Goal: Task Accomplishment & Management: Manage account settings

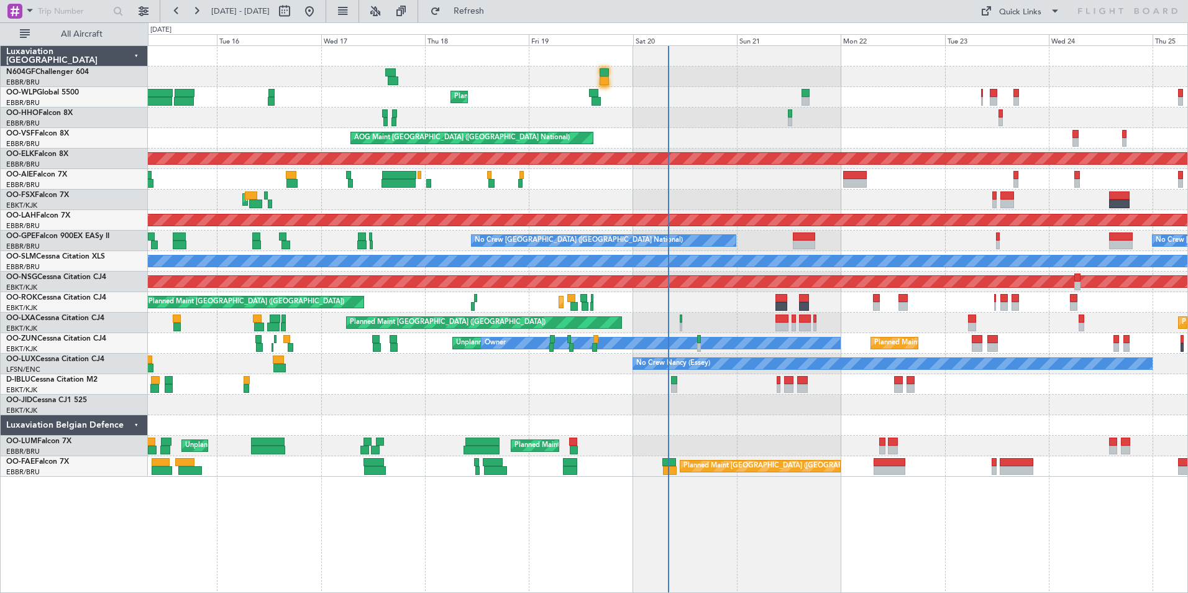
click at [864, 403] on div at bounding box center [667, 404] width 1039 height 21
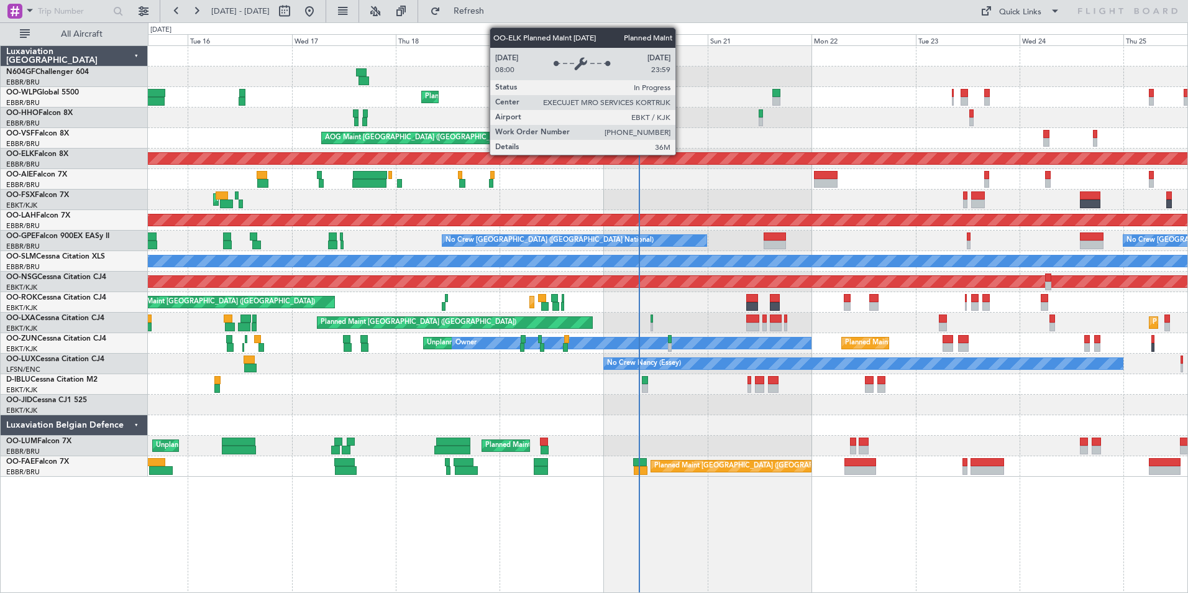
click at [724, 153] on div "Planned Maint Kortrijk-[GEOGRAPHIC_DATA]" at bounding box center [361, 158] width 1940 height 11
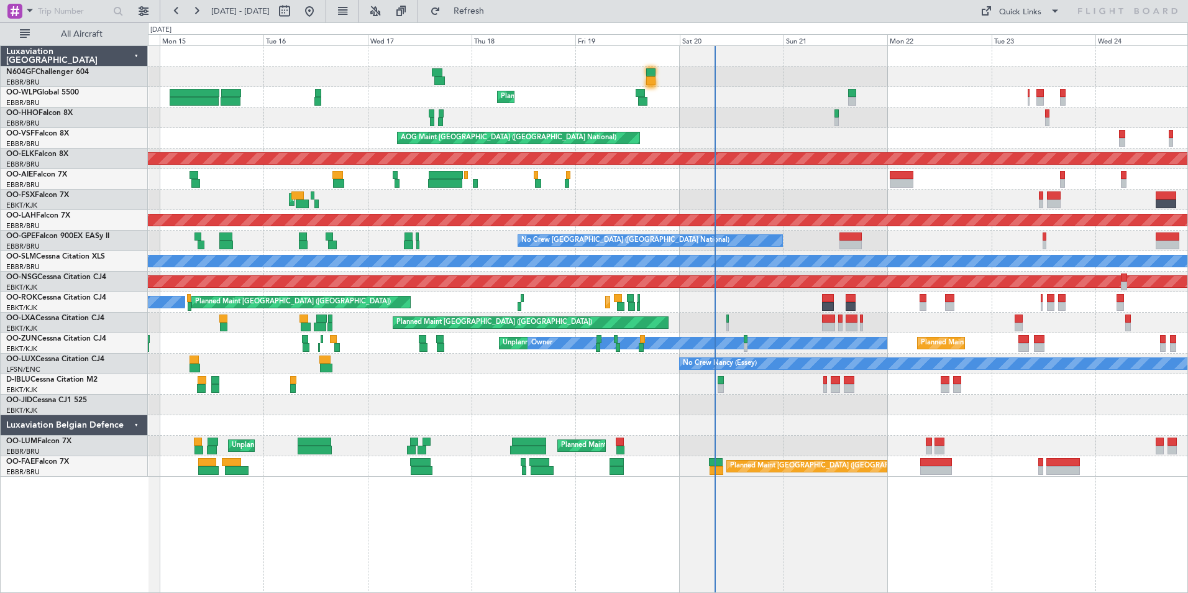
click at [765, 373] on div "Planned Maint Liege Planned Maint Geneva ([GEOGRAPHIC_DATA]) AOG Maint [GEOGRAP…" at bounding box center [667, 261] width 1039 height 431
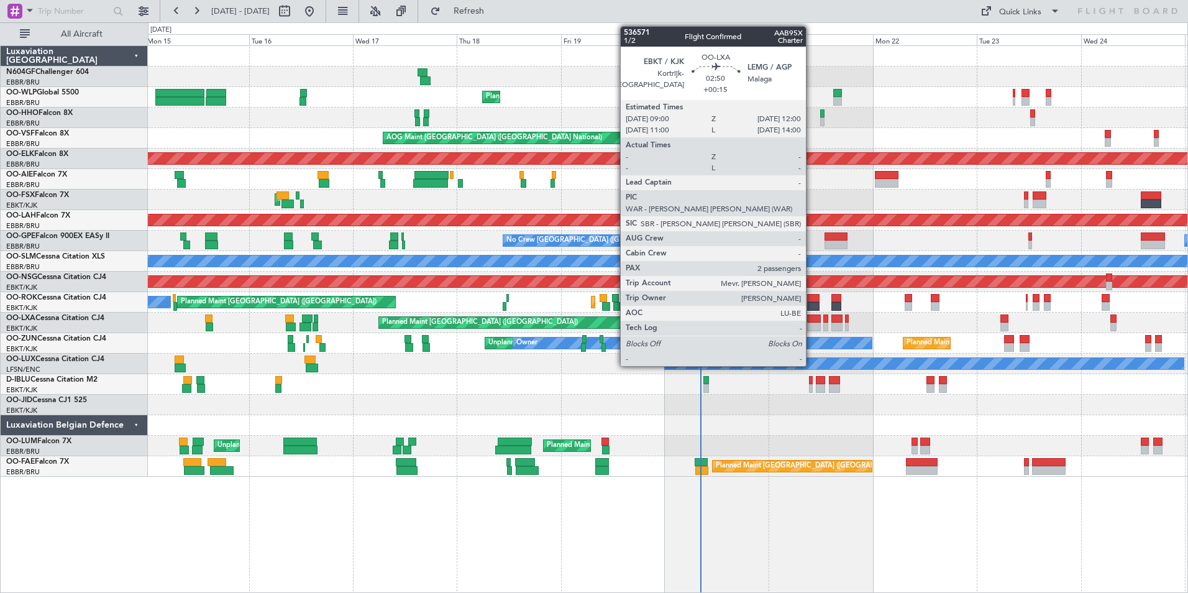
click at [811, 321] on div at bounding box center [813, 318] width 13 height 9
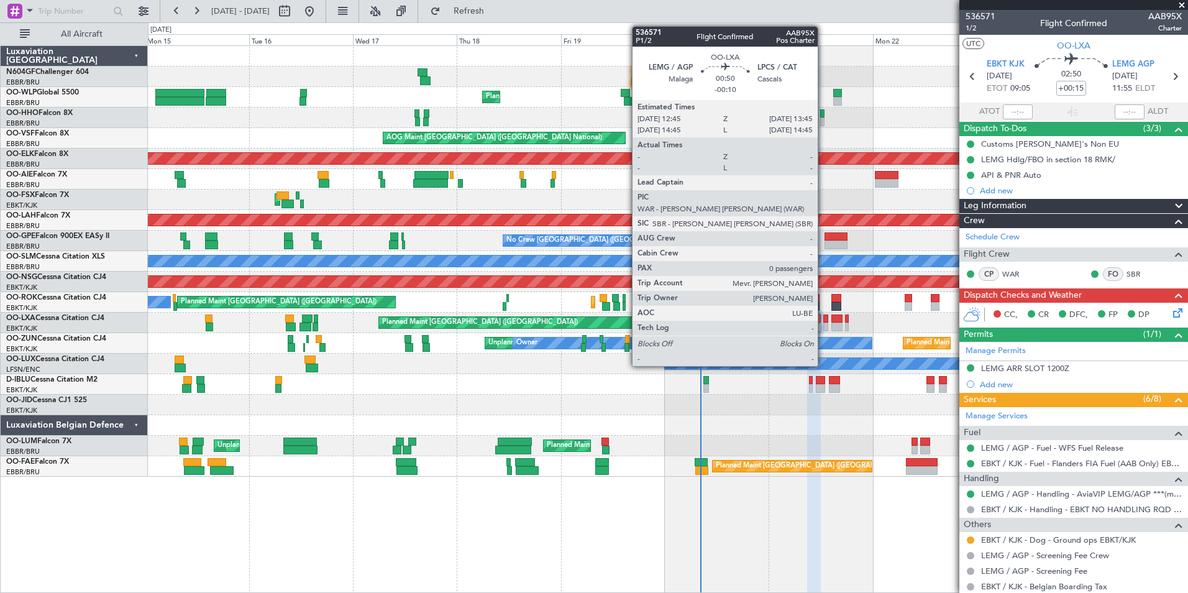
click at [823, 326] on div at bounding box center [825, 326] width 4 height 9
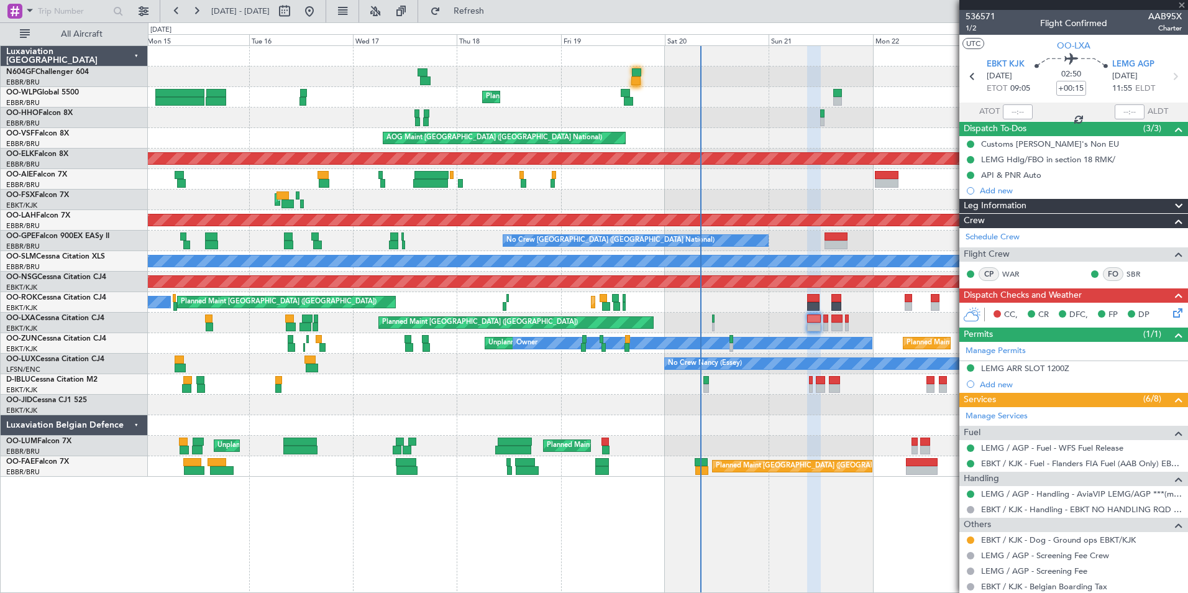
type input "-00:10"
type input "0"
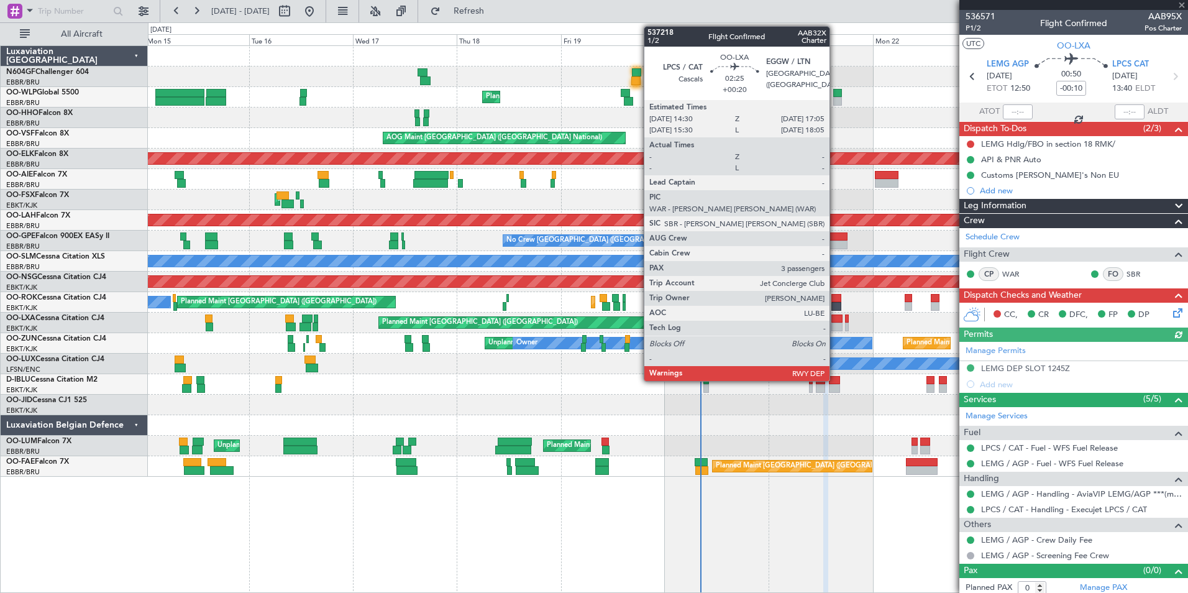
click at [835, 324] on div at bounding box center [837, 326] width 12 height 9
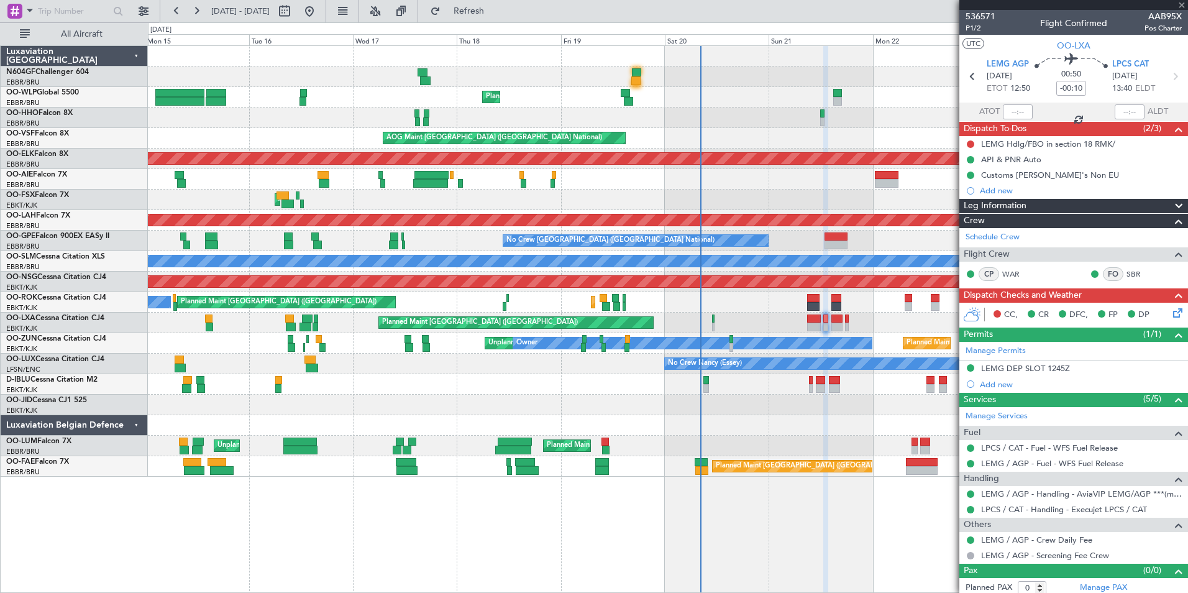
type input "+00:20"
type input "3"
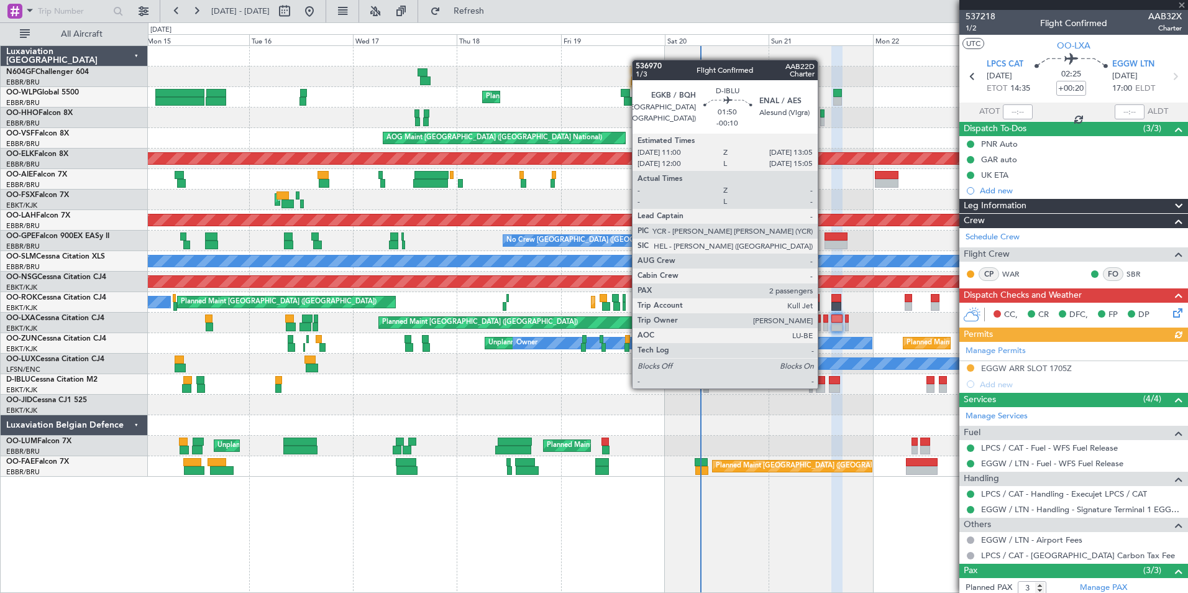
click at [823, 387] on div at bounding box center [820, 388] width 9 height 9
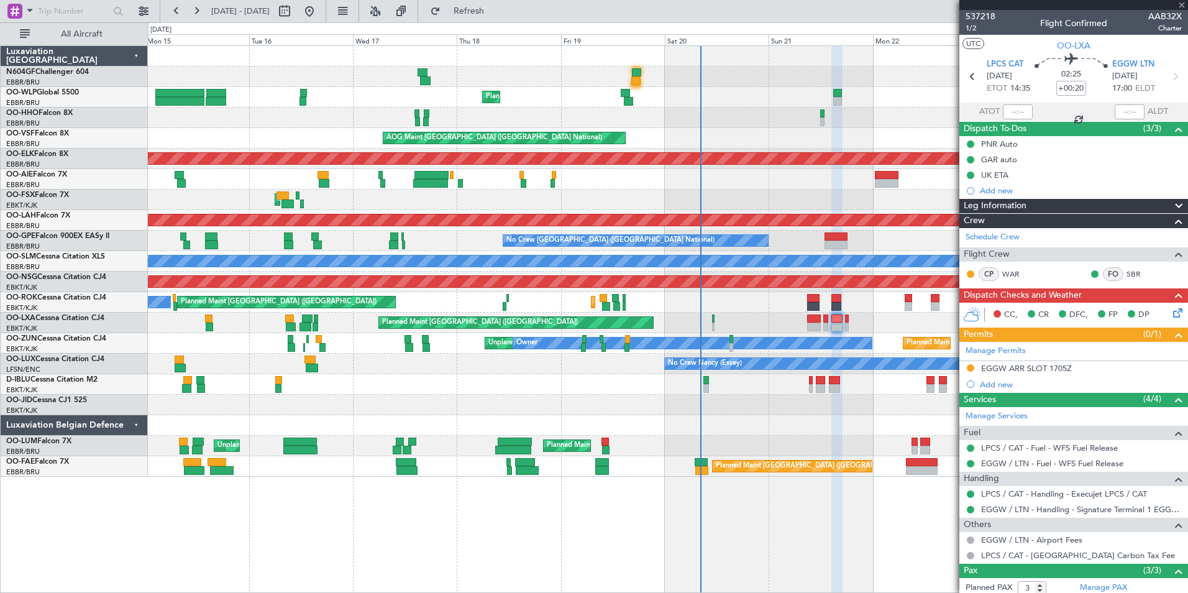
type input "-00:10"
type input "2"
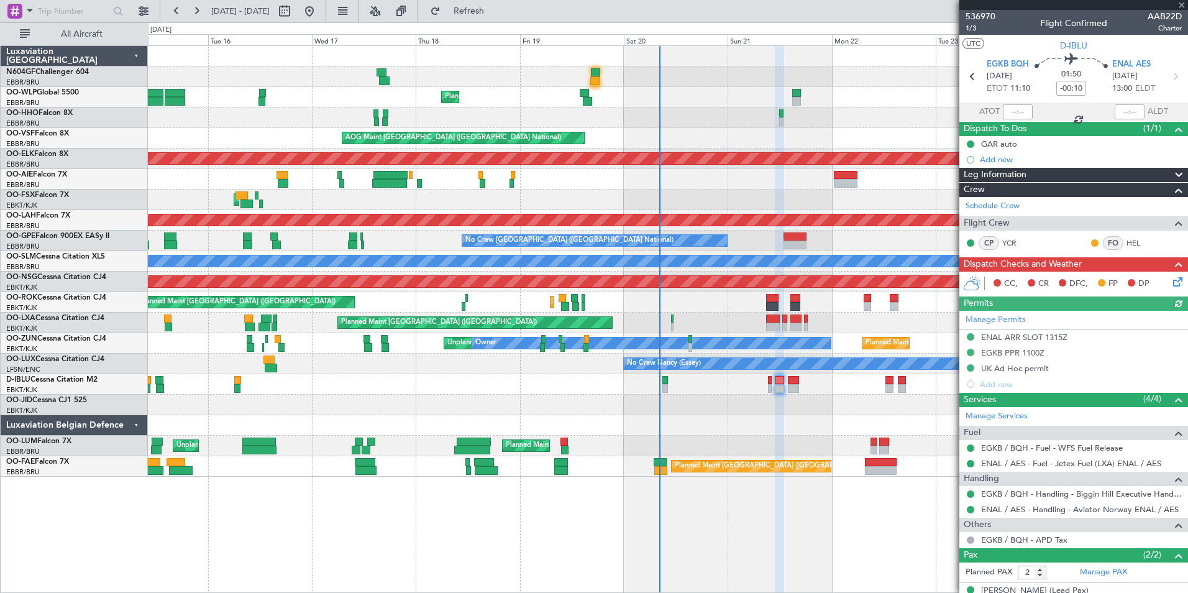
click at [754, 417] on div at bounding box center [667, 425] width 1039 height 21
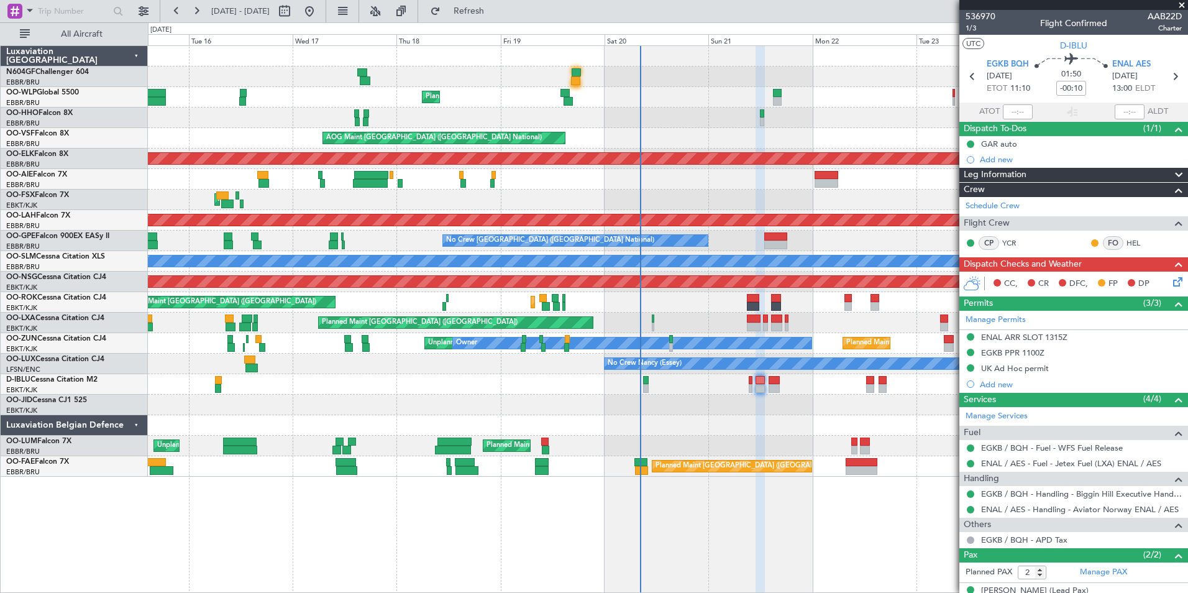
click at [793, 399] on div at bounding box center [667, 404] width 1039 height 21
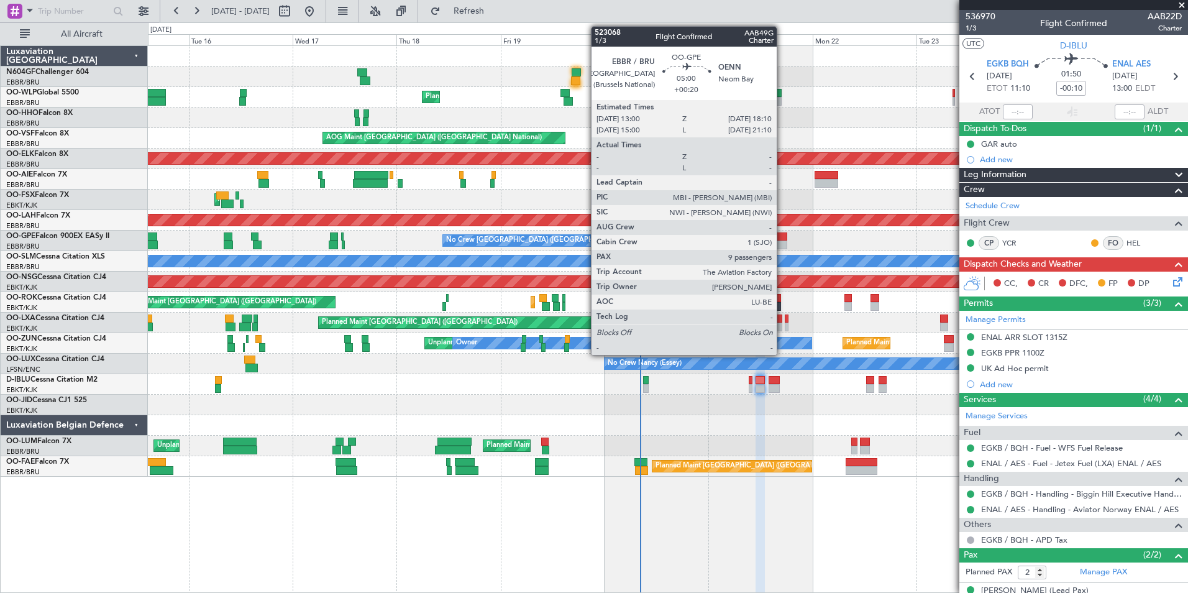
click at [782, 237] on div at bounding box center [775, 236] width 23 height 9
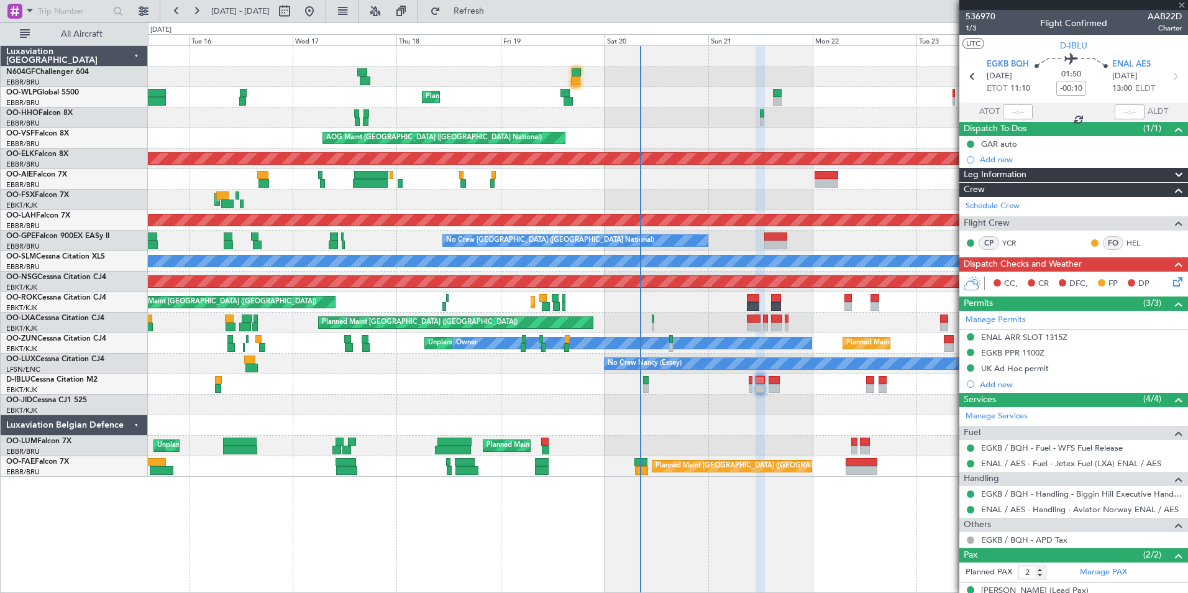
type input "+00:20"
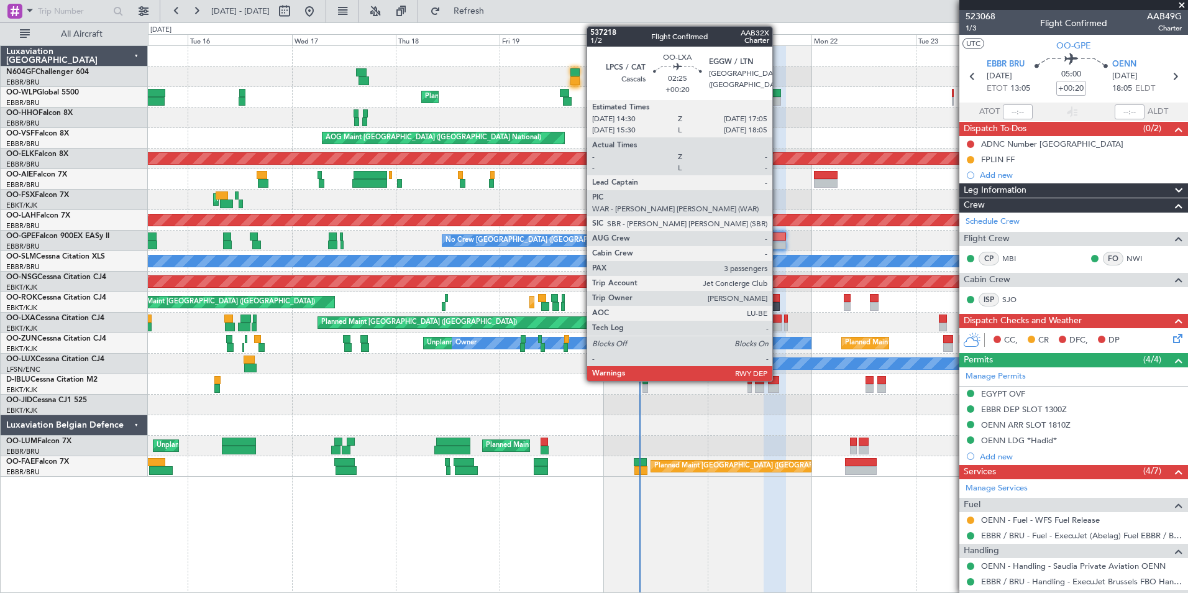
click at [778, 324] on div at bounding box center [776, 326] width 12 height 9
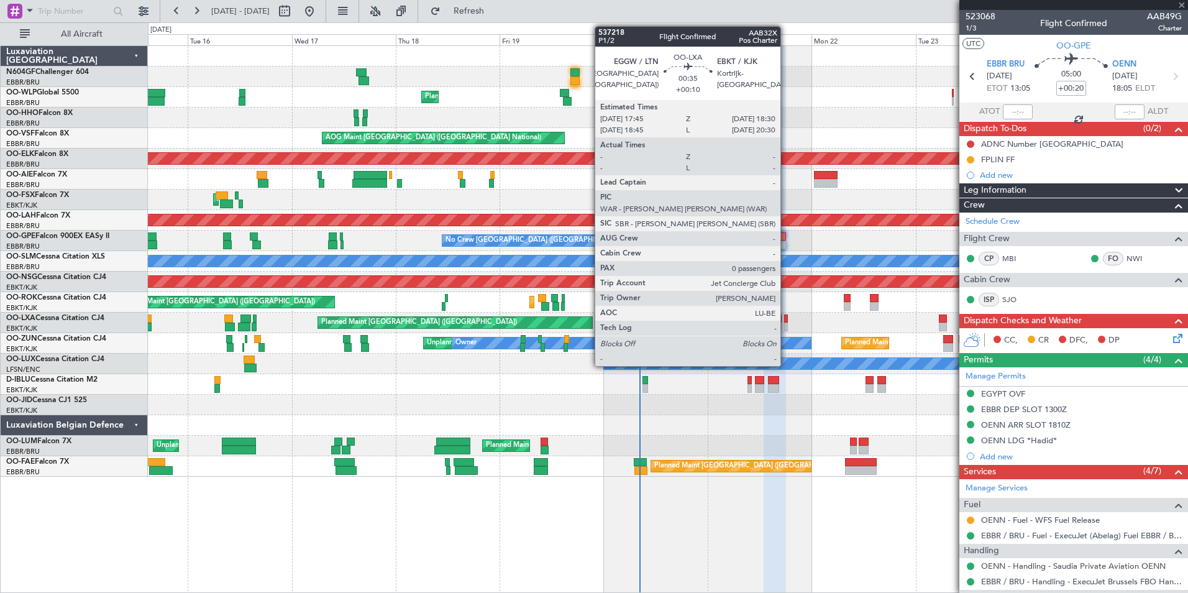
type input "3"
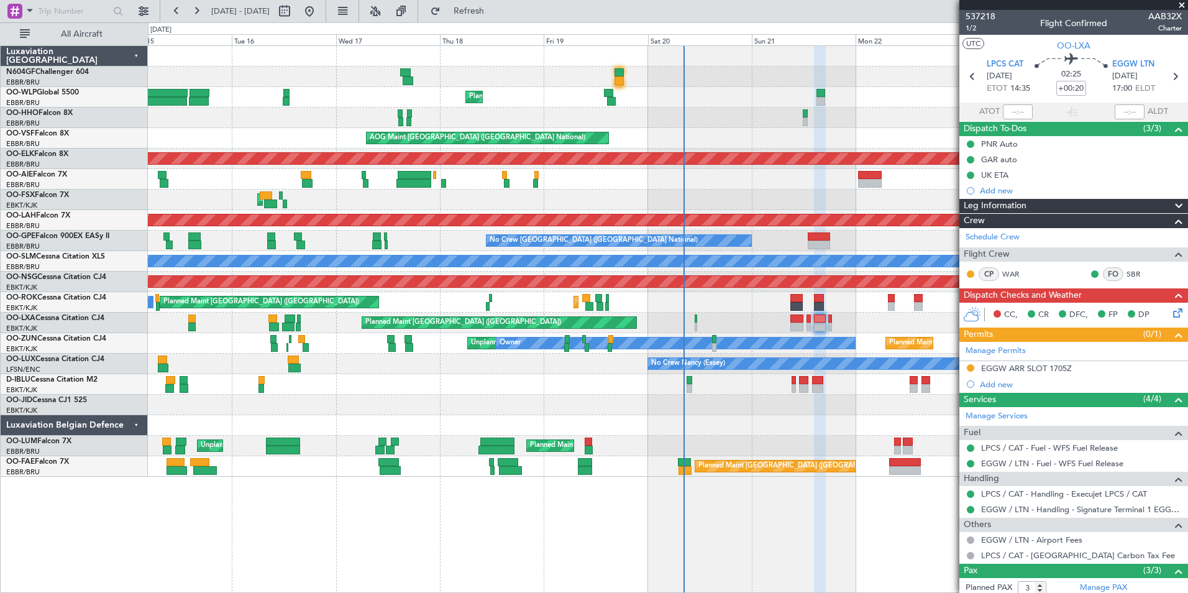
click at [741, 431] on div at bounding box center [667, 425] width 1039 height 21
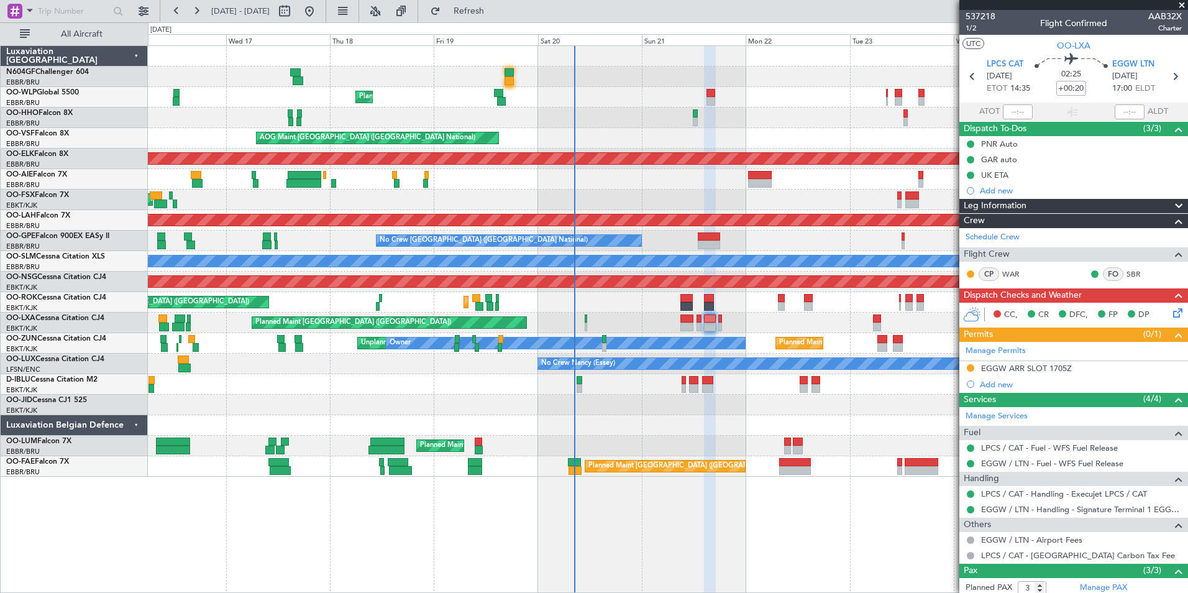
click at [645, 244] on div "No Crew [GEOGRAPHIC_DATA] ([GEOGRAPHIC_DATA] National) No Crew [GEOGRAPHIC_DATA…" at bounding box center [667, 240] width 1039 height 21
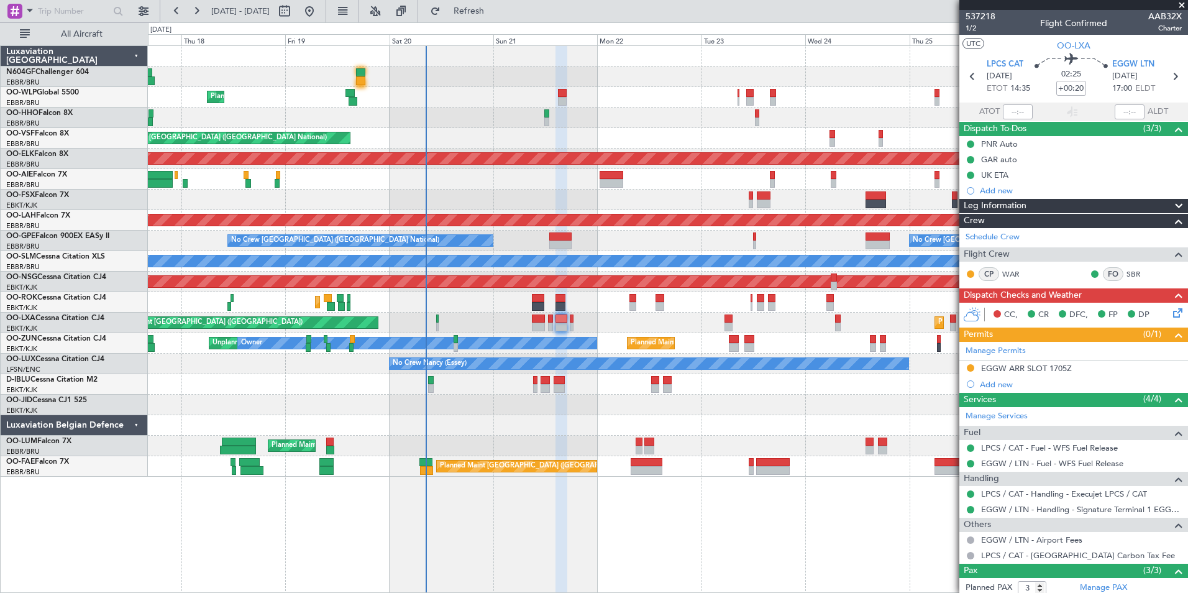
click at [619, 207] on div "Planned Maint Liege AOG Maint [GEOGRAPHIC_DATA] ([GEOGRAPHIC_DATA]) Planned Mai…" at bounding box center [667, 261] width 1039 height 431
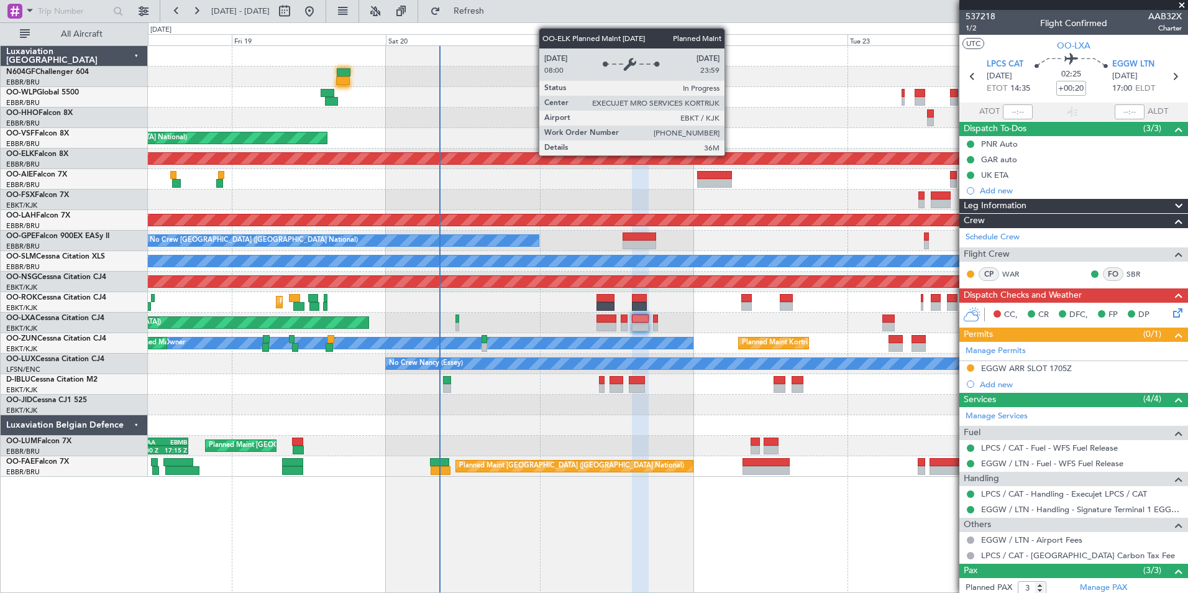
click at [609, 159] on div "Planned Maint Kortrijk-[GEOGRAPHIC_DATA]" at bounding box center [285, 158] width 2353 height 11
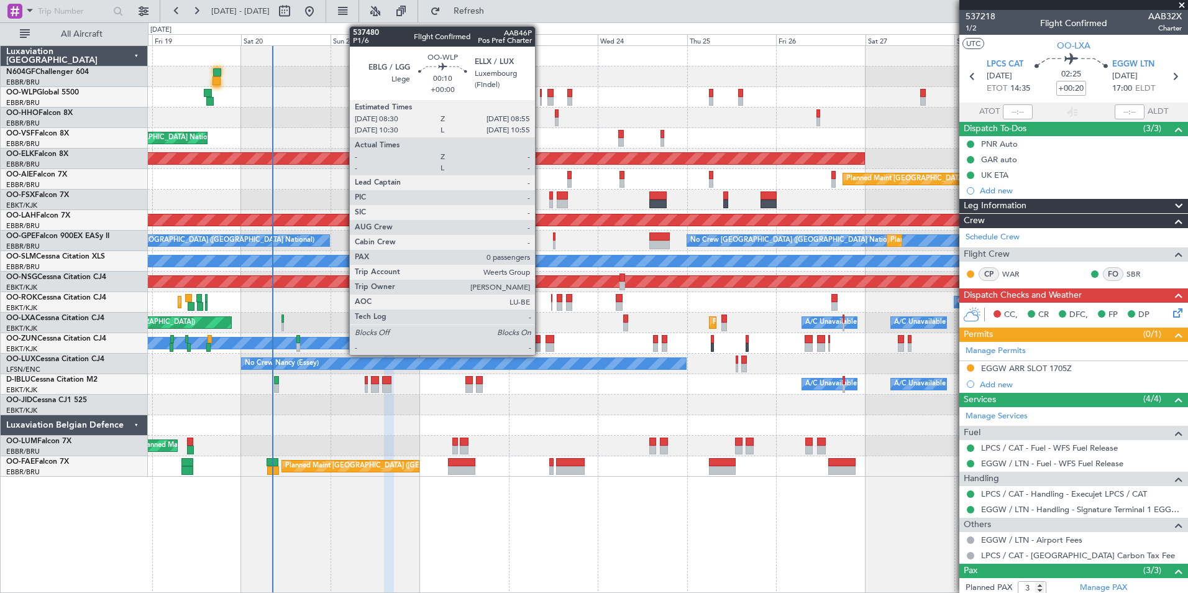
click at [540, 97] on div at bounding box center [541, 101] width 2 height 9
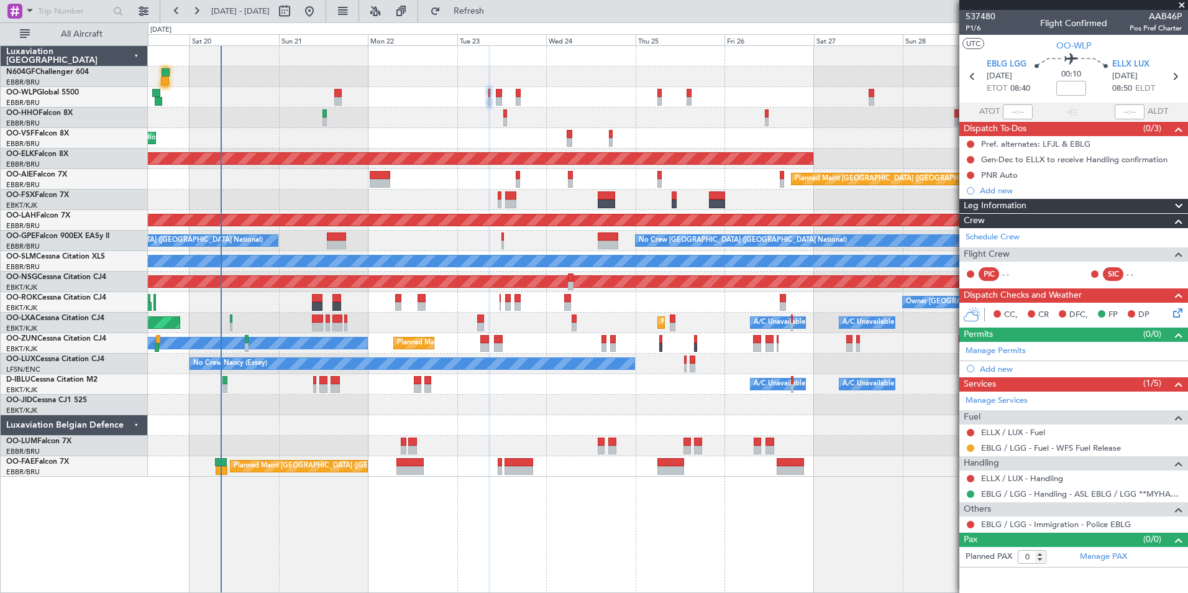
click at [633, 117] on div at bounding box center [667, 117] width 1039 height 21
click at [1003, 476] on link "ELLX / LUX - Handling" at bounding box center [1022, 478] width 82 height 11
click at [1003, 434] on link "ELLX / LUX - Fuel" at bounding box center [1013, 432] width 64 height 11
click at [480, 7] on button "Refresh" at bounding box center [461, 11] width 75 height 20
click at [1030, 480] on link "ELLX / LUX - Handling" at bounding box center [1022, 478] width 82 height 11
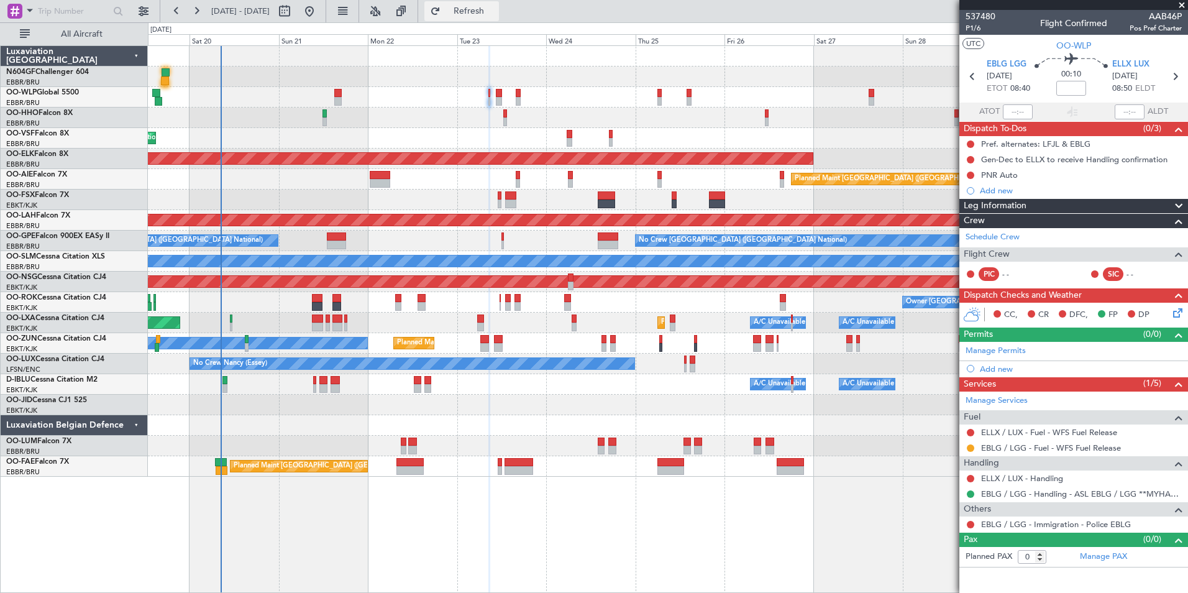
click at [485, 12] on span "Refresh" at bounding box center [469, 11] width 52 height 9
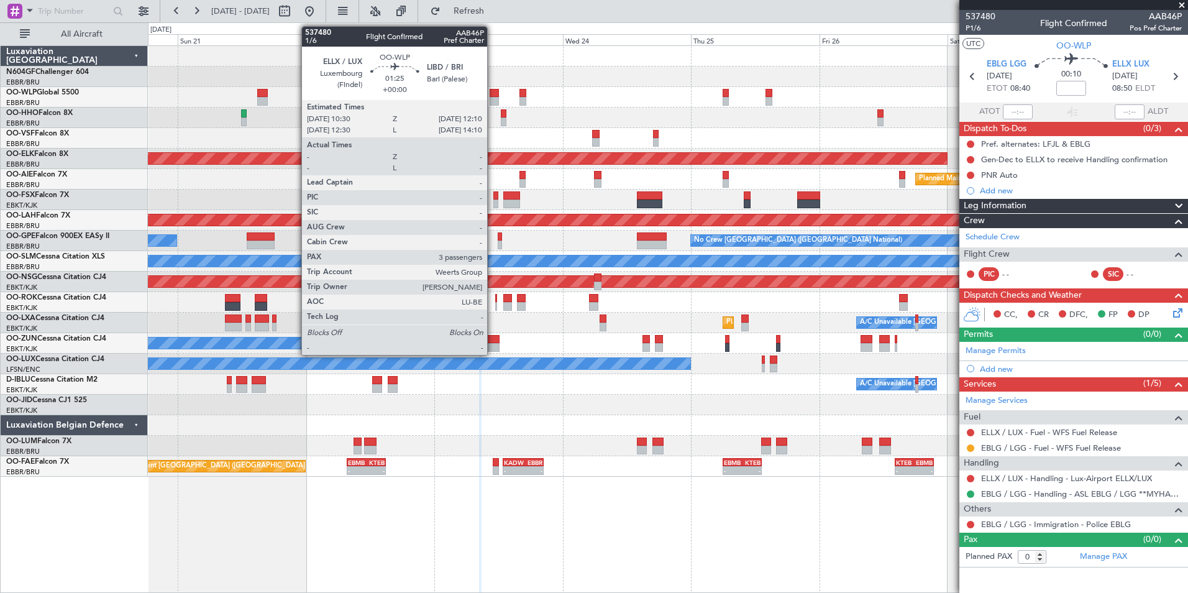
click at [493, 97] on div at bounding box center [494, 101] width 9 height 9
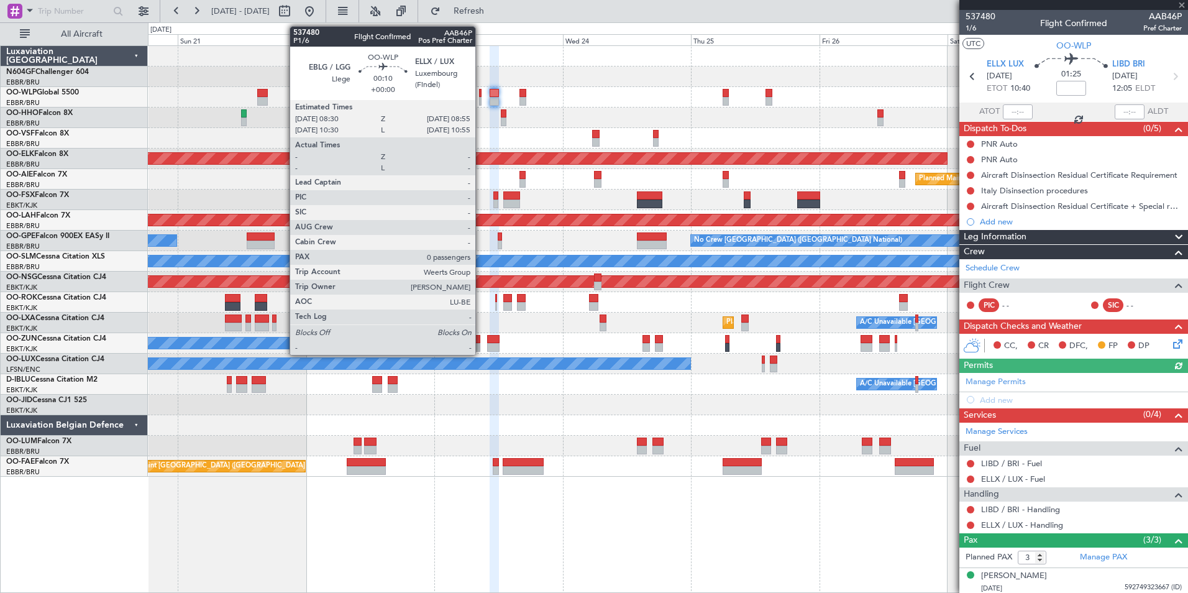
click at [481, 95] on div at bounding box center [480, 93] width 2 height 9
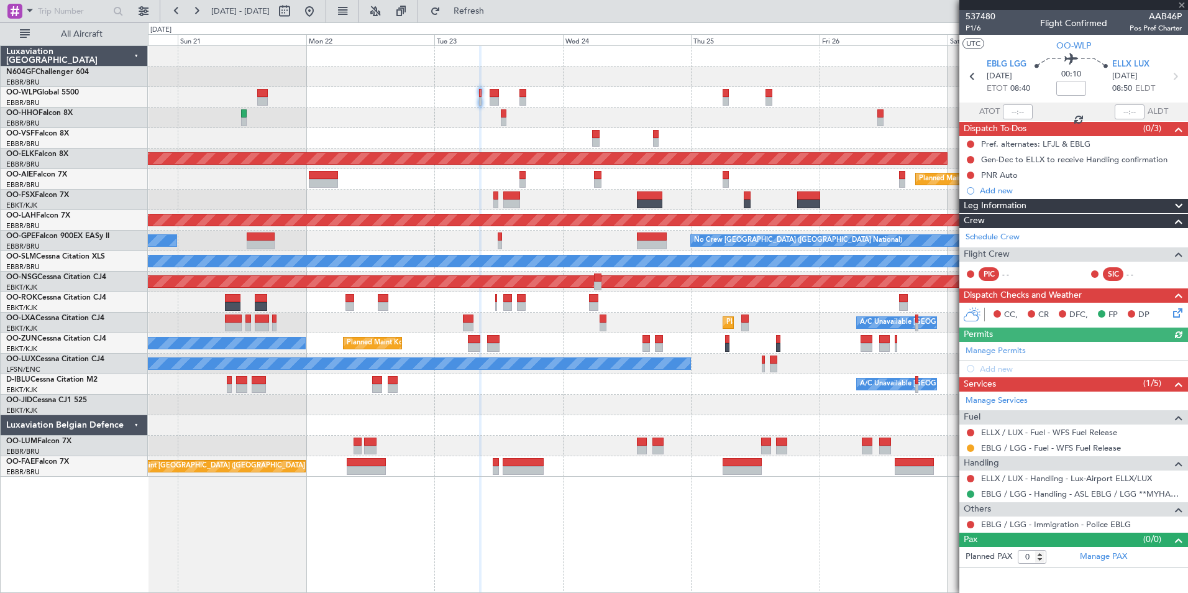
click at [1176, 314] on icon at bounding box center [1175, 311] width 10 height 10
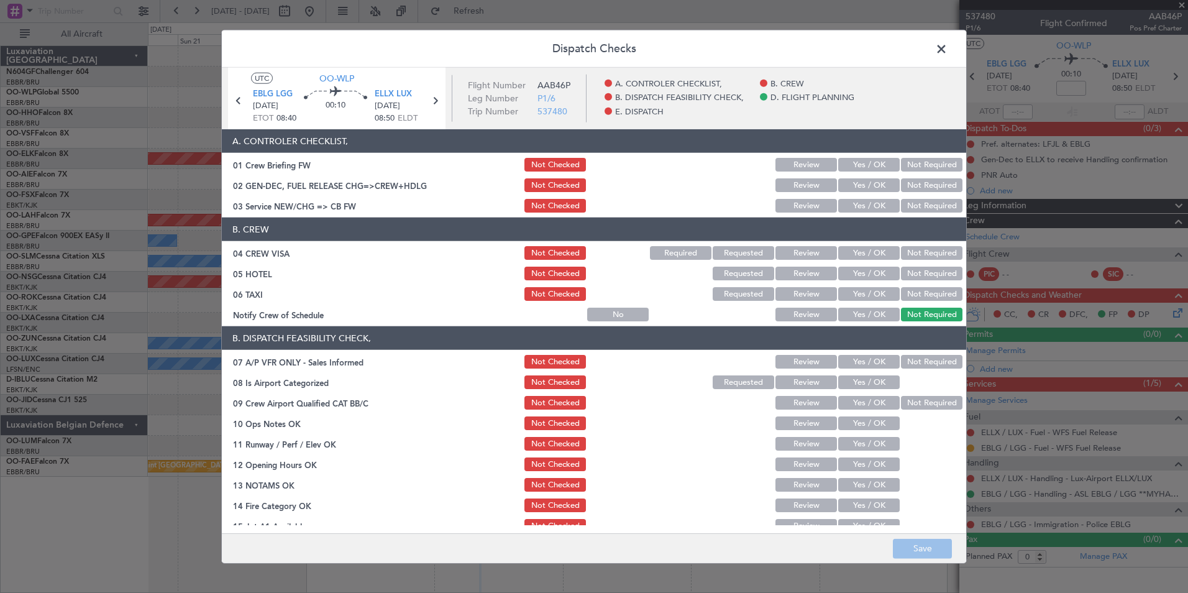
click at [854, 203] on button "Yes / OK" at bounding box center [869, 206] width 62 height 14
click at [926, 259] on button "Not Required" at bounding box center [932, 253] width 62 height 14
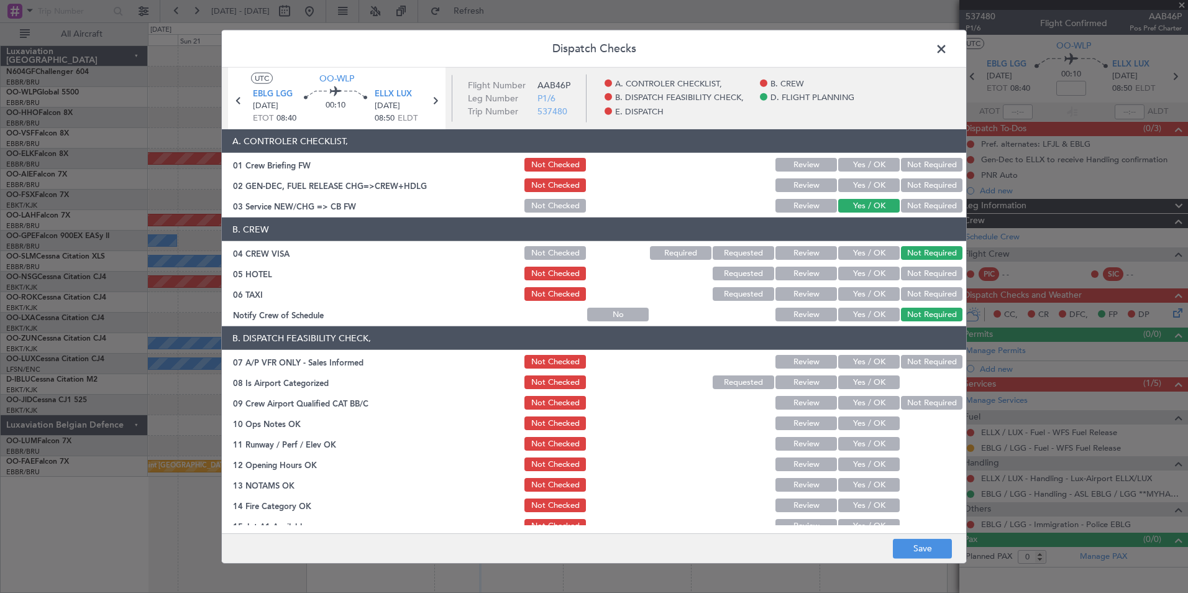
drag, startPoint x: 921, startPoint y: 270, endPoint x: 910, endPoint y: 298, distance: 30.1
click at [919, 272] on button "Not Required" at bounding box center [932, 274] width 62 height 14
click at [910, 298] on button "Not Required" at bounding box center [932, 294] width 62 height 14
click at [865, 315] on button "Yes / OK" at bounding box center [869, 315] width 62 height 14
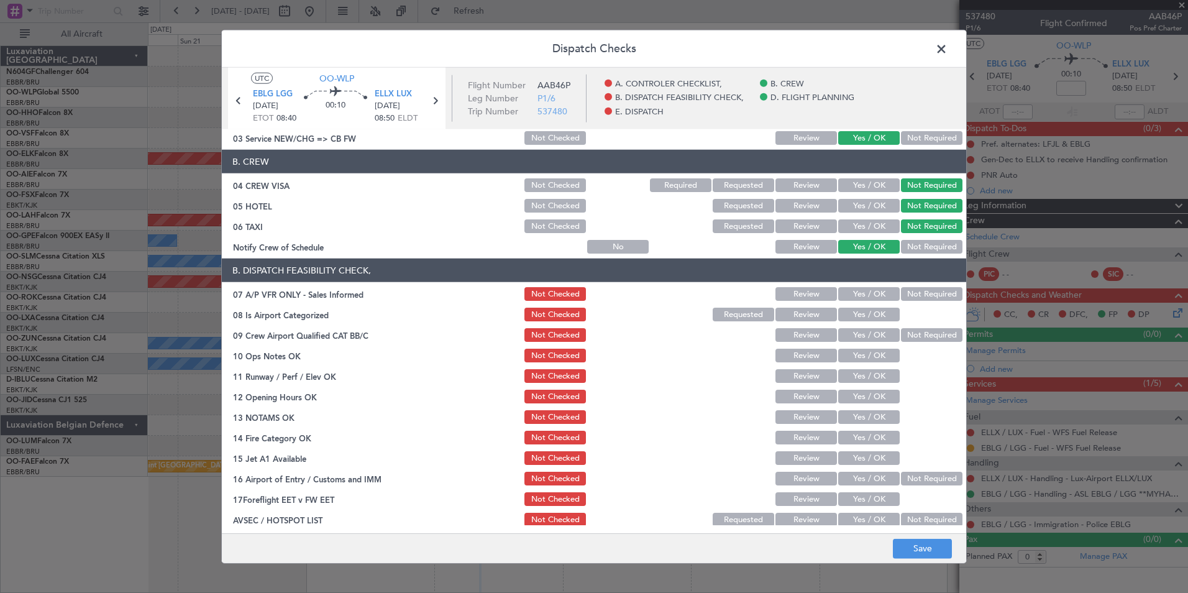
scroll to position [124, 0]
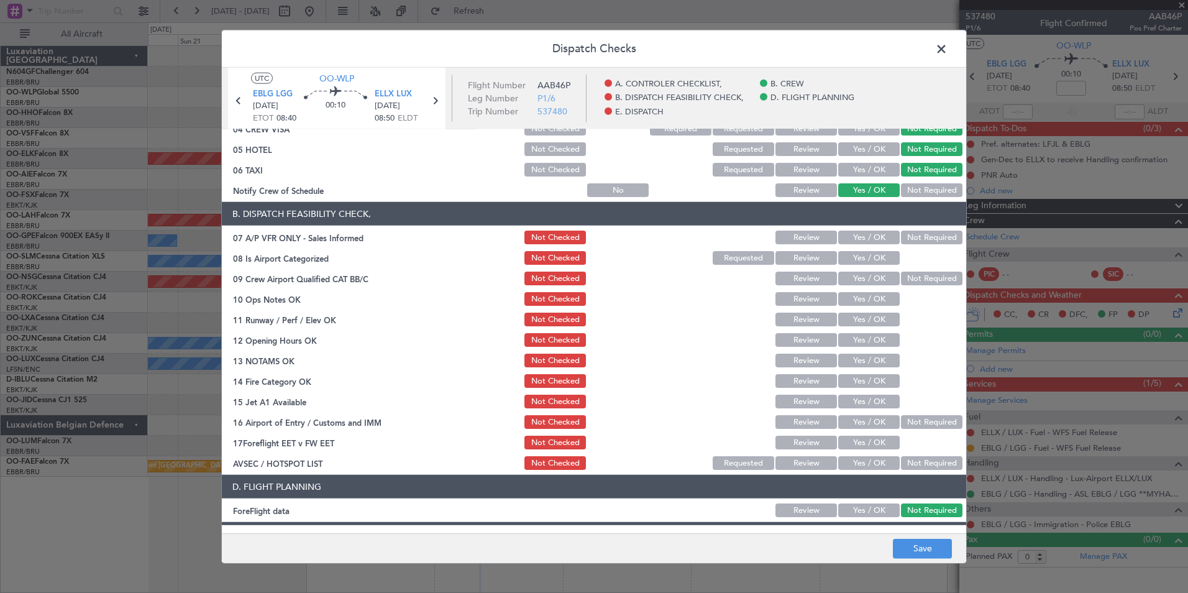
click at [903, 241] on button "Not Required" at bounding box center [932, 237] width 62 height 14
click at [869, 262] on button "Yes / OK" at bounding box center [869, 258] width 62 height 14
click at [935, 285] on div "Not Required" at bounding box center [930, 278] width 63 height 17
click at [922, 279] on button "Not Required" at bounding box center [932, 278] width 62 height 14
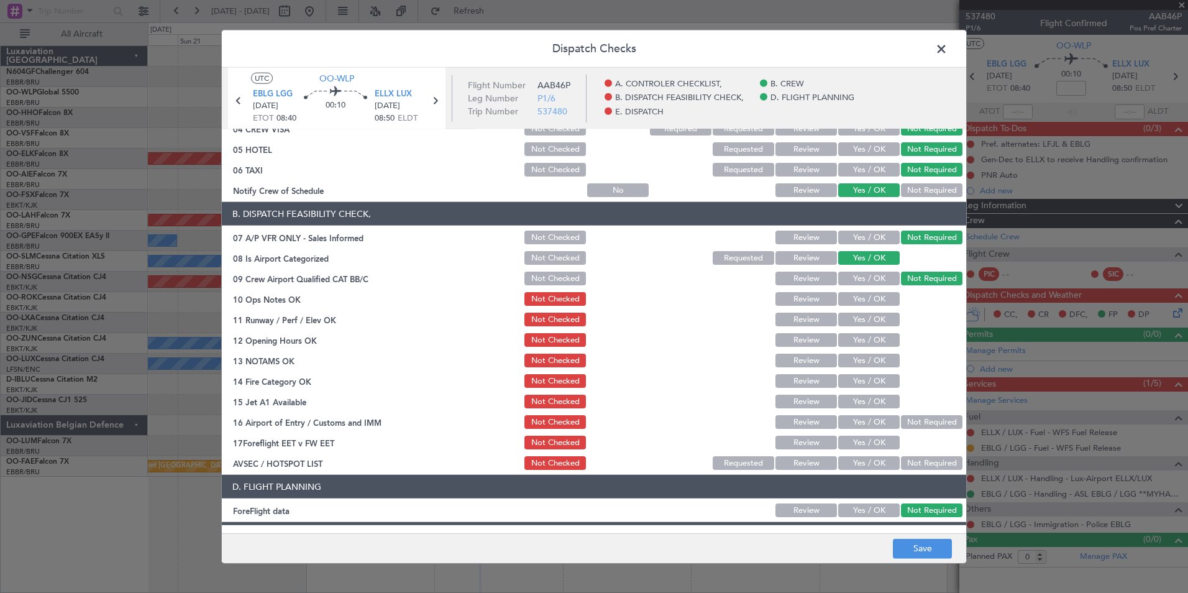
click at [881, 292] on button "Yes / OK" at bounding box center [869, 299] width 62 height 14
click at [873, 320] on button "Yes / OK" at bounding box center [869, 319] width 62 height 14
click at [872, 331] on section "B. DISPATCH FEASIBILITY CHECK, 07 A/P VFR ONLY - Sales Informed Not Checked Rev…" at bounding box center [594, 337] width 744 height 270
click at [871, 341] on button "Yes / OK" at bounding box center [869, 340] width 62 height 14
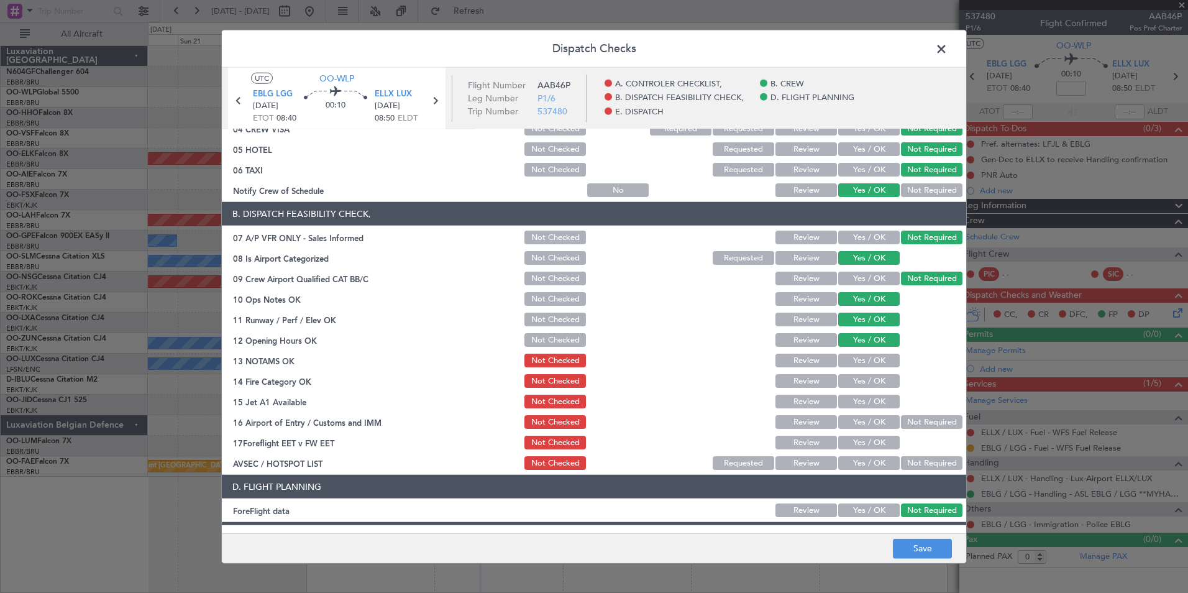
click at [870, 358] on button "Yes / OK" at bounding box center [869, 360] width 62 height 14
click at [873, 382] on button "Yes / OK" at bounding box center [869, 381] width 62 height 14
click at [870, 394] on button "Yes / OK" at bounding box center [869, 401] width 62 height 14
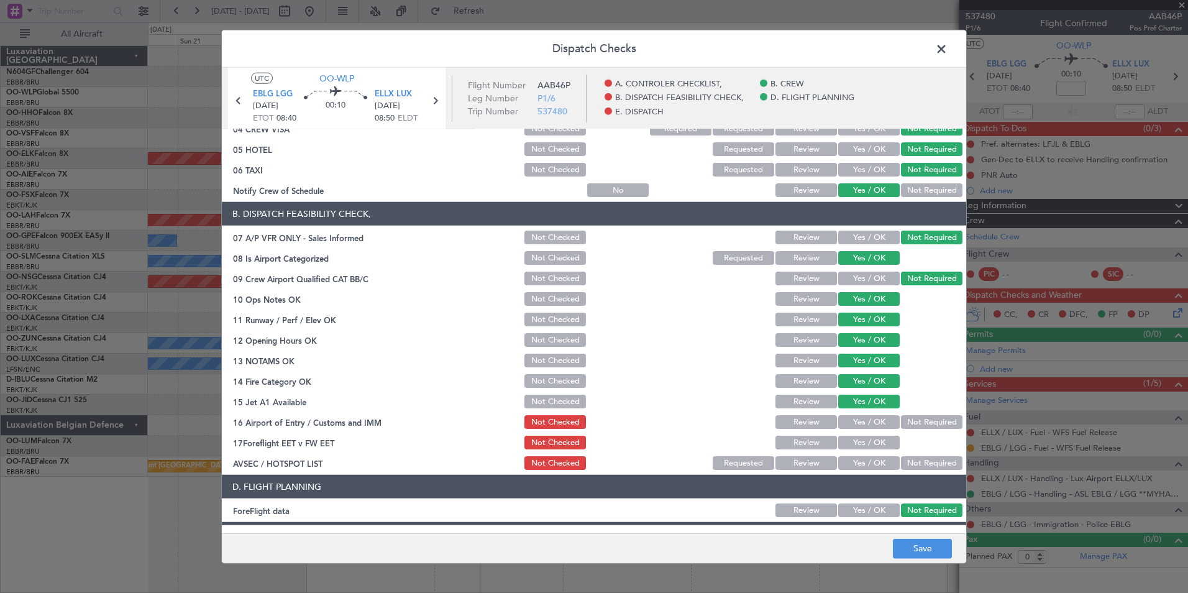
click at [903, 417] on button "Not Required" at bounding box center [932, 422] width 62 height 14
click at [870, 460] on button "Yes / OK" at bounding box center [869, 463] width 62 height 14
click at [914, 532] on main "UTC OO-WLP EBLG LGG [DATE] ETOT 08:40 00:10 ELLX LUX [DATE] 08:50 ELDT Flight N…" at bounding box center [594, 303] width 744 height 470
click at [923, 549] on button "Save" at bounding box center [922, 548] width 59 height 20
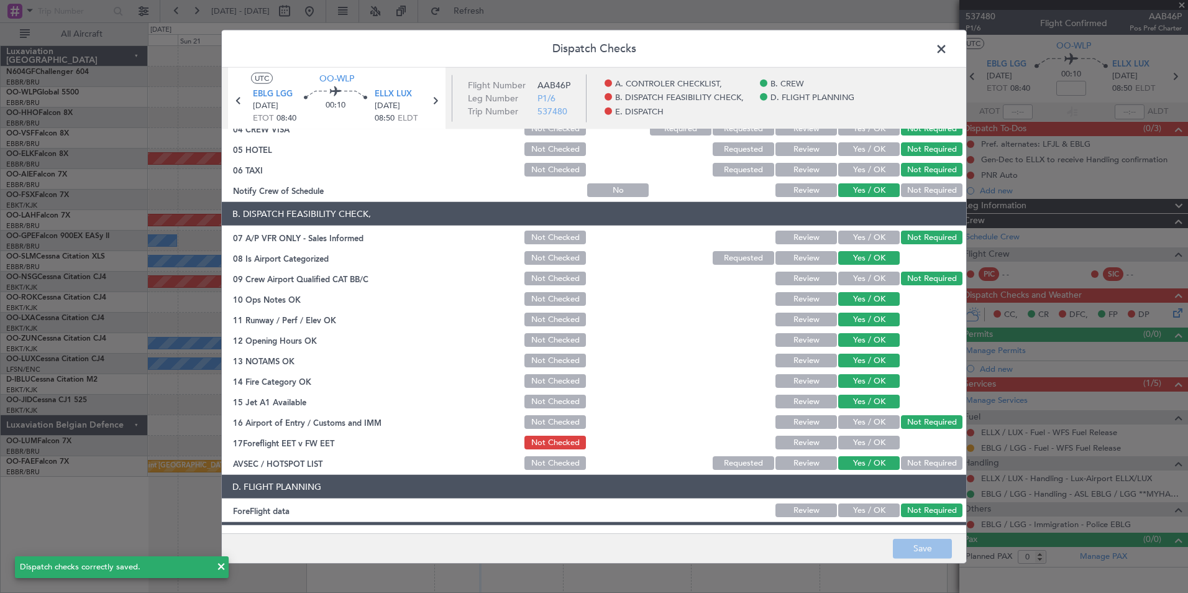
click at [947, 48] on span at bounding box center [947, 52] width 0 height 25
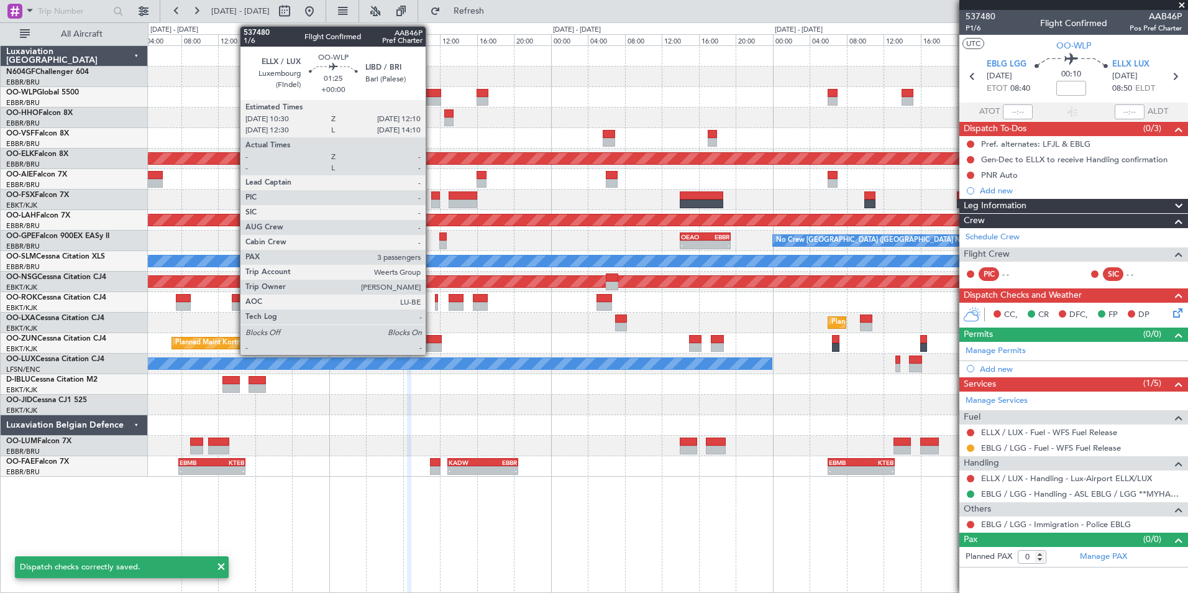
click at [431, 94] on div at bounding box center [434, 93] width 16 height 9
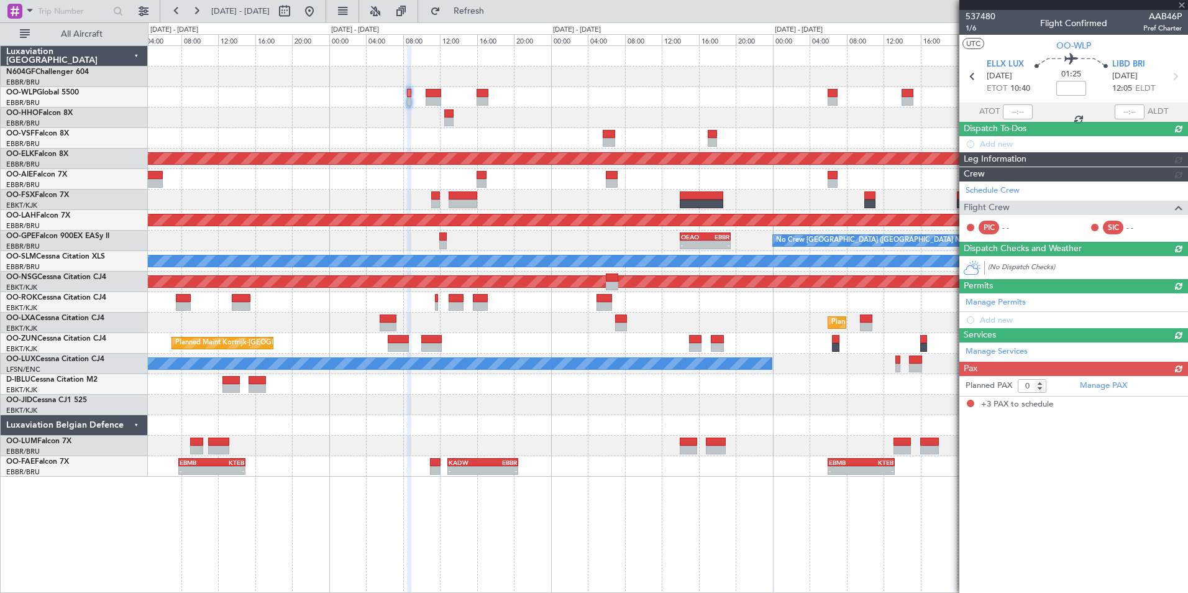
type input "3"
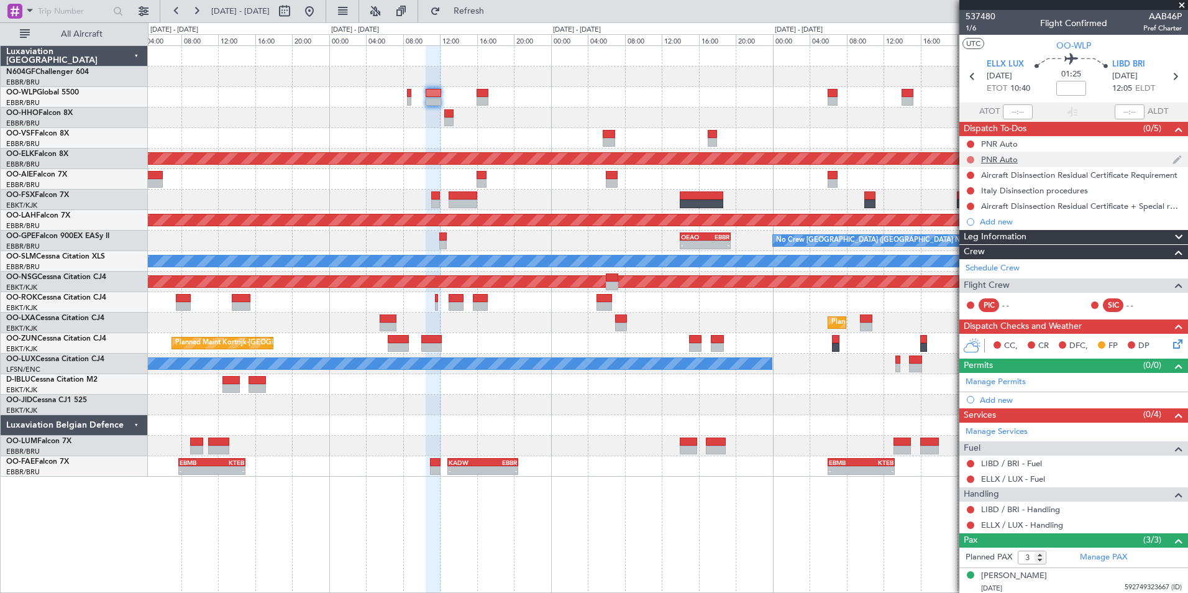
click at [968, 160] on button at bounding box center [970, 159] width 7 height 7
click at [972, 210] on span "Completed" at bounding box center [975, 214] width 41 height 12
click at [969, 140] on button at bounding box center [970, 143] width 7 height 7
click at [979, 191] on li "Completed" at bounding box center [971, 198] width 66 height 19
click at [968, 173] on button at bounding box center [970, 174] width 7 height 7
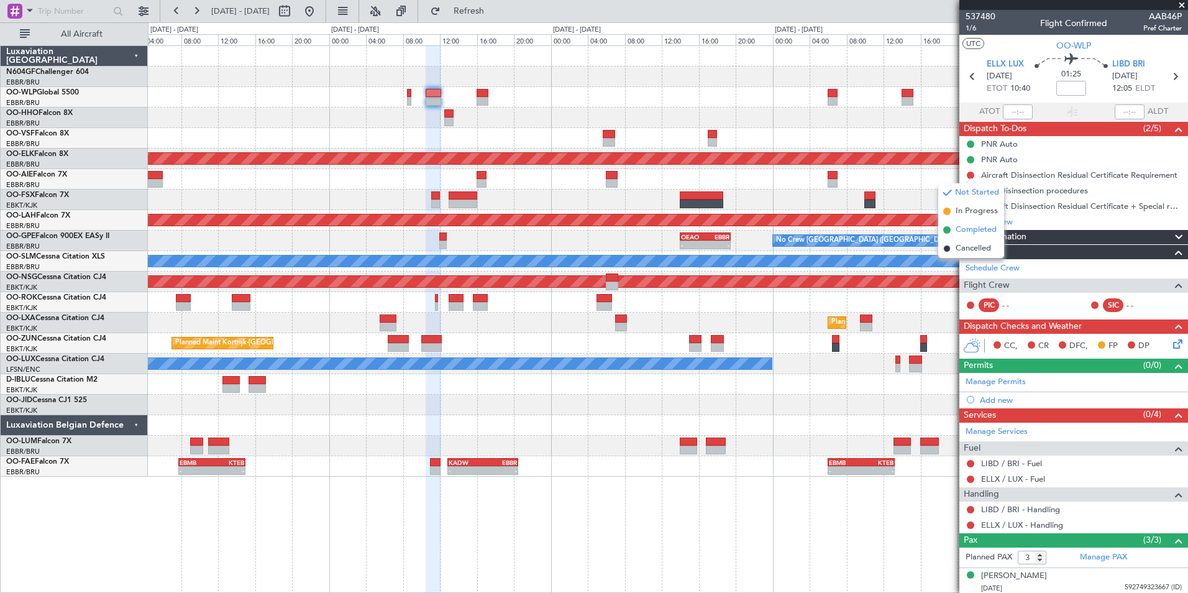
click at [969, 221] on li "Completed" at bounding box center [971, 230] width 66 height 19
click at [972, 188] on button at bounding box center [970, 190] width 7 height 7
click at [972, 245] on span "Completed" at bounding box center [975, 245] width 41 height 12
click at [970, 203] on button at bounding box center [970, 206] width 7 height 7
click at [970, 258] on span "Completed" at bounding box center [975, 261] width 41 height 12
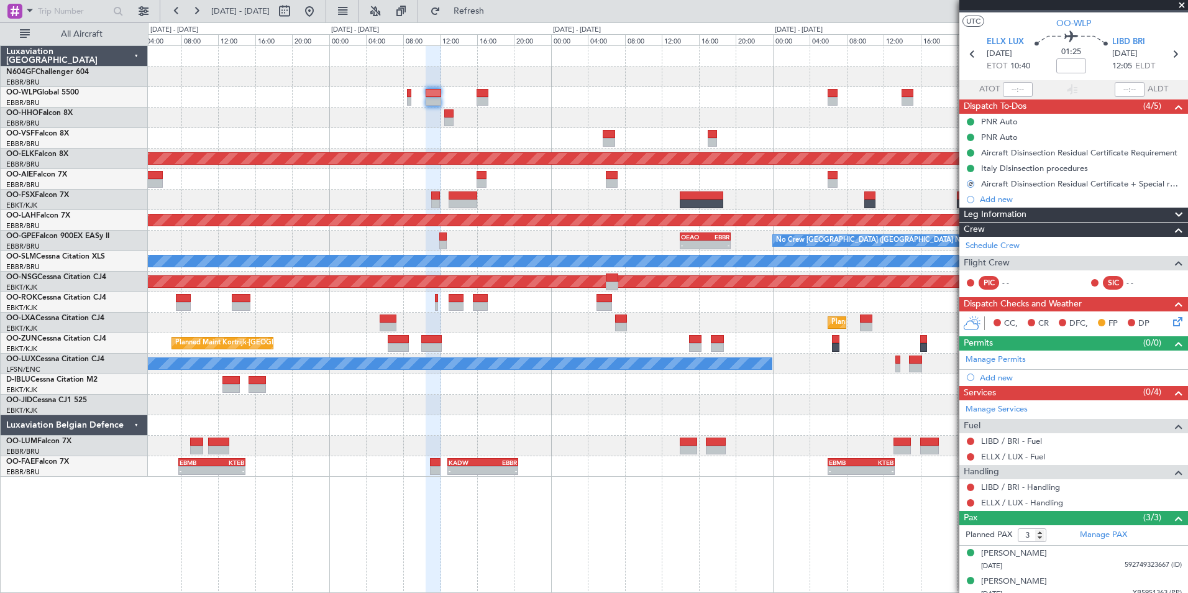
scroll to position [58, 0]
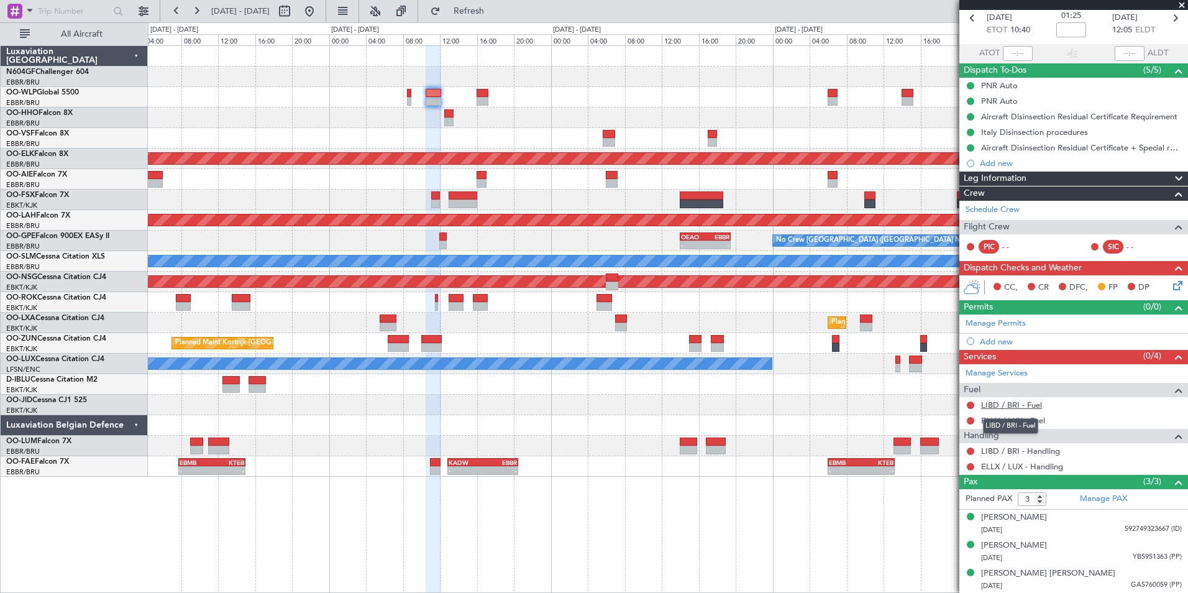
click at [1008, 400] on link "LIBD / BRI - Fuel" at bounding box center [1011, 404] width 61 height 11
click at [490, 6] on button "Refresh" at bounding box center [461, 11] width 75 height 20
click at [1013, 416] on link "ELLX / LUX - Fuel" at bounding box center [1013, 420] width 64 height 11
click at [470, 2] on button "Refresh" at bounding box center [461, 11] width 75 height 20
click at [986, 449] on link "LIBD / BRI - Handling" at bounding box center [1020, 450] width 79 height 11
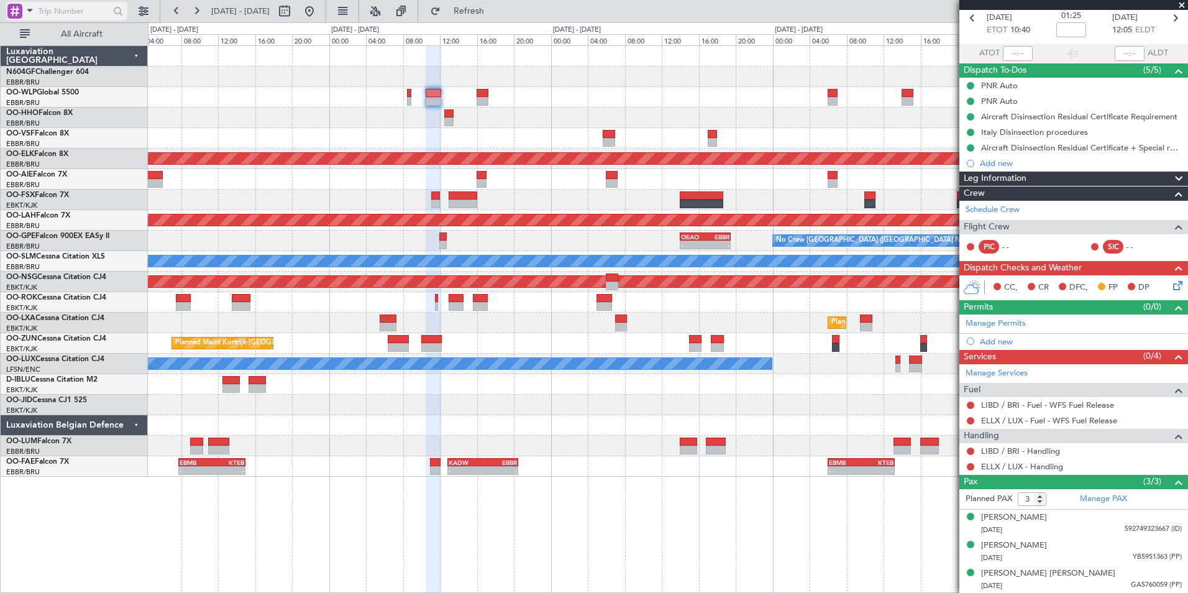
click at [39, 16] on input "text" at bounding box center [73, 11] width 71 height 19
click at [29, 13] on span at bounding box center [29, 10] width 15 height 16
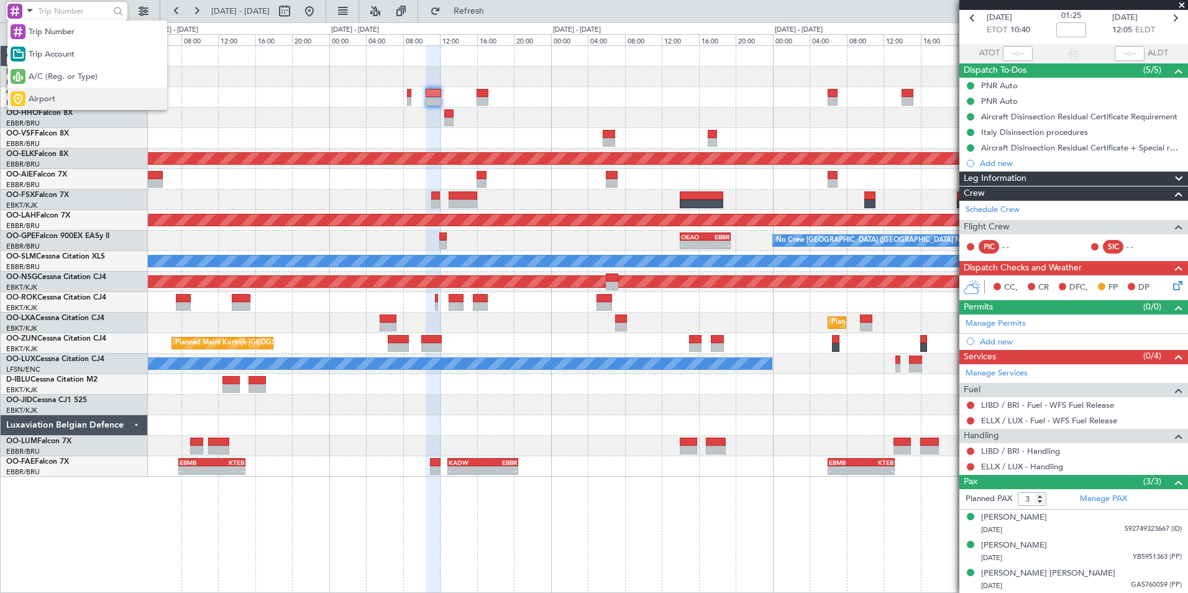
click at [57, 97] on div "Airport" at bounding box center [87, 99] width 160 height 22
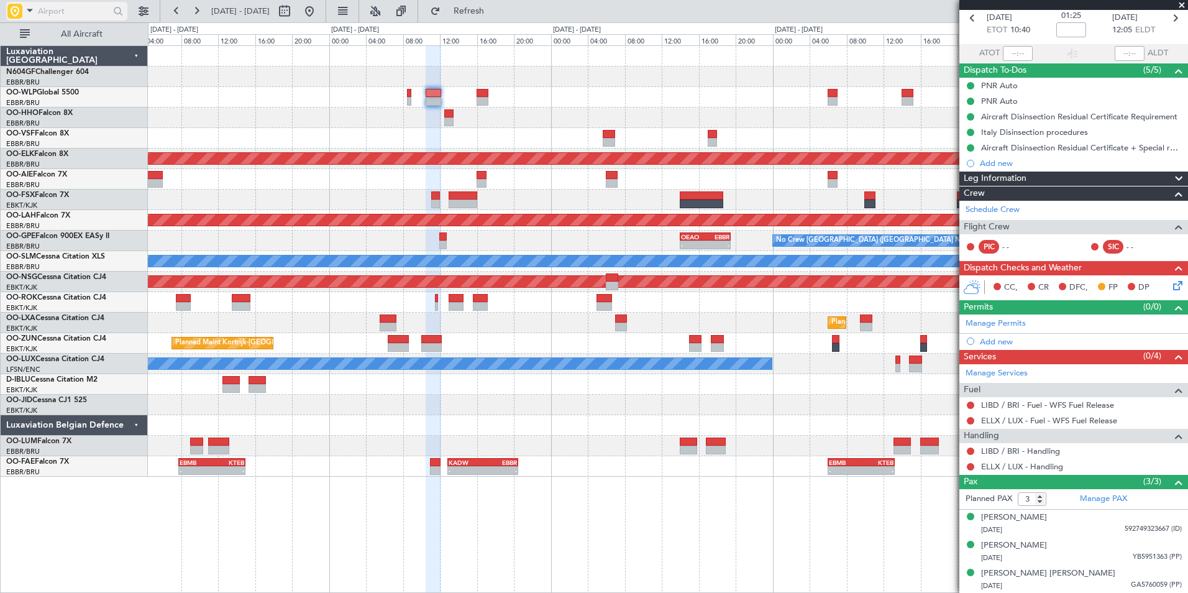
click at [62, 15] on input "text" at bounding box center [73, 11] width 71 height 19
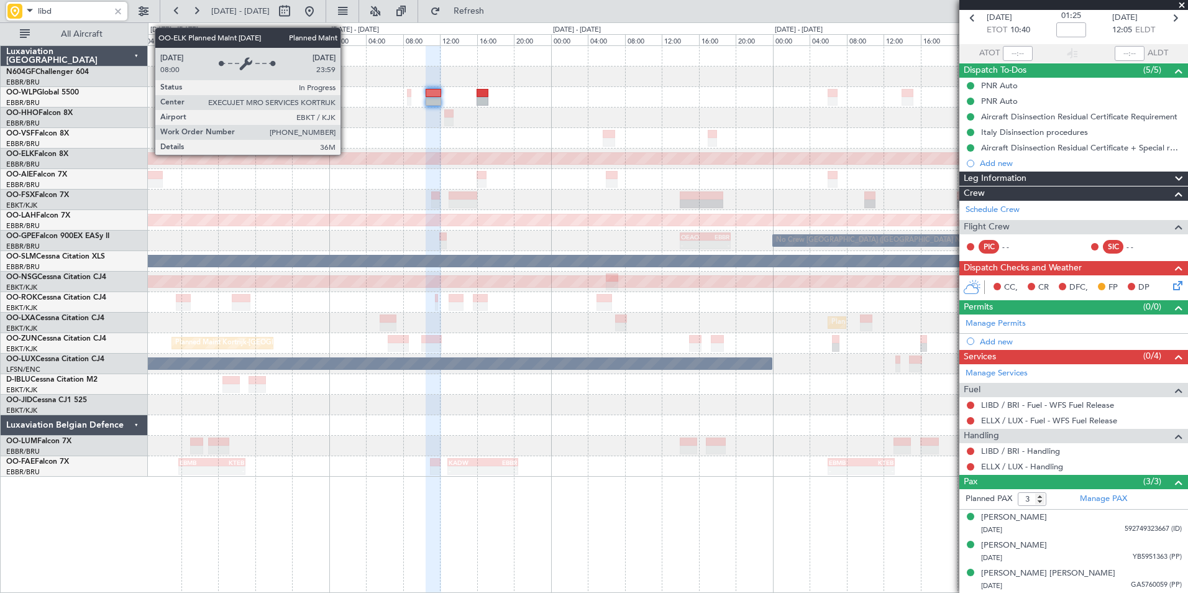
click at [347, 154] on div "Planned Maint Kortrijk-[GEOGRAPHIC_DATA]" at bounding box center [162, 158] width 2106 height 11
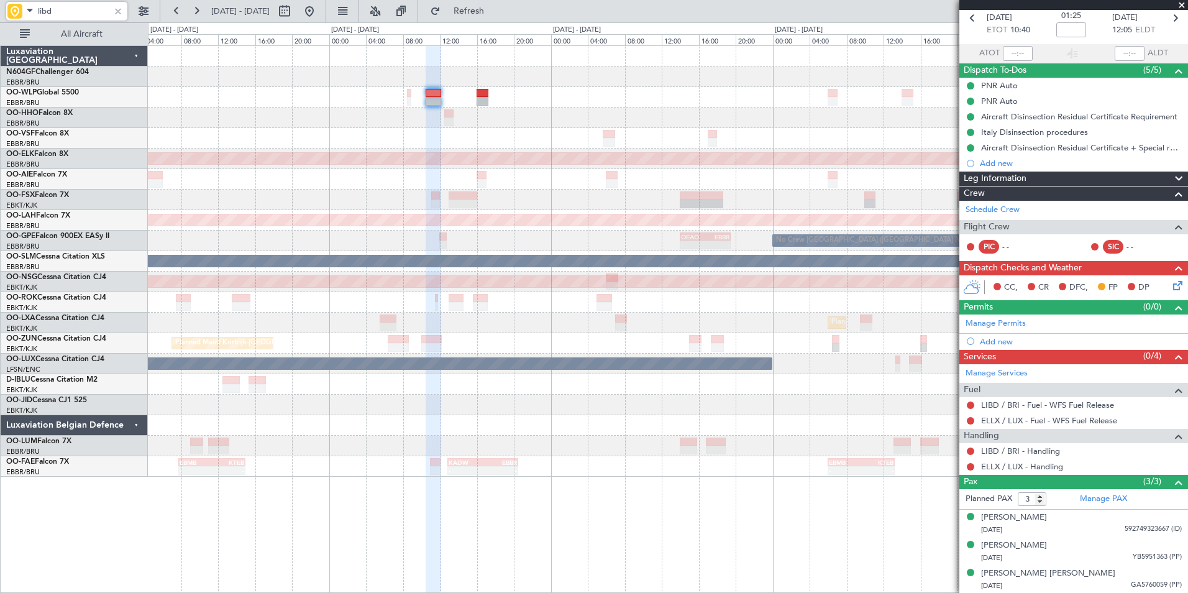
type input "libd"
click at [1180, 3] on span at bounding box center [1181, 5] width 12 height 11
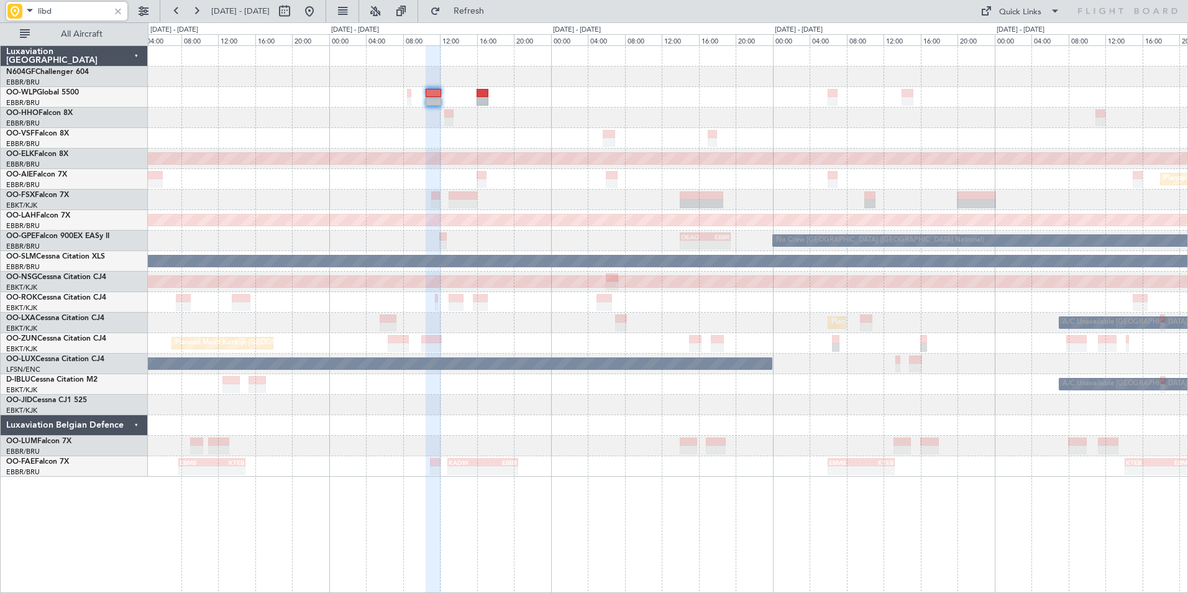
type input "0"
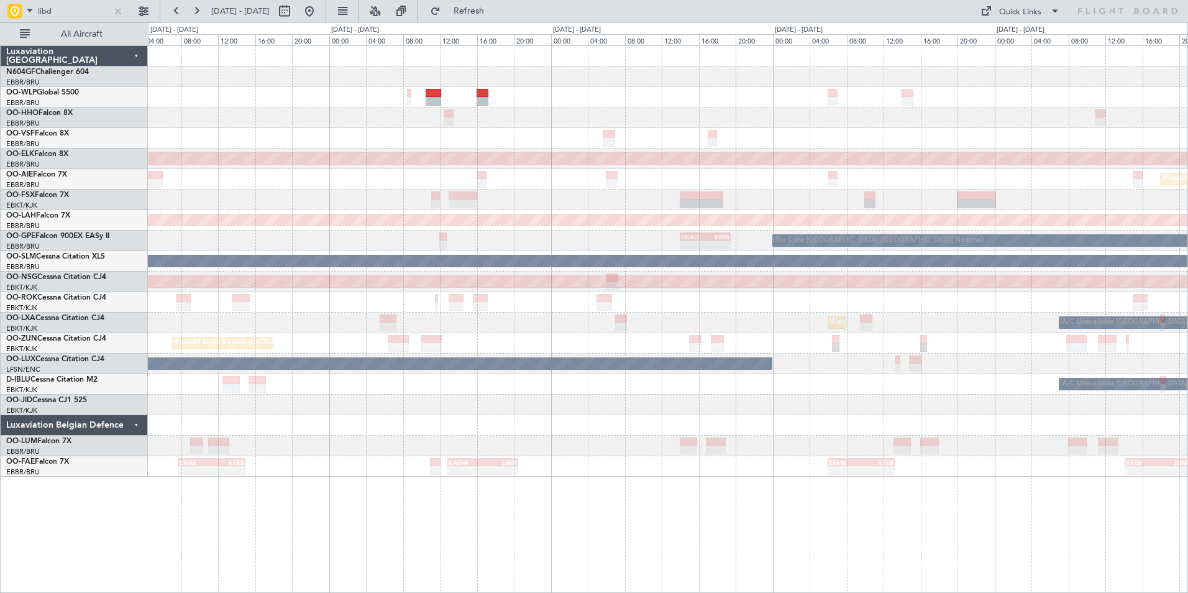
scroll to position [0, 0]
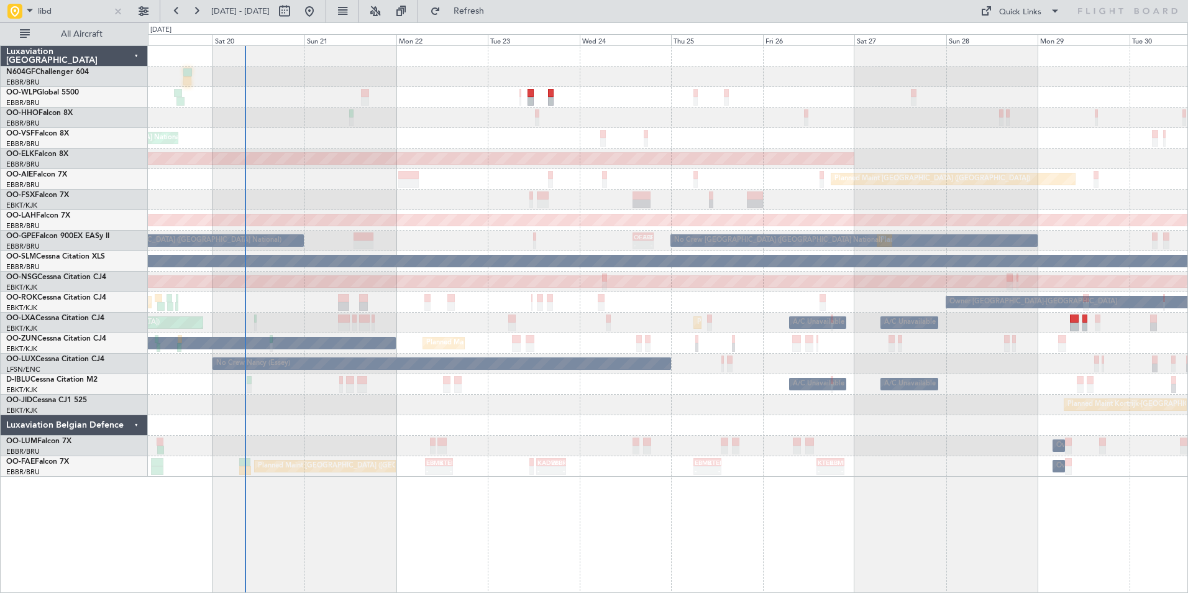
click at [924, 170] on div "Planned Maint Liege AOG Maint Brussels (Brussels National) Planned Maint Kortri…" at bounding box center [667, 261] width 1039 height 431
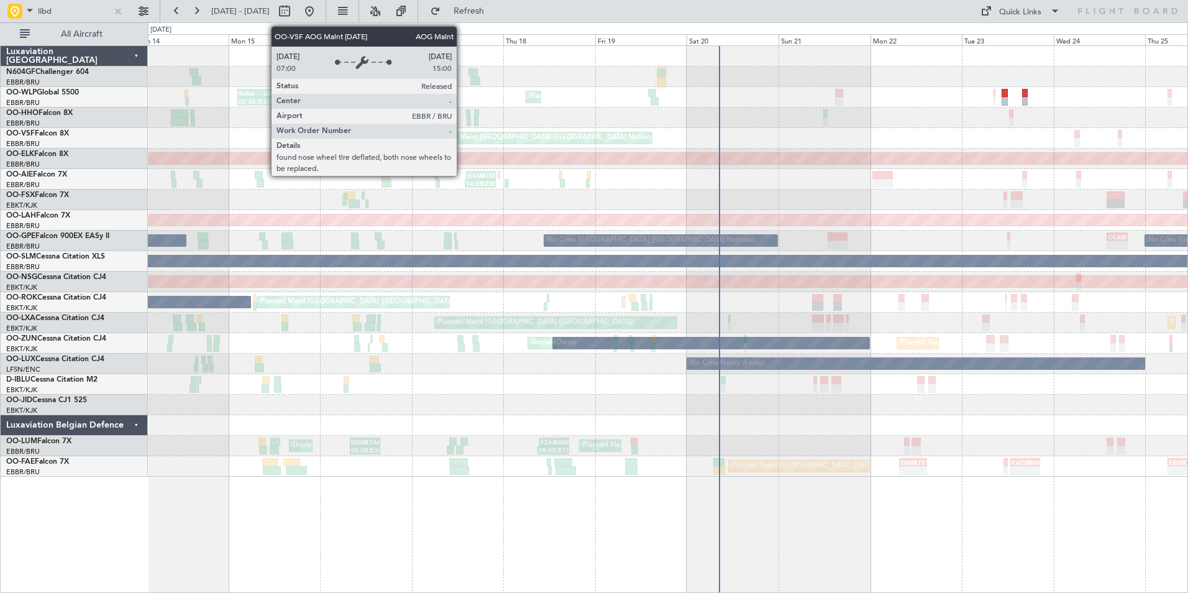
click at [919, 173] on div "Planned Maint Liege RJAA 02:30 Z UBBB 13:50 Z 02:30 Z 13:45 Z LTCG 22:35 Z RJAA…" at bounding box center [667, 261] width 1039 height 431
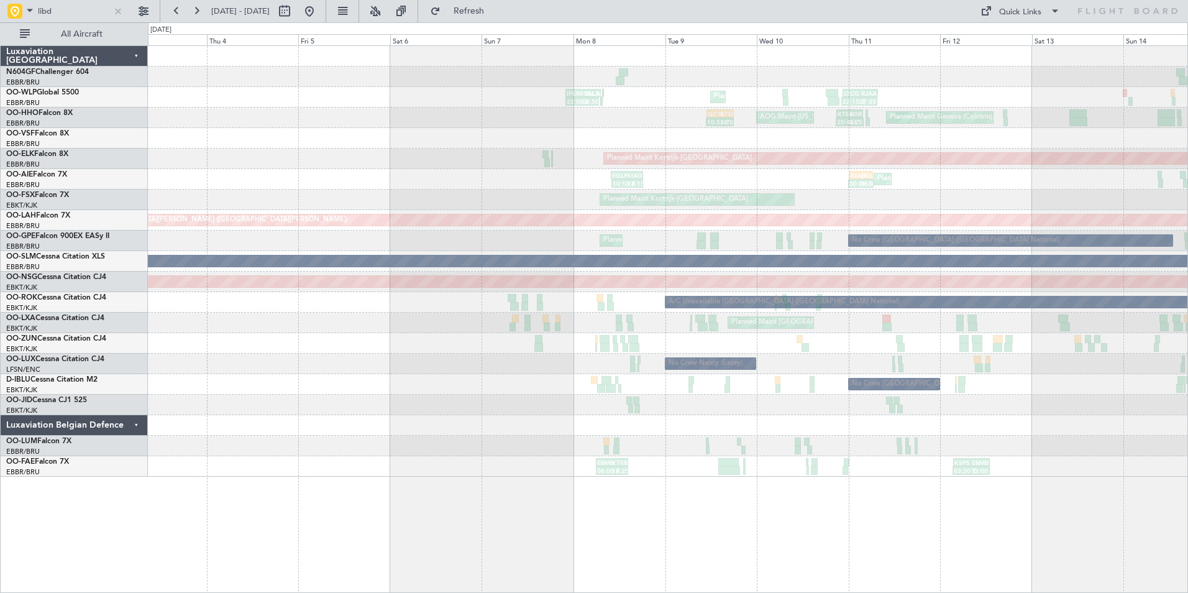
click at [1000, 168] on div "LTCG 22:35 Z RJAA 07:45 Z 22:15 Z 07:35 Z Planned Maint Liege KAUS 22:00 Z ELLX…" at bounding box center [667, 261] width 1039 height 431
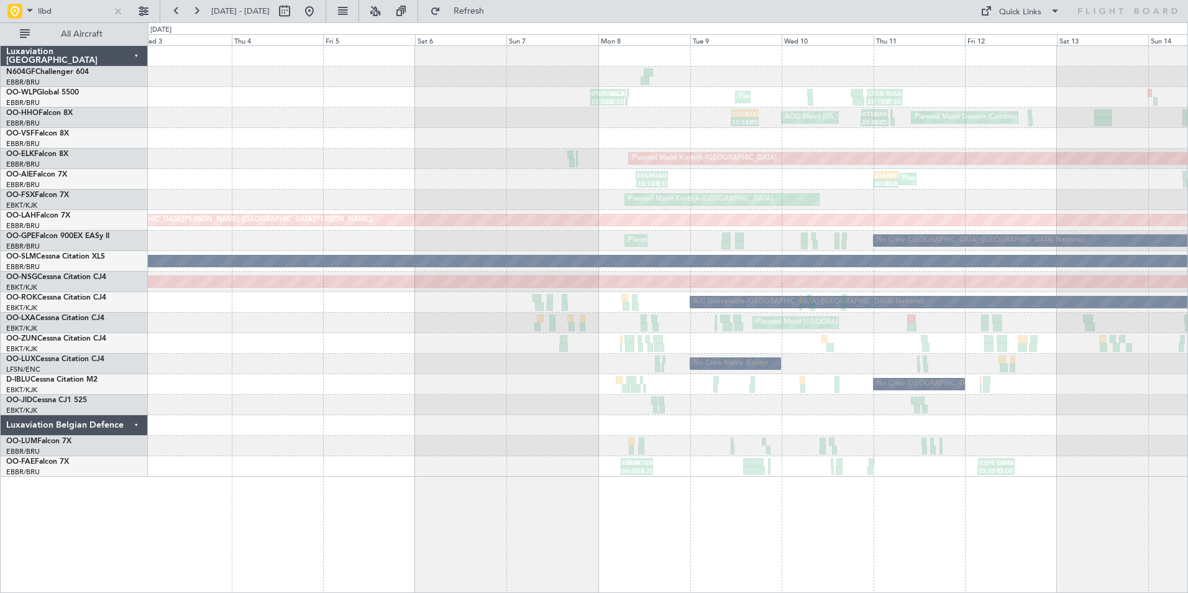
click at [1134, 198] on div "LTCG 22:35 Z RJAA 07:45 Z 22:15 Z 07:35 Z Planned Maint Liege KAUS 22:00 Z ELLX…" at bounding box center [667, 261] width 1039 height 431
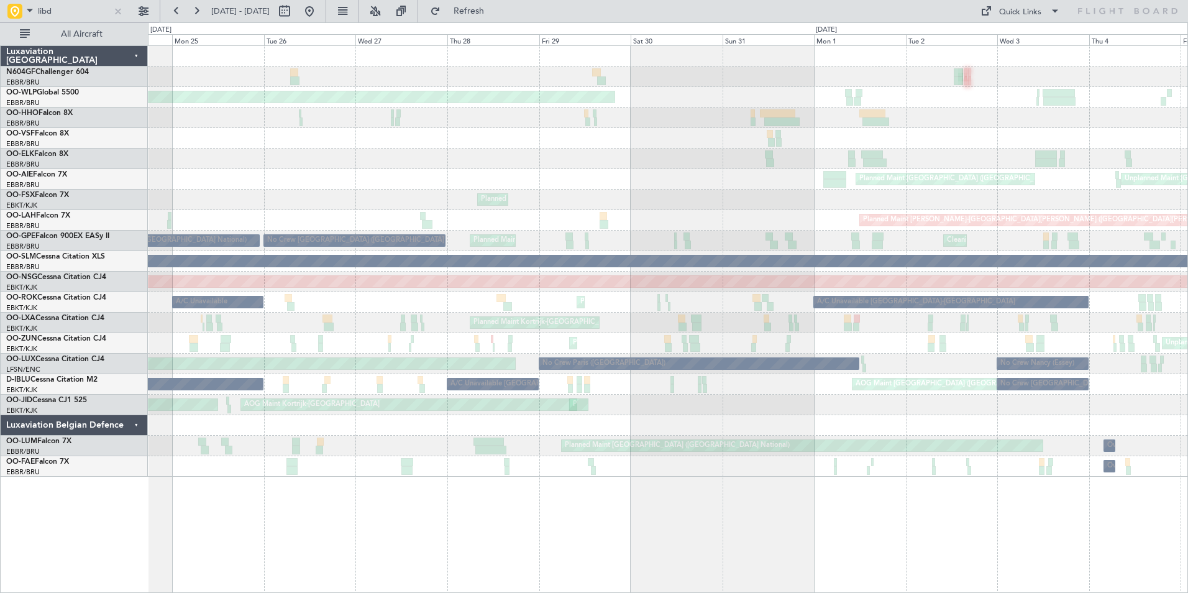
click at [900, 155] on div at bounding box center [667, 158] width 1039 height 21
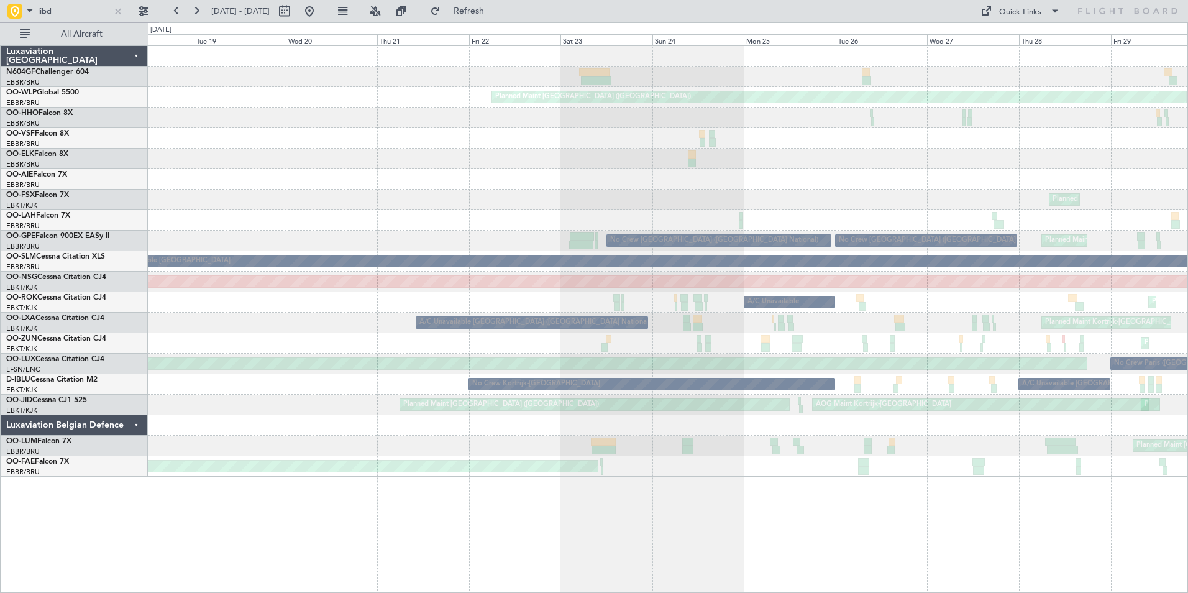
click at [982, 179] on div "Planned Maint [GEOGRAPHIC_DATA] ([GEOGRAPHIC_DATA])" at bounding box center [667, 179] width 1039 height 21
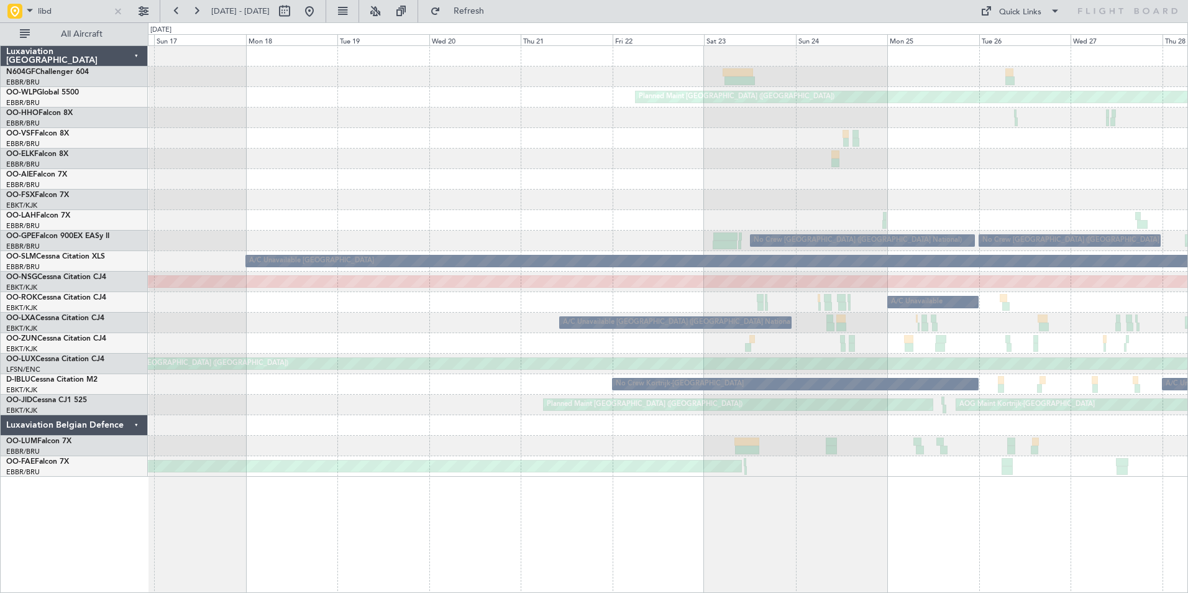
click at [1088, 195] on div "Planned Maint Berlin (Brandenburg) Planned Maint Kortrijk-Wevelgem Planned Main…" at bounding box center [667, 261] width 1039 height 431
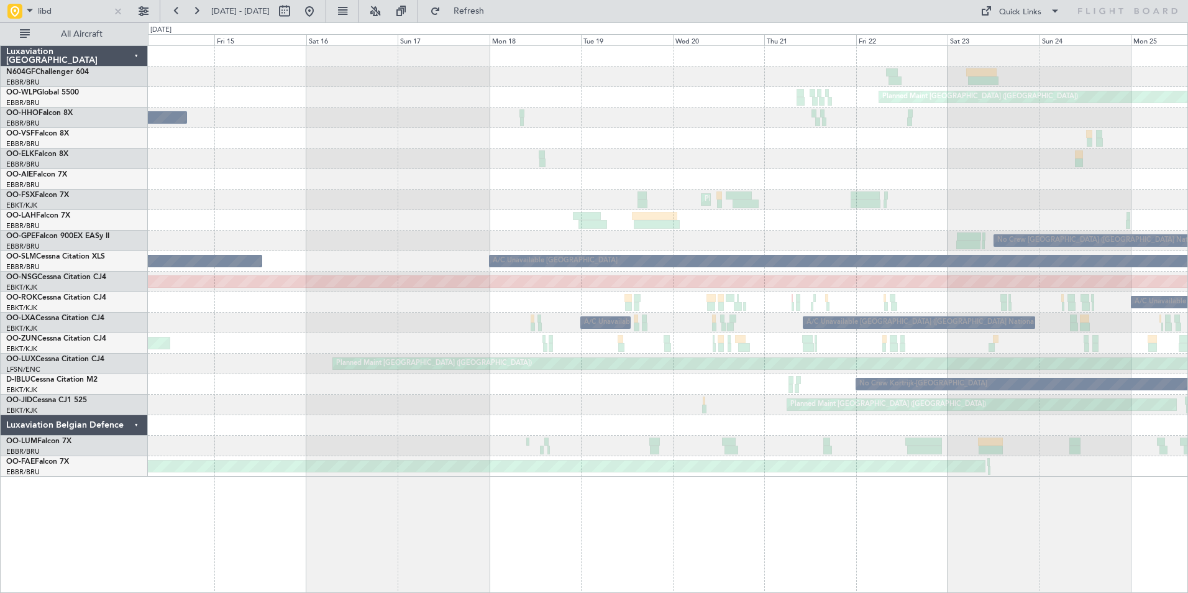
click at [1069, 180] on div at bounding box center [667, 179] width 1039 height 21
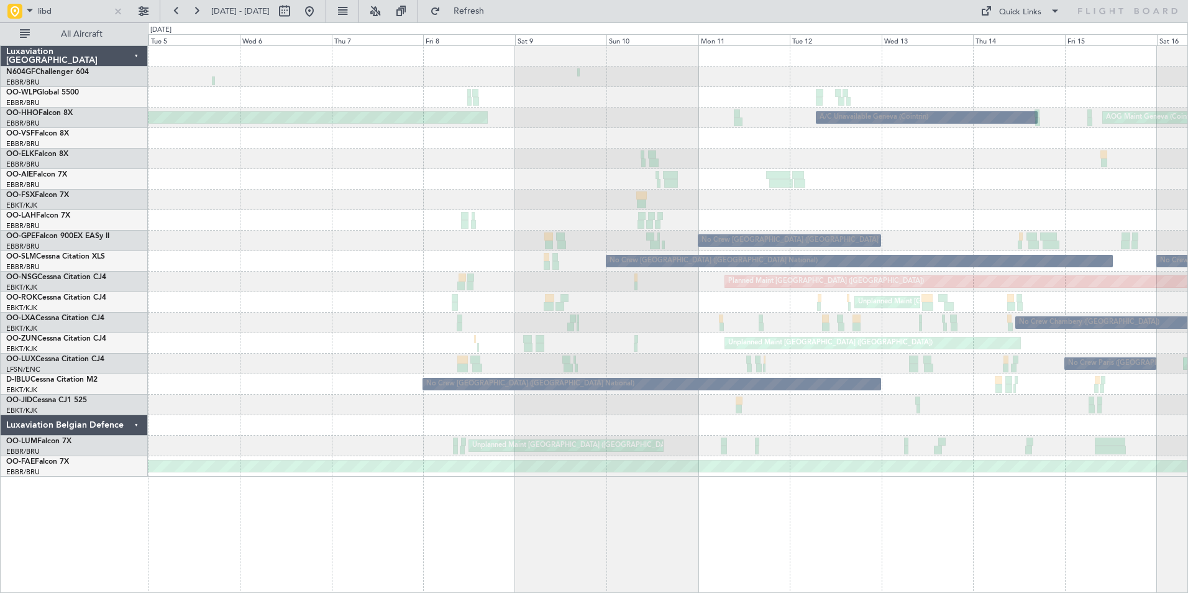
click at [942, 177] on div "A/C Unavailable Geneva (Cointrin) AOG Maint Geneva (Cointrin) Planned Maint Gen…" at bounding box center [667, 261] width 1039 height 431
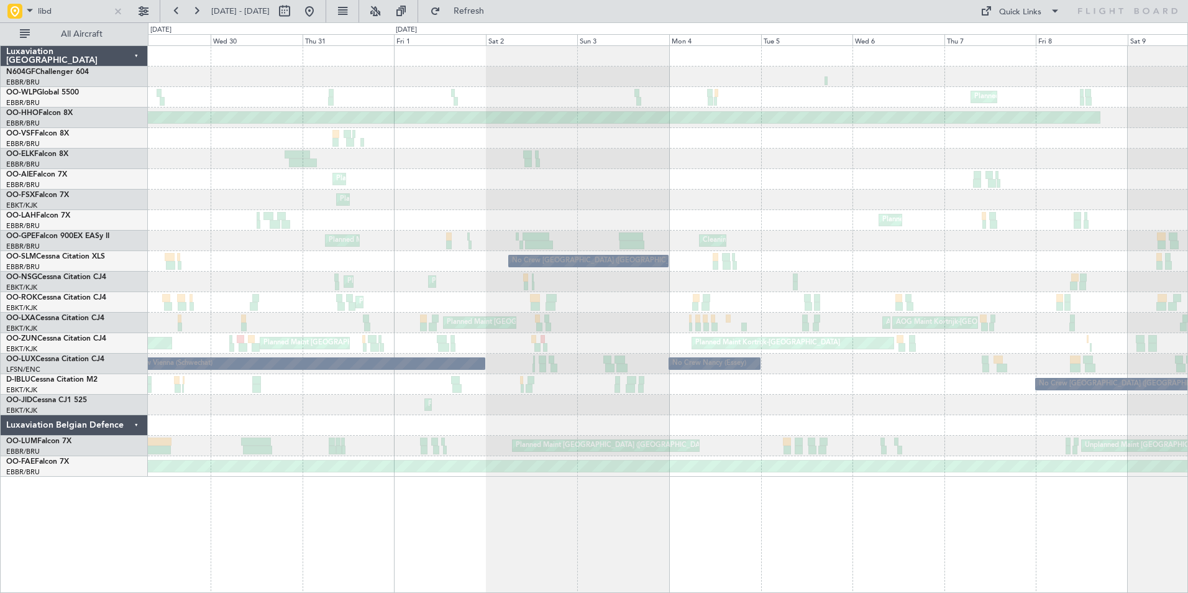
click at [881, 188] on div "Planned Maint [GEOGRAPHIC_DATA] ([GEOGRAPHIC_DATA] National)" at bounding box center [667, 179] width 1039 height 21
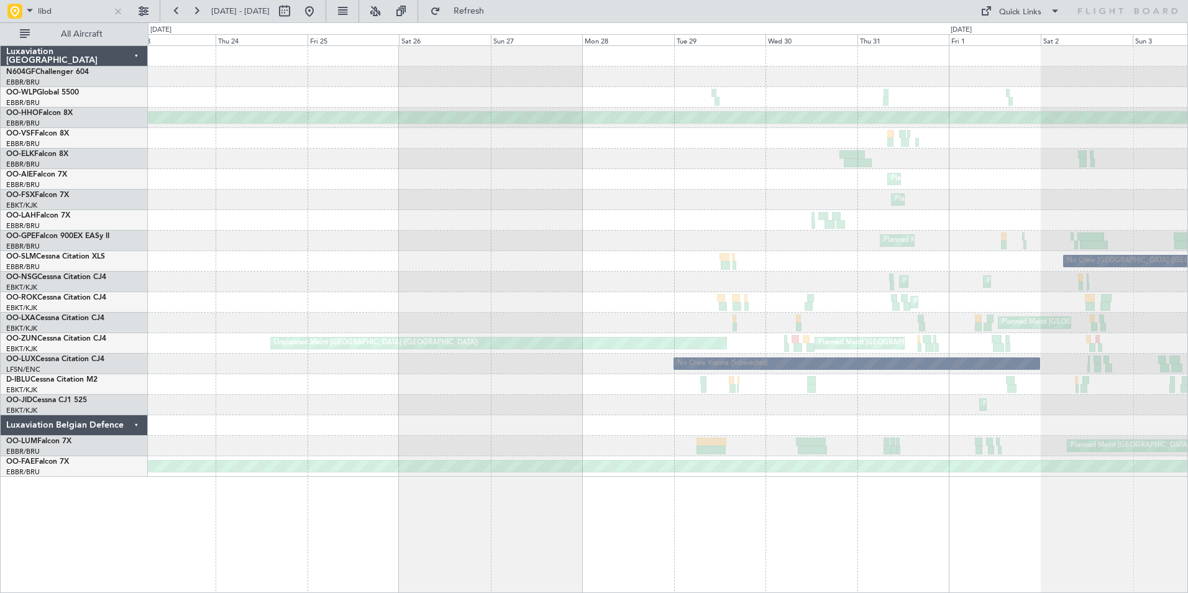
click at [912, 189] on div "Planned Maint [GEOGRAPHIC_DATA] ([GEOGRAPHIC_DATA] National)" at bounding box center [667, 179] width 1039 height 21
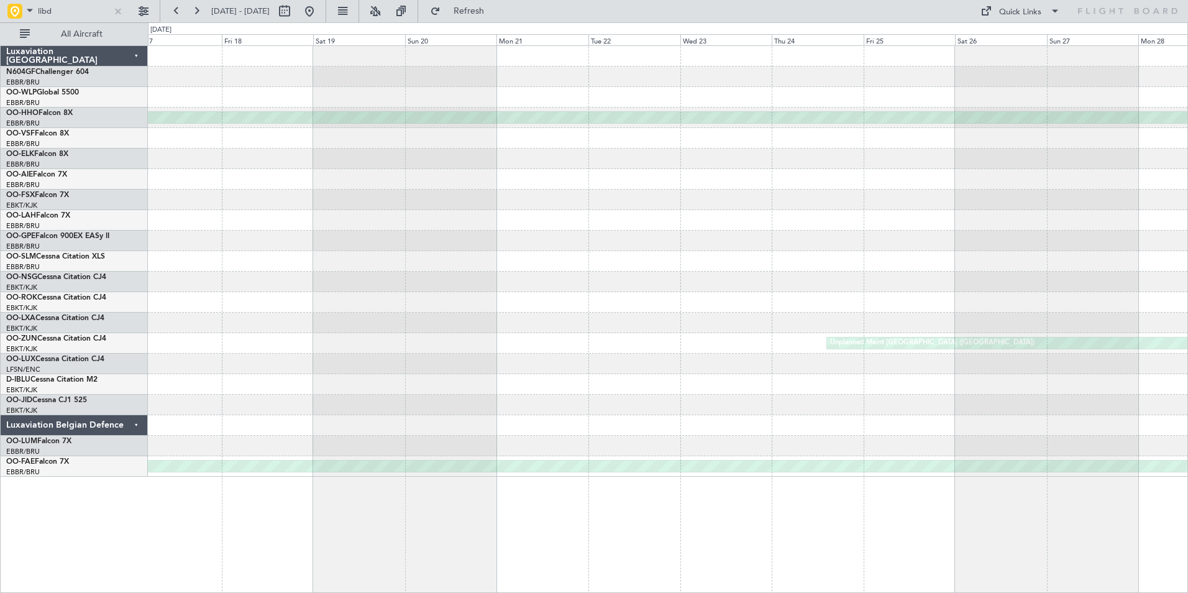
click at [921, 195] on div "Planned Maint Kortrijk-[GEOGRAPHIC_DATA]" at bounding box center [667, 199] width 1039 height 21
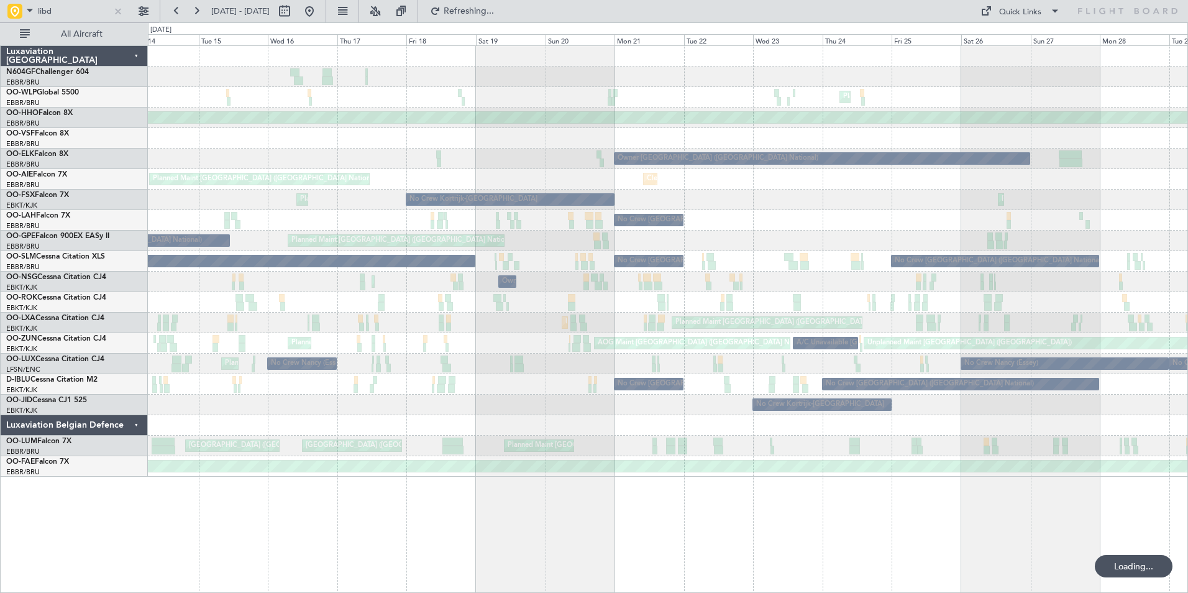
click at [1104, 196] on div "Planned Maint Kortrijk-Wevelgem No Crew Kortrijk-Wevelgem Planned Maint Kortrij…" at bounding box center [667, 199] width 1039 height 21
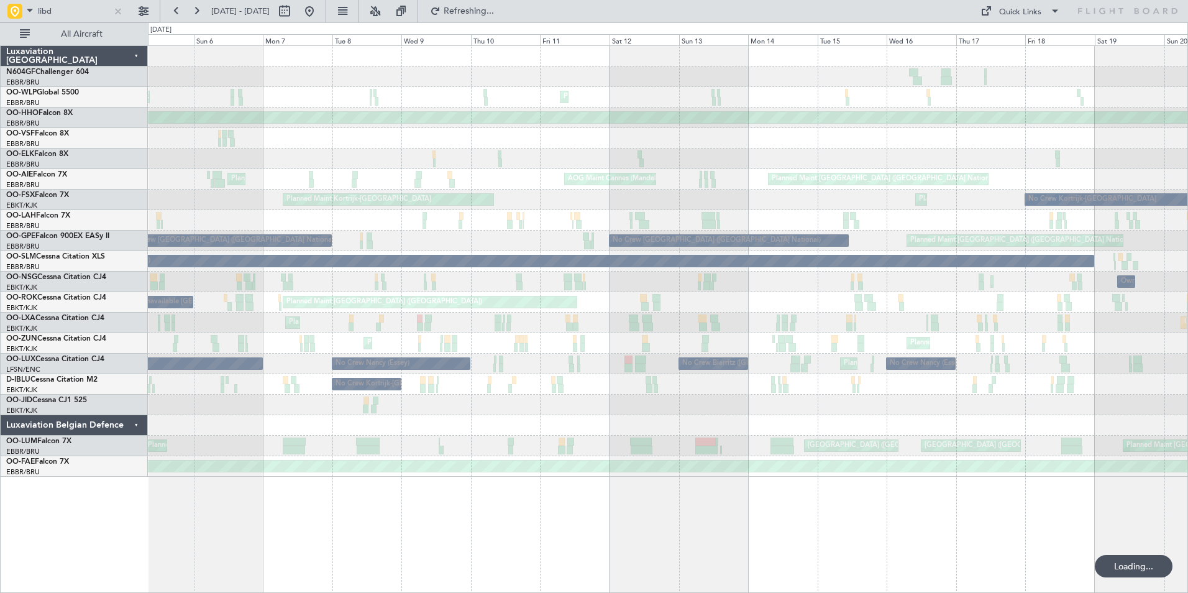
click at [993, 181] on div "Planned Maint Liege Unplanned Maint Basel-Mulhouse Planned Maint Geneva (Cointr…" at bounding box center [667, 261] width 1039 height 431
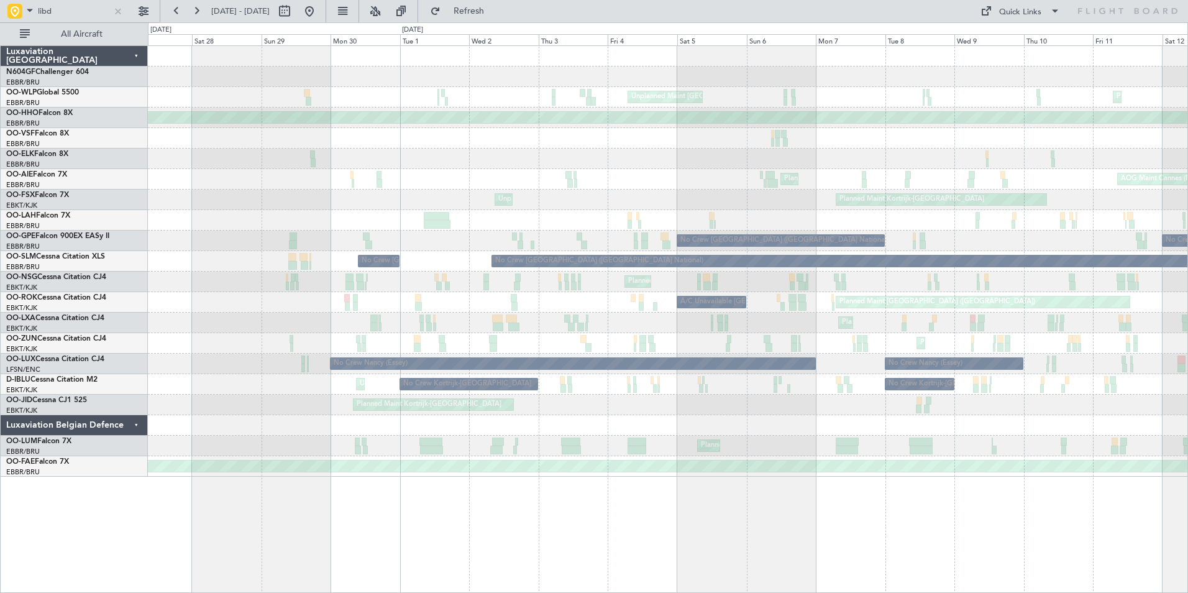
click at [1060, 181] on div "AOG Maint Cannes (Mandelieu) Planned Maint Paris (Le Bourget) Planned Maint Bru…" at bounding box center [667, 179] width 1039 height 21
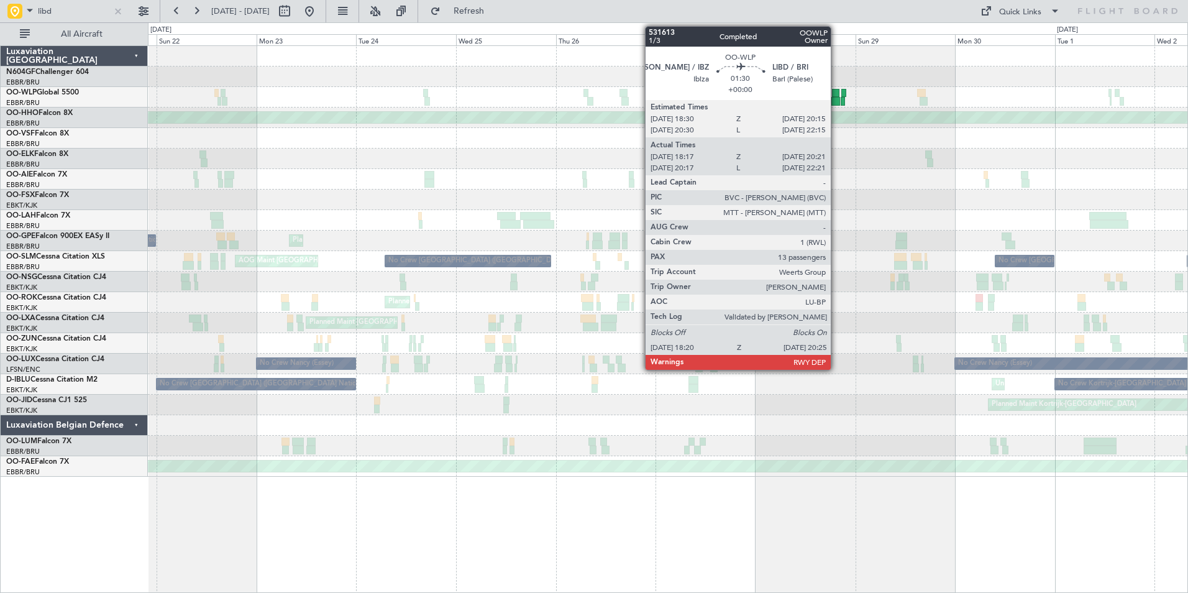
click at [836, 101] on div at bounding box center [835, 101] width 9 height 9
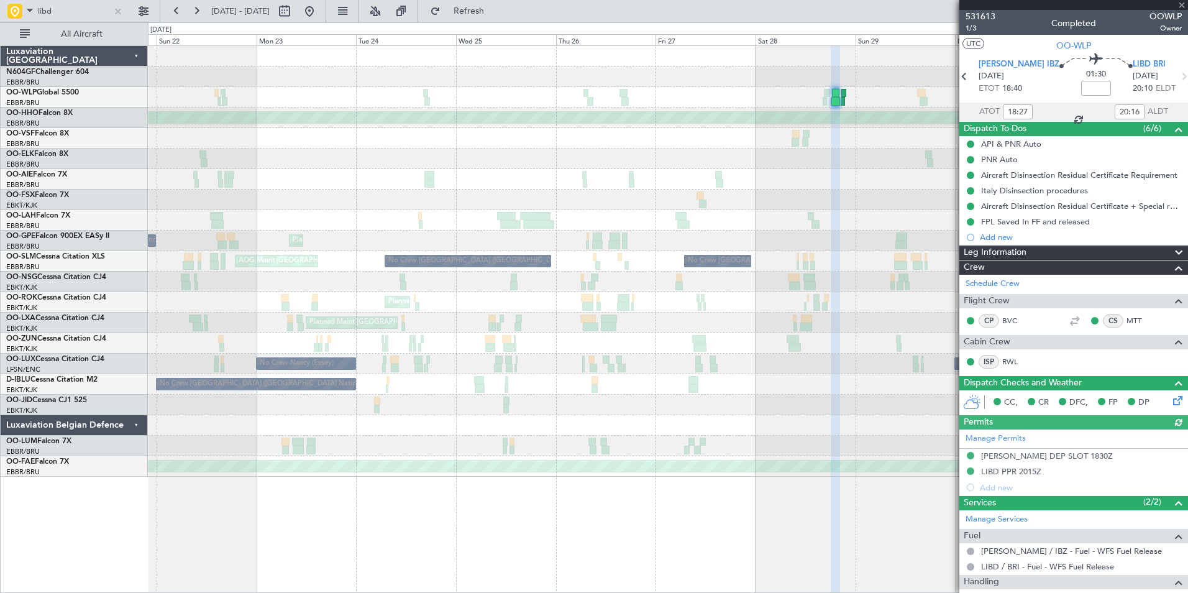
scroll to position [249, 0]
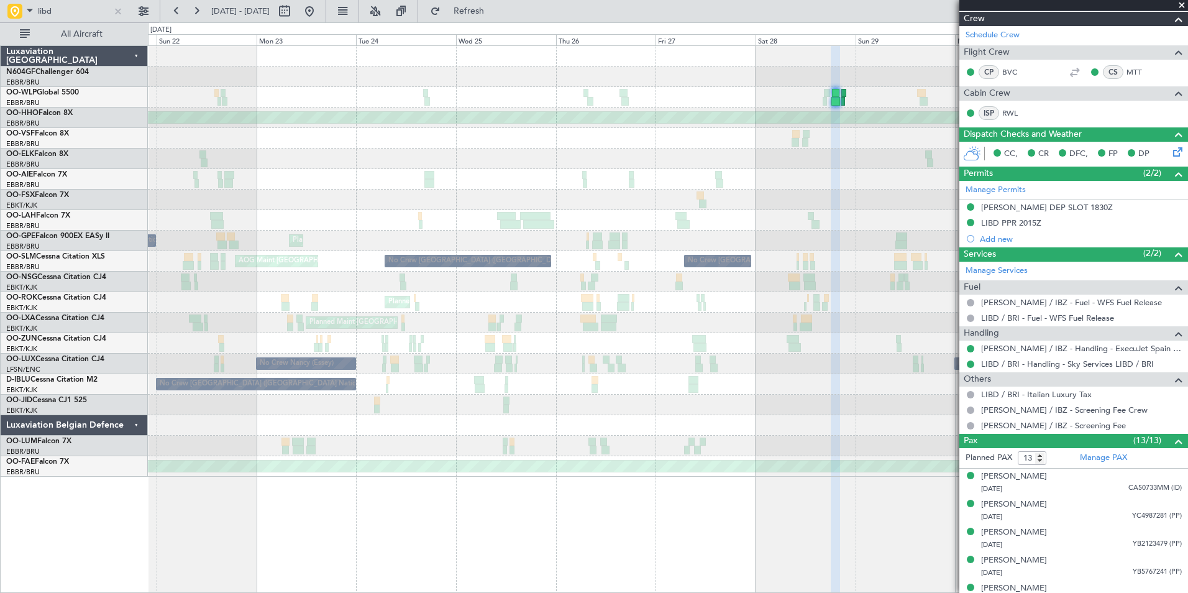
click at [1182, 3] on span at bounding box center [1181, 5] width 12 height 11
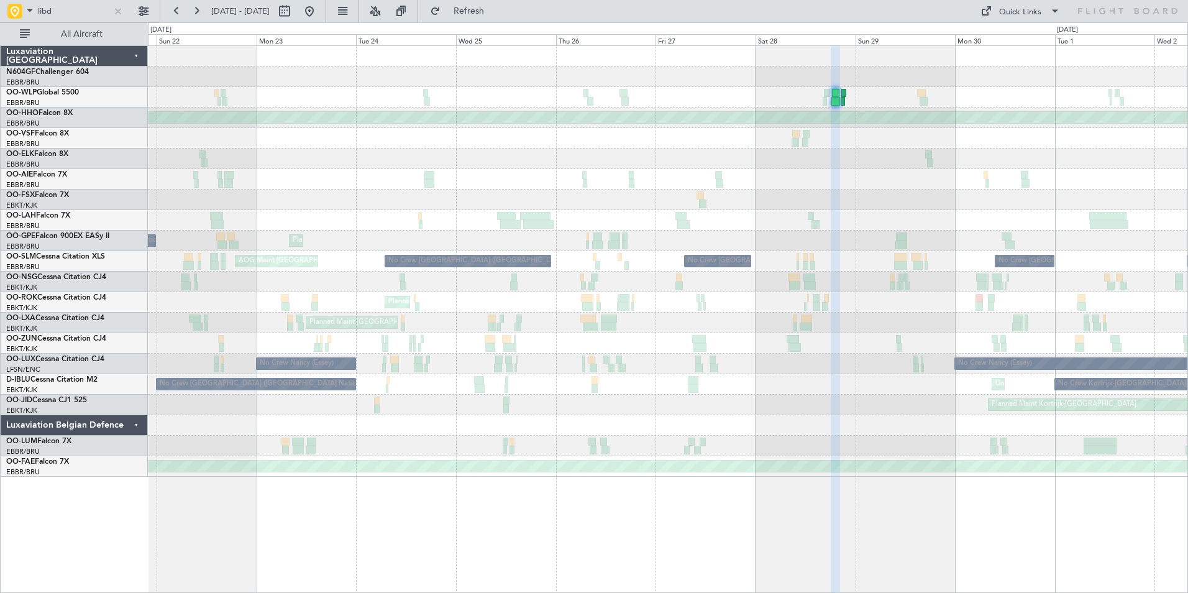
type input "0"
click at [319, 16] on button at bounding box center [309, 11] width 20 height 20
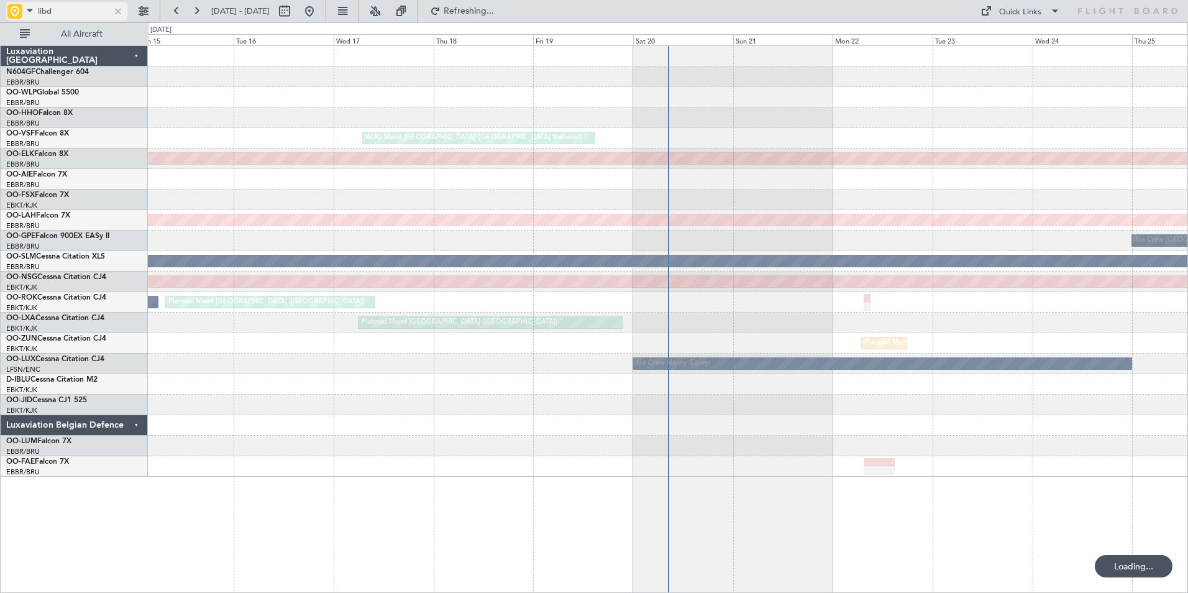
click at [25, 14] on span at bounding box center [29, 10] width 15 height 16
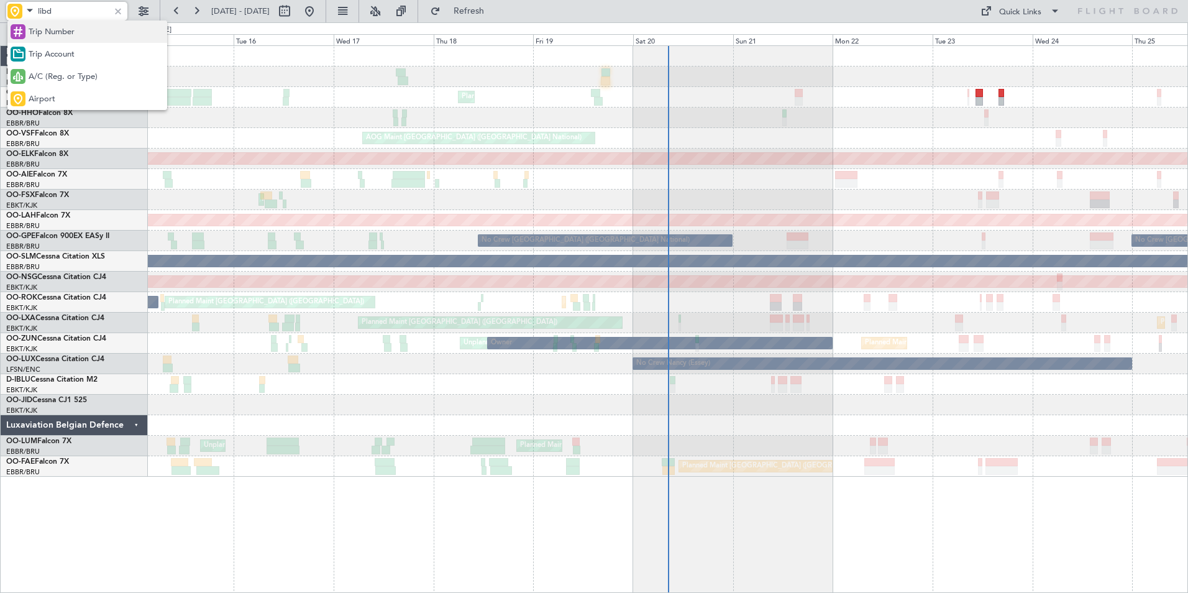
click at [50, 26] on span "Trip Number" at bounding box center [52, 32] width 46 height 12
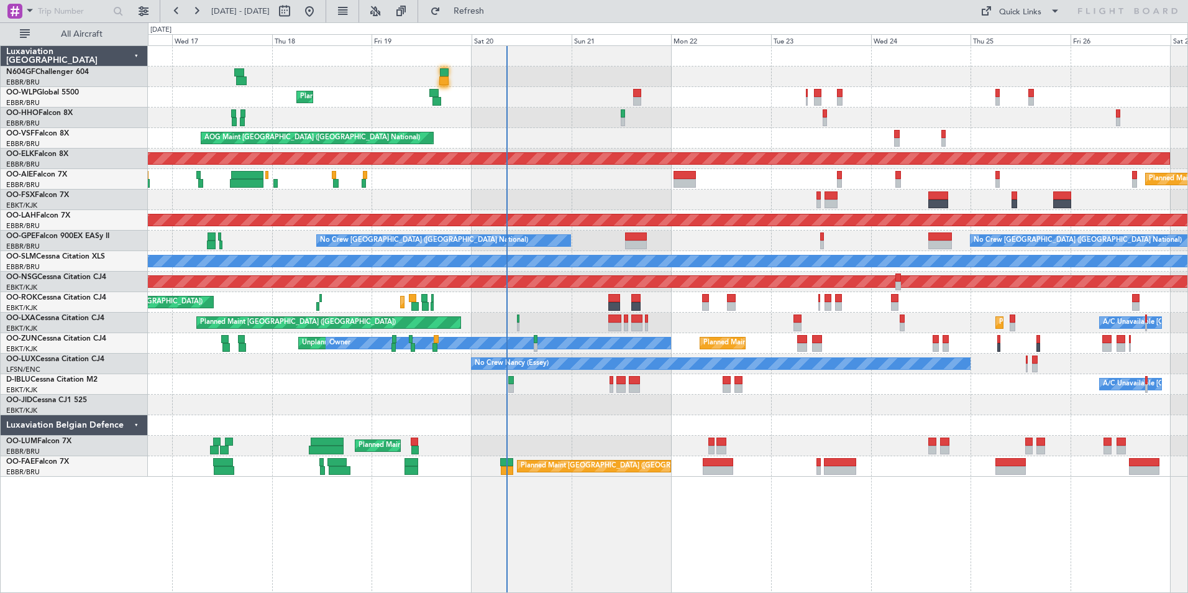
click at [376, 147] on div "Planned Maint Liege AOG Maint Brussels (Brussels National) Planned Maint Kortri…" at bounding box center [667, 261] width 1039 height 431
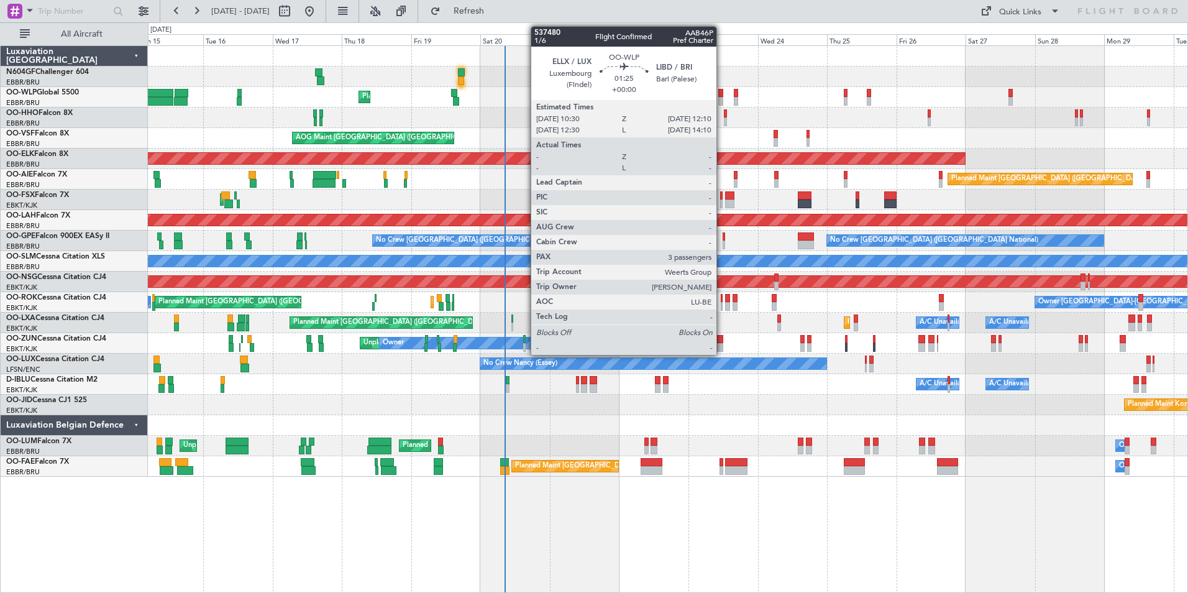
click at [722, 99] on div at bounding box center [720, 101] width 5 height 9
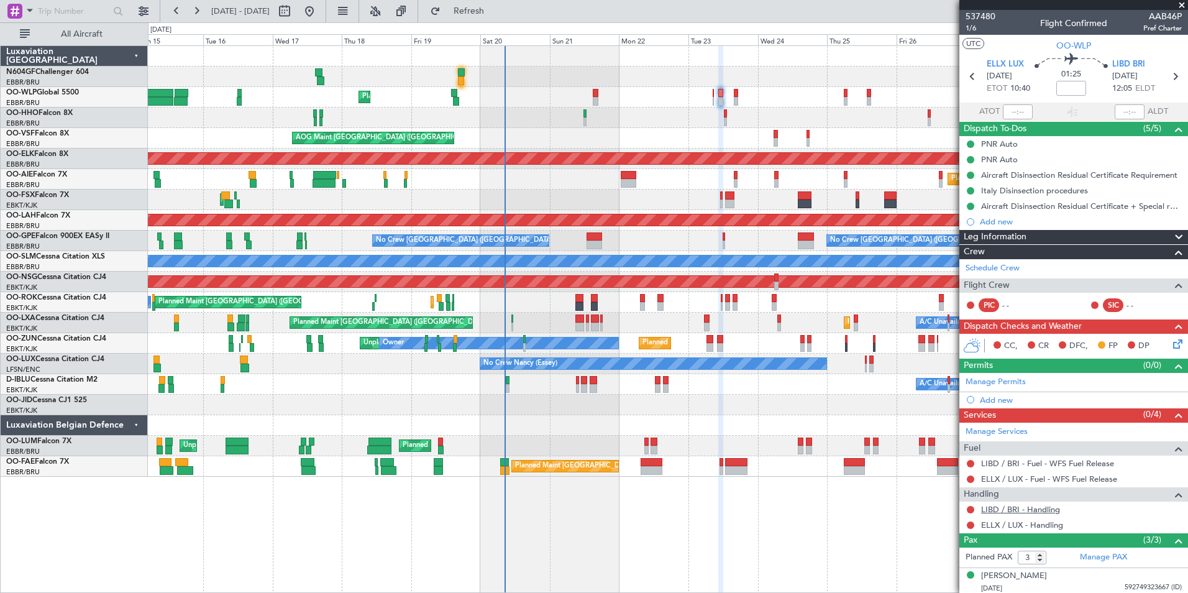
click at [1026, 509] on link "LIBD / BRI - Handling" at bounding box center [1020, 509] width 79 height 11
click at [483, 6] on button "Refresh" at bounding box center [461, 11] width 75 height 20
click at [1006, 527] on link "ELLX / LUX - Handling" at bounding box center [1022, 524] width 82 height 11
click at [487, 6] on button "Refresh" at bounding box center [461, 11] width 75 height 20
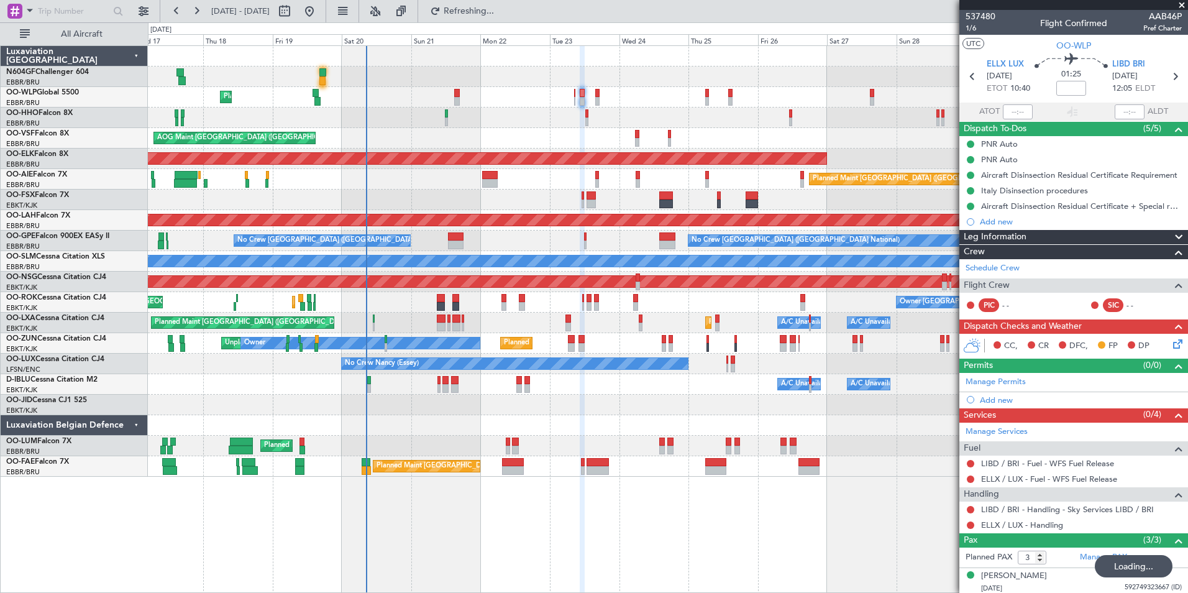
click at [553, 147] on div "AOG Maint [GEOGRAPHIC_DATA] ([GEOGRAPHIC_DATA] National)" at bounding box center [667, 138] width 1039 height 21
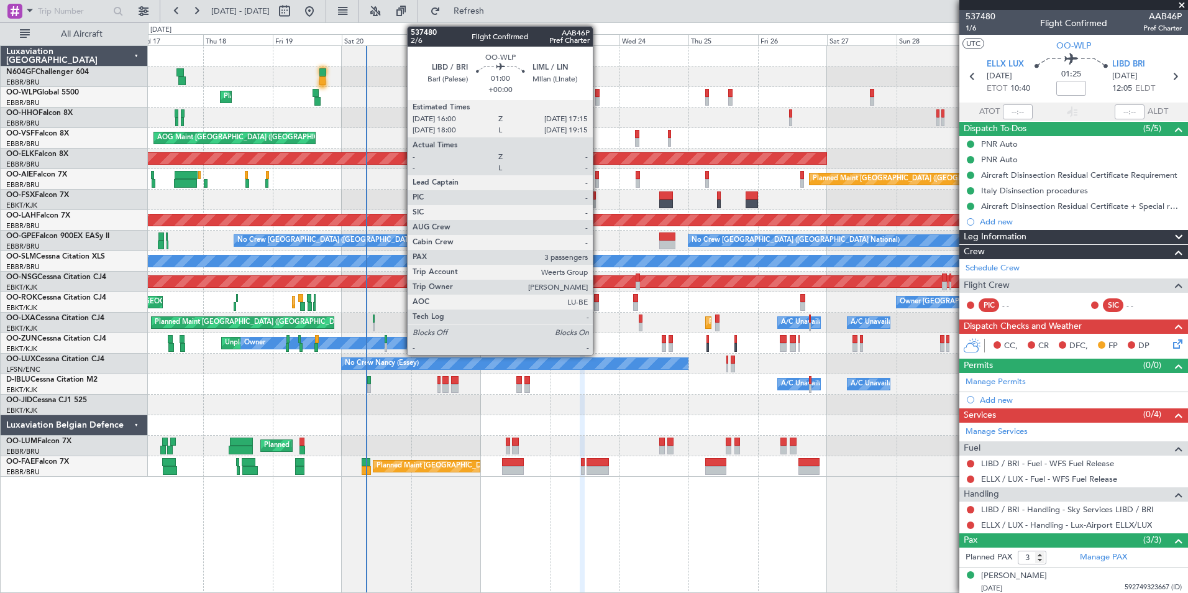
click at [598, 103] on div at bounding box center [597, 101] width 4 height 9
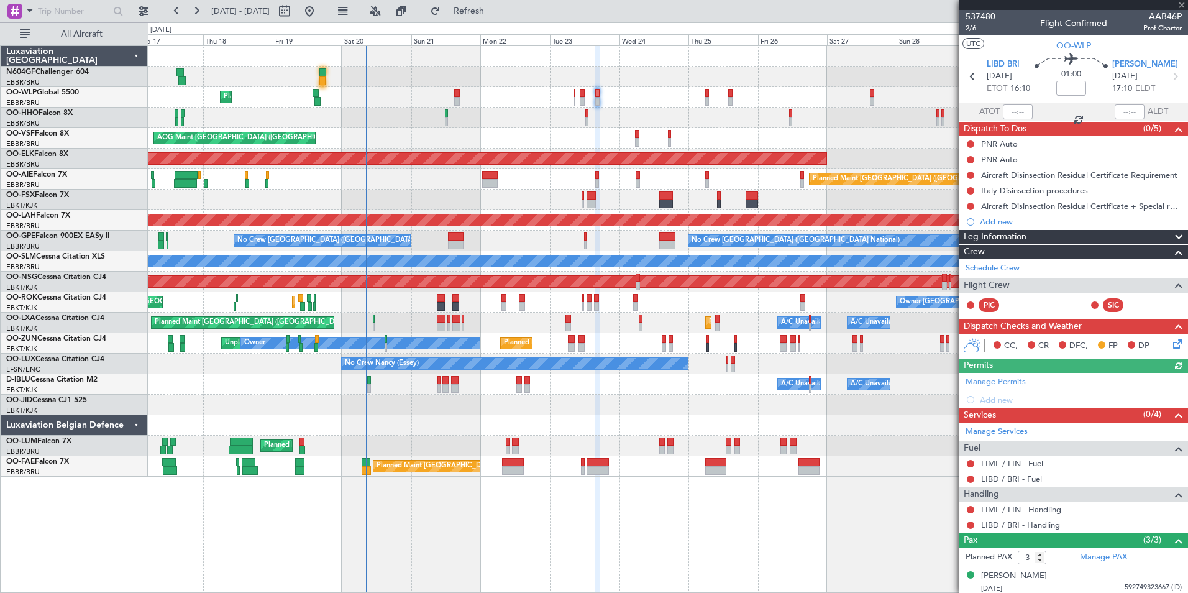
click at [1017, 465] on link "LIML / LIN - Fuel" at bounding box center [1012, 463] width 62 height 11
click at [494, 4] on button "Refresh" at bounding box center [461, 11] width 75 height 20
click at [1002, 480] on link "LIBD / BRI - Fuel" at bounding box center [1011, 478] width 61 height 11
drag, startPoint x: 544, startPoint y: 7, endPoint x: 527, endPoint y: 9, distance: 17.0
click at [505, 7] on fb-refresh-button "Refresh" at bounding box center [461, 11] width 87 height 22
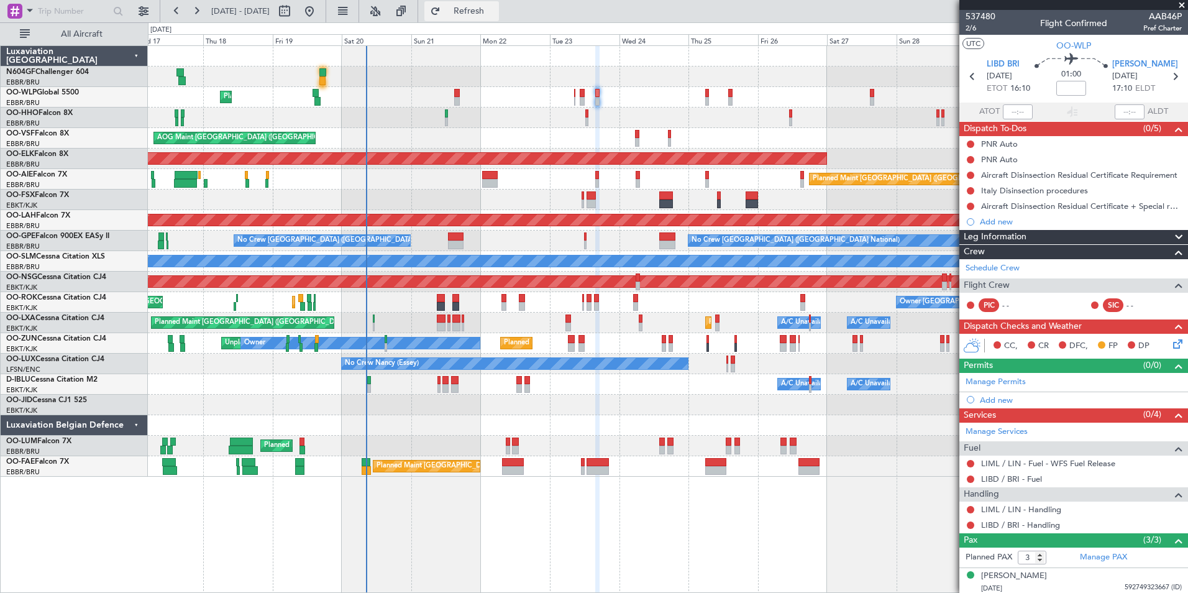
click at [495, 9] on span "Refresh" at bounding box center [469, 11] width 52 height 9
click at [808, 93] on div "Planned Maint Liege" at bounding box center [667, 97] width 1039 height 21
click at [1020, 513] on link "LIML / LIN - Handling" at bounding box center [1021, 509] width 80 height 11
click at [490, 15] on span "Refresh" at bounding box center [469, 11] width 52 height 9
click at [1023, 522] on link "LIBD / BRI - Handling" at bounding box center [1020, 524] width 79 height 11
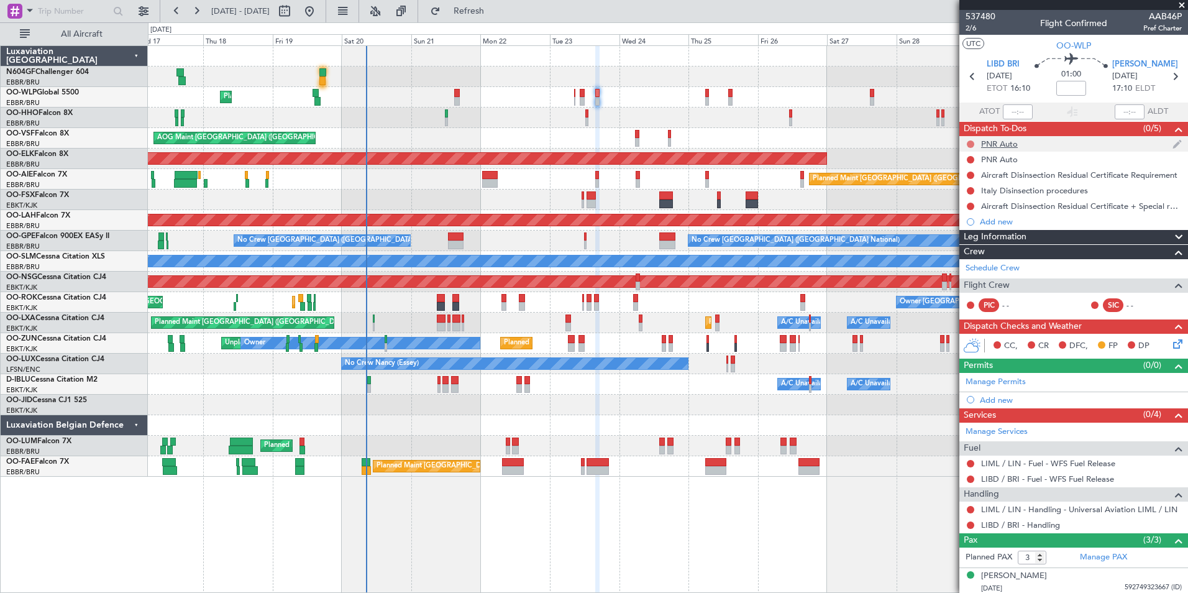
click at [969, 143] on button at bounding box center [970, 143] width 7 height 7
click at [974, 194] on span "Completed" at bounding box center [975, 199] width 41 height 12
click at [970, 160] on button at bounding box center [970, 159] width 7 height 7
click at [979, 206] on ul "Not Started In Progress Completed Cancelled" at bounding box center [971, 205] width 66 height 75
click at [975, 216] on span "Completed" at bounding box center [975, 214] width 41 height 12
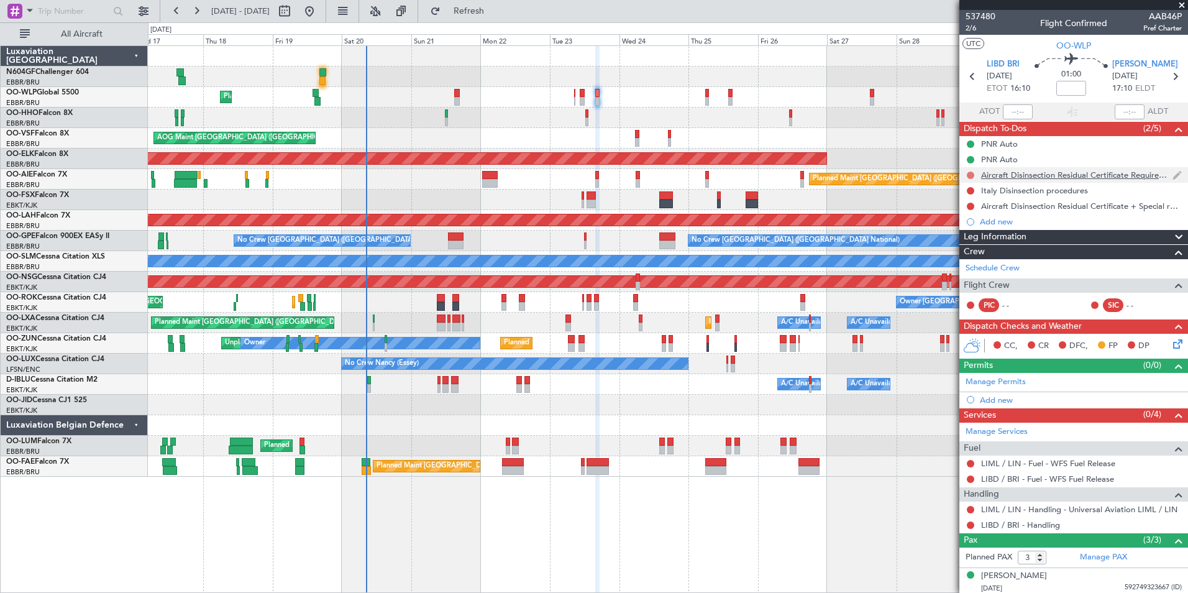
click at [970, 173] on button at bounding box center [970, 174] width 7 height 7
click at [974, 227] on span "Completed" at bounding box center [975, 230] width 41 height 12
click at [974, 188] on button at bounding box center [970, 190] width 7 height 7
click at [978, 245] on span "Completed" at bounding box center [975, 245] width 41 height 12
click at [971, 206] on button at bounding box center [970, 206] width 7 height 7
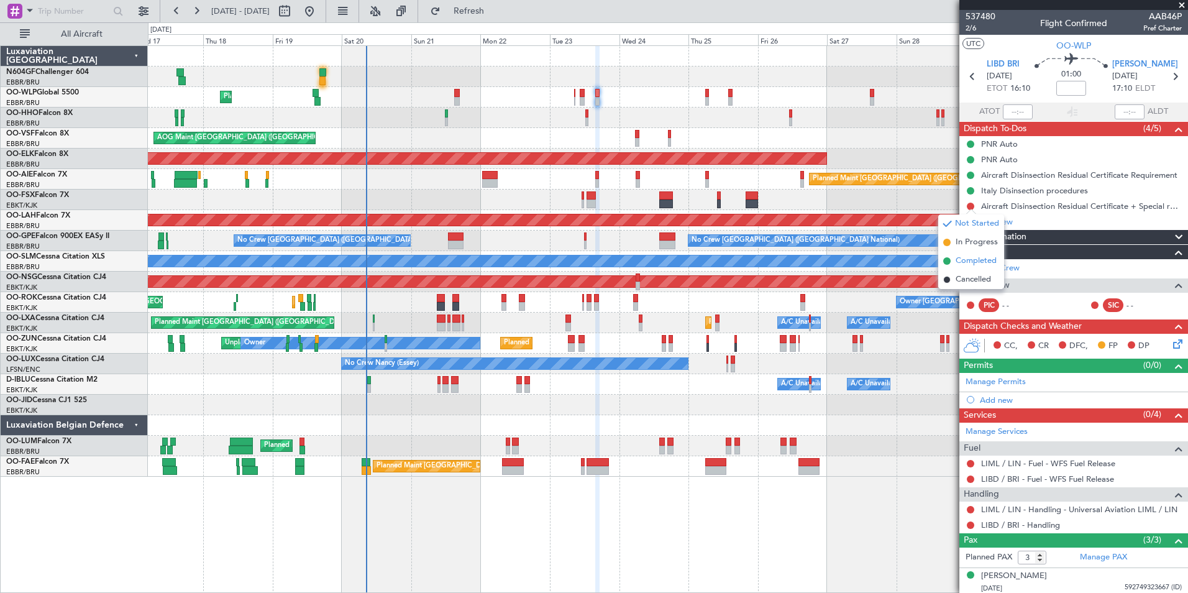
click at [975, 259] on span "Completed" at bounding box center [975, 261] width 41 height 12
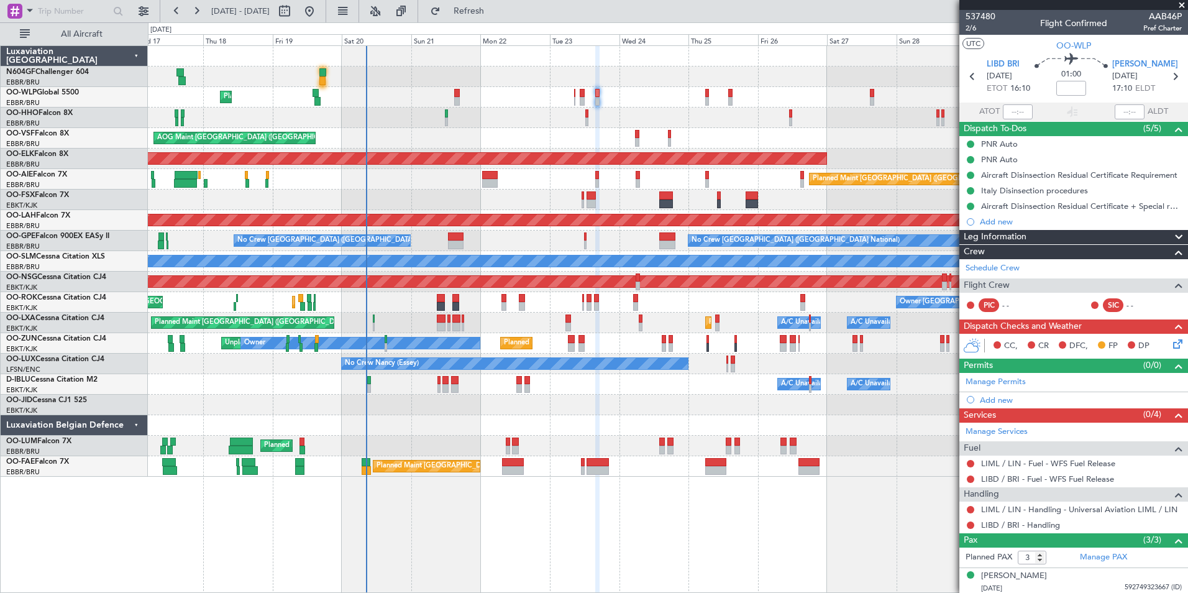
click at [1170, 339] on icon at bounding box center [1175, 342] width 10 height 10
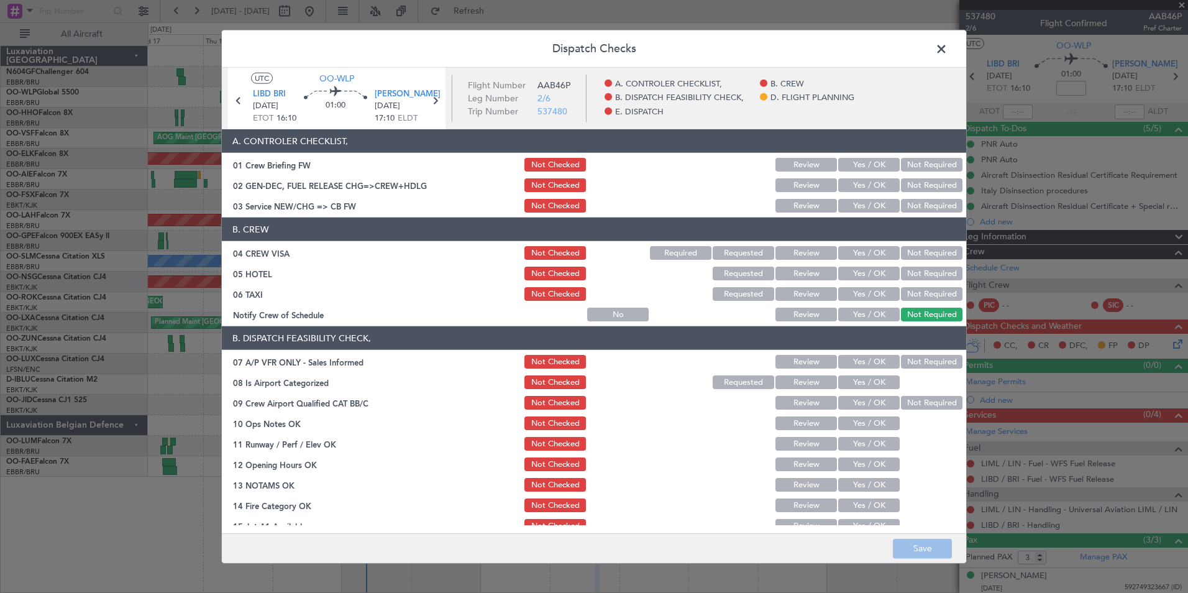
click at [874, 204] on button "Yes / OK" at bounding box center [869, 206] width 62 height 14
click at [921, 250] on button "Not Required" at bounding box center [932, 253] width 62 height 14
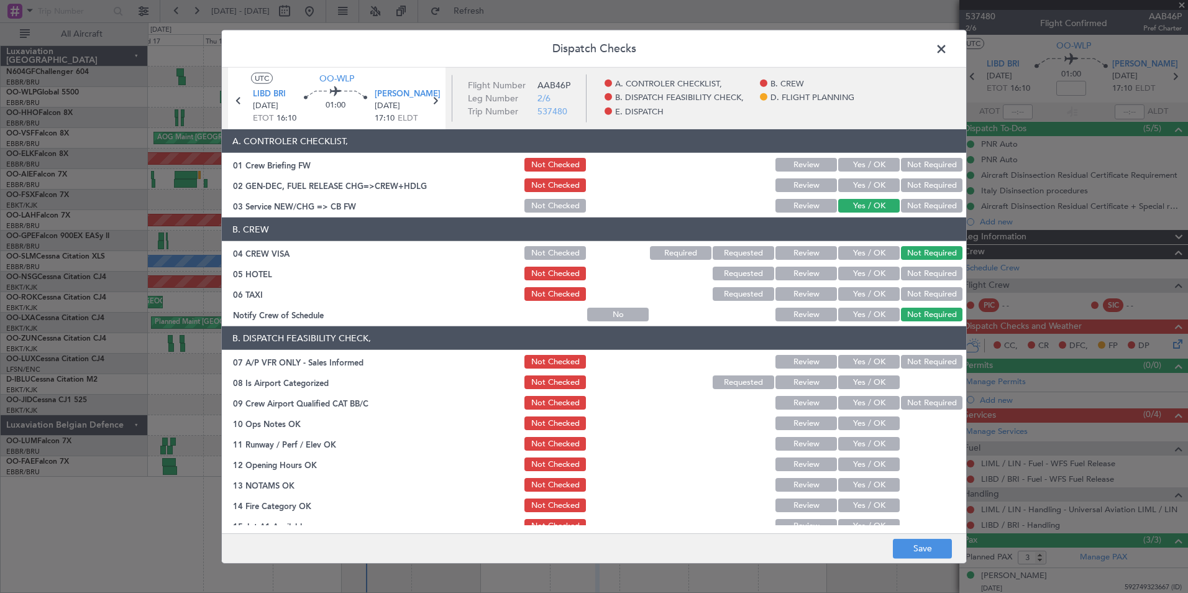
drag, startPoint x: 919, startPoint y: 278, endPoint x: 918, endPoint y: 294, distance: 15.6
click at [919, 280] on button "Not Required" at bounding box center [932, 274] width 62 height 14
click at [918, 294] on button "Not Required" at bounding box center [932, 294] width 62 height 14
click at [864, 312] on button "Yes / OK" at bounding box center [869, 315] width 62 height 14
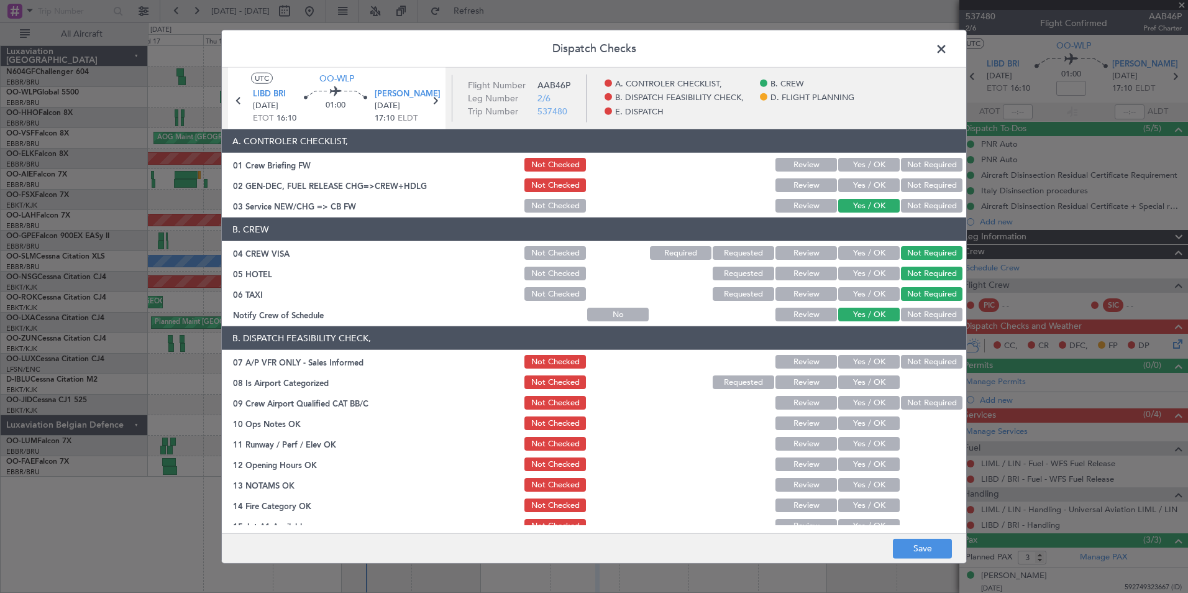
click at [910, 360] on button "Not Required" at bounding box center [932, 362] width 62 height 14
click at [859, 378] on button "Yes / OK" at bounding box center [869, 382] width 62 height 14
click at [919, 398] on button "Not Required" at bounding box center [932, 403] width 62 height 14
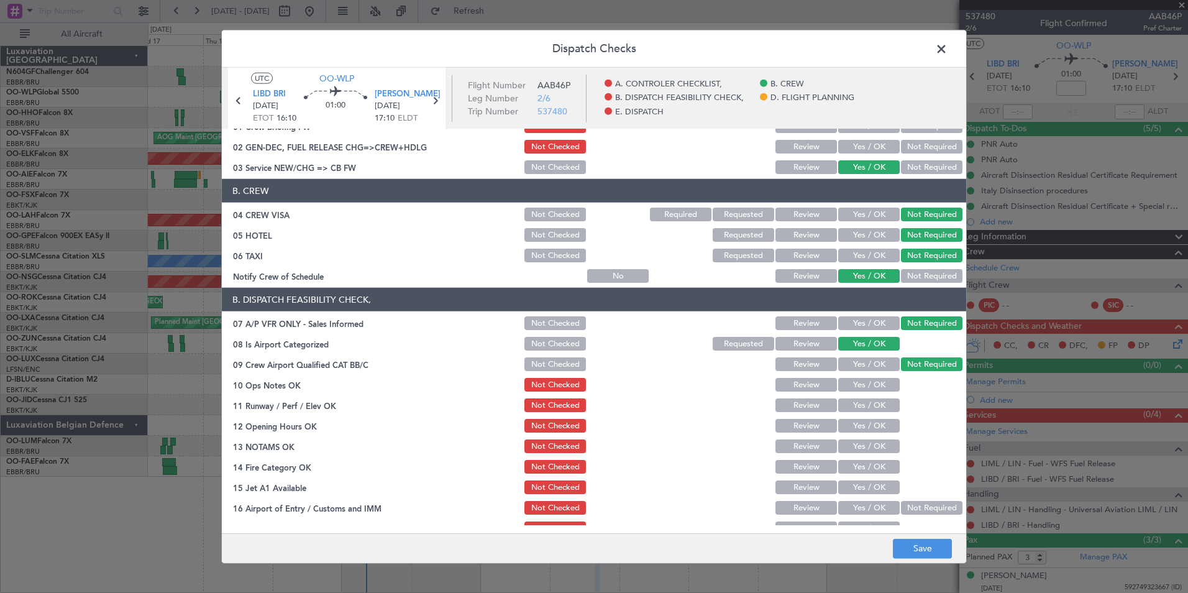
scroll to position [124, 0]
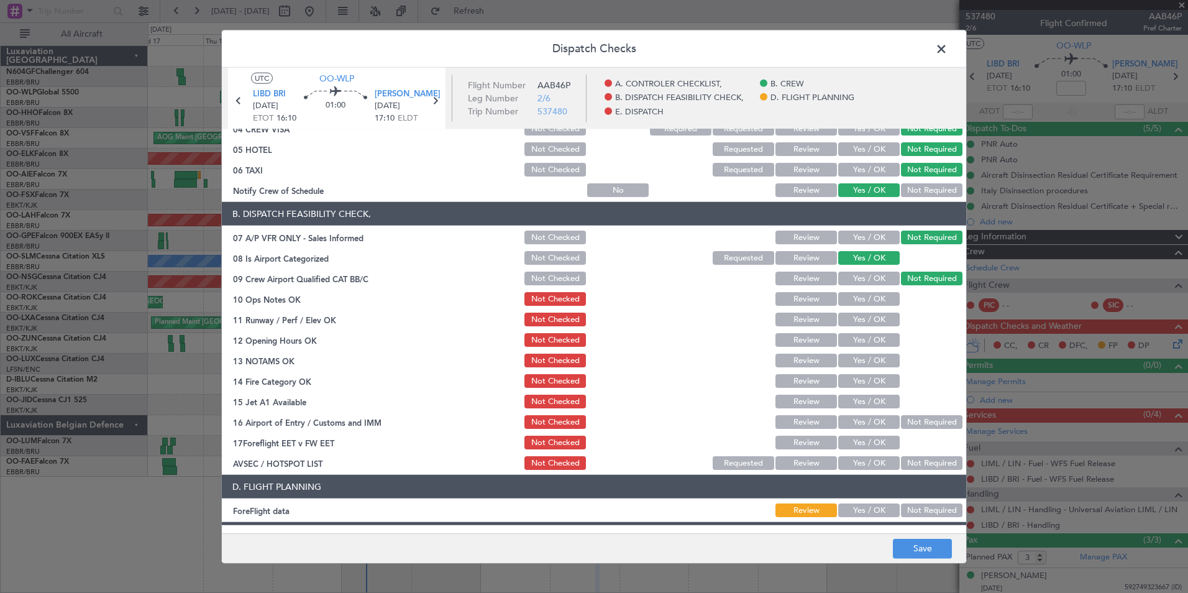
click at [875, 299] on button "Yes / OK" at bounding box center [869, 299] width 62 height 14
click at [873, 323] on button "Yes / OK" at bounding box center [869, 319] width 62 height 14
drag, startPoint x: 873, startPoint y: 341, endPoint x: 873, endPoint y: 348, distance: 6.9
click at [873, 344] on button "Yes / OK" at bounding box center [869, 340] width 62 height 14
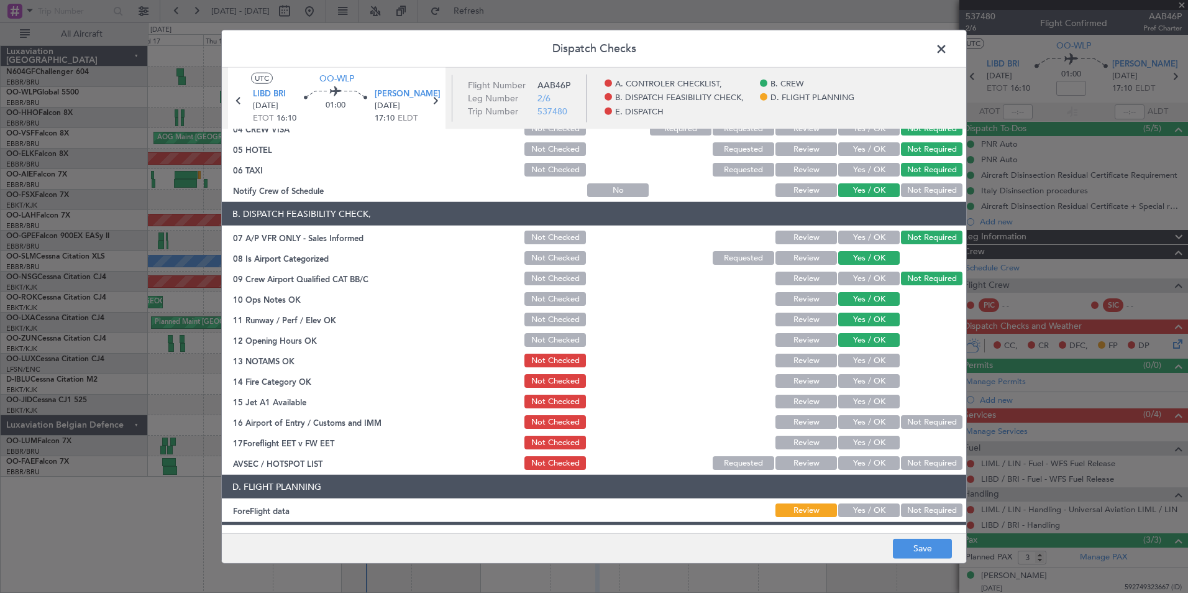
drag, startPoint x: 873, startPoint y: 357, endPoint x: 873, endPoint y: 376, distance: 19.3
click at [873, 358] on button "Yes / OK" at bounding box center [869, 360] width 62 height 14
drag, startPoint x: 873, startPoint y: 376, endPoint x: 869, endPoint y: 394, distance: 18.5
click at [873, 378] on button "Yes / OK" at bounding box center [869, 381] width 62 height 14
drag, startPoint x: 869, startPoint y: 394, endPoint x: 872, endPoint y: 407, distance: 12.8
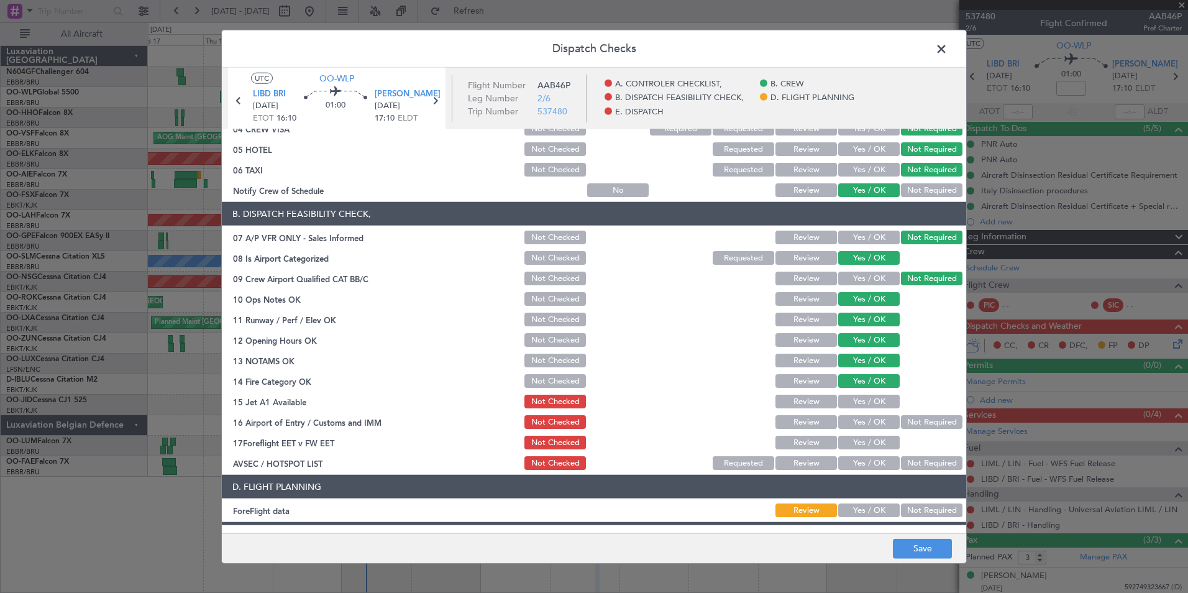
click at [869, 396] on button "Yes / OK" at bounding box center [869, 401] width 62 height 14
click at [921, 418] on button "Not Required" at bounding box center [932, 422] width 62 height 14
click at [867, 456] on button "Yes / OK" at bounding box center [869, 463] width 62 height 14
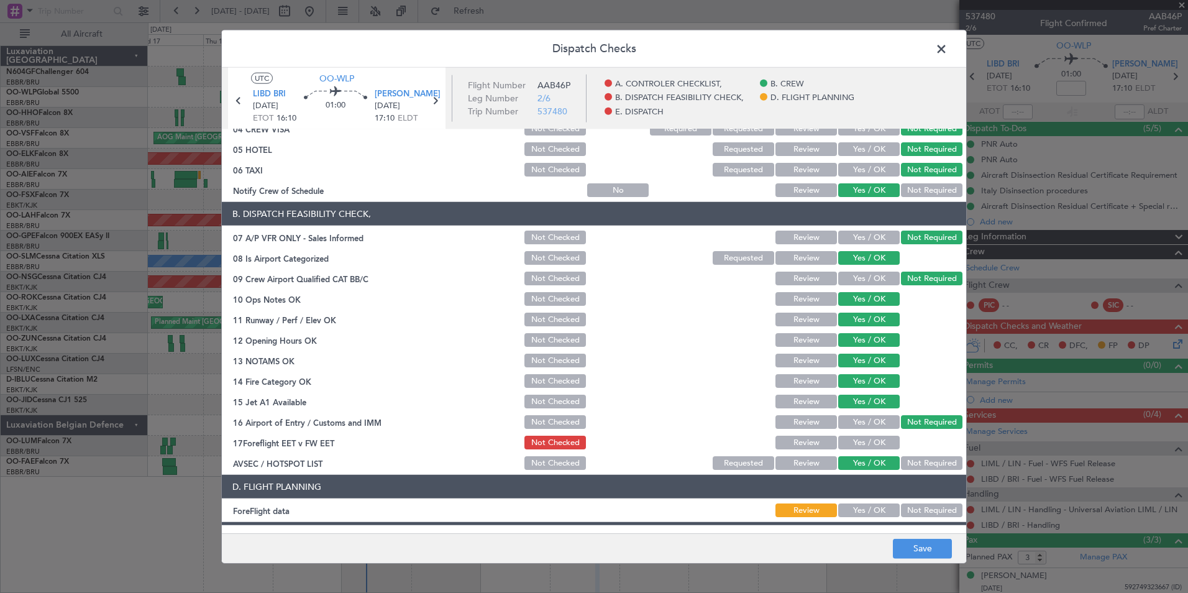
click at [913, 535] on footer "Save" at bounding box center [594, 547] width 744 height 30
click at [916, 538] on button "Save" at bounding box center [922, 548] width 59 height 20
click at [947, 52] on span at bounding box center [947, 52] width 0 height 25
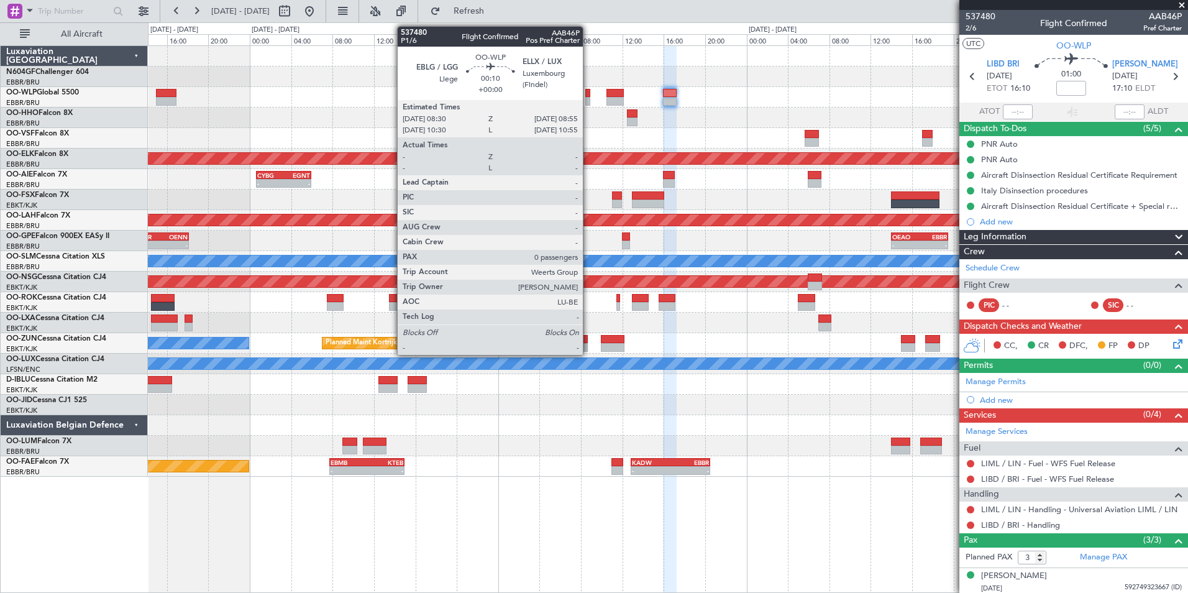
click at [588, 96] on div at bounding box center [587, 93] width 4 height 9
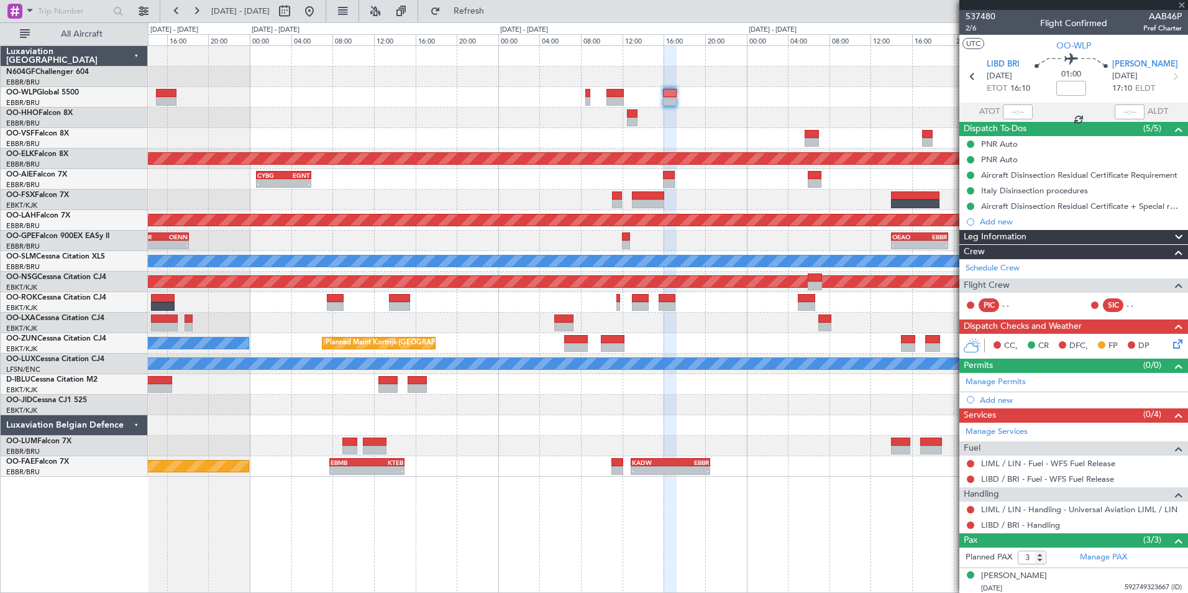
type input "0"
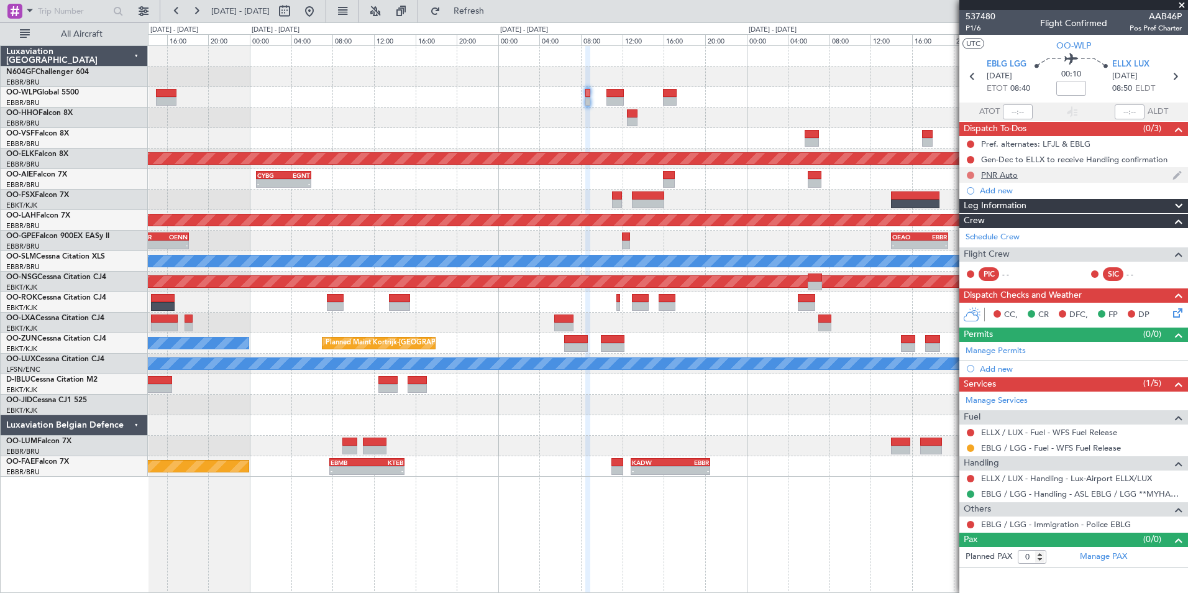
click at [967, 176] on button at bounding box center [970, 174] width 7 height 7
click at [976, 234] on span "Completed" at bounding box center [975, 230] width 41 height 12
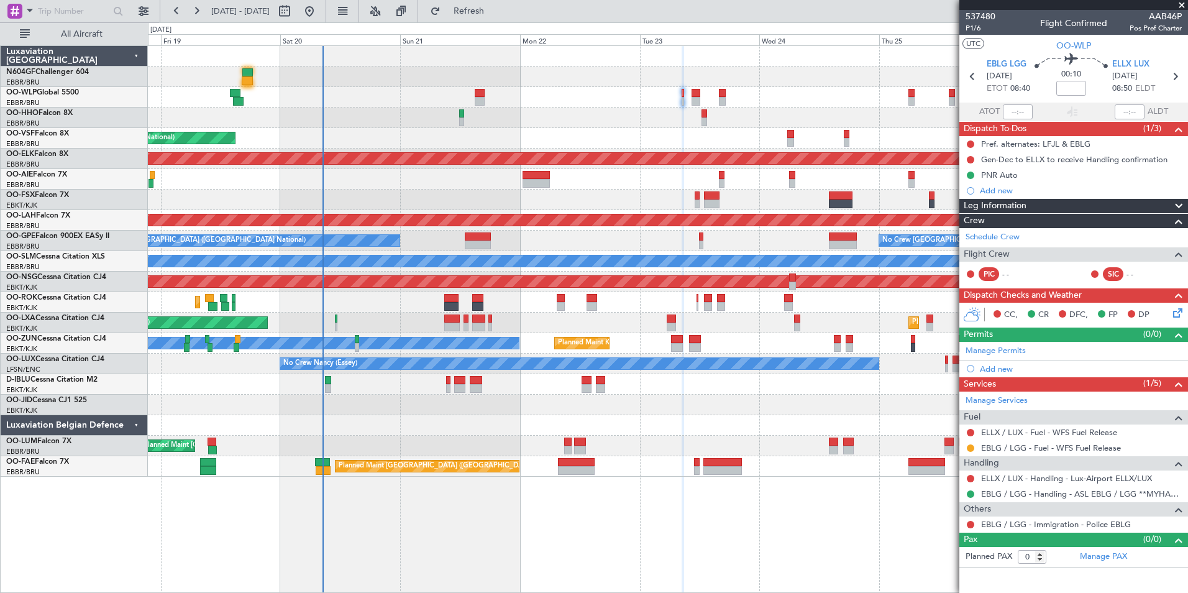
click at [632, 182] on div "Planned Maint Liege AOG Maint Brussels (Brussels National) Planned Maint Kortri…" at bounding box center [667, 261] width 1039 height 431
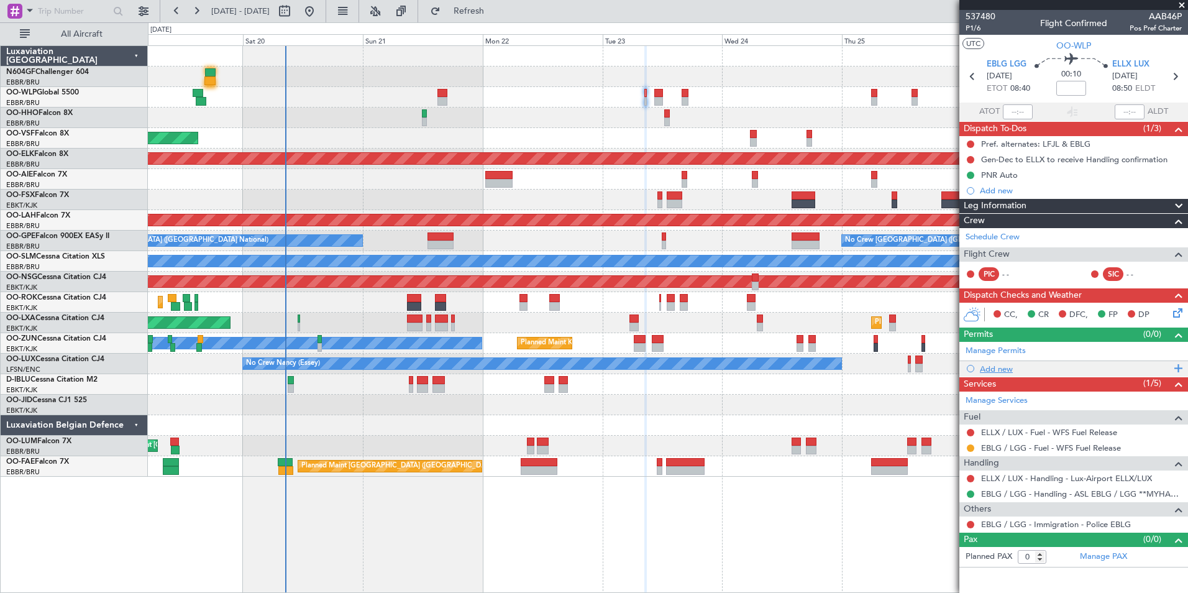
click at [1001, 373] on div "Add new" at bounding box center [1075, 368] width 191 height 11
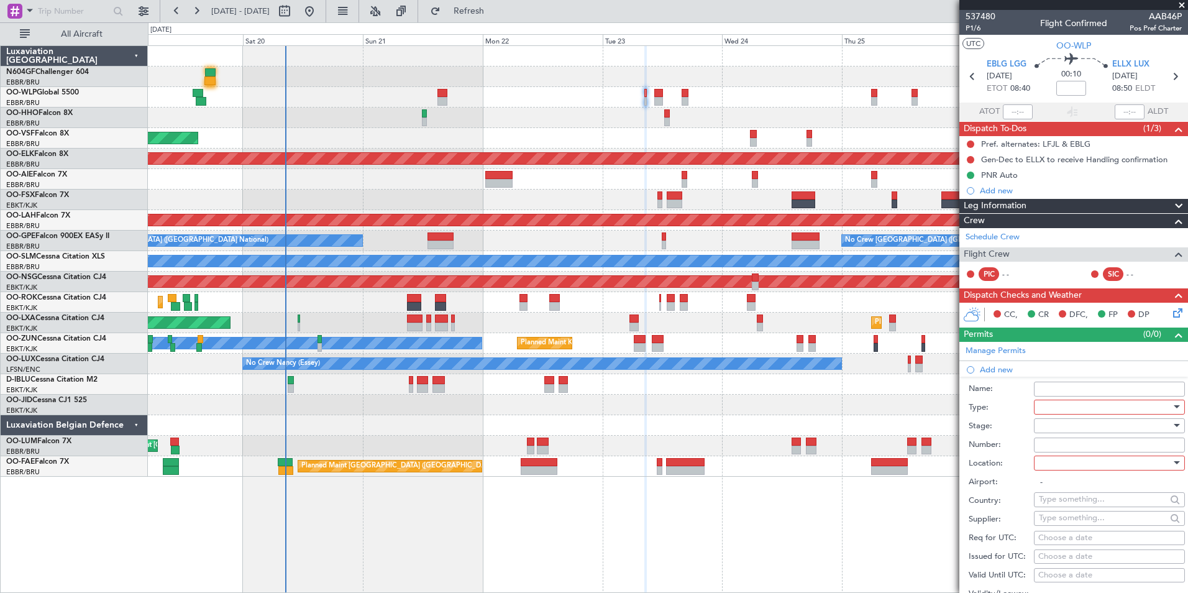
click at [1073, 413] on div at bounding box center [1105, 407] width 132 height 19
click at [1067, 472] on span "PPR" at bounding box center [1104, 467] width 130 height 19
click at [1073, 429] on div at bounding box center [1105, 425] width 132 height 19
click at [1087, 472] on span "Not Requested" at bounding box center [1104, 469] width 130 height 19
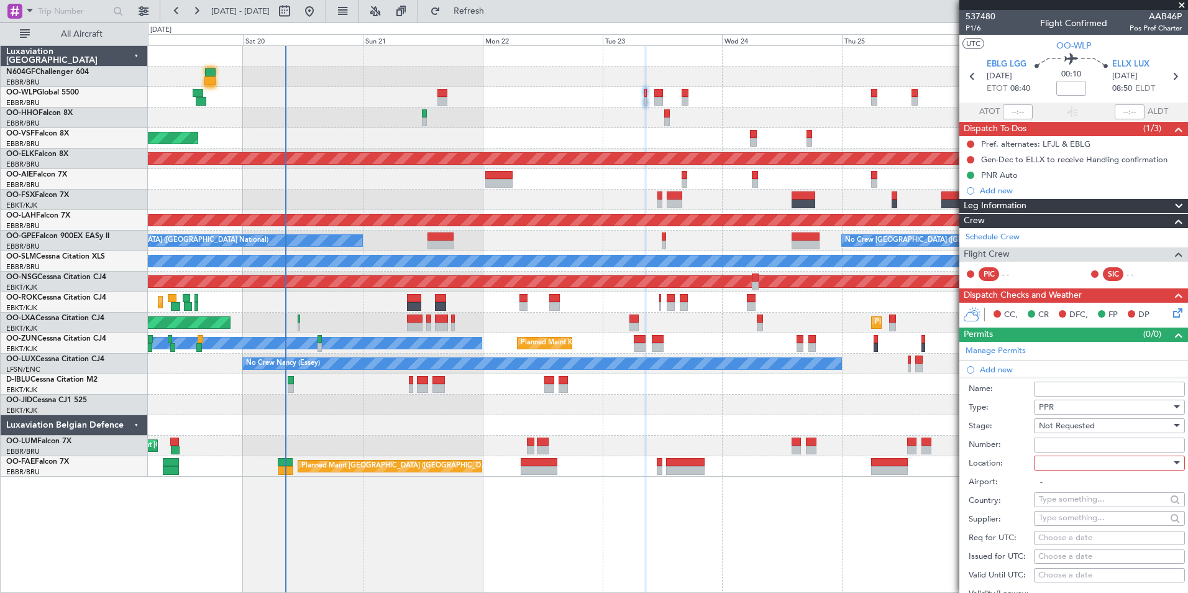
click at [1085, 454] on div at bounding box center [1105, 463] width 132 height 19
click at [1082, 518] on span "Arrival" at bounding box center [1104, 525] width 130 height 19
type input "ELLX / LUX"
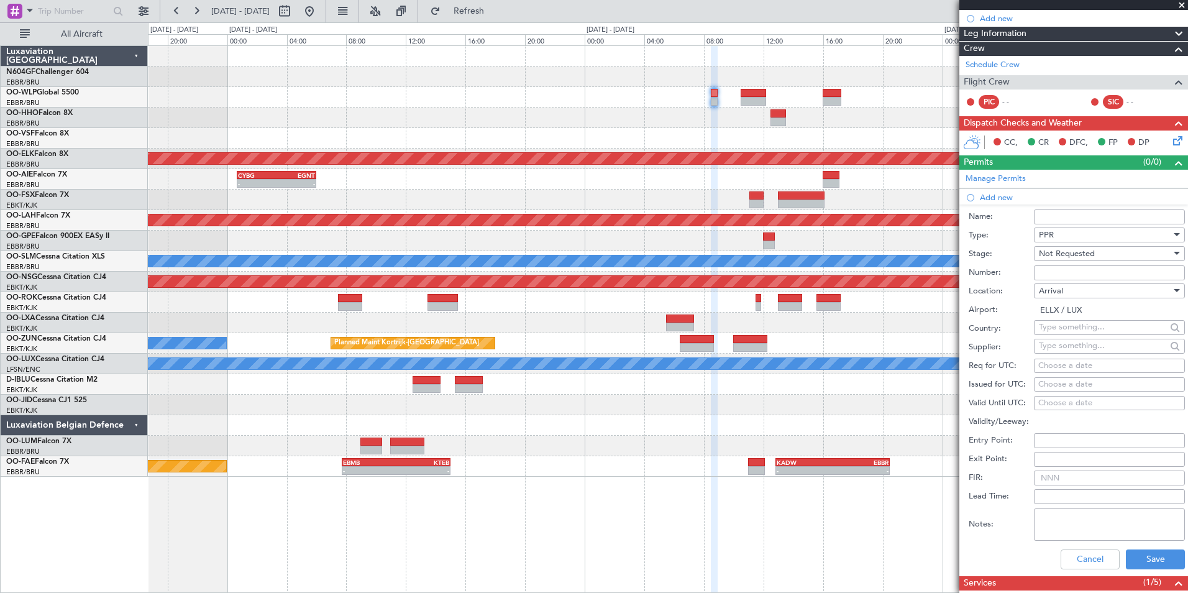
scroll to position [249, 0]
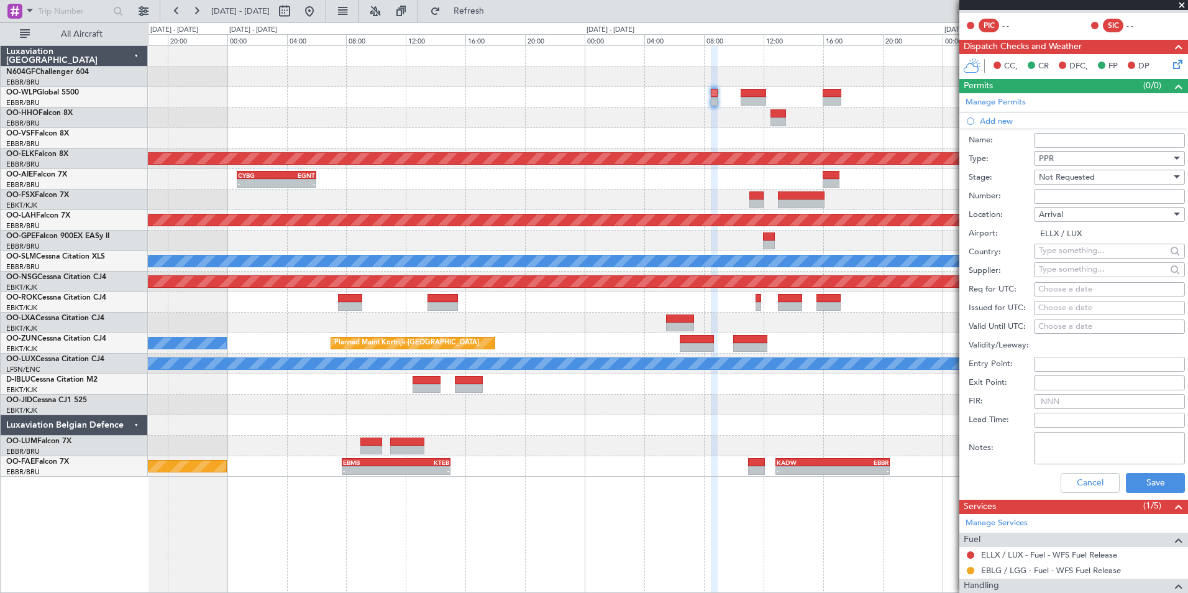
click at [1064, 291] on div "Choose a date" at bounding box center [1109, 289] width 142 height 12
select select "9"
select select "2025"
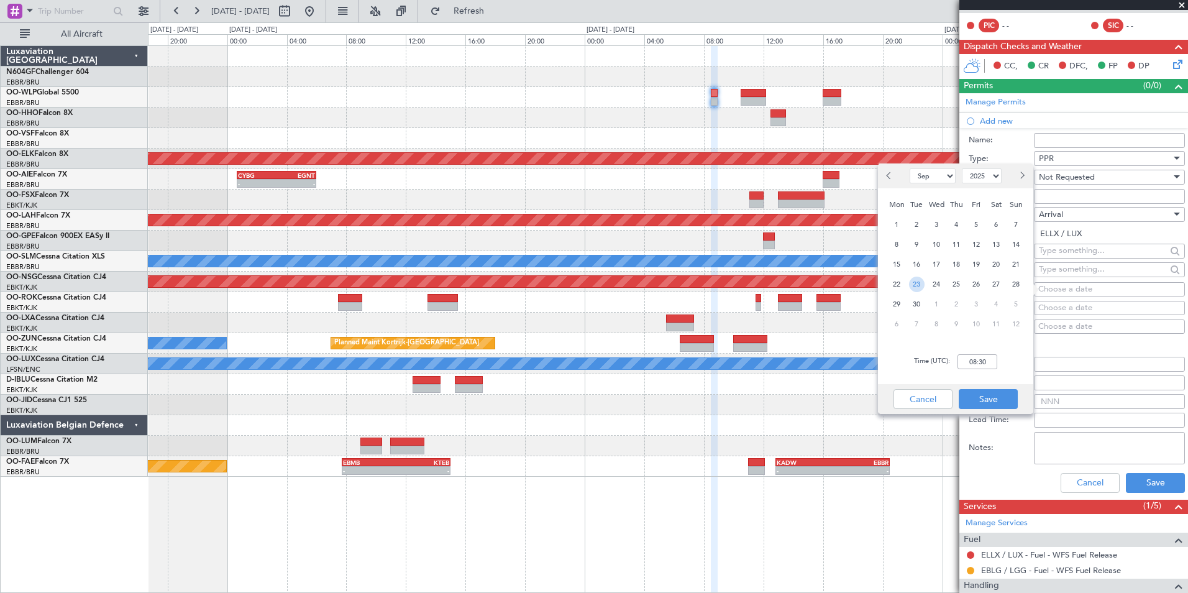
click at [923, 283] on span "23" at bounding box center [917, 284] width 16 height 16
click at [990, 361] on input "00:00" at bounding box center [977, 361] width 40 height 15
type input "08:55"
click at [1004, 365] on div "Time (UTC): 08:55" at bounding box center [955, 361] width 155 height 45
click at [998, 393] on button "Save" at bounding box center [988, 399] width 59 height 20
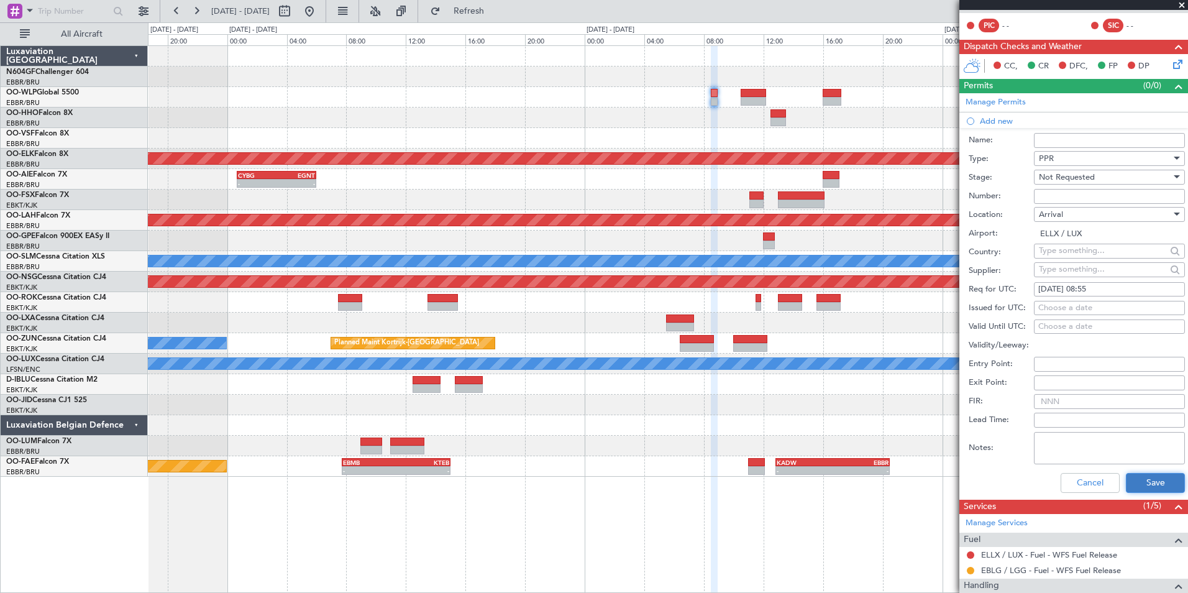
click at [1144, 477] on button "Save" at bounding box center [1155, 483] width 59 height 20
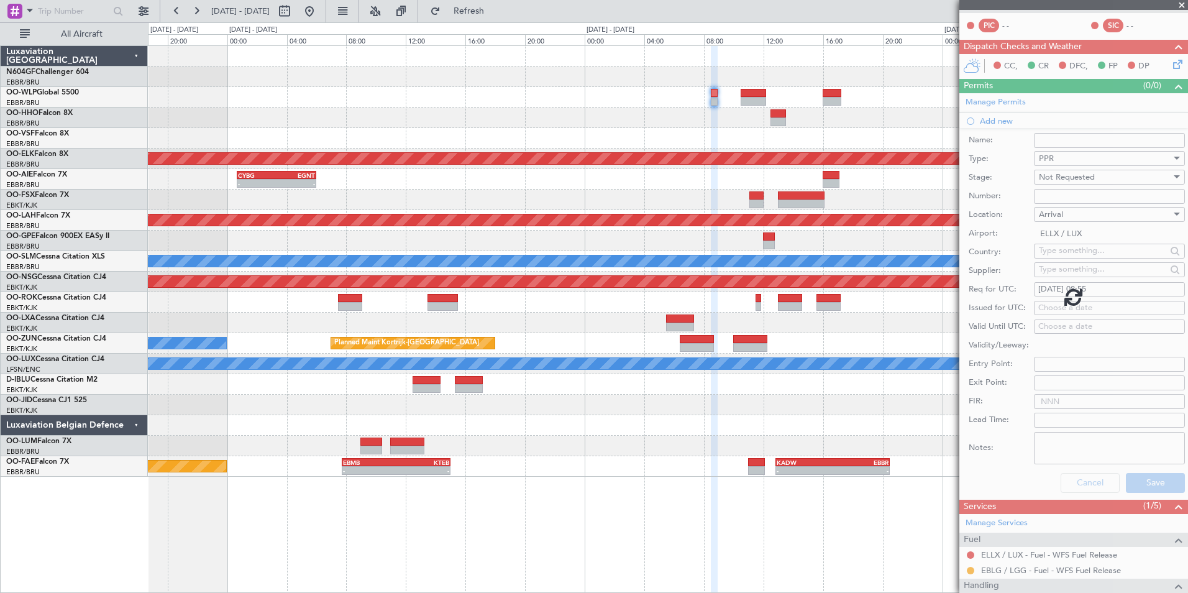
scroll to position [0, 0]
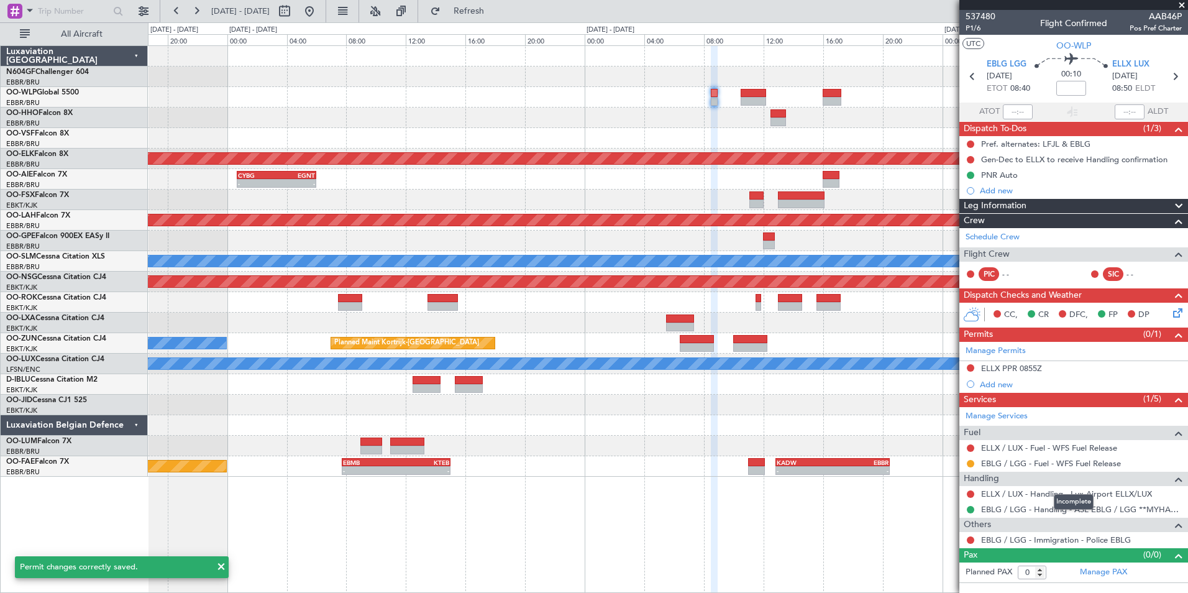
click at [896, 237] on div "- - OEAO 14:00 Z EBBR 19:30 Z EBBR 13:00 Z OENN 18:10 Z - - No Crew Brussels (B…" at bounding box center [667, 240] width 1039 height 21
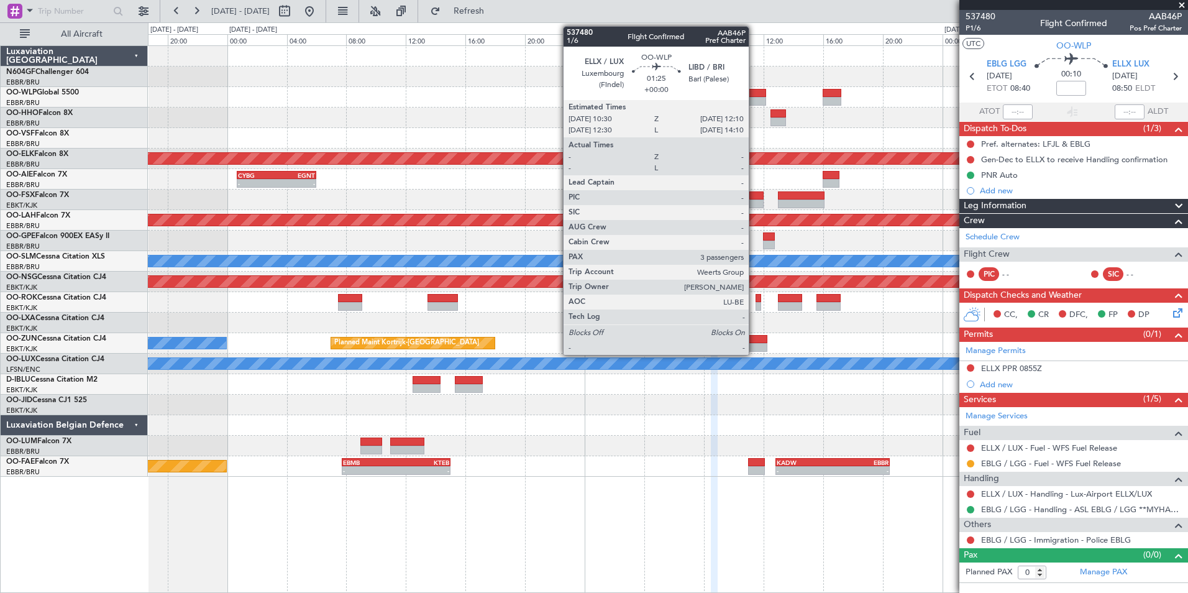
click at [754, 98] on div at bounding box center [753, 101] width 25 height 9
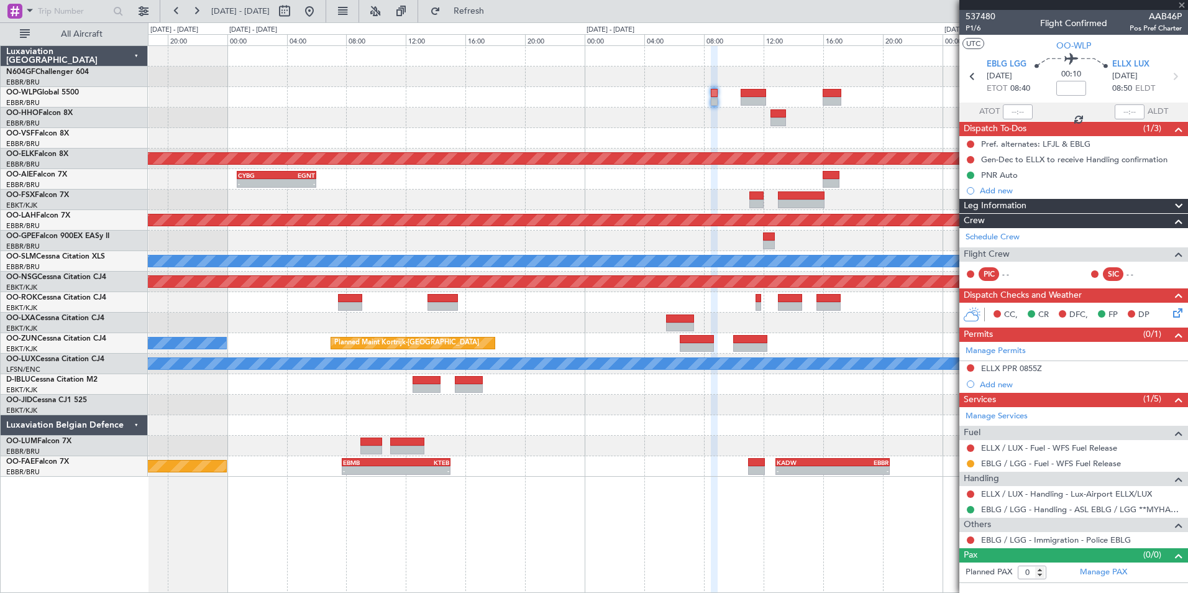
type input "3"
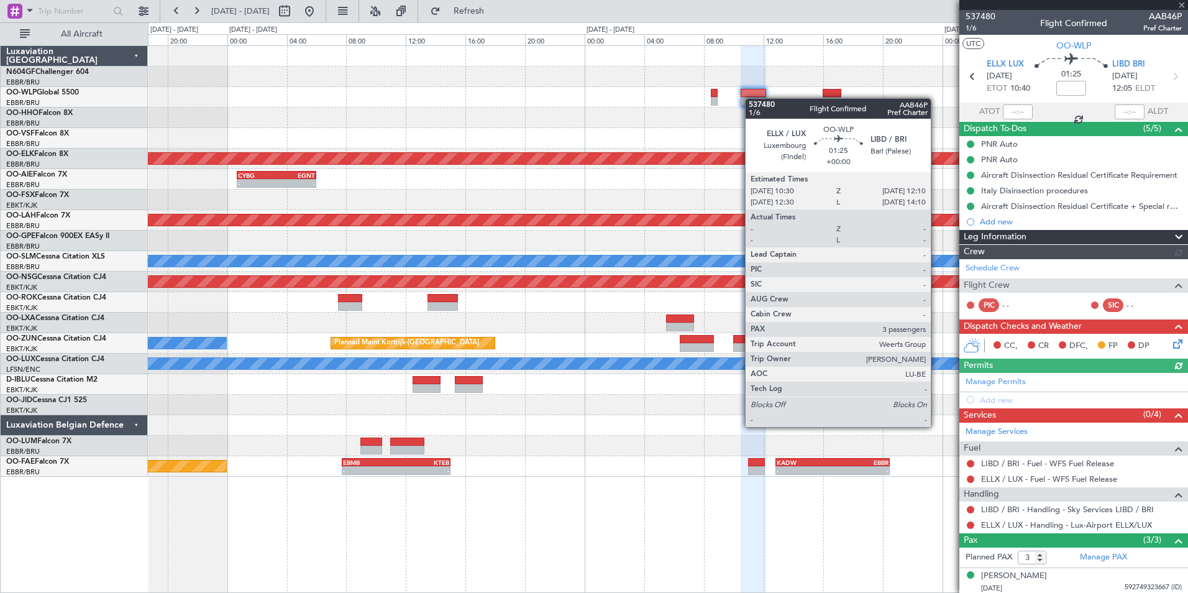
click at [711, 121] on div at bounding box center [667, 117] width 1039 height 21
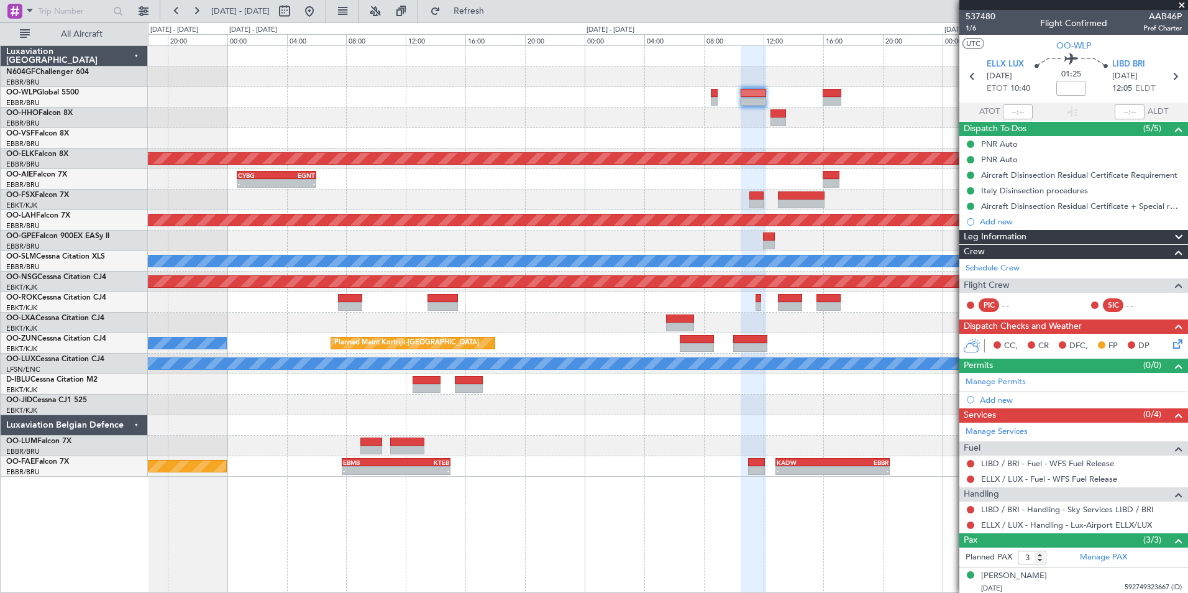
click at [1002, 401] on div "Add new" at bounding box center [1081, 399] width 202 height 11
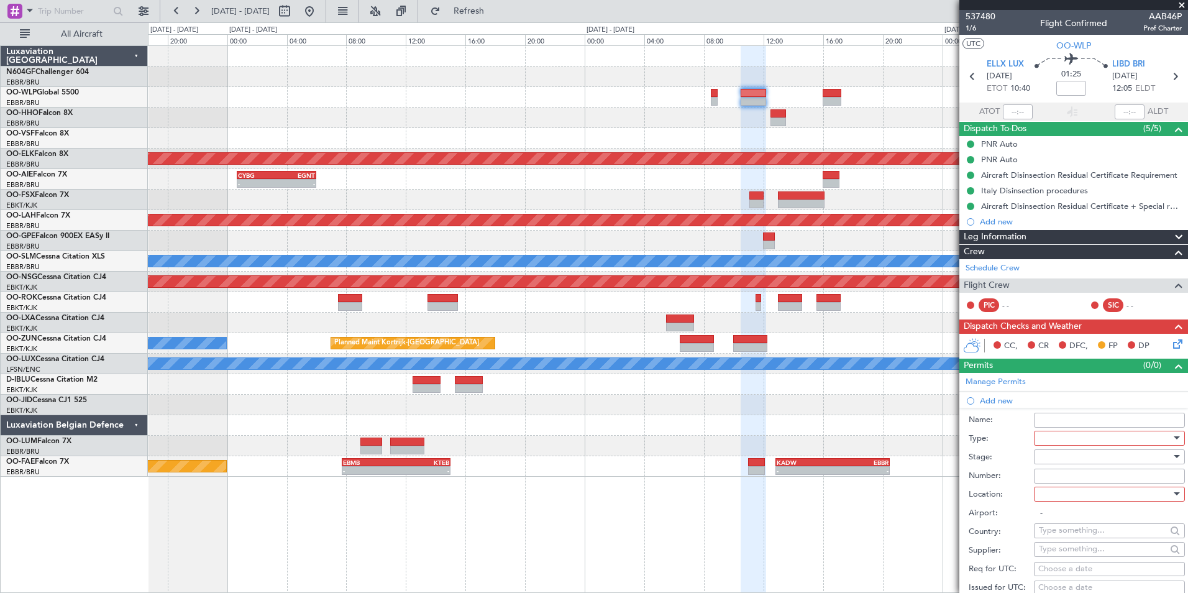
click at [1064, 433] on div at bounding box center [1105, 438] width 132 height 19
click at [1068, 499] on span "PPR" at bounding box center [1104, 499] width 130 height 19
click at [1085, 458] on div at bounding box center [1105, 456] width 132 height 19
click at [1103, 498] on span "Not Requested" at bounding box center [1104, 500] width 130 height 19
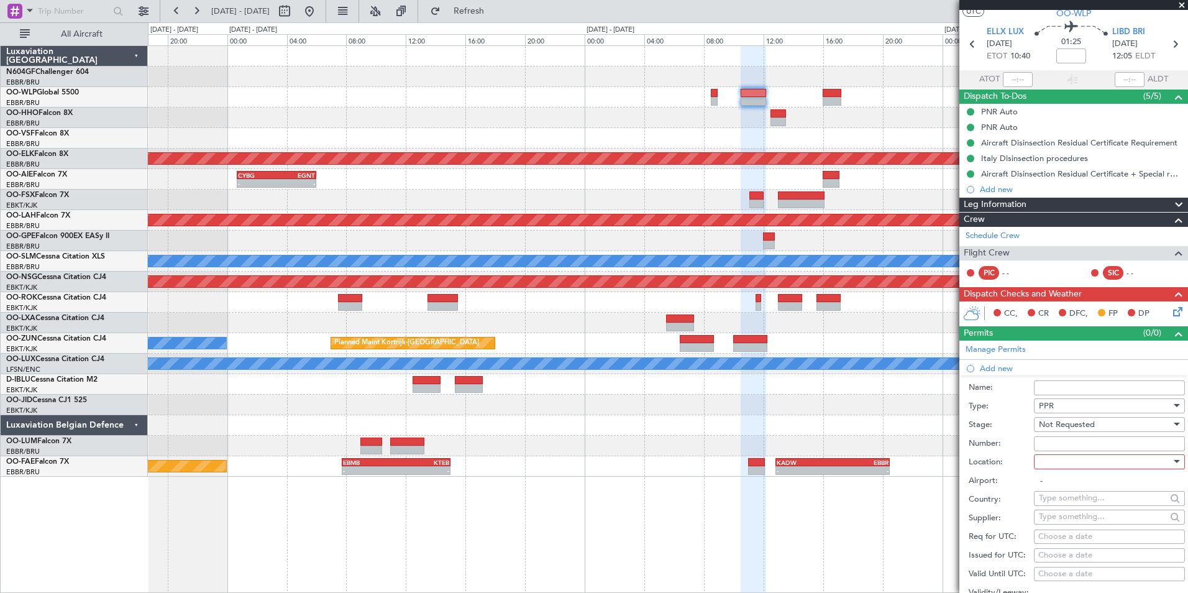
scroll to position [62, 0]
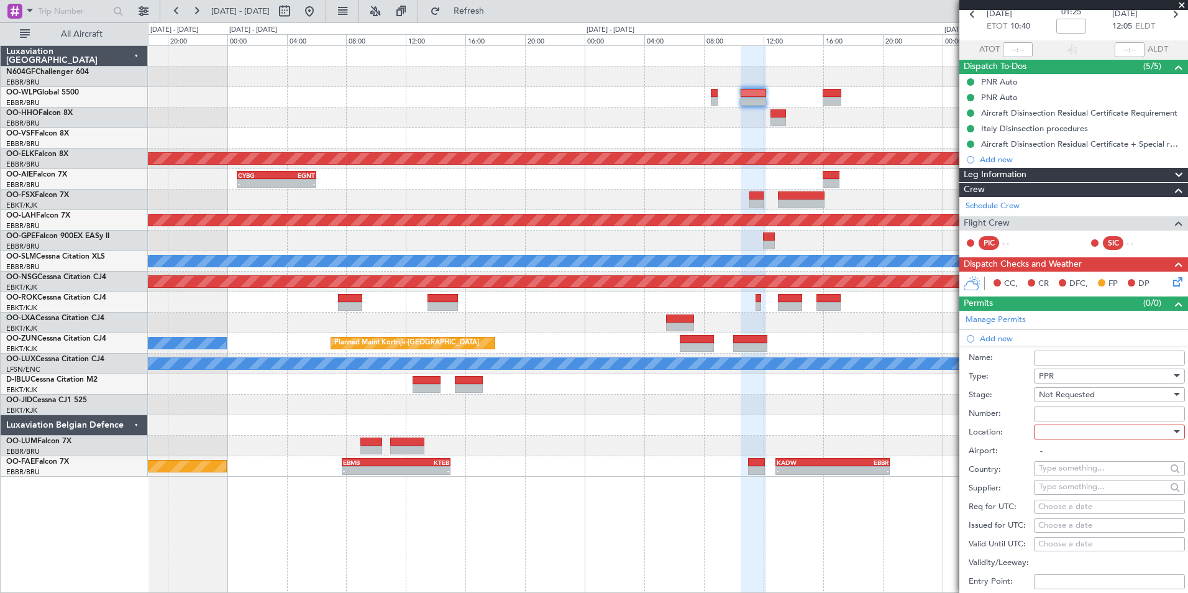
click at [1095, 438] on div at bounding box center [1105, 431] width 132 height 19
click at [1092, 455] on span "Departure" at bounding box center [1104, 456] width 130 height 19
type input "ELLX / LUX"
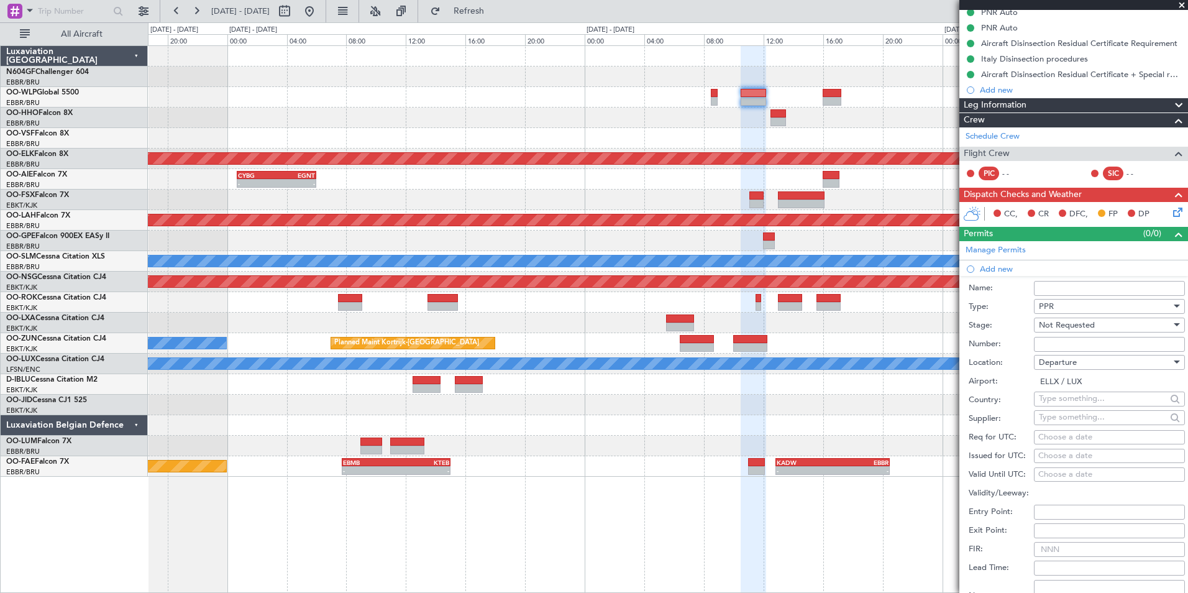
scroll to position [186, 0]
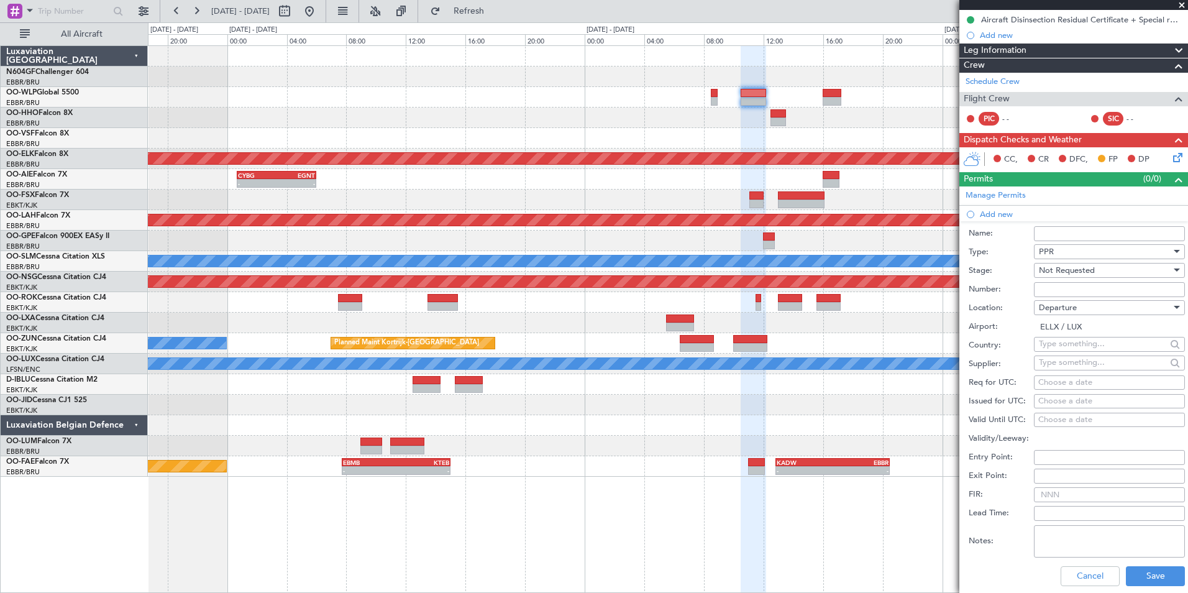
click at [1059, 383] on div "Choose a date" at bounding box center [1109, 382] width 142 height 12
select select "9"
select select "2025"
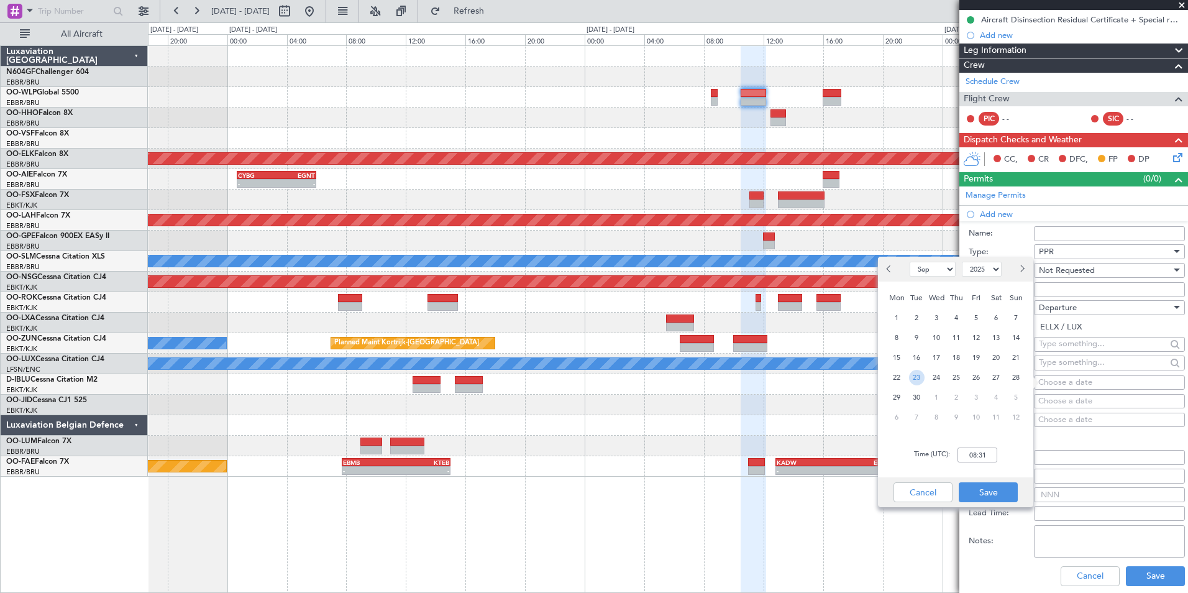
click at [919, 380] on span "23" at bounding box center [917, 378] width 16 height 16
click at [980, 454] on input "00:00" at bounding box center [977, 454] width 40 height 15
type input "0"
type input "10:30"
click at [1021, 450] on div "Time (UTC): 10:30" at bounding box center [955, 454] width 155 height 45
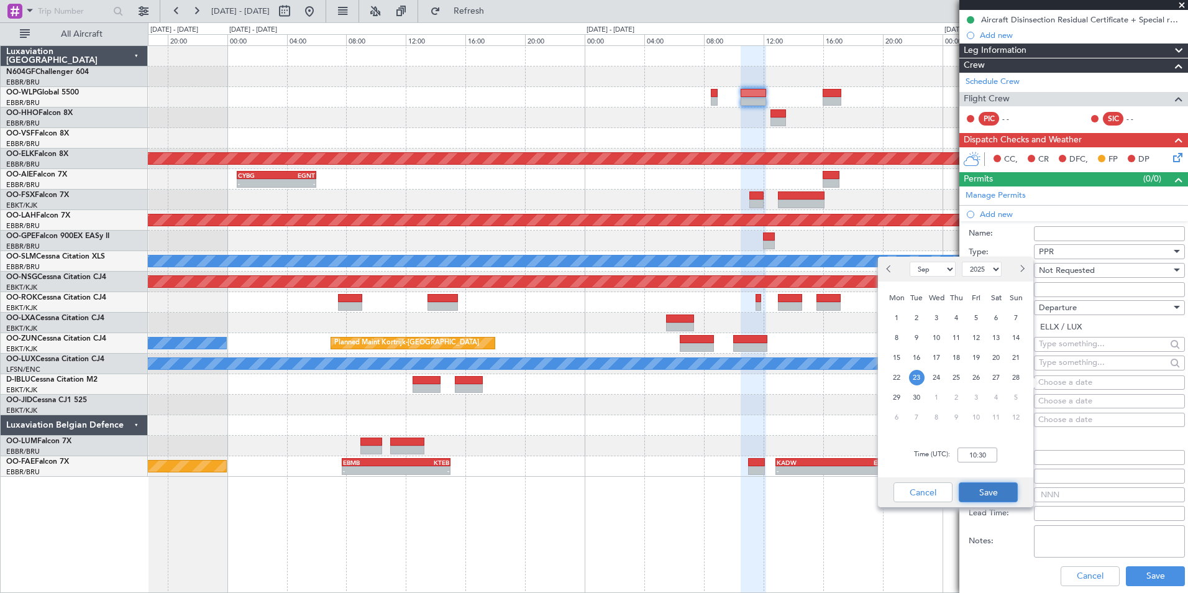
click at [998, 490] on button "Save" at bounding box center [988, 492] width 59 height 20
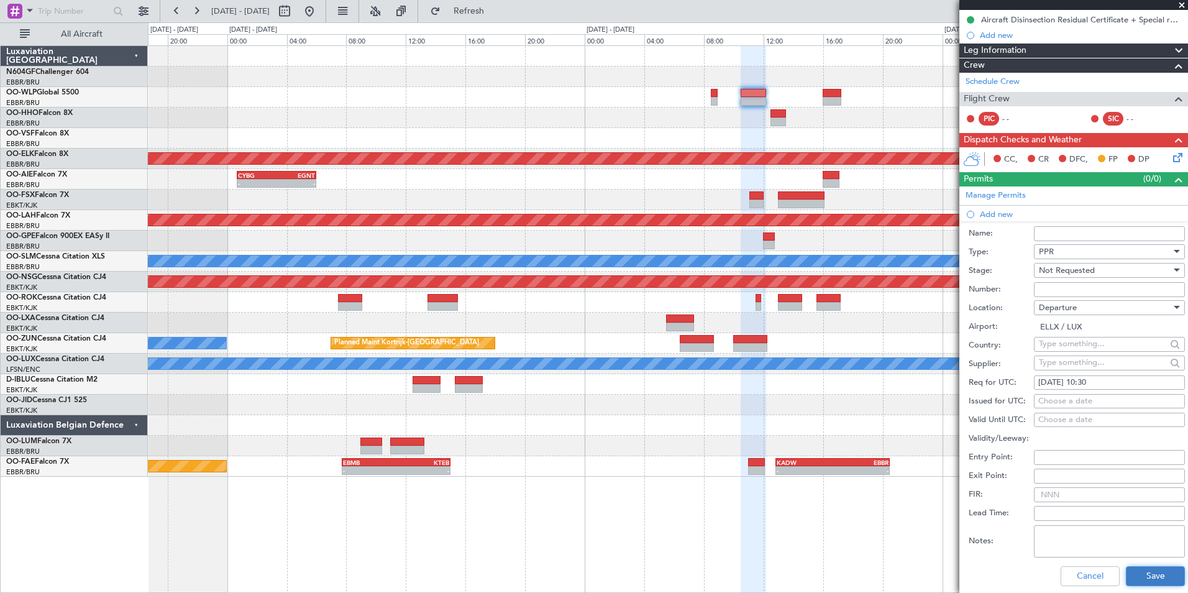
click at [1139, 578] on button "Save" at bounding box center [1155, 576] width 59 height 20
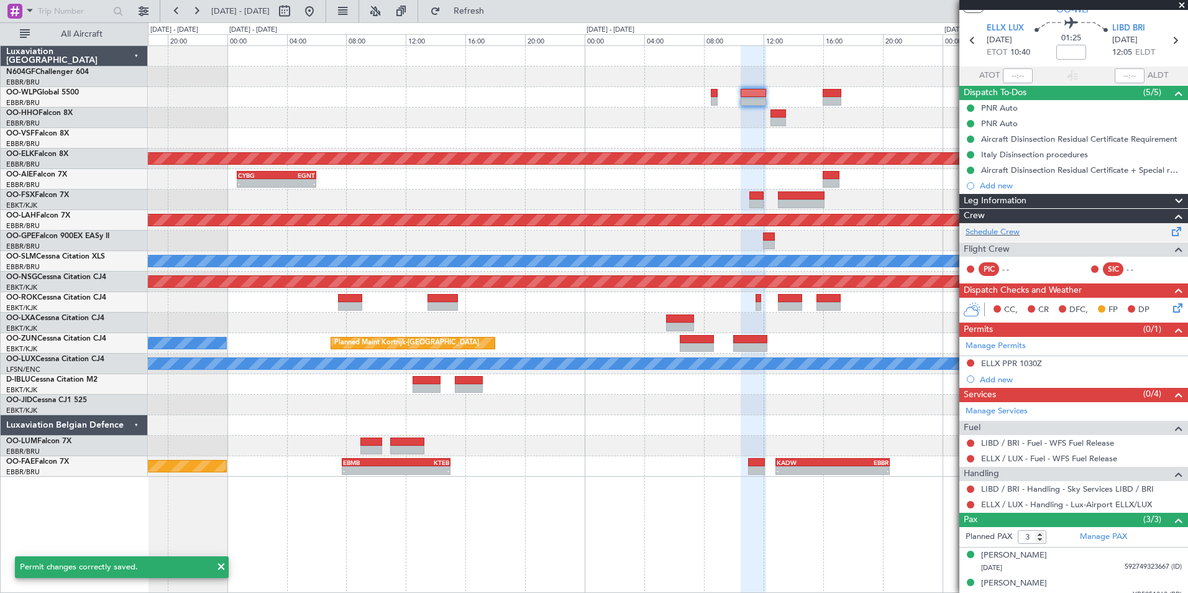
scroll to position [0, 0]
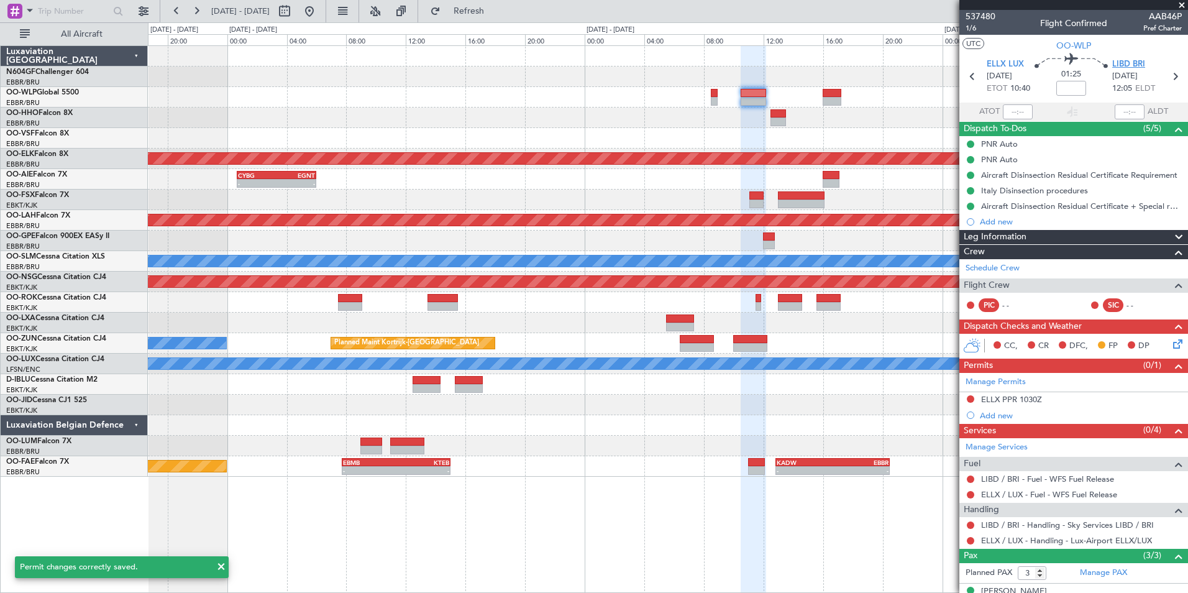
click at [1129, 65] on span "LIBD BRI" at bounding box center [1128, 64] width 33 height 12
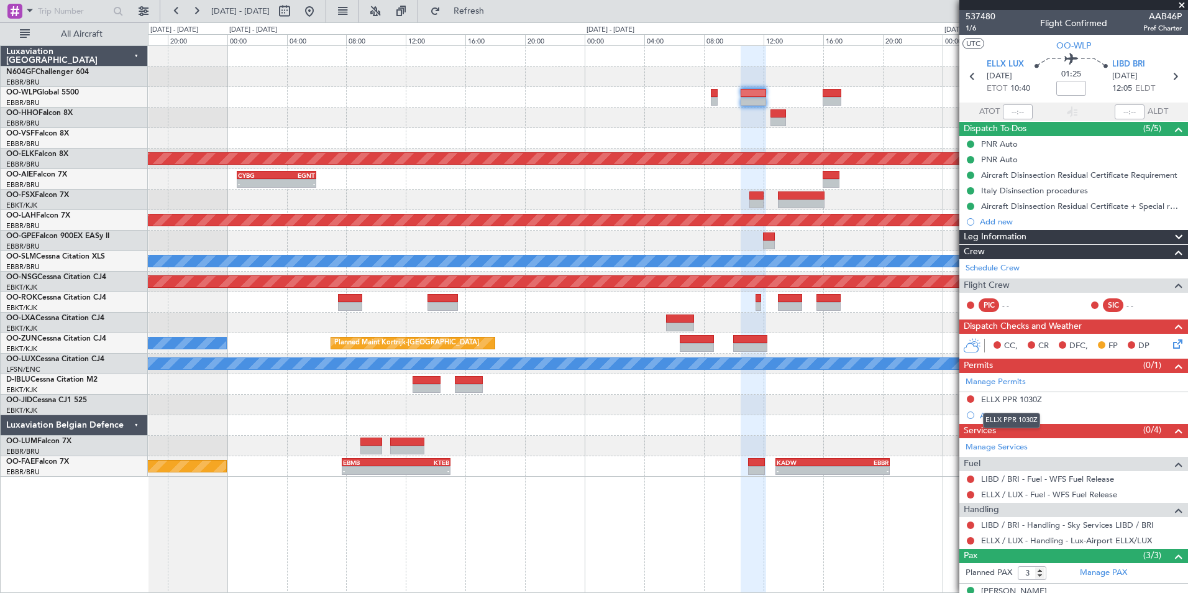
click at [985, 414] on div "ELLX PPR 1030Z" at bounding box center [1011, 421] width 57 height 16
click at [972, 415] on div at bounding box center [970, 414] width 7 height 7
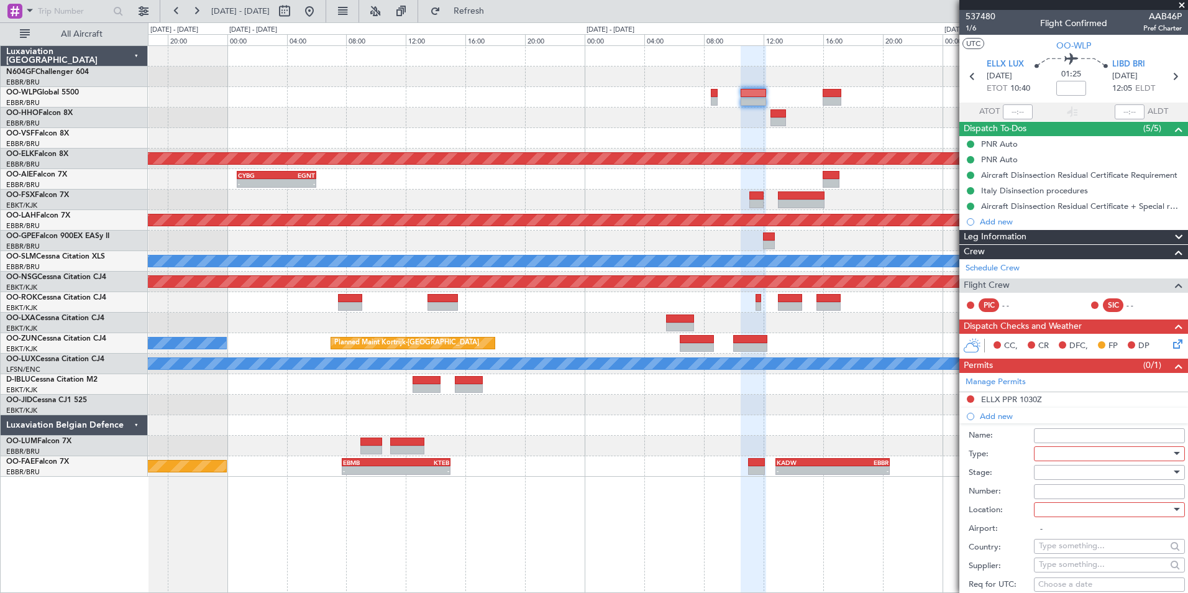
click at [1062, 450] on div at bounding box center [1105, 453] width 132 height 19
click at [1093, 518] on span "PPR" at bounding box center [1104, 514] width 130 height 19
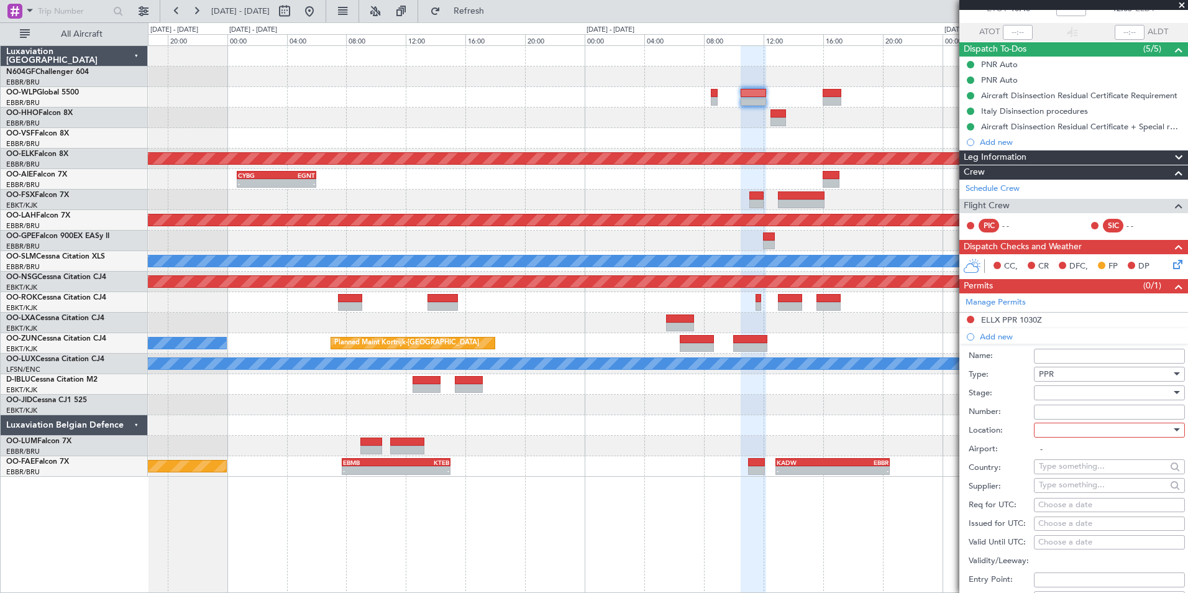
scroll to position [124, 0]
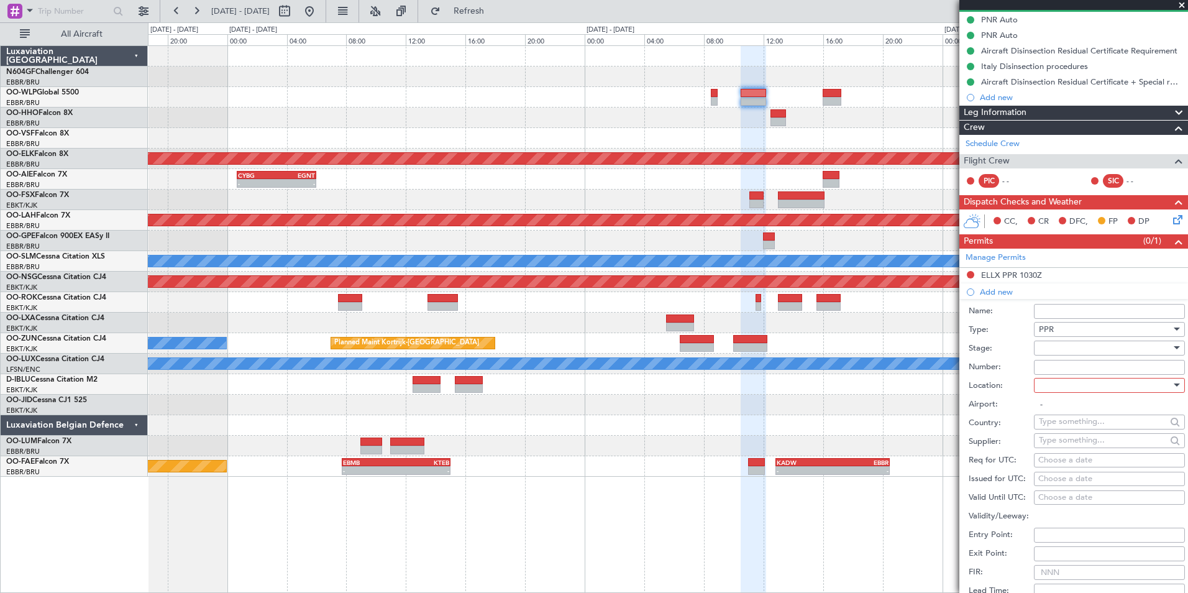
click at [1092, 350] on div at bounding box center [1105, 348] width 132 height 19
click at [1082, 397] on span "Not Requested" at bounding box center [1104, 391] width 130 height 19
click at [1081, 391] on div at bounding box center [1105, 385] width 132 height 19
click at [1076, 444] on span "Arrival" at bounding box center [1104, 447] width 130 height 19
type input "LIBD / BRI"
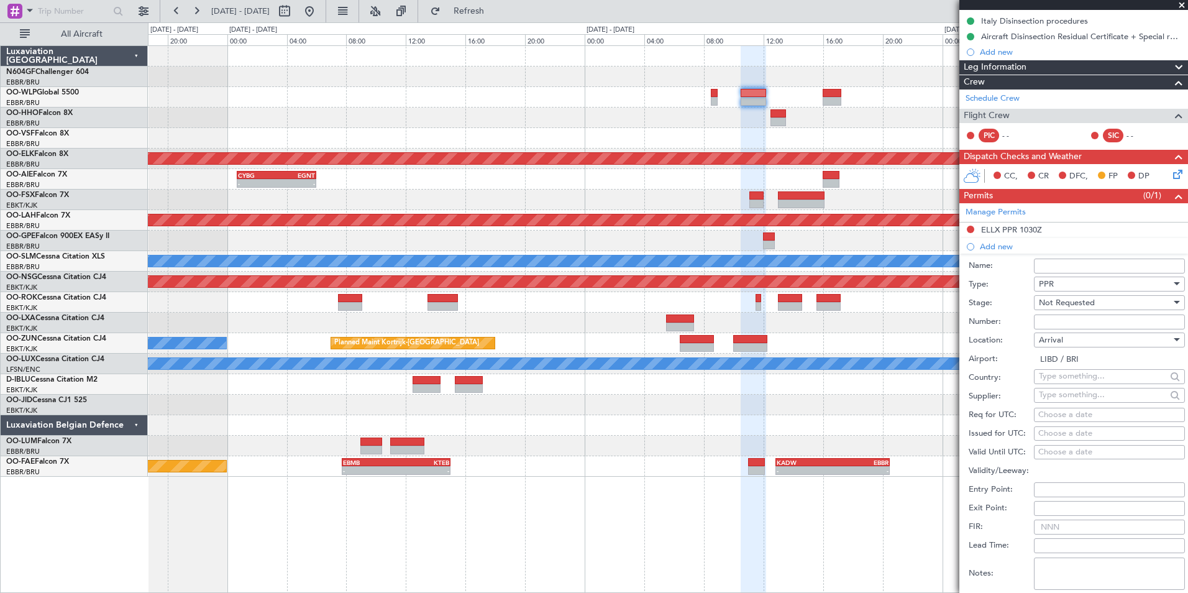
scroll to position [186, 0]
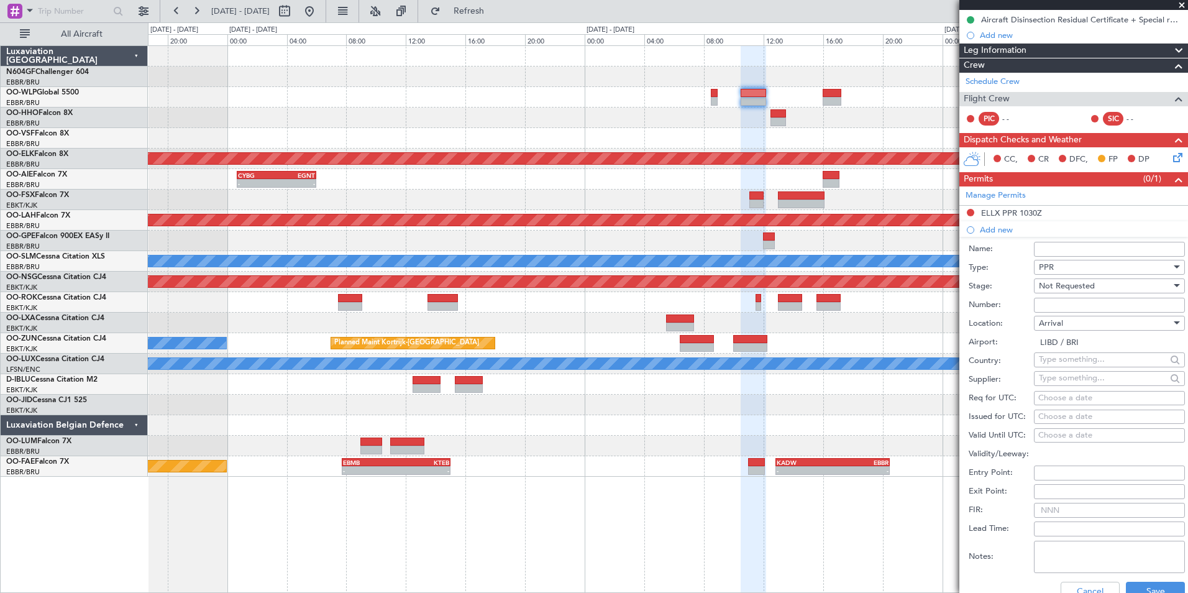
click at [1052, 396] on div "Choose a date" at bounding box center [1109, 398] width 142 height 12
select select "9"
select select "2025"
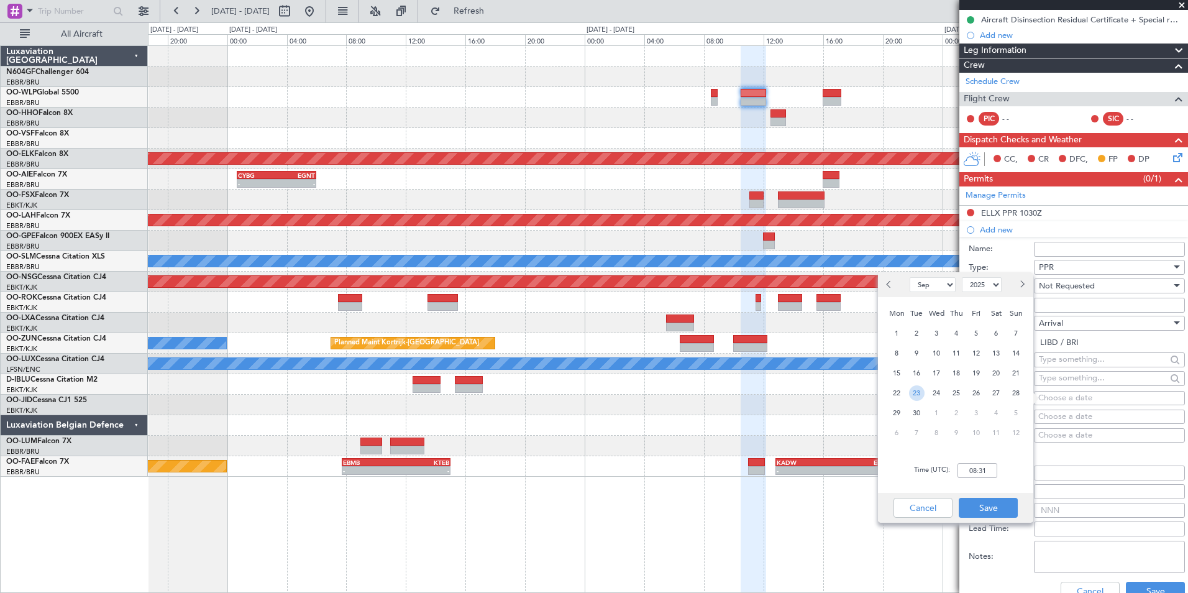
click at [915, 394] on span "23" at bounding box center [917, 393] width 16 height 16
click at [987, 466] on input "00:00" at bounding box center [977, 470] width 40 height 15
type input "12:10"
click at [1002, 460] on div "Time (UTC): 12:10" at bounding box center [955, 470] width 155 height 45
click at [992, 501] on button "Save" at bounding box center [988, 508] width 59 height 20
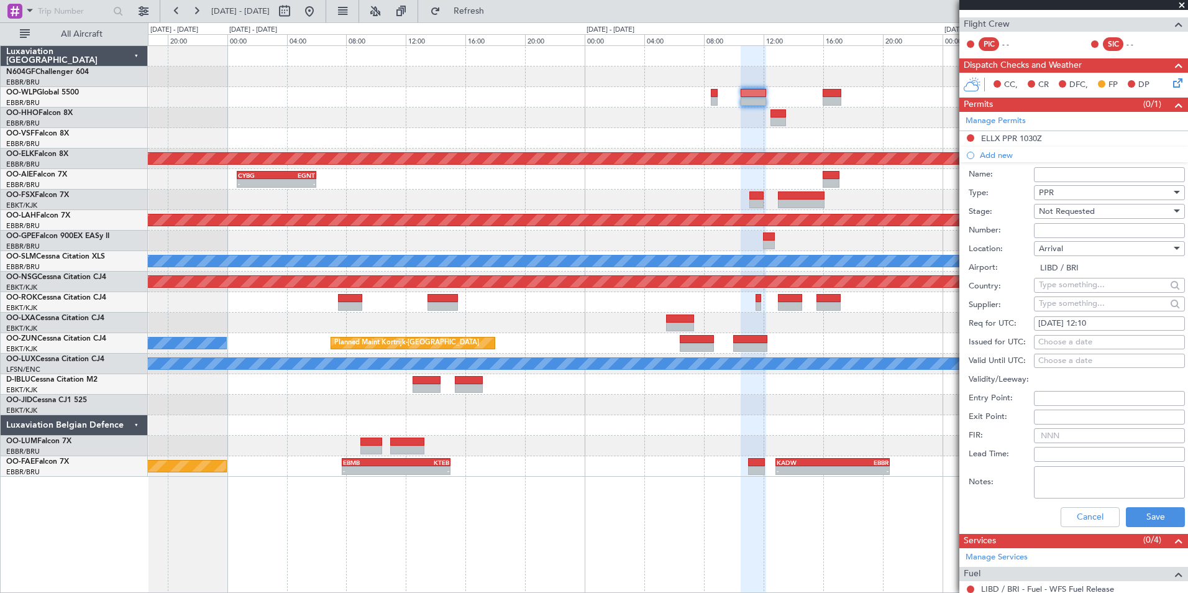
scroll to position [311, 0]
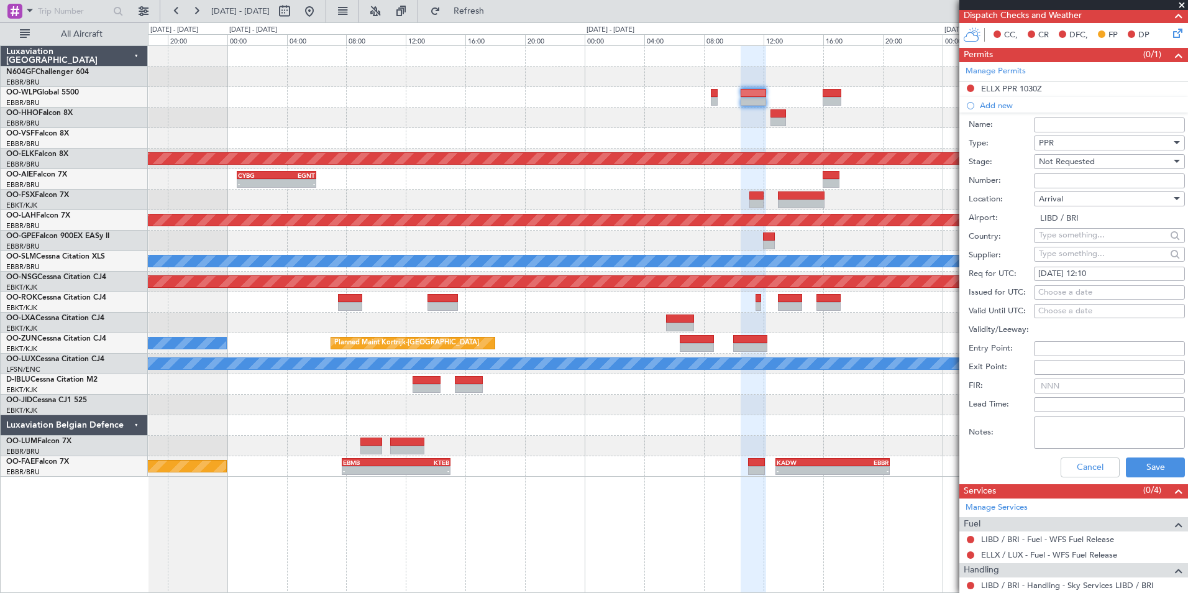
click at [1142, 454] on div "Cancel Save" at bounding box center [1077, 467] width 216 height 32
click at [1141, 468] on button "Save" at bounding box center [1155, 467] width 59 height 20
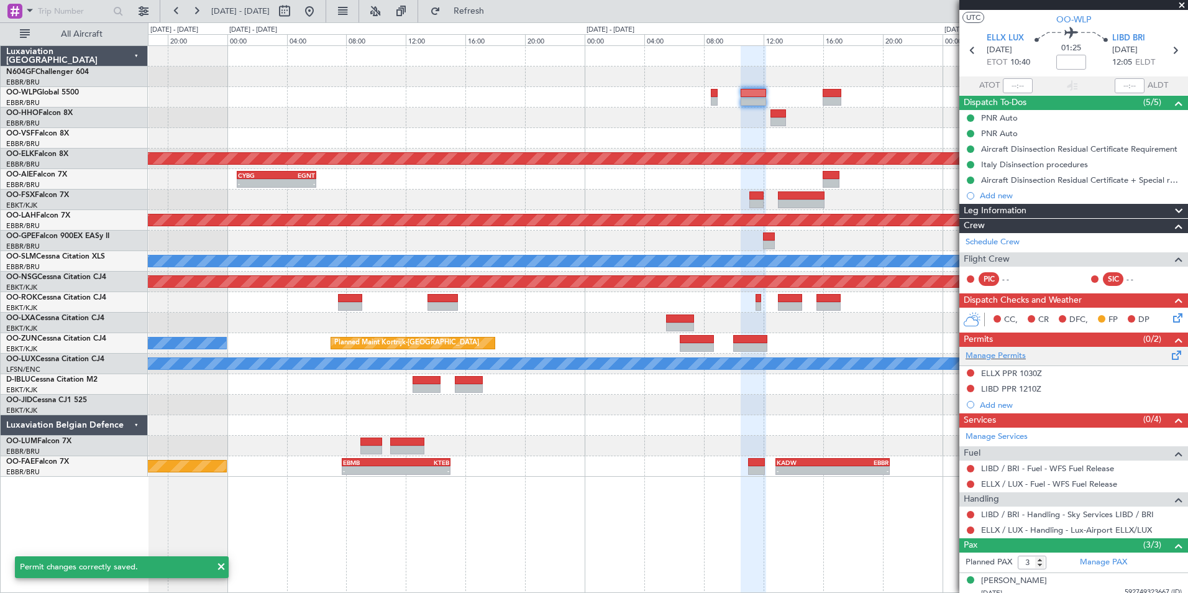
scroll to position [0, 0]
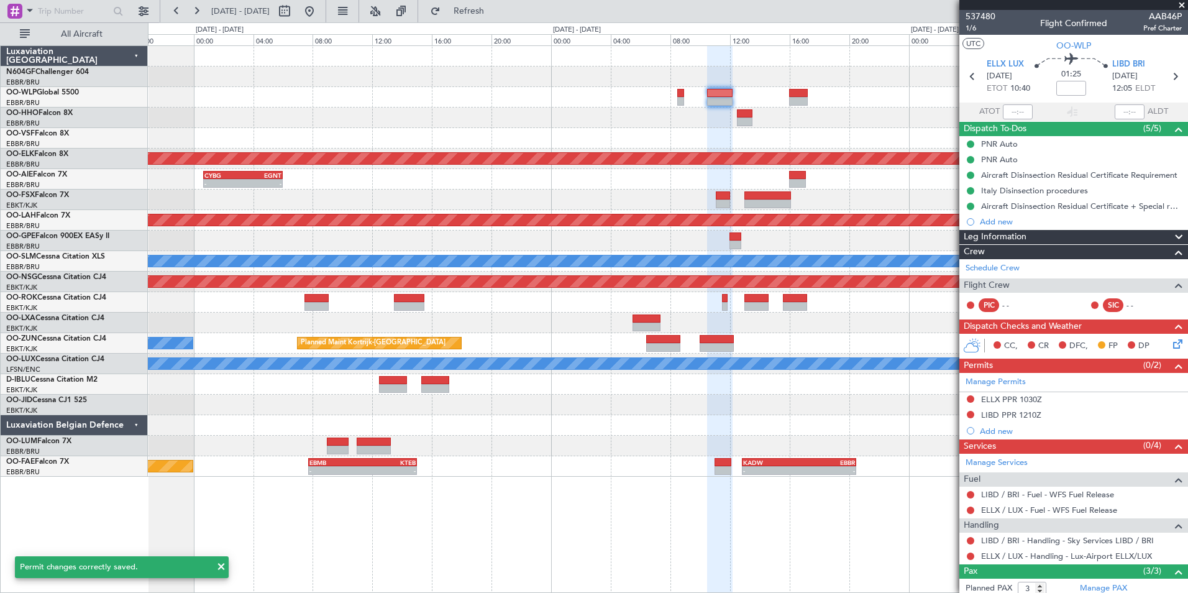
click at [795, 119] on div at bounding box center [667, 117] width 1039 height 21
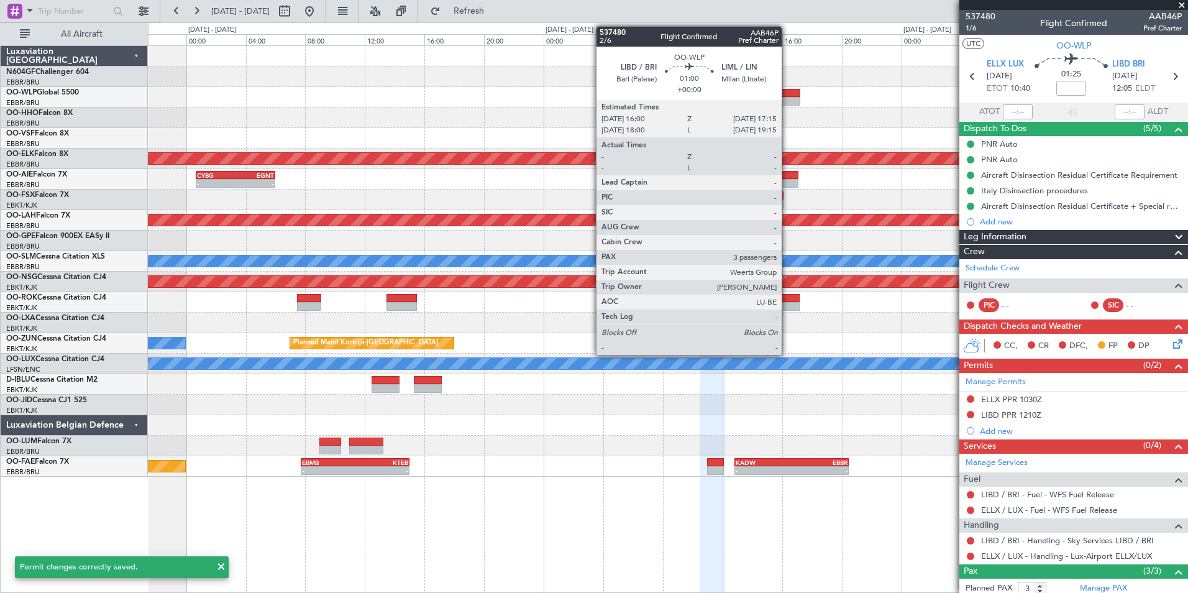
click at [787, 93] on div at bounding box center [791, 93] width 19 height 9
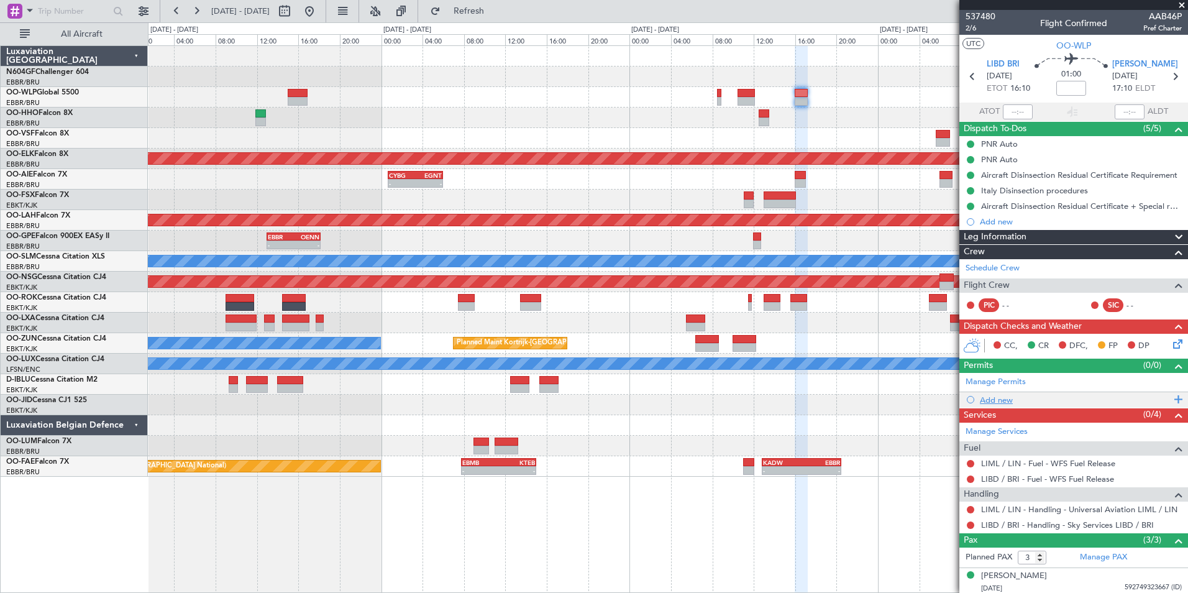
scroll to position [58, 0]
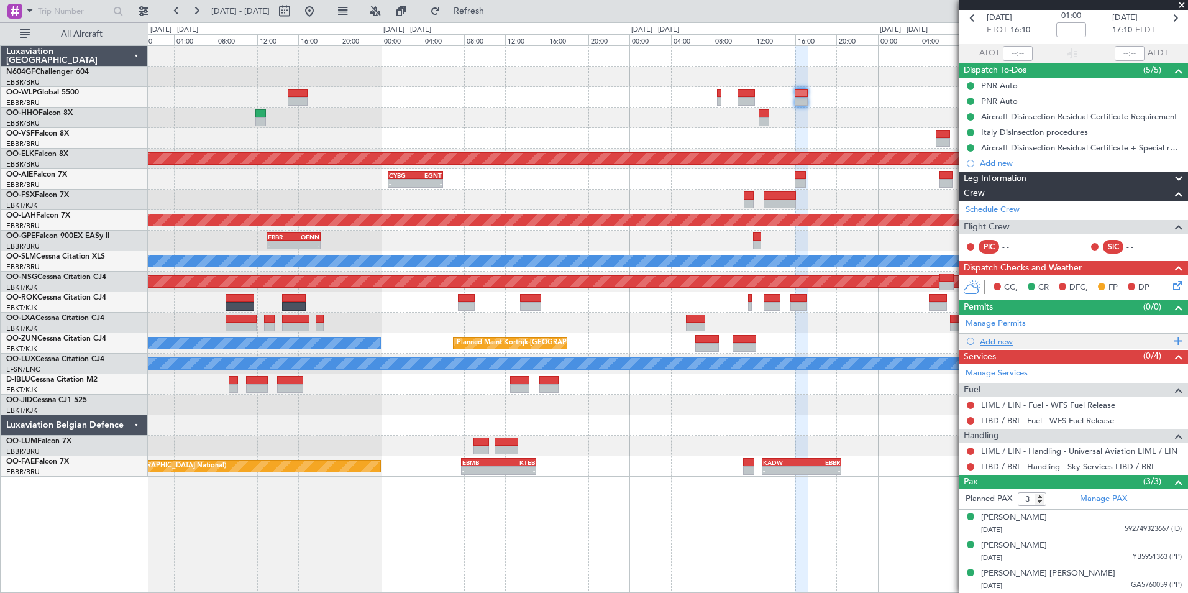
click at [1003, 342] on div "Add new" at bounding box center [1075, 341] width 191 height 11
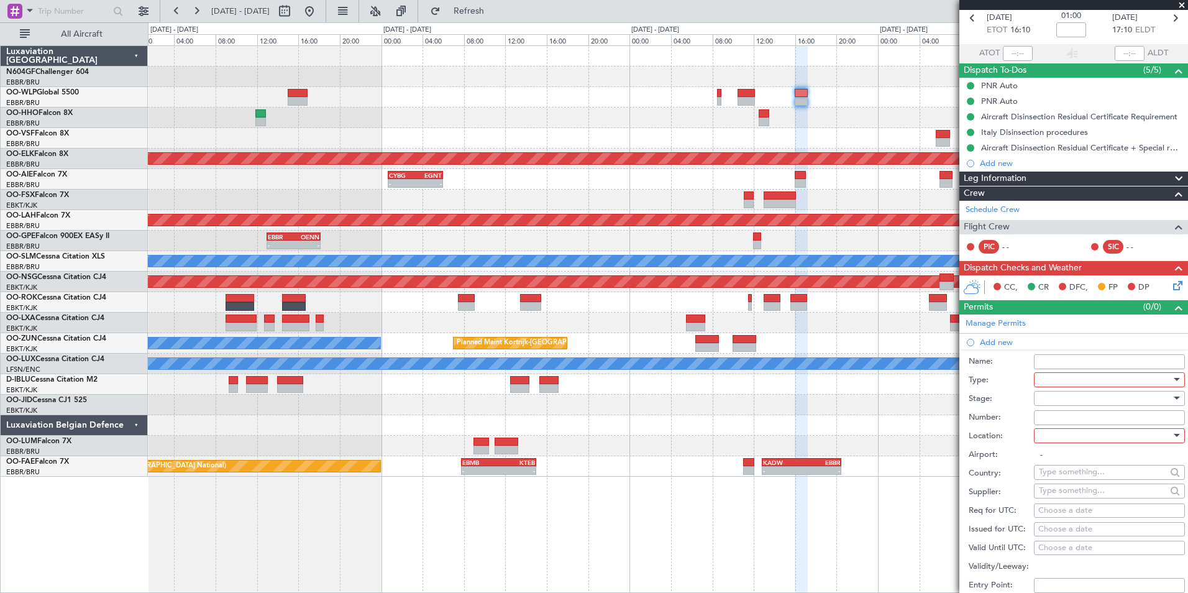
click at [1052, 386] on div at bounding box center [1105, 379] width 132 height 19
click at [1066, 451] on span "Release from Dispatch" at bounding box center [1104, 460] width 130 height 19
click at [1056, 384] on span "Release from Dispatch" at bounding box center [1080, 379] width 83 height 11
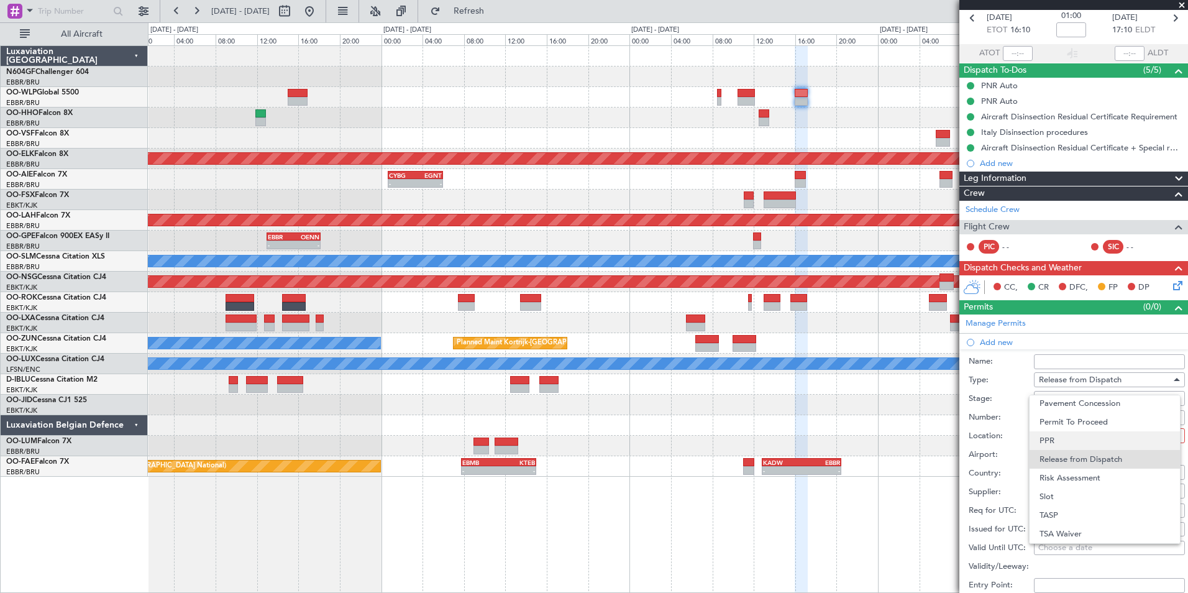
click at [1065, 439] on span "PPR" at bounding box center [1104, 440] width 130 height 19
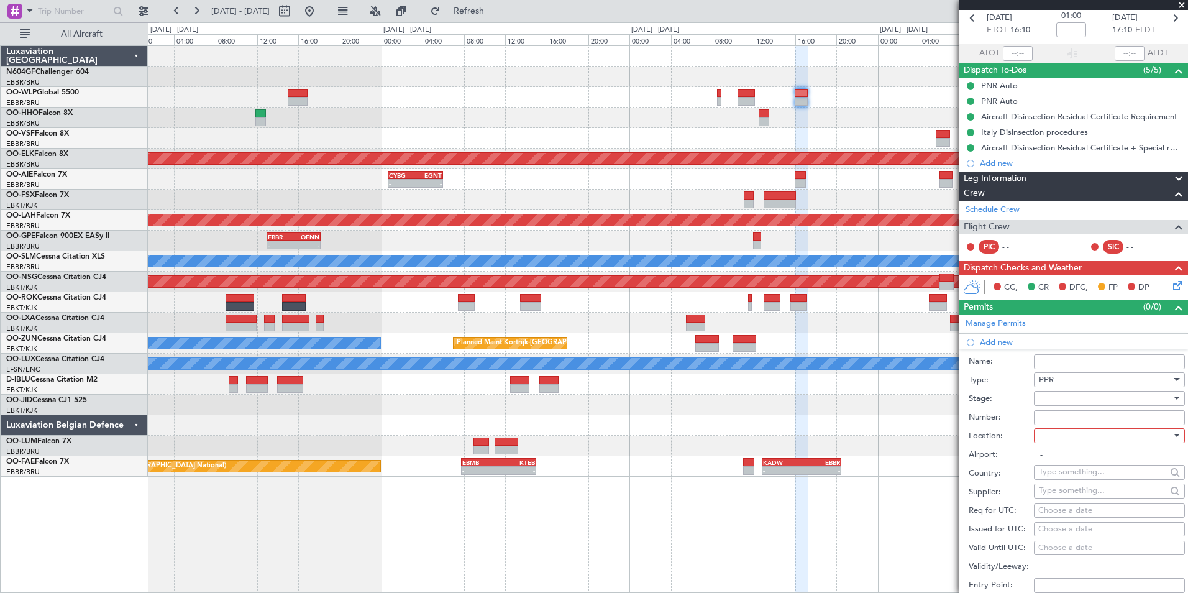
click at [1069, 395] on div at bounding box center [1105, 398] width 132 height 19
click at [1088, 440] on span "Not Requested" at bounding box center [1104, 441] width 130 height 19
click at [1087, 440] on div at bounding box center [1105, 435] width 132 height 19
click at [1075, 460] on span "Departure" at bounding box center [1104, 460] width 130 height 19
type input "LIBD / BRI"
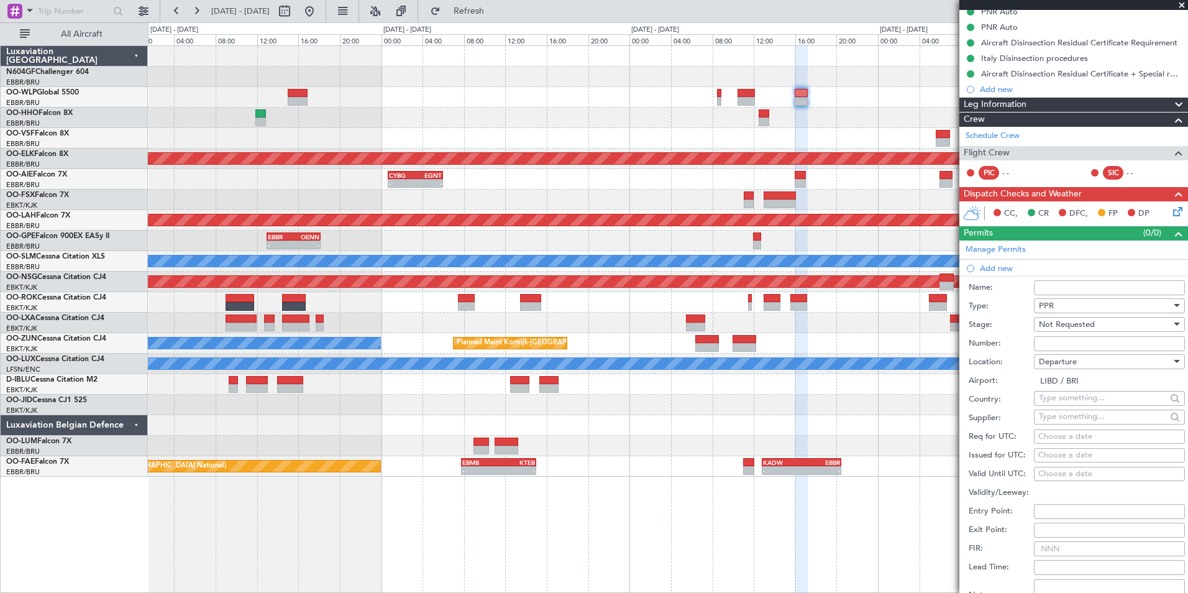
scroll to position [183, 0]
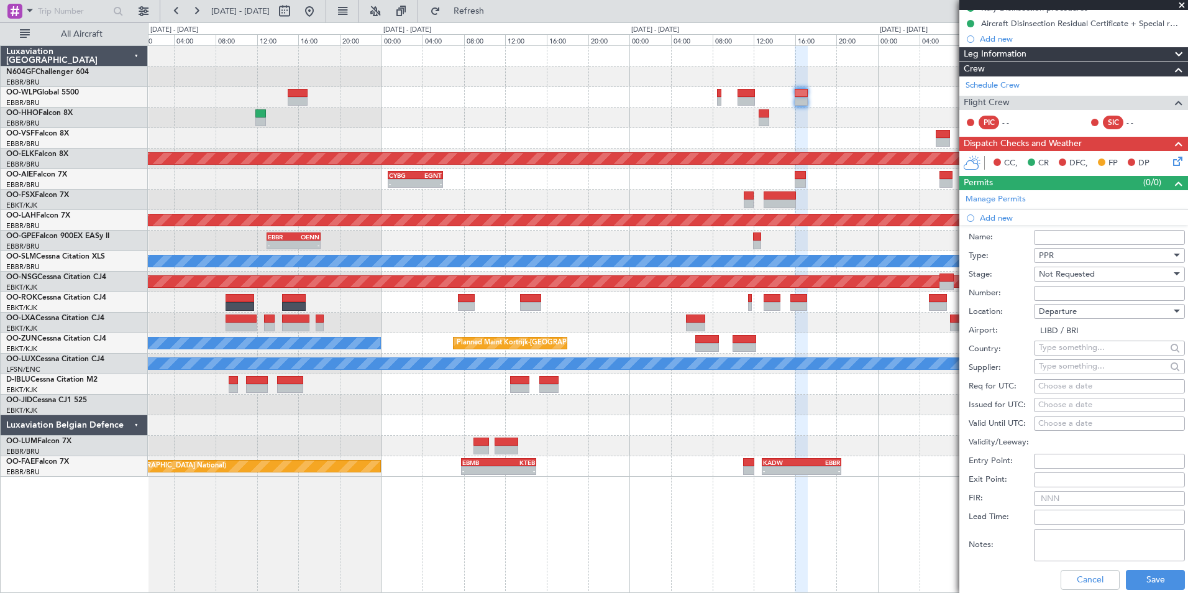
click at [1061, 381] on div "Choose a date" at bounding box center [1109, 386] width 142 height 12
select select "9"
select select "2025"
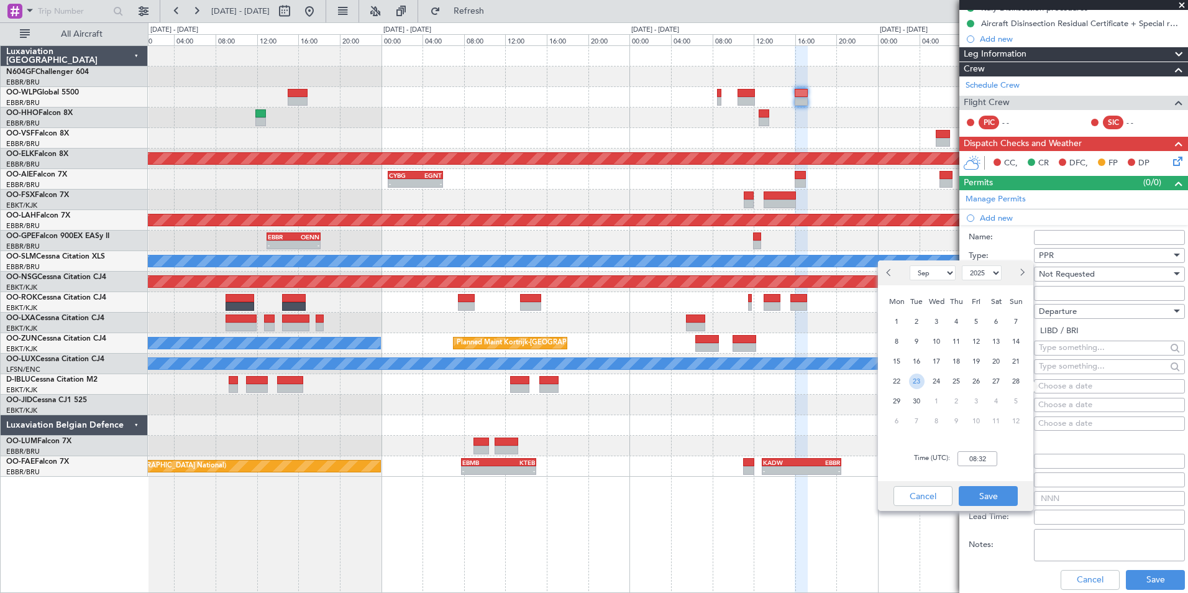
click at [919, 382] on span "23" at bounding box center [917, 381] width 16 height 16
click at [970, 463] on input "00:00" at bounding box center [977, 458] width 40 height 15
type input "16:00"
click at [1001, 467] on div "Time (UTC): 16:00" at bounding box center [955, 458] width 155 height 45
click at [999, 496] on button "Save" at bounding box center [988, 496] width 59 height 20
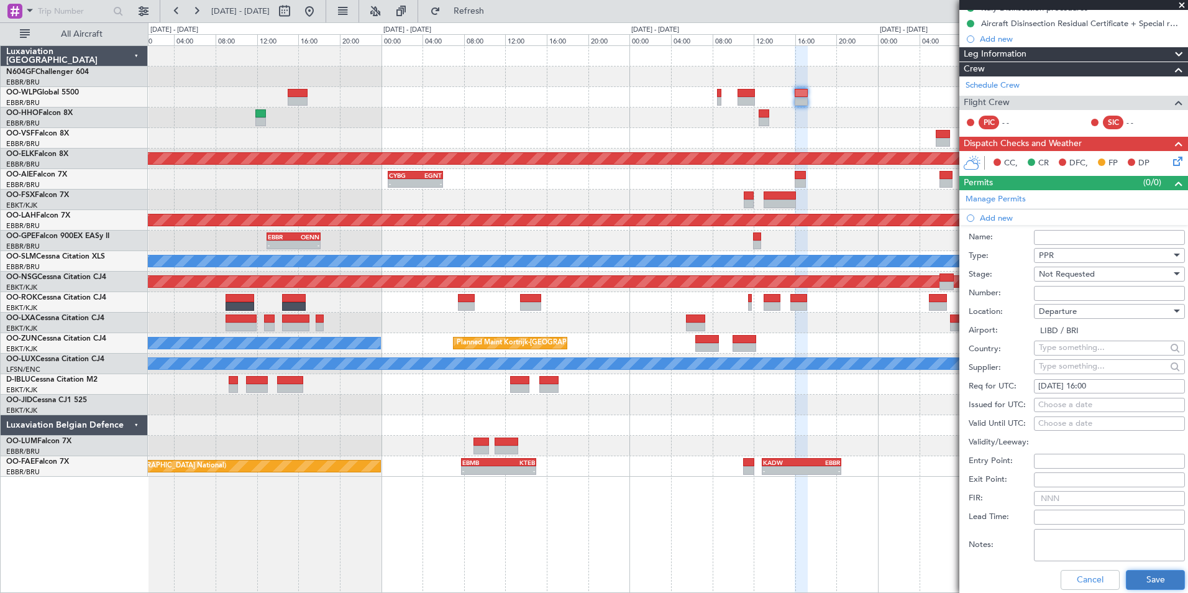
click at [1131, 581] on button "Save" at bounding box center [1155, 580] width 59 height 20
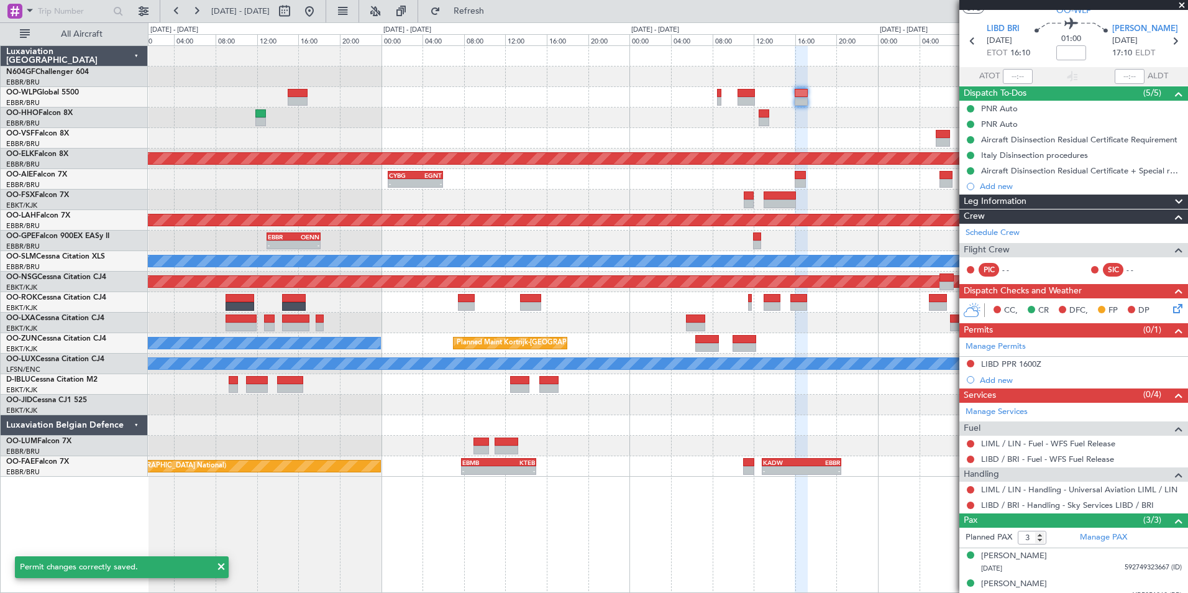
scroll to position [0, 0]
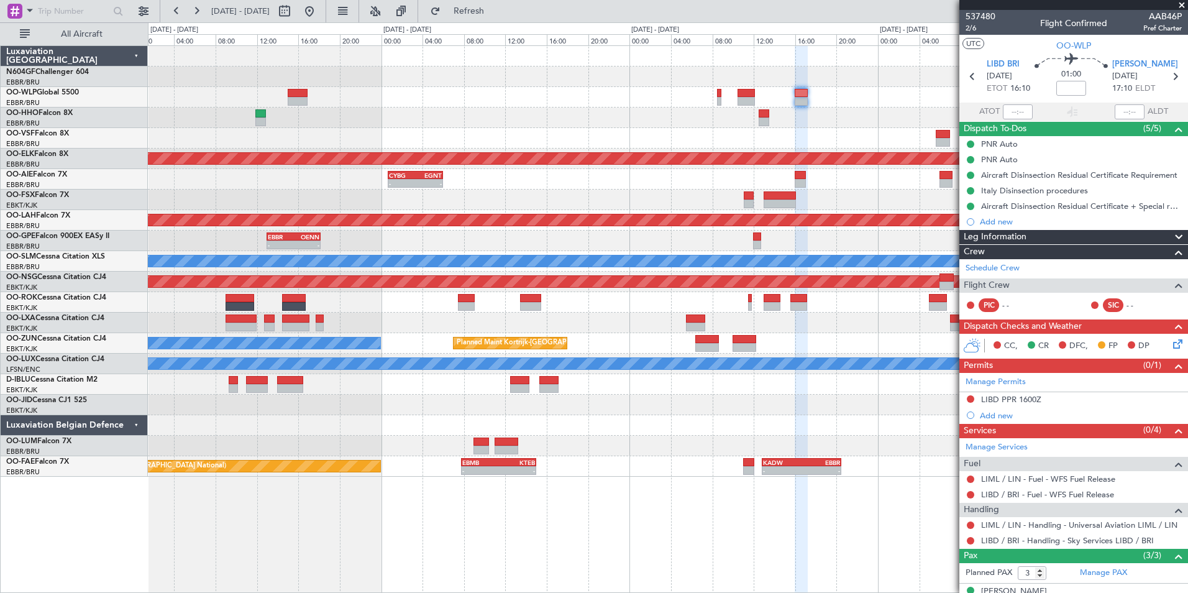
click at [1179, 6] on span at bounding box center [1181, 5] width 12 height 11
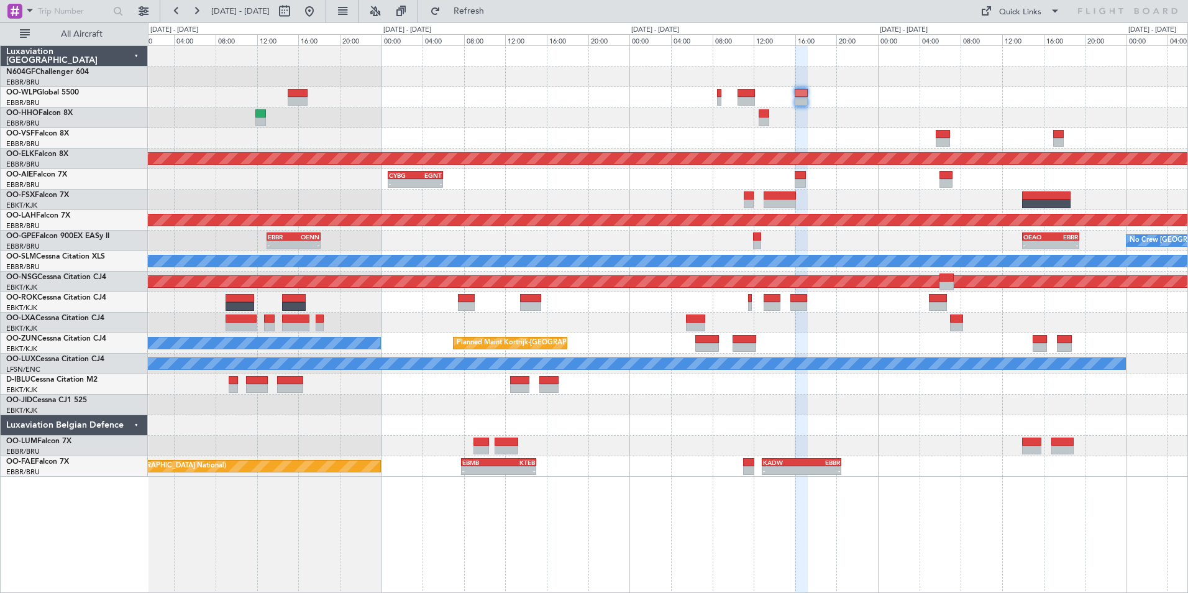
type input "0"
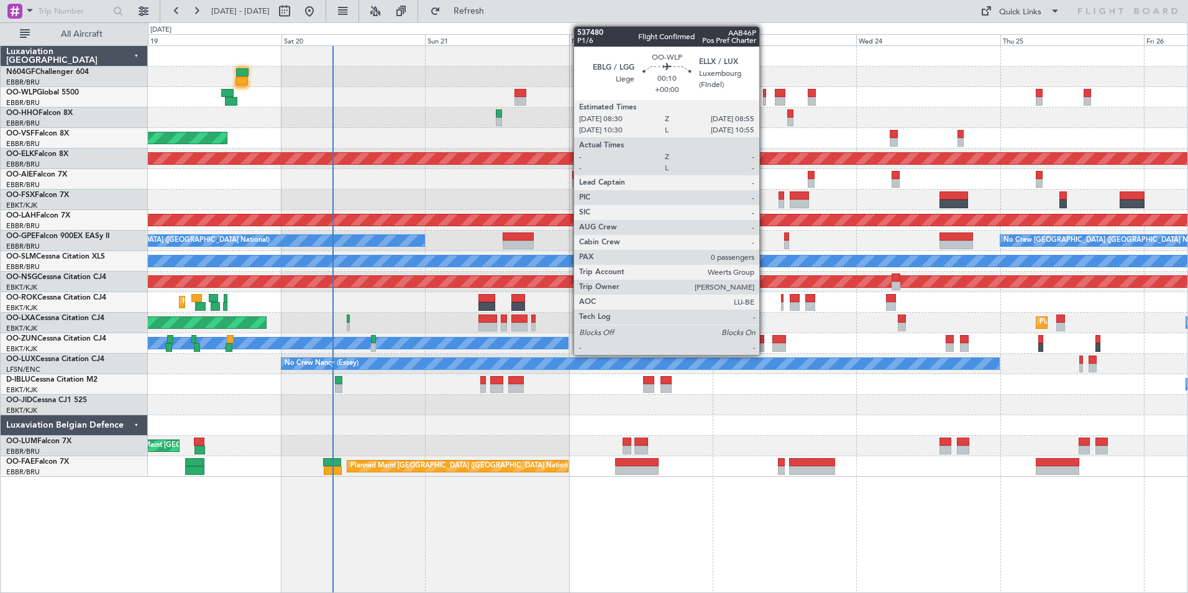
click at [765, 94] on div at bounding box center [764, 93] width 3 height 9
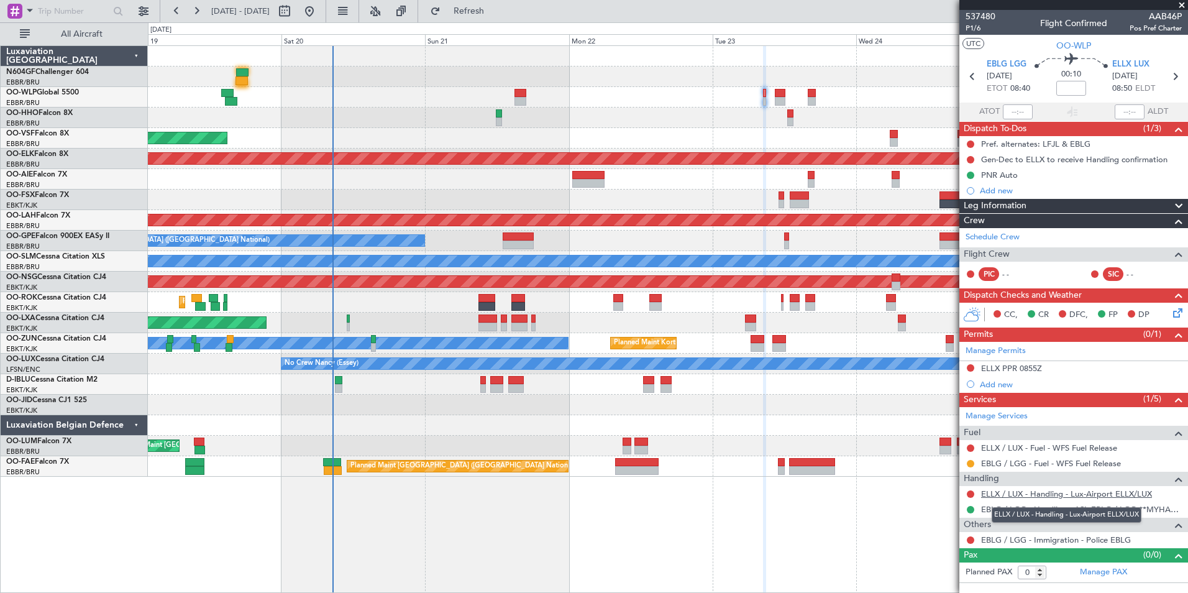
click at [1023, 488] on link "ELLX / LUX - Handling - Lux-Airport ELLX/LUX" at bounding box center [1066, 493] width 171 height 11
click at [480, 11] on button "Refresh" at bounding box center [461, 11] width 75 height 20
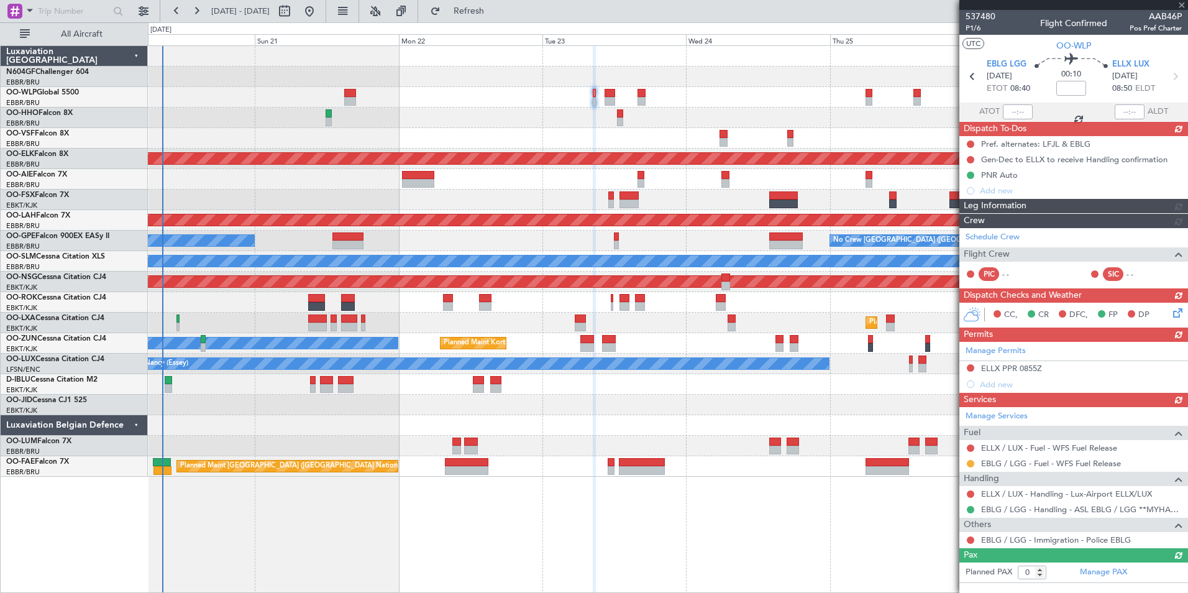
click at [470, 89] on div at bounding box center [667, 97] width 1039 height 21
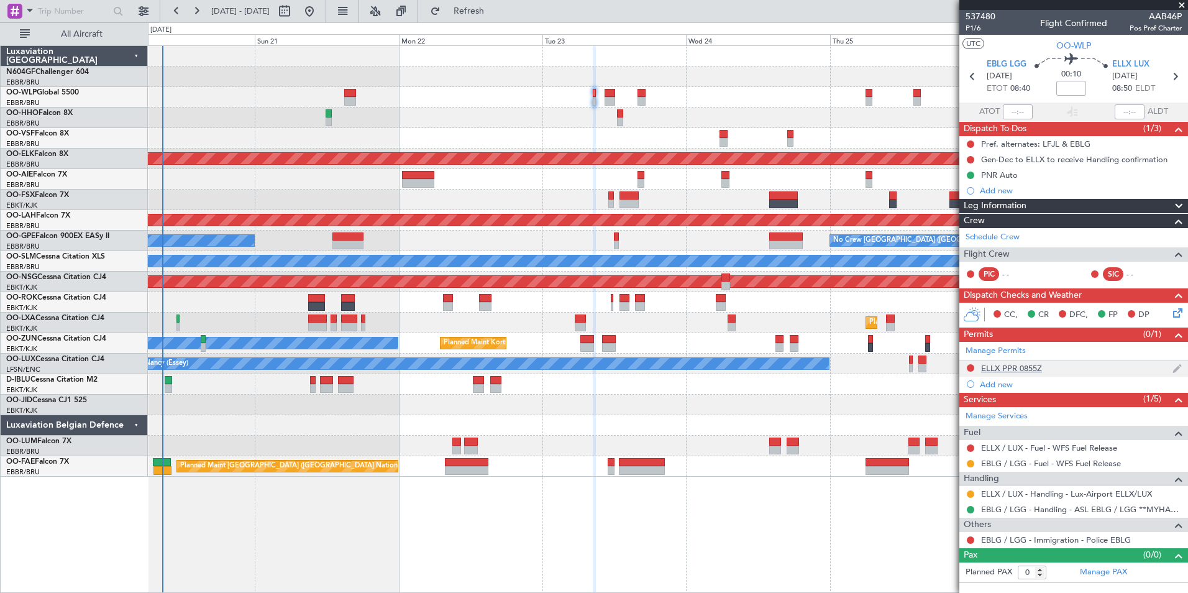
click at [974, 363] on nimbus-traffic-light at bounding box center [970, 369] width 10 height 12
click at [972, 368] on button at bounding box center [970, 367] width 7 height 7
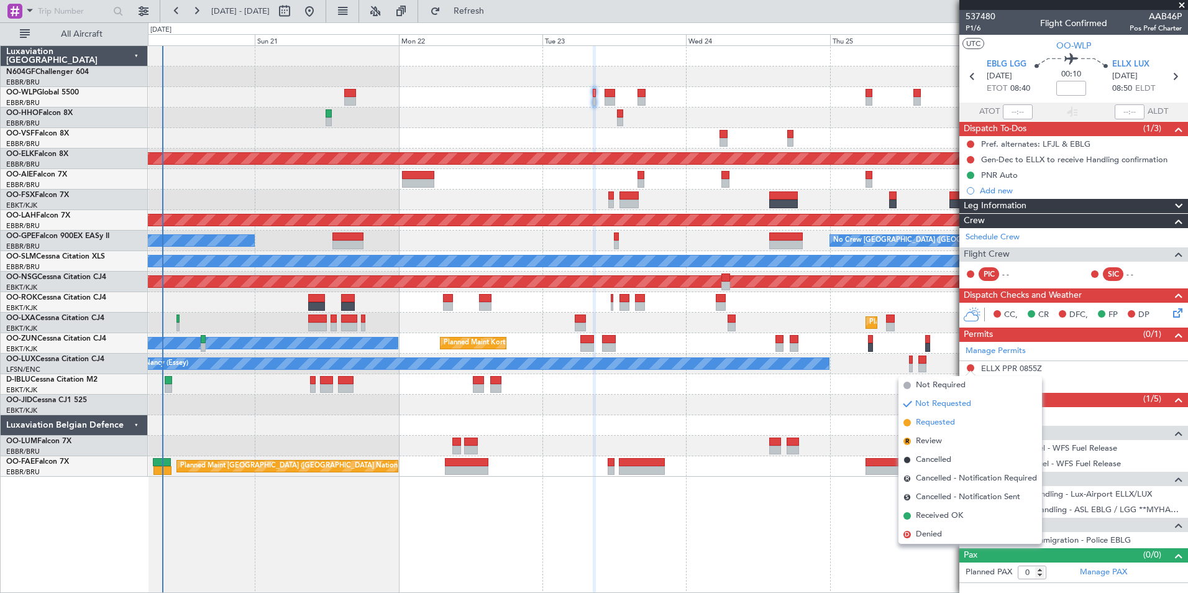
click at [961, 423] on li "Requested" at bounding box center [970, 422] width 144 height 19
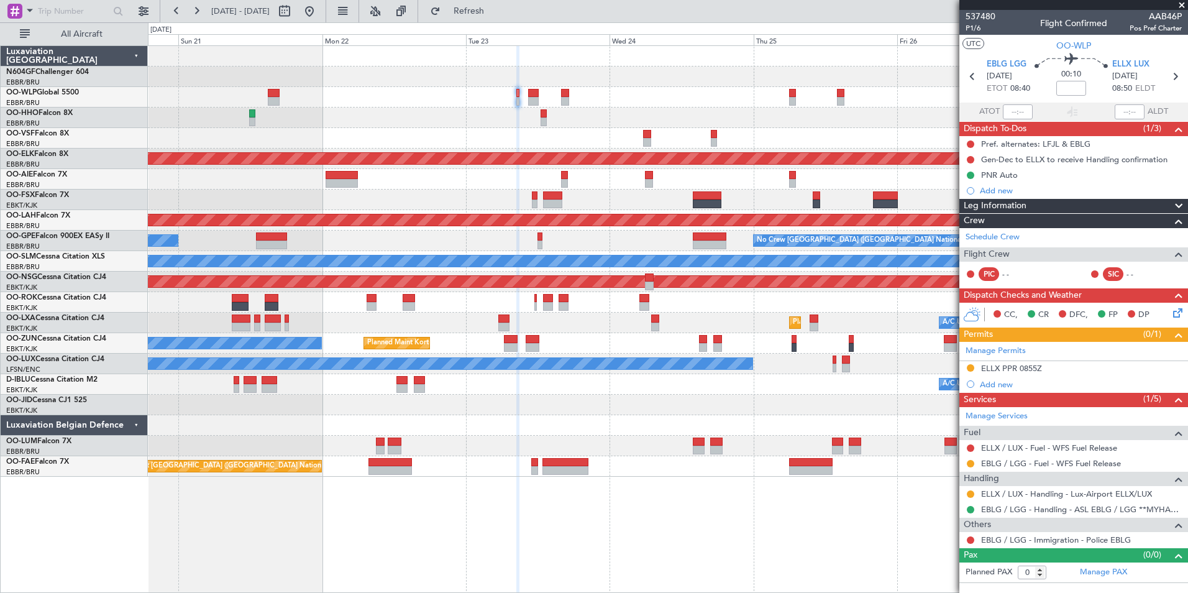
click at [668, 232] on div "No Crew Brussels (Brussels National) Planned Maint Brussels (Brussels National)…" at bounding box center [667, 240] width 1039 height 21
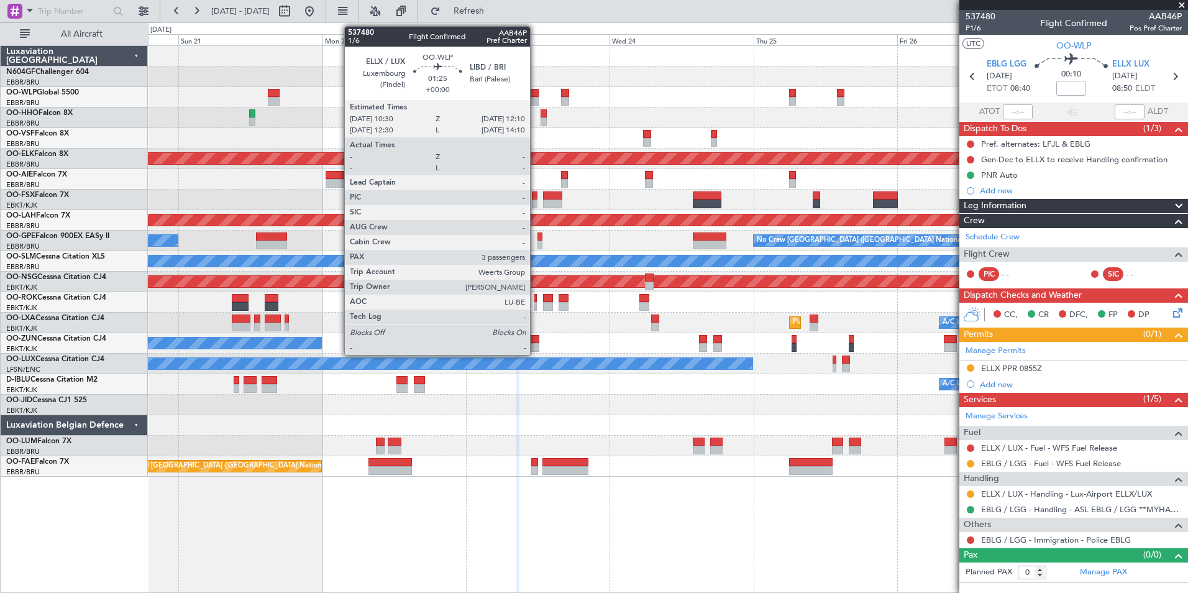
click at [536, 98] on div at bounding box center [533, 101] width 11 height 9
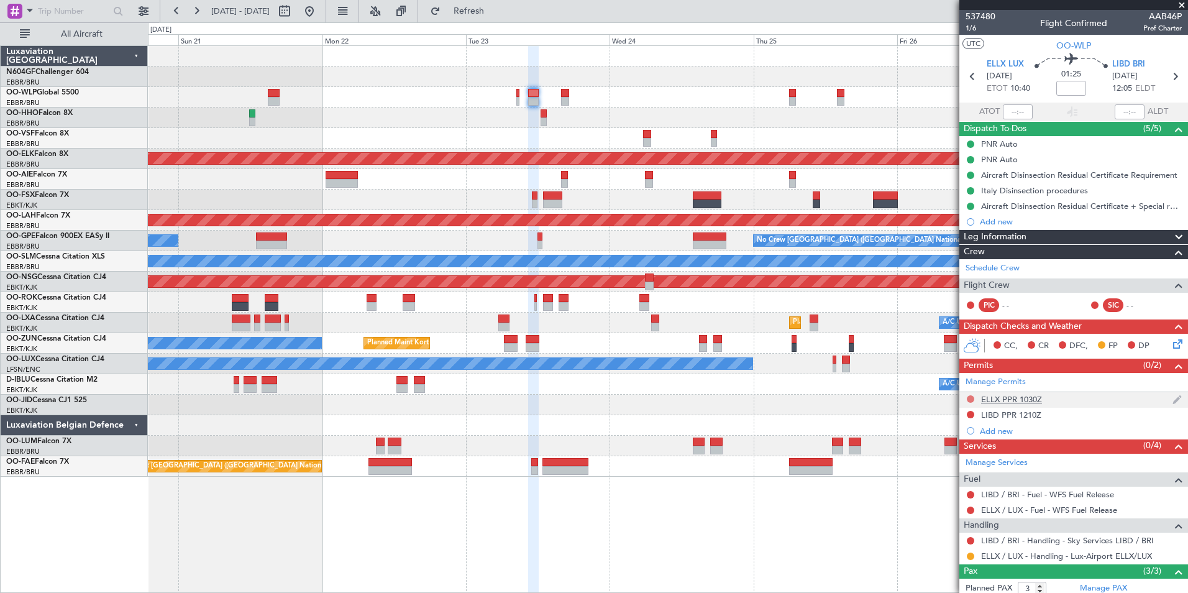
click at [969, 398] on button at bounding box center [970, 398] width 7 height 7
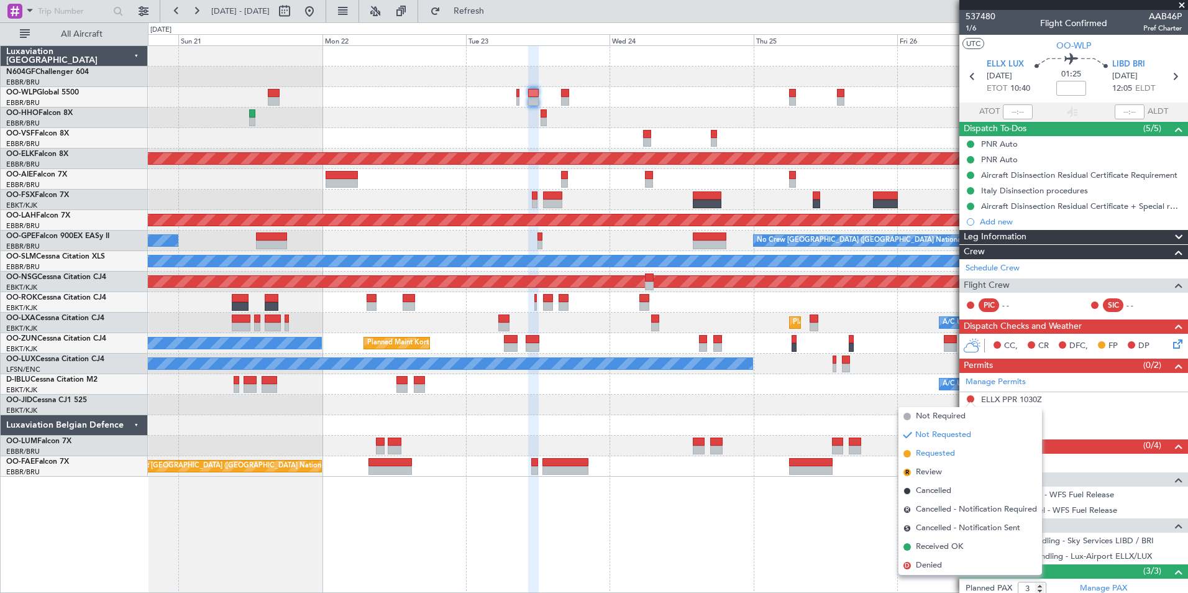
click at [962, 450] on li "Requested" at bounding box center [970, 453] width 144 height 19
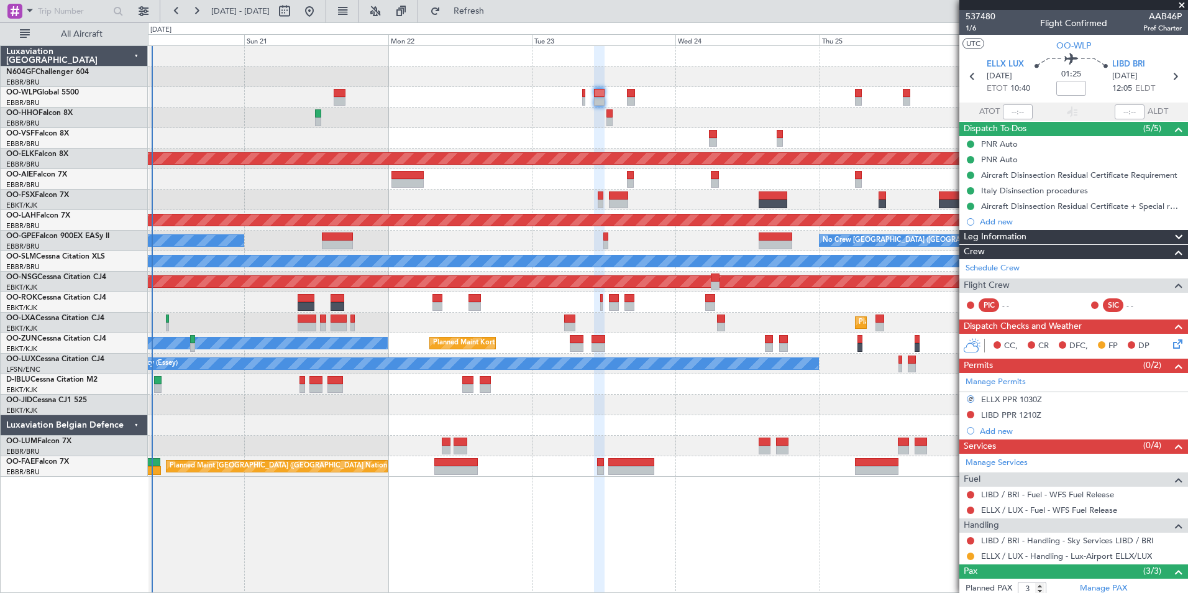
click at [535, 211] on div "Planned Maint [PERSON_NAME]-[GEOGRAPHIC_DATA][PERSON_NAME] ([GEOGRAPHIC_DATA][P…" at bounding box center [667, 220] width 1039 height 21
click at [1017, 540] on link "LIBD / BRI - Handling - Sky Services LIBD / BRI" at bounding box center [1067, 540] width 173 height 11
click at [499, 21] on button "Refresh" at bounding box center [461, 11] width 75 height 20
click at [968, 415] on button at bounding box center [970, 414] width 7 height 7
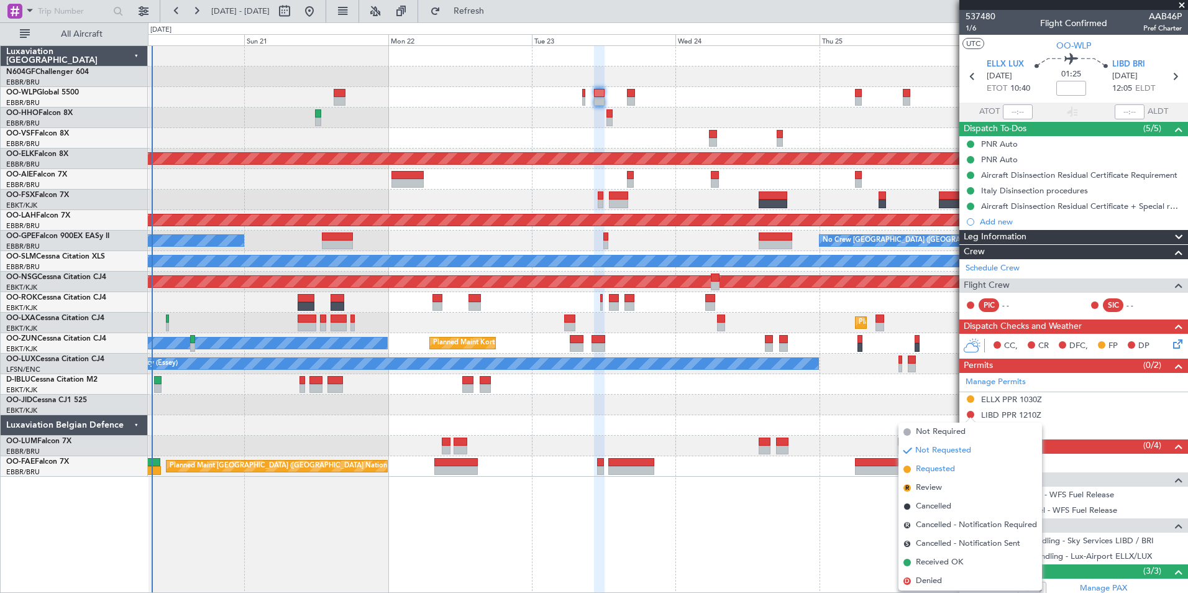
click at [944, 470] on span "Requested" at bounding box center [935, 469] width 39 height 12
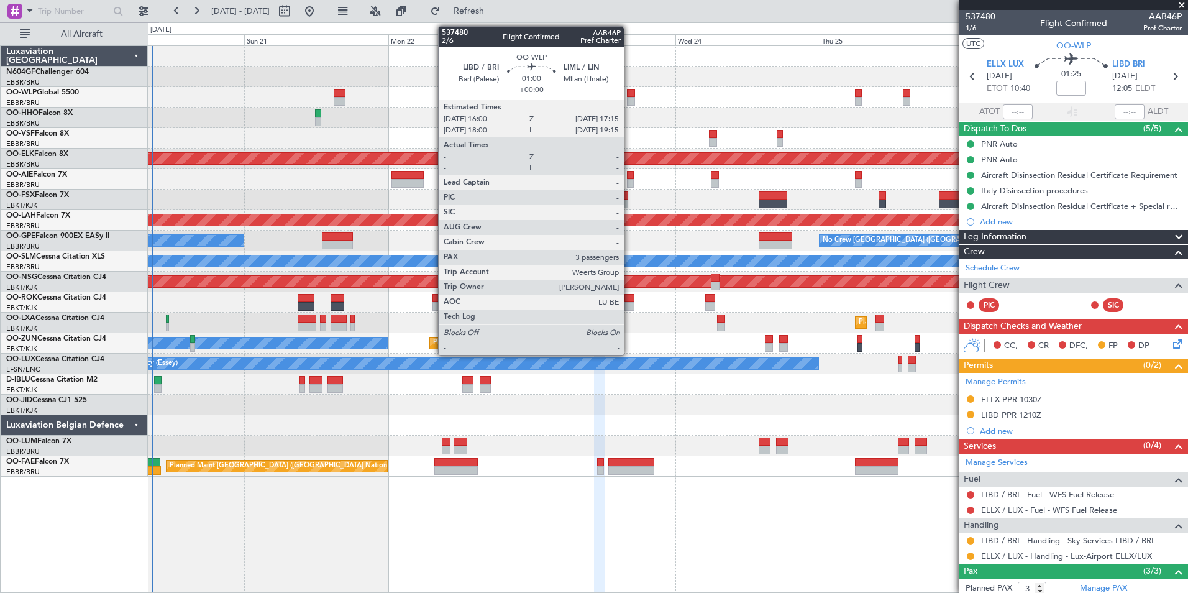
click at [629, 98] on div at bounding box center [631, 101] width 8 height 9
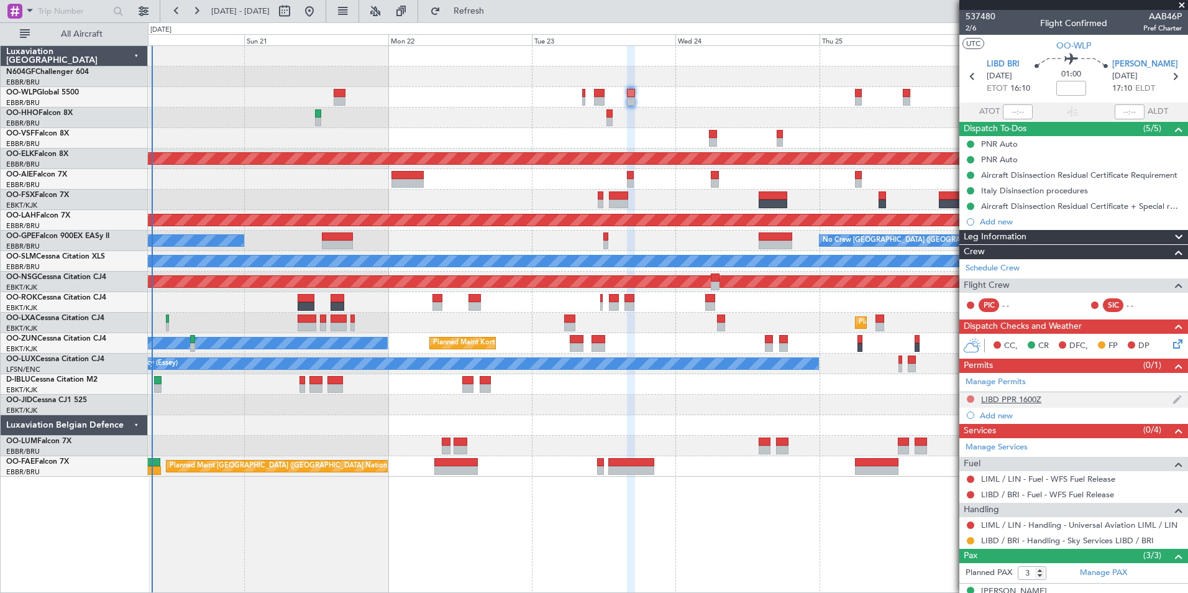
click at [973, 398] on button at bounding box center [970, 398] width 7 height 7
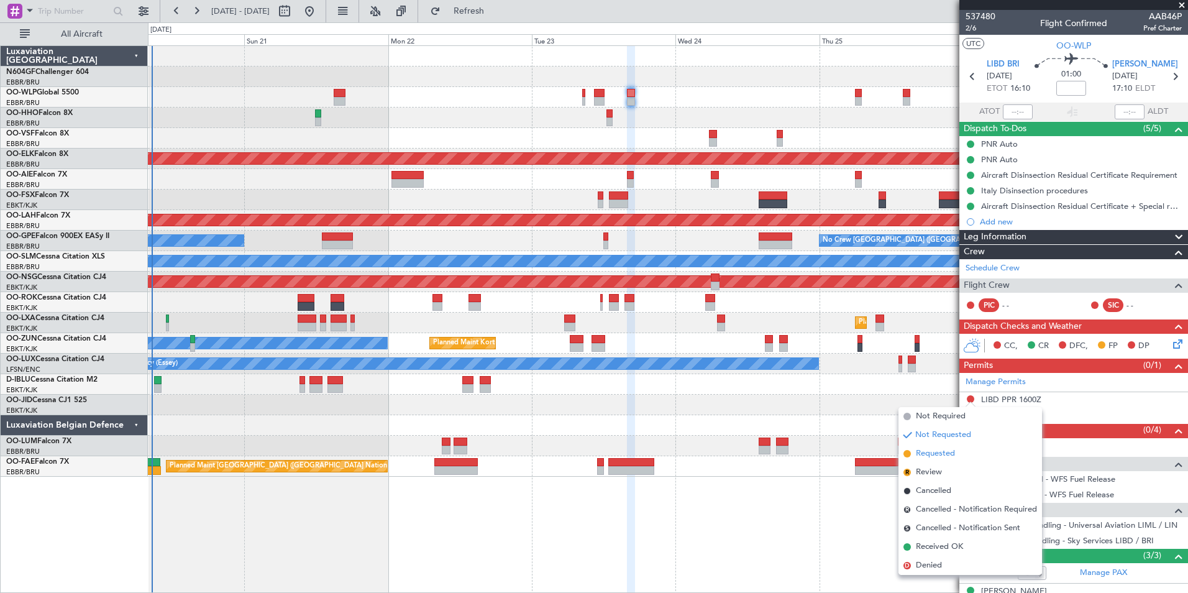
click at [961, 453] on li "Requested" at bounding box center [970, 453] width 144 height 19
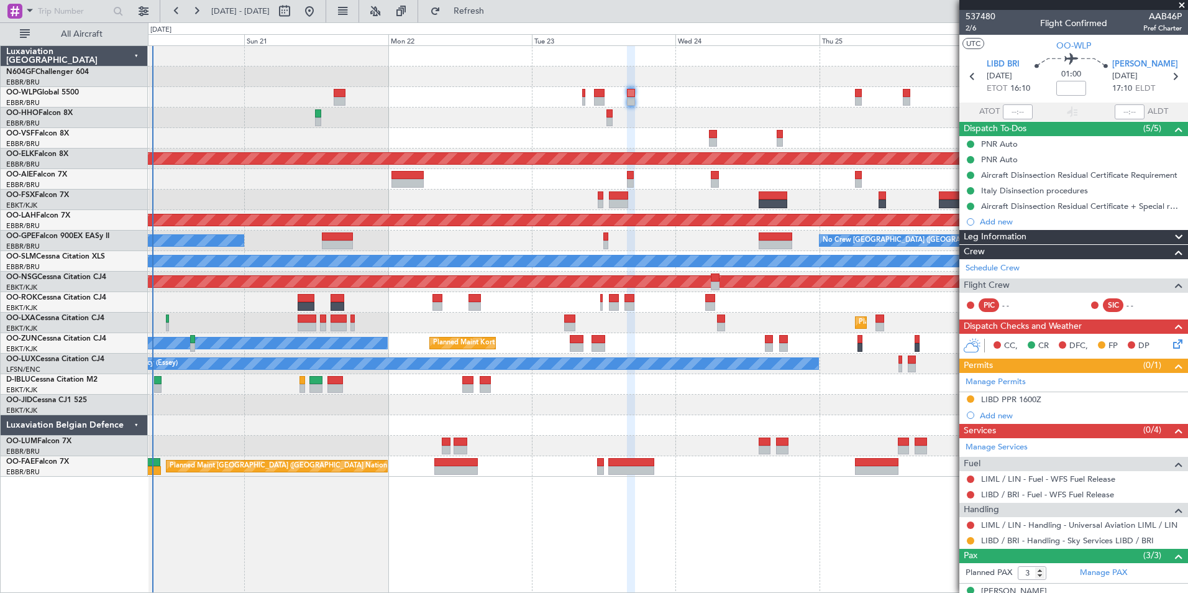
click at [632, 114] on div "AOG Maint Brussels (Brussels National) Planned Maint Kortrijk-Wevelgem Planned …" at bounding box center [667, 261] width 1039 height 431
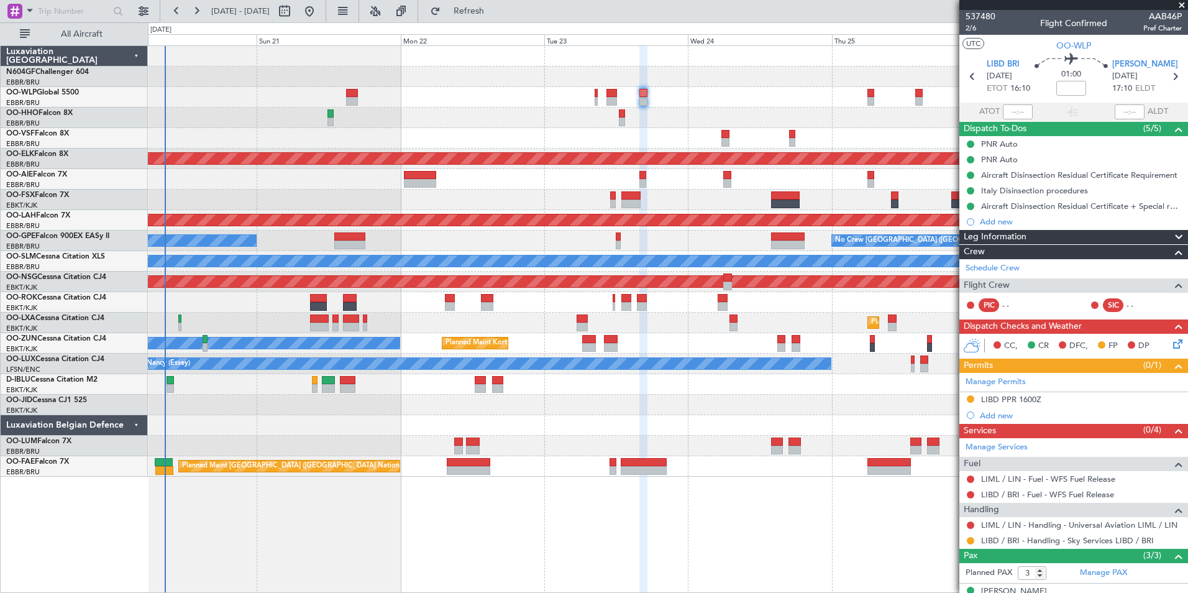
click at [663, 101] on div at bounding box center [667, 97] width 1039 height 21
click at [618, 87] on div "AOG Maint Brussels (Brussels National) Planned Maint Kortrijk-Wevelgem Planned …" at bounding box center [667, 261] width 1039 height 431
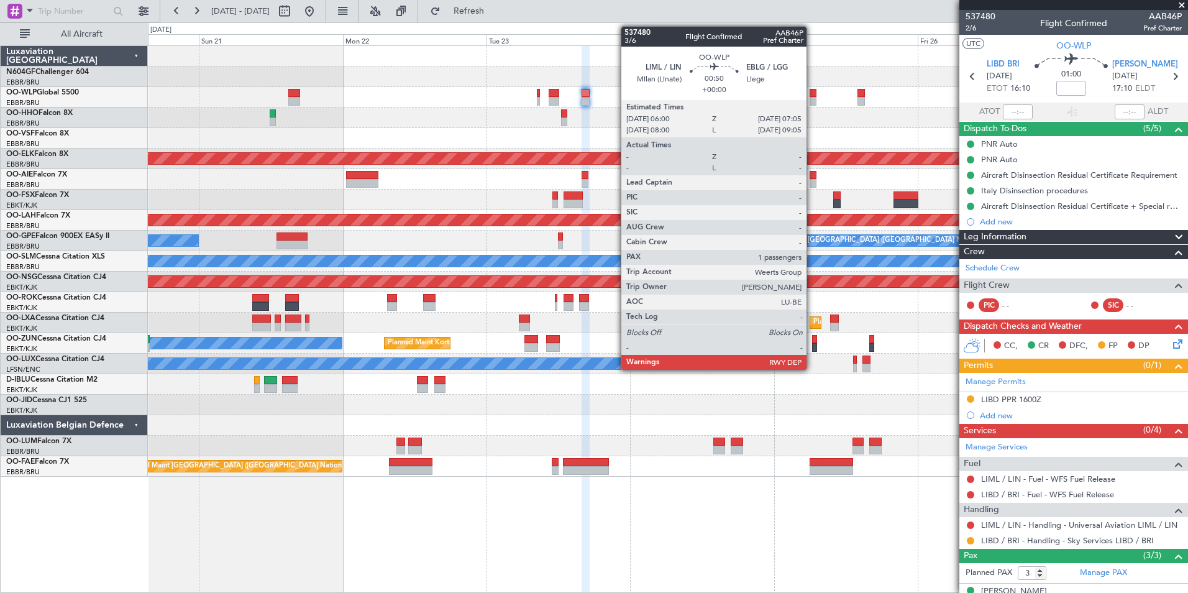
click at [812, 102] on div at bounding box center [813, 101] width 7 height 9
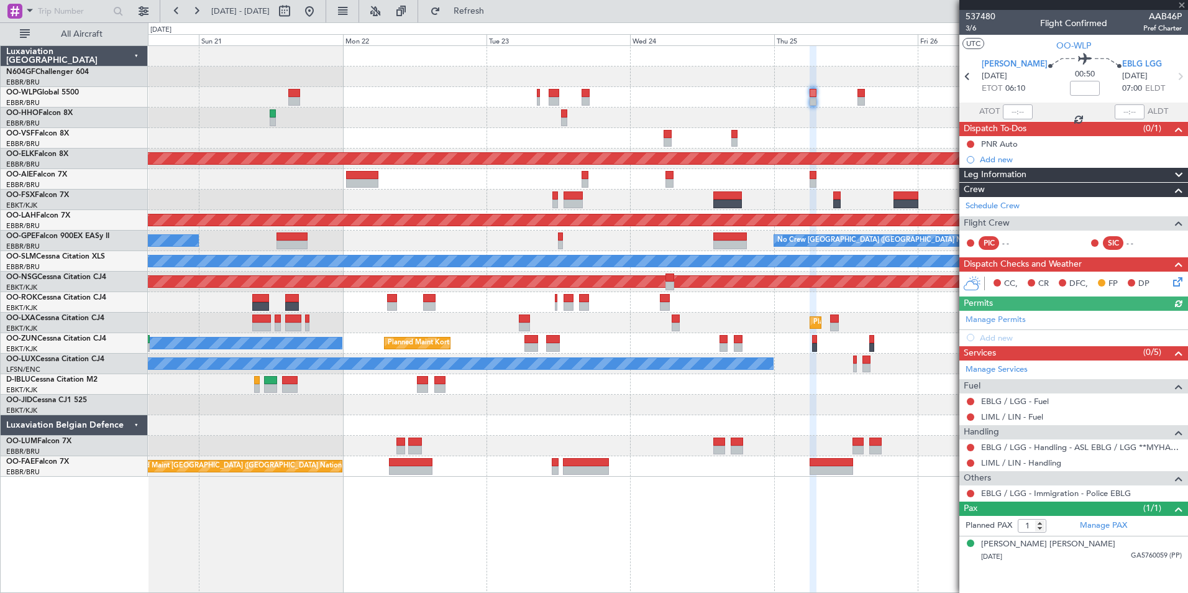
click at [727, 125] on div at bounding box center [667, 117] width 1039 height 21
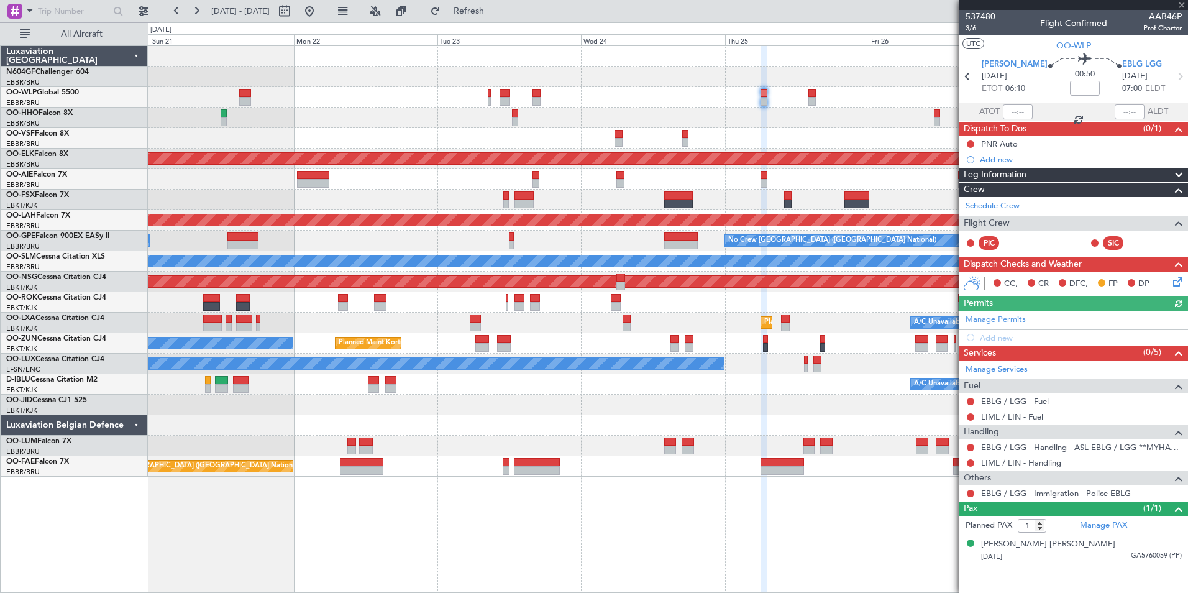
click at [999, 399] on link "EBLG / LGG - Fuel" at bounding box center [1015, 401] width 68 height 11
click at [487, 9] on span "Refresh" at bounding box center [469, 11] width 52 height 9
click at [1008, 416] on link "LIML / LIN - Fuel" at bounding box center [1012, 416] width 62 height 11
click at [495, 11] on span "Refresh" at bounding box center [469, 11] width 52 height 9
click at [576, 104] on div at bounding box center [667, 97] width 1039 height 21
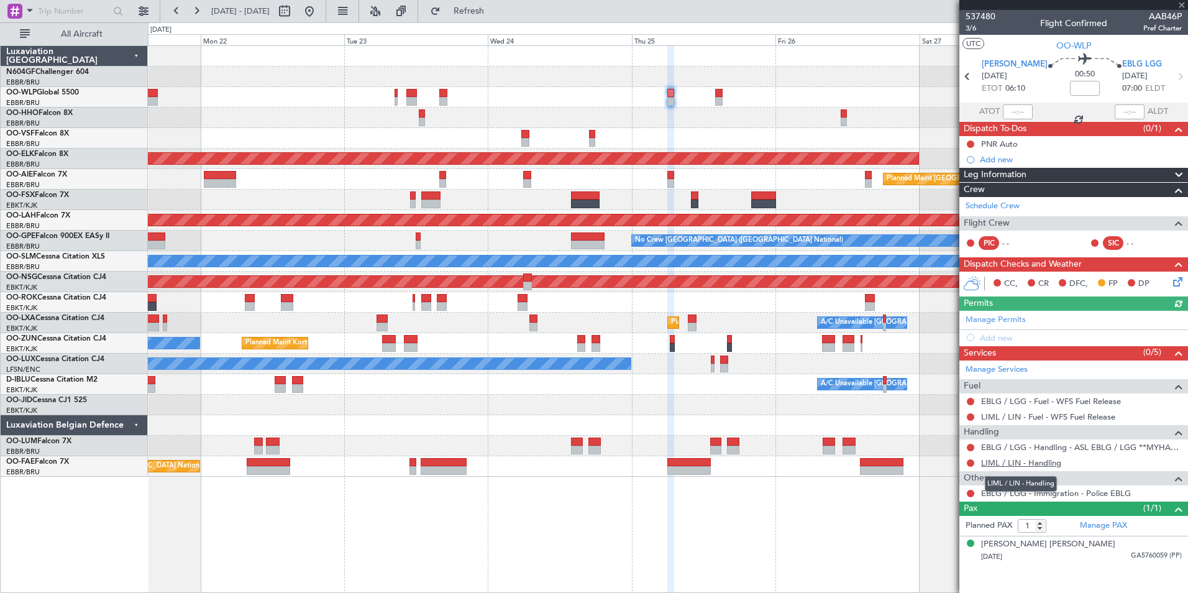
click at [1029, 462] on link "LIML / LIN - Handling" at bounding box center [1021, 462] width 80 height 11
click at [505, 12] on fb-refresh-button "Refresh" at bounding box center [461, 11] width 87 height 22
click at [495, 12] on span "Refresh" at bounding box center [469, 11] width 52 height 9
click at [641, 104] on div "Planned Maint Kortrijk-Wevelgem Planned Maint London (Farnborough) Planned Main…" at bounding box center [667, 261] width 1039 height 431
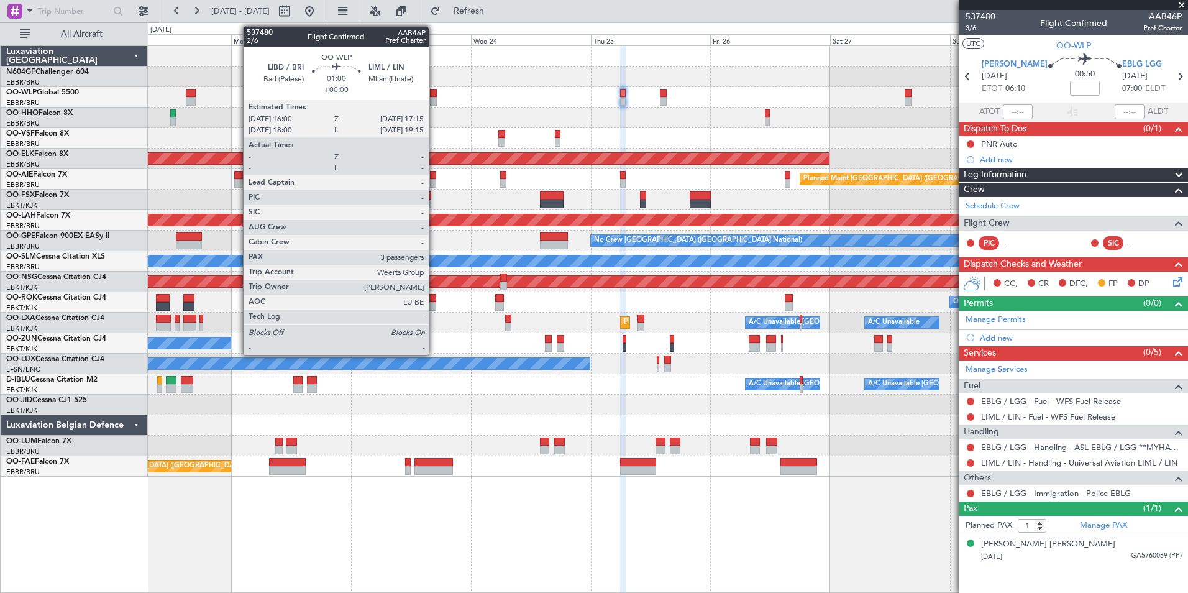
click at [434, 98] on div at bounding box center [433, 101] width 7 height 9
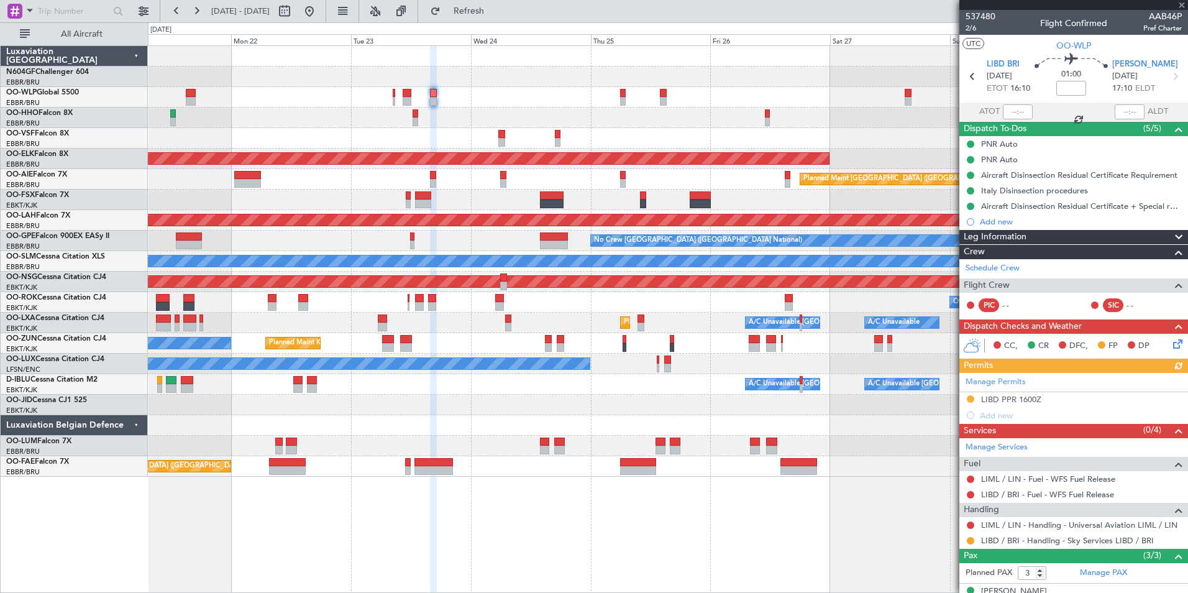
click at [1173, 344] on icon at bounding box center [1175, 342] width 10 height 10
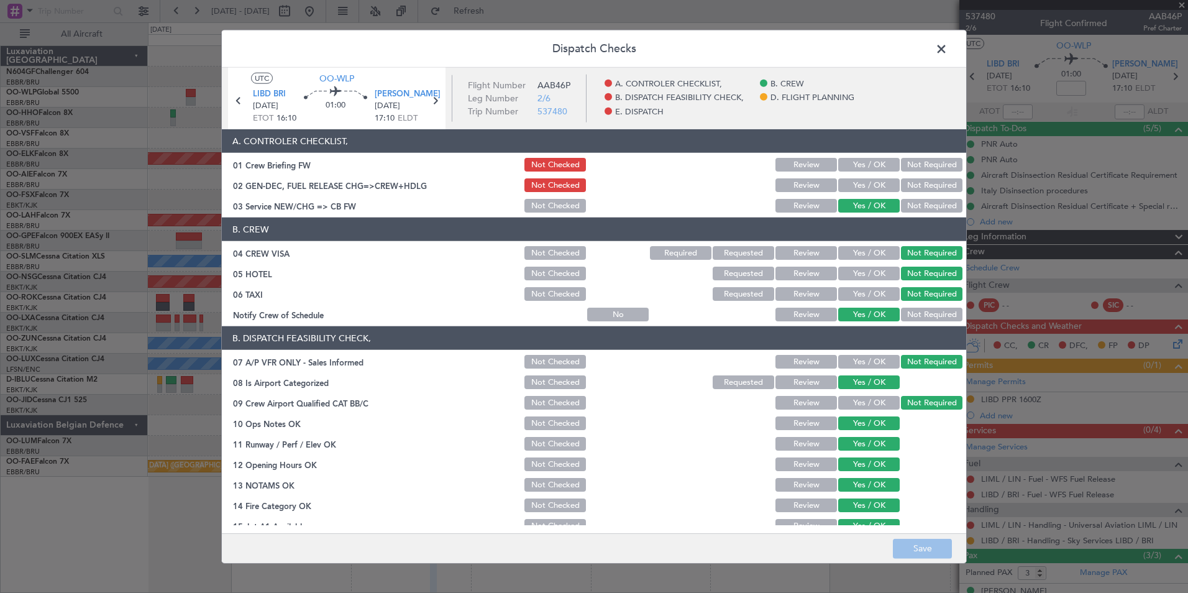
click at [947, 50] on span at bounding box center [947, 52] width 0 height 25
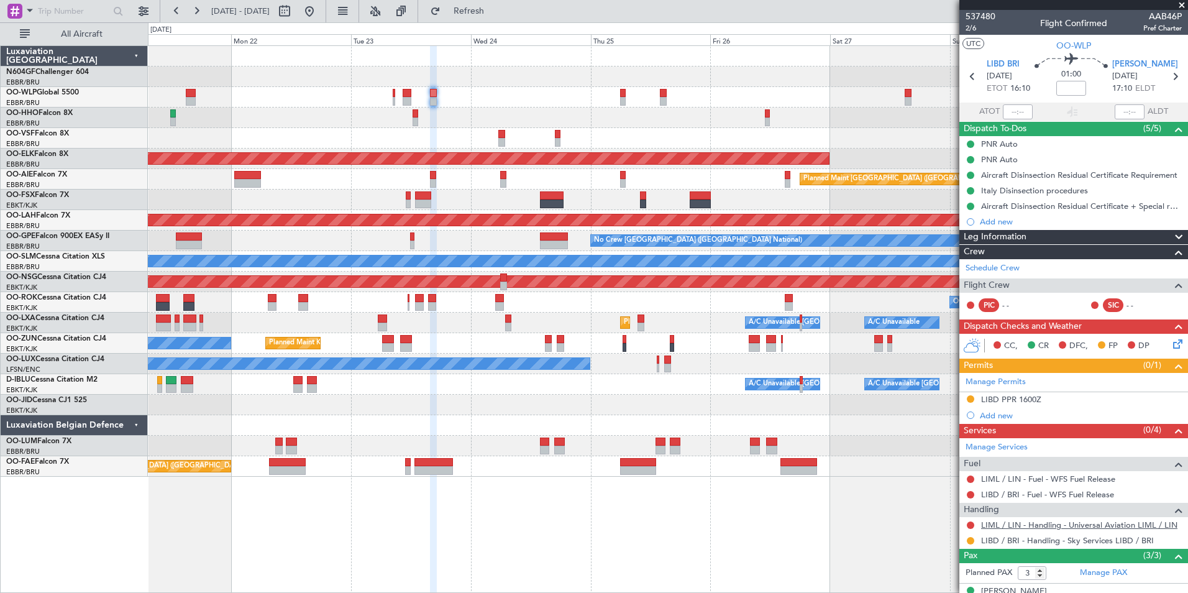
click at [1018, 524] on link "LIML / LIN - Handling - Universal Aviation LIML / LIN" at bounding box center [1079, 524] width 196 height 11
click at [495, 15] on span "Refresh" at bounding box center [469, 11] width 52 height 9
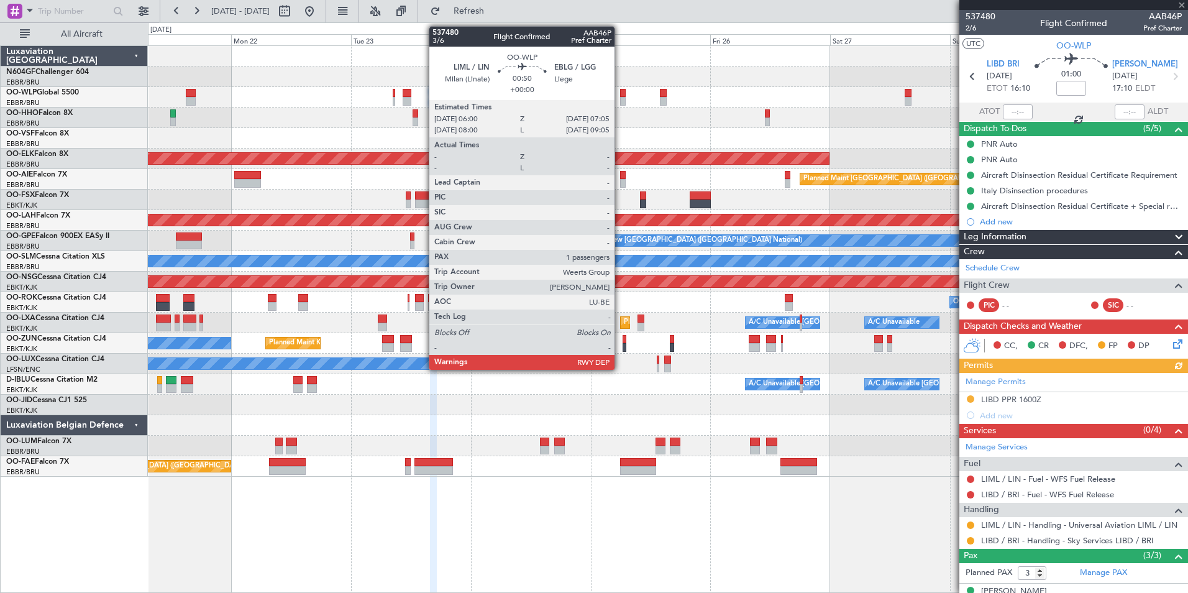
click at [620, 97] on div at bounding box center [623, 101] width 6 height 9
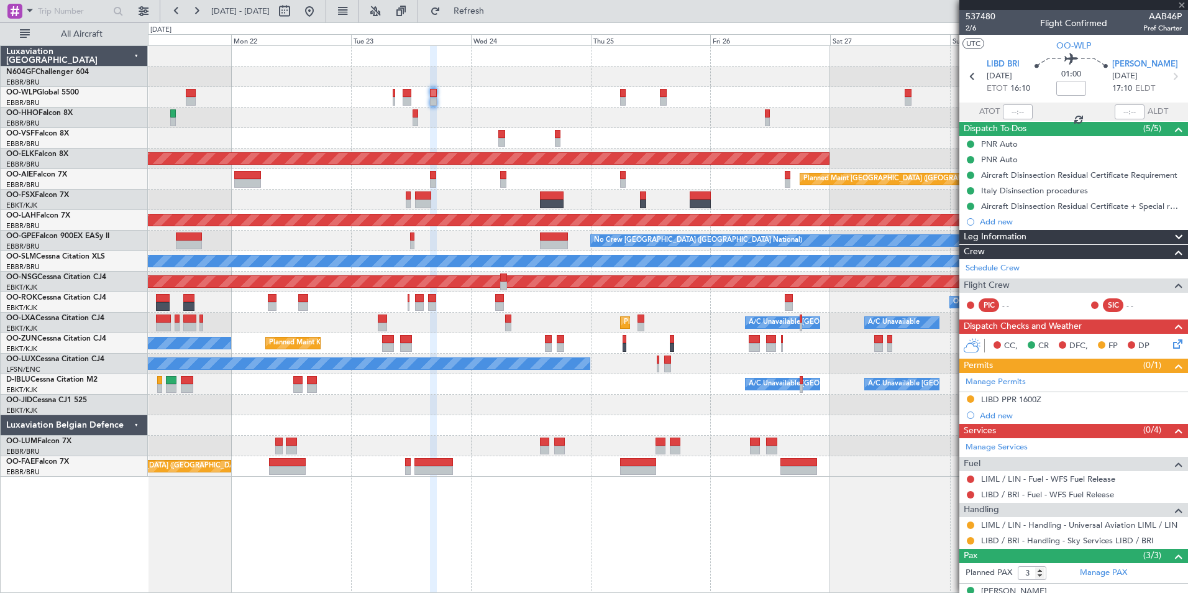
type input "1"
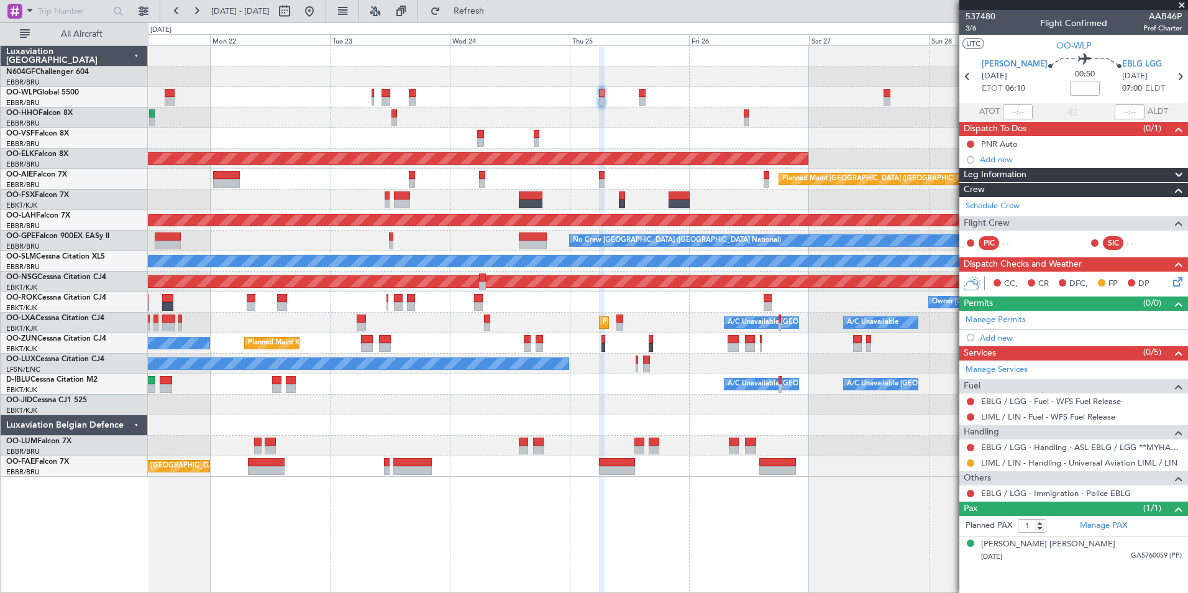
click at [562, 135] on div "AOG Maint Brussels (Brussels National) Planned Maint Kortrijk-Wevelgem Planned …" at bounding box center [667, 261] width 1039 height 431
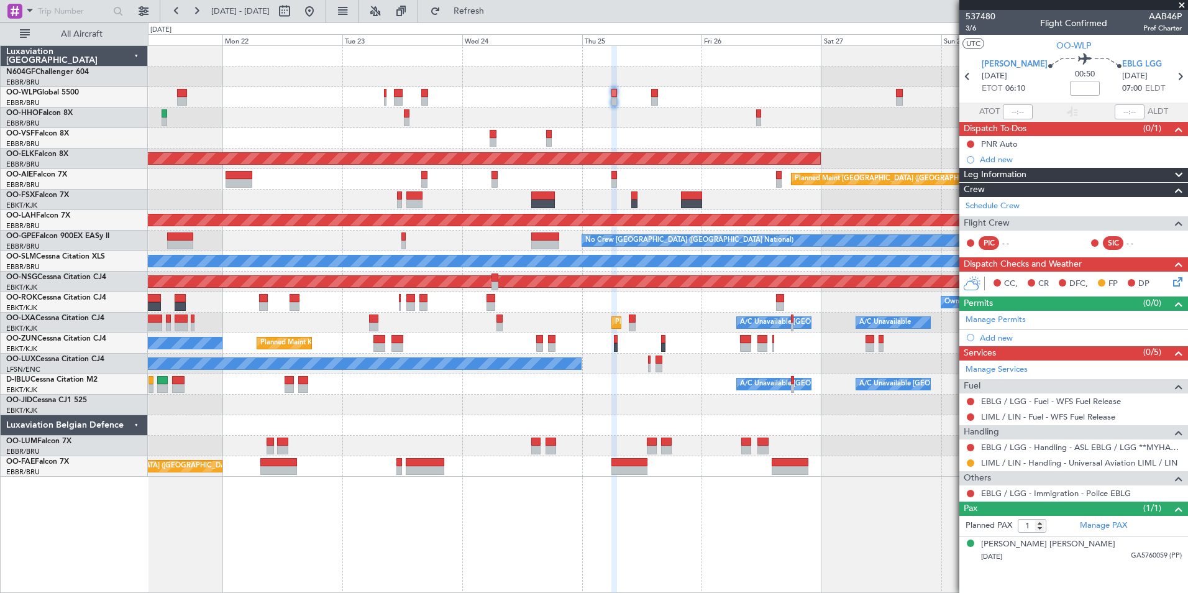
click at [455, 122] on div at bounding box center [667, 117] width 1039 height 21
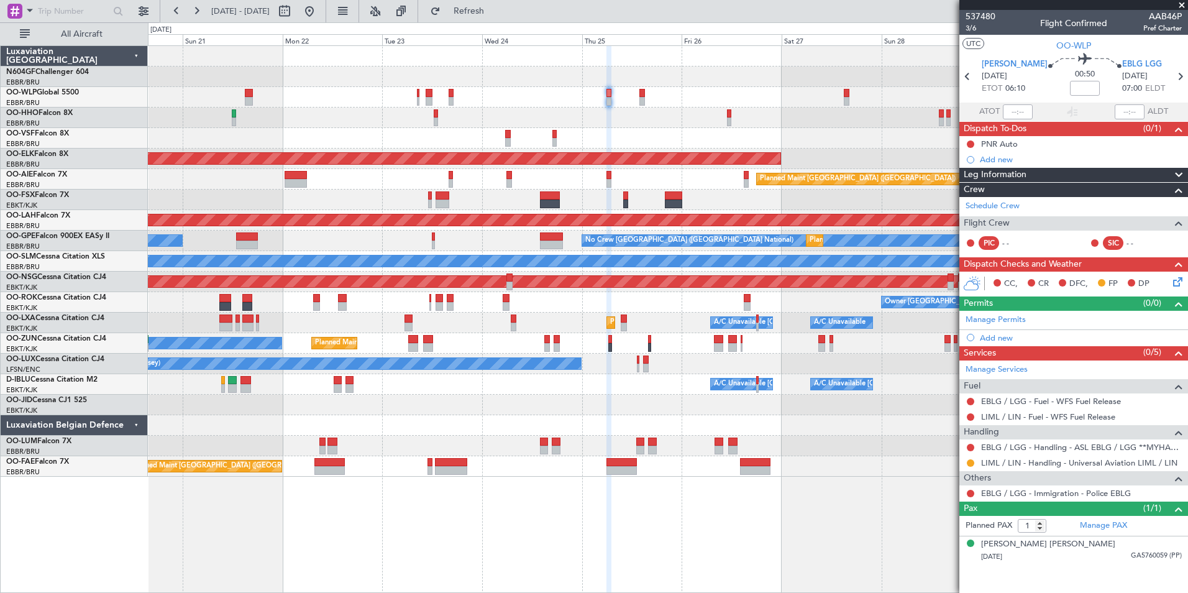
click at [461, 193] on div at bounding box center [667, 199] width 1039 height 21
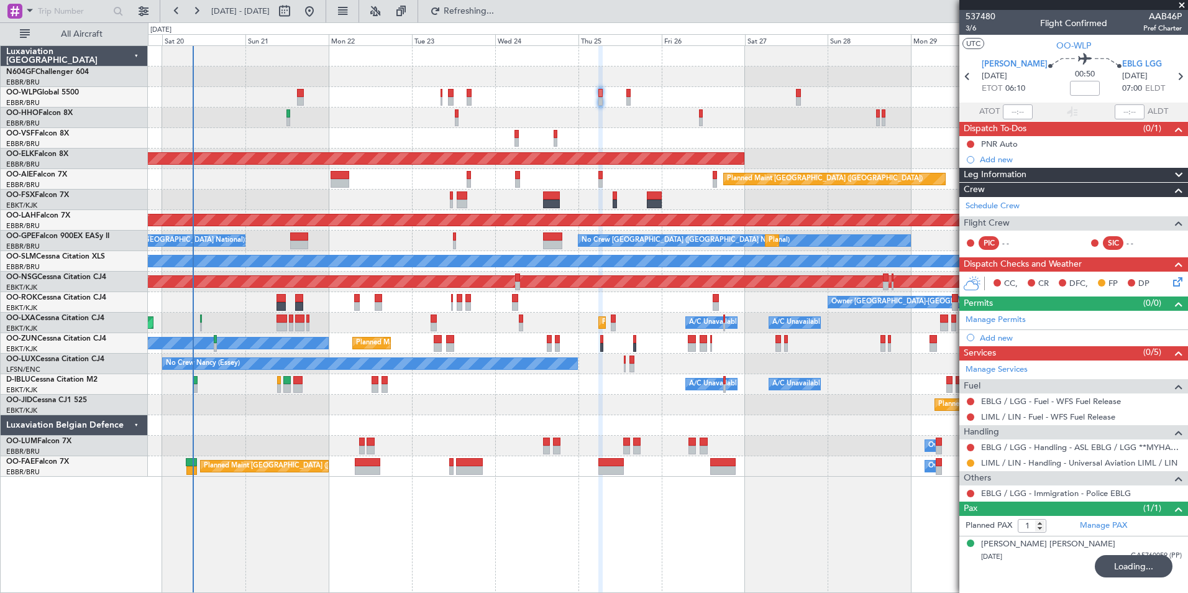
click at [486, 198] on div at bounding box center [667, 199] width 1039 height 21
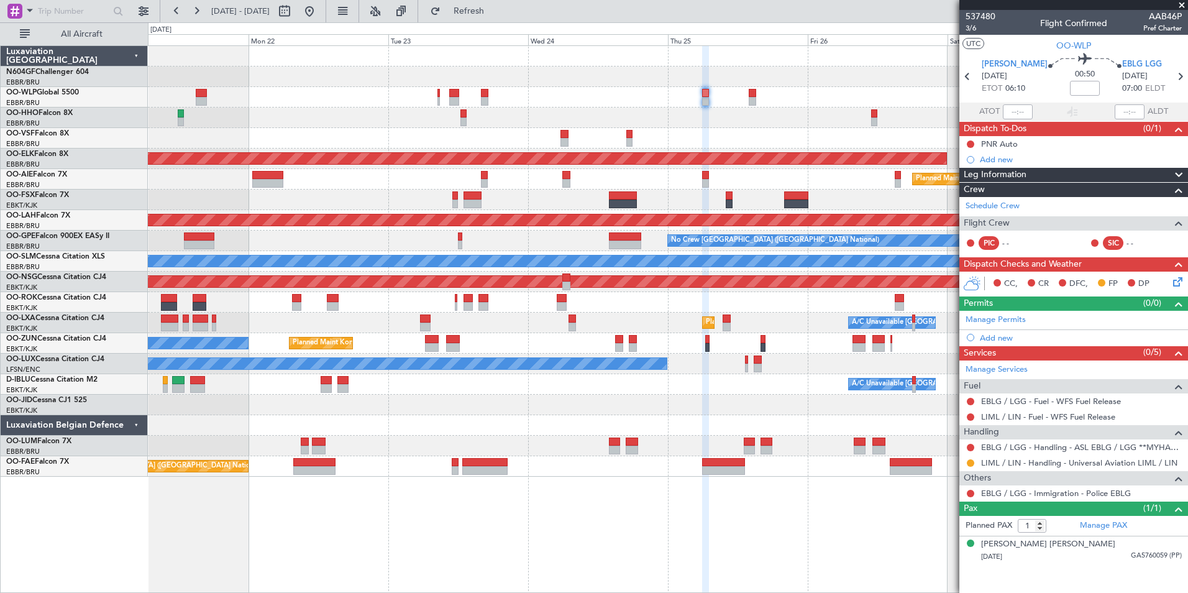
click at [536, 191] on div at bounding box center [667, 199] width 1039 height 21
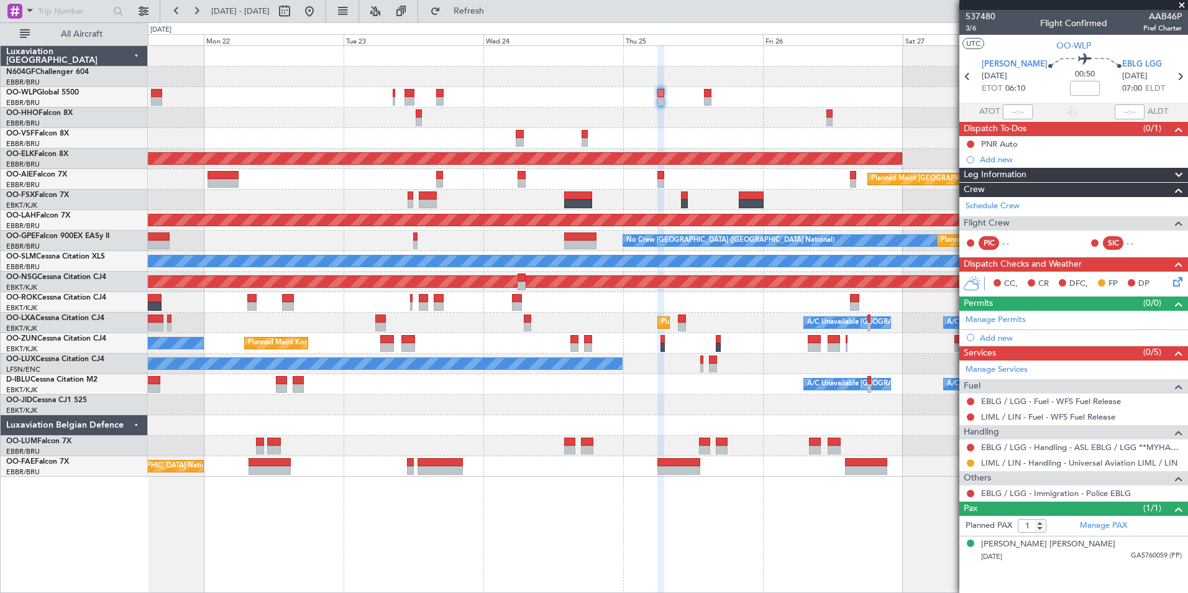
click at [660, 112] on div at bounding box center [667, 117] width 1039 height 21
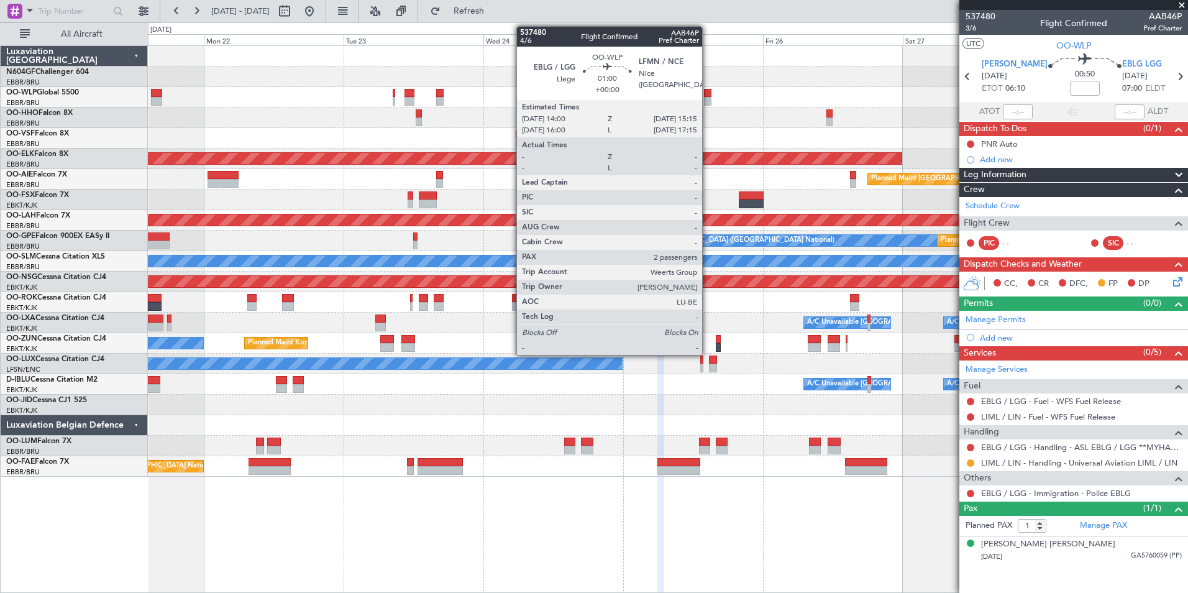
click at [708, 90] on div at bounding box center [707, 93] width 7 height 9
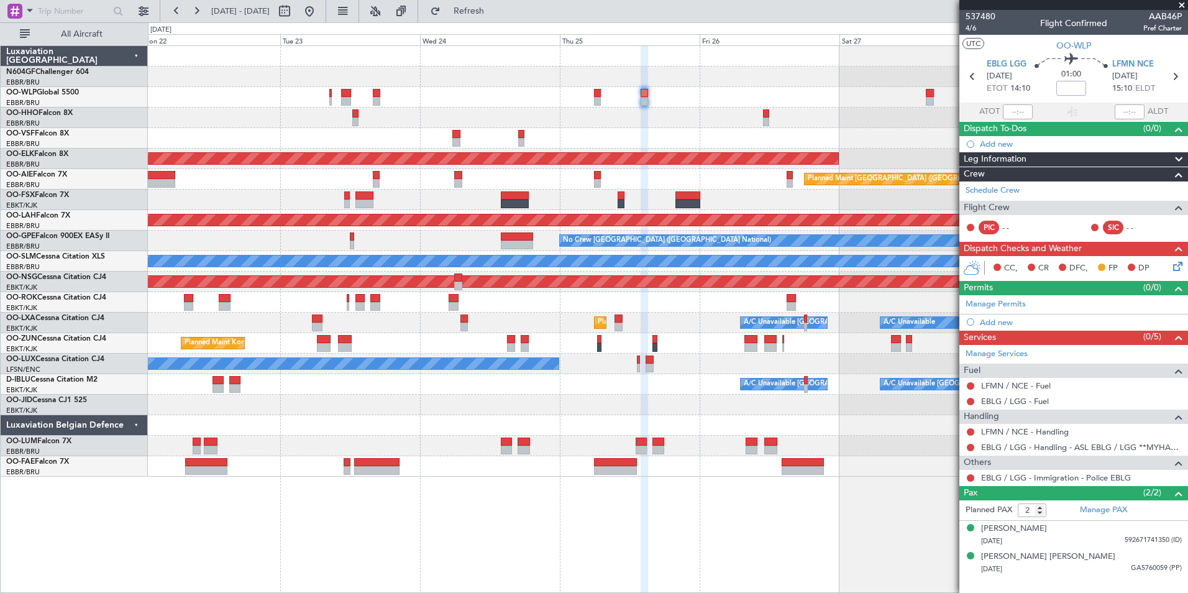
click at [704, 135] on div at bounding box center [667, 138] width 1039 height 21
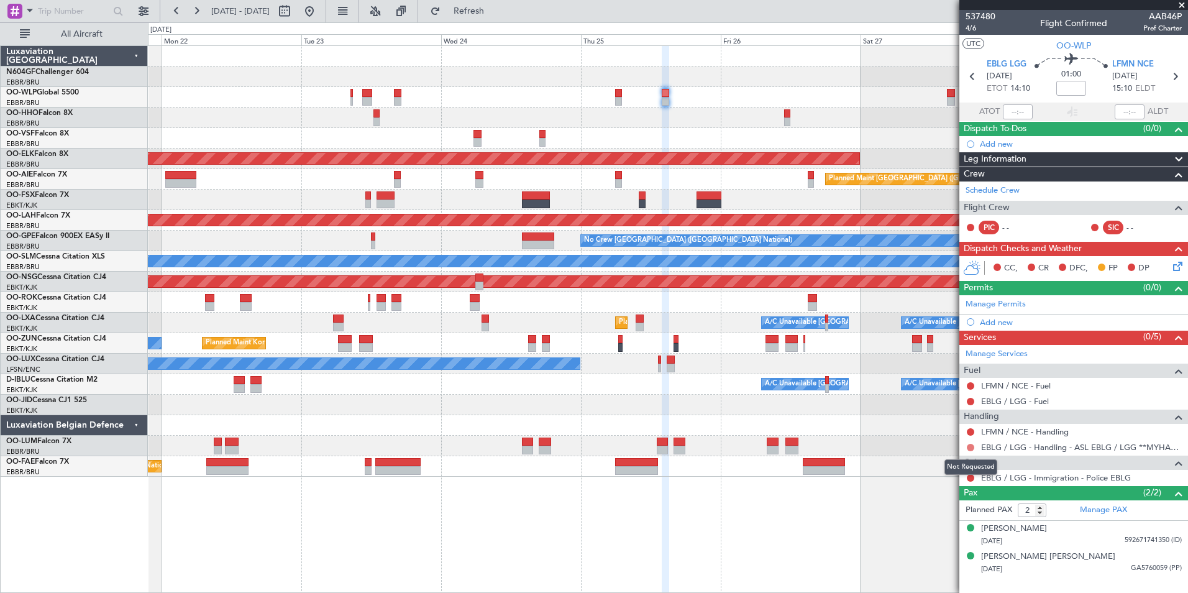
click at [968, 447] on button at bounding box center [970, 447] width 7 height 7
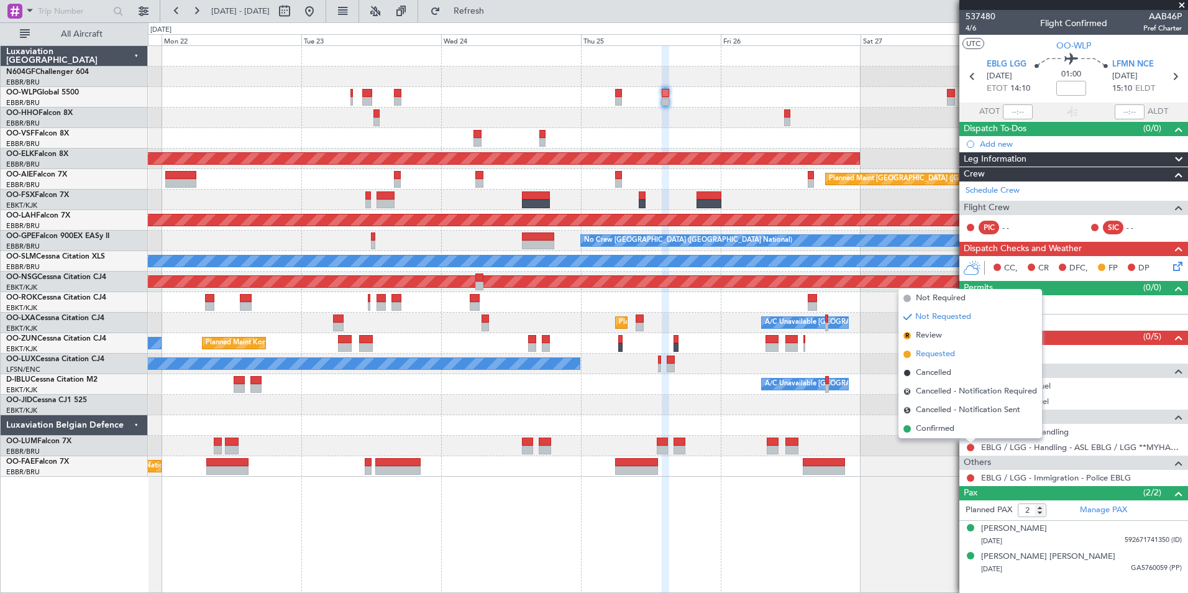
click at [933, 358] on span "Requested" at bounding box center [935, 354] width 39 height 12
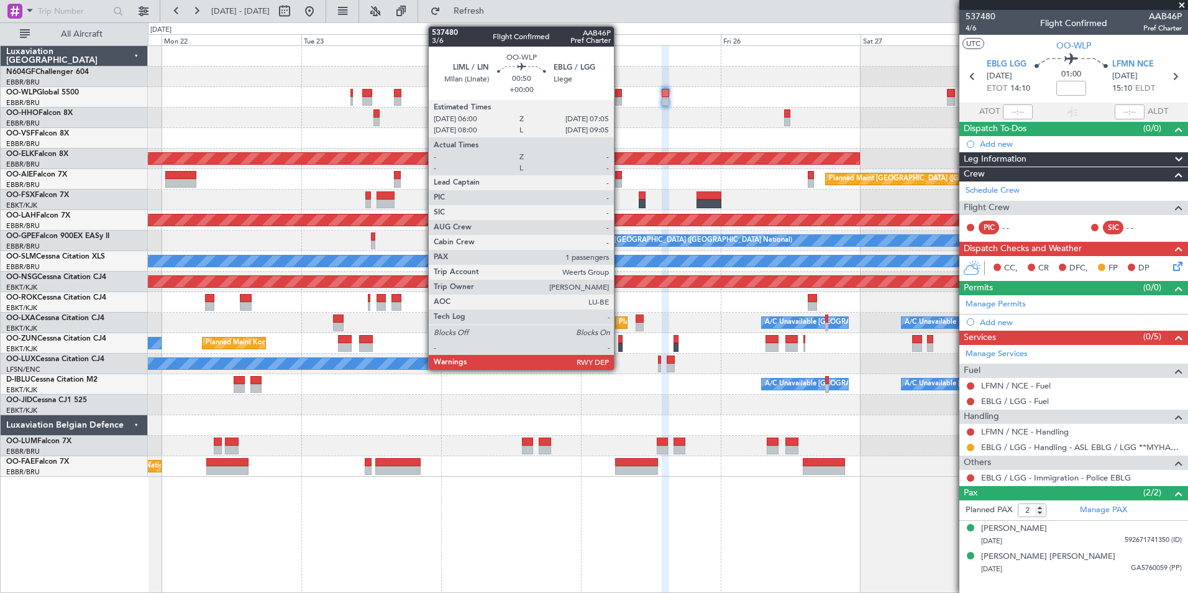
click at [619, 95] on div at bounding box center [618, 93] width 7 height 9
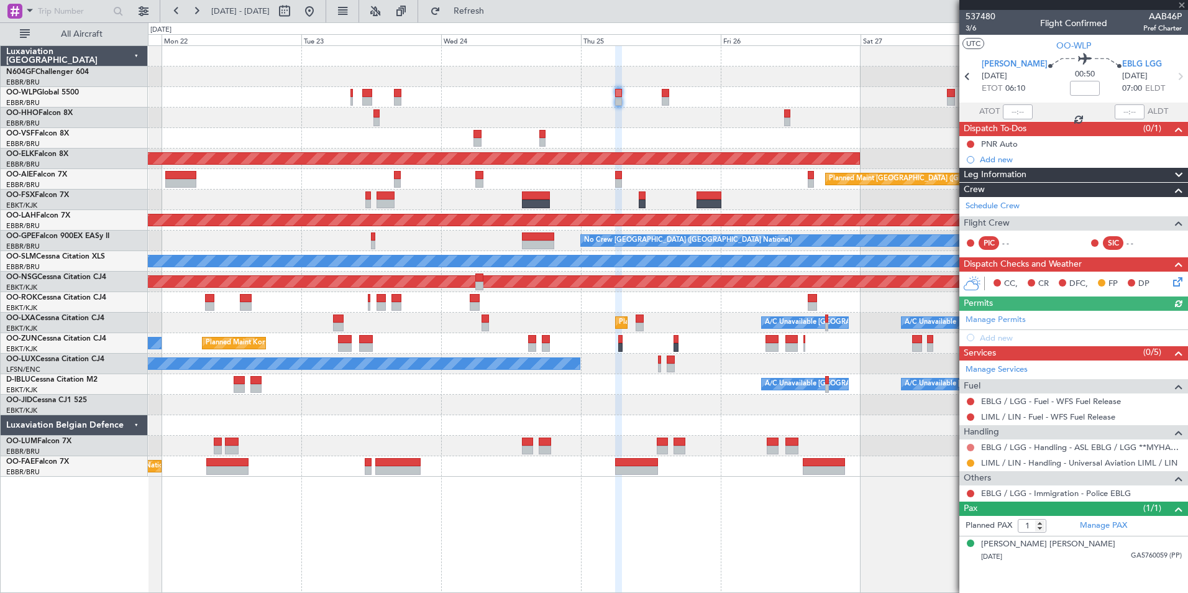
click at [972, 445] on button at bounding box center [970, 447] width 7 height 7
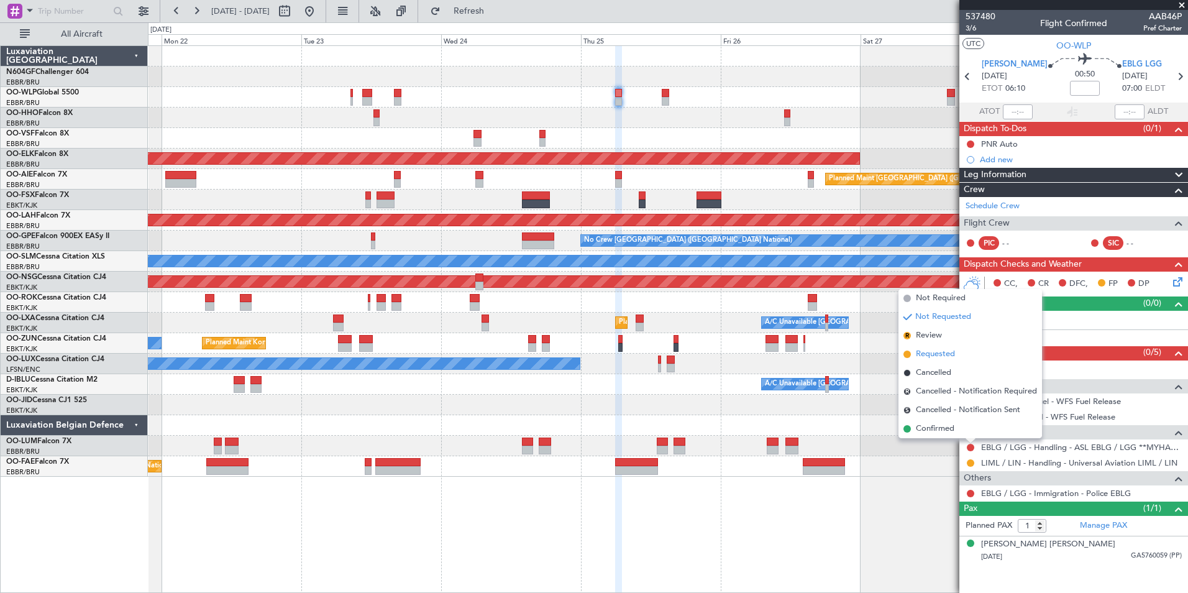
click at [941, 358] on span "Requested" at bounding box center [935, 354] width 39 height 12
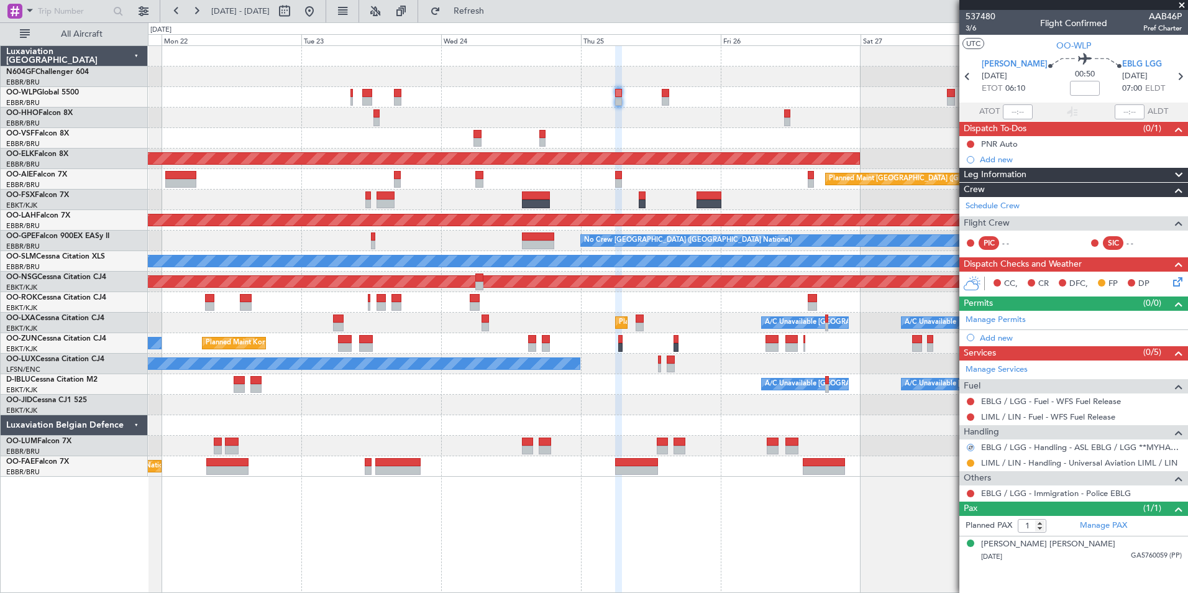
click at [1179, 278] on icon at bounding box center [1175, 280] width 10 height 10
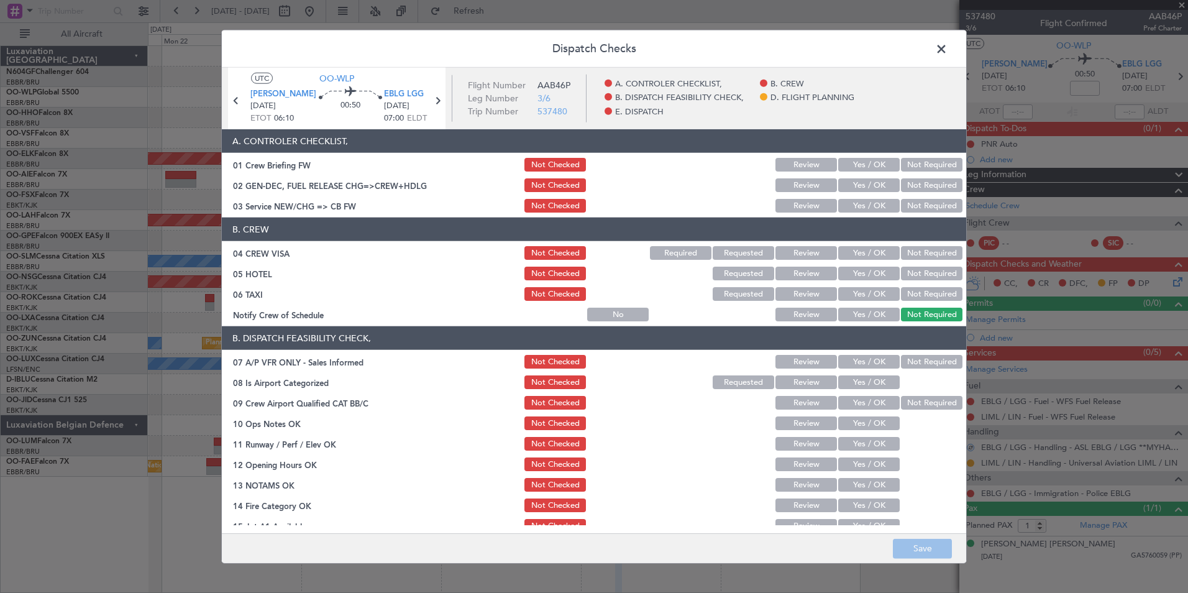
click at [862, 207] on button "Yes / OK" at bounding box center [869, 206] width 62 height 14
click at [908, 258] on button "Not Required" at bounding box center [932, 253] width 62 height 14
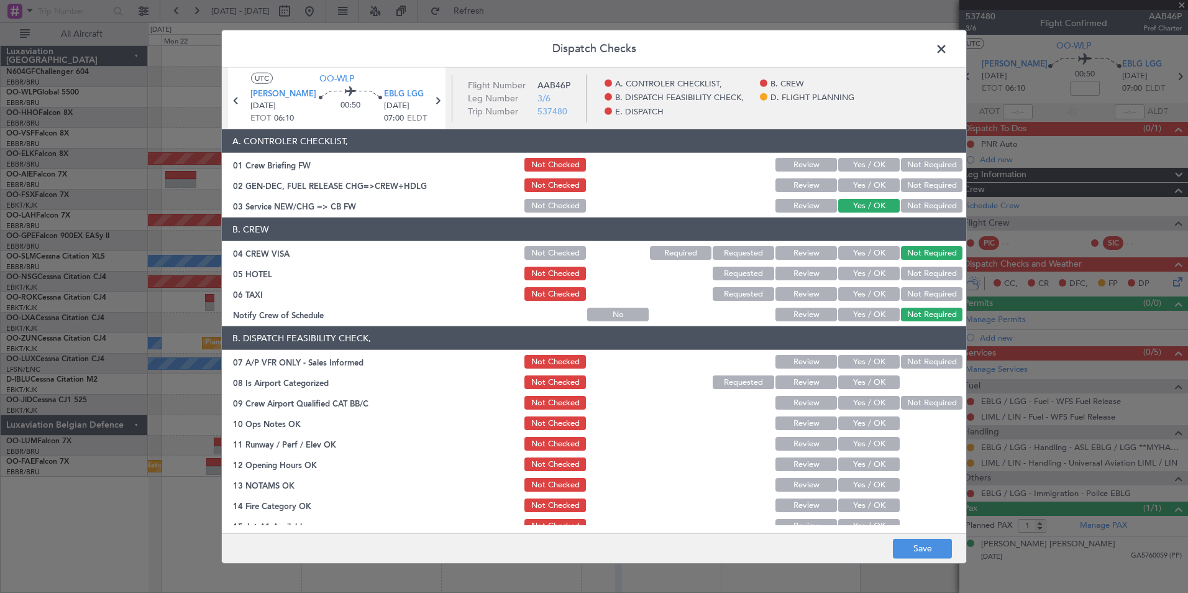
click at [911, 268] on button "Not Required" at bounding box center [932, 274] width 62 height 14
click at [910, 295] on button "Not Required" at bounding box center [932, 294] width 62 height 14
click at [853, 310] on button "Yes / OK" at bounding box center [869, 315] width 62 height 14
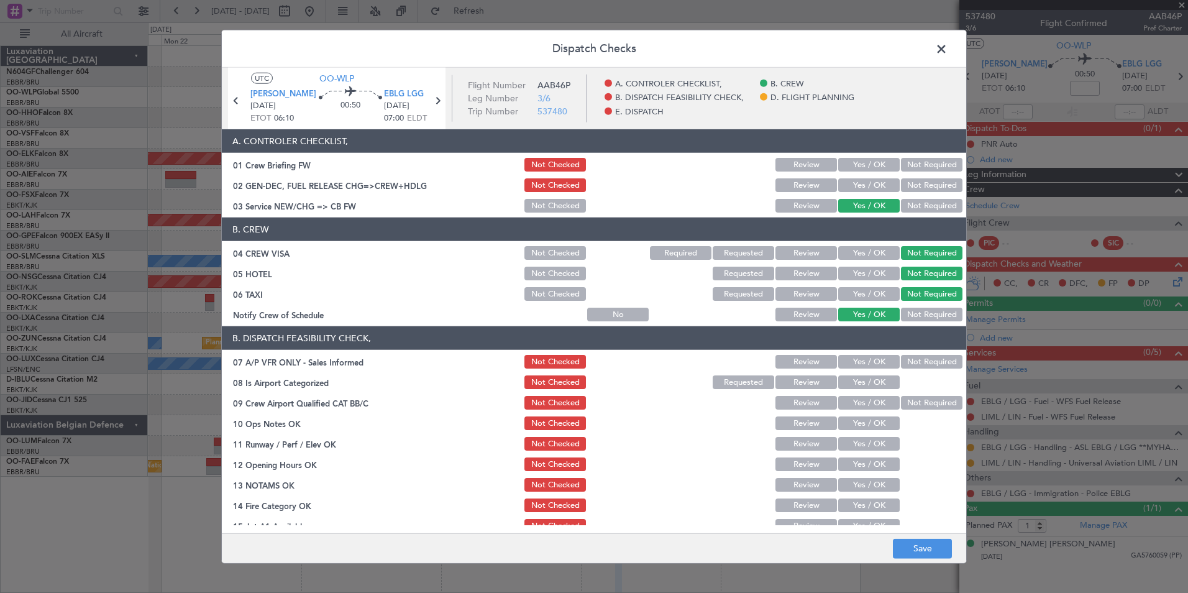
drag, startPoint x: 895, startPoint y: 360, endPoint x: 885, endPoint y: 377, distance: 20.4
click at [901, 363] on button "Not Required" at bounding box center [932, 362] width 62 height 14
drag, startPoint x: 882, startPoint y: 379, endPoint x: 891, endPoint y: 391, distance: 14.7
click at [882, 380] on button "Yes / OK" at bounding box center [869, 382] width 62 height 14
click at [917, 407] on button "Not Required" at bounding box center [932, 403] width 62 height 14
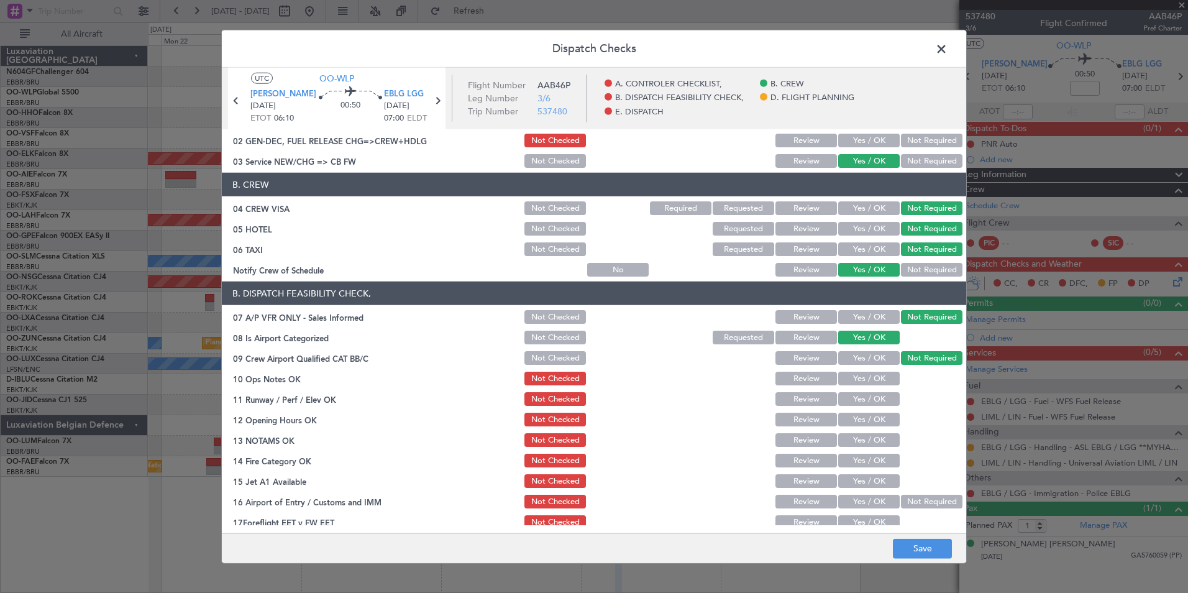
scroll to position [62, 0]
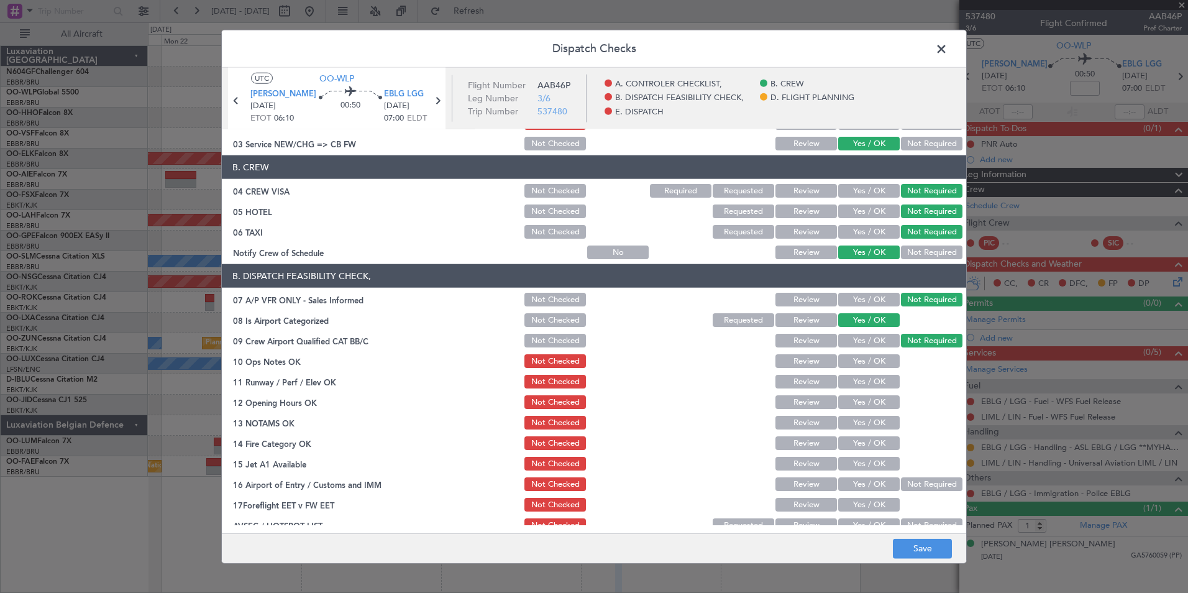
click at [859, 352] on div "Yes / OK" at bounding box center [867, 360] width 63 height 17
click at [859, 358] on button "Yes / OK" at bounding box center [869, 361] width 62 height 14
drag, startPoint x: 864, startPoint y: 378, endPoint x: 865, endPoint y: 398, distance: 19.3
click at [865, 385] on button "Yes / OK" at bounding box center [869, 382] width 62 height 14
click at [865, 398] on button "Yes / OK" at bounding box center [869, 402] width 62 height 14
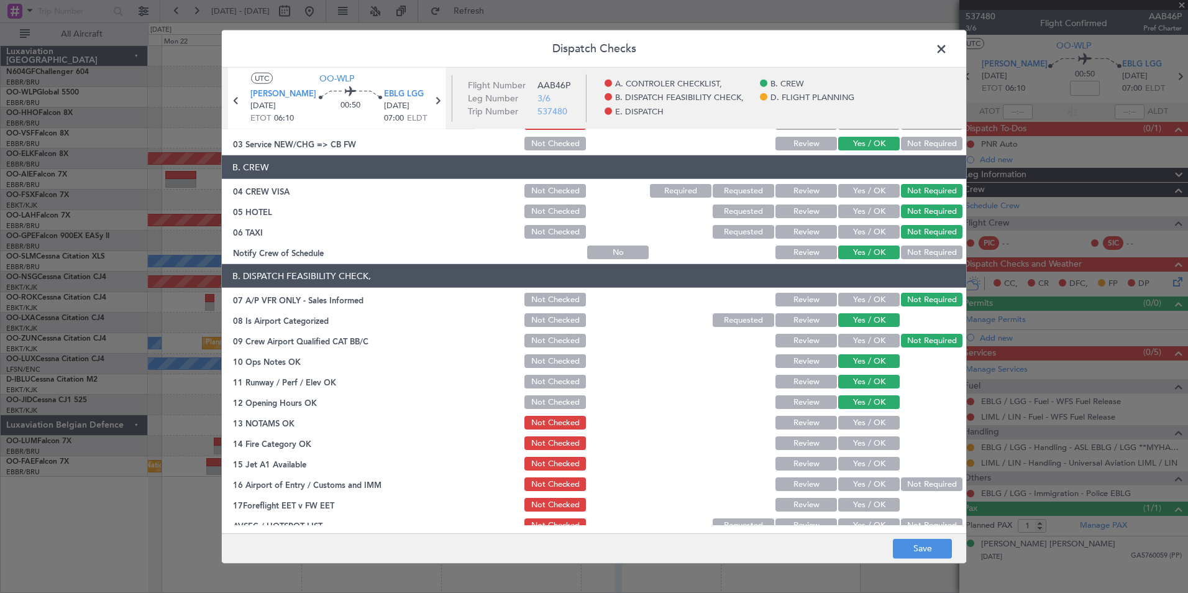
drag, startPoint x: 865, startPoint y: 414, endPoint x: 866, endPoint y: 422, distance: 8.1
click at [866, 414] on div "Yes / OK" at bounding box center [867, 422] width 63 height 17
drag, startPoint x: 865, startPoint y: 424, endPoint x: 867, endPoint y: 438, distance: 14.4
click at [866, 426] on button "Yes / OK" at bounding box center [869, 423] width 62 height 14
click at [867, 438] on button "Yes / OK" at bounding box center [869, 443] width 62 height 14
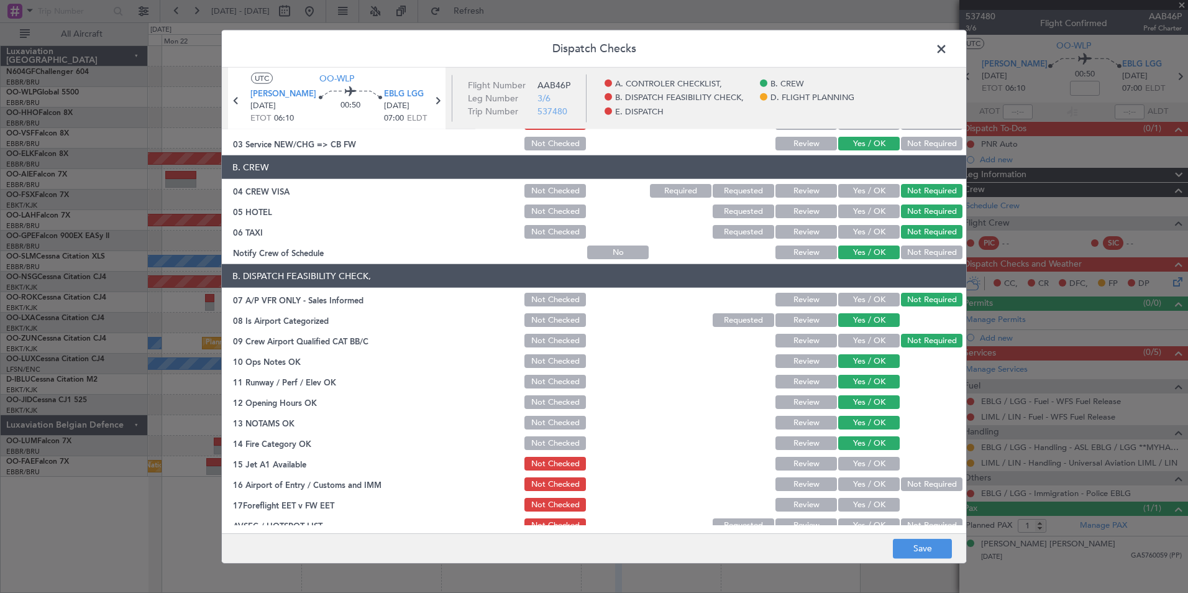
click at [863, 470] on button "Yes / OK" at bounding box center [869, 464] width 62 height 14
click at [901, 483] on button "Not Required" at bounding box center [932, 484] width 62 height 14
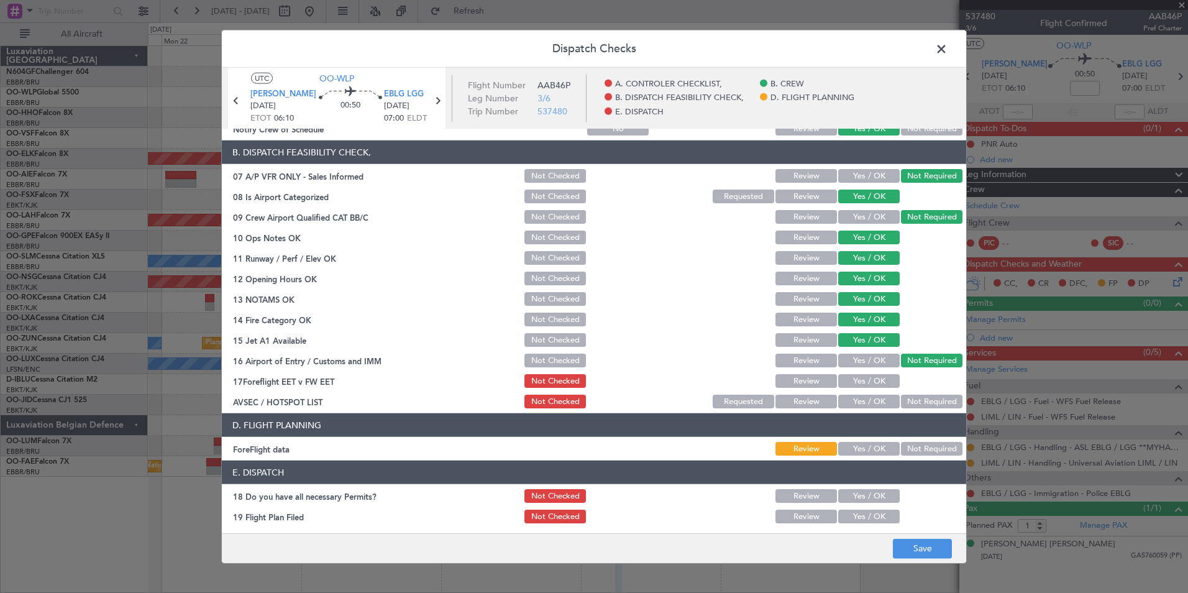
scroll to position [186, 0]
click at [865, 406] on button "Yes / OK" at bounding box center [869, 401] width 62 height 14
click at [919, 542] on button "Save" at bounding box center [922, 548] width 59 height 20
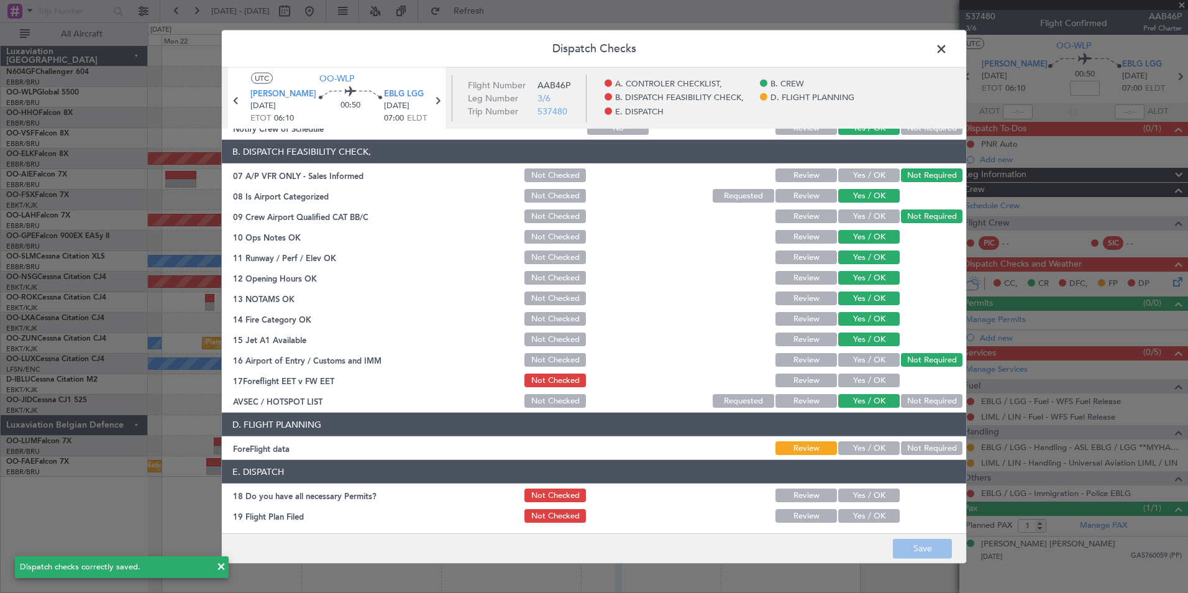
click at [947, 55] on span at bounding box center [947, 52] width 0 height 25
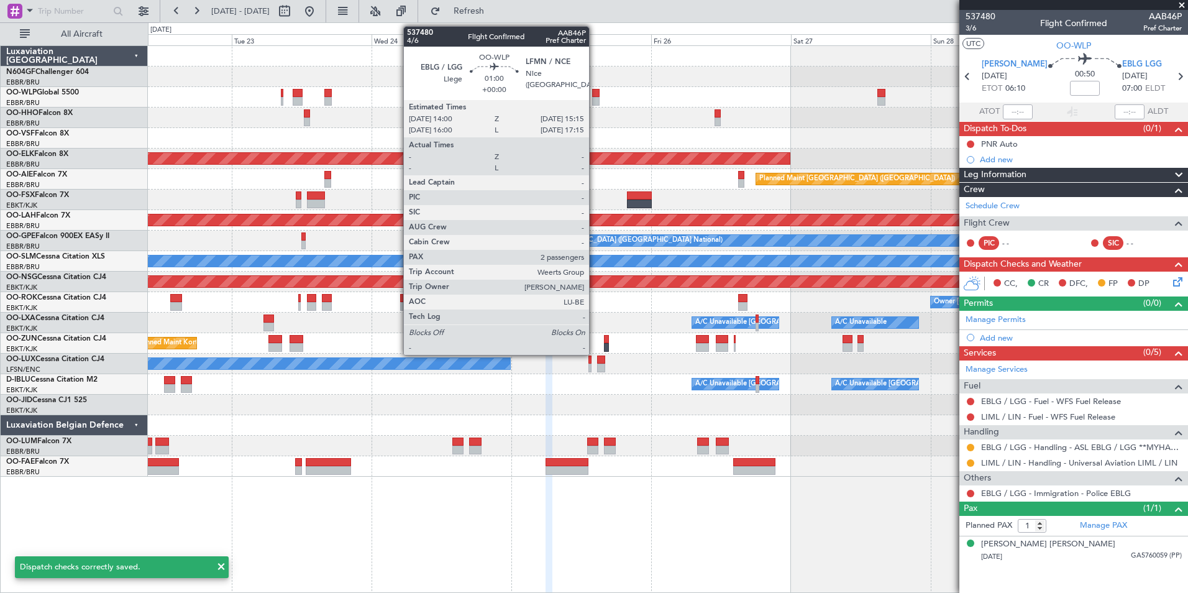
click at [595, 97] on div at bounding box center [595, 101] width 7 height 9
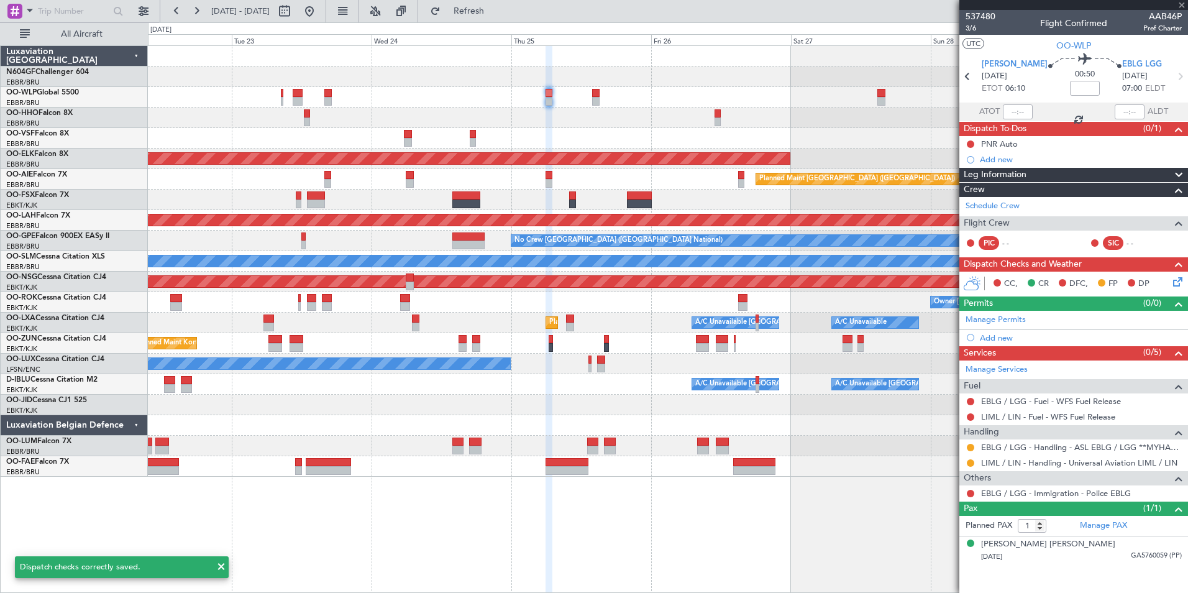
type input "2"
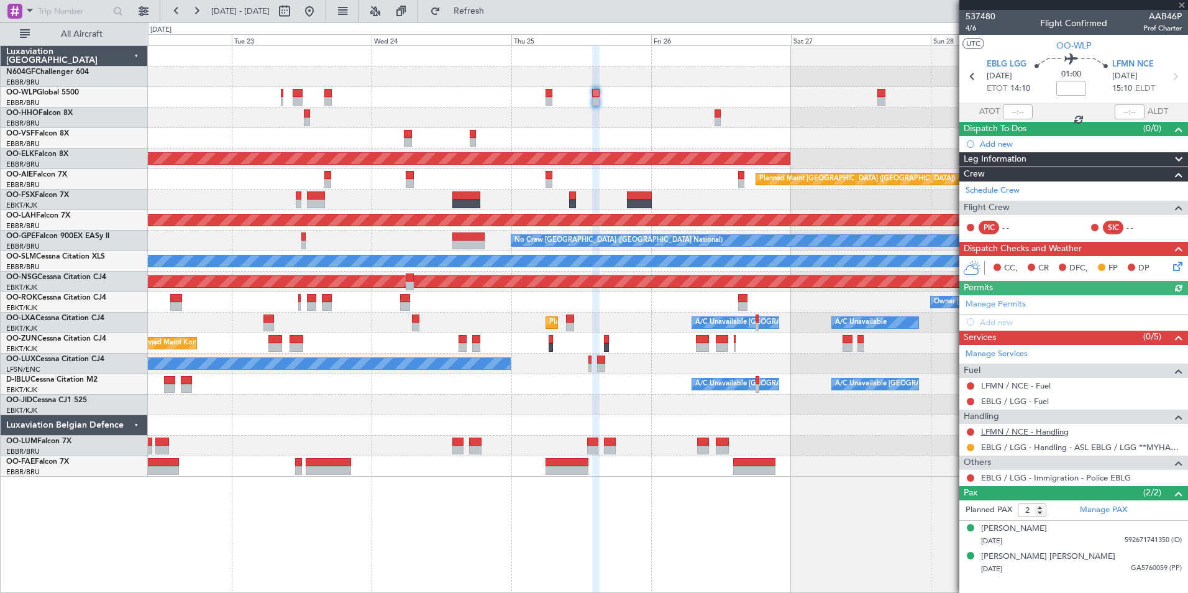
click at [1029, 431] on link "LFMN / NCE - Handling" at bounding box center [1025, 431] width 88 height 11
click at [499, 5] on button "Refresh" at bounding box center [461, 11] width 75 height 20
click at [992, 324] on div "Add new" at bounding box center [1075, 322] width 191 height 11
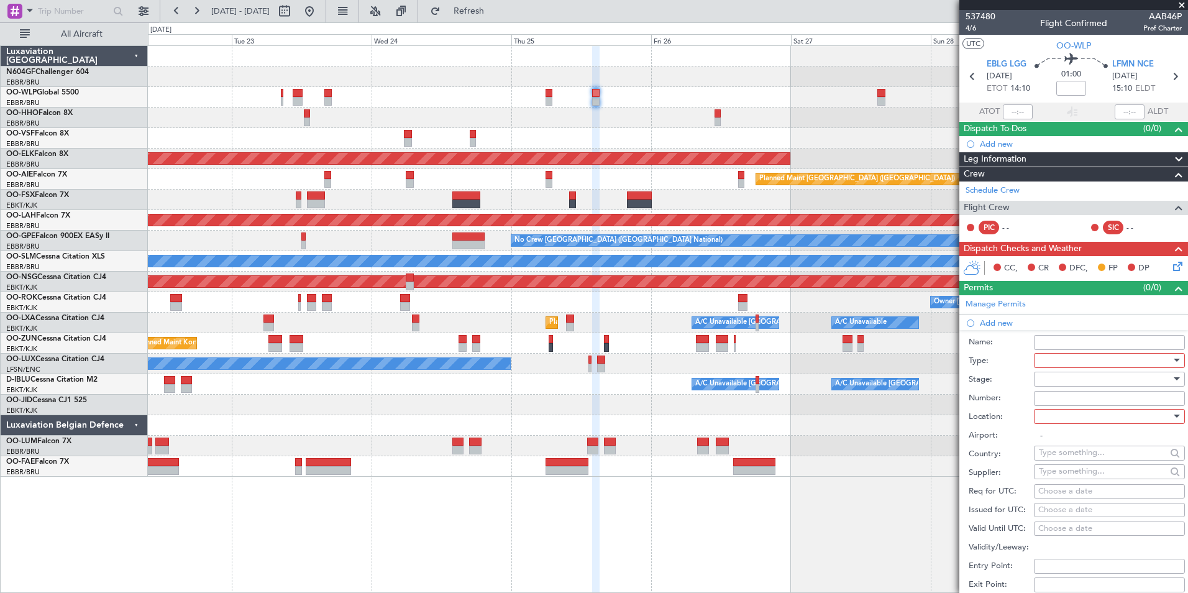
click at [1063, 361] on div at bounding box center [1105, 360] width 132 height 19
click at [1052, 487] on span "TASP" at bounding box center [1104, 495] width 130 height 19
click at [1058, 365] on div "TASP" at bounding box center [1105, 360] width 132 height 19
click at [1069, 480] on span "Slot" at bounding box center [1104, 477] width 130 height 19
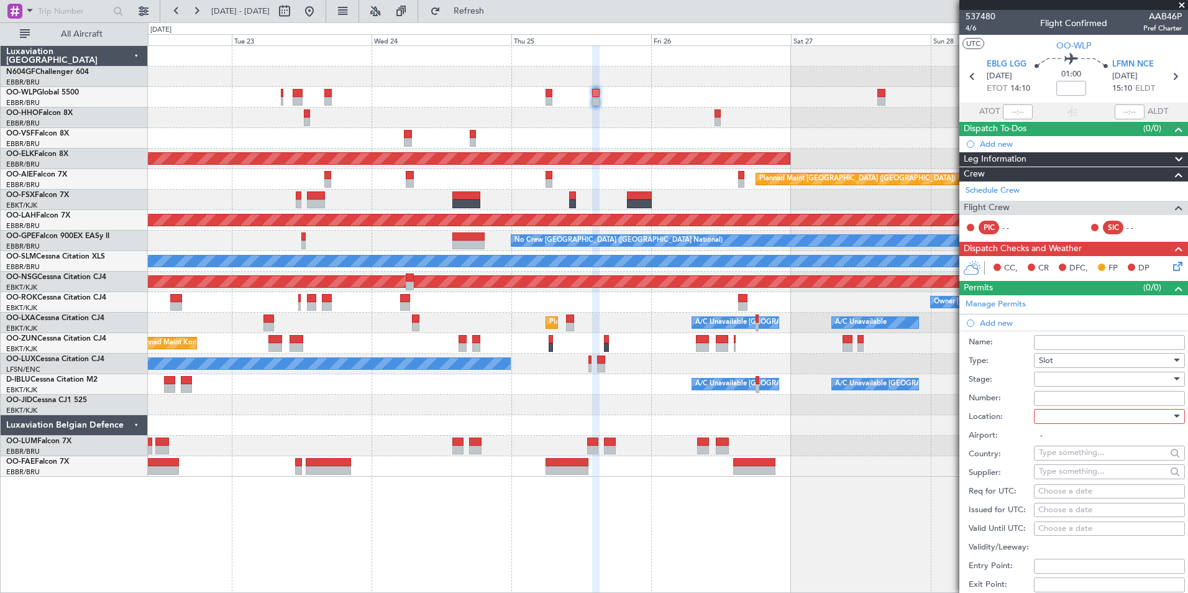
click at [1065, 385] on div at bounding box center [1105, 379] width 132 height 19
click at [1082, 419] on span "Not Requested" at bounding box center [1104, 422] width 130 height 19
click at [1074, 418] on div at bounding box center [1105, 416] width 132 height 19
click at [1064, 480] on span "Arrival" at bounding box center [1104, 478] width 130 height 19
type input "LFMN / NCE"
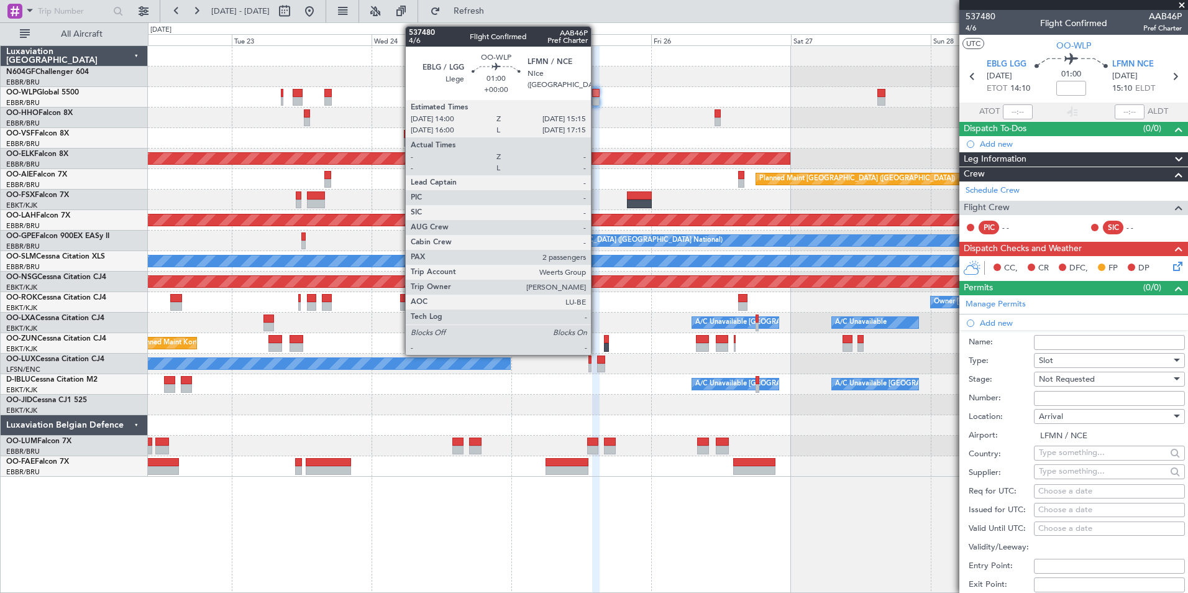
click at [664, 74] on div at bounding box center [667, 76] width 1039 height 21
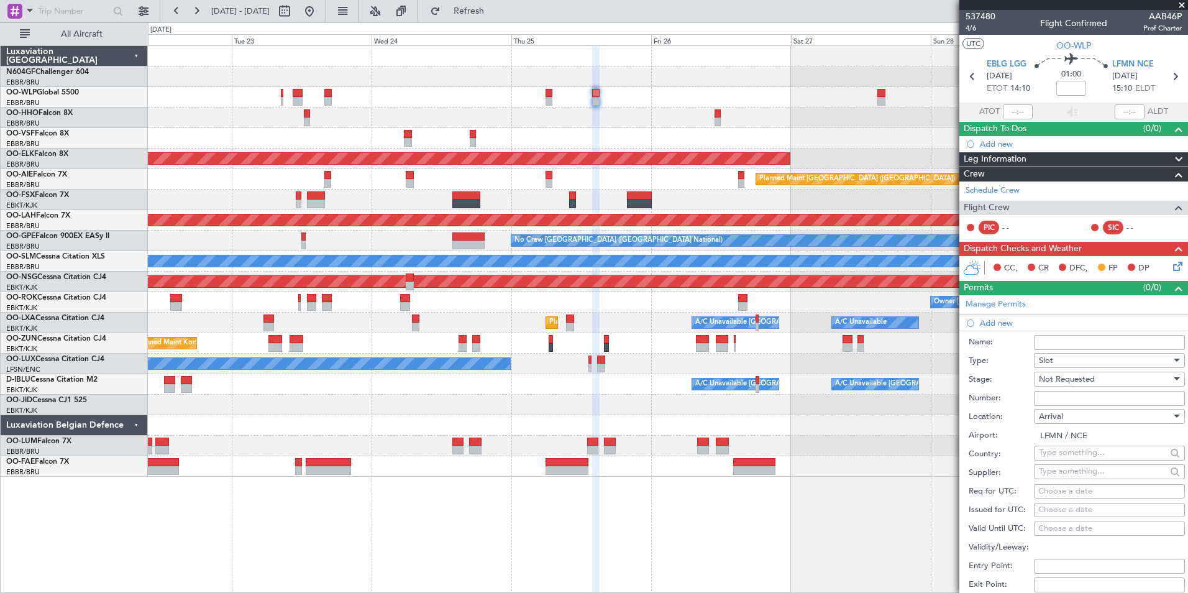
scroll to position [62, 0]
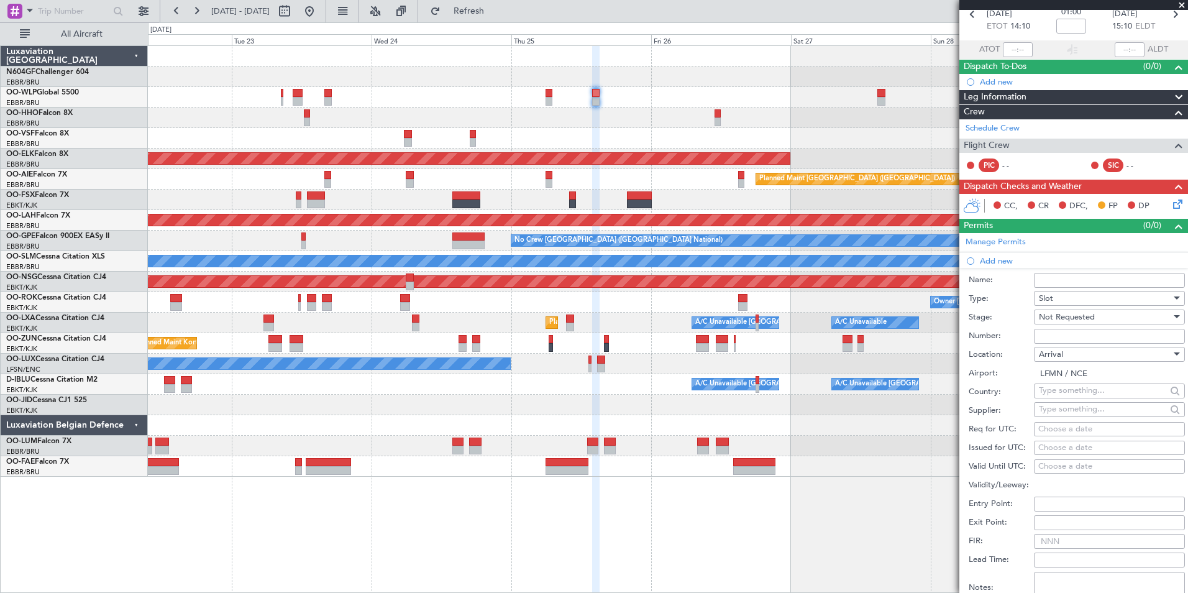
click at [1052, 427] on div "Choose a date" at bounding box center [1109, 429] width 142 height 12
select select "9"
select select "2025"
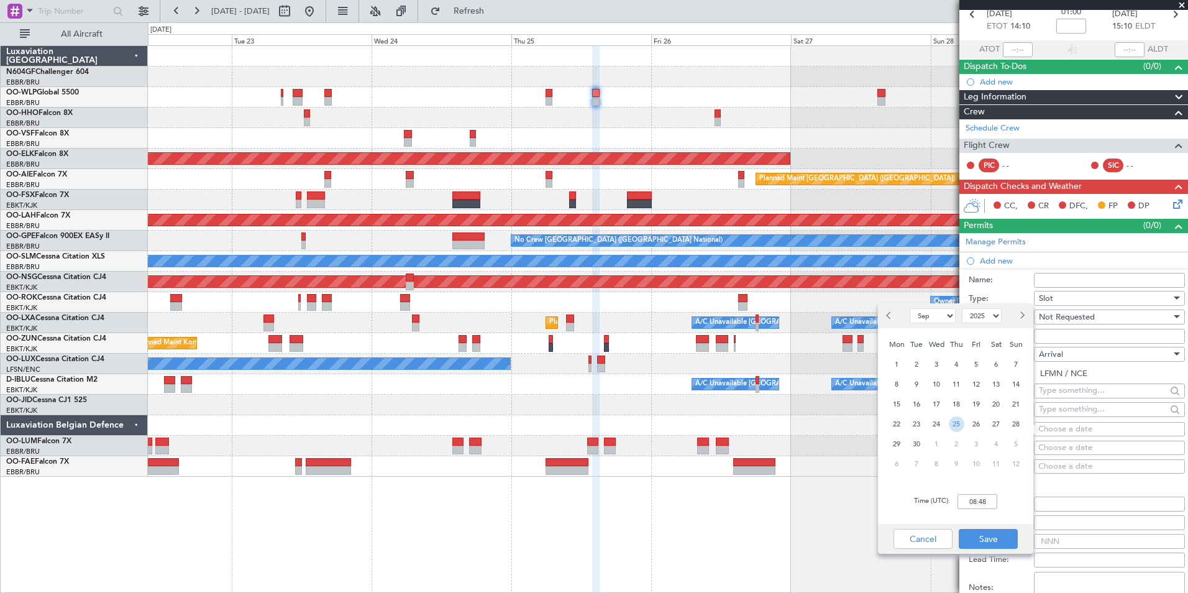
click at [956, 419] on span "25" at bounding box center [957, 424] width 16 height 16
click at [985, 501] on input "00:00" at bounding box center [977, 501] width 40 height 15
type input "15:15"
click at [1010, 502] on div "Time (UTC): 15:15" at bounding box center [955, 501] width 155 height 45
click at [996, 532] on button "Save" at bounding box center [988, 539] width 59 height 20
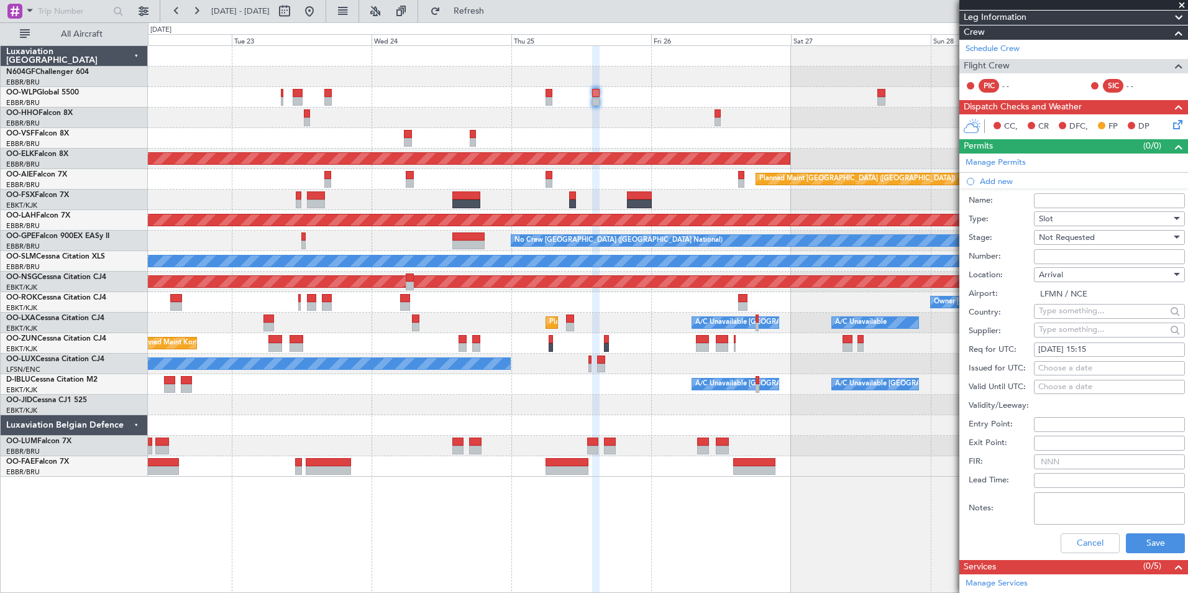
scroll to position [186, 0]
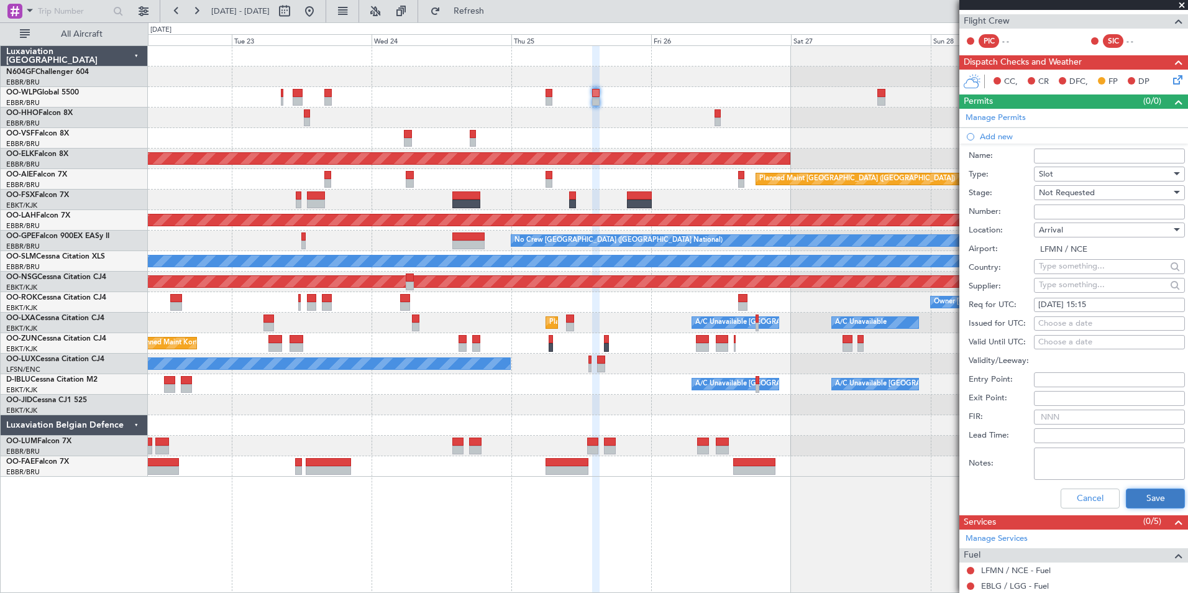
click at [1139, 503] on button "Save" at bounding box center [1155, 498] width 59 height 20
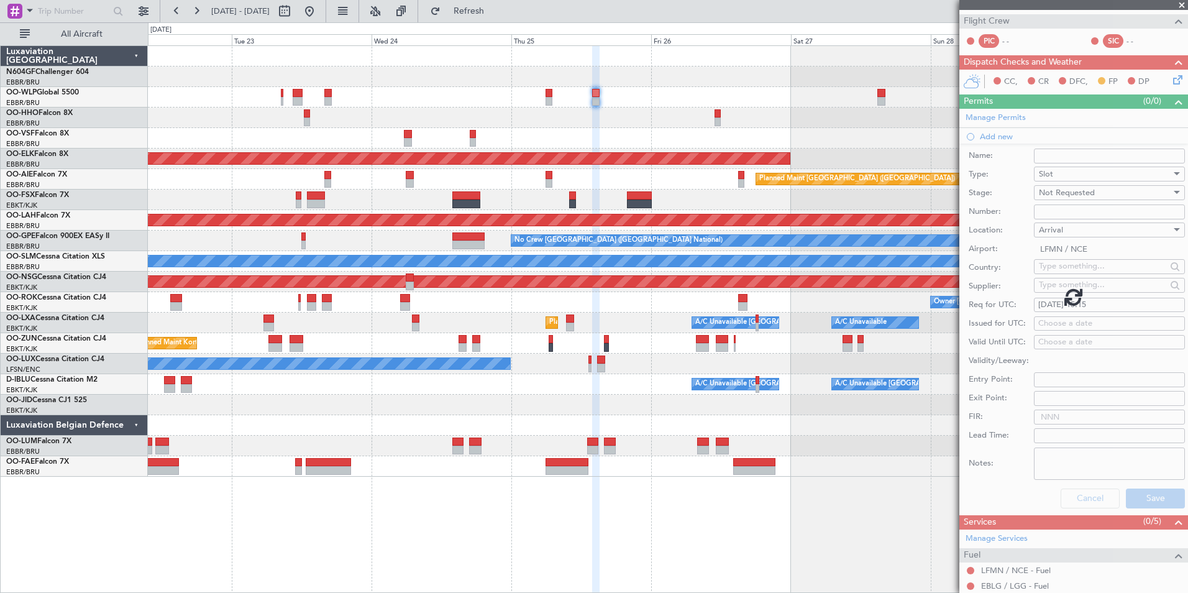
scroll to position [0, 0]
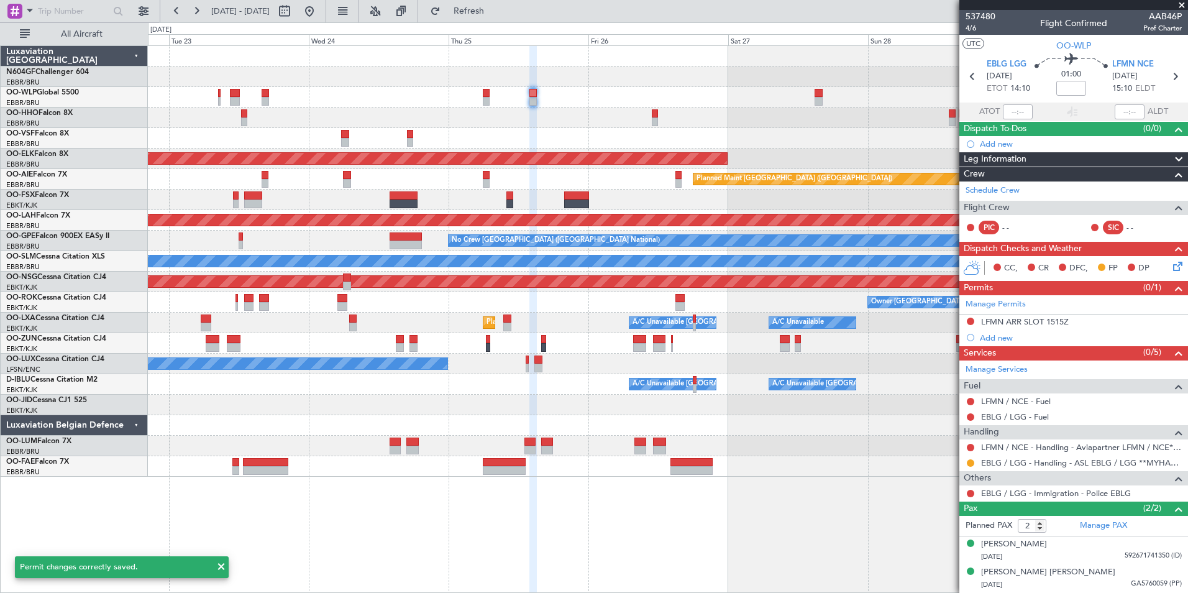
click at [820, 138] on div at bounding box center [667, 138] width 1039 height 21
click at [1180, 265] on icon at bounding box center [1175, 264] width 10 height 10
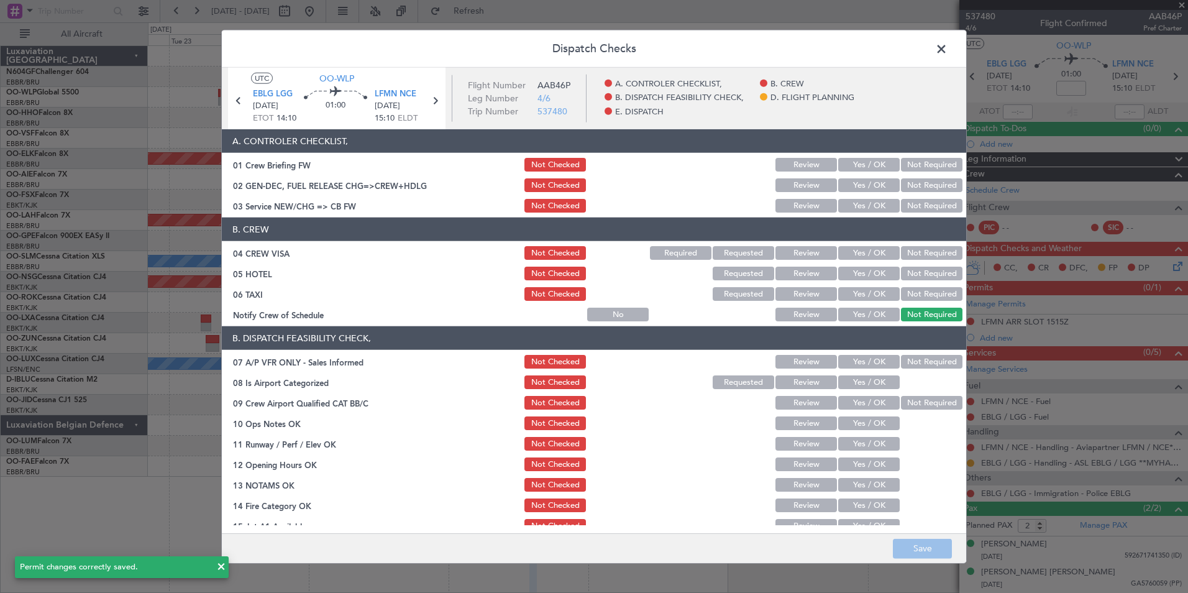
click at [864, 206] on button "Yes / OK" at bounding box center [869, 206] width 62 height 14
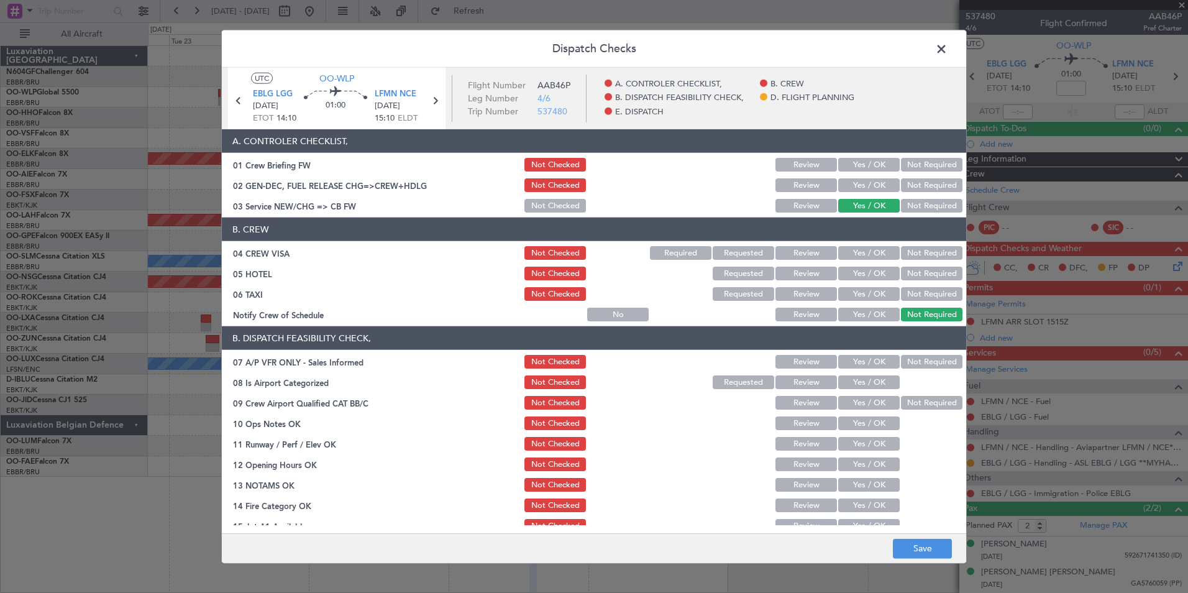
click at [926, 260] on div "Not Required" at bounding box center [930, 252] width 63 height 17
drag, startPoint x: 916, startPoint y: 252, endPoint x: 916, endPoint y: 272, distance: 20.5
click at [915, 252] on button "Not Required" at bounding box center [932, 253] width 62 height 14
click at [916, 278] on button "Not Required" at bounding box center [932, 274] width 62 height 14
click at [910, 291] on button "Not Required" at bounding box center [932, 294] width 62 height 14
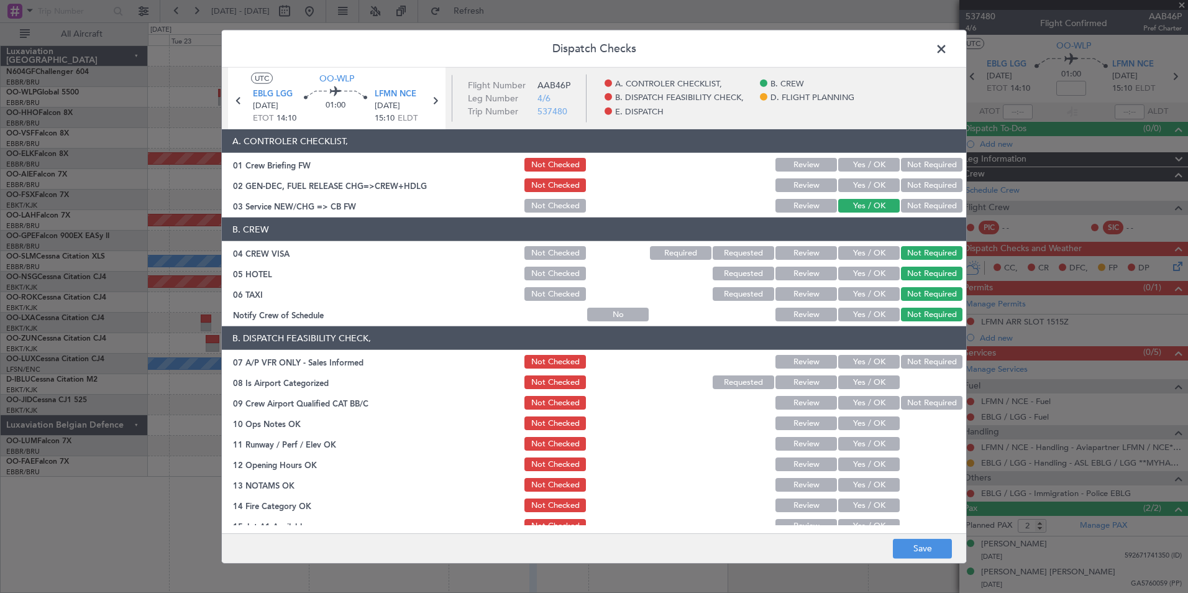
click at [867, 303] on section "B. CREW 04 CREW VISA Not Checked Required Requested Review Yes / OK Not Require…" at bounding box center [594, 270] width 744 height 106
click at [888, 316] on button "Yes / OK" at bounding box center [869, 315] width 62 height 14
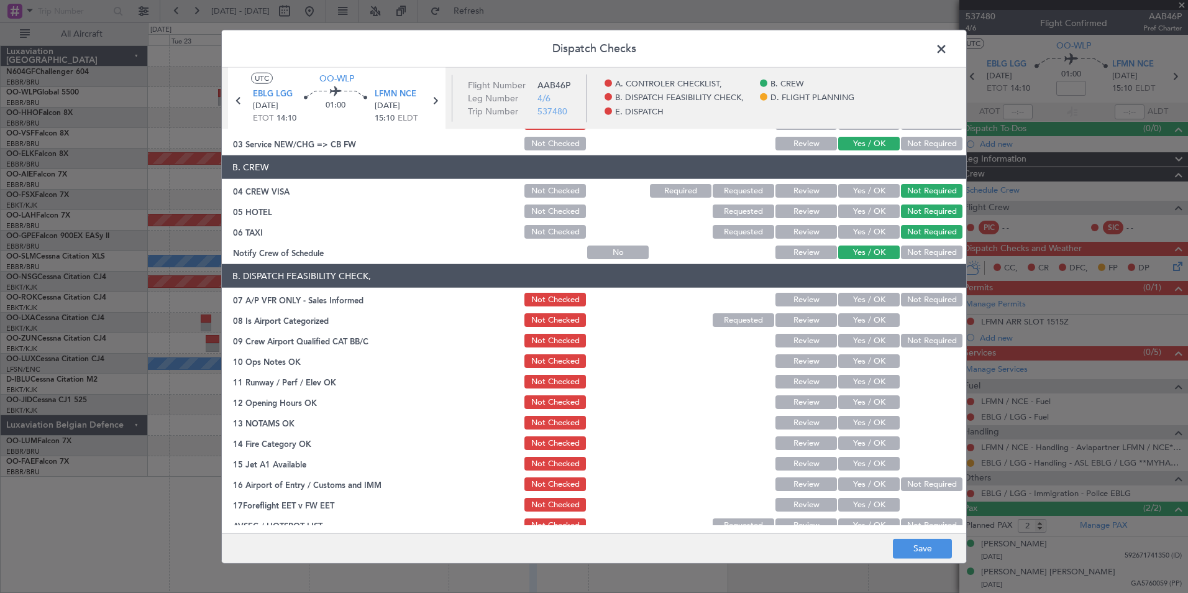
click at [911, 311] on section "B. DISPATCH FEASIBILITY CHECK, 07 A/P VFR ONLY - Sales Informed Not Checked Rev…" at bounding box center [594, 399] width 744 height 270
click at [906, 305] on button "Not Required" at bounding box center [932, 300] width 62 height 14
click at [874, 317] on button "Yes / OK" at bounding box center [869, 320] width 62 height 14
click at [892, 329] on section "B. DISPATCH FEASIBILITY CHECK, 07 A/P VFR ONLY - Sales Informed Not Checked Rev…" at bounding box center [594, 399] width 744 height 270
click at [918, 352] on div at bounding box center [930, 360] width 63 height 17
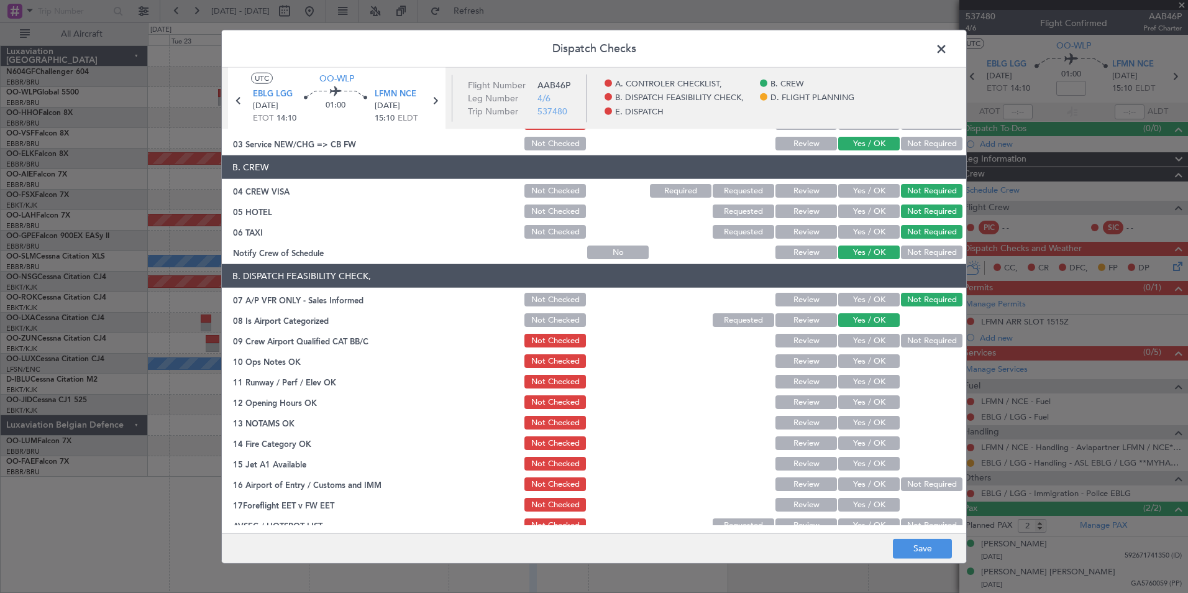
click at [912, 341] on button "Not Required" at bounding box center [932, 341] width 62 height 14
click at [873, 351] on section "B. DISPATCH FEASIBILITY CHECK, 07 A/P VFR ONLY - Sales Informed Not Checked Rev…" at bounding box center [594, 399] width 744 height 270
click at [873, 360] on button "Yes / OK" at bounding box center [869, 361] width 62 height 14
click at [870, 381] on button "Yes / OK" at bounding box center [869, 382] width 62 height 14
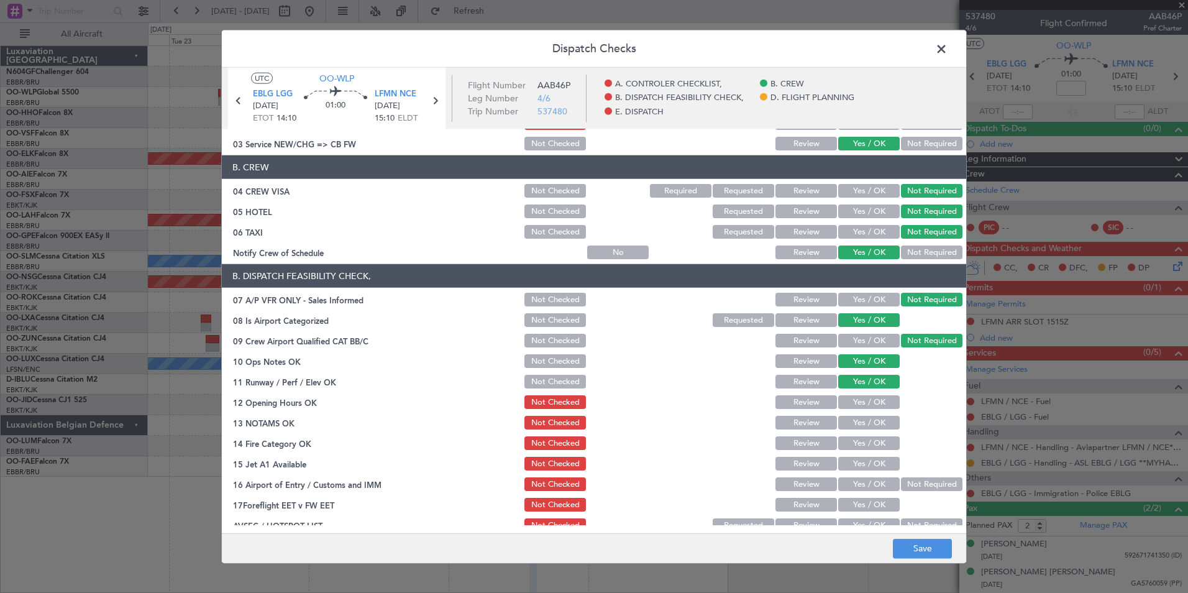
click at [869, 404] on button "Yes / OK" at bounding box center [869, 402] width 62 height 14
click at [868, 426] on button "Yes / OK" at bounding box center [869, 423] width 62 height 14
click at [867, 445] on button "Yes / OK" at bounding box center [869, 443] width 62 height 14
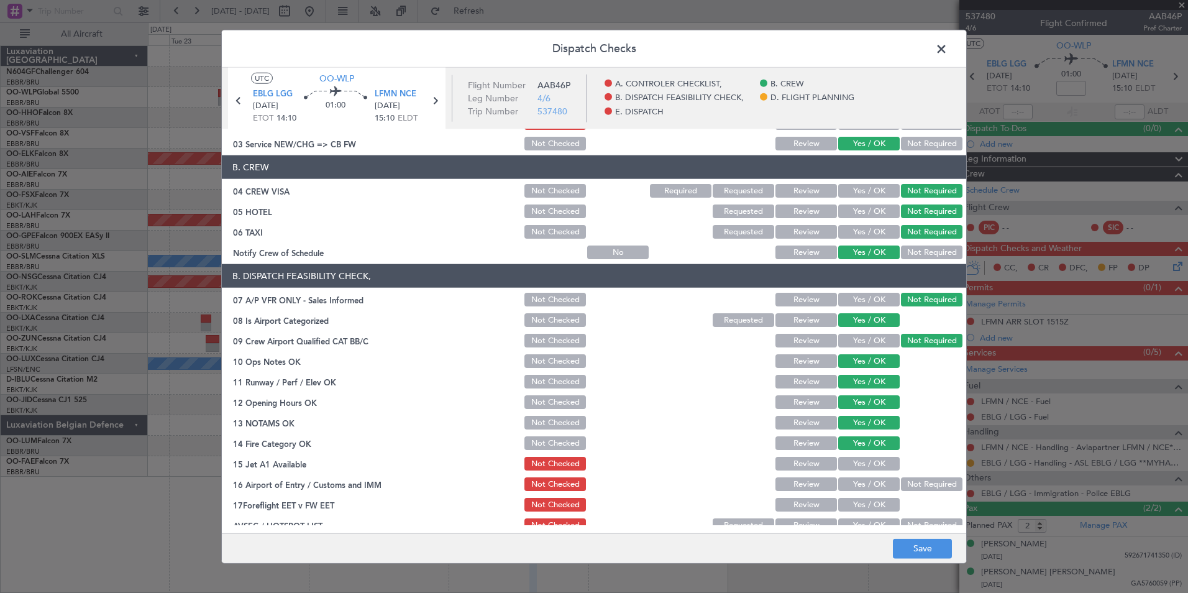
drag, startPoint x: 867, startPoint y: 466, endPoint x: 877, endPoint y: 471, distance: 10.6
click at [867, 467] on button "Yes / OK" at bounding box center [869, 464] width 62 height 14
click at [906, 479] on button "Not Required" at bounding box center [932, 484] width 62 height 14
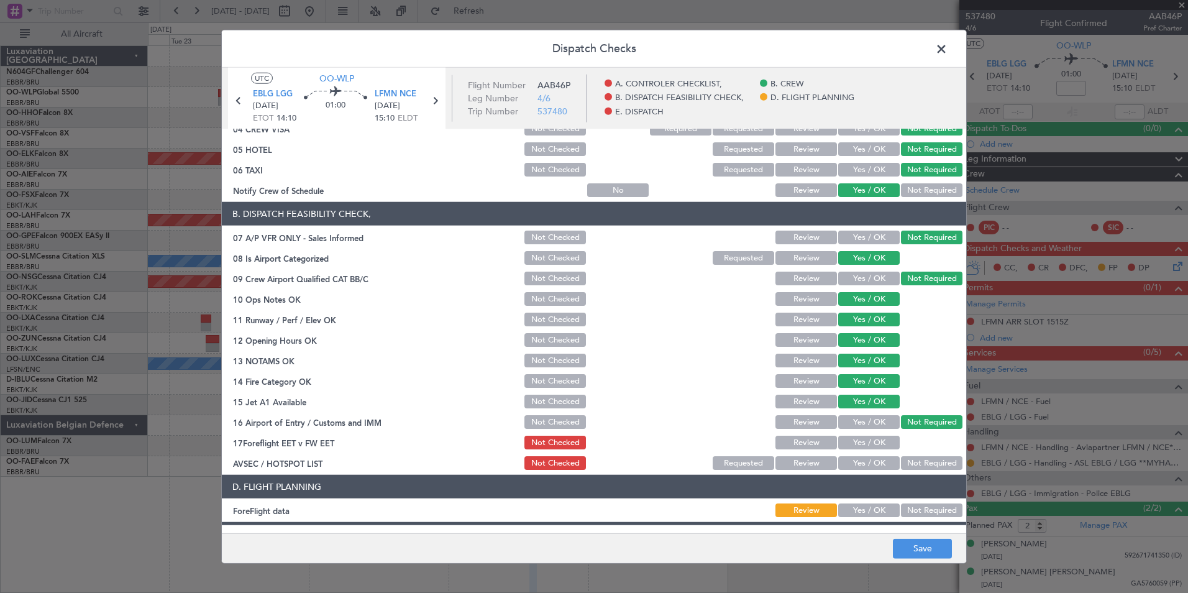
click at [865, 466] on button "Yes / OK" at bounding box center [869, 463] width 62 height 14
click at [936, 552] on button "Save" at bounding box center [922, 548] width 59 height 20
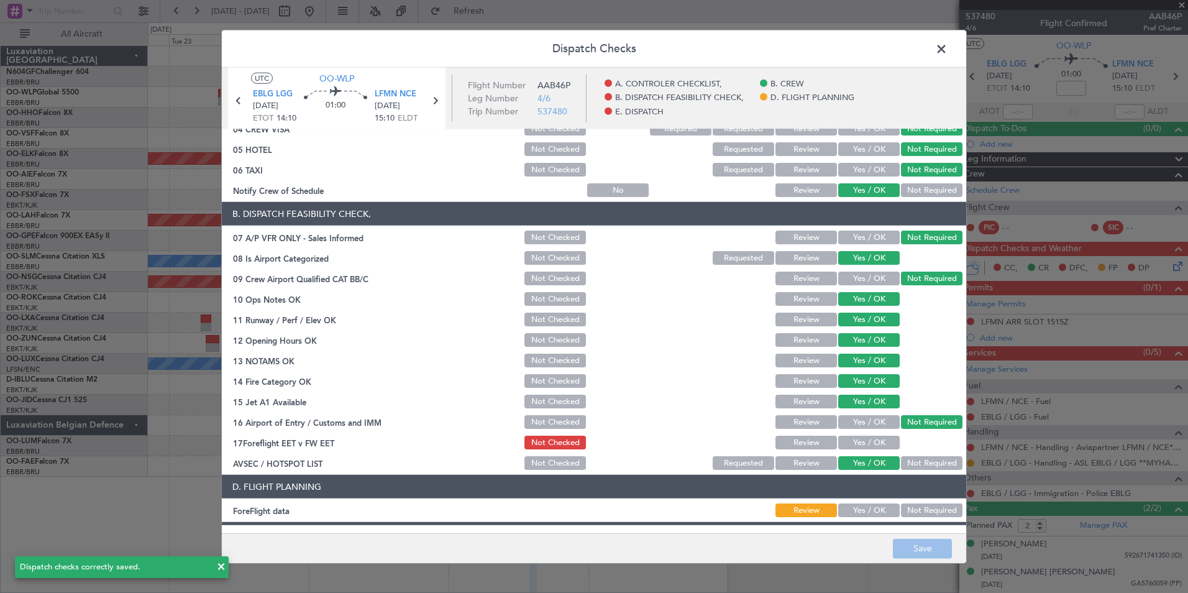
click at [947, 45] on span at bounding box center [947, 52] width 0 height 25
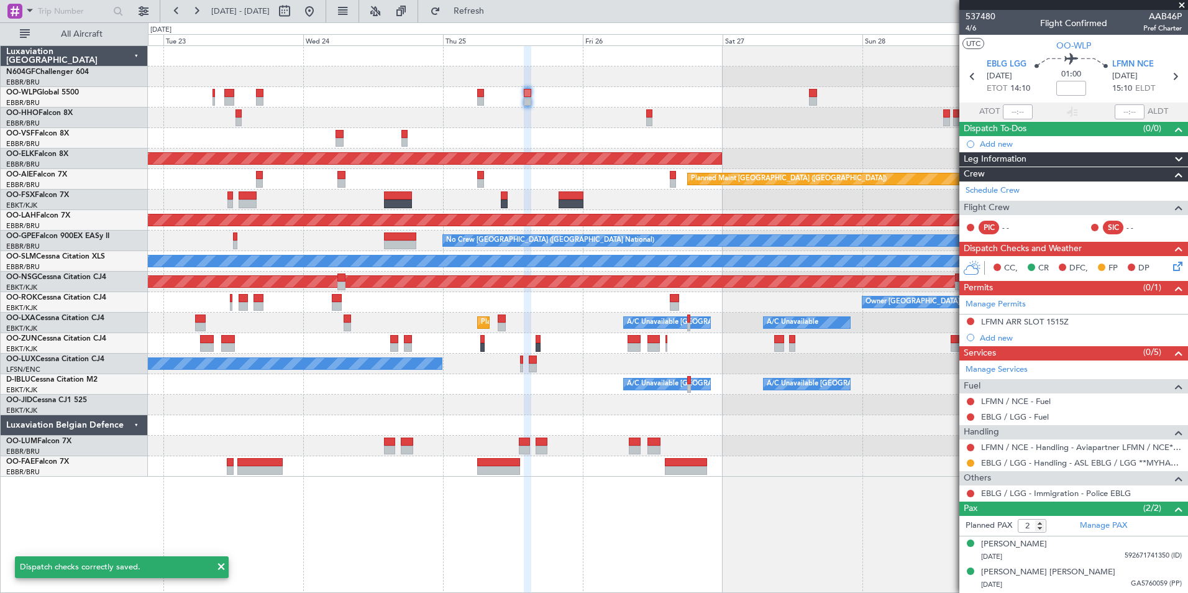
click at [705, 113] on div at bounding box center [667, 117] width 1039 height 21
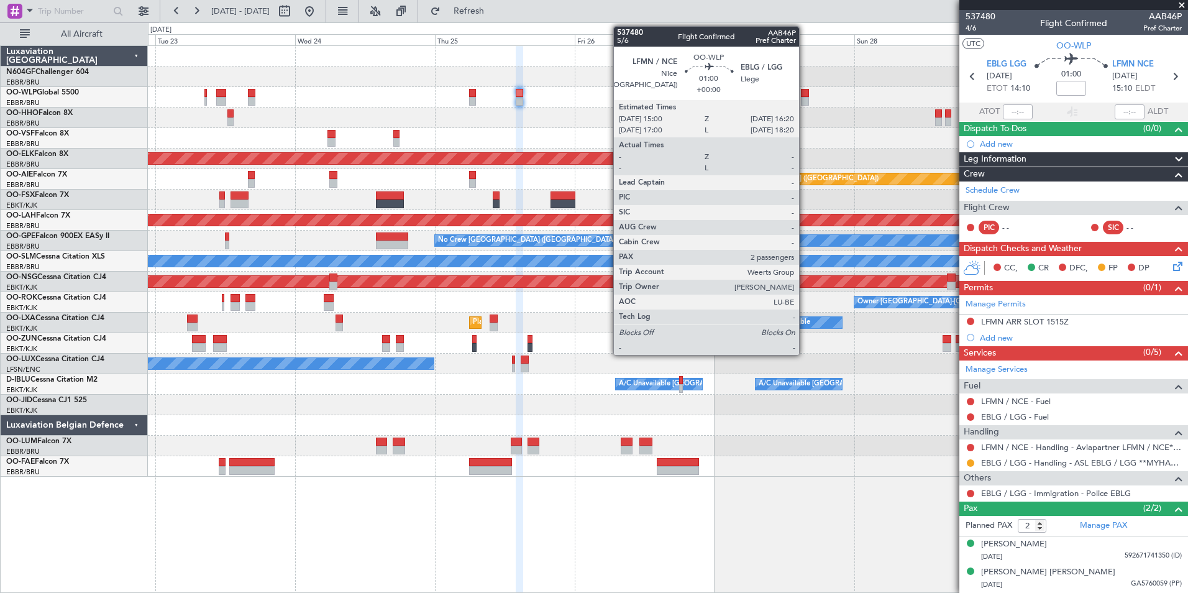
click at [805, 94] on div at bounding box center [805, 93] width 8 height 9
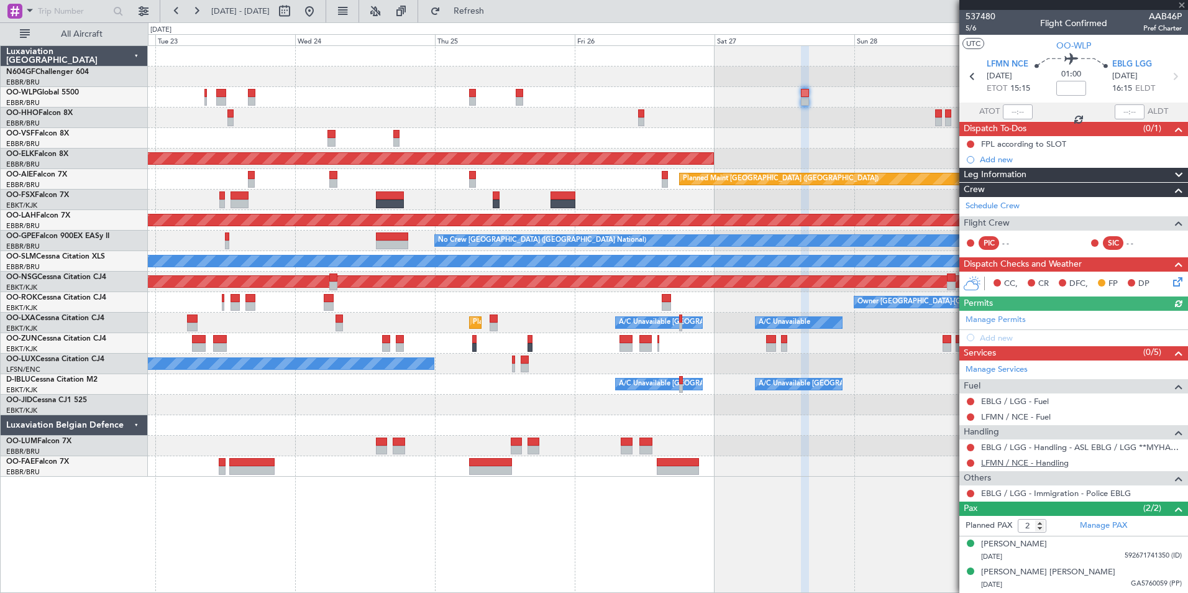
click at [1023, 462] on link "LFMN / NCE - Handling" at bounding box center [1025, 462] width 88 height 11
click at [489, 9] on span "Refresh" at bounding box center [469, 11] width 52 height 9
click at [1023, 402] on link "EBLG / LGG - Fuel" at bounding box center [1015, 401] width 68 height 11
click at [495, 12] on span "Refresh" at bounding box center [469, 11] width 52 height 9
click at [1029, 416] on link "LFMN / NCE - Fuel" at bounding box center [1016, 416] width 70 height 11
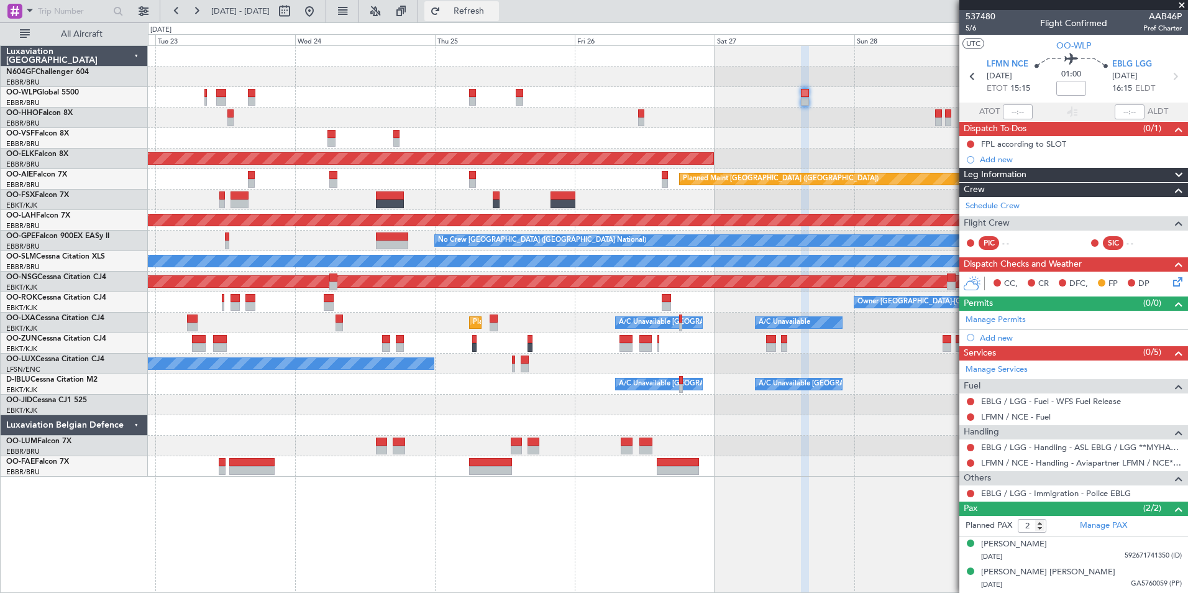
click at [482, 4] on button "Refresh" at bounding box center [461, 11] width 75 height 20
click at [995, 339] on div "Add new" at bounding box center [1081, 337] width 202 height 11
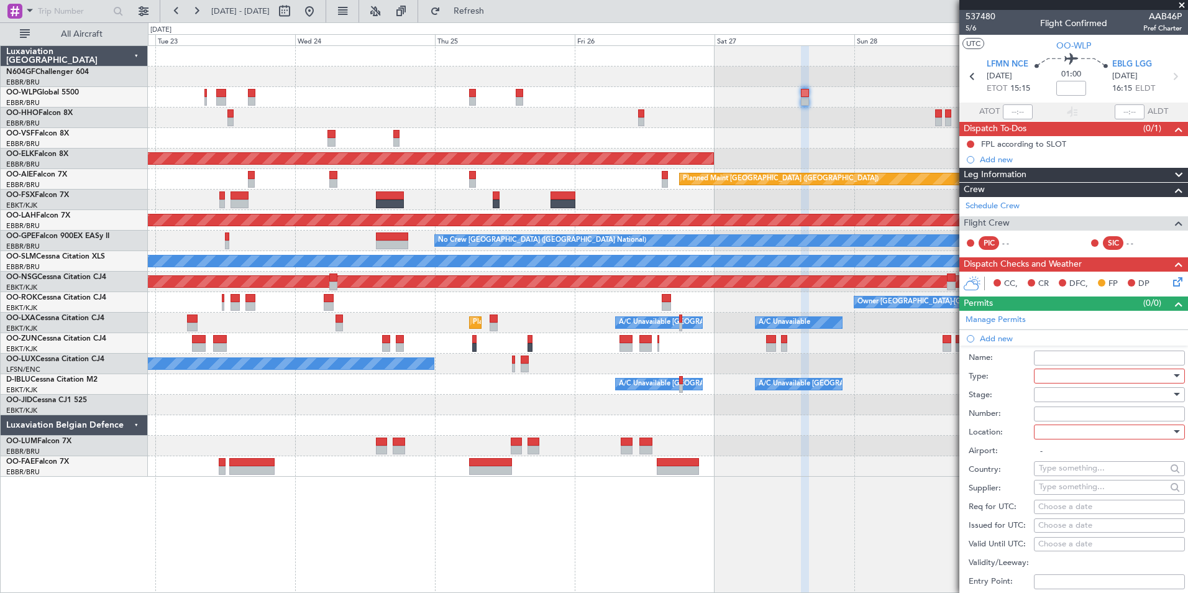
click at [1068, 374] on div at bounding box center [1105, 376] width 132 height 19
click at [1074, 495] on span "Slot" at bounding box center [1104, 492] width 130 height 19
click at [1062, 396] on div at bounding box center [1105, 394] width 132 height 19
click at [1075, 442] on span "Not Requested" at bounding box center [1104, 438] width 130 height 19
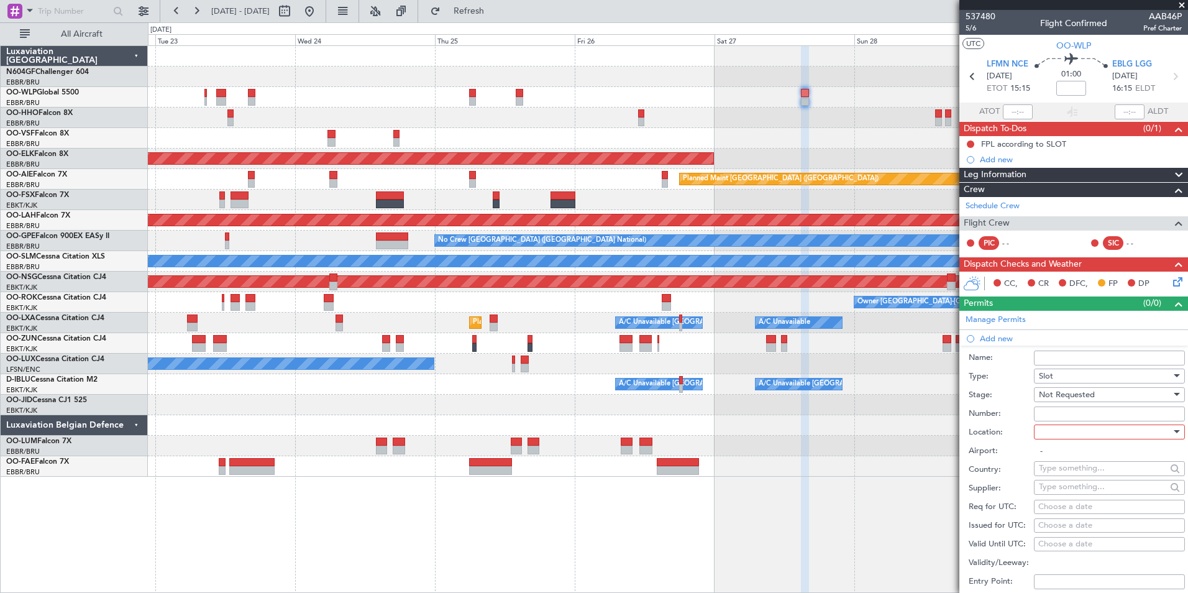
click at [1073, 436] on div at bounding box center [1105, 431] width 132 height 19
click at [1067, 463] on span "Departure" at bounding box center [1104, 456] width 130 height 19
type input "LFMN / NCE"
click at [1060, 503] on div "Choose a date" at bounding box center [1109, 507] width 142 height 12
select select "9"
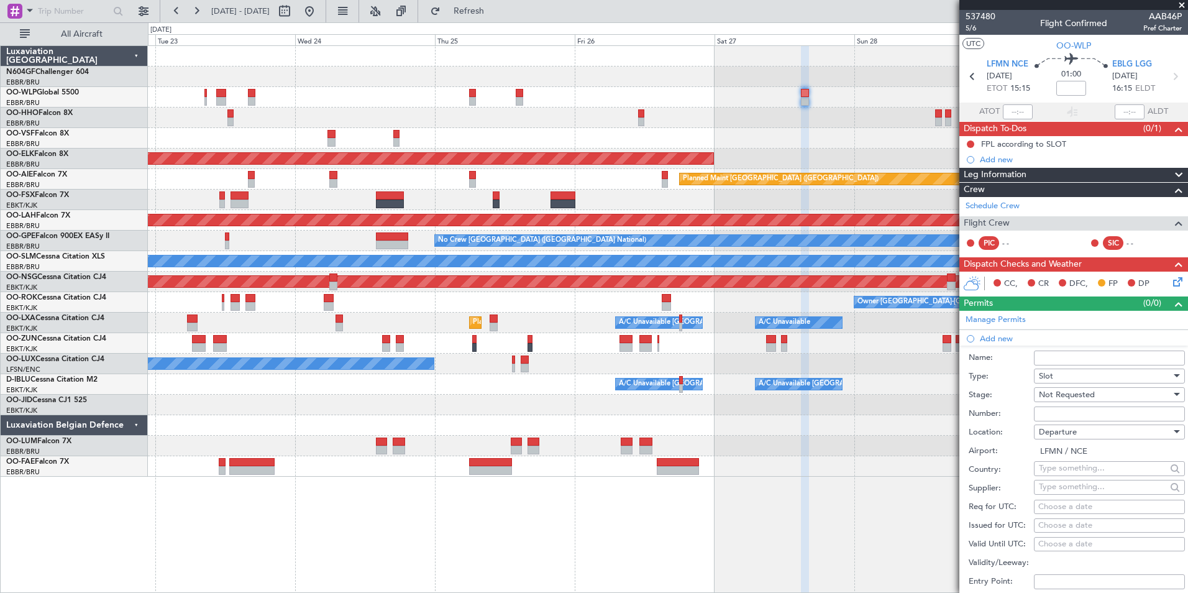
select select "2025"
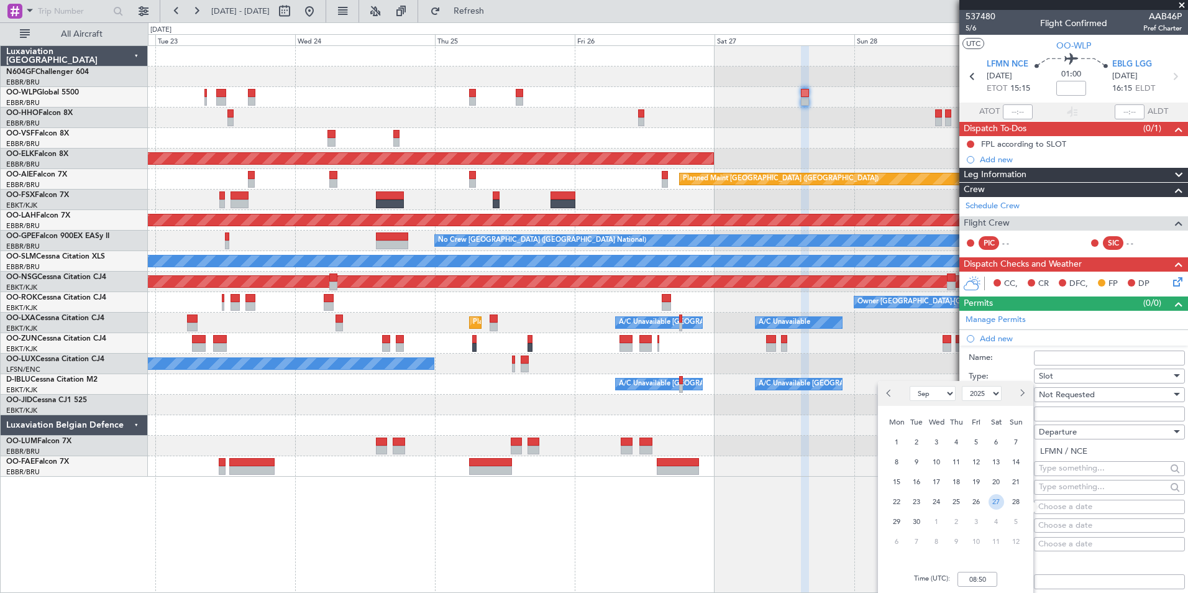
click at [995, 501] on span "27" at bounding box center [996, 502] width 16 height 16
click at [985, 573] on input "00:00" at bounding box center [977, 579] width 40 height 15
type input "15:00"
click at [1005, 571] on div "Time (UTC): 15:00" at bounding box center [955, 579] width 155 height 45
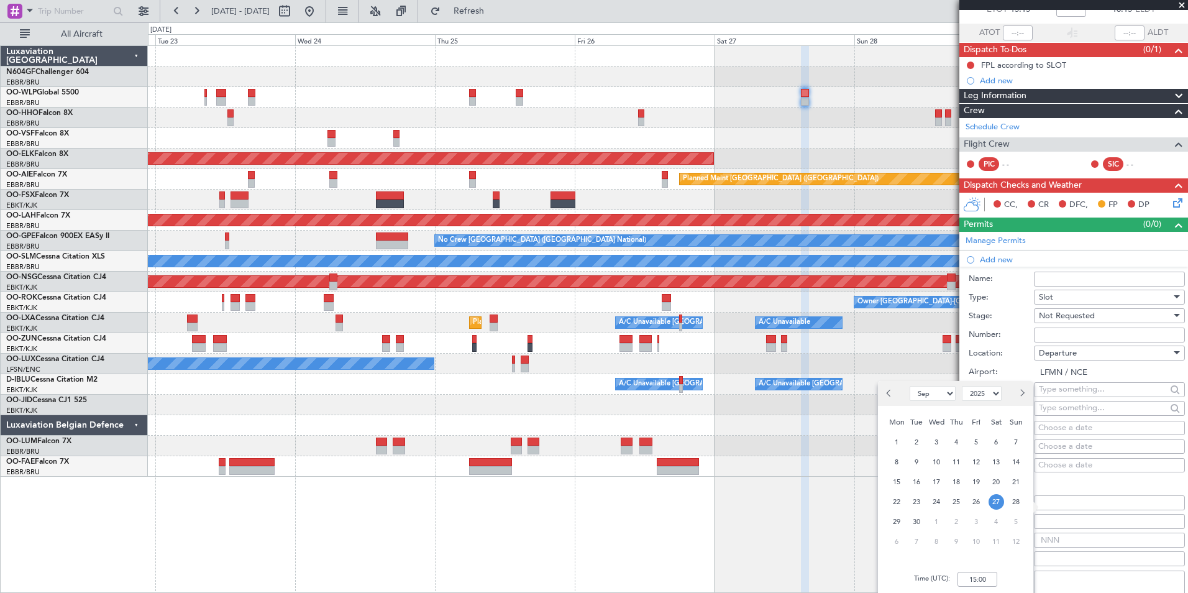
scroll to position [124, 0]
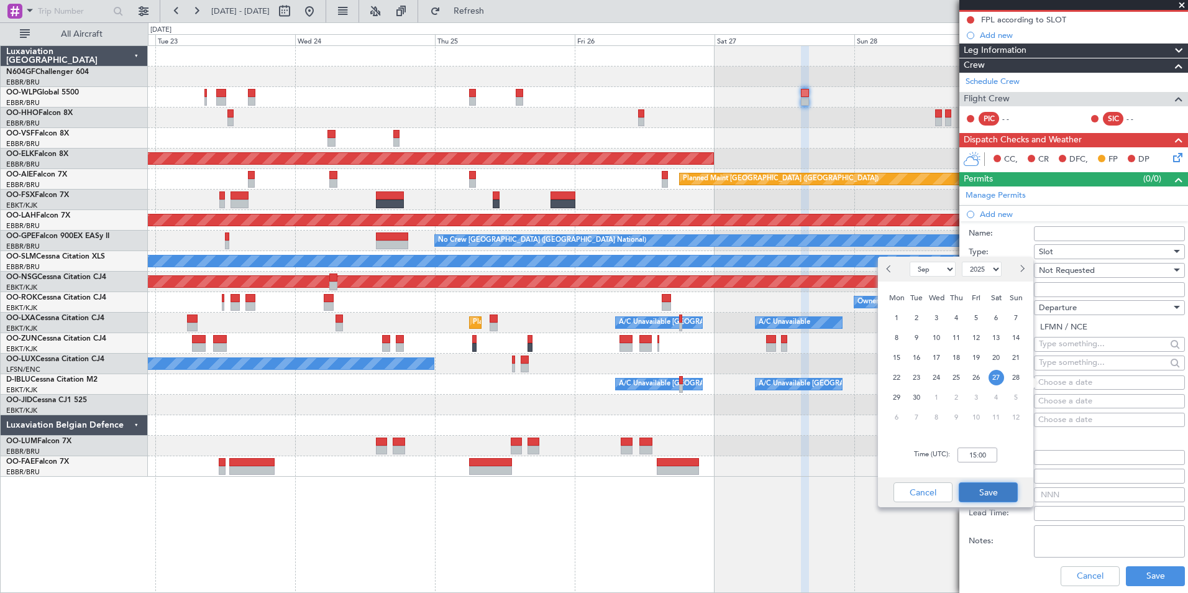
click at [964, 489] on button "Save" at bounding box center [988, 492] width 59 height 20
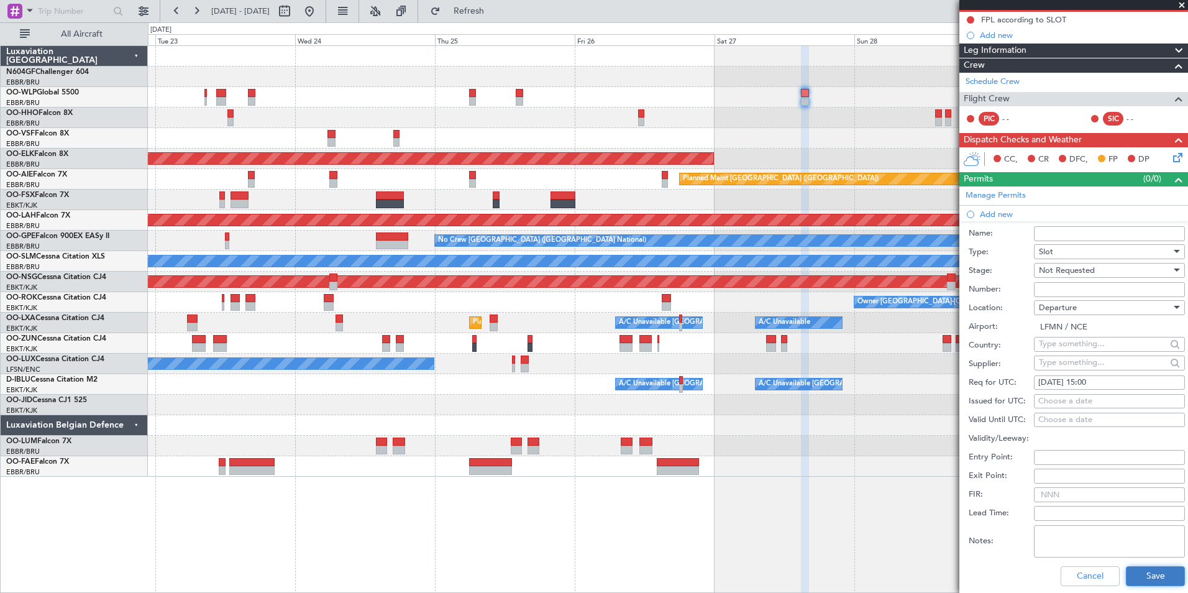
click at [1156, 577] on button "Save" at bounding box center [1155, 576] width 59 height 20
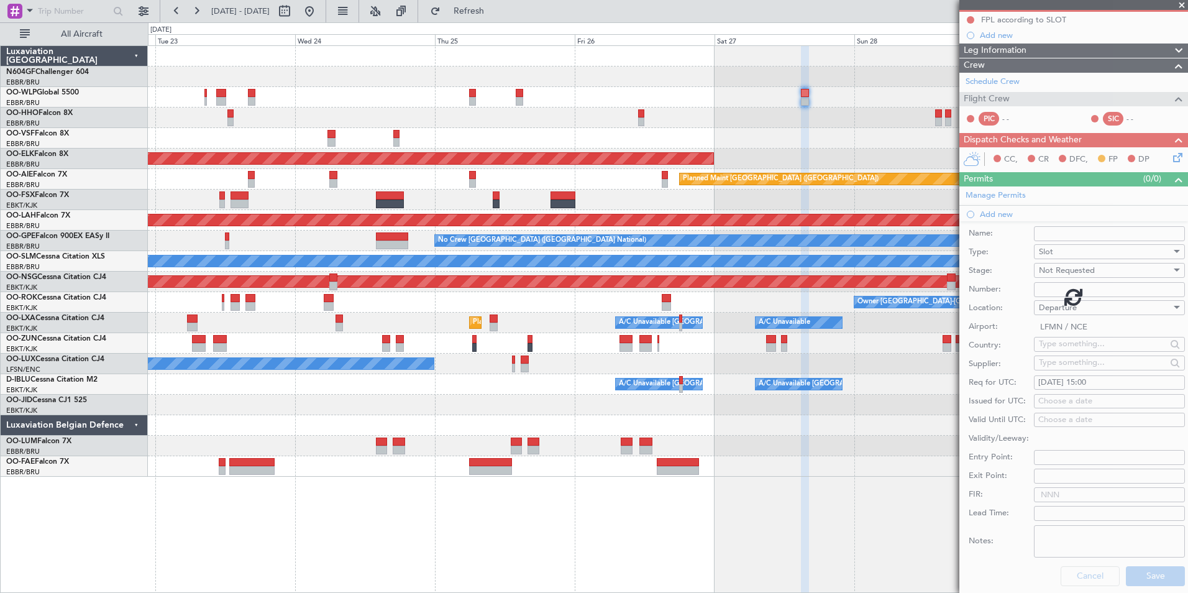
scroll to position [14, 0]
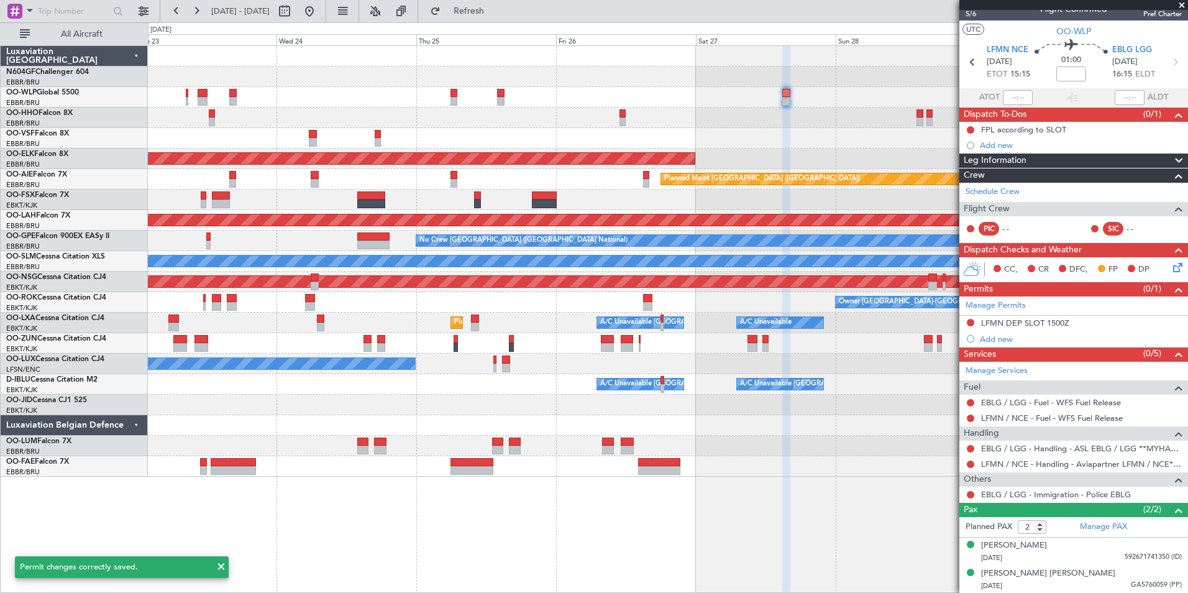
click at [832, 142] on div at bounding box center [667, 138] width 1039 height 21
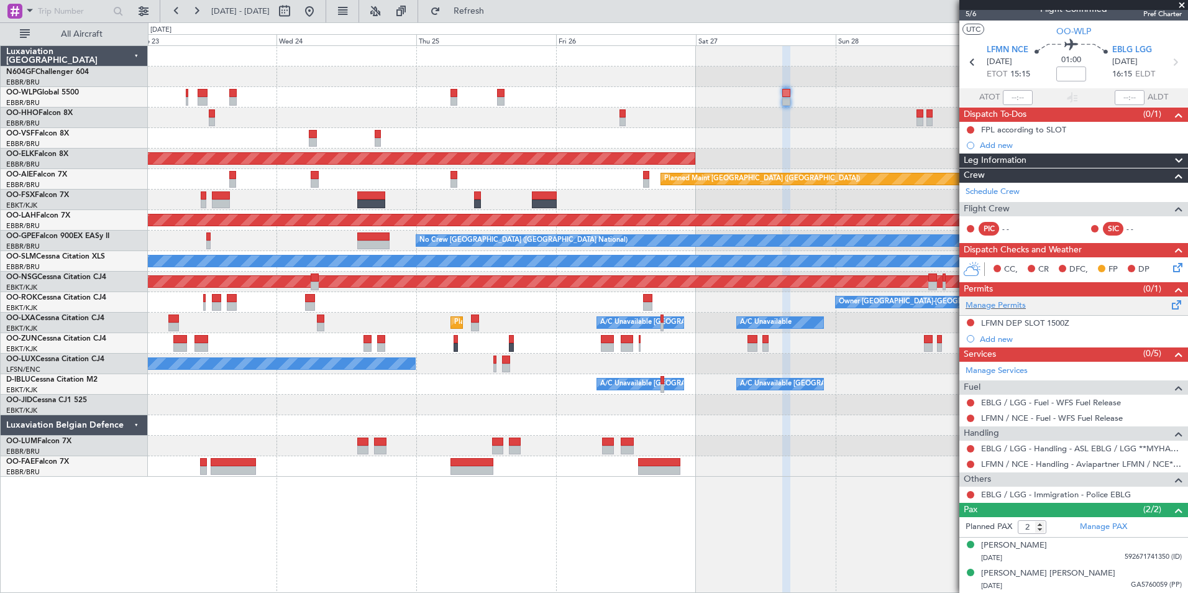
scroll to position [0, 0]
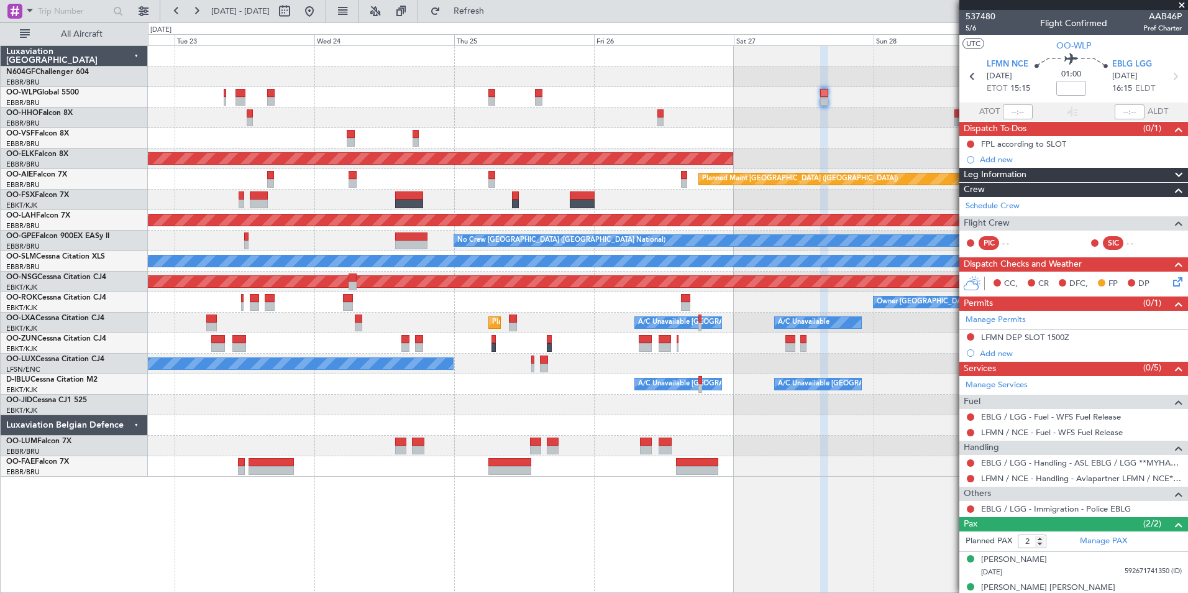
click at [942, 158] on div "Planned Maint Kortrijk-Wevelgem Planned Maint London (Farnborough) Planned Main…" at bounding box center [667, 261] width 1039 height 431
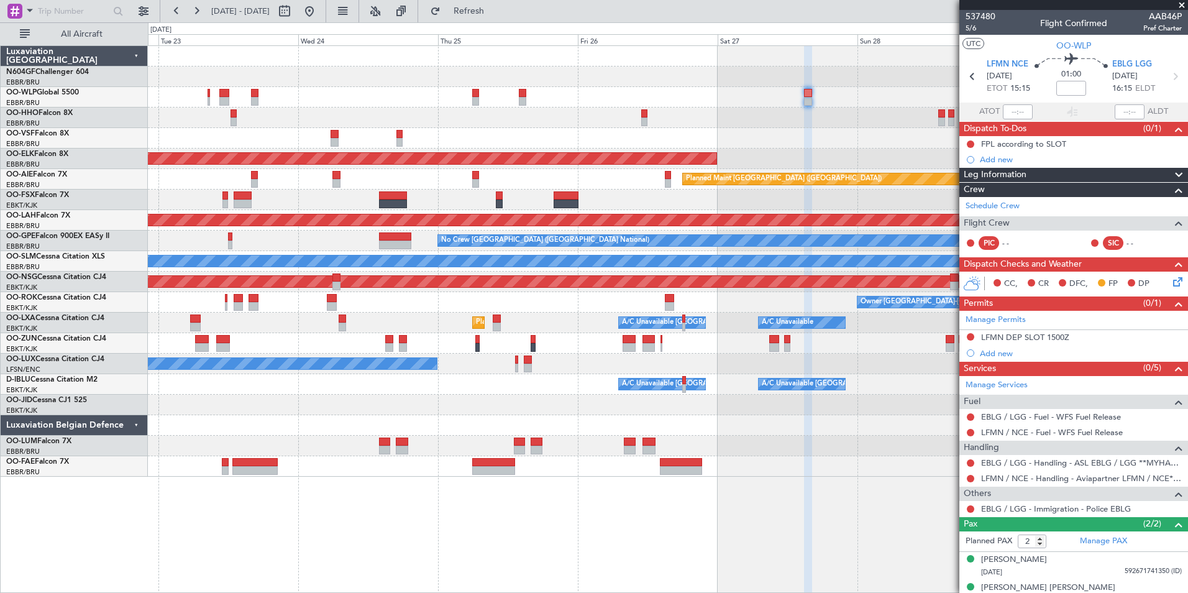
click at [862, 160] on div "Planned Maint Kortrijk-[GEOGRAPHIC_DATA]" at bounding box center [667, 158] width 1039 height 21
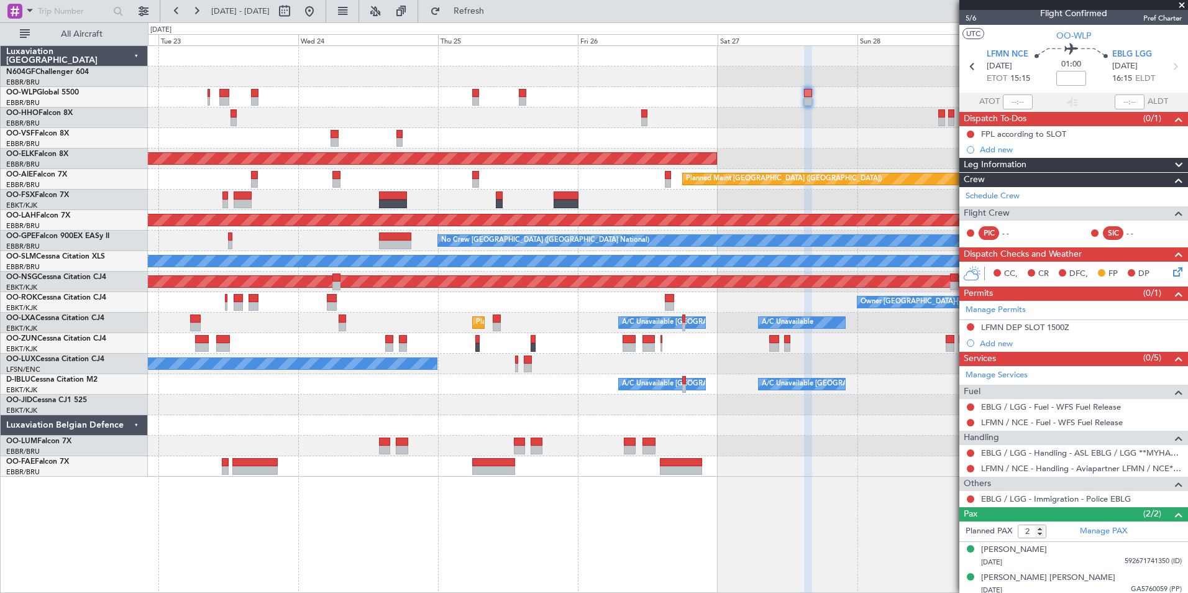
scroll to position [14, 0]
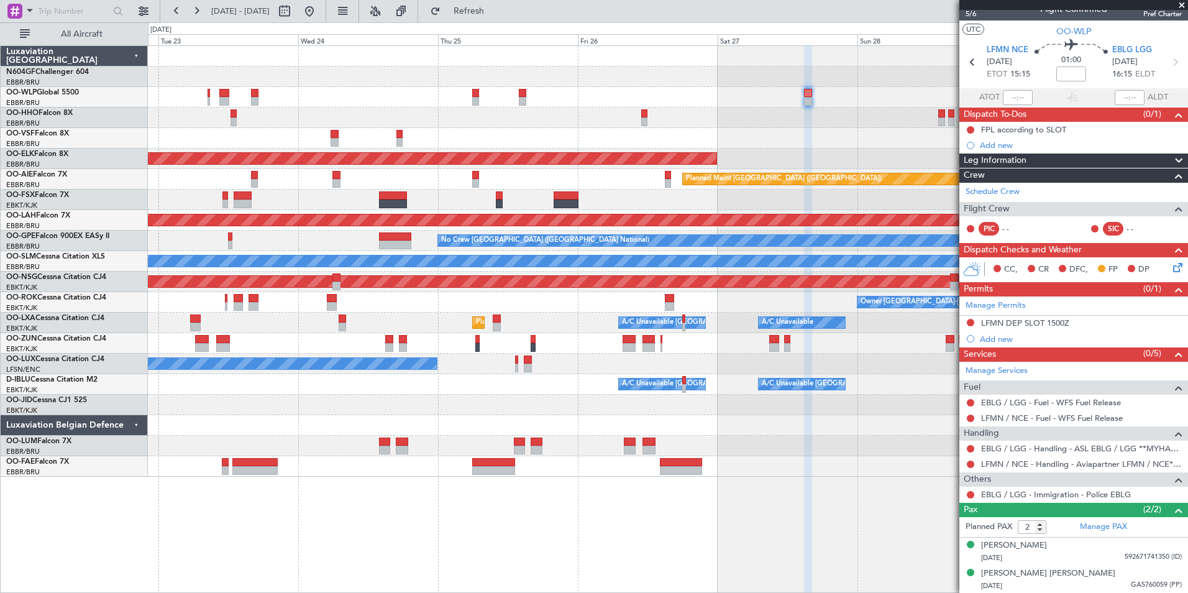
click at [1170, 265] on icon at bounding box center [1175, 265] width 10 height 10
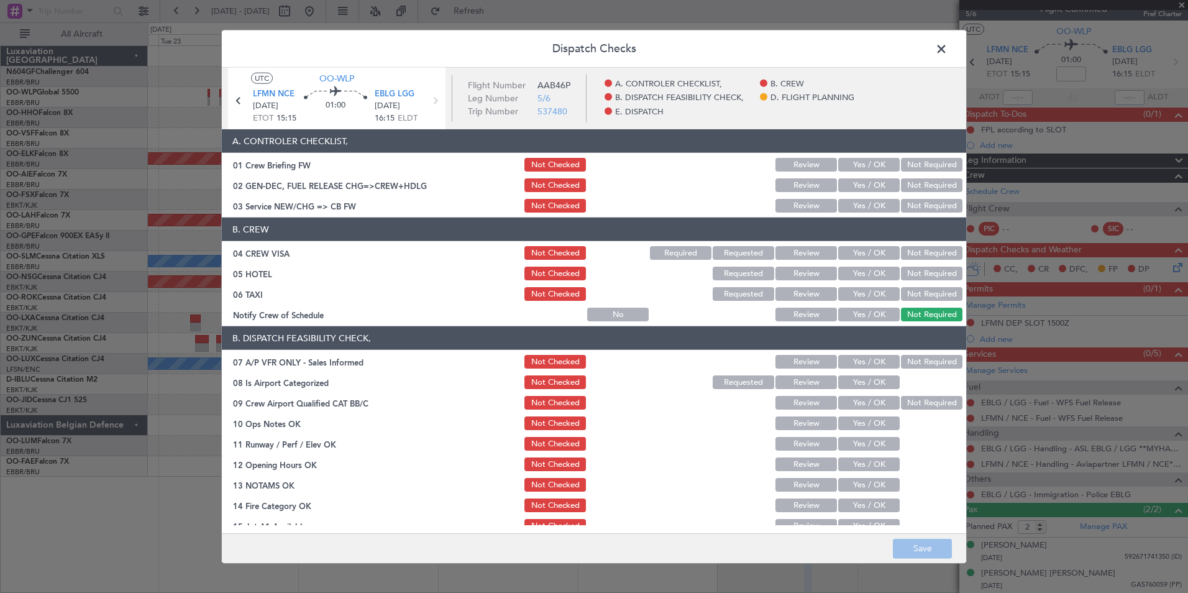
click at [859, 202] on button "Yes / OK" at bounding box center [869, 206] width 62 height 14
click at [901, 247] on button "Not Required" at bounding box center [932, 253] width 62 height 14
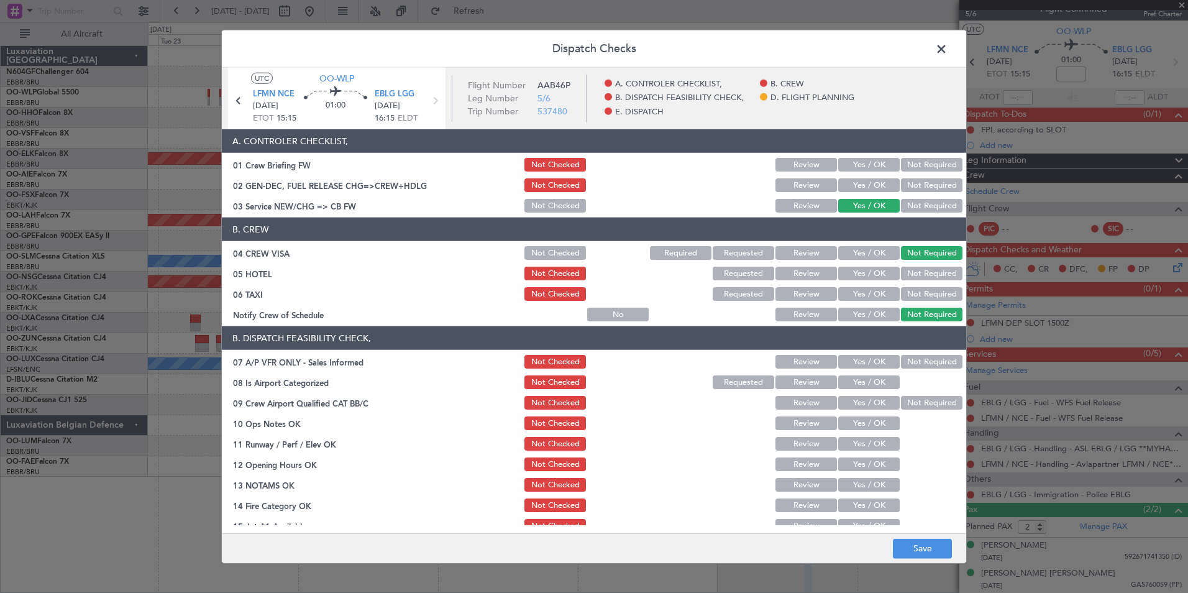
drag, startPoint x: 924, startPoint y: 272, endPoint x: 920, endPoint y: 296, distance: 24.0
click at [924, 275] on button "Not Required" at bounding box center [932, 274] width 62 height 14
click at [920, 296] on button "Not Required" at bounding box center [932, 294] width 62 height 14
click at [875, 318] on button "Yes / OK" at bounding box center [869, 315] width 62 height 14
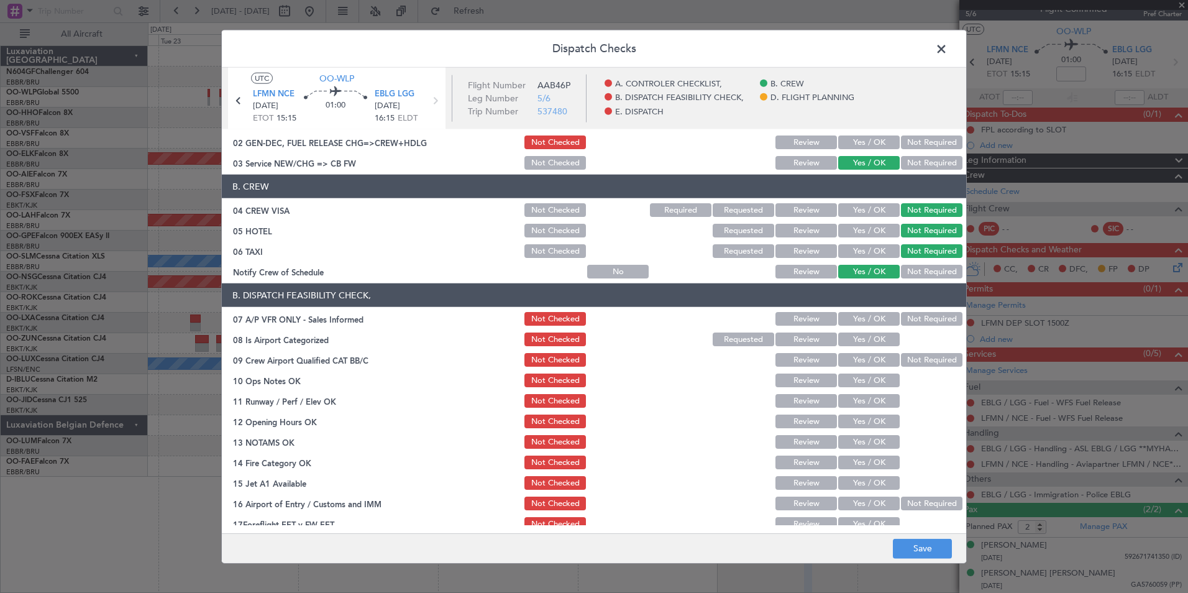
scroll to position [62, 0]
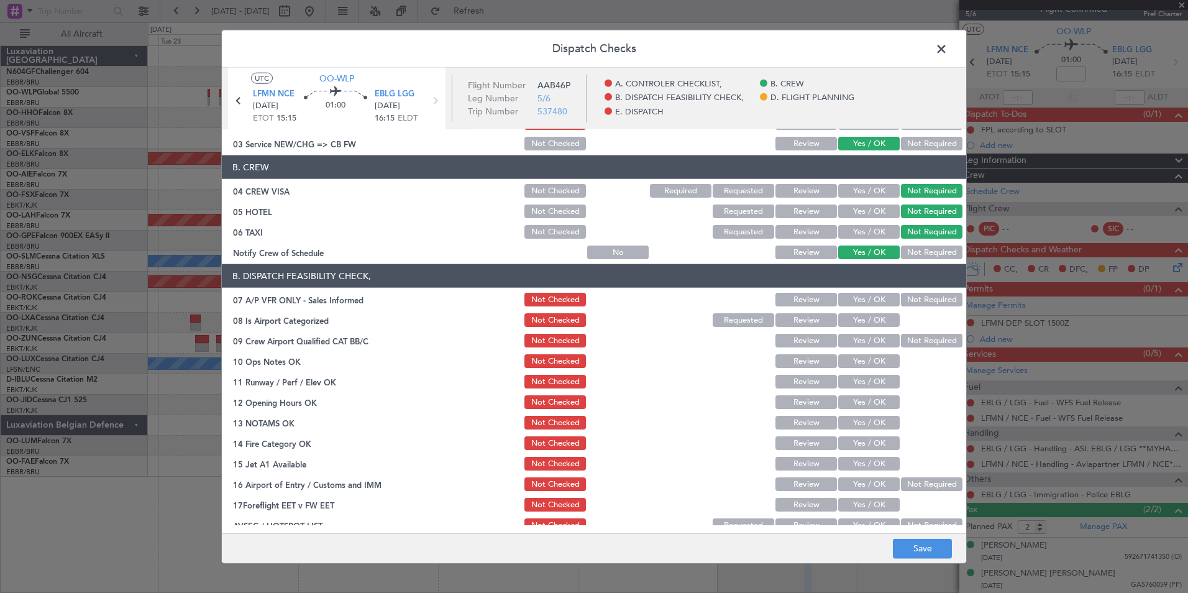
click at [914, 300] on button "Not Required" at bounding box center [932, 300] width 62 height 14
drag, startPoint x: 864, startPoint y: 319, endPoint x: 902, endPoint y: 329, distance: 39.0
click at [864, 321] on button "Yes / OK" at bounding box center [869, 320] width 62 height 14
drag, startPoint x: 923, startPoint y: 335, endPoint x: 913, endPoint y: 341, distance: 10.9
click at [921, 337] on button "Not Required" at bounding box center [932, 341] width 62 height 14
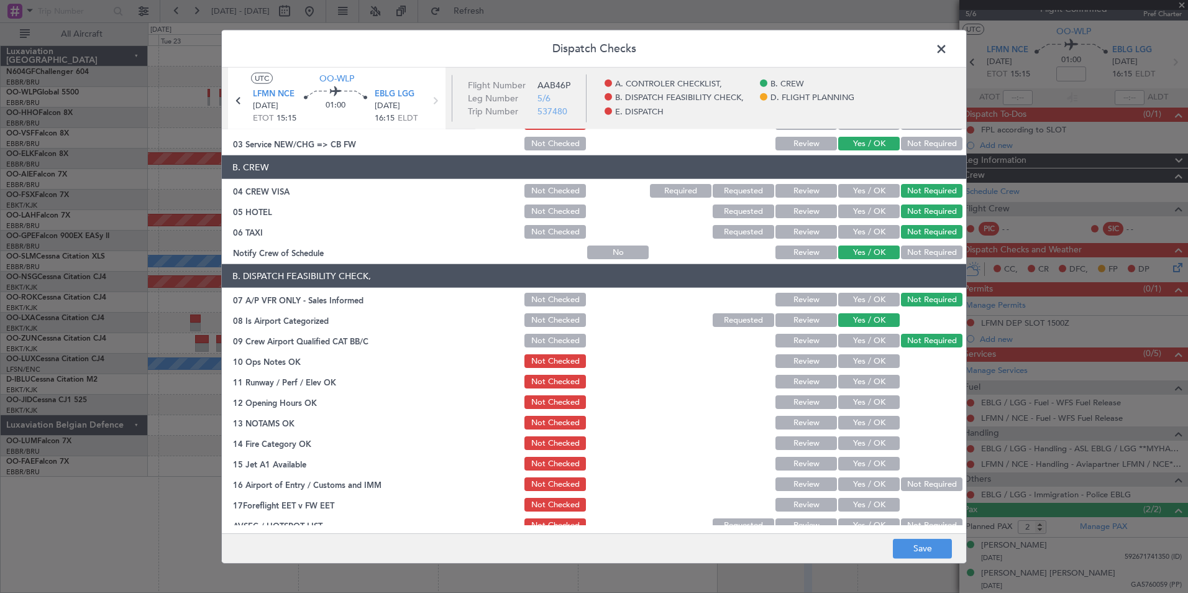
drag, startPoint x: 892, startPoint y: 349, endPoint x: 884, endPoint y: 363, distance: 15.6
click at [891, 349] on section "B. DISPATCH FEASIBILITY CHECK, 07 A/P VFR ONLY - Sales Informed Not Checked Rev…" at bounding box center [594, 399] width 744 height 270
click at [884, 363] on button "Yes / OK" at bounding box center [869, 361] width 62 height 14
click at [877, 386] on button "Yes / OK" at bounding box center [869, 382] width 62 height 14
click at [873, 404] on button "Yes / OK" at bounding box center [869, 402] width 62 height 14
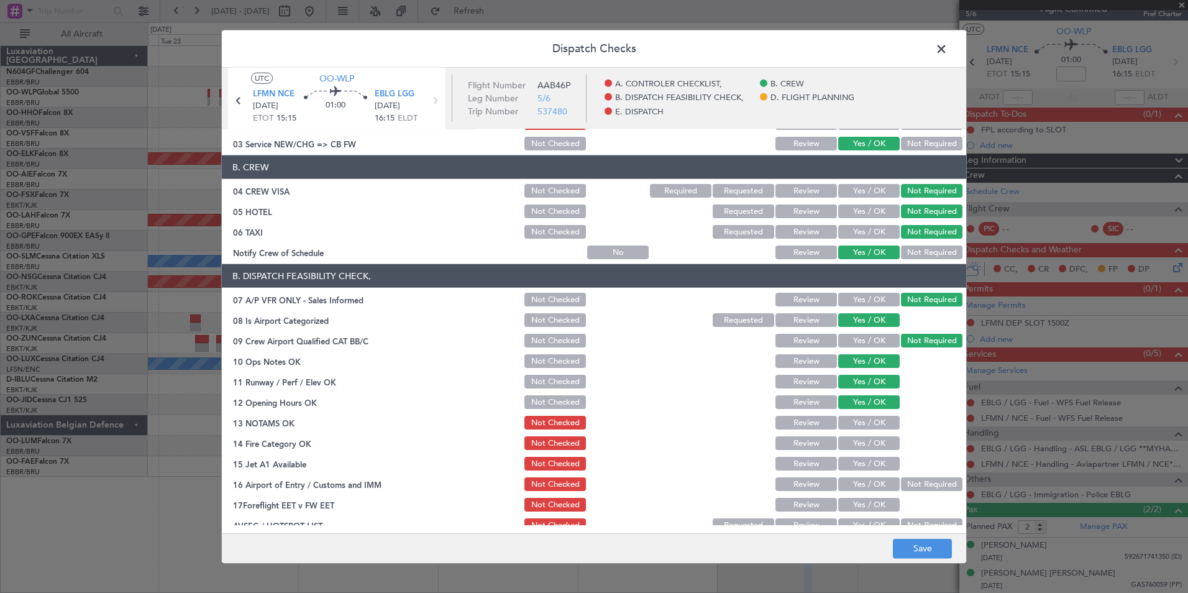
click at [870, 426] on button "Yes / OK" at bounding box center [869, 423] width 62 height 14
click at [882, 450] on div "Yes / OK" at bounding box center [867, 442] width 63 height 17
click at [876, 447] on button "Yes / OK" at bounding box center [869, 443] width 62 height 14
click at [874, 458] on button "Yes / OK" at bounding box center [869, 464] width 62 height 14
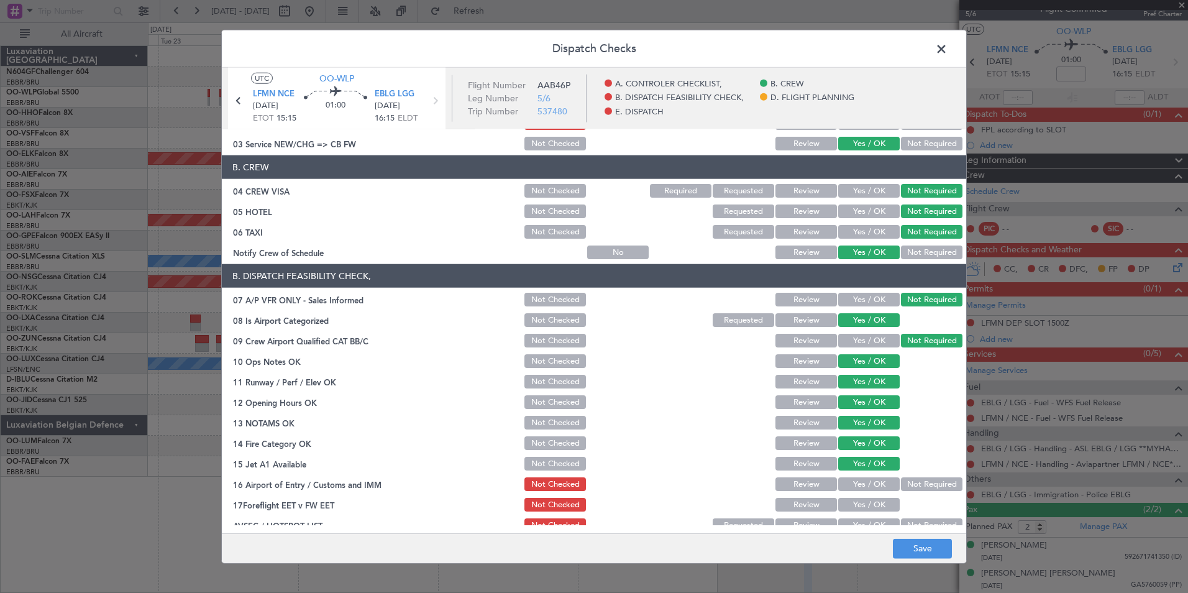
click at [914, 481] on button "Not Required" at bounding box center [932, 484] width 62 height 14
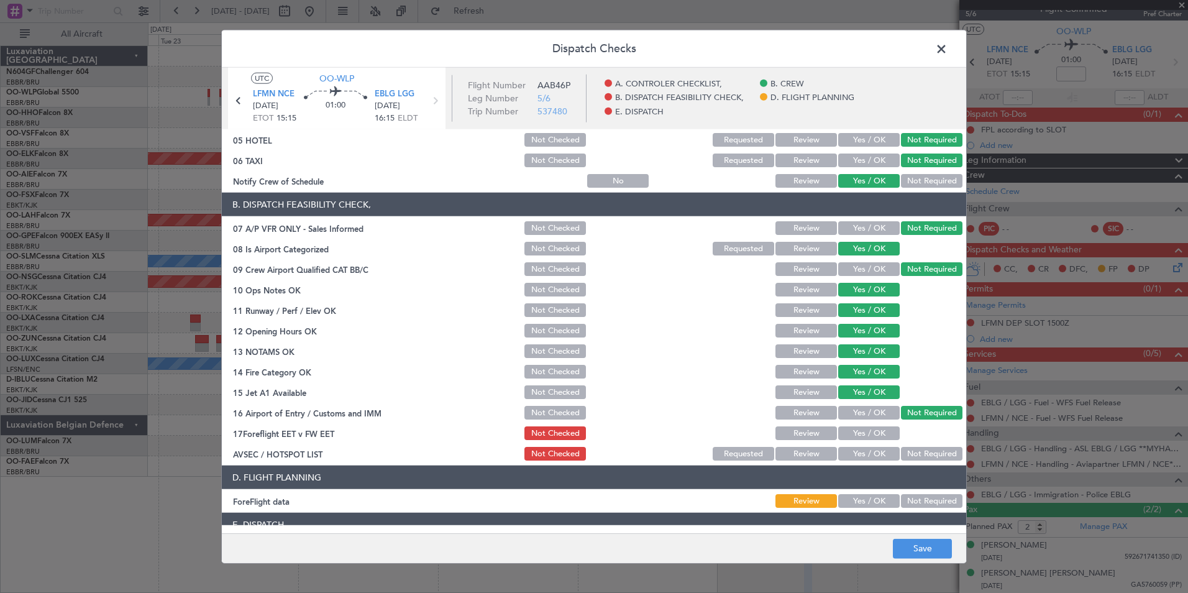
scroll to position [186, 0]
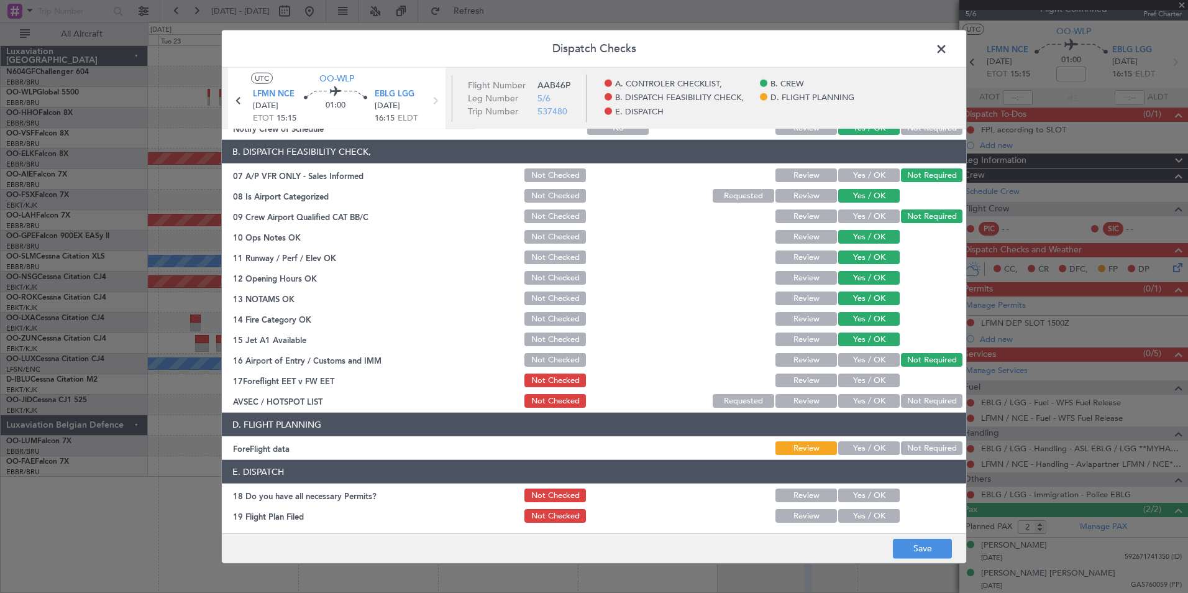
click at [866, 401] on button "Yes / OK" at bounding box center [869, 401] width 62 height 14
click at [918, 553] on button "Save" at bounding box center [922, 548] width 59 height 20
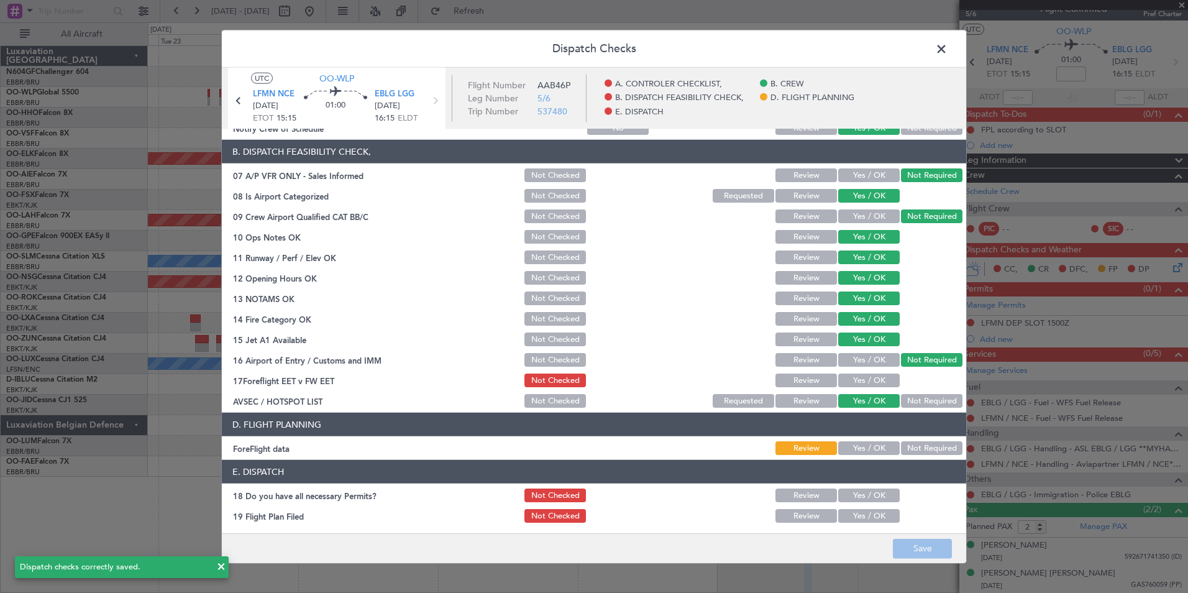
click at [947, 53] on span at bounding box center [947, 52] width 0 height 25
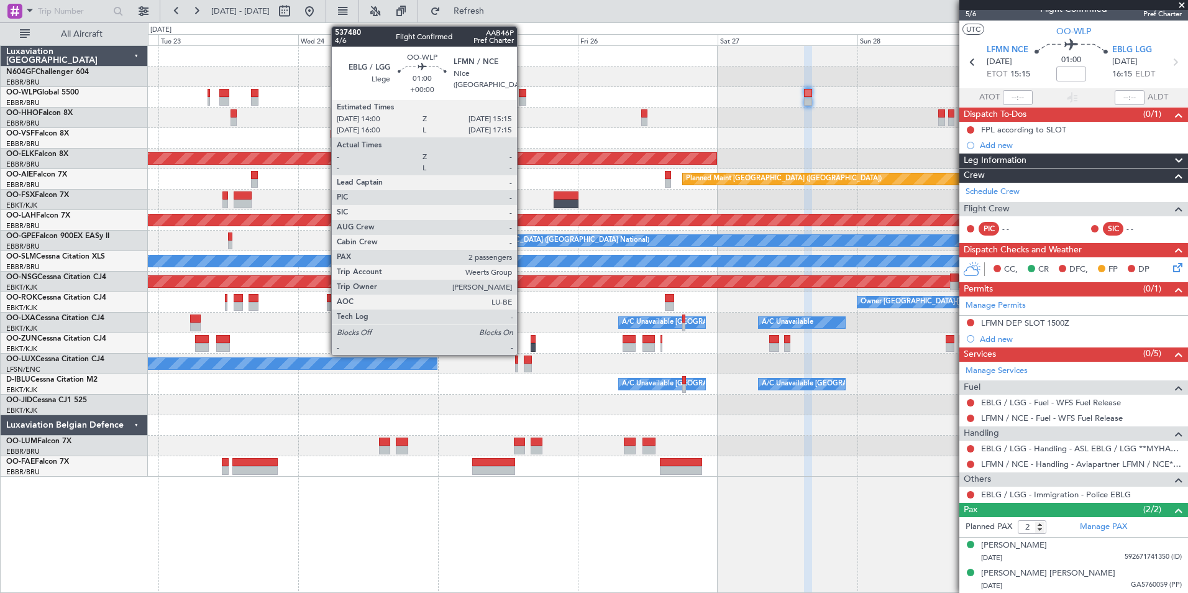
click at [522, 99] on div at bounding box center [522, 101] width 7 height 9
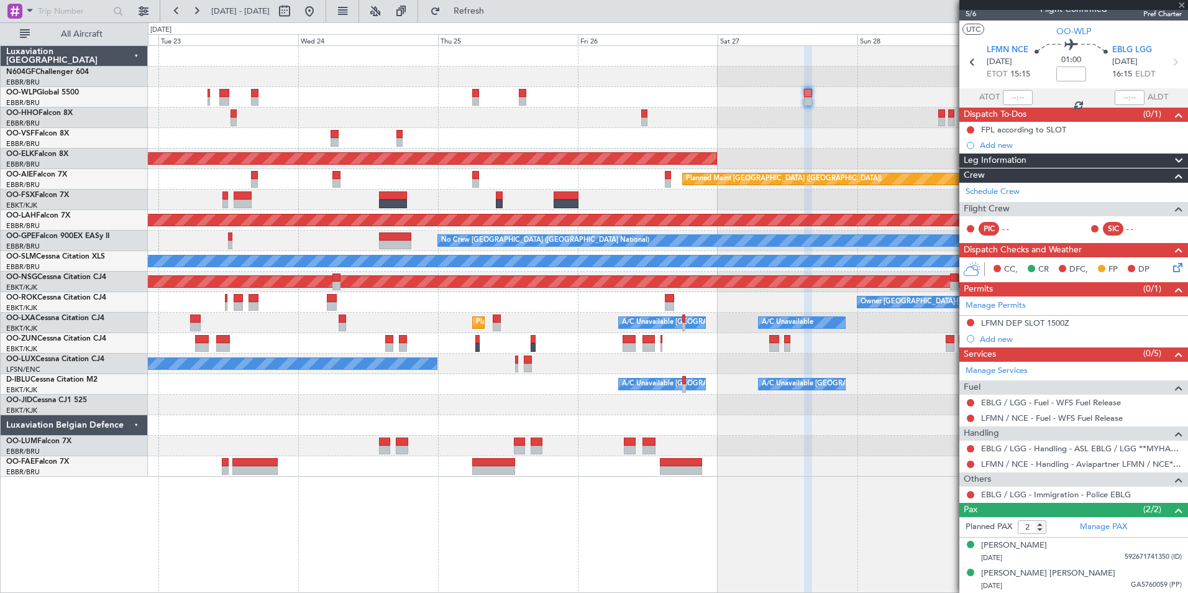
scroll to position [0, 0]
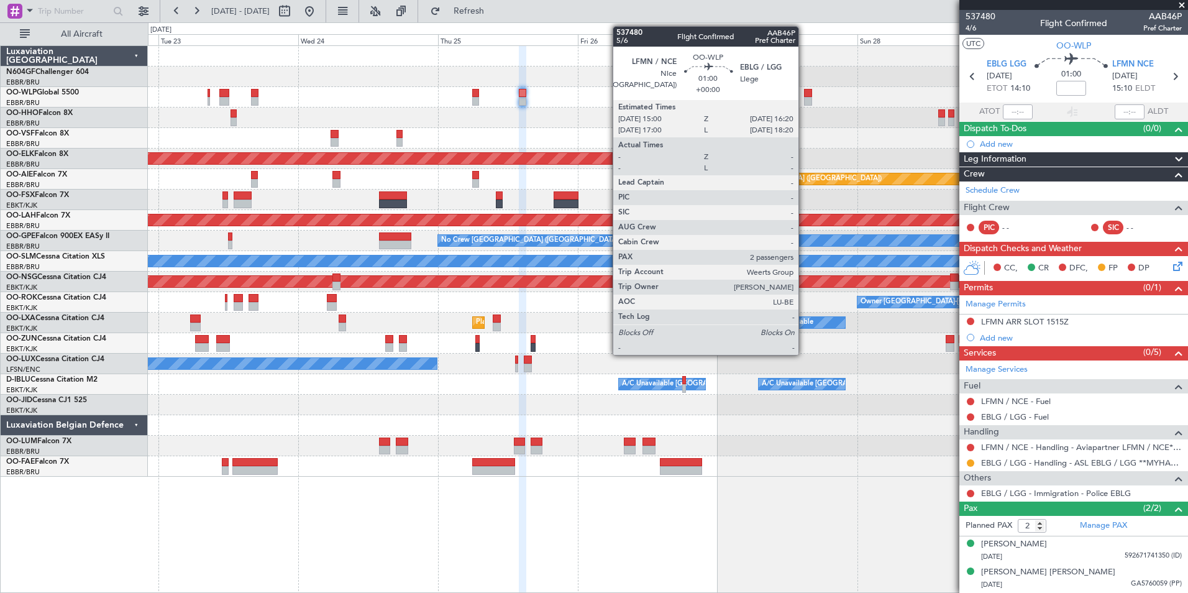
click at [804, 96] on div at bounding box center [808, 93] width 8 height 9
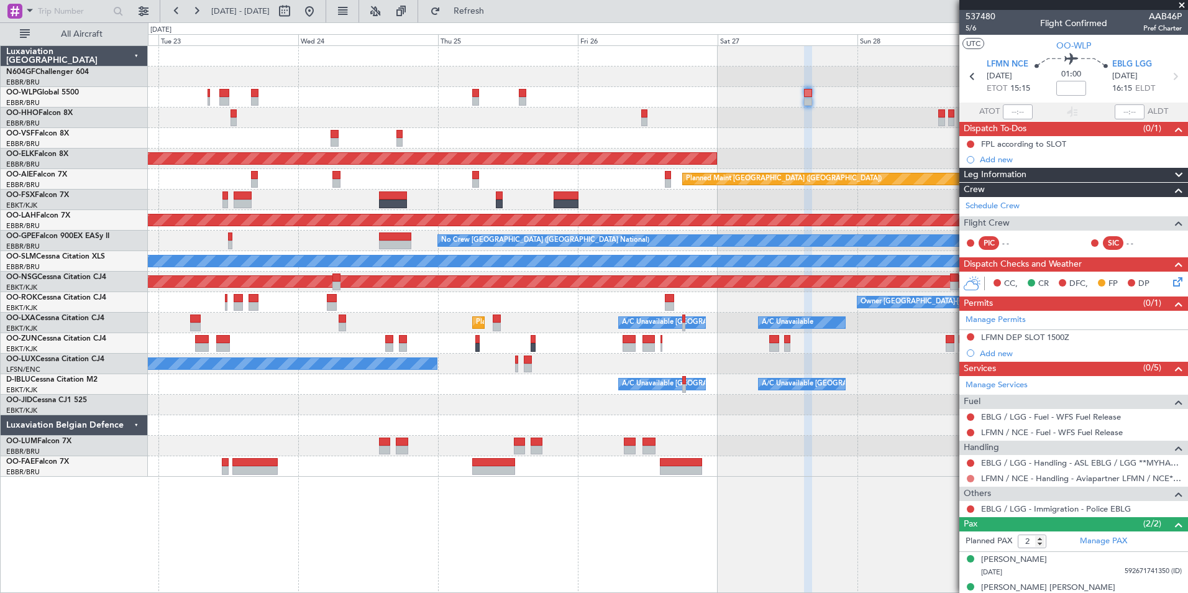
click at [970, 477] on button at bounding box center [970, 478] width 7 height 7
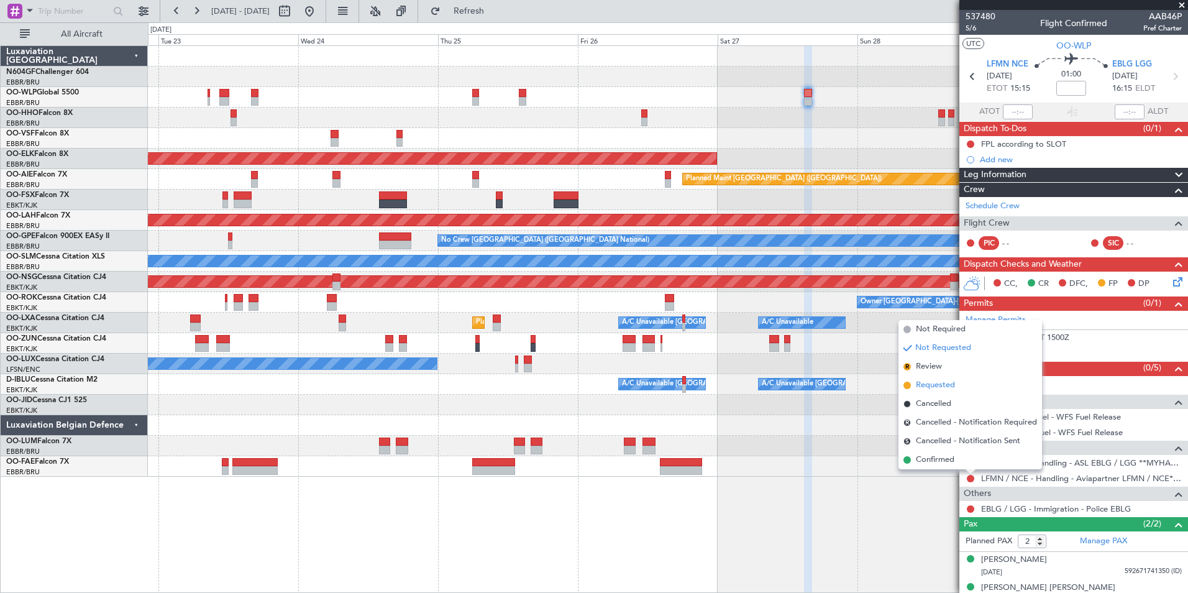
click at [933, 381] on span "Requested" at bounding box center [935, 385] width 39 height 12
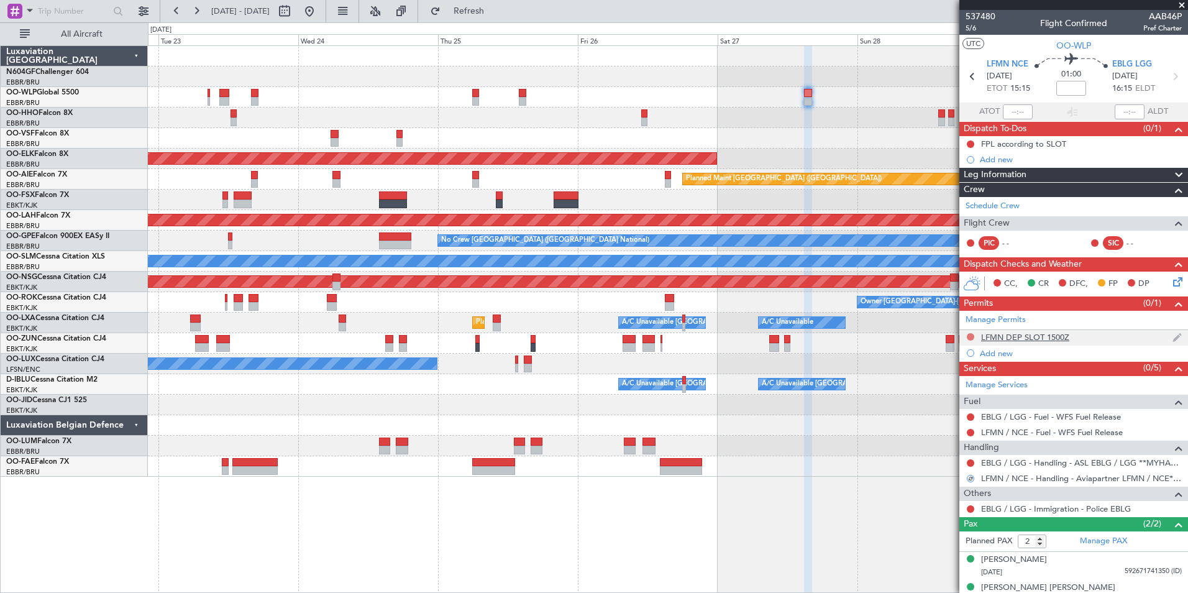
click at [970, 335] on button at bounding box center [970, 336] width 7 height 7
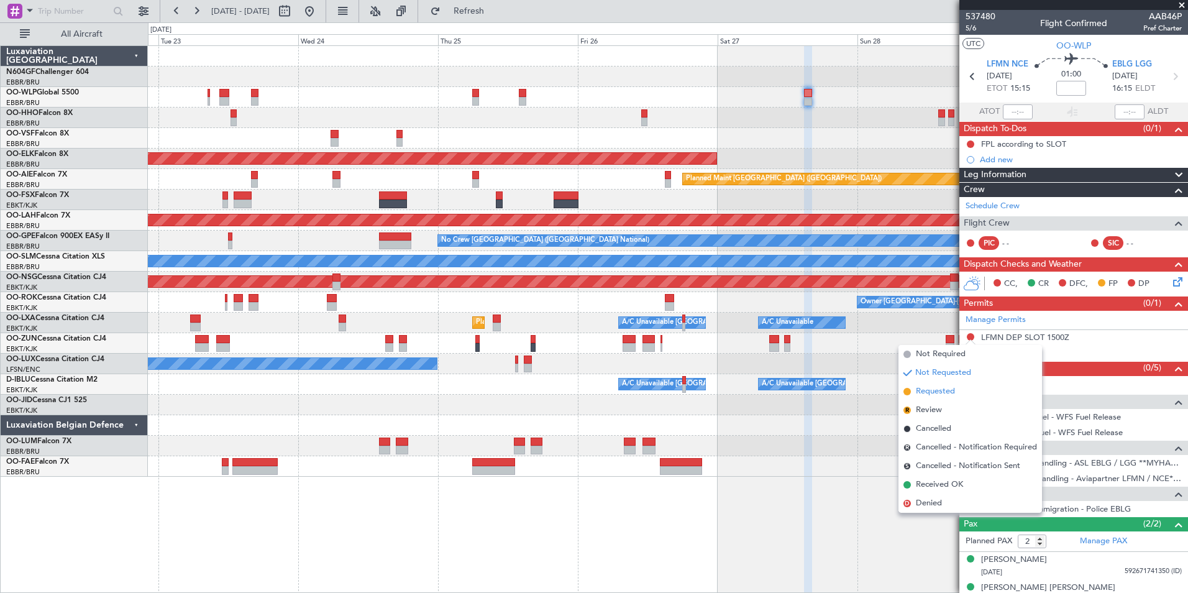
click at [953, 392] on span "Requested" at bounding box center [935, 391] width 39 height 12
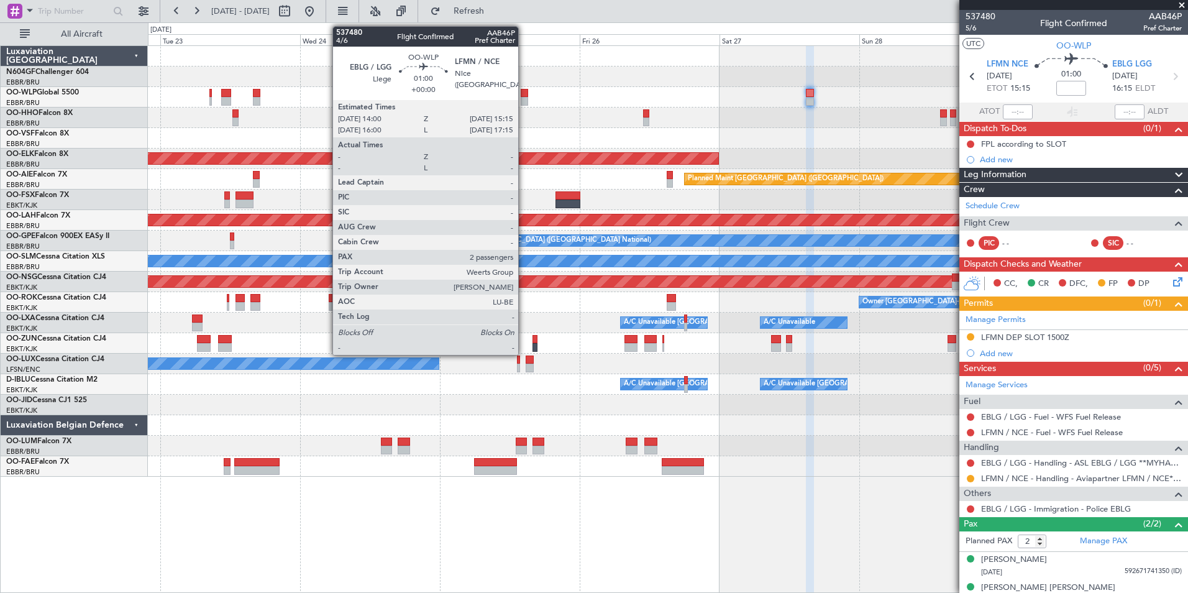
click at [524, 91] on div at bounding box center [524, 93] width 7 height 9
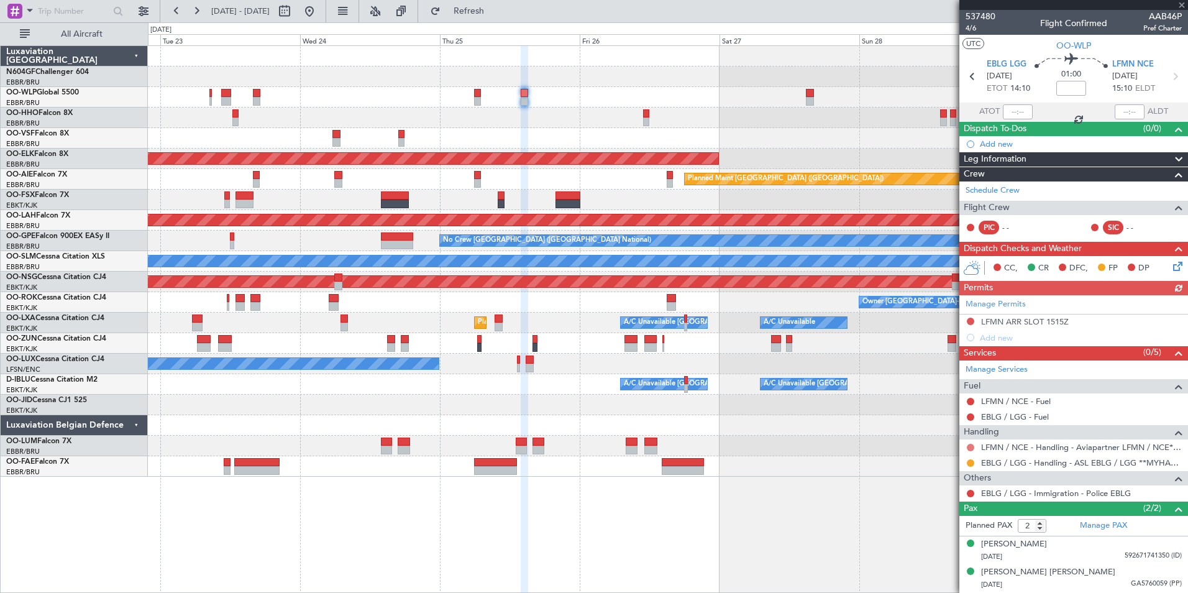
click at [969, 448] on button at bounding box center [970, 447] width 7 height 7
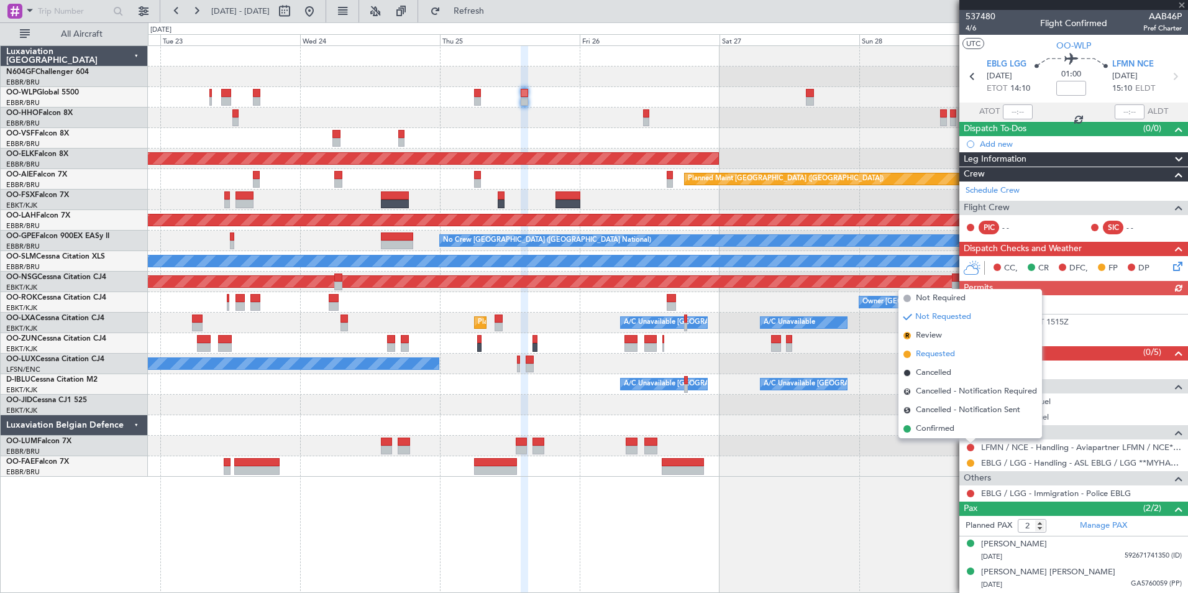
click at [924, 357] on span "Requested" at bounding box center [935, 354] width 39 height 12
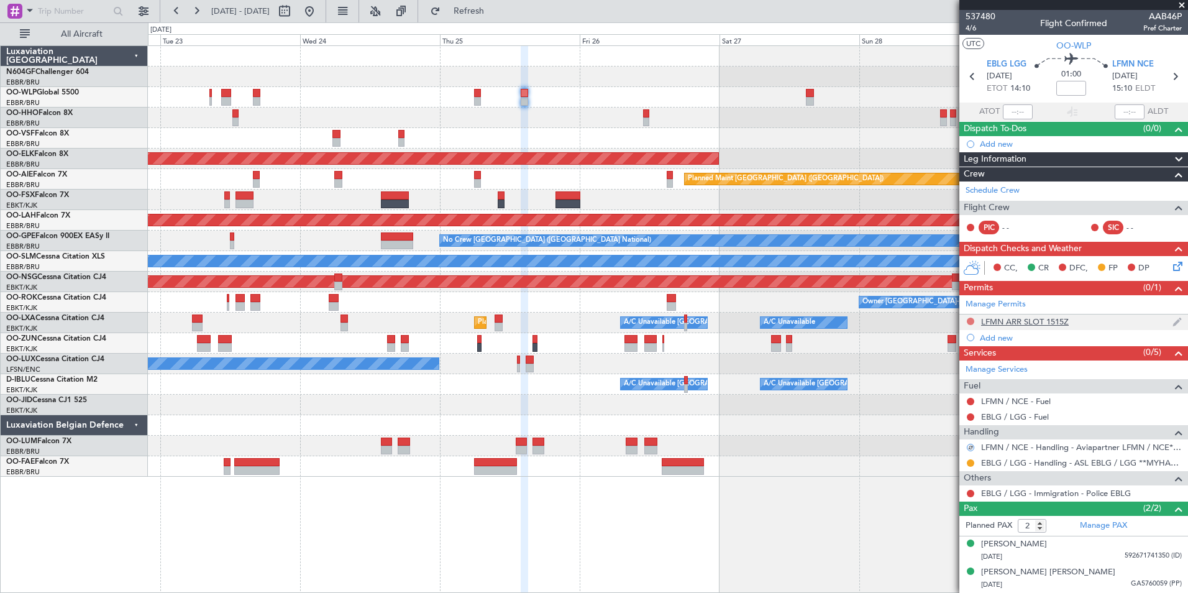
click at [969, 318] on button at bounding box center [970, 320] width 7 height 7
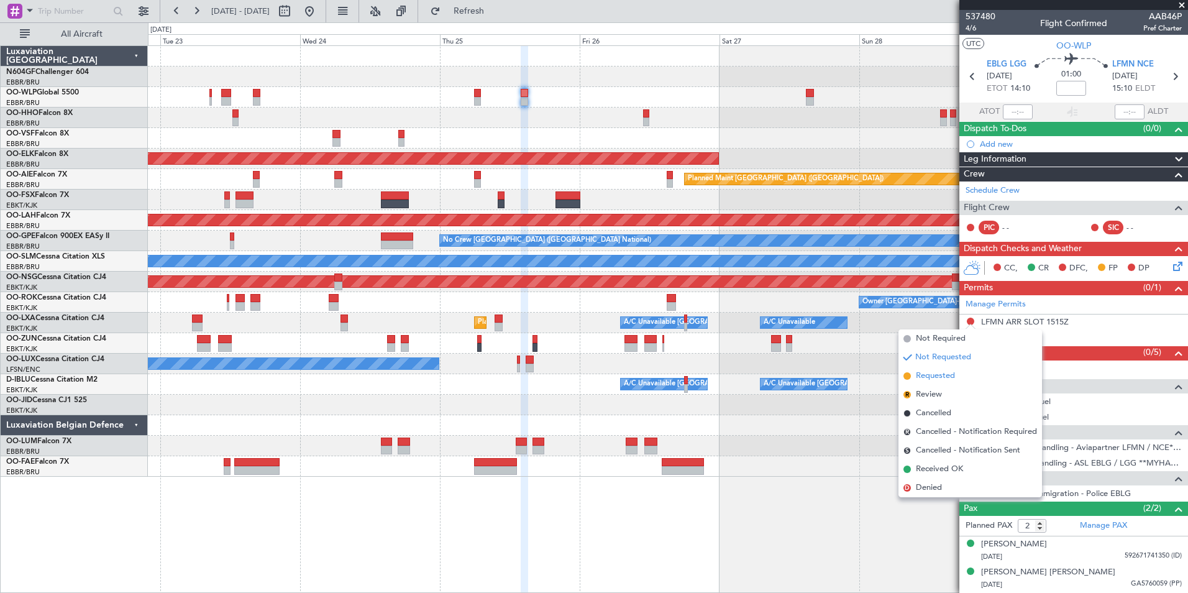
click at [946, 378] on span "Requested" at bounding box center [935, 376] width 39 height 12
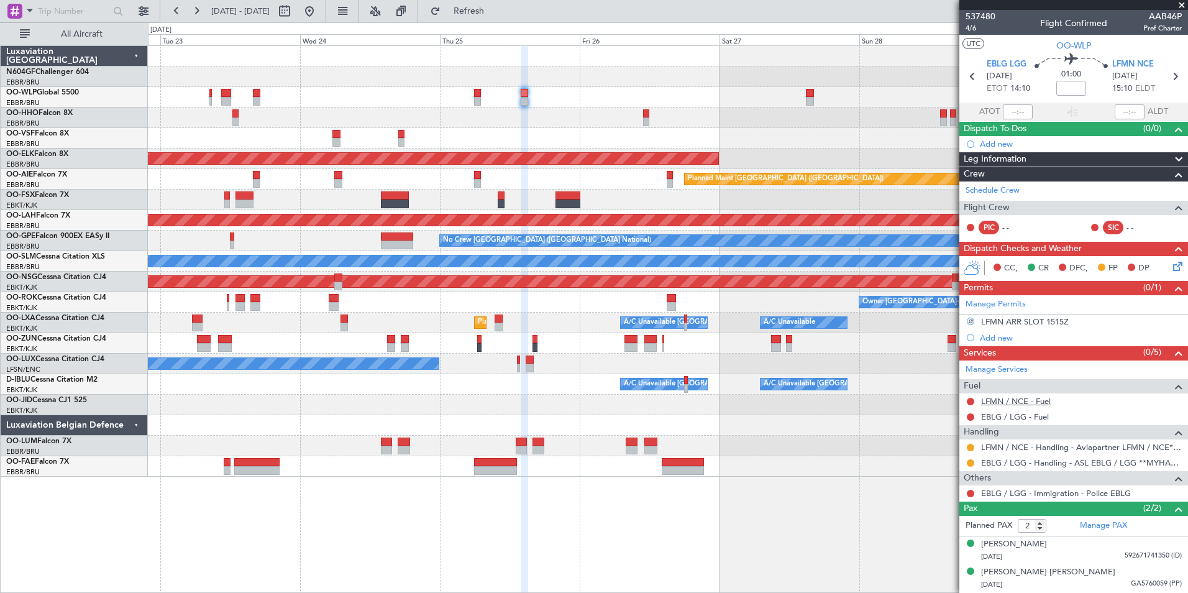
click at [1008, 399] on link "LFMN / NCE - Fuel" at bounding box center [1016, 401] width 70 height 11
click at [467, 6] on button "Refresh" at bounding box center [461, 11] width 75 height 20
click at [1007, 422] on div "EBLG / LGG - Fuel" at bounding box center [1073, 417] width 229 height 16
click at [1005, 416] on link "EBLG / LGG - Fuel" at bounding box center [1015, 416] width 68 height 11
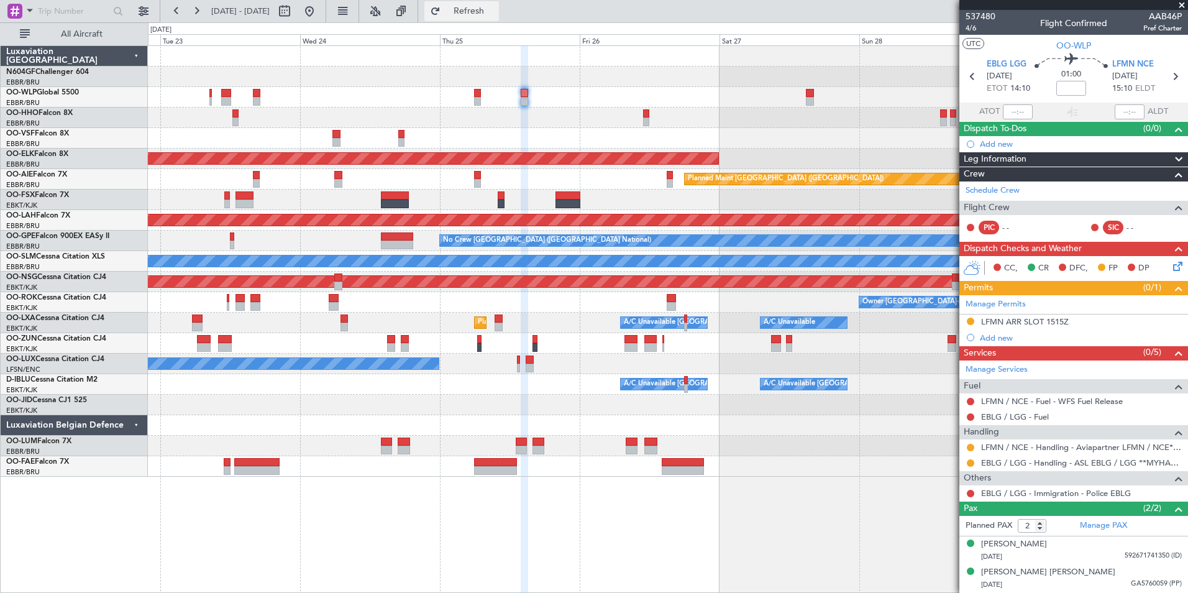
click at [495, 9] on span "Refresh" at bounding box center [469, 11] width 52 height 9
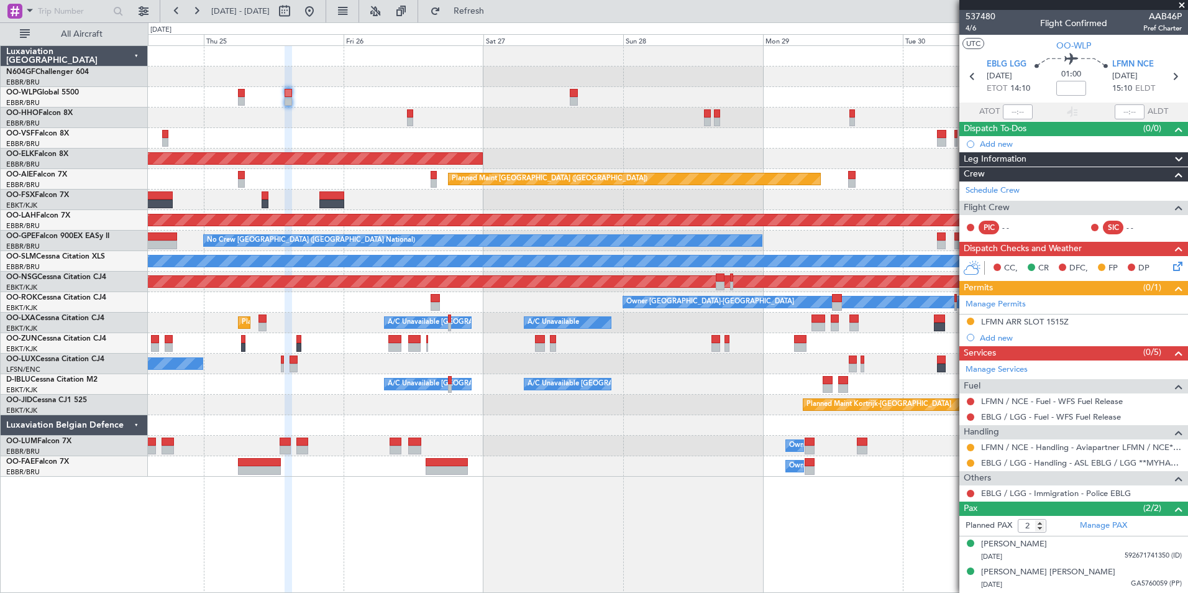
click at [610, 147] on div at bounding box center [667, 138] width 1039 height 21
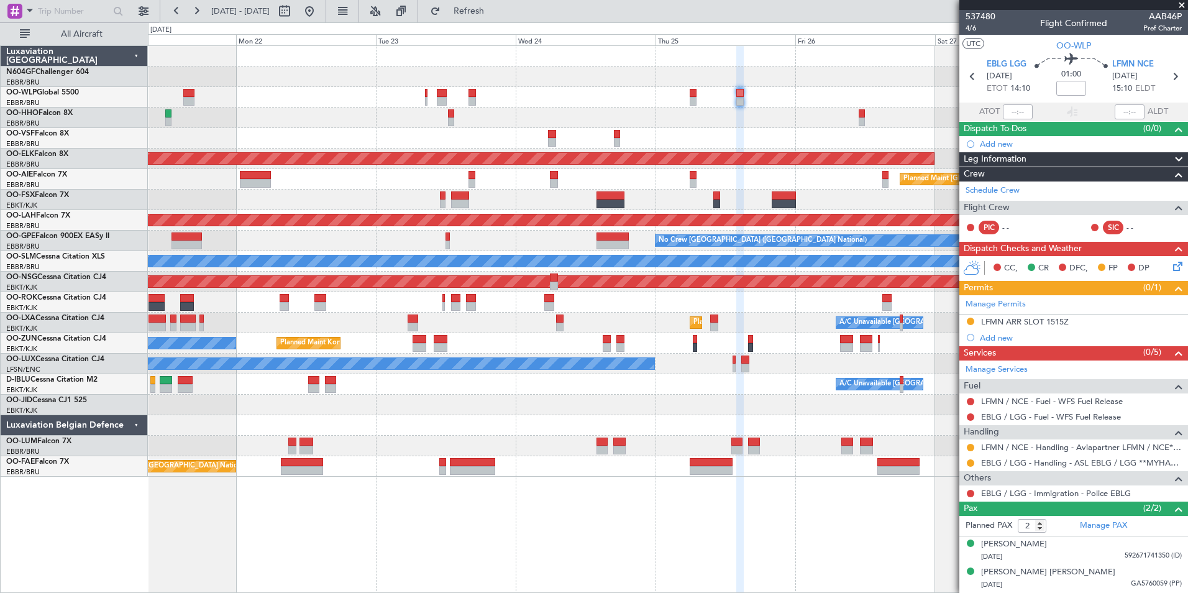
click at [658, 142] on div "AOG Maint Brussels (Brussels National) Planned Maint Kortrijk-Wevelgem Planned …" at bounding box center [667, 261] width 1039 height 431
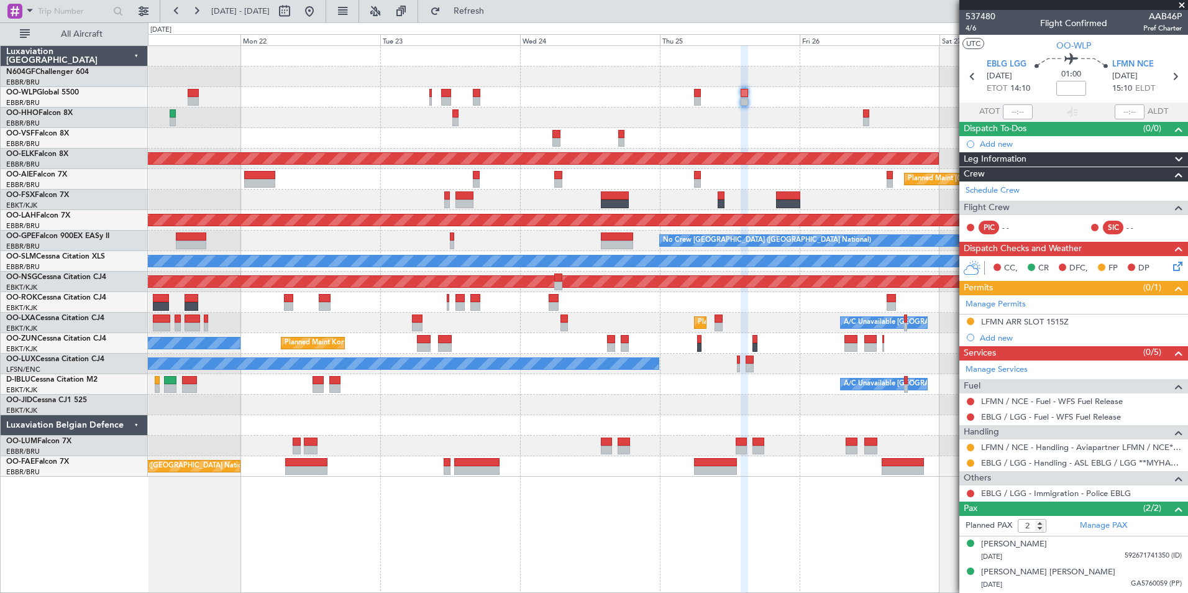
click at [671, 132] on div "AOG Maint [GEOGRAPHIC_DATA] ([GEOGRAPHIC_DATA] National)" at bounding box center [667, 138] width 1039 height 21
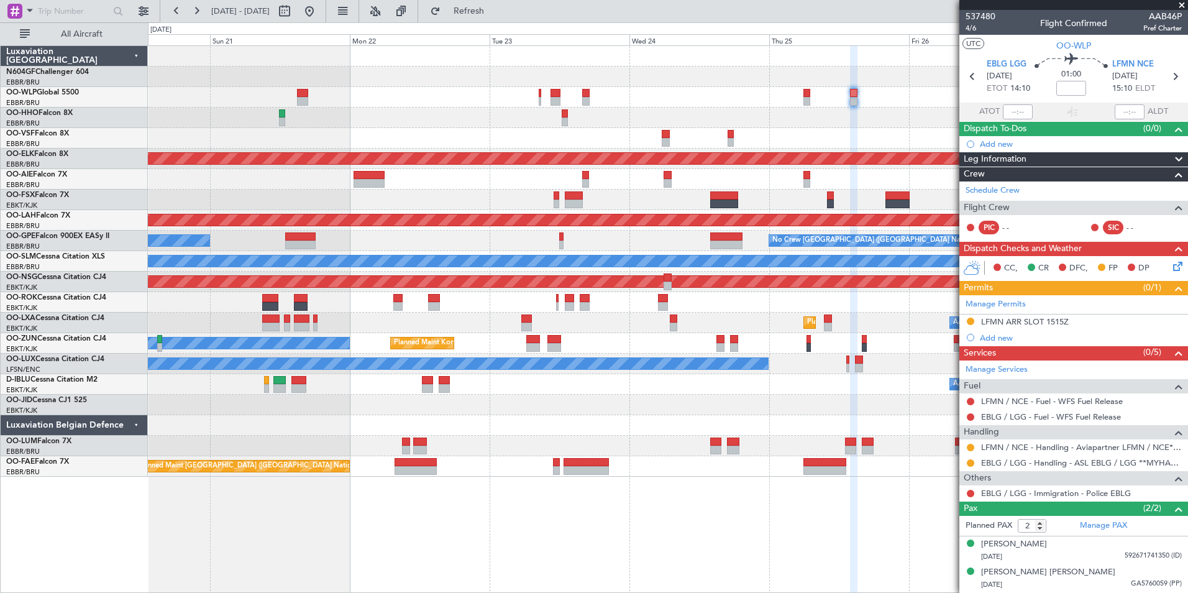
click at [480, 127] on div at bounding box center [667, 117] width 1039 height 21
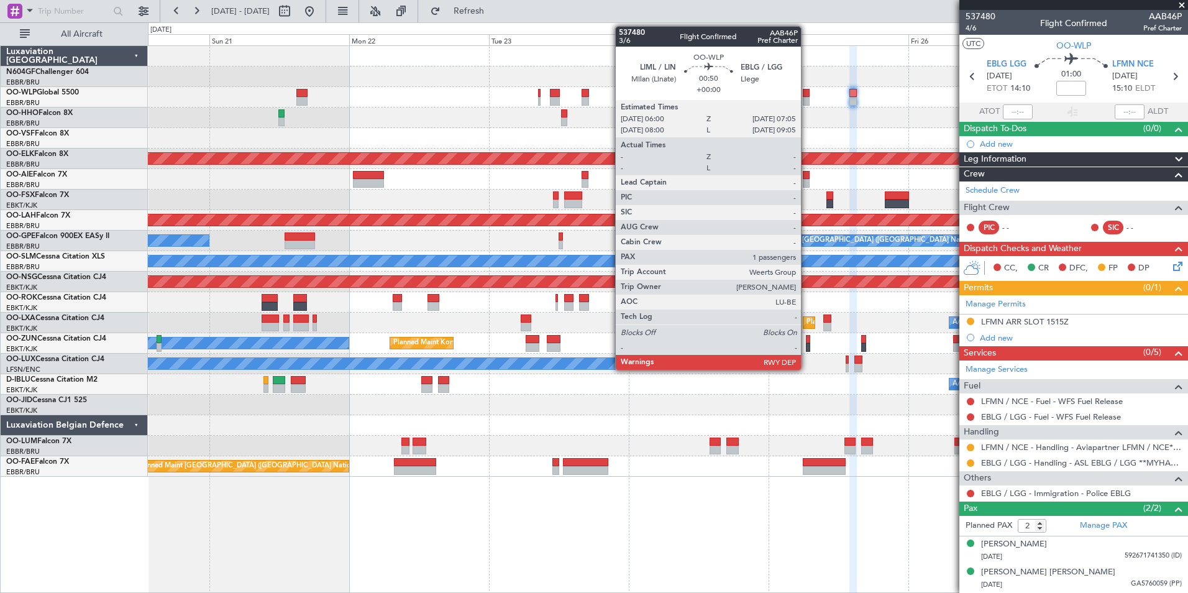
click at [806, 99] on div at bounding box center [806, 101] width 7 height 9
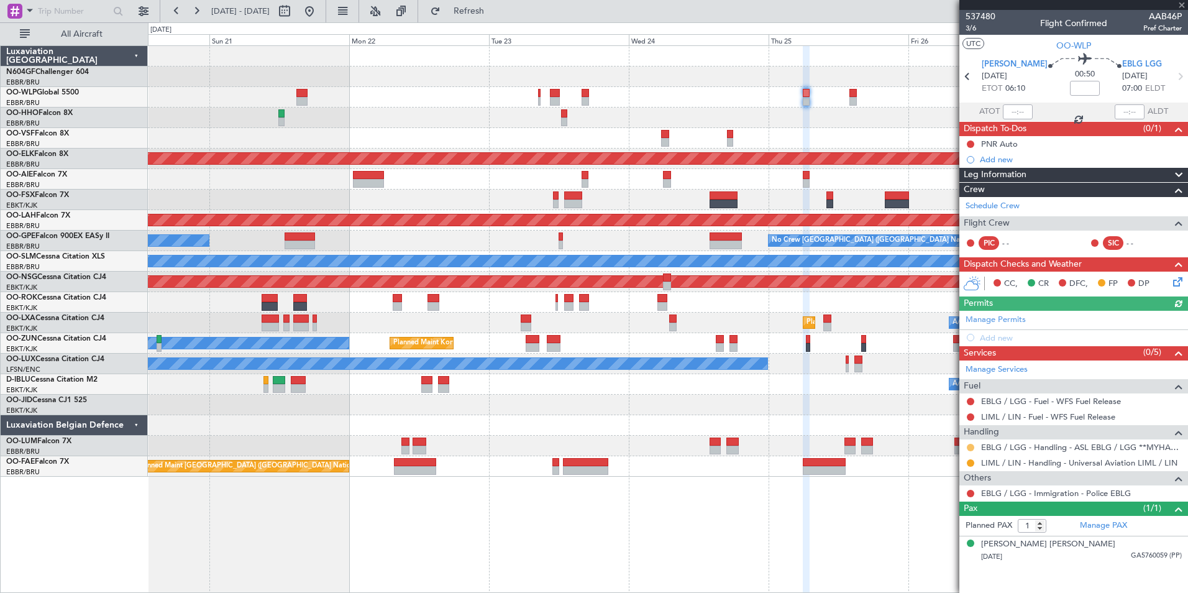
click at [970, 444] on button at bounding box center [970, 447] width 7 height 7
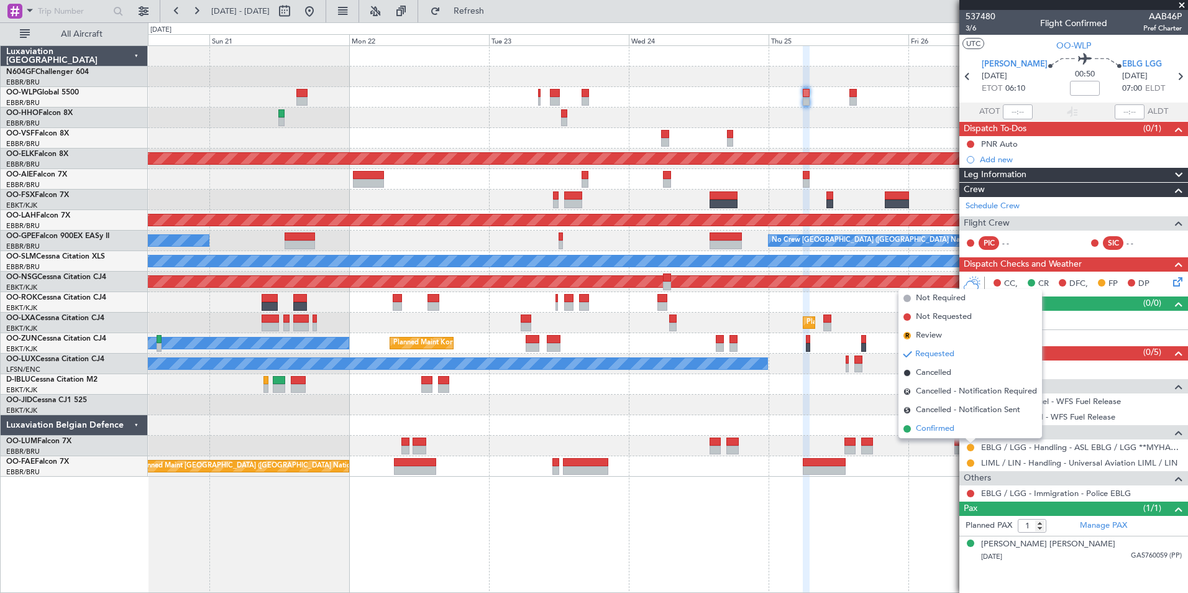
click at [932, 422] on span "Confirmed" at bounding box center [935, 428] width 39 height 12
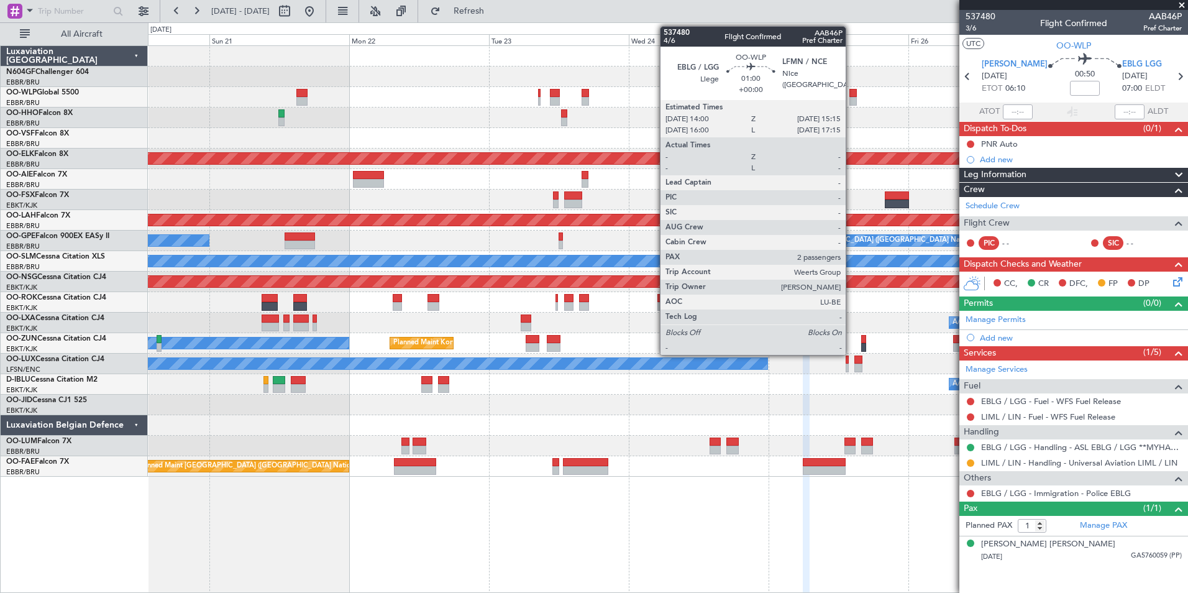
click at [851, 94] on div at bounding box center [852, 93] width 7 height 9
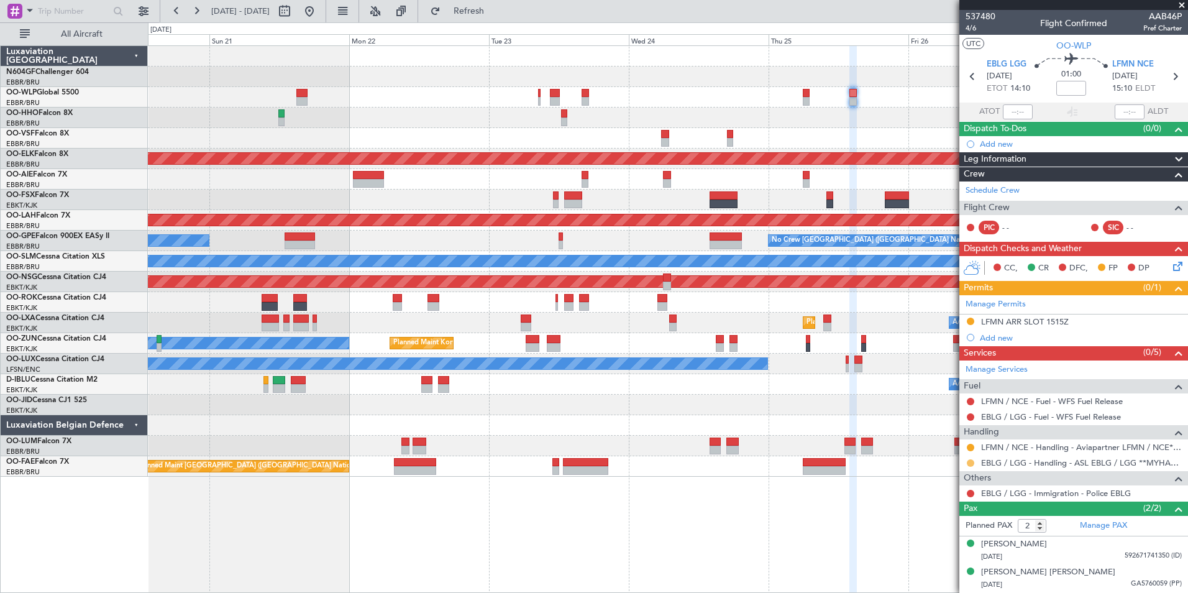
click at [973, 460] on button at bounding box center [970, 462] width 7 height 7
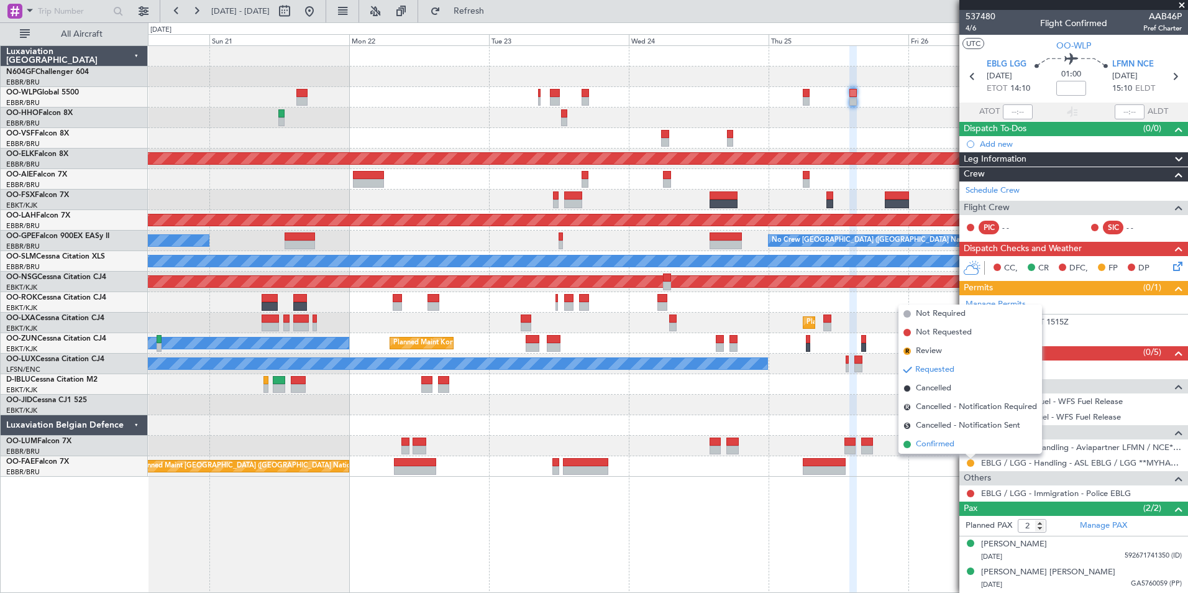
click at [946, 449] on span "Confirmed" at bounding box center [935, 444] width 39 height 12
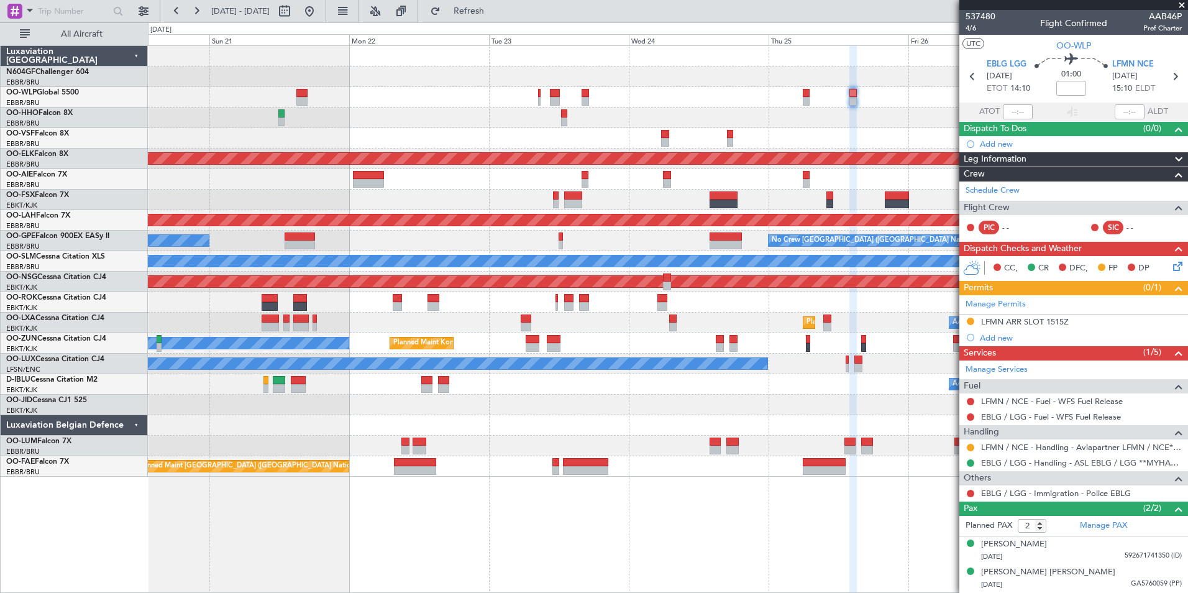
click at [1180, 2] on span at bounding box center [1181, 5] width 12 height 11
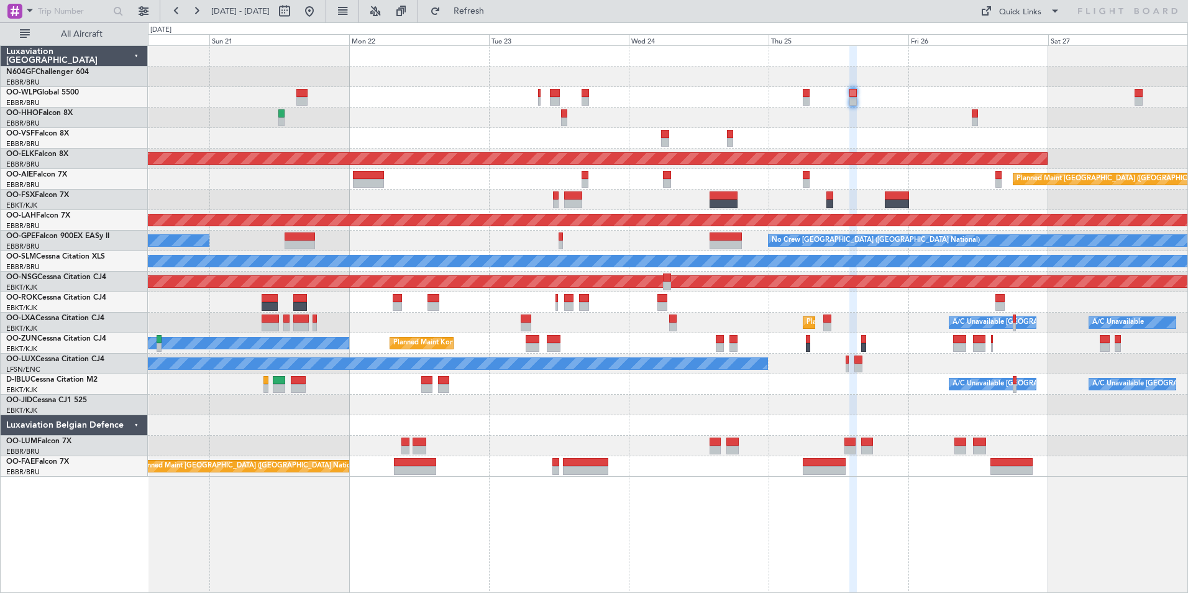
type input "0"
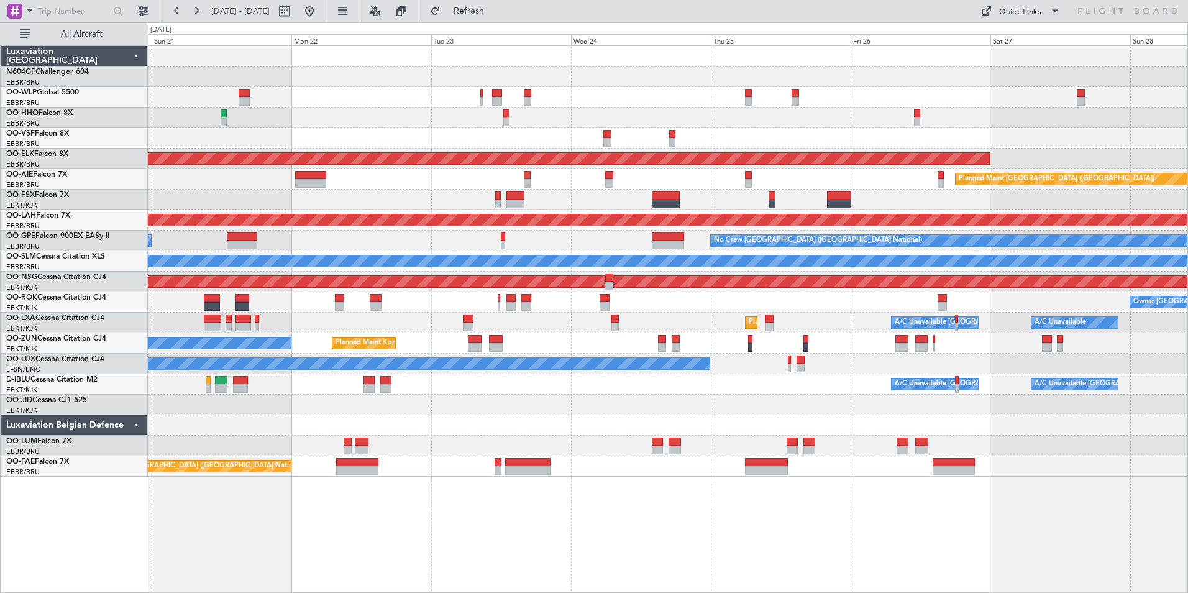
click at [910, 130] on div "AOG Maint Brussels (Brussels National) Planned Maint Kortrijk-Wevelgem Planned …" at bounding box center [667, 261] width 1039 height 431
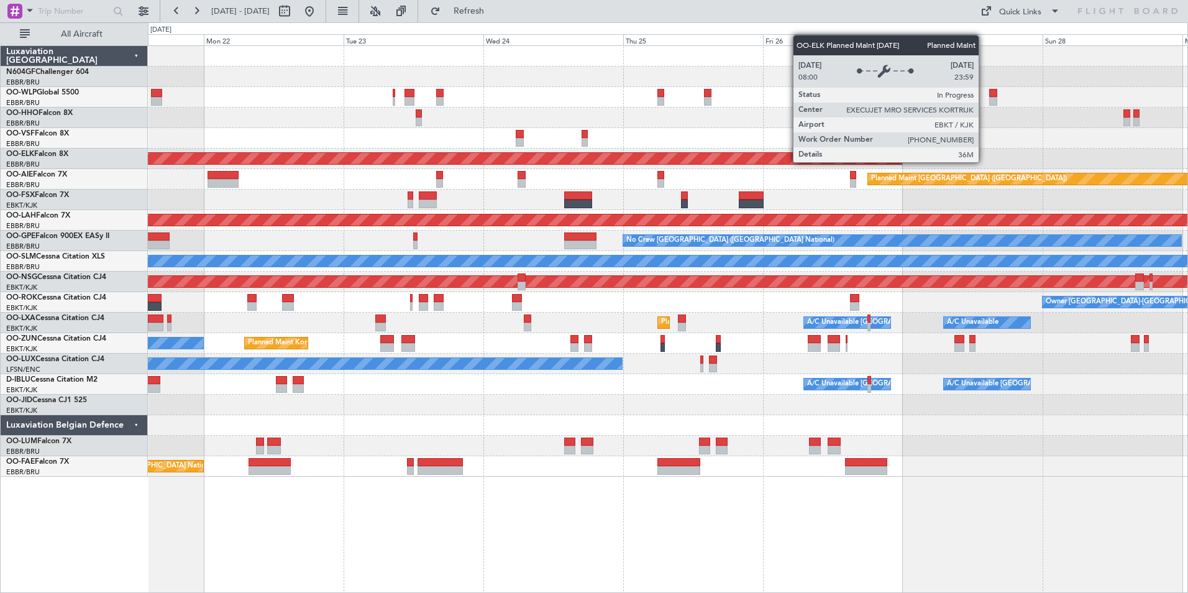
click at [896, 164] on div "Planned Maint Kortrijk-[GEOGRAPHIC_DATA]" at bounding box center [5, 158] width 1794 height 12
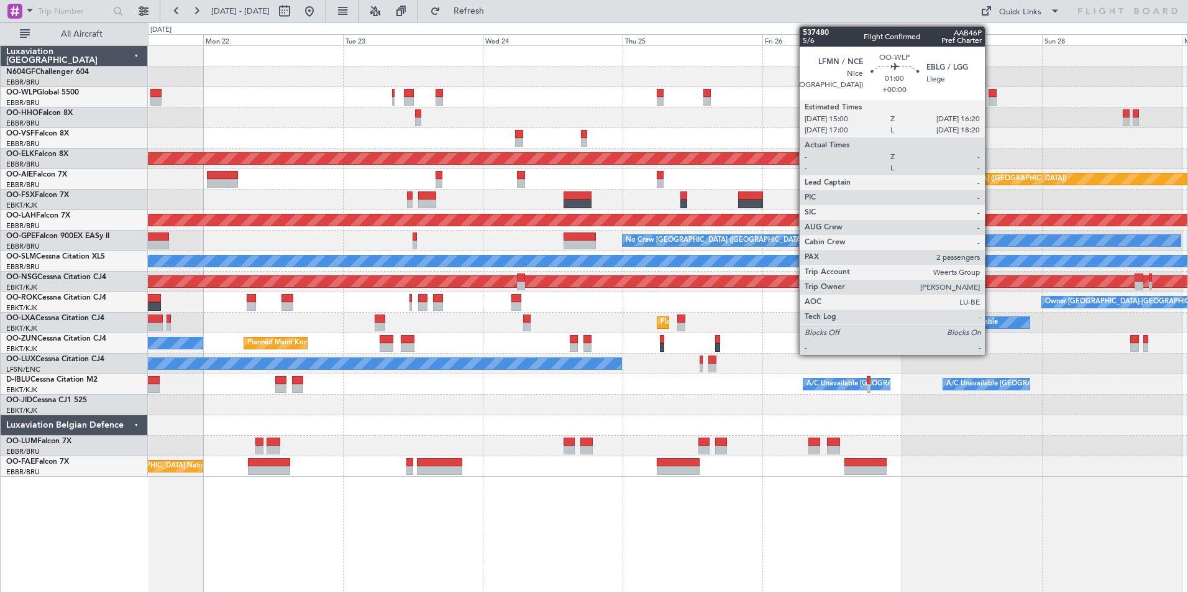
click at [990, 96] on div at bounding box center [992, 93] width 8 height 9
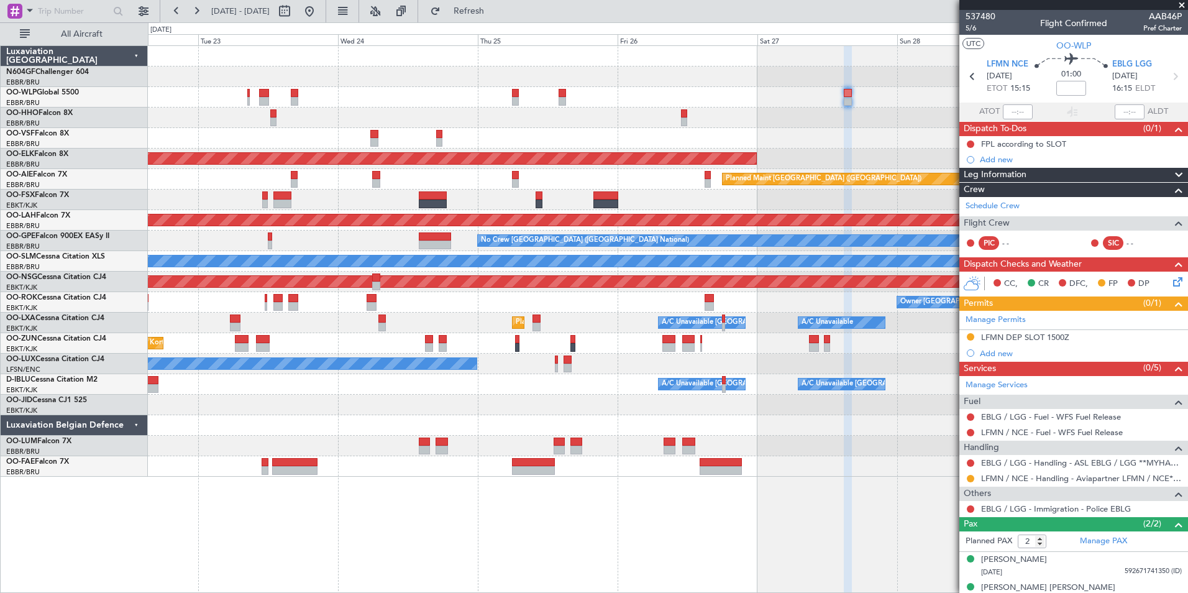
click at [733, 107] on div at bounding box center [667, 117] width 1039 height 21
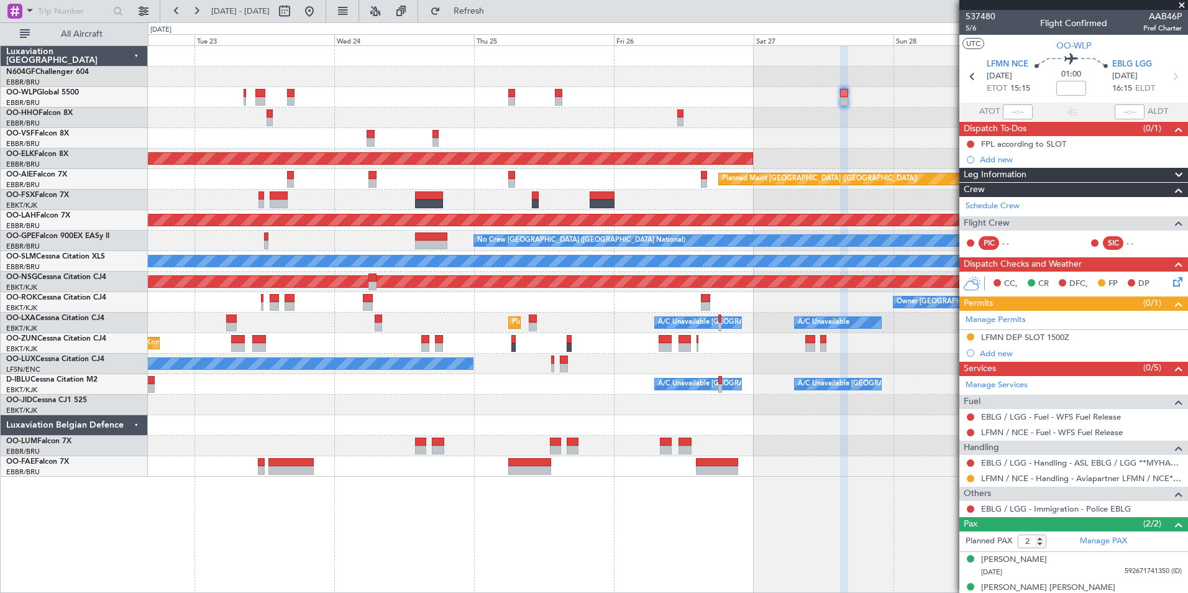
scroll to position [14, 0]
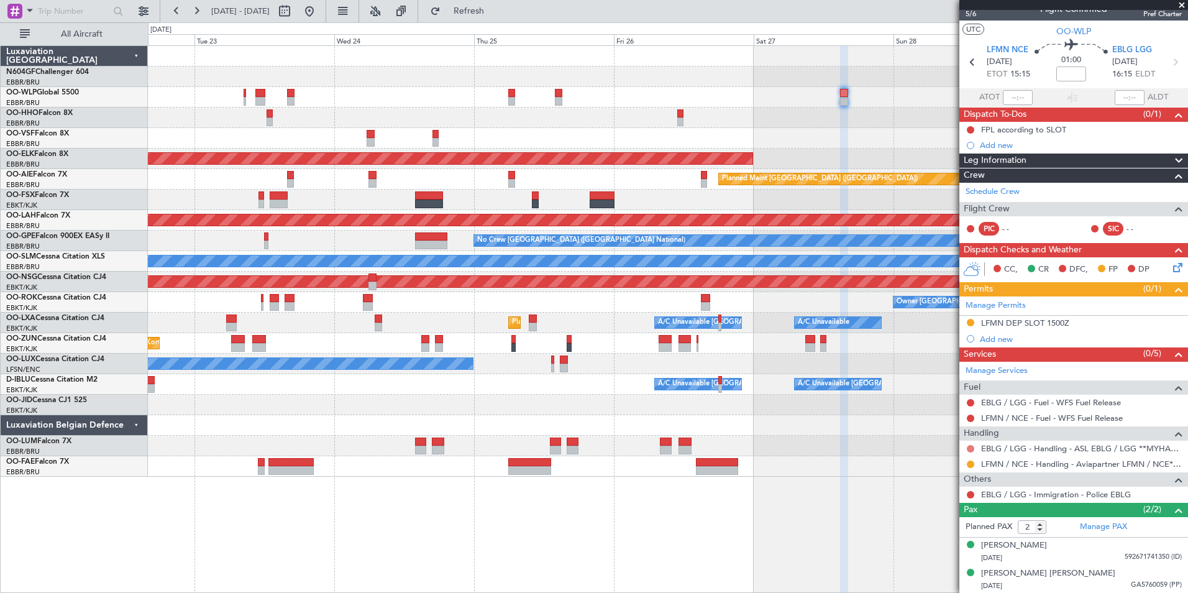
click at [968, 445] on button at bounding box center [970, 448] width 7 height 7
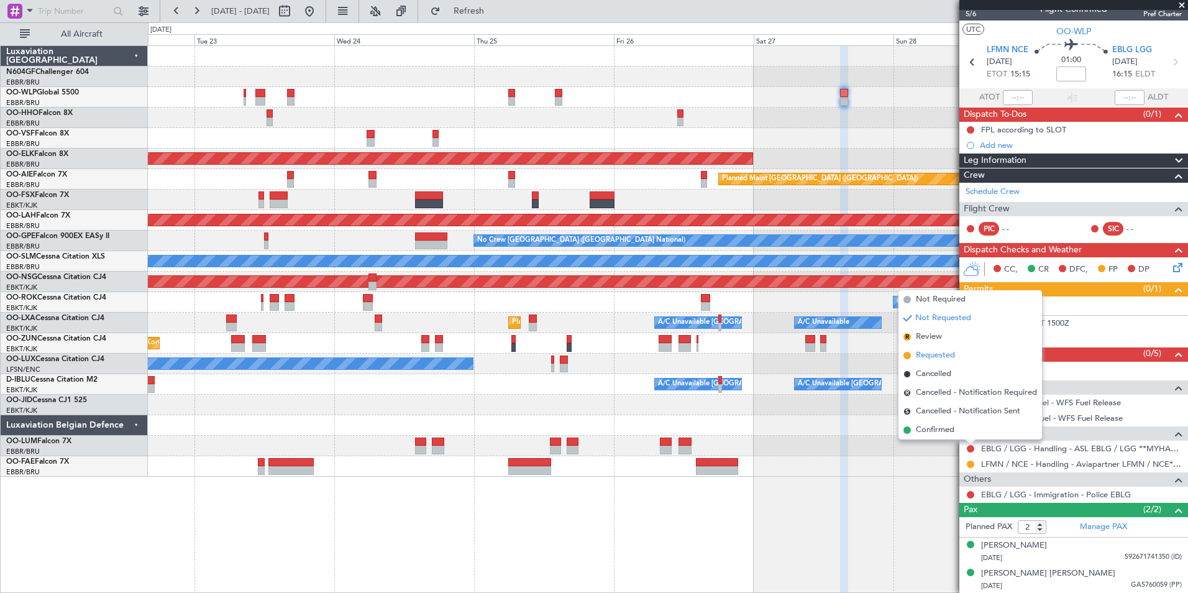
click at [950, 363] on li "Requested" at bounding box center [970, 355] width 144 height 19
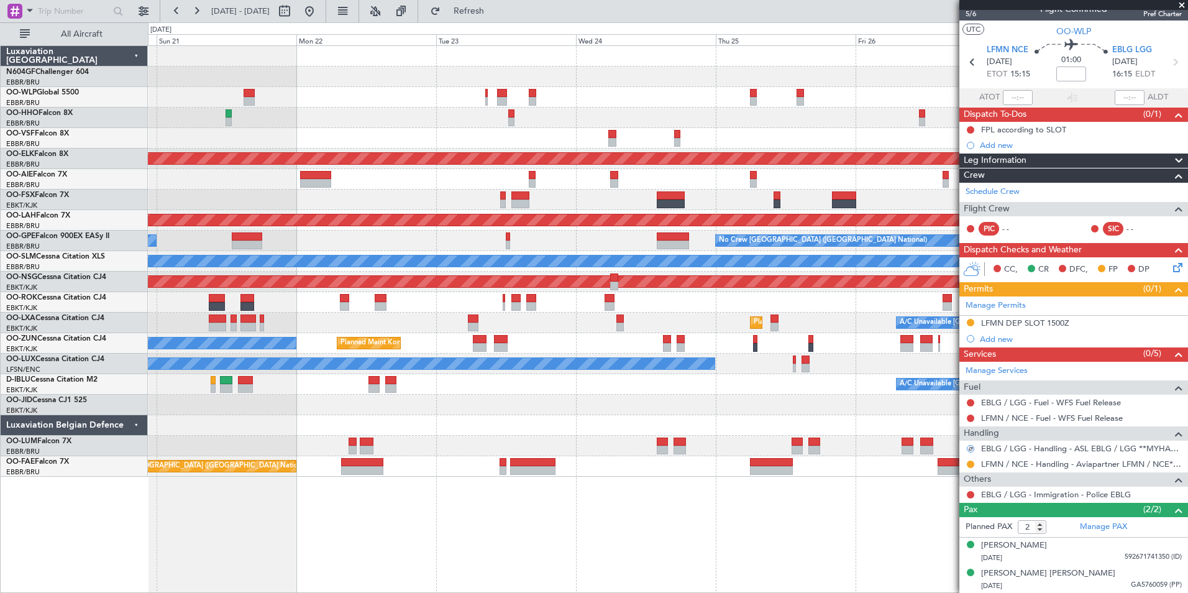
click at [627, 169] on div "AOG Maint Brussels (Brussels National) Planned Maint Kortrijk-Wevelgem Planned …" at bounding box center [667, 261] width 1039 height 431
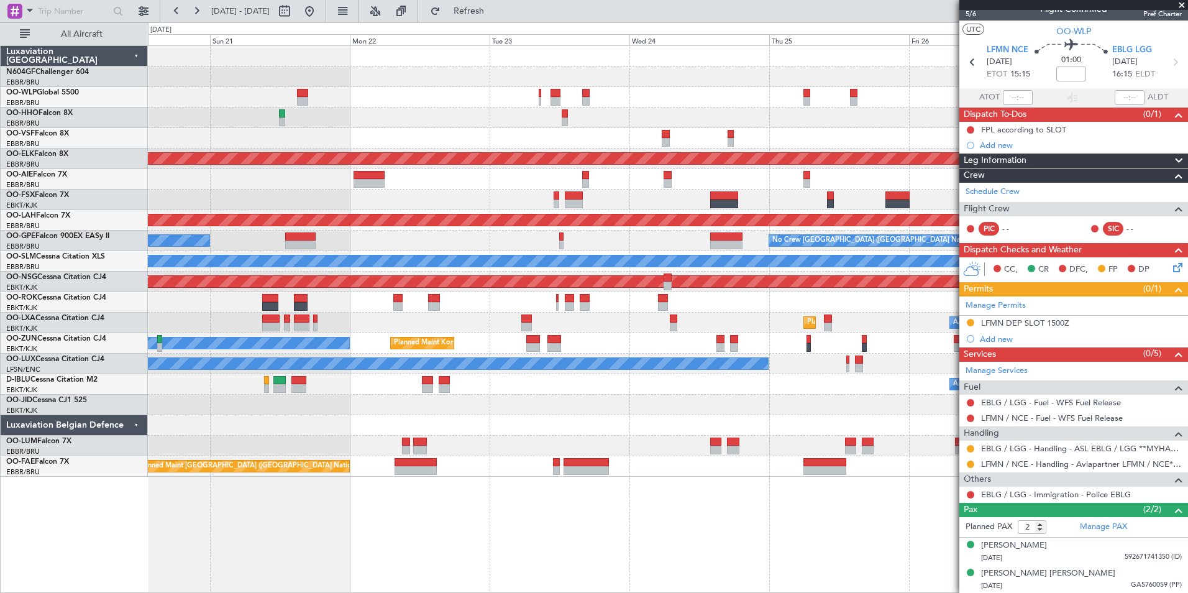
click at [528, 121] on div at bounding box center [667, 117] width 1039 height 21
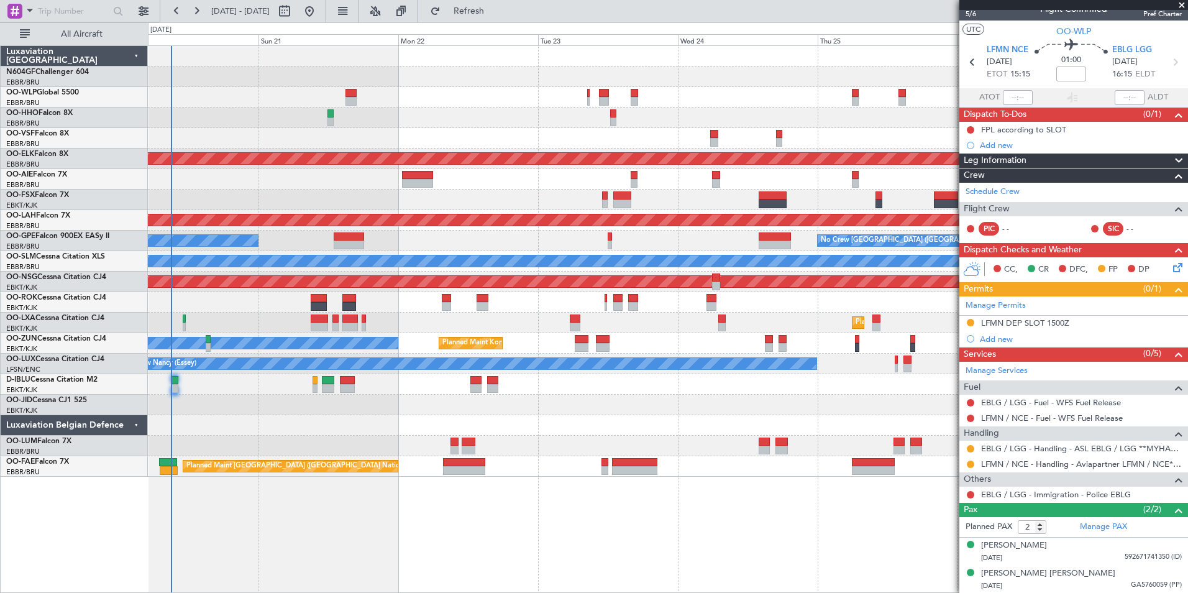
click at [576, 109] on div "Planned Maint Liege AOG Maint Brussels (Brussels National) Planned Maint Kortri…" at bounding box center [667, 261] width 1039 height 431
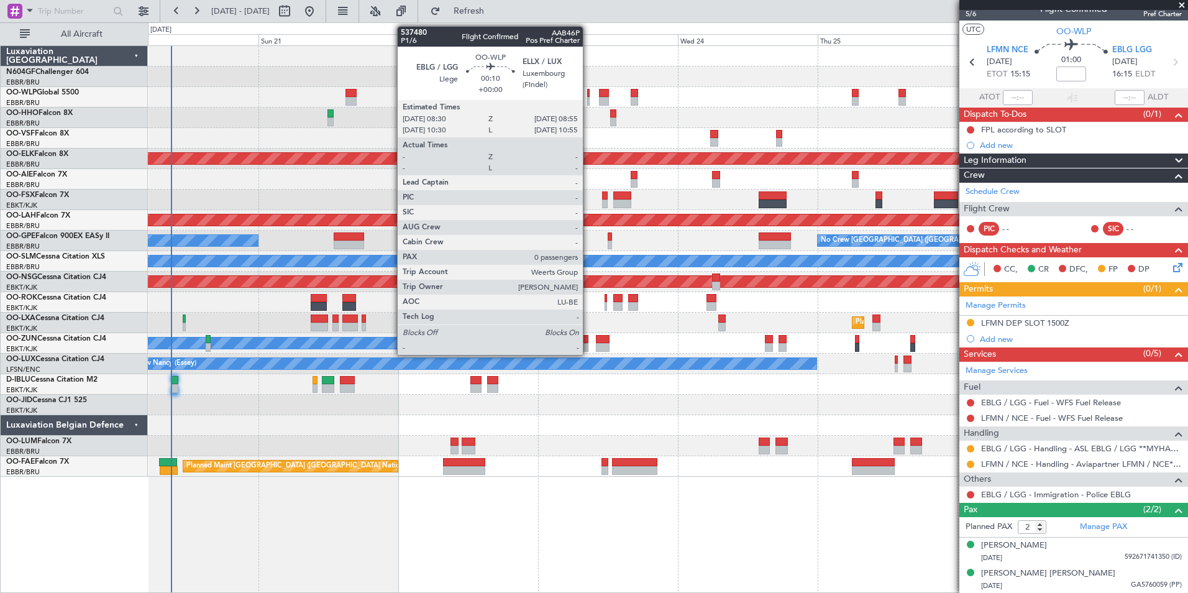
click at [588, 96] on div at bounding box center [588, 93] width 2 height 9
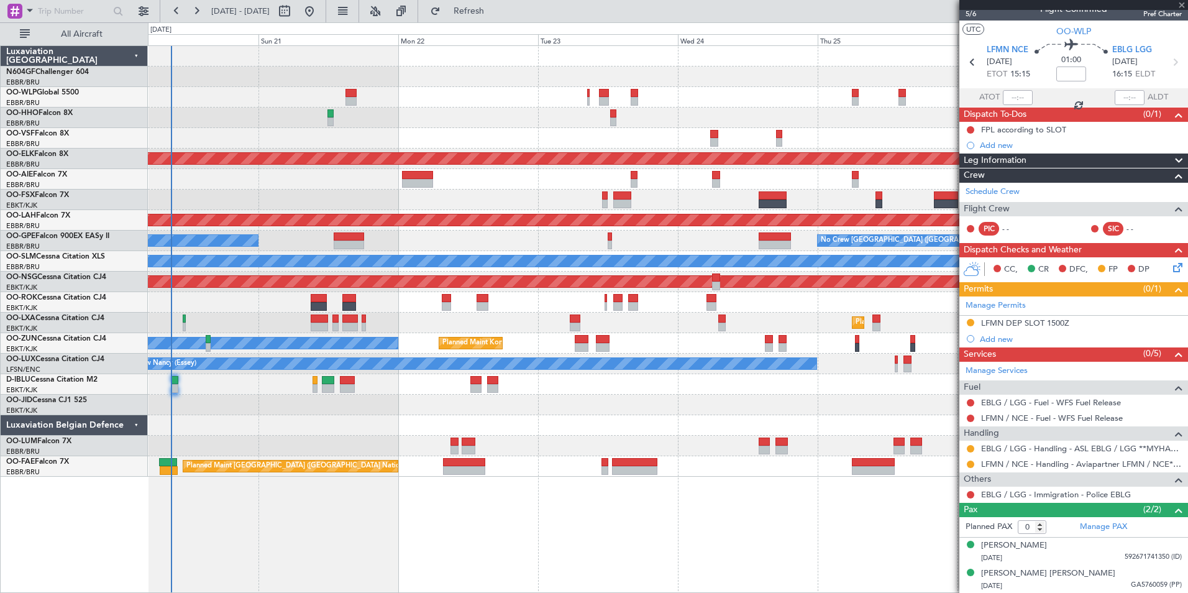
scroll to position [0, 0]
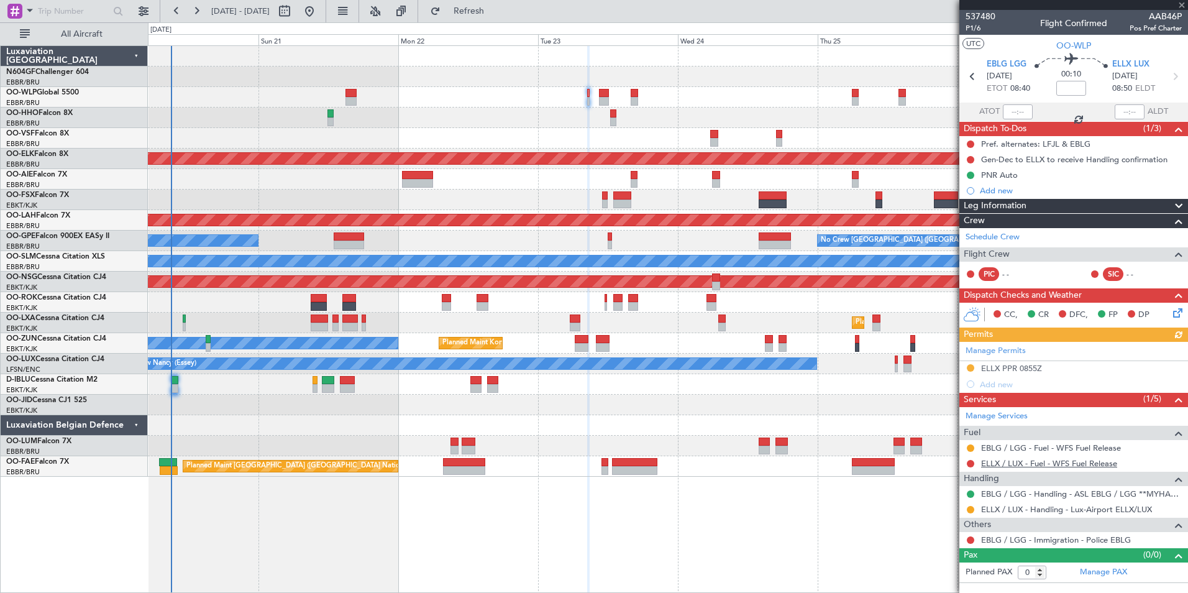
click at [1007, 464] on link "ELLX / LUX - Fuel - WFS Fuel Release" at bounding box center [1049, 463] width 136 height 11
click at [495, 9] on span "Refresh" at bounding box center [469, 11] width 52 height 9
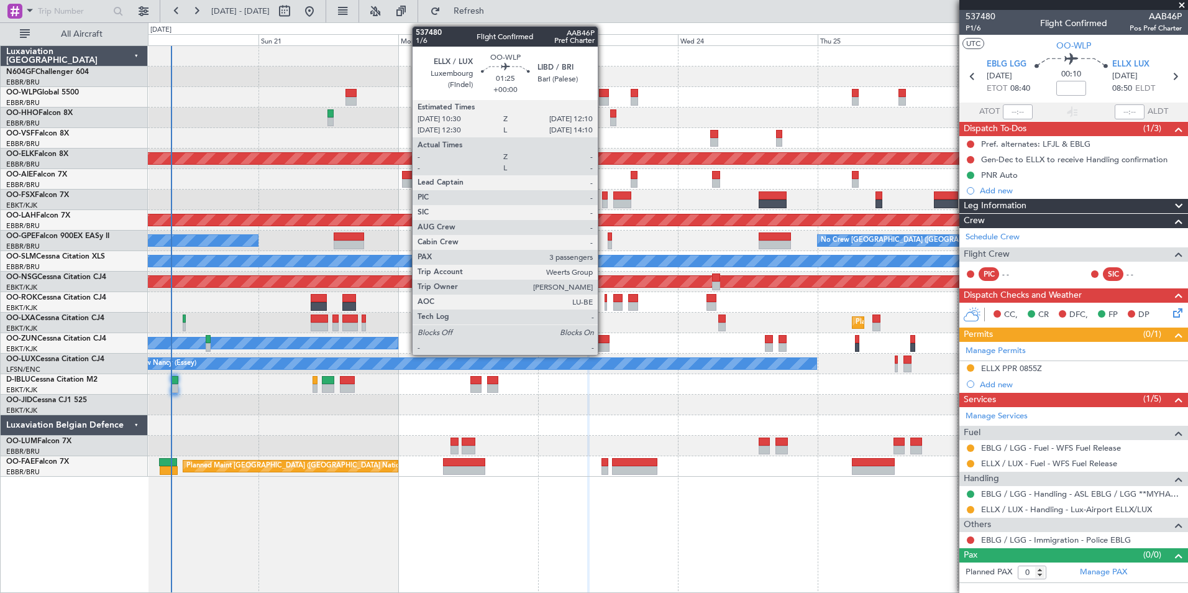
click at [603, 96] on div at bounding box center [604, 93] width 10 height 9
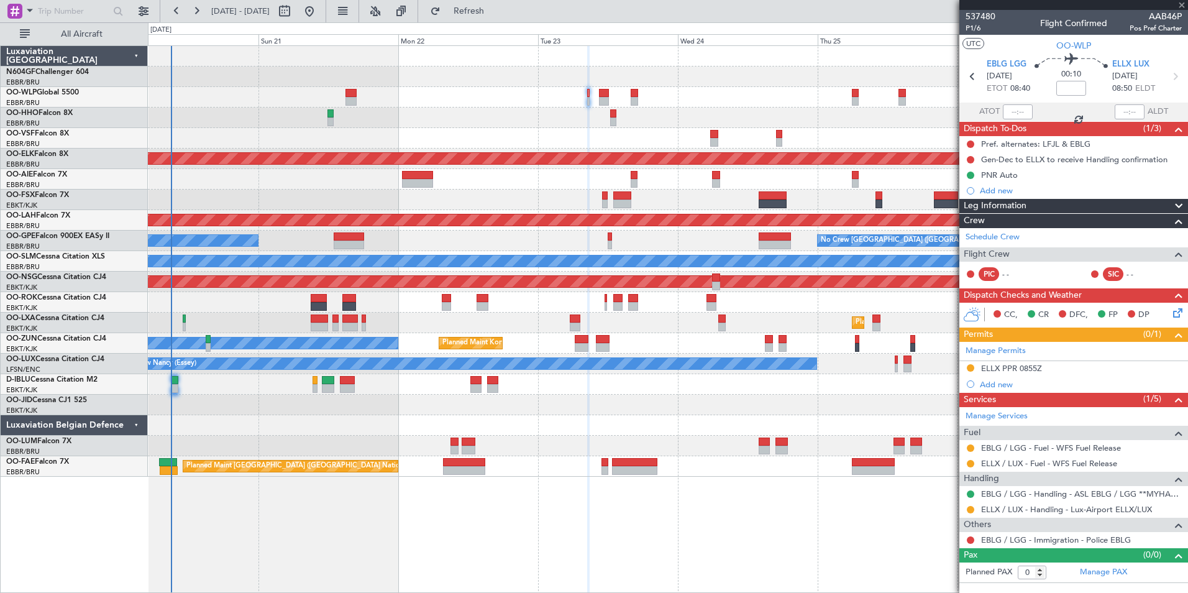
type input "3"
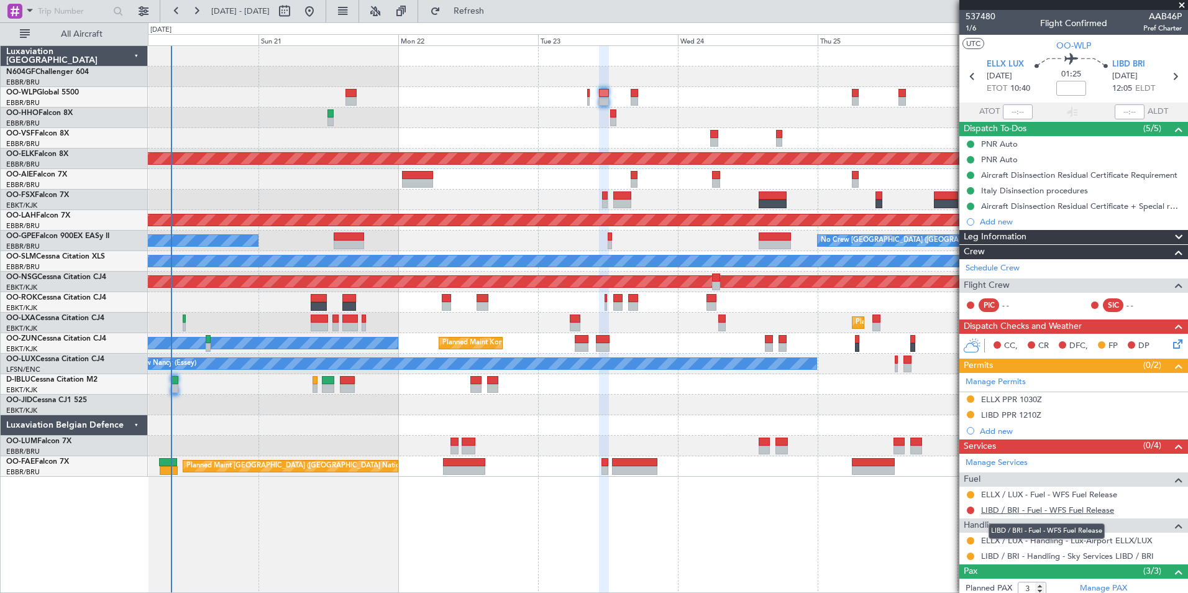
click at [1034, 509] on link "LIBD / BRI - Fuel - WFS Fuel Release" at bounding box center [1047, 509] width 133 height 11
click at [499, 16] on button "Refresh" at bounding box center [461, 11] width 75 height 20
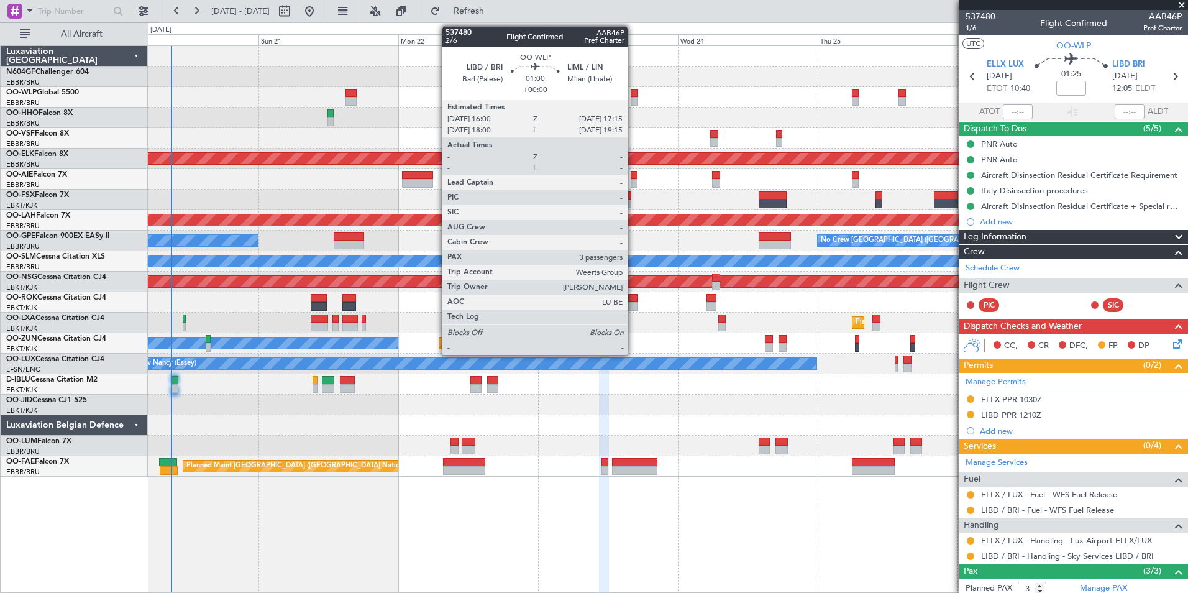
click at [633, 97] on div at bounding box center [634, 101] width 7 height 9
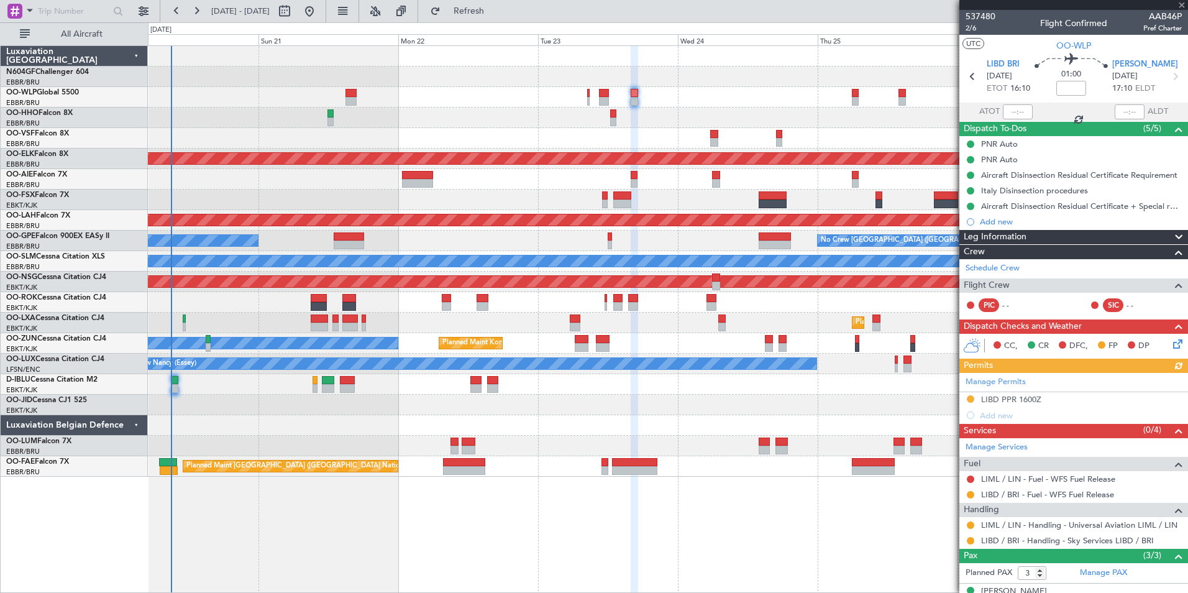
click at [619, 125] on div at bounding box center [667, 117] width 1039 height 21
click at [1003, 483] on link "LIML / LIN - Fuel - WFS Fuel Release" at bounding box center [1048, 478] width 134 height 11
click at [486, 10] on span "Refresh" at bounding box center [469, 11] width 52 height 9
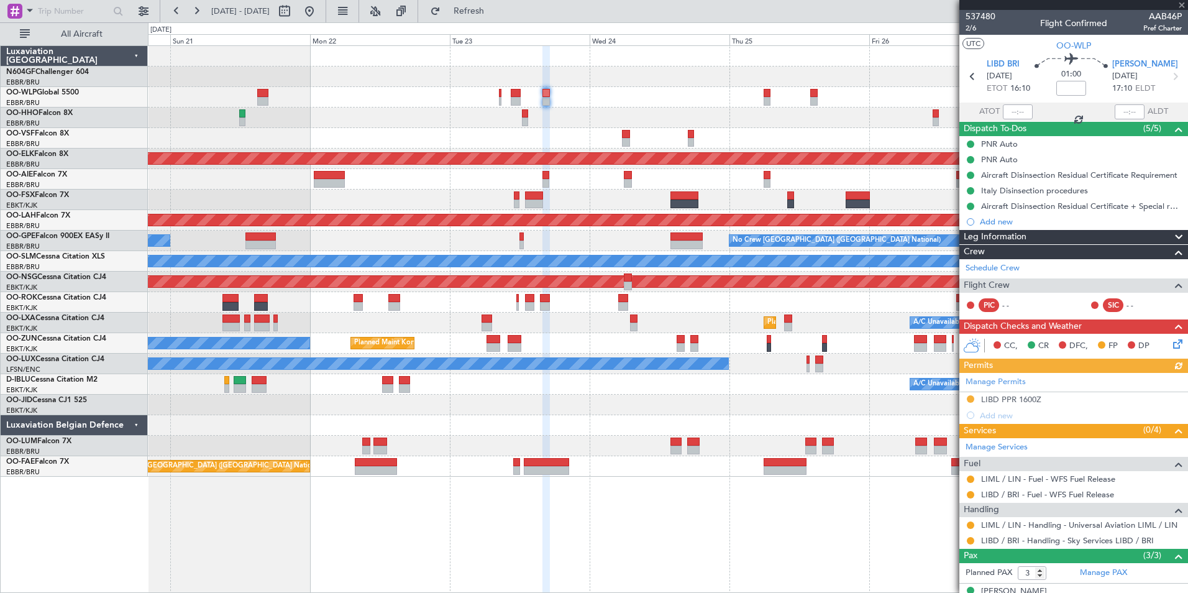
click at [608, 105] on div at bounding box center [667, 97] width 1039 height 21
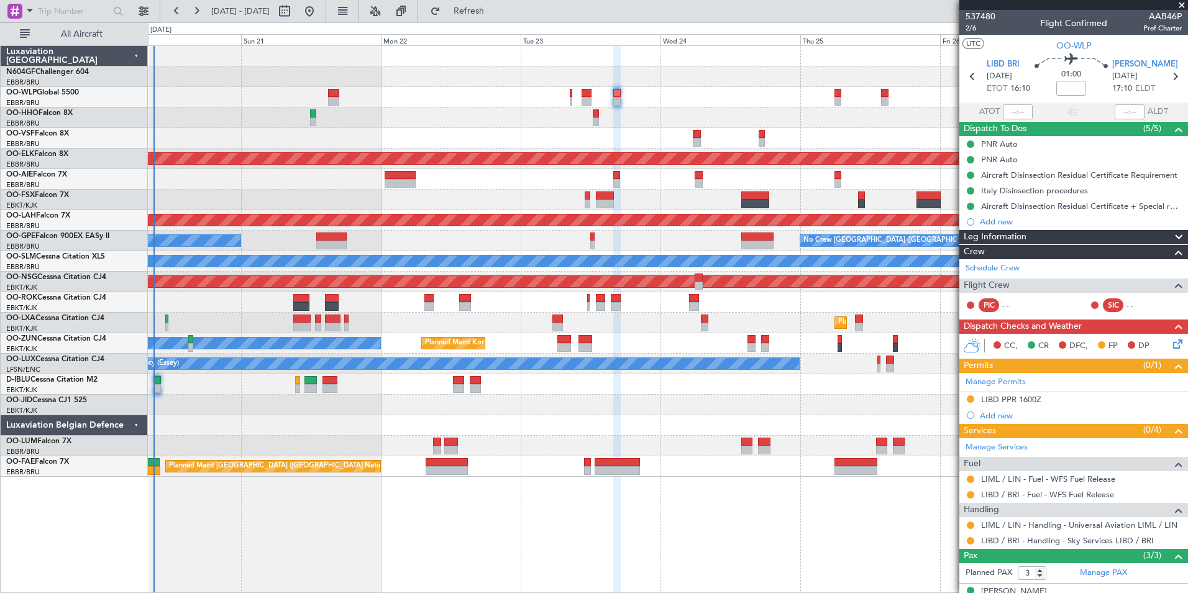
click at [495, 116] on div at bounding box center [667, 117] width 1039 height 21
click at [465, 109] on div at bounding box center [667, 117] width 1039 height 21
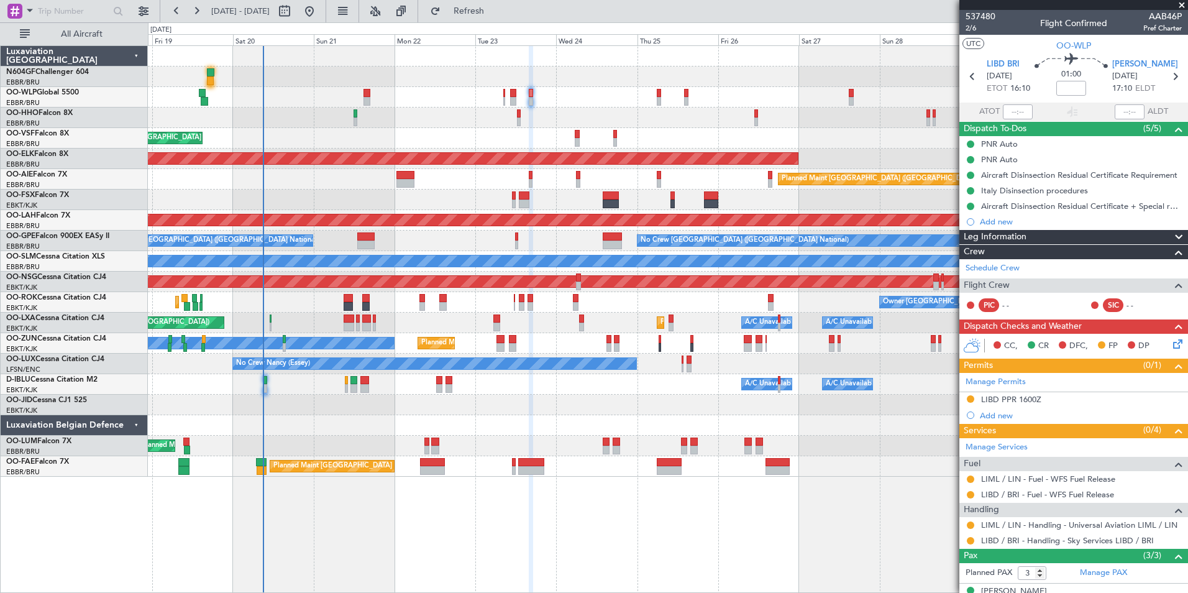
click at [453, 109] on div at bounding box center [667, 117] width 1039 height 21
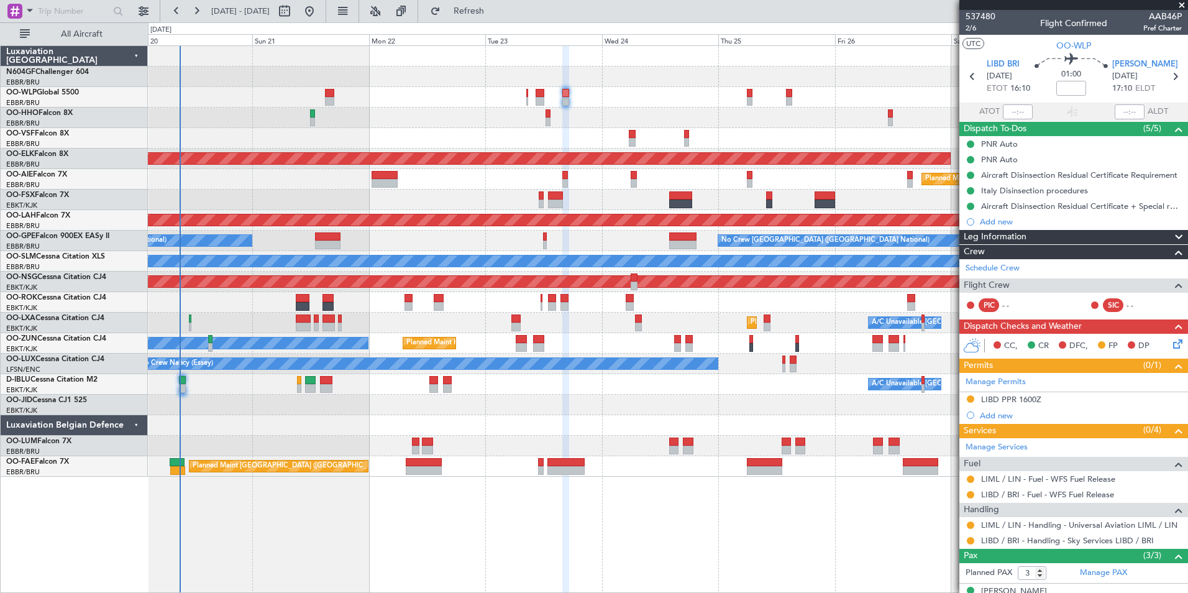
click at [624, 122] on div at bounding box center [667, 117] width 1039 height 21
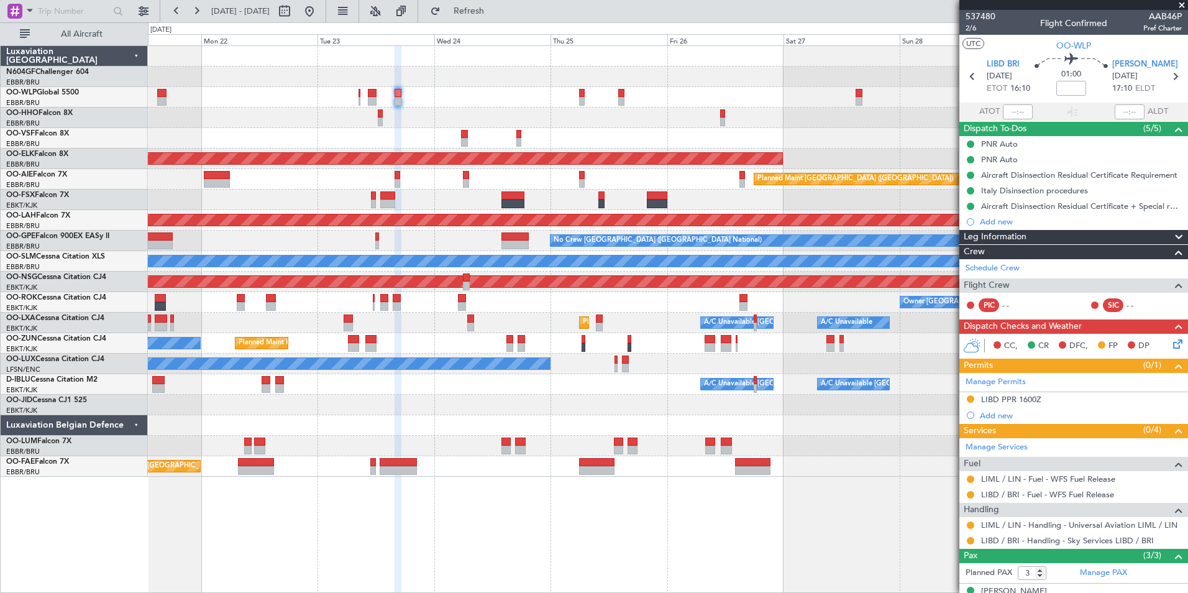
click at [633, 130] on div "AOG Maint [GEOGRAPHIC_DATA] ([GEOGRAPHIC_DATA] National)" at bounding box center [667, 138] width 1039 height 21
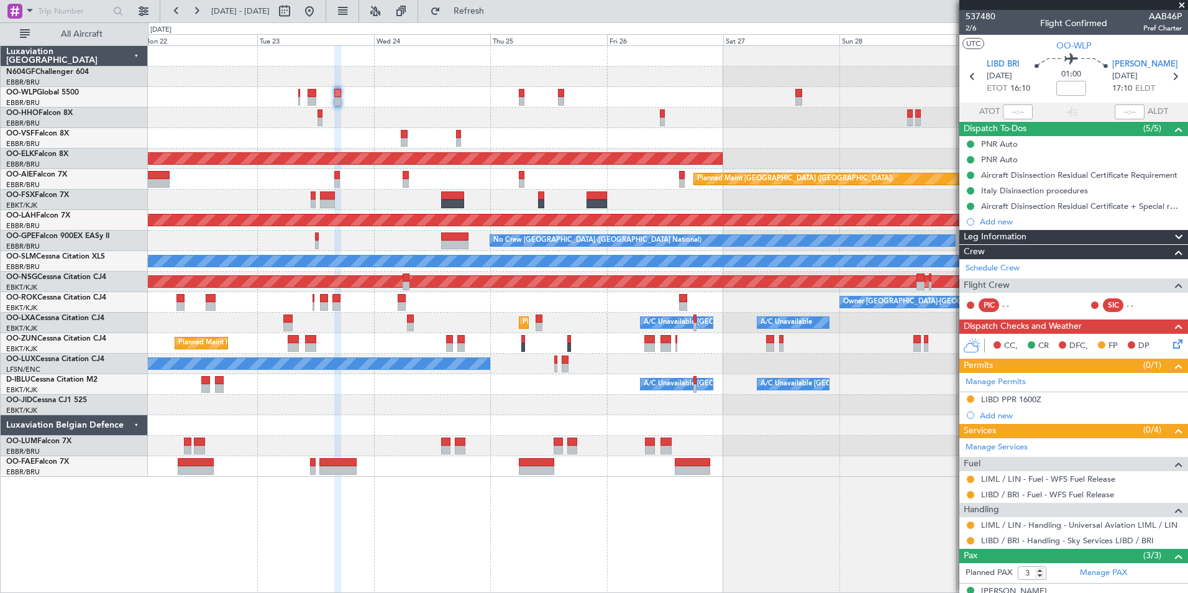
click at [604, 135] on div "Planned Maint Kortrijk-Wevelgem Planned Maint London (Farnborough) Planned Main…" at bounding box center [667, 261] width 1039 height 431
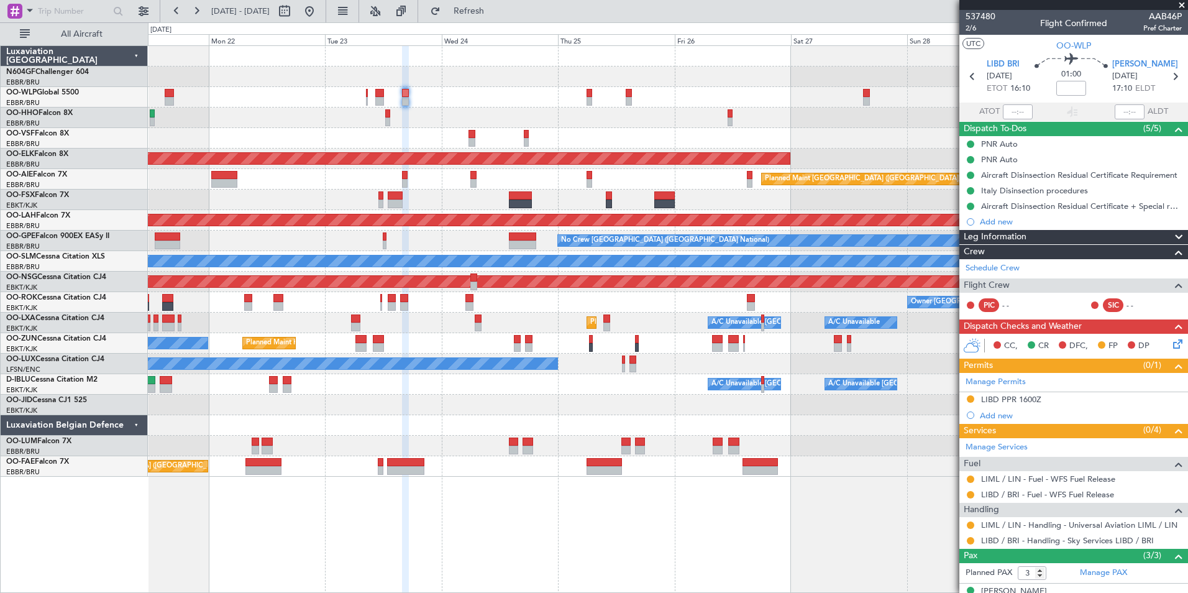
click at [665, 358] on div "No Crew Nancy (Essey)" at bounding box center [667, 363] width 1039 height 21
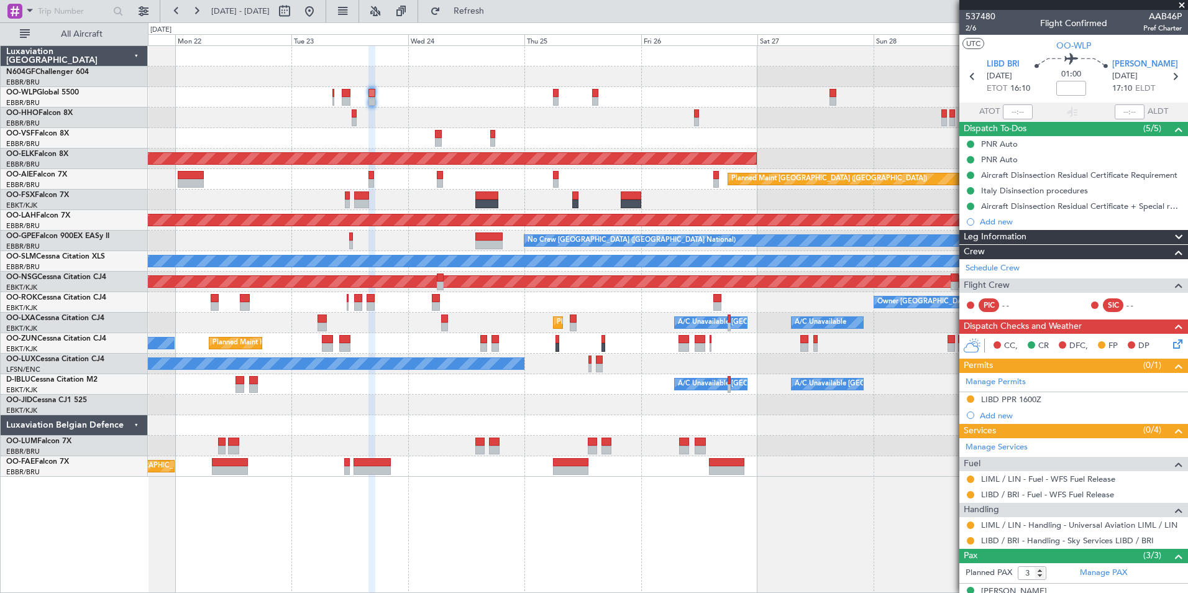
click at [446, 347] on div "Planned Maint Kortrijk-[GEOGRAPHIC_DATA] Owner" at bounding box center [667, 343] width 1039 height 21
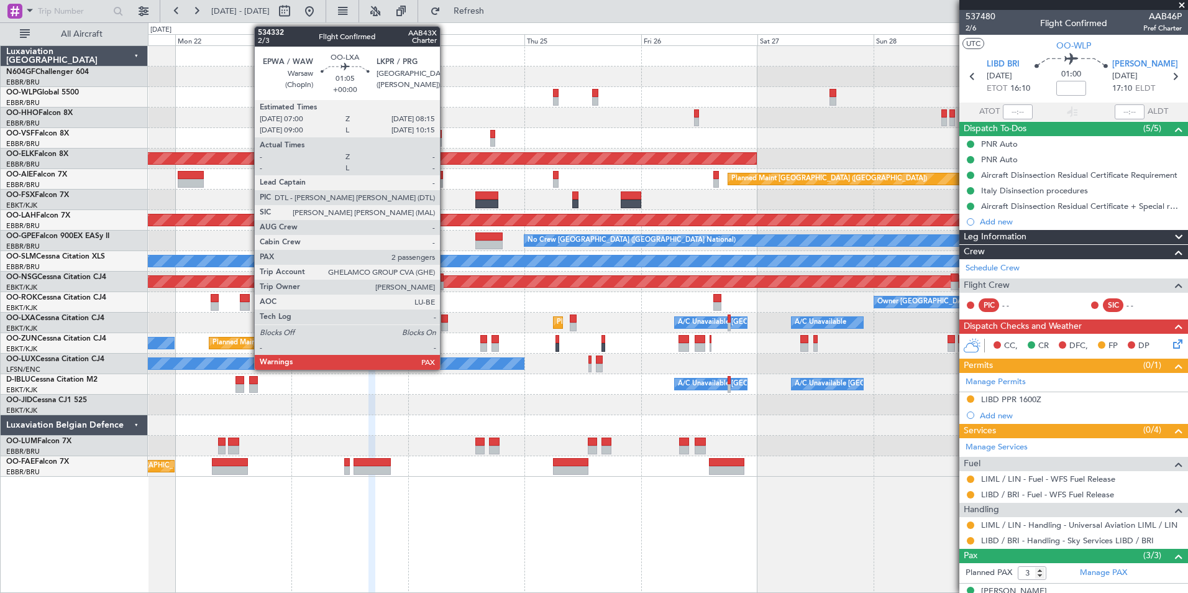
click at [465, 302] on div "Owner [GEOGRAPHIC_DATA]-[GEOGRAPHIC_DATA]" at bounding box center [667, 302] width 1039 height 21
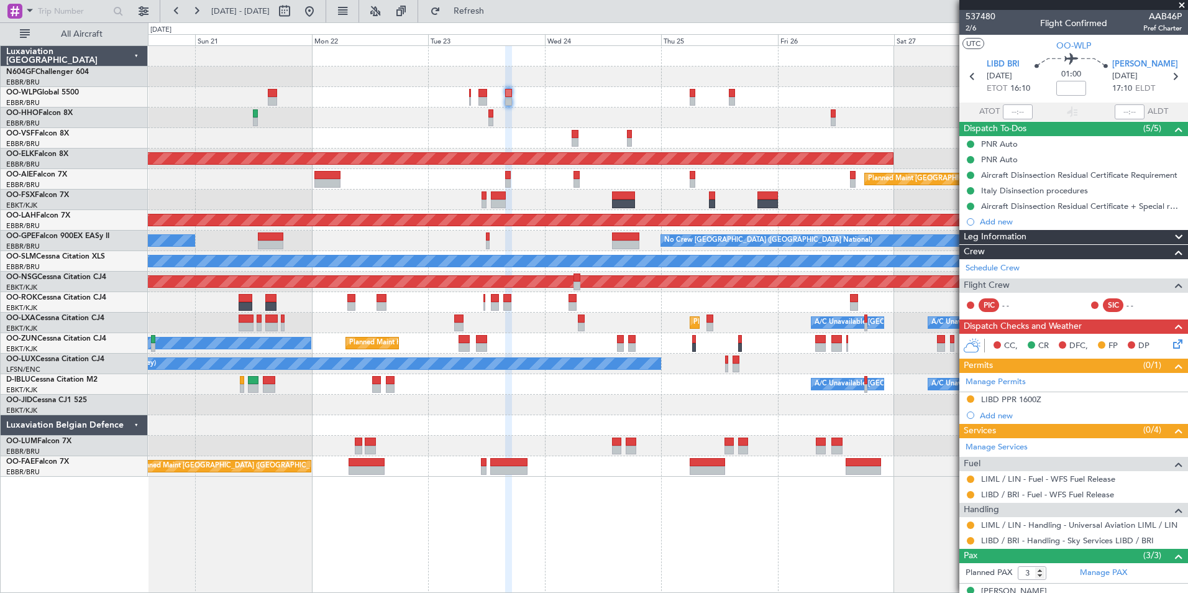
click at [556, 189] on div "Planned Maint [GEOGRAPHIC_DATA] ([GEOGRAPHIC_DATA])" at bounding box center [667, 179] width 1039 height 21
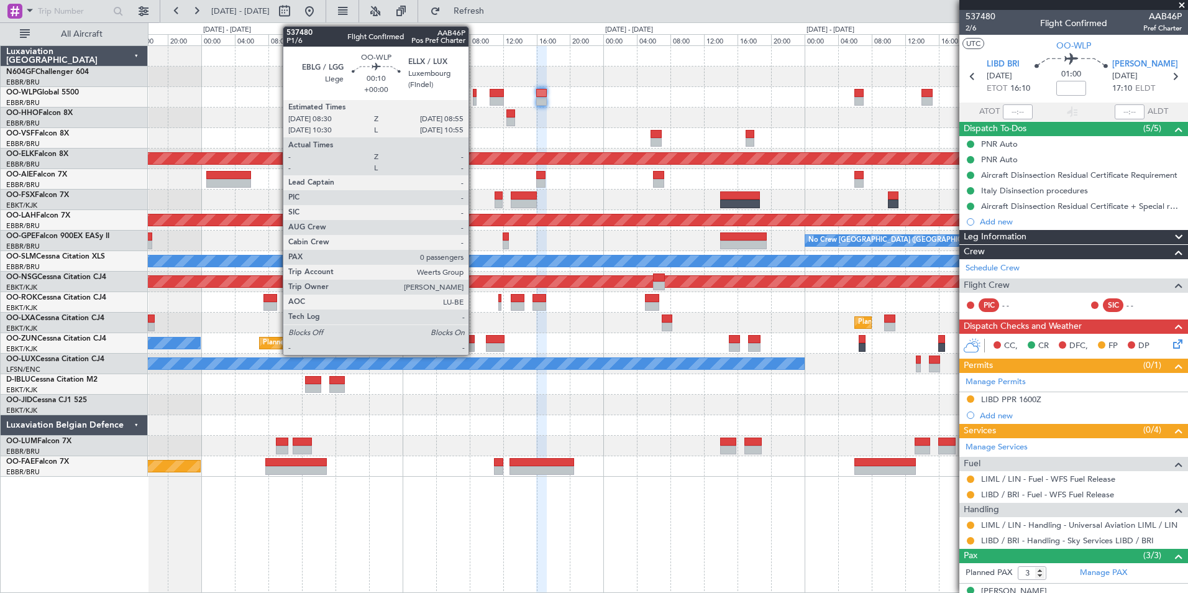
click at [474, 99] on div at bounding box center [475, 101] width 4 height 9
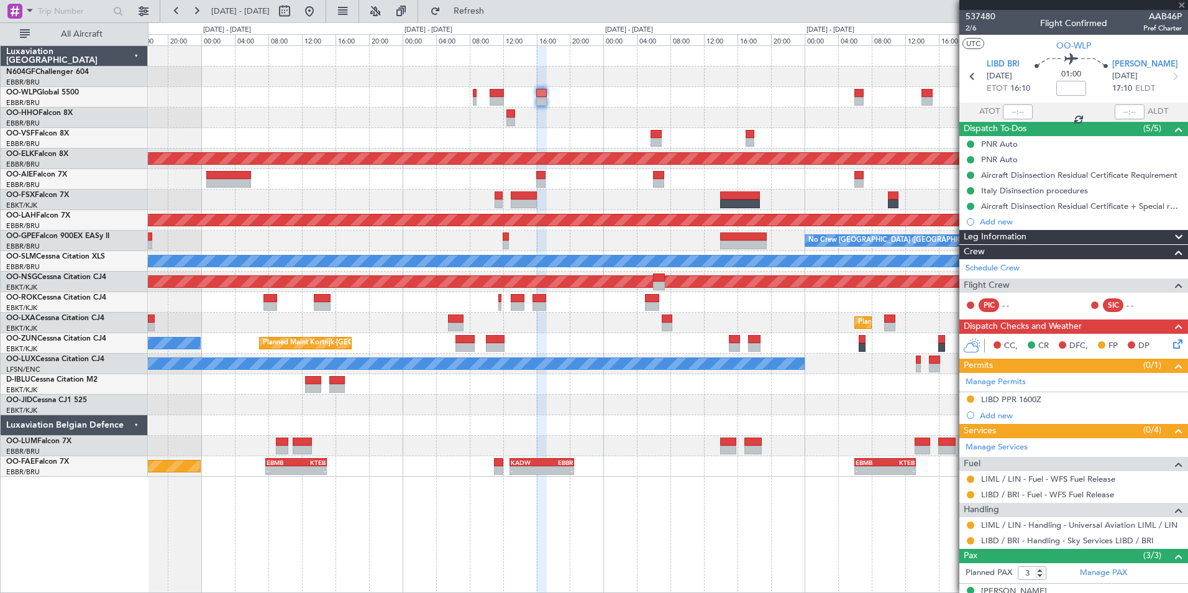
type input "0"
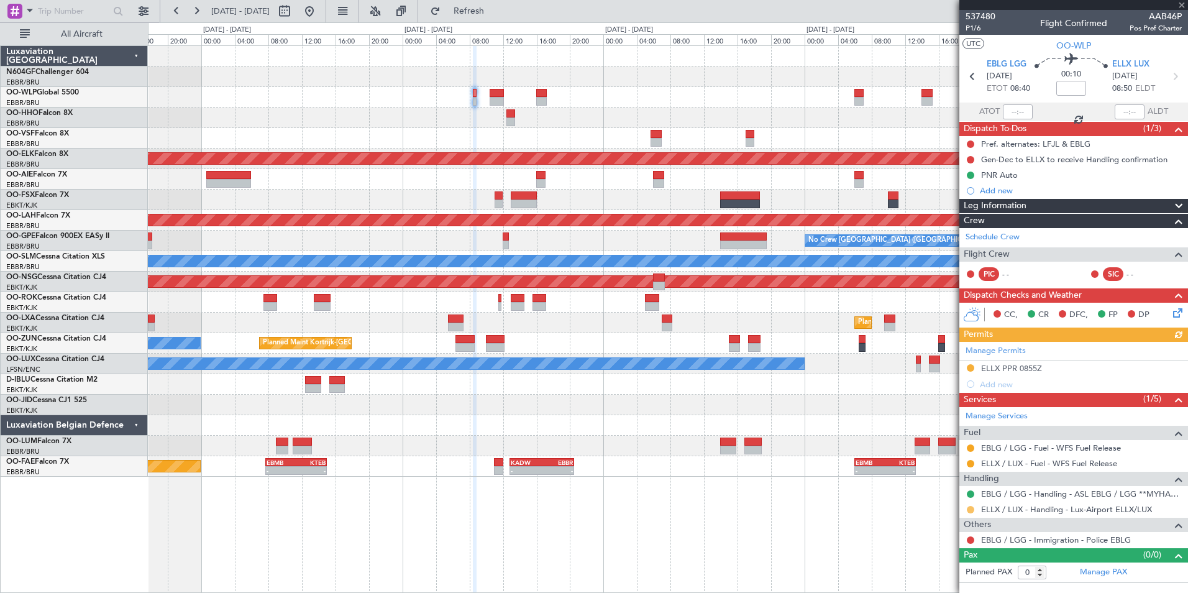
click at [971, 508] on button at bounding box center [970, 509] width 7 height 7
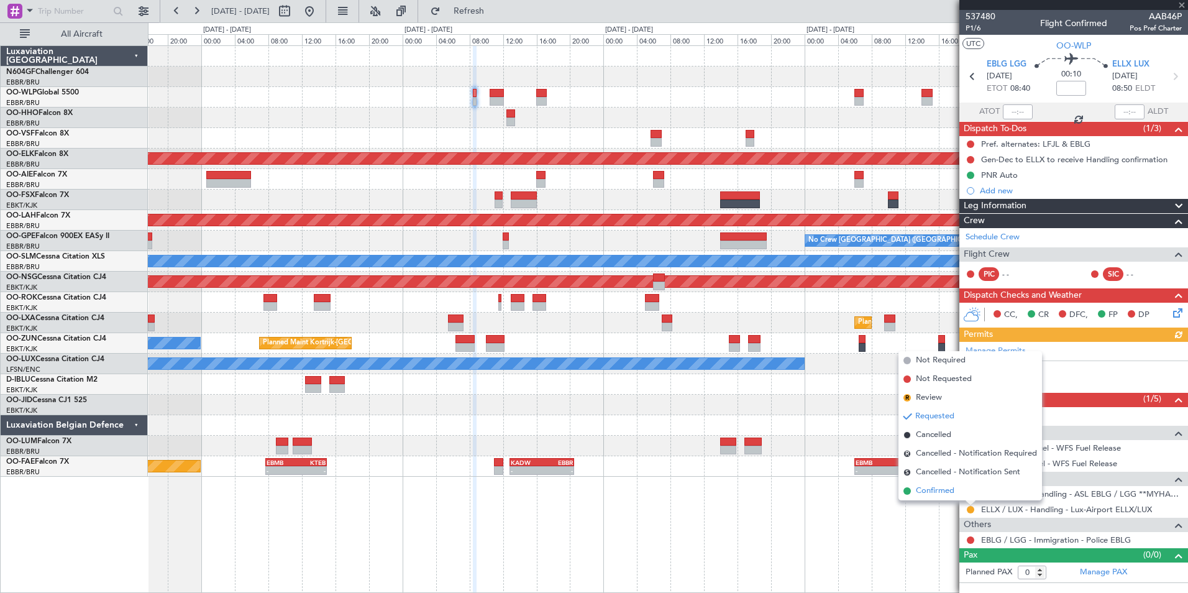
click at [959, 491] on li "Confirmed" at bounding box center [970, 490] width 144 height 19
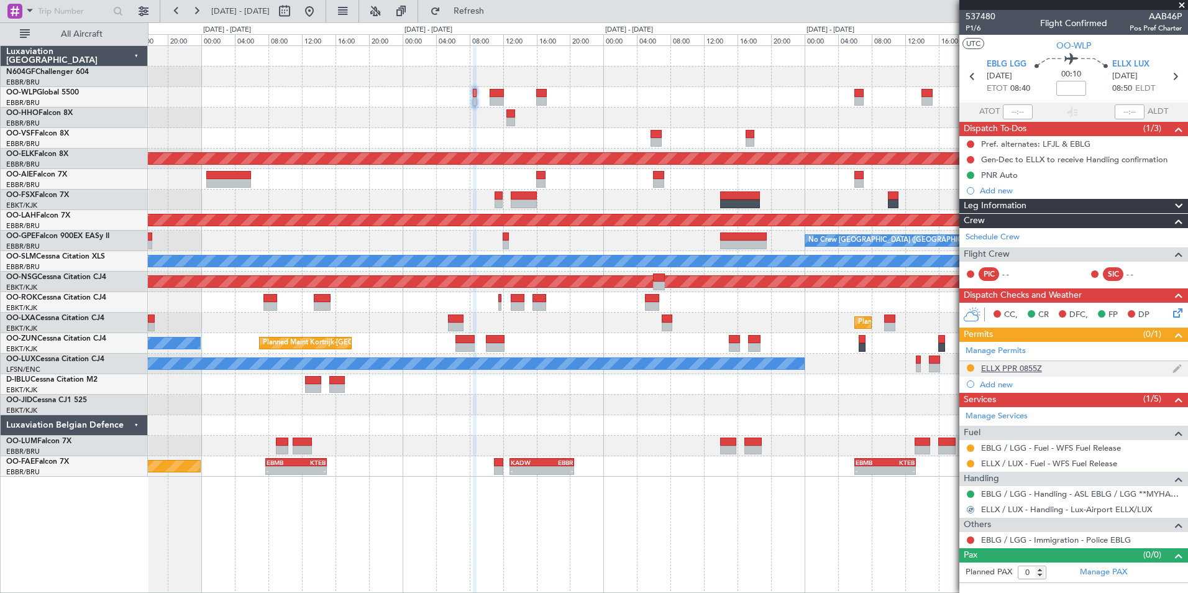
click at [1001, 367] on div "ELLX PPR 0855Z" at bounding box center [1011, 368] width 61 height 11
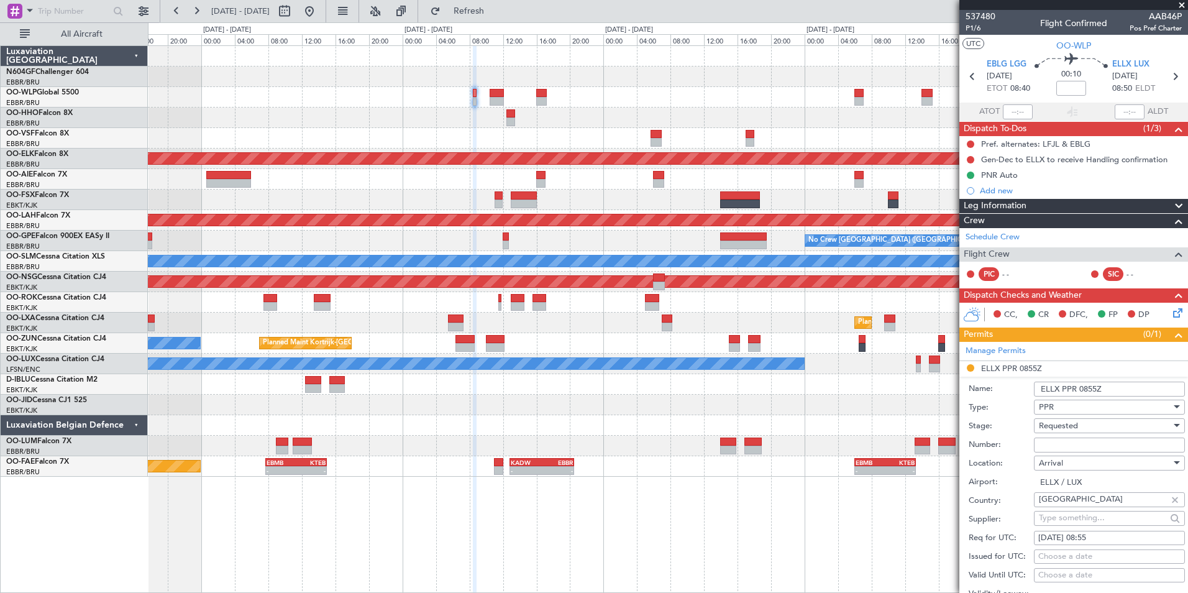
click at [1077, 442] on input "Number:" at bounding box center [1109, 444] width 151 height 15
paste input "67382"
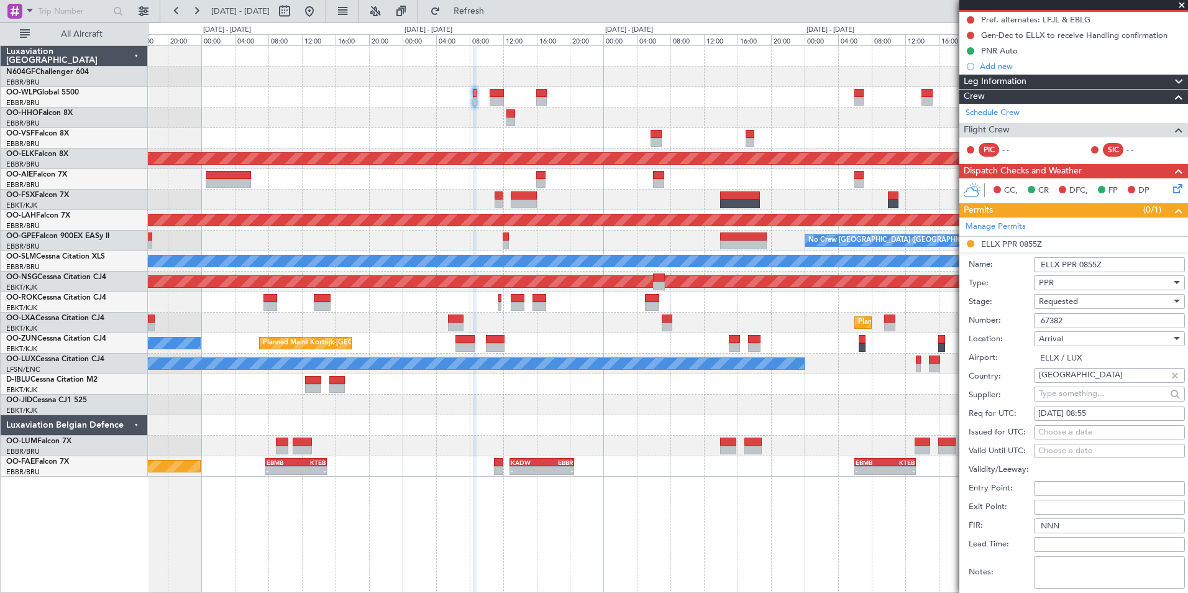
type input "67382"
click at [1070, 306] on span "Requested" at bounding box center [1058, 301] width 39 height 11
click at [1101, 386] on span "Received OK" at bounding box center [1104, 395] width 130 height 19
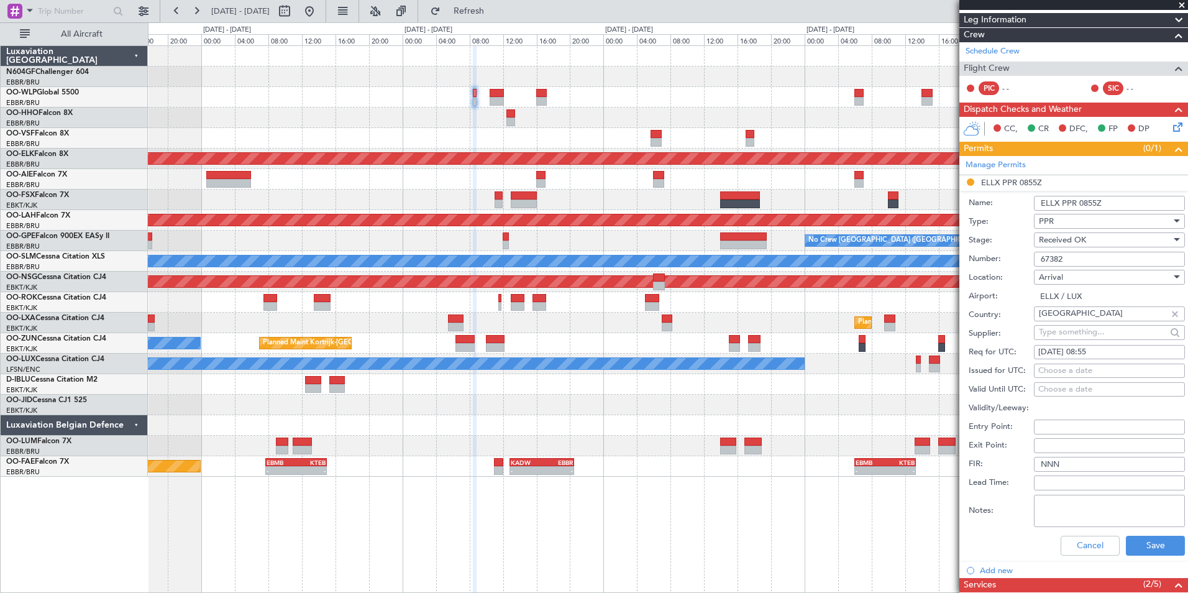
scroll to position [249, 0]
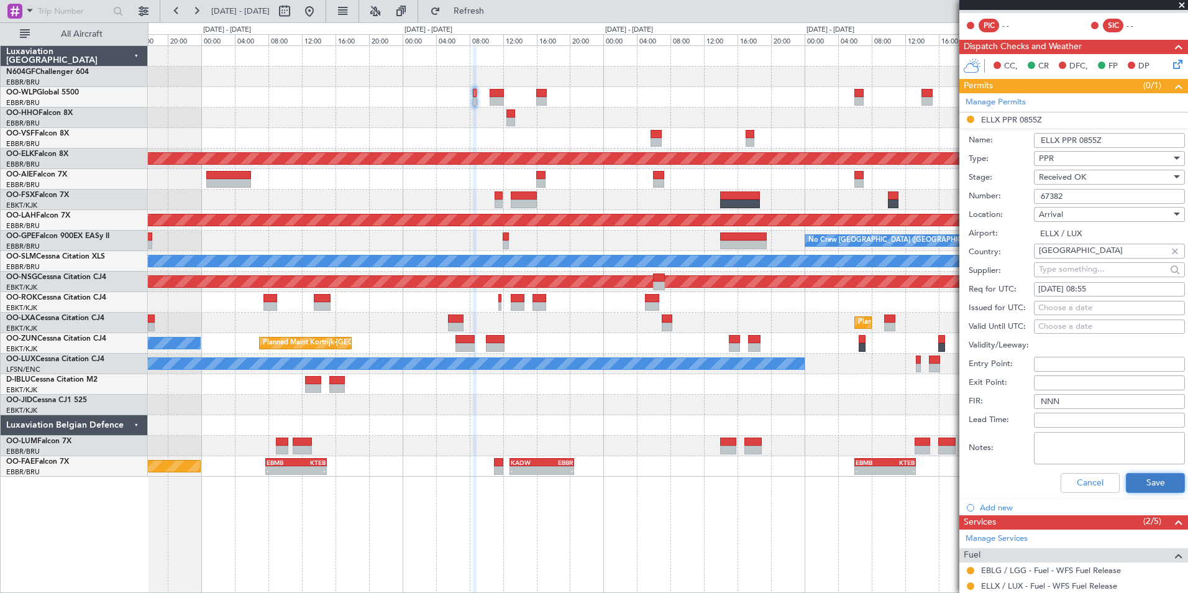
click at [1135, 481] on button "Save" at bounding box center [1155, 483] width 59 height 20
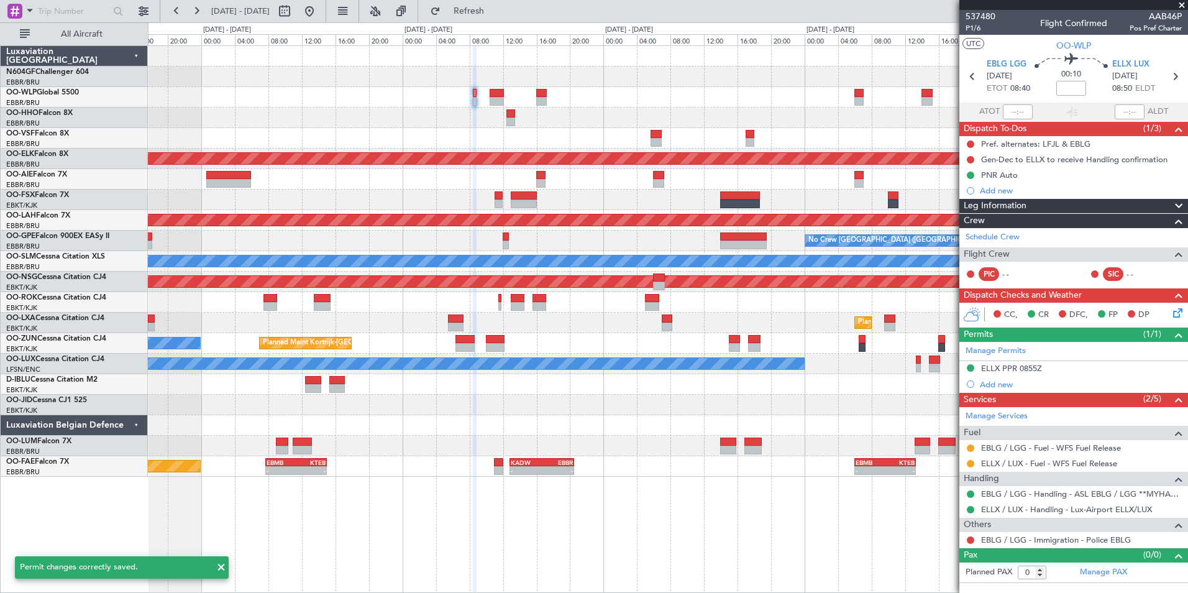
scroll to position [0, 0]
click at [1179, 1] on span at bounding box center [1181, 5] width 12 height 11
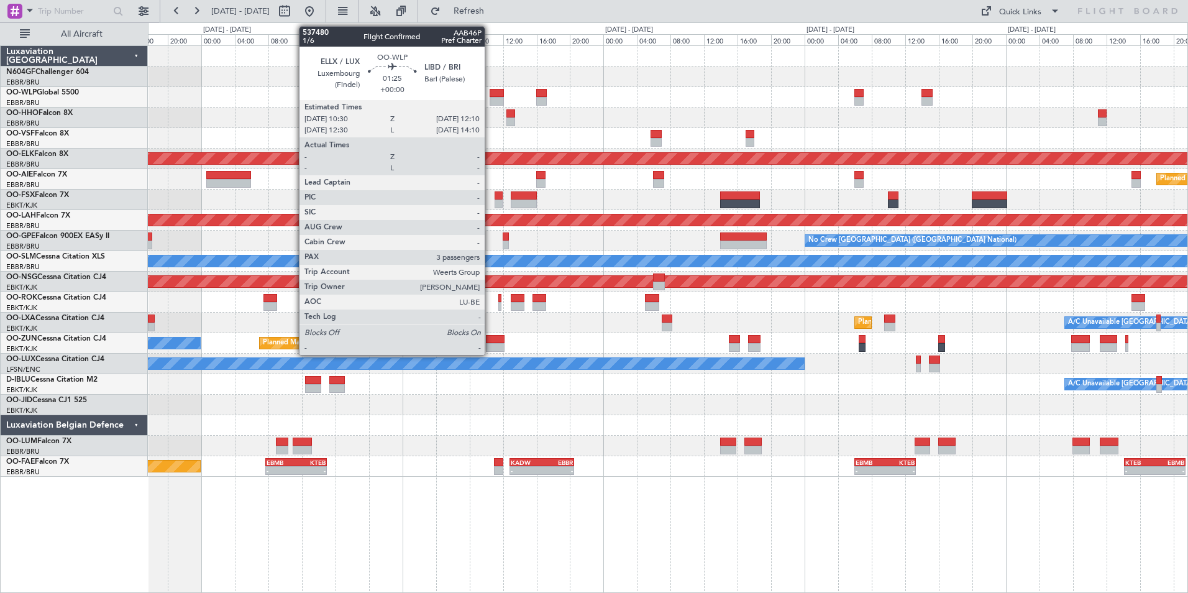
click at [490, 97] on div at bounding box center [497, 101] width 14 height 9
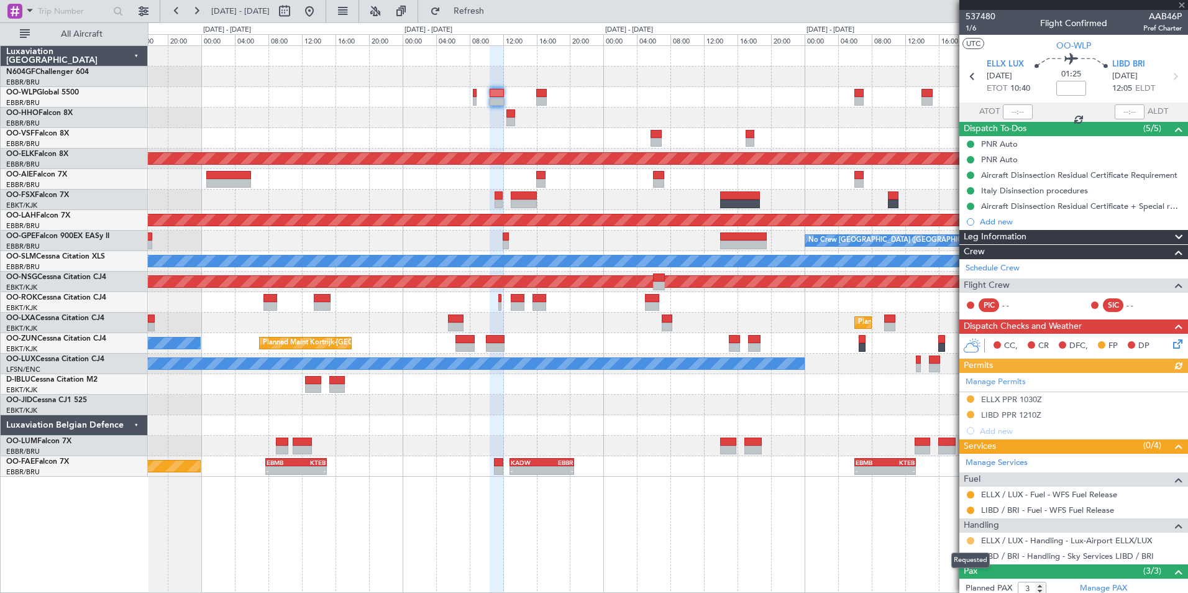
click at [967, 542] on button at bounding box center [970, 540] width 7 height 7
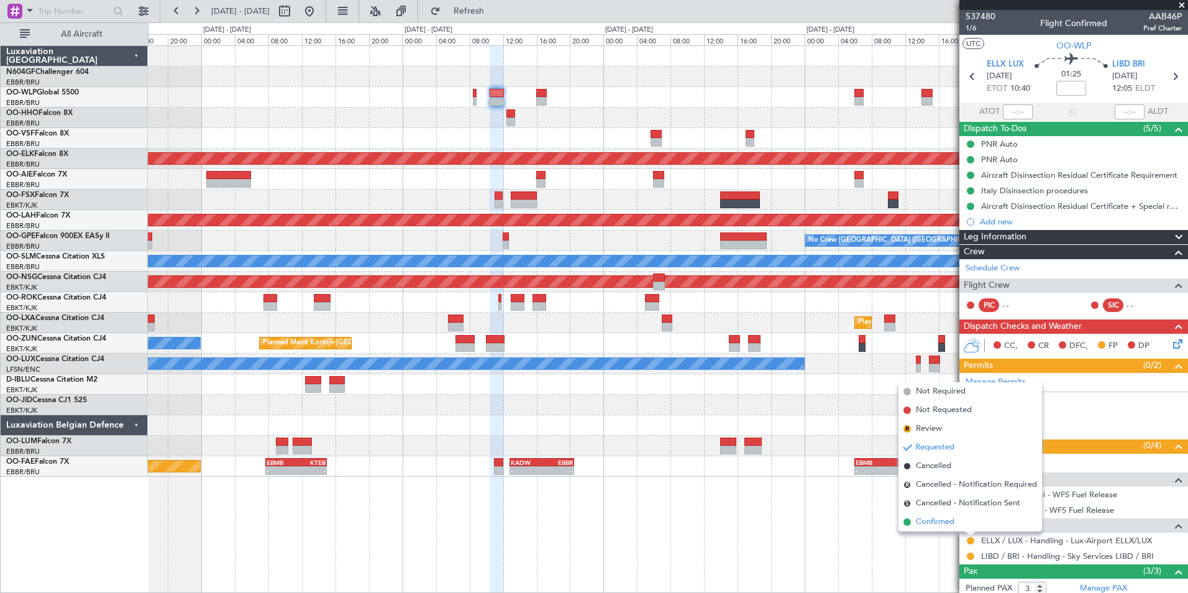
click at [944, 519] on span "Confirmed" at bounding box center [935, 522] width 39 height 12
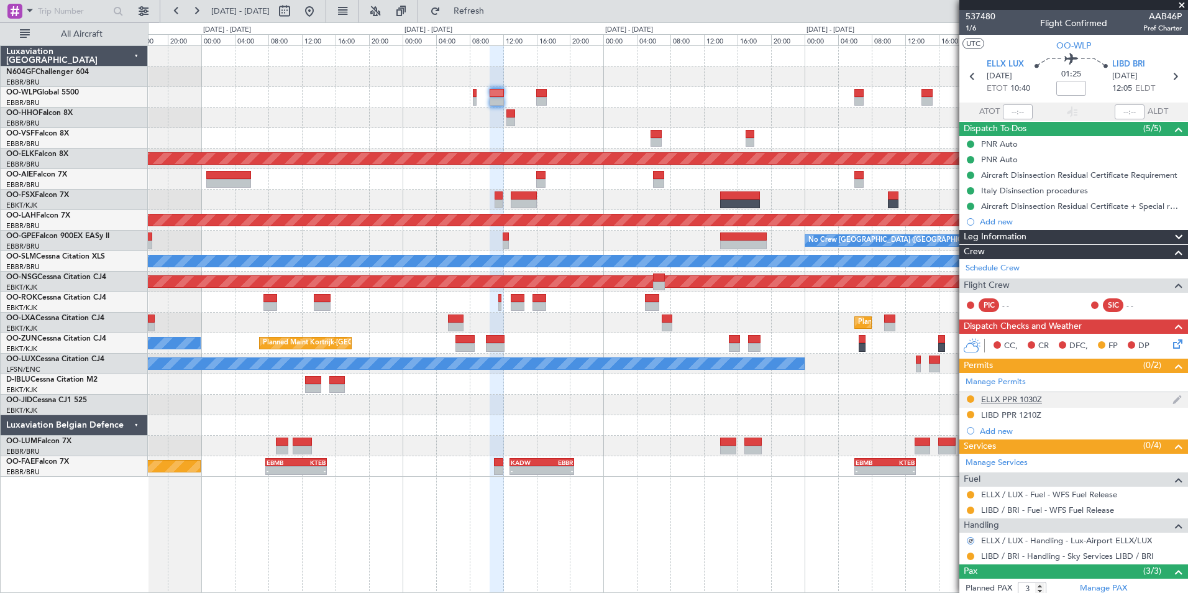
click at [1000, 398] on div "ELLX PPR 1030Z" at bounding box center [1011, 399] width 61 height 11
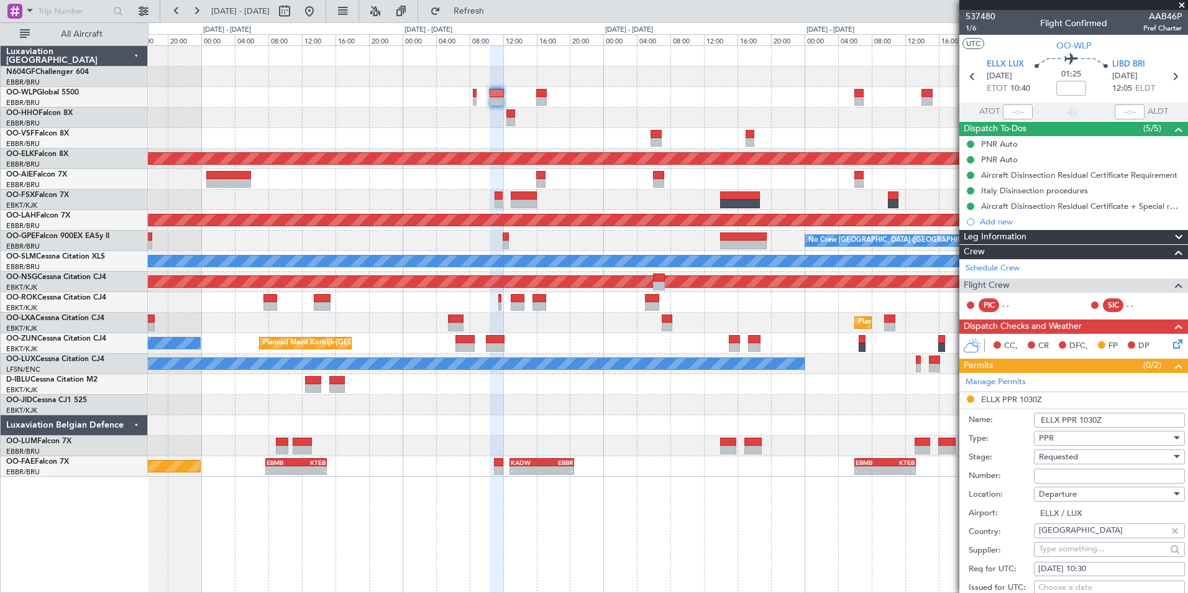
click at [1062, 472] on input "Number:" at bounding box center [1109, 475] width 151 height 15
paste input "67382"
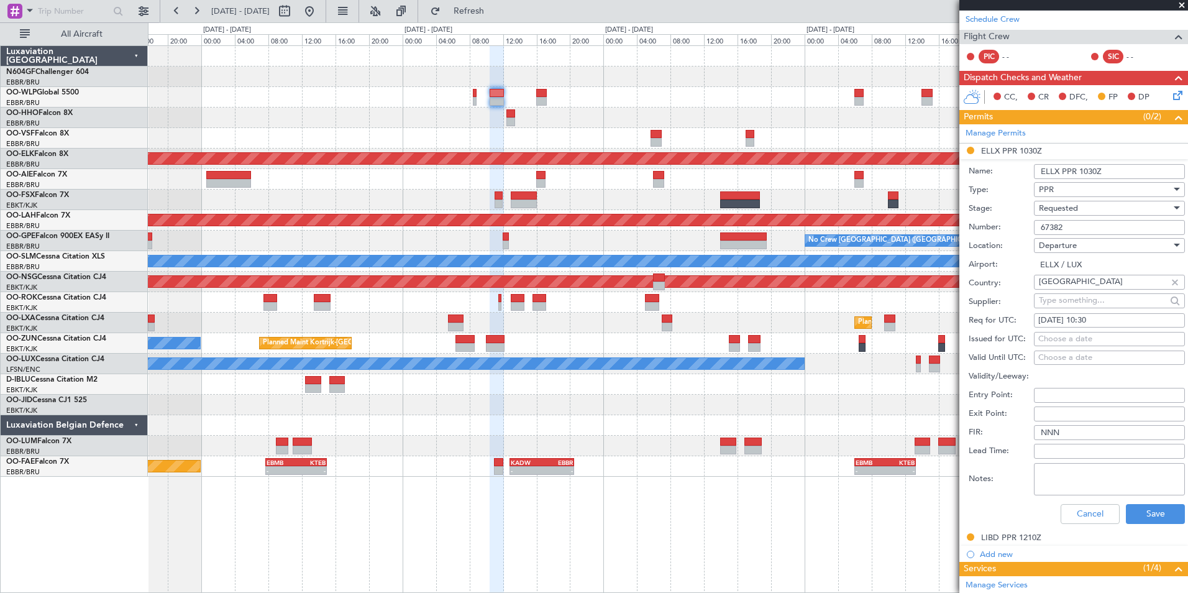
type input "67382"
click at [1072, 208] on span "Requested" at bounding box center [1058, 208] width 39 height 11
click at [1108, 290] on span "Requested" at bounding box center [1104, 283] width 130 height 19
click at [1068, 207] on span "Requested" at bounding box center [1058, 208] width 39 height 11
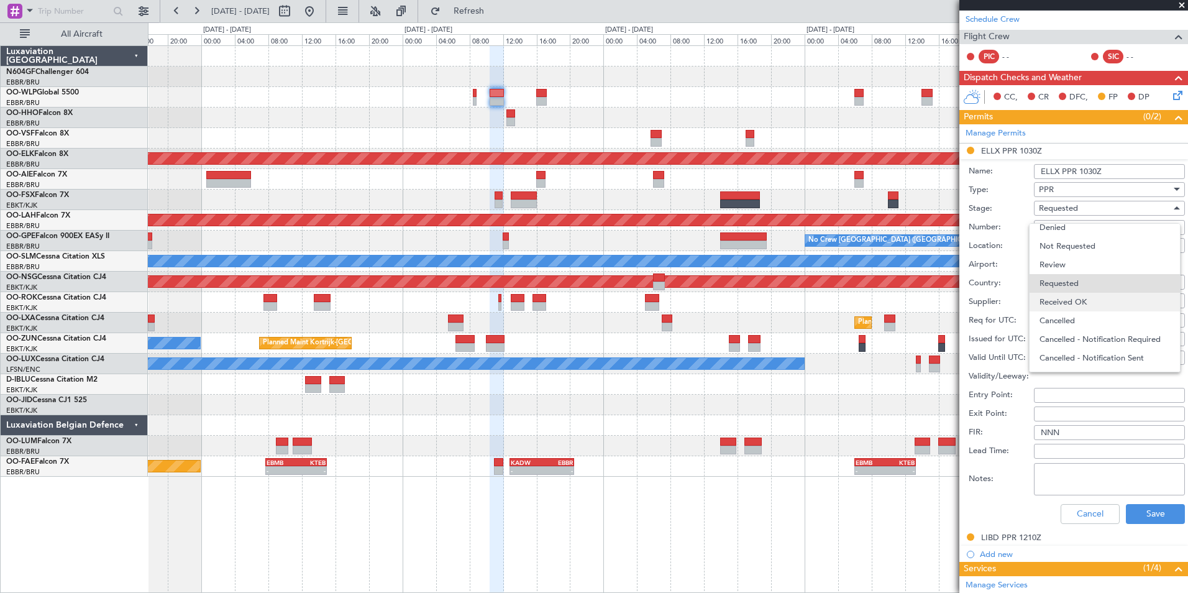
click at [1086, 299] on span "Received OK" at bounding box center [1104, 302] width 130 height 19
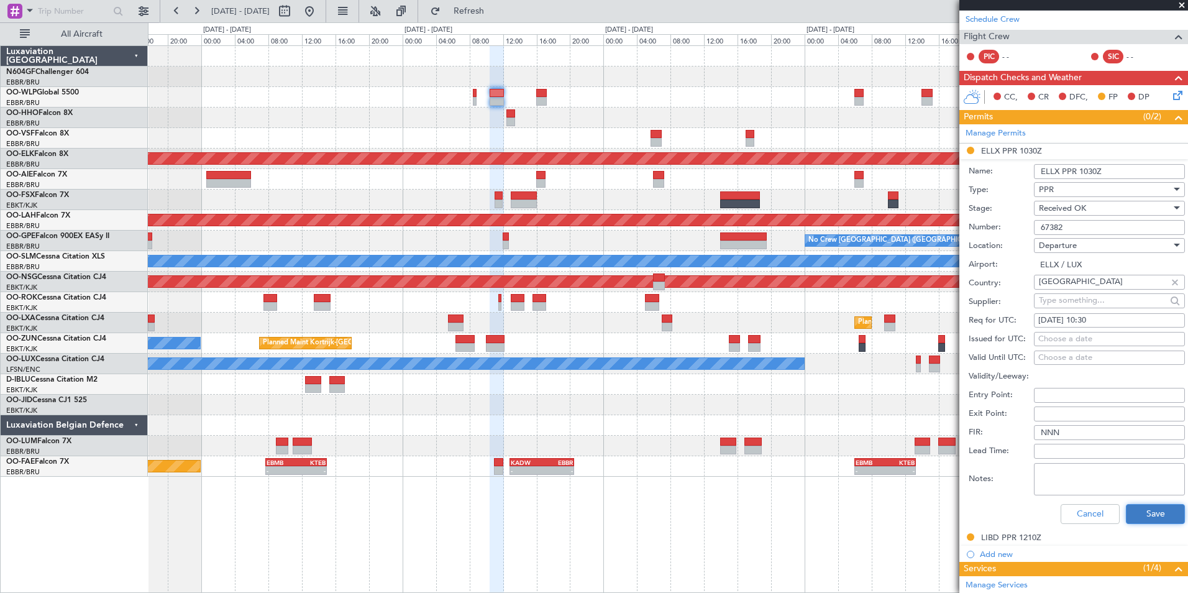
click at [1136, 512] on button "Save" at bounding box center [1155, 514] width 59 height 20
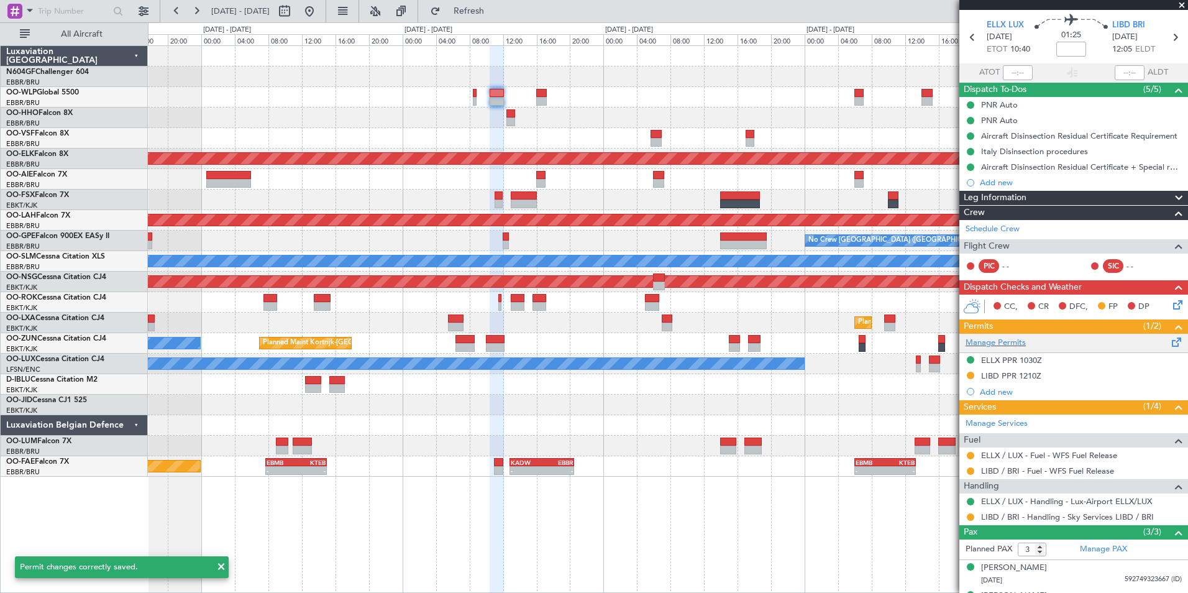
scroll to position [0, 0]
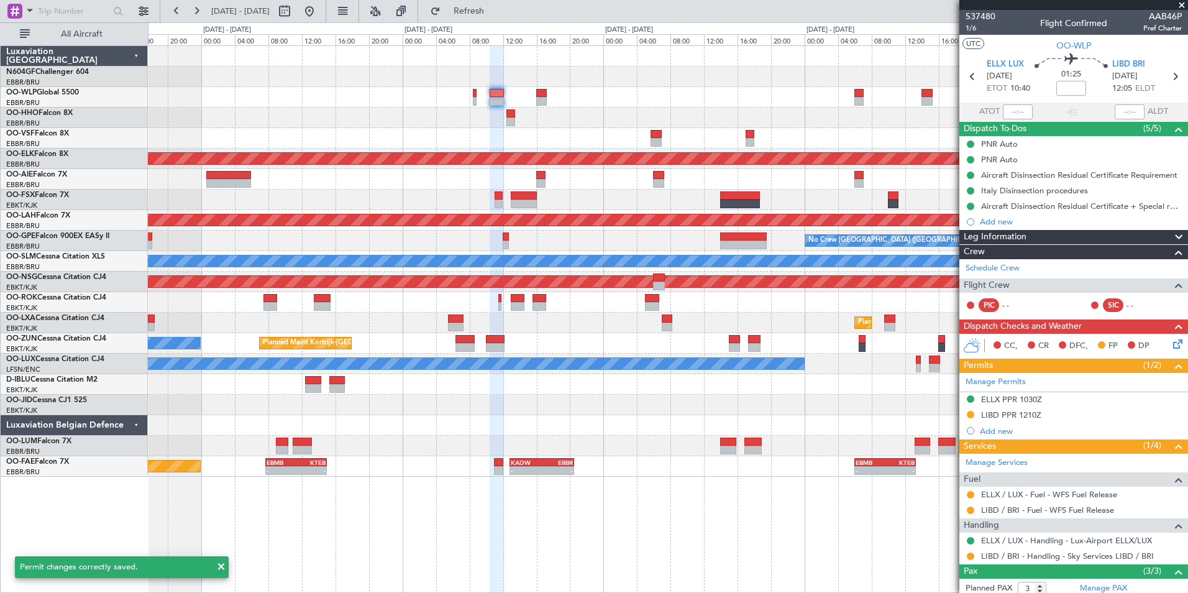
click at [1183, 6] on span at bounding box center [1181, 5] width 12 height 11
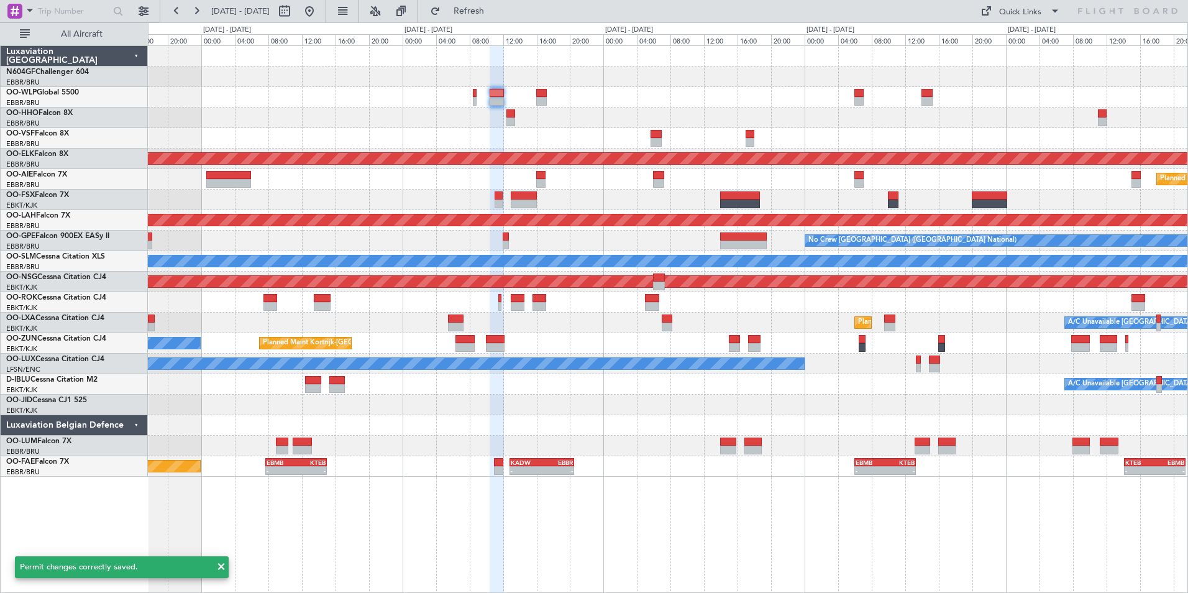
type input "0"
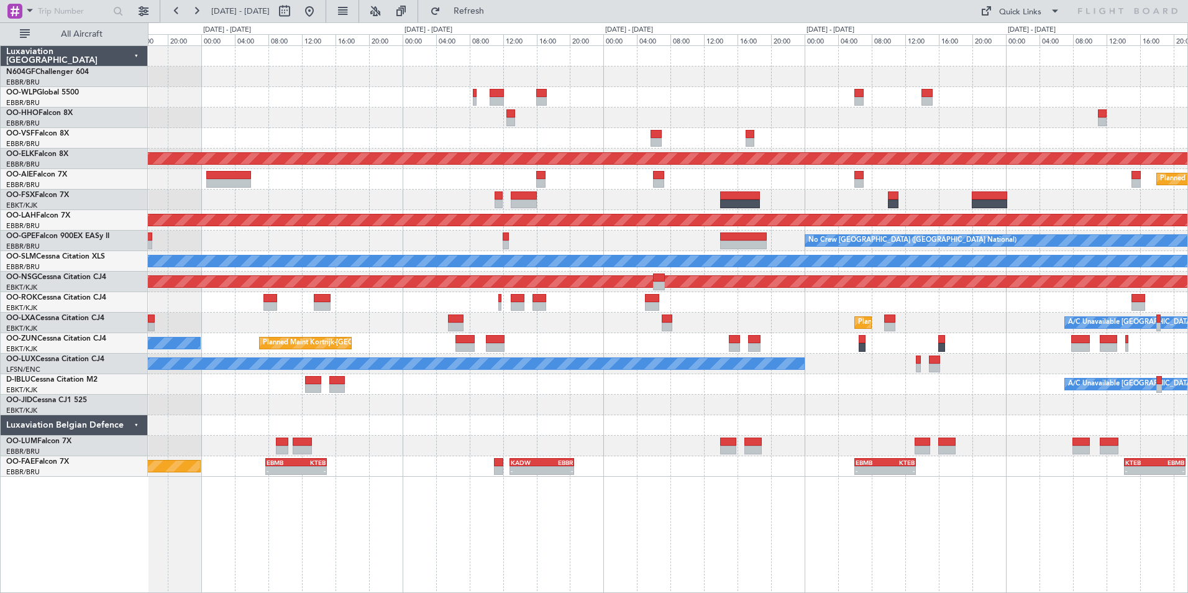
click at [703, 98] on div at bounding box center [667, 97] width 1039 height 21
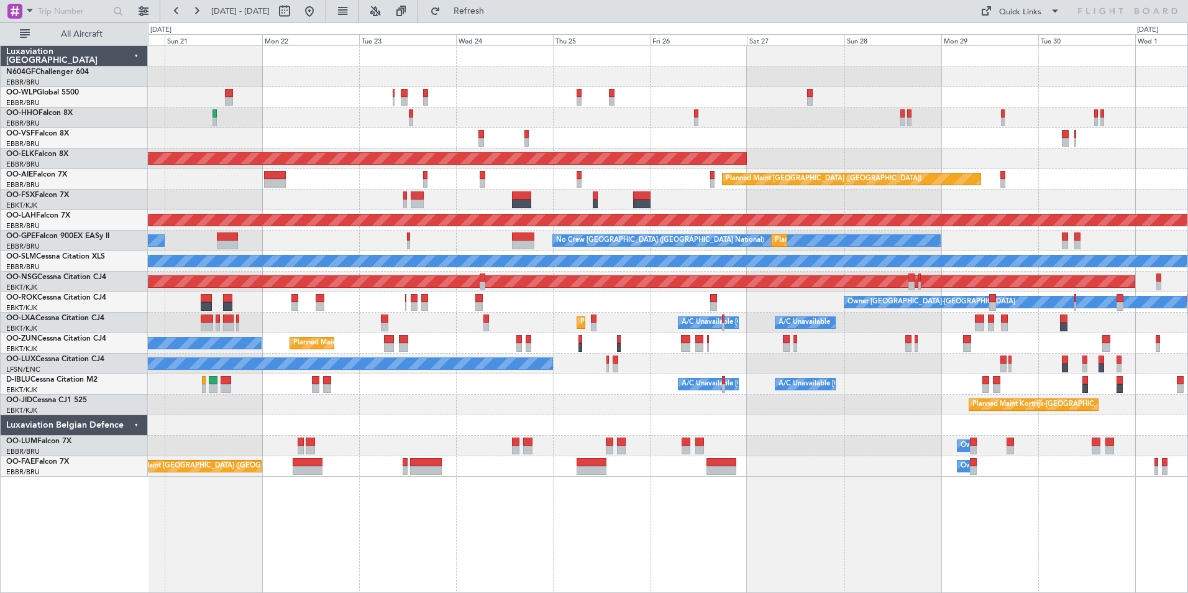
click at [632, 316] on div "Planned Maint Liege AOG Maint Brussels (Brussels National) Planned Maint Kortri…" at bounding box center [667, 261] width 1039 height 431
click at [718, 312] on div "Owner Kortrijk-Wevelgem Planned Maint Kortrijk-Wevelgem" at bounding box center [667, 302] width 1039 height 21
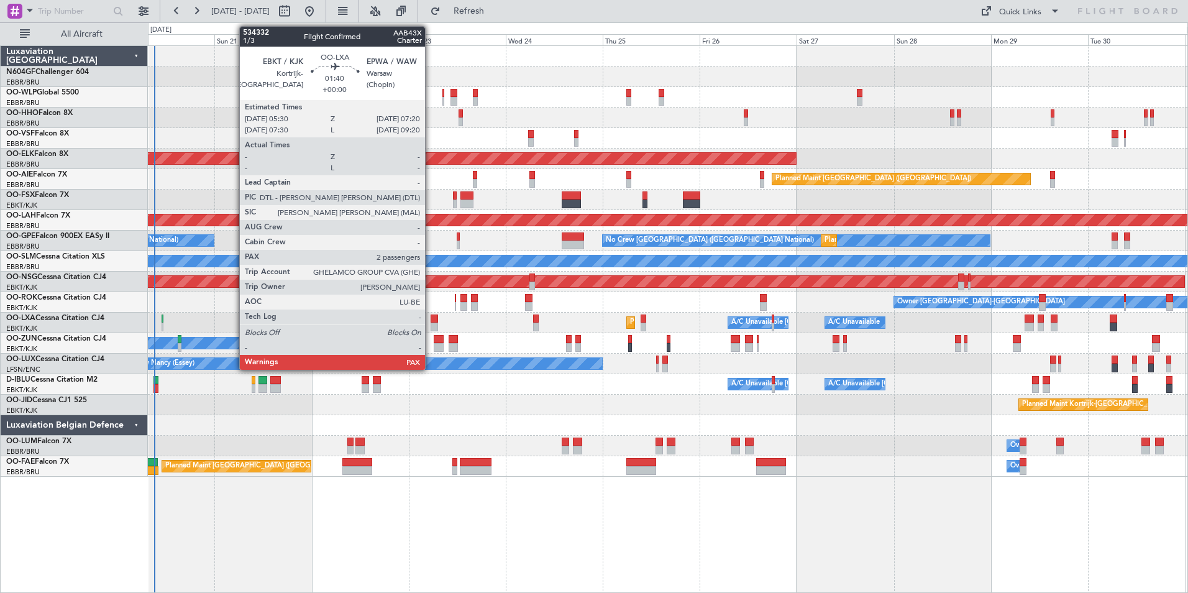
click at [431, 322] on div at bounding box center [434, 318] width 7 height 9
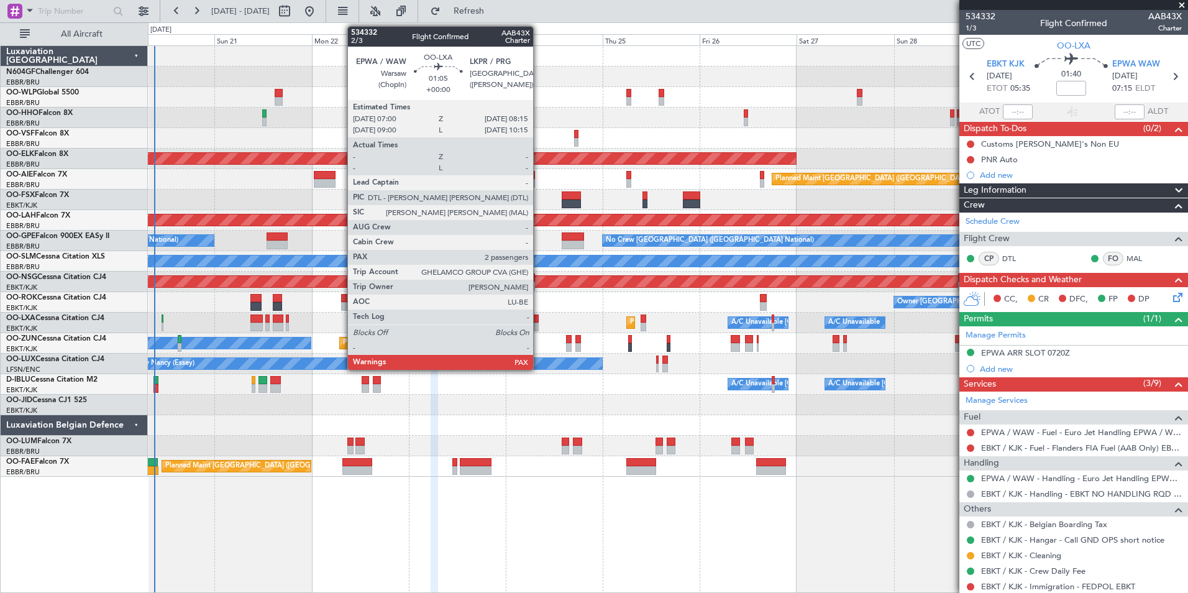
click at [539, 321] on div at bounding box center [536, 318] width 6 height 9
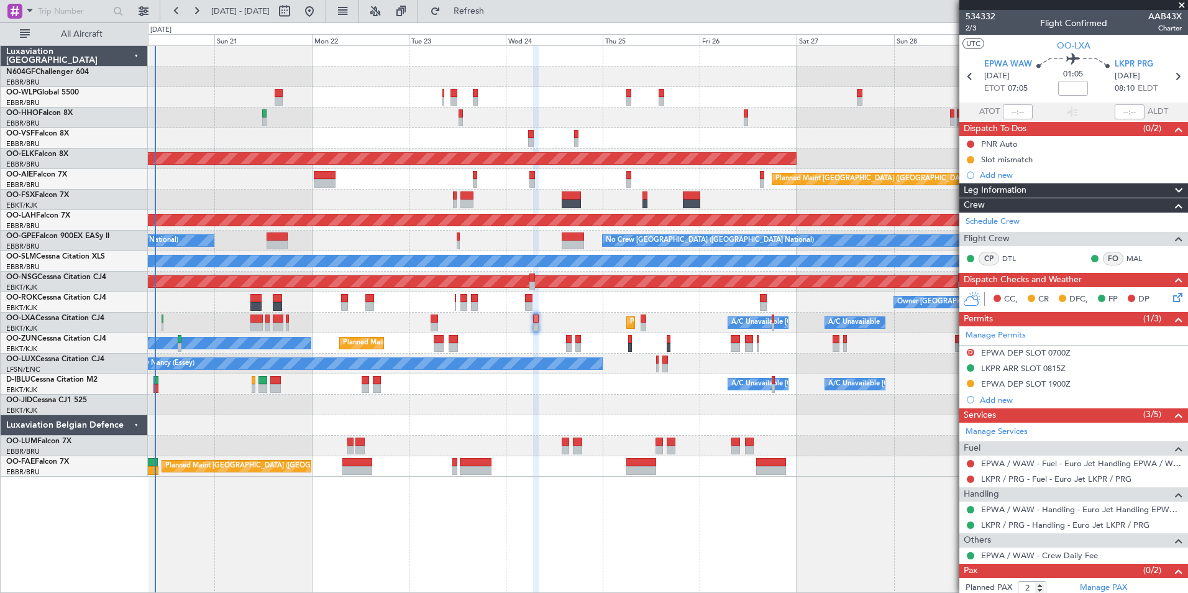
click at [344, 22] on div "Planned Maint Liege AOG Maint Brussels (Brussels National) Planned Maint Kortri…" at bounding box center [594, 307] width 1188 height 570
click at [319, 18] on button at bounding box center [309, 11] width 20 height 20
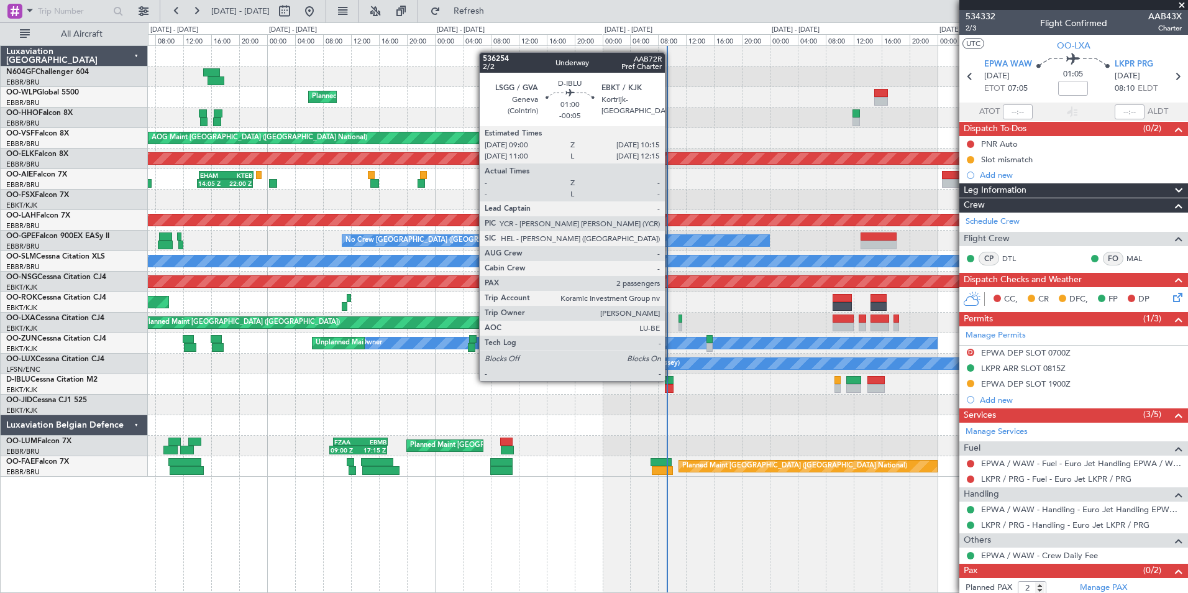
click at [670, 380] on div at bounding box center [669, 380] width 9 height 9
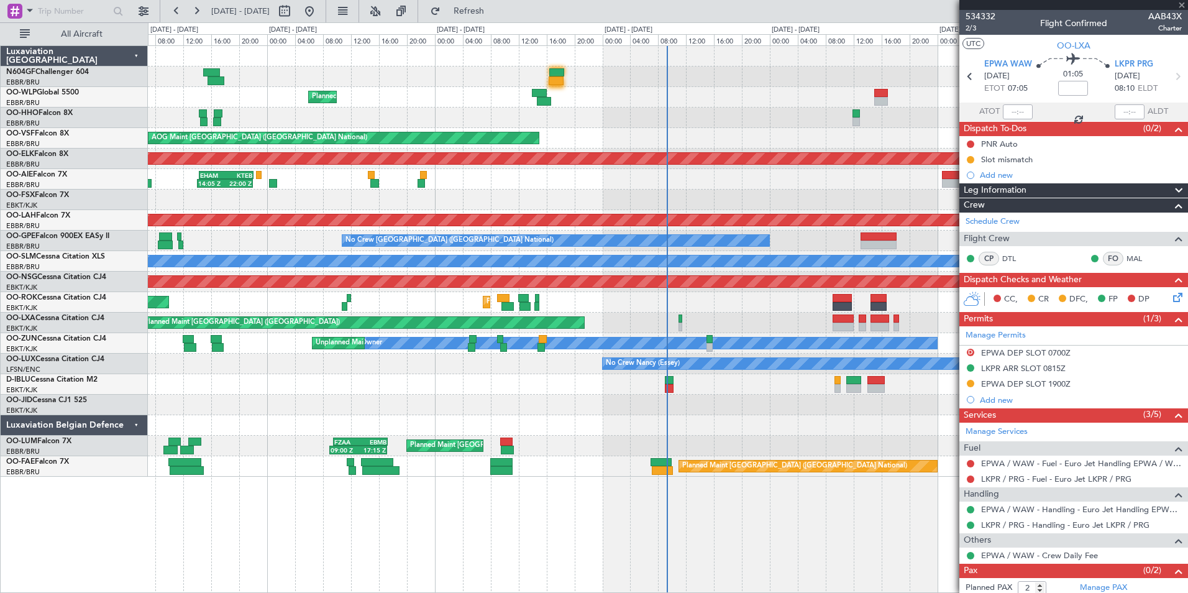
type input "-00:05"
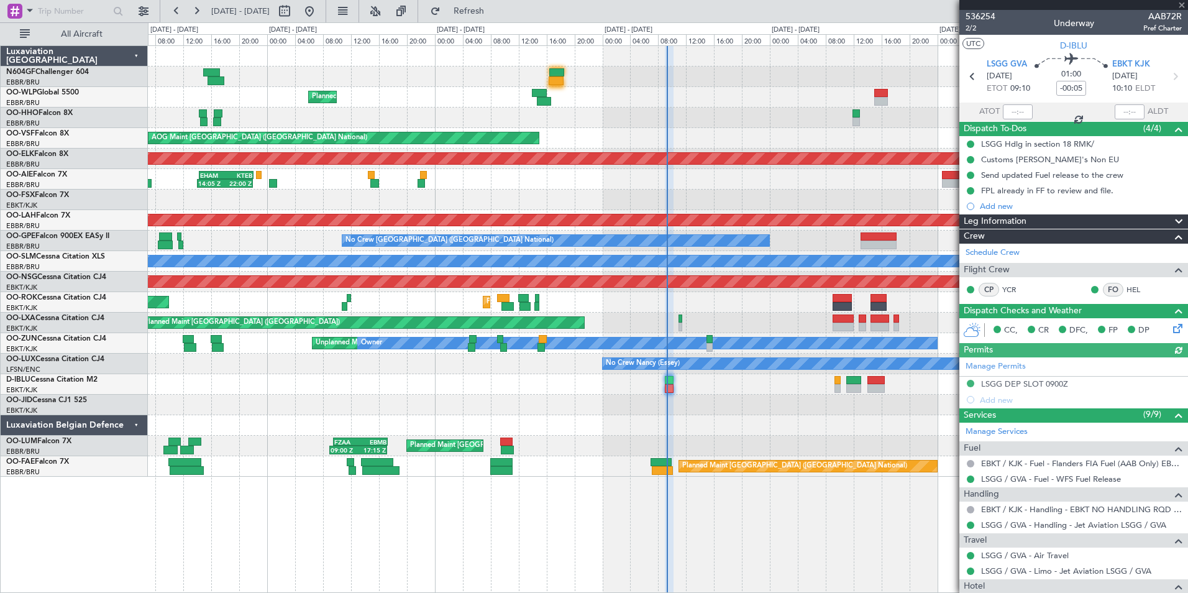
click at [652, 411] on div at bounding box center [667, 404] width 1039 height 21
click at [1022, 111] on input "text" at bounding box center [1018, 111] width 30 height 15
click at [1008, 52] on section "UTC D-IBLU" at bounding box center [1073, 44] width 229 height 19
type input "09:12"
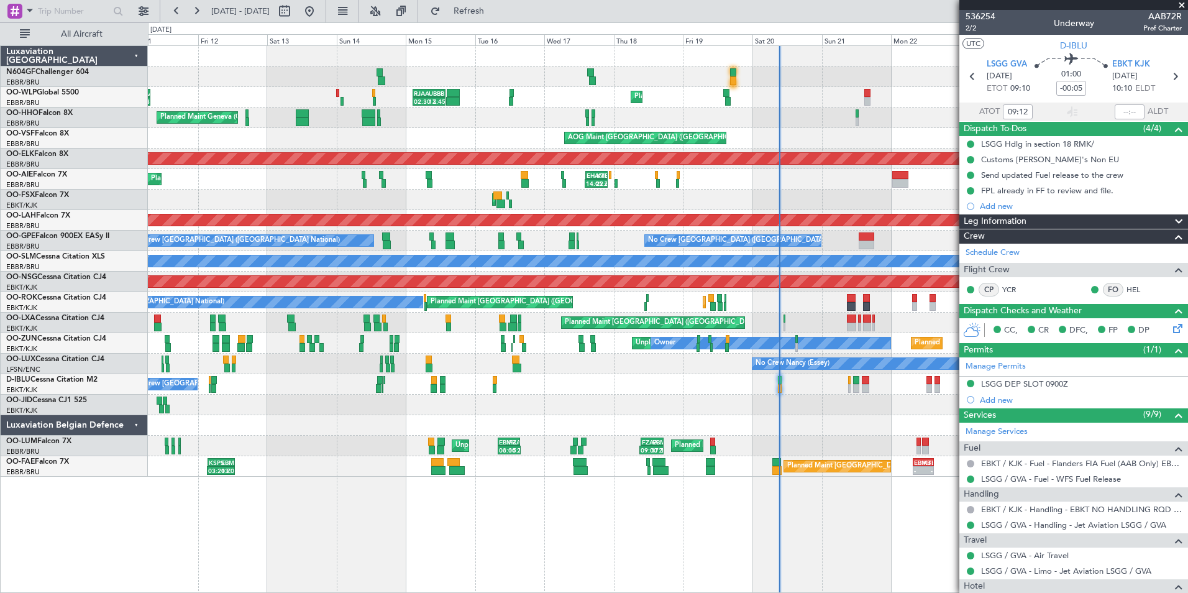
click at [791, 330] on div "Planned Maint Paris (Le Bourget) Planned Maint Kortrijk-Wevelgem Planned Maint …" at bounding box center [667, 322] width 1039 height 21
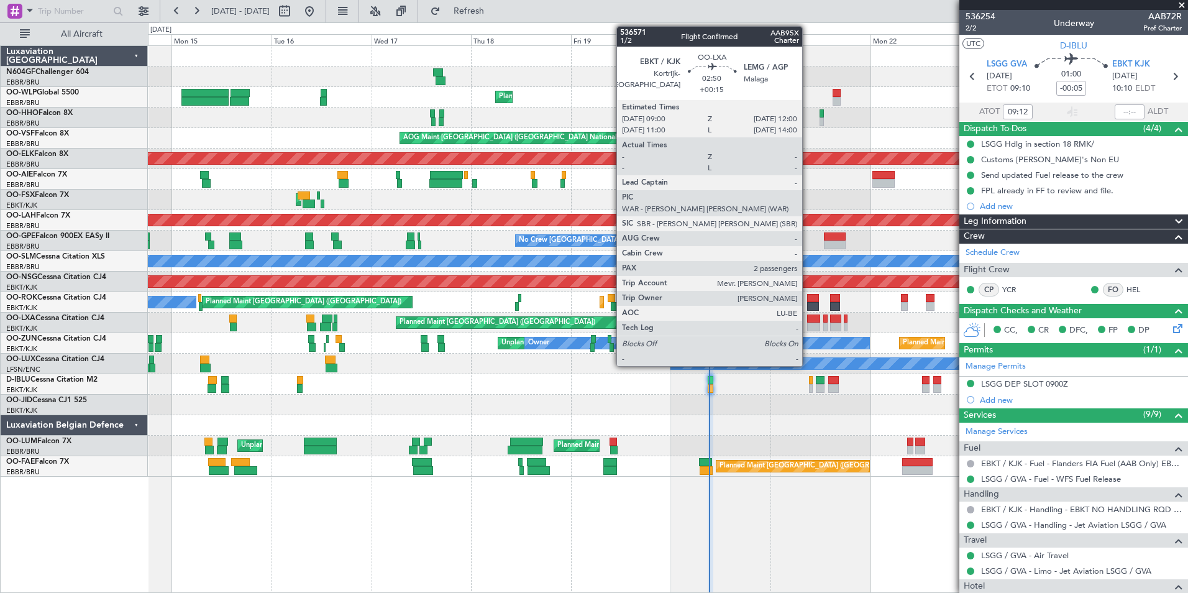
click at [808, 324] on div at bounding box center [813, 326] width 13 height 9
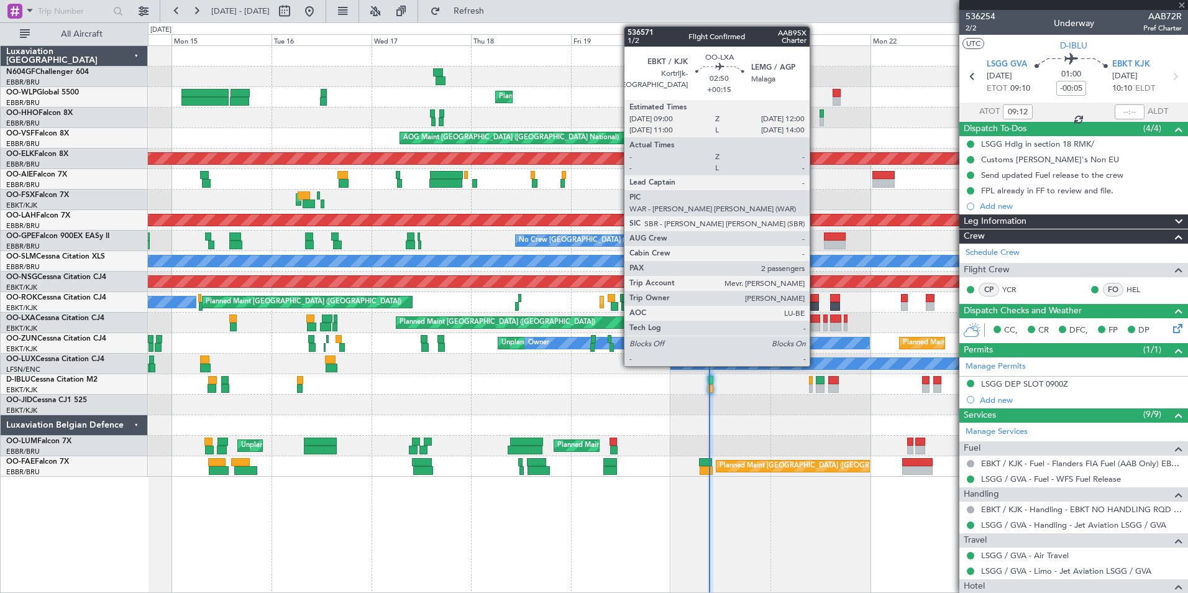
type input "+00:15"
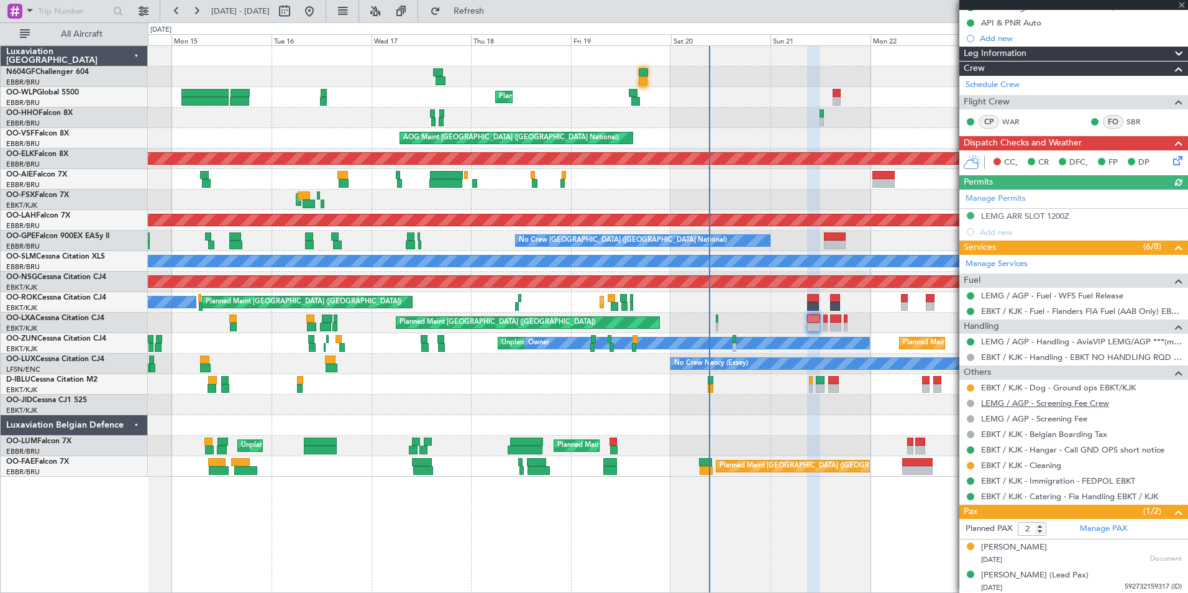
scroll to position [154, 0]
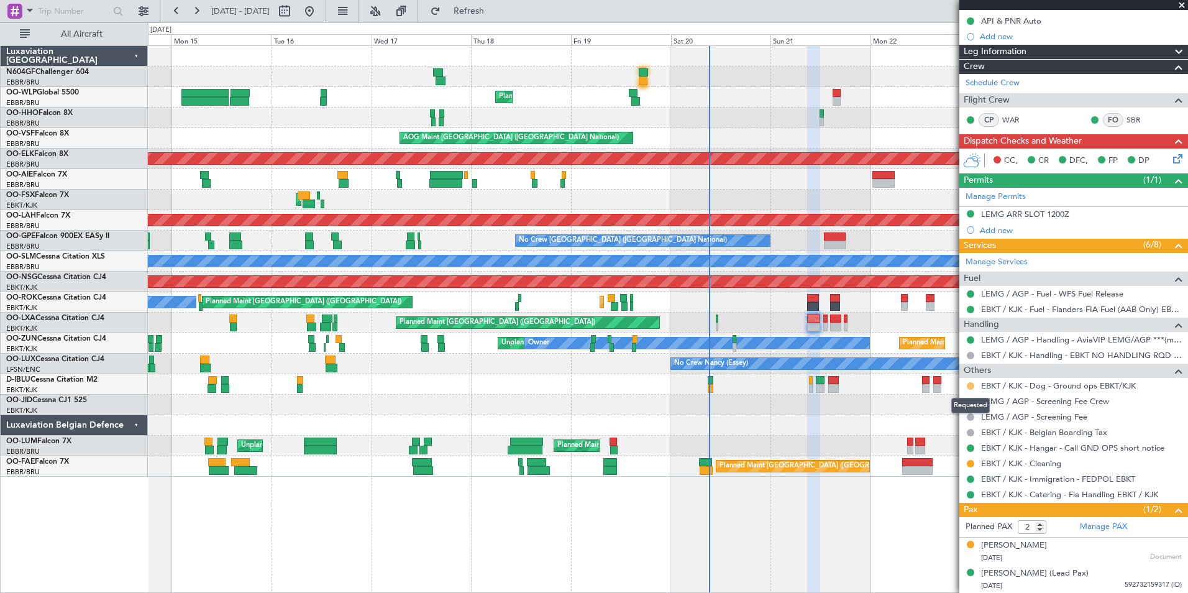
click at [971, 385] on button at bounding box center [970, 385] width 7 height 7
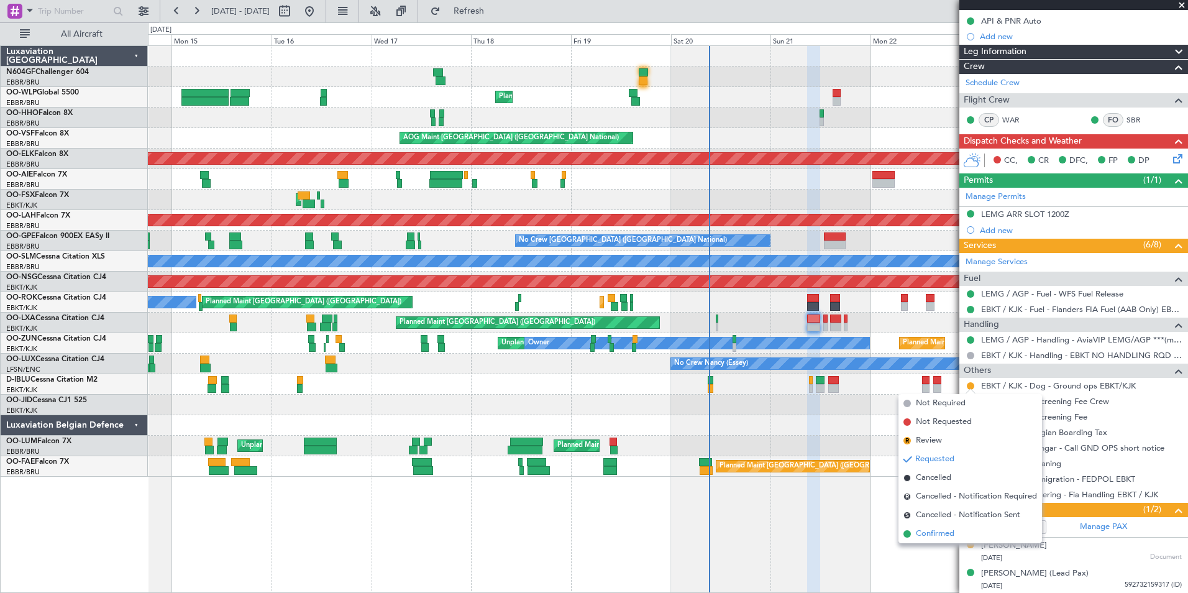
click at [956, 530] on li "Confirmed" at bounding box center [970, 533] width 144 height 19
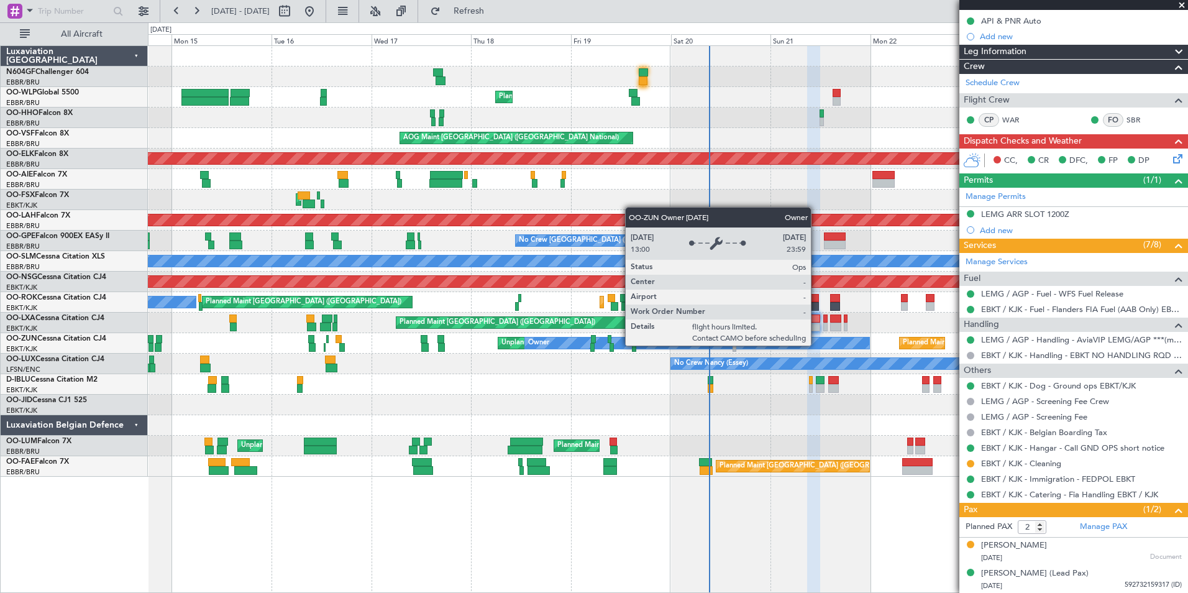
click at [658, 348] on div "Owner" at bounding box center [697, 342] width 344 height 11
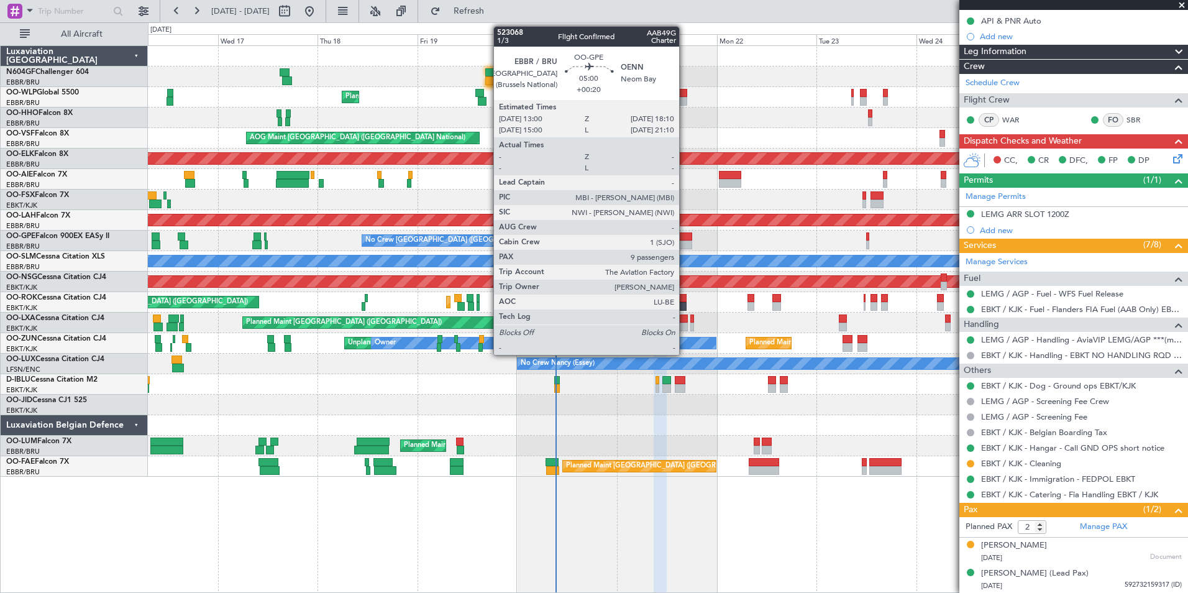
click at [701, 198] on div "AOG Maint Kortrijk-[GEOGRAPHIC_DATA]" at bounding box center [667, 199] width 1039 height 21
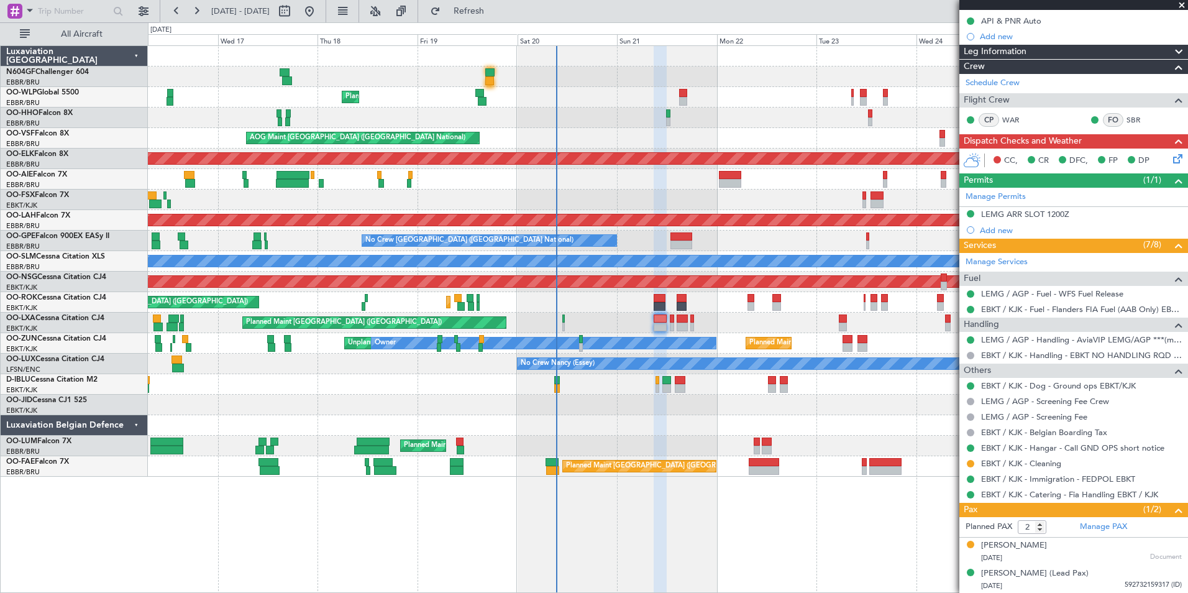
click at [685, 145] on div "Planned Maint Liege AOG Maint Brussels (Brussels National) Planned Maint Kortri…" at bounding box center [667, 261] width 1039 height 431
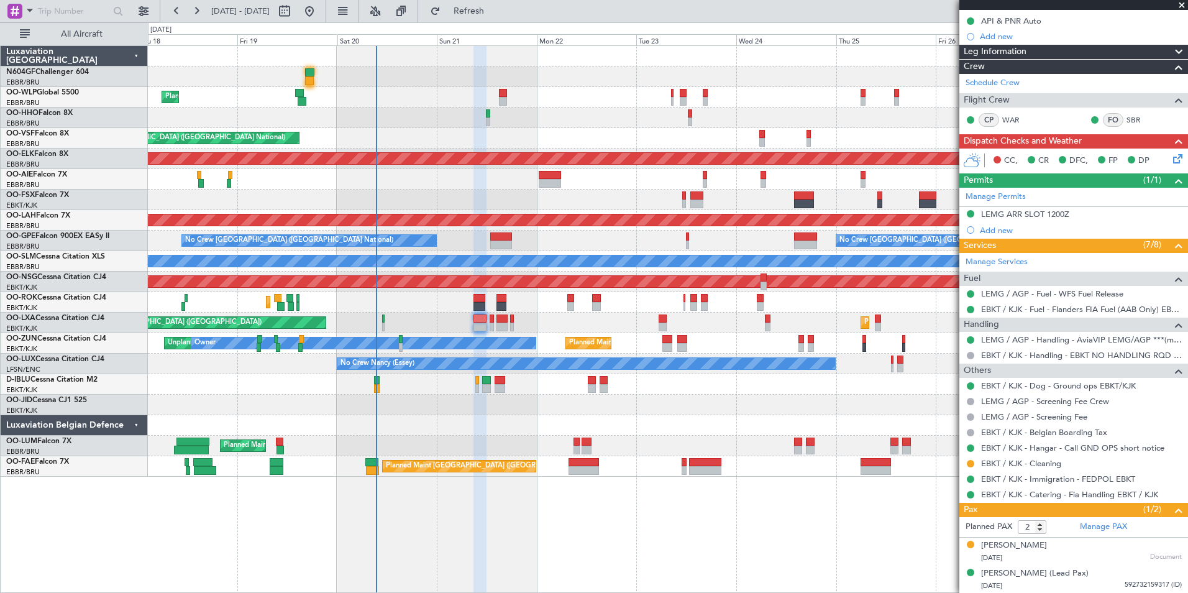
click at [632, 138] on div "AOG Maint [GEOGRAPHIC_DATA] ([GEOGRAPHIC_DATA] National)" at bounding box center [667, 138] width 1039 height 21
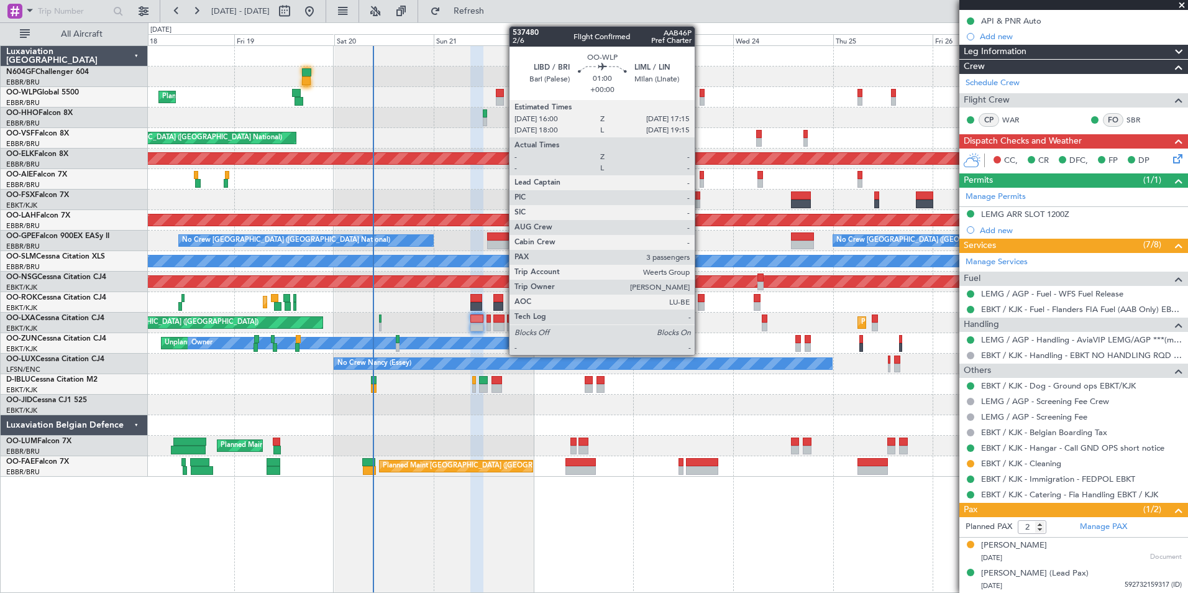
click at [700, 98] on div at bounding box center [703, 101] width 6 height 9
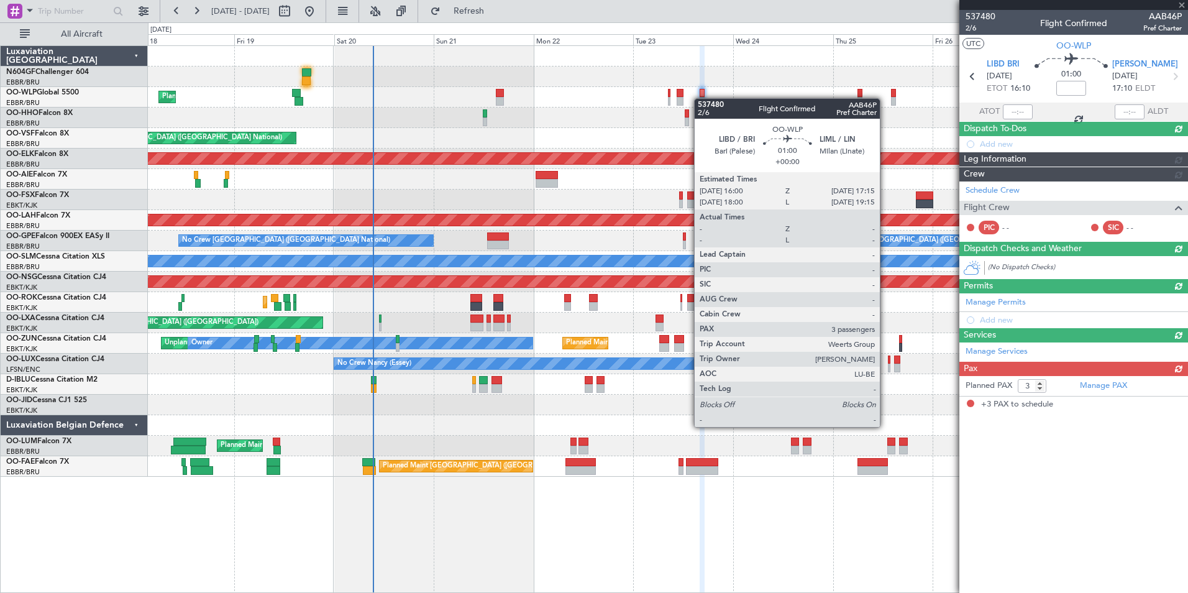
scroll to position [0, 0]
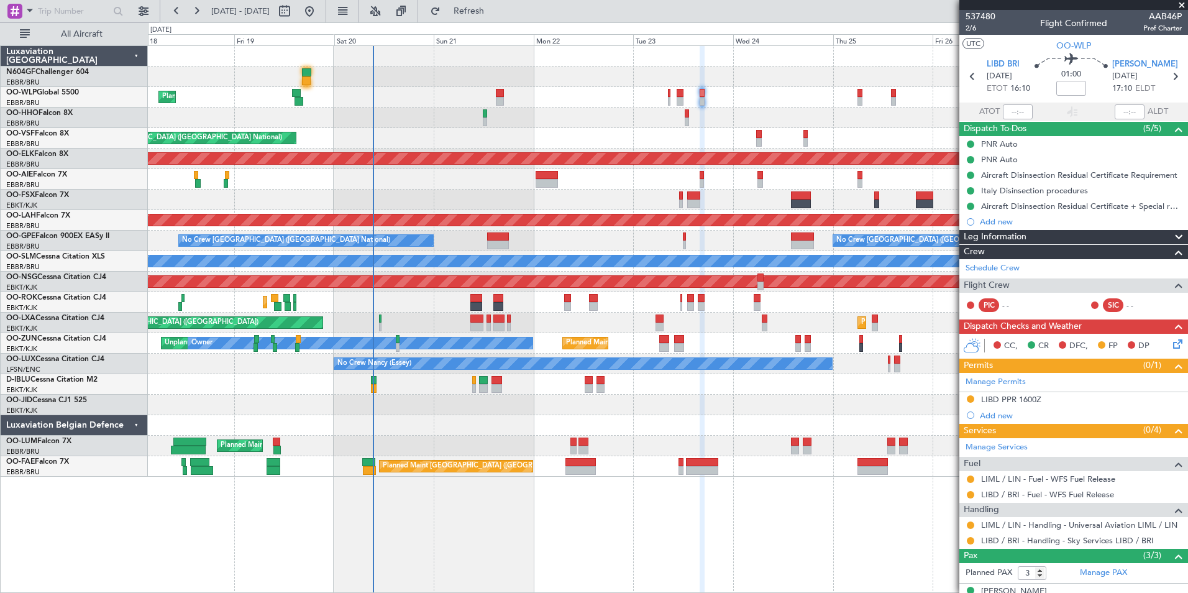
click at [965, 477] on div at bounding box center [970, 479] width 10 height 10
click at [967, 524] on button at bounding box center [970, 524] width 7 height 7
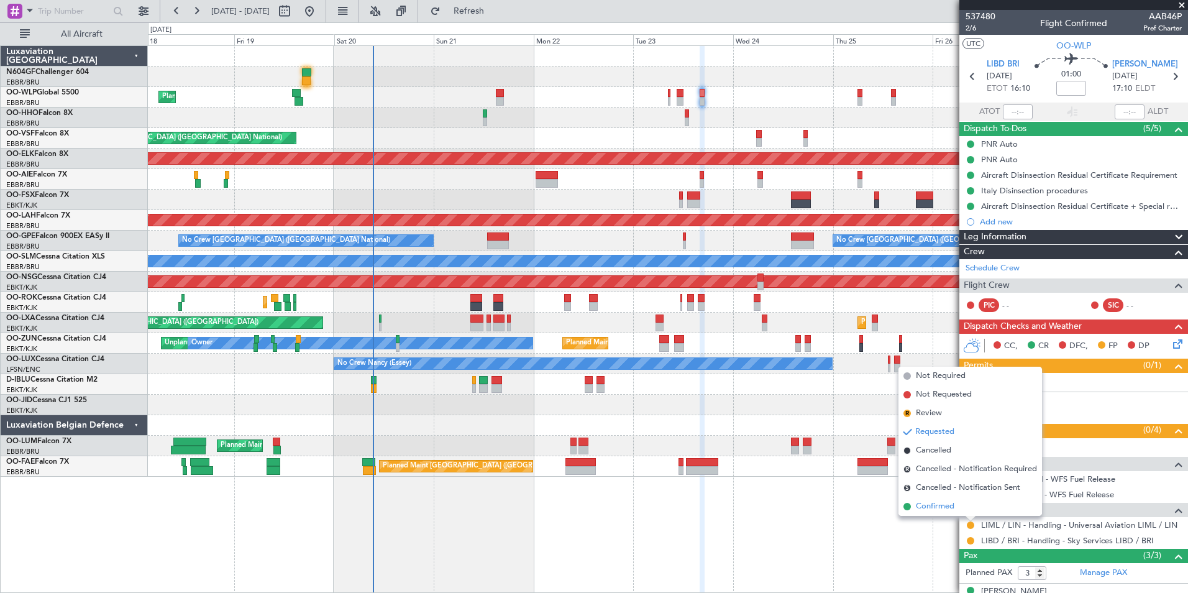
click at [946, 507] on span "Confirmed" at bounding box center [935, 506] width 39 height 12
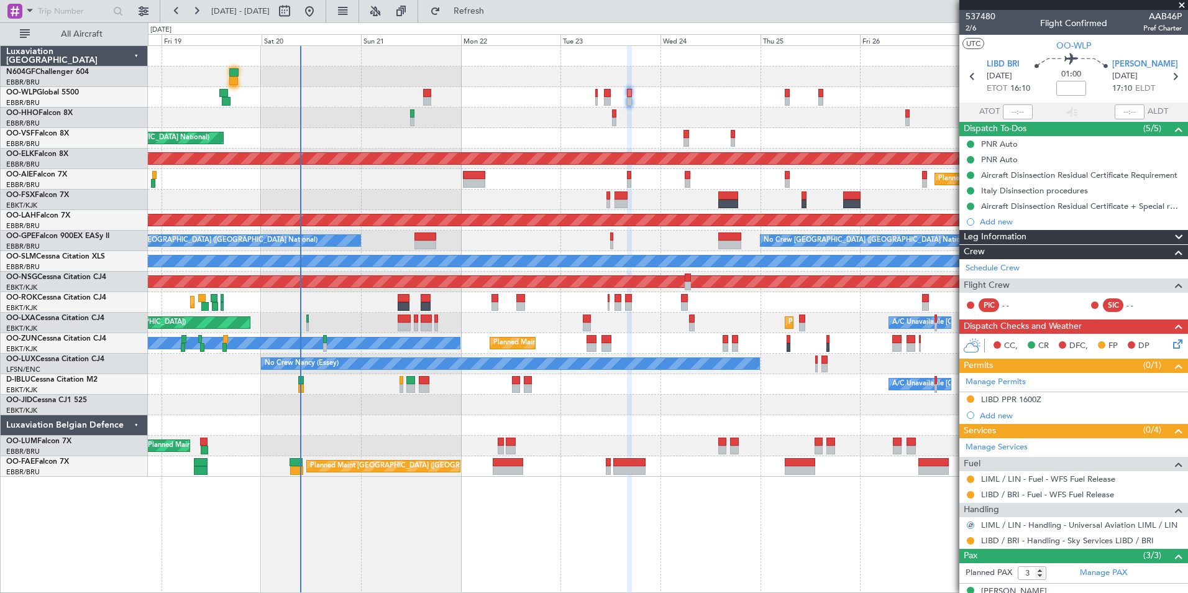
click at [755, 174] on div "Planned Maint Liege AOG Maint Brussels (Brussels National) Planned Maint Kortri…" at bounding box center [667, 261] width 1039 height 431
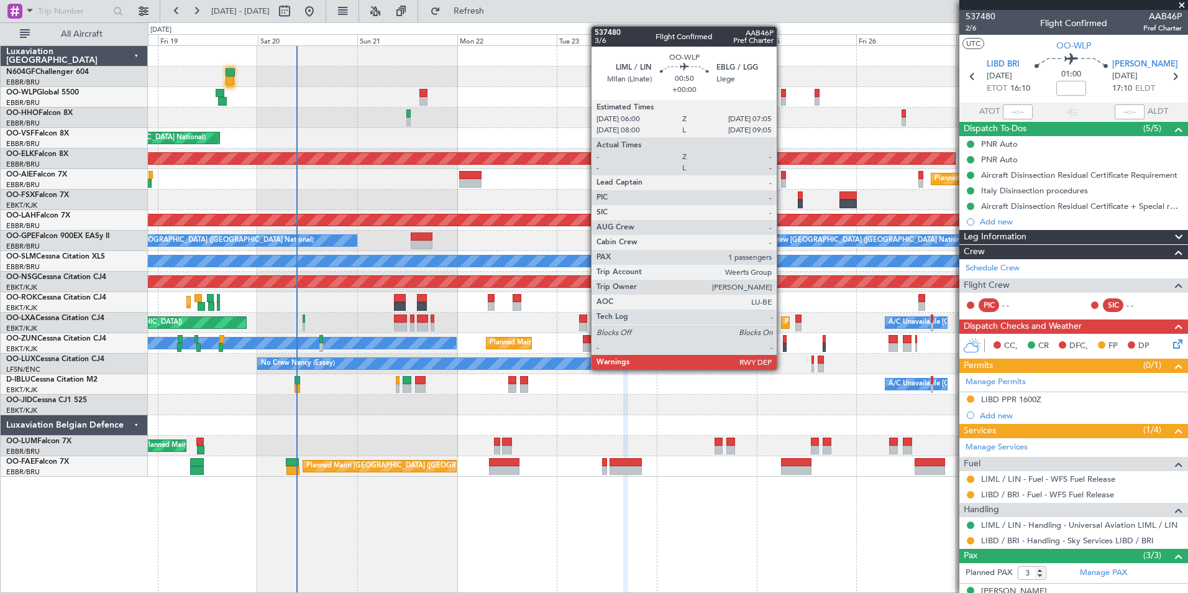
click at [782, 99] on div at bounding box center [783, 101] width 5 height 9
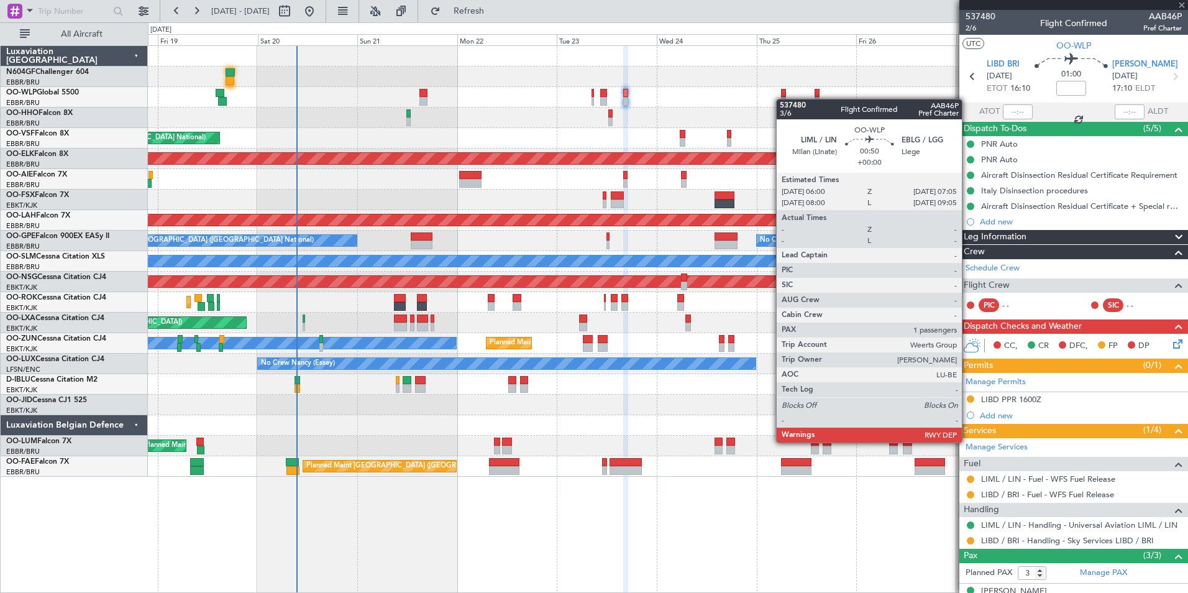
type input "1"
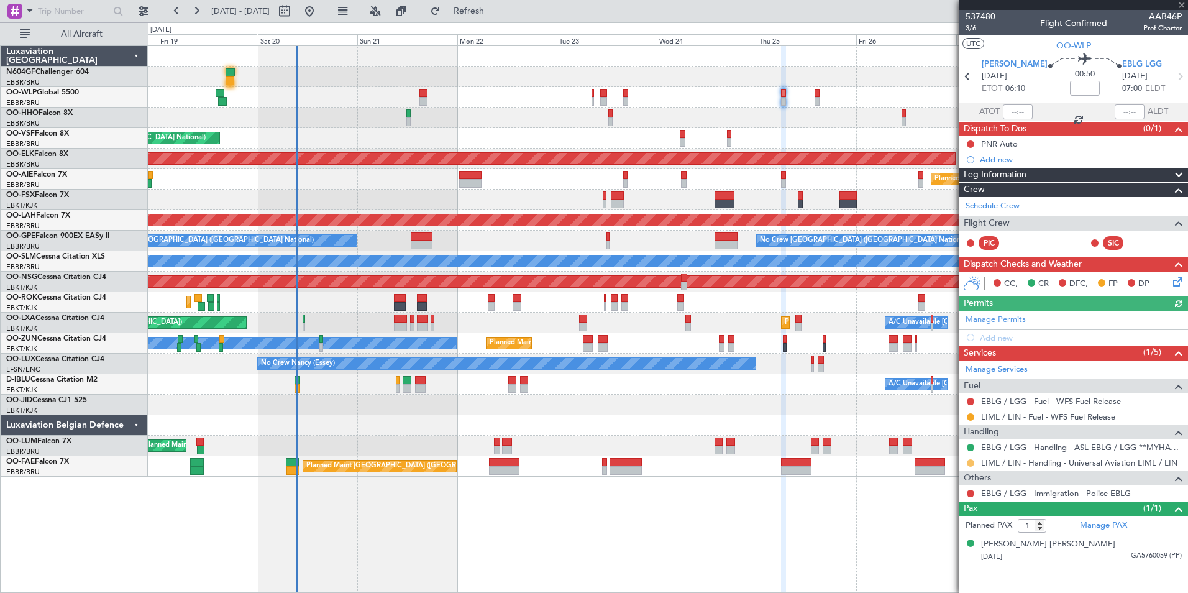
click at [970, 463] on button at bounding box center [970, 462] width 7 height 7
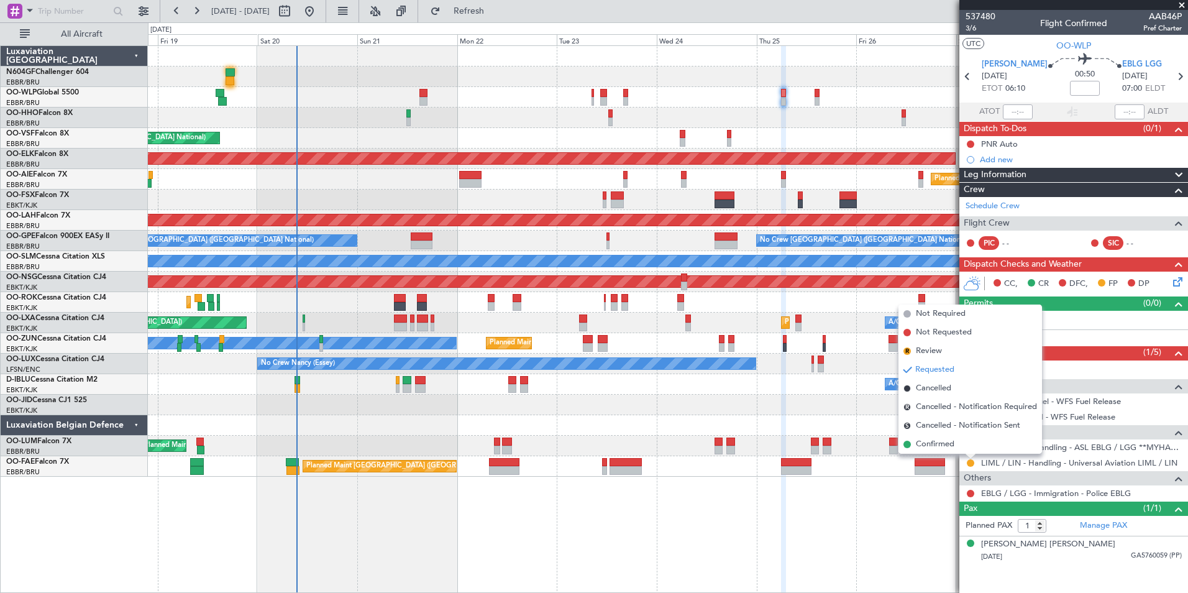
click at [947, 455] on div "Planned Maint Brussels (Brussels National) Owner Melsbroek Air Base" at bounding box center [667, 446] width 1039 height 21
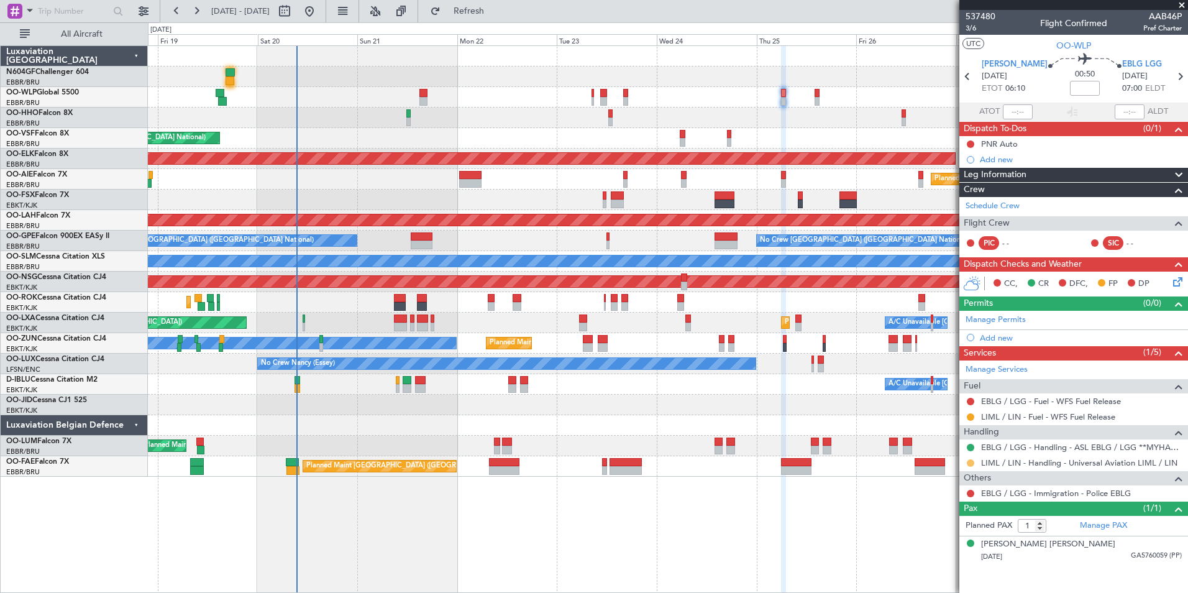
click at [974, 462] on button at bounding box center [970, 462] width 7 height 7
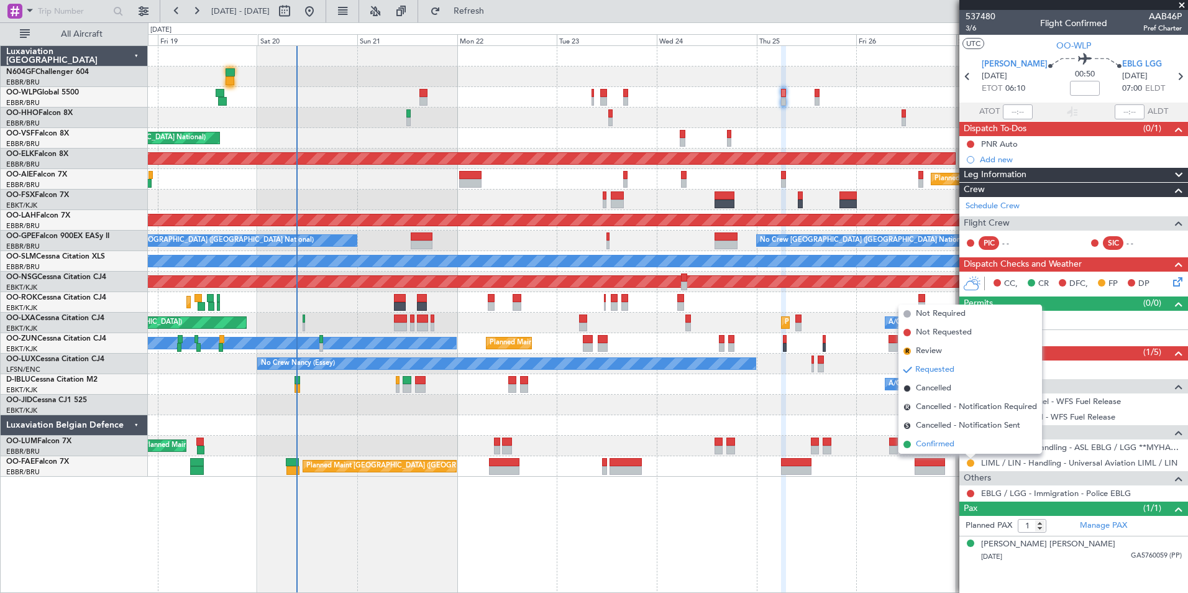
click at [952, 452] on li "Confirmed" at bounding box center [970, 444] width 144 height 19
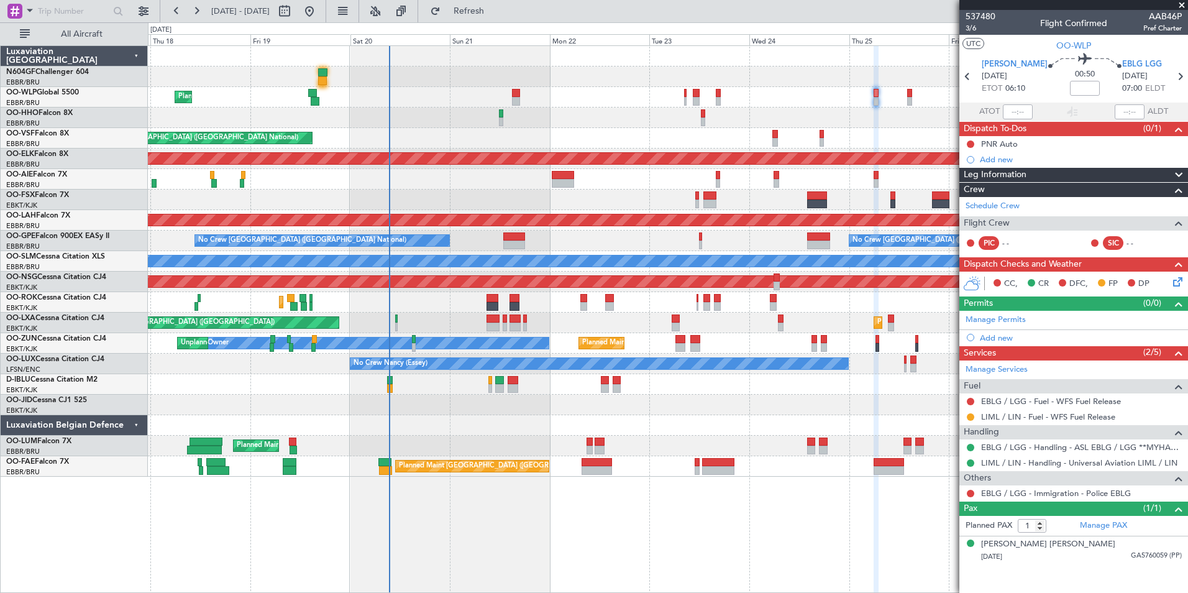
click at [514, 436] on div "Planned Maint Liege AOG Maint Brussels (Brussels National) Planned Maint Kortri…" at bounding box center [667, 261] width 1039 height 431
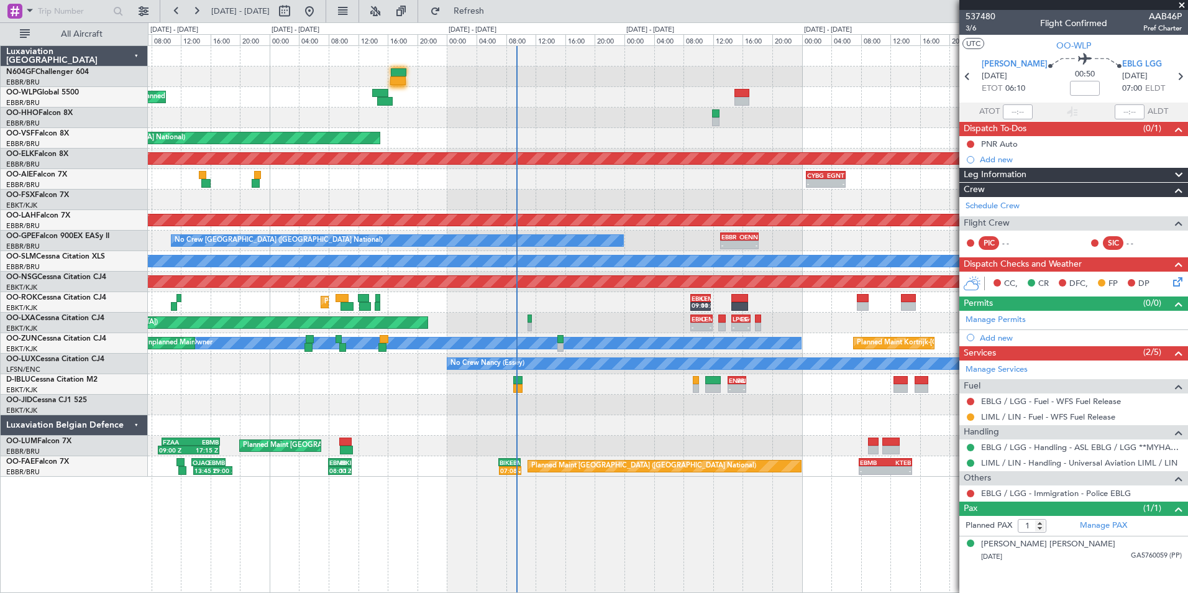
click at [667, 411] on div at bounding box center [667, 404] width 1039 height 21
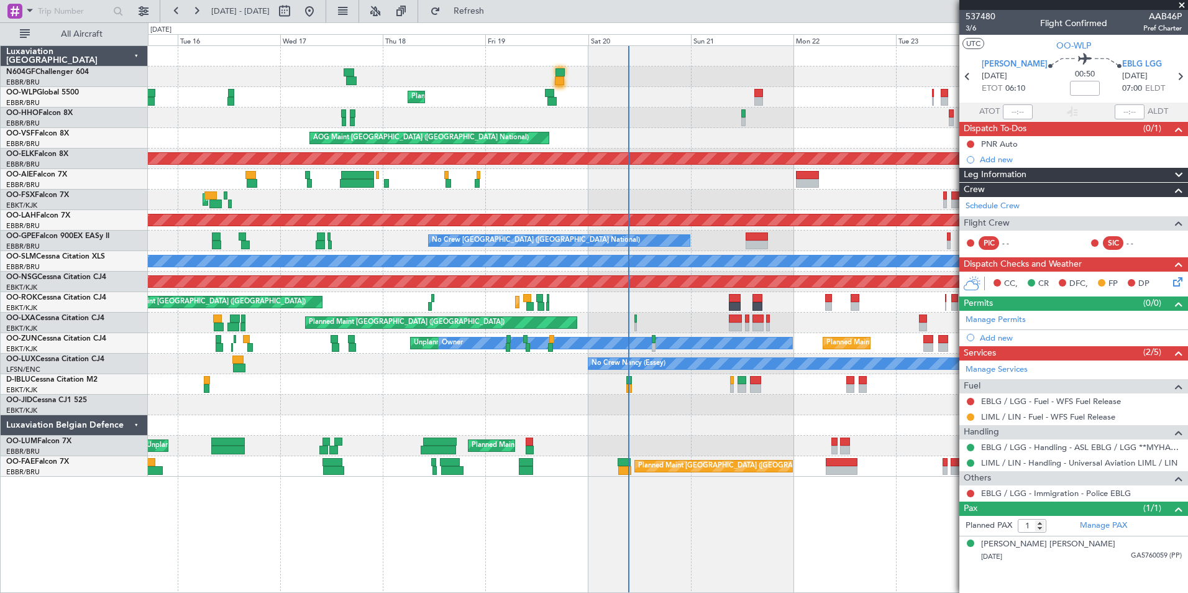
click at [678, 447] on div "Planned Maint Brussels (Brussels National) Unplanned Maint Brussels (Brussels N…" at bounding box center [667, 446] width 1039 height 21
click at [660, 424] on div at bounding box center [667, 425] width 1039 height 21
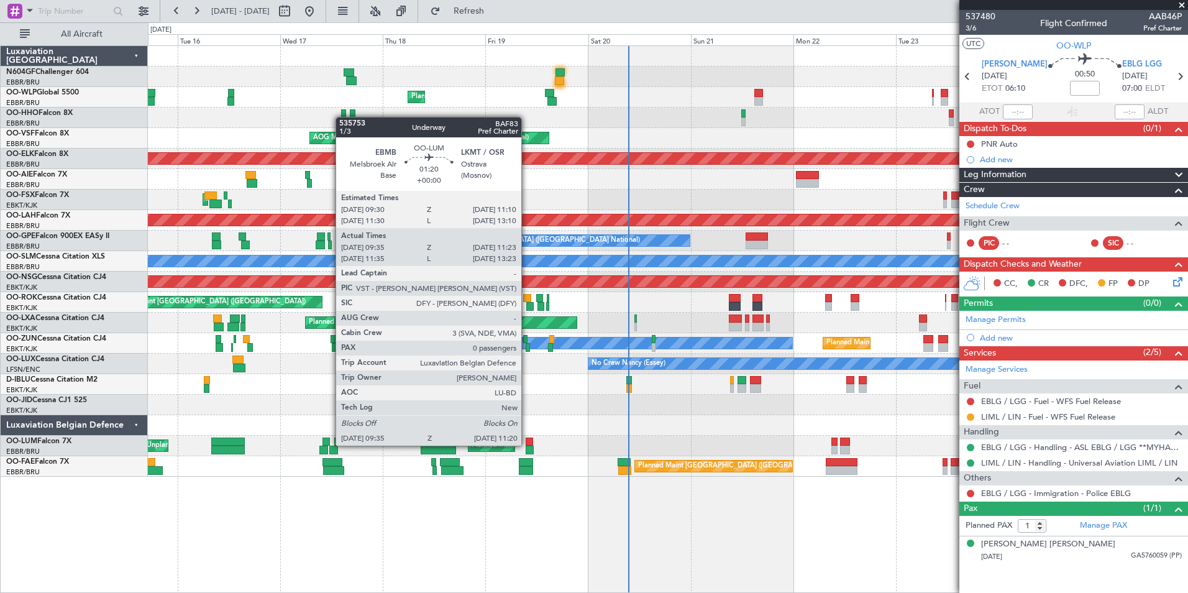
click at [527, 444] on div at bounding box center [529, 441] width 7 height 9
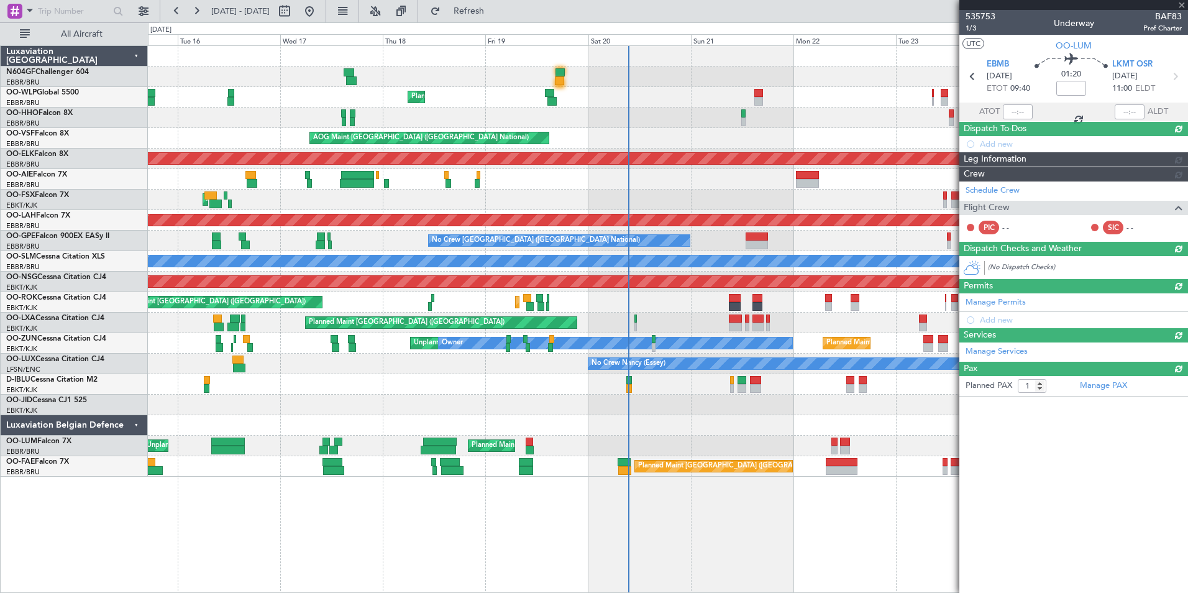
type input "09:45"
type input "11:13"
type input "0"
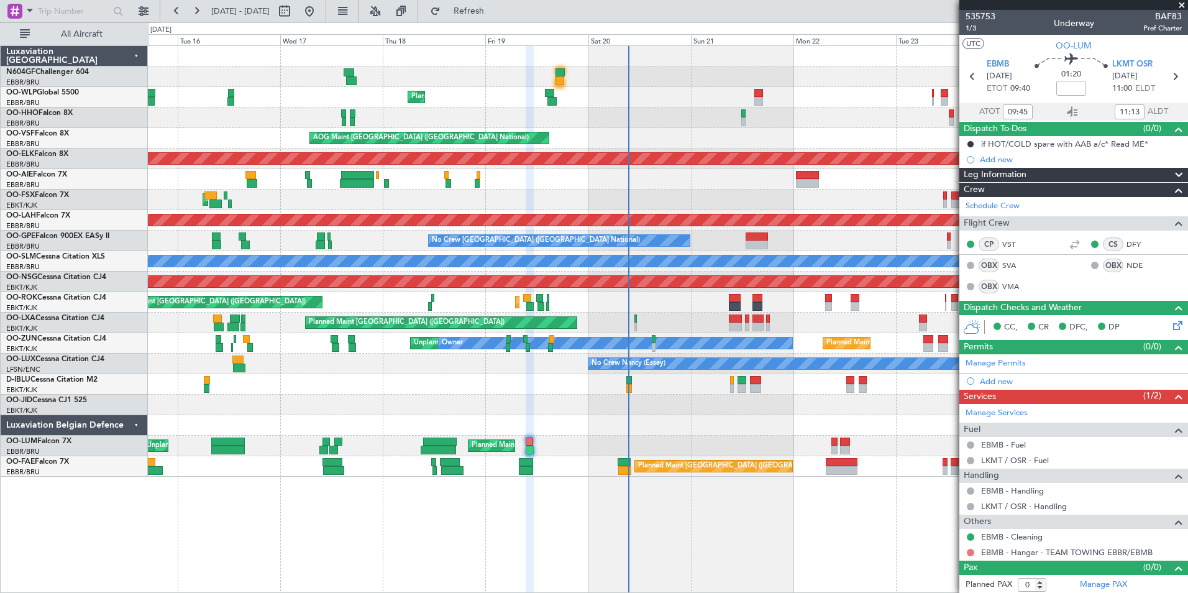
click at [975, 550] on div "EBMB - Hangar - TEAM TOWING EBBR/EBMB" at bounding box center [1073, 552] width 229 height 16
click at [970, 551] on button at bounding box center [970, 552] width 7 height 7
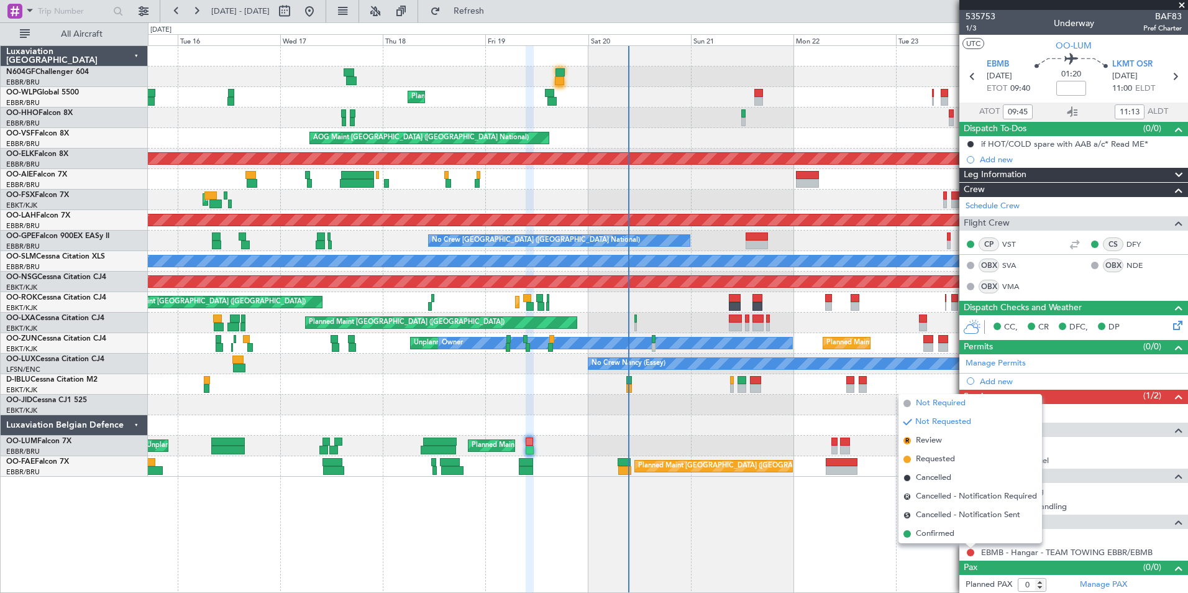
click at [944, 398] on span "Not Required" at bounding box center [941, 403] width 50 height 12
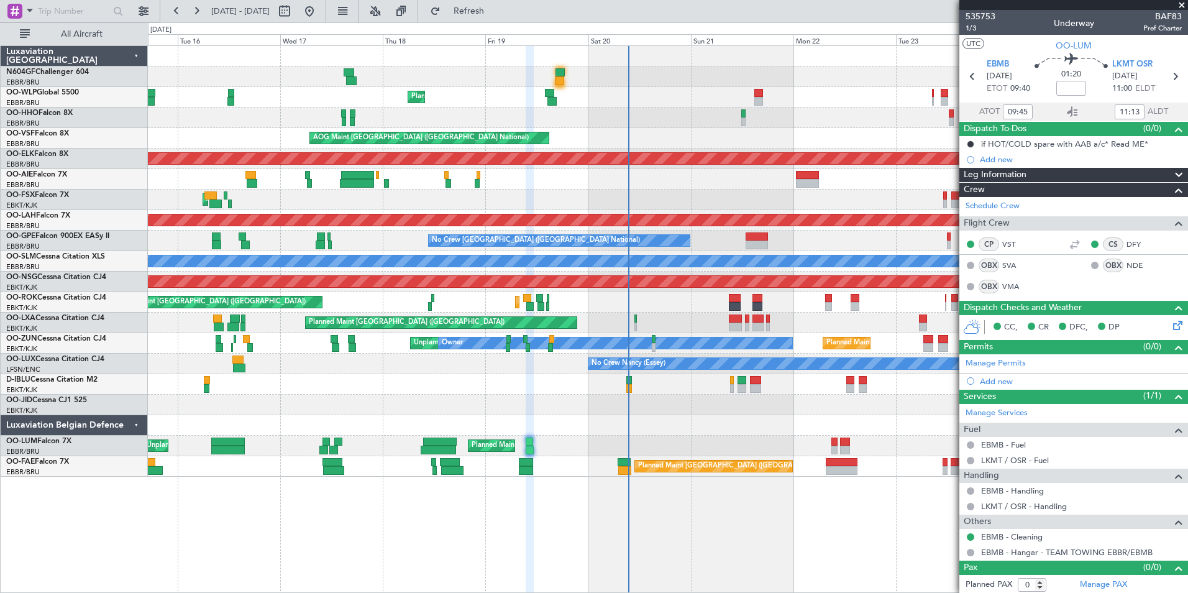
click at [756, 438] on div "Planned Maint Liege AOG Maint Brussels (Brussels National) Planned Maint Kortri…" at bounding box center [667, 261] width 1039 height 431
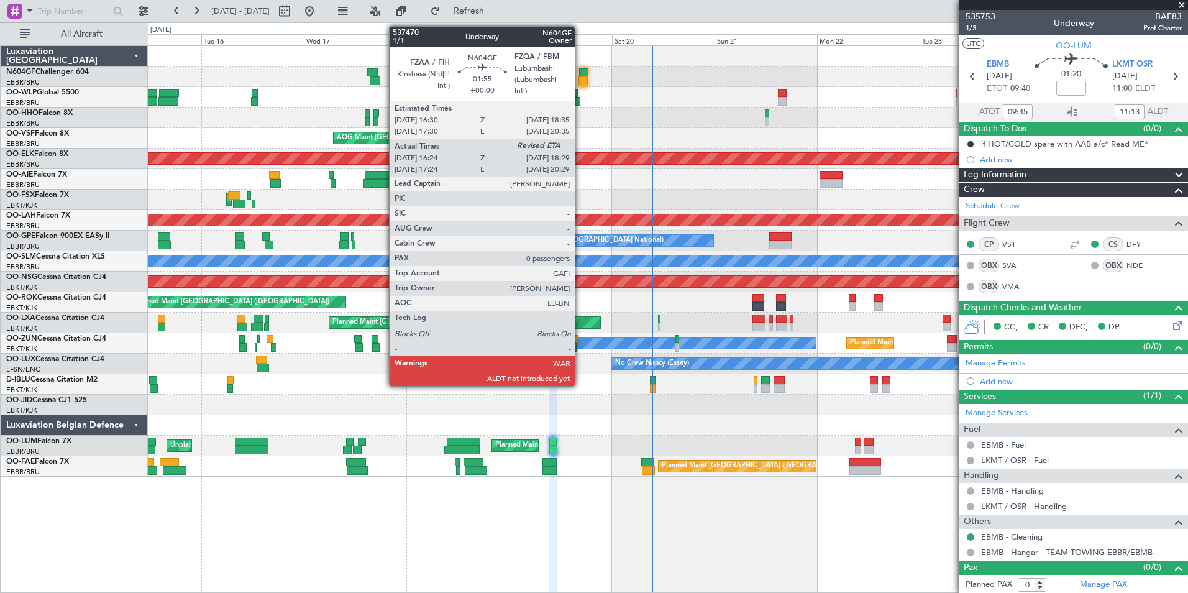
click at [580, 80] on div at bounding box center [582, 80] width 9 height 9
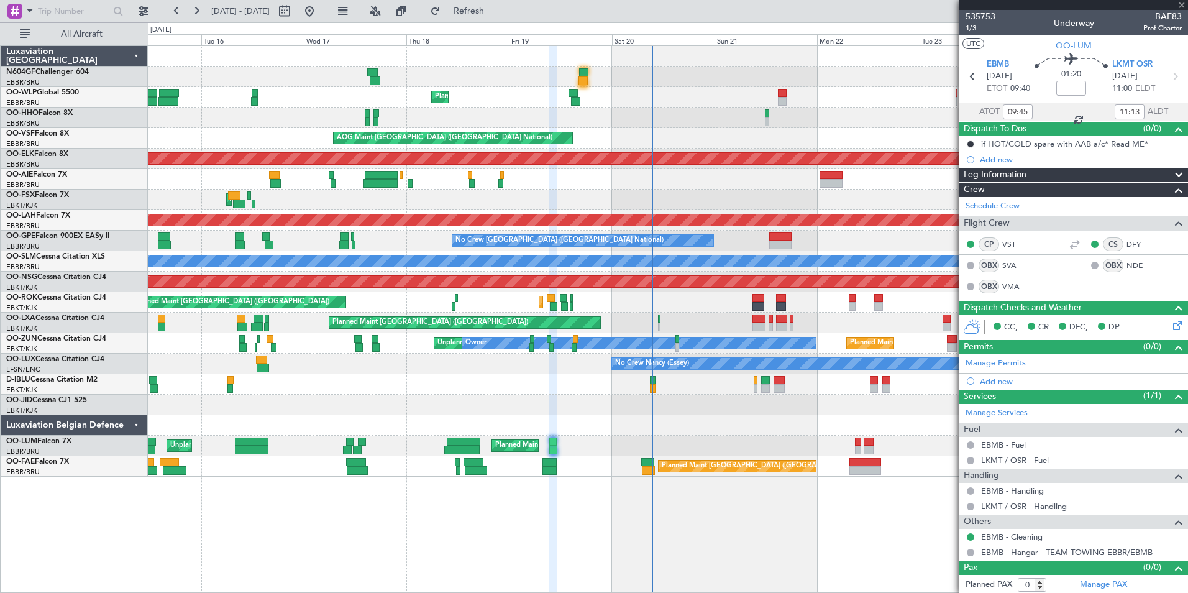
type input "16:29"
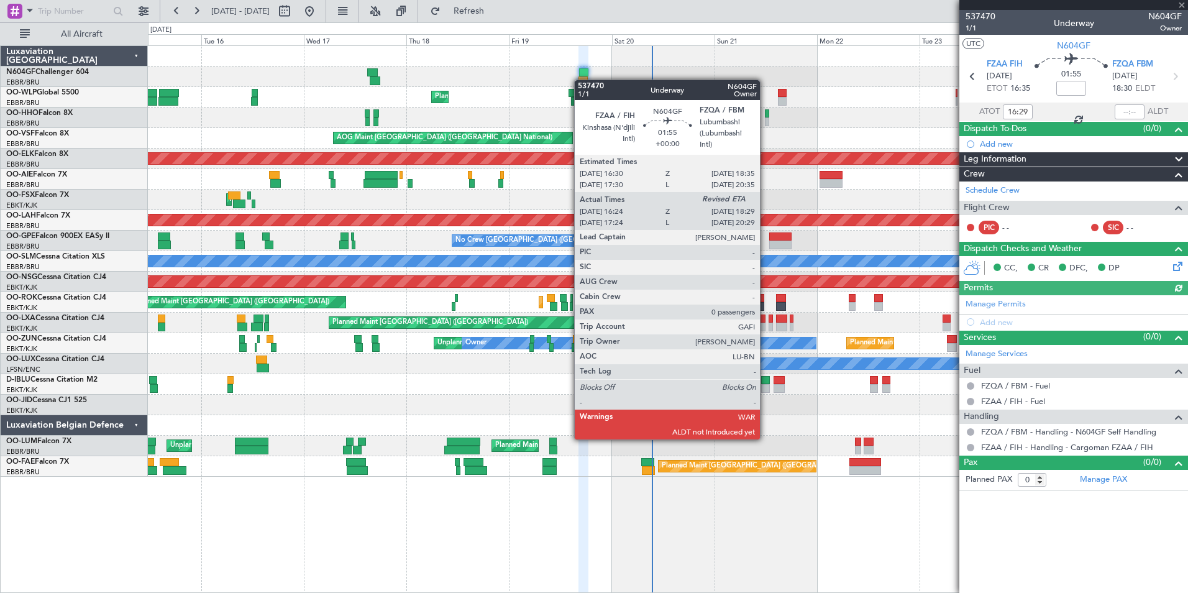
click at [496, 99] on div "Planned Maint Liege" at bounding box center [667, 97] width 1039 height 21
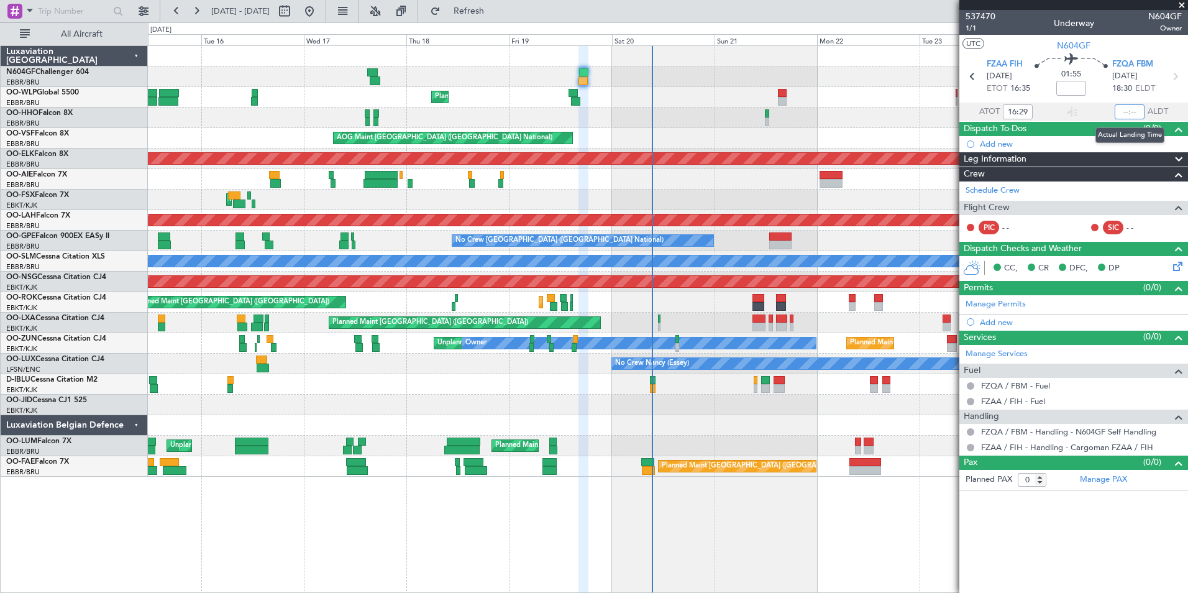
click at [1123, 113] on input "text" at bounding box center [1130, 111] width 30 height 15
click at [1124, 107] on input "text" at bounding box center [1130, 111] width 30 height 15
click at [1126, 30] on div "537470 1/1 Underway N604GF Owner" at bounding box center [1073, 22] width 229 height 25
type input "19:32"
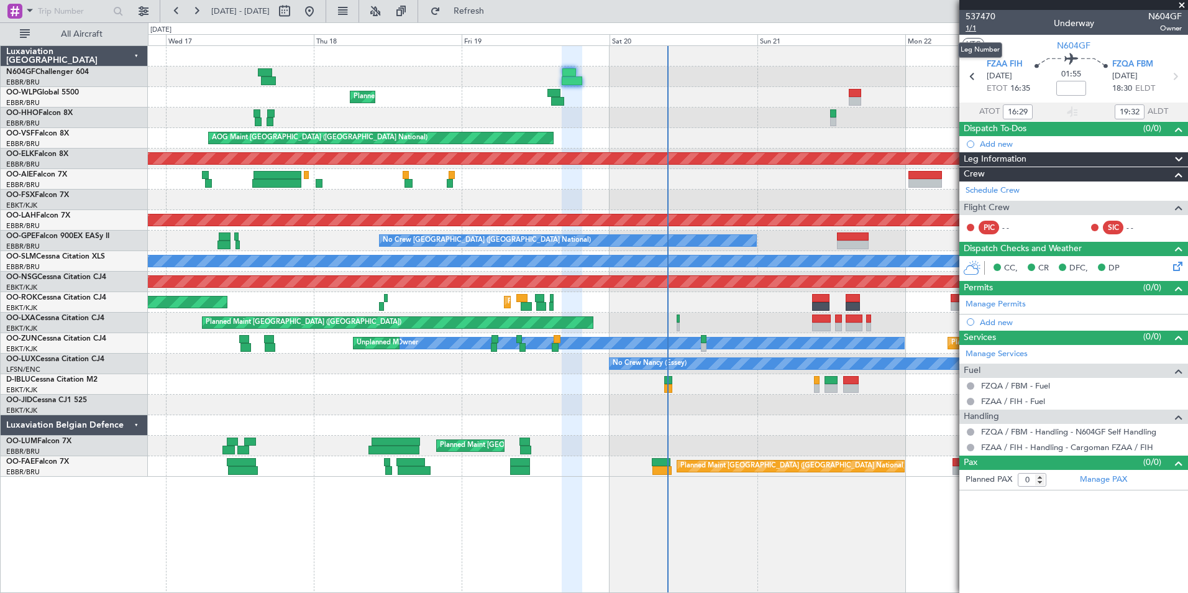
click at [970, 31] on span "1/1" at bounding box center [980, 28] width 30 height 11
click at [1133, 111] on input "19:32" at bounding box center [1130, 111] width 30 height 15
click at [1139, 46] on section "UTC N604GF" at bounding box center [1073, 44] width 229 height 19
click at [1136, 107] on input "19:32" at bounding box center [1130, 111] width 30 height 15
click at [1132, 35] on section "UTC N604GF" at bounding box center [1073, 44] width 229 height 19
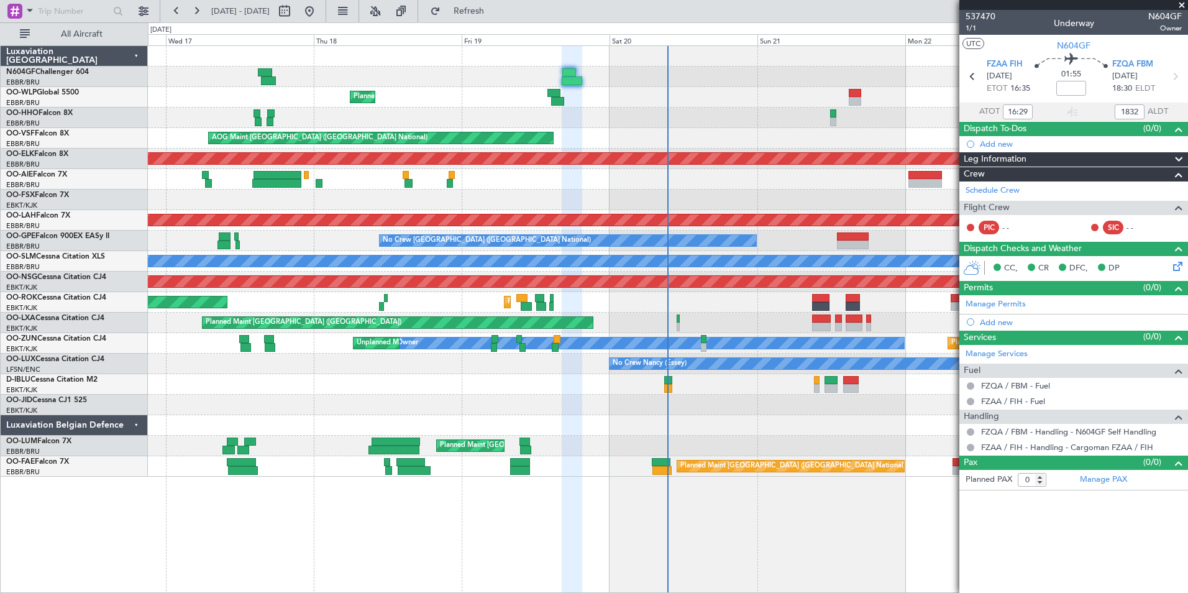
type input "18:32"
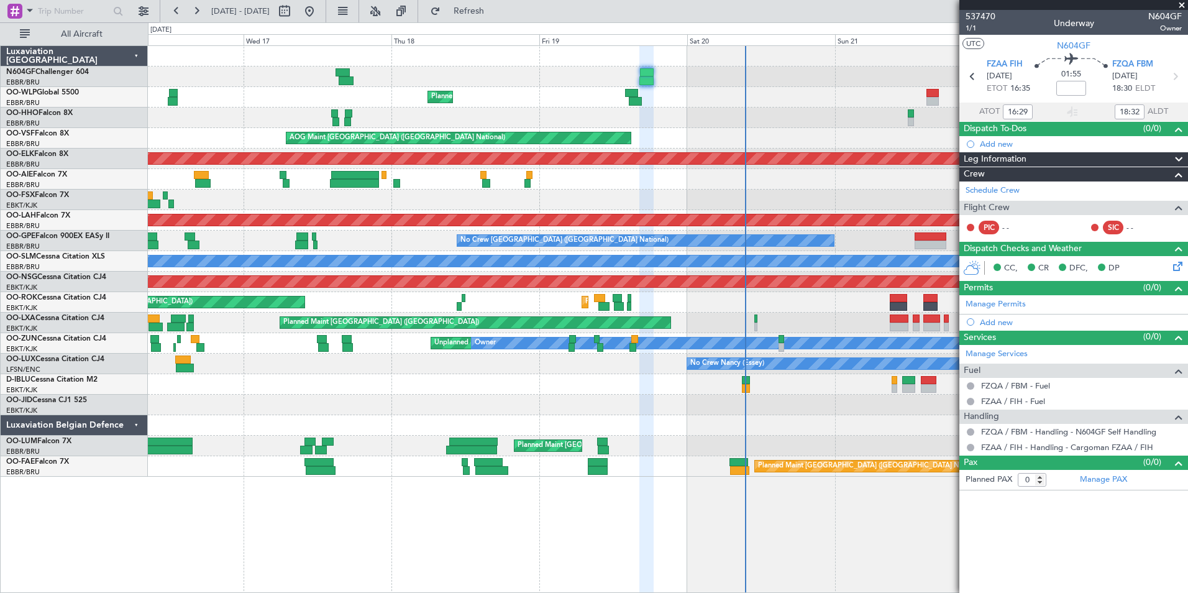
click at [682, 114] on div "Planned Maint Liege RJAA 02:30 Z UBBB 13:50 Z 02:30 Z 13:45 Z AOG Maint Brussel…" at bounding box center [667, 261] width 1039 height 431
click at [1183, 9] on span at bounding box center [1181, 5] width 12 height 11
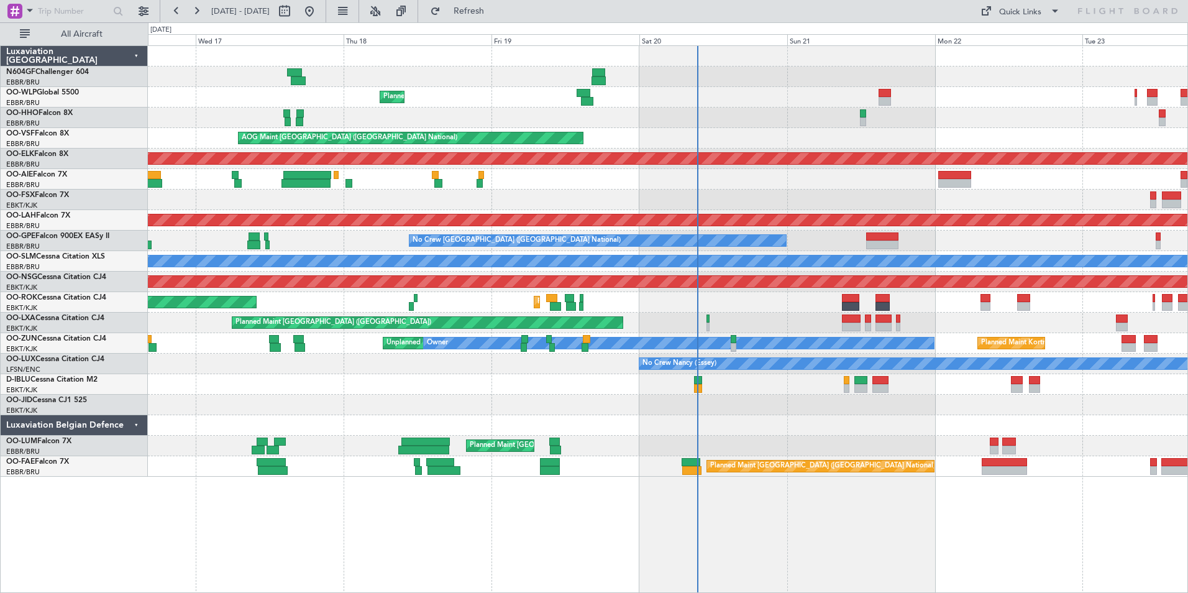
click at [810, 94] on div "Planned Maint Liege RJAA 02:30 Z UBBB 13:50 Z 02:30 Z 13:45 Z" at bounding box center [667, 97] width 1039 height 21
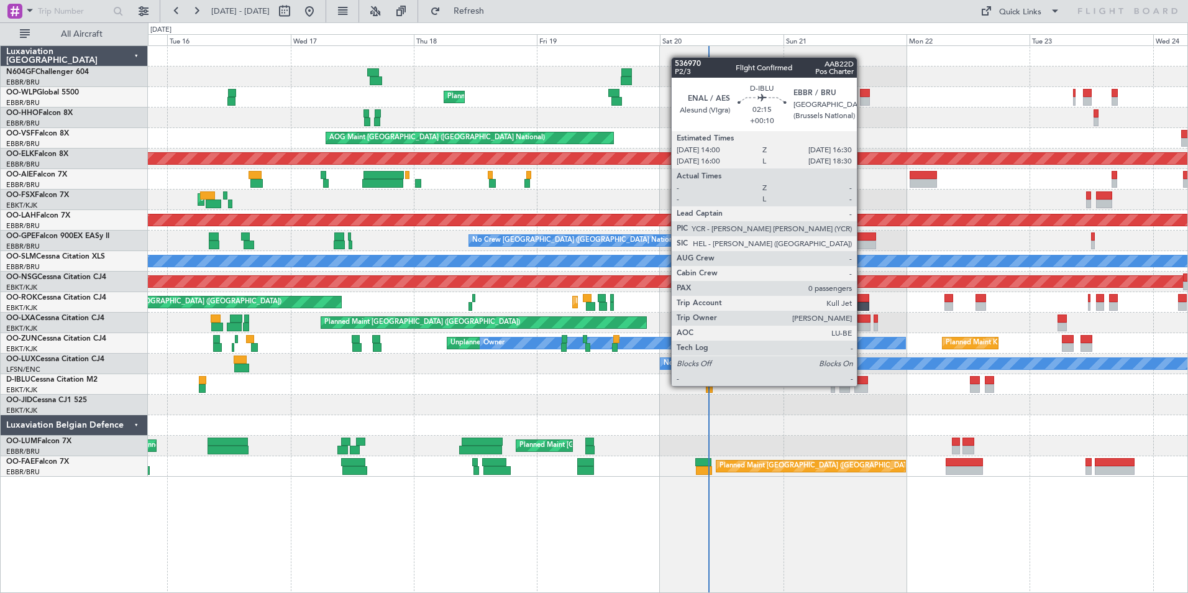
click at [862, 386] on div at bounding box center [860, 388] width 13 height 9
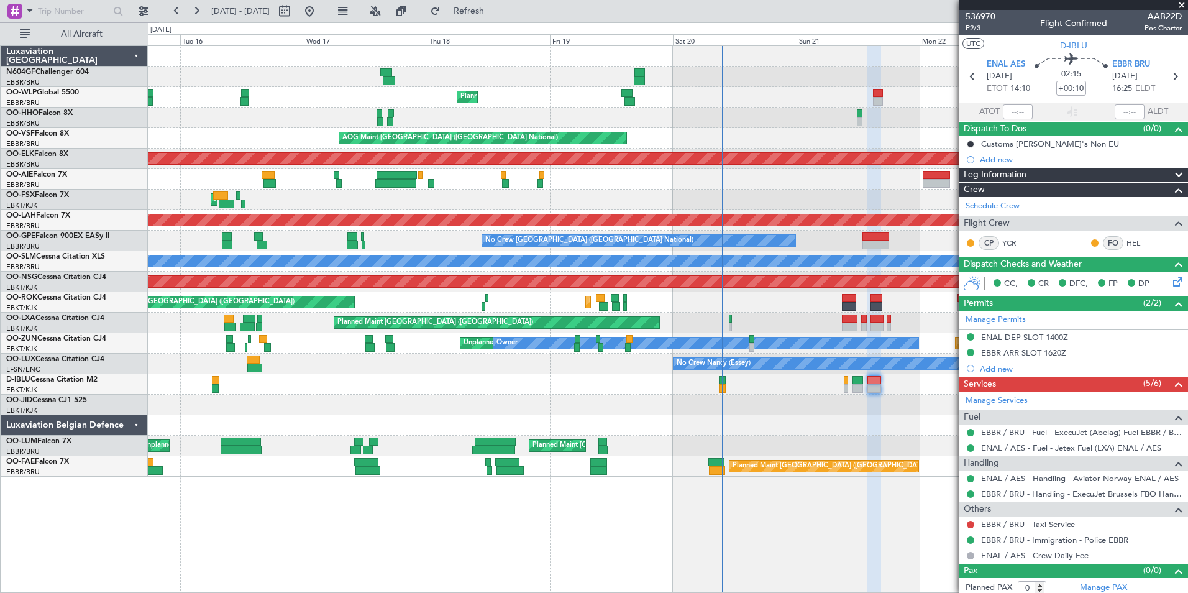
click at [824, 394] on div at bounding box center [667, 404] width 1039 height 21
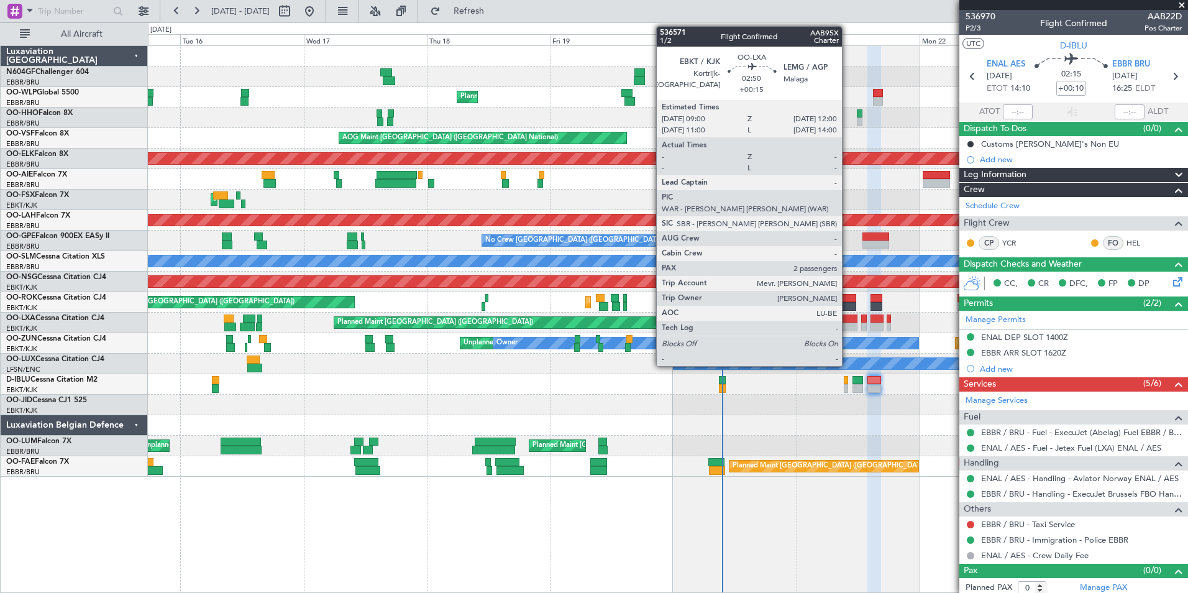
click at [847, 329] on div at bounding box center [850, 326] width 16 height 9
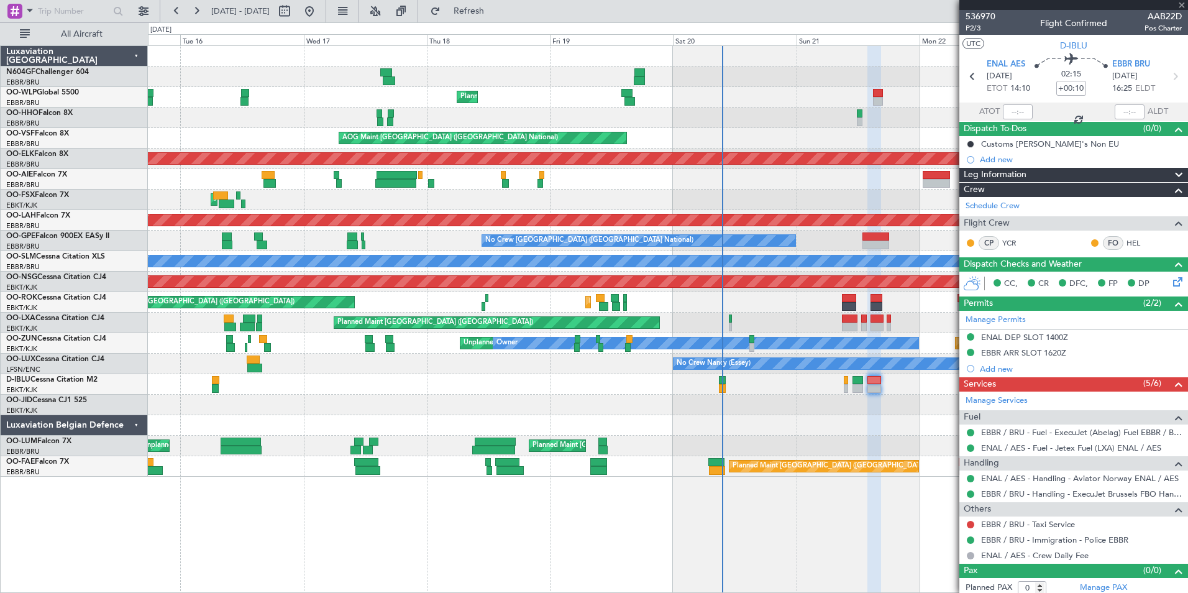
type input "+00:15"
type input "2"
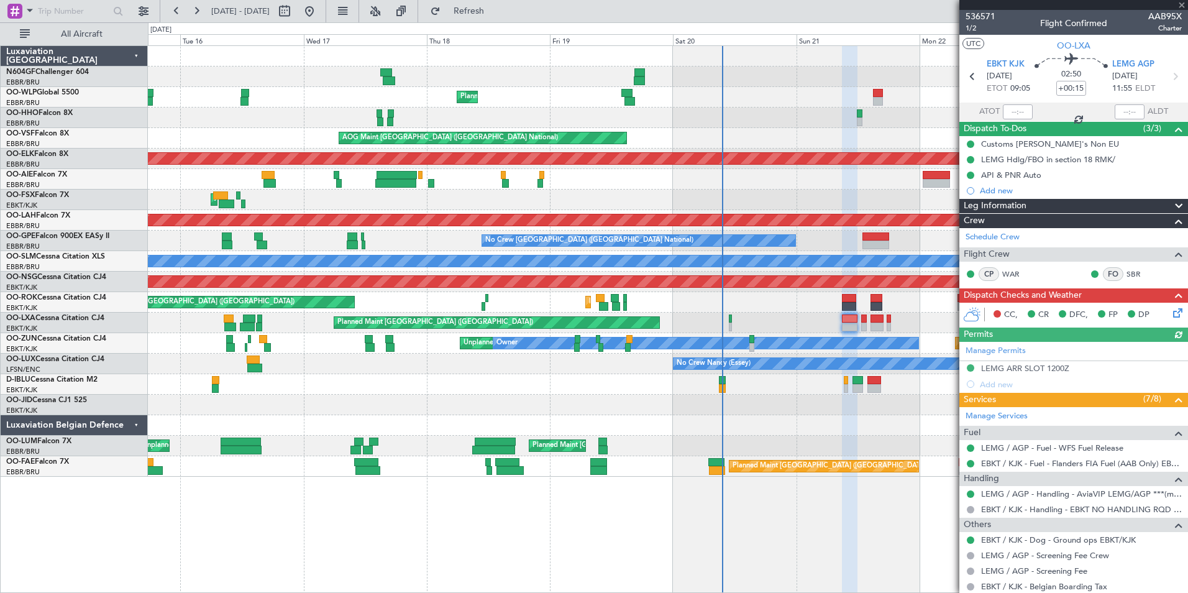
scroll to position [154, 0]
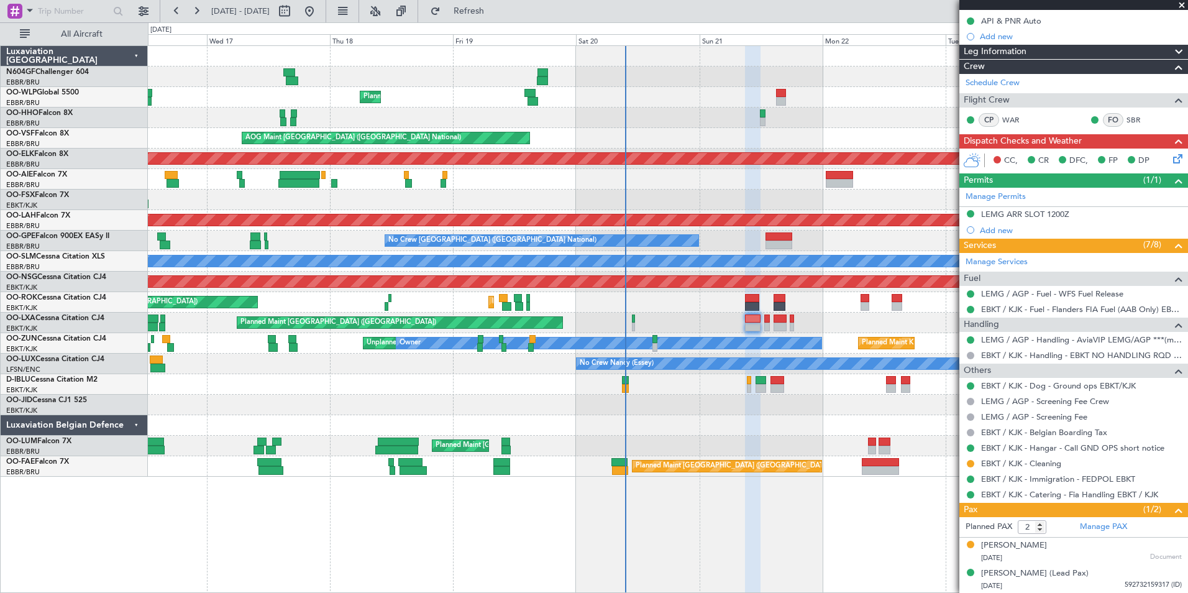
click at [747, 387] on div at bounding box center [749, 388] width 4 height 9
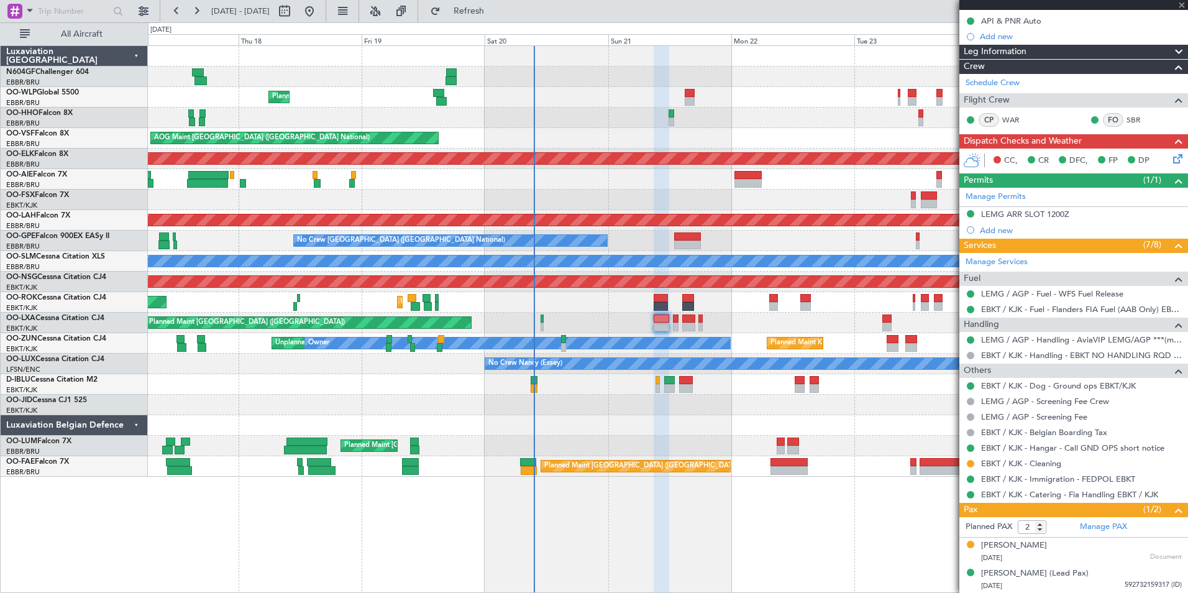
type input "+00:10"
type input "0"
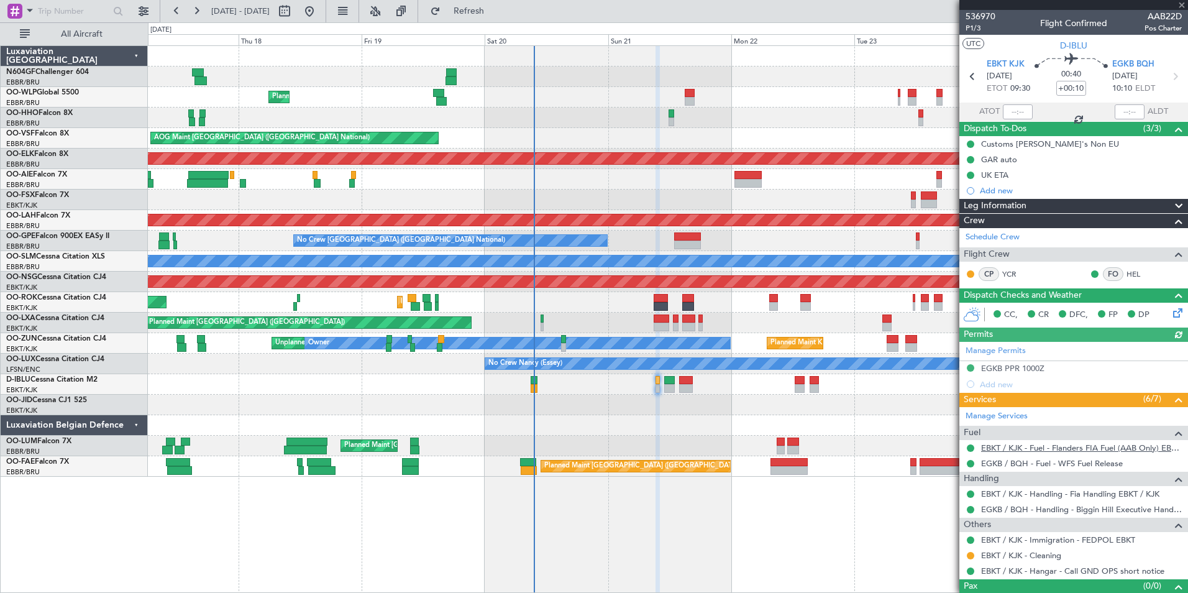
scroll to position [21, 0]
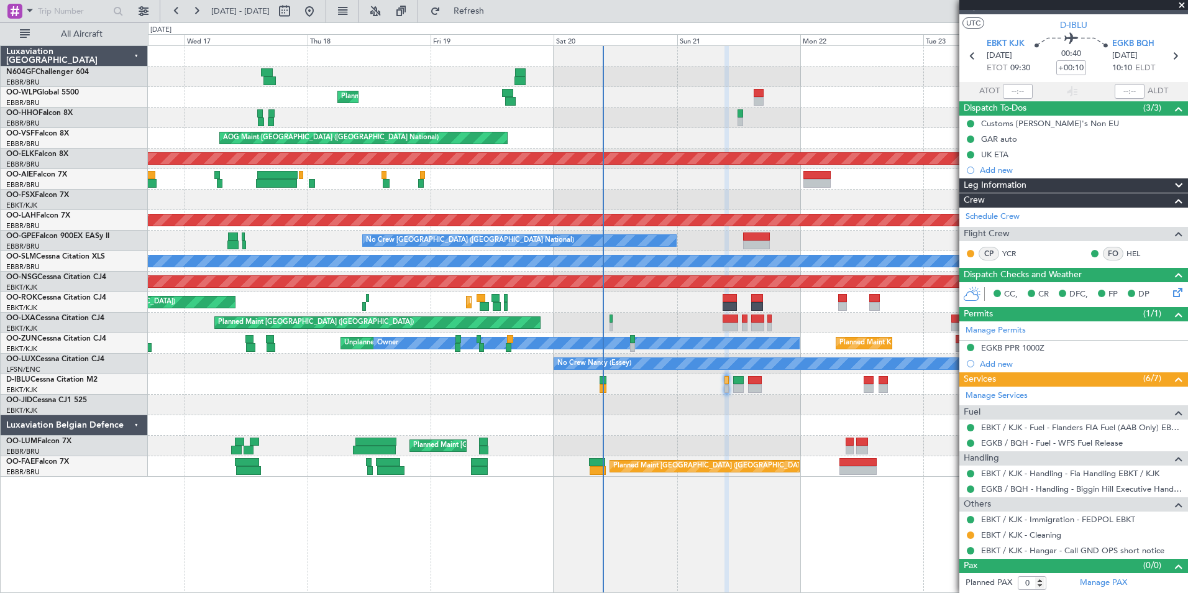
click at [763, 417] on div at bounding box center [667, 425] width 1039 height 21
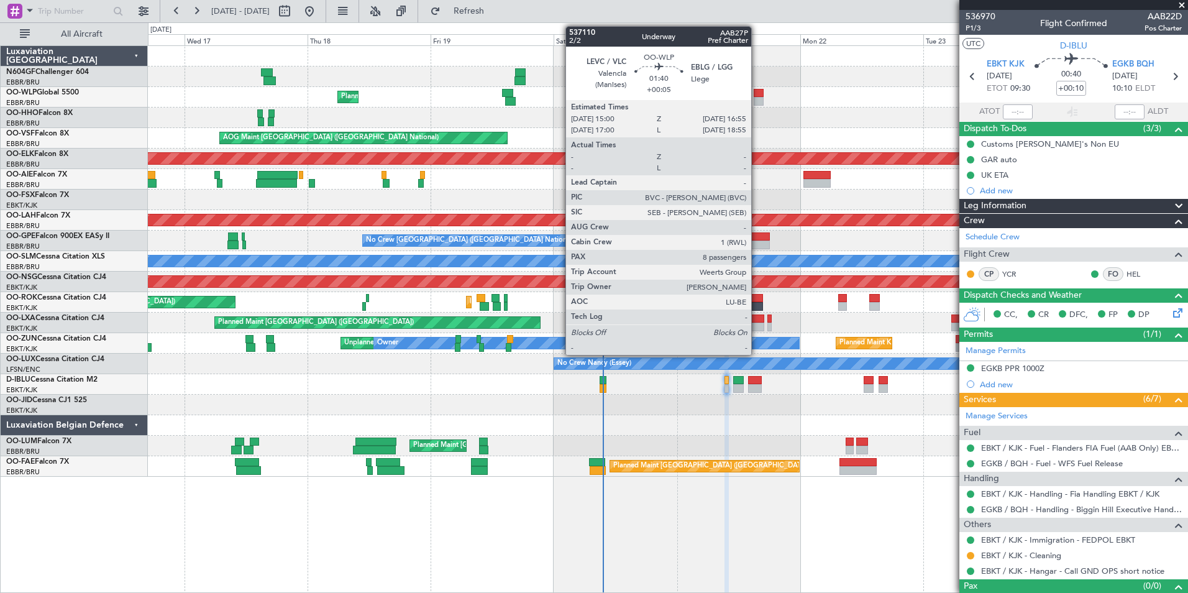
click at [757, 93] on div at bounding box center [759, 93] width 10 height 9
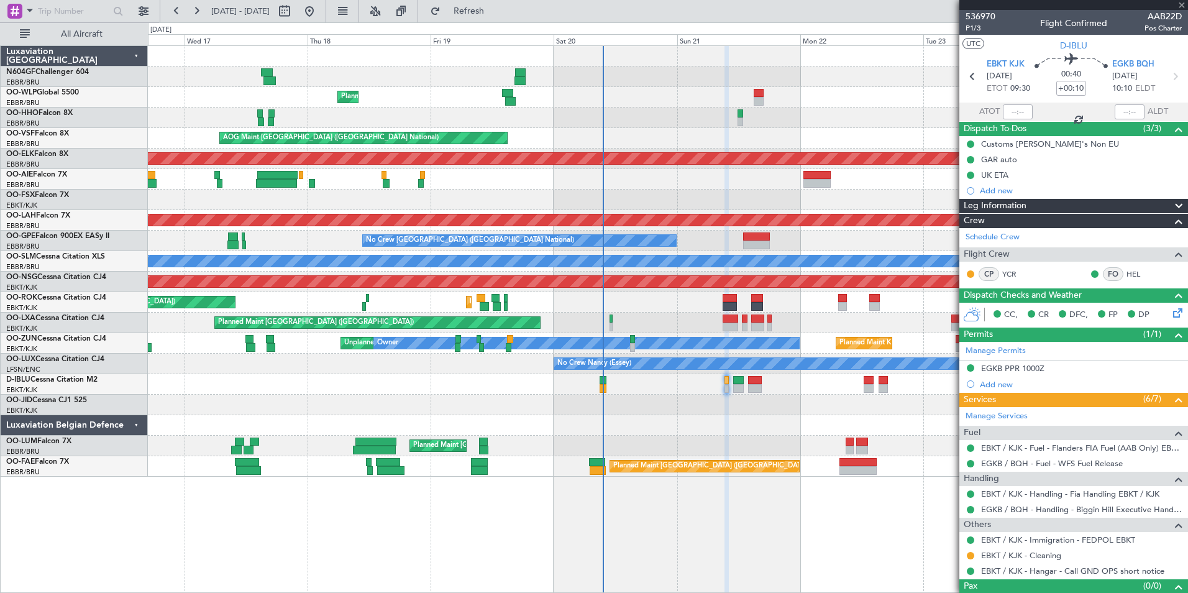
type input "+00:05"
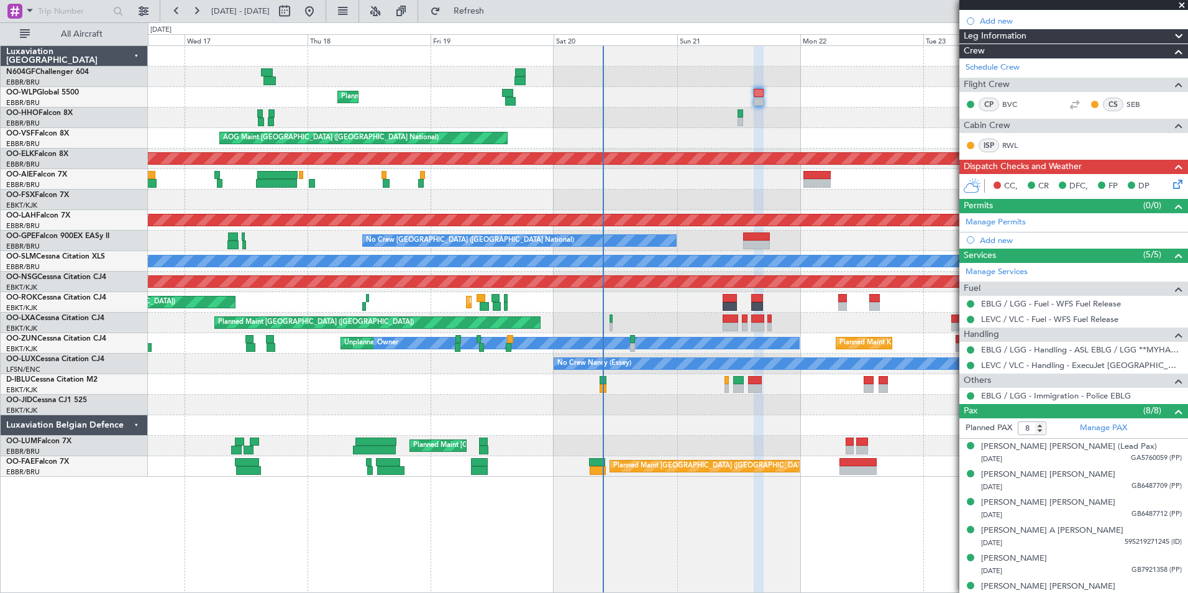
scroll to position [21, 0]
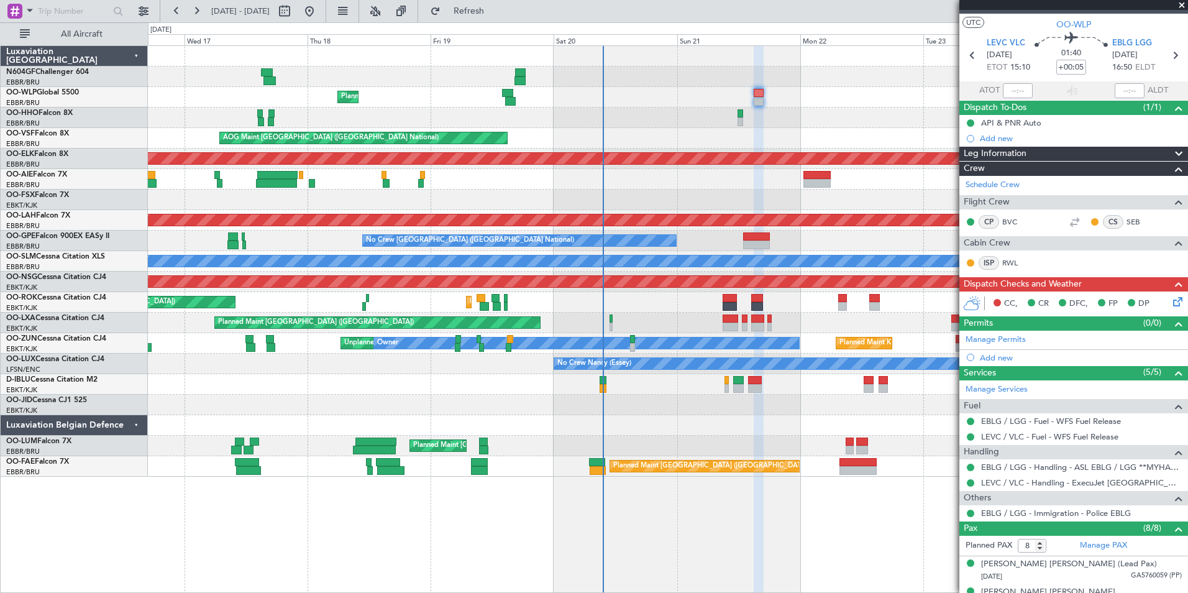
click at [1170, 298] on icon at bounding box center [1175, 299] width 10 height 10
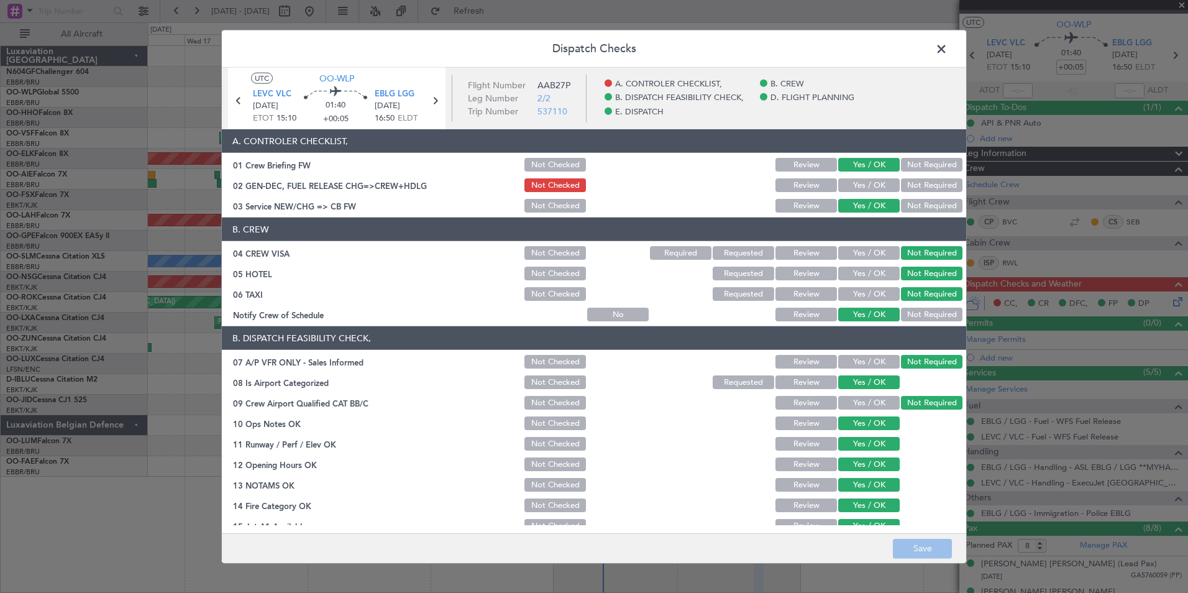
click at [947, 48] on span at bounding box center [947, 52] width 0 height 25
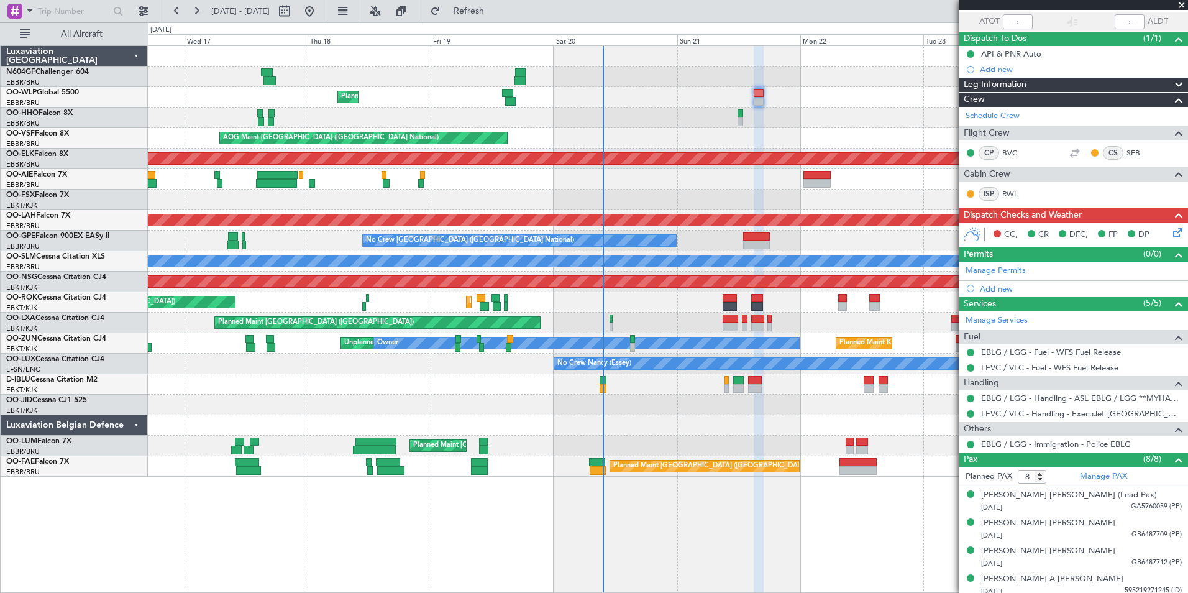
scroll to position [0, 0]
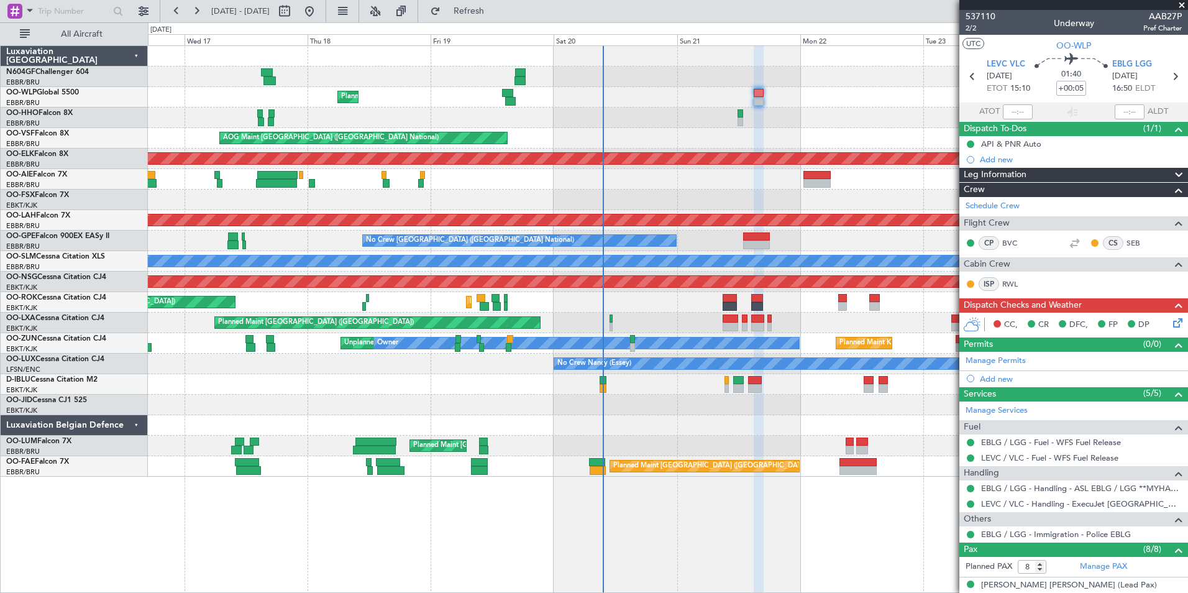
click at [1186, 5] on span at bounding box center [1181, 5] width 12 height 11
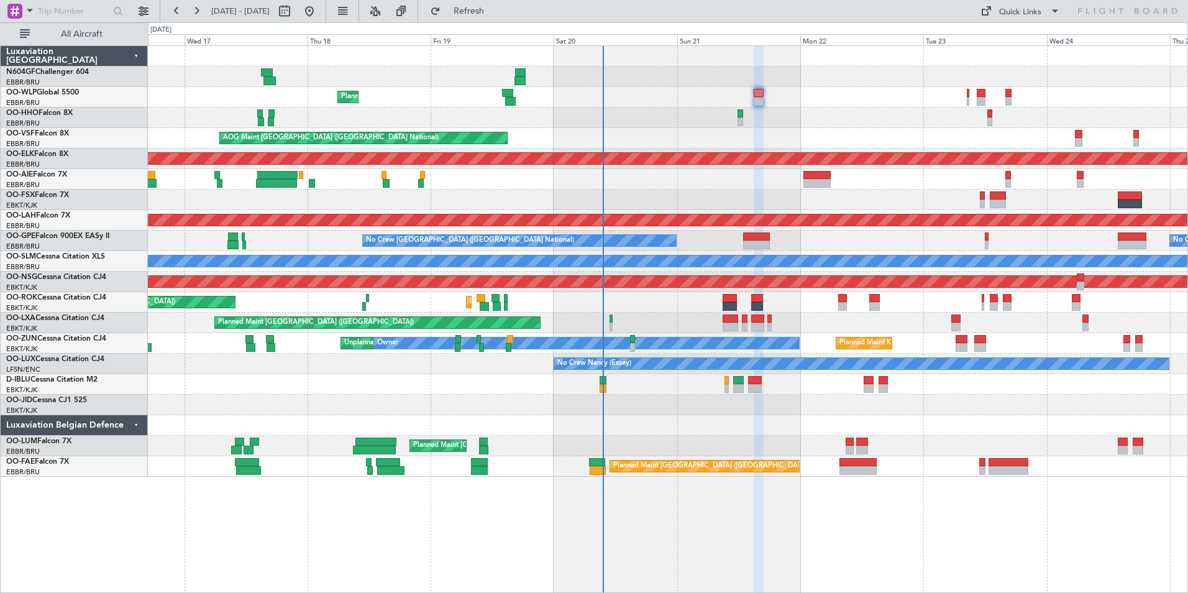
type input "0"
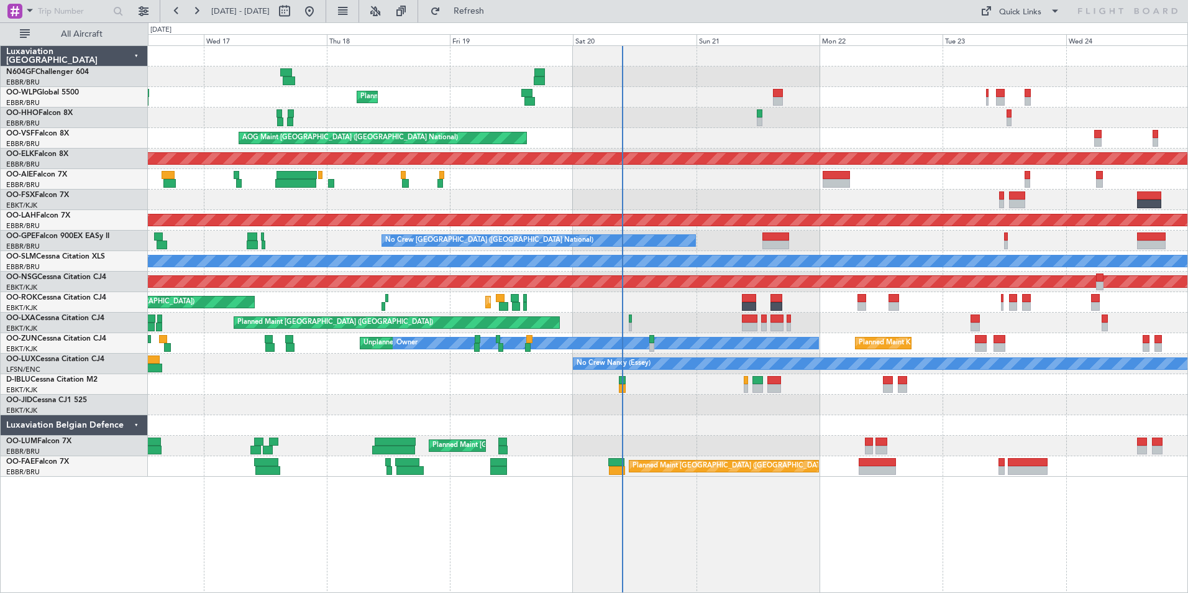
click at [902, 165] on div "Planned Maint Kortrijk-[GEOGRAPHIC_DATA]" at bounding box center [667, 158] width 1039 height 21
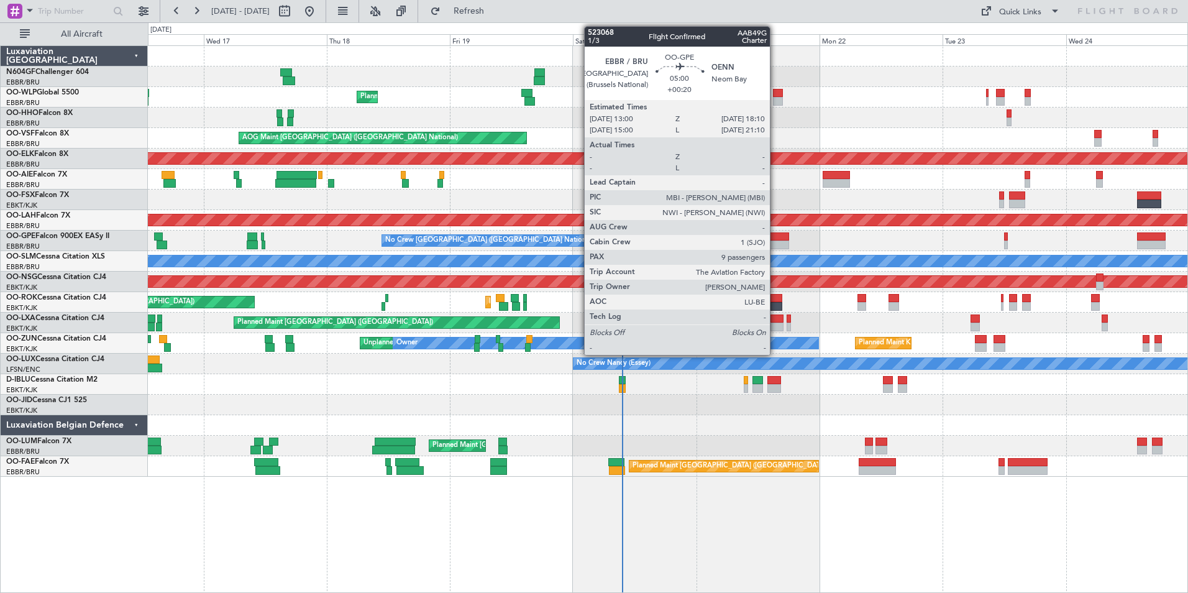
click at [775, 240] on div at bounding box center [775, 236] width 27 height 9
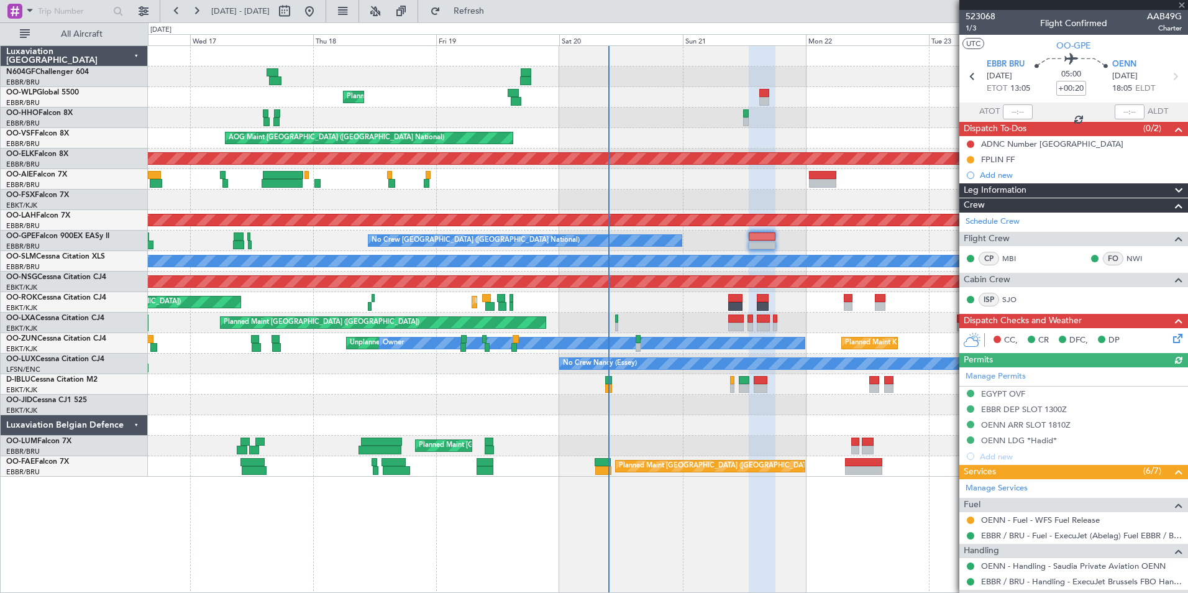
click at [788, 235] on div "No Crew Brussels (Brussels National) No Crew Brussels (Brussels National)" at bounding box center [667, 240] width 1039 height 21
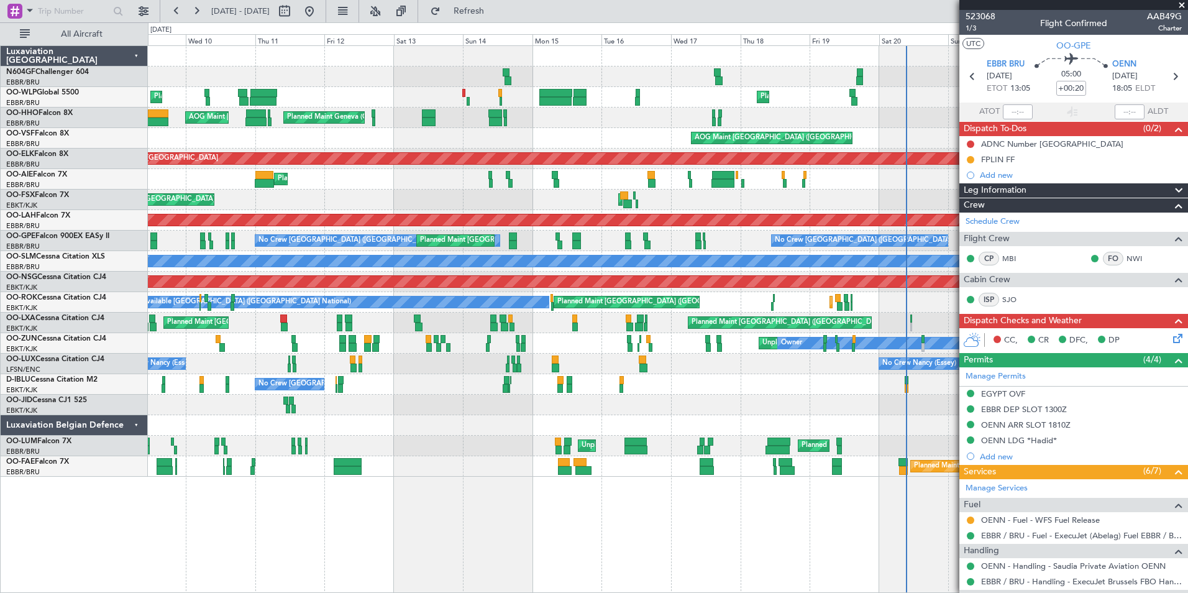
click at [890, 410] on div "Planned Maint Liege Planned Maint Liege Planned Maint Geneva (Cointrin) AOG Mai…" at bounding box center [667, 261] width 1039 height 431
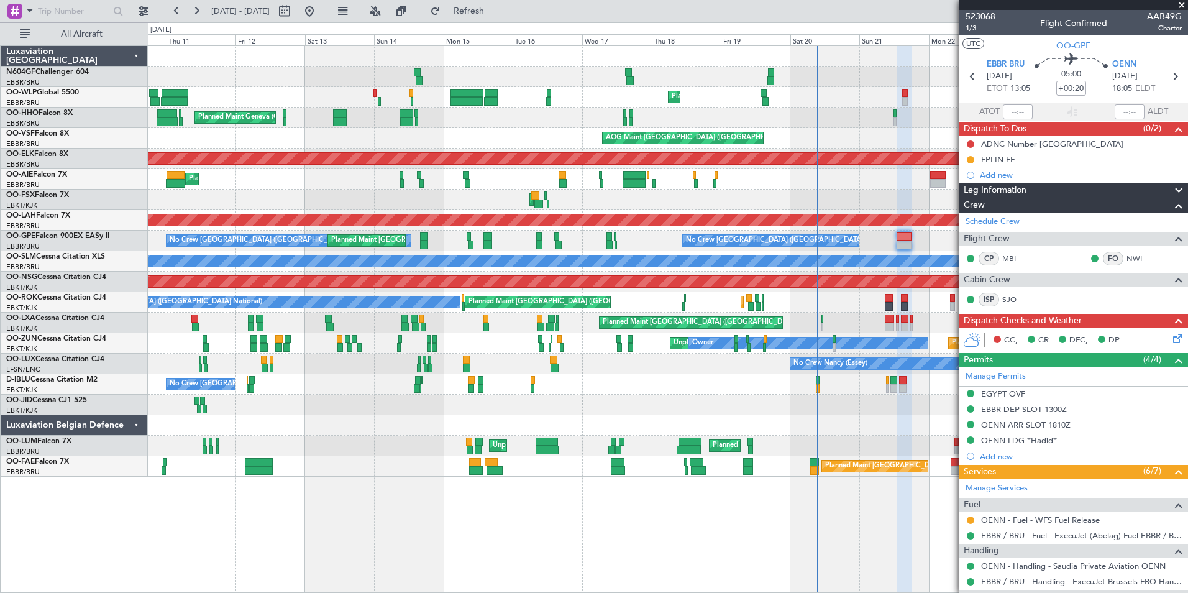
click at [719, 422] on div at bounding box center [667, 425] width 1039 height 21
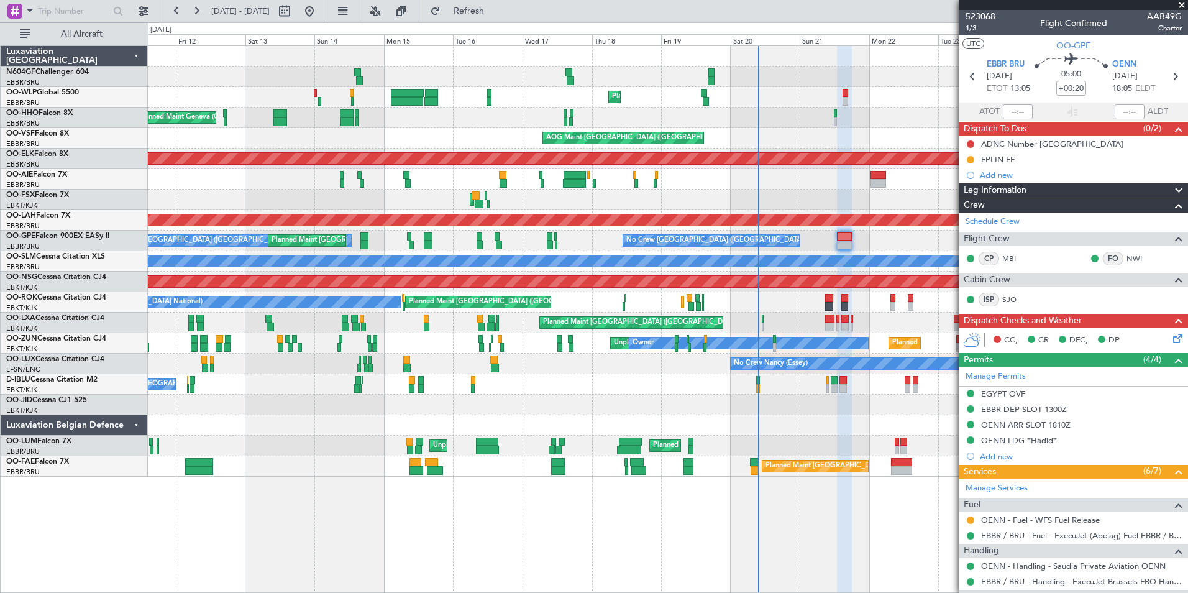
click at [823, 427] on div "Planned Maint Liege Planned Maint Liege Planned Maint Geneva ([GEOGRAPHIC_DATA]…" at bounding box center [667, 261] width 1039 height 431
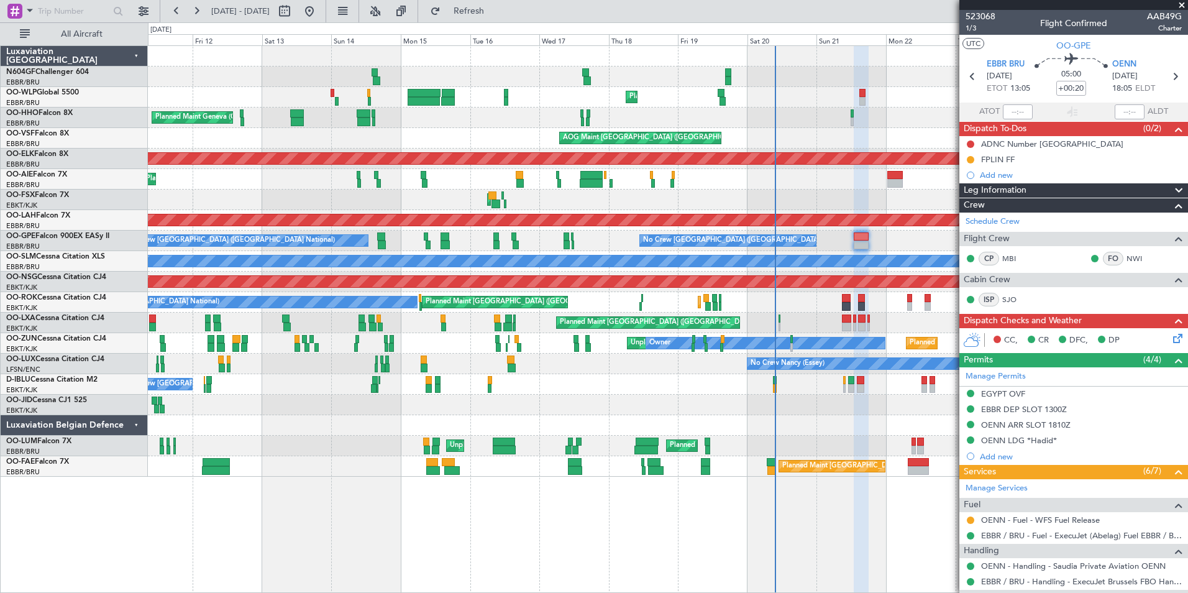
click at [749, 427] on div at bounding box center [667, 425] width 1039 height 21
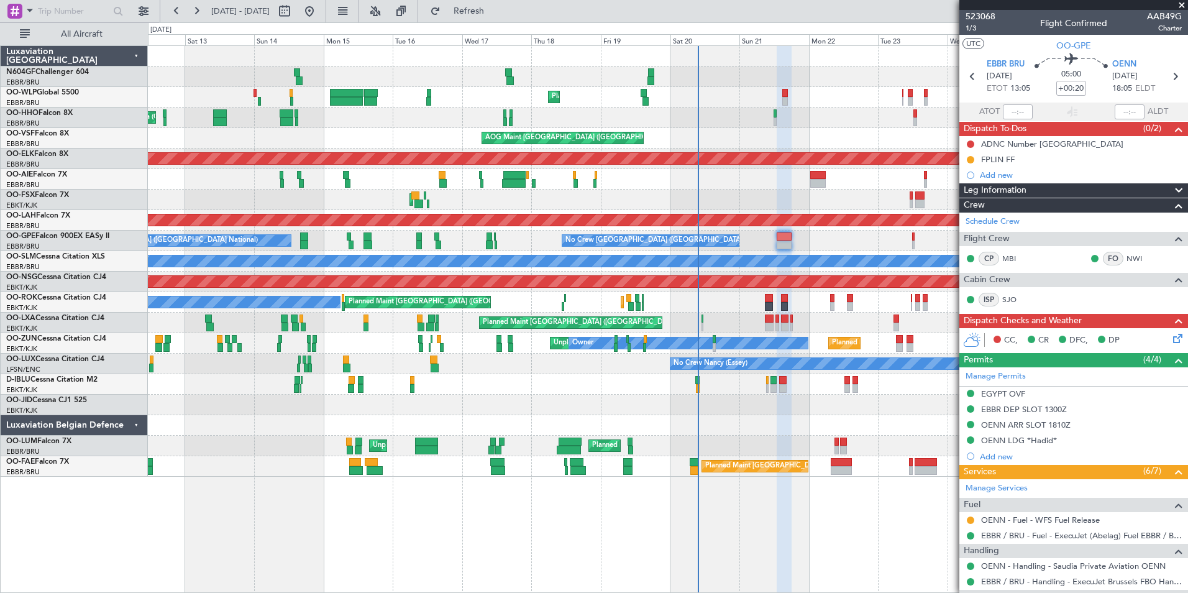
click at [680, 129] on div "AOG Maint [GEOGRAPHIC_DATA] ([GEOGRAPHIC_DATA] National)" at bounding box center [667, 138] width 1039 height 21
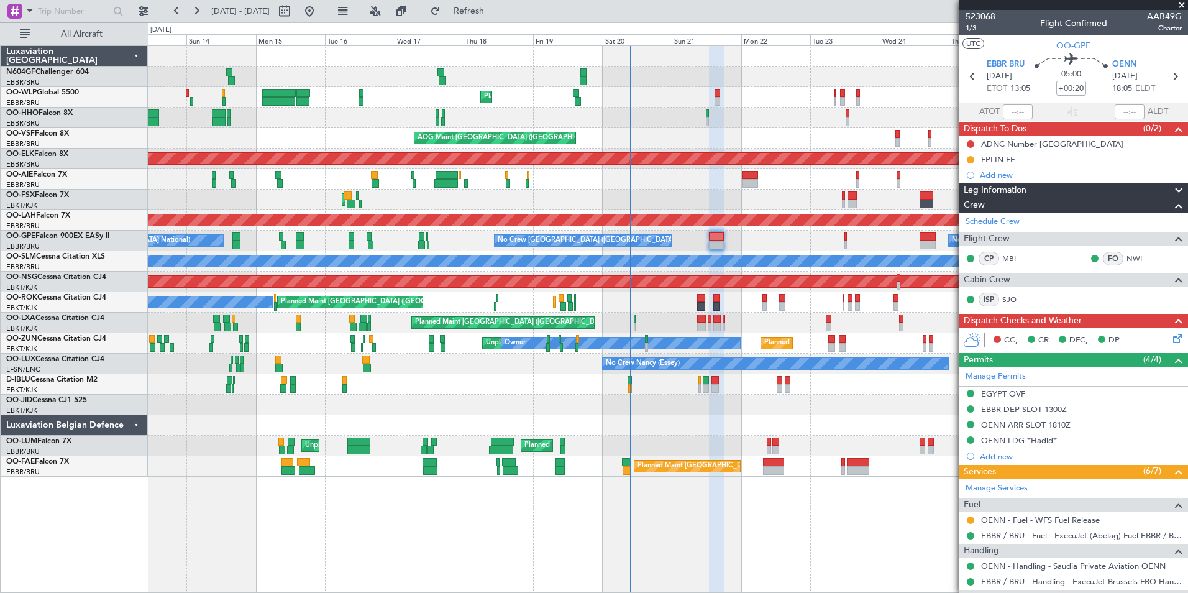
click at [816, 130] on div "AOG Maint [GEOGRAPHIC_DATA] ([GEOGRAPHIC_DATA] National)" at bounding box center [667, 138] width 1039 height 21
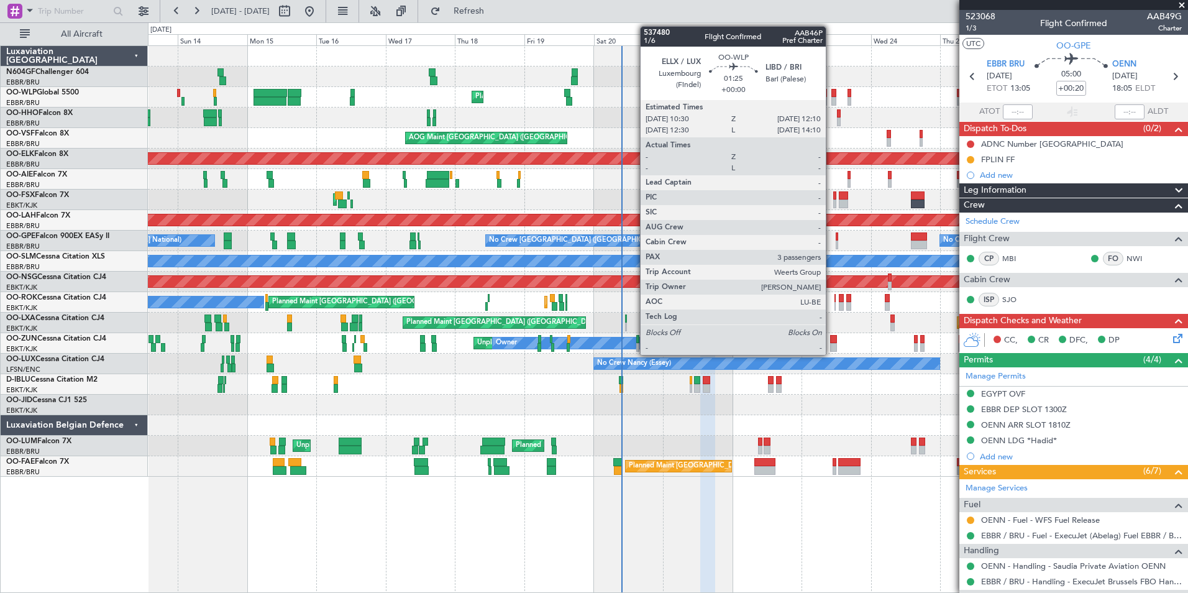
click at [831, 94] on div at bounding box center [833, 93] width 5 height 9
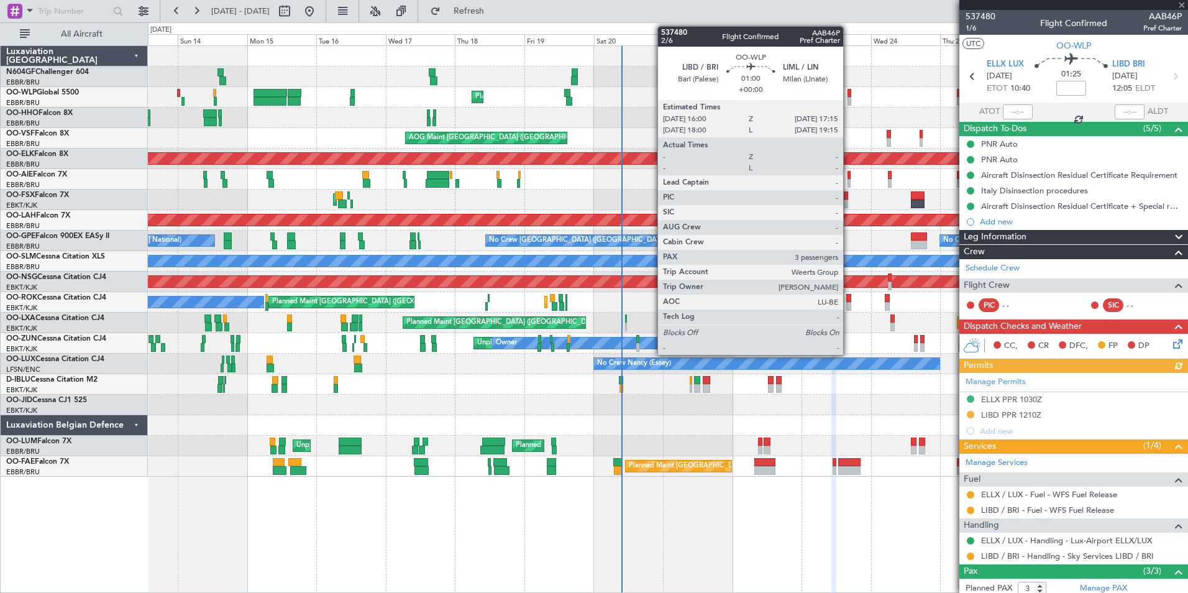
click at [849, 96] on div at bounding box center [849, 93] width 4 height 9
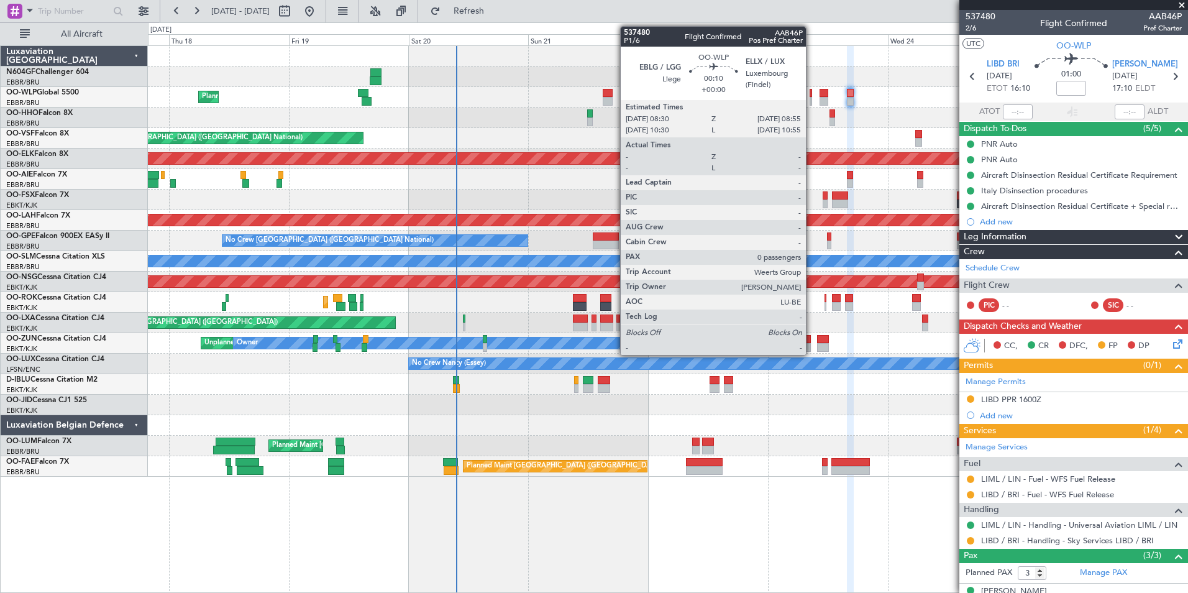
click at [811, 101] on div at bounding box center [811, 101] width 2 height 9
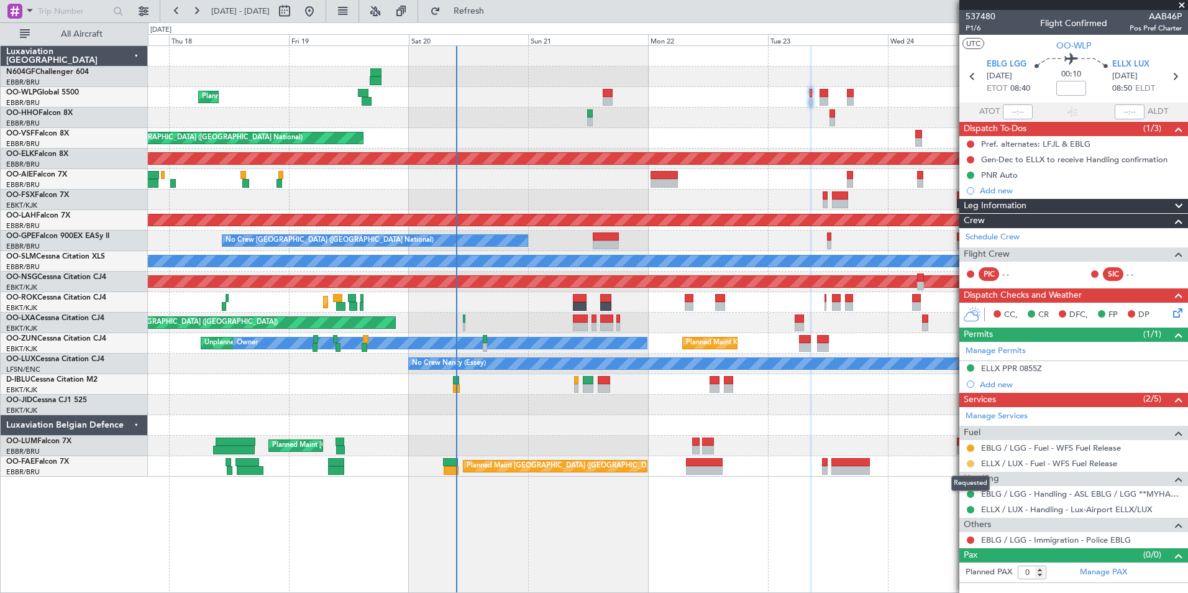
click at [972, 460] on button at bounding box center [970, 463] width 7 height 7
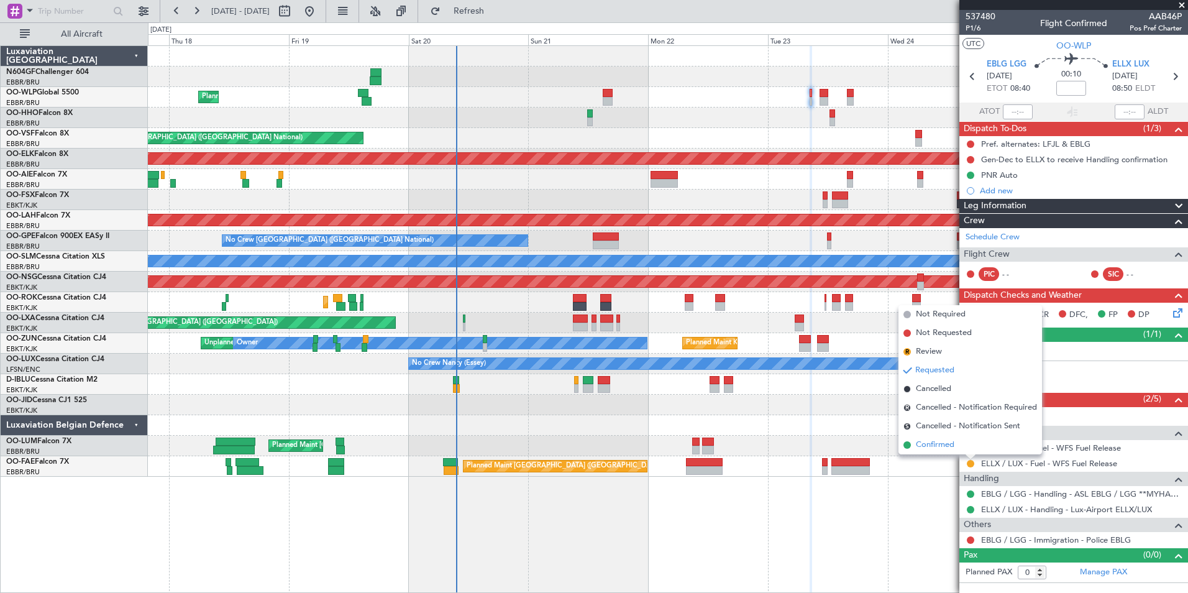
click at [936, 442] on span "Confirmed" at bounding box center [935, 445] width 39 height 12
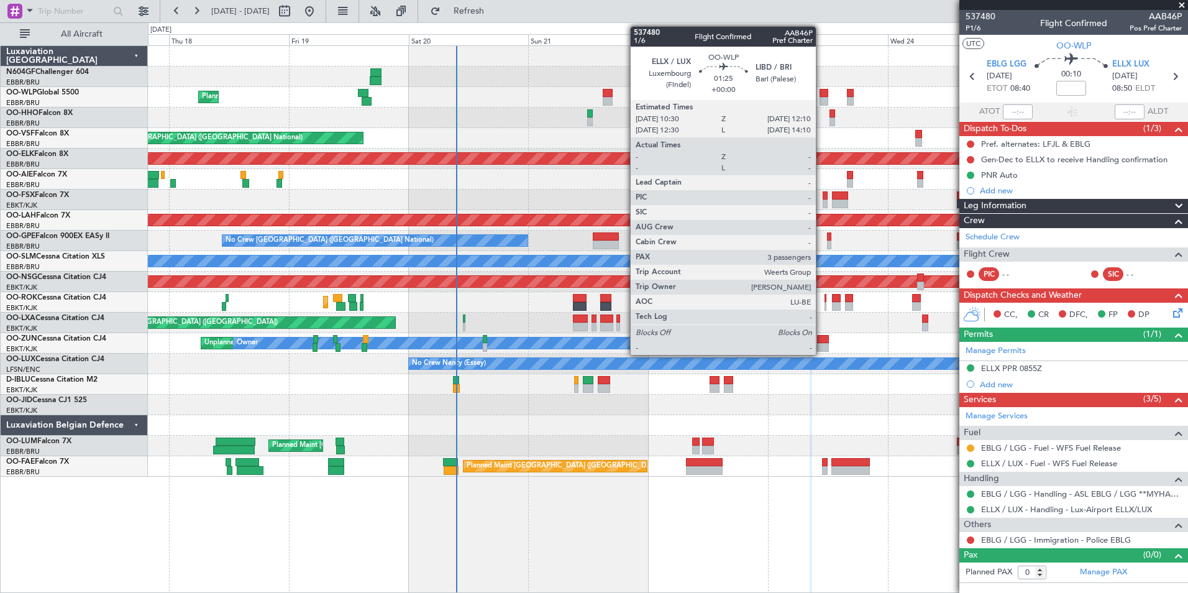
click at [821, 97] on div at bounding box center [823, 101] width 9 height 9
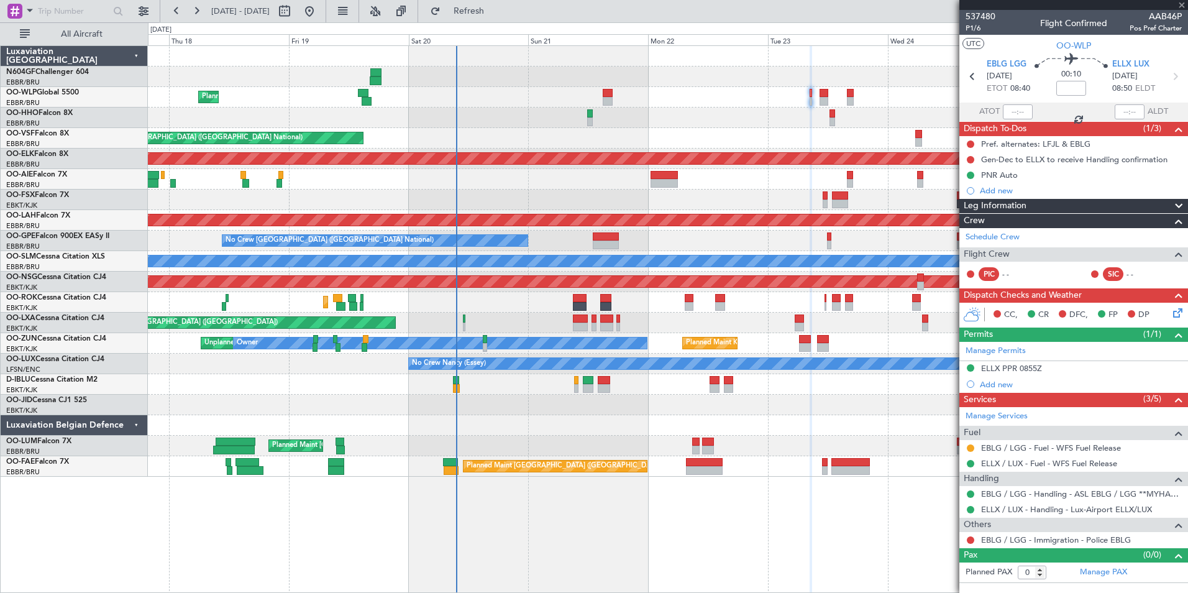
type input "3"
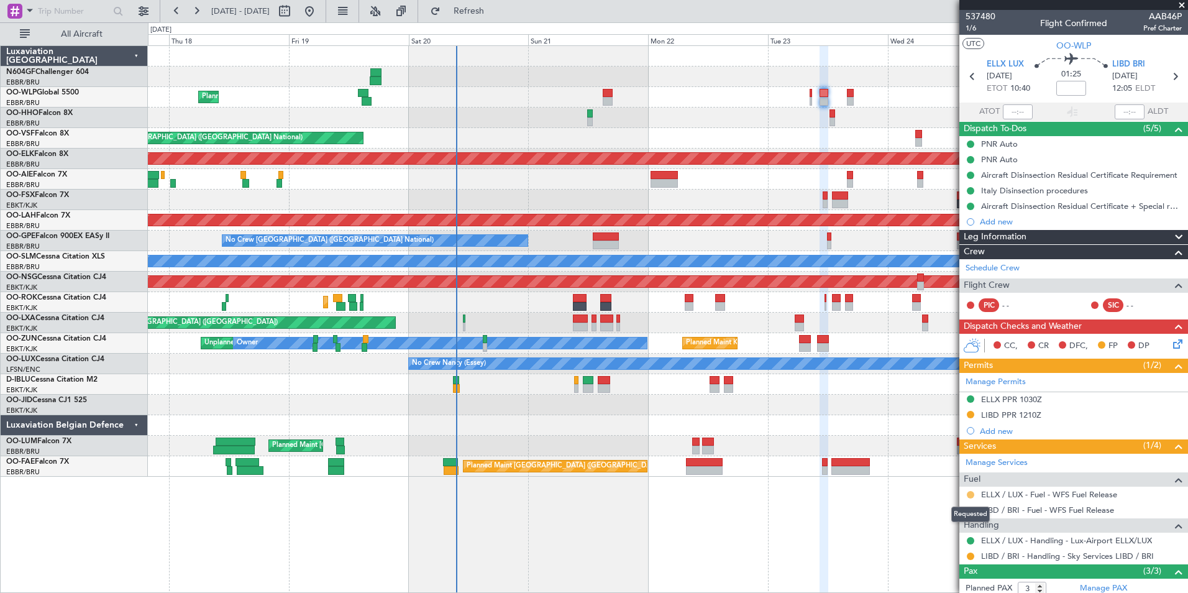
click at [970, 496] on button at bounding box center [970, 494] width 7 height 7
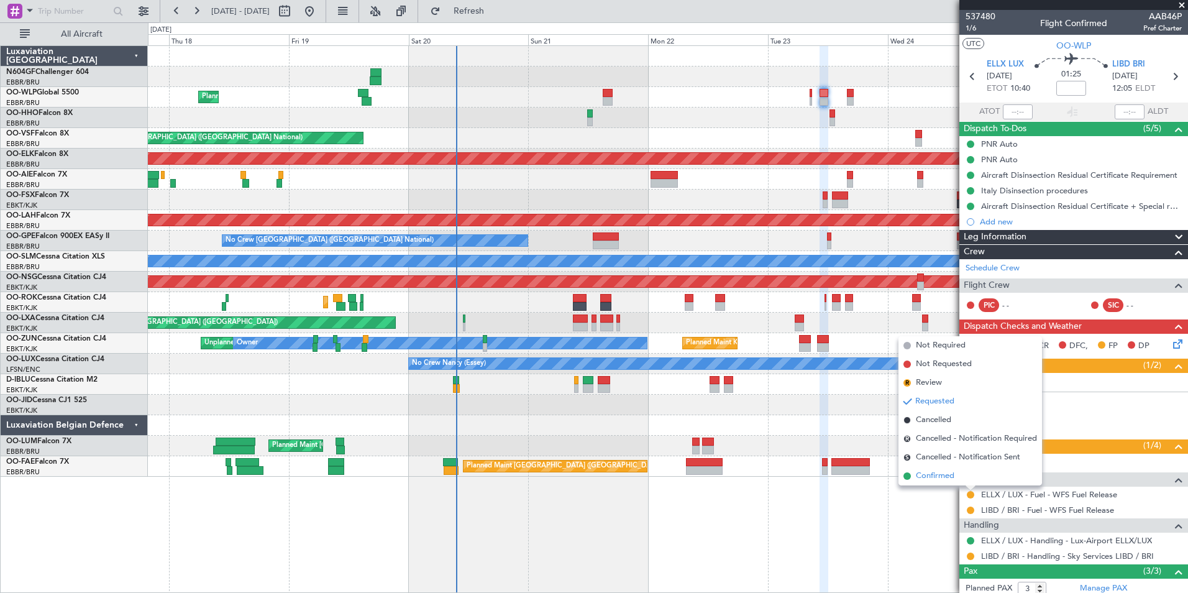
click at [933, 474] on span "Confirmed" at bounding box center [935, 476] width 39 height 12
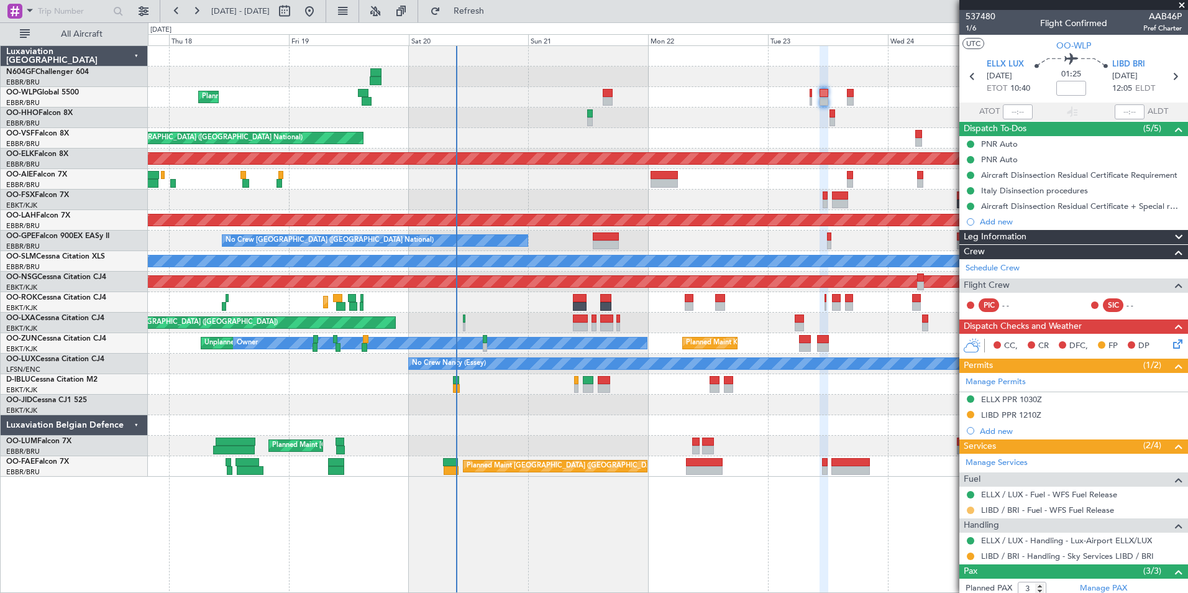
click at [969, 510] on button at bounding box center [970, 509] width 7 height 7
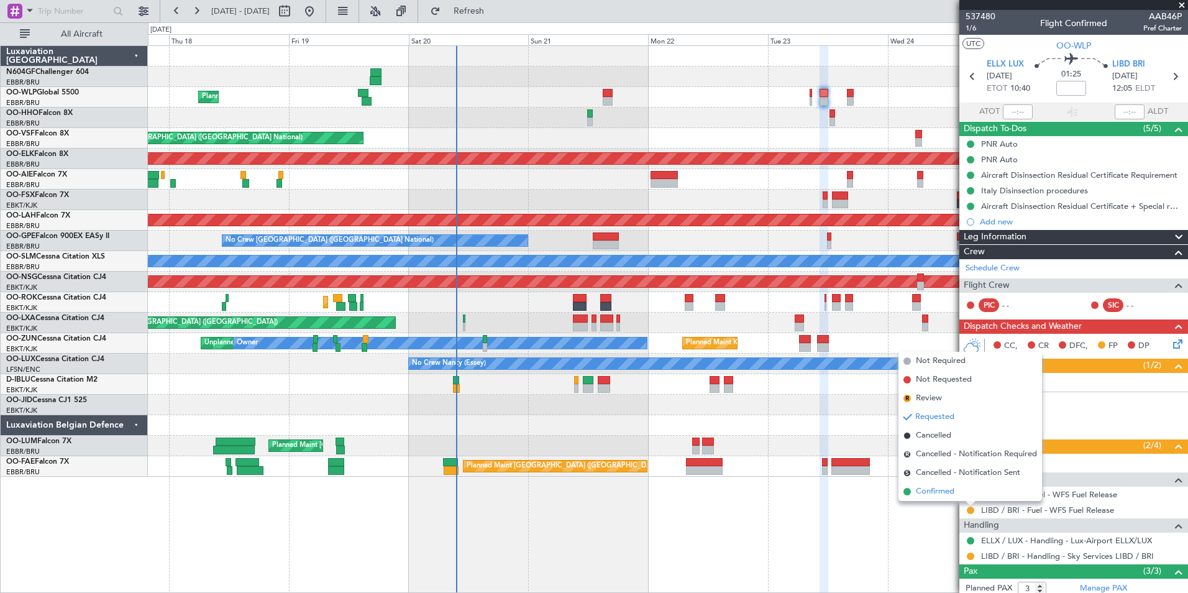
click at [931, 487] on span "Confirmed" at bounding box center [935, 491] width 39 height 12
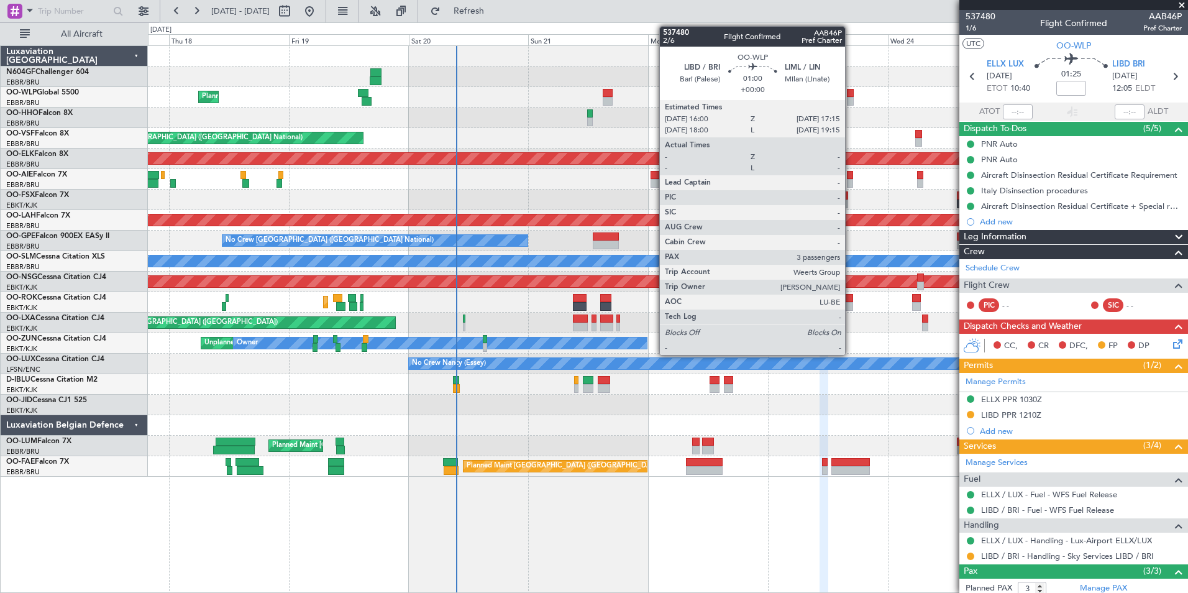
click at [851, 95] on div at bounding box center [850, 93] width 7 height 9
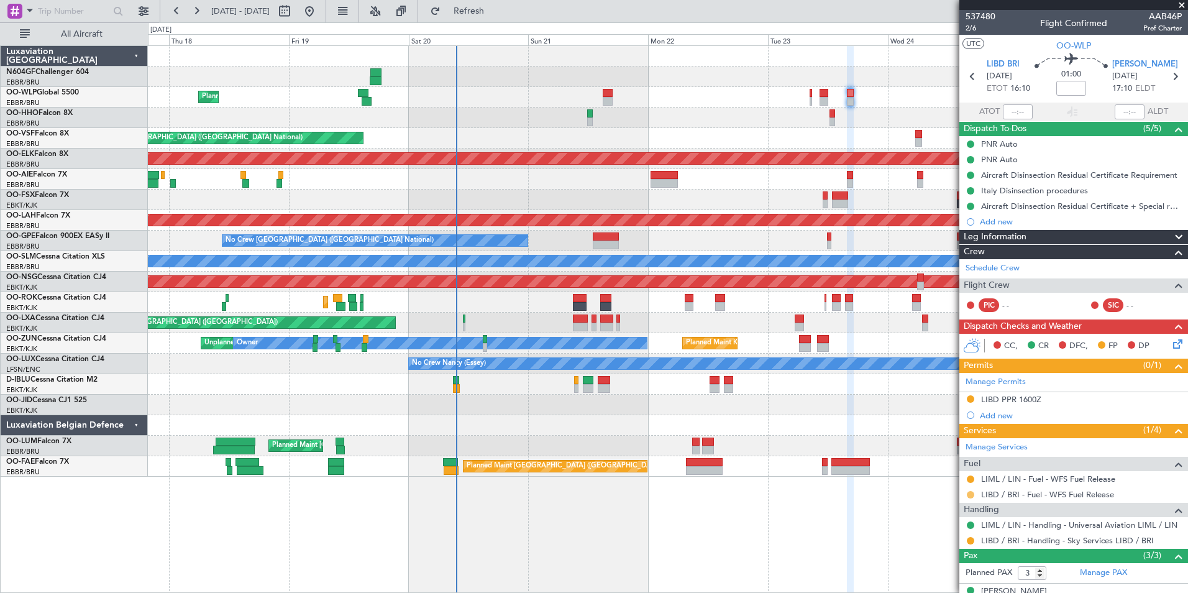
click at [974, 496] on button at bounding box center [970, 494] width 7 height 7
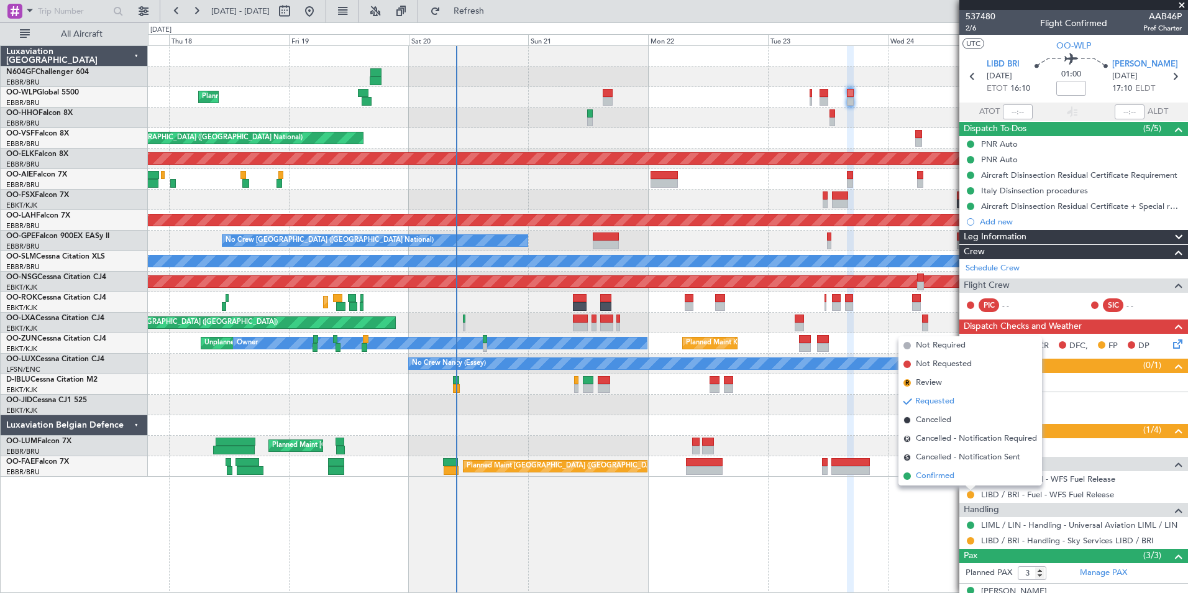
click at [943, 480] on span "Confirmed" at bounding box center [935, 476] width 39 height 12
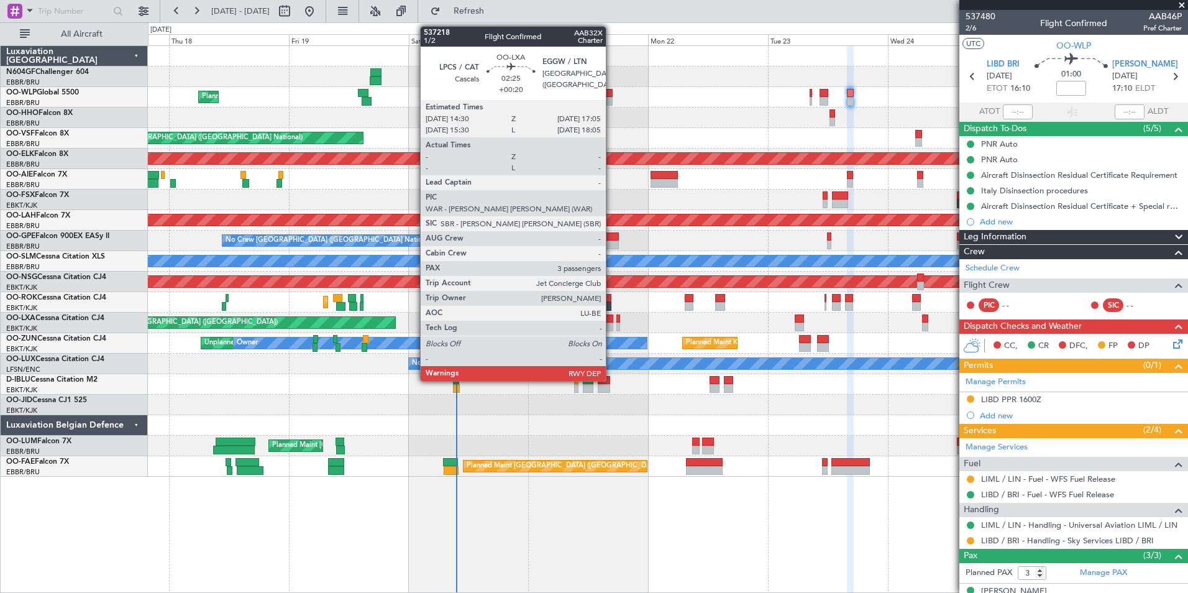
click at [611, 323] on div at bounding box center [606, 326] width 13 height 9
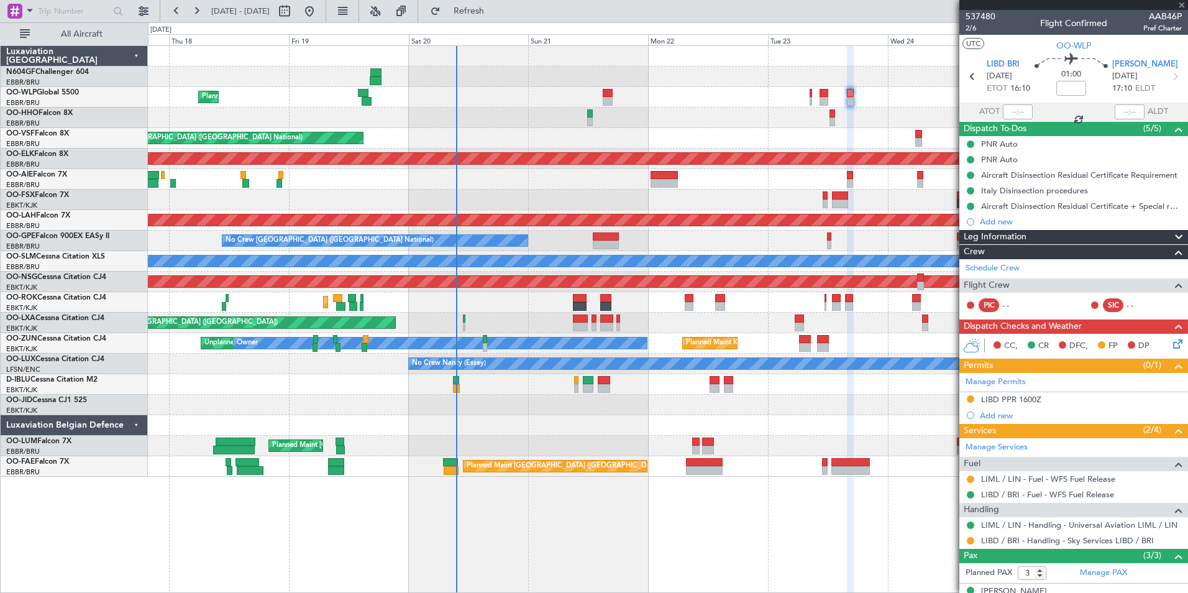
type input "+00:20"
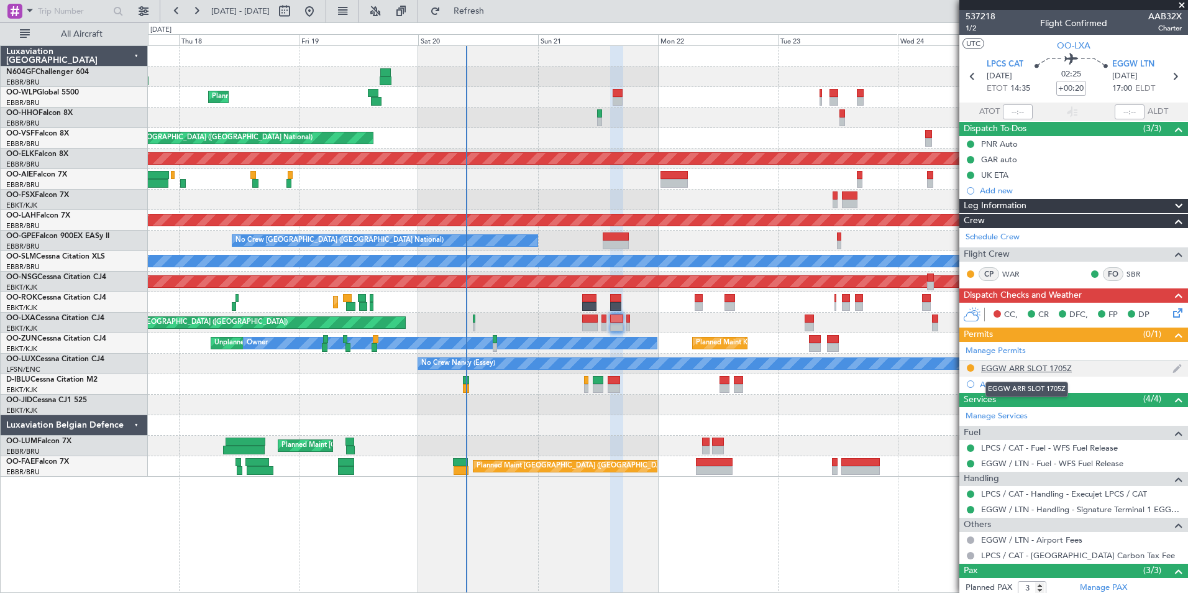
click at [987, 370] on div "EGGW ARR SLOT 1705Z" at bounding box center [1026, 368] width 91 height 11
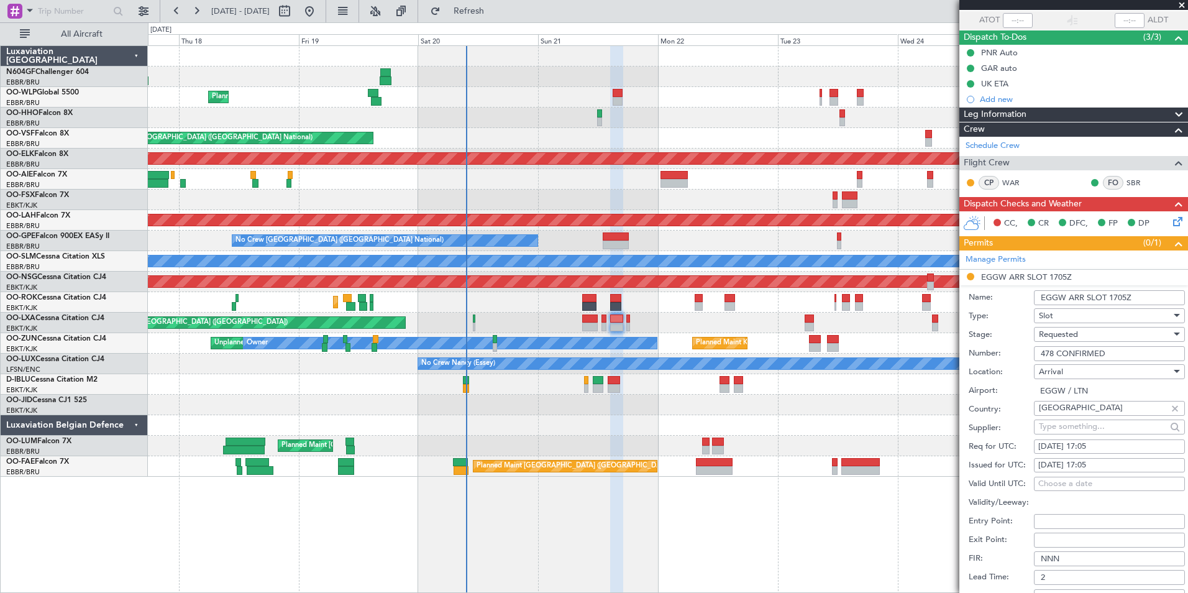
scroll to position [186, 0]
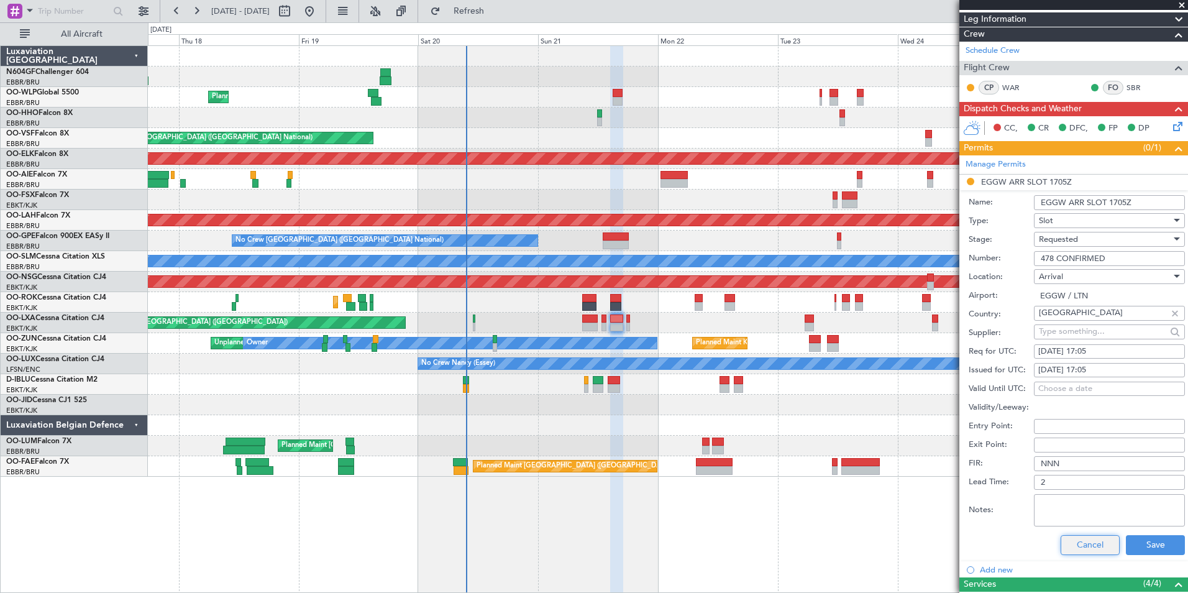
click at [1077, 547] on button "Cancel" at bounding box center [1089, 545] width 59 height 20
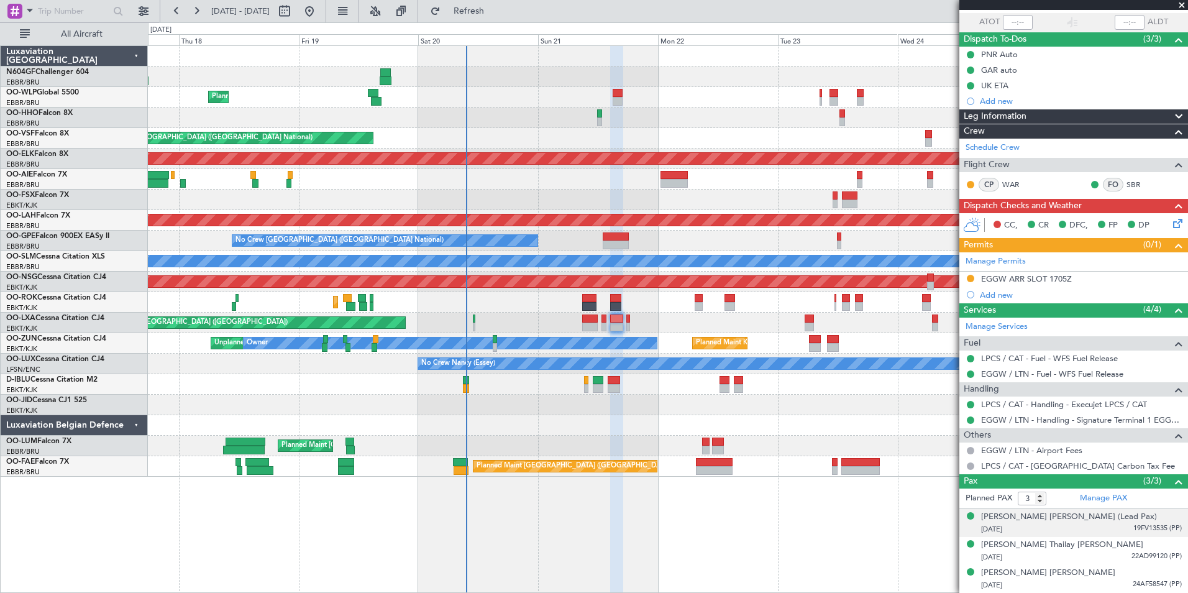
scroll to position [89, 0]
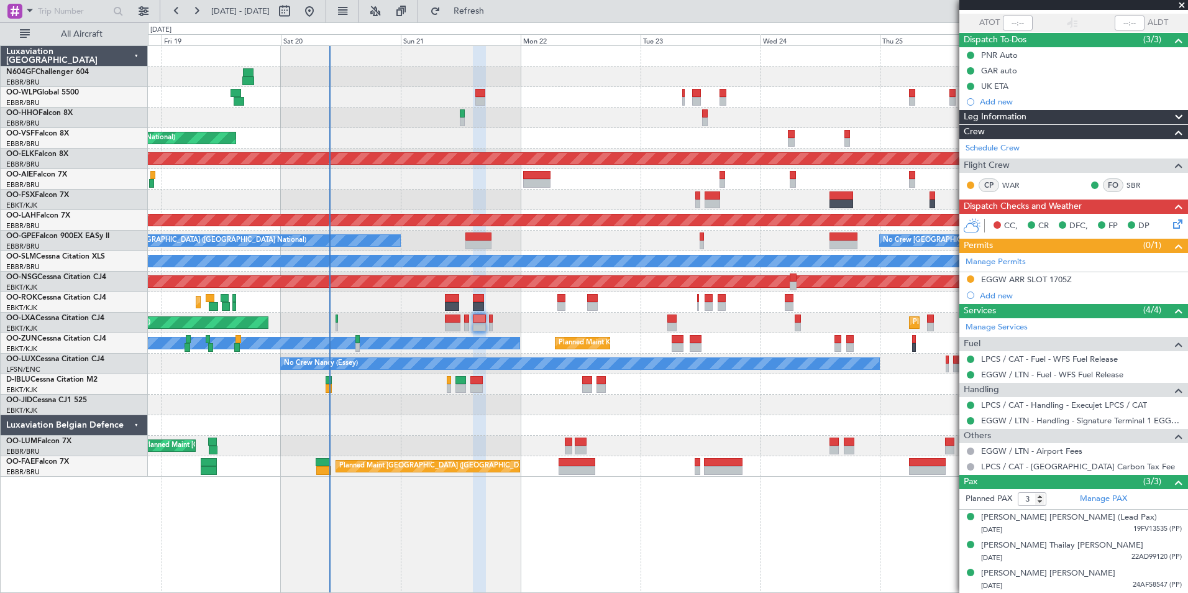
click at [672, 147] on div "AOG Maint [GEOGRAPHIC_DATA] ([GEOGRAPHIC_DATA] National)" at bounding box center [667, 138] width 1039 height 21
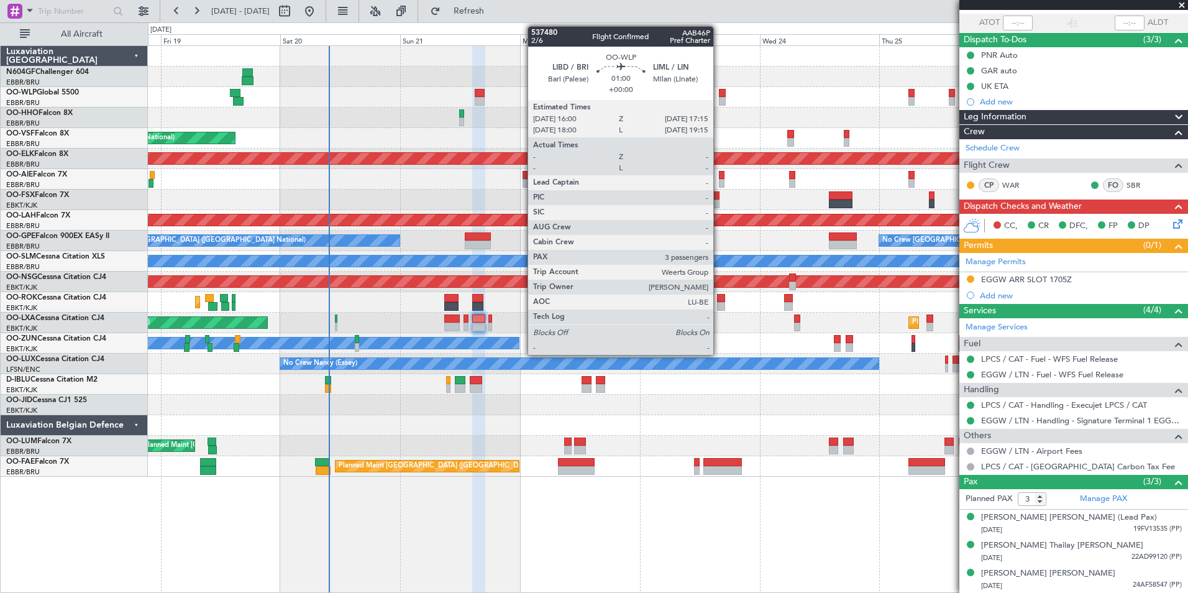
click at [719, 91] on div at bounding box center [722, 93] width 7 height 9
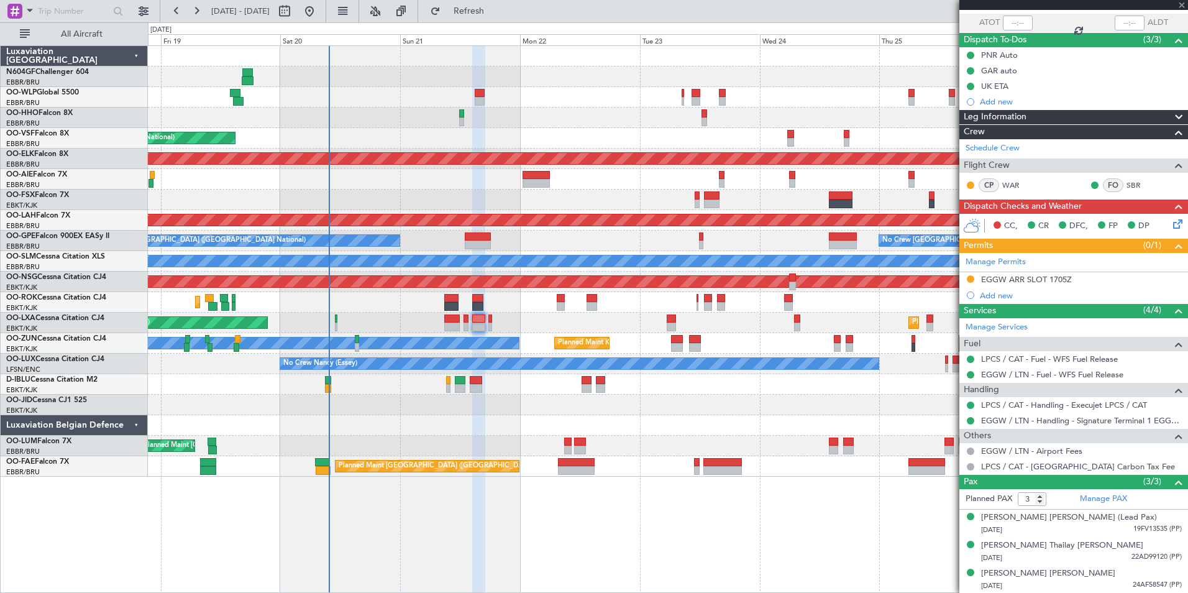
scroll to position [0, 0]
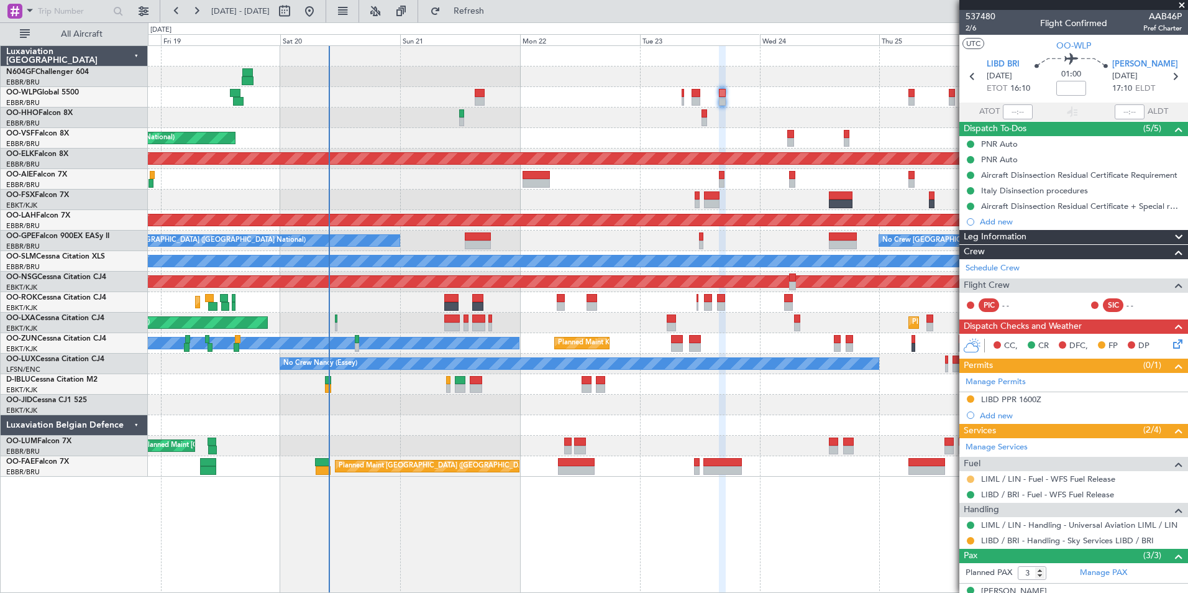
click at [972, 479] on button at bounding box center [970, 478] width 7 height 7
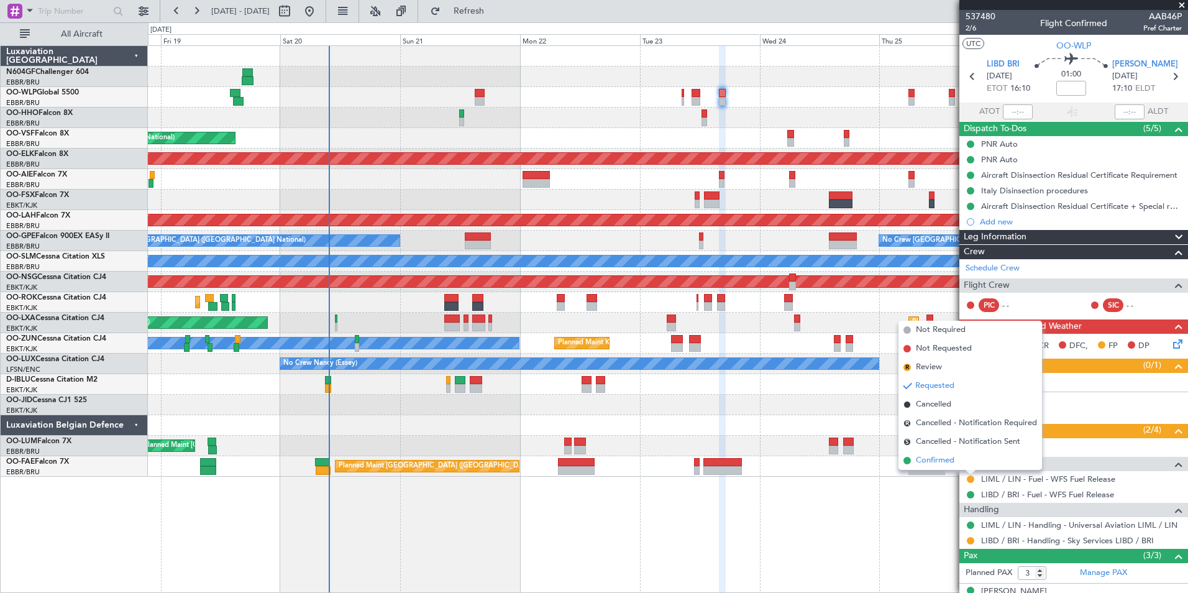
click at [955, 458] on li "Confirmed" at bounding box center [970, 460] width 144 height 19
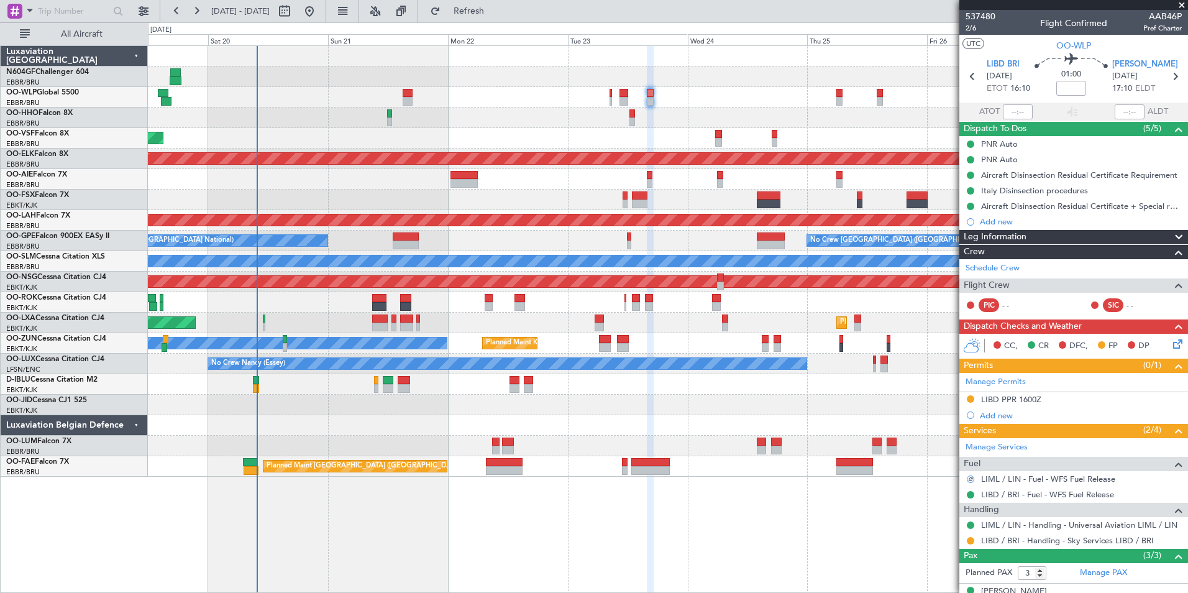
click at [775, 209] on div "Planned Maint Liege AOG Maint Brussels (Brussels National) Planned Maint Kortri…" at bounding box center [667, 261] width 1039 height 431
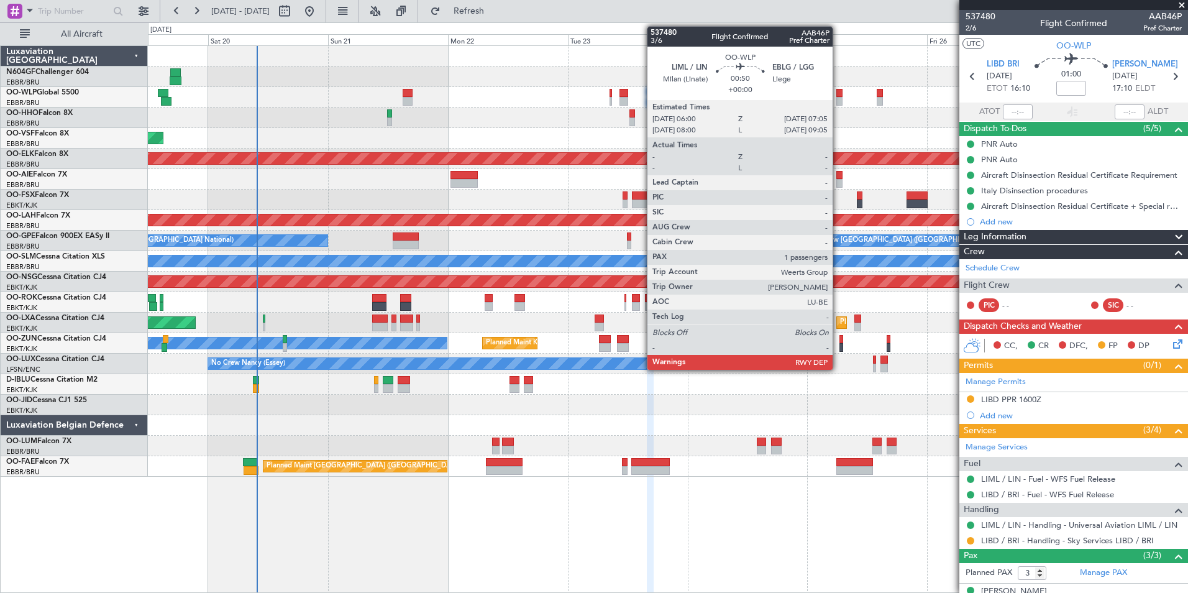
click at [838, 93] on div at bounding box center [839, 93] width 6 height 9
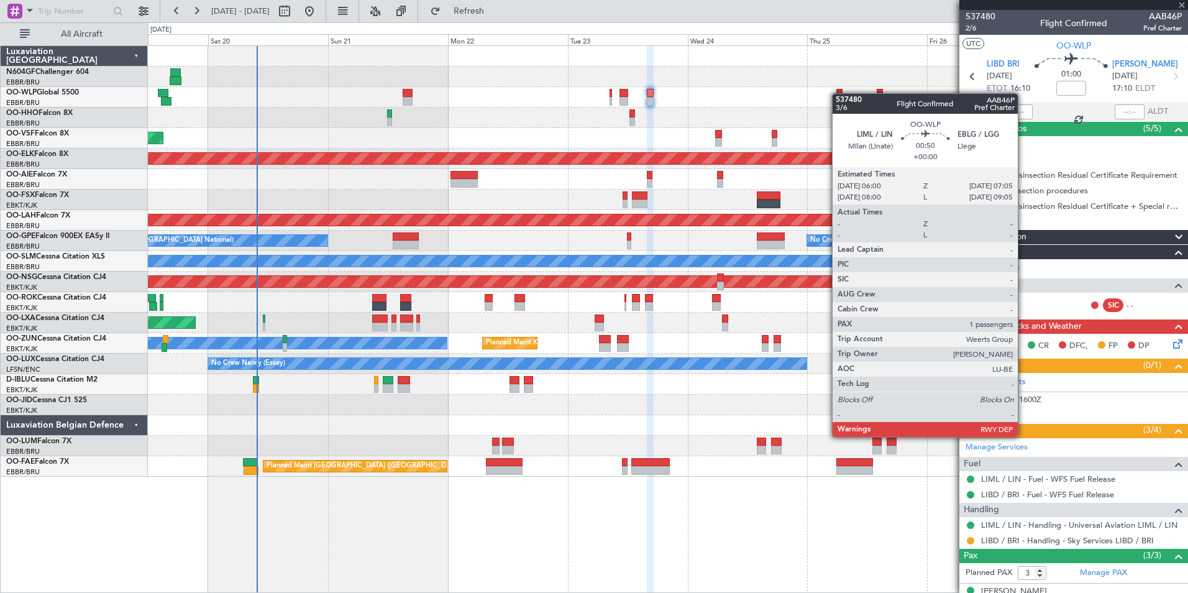
type input "1"
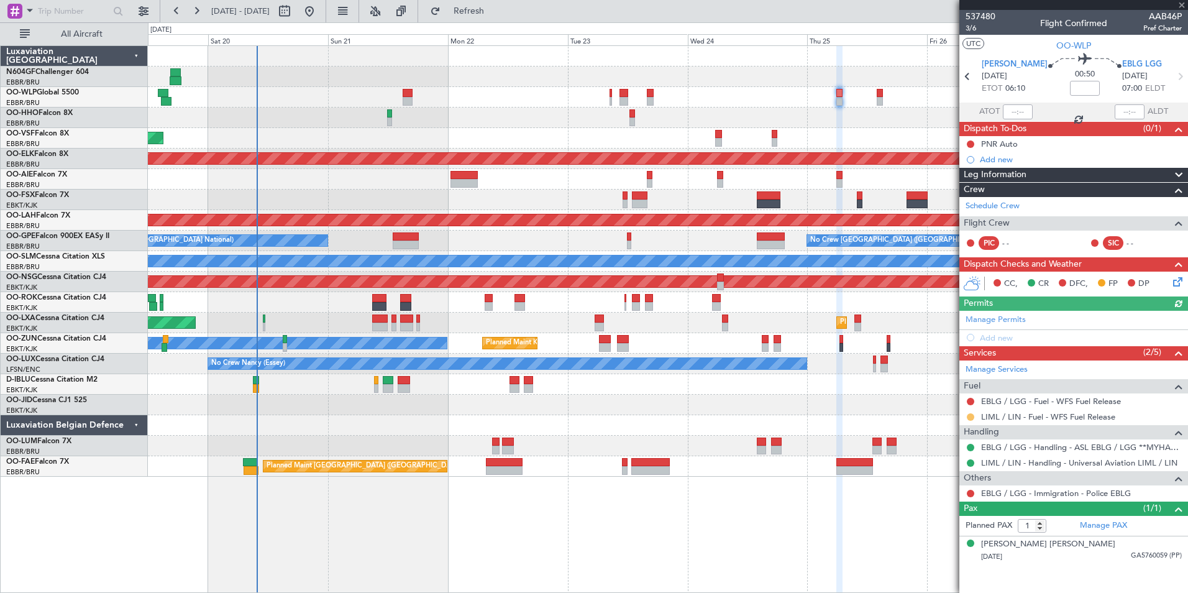
click at [970, 419] on button at bounding box center [970, 416] width 7 height 7
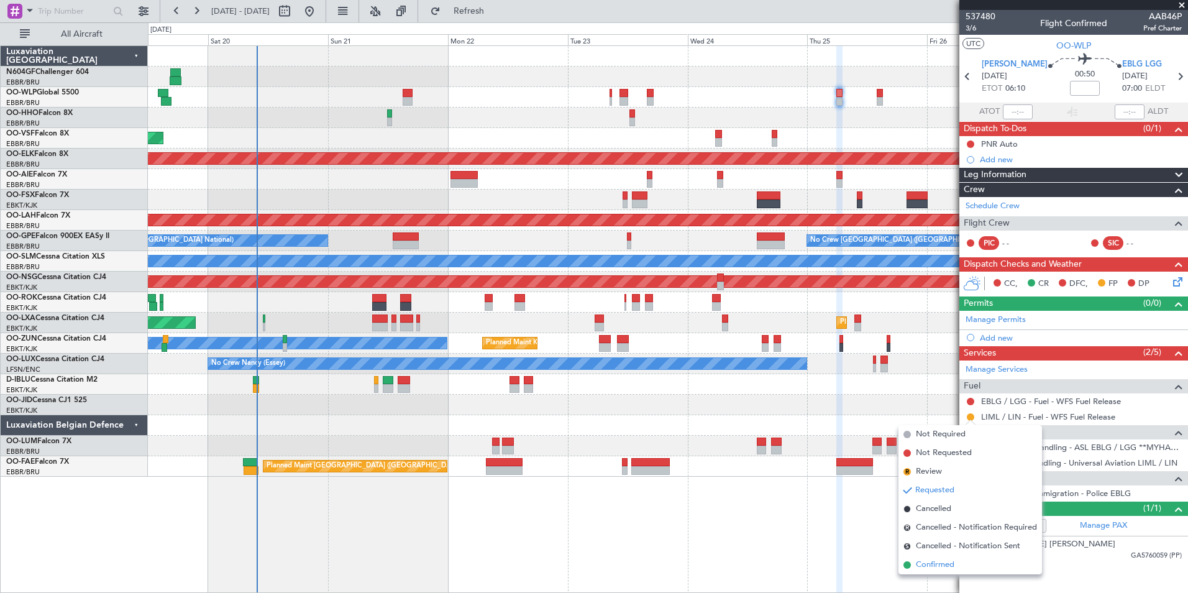
click at [951, 568] on span "Confirmed" at bounding box center [935, 565] width 39 height 12
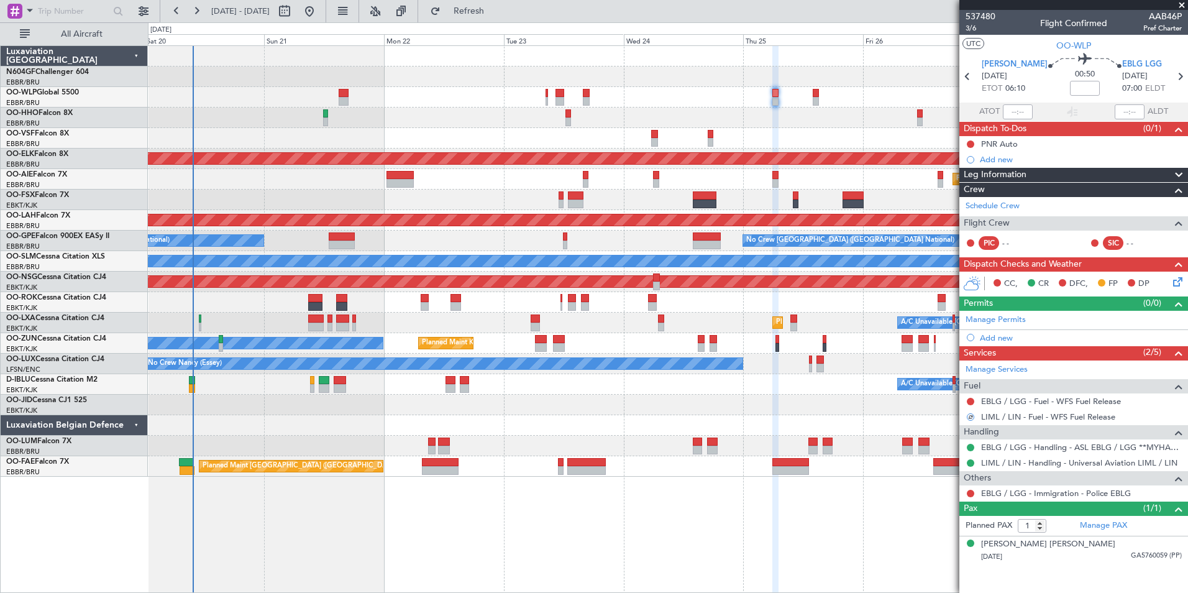
click at [838, 335] on div "Planned Maint Liege AOG Maint Brussels (Brussels National) Planned Maint Kortri…" at bounding box center [667, 261] width 1039 height 431
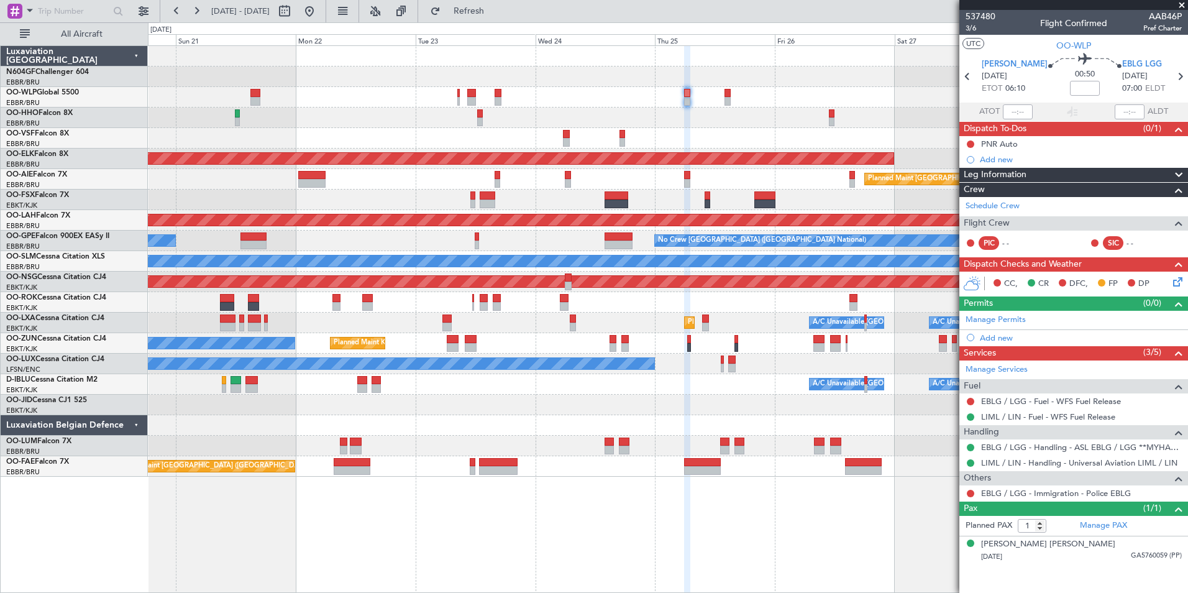
click at [742, 288] on div "AOG Maint Brussels (Brussels National) Planned Maint Kortrijk-Wevelgem Planned …" at bounding box center [667, 261] width 1039 height 431
click at [1009, 398] on link "EBLG / LGG - Fuel - WFS Fuel Release" at bounding box center [1051, 401] width 140 height 11
click at [490, 19] on button "Refresh" at bounding box center [461, 11] width 75 height 20
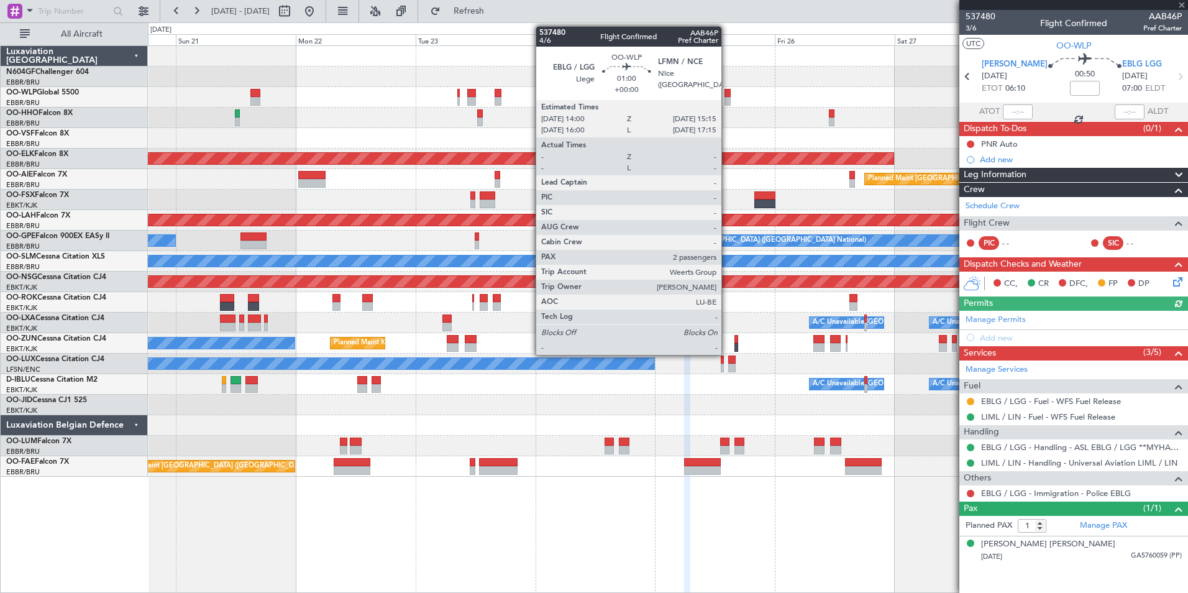
click at [657, 103] on div at bounding box center [667, 97] width 1039 height 21
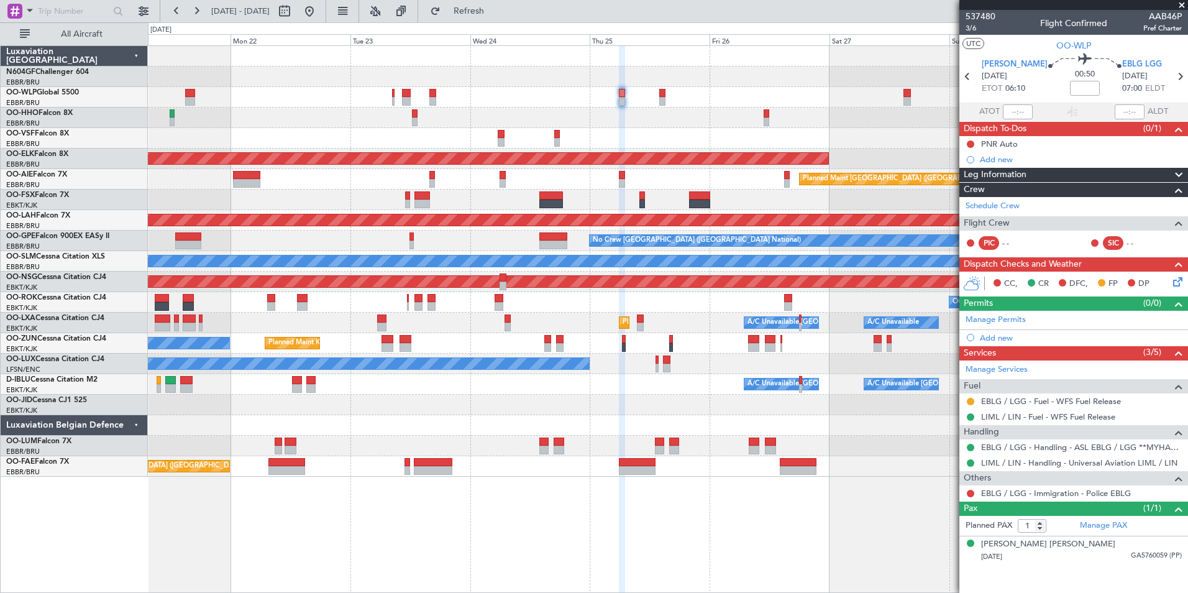
click at [672, 114] on div at bounding box center [667, 117] width 1039 height 21
click at [675, 148] on div "AOG Maint Brussels (Brussels National) Planned Maint Kortrijk-Wevelgem Planned …" at bounding box center [667, 261] width 1039 height 431
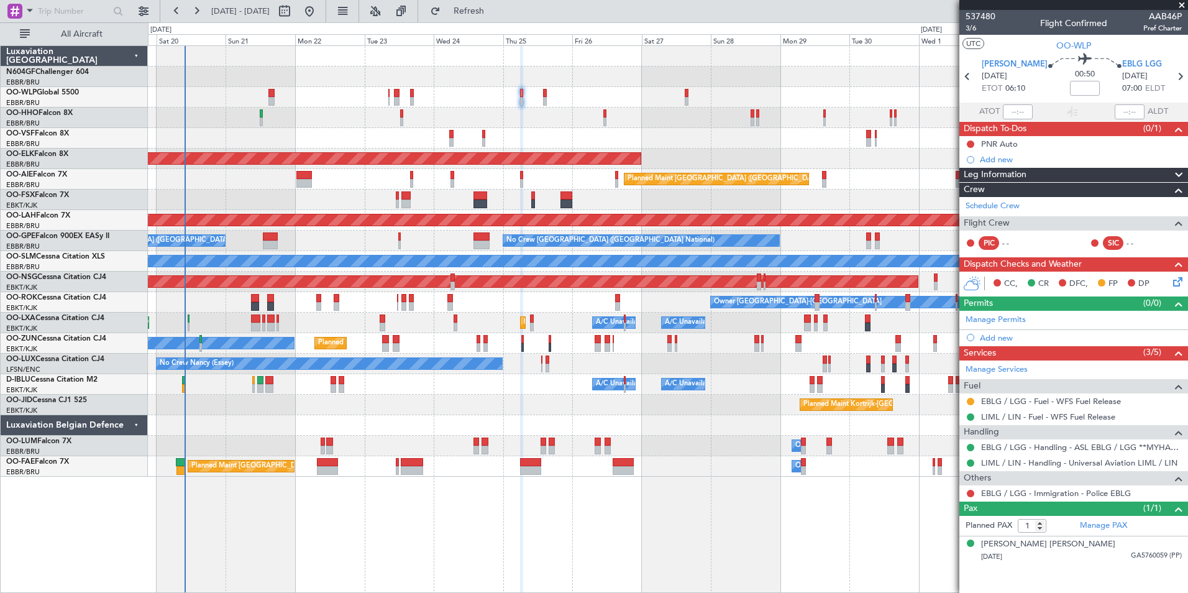
click at [252, 111] on div "Planned Maint Liege AOG Maint Brussels (Brussels National) Planned Maint Kortri…" at bounding box center [667, 261] width 1039 height 431
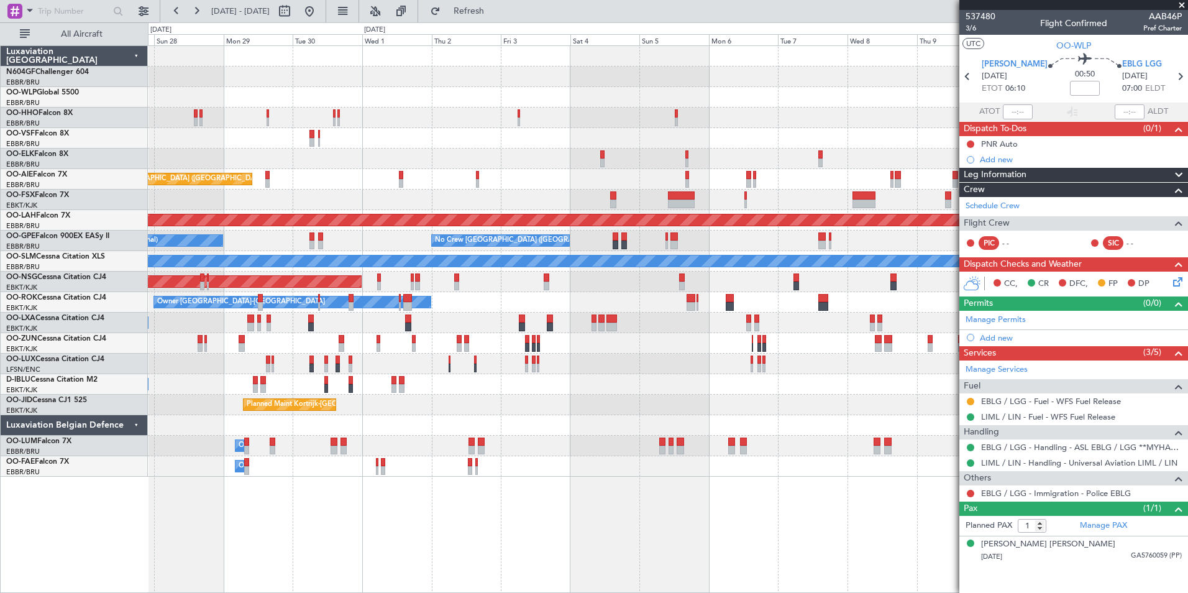
click at [400, 115] on div at bounding box center [667, 117] width 1039 height 21
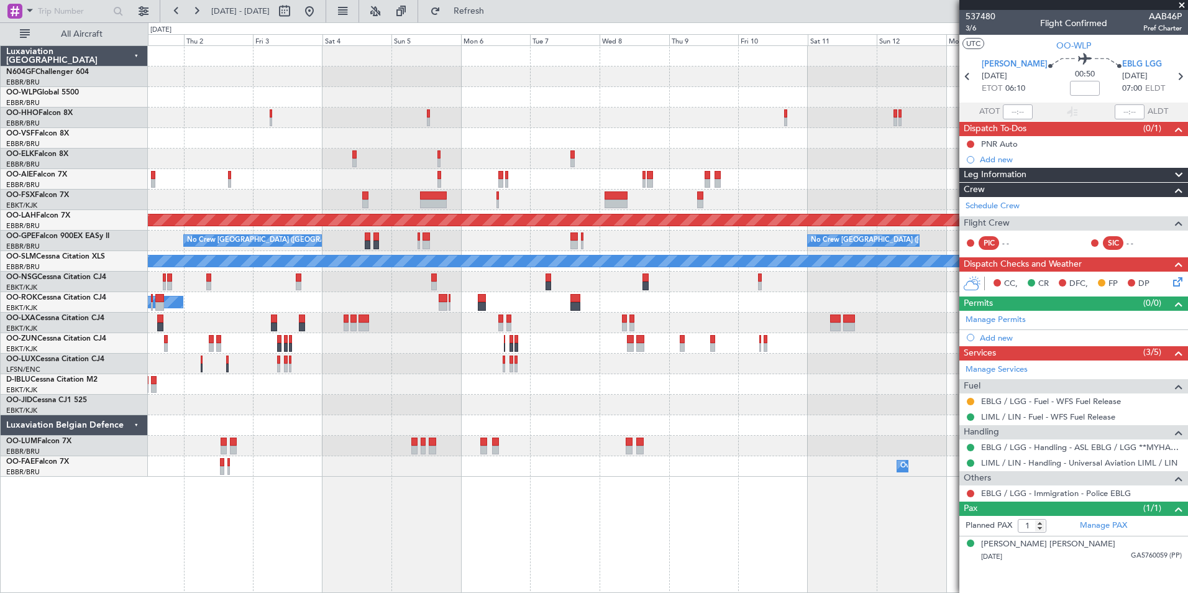
click at [503, 113] on div at bounding box center [667, 117] width 1039 height 21
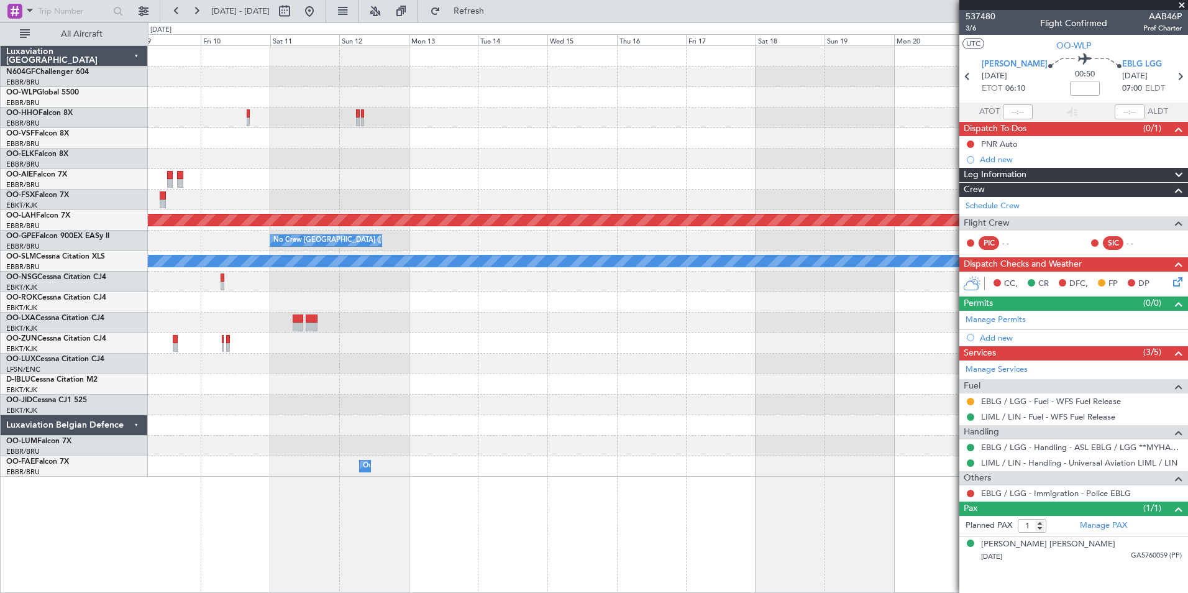
click at [407, 108] on div at bounding box center [667, 117] width 1039 height 21
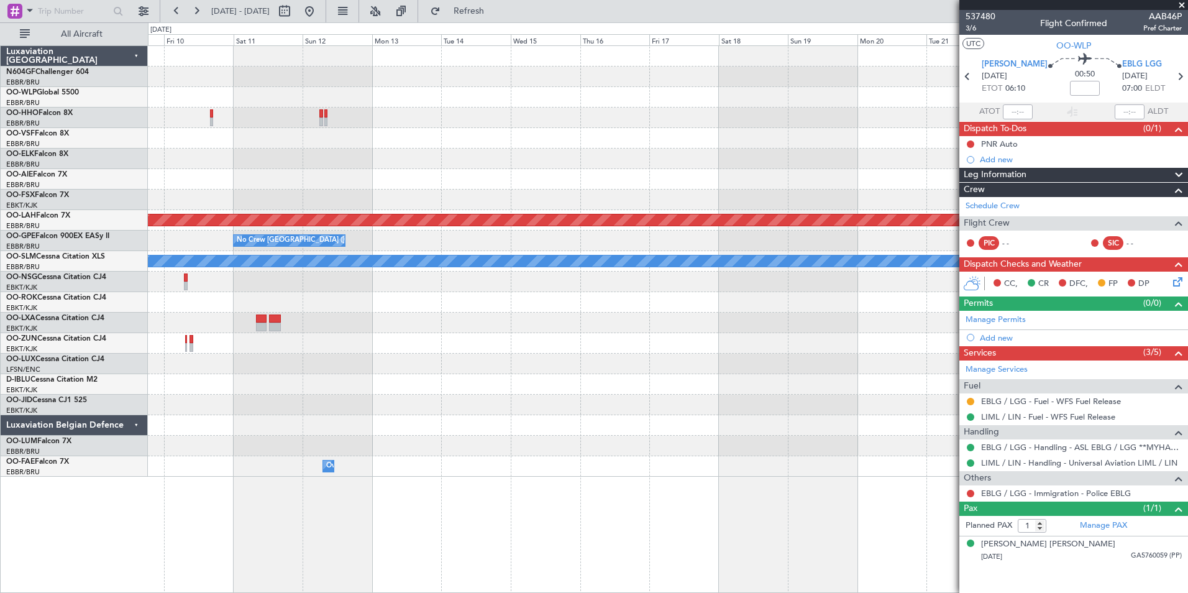
click at [529, 147] on div "Planned Maint Alton-st Louis (St Louis Regl) No Crew Brussels (Brussels Nationa…" at bounding box center [667, 261] width 1039 height 431
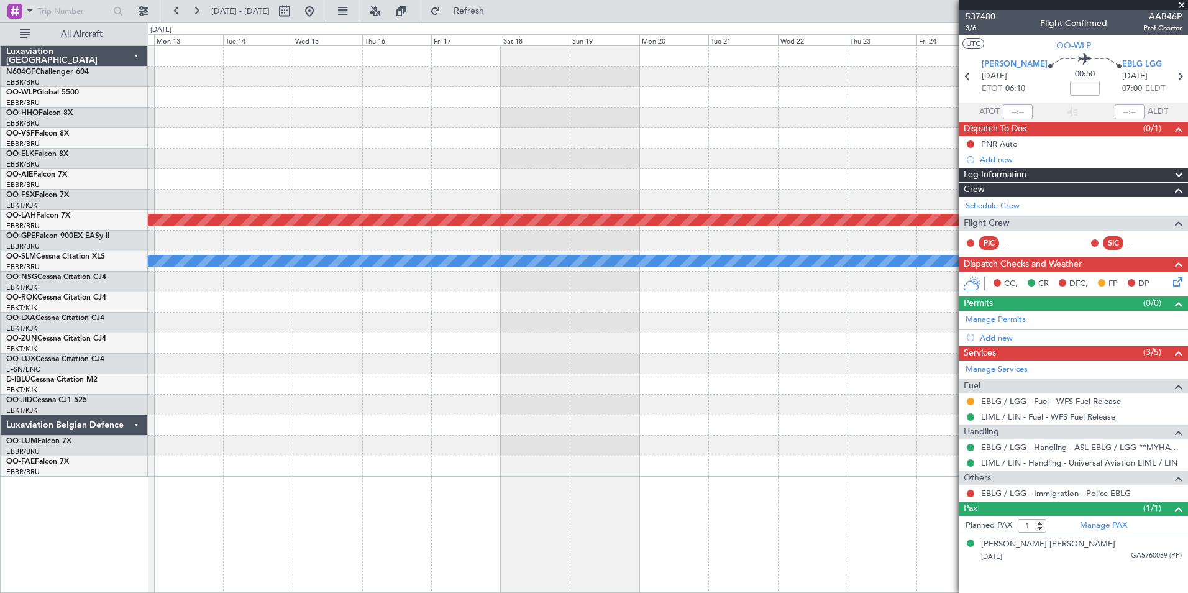
click at [396, 170] on div at bounding box center [667, 179] width 1039 height 21
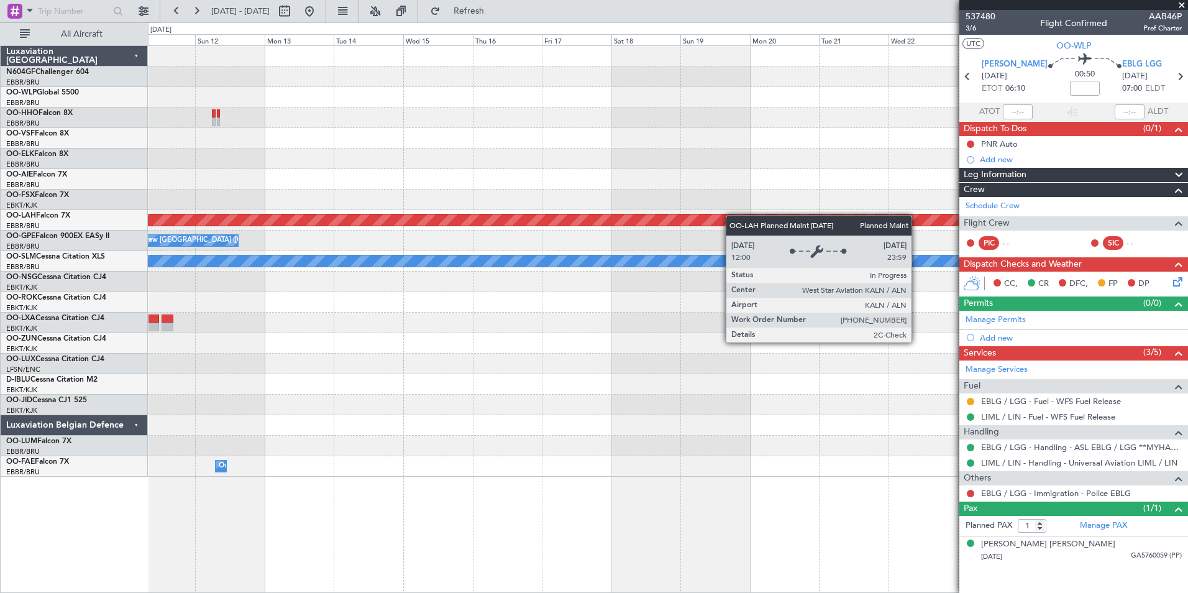
click at [782, 221] on div "Planned Maint Alton-st Louis (St Louis Regl) No Crew Brussels (Brussels Nationa…" at bounding box center [667, 261] width 1039 height 431
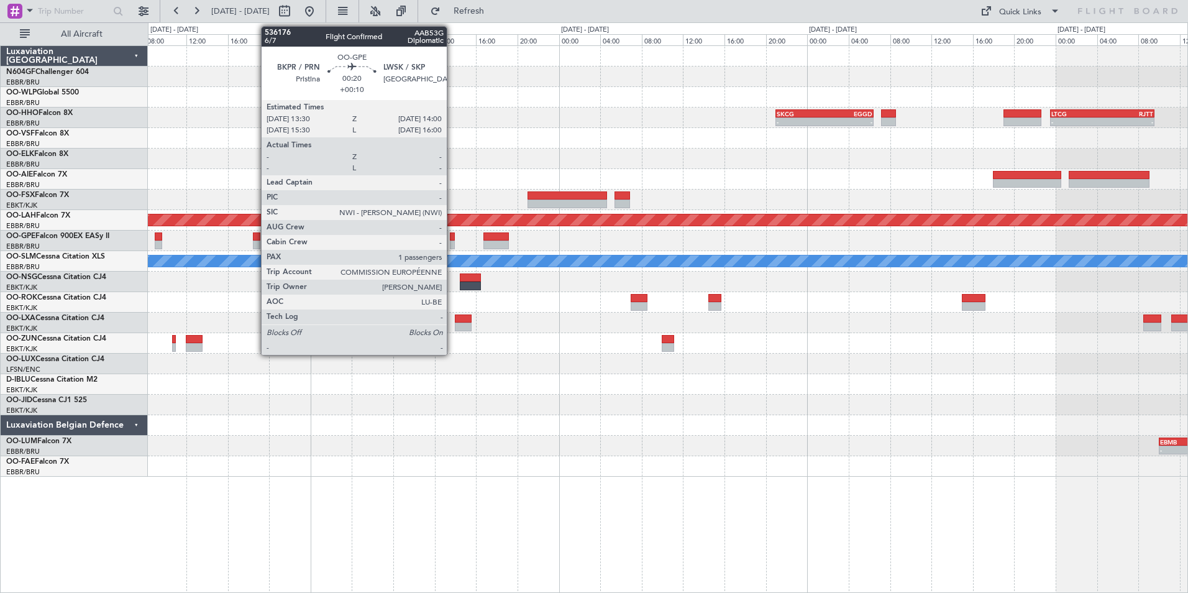
click at [452, 239] on div at bounding box center [453, 236] width 6 height 9
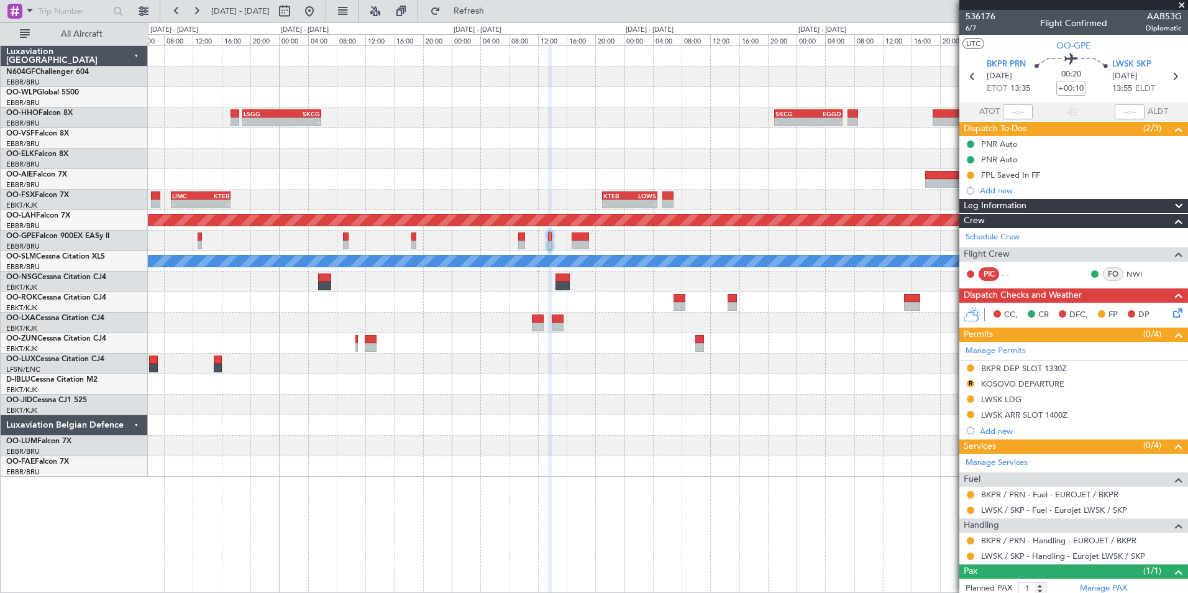
click at [708, 398] on div "- - SKCG 21:00 Z EGGD 06:25 Z - - LTCG 23:30 Z RJTT 09:35 Z LSGG 19:00 Z SKCG 0…" at bounding box center [667, 261] width 1039 height 431
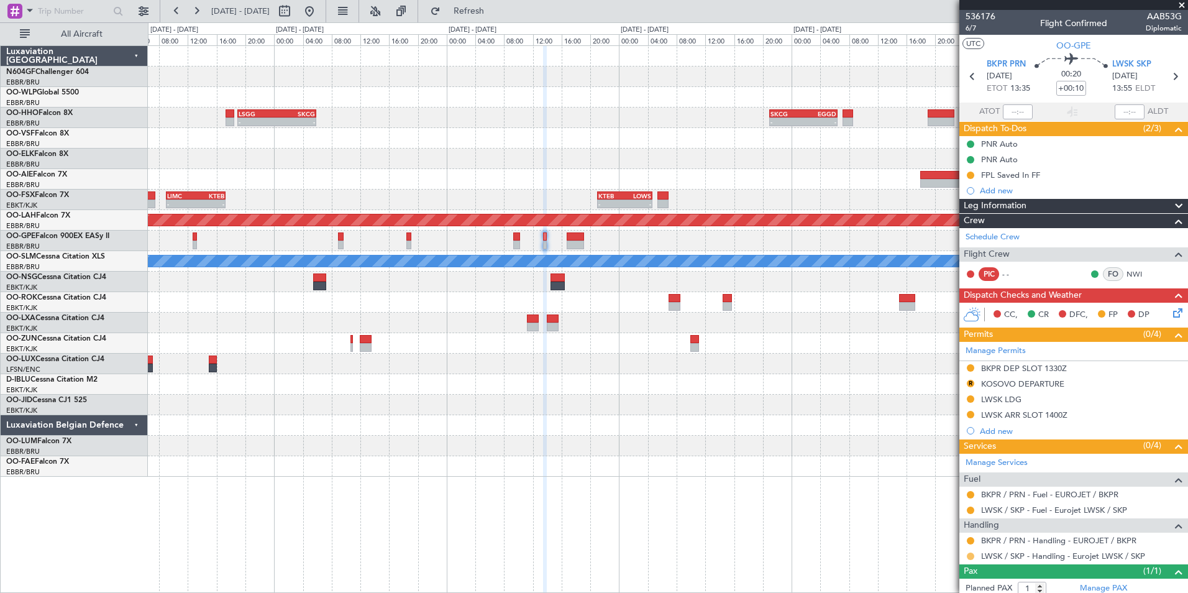
click at [972, 555] on button at bounding box center [970, 555] width 7 height 7
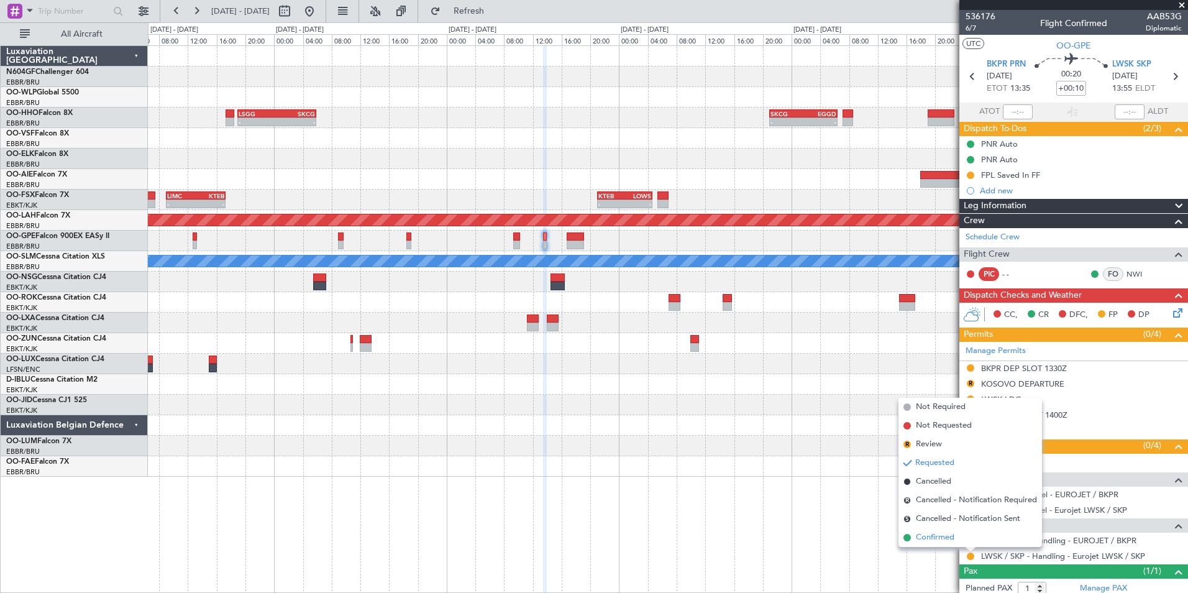
click at [925, 540] on span "Confirmed" at bounding box center [935, 537] width 39 height 12
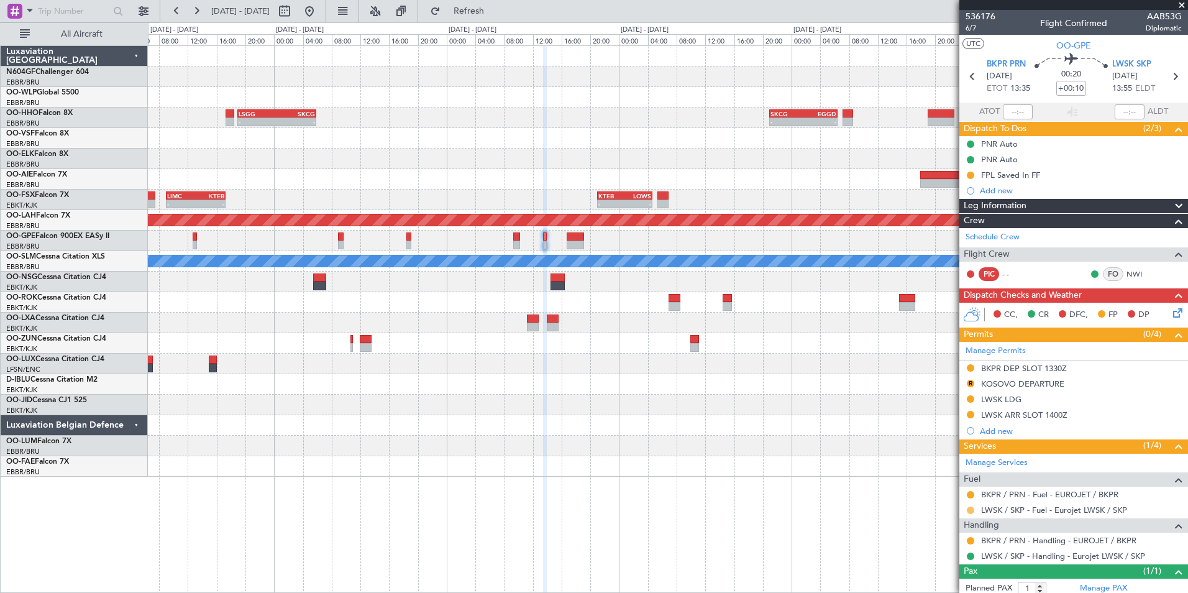
click at [968, 507] on button at bounding box center [970, 509] width 7 height 7
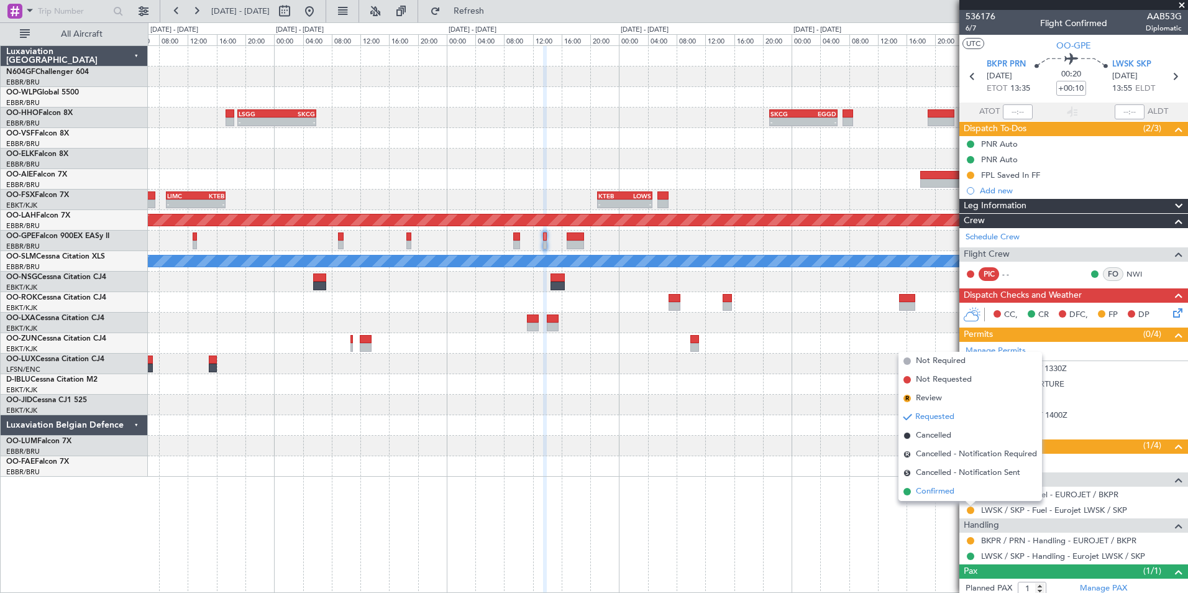
click at [954, 488] on span "Confirmed" at bounding box center [935, 491] width 39 height 12
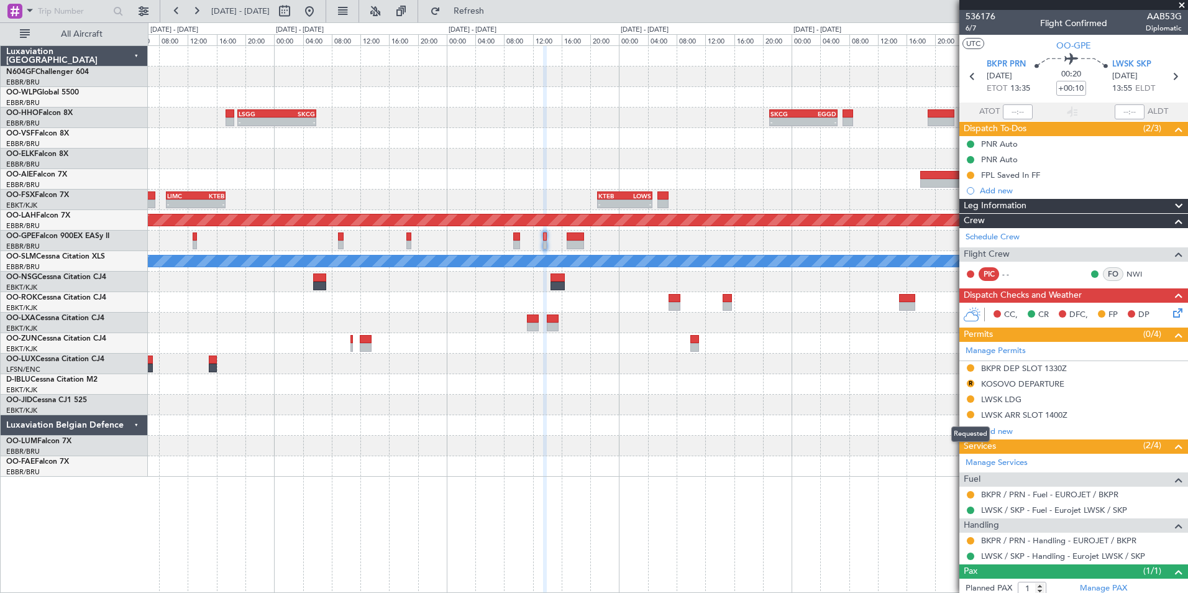
click at [992, 417] on mat-tooltip-component "Requested" at bounding box center [970, 433] width 56 height 33
click at [998, 415] on div "LWSK ARR SLOT 1400Z" at bounding box center [1024, 414] width 86 height 11
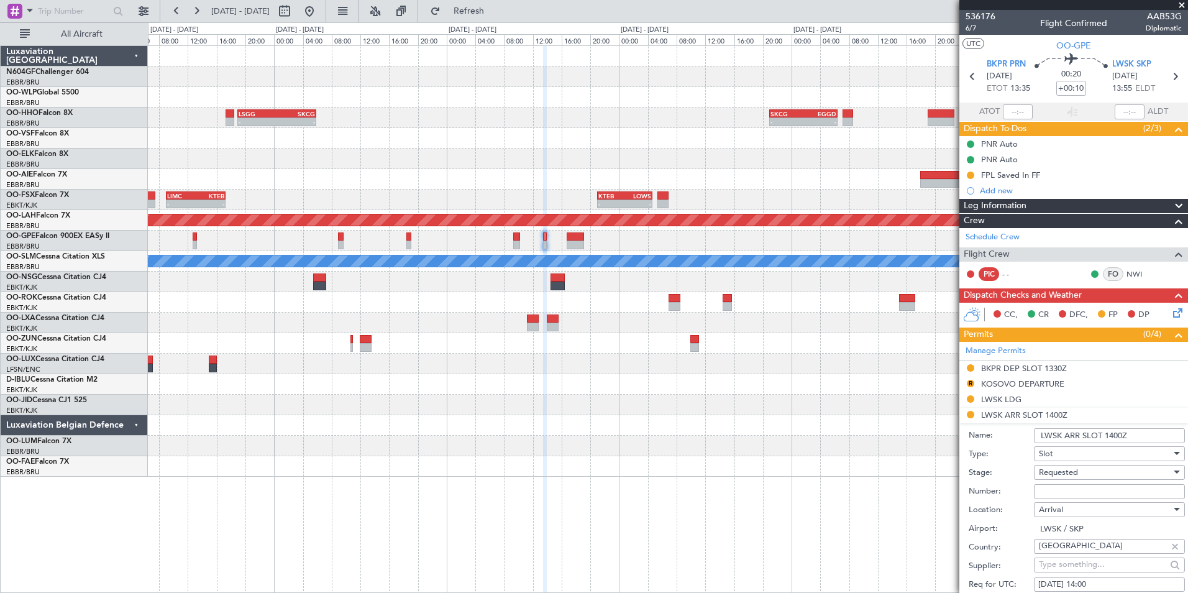
click at [1064, 488] on input "Number:" at bounding box center [1109, 491] width 151 height 15
type input "Approved"
click at [1077, 467] on span "Requested" at bounding box center [1058, 472] width 39 height 11
click at [1077, 577] on span "Received OK" at bounding box center [1104, 571] width 130 height 19
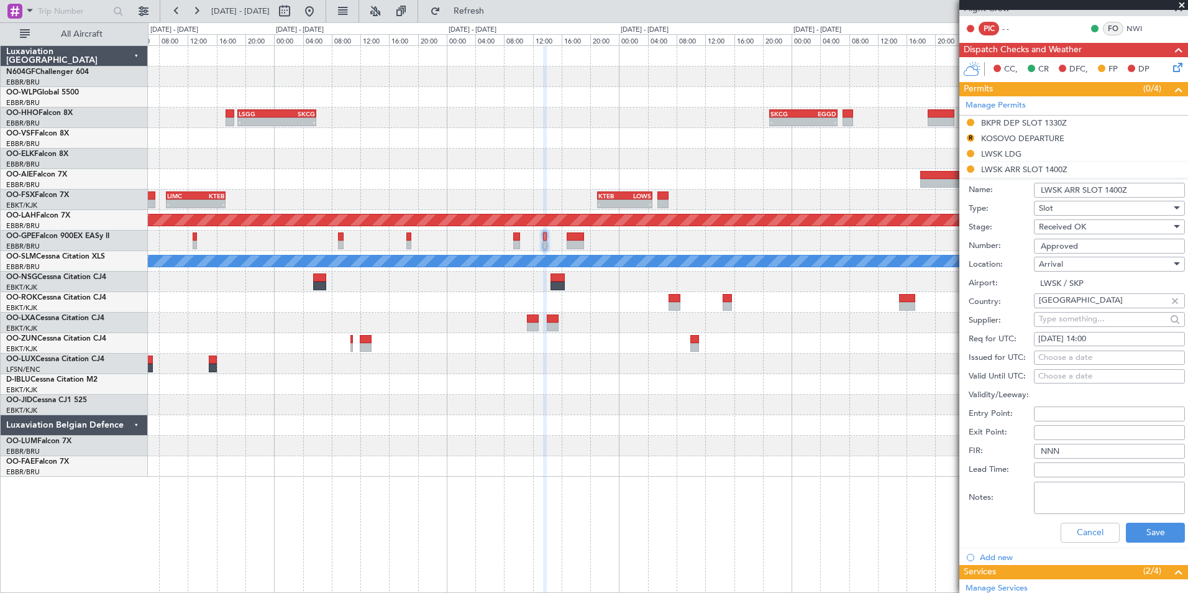
scroll to position [311, 0]
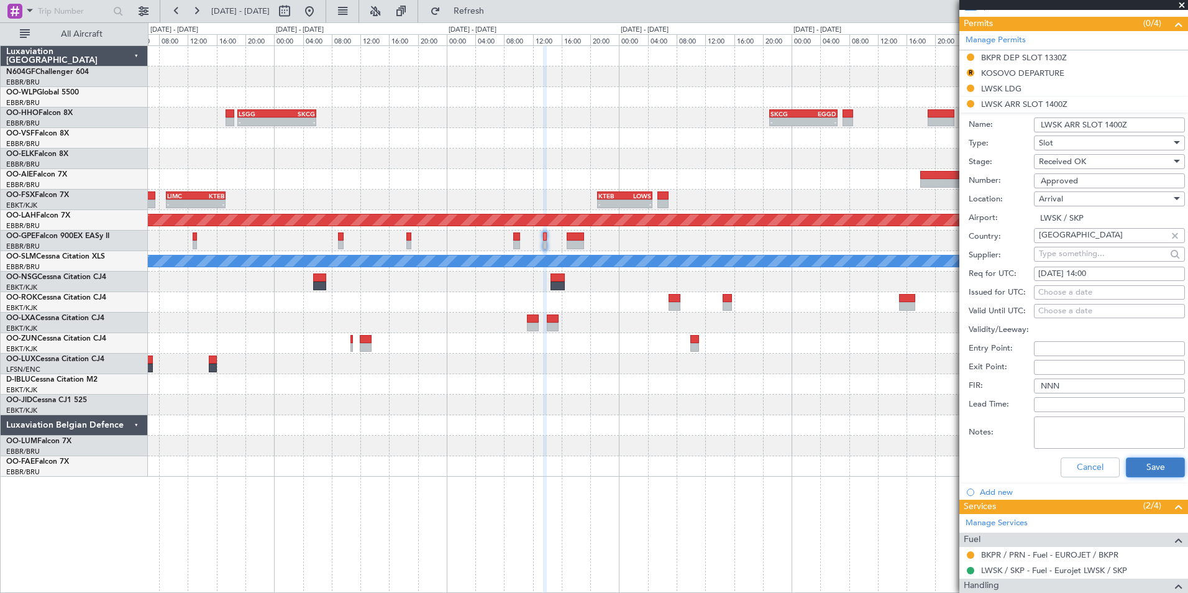
click at [1141, 470] on button "Save" at bounding box center [1155, 467] width 59 height 20
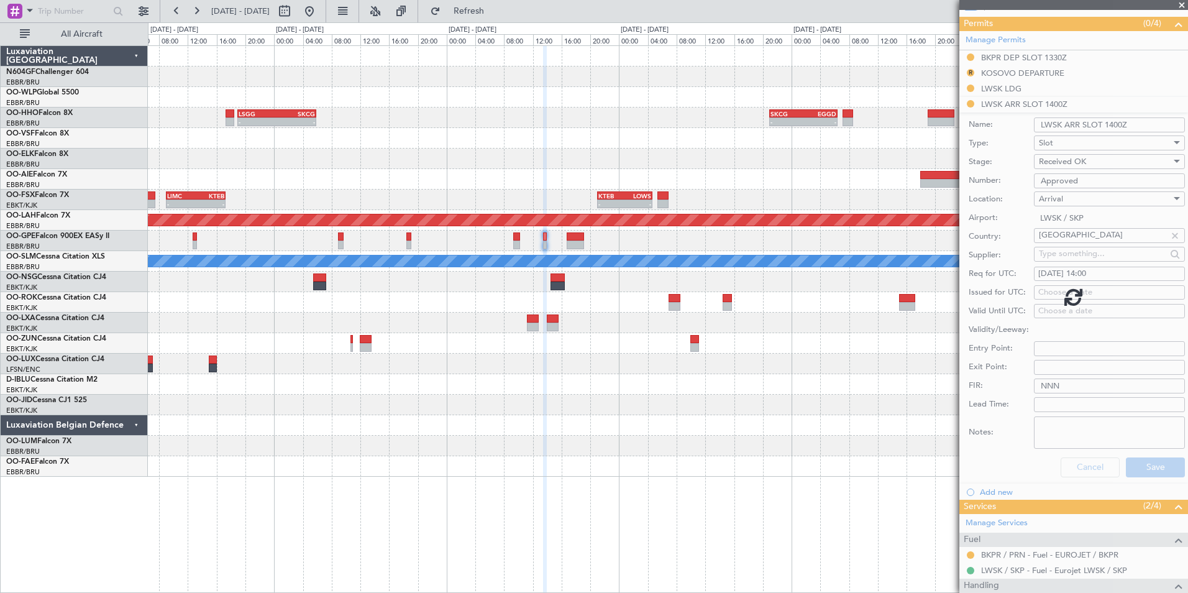
scroll to position [34, 0]
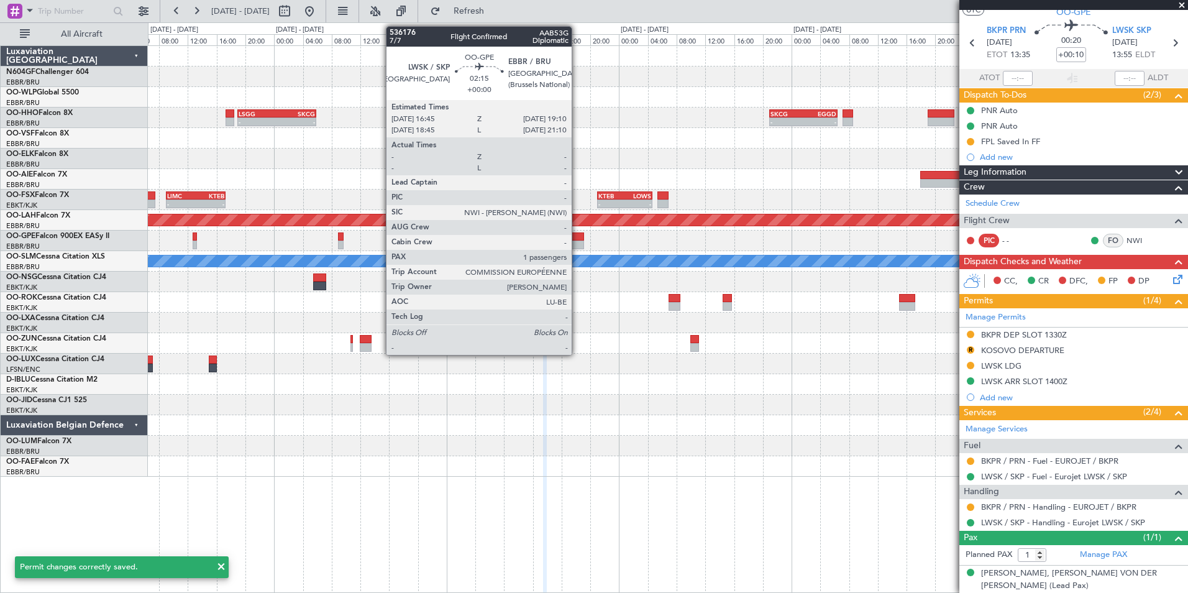
click at [577, 241] on div at bounding box center [575, 244] width 17 height 9
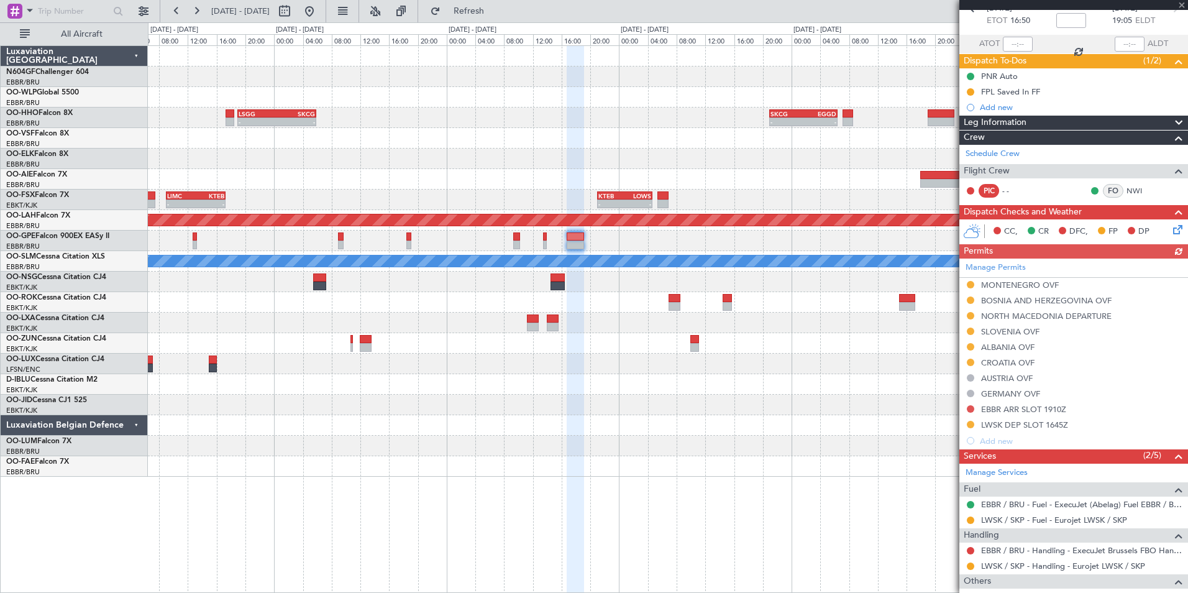
scroll to position [124, 0]
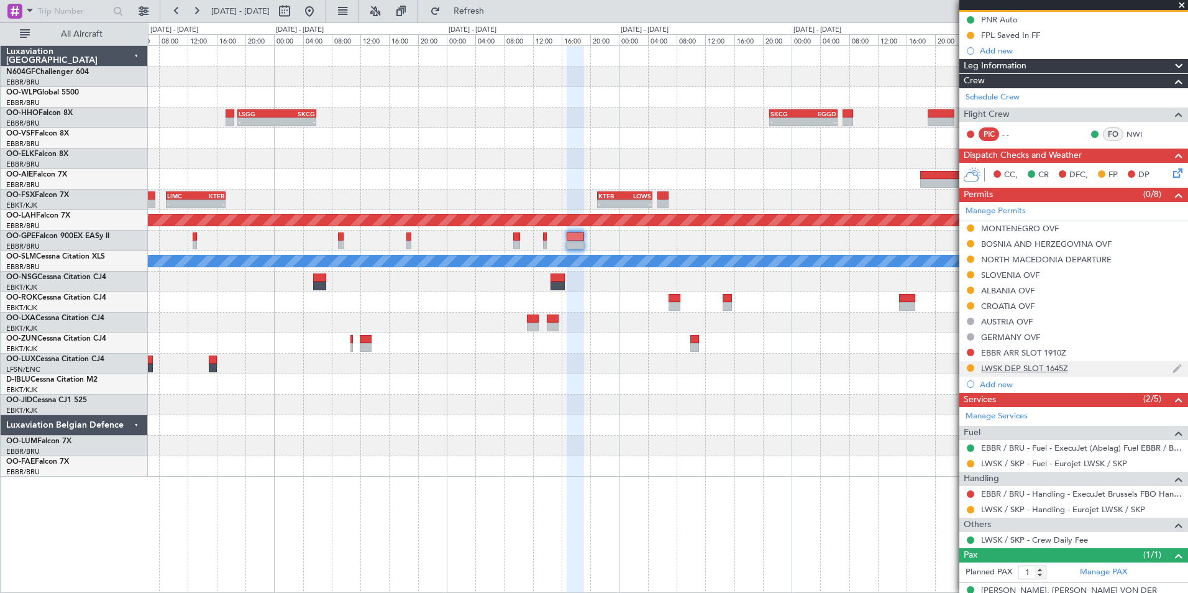
click at [995, 368] on div "LWSK DEP SLOT 1645Z" at bounding box center [1024, 368] width 87 height 11
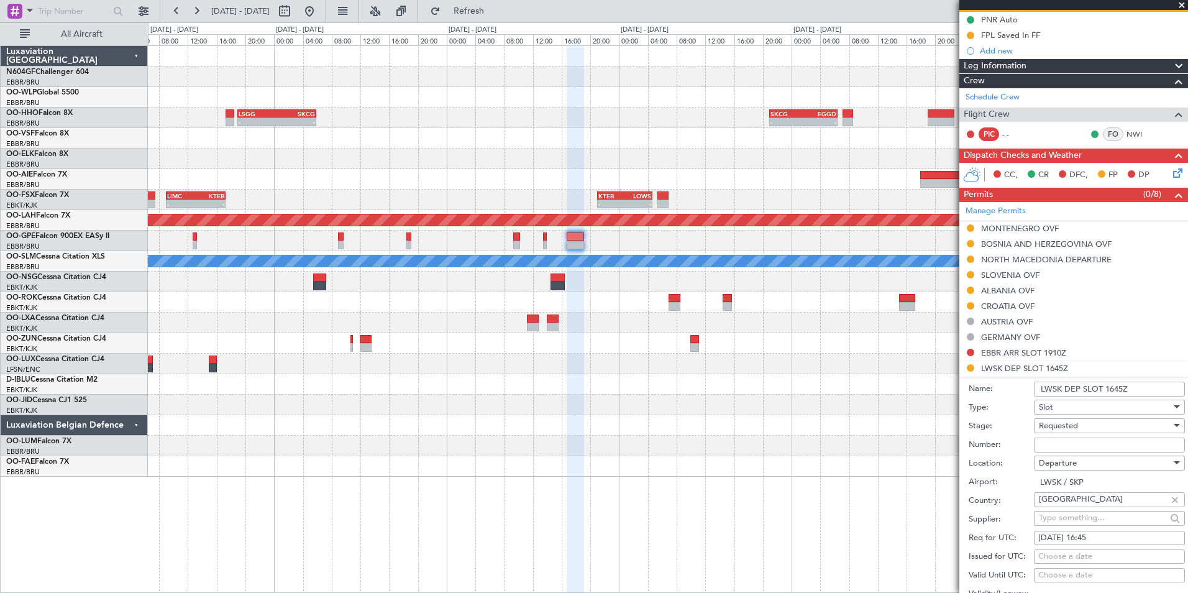
click at [1065, 442] on input "Number:" at bounding box center [1109, 444] width 151 height 15
type input "Approved"
click at [1085, 421] on div "Requested" at bounding box center [1105, 425] width 132 height 19
click at [1092, 520] on span "Received OK" at bounding box center [1104, 519] width 130 height 19
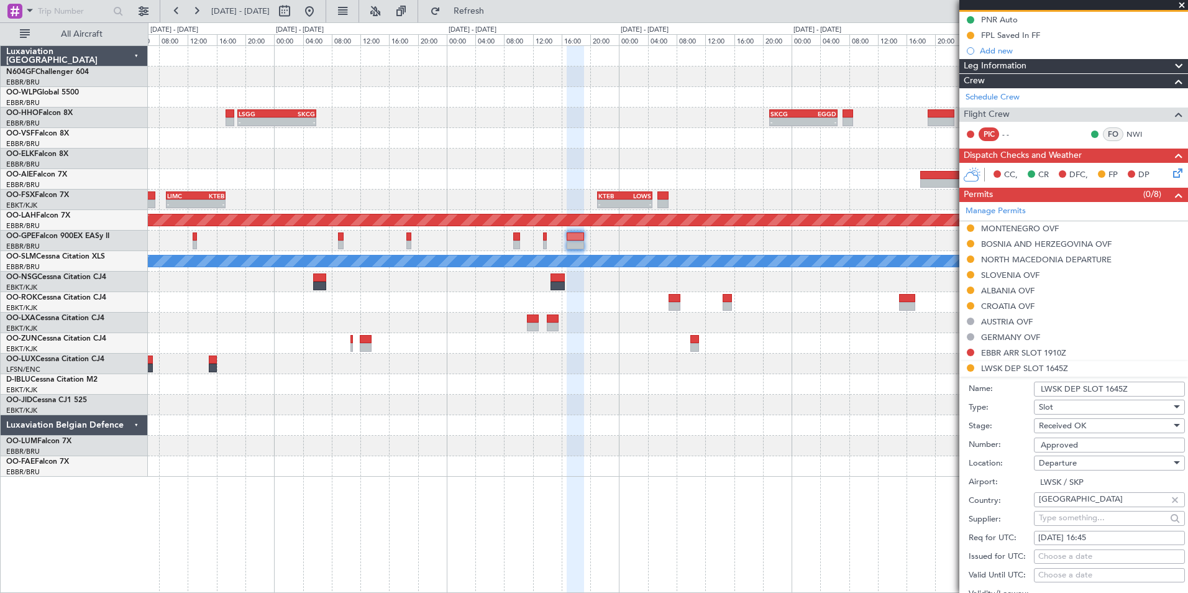
scroll to position [311, 0]
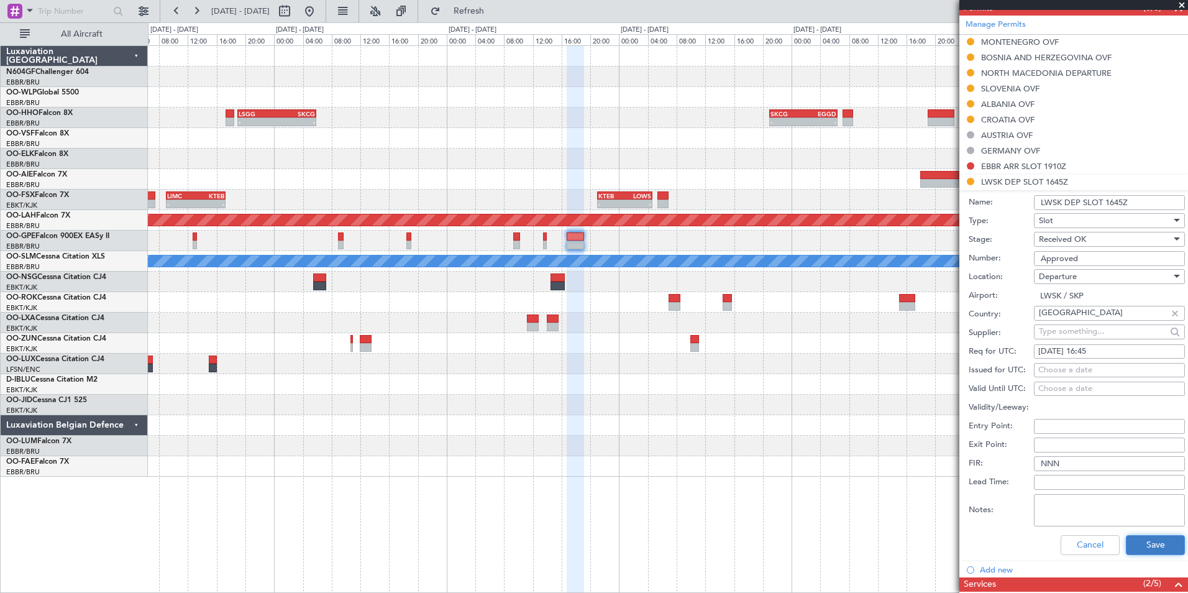
click at [1157, 540] on button "Save" at bounding box center [1155, 545] width 59 height 20
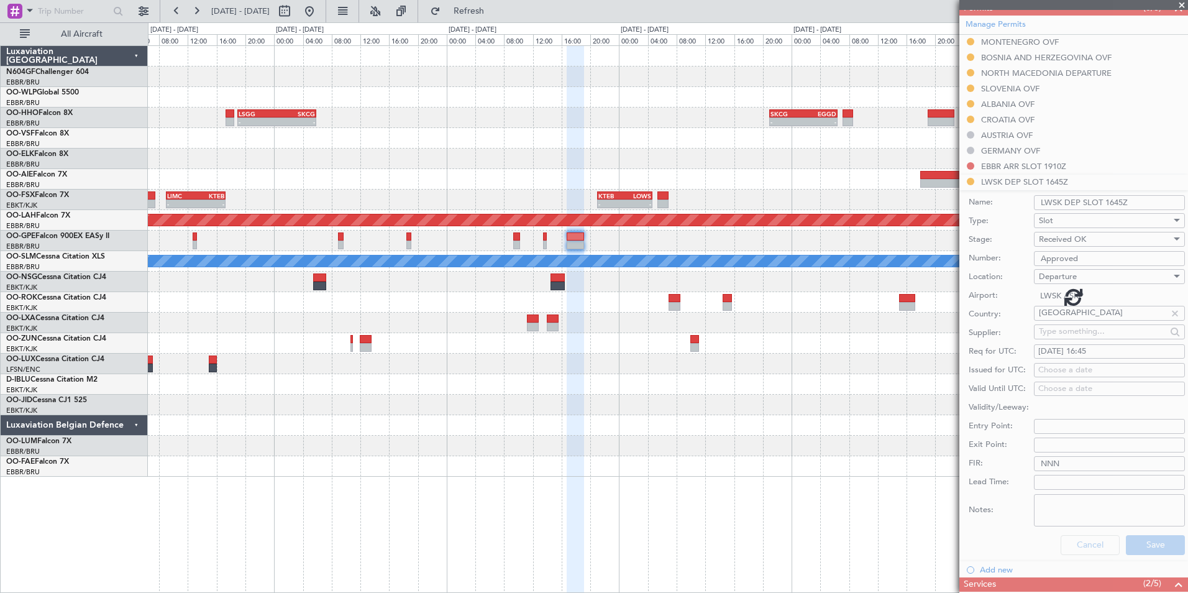
scroll to position [142, 0]
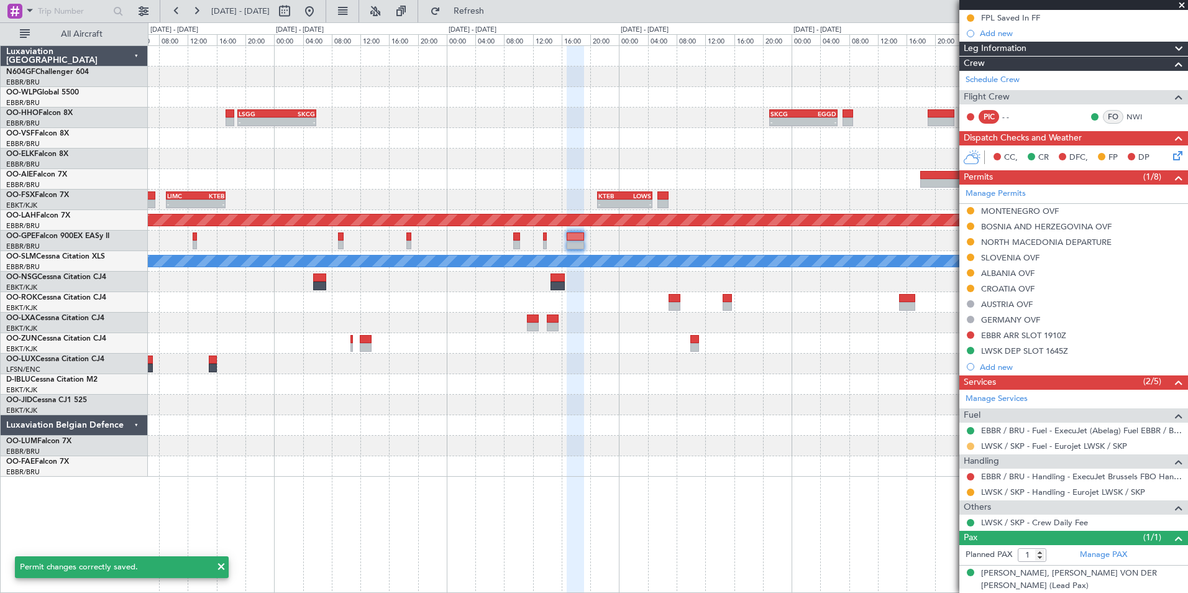
click at [969, 442] on button at bounding box center [970, 445] width 7 height 7
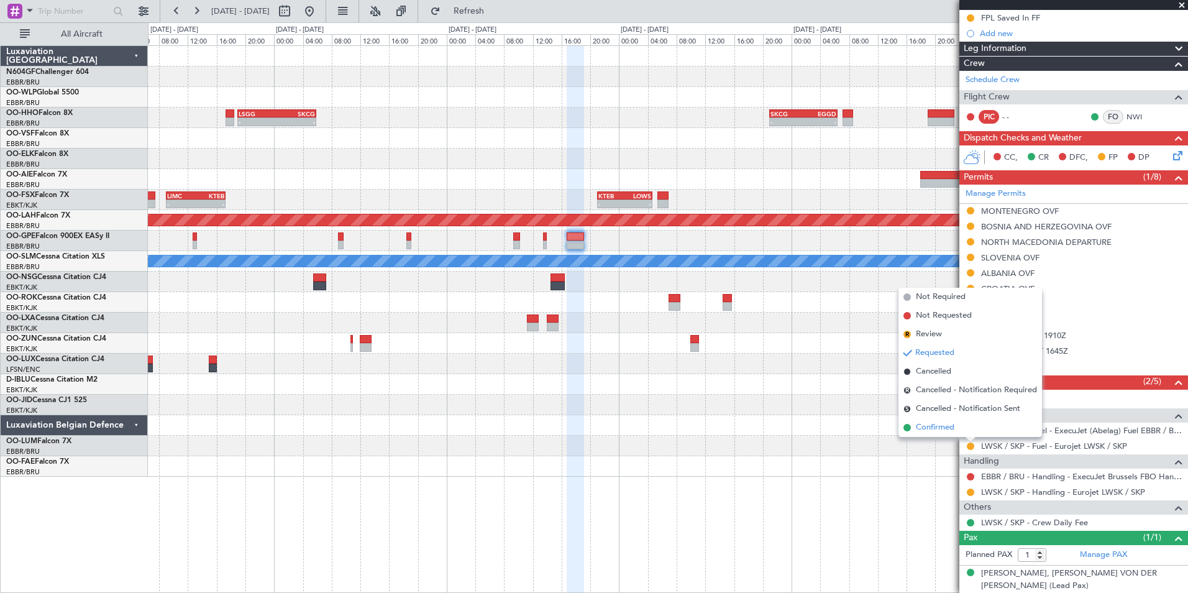
click at [947, 433] on span "Confirmed" at bounding box center [935, 427] width 39 height 12
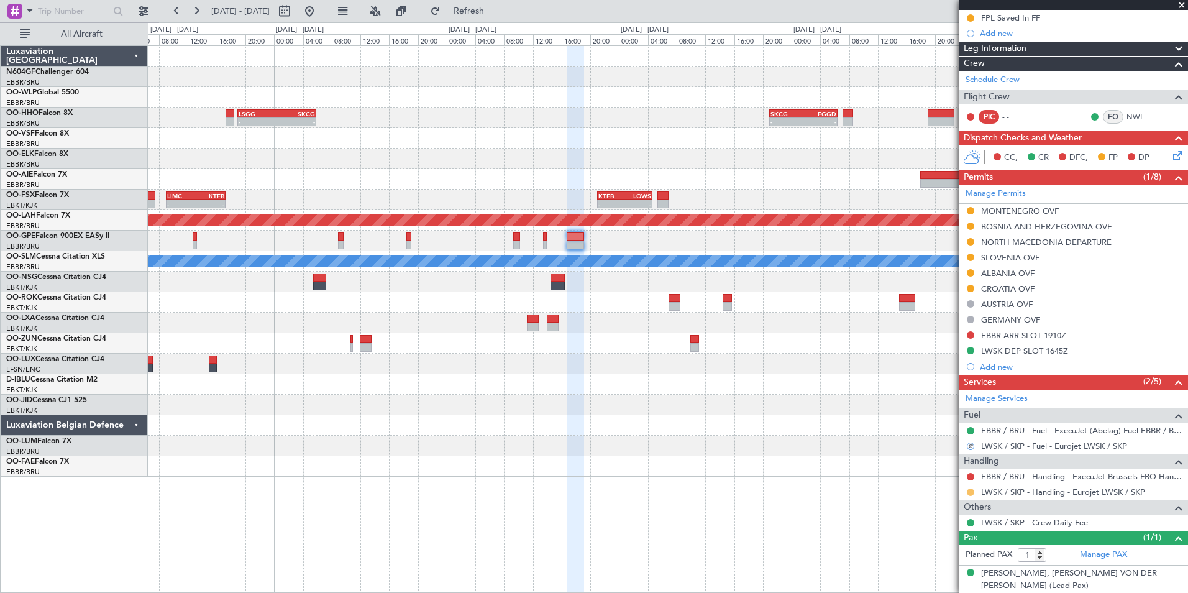
click at [969, 489] on button at bounding box center [970, 491] width 7 height 7
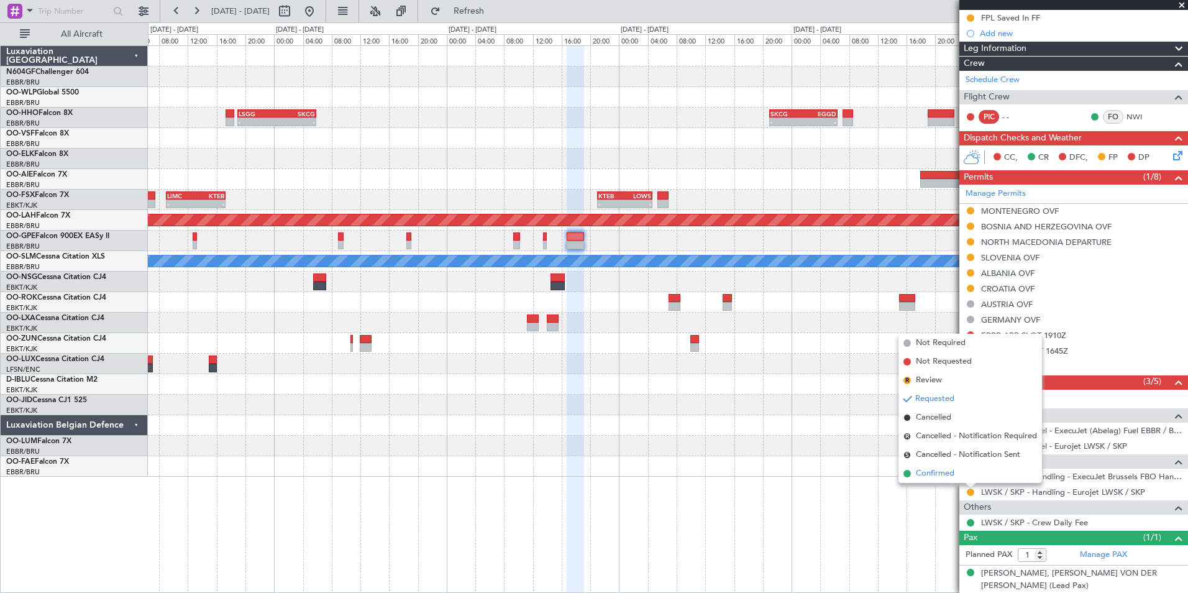
click at [949, 478] on span "Confirmed" at bounding box center [935, 473] width 39 height 12
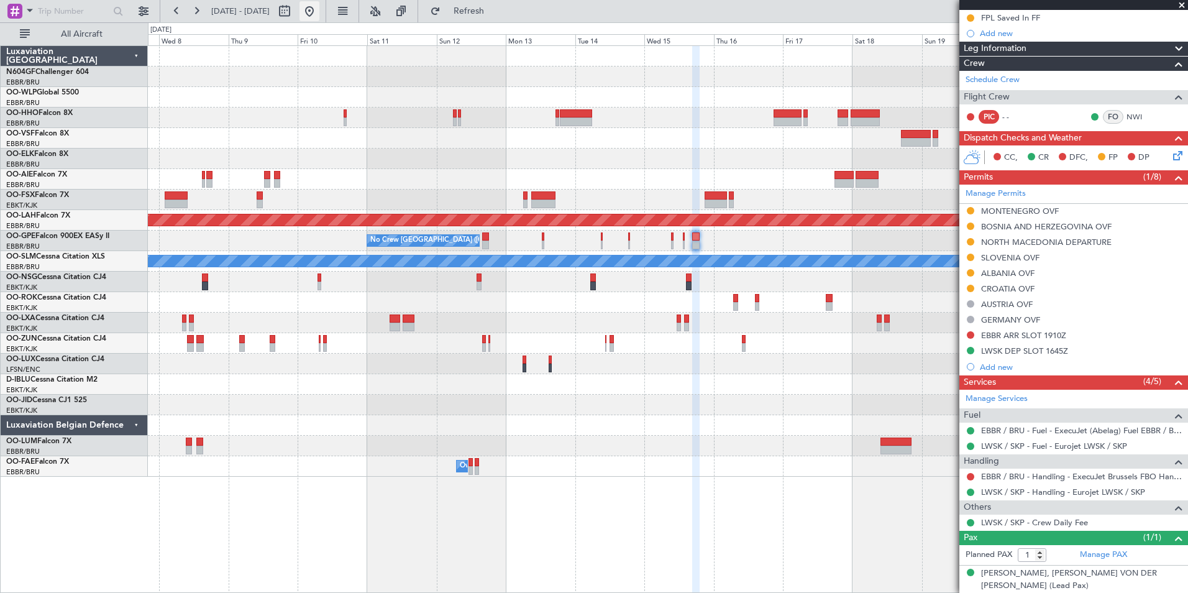
click at [319, 17] on button at bounding box center [309, 11] width 20 height 20
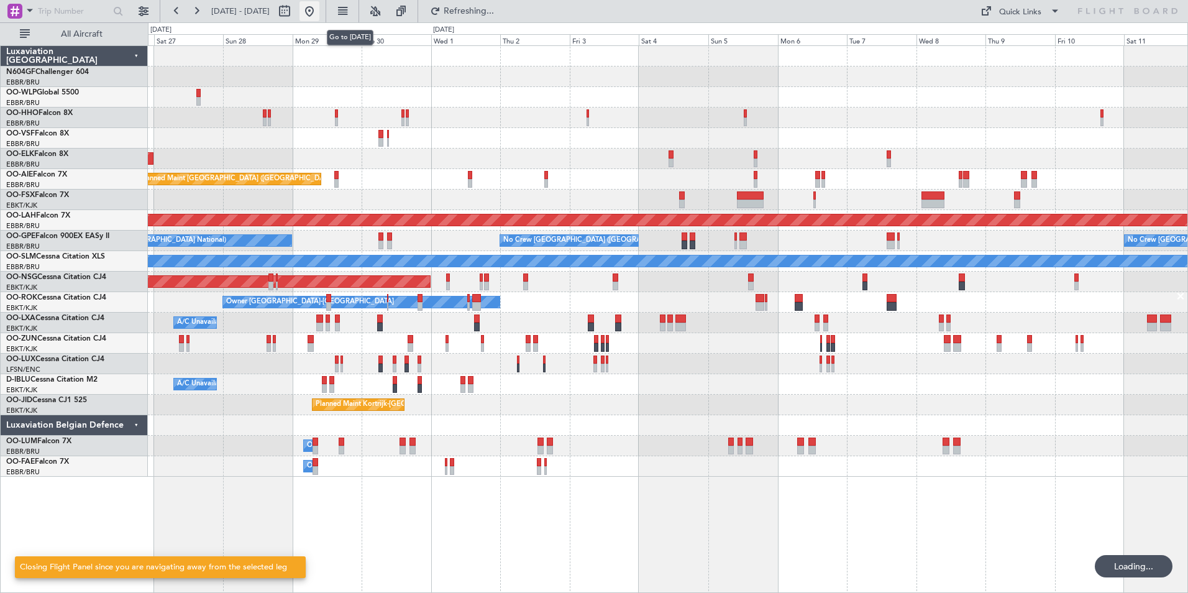
scroll to position [0, 0]
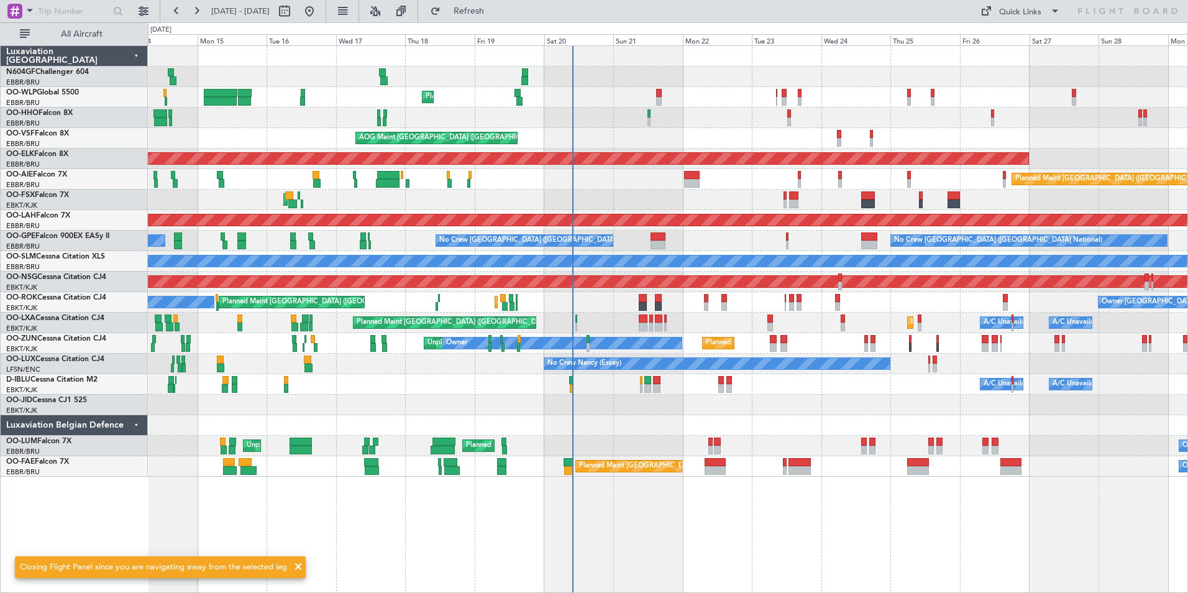
click at [741, 130] on div "Planned Maint Liege Planned Maint Geneva (Cointrin) AOG Maint New York (Teterbo…" at bounding box center [667, 261] width 1039 height 431
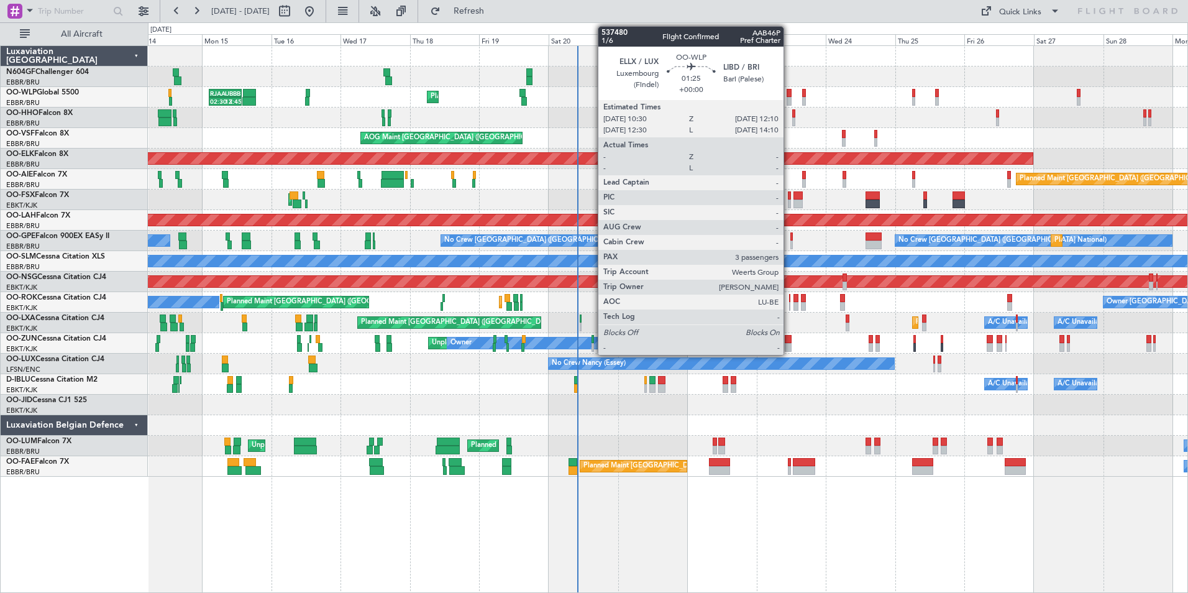
click at [789, 91] on div at bounding box center [789, 93] width 5 height 9
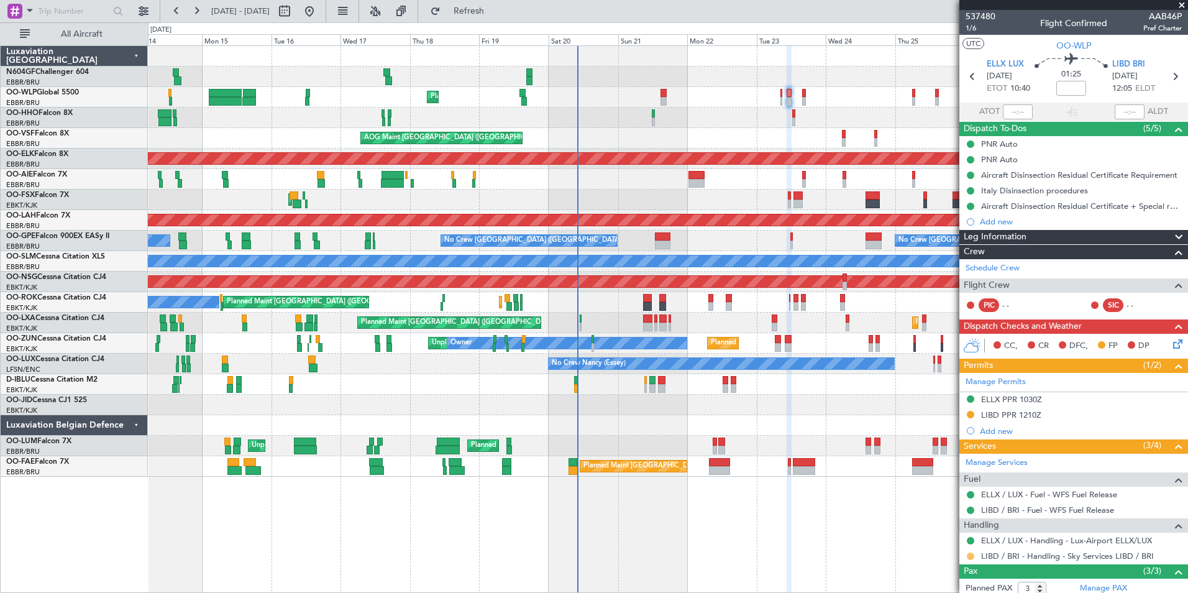
click at [969, 556] on button at bounding box center [970, 555] width 7 height 7
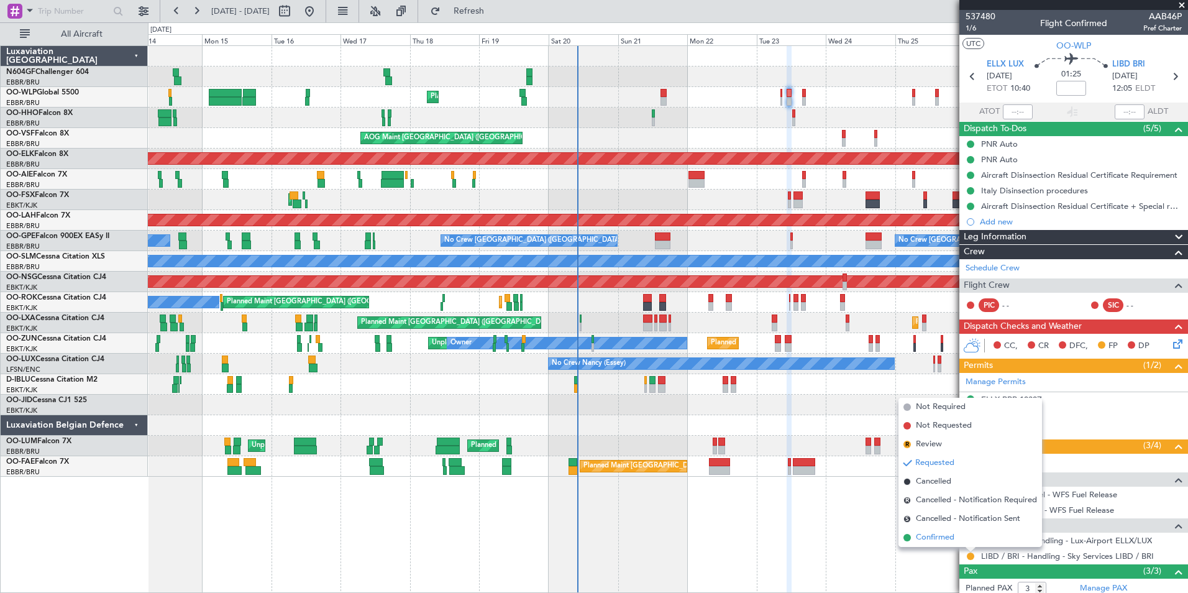
click at [916, 536] on span "Confirmed" at bounding box center [935, 537] width 39 height 12
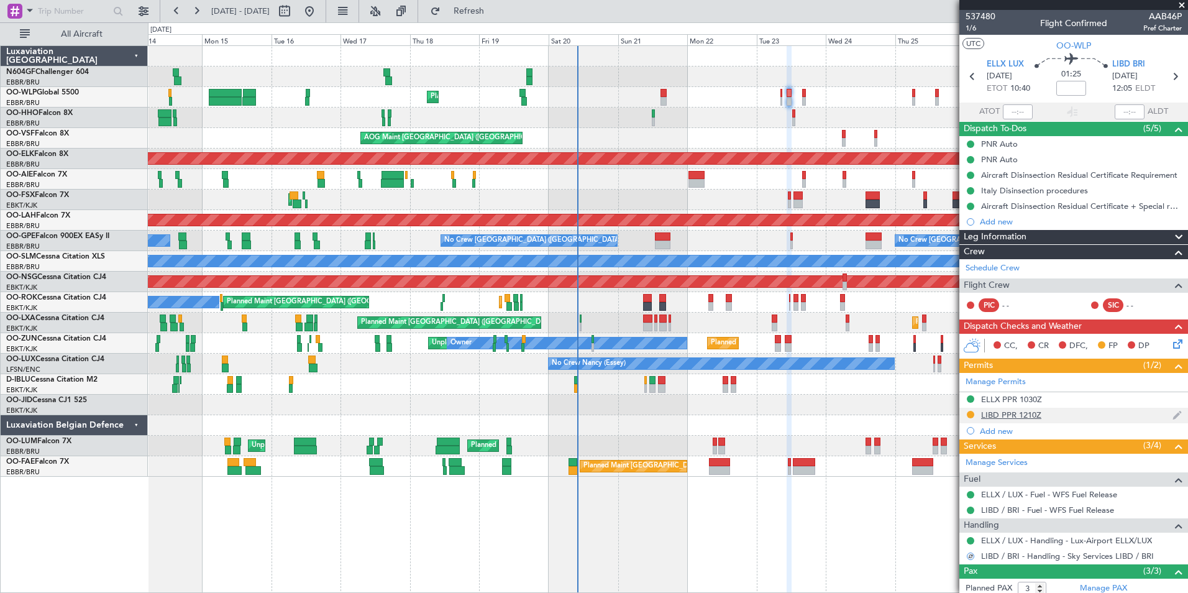
click at [1006, 412] on div "LIBD PPR 1210Z" at bounding box center [1011, 414] width 60 height 11
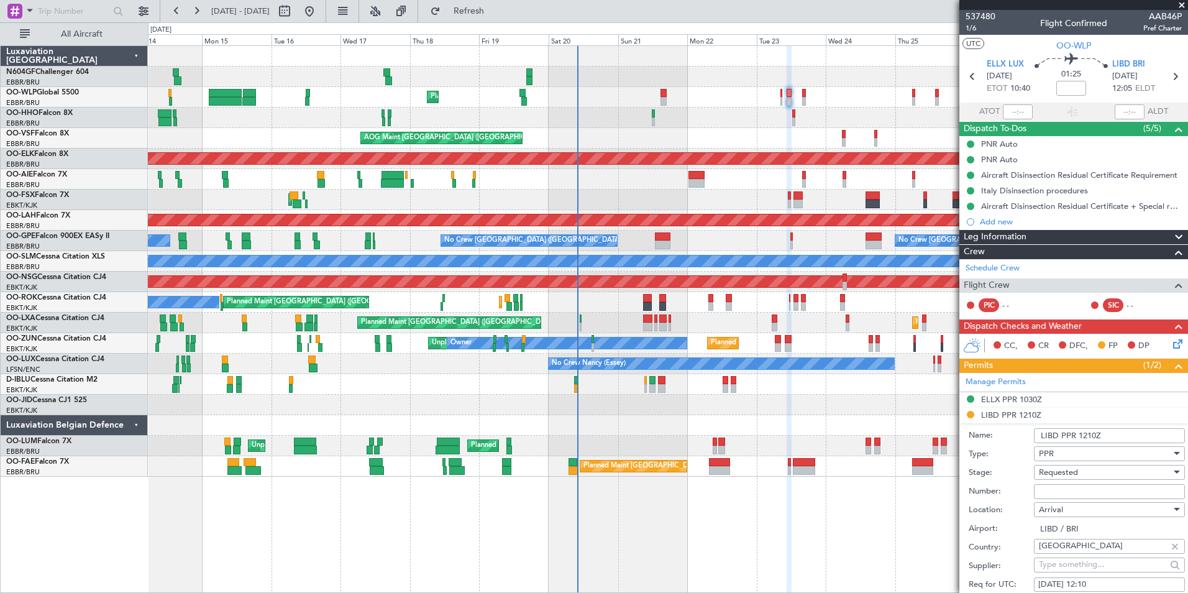
click at [1059, 491] on input "Number:" at bounding box center [1109, 491] width 151 height 15
paste input "907"
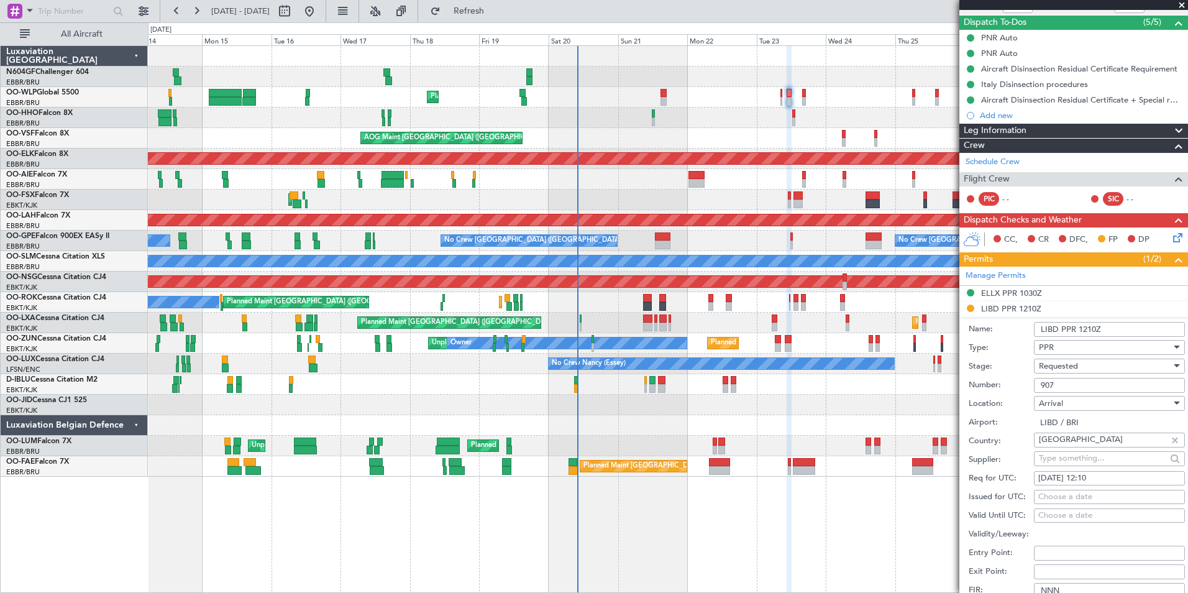
scroll to position [186, 0]
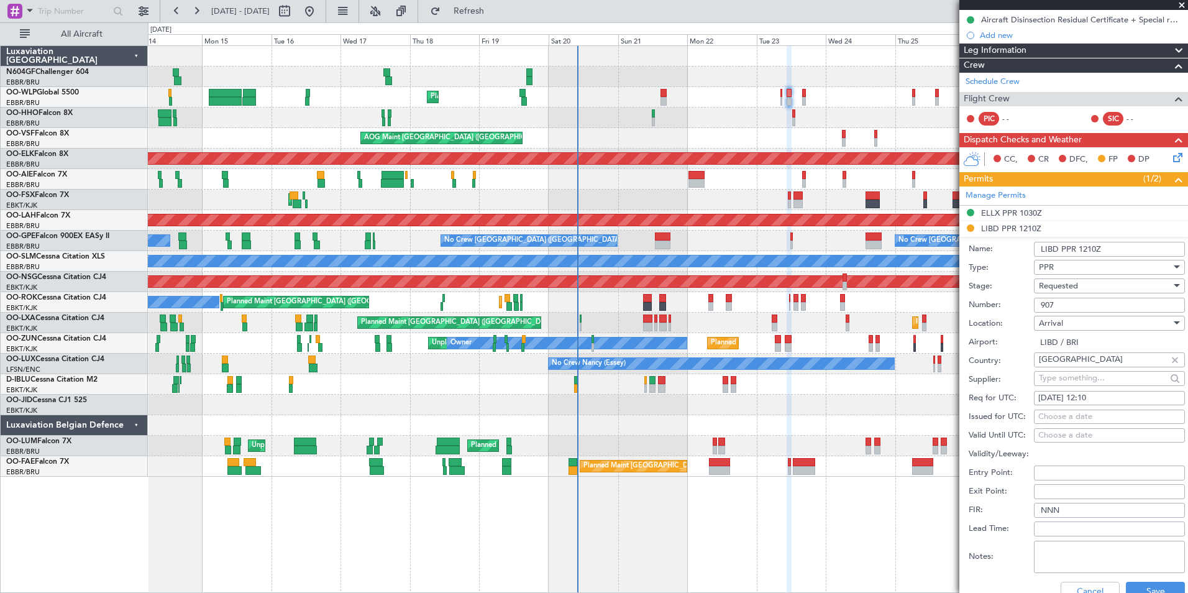
type input "907"
click at [1093, 280] on div "Requested" at bounding box center [1105, 285] width 132 height 19
click at [1078, 379] on span "Received OK" at bounding box center [1104, 379] width 130 height 19
click at [1141, 587] on button "Save" at bounding box center [1155, 591] width 59 height 20
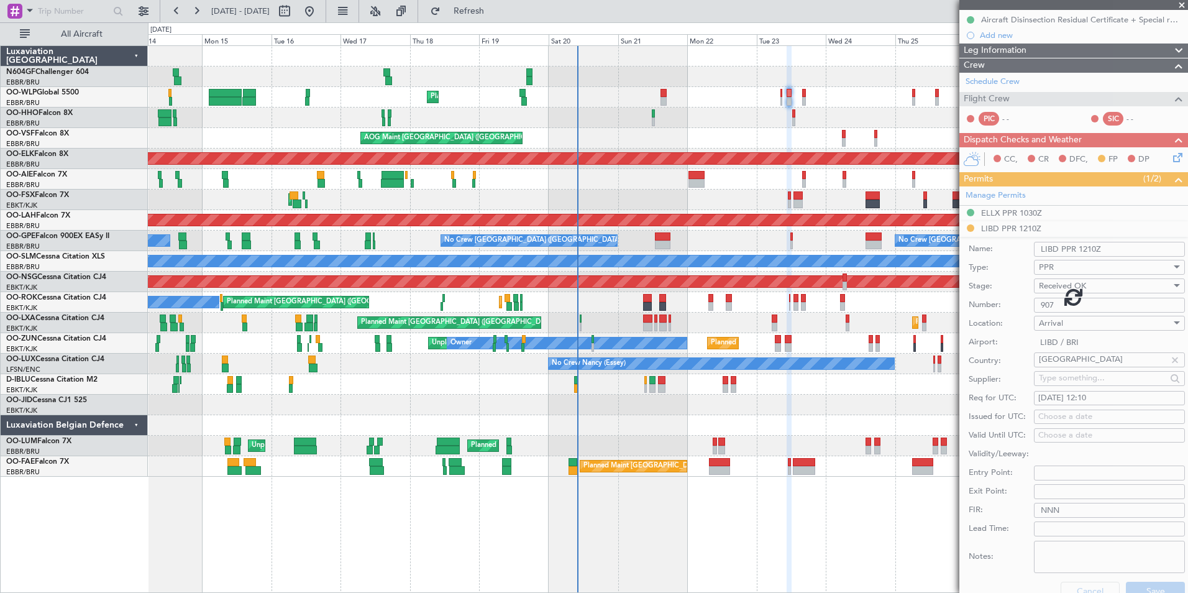
scroll to position [89, 0]
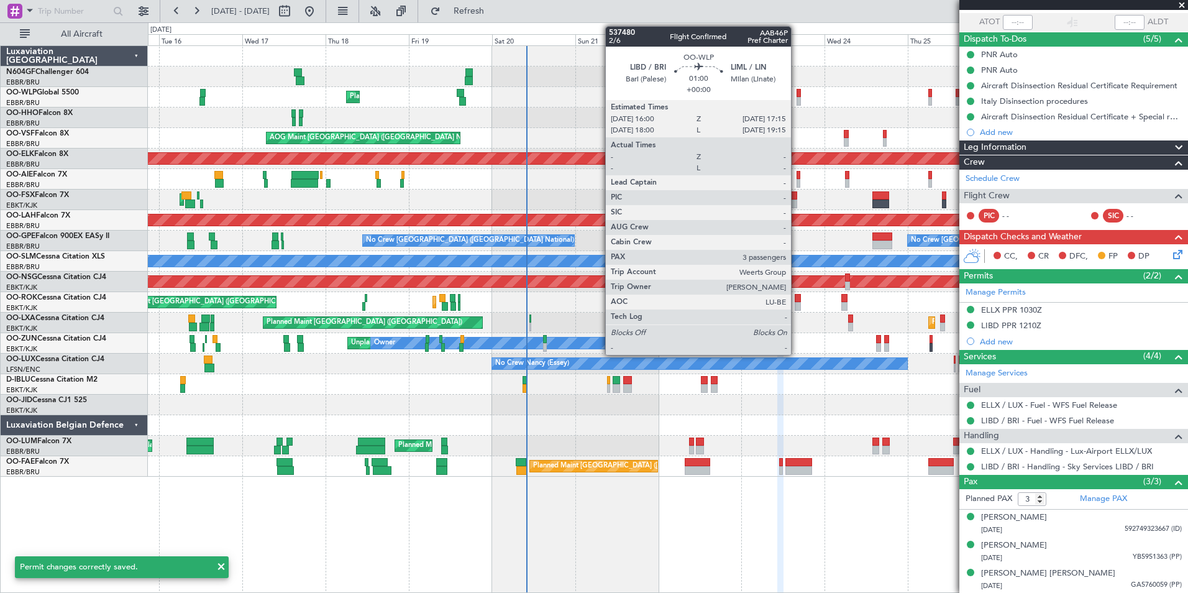
click at [796, 95] on div at bounding box center [798, 93] width 4 height 9
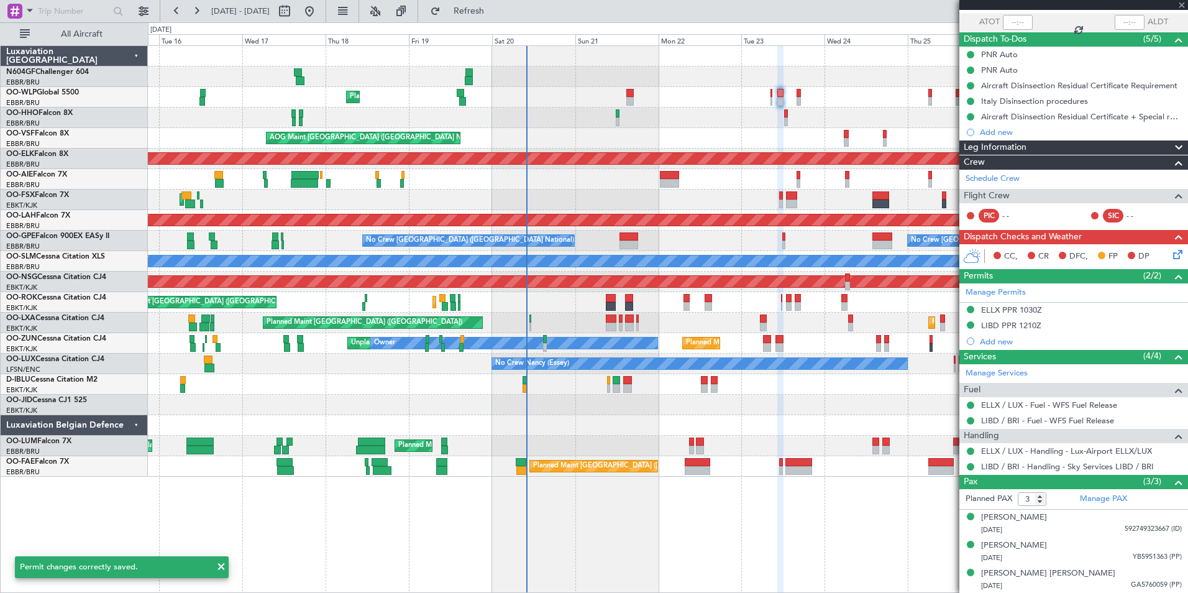
scroll to position [0, 0]
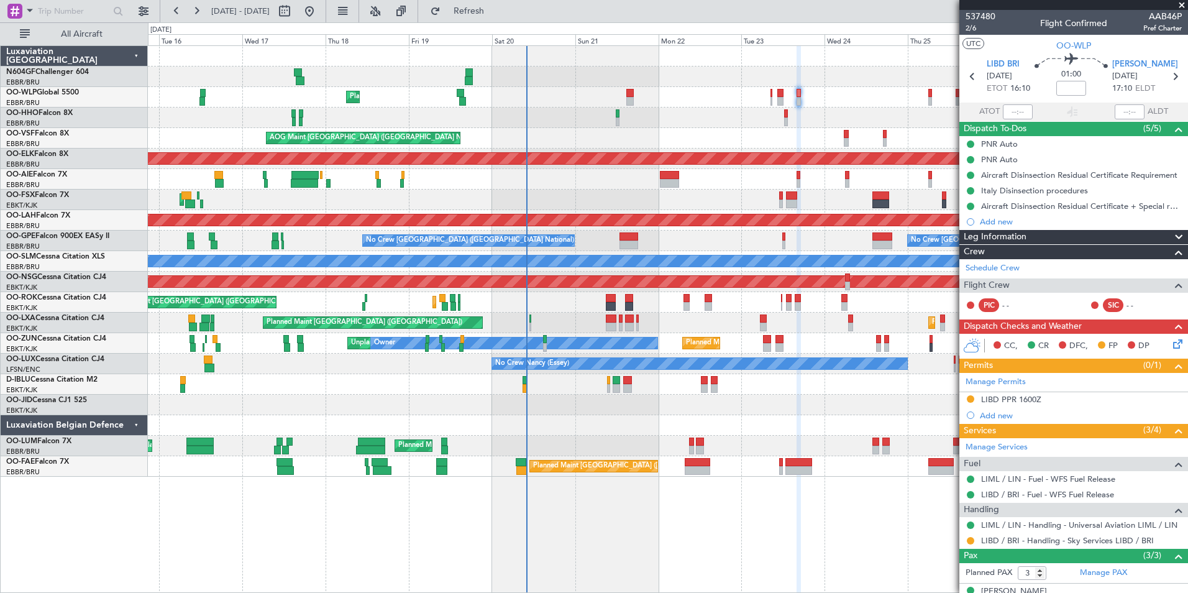
click at [970, 544] on mat-tooltip-component "Requested" at bounding box center [970, 560] width 56 height 33
click at [970, 540] on button at bounding box center [970, 540] width 7 height 7
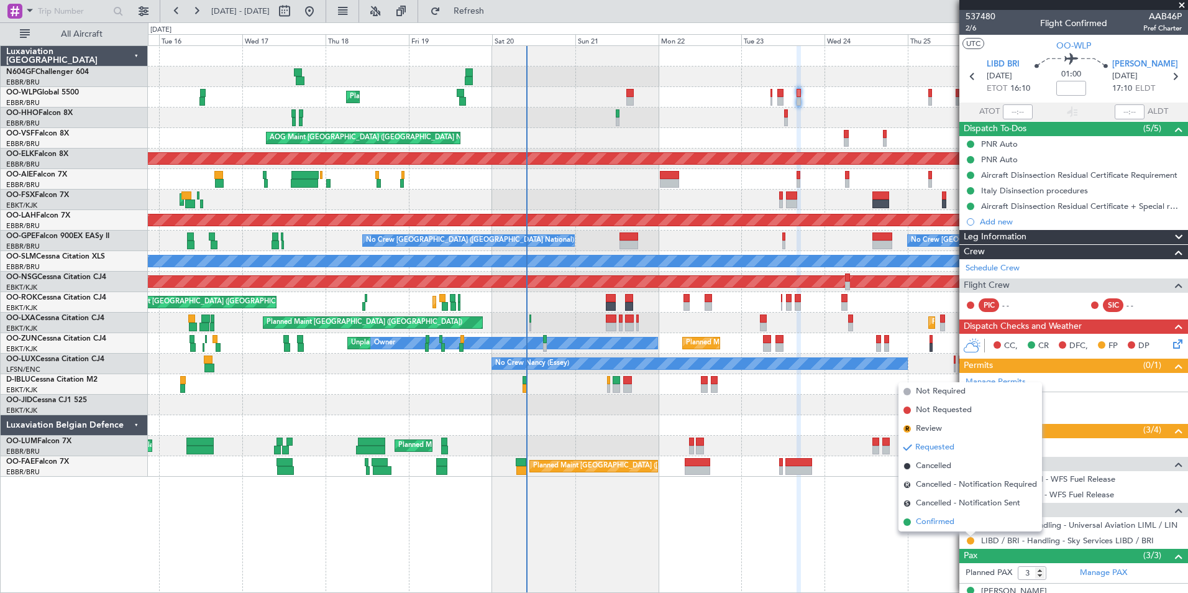
click at [955, 519] on li "Confirmed" at bounding box center [970, 522] width 144 height 19
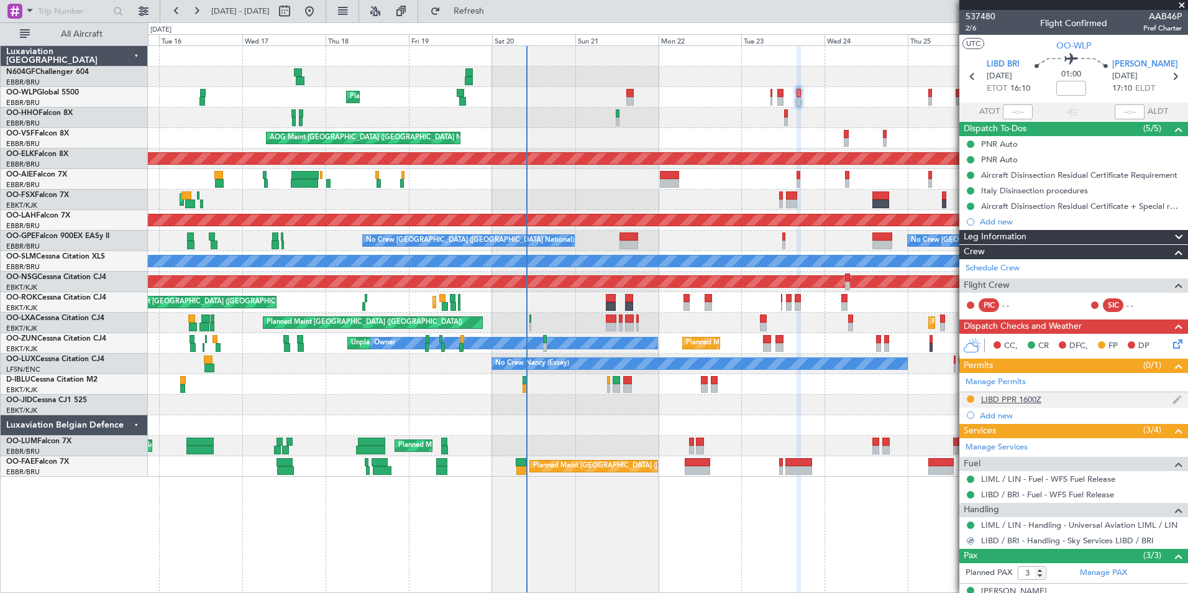
click at [990, 394] on div "LIBD PPR 1600Z" at bounding box center [1011, 399] width 60 height 11
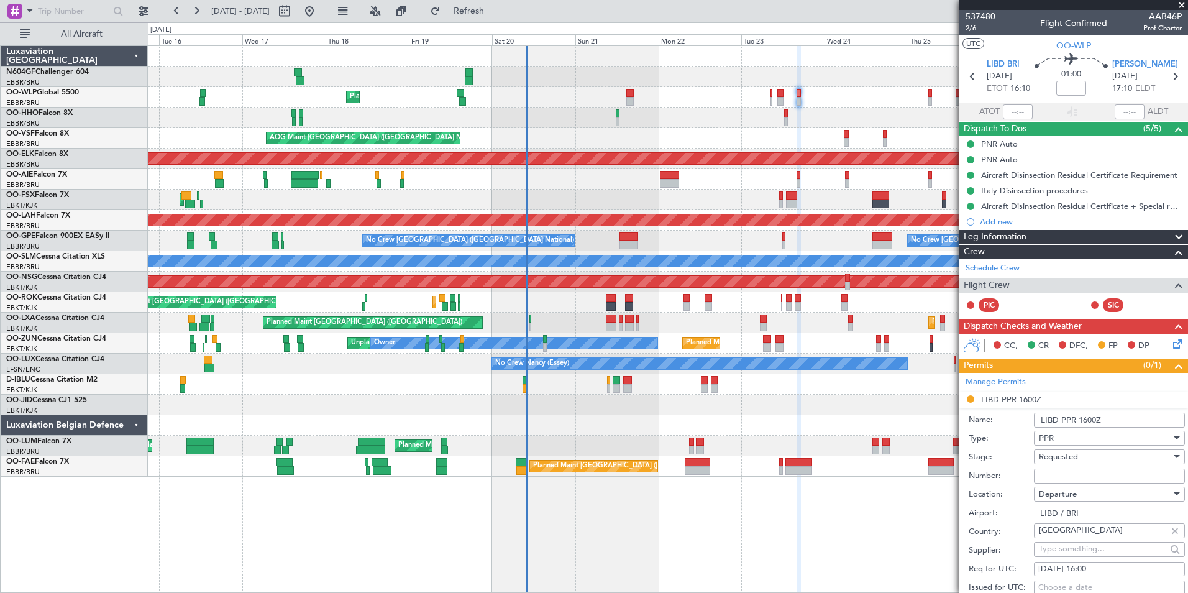
click at [1059, 468] on input "Number:" at bounding box center [1109, 475] width 151 height 15
paste input "907"
type input "907"
click at [1103, 460] on div "Requested" at bounding box center [1105, 456] width 132 height 19
click at [1083, 549] on span "Received OK" at bounding box center [1104, 556] width 130 height 19
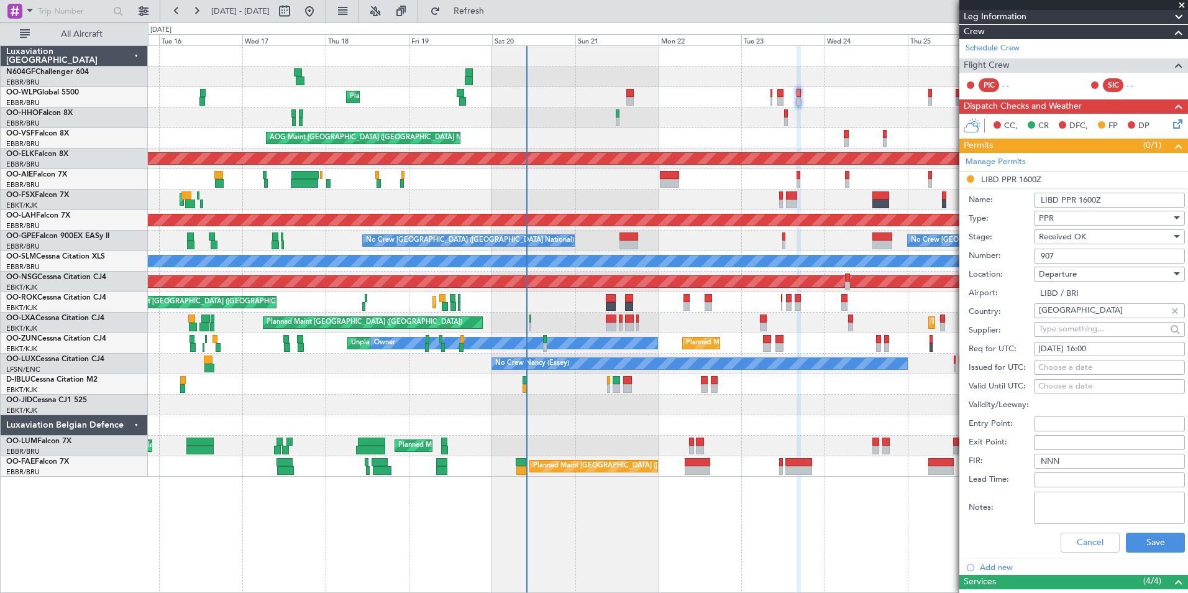
scroll to position [311, 0]
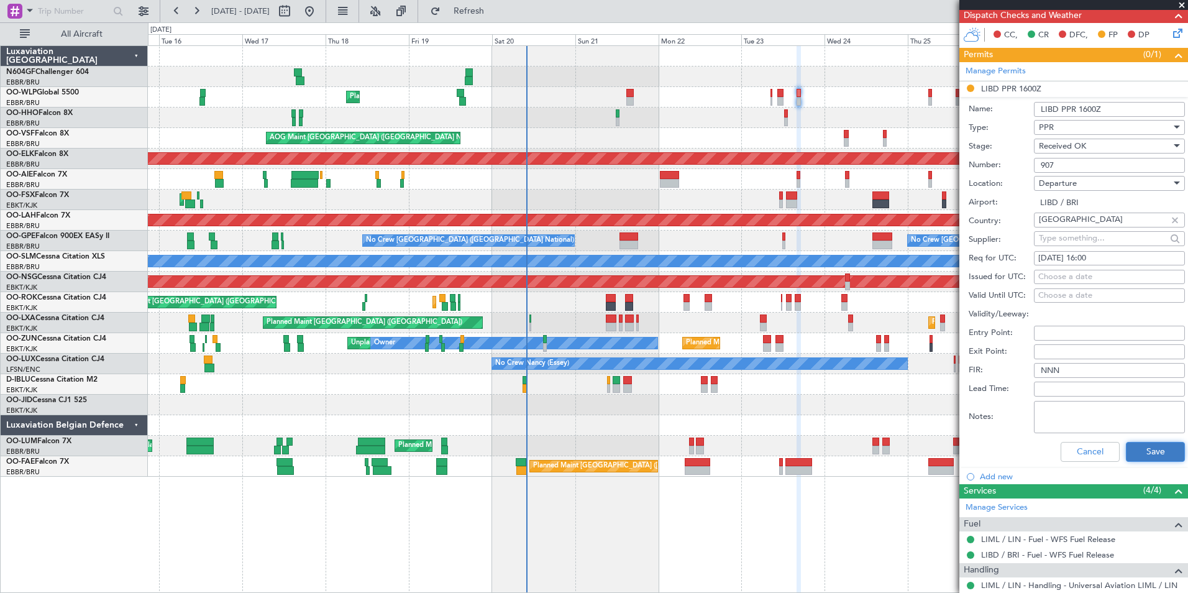
click at [1144, 457] on button "Save" at bounding box center [1155, 452] width 59 height 20
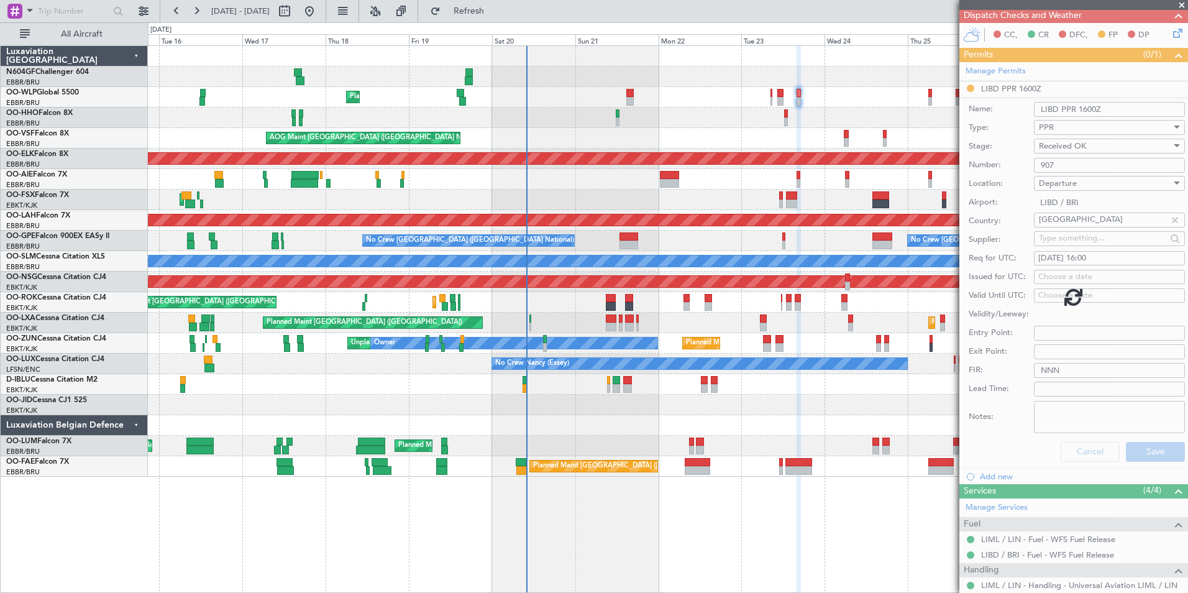
scroll to position [74, 0]
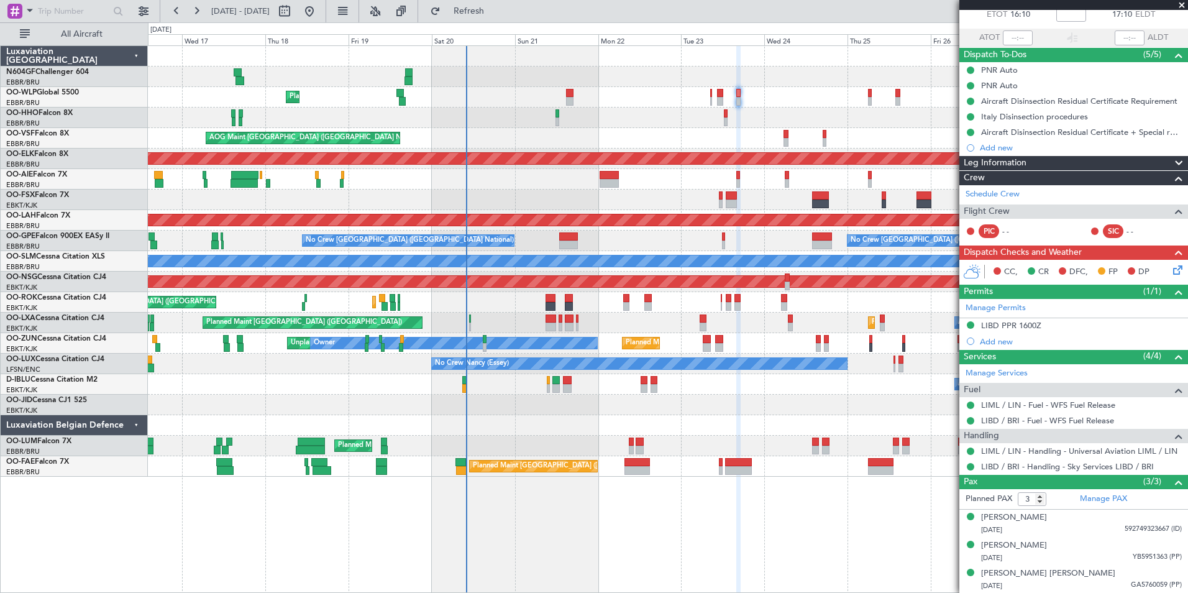
click at [694, 137] on div "AOG Maint Brussels (Brussels National)" at bounding box center [667, 138] width 1039 height 21
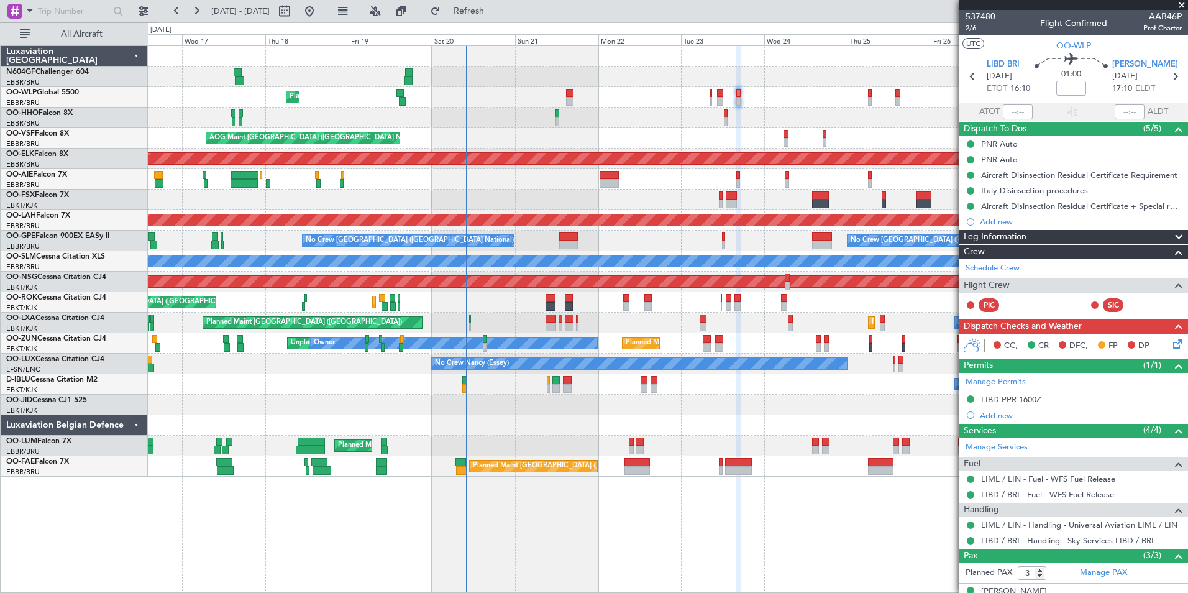
scroll to position [74, 0]
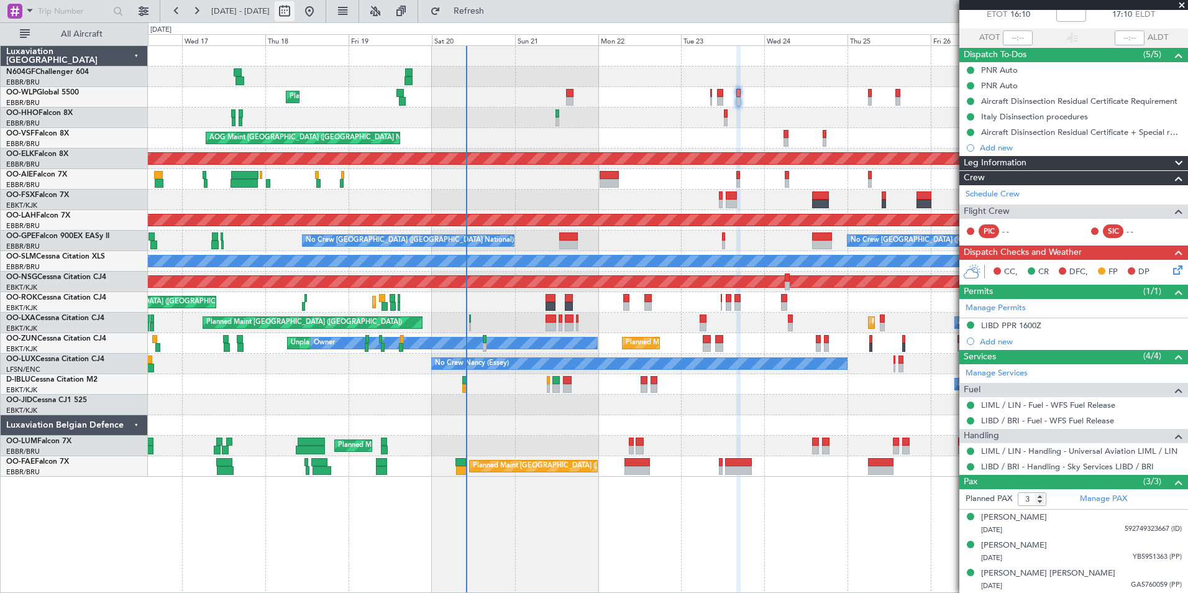
click at [294, 11] on button at bounding box center [285, 11] width 20 height 20
select select "9"
select select "2025"
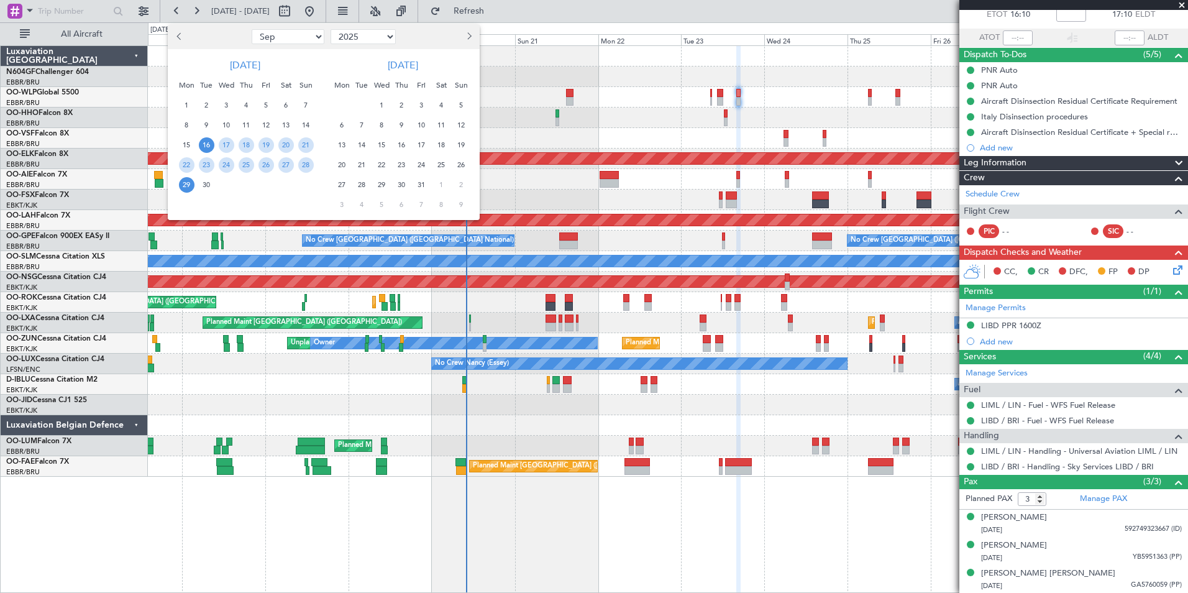
click at [288, 37] on select "Jan Feb Mar Apr May Jun [DATE] Aug Sep Oct Nov Dec" at bounding box center [288, 36] width 73 height 15
select select "12"
click at [252, 29] on select "Jan Feb Mar Apr May Jun Jul Aug Sep Oct Nov Dec" at bounding box center [288, 36] width 73 height 15
click at [302, 125] on span "14" at bounding box center [306, 125] width 16 height 16
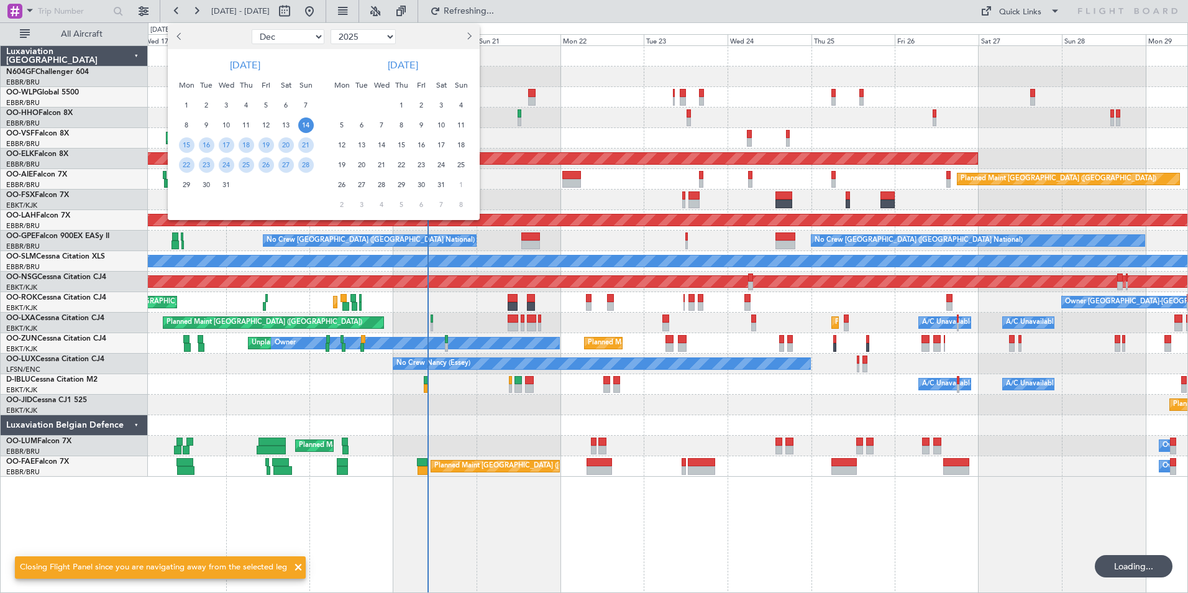
scroll to position [0, 0]
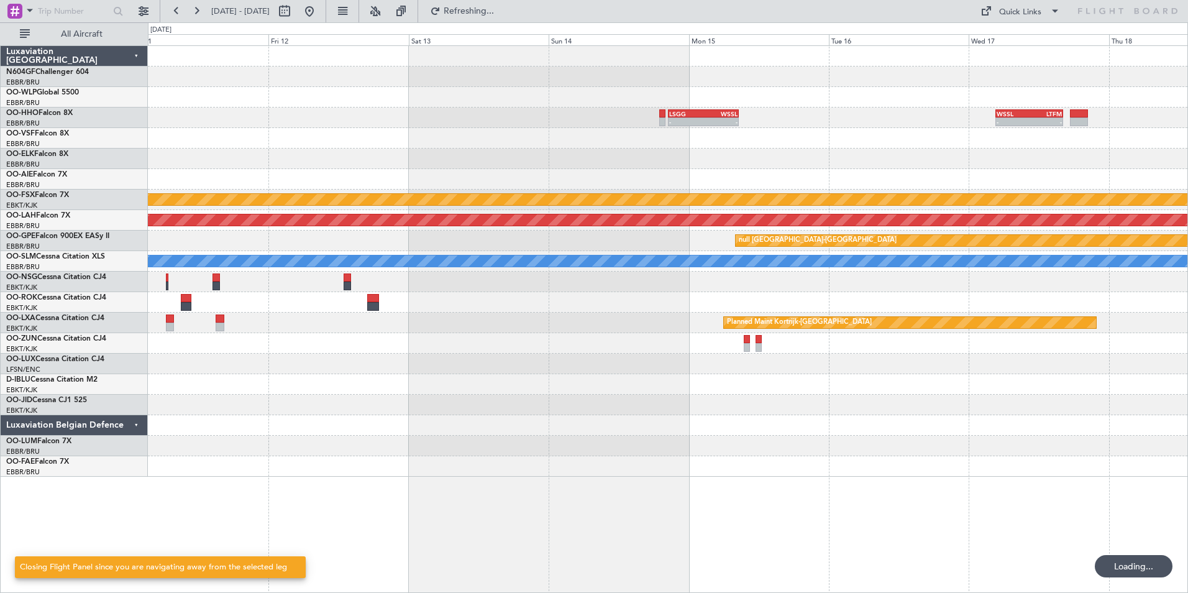
click at [710, 365] on div at bounding box center [667, 363] width 1039 height 21
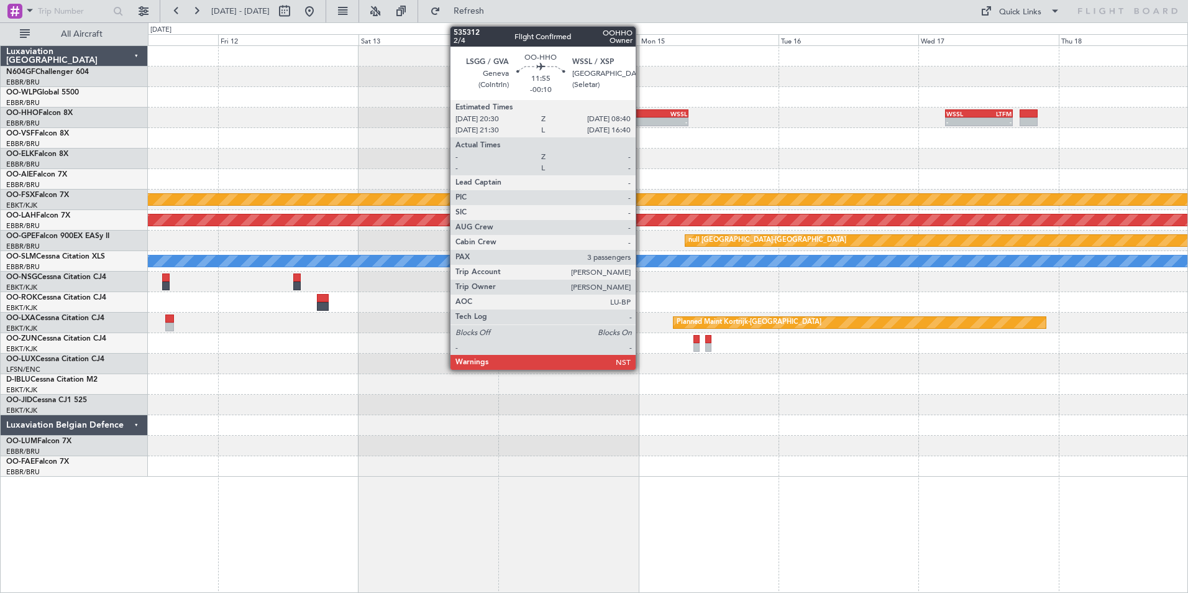
click at [641, 124] on div "-" at bounding box center [636, 121] width 34 height 7
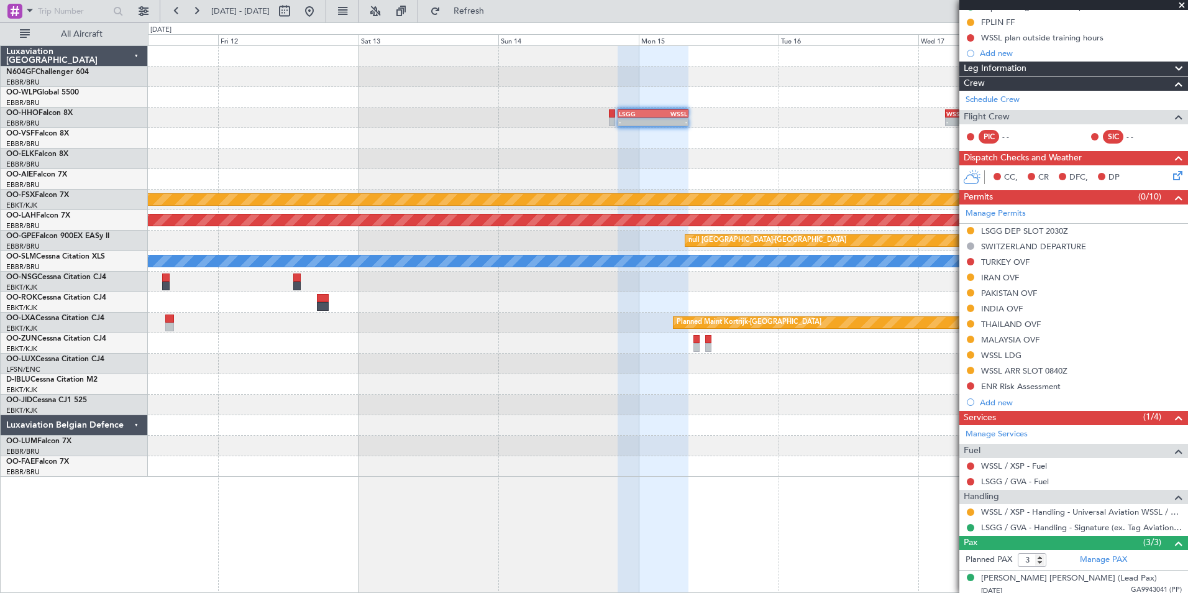
scroll to position [198, 0]
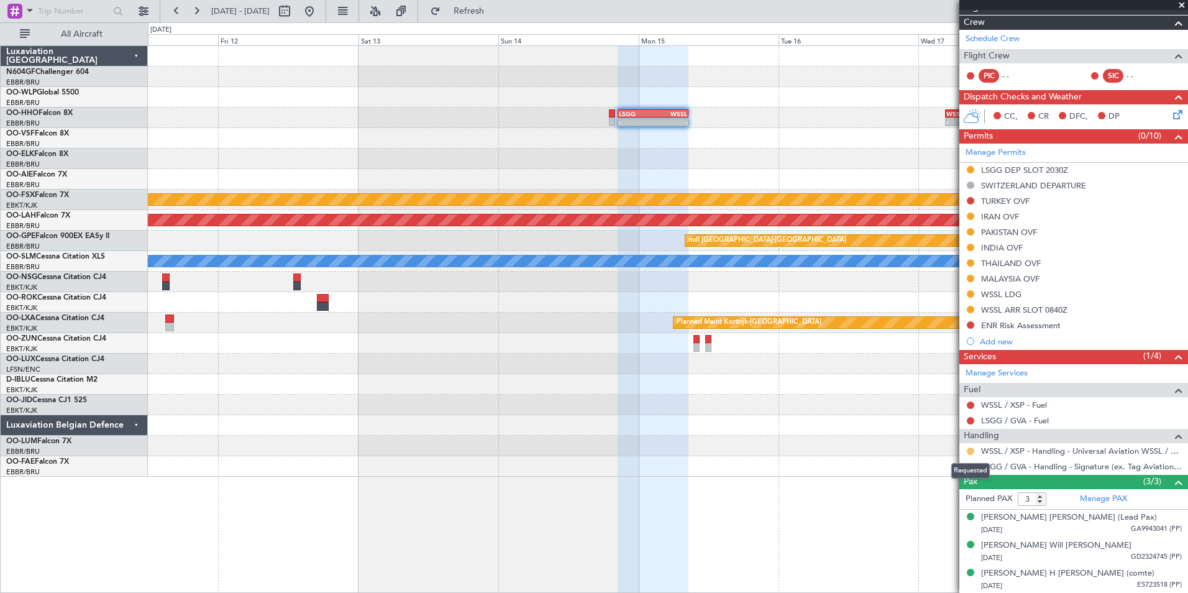
click at [971, 452] on button at bounding box center [970, 450] width 7 height 7
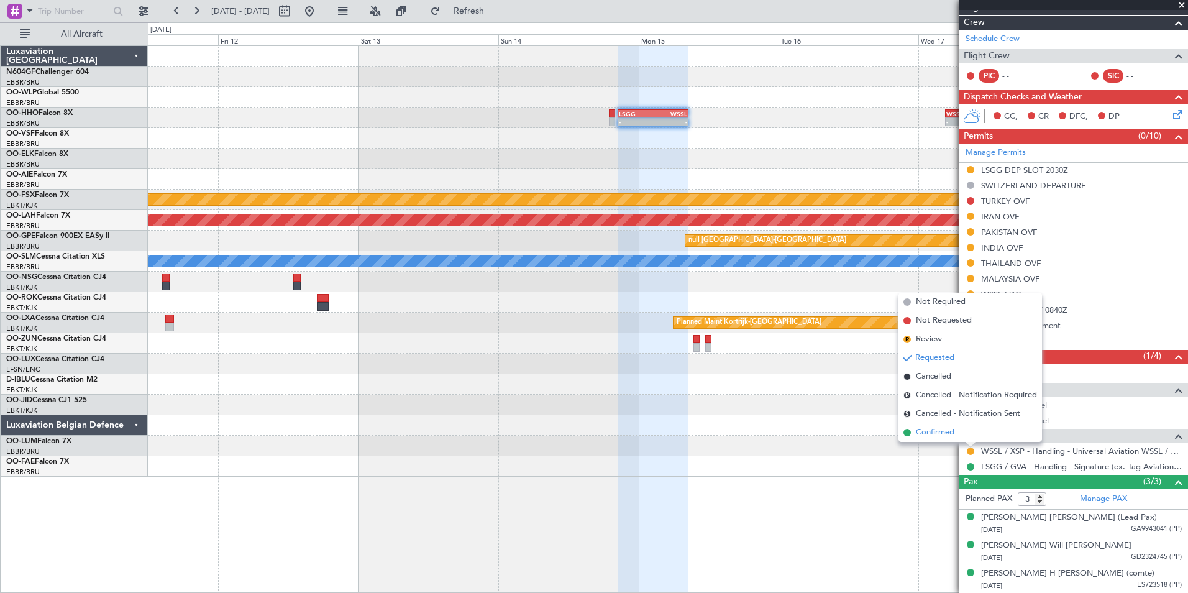
click at [940, 435] on span "Confirmed" at bounding box center [935, 432] width 39 height 12
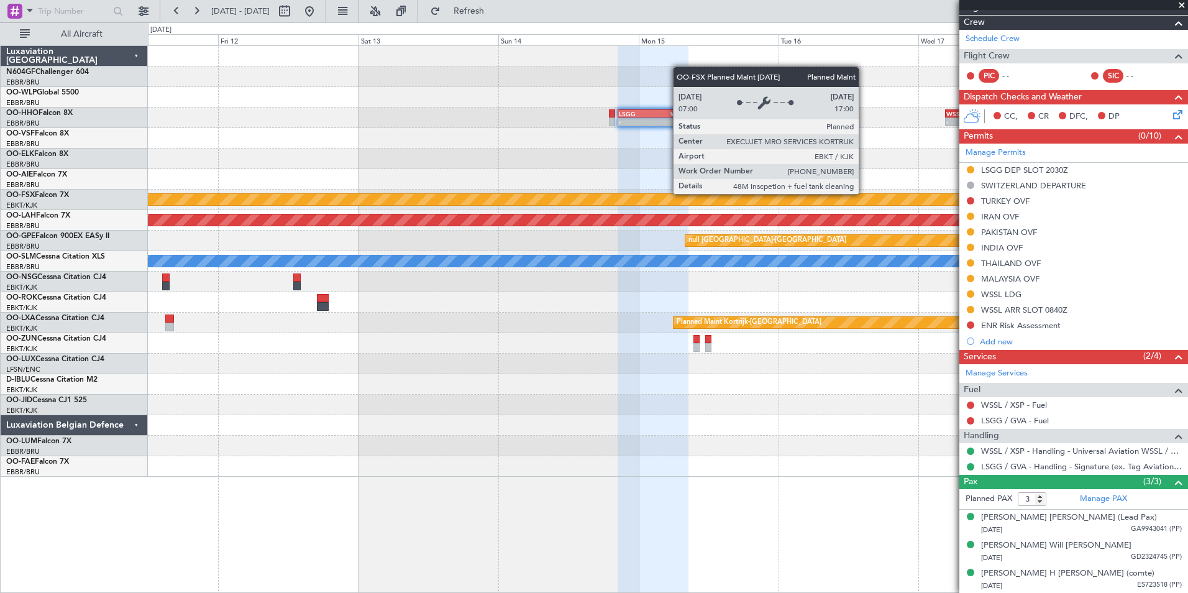
click at [781, 186] on div "- - LSGG 20:30 Z WSSL 08:40 Z - - WSSL 04:40 Z LTFM 16:15 Z Planned Maint Kortr…" at bounding box center [667, 261] width 1039 height 431
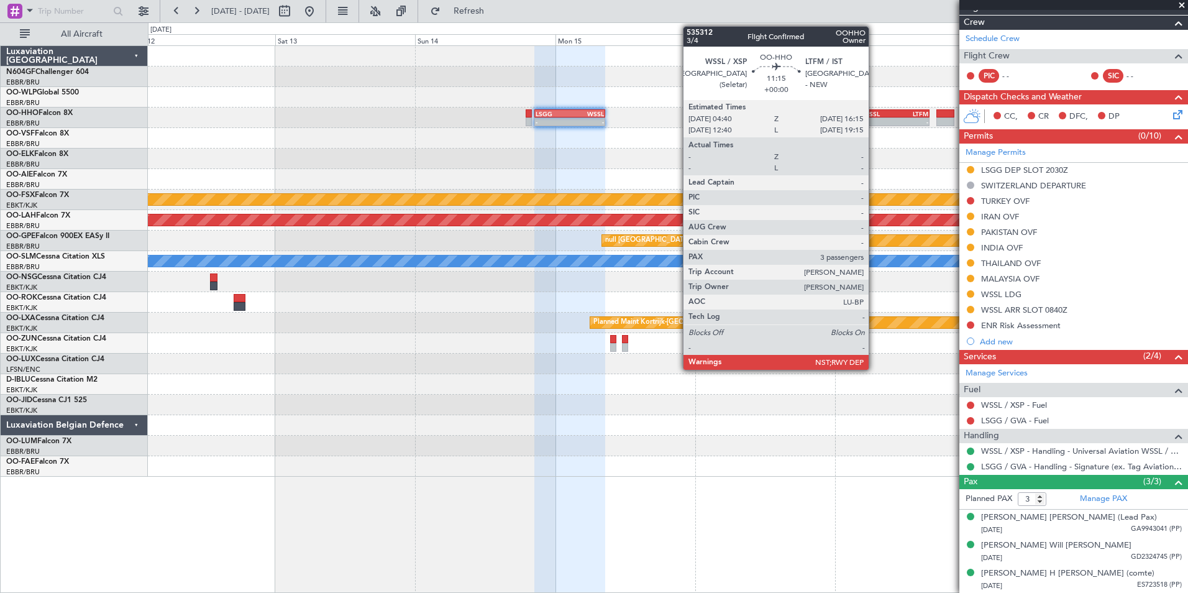
click at [874, 111] on div "WSSL" at bounding box center [879, 113] width 33 height 7
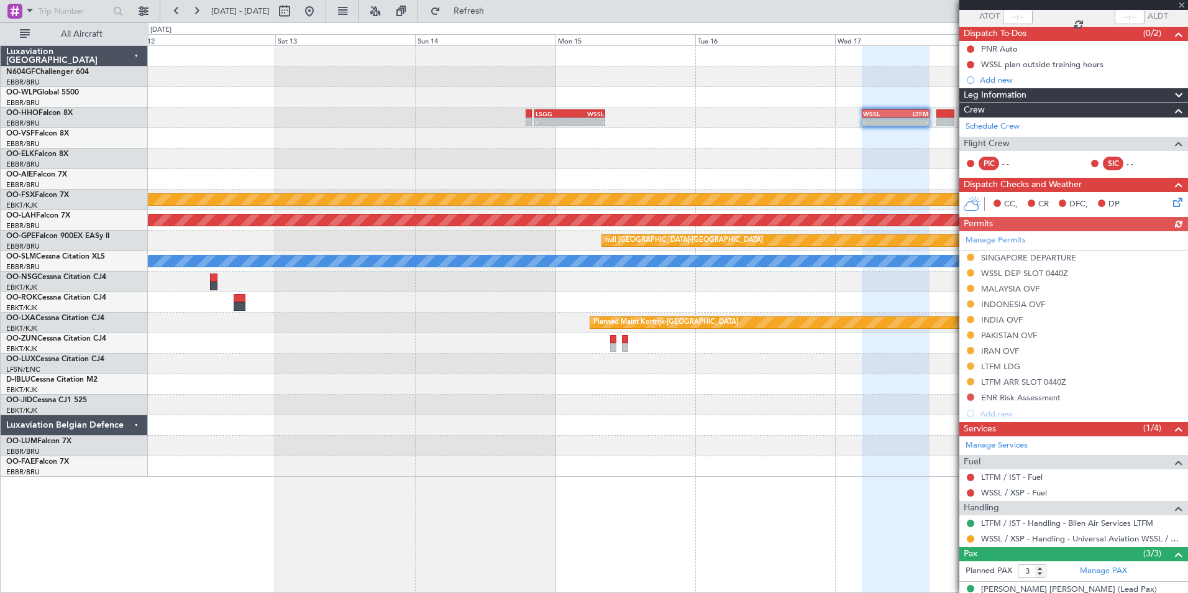
scroll to position [167, 0]
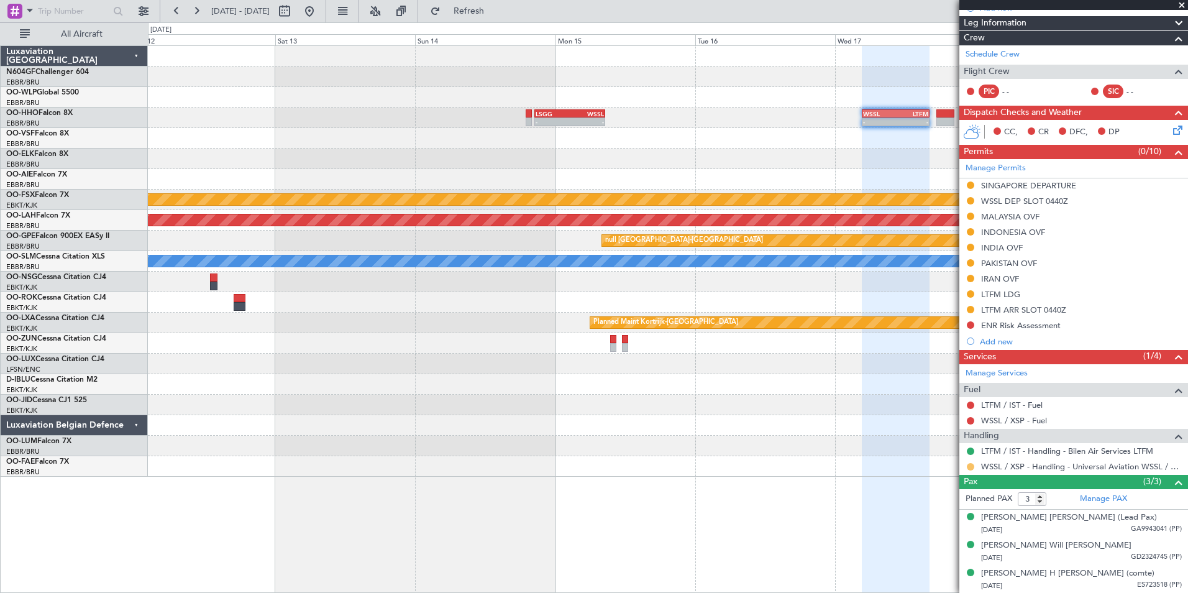
click at [970, 465] on button at bounding box center [970, 466] width 7 height 7
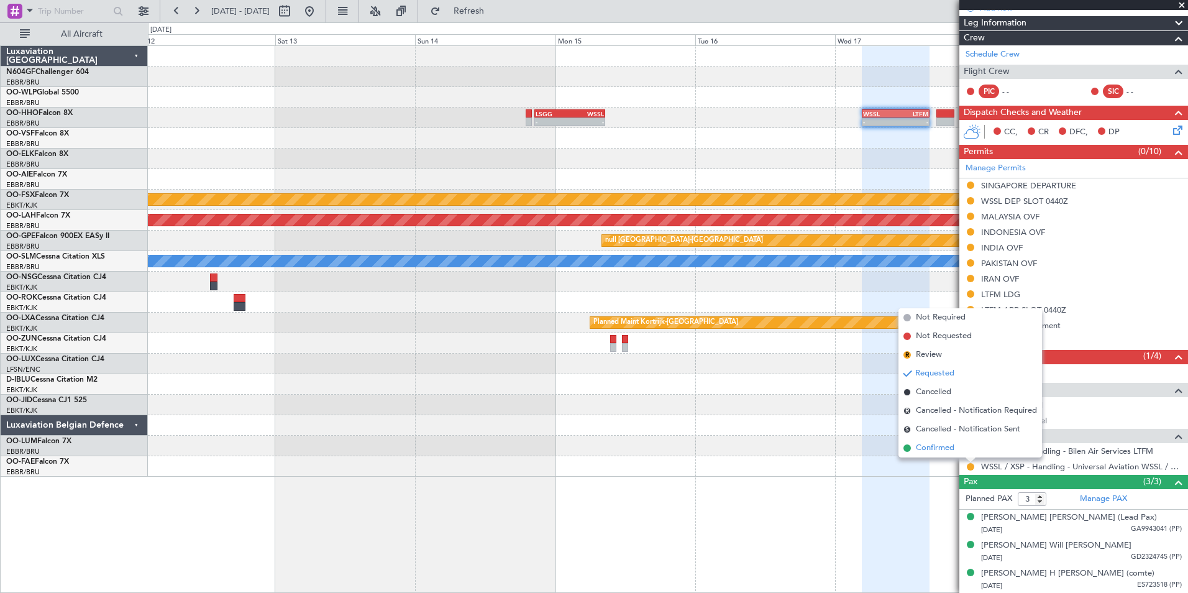
click at [939, 455] on li "Confirmed" at bounding box center [970, 448] width 144 height 19
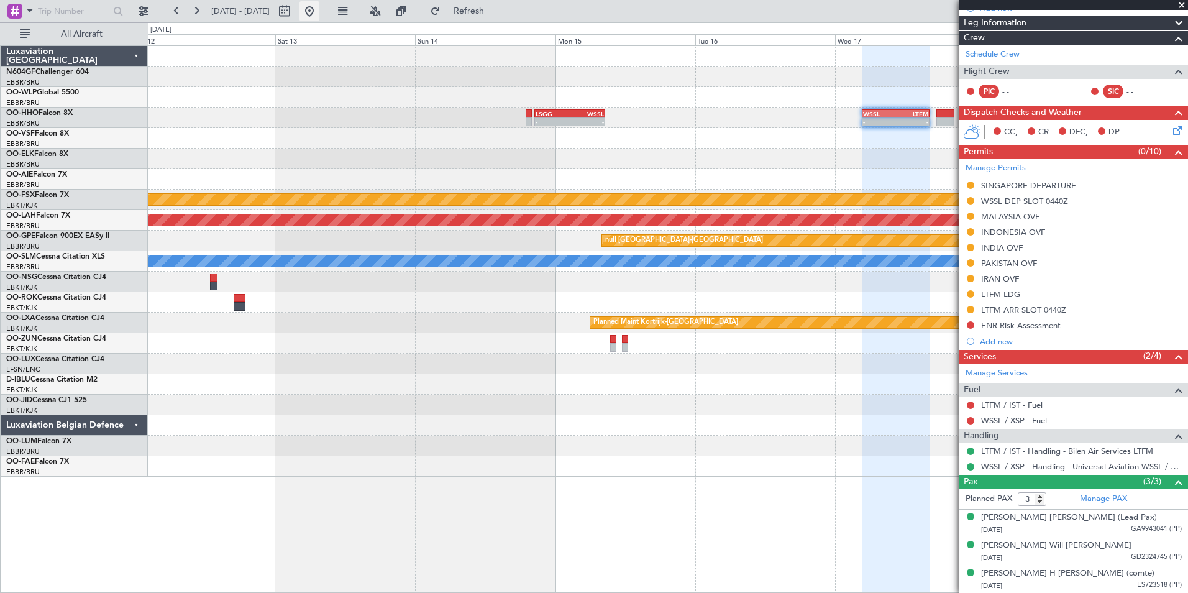
click at [319, 15] on button at bounding box center [309, 11] width 20 height 20
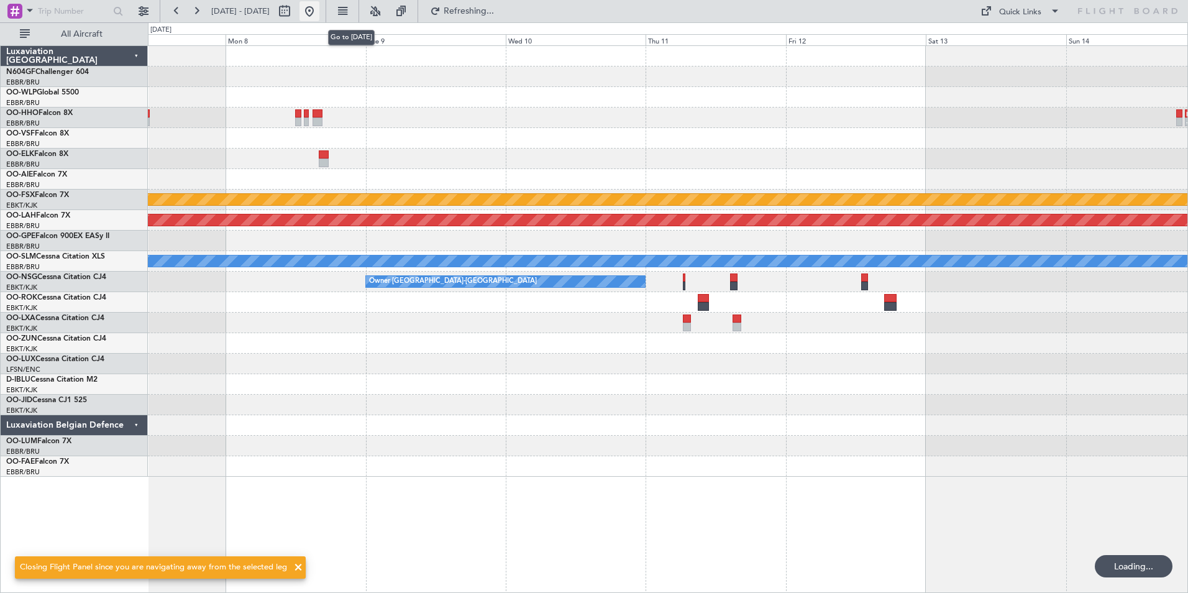
scroll to position [0, 0]
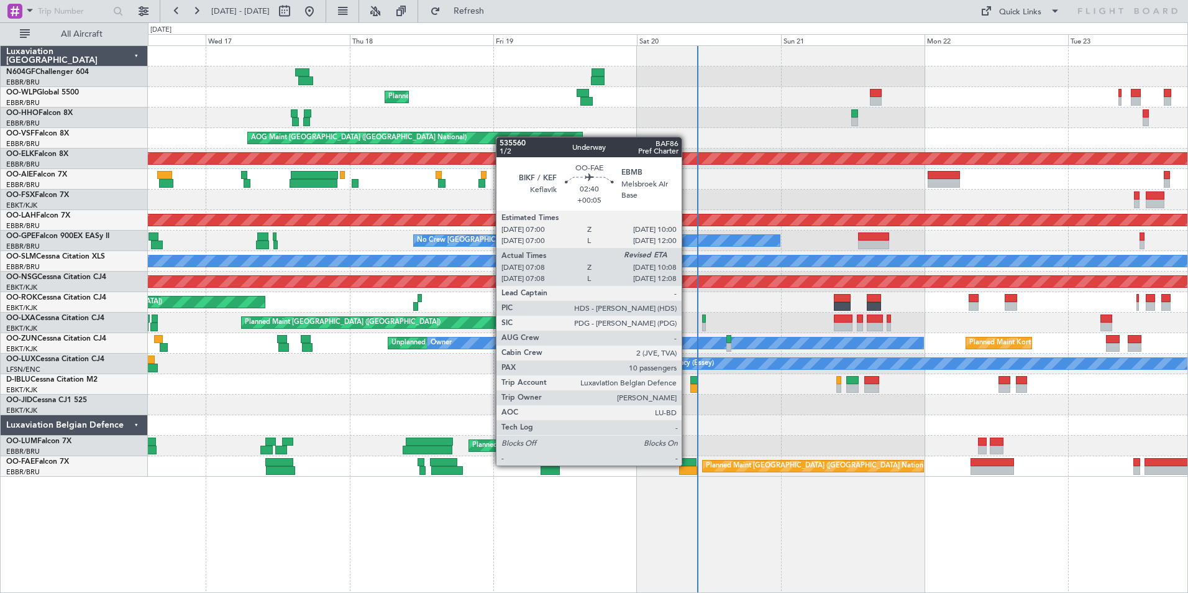
click at [687, 464] on div at bounding box center [687, 462] width 18 height 9
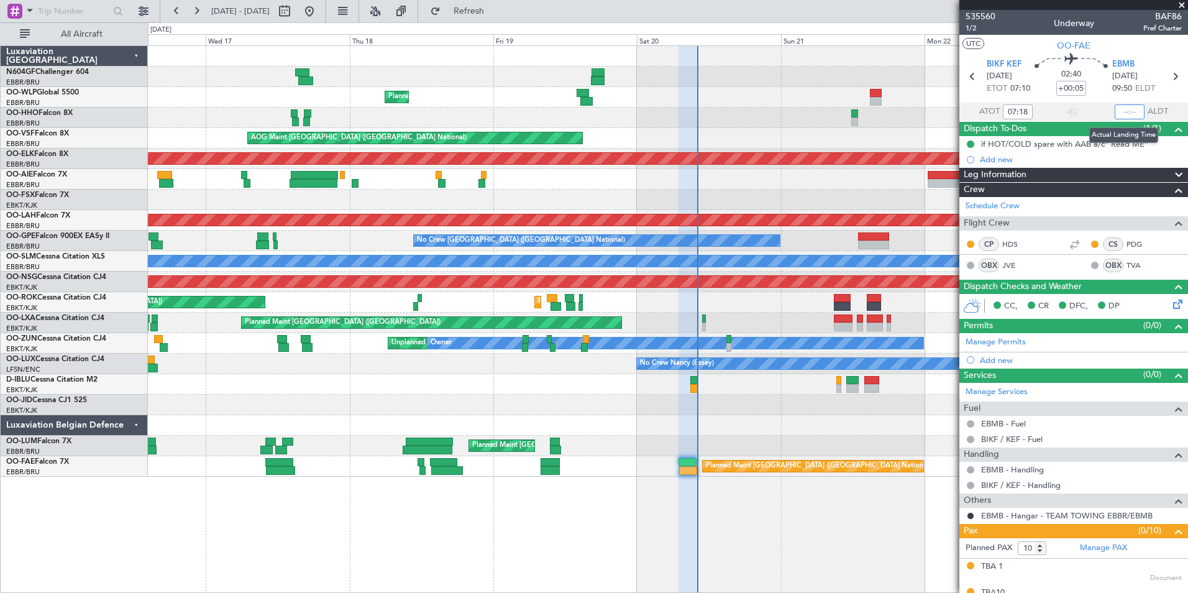
click at [1123, 109] on input "text" at bounding box center [1130, 111] width 30 height 15
click at [1125, 44] on section "UTC OO-FAE" at bounding box center [1073, 44] width 229 height 19
type input "09:59"
click at [771, 197] on div "AOG Maint Kortrijk-[GEOGRAPHIC_DATA]" at bounding box center [667, 199] width 1039 height 21
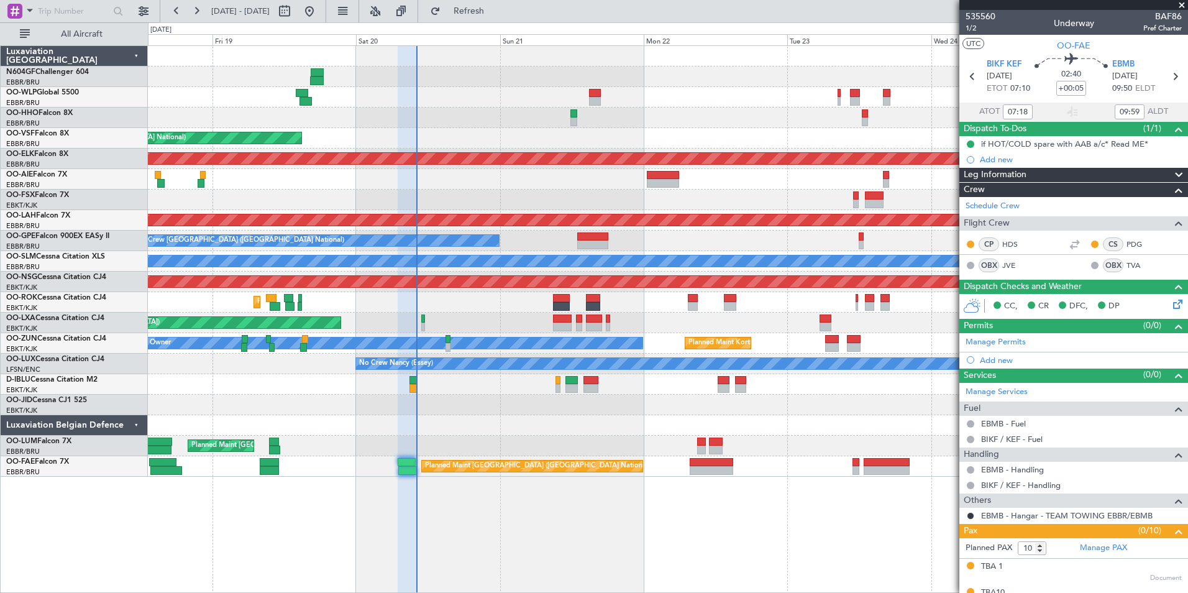
click at [563, 203] on div at bounding box center [667, 199] width 1039 height 21
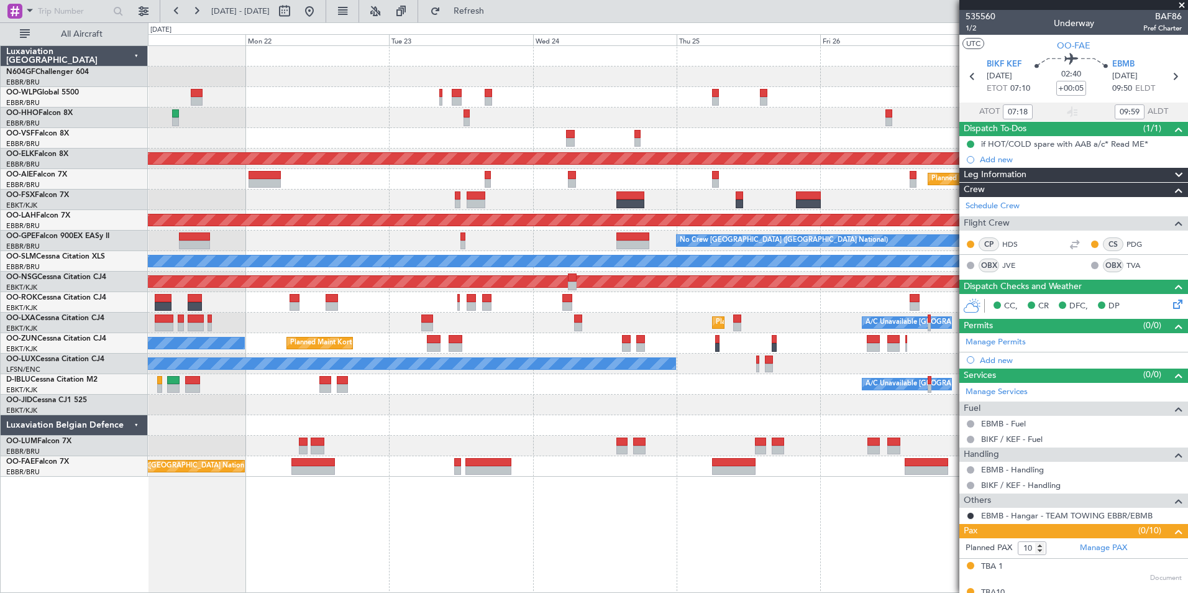
click at [510, 201] on div at bounding box center [667, 199] width 1039 height 21
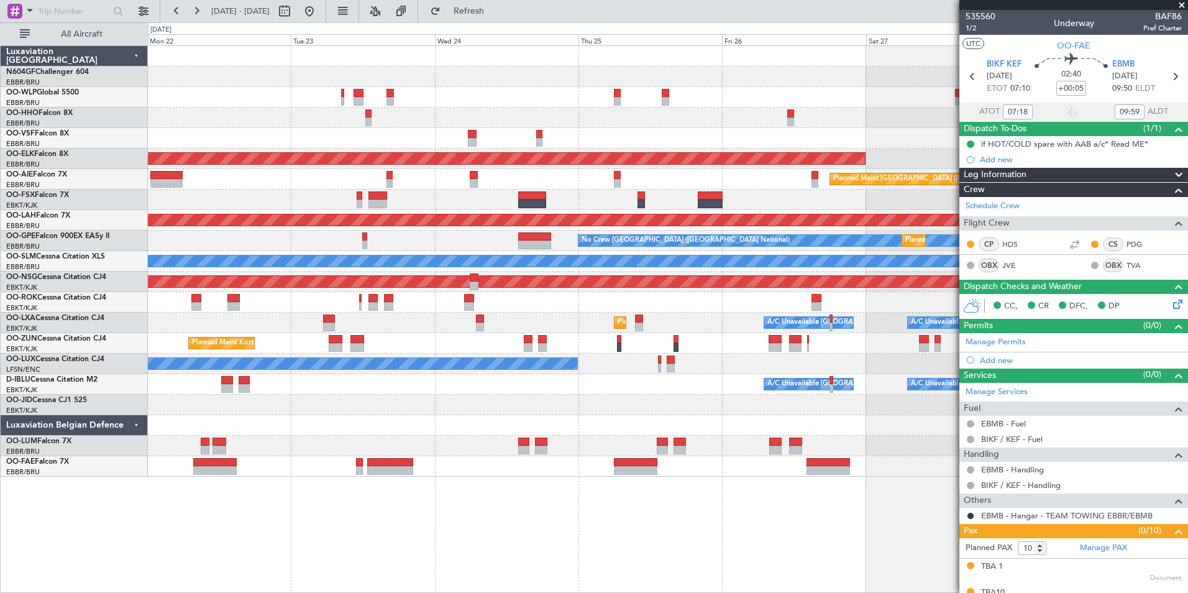
click at [716, 169] on div "Planned Maint [GEOGRAPHIC_DATA] ([GEOGRAPHIC_DATA])" at bounding box center [667, 179] width 1039 height 21
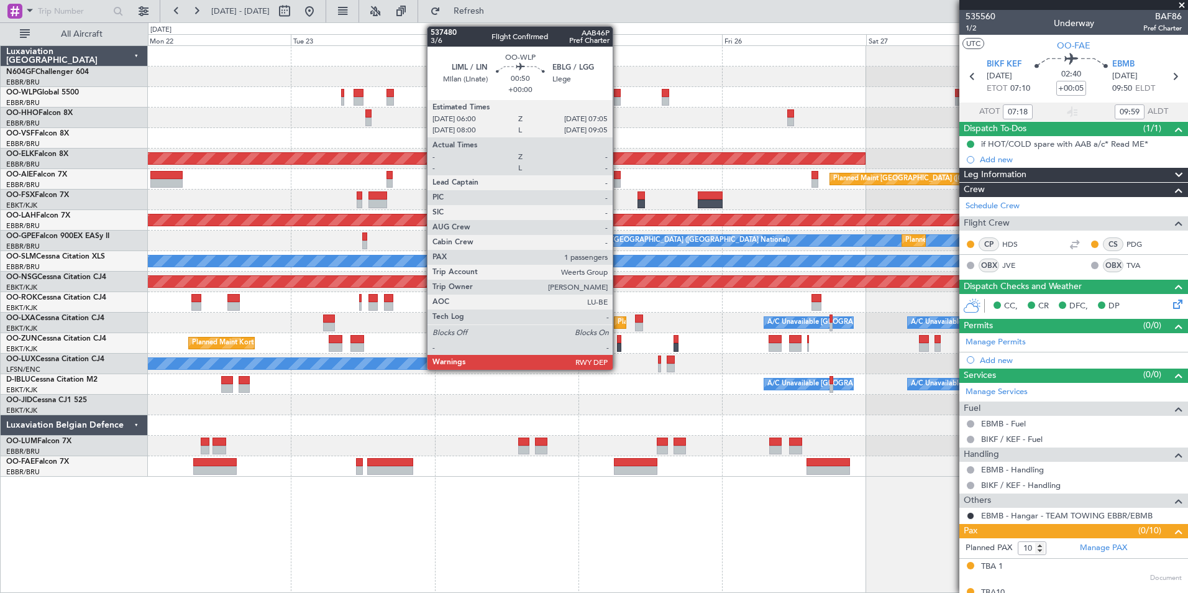
click at [618, 100] on div at bounding box center [617, 101] width 7 height 9
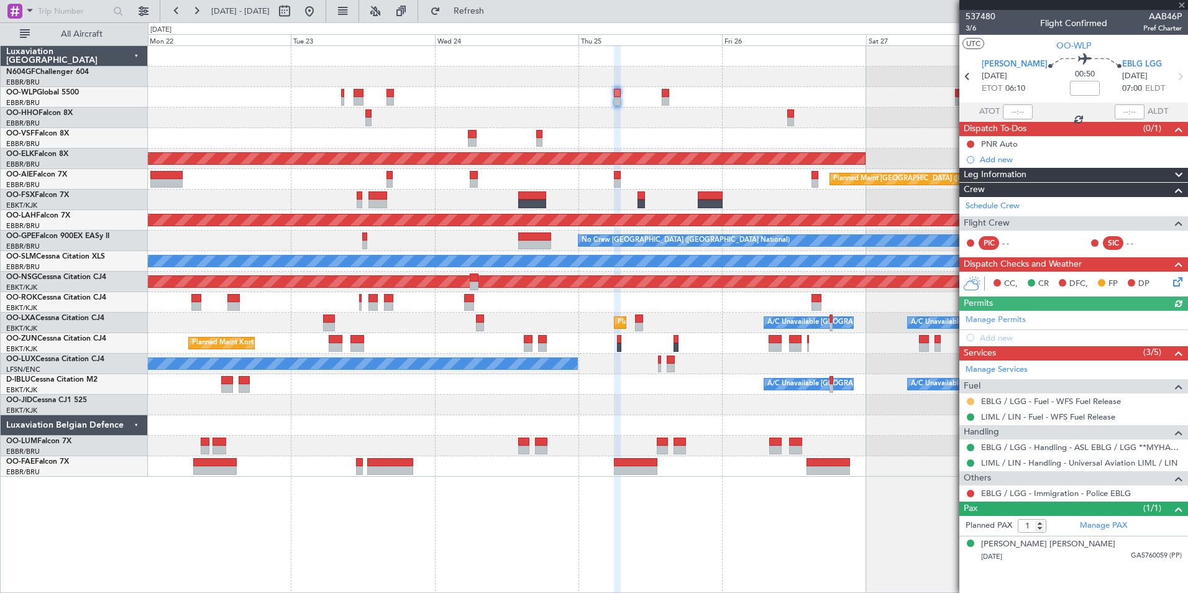
click at [969, 398] on button at bounding box center [970, 401] width 7 height 7
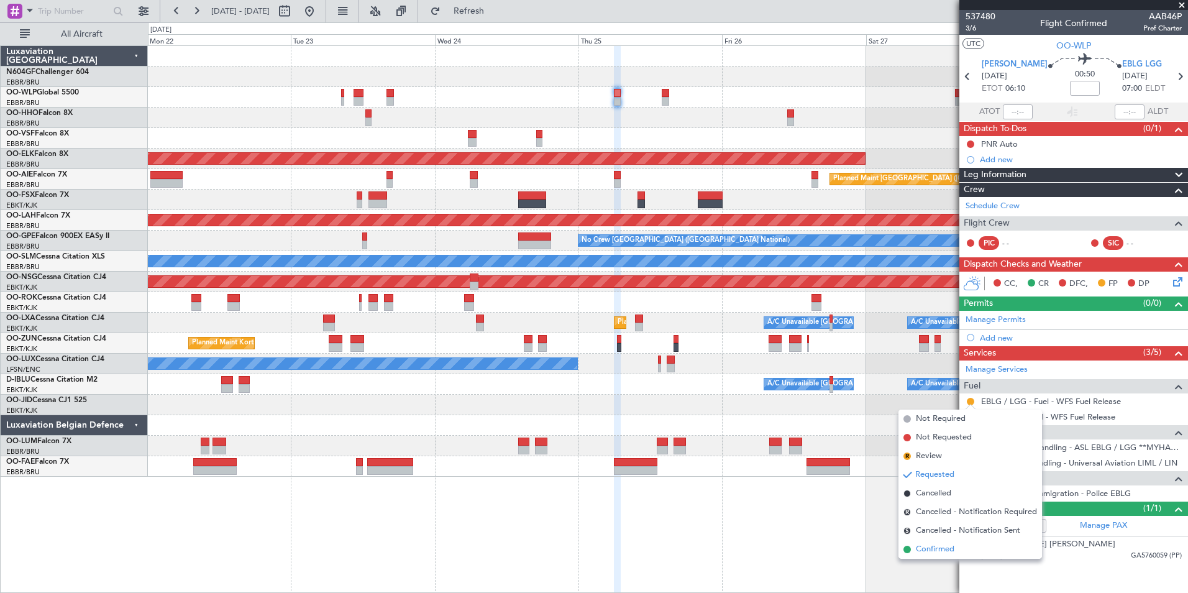
click at [939, 551] on span "Confirmed" at bounding box center [935, 549] width 39 height 12
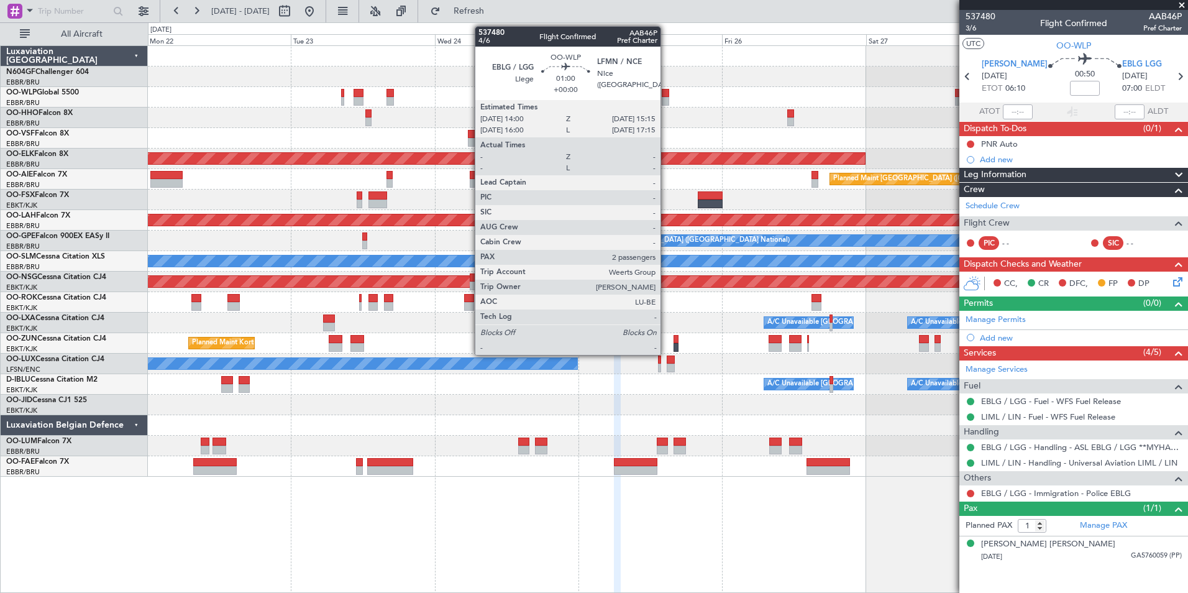
click at [666, 99] on div at bounding box center [666, 101] width 8 height 9
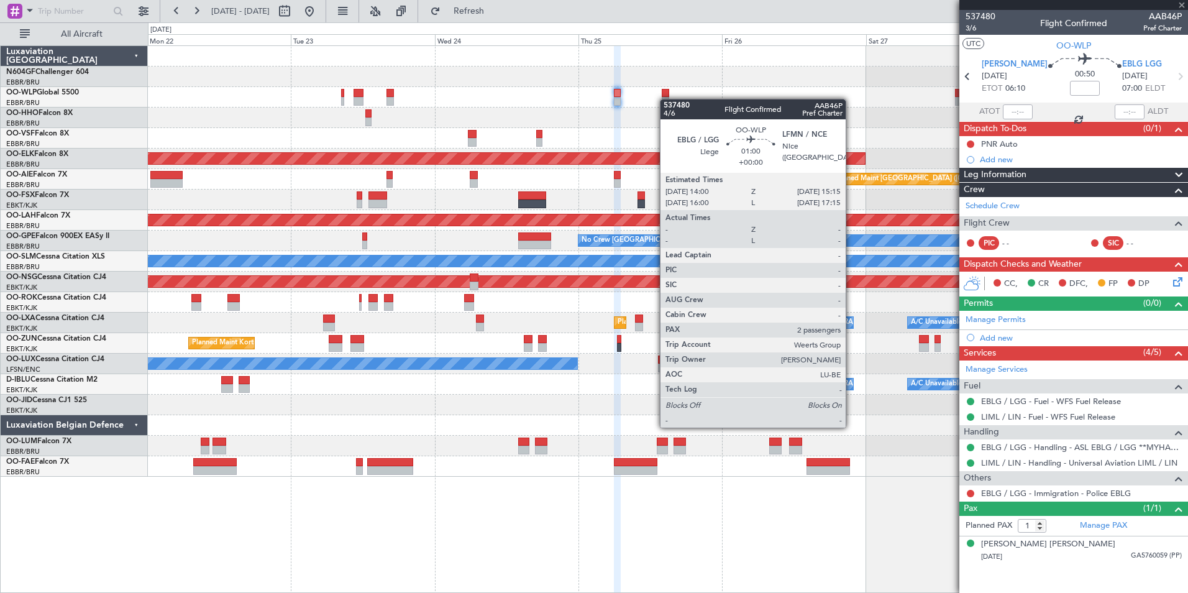
type input "2"
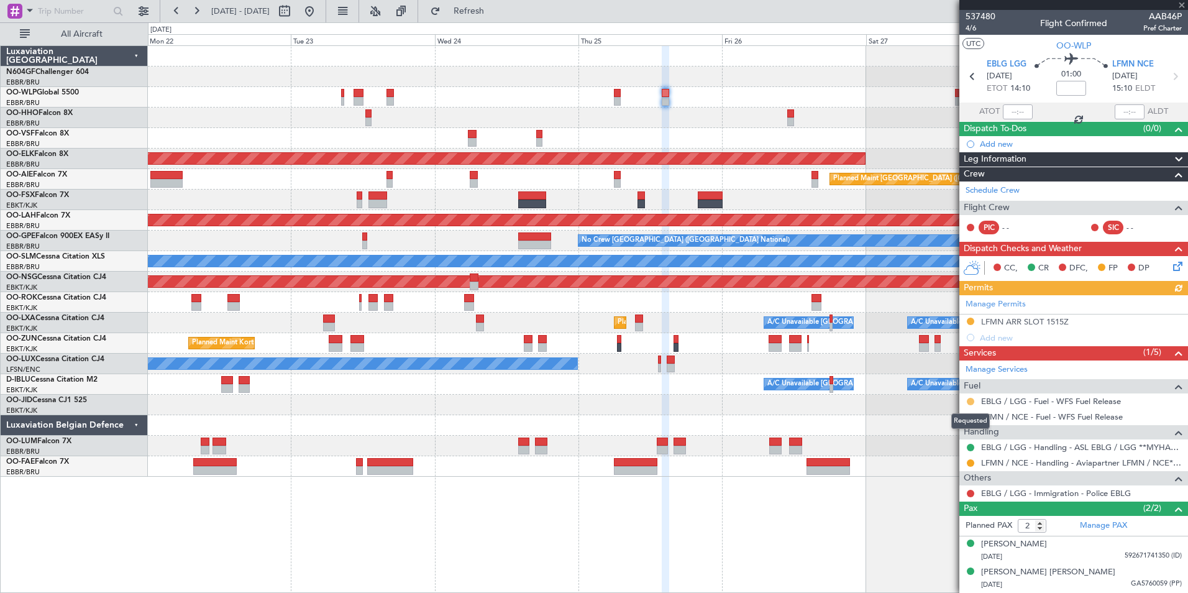
click at [970, 398] on button at bounding box center [970, 401] width 7 height 7
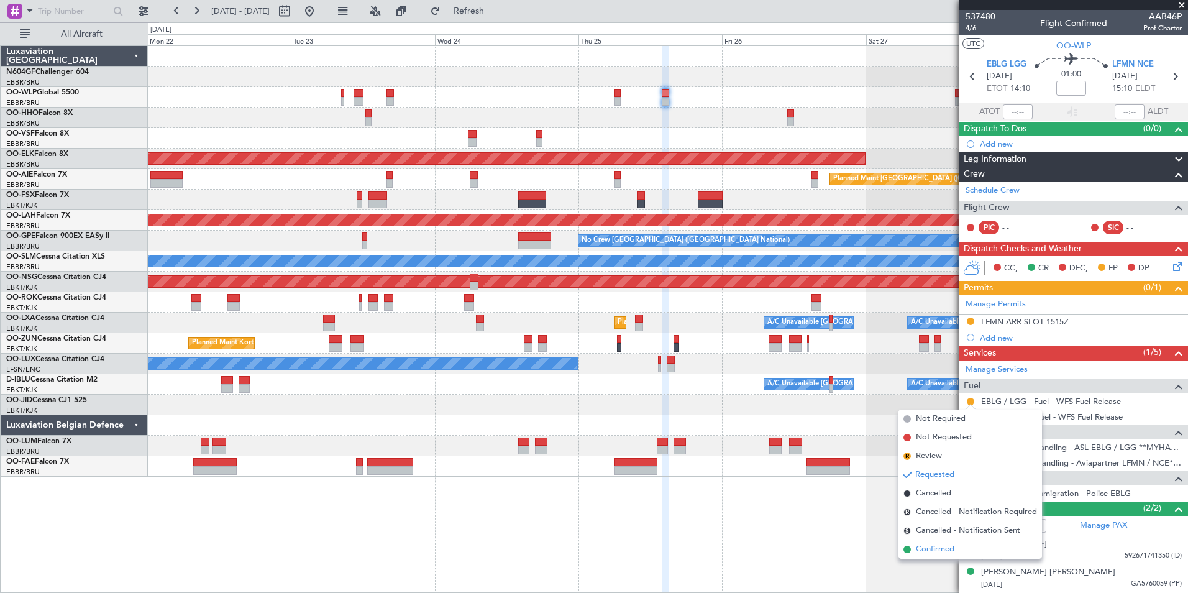
click at [918, 545] on span "Confirmed" at bounding box center [935, 549] width 39 height 12
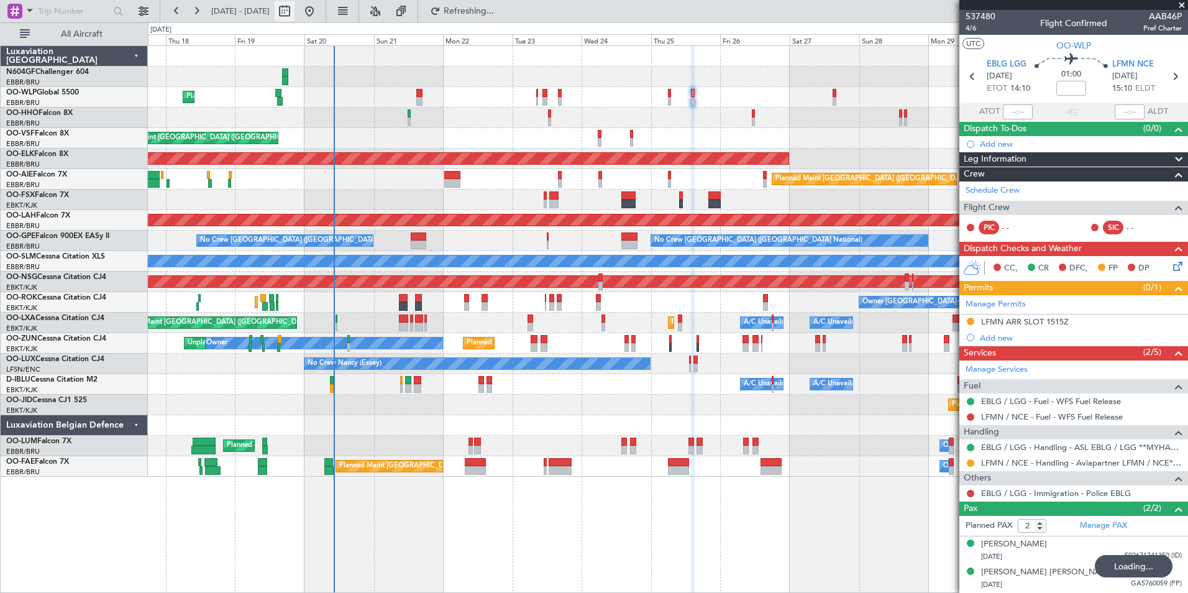
click at [294, 6] on button at bounding box center [285, 11] width 20 height 20
select select "9"
select select "2025"
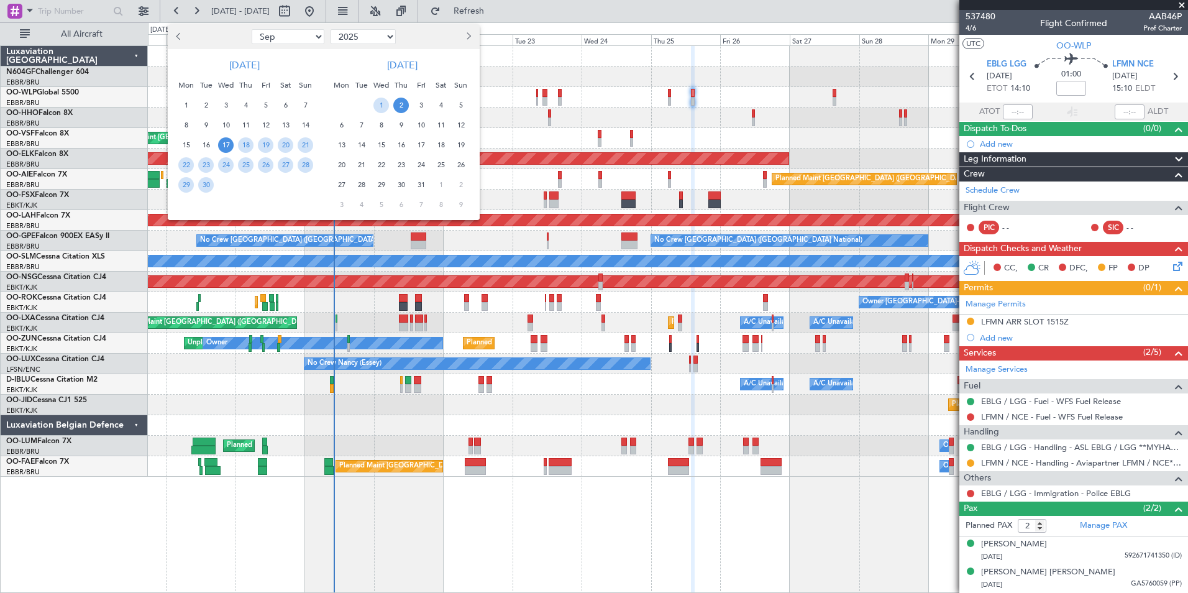
click at [306, 37] on select "Jan Feb Mar Apr May Jun Jul Aug Sep Oct Nov Dec" at bounding box center [288, 36] width 73 height 15
select select "12"
click at [252, 29] on select "Jan Feb Mar Apr May Jun Jul Aug Sep Oct Nov Dec" at bounding box center [288, 36] width 73 height 15
click at [303, 123] on span "14" at bounding box center [306, 125] width 16 height 16
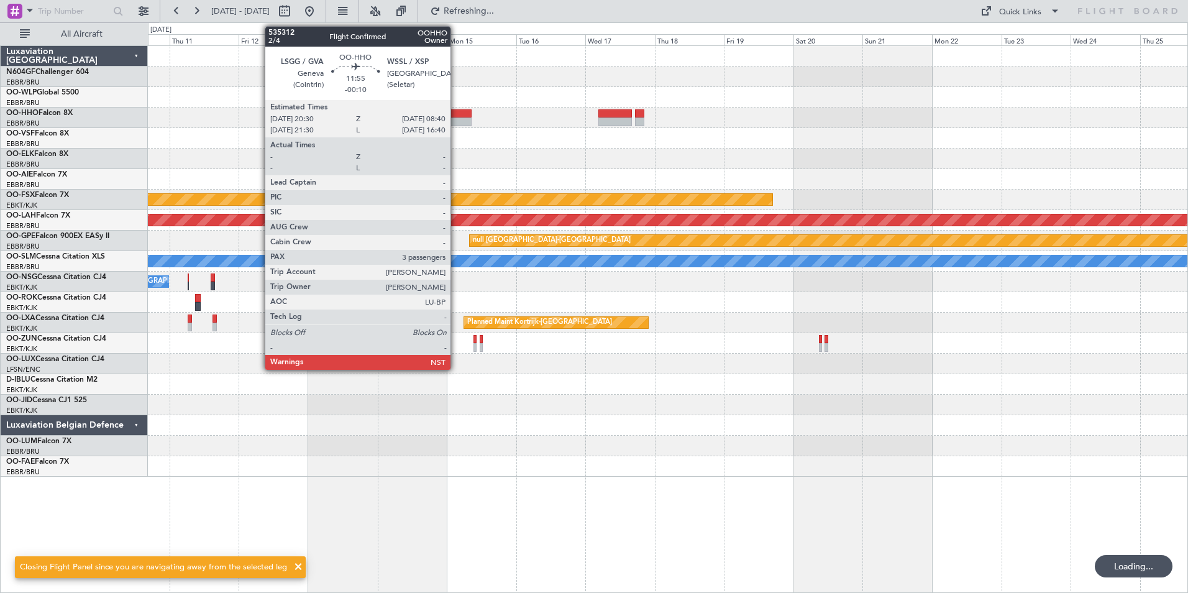
click at [456, 120] on div at bounding box center [453, 121] width 35 height 9
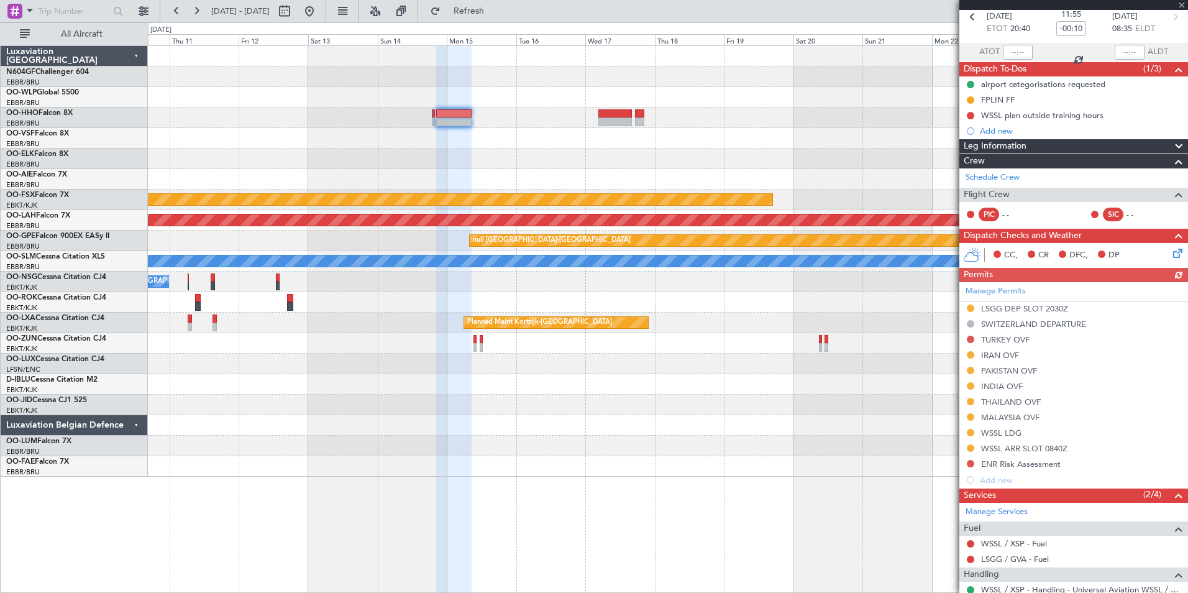
scroll to position [124, 0]
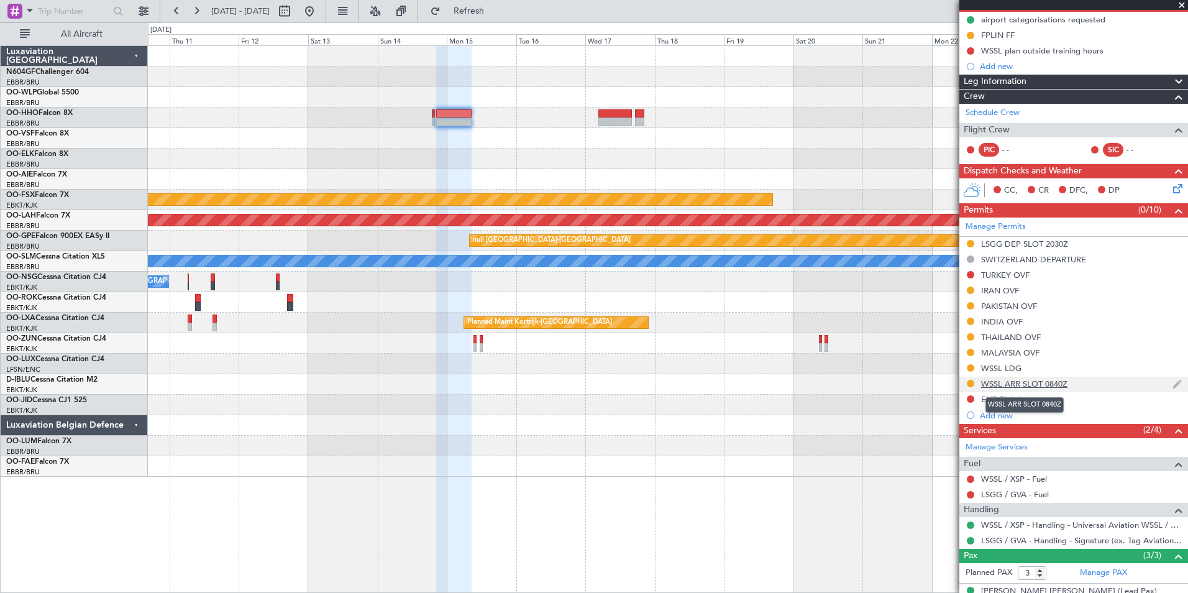
click at [987, 383] on div "WSSL ARR SLOT 0840Z" at bounding box center [1024, 383] width 86 height 11
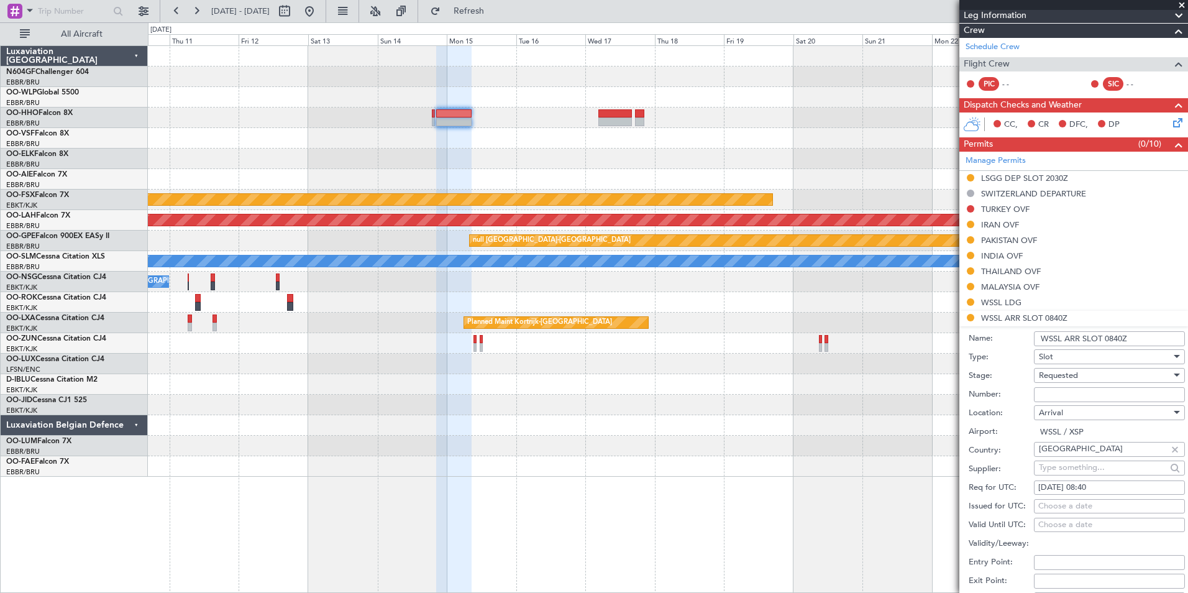
scroll to position [249, 0]
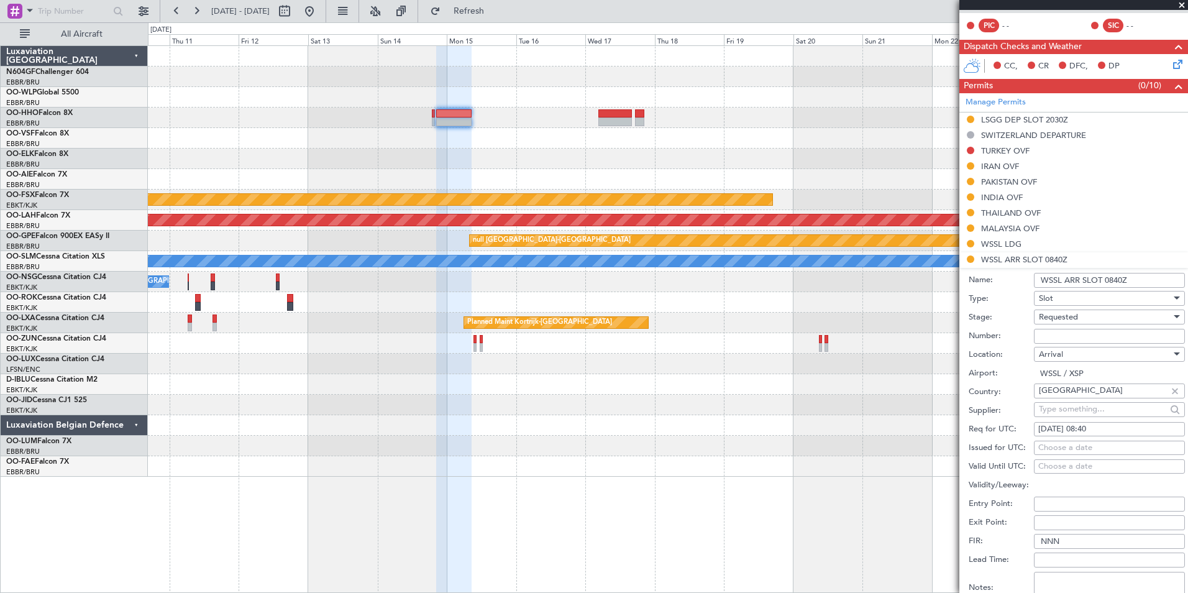
click at [1065, 309] on div "Requested" at bounding box center [1105, 317] width 132 height 19
click at [1082, 412] on span "Received OK" at bounding box center [1104, 410] width 130 height 19
click at [1042, 339] on input "Number:" at bounding box center [1109, 336] width 151 height 15
type input "Approved"
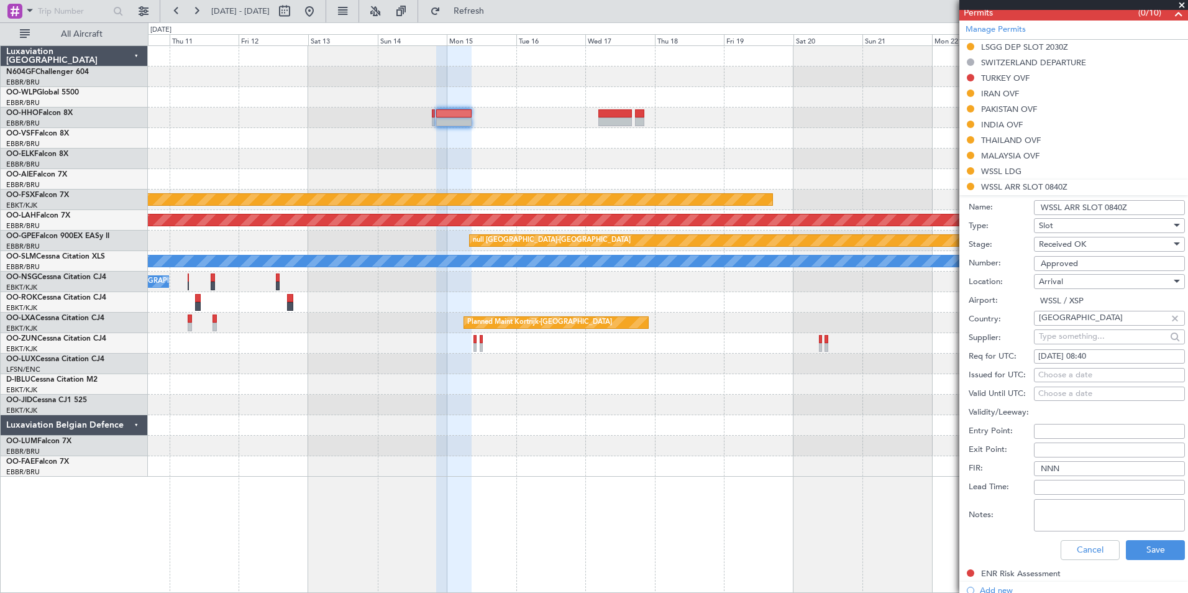
scroll to position [373, 0]
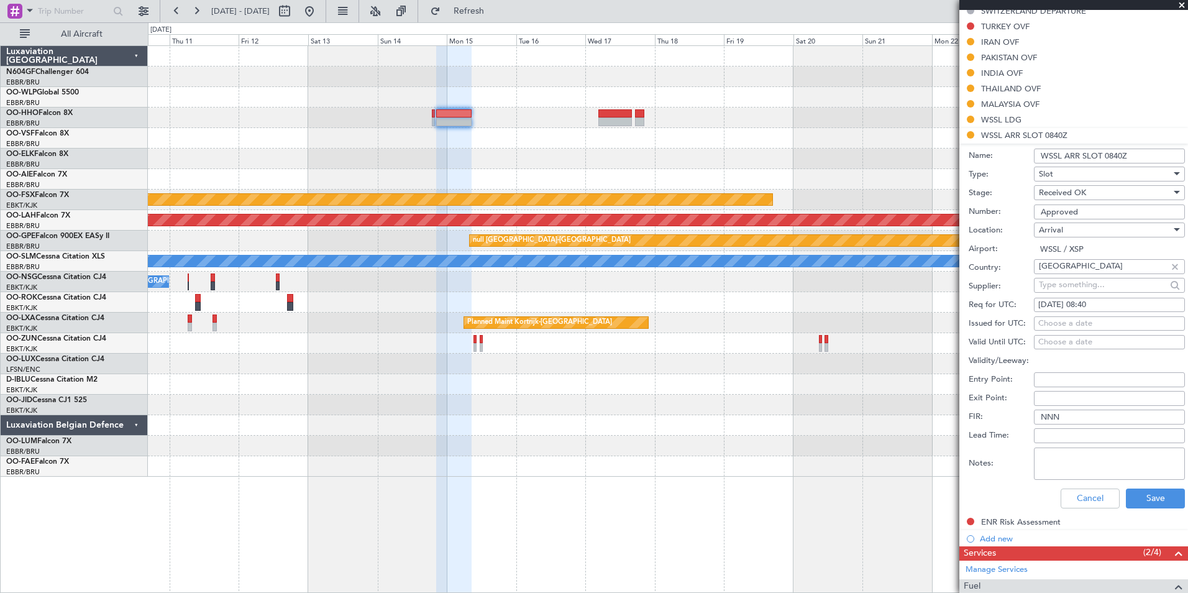
click at [1153, 509] on div "Cancel Save" at bounding box center [1077, 498] width 216 height 32
click at [1146, 506] on button "Save" at bounding box center [1155, 498] width 59 height 20
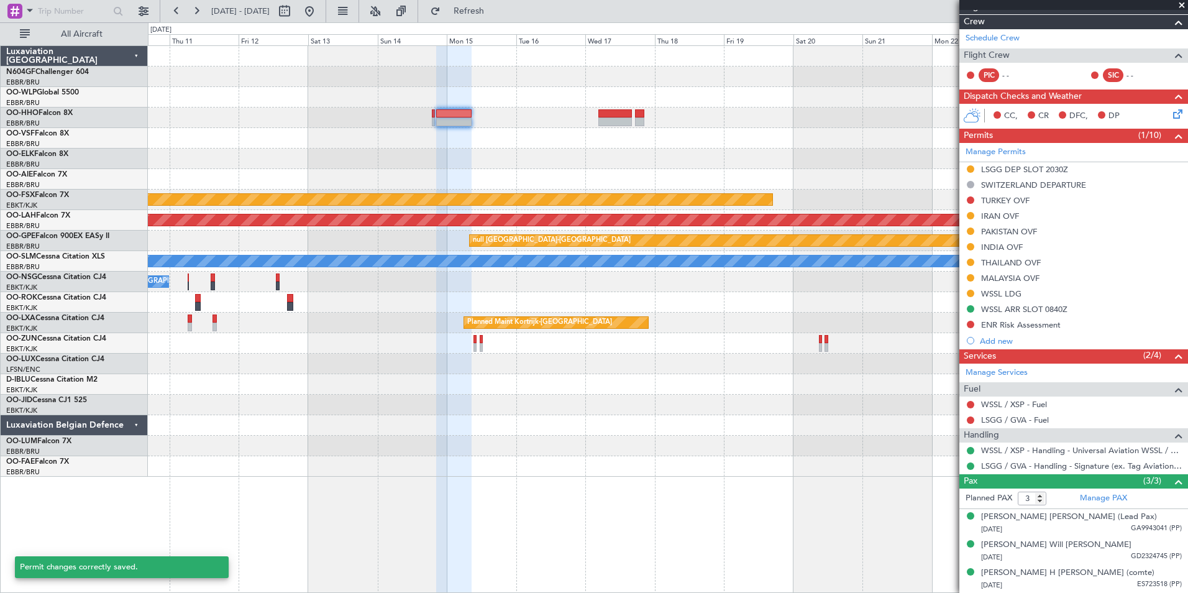
scroll to position [198, 0]
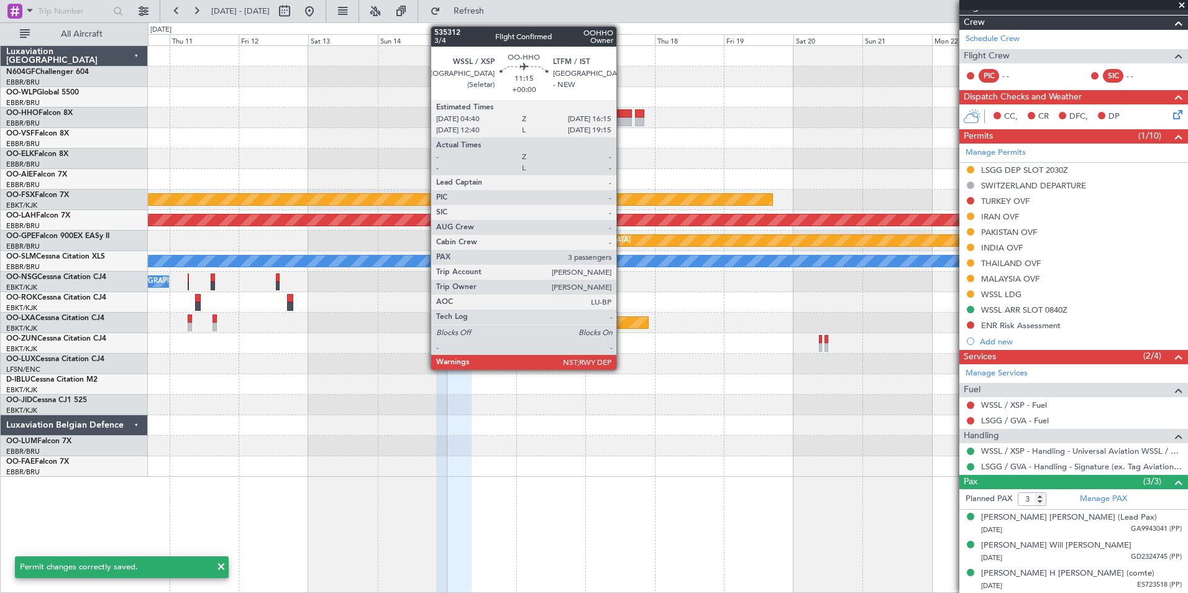
click at [622, 119] on div at bounding box center [615, 121] width 34 height 9
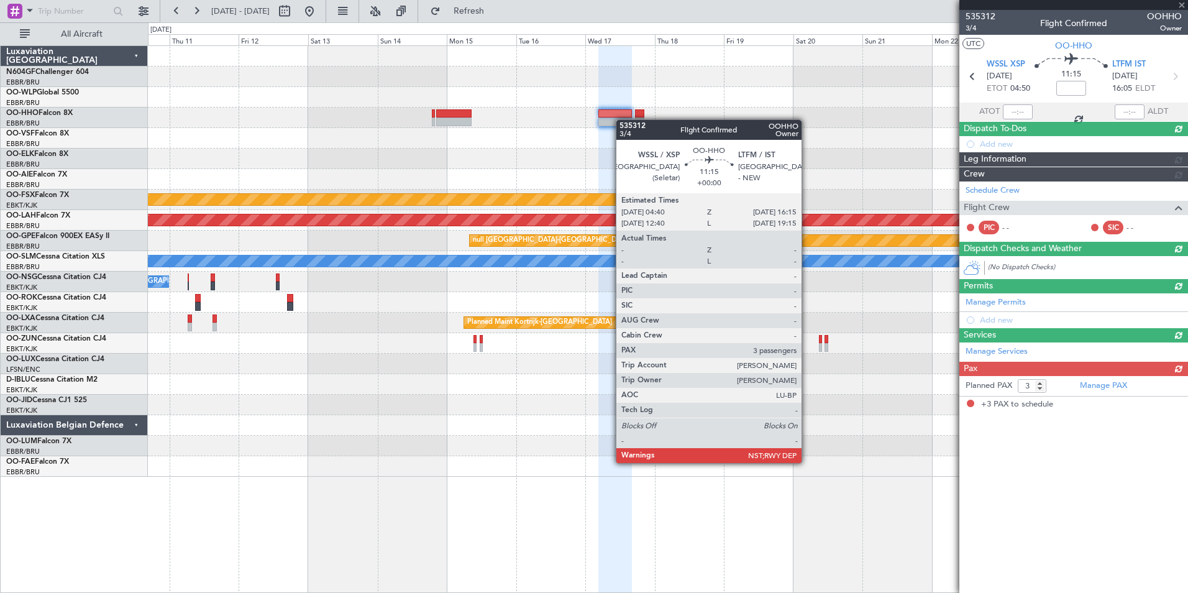
scroll to position [0, 0]
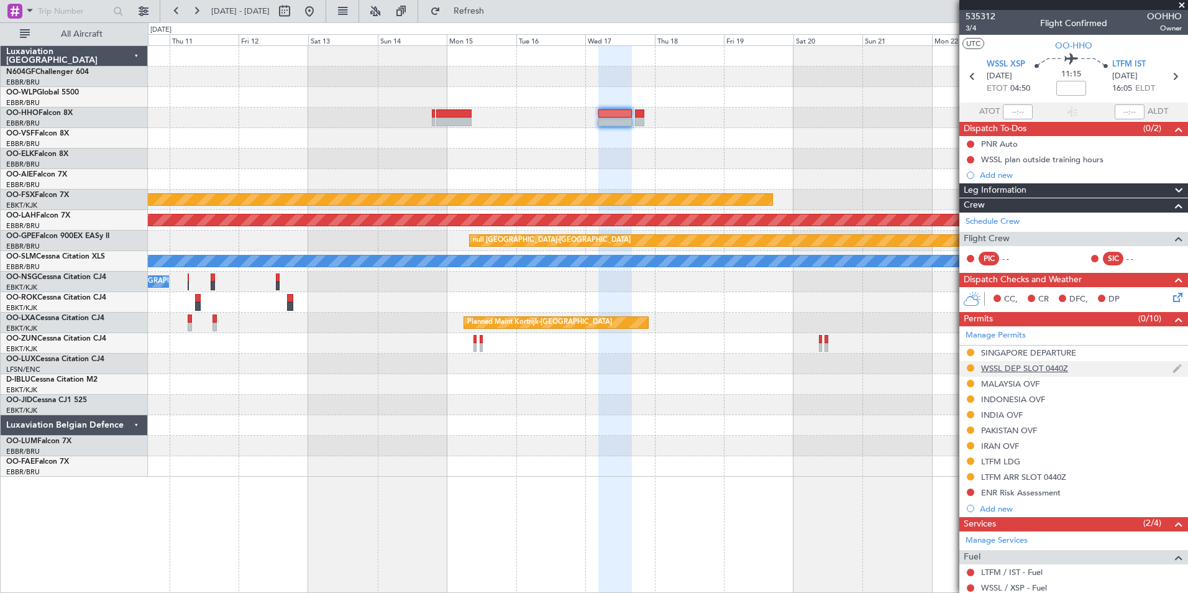
click at [1001, 370] on div "WSSL DEP SLOT 0440Z" at bounding box center [1024, 368] width 87 height 11
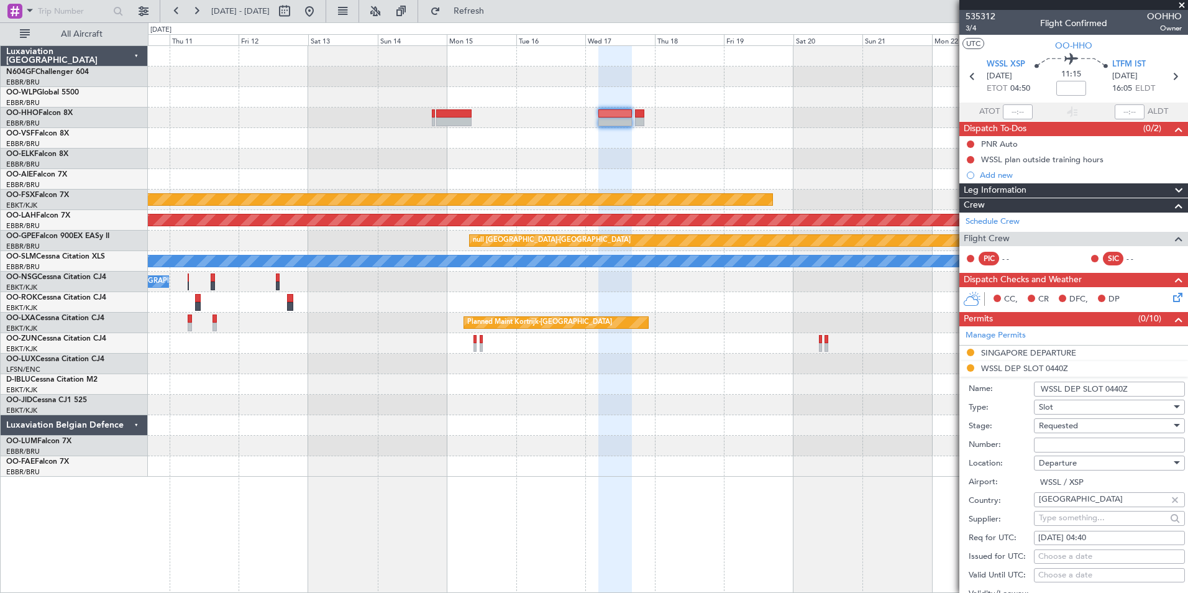
click at [1089, 431] on div "Requested" at bounding box center [1105, 425] width 132 height 19
click at [1094, 515] on span "Received OK" at bounding box center [1104, 519] width 130 height 19
click at [1067, 448] on input "Number:" at bounding box center [1109, 444] width 151 height 15
type input "Approved"
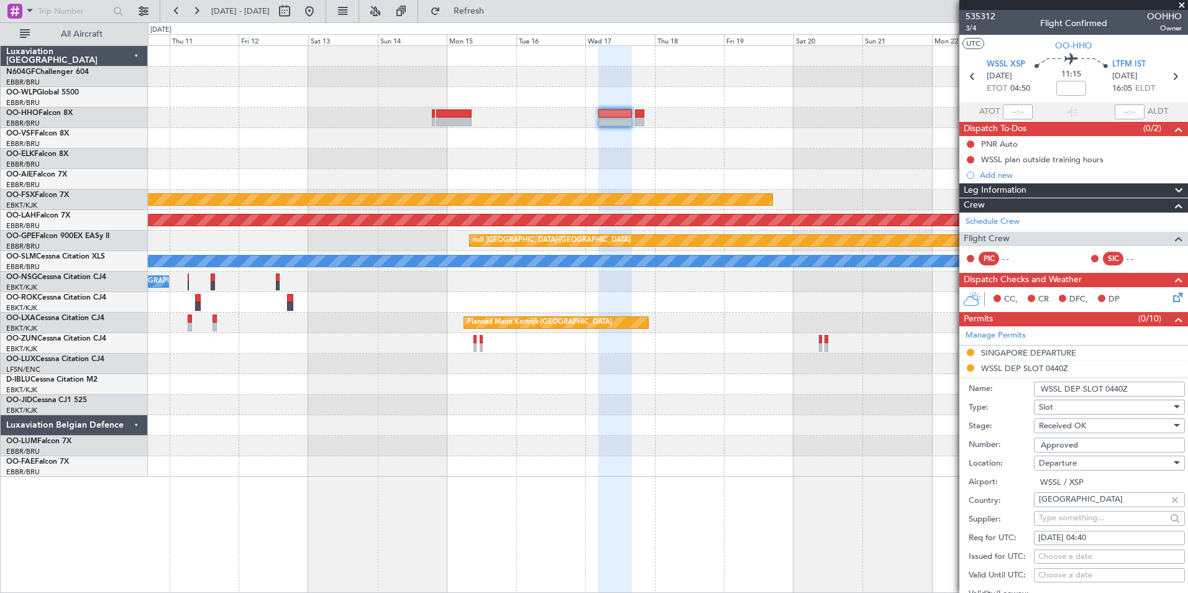
scroll to position [186, 0]
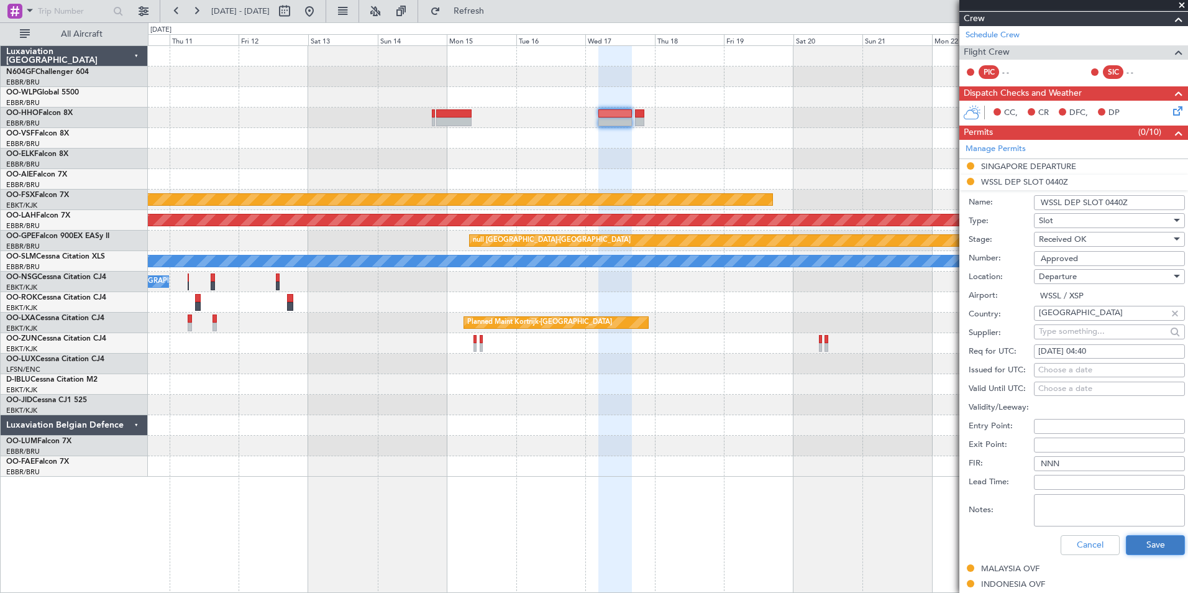
click at [1157, 542] on button "Save" at bounding box center [1155, 545] width 59 height 20
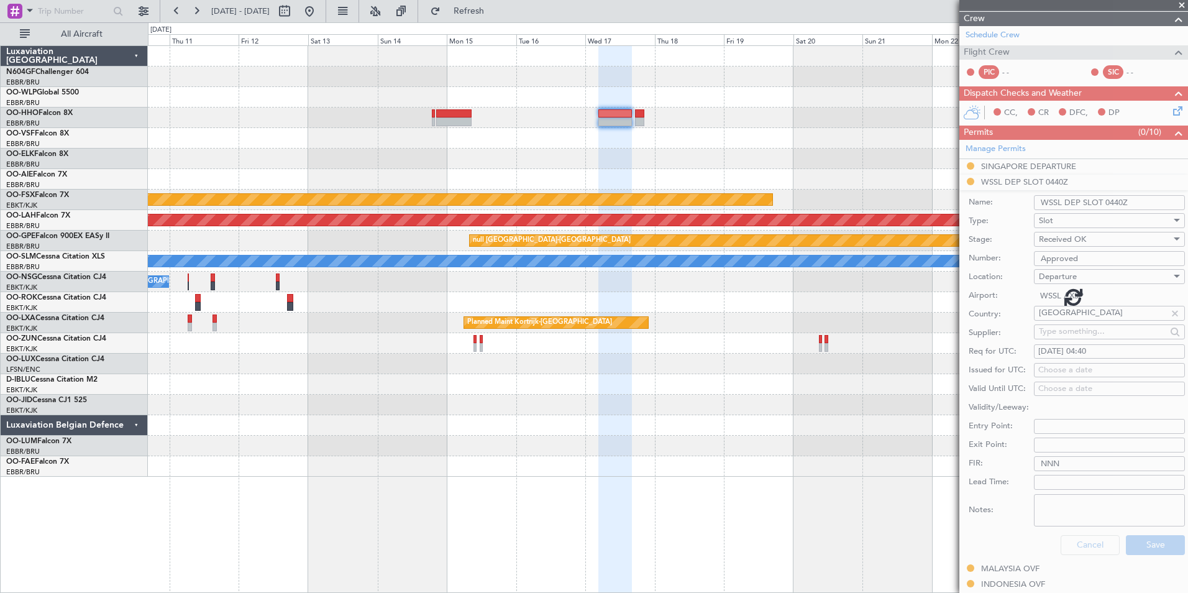
scroll to position [167, 0]
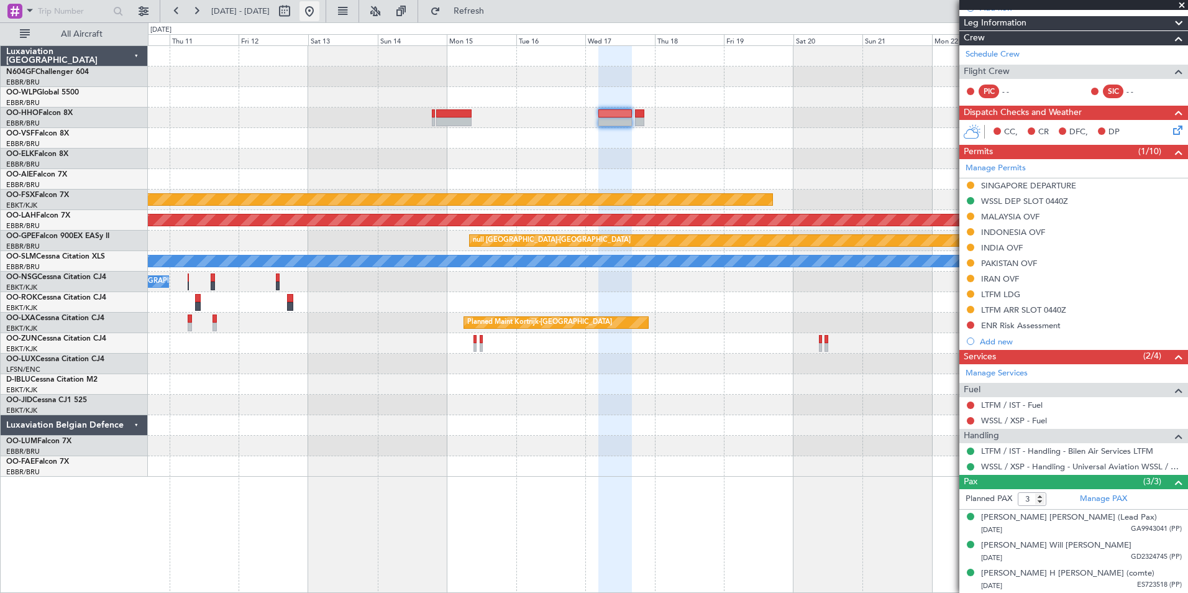
click at [319, 17] on button at bounding box center [309, 11] width 20 height 20
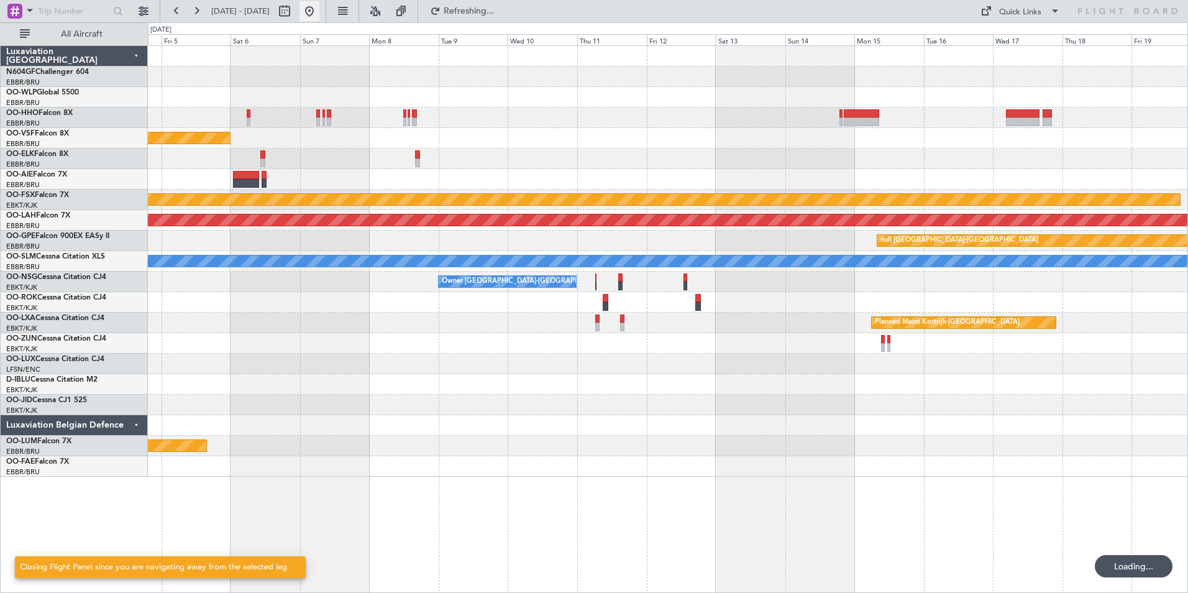
scroll to position [0, 0]
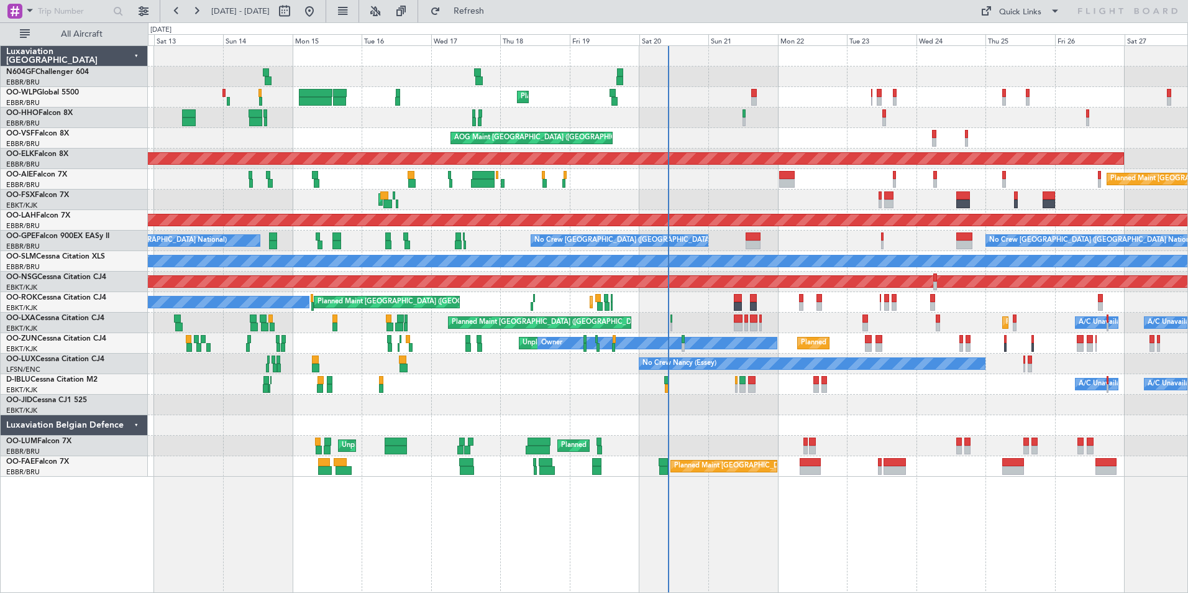
click at [671, 104] on div "Planned Maint Liege Planned Maint Liege" at bounding box center [667, 97] width 1039 height 21
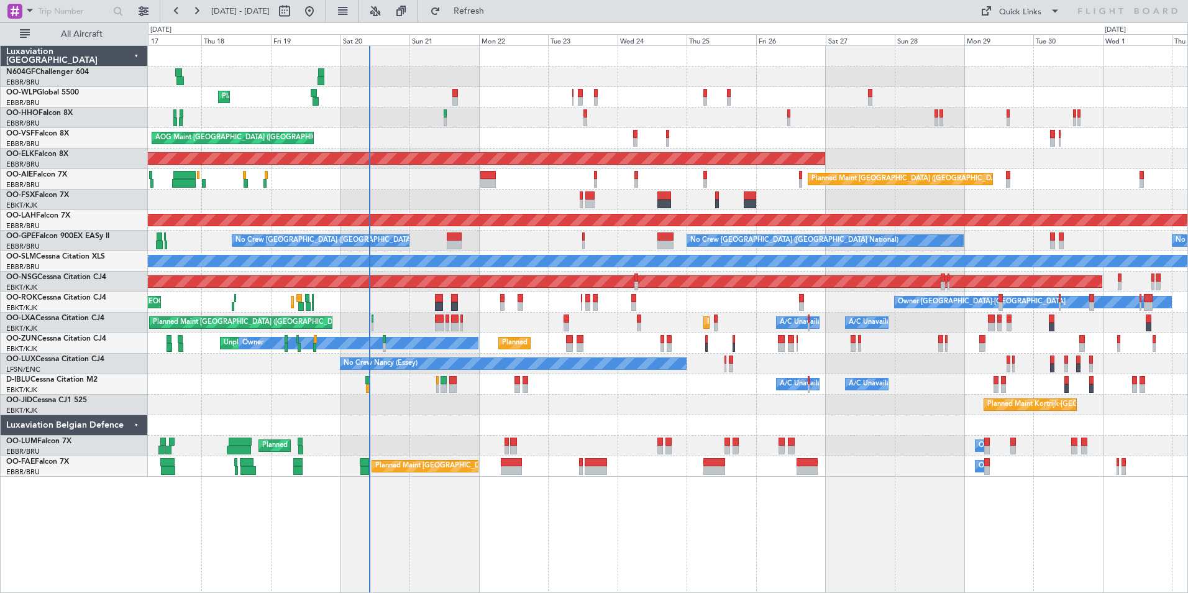
click at [605, 110] on div "Planned Maint Liege AOG Maint Brussels (Brussels National) Planned Maint Kortri…" at bounding box center [667, 261] width 1039 height 431
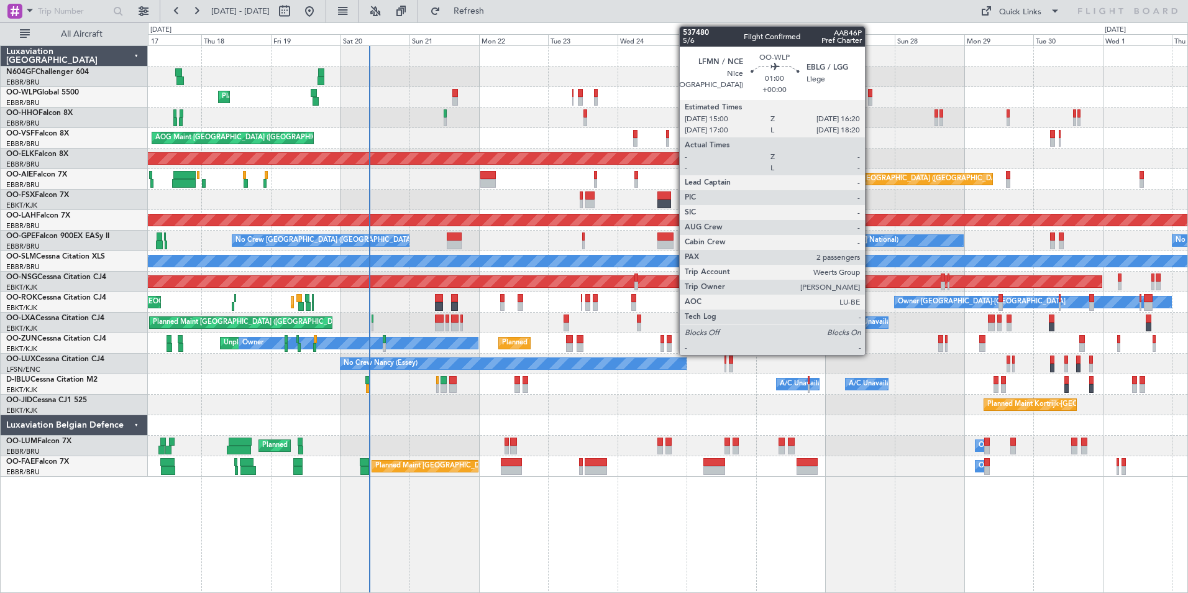
click at [870, 100] on div at bounding box center [870, 101] width 4 height 9
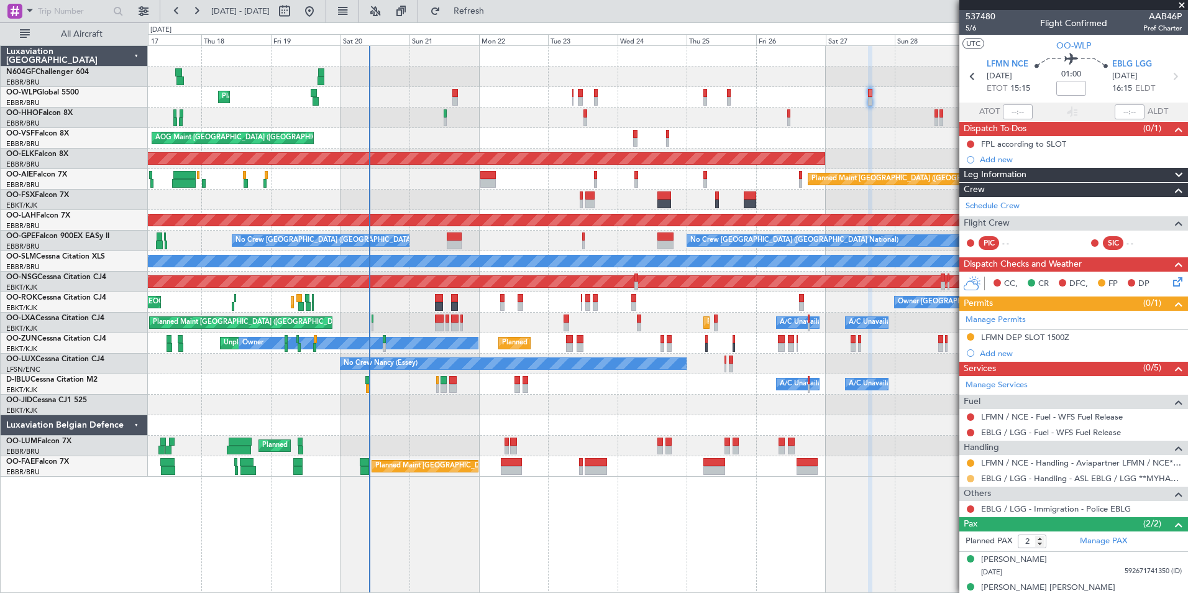
click at [971, 478] on button at bounding box center [970, 478] width 7 height 7
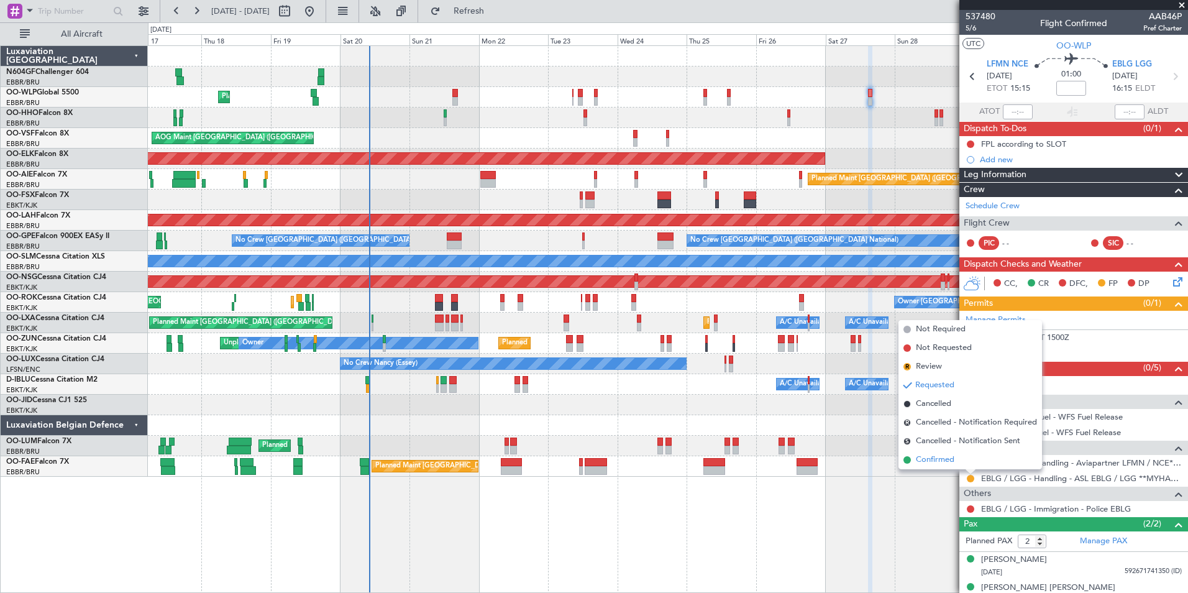
click at [940, 463] on span "Confirmed" at bounding box center [935, 460] width 39 height 12
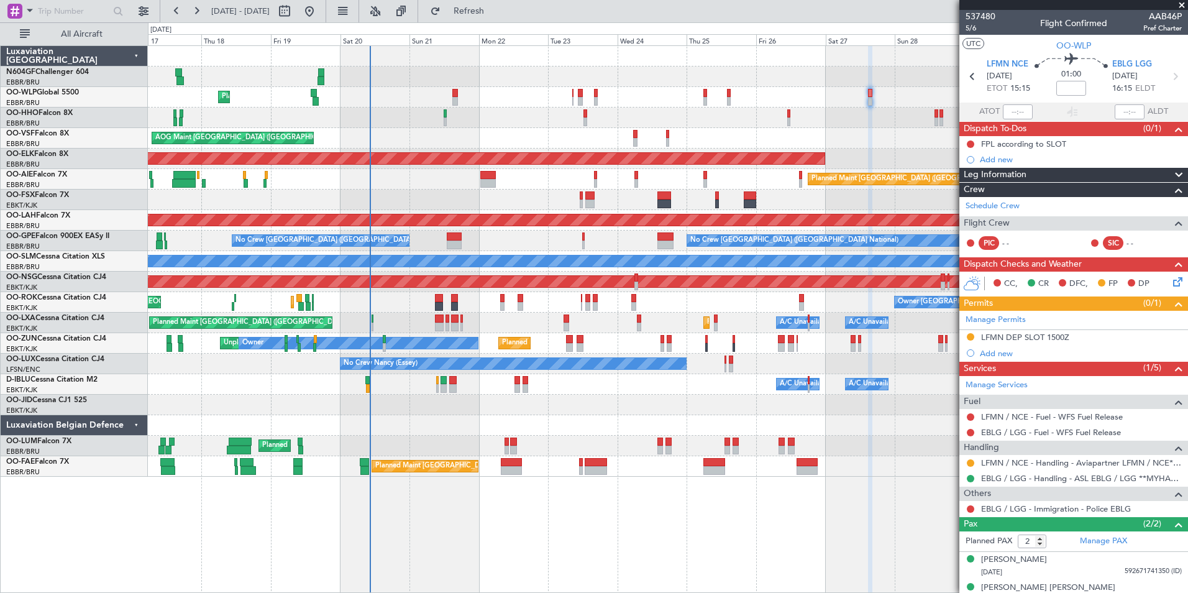
click at [562, 442] on div "Owner Melsbroek Air Base Planned Maint Brussels (Brussels National) Unplanned M…" at bounding box center [667, 446] width 1039 height 21
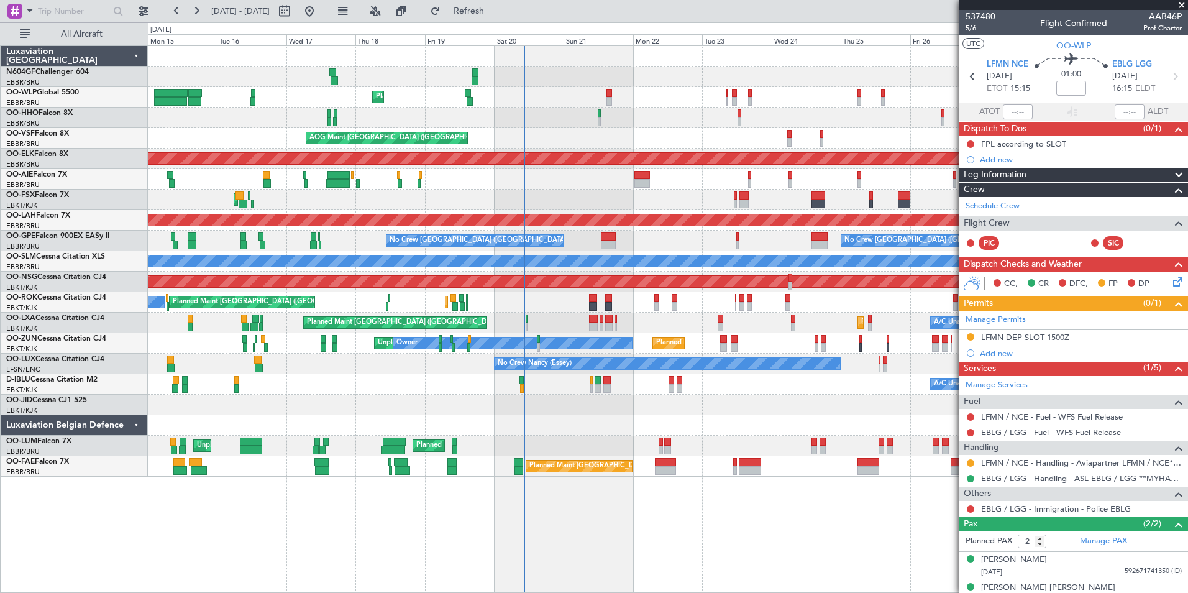
click at [600, 408] on div "Planned Maint Kortrijk-[GEOGRAPHIC_DATA]" at bounding box center [667, 404] width 1039 height 21
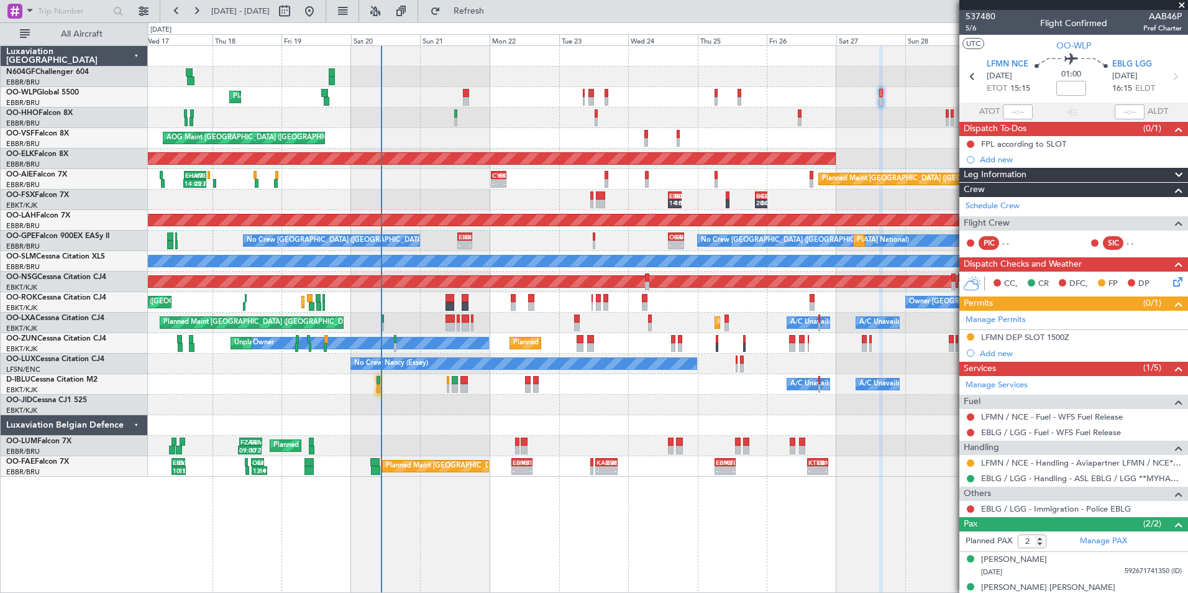
click at [778, 499] on div "Planned Maint Liege RJAA 02:30 Z UBBB 13:50 Z 02:30 Z 13:45 Z 14:10 Z 18:45 Z U…" at bounding box center [668, 318] width 1040 height 547
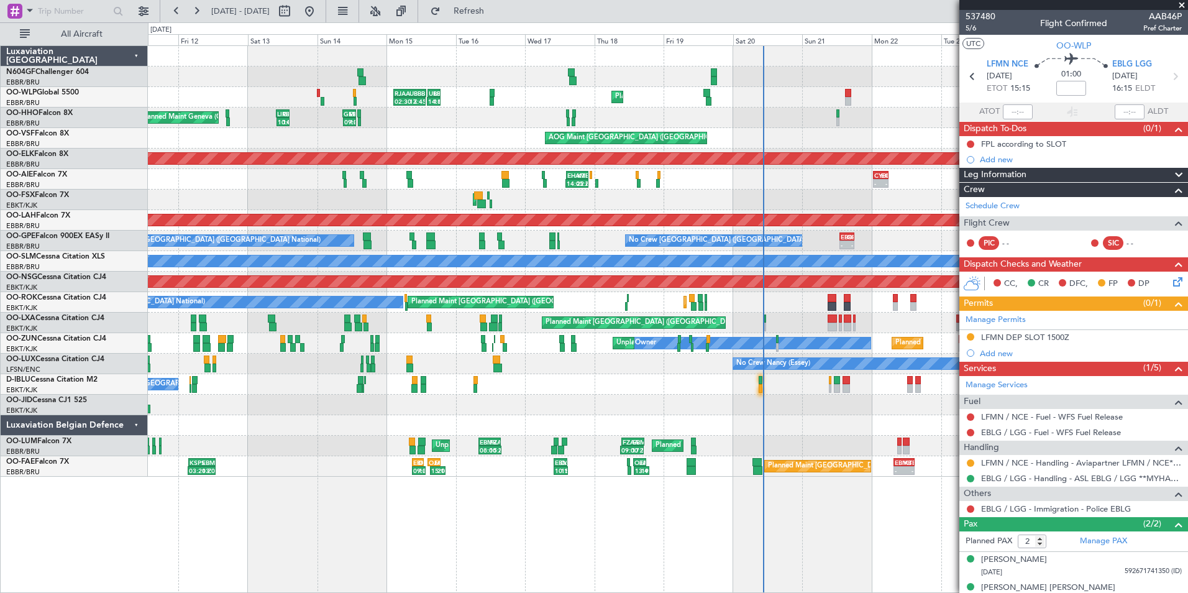
click at [583, 507] on div "Planned Maint Liege 14:10 Z 18:45 Z UBBB 14:20 Z LIML 18:50 Z RJAA 02:30 Z UBBB…" at bounding box center [668, 318] width 1040 height 547
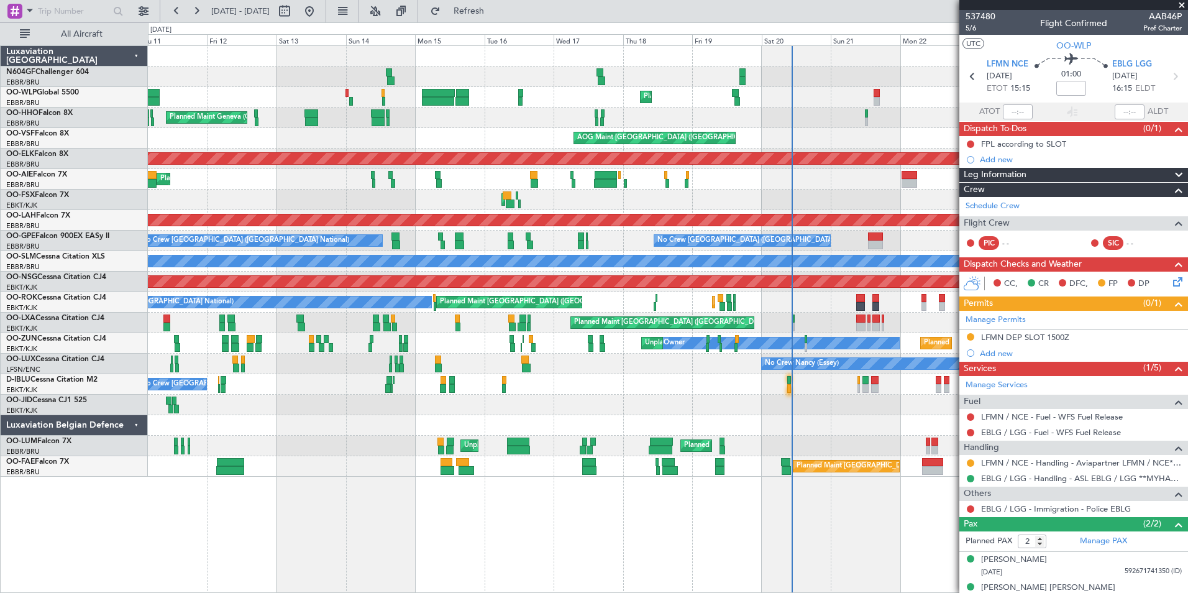
click at [591, 483] on div "Planned Maint Liege Planned Maint Liege Planned Maint Geneva (Cointrin) AOG Mai…" at bounding box center [668, 318] width 1040 height 547
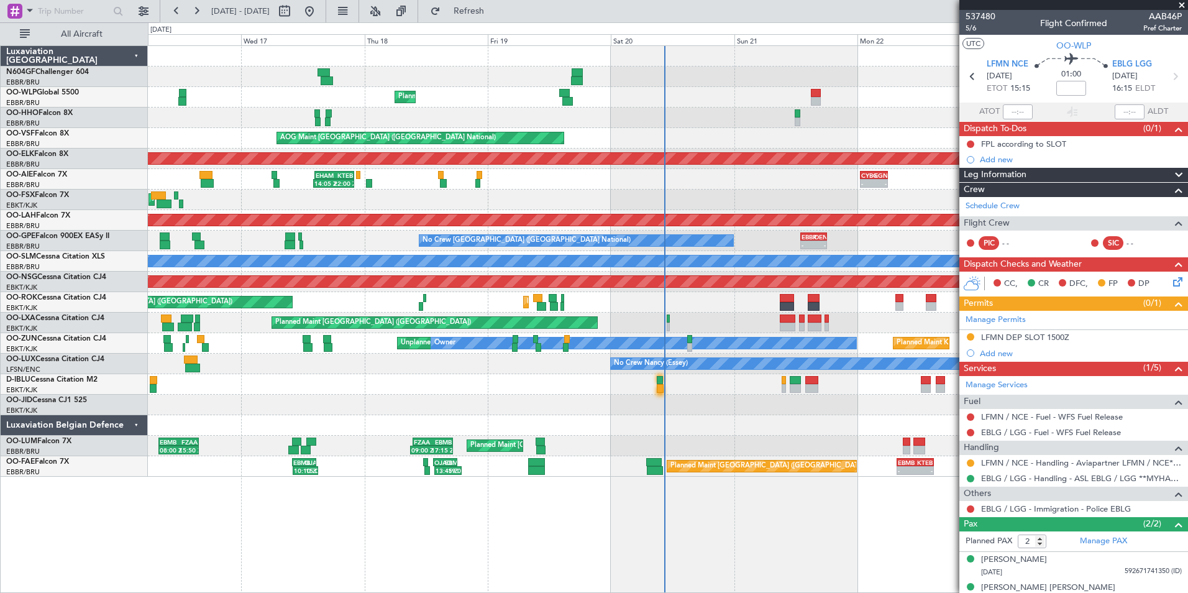
click at [571, 404] on div "Planned Maint Liege UBBB 14:20 Z LIML 18:50 Z 14:10 Z 18:45 Z RJAA 02:30 Z UBBB…" at bounding box center [667, 261] width 1039 height 431
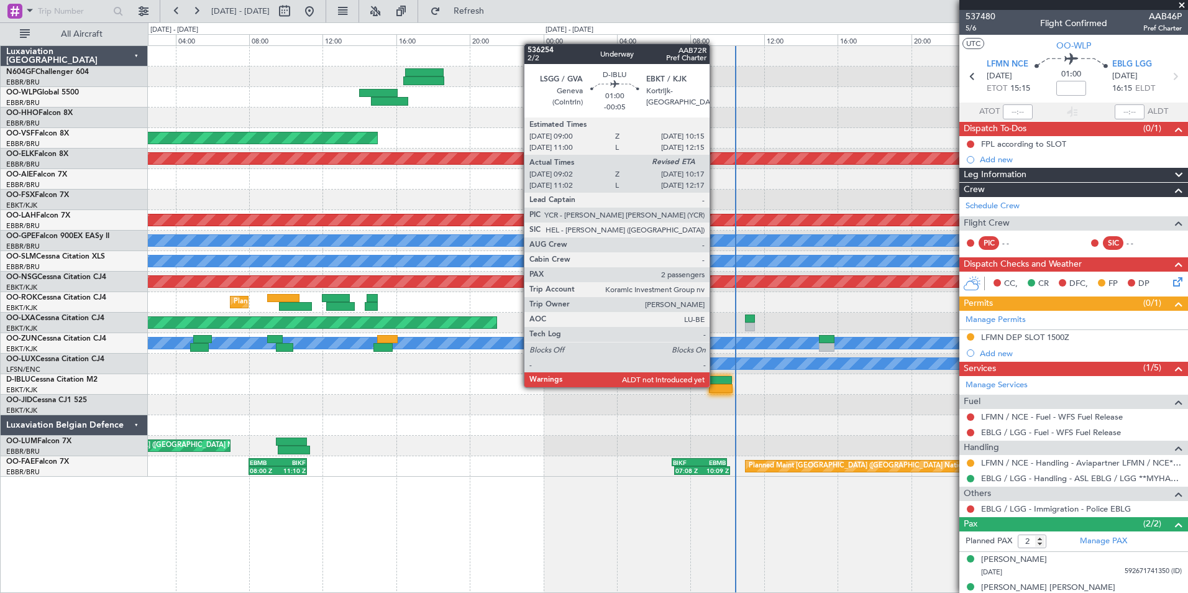
click at [715, 386] on div at bounding box center [721, 388] width 24 height 9
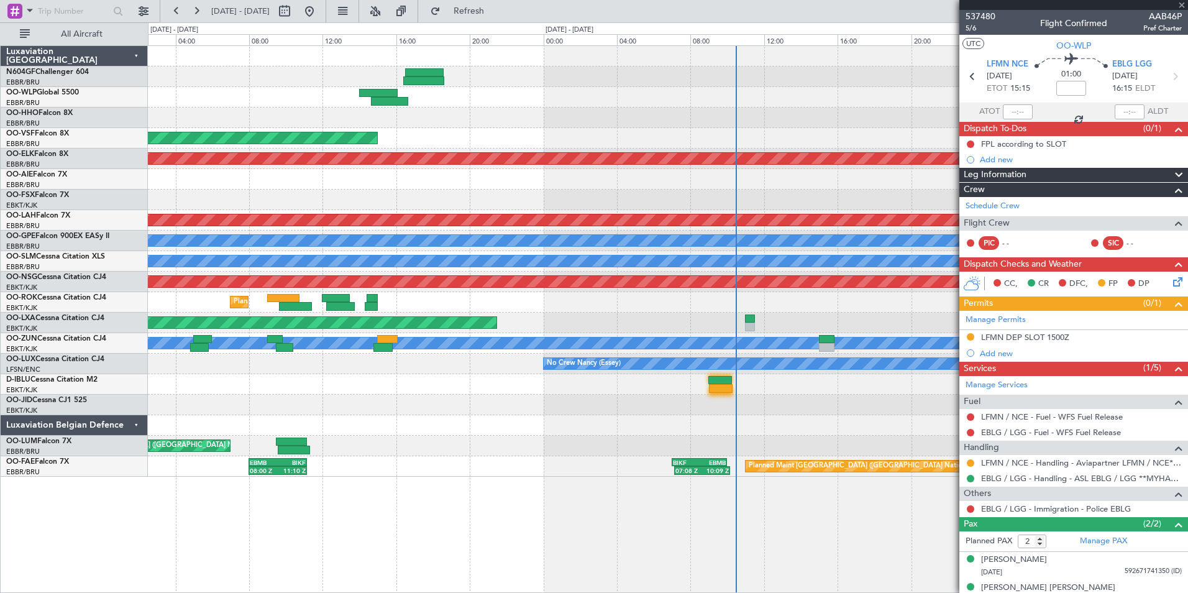
type input "-00:05"
type input "09:12"
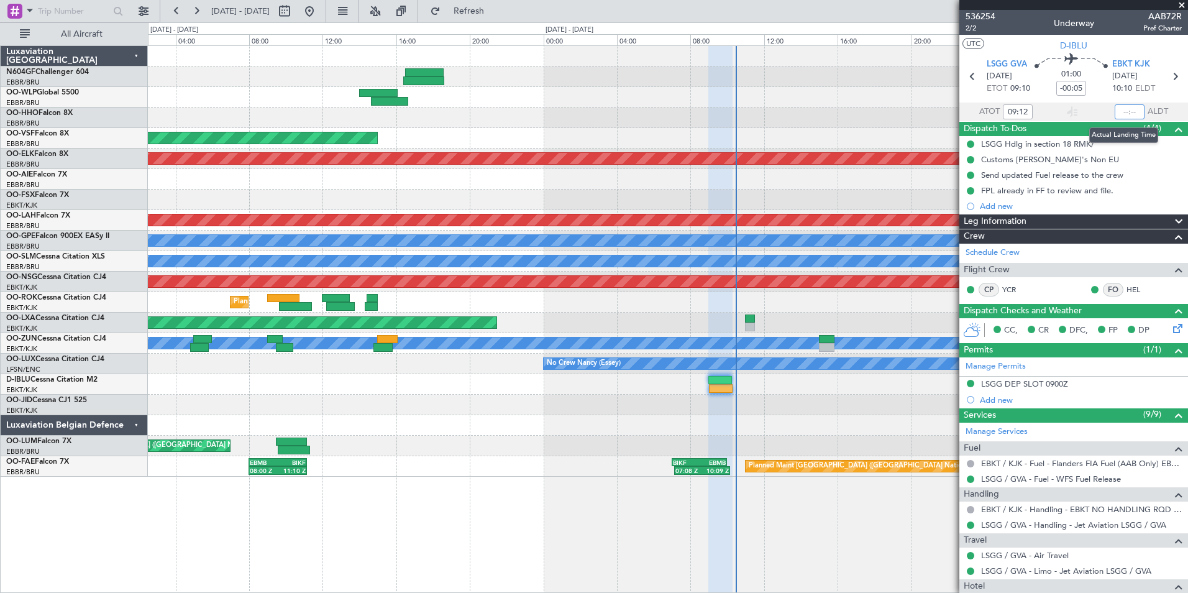
click at [1124, 109] on input "text" at bounding box center [1130, 111] width 30 height 15
click at [1108, 43] on section "UTC D-IBLU" at bounding box center [1073, 44] width 229 height 19
type input "10:15"
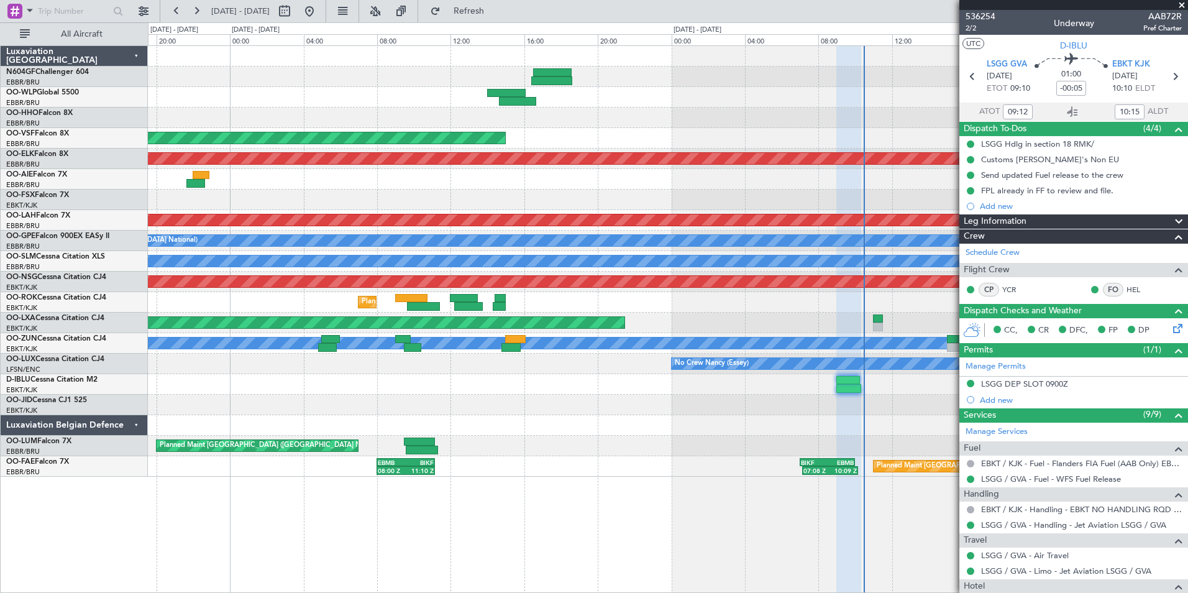
click at [765, 384] on div at bounding box center [667, 384] width 1039 height 21
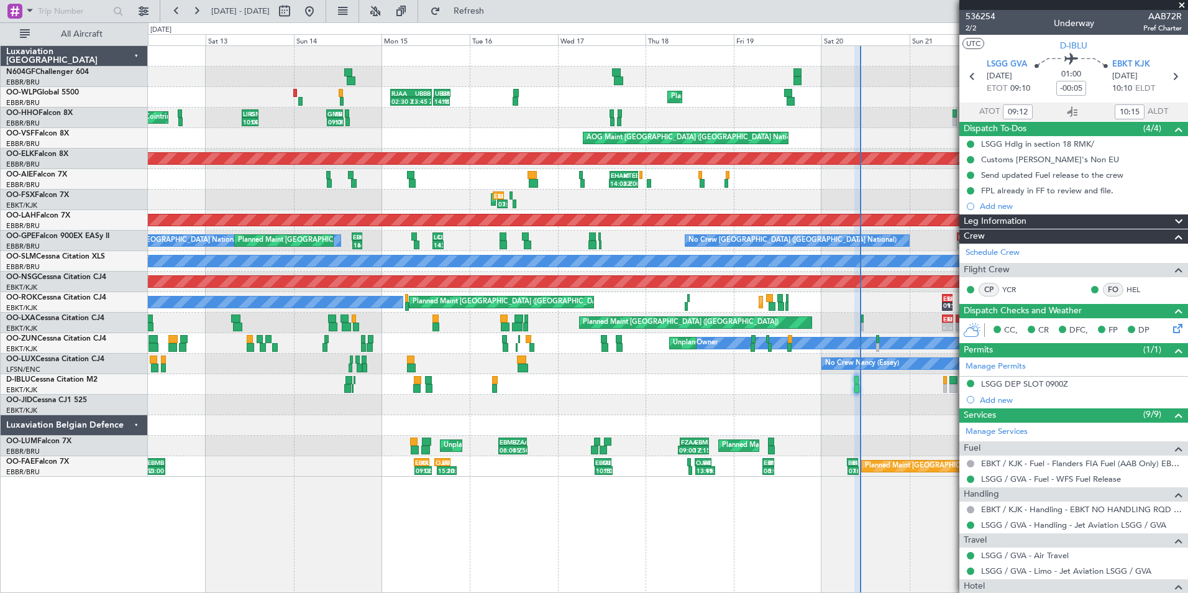
click at [798, 420] on div at bounding box center [667, 425] width 1039 height 21
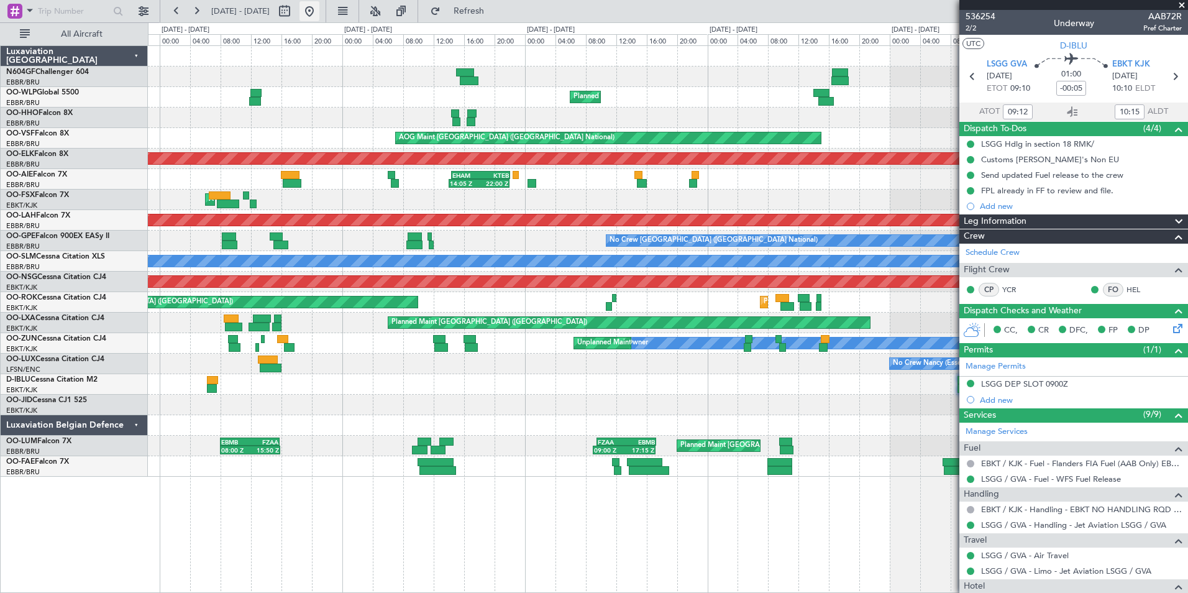
click at [319, 14] on button at bounding box center [309, 11] width 20 height 20
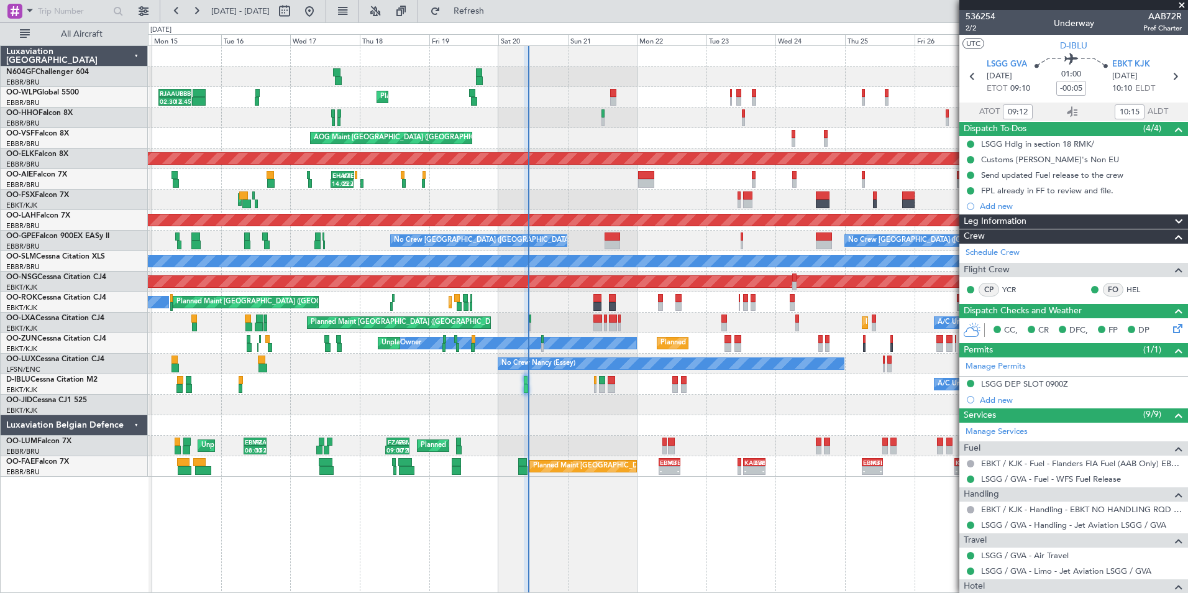
click at [595, 396] on div "Planned Maint Liege RJAA 02:30 Z UBBB 13:50 Z 02:30 Z 13:45 Z LTCG 22:35 Z RJAA…" at bounding box center [667, 261] width 1039 height 431
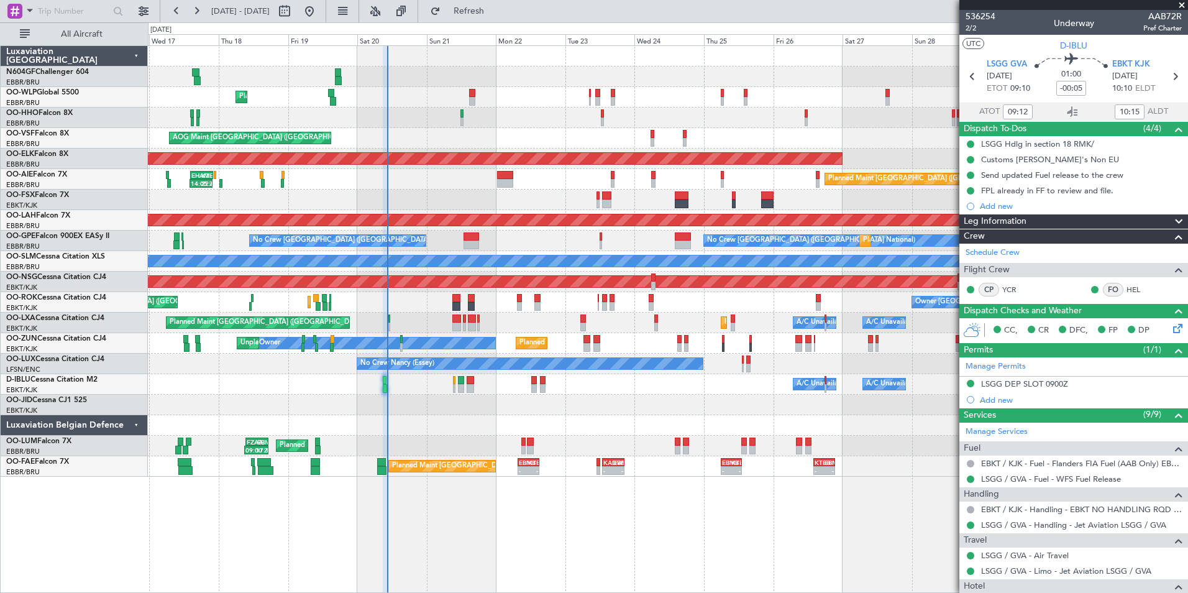
click at [575, 411] on div "Planned Maint Liege 02:30 Z 13:45 Z RJAA 02:30 Z UBBB 13:50 Z AOG Maint Brussel…" at bounding box center [667, 261] width 1039 height 431
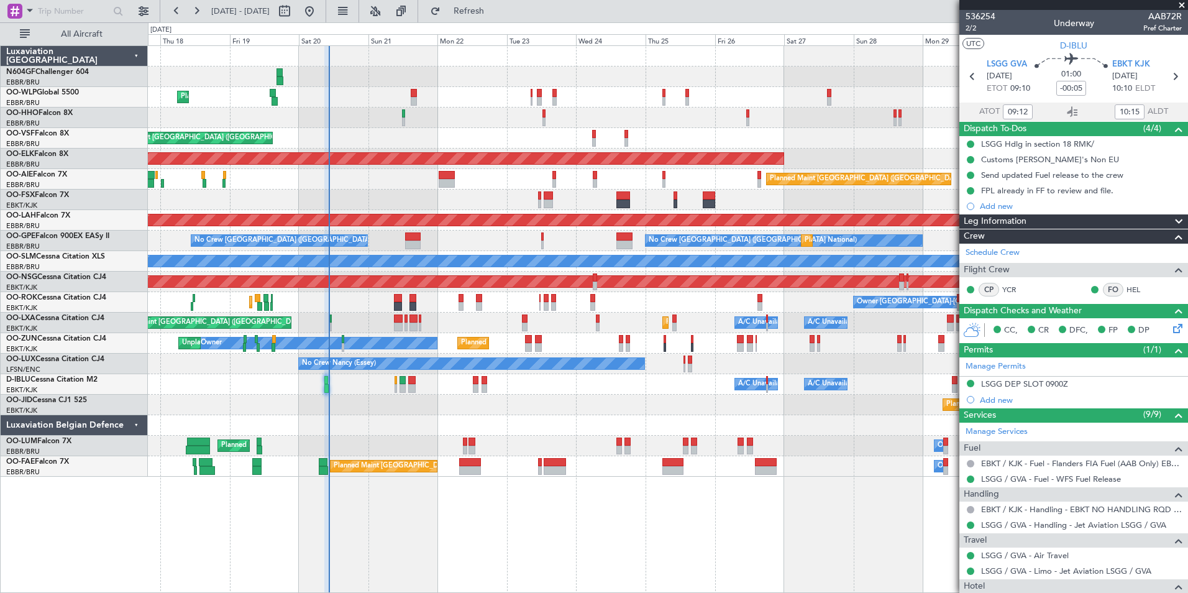
click at [559, 375] on div "A/C Unavailable Brussels (Brussels National) A/C Unavailable Kortrijk-Wevelgem" at bounding box center [667, 384] width 1039 height 21
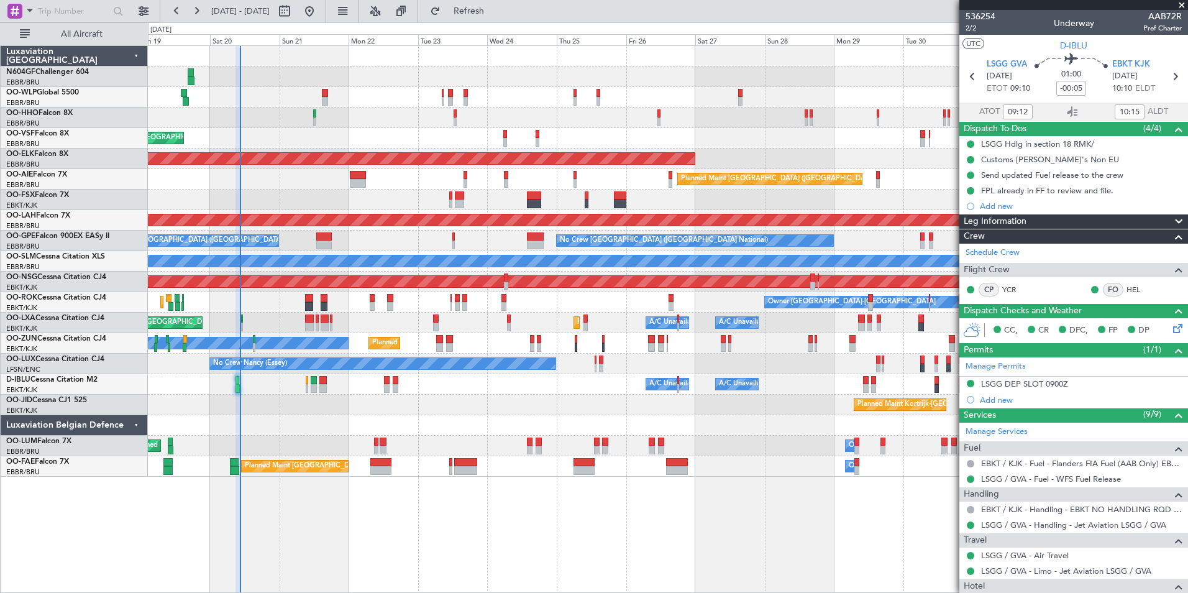
click at [381, 385] on div "Planned Maint Liege AOG Maint Brussels (Brussels National) Planned Maint Kortri…" at bounding box center [667, 261] width 1039 height 431
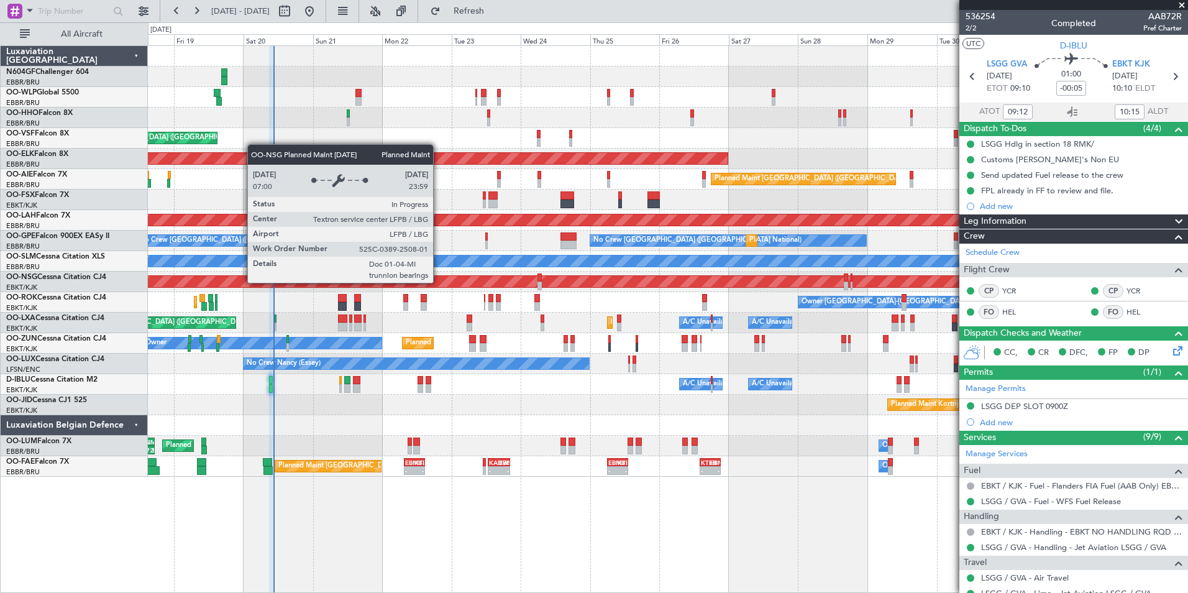
click at [577, 282] on div "Planned Maint [GEOGRAPHIC_DATA] ([GEOGRAPHIC_DATA])" at bounding box center [57, 281] width 1896 height 11
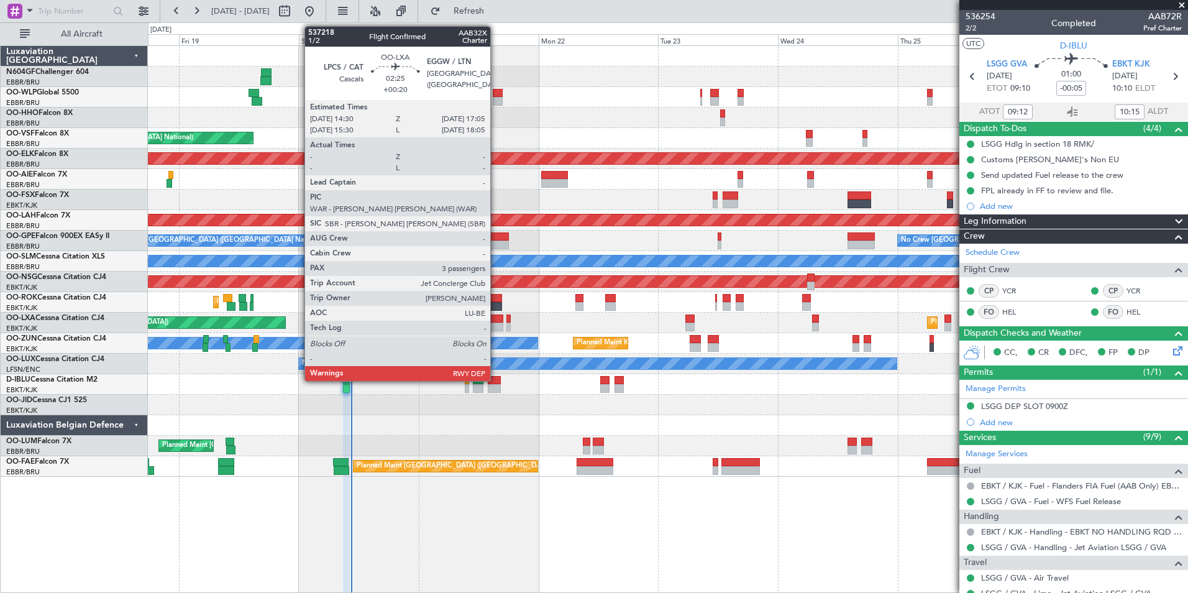
click at [496, 322] on div at bounding box center [496, 326] width 13 height 9
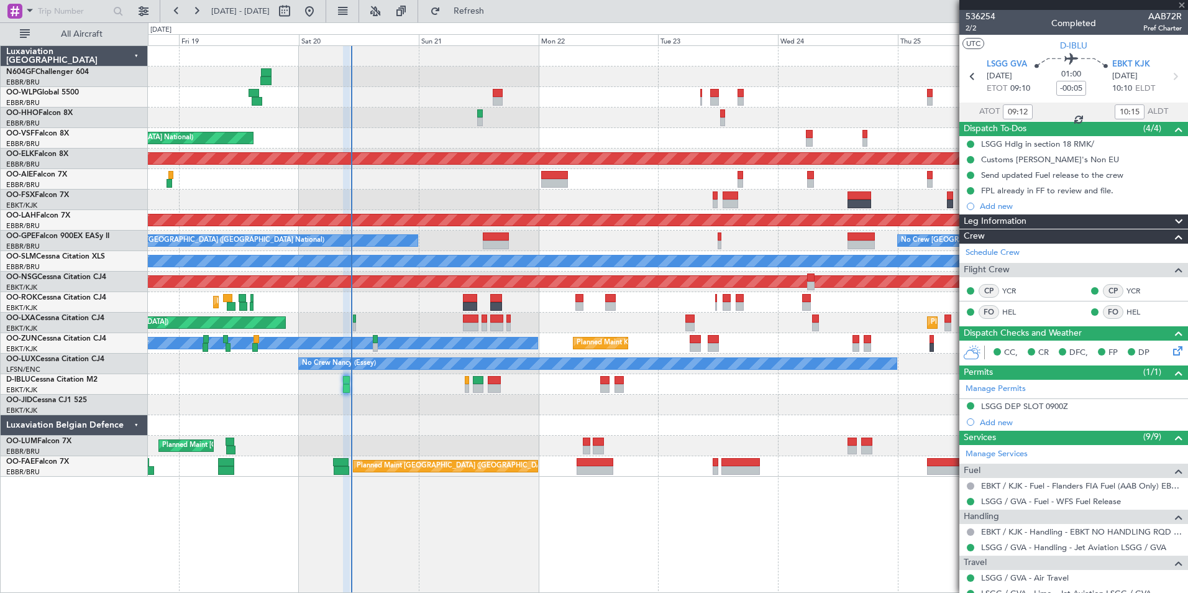
type input "+00:20"
type input "3"
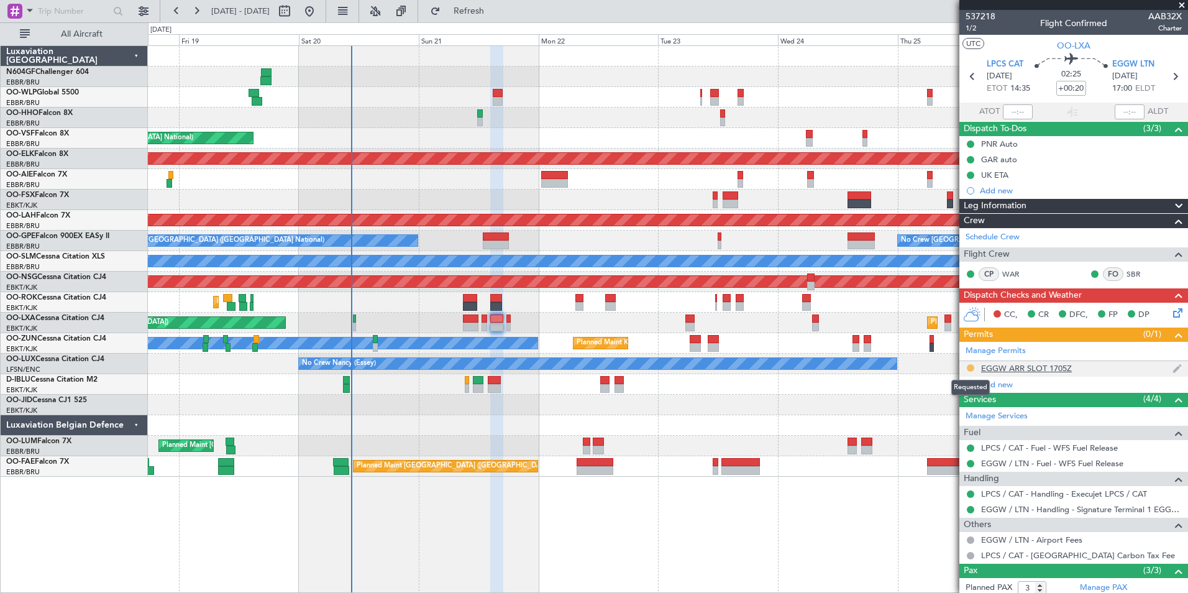
click at [969, 369] on button at bounding box center [970, 367] width 7 height 7
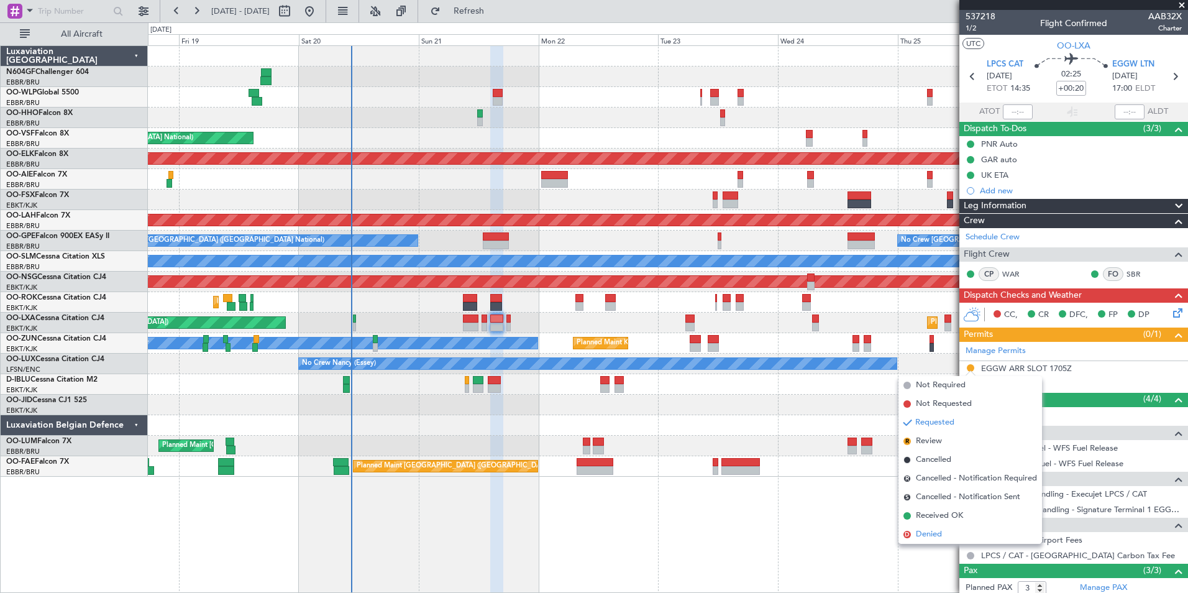
click at [937, 532] on span "Denied" at bounding box center [929, 534] width 26 height 12
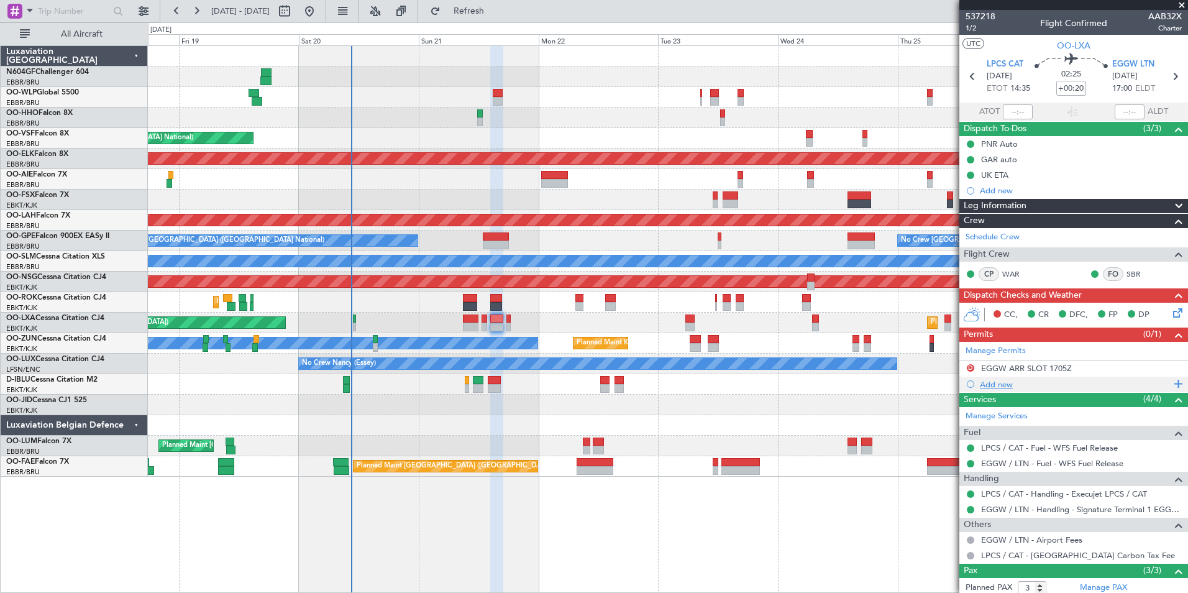
click at [985, 383] on div "Add new" at bounding box center [1075, 384] width 191 height 11
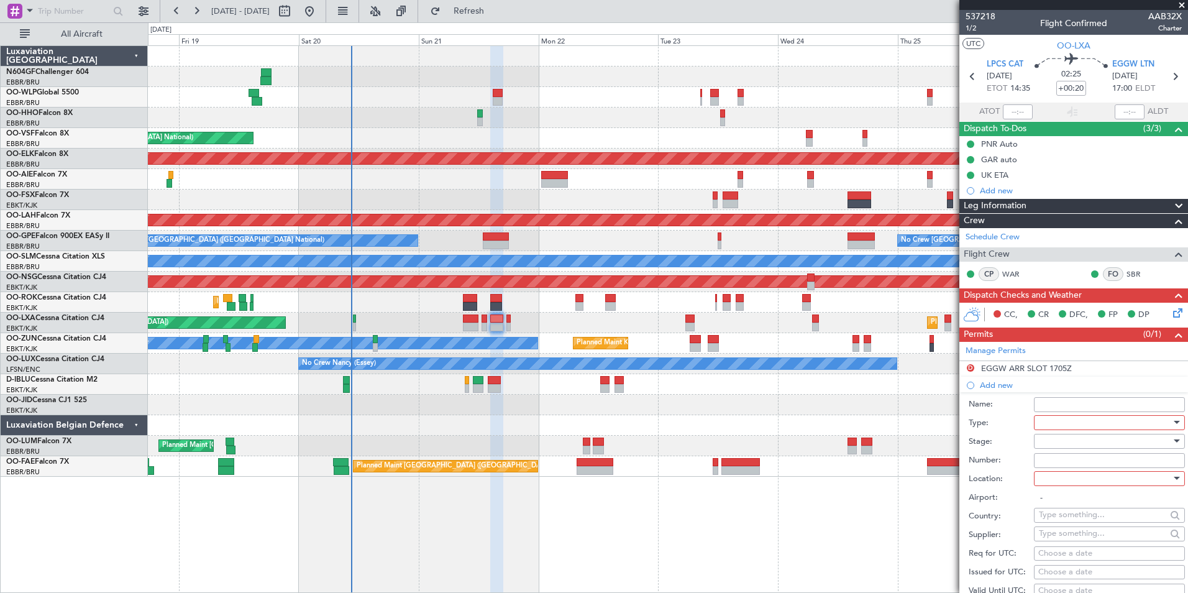
click at [1085, 424] on div at bounding box center [1105, 422] width 132 height 19
click at [1064, 537] on span "Slot" at bounding box center [1104, 539] width 130 height 19
click at [1076, 446] on div at bounding box center [1105, 441] width 132 height 19
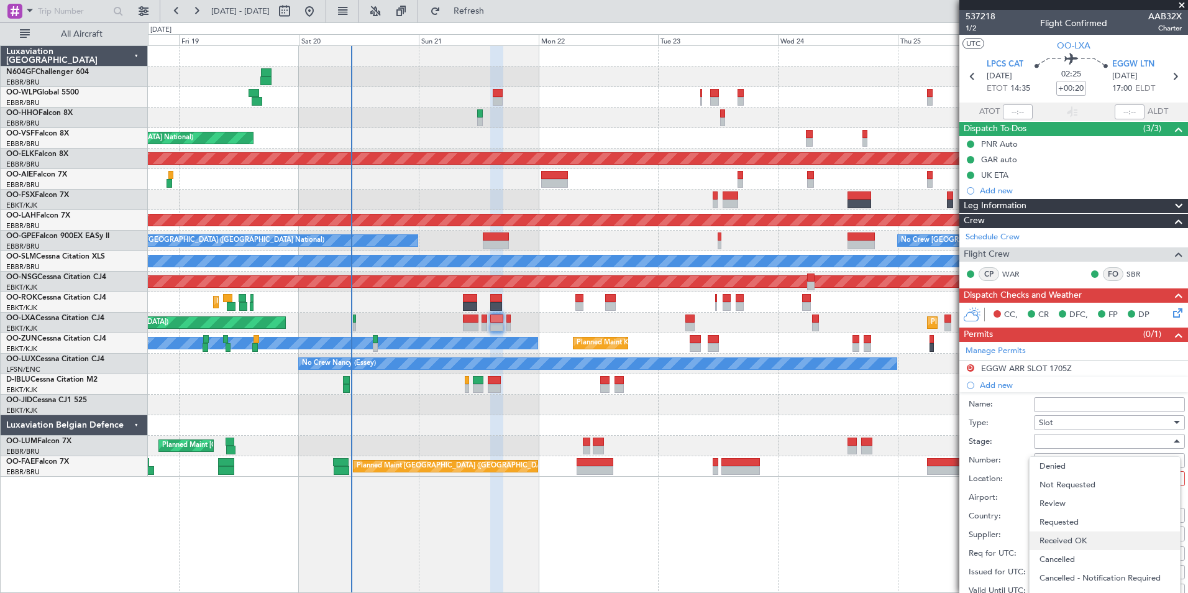
click at [1075, 542] on span "Received OK" at bounding box center [1104, 540] width 130 height 19
click at [1080, 480] on div at bounding box center [1105, 478] width 132 height 19
click at [1070, 535] on span "Arrival" at bounding box center [1104, 540] width 130 height 19
type input "EGGW / LTN"
click at [1075, 462] on input "Number:" at bounding box center [1109, 460] width 151 height 15
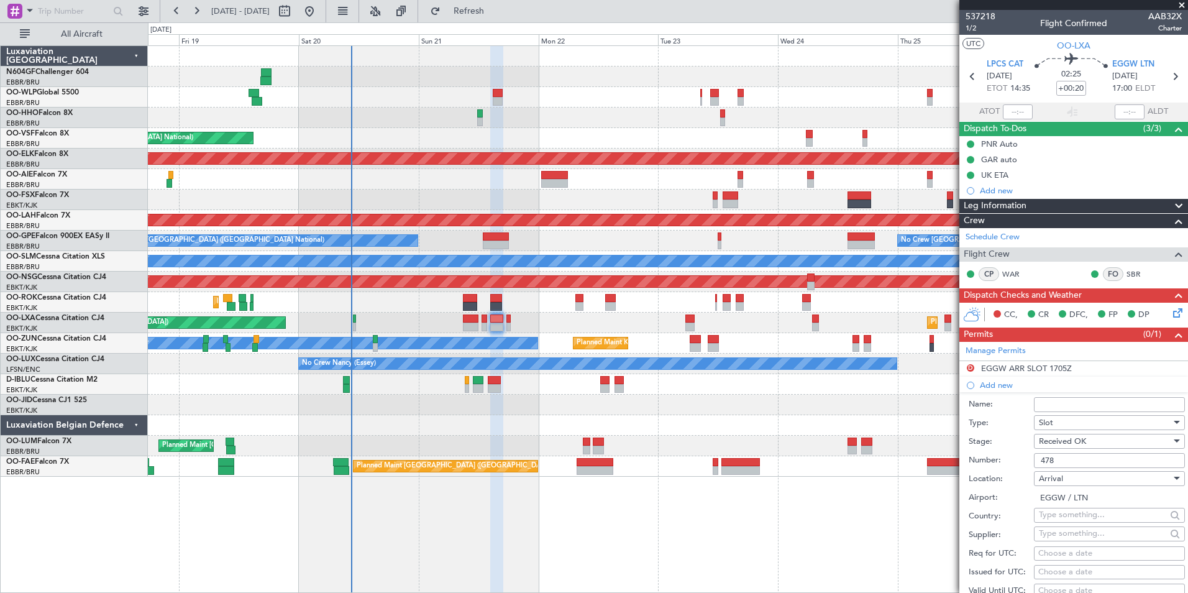
type input "478"
click at [1028, 444] on label "Stage:" at bounding box center [1001, 442] width 65 height 12
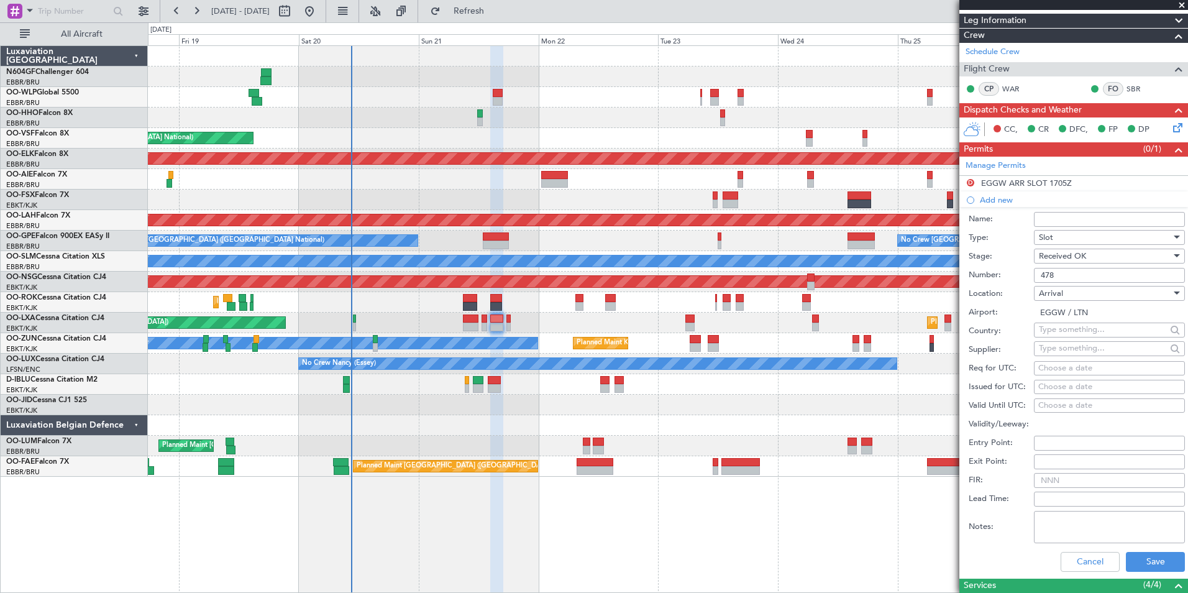
scroll to position [186, 0]
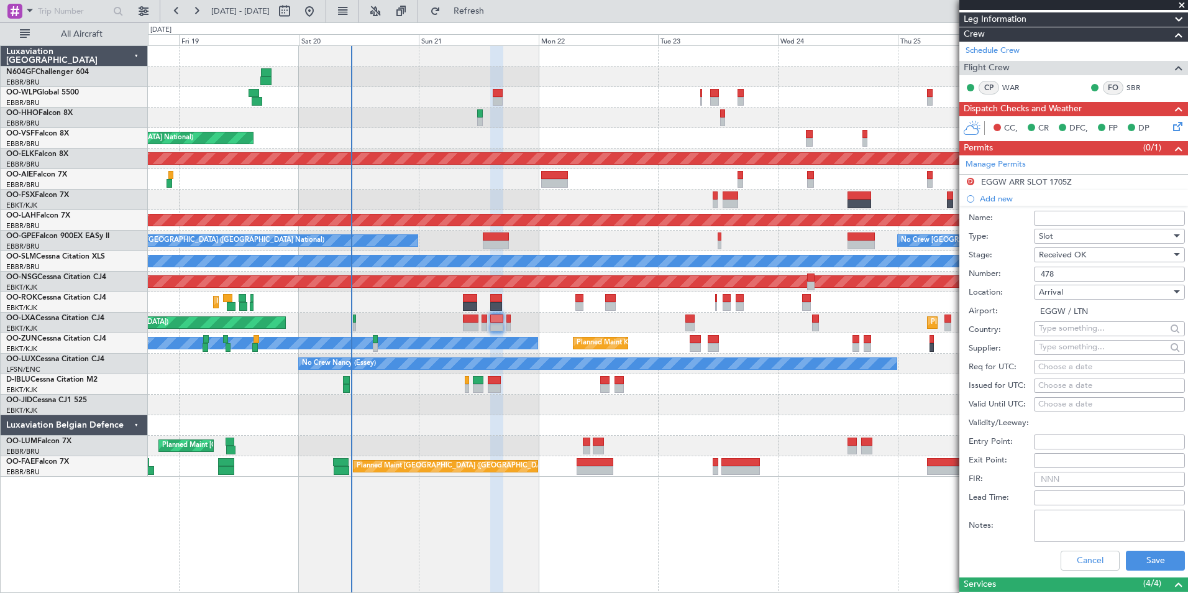
click at [1054, 367] on div "Choose a date" at bounding box center [1109, 367] width 142 height 12
select select "9"
select select "2025"
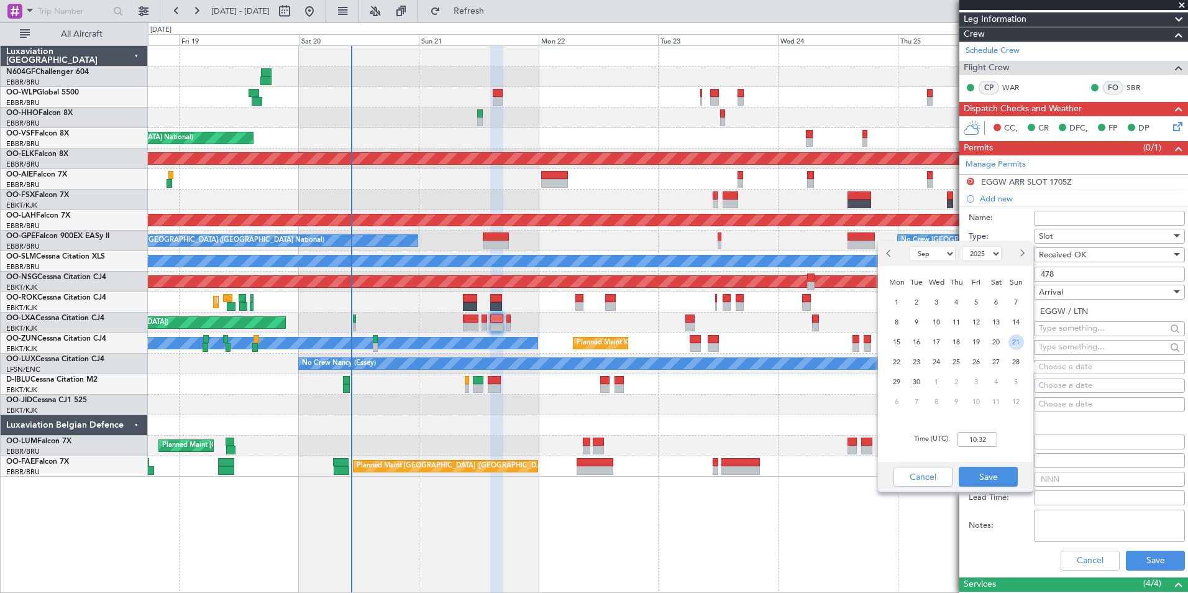
click at [1013, 339] on span "21" at bounding box center [1016, 342] width 16 height 16
drag, startPoint x: 1012, startPoint y: 339, endPoint x: 985, endPoint y: 435, distance: 99.3
click at [985, 435] on input "00:00" at bounding box center [977, 439] width 40 height 15
type input "16:50"
click at [1005, 435] on div "Time (UTC): 16:50" at bounding box center [955, 439] width 155 height 45
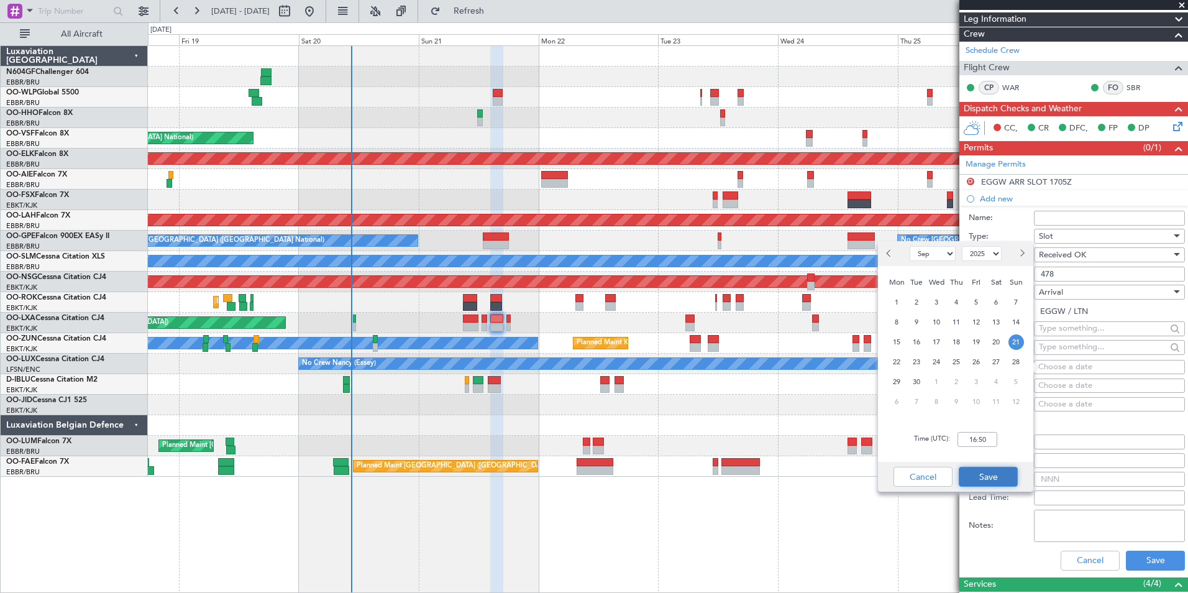
click at [996, 481] on button "Save" at bounding box center [988, 477] width 59 height 20
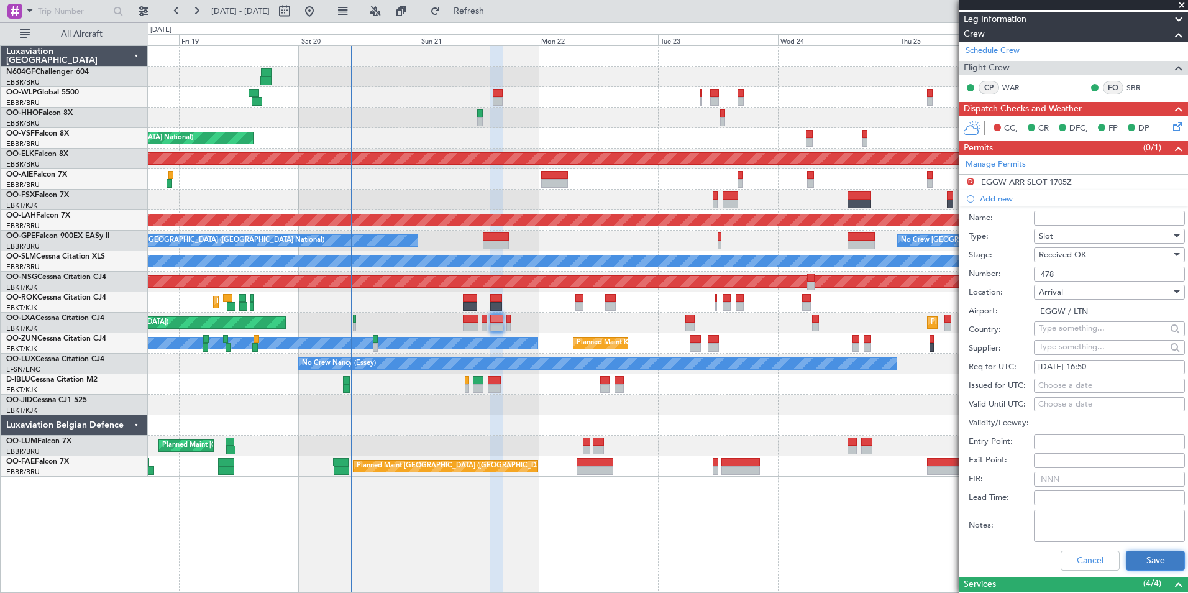
click at [1143, 563] on button "Save" at bounding box center [1155, 560] width 59 height 20
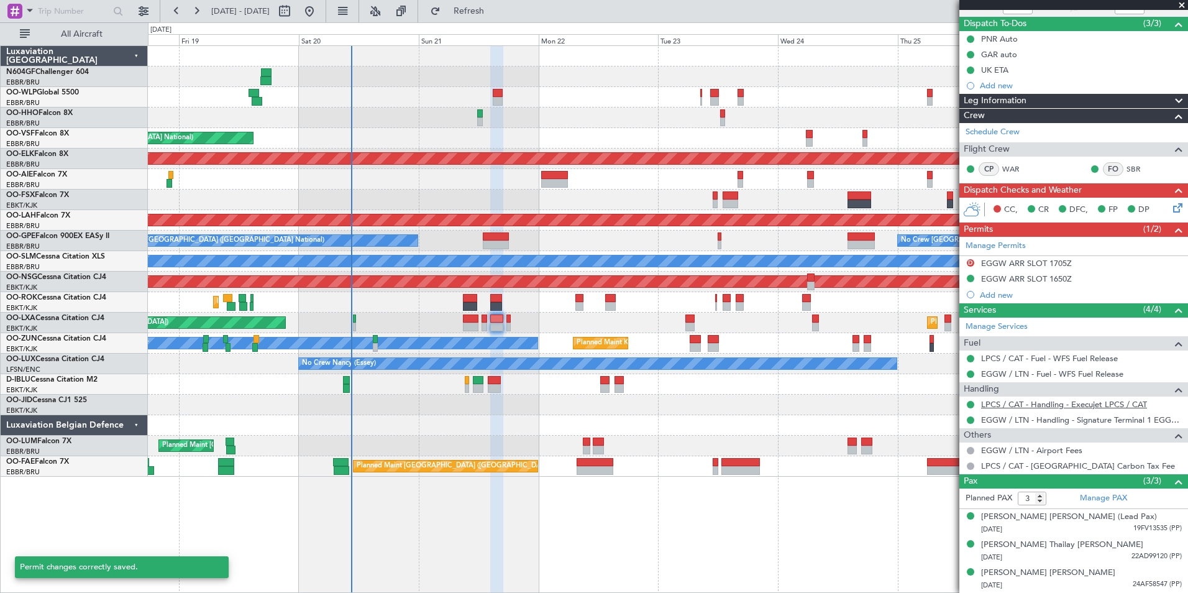
scroll to position [104, 0]
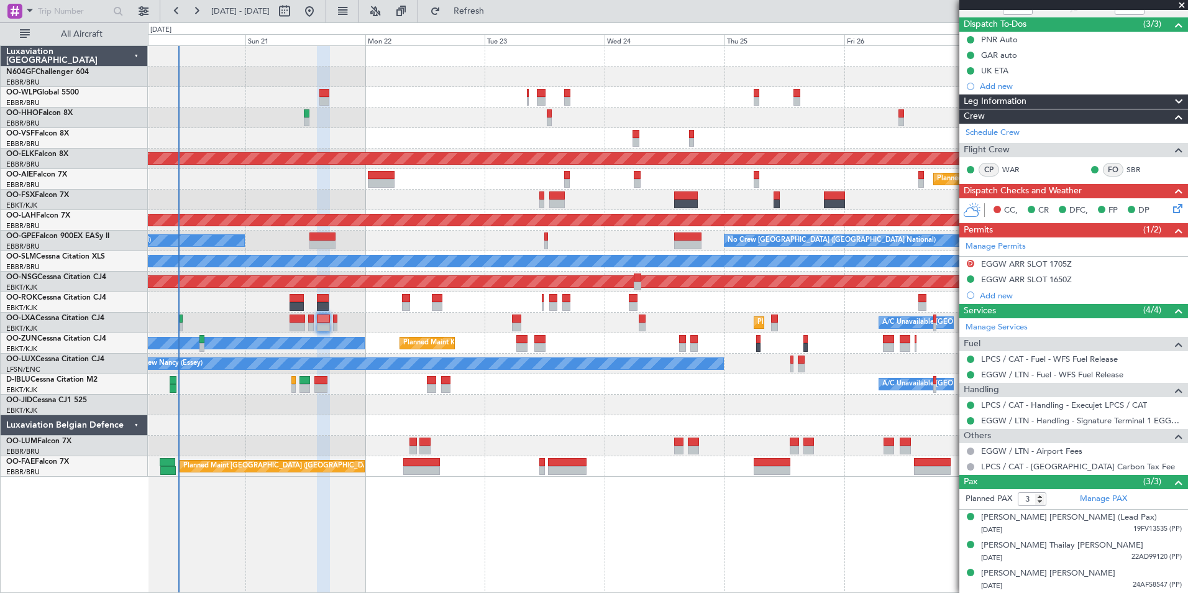
click at [654, 203] on div at bounding box center [667, 199] width 1039 height 21
click at [650, 189] on div at bounding box center [667, 199] width 1039 height 21
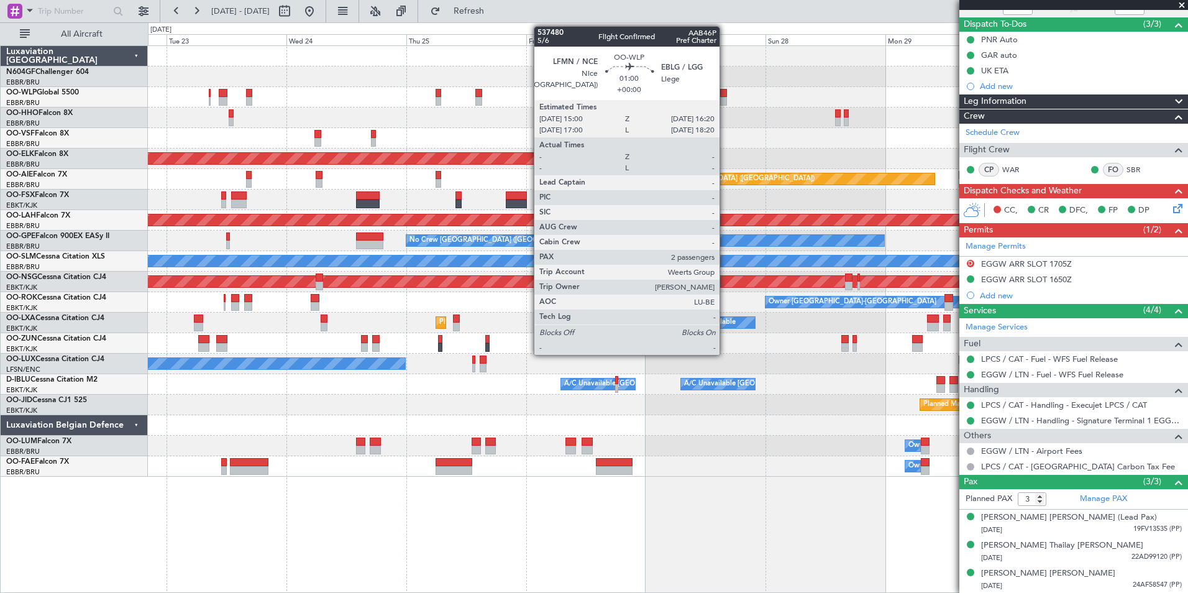
click at [725, 103] on div at bounding box center [723, 101] width 7 height 9
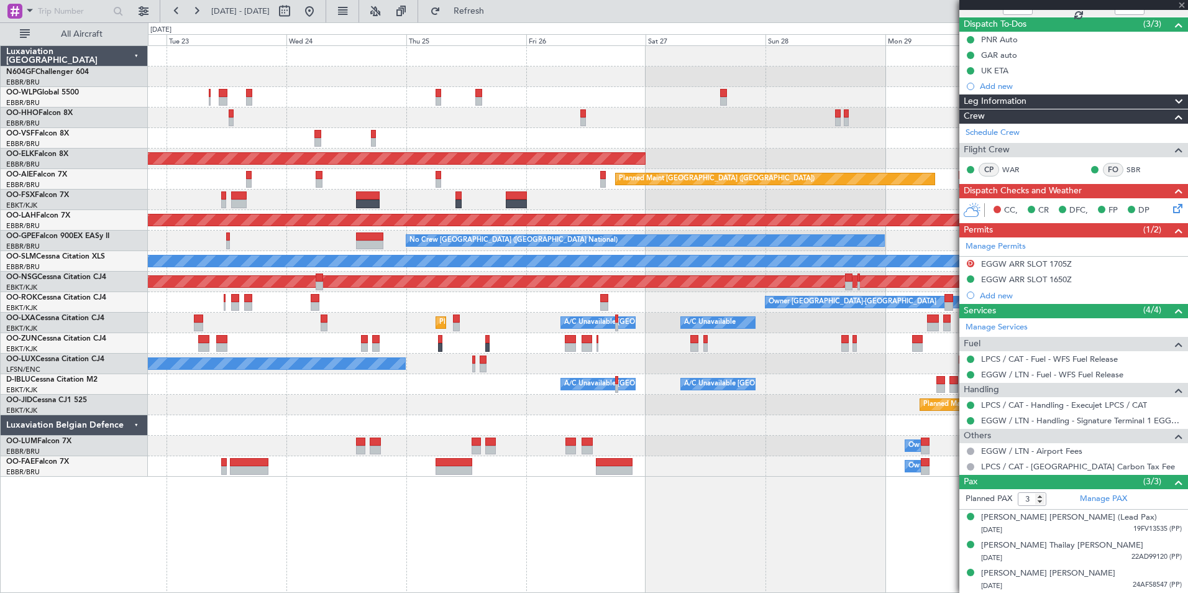
type input "2"
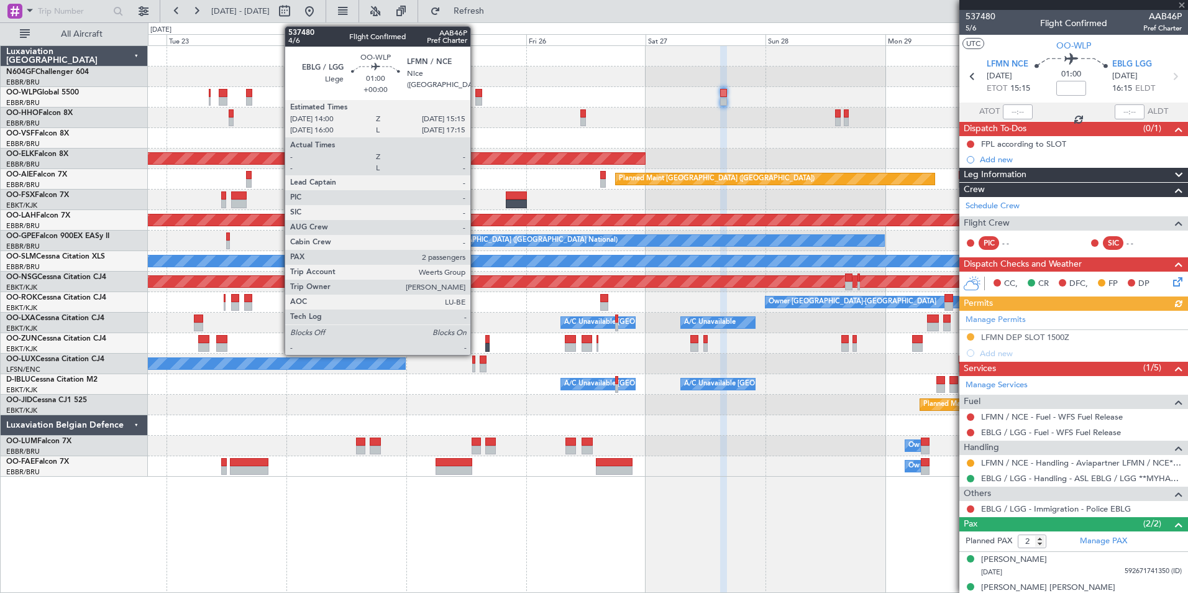
click at [476, 97] on div at bounding box center [478, 101] width 7 height 9
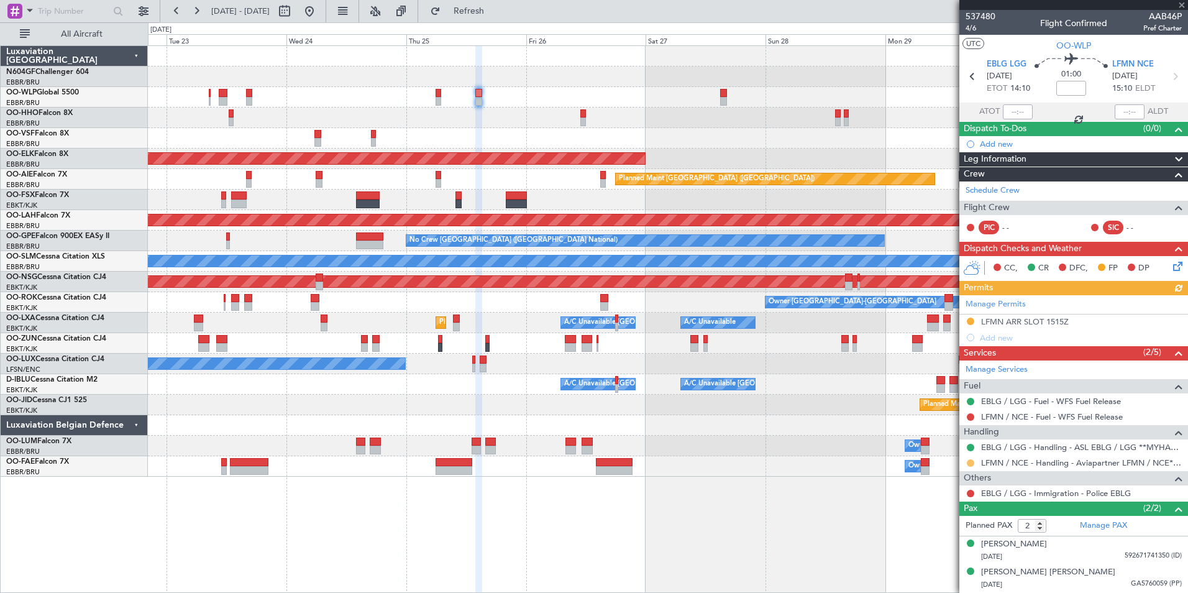
click at [972, 459] on button at bounding box center [970, 462] width 7 height 7
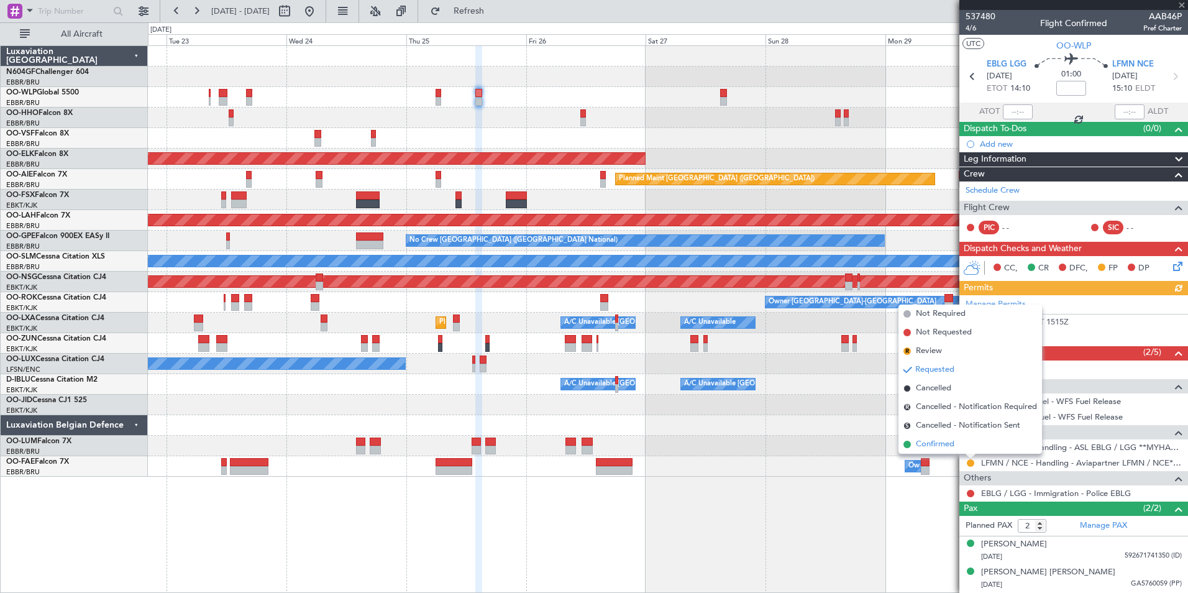
click at [946, 449] on span "Confirmed" at bounding box center [935, 444] width 39 height 12
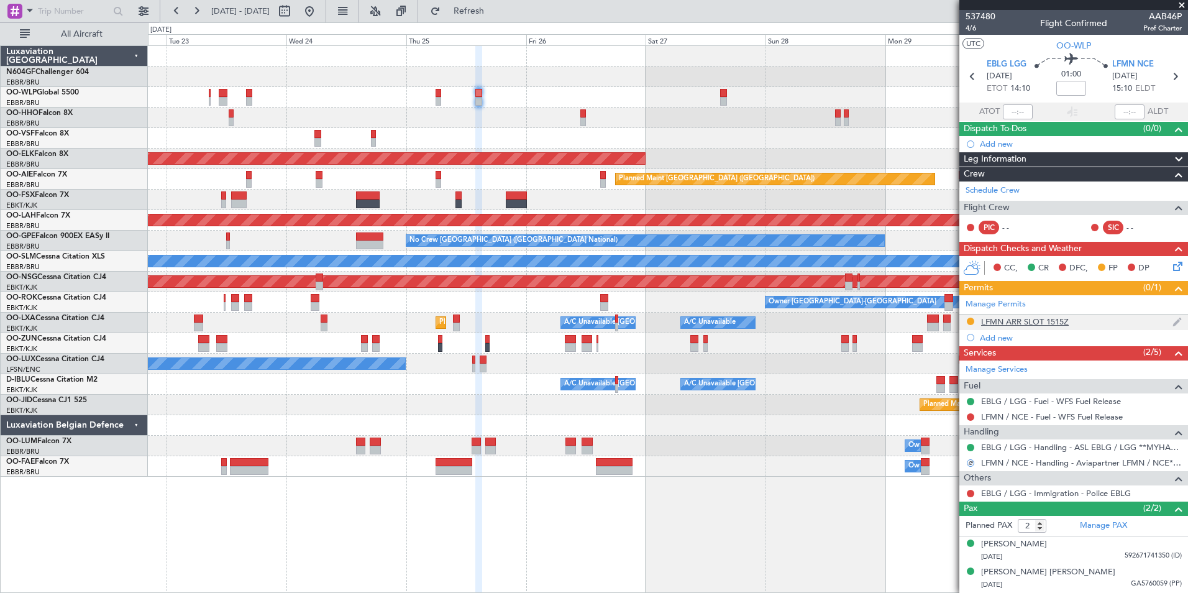
click at [993, 324] on div "LFMN ARR SLOT 1515Z" at bounding box center [1025, 321] width 88 height 11
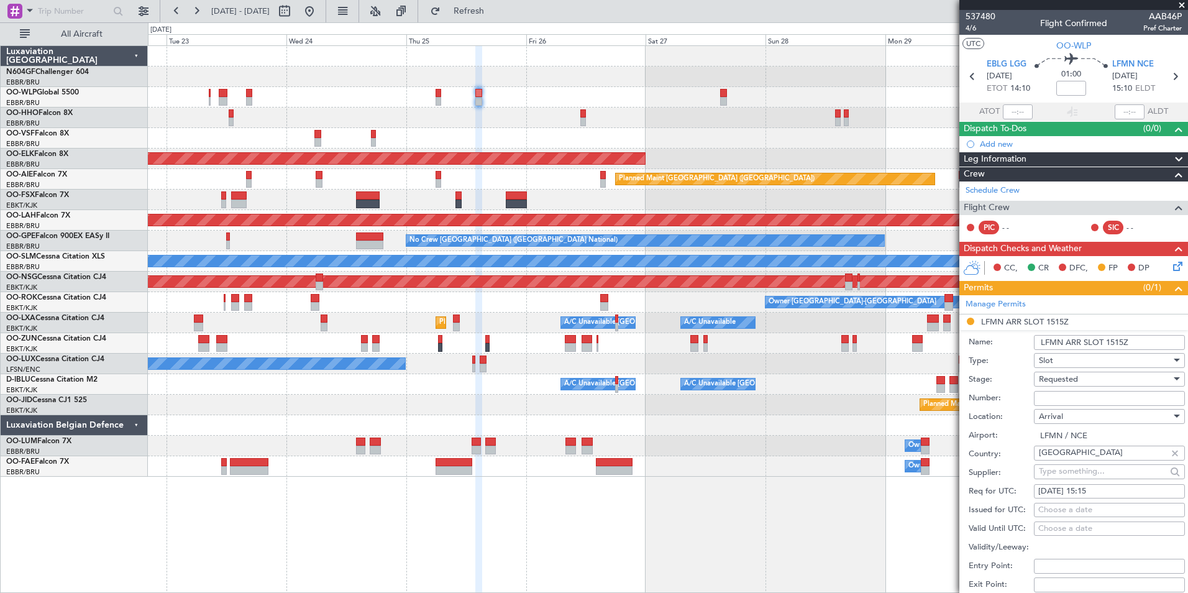
click at [1069, 403] on input "Number:" at bounding box center [1109, 398] width 151 height 15
paste input "LFMNA000090390"
type input "LFMNA000090390"
drag, startPoint x: 1049, startPoint y: 278, endPoint x: 1085, endPoint y: 382, distance: 110.0
click at [1085, 382] on div "Requested" at bounding box center [1105, 379] width 132 height 19
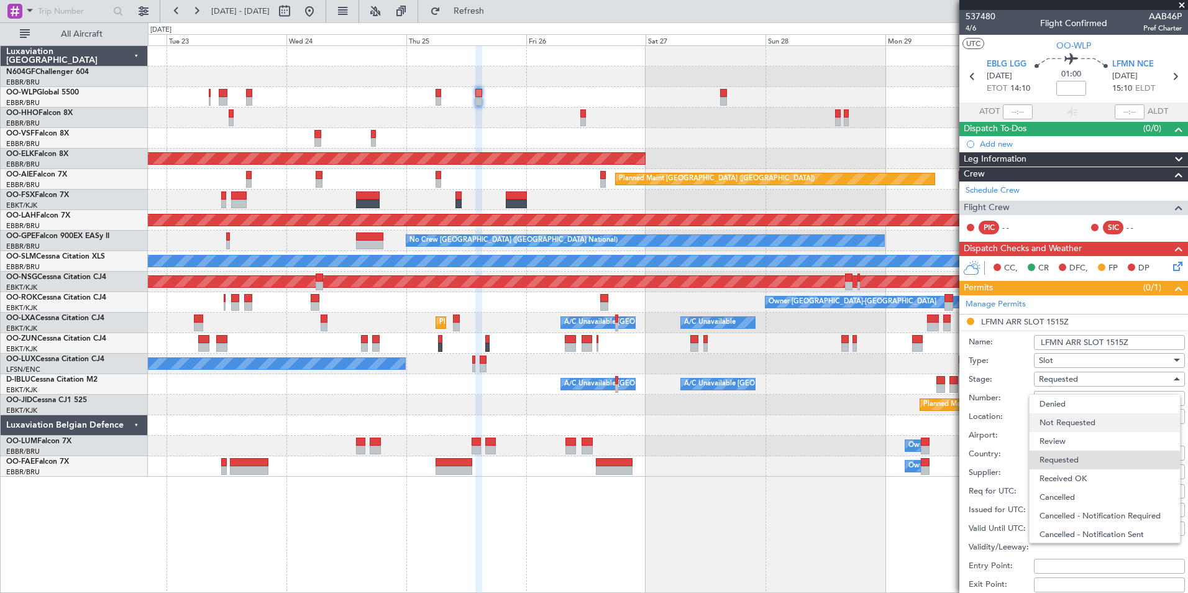
scroll to position [6, 0]
click at [1081, 480] on span "Received OK" at bounding box center [1104, 472] width 130 height 19
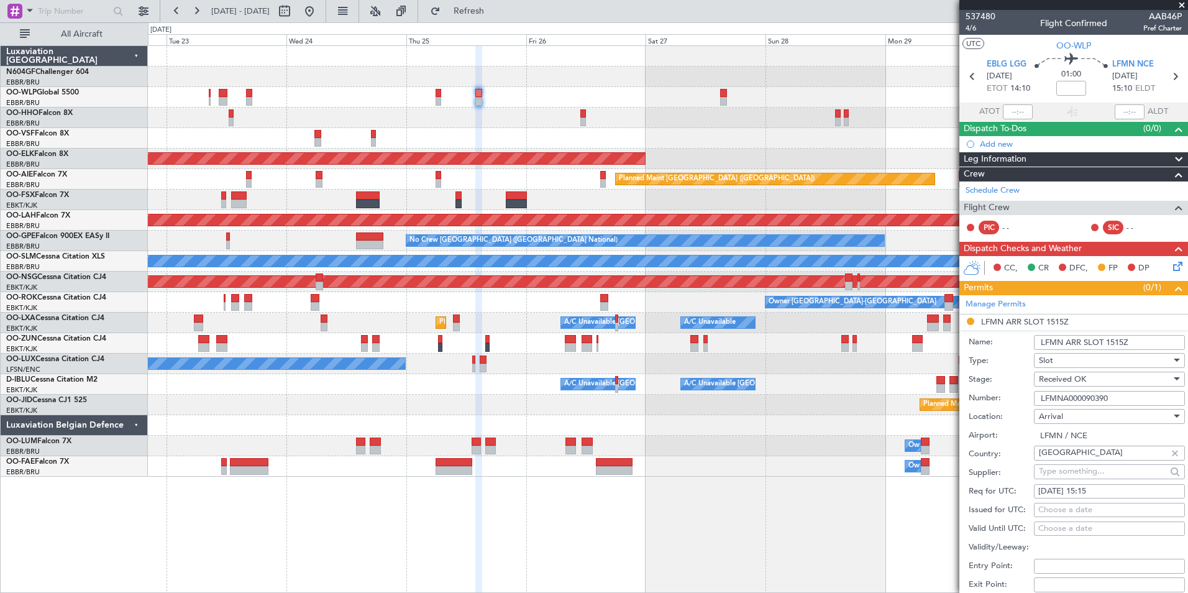
scroll to position [186, 0]
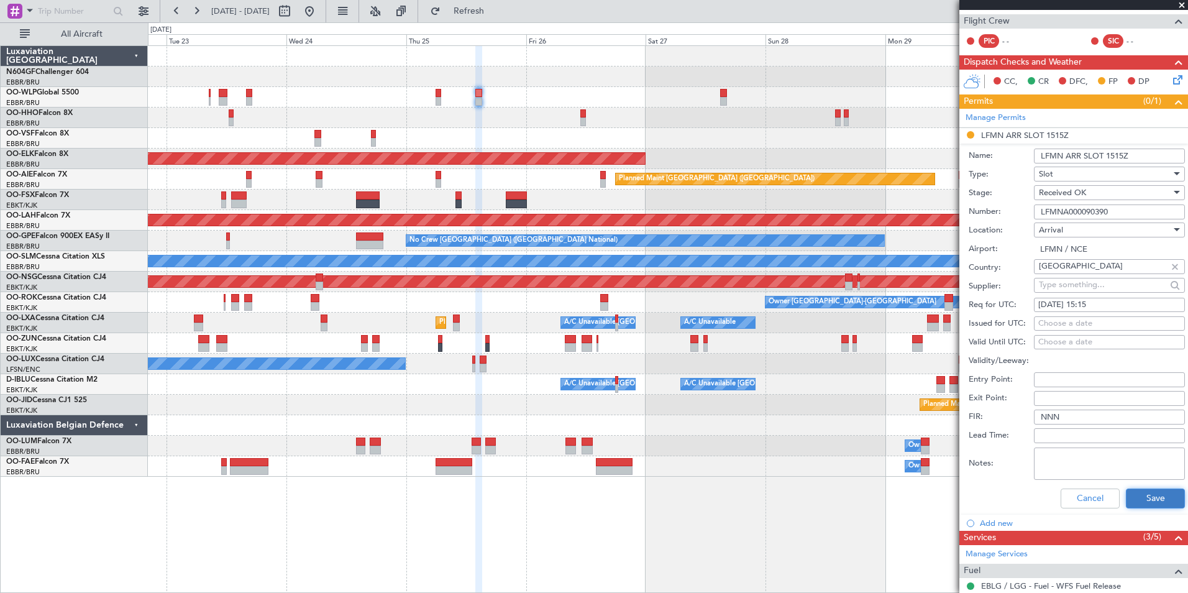
click at [1144, 506] on button "Save" at bounding box center [1155, 498] width 59 height 20
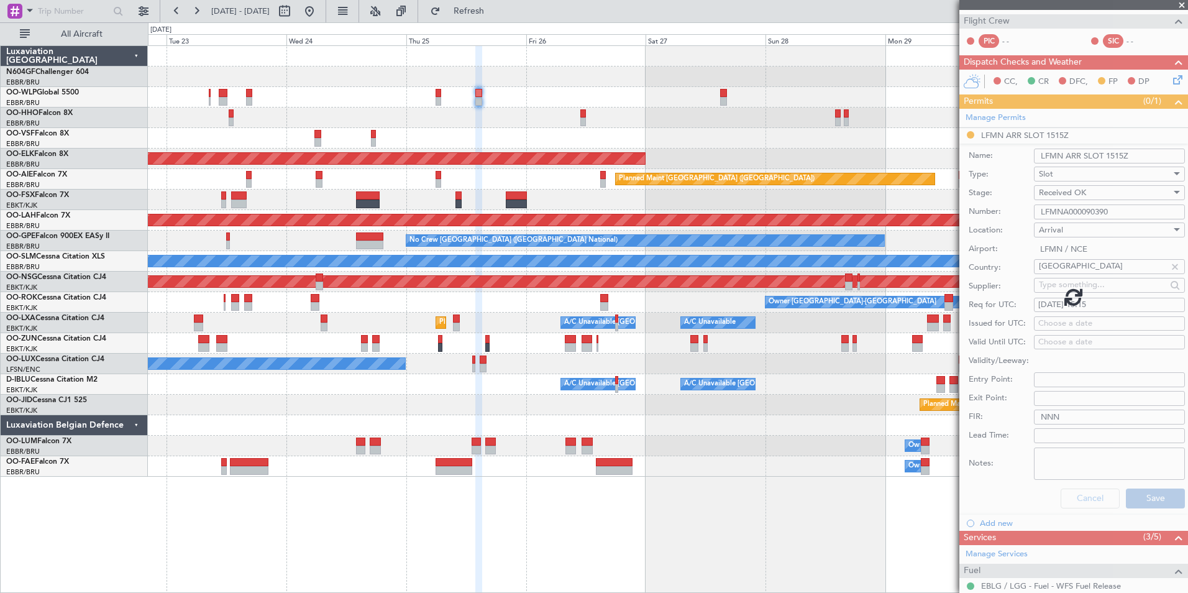
scroll to position [0, 0]
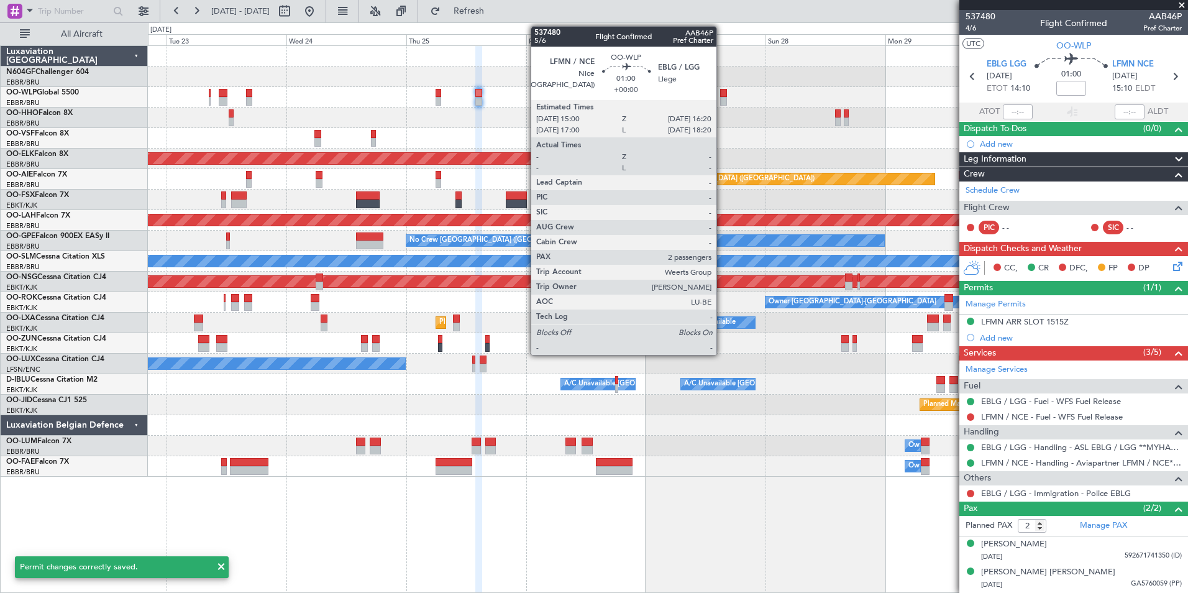
click at [722, 100] on div at bounding box center [723, 101] width 7 height 9
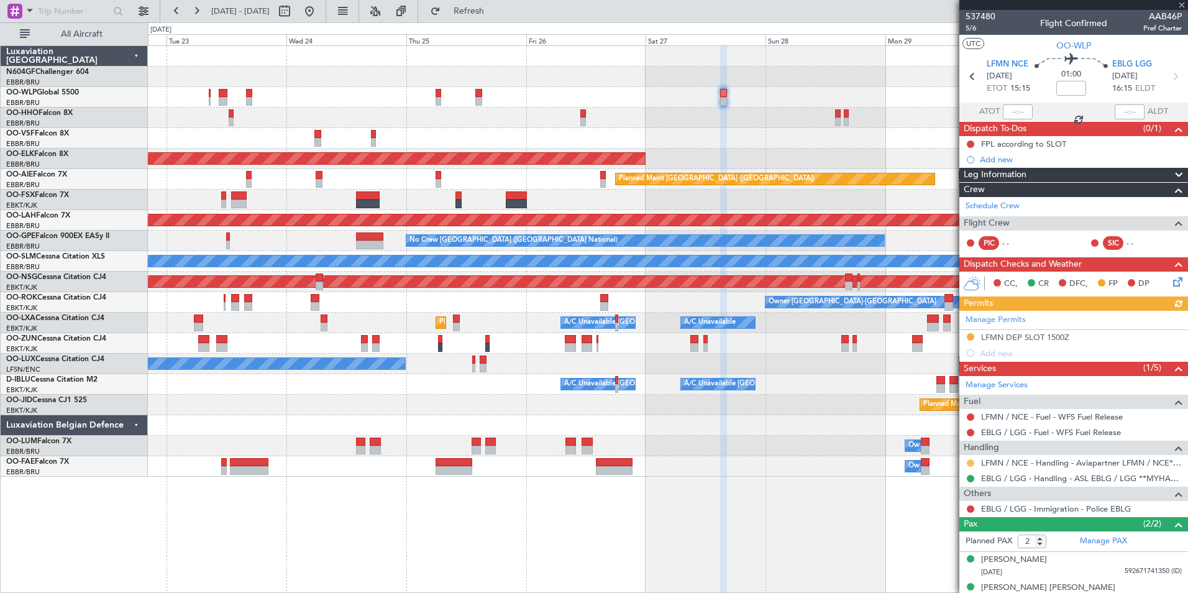
click at [973, 462] on button at bounding box center [970, 462] width 7 height 7
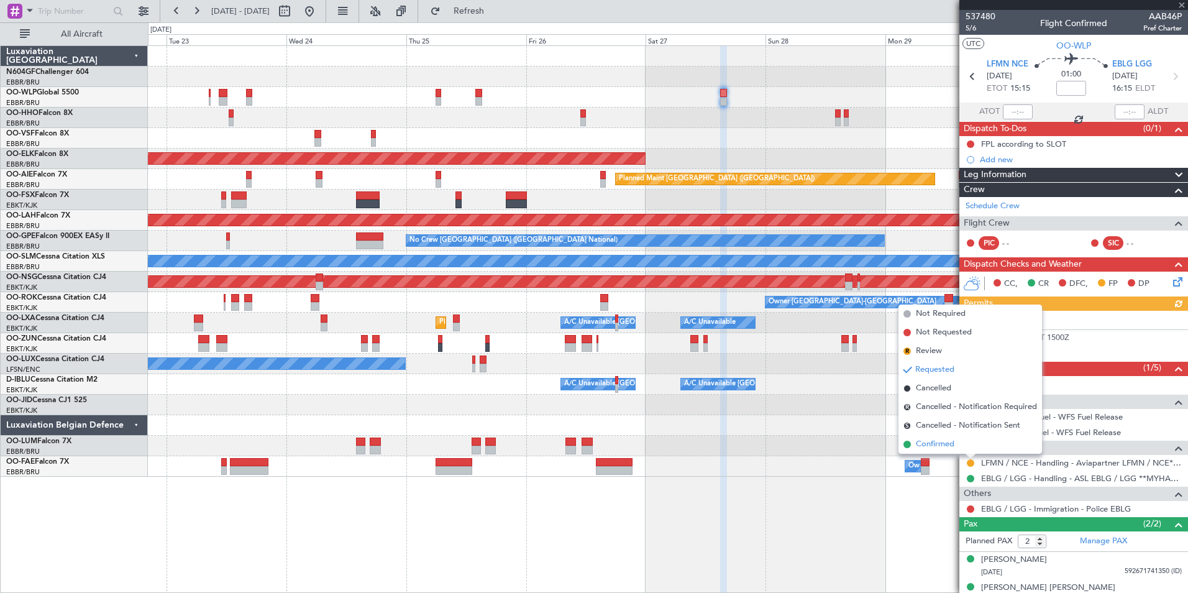
click at [951, 444] on span "Confirmed" at bounding box center [935, 444] width 39 height 12
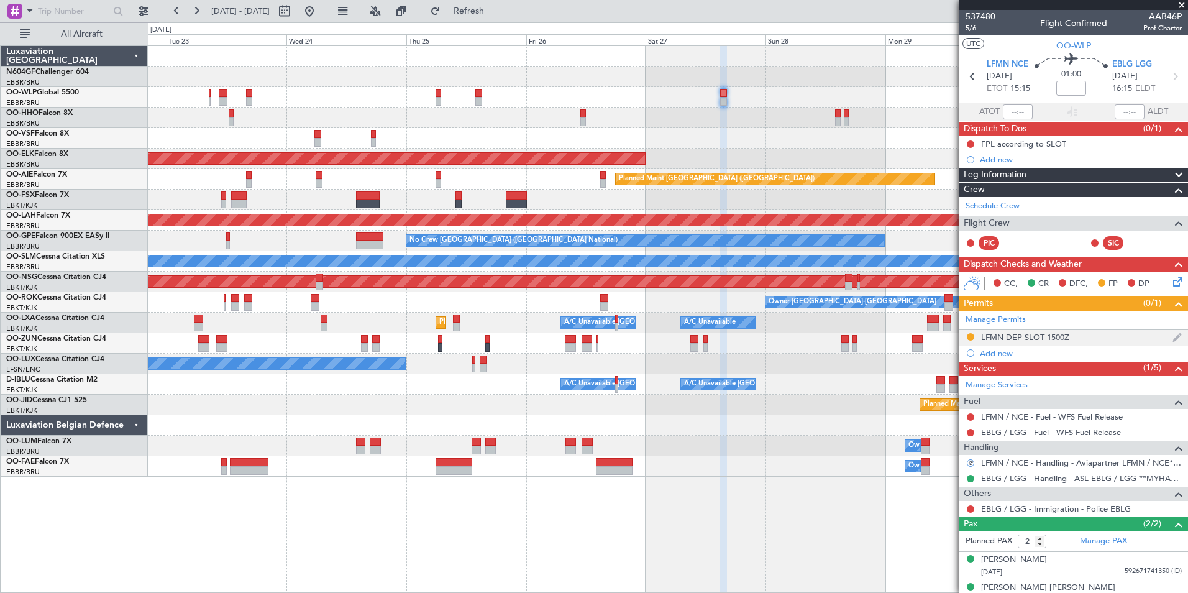
click at [1014, 332] on div "LFMN DEP SLOT 1500Z" at bounding box center [1025, 337] width 88 height 11
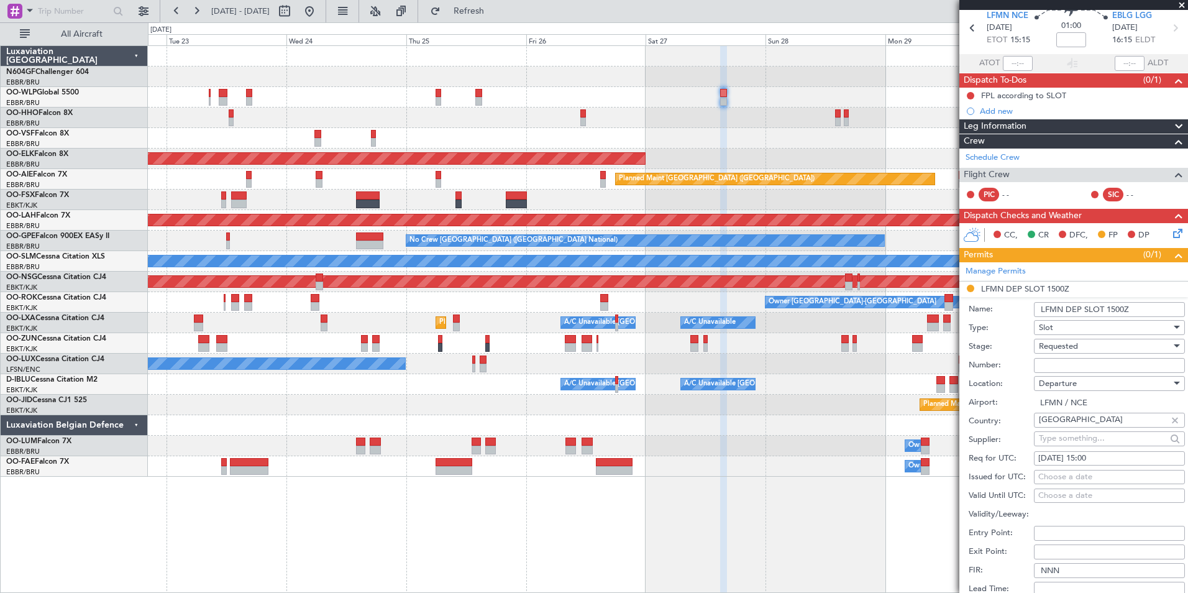
scroll to position [62, 0]
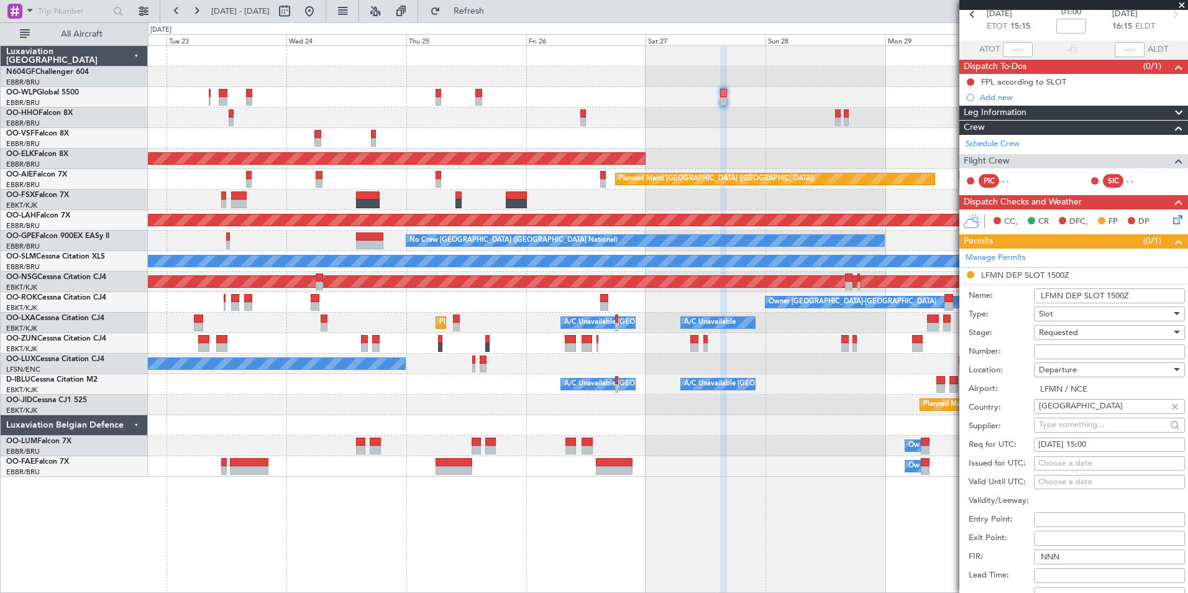
click at [1091, 463] on div "Choose a date" at bounding box center [1109, 463] width 142 height 12
select select "9"
select select "2025"
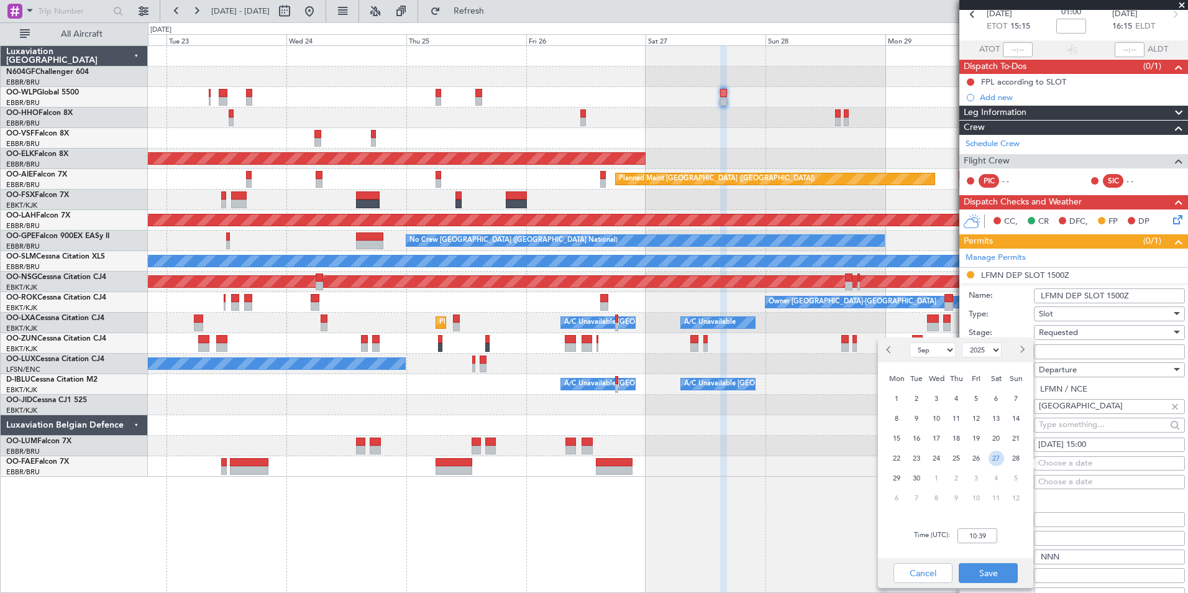
click at [993, 459] on span "27" at bounding box center [996, 458] width 16 height 16
click at [978, 527] on div "Time (UTC): 00:00" at bounding box center [955, 535] width 155 height 45
click at [975, 532] on input "00:00" at bounding box center [977, 535] width 40 height 15
type input "14:55"
click at [1003, 534] on div "Time (UTC): 14:55" at bounding box center [955, 535] width 155 height 45
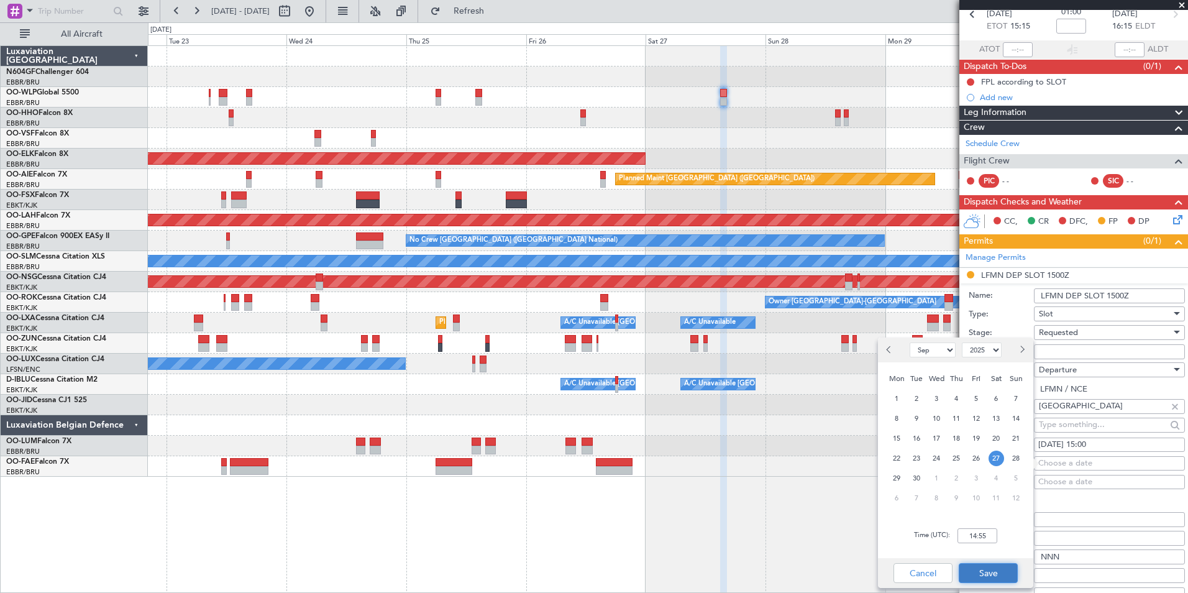
click at [1000, 564] on button "Save" at bounding box center [988, 573] width 59 height 20
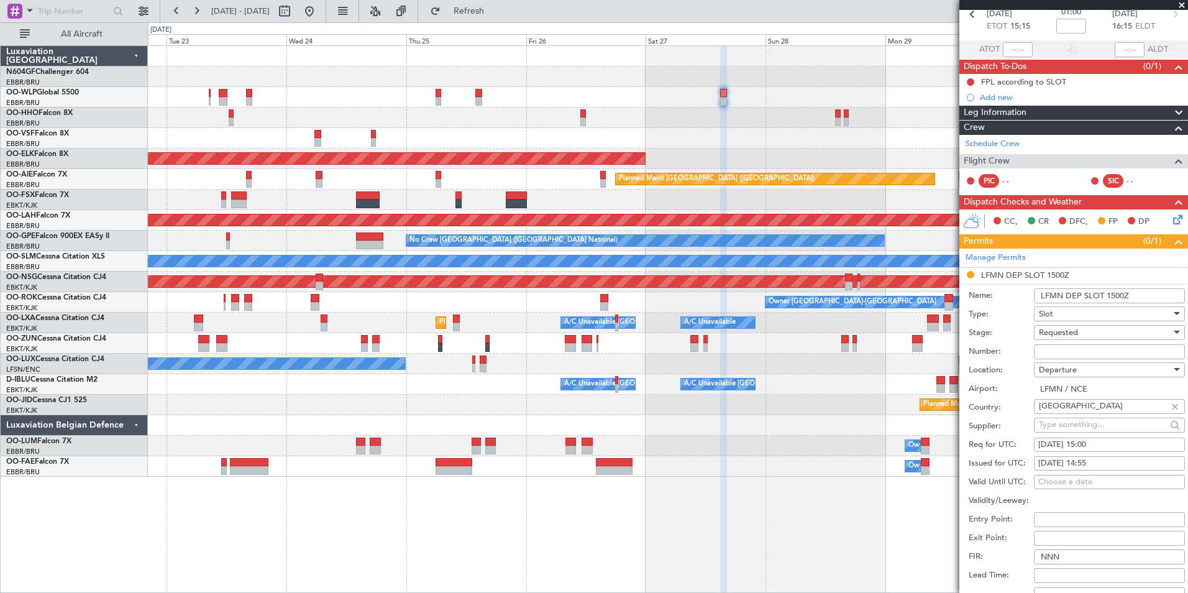
click at [1064, 355] on input "Number:" at bounding box center [1109, 351] width 151 height 15
paste input "LFMND000090391"
type input "LFMND000090391"
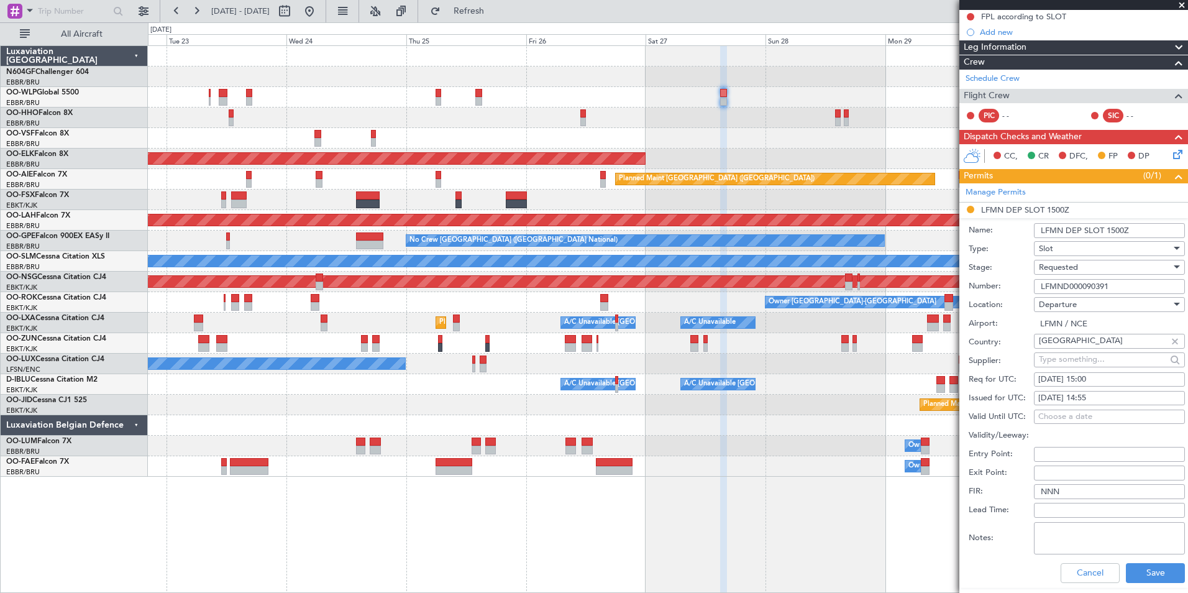
scroll to position [186, 0]
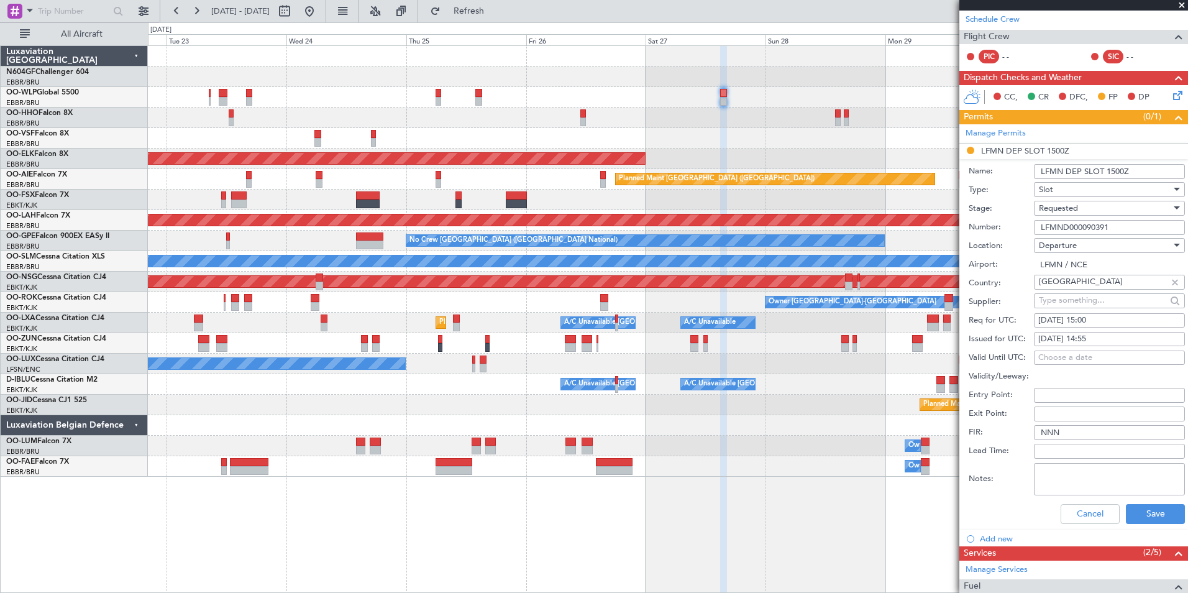
click at [1102, 211] on div "Requested" at bounding box center [1105, 208] width 132 height 19
click at [1098, 305] on span "Received OK" at bounding box center [1104, 302] width 130 height 19
click at [1144, 514] on button "Save" at bounding box center [1155, 514] width 59 height 20
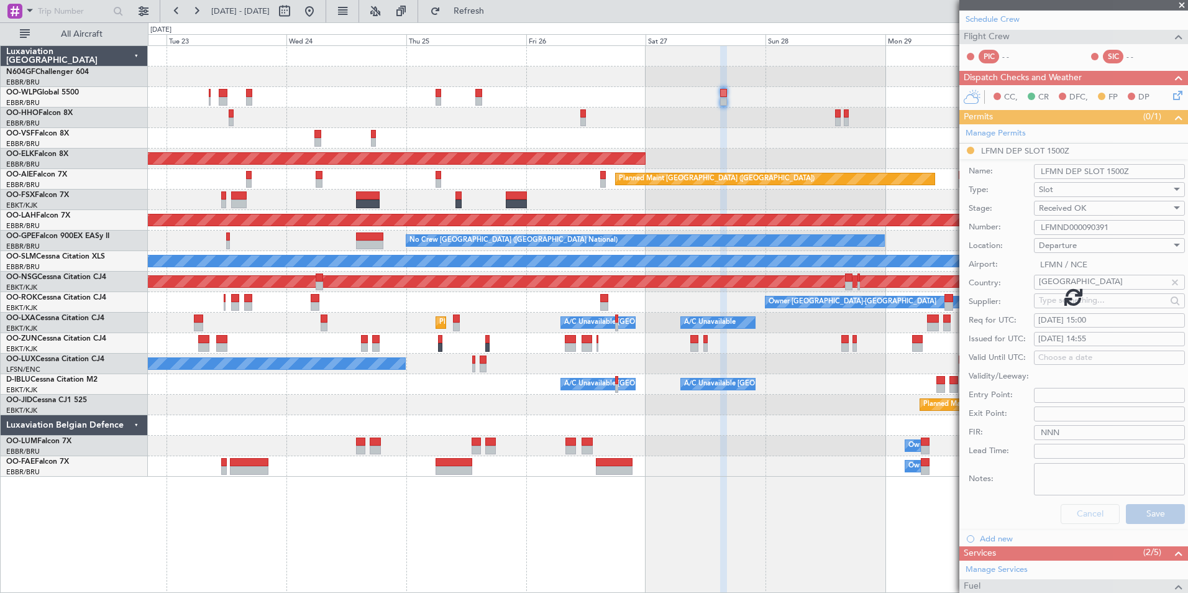
scroll to position [14, 0]
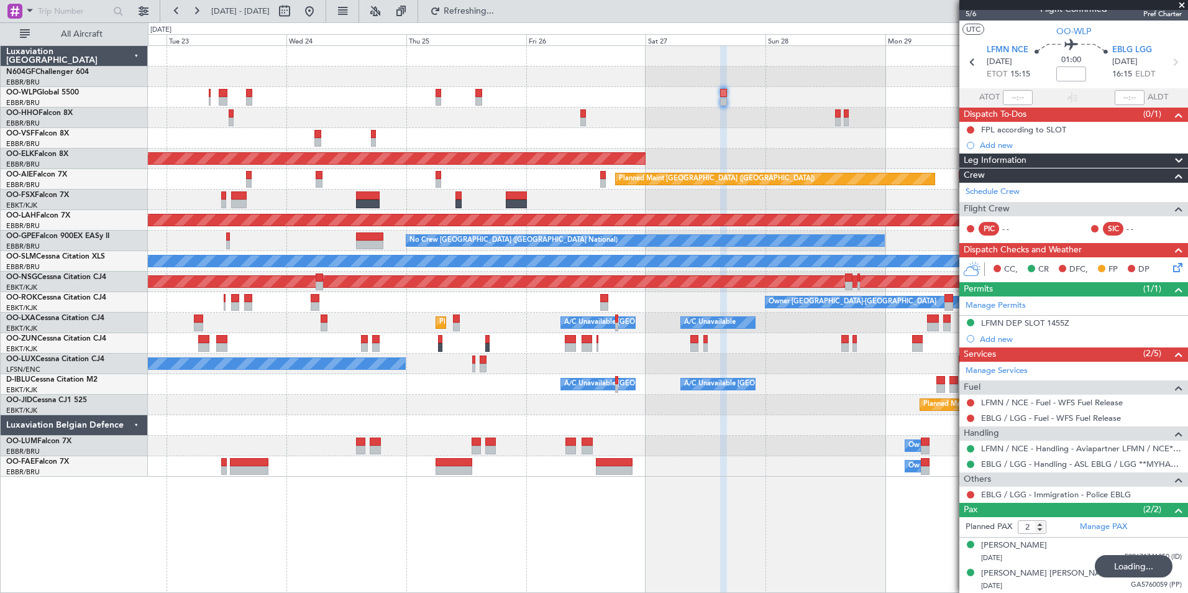
click at [1182, 5] on span at bounding box center [1181, 5] width 12 height 11
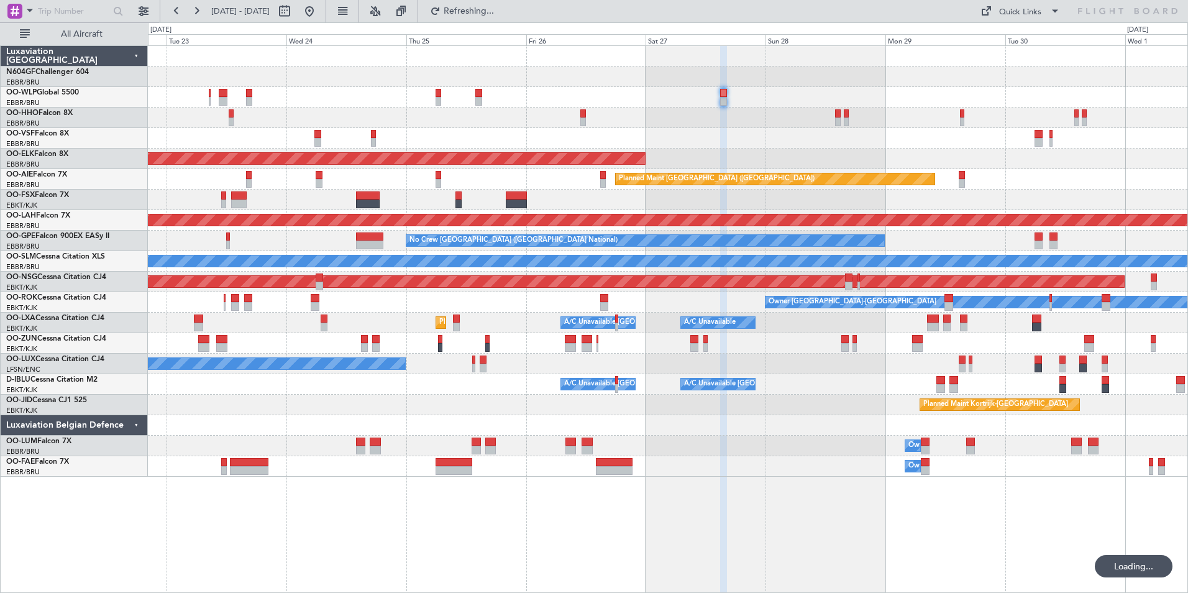
type input "0"
click at [737, 312] on div "Planned Maint Kortrijk-Wevelgem Planned Maint London (Farnborough) Planned Main…" at bounding box center [667, 261] width 1039 height 431
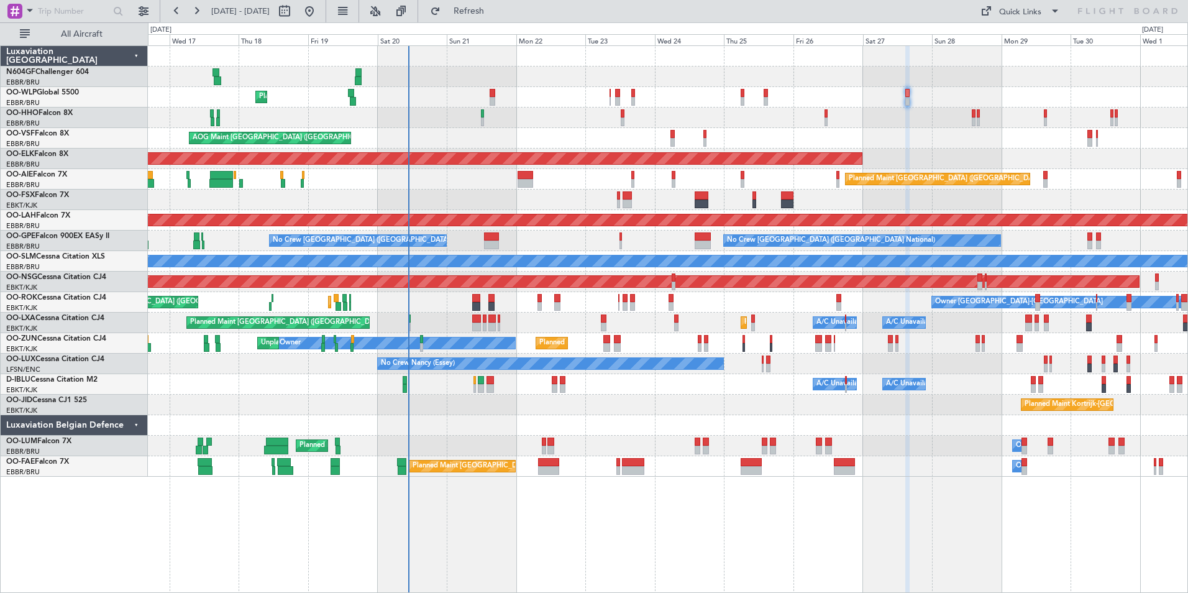
click at [766, 337] on div "Planned Maint Kortrijk-Wevelgem Owner Unplanned Maint Kortrijk-Wevelgem" at bounding box center [667, 343] width 1039 height 21
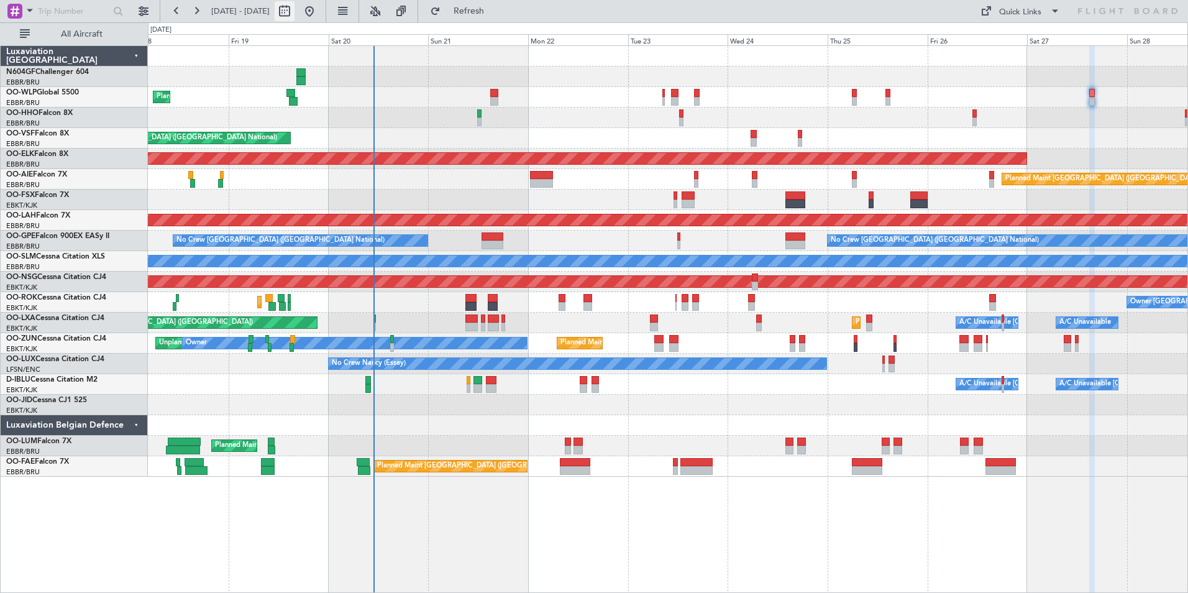
click at [294, 4] on button at bounding box center [285, 11] width 20 height 20
select select "9"
select select "2025"
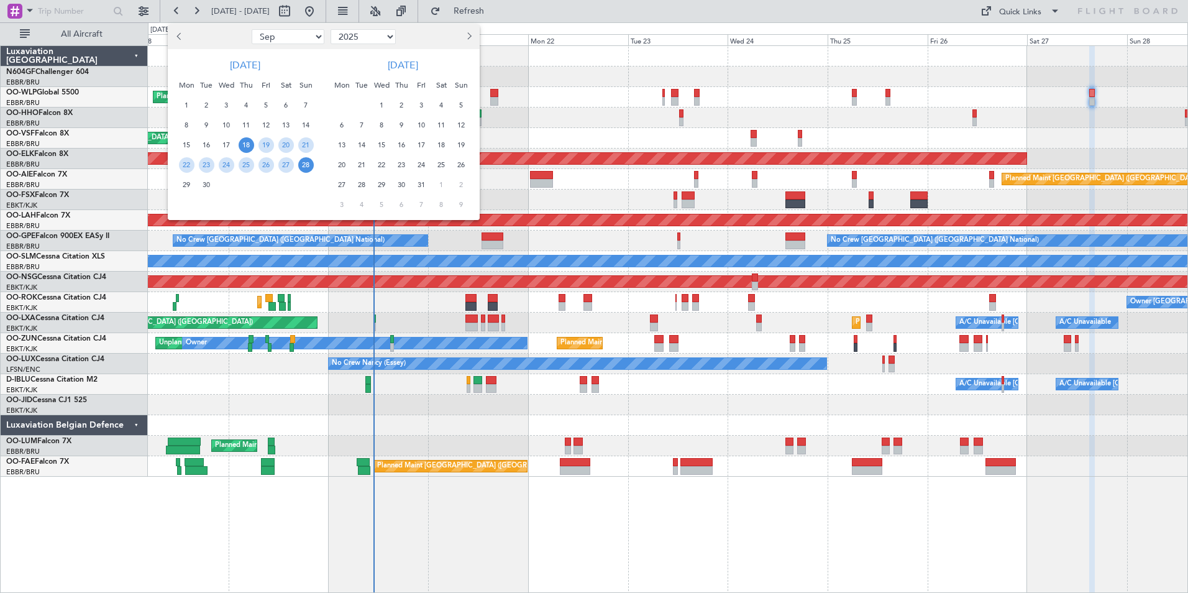
click at [454, 142] on span "19" at bounding box center [462, 145] width 16 height 16
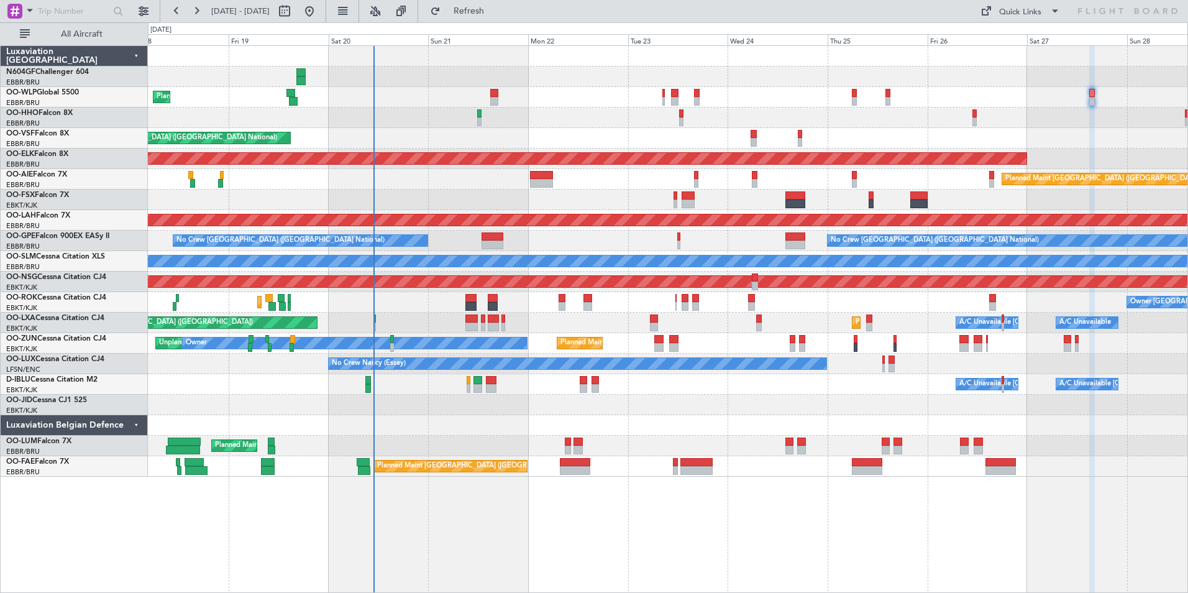
select select "10"
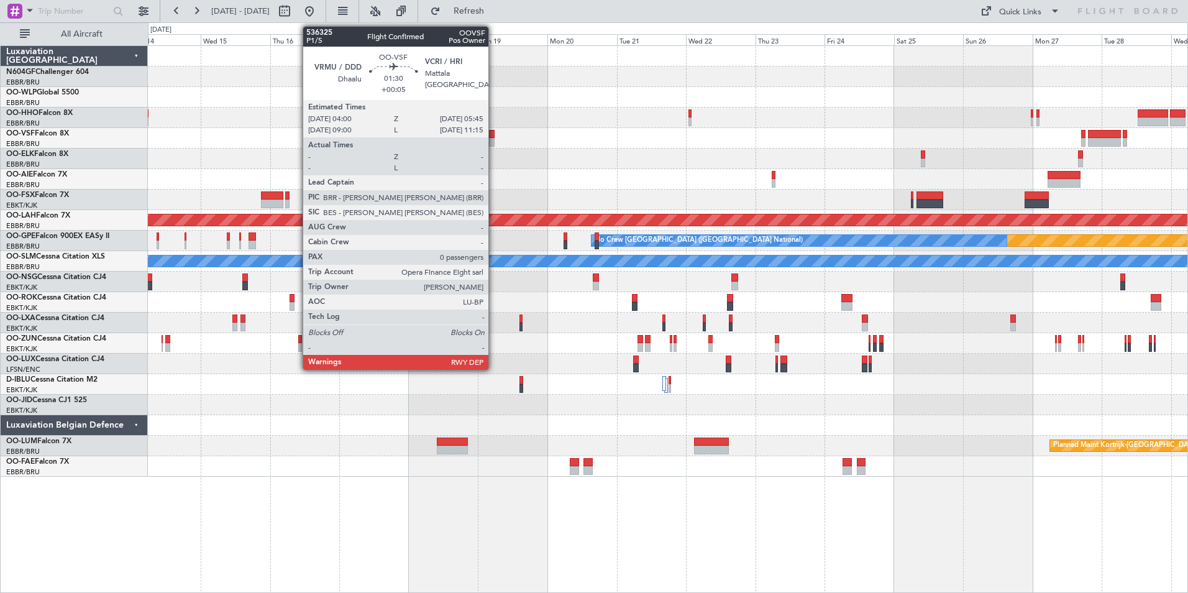
click at [494, 135] on div at bounding box center [492, 134] width 6 height 9
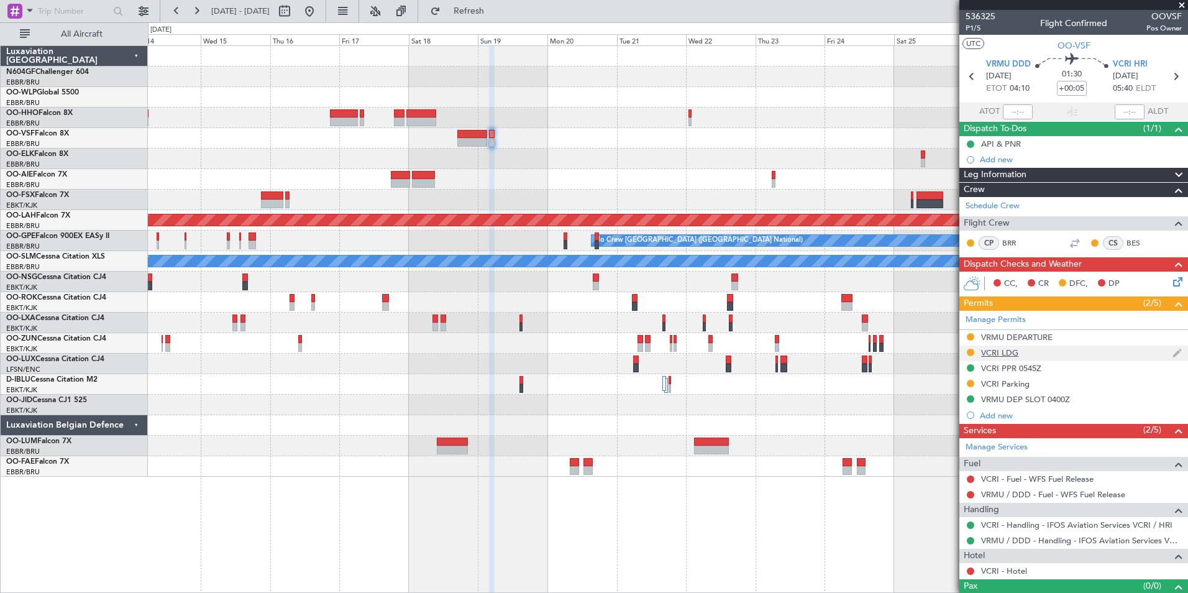
click at [1003, 355] on div "VCRI LDG" at bounding box center [999, 352] width 37 height 11
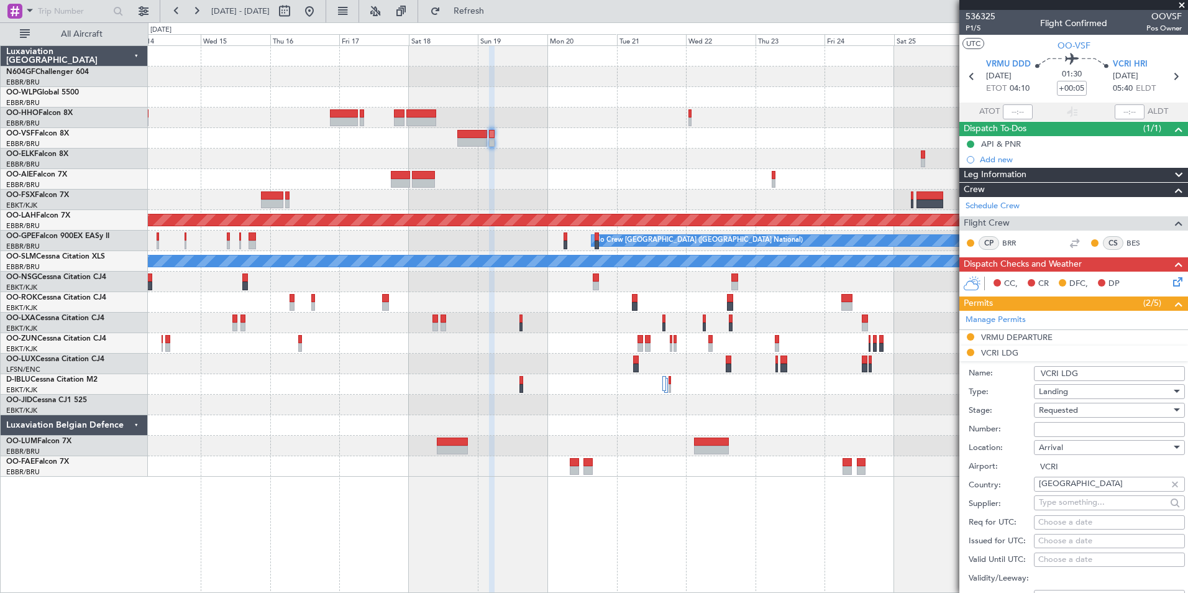
click at [1077, 429] on input "Number:" at bounding box center [1109, 429] width 151 height 15
paste input "SL/LC295-25/AS/21/01"
type input "SL/LC295-25/AS/21/01"
click at [1095, 411] on div "Requested" at bounding box center [1105, 410] width 132 height 19
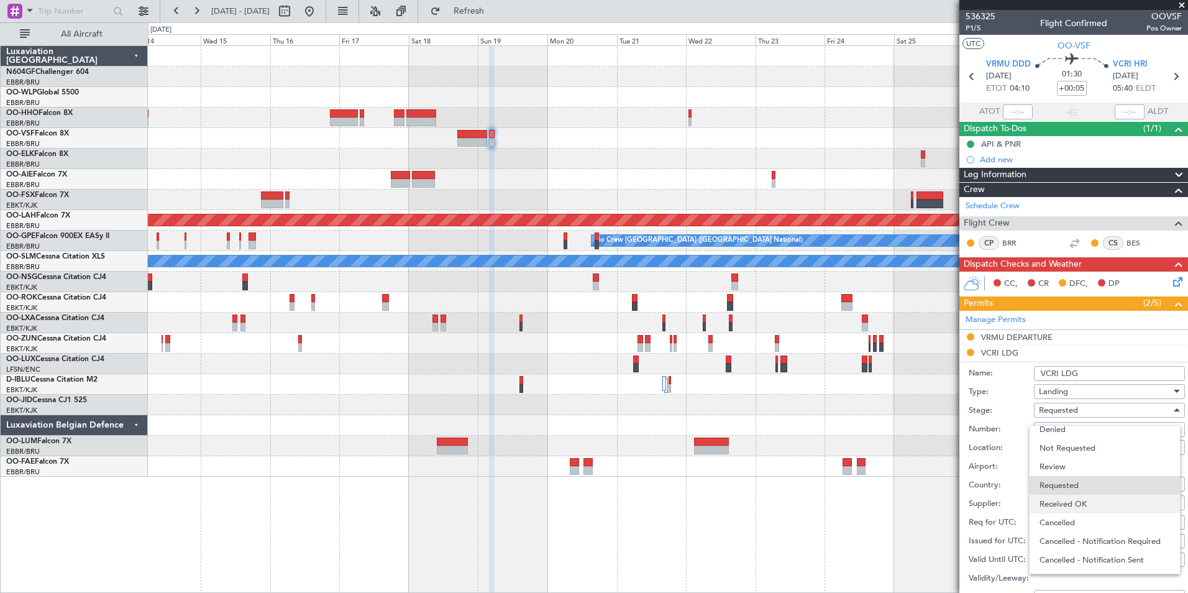
click at [1075, 505] on span "Received OK" at bounding box center [1104, 504] width 130 height 19
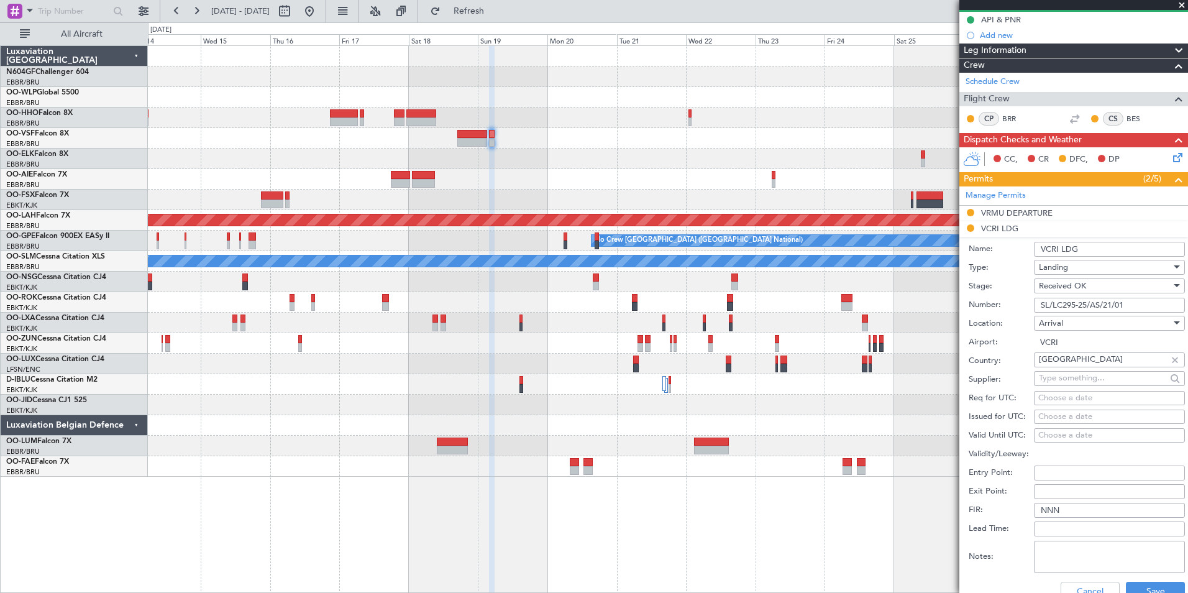
scroll to position [249, 0]
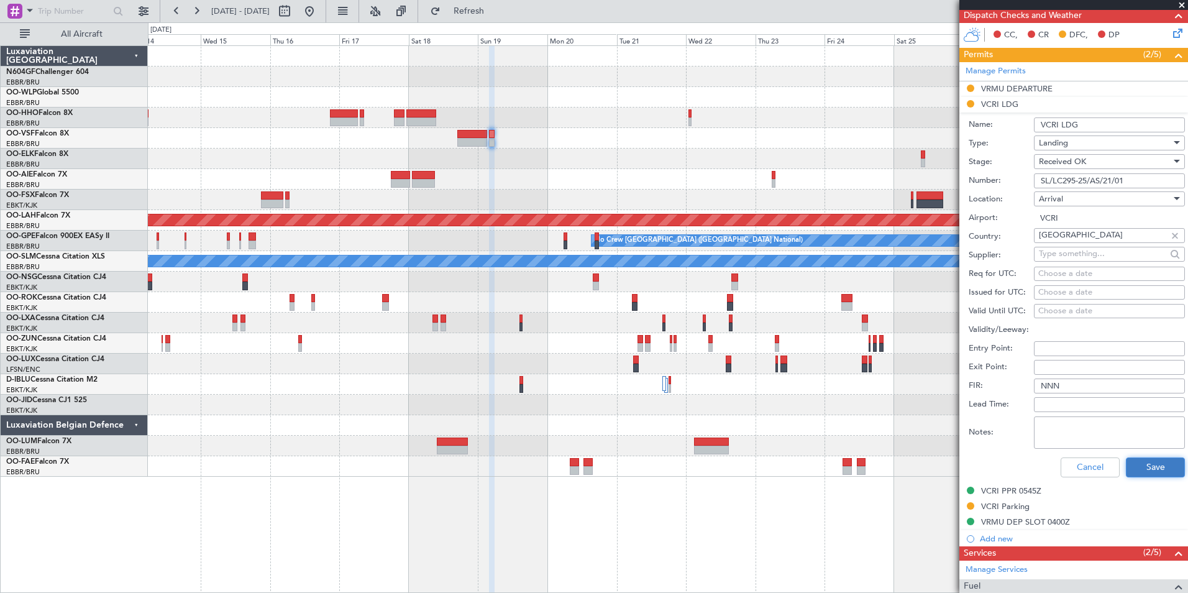
click at [1137, 470] on button "Save" at bounding box center [1155, 467] width 59 height 20
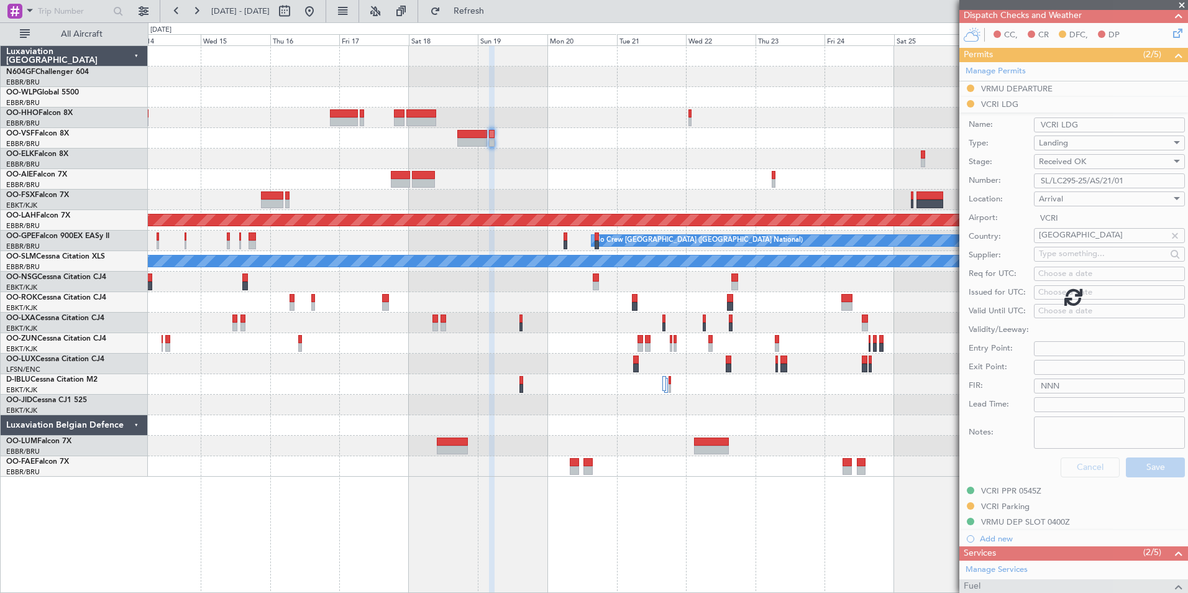
scroll to position [21, 0]
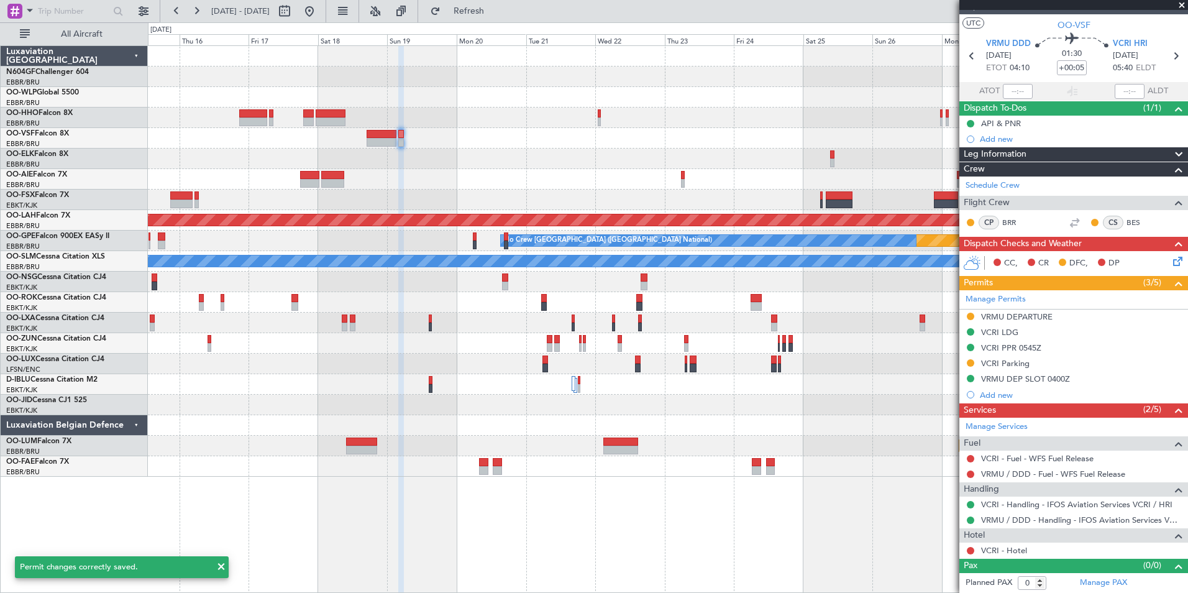
click at [537, 130] on div at bounding box center [667, 138] width 1039 height 21
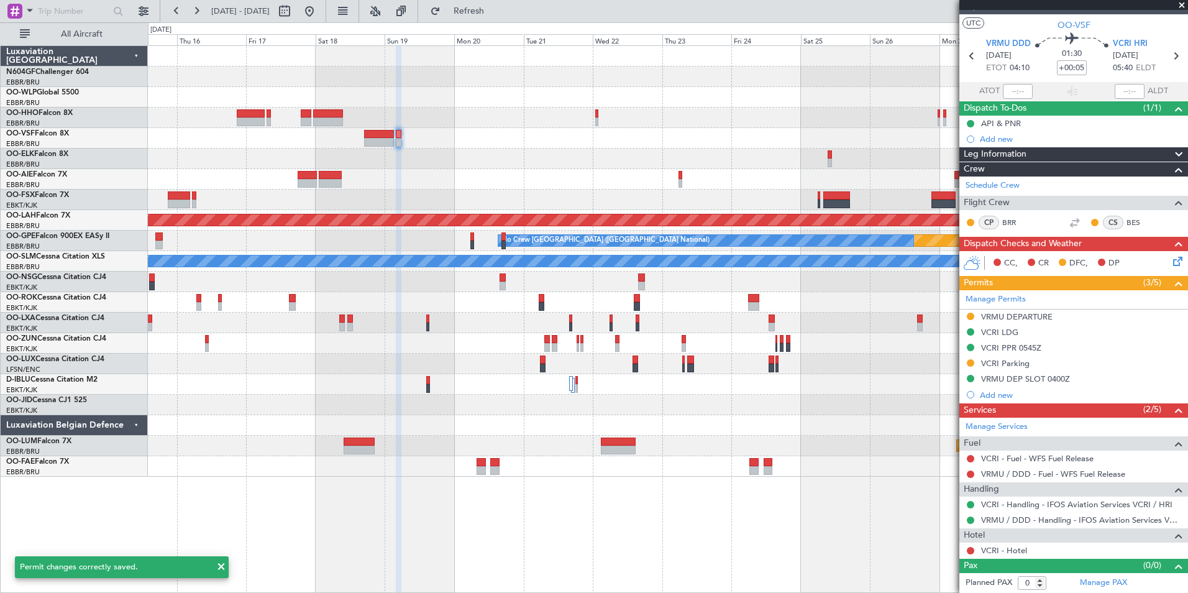
click at [580, 142] on div "Planned Maint Alton-st Louis (St Louis Regl) Planned Maint Nurnberg No Crew Bru…" at bounding box center [667, 261] width 1039 height 431
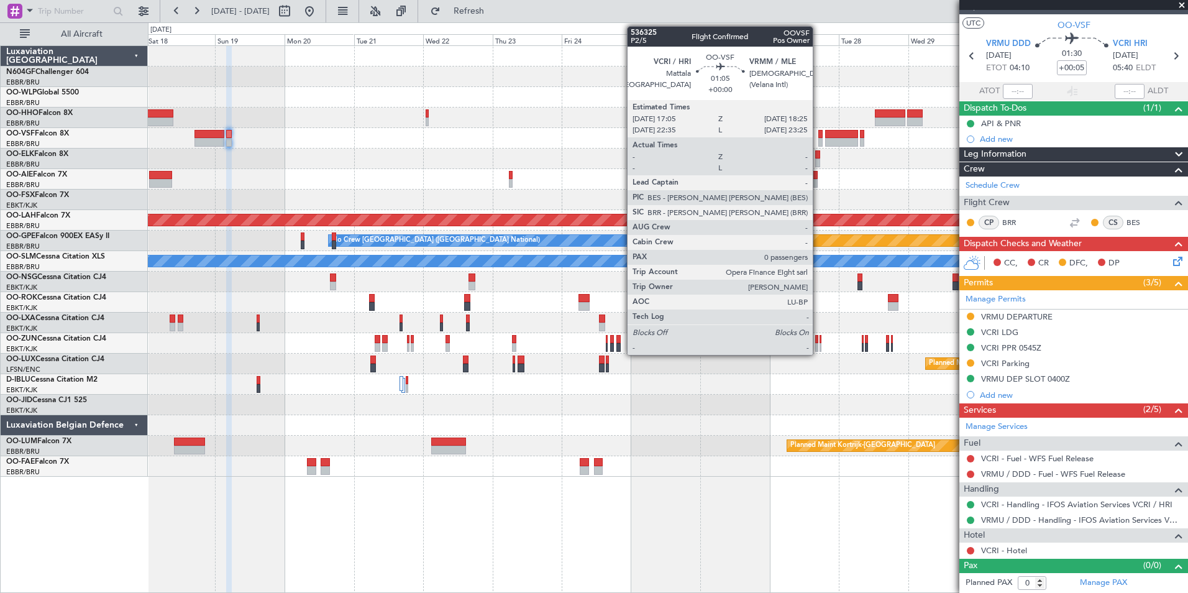
click at [818, 134] on div at bounding box center [820, 134] width 4 height 9
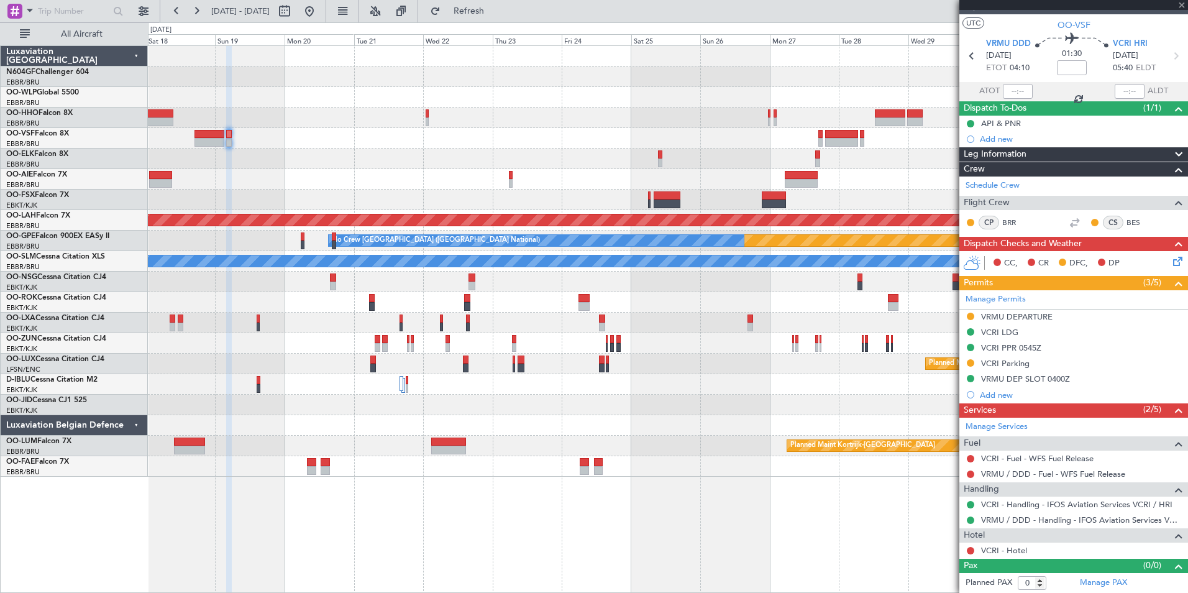
scroll to position [0, 0]
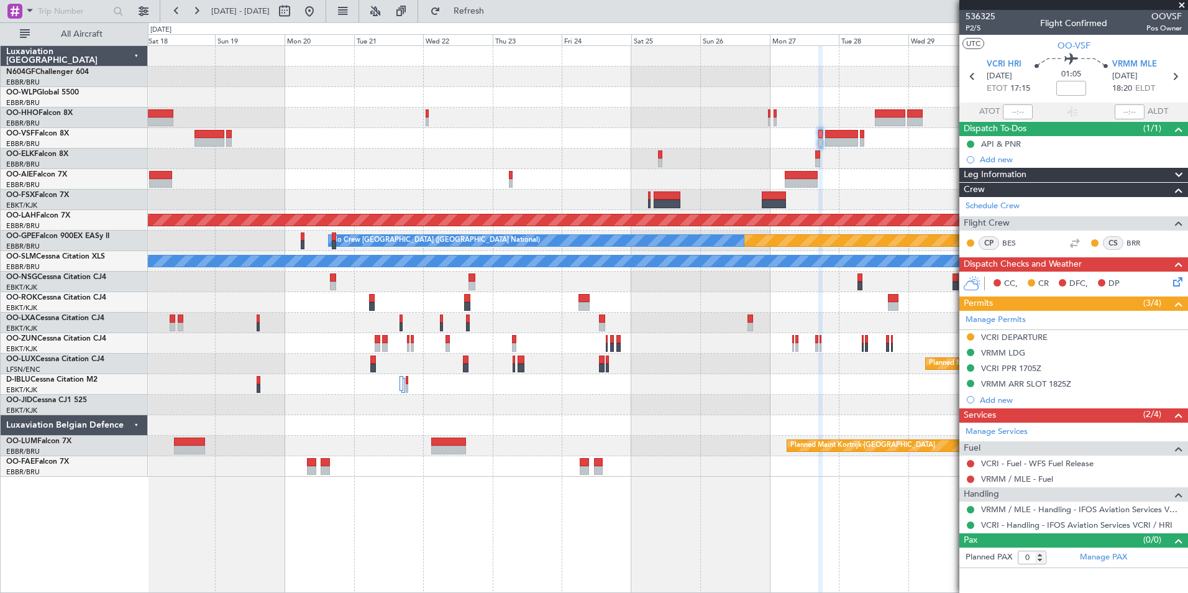
click at [996, 335] on div "VCRI DEPARTURE" at bounding box center [1014, 337] width 66 height 11
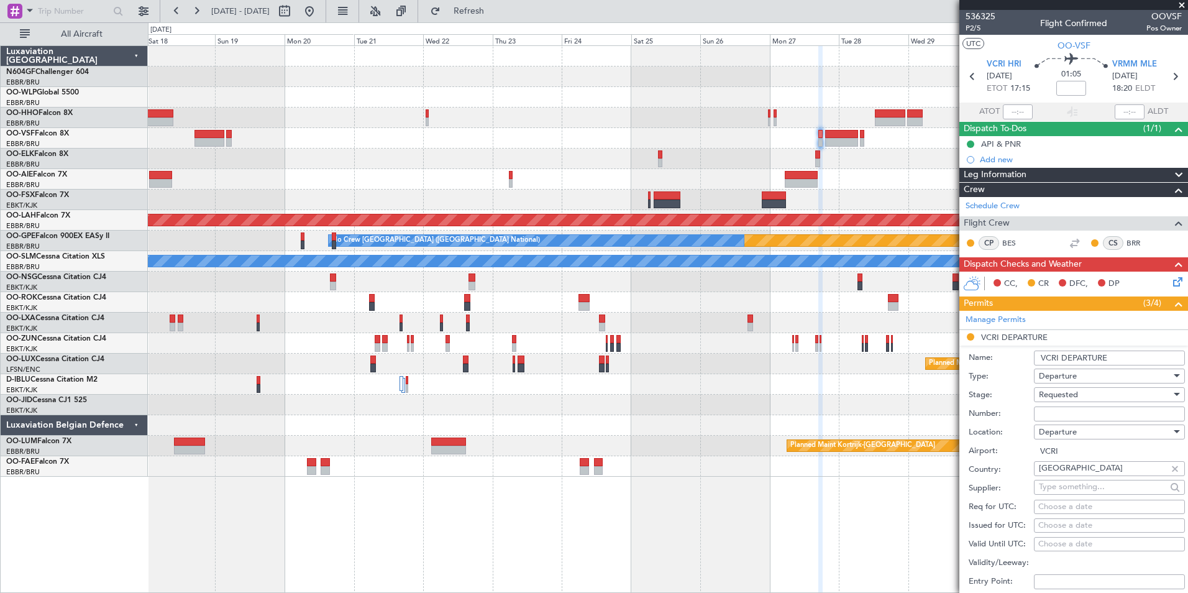
click at [1063, 414] on input "Number:" at bounding box center [1109, 413] width 151 height 15
paste input "SL/LC295-25/AS/21/01"
type input "SL/LC295-25/AS/21/01"
click at [1105, 396] on div "Requested" at bounding box center [1105, 394] width 132 height 19
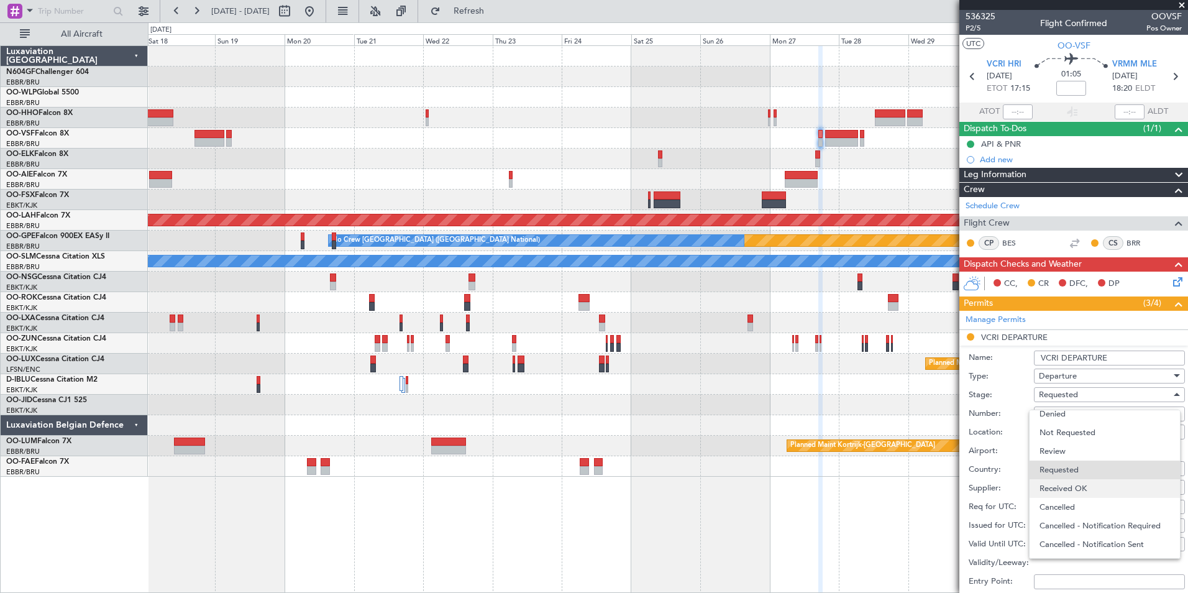
click at [1091, 480] on span "Received OK" at bounding box center [1104, 488] width 130 height 19
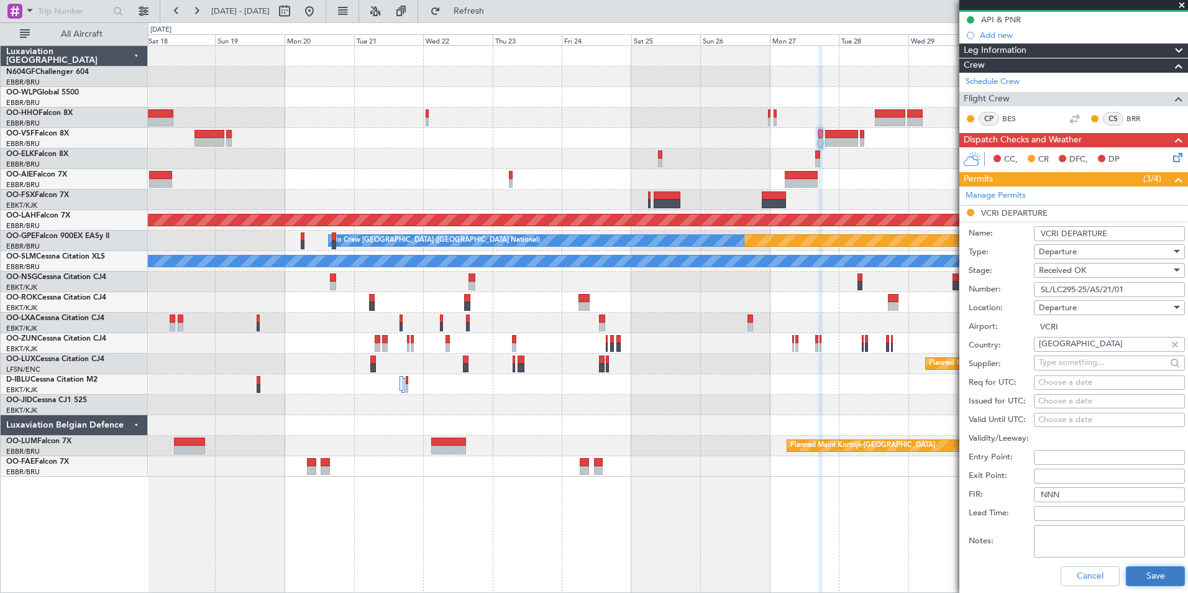
click at [1129, 585] on button "Save" at bounding box center [1155, 576] width 59 height 20
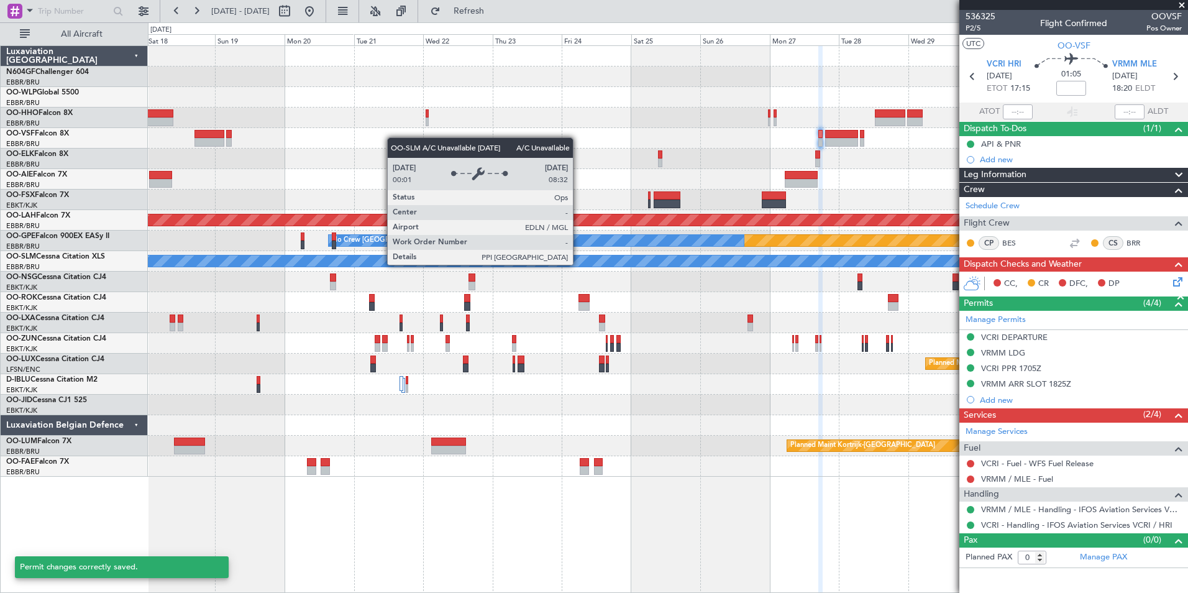
scroll to position [0, 0]
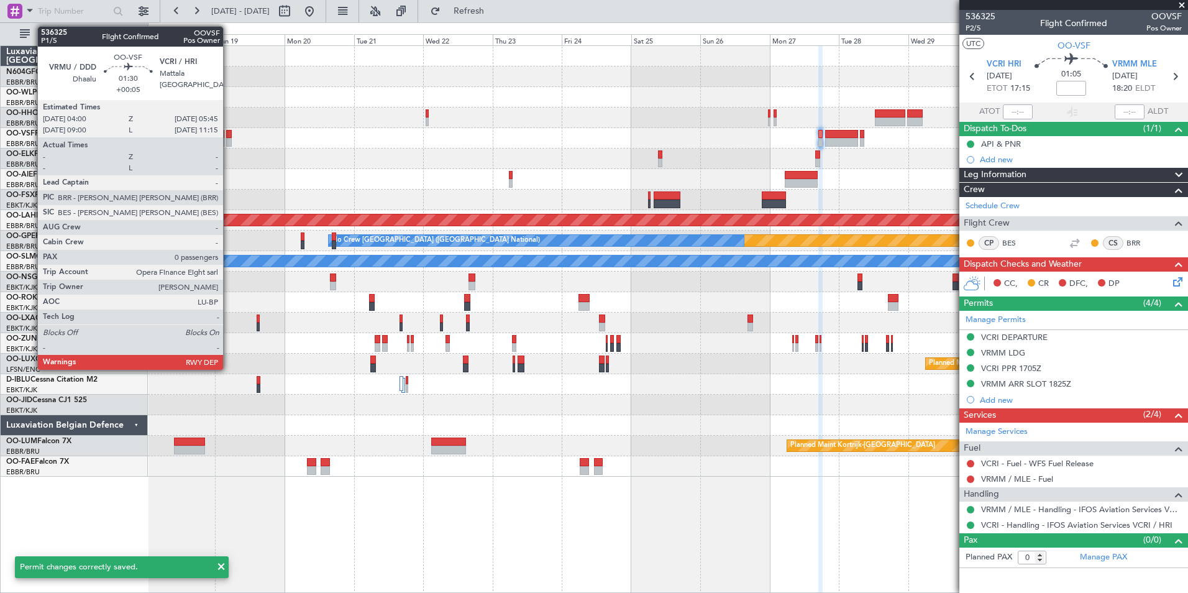
click at [229, 134] on div at bounding box center [229, 134] width 6 height 9
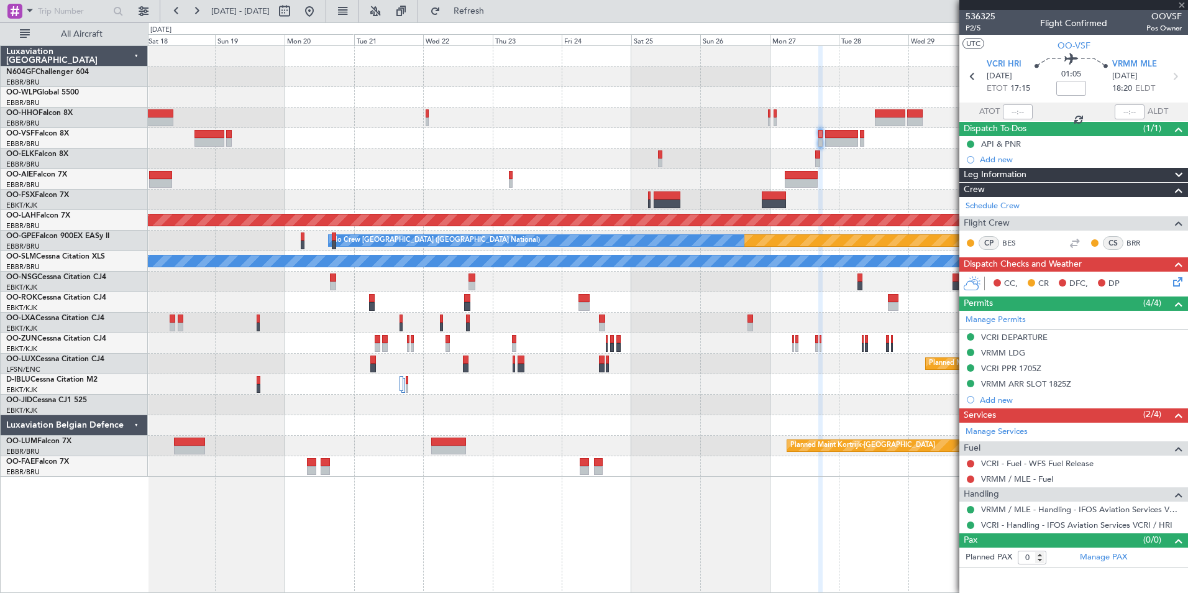
type input "+00:05"
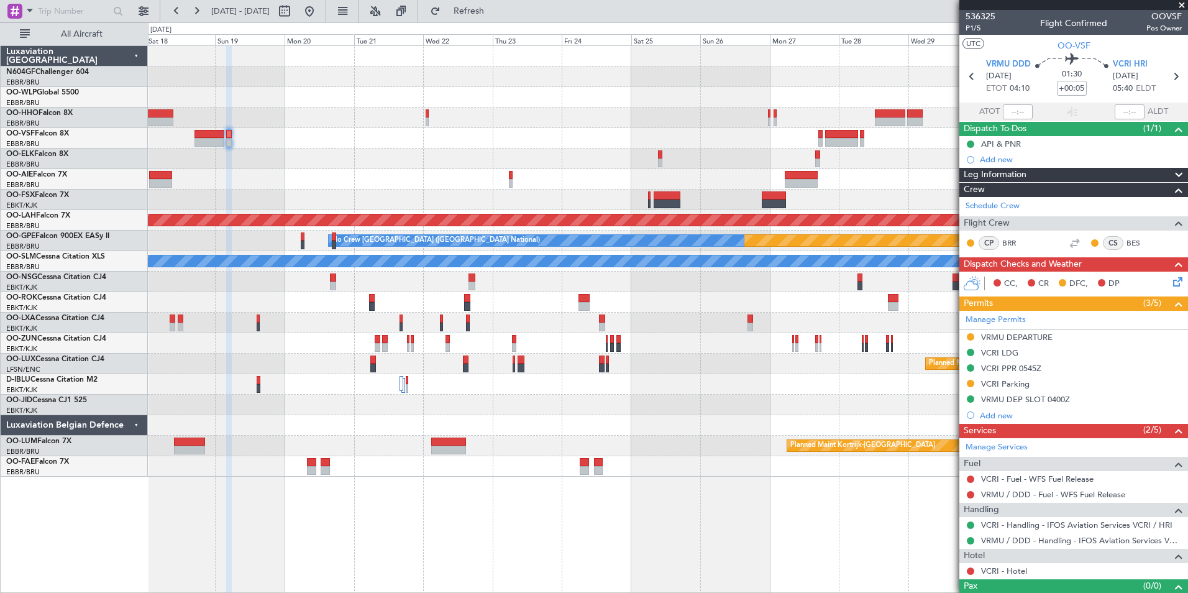
click at [613, 342] on div at bounding box center [667, 343] width 1039 height 21
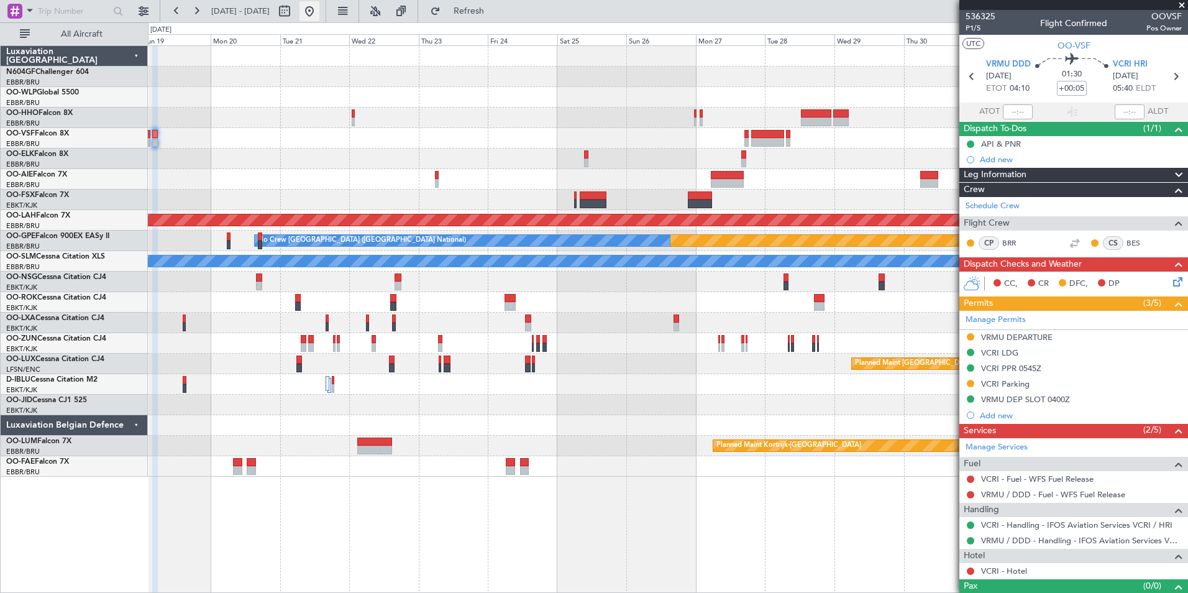
click at [319, 19] on button at bounding box center [309, 11] width 20 height 20
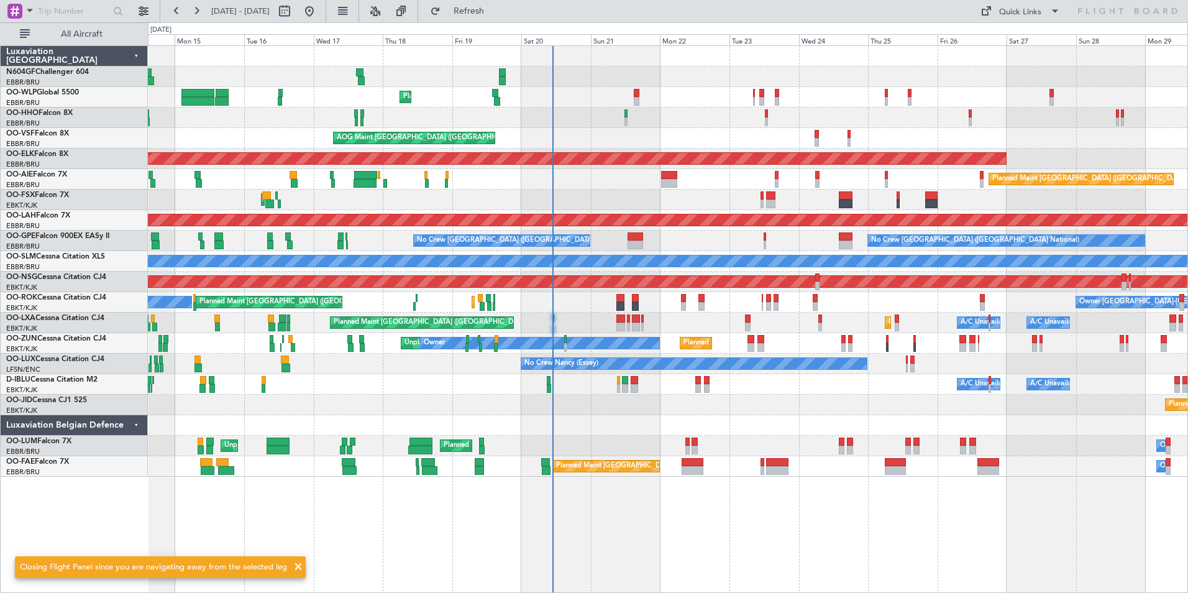
click at [578, 322] on div "A/C Unavailable Planned Maint Paris (Le Bourget) Planned Maint Kortrijk-Wevelge…" at bounding box center [667, 322] width 1039 height 21
click at [654, 325] on div "Planned Maint Liege Planned Maint Geneva (Cointrin) AOG Maint Brussels (Brussel…" at bounding box center [667, 261] width 1039 height 431
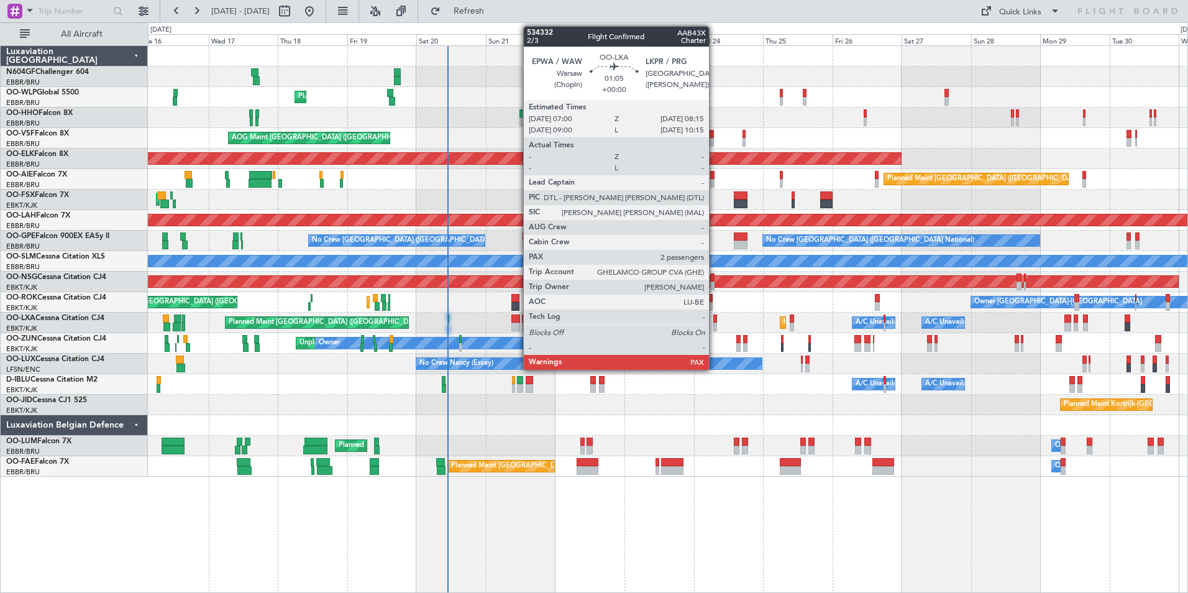
click at [714, 325] on div at bounding box center [715, 326] width 4 height 9
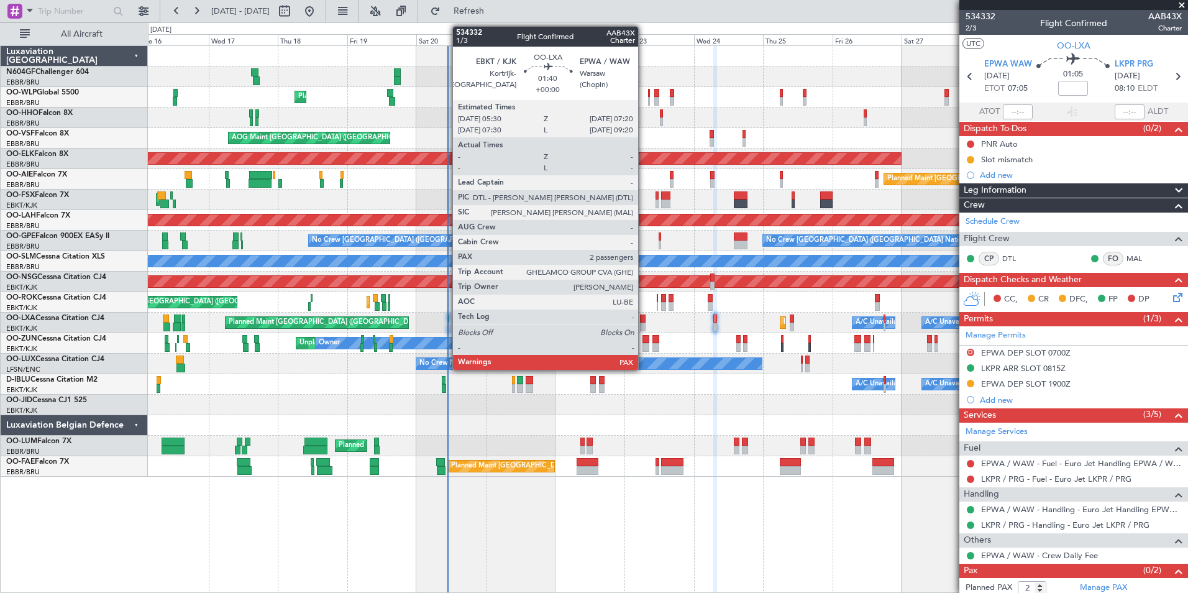
click at [644, 316] on div at bounding box center [643, 318] width 6 height 9
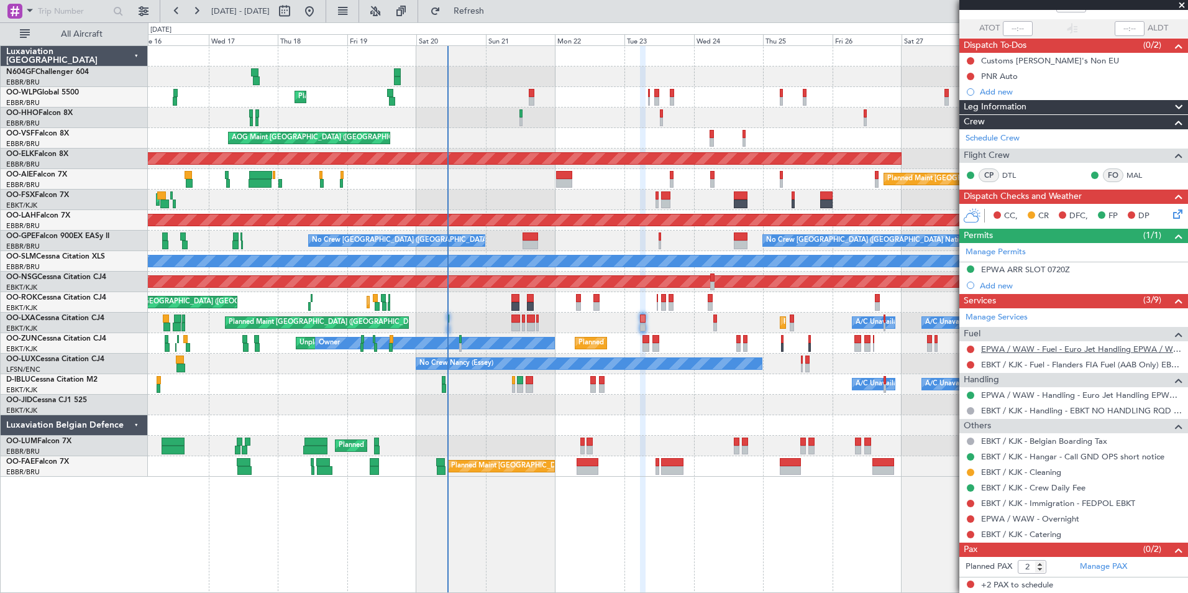
scroll to position [21, 0]
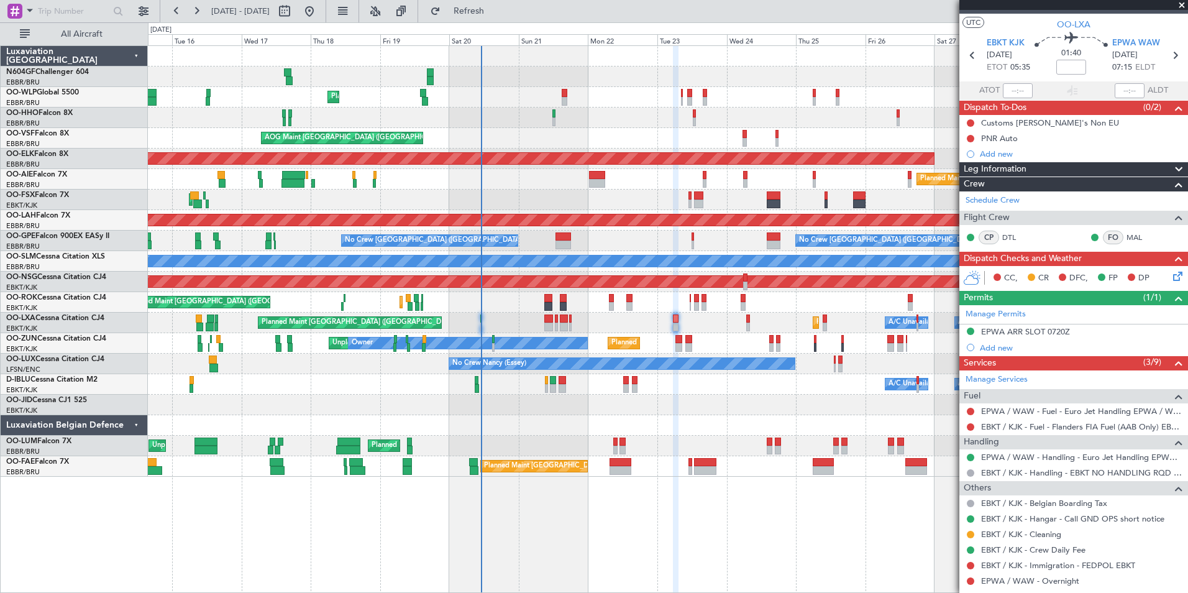
click at [705, 408] on div "Planned Maint Kortrijk-[GEOGRAPHIC_DATA]" at bounding box center [667, 404] width 1039 height 21
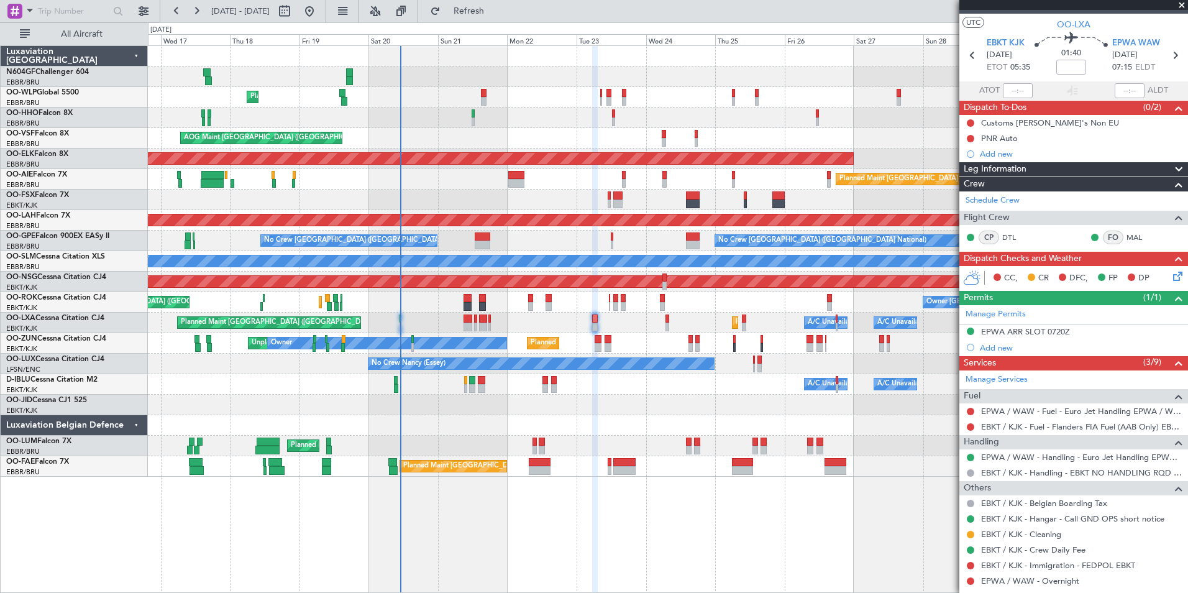
click at [627, 247] on div "Planned Maint Brussels (Brussels National) No Crew Brussels (Brussels National)…" at bounding box center [667, 240] width 1039 height 21
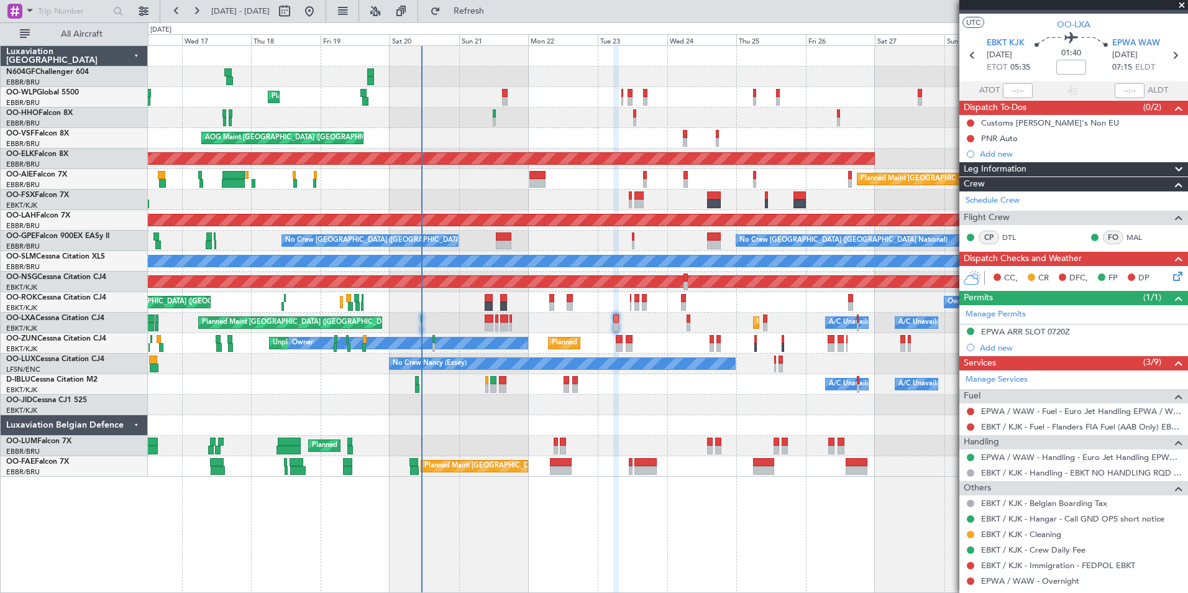
click at [782, 527] on div "Planned Maint Liege AOG Maint Brussels (Brussels National) Planned Maint Kortri…" at bounding box center [668, 318] width 1040 height 547
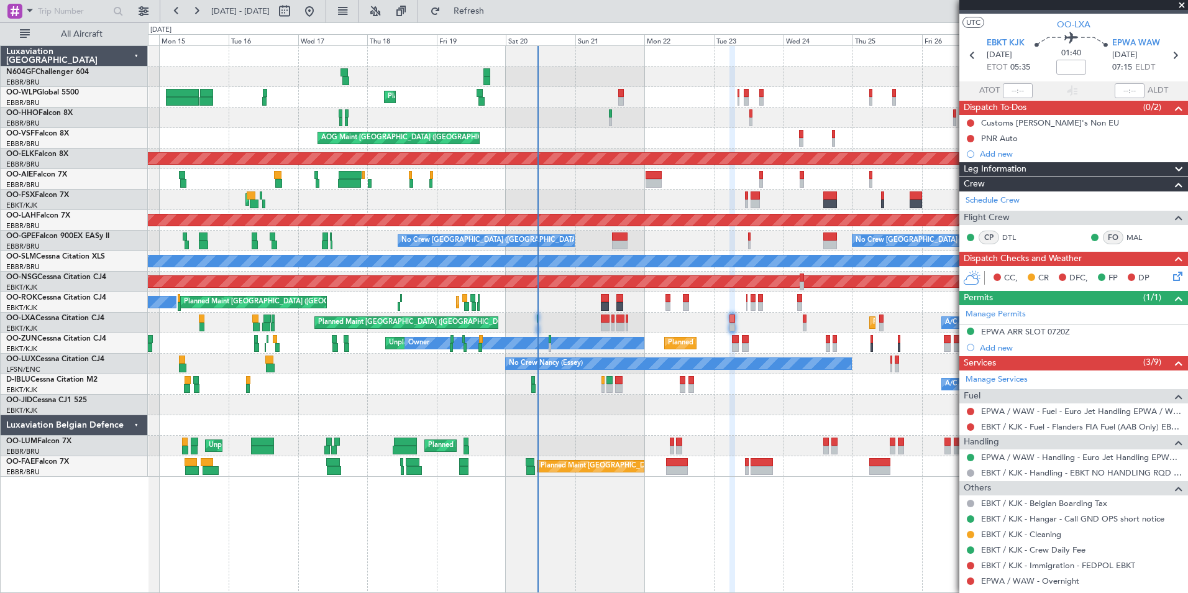
click at [795, 488] on div "Planned Maint Liege Planned Maint Geneva (Cointrin) AOG Maint Brussels (Brussel…" at bounding box center [668, 318] width 1040 height 547
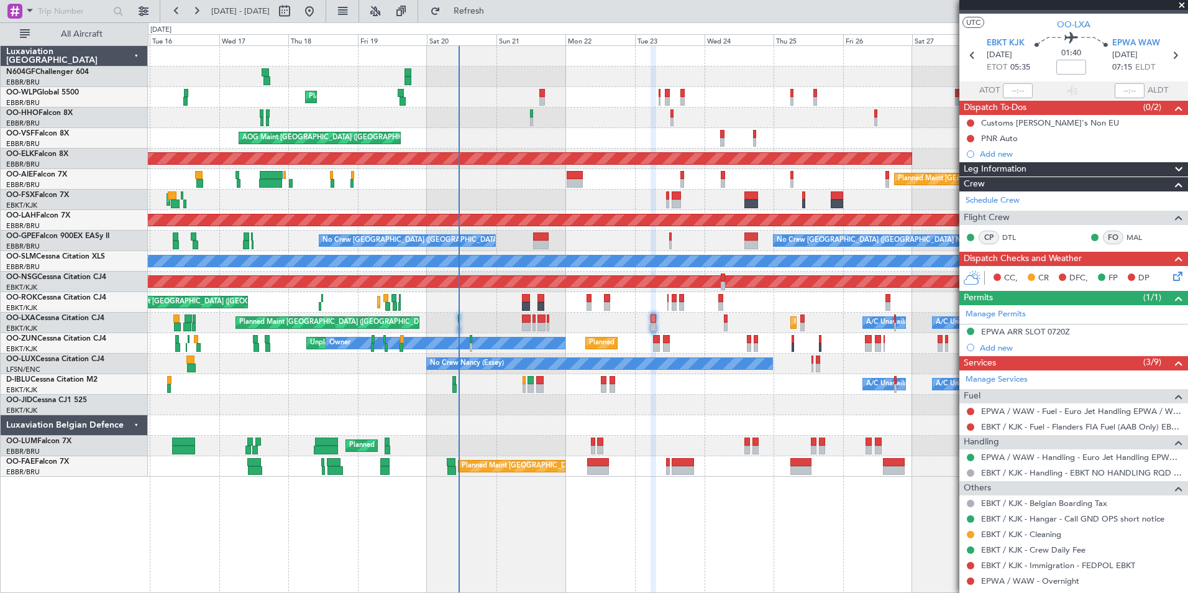
click at [713, 493] on div "Planned Maint Liege Planned Maint Geneva (Cointrin) AOG Maint Brussels (Brussel…" at bounding box center [668, 318] width 1040 height 547
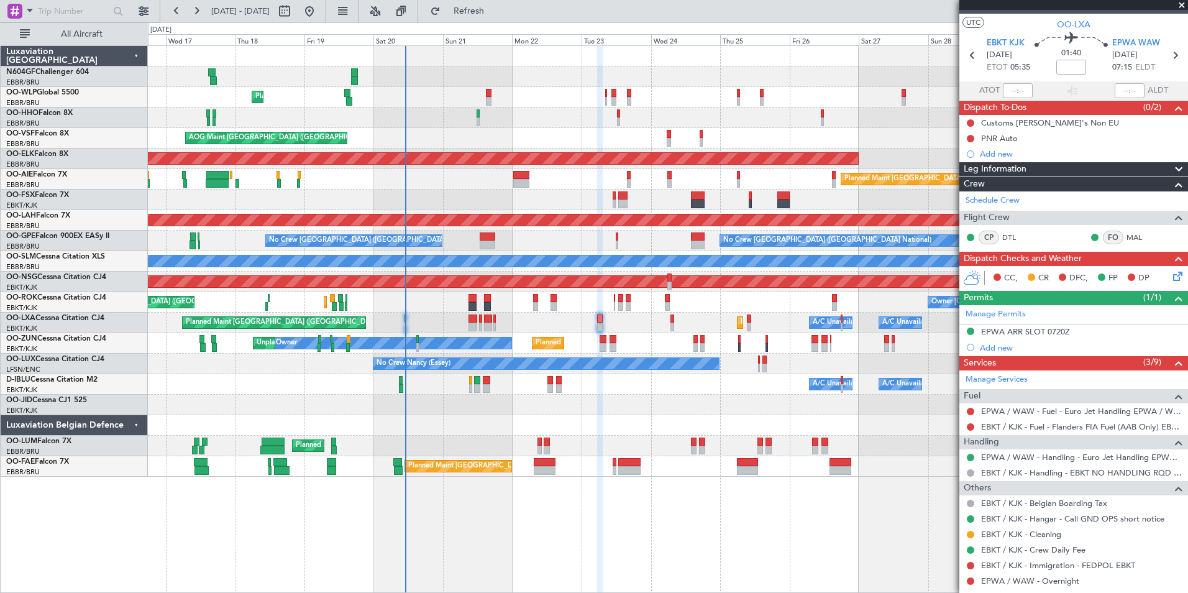
click at [700, 495] on div "Planned Maint Liege AOG Maint Brussels (Brussels National) Planned Maint Kortri…" at bounding box center [668, 318] width 1040 height 547
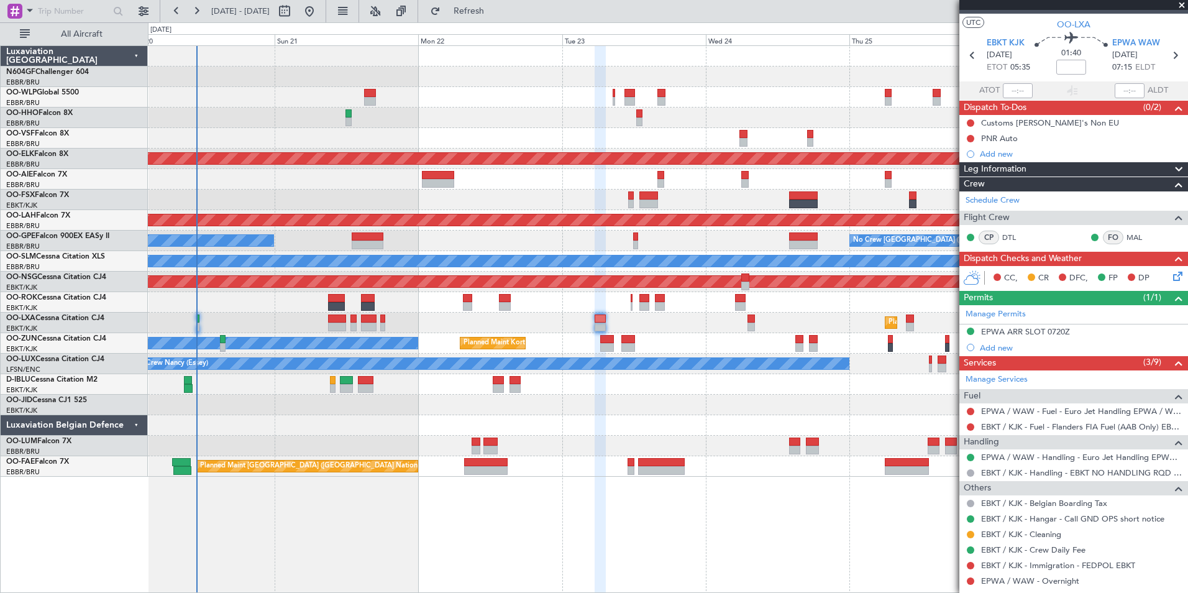
click at [529, 513] on div "Planned Maint Liege AOG Maint Brussels (Brussels National) Planned Maint Kortri…" at bounding box center [668, 318] width 1040 height 547
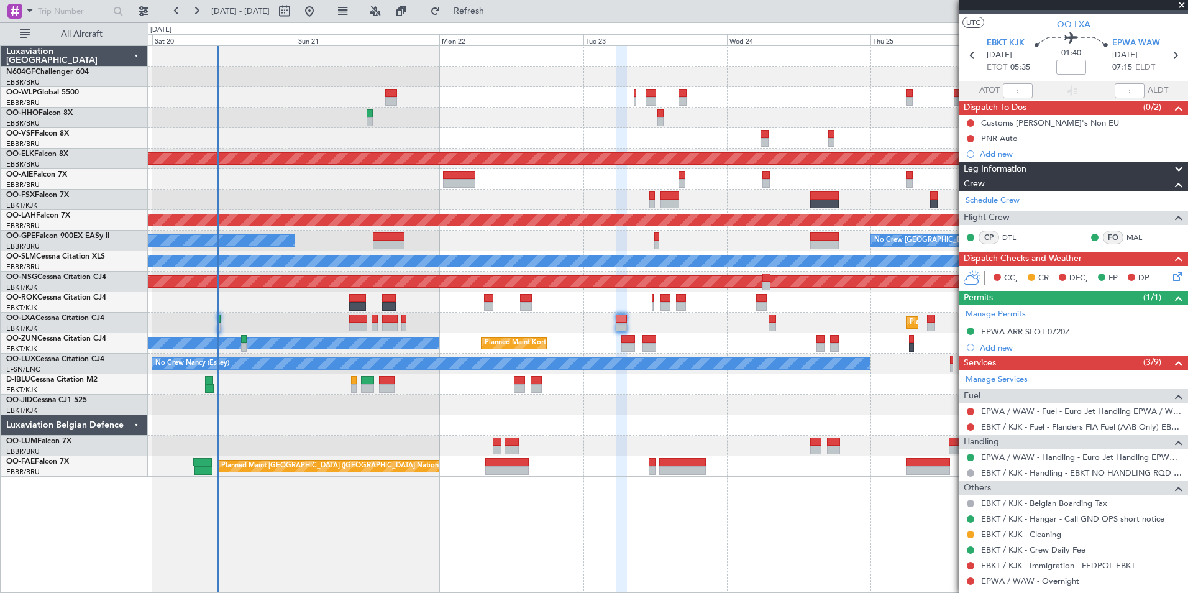
click at [540, 490] on div "Planned Maint Liege AOG Maint Brussels (Brussels National) Planned Maint Kortri…" at bounding box center [668, 318] width 1040 height 547
click at [570, 417] on div at bounding box center [667, 425] width 1039 height 21
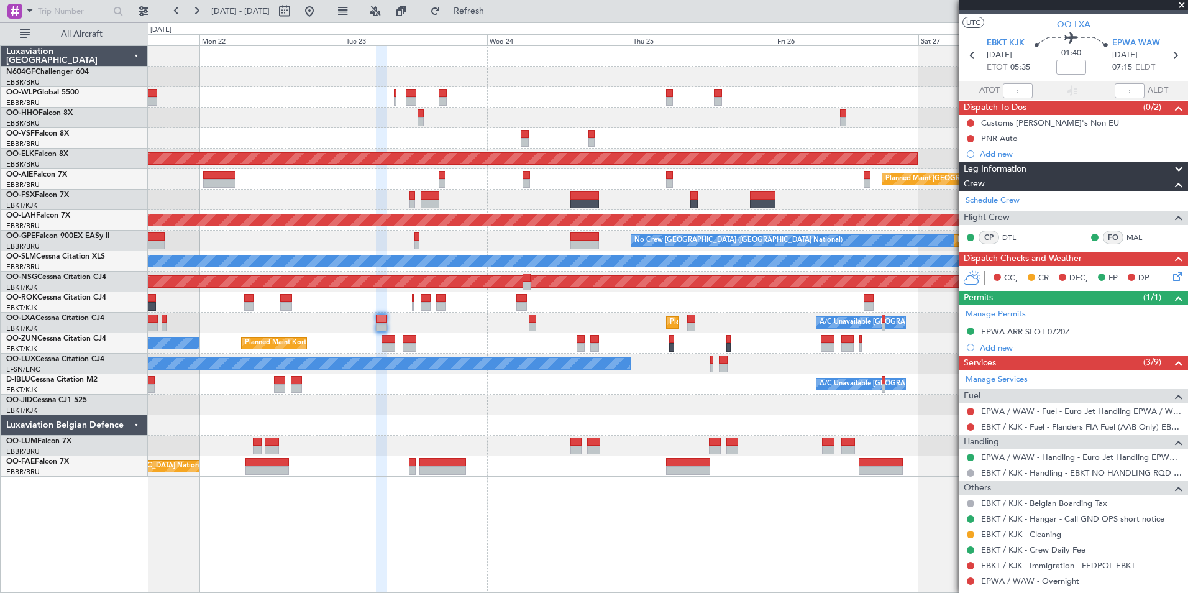
click at [664, 411] on div "Planned Maint Kortrijk-Wevelgem Planned Maint London (Farnborough) Planned Main…" at bounding box center [667, 261] width 1039 height 431
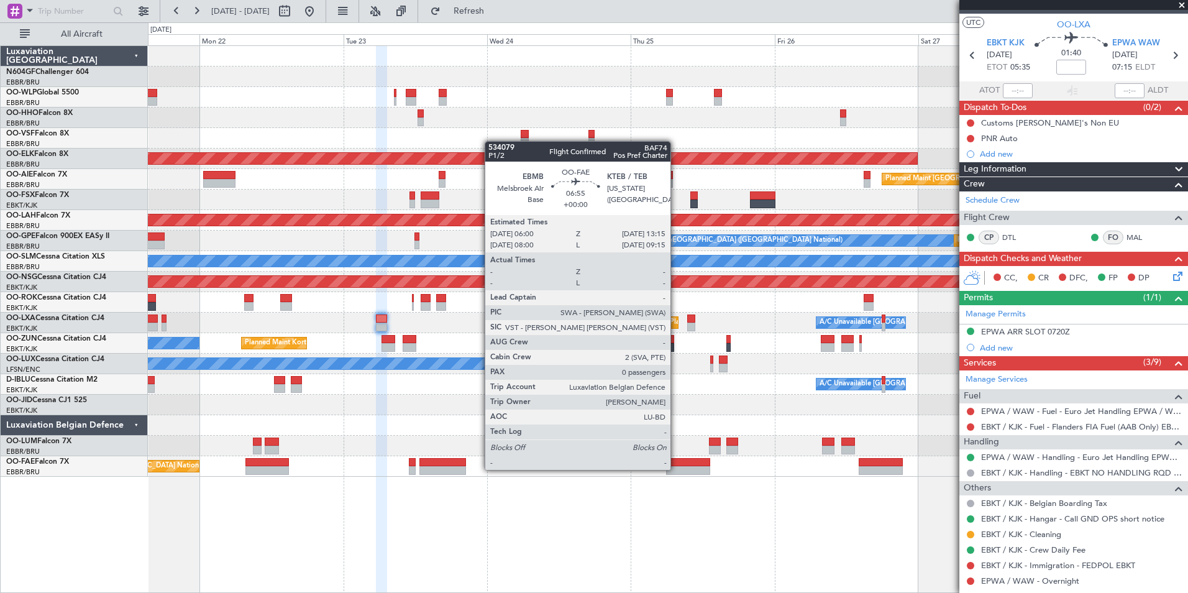
click at [676, 468] on div at bounding box center [687, 470] width 43 height 9
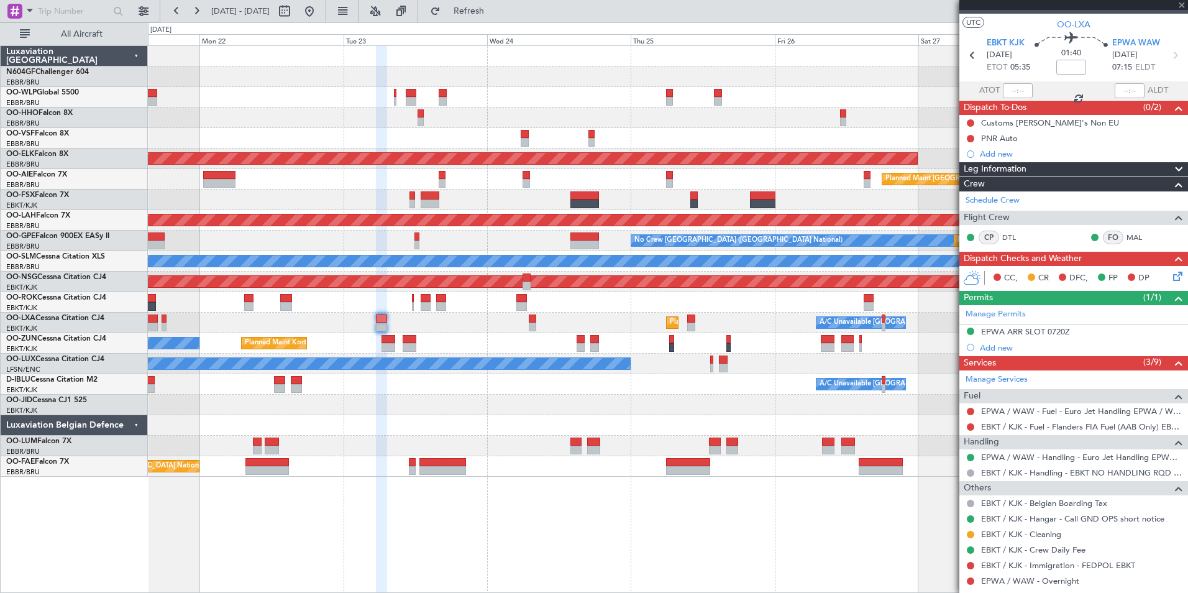
type input "0"
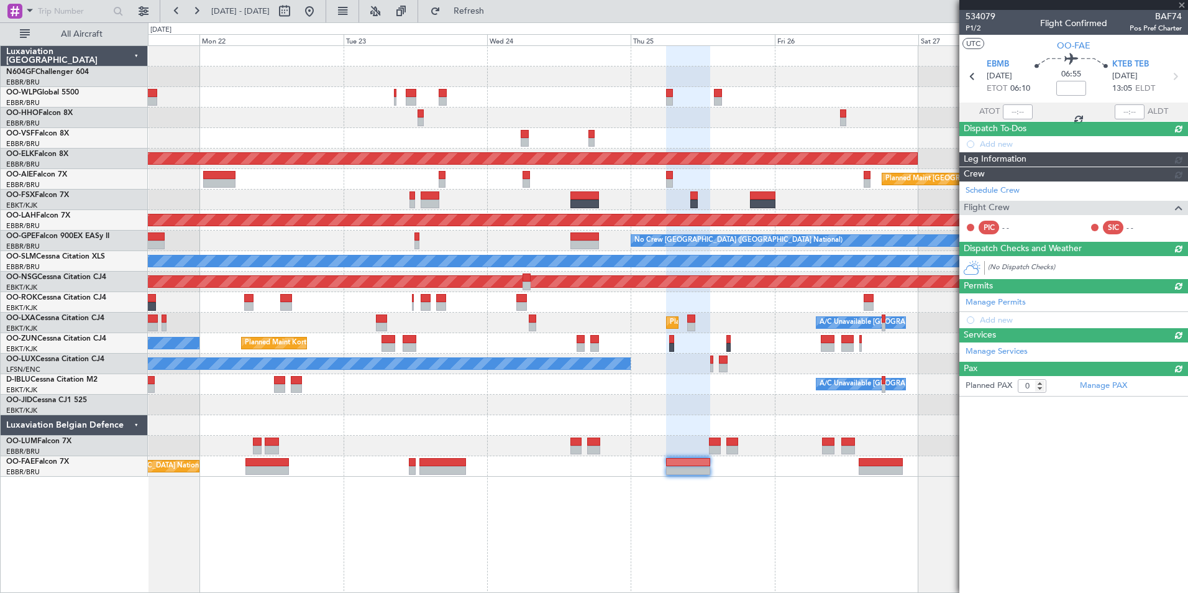
scroll to position [0, 0]
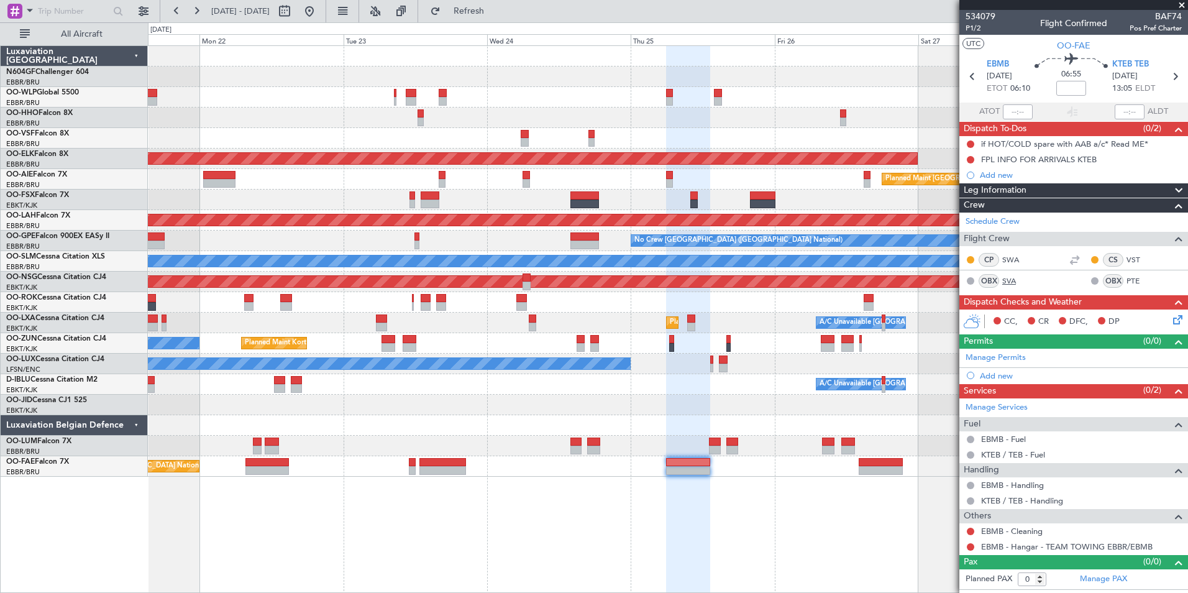
click at [901, 324] on div "A/C Unavailable [GEOGRAPHIC_DATA] ([GEOGRAPHIC_DATA] National)" at bounding box center [934, 322] width 231 height 19
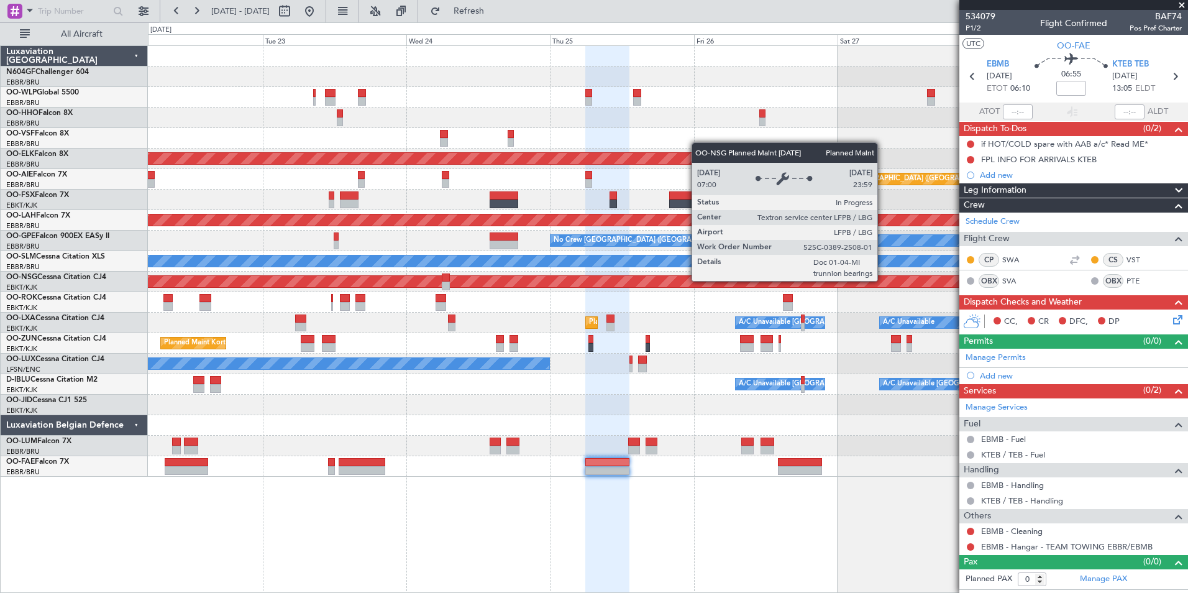
click at [798, 286] on div "Planned Maint [GEOGRAPHIC_DATA] ([GEOGRAPHIC_DATA])" at bounding box center [260, 281] width 2302 height 11
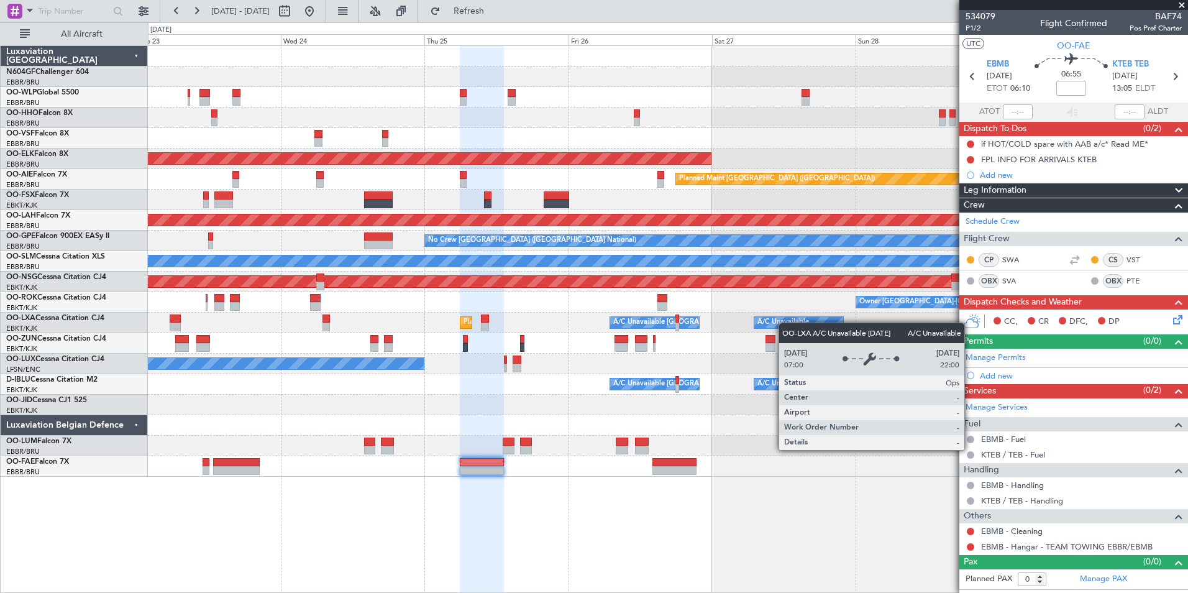
click at [757, 319] on div "A/C Unavailable" at bounding box center [783, 322] width 52 height 19
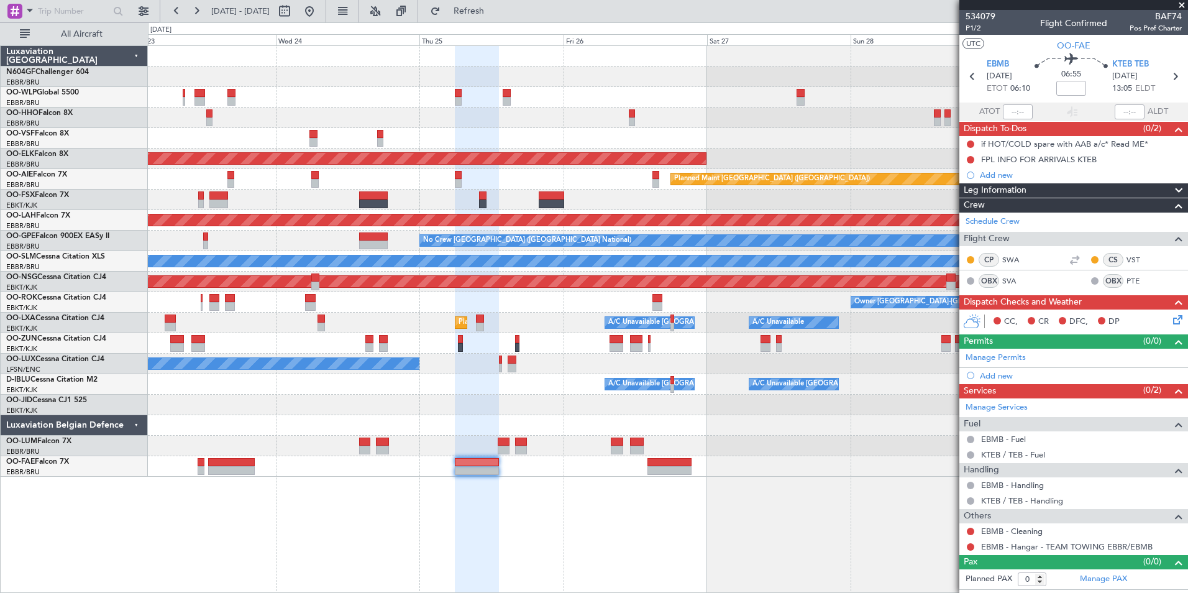
click at [846, 321] on div "A/C Unavailable Planned Maint Kortrijk-Wevelgem A/C Unavailable Brussels (Bruss…" at bounding box center [667, 322] width 1039 height 21
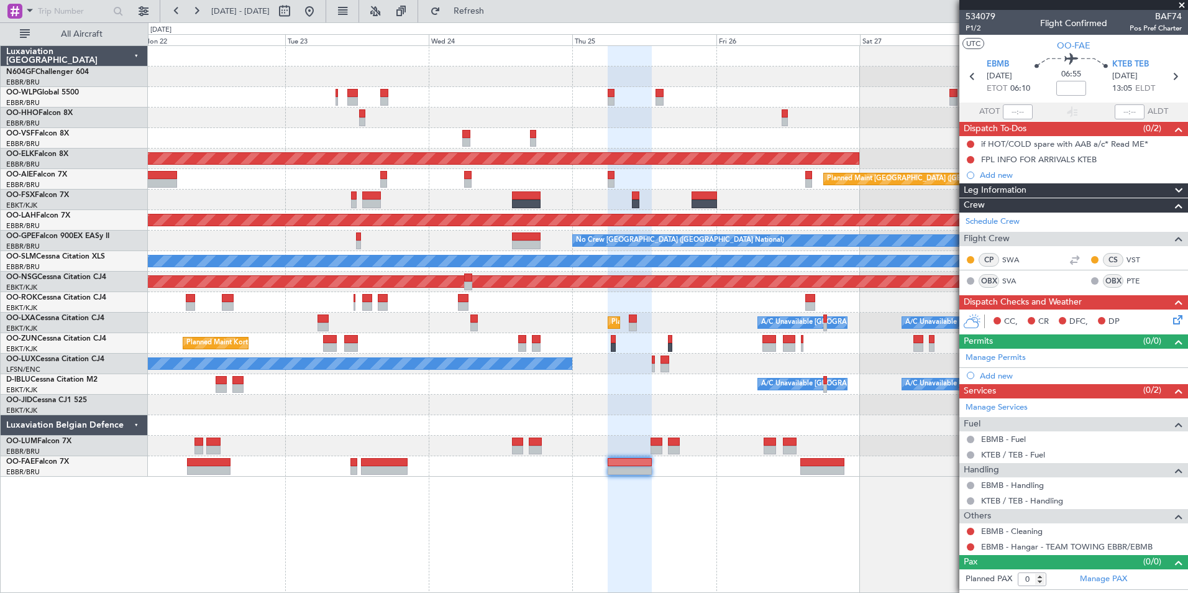
click at [701, 393] on div "Planned Maint Kortrijk-Wevelgem Planned Maint London (Farnborough) Planned Main…" at bounding box center [667, 261] width 1039 height 431
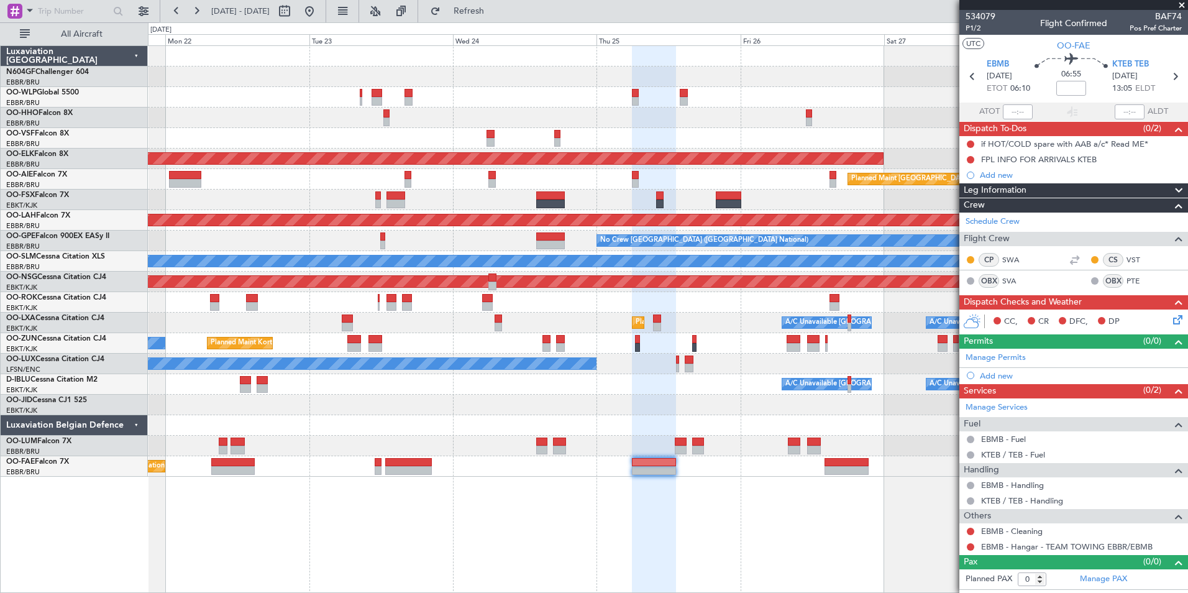
click at [752, 396] on div "Planned Maint Kortrijk-Wevelgem Planned Maint London (Farnborough) Planned Main…" at bounding box center [667, 261] width 1039 height 431
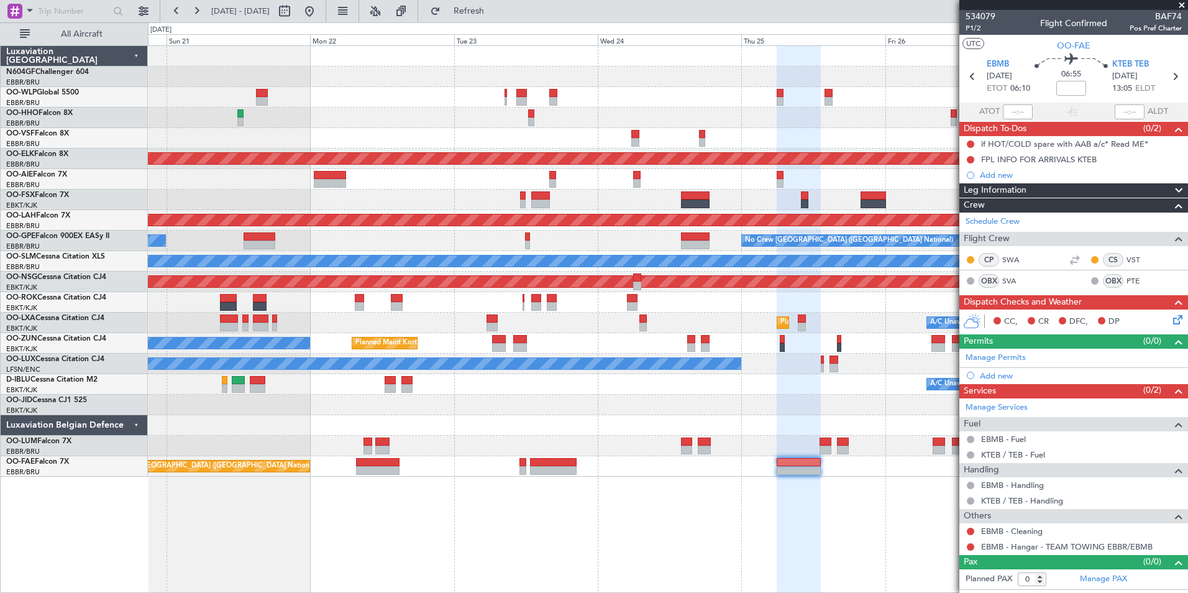
click at [661, 422] on div at bounding box center [667, 425] width 1039 height 21
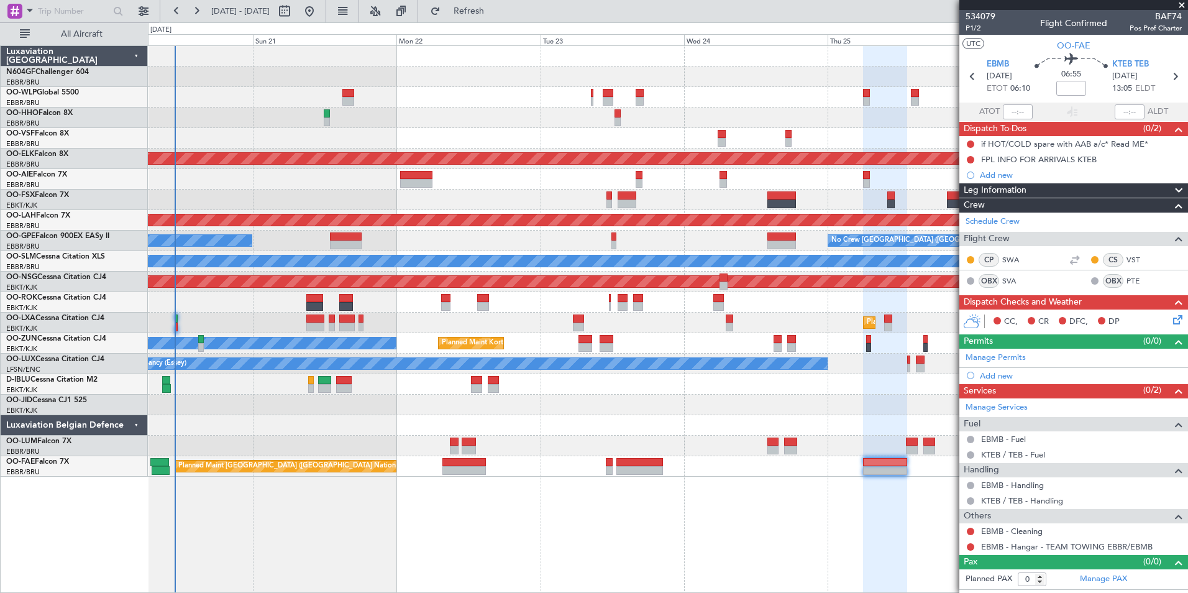
click at [632, 401] on div "Planned Maint Kortrijk-[GEOGRAPHIC_DATA]" at bounding box center [667, 404] width 1039 height 21
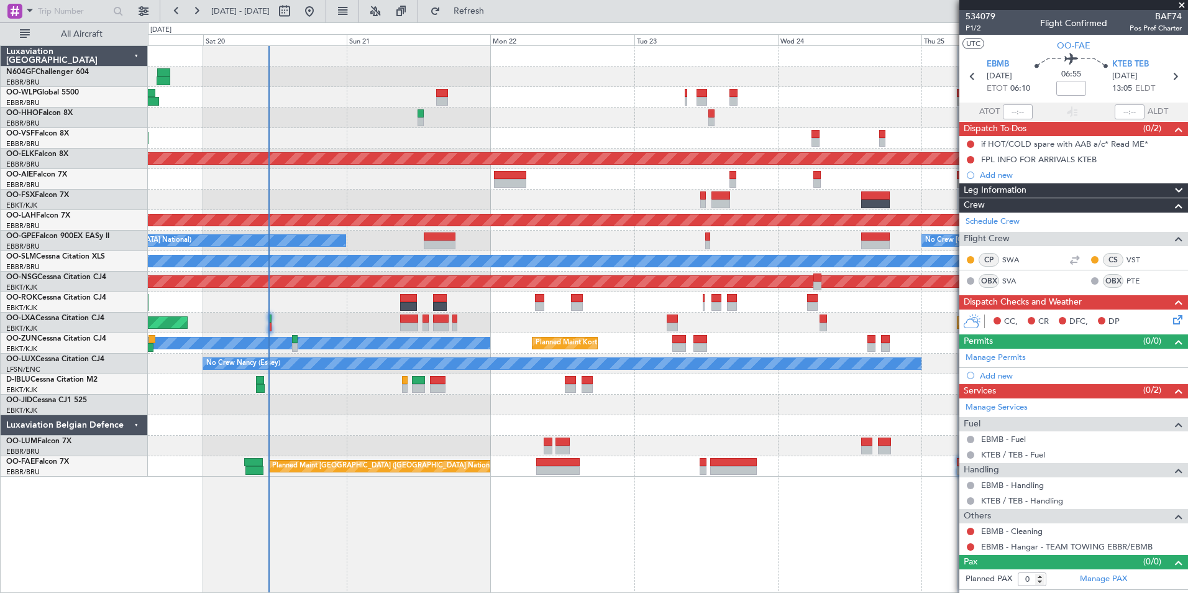
click at [568, 434] on div "Planned Maint Liege AOG Maint Brussels (Brussels National) Planned Maint Kortri…" at bounding box center [667, 261] width 1039 height 431
click at [580, 411] on div "Planned Maint Liege AOG Maint Brussels (Brussels National) Planned Maint Kortri…" at bounding box center [667, 261] width 1039 height 431
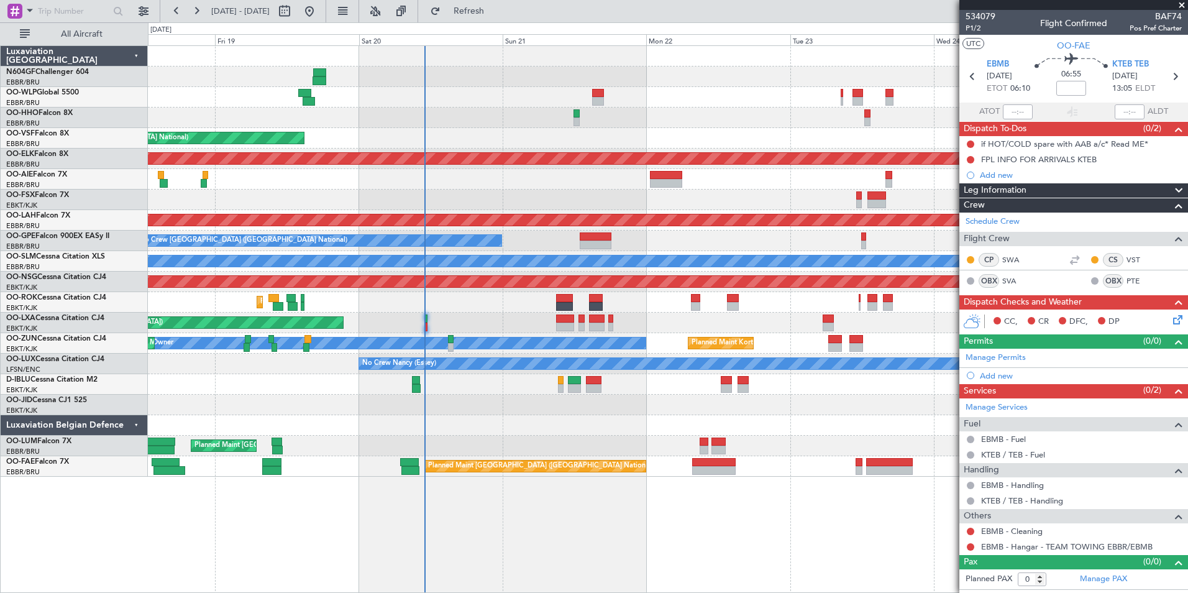
click at [565, 431] on div at bounding box center [667, 425] width 1039 height 21
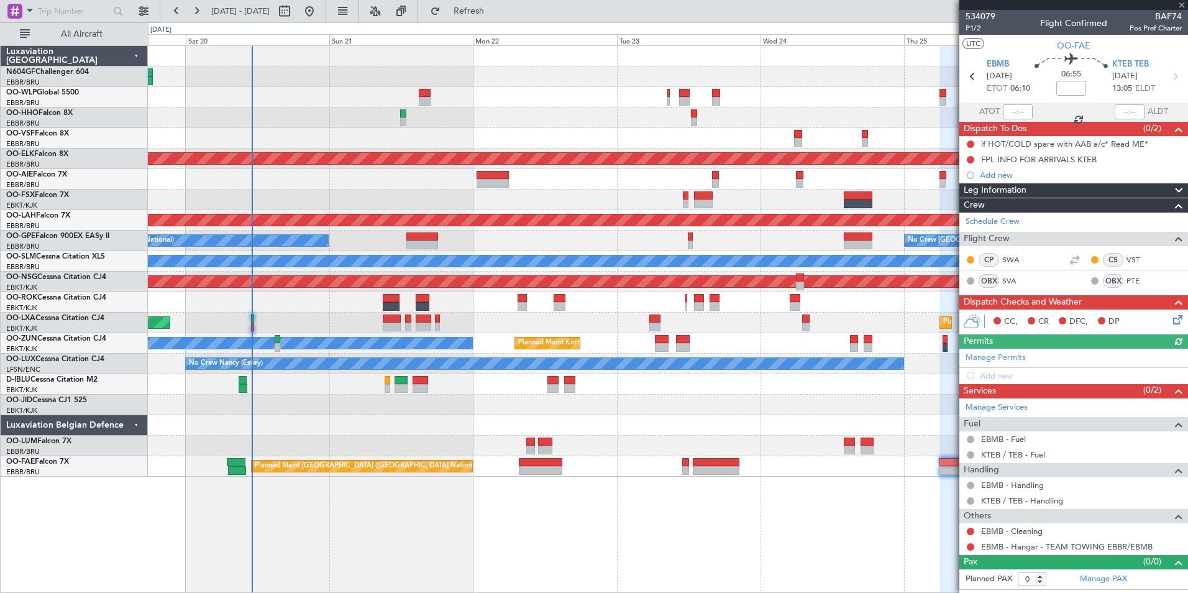
click at [542, 317] on div "Planned Maint Kortrijk-Wevelgem Planned Maint Paris (Le Bourget) A/C Unavailabl…" at bounding box center [667, 322] width 1039 height 21
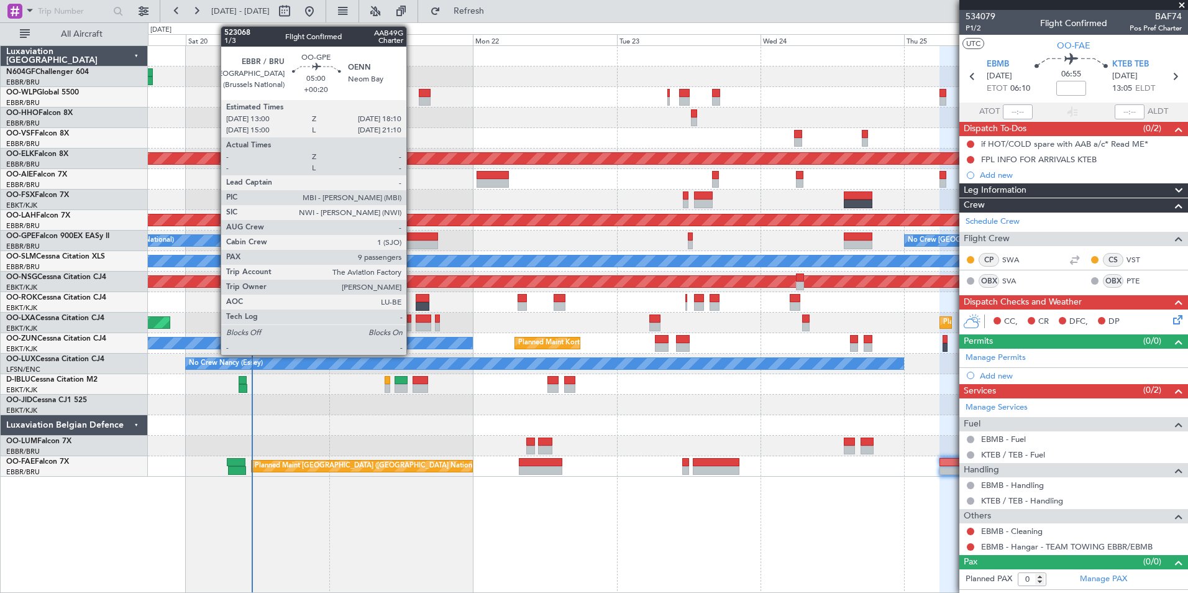
click at [412, 244] on div at bounding box center [421, 244] width 31 height 9
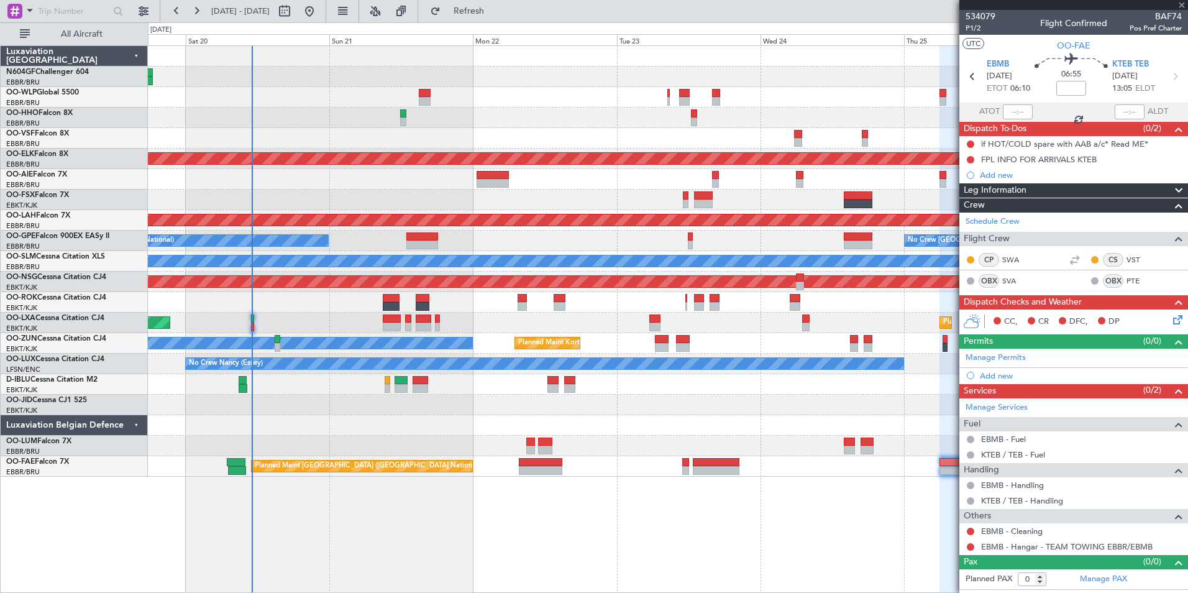
type input "+00:20"
type input "9"
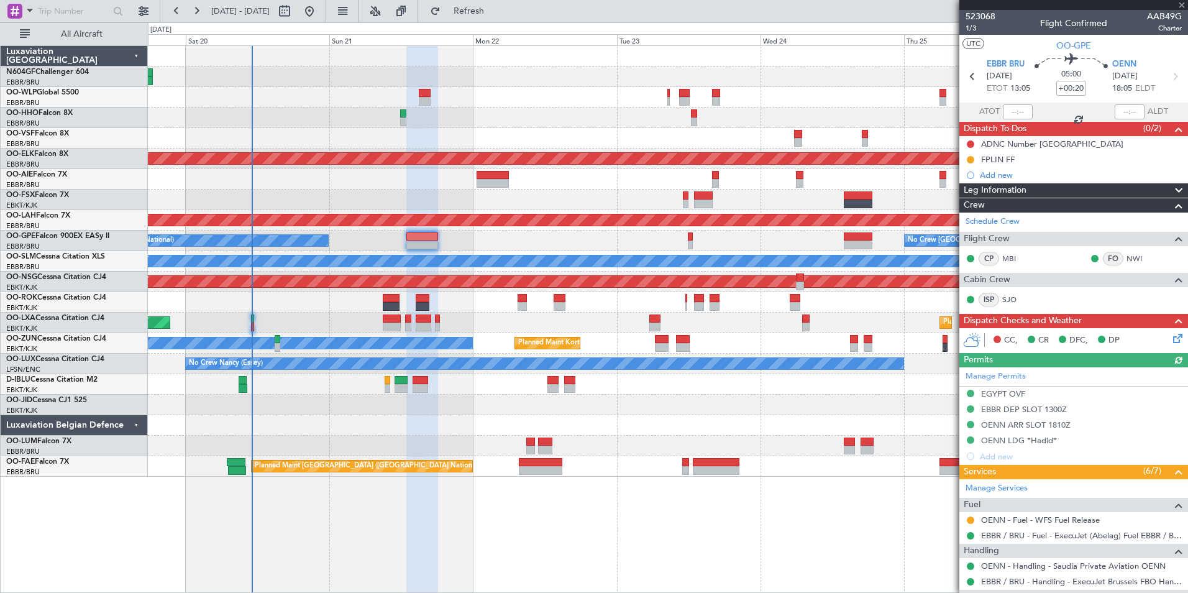
scroll to position [186, 0]
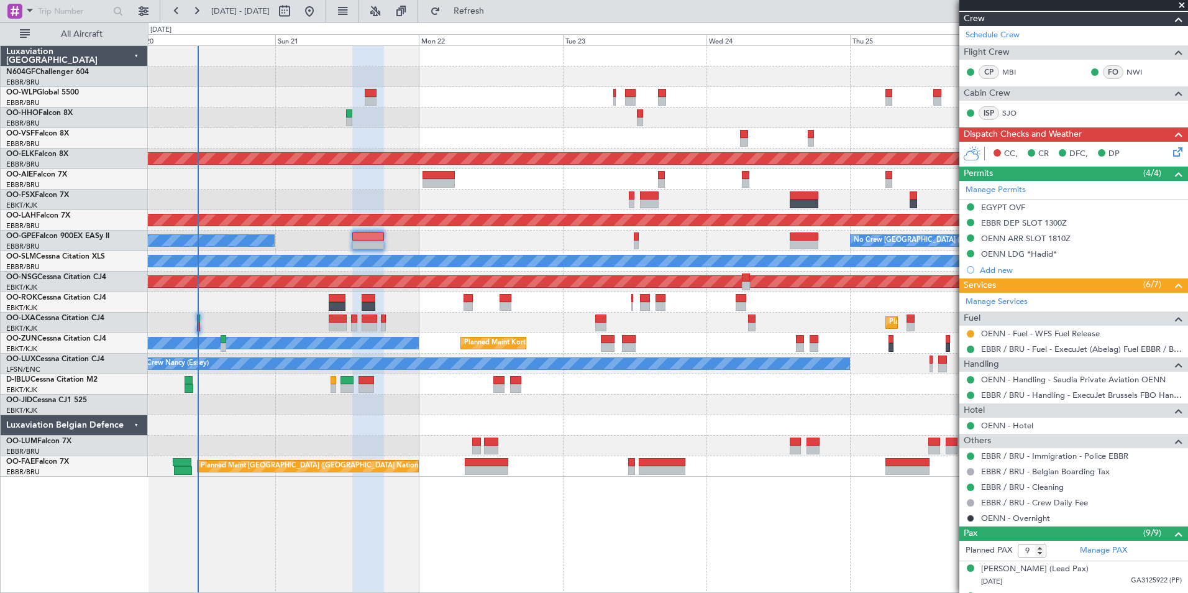
click at [670, 342] on div "Planned Maint Kortrijk-Wevelgem Owner Unplanned Maint Kortrijk-Wevelgem" at bounding box center [667, 343] width 1039 height 21
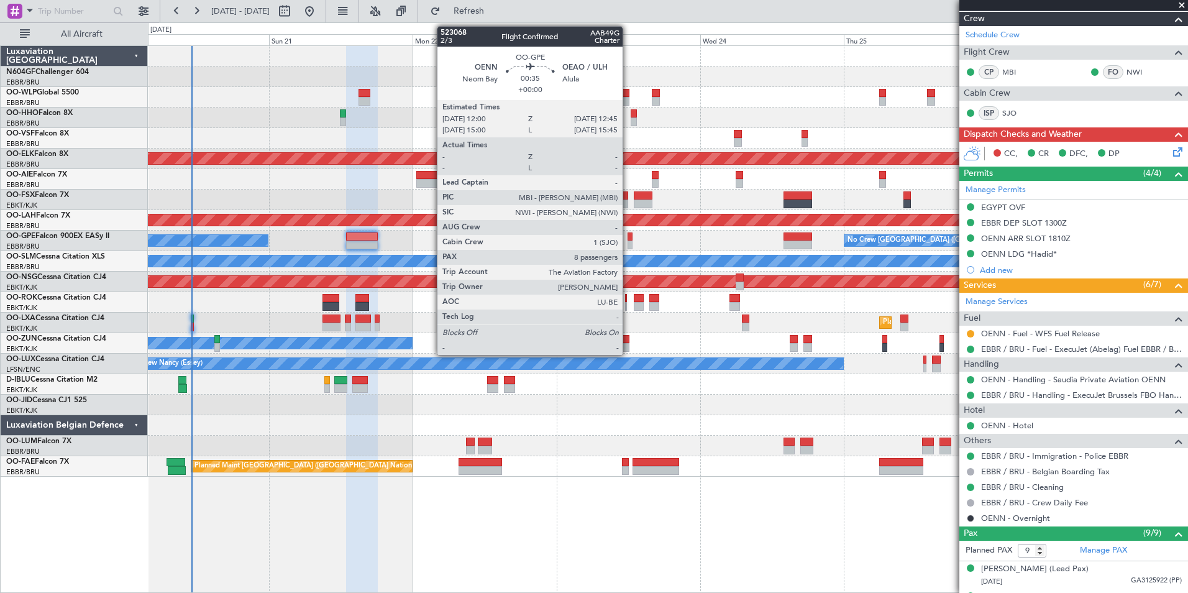
click at [628, 240] on div at bounding box center [629, 236] width 5 height 9
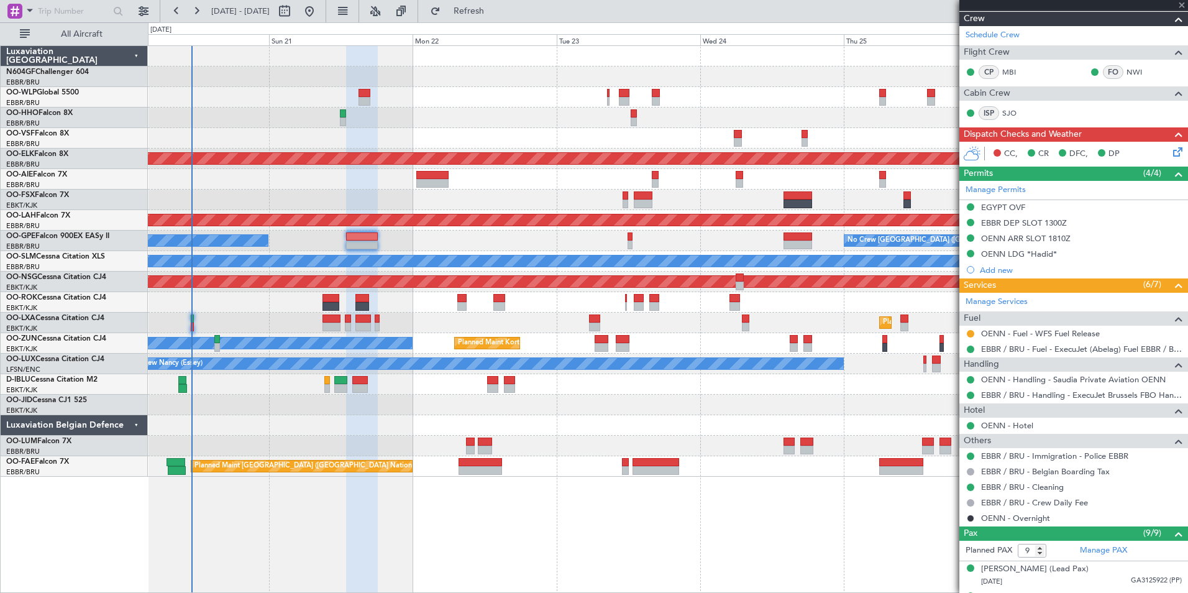
type input "8"
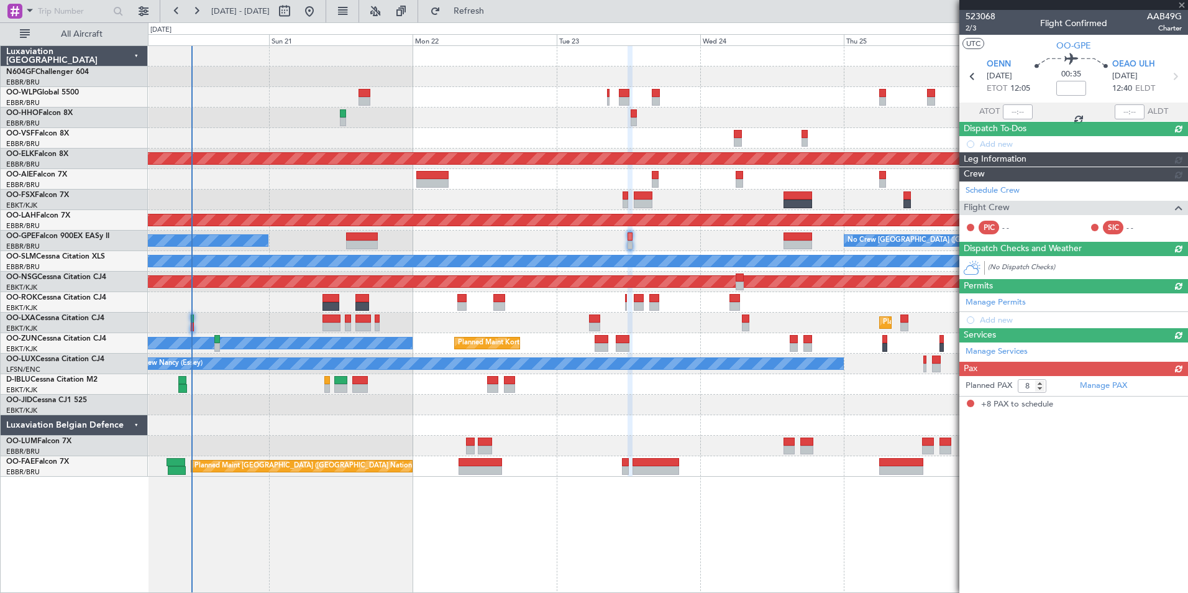
scroll to position [0, 0]
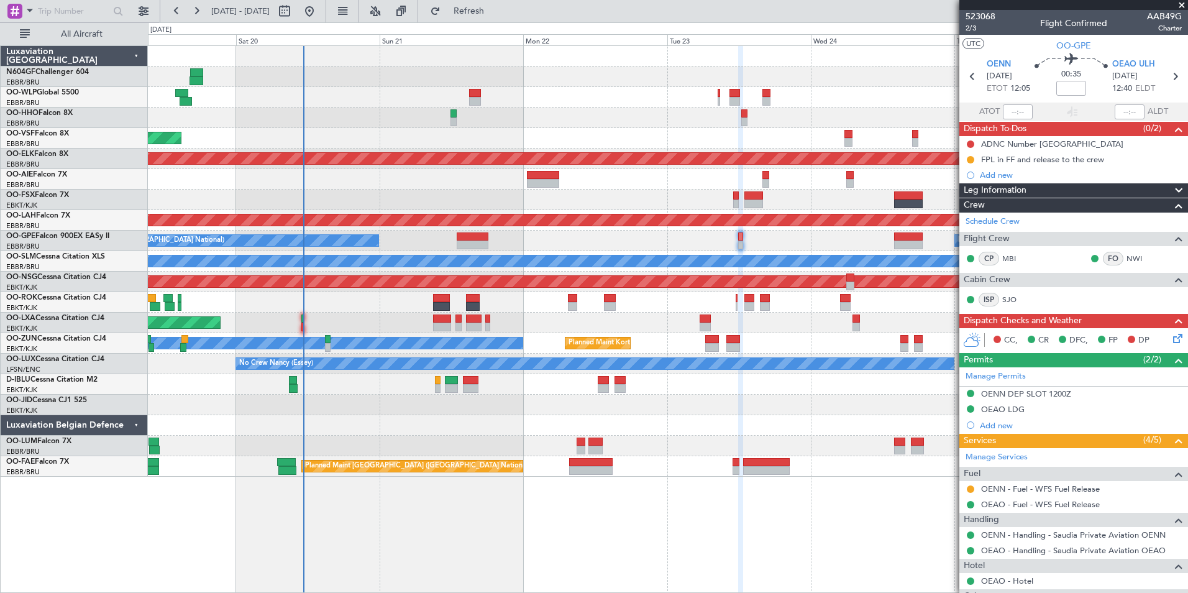
click at [395, 422] on div "Planned Maint Liege AOG Maint [GEOGRAPHIC_DATA] ([GEOGRAPHIC_DATA]) Planned Mai…" at bounding box center [667, 261] width 1039 height 431
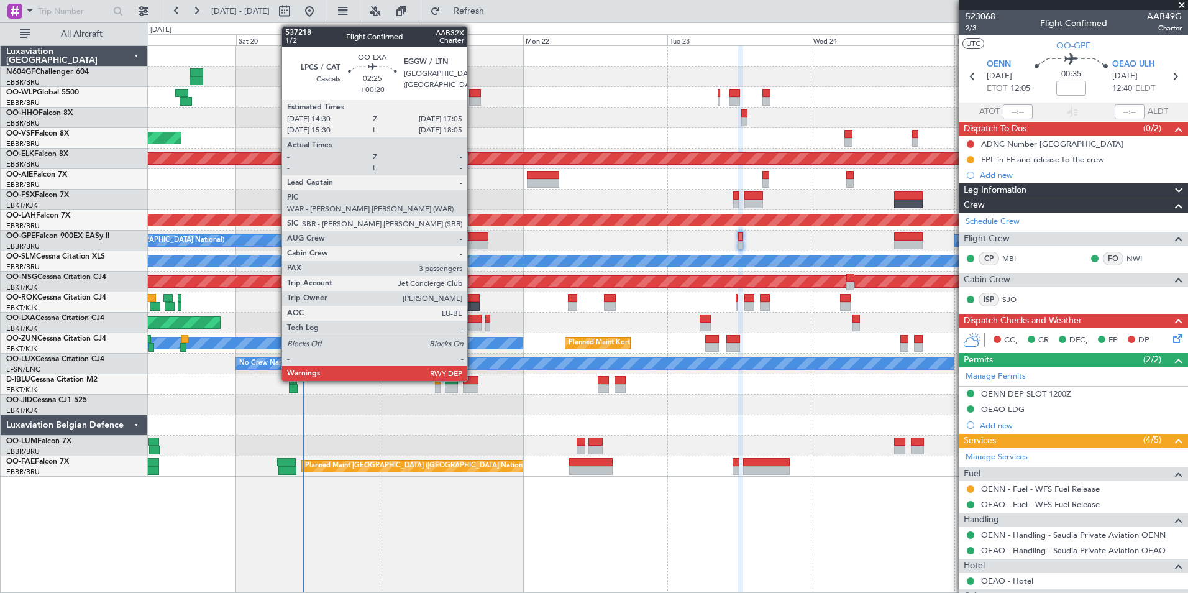
click at [473, 322] on div at bounding box center [474, 318] width 16 height 9
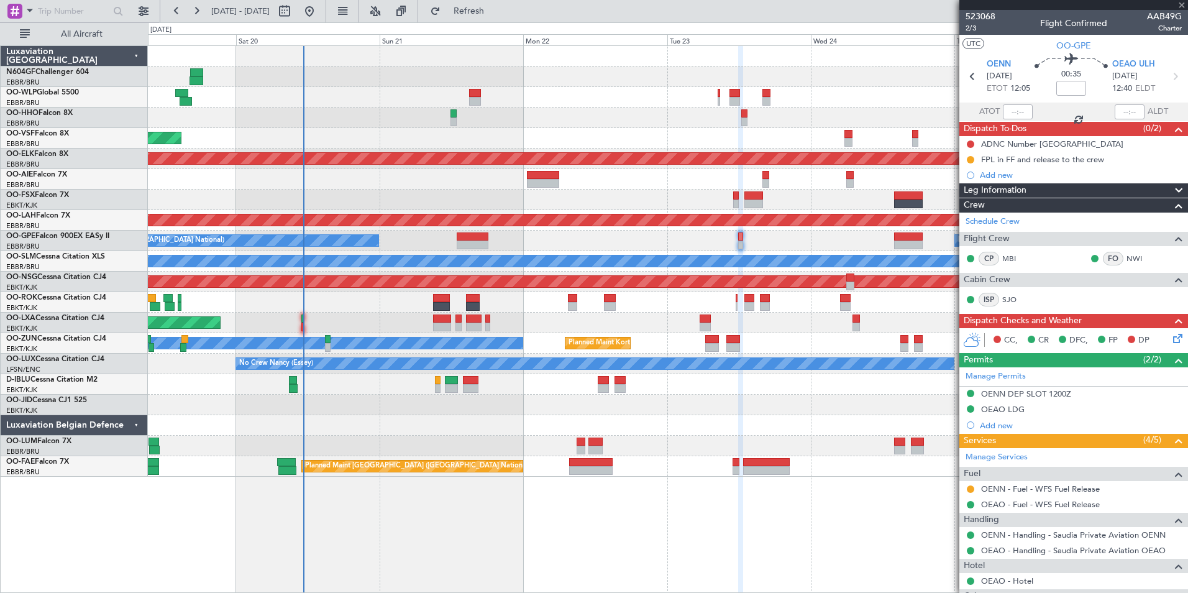
type input "+00:20"
type input "3"
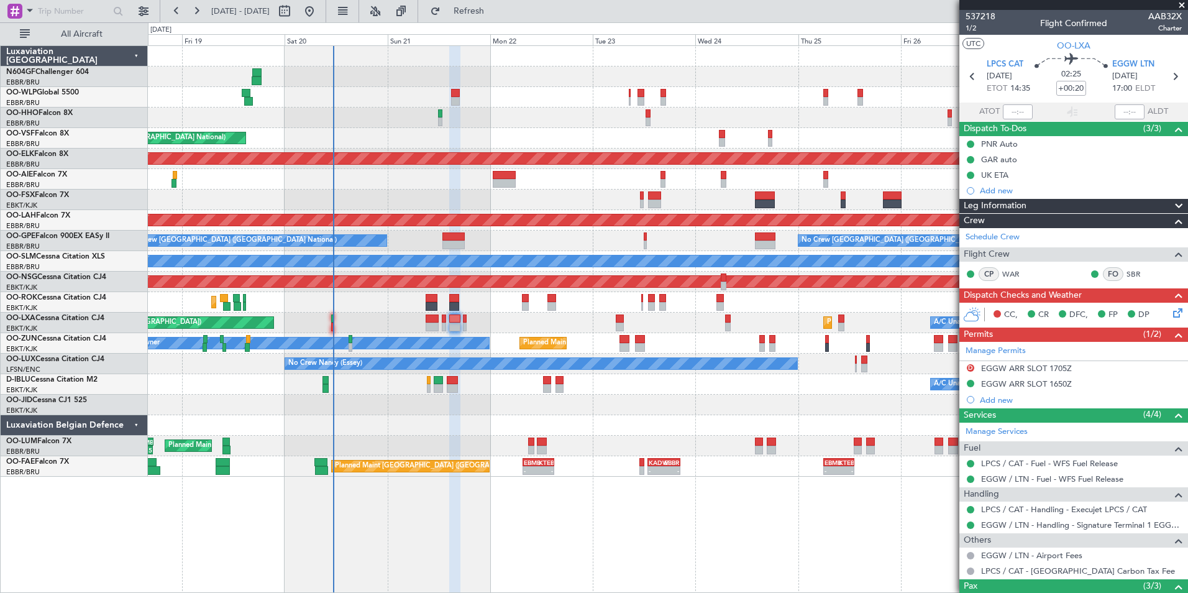
click at [485, 384] on div "A/C Unavailable [GEOGRAPHIC_DATA] ([GEOGRAPHIC_DATA] National) A/C Unavailable …" at bounding box center [667, 384] width 1039 height 21
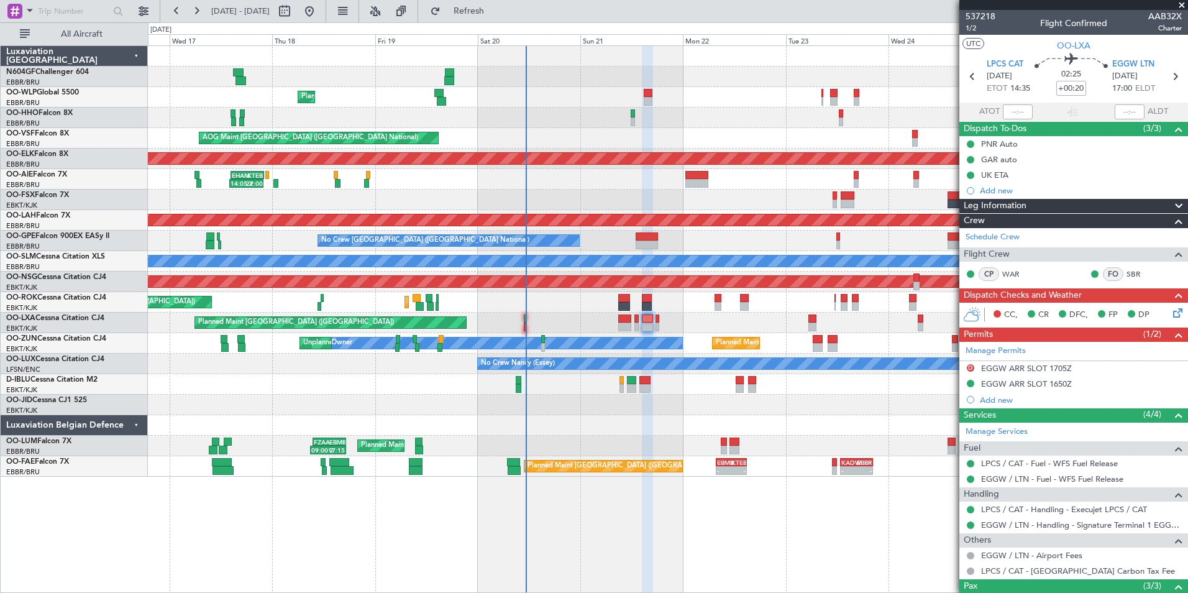
click at [650, 100] on div at bounding box center [648, 101] width 9 height 9
type input "+00:05"
type input "8"
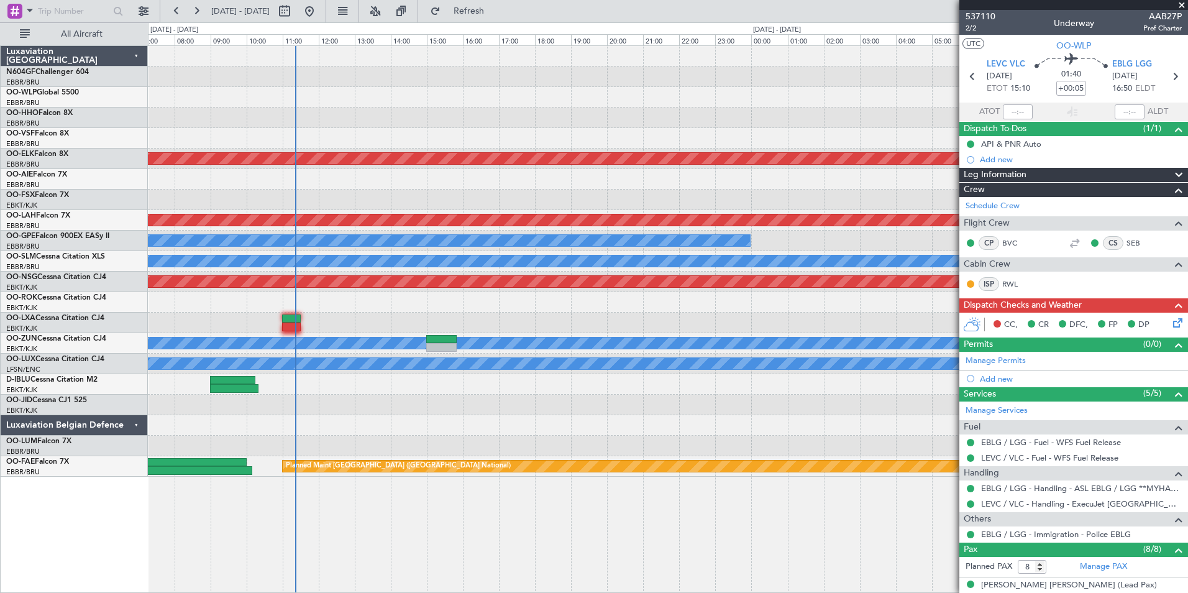
click at [554, 326] on div at bounding box center [667, 322] width 1039 height 21
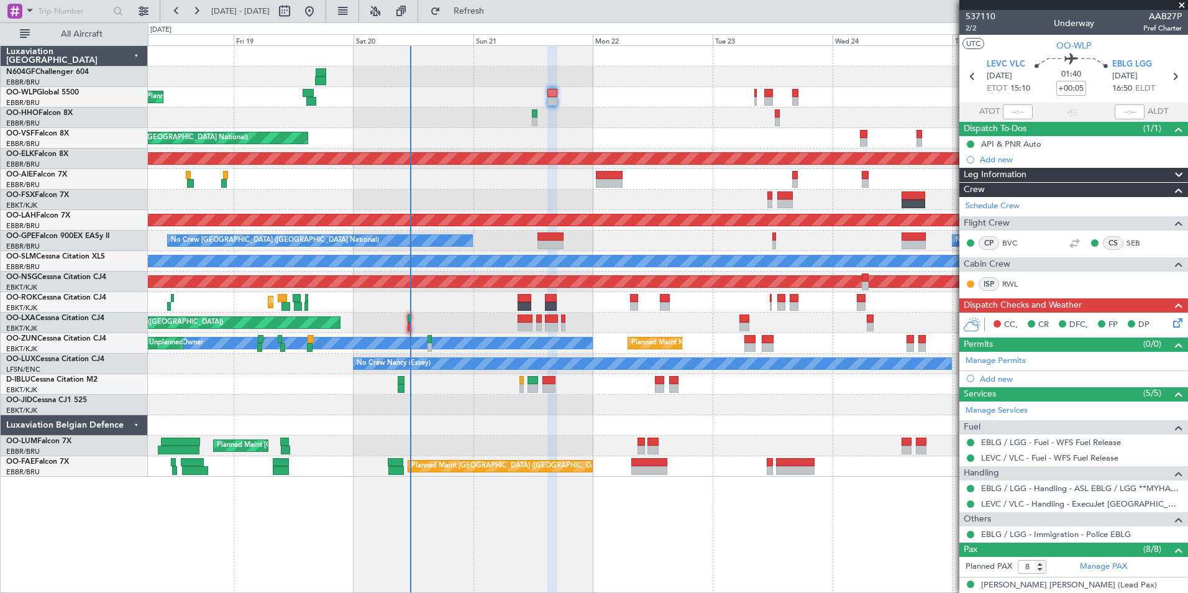
click at [608, 203] on div "AOG Maint Kortrijk-[GEOGRAPHIC_DATA]" at bounding box center [667, 199] width 1039 height 21
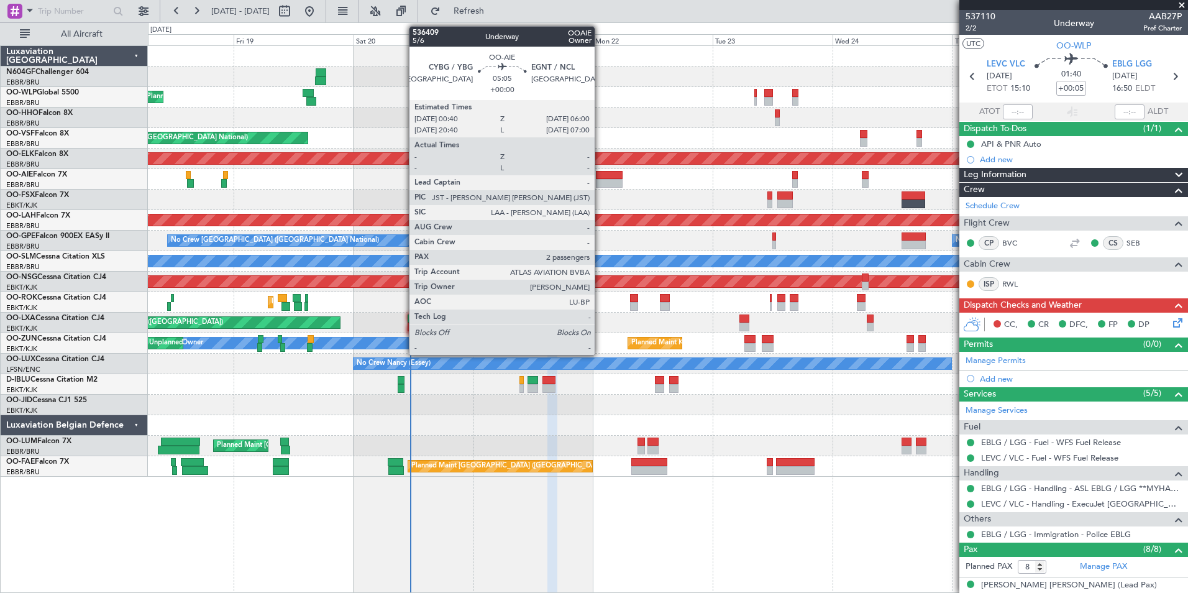
click at [600, 171] on div at bounding box center [609, 175] width 27 height 9
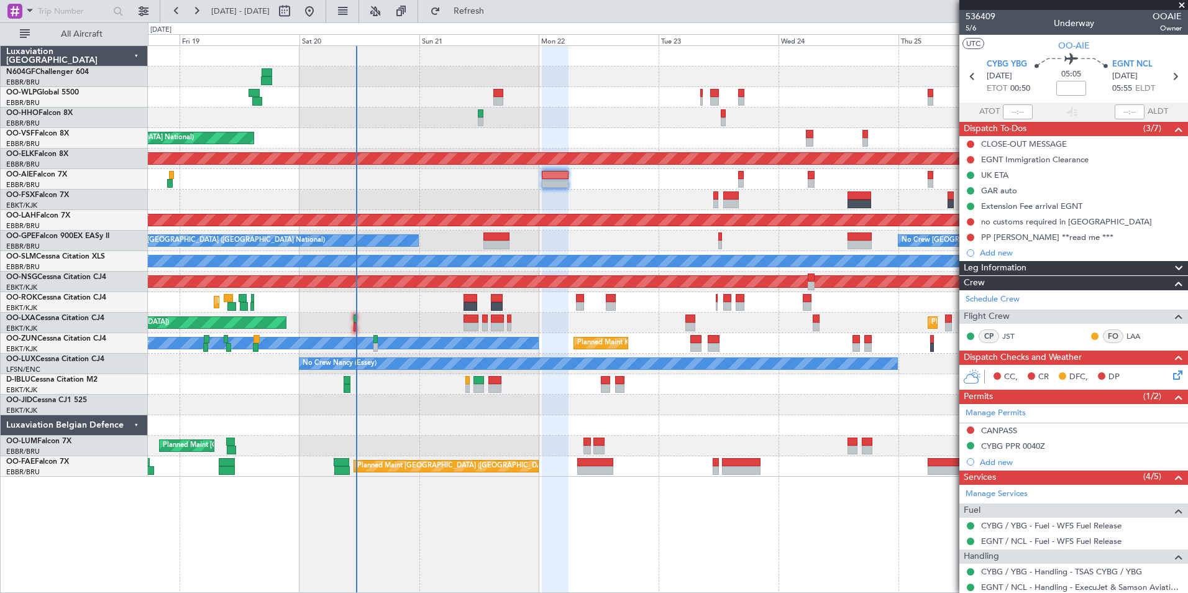
click at [626, 194] on div at bounding box center [667, 199] width 1039 height 21
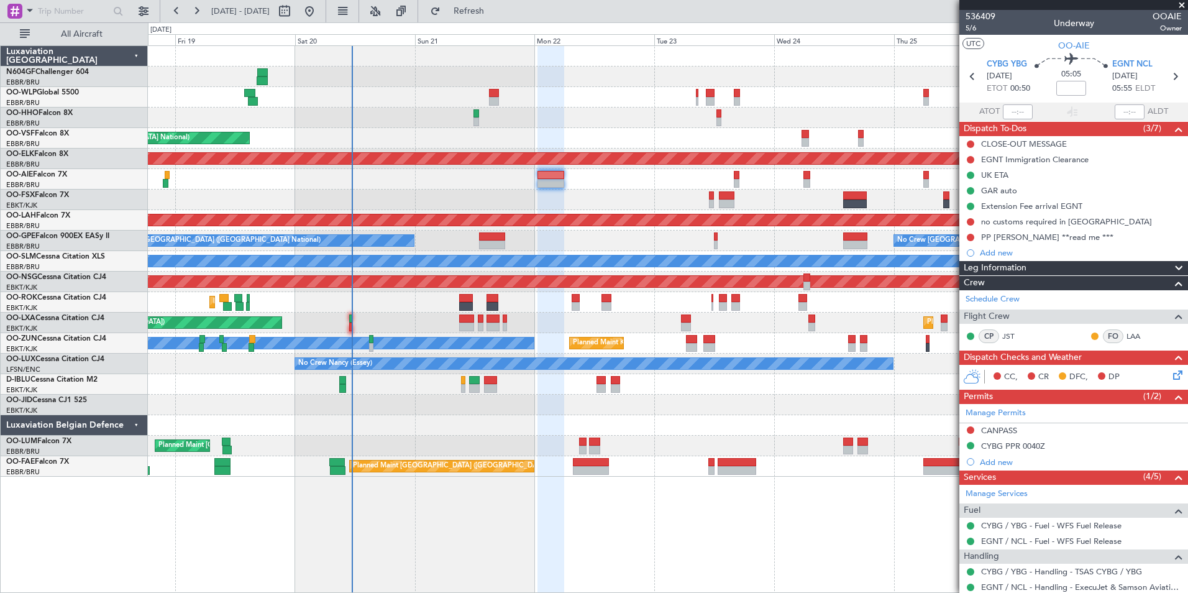
click at [647, 196] on div at bounding box center [667, 199] width 1039 height 21
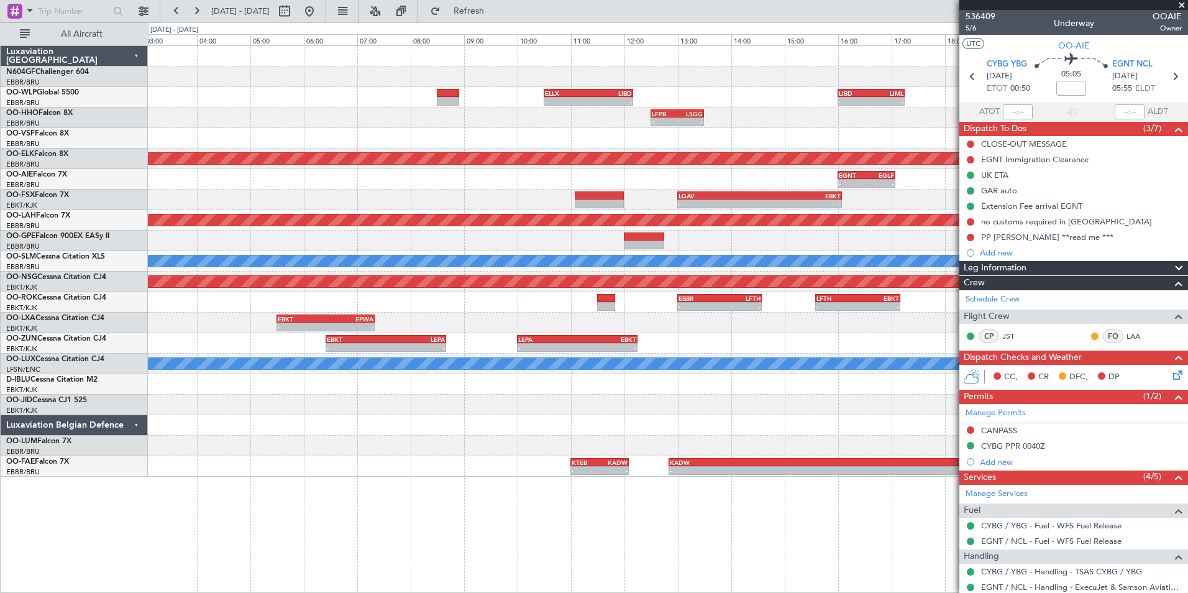
click at [611, 171] on div "- - EGNT 16:00 Z EGLF 17:05 Z" at bounding box center [667, 179] width 1039 height 21
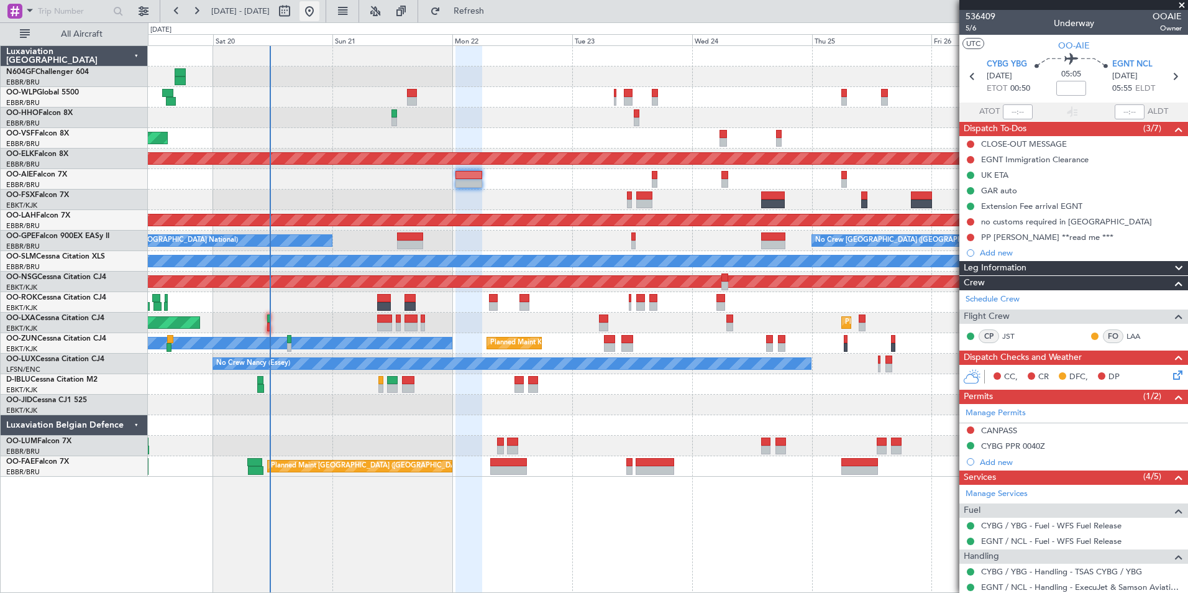
click at [319, 2] on button at bounding box center [309, 11] width 20 height 20
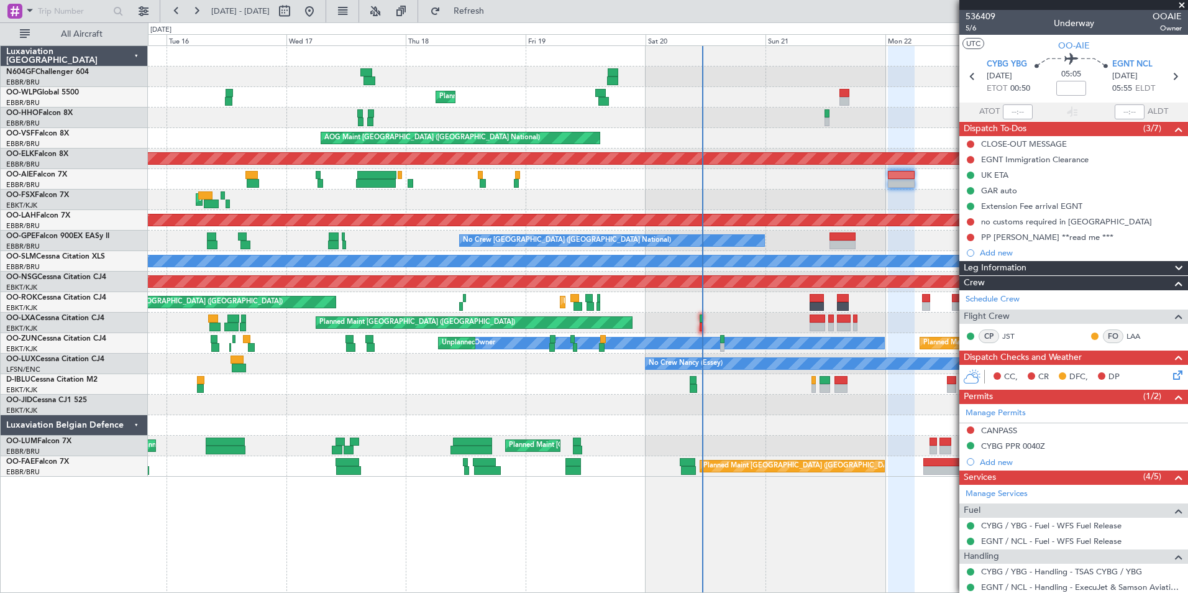
click at [721, 397] on div at bounding box center [667, 404] width 1039 height 21
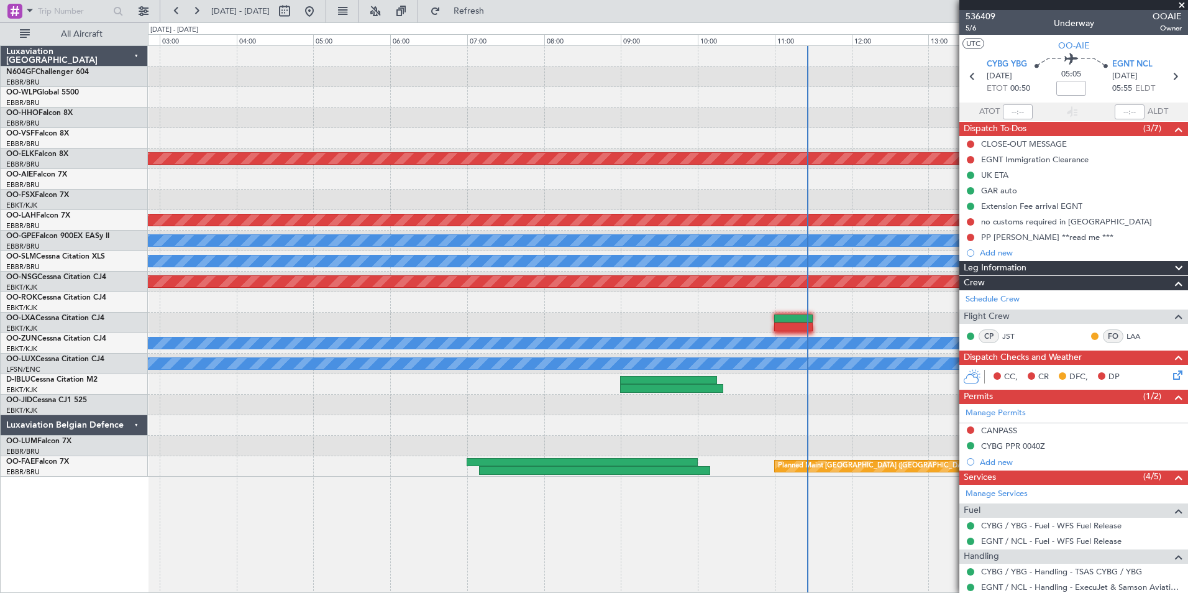
click at [768, 416] on div at bounding box center [667, 425] width 1039 height 21
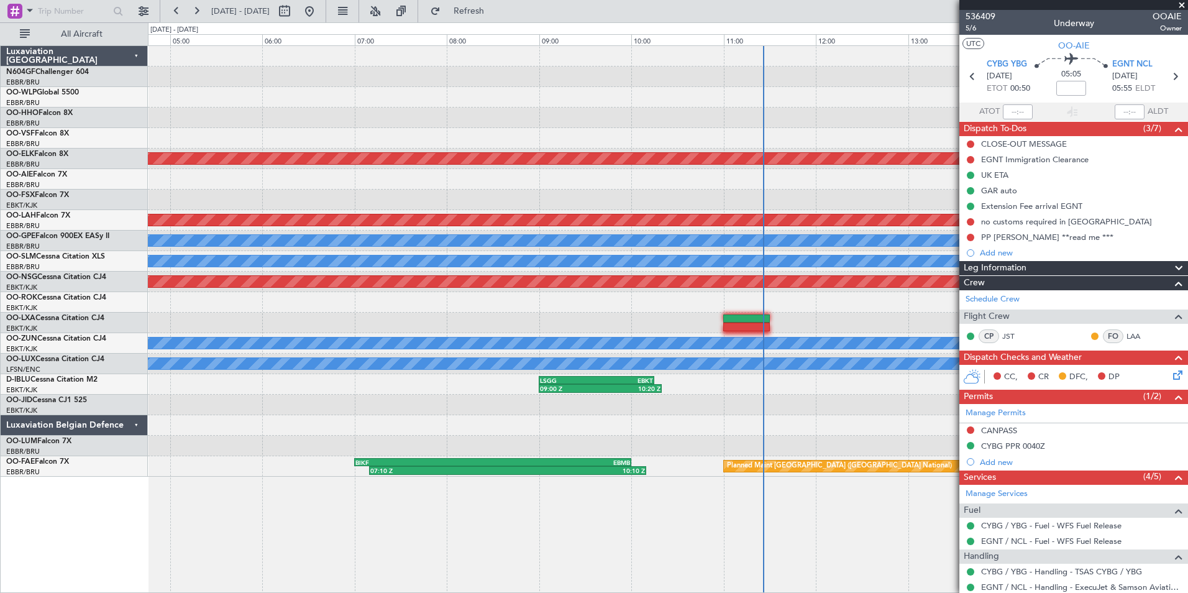
click at [786, 320] on div at bounding box center [667, 322] width 1039 height 21
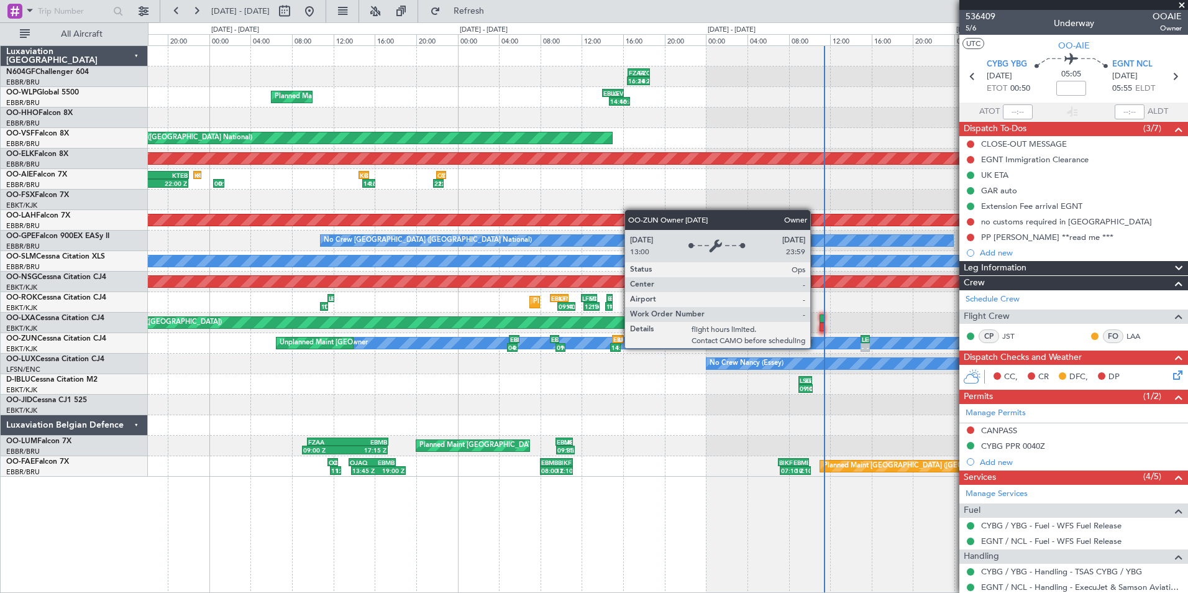
click at [962, 339] on fb-app "[DATE] - [DATE] Refresh Quick Links All Aircraft 16:24 Z 18:37 Z FZAA 16:30 Z F…" at bounding box center [594, 300] width 1188 height 583
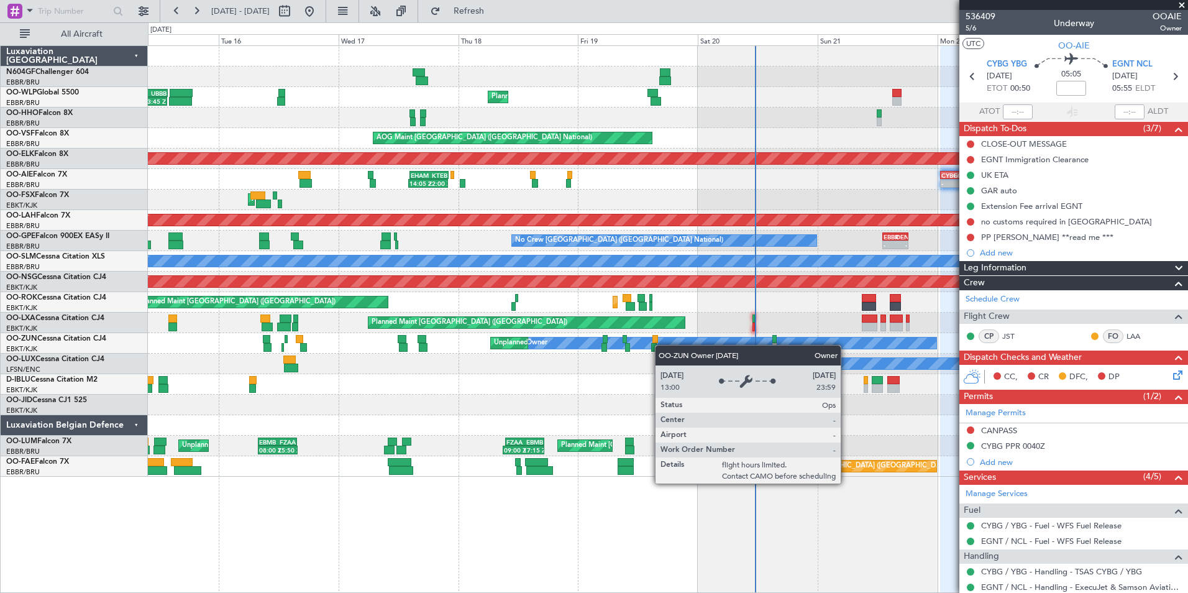
click at [606, 336] on div "Planned Maint Liege RJAA 02:30 Z UBBB 13:50 Z 02:30 Z 13:45 Z AOG Maint [GEOGRA…" at bounding box center [667, 261] width 1039 height 431
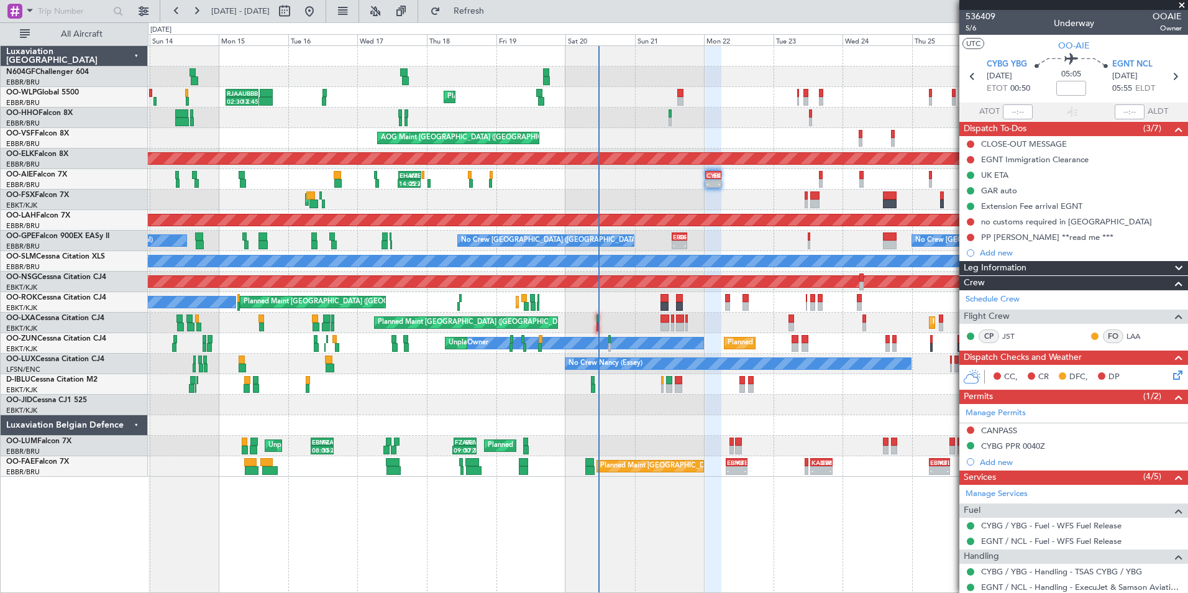
click at [589, 434] on div "Planned Maint Liege RJAA 02:30 Z UBBB 13:50 Z 02:30 Z 13:45 Z LTCG 22:35 Z RJAA…" at bounding box center [667, 261] width 1039 height 431
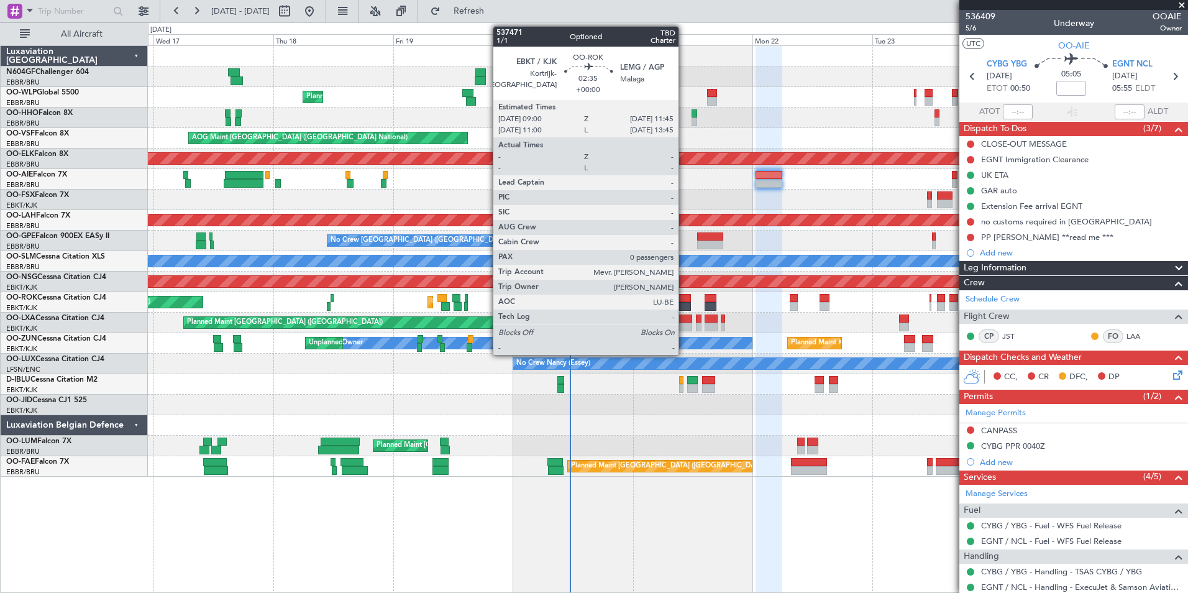
click at [684, 303] on div at bounding box center [684, 306] width 14 height 9
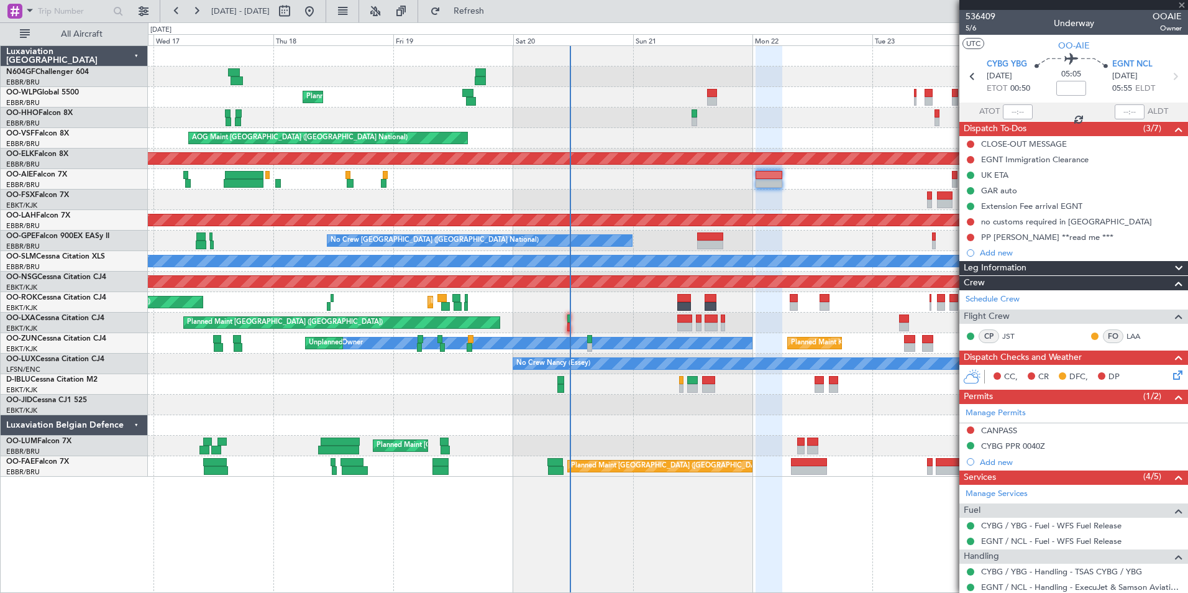
type input "0"
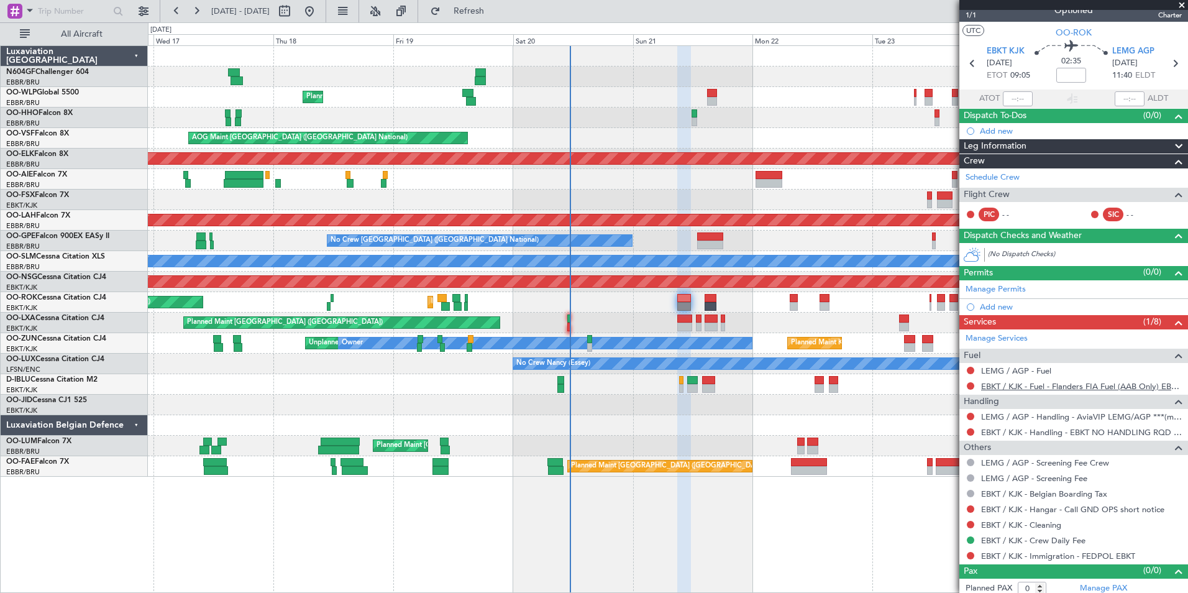
scroll to position [19, 0]
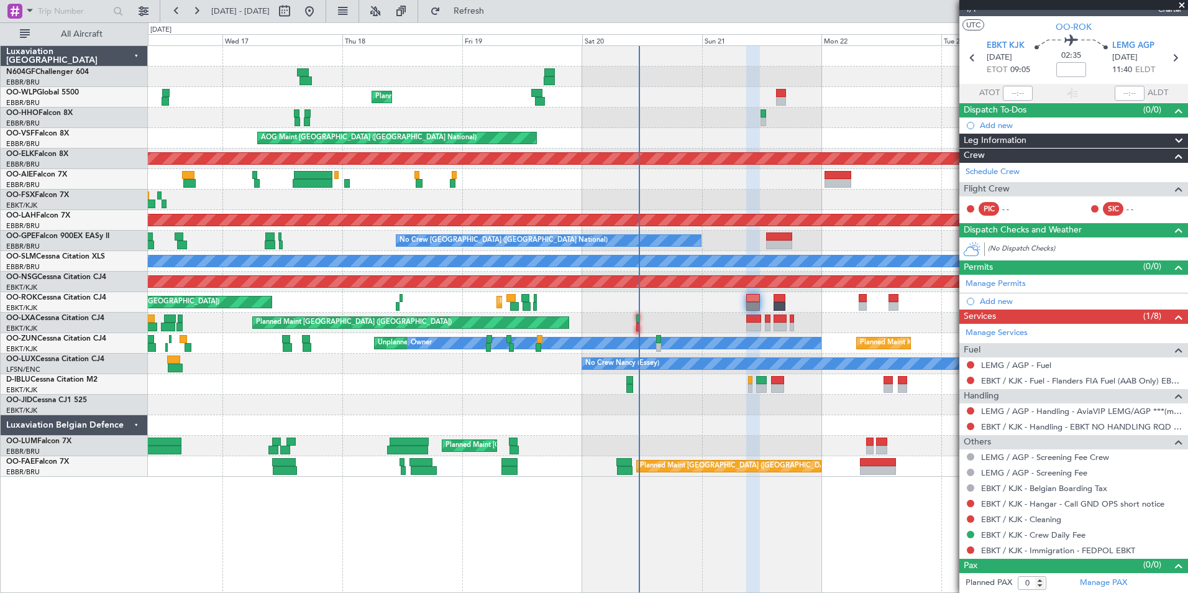
click at [673, 429] on div at bounding box center [667, 425] width 1039 height 21
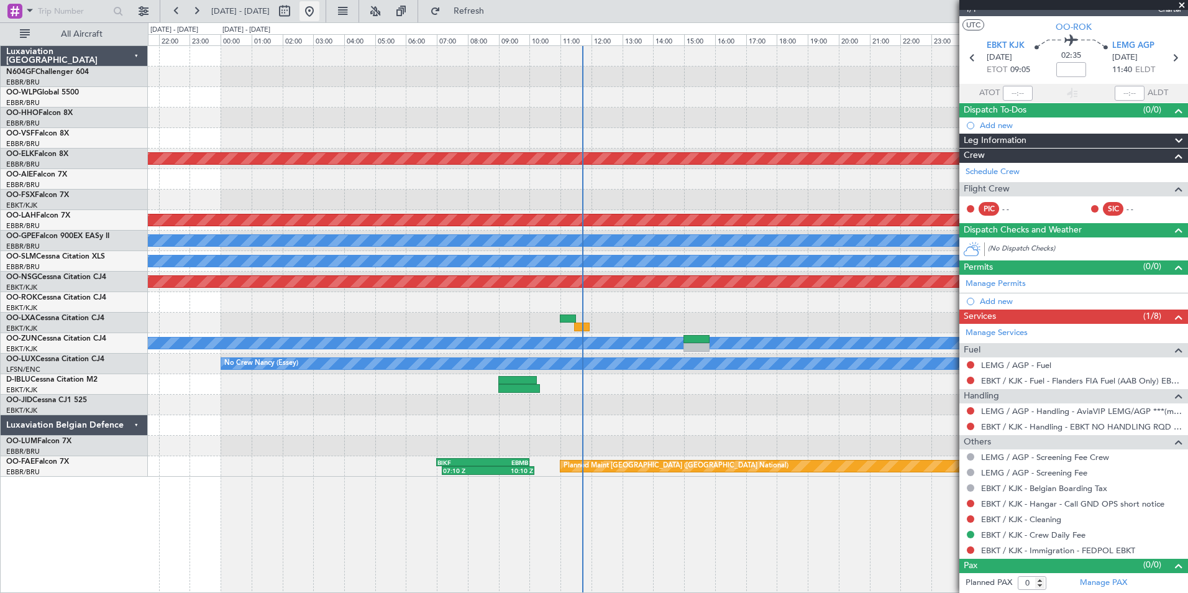
click at [319, 15] on button at bounding box center [309, 11] width 20 height 20
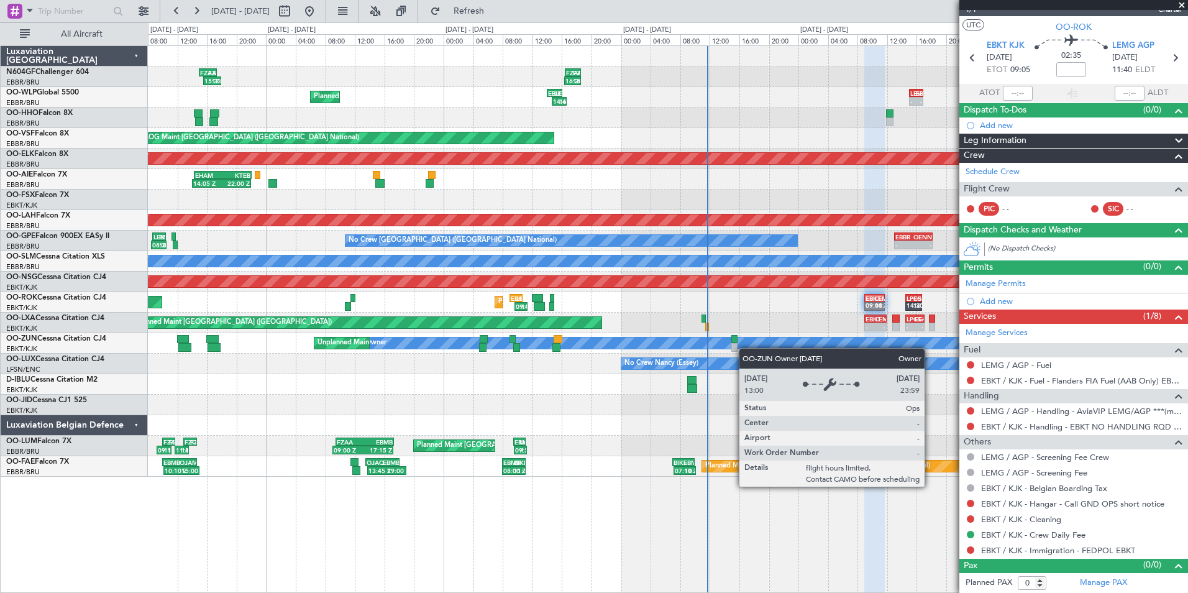
click at [745, 348] on div "16:24 Z 18:37 Z FZAA 16:30 Z FZQA 18:35 Z 15:33 Z 17:57 Z FZAA 15:00 Z FZQA 17:…" at bounding box center [667, 261] width 1039 height 431
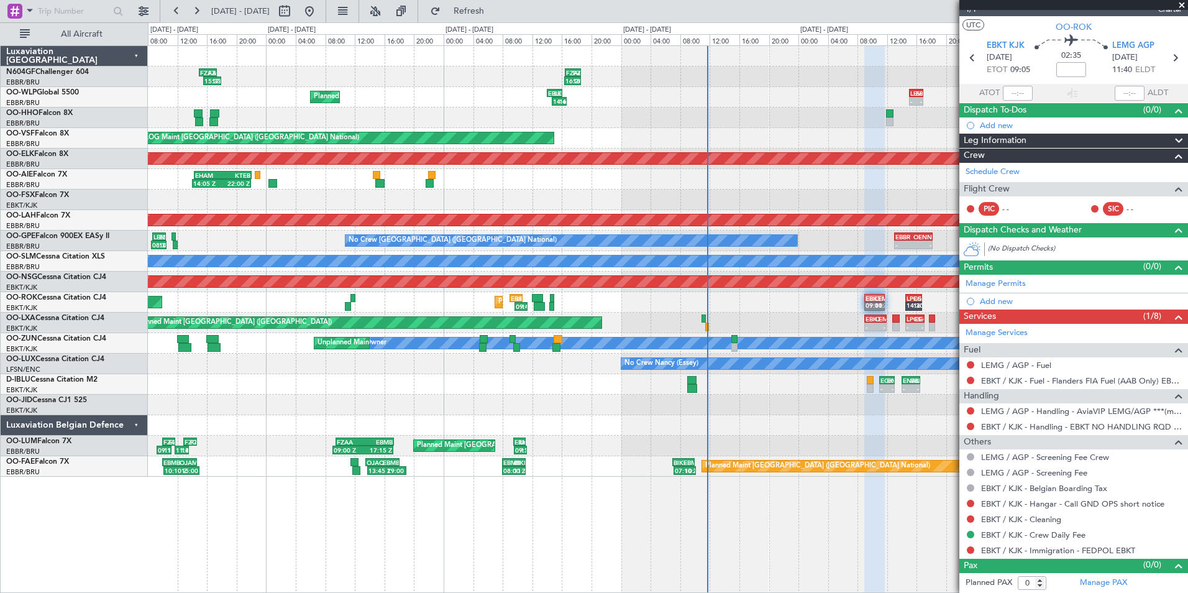
click at [711, 293] on div "09:40 Z 11:25 Z EBKT 09:00 Z LFMD 10:45 Z EBKT 09:00 Z LEMG 11:45 Z Planned Mai…" at bounding box center [667, 302] width 1039 height 21
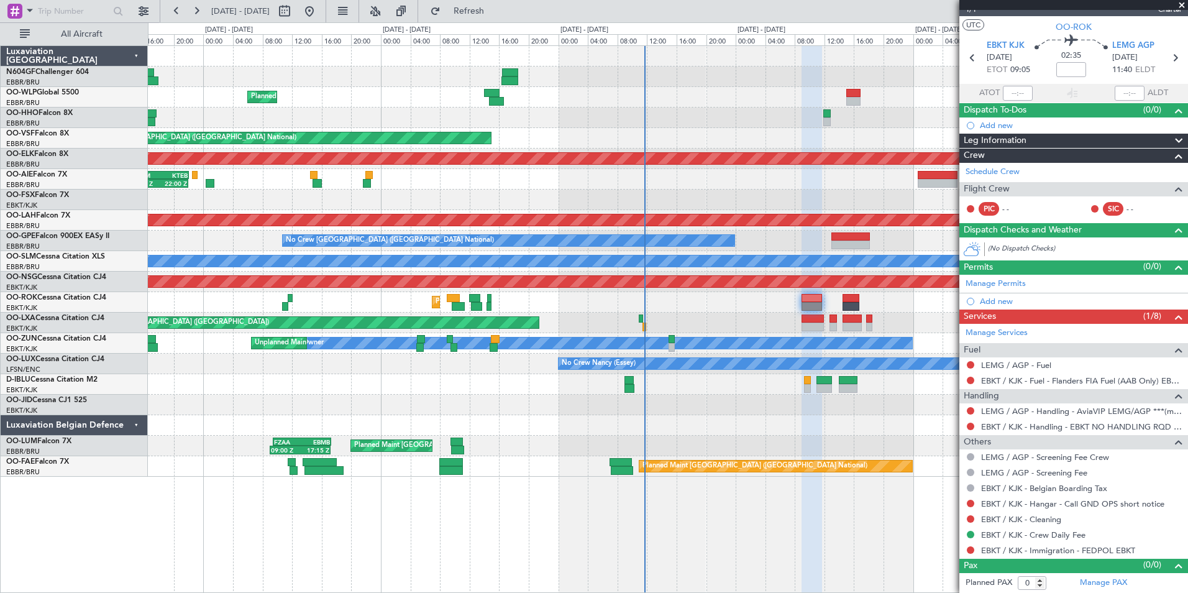
click at [1178, 2] on span at bounding box center [1181, 5] width 12 height 11
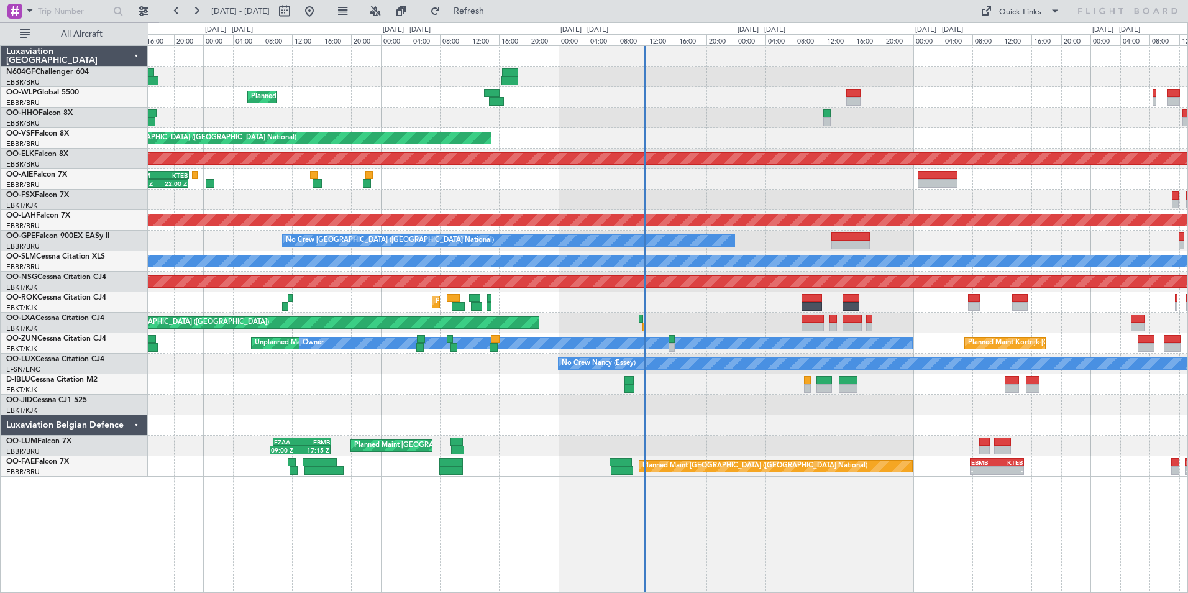
scroll to position [0, 0]
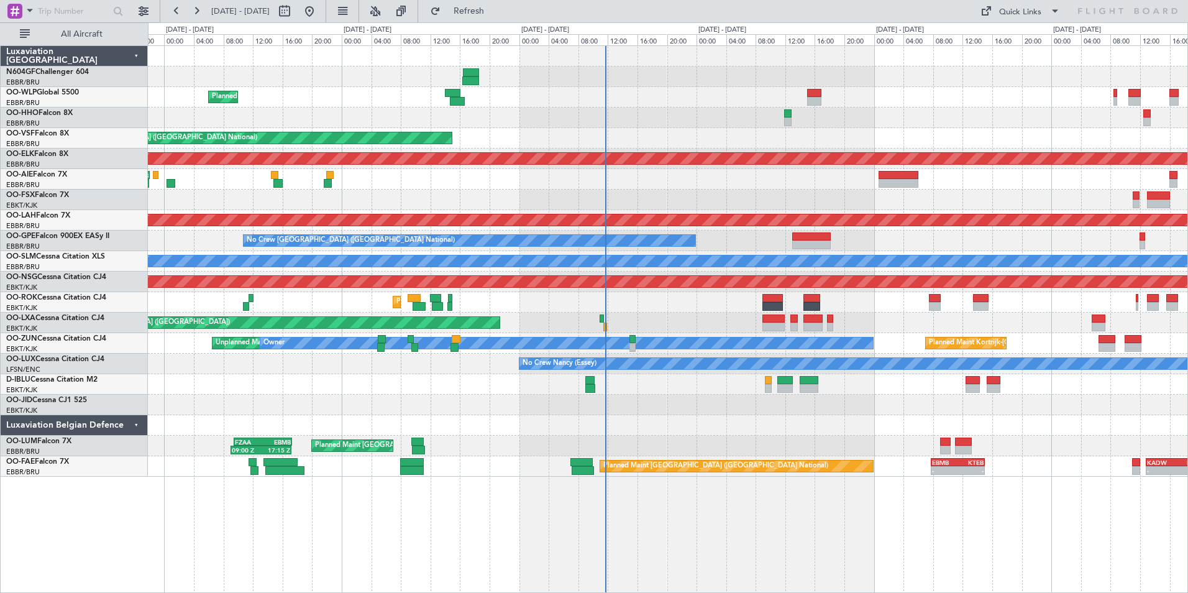
click at [970, 332] on div "Planned Maint [GEOGRAPHIC_DATA] ([GEOGRAPHIC_DATA])" at bounding box center [667, 322] width 1039 height 21
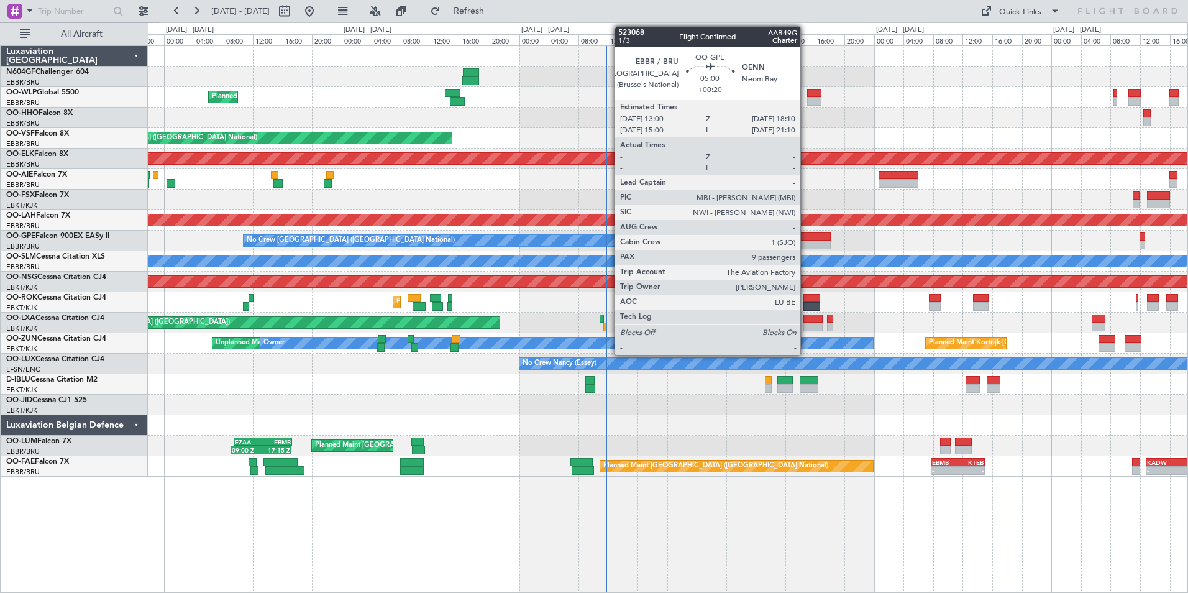
click at [806, 235] on div at bounding box center [811, 236] width 39 height 9
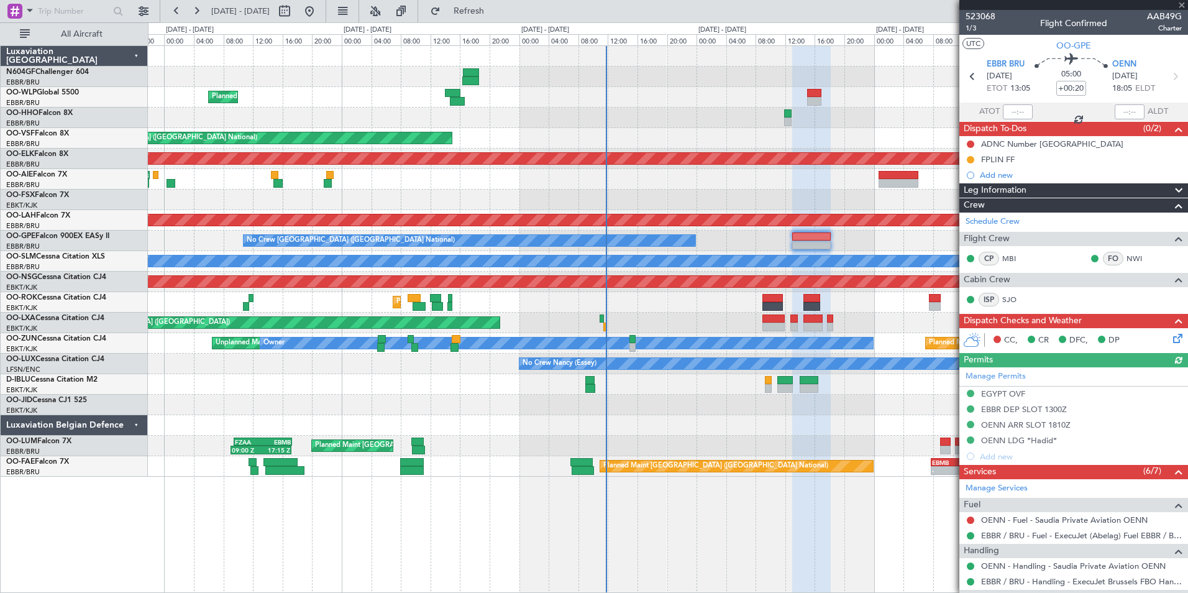
click at [1177, 340] on div "CC, CR DFC, DP" at bounding box center [1073, 340] width 229 height 25
click at [1170, 337] on icon at bounding box center [1175, 336] width 10 height 10
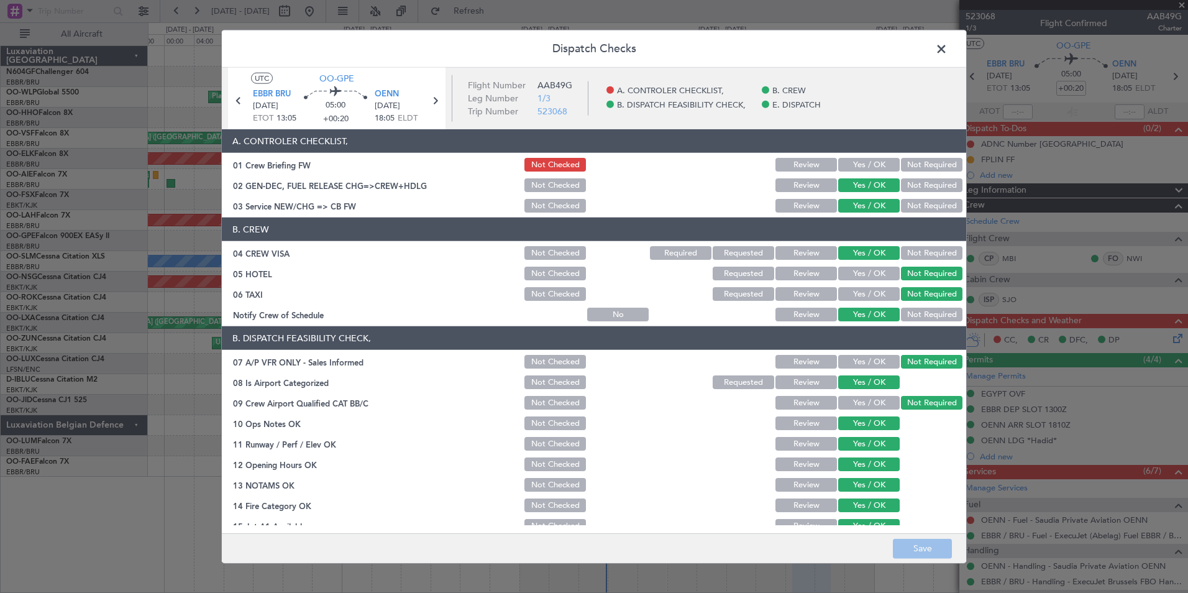
click at [947, 50] on span at bounding box center [947, 52] width 0 height 25
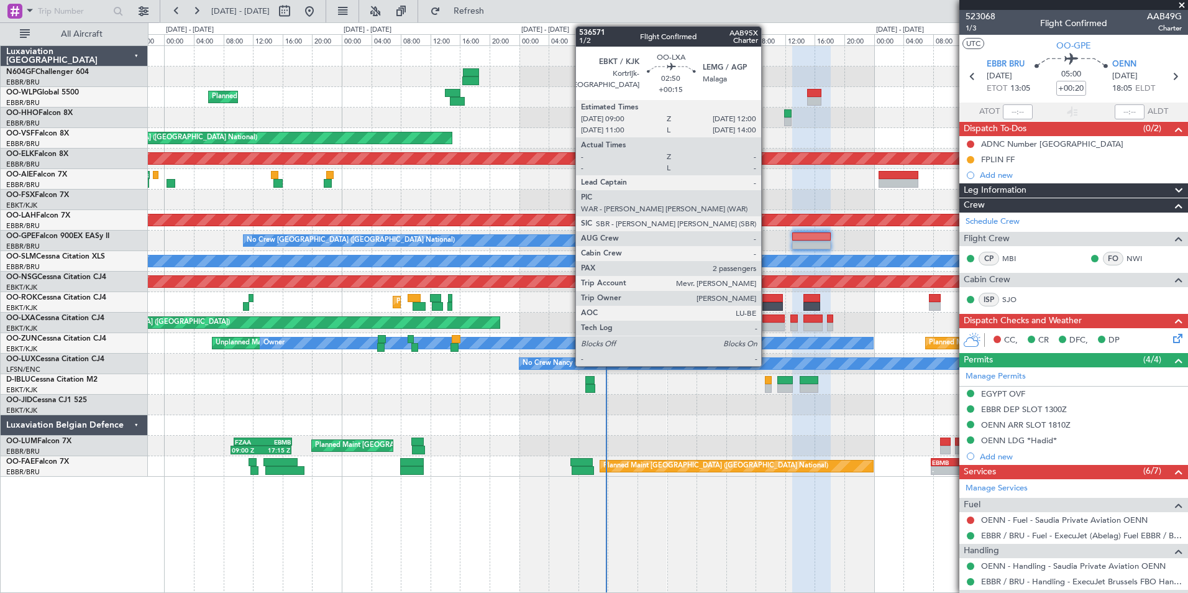
click at [767, 325] on div at bounding box center [773, 326] width 22 height 9
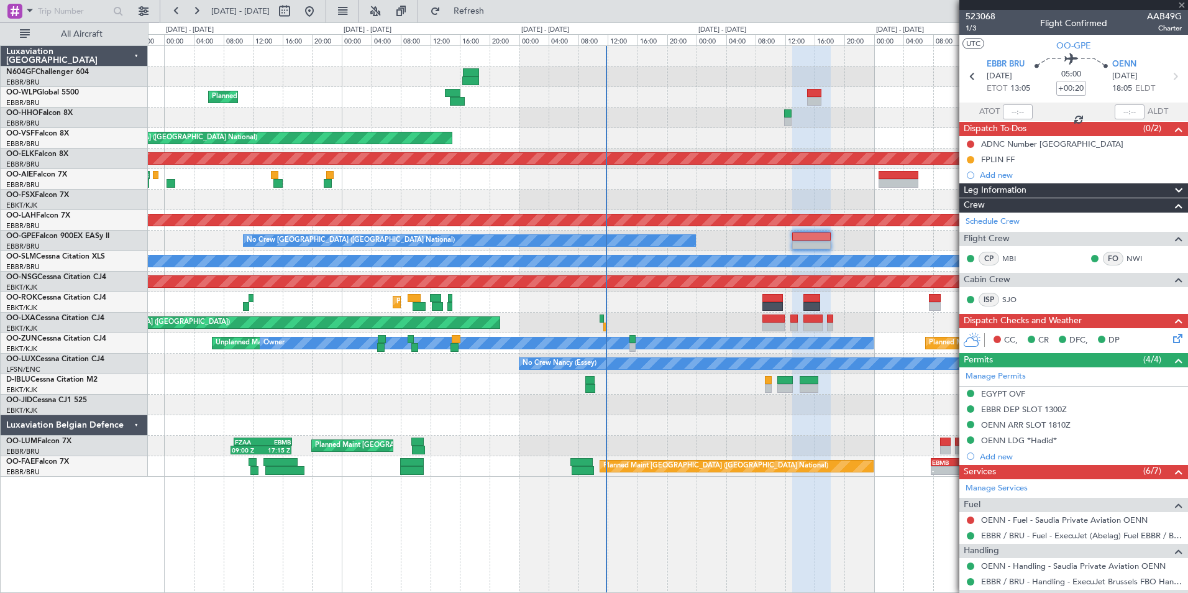
type input "+00:15"
type input "2"
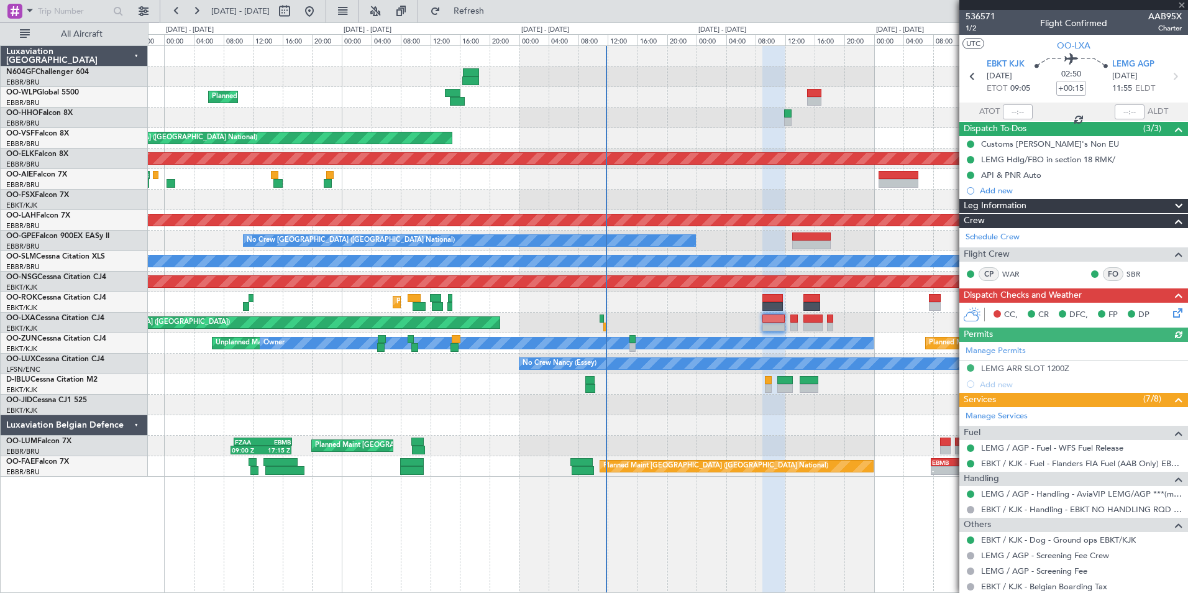
click at [1174, 306] on icon at bounding box center [1175, 311] width 10 height 10
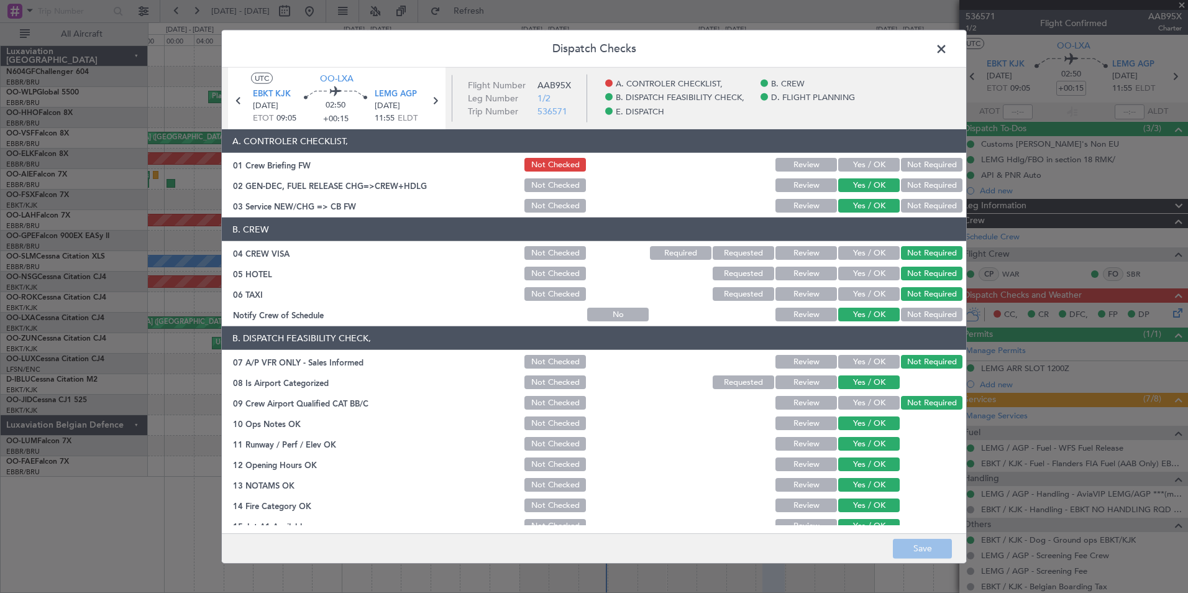
click at [947, 43] on span at bounding box center [947, 52] width 0 height 25
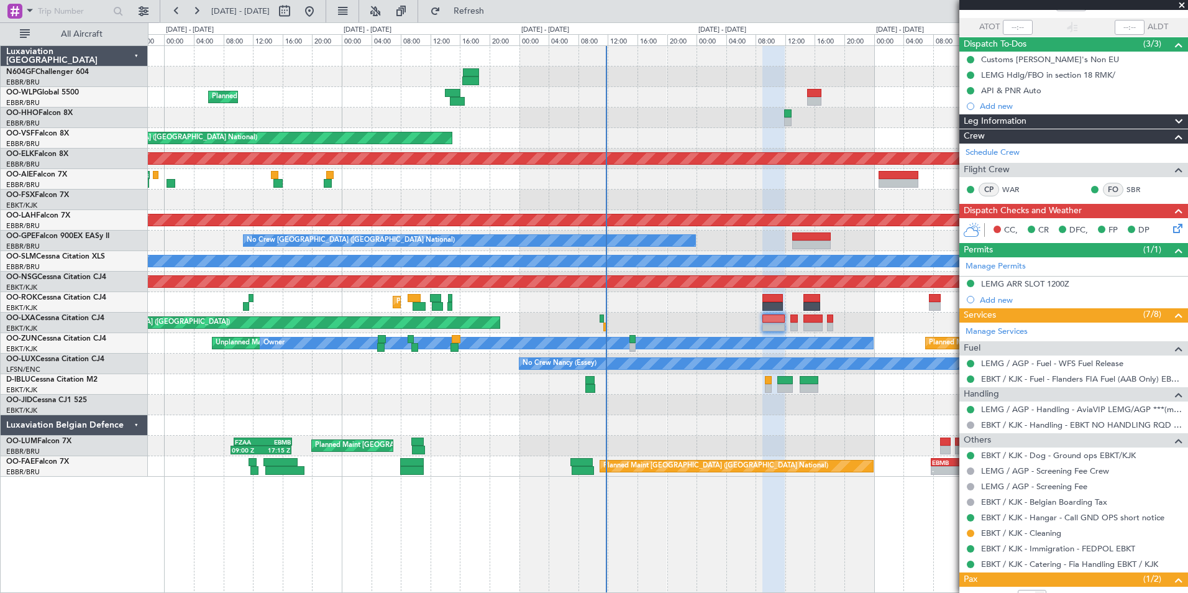
scroll to position [154, 0]
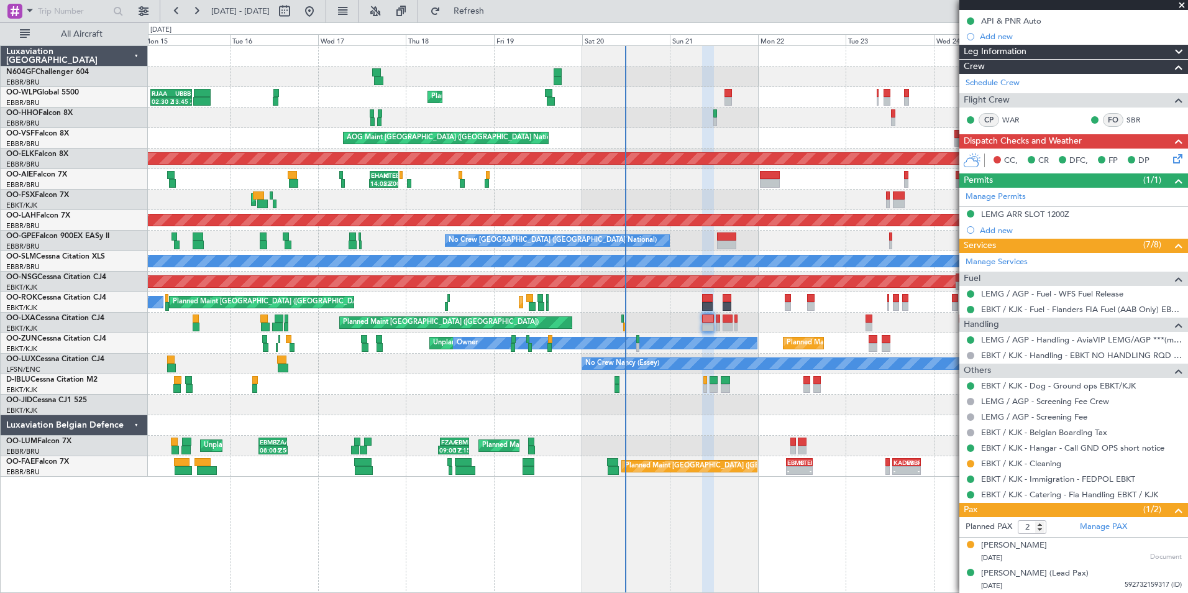
click at [760, 418] on div at bounding box center [667, 425] width 1039 height 21
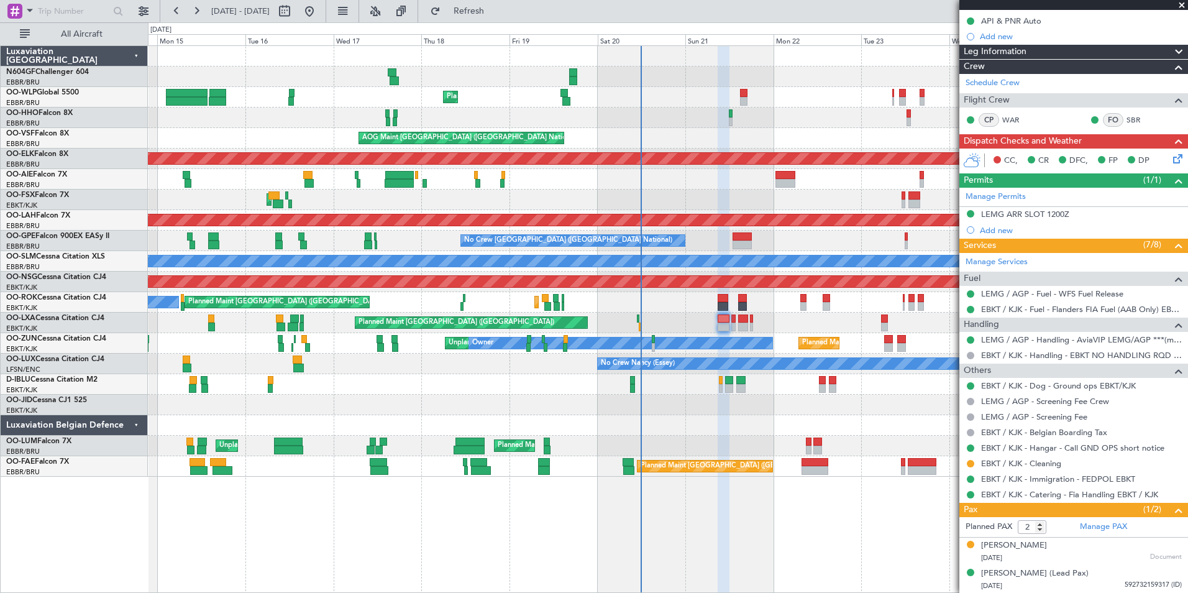
click at [683, 303] on div "Planned Maint Kortrijk-[GEOGRAPHIC_DATA] Planned Maint [GEOGRAPHIC_DATA] ([GEOG…" at bounding box center [667, 302] width 1039 height 21
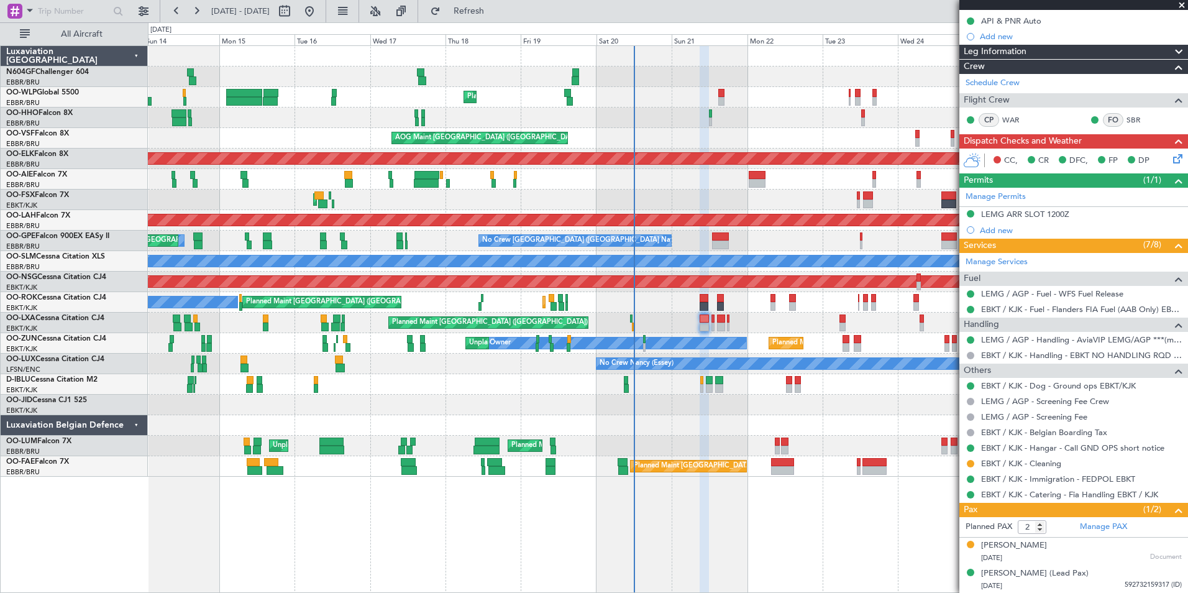
click at [715, 99] on div "Planned Maint Liege" at bounding box center [667, 97] width 1039 height 21
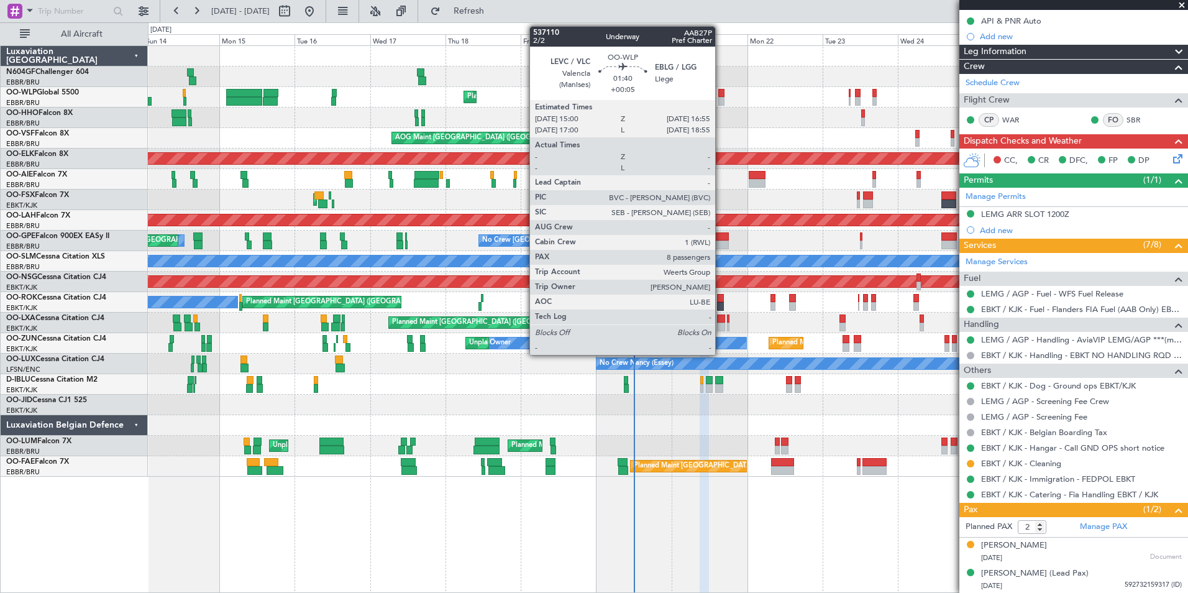
click at [721, 97] on div at bounding box center [721, 101] width 6 height 9
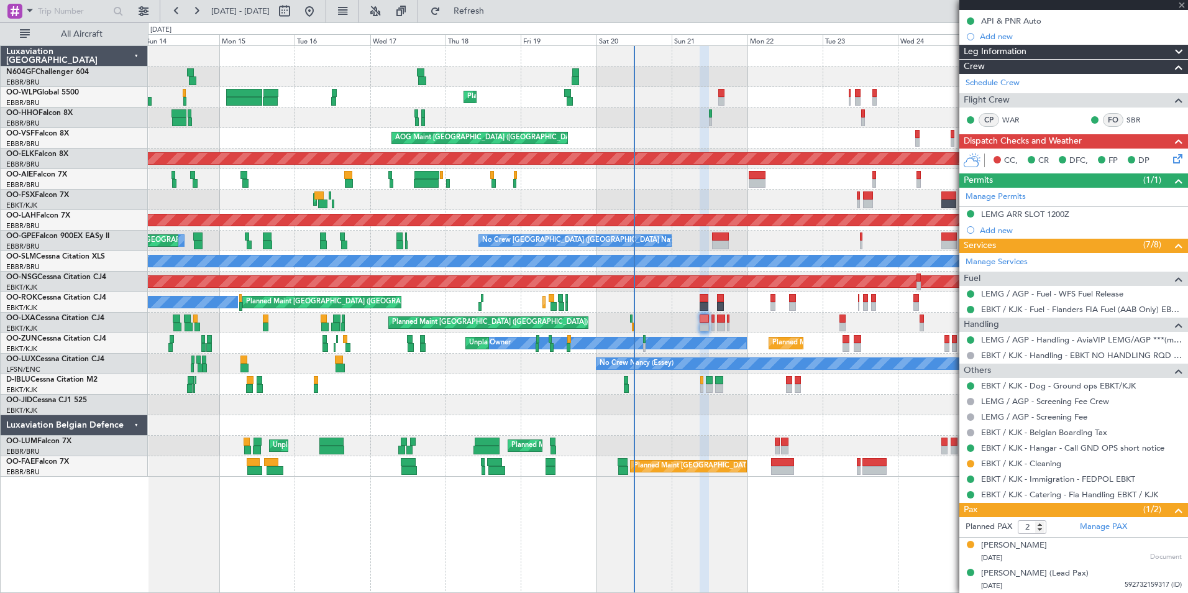
type input "+00:05"
type input "8"
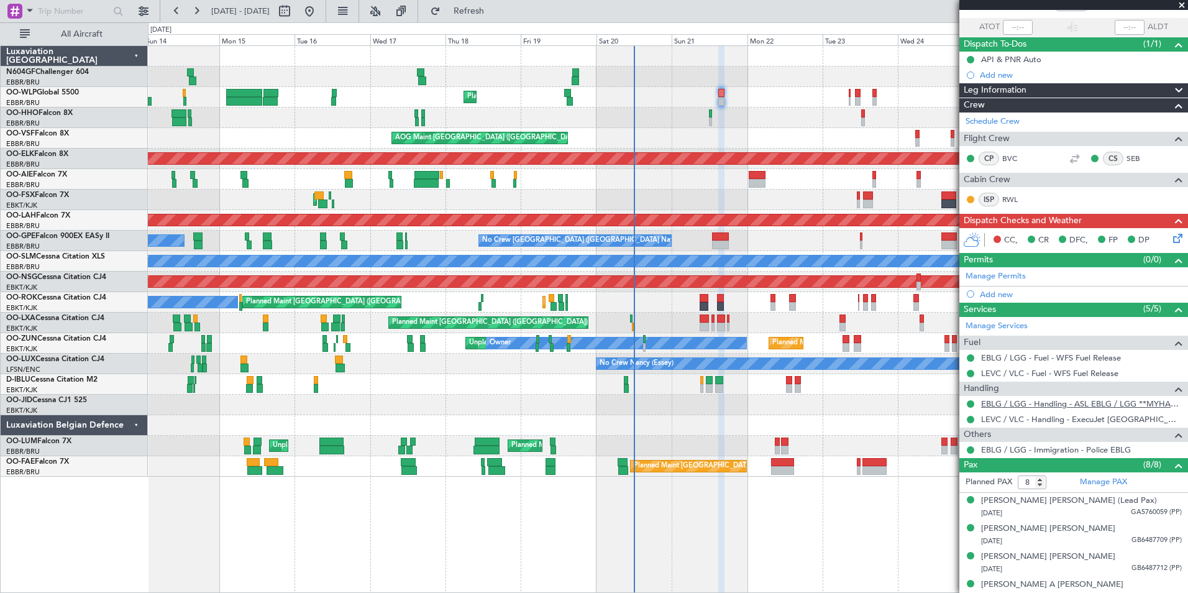
scroll to position [0, 0]
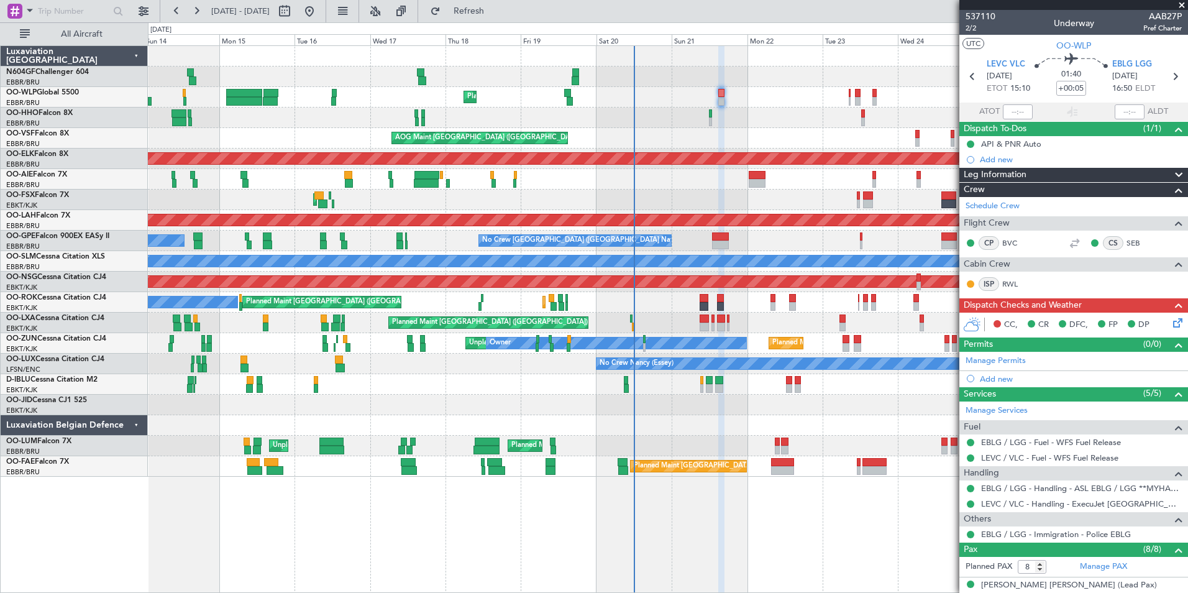
click at [1170, 326] on icon at bounding box center [1175, 321] width 10 height 10
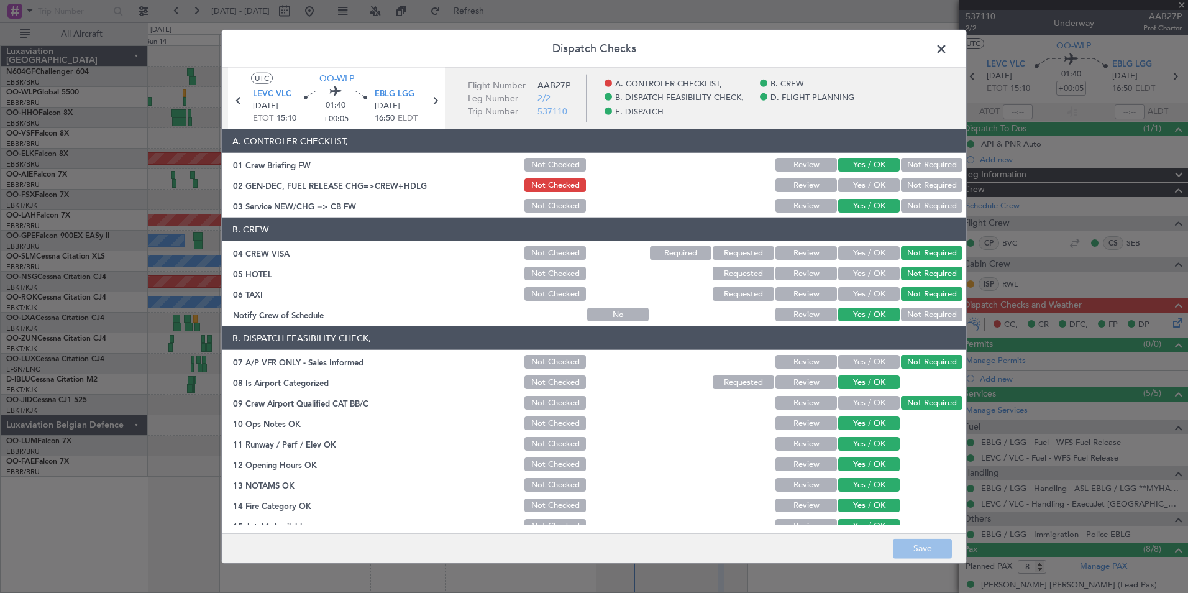
click at [947, 40] on span at bounding box center [947, 52] width 0 height 25
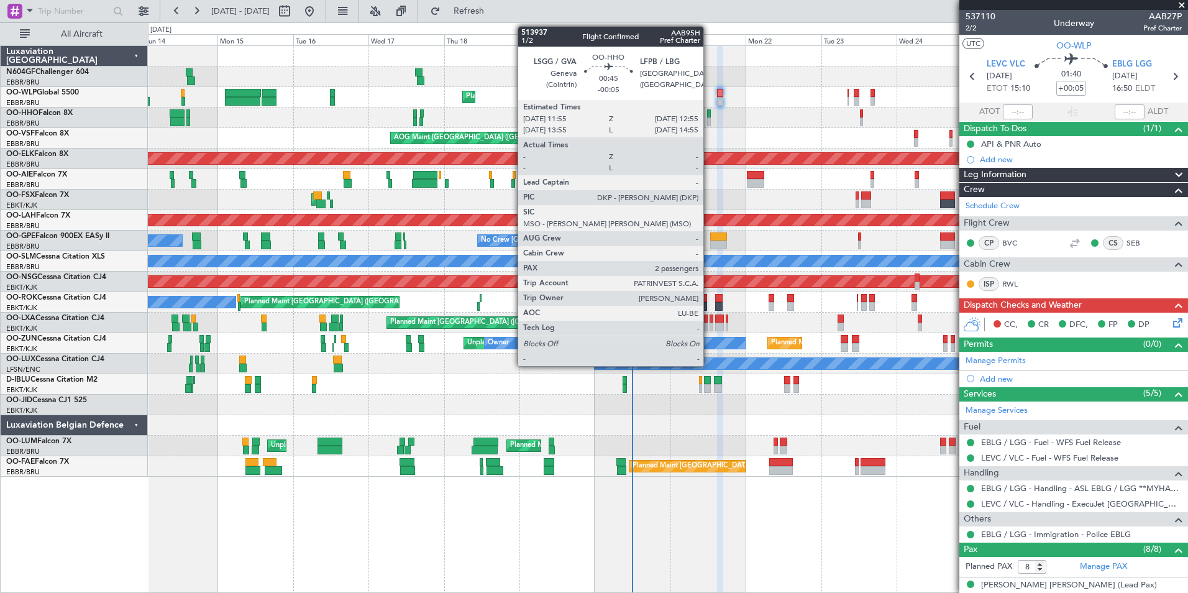
click at [709, 115] on div at bounding box center [709, 113] width 4 height 9
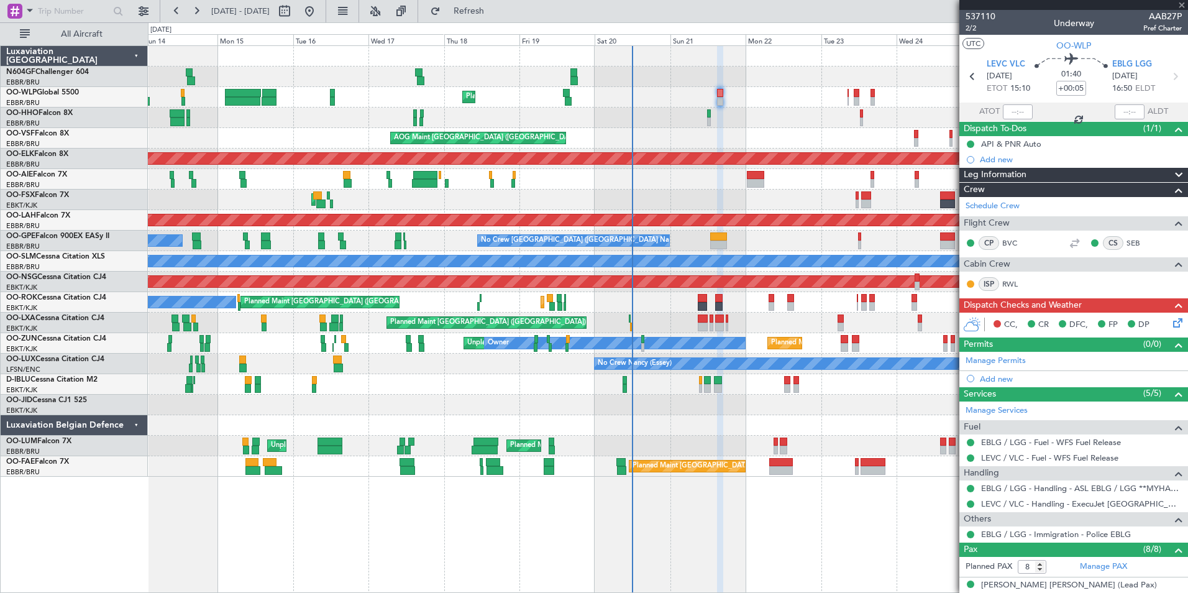
type input "-00:05"
type input "2"
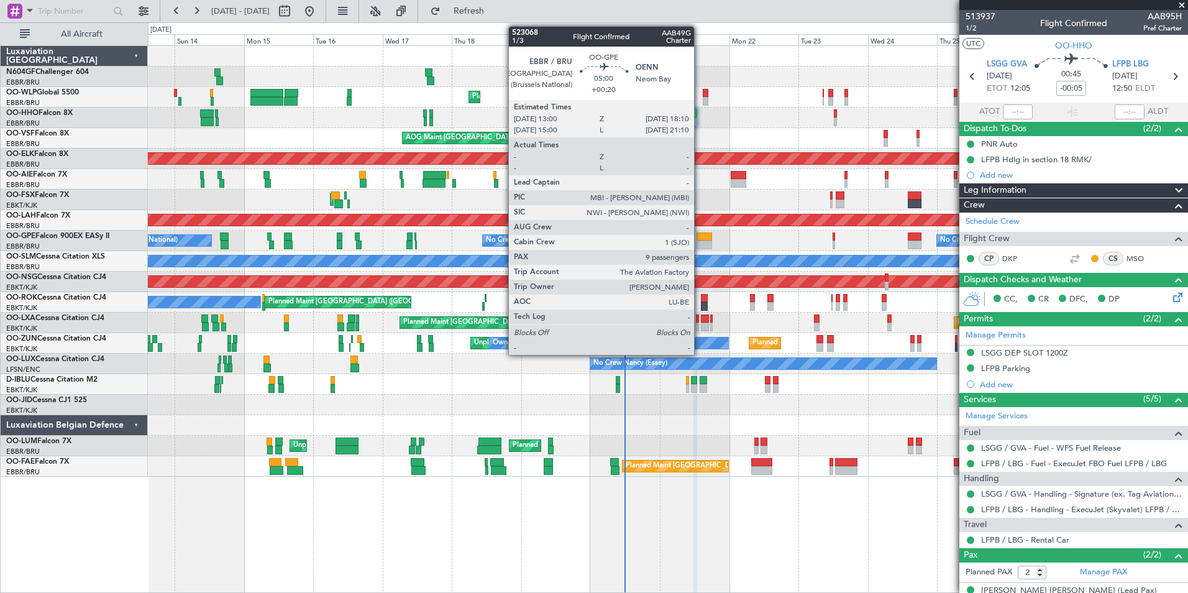
click at [700, 240] on div at bounding box center [704, 244] width 16 height 9
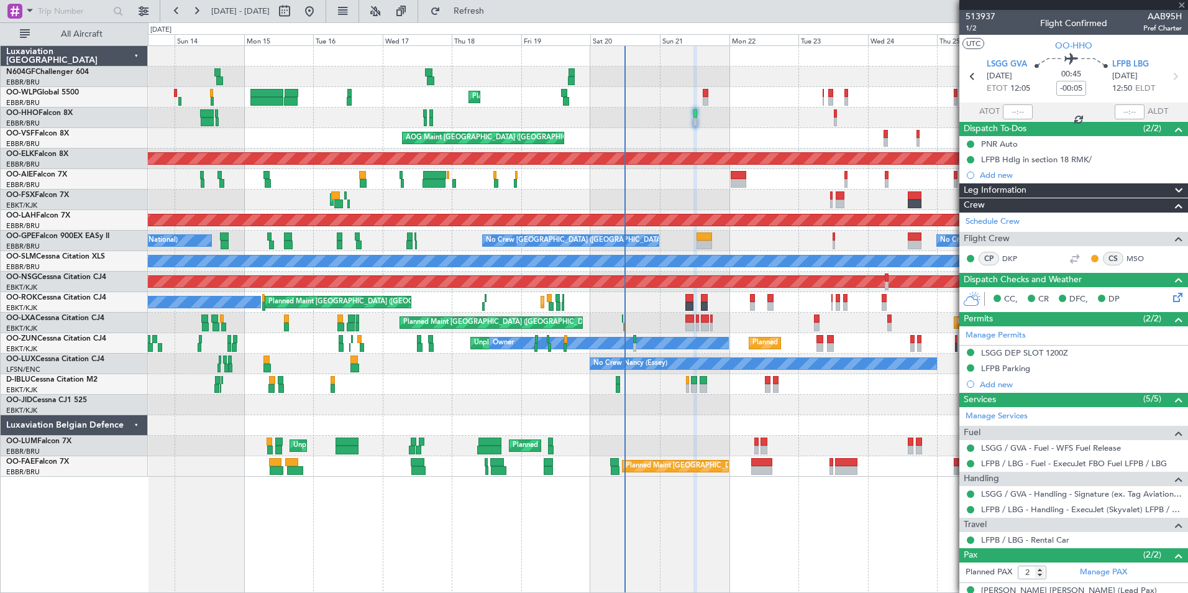
type input "+00:20"
type input "9"
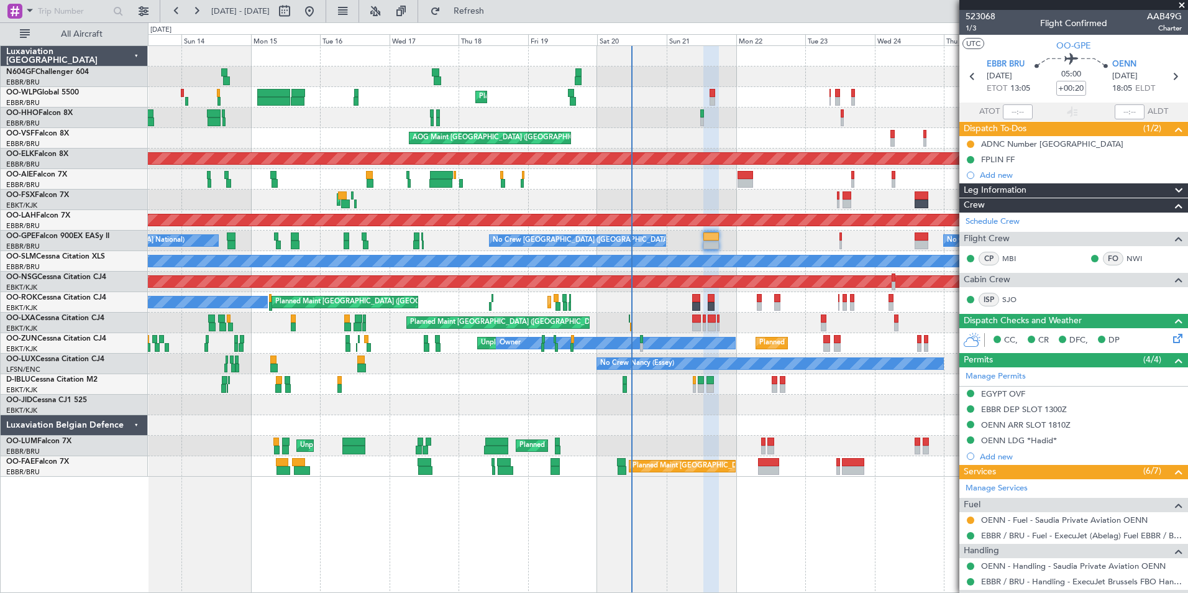
click at [731, 317] on div "Planned Maint [GEOGRAPHIC_DATA] ([GEOGRAPHIC_DATA]) Planned Maint [GEOGRAPHIC_D…" at bounding box center [667, 322] width 1039 height 21
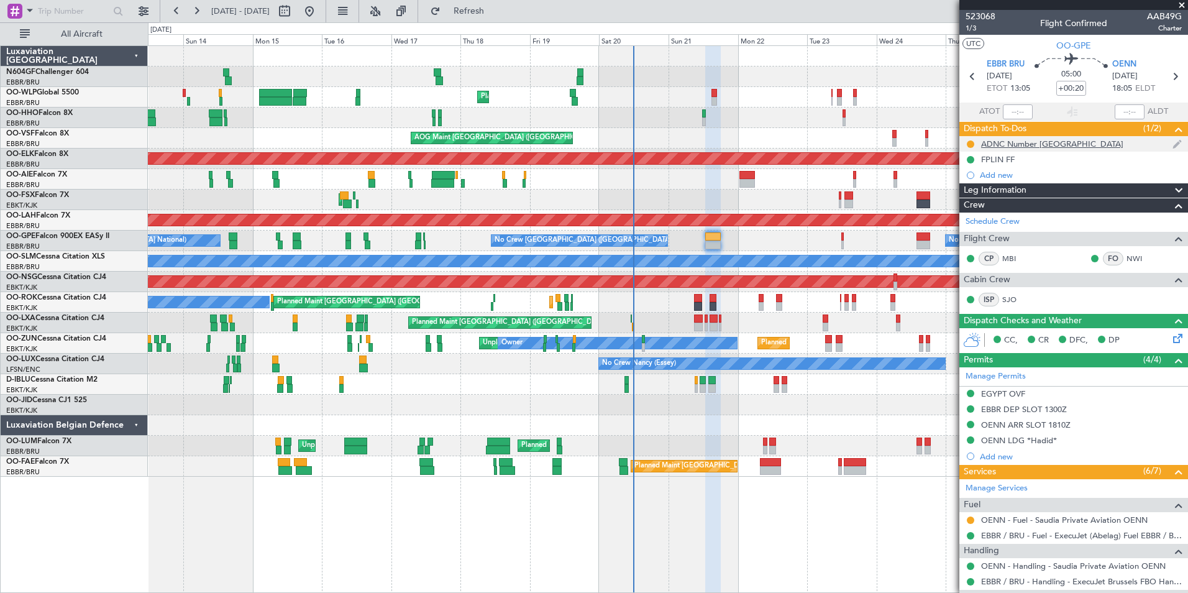
click at [1032, 147] on div "ADNC Number [GEOGRAPHIC_DATA]" at bounding box center [1052, 144] width 142 height 11
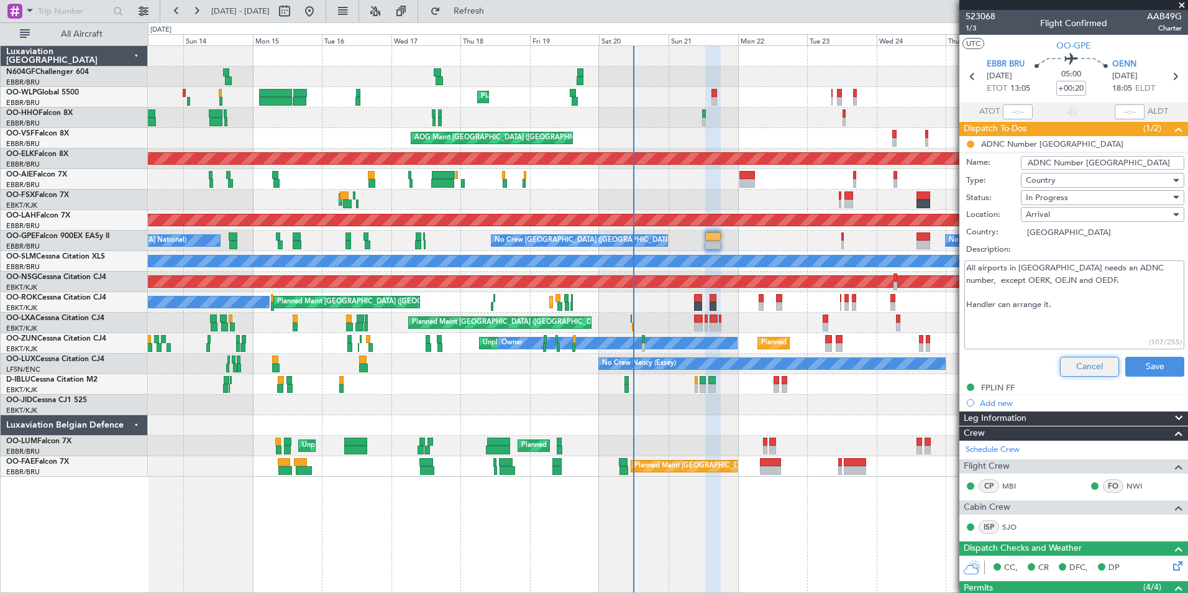
click at [1065, 362] on button "Cancel" at bounding box center [1089, 367] width 59 height 20
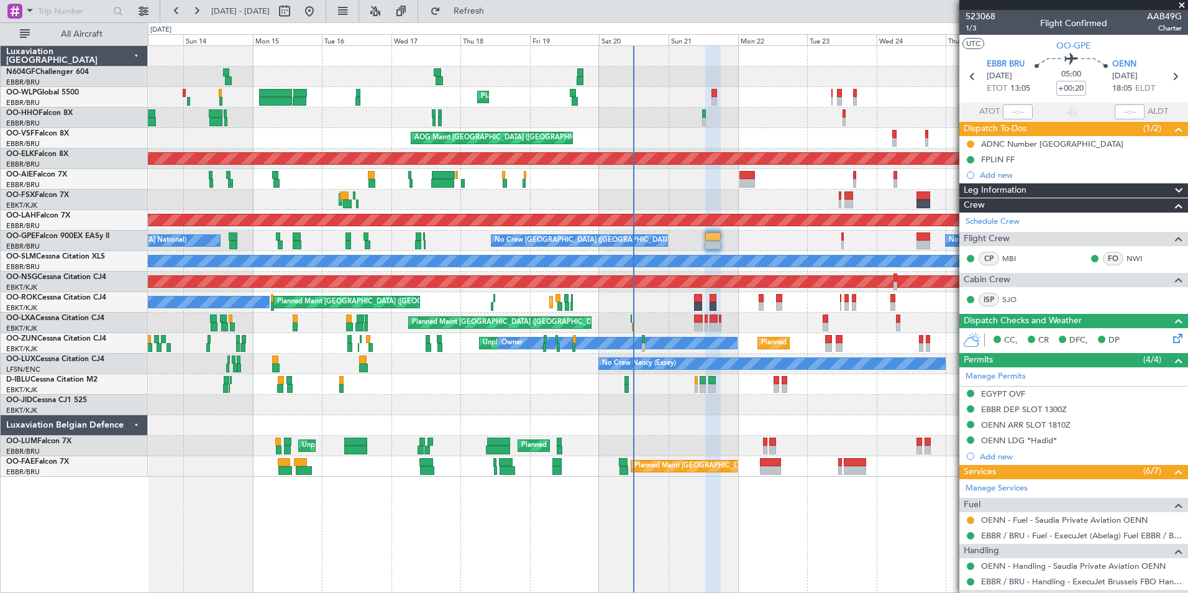
click at [1159, 337] on div "CC, CR DFC, DP" at bounding box center [1079, 340] width 183 height 19
click at [1170, 337] on icon at bounding box center [1175, 336] width 10 height 10
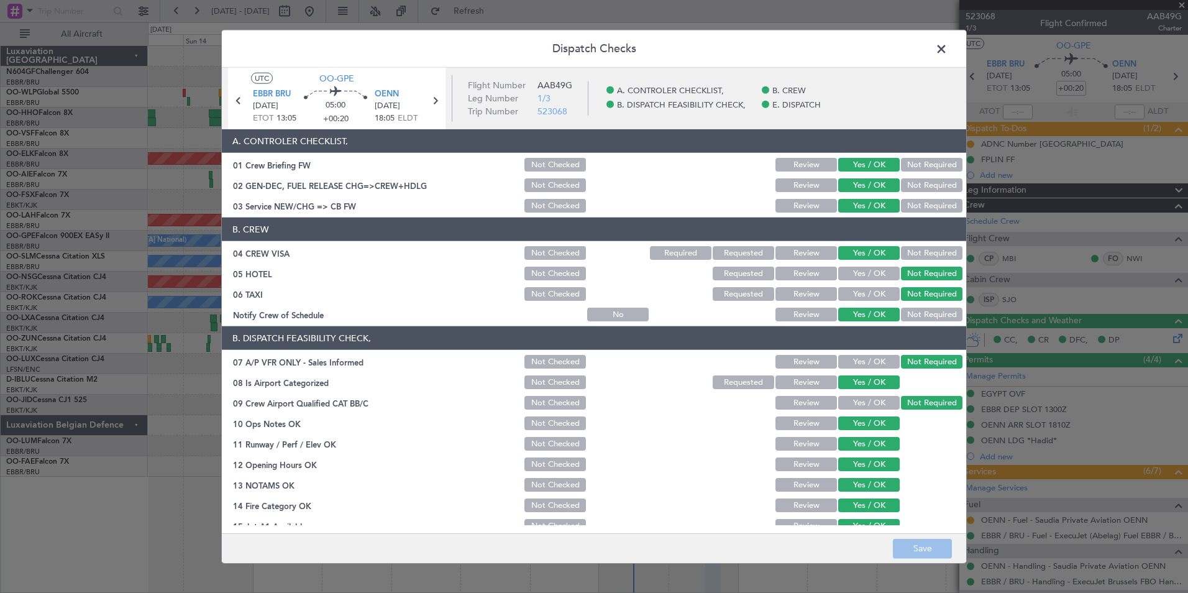
click at [947, 48] on span at bounding box center [947, 52] width 0 height 25
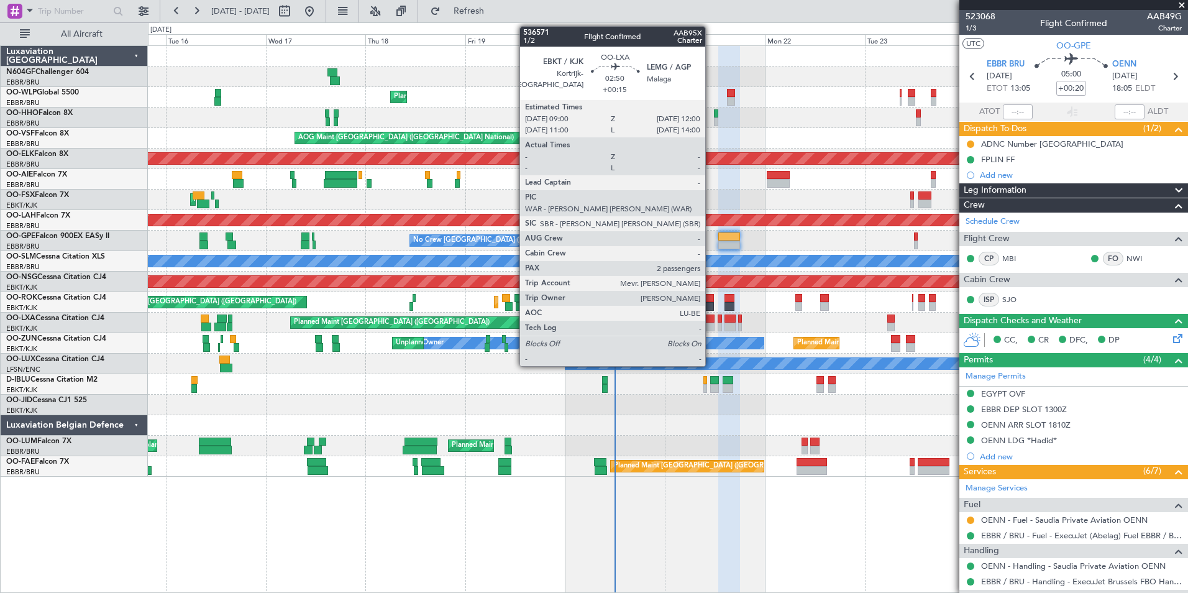
click at [711, 319] on div at bounding box center [708, 318] width 13 height 9
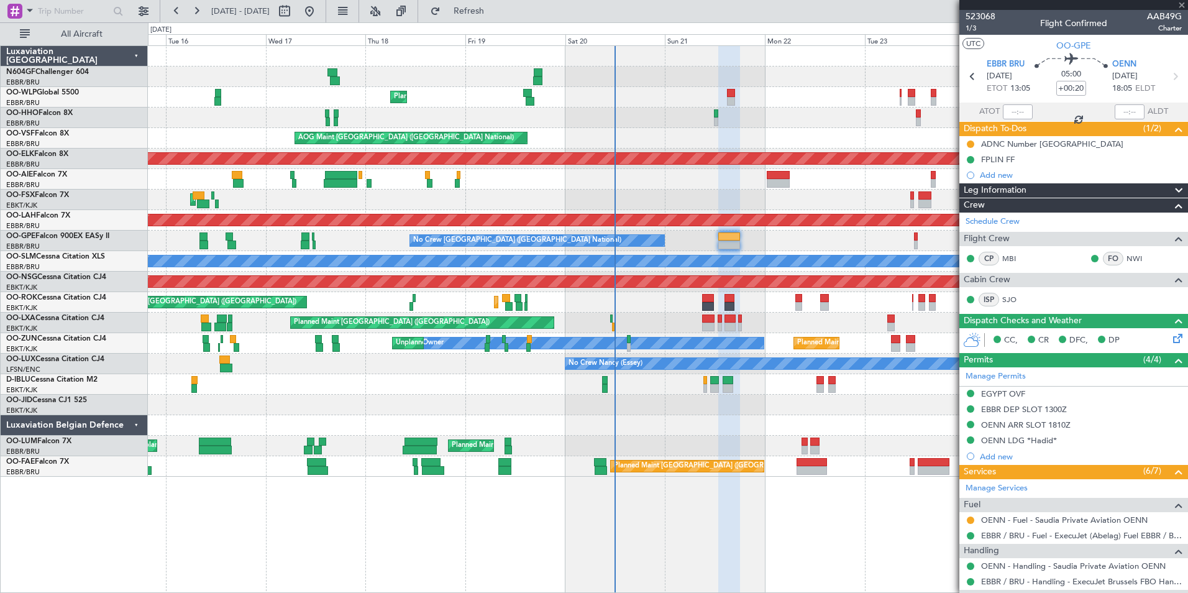
type input "+00:15"
type input "2"
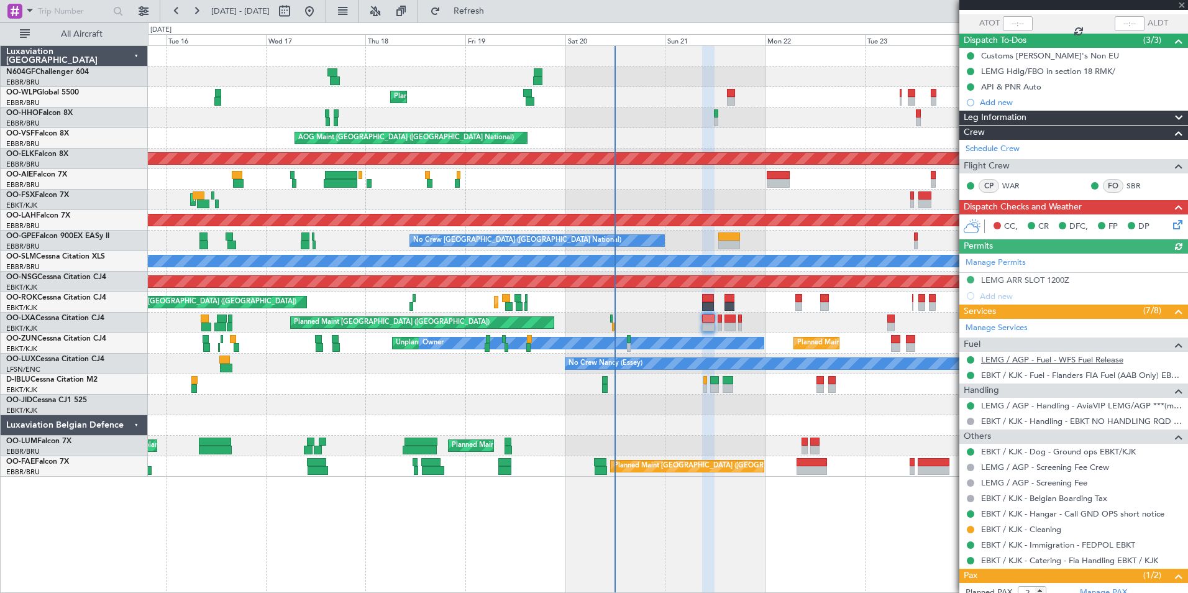
scroll to position [154, 0]
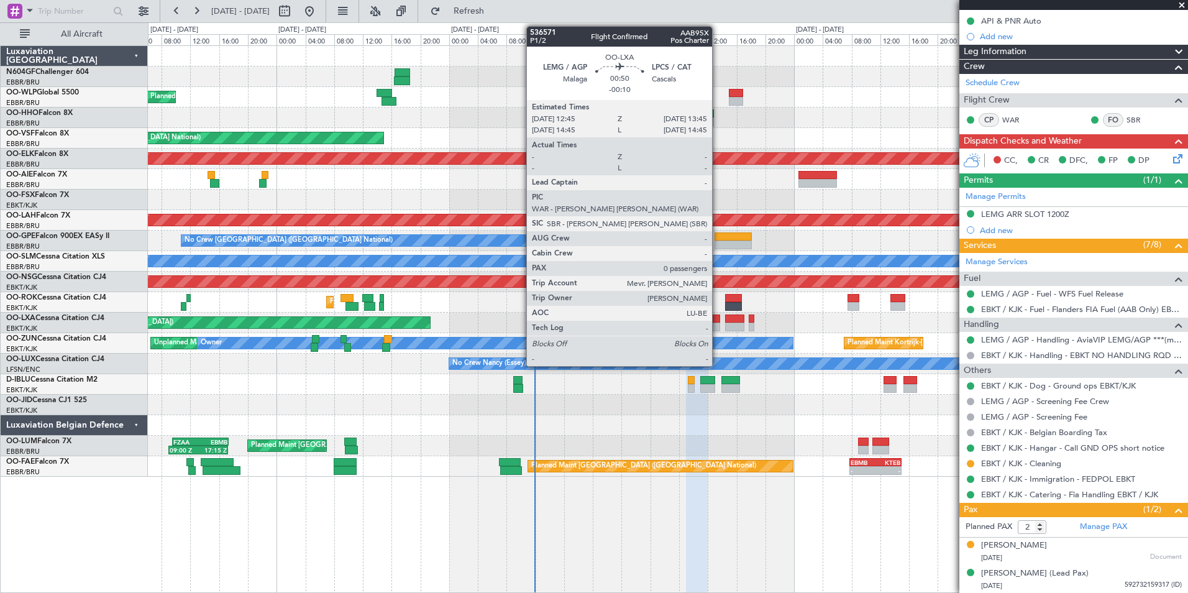
click at [718, 324] on div at bounding box center [716, 326] width 7 height 9
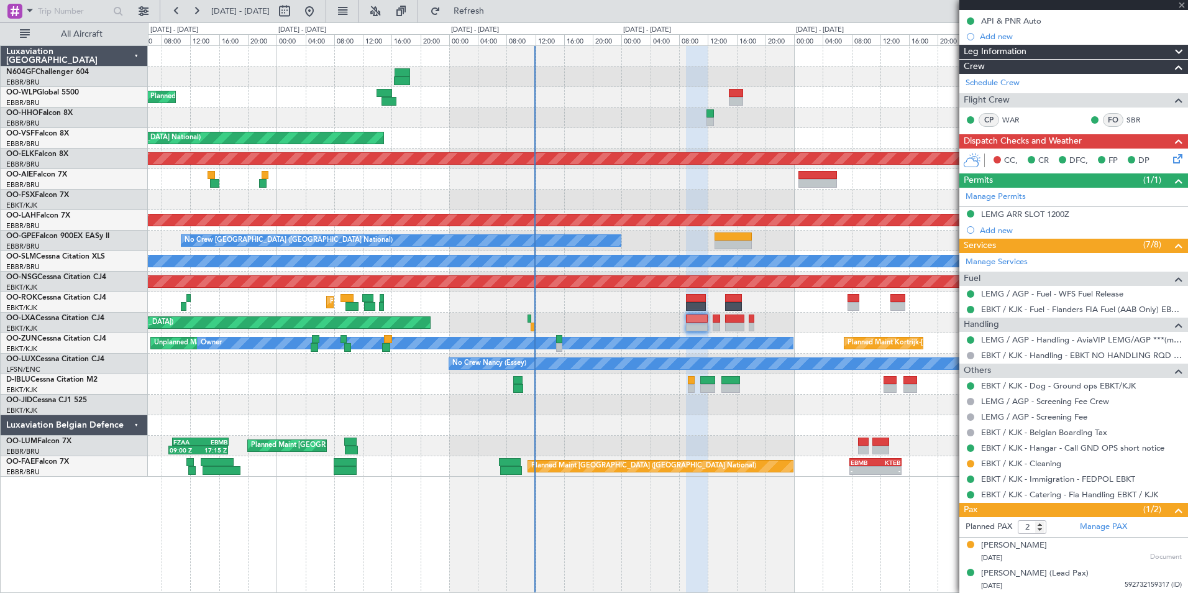
type input "-00:10"
type input "0"
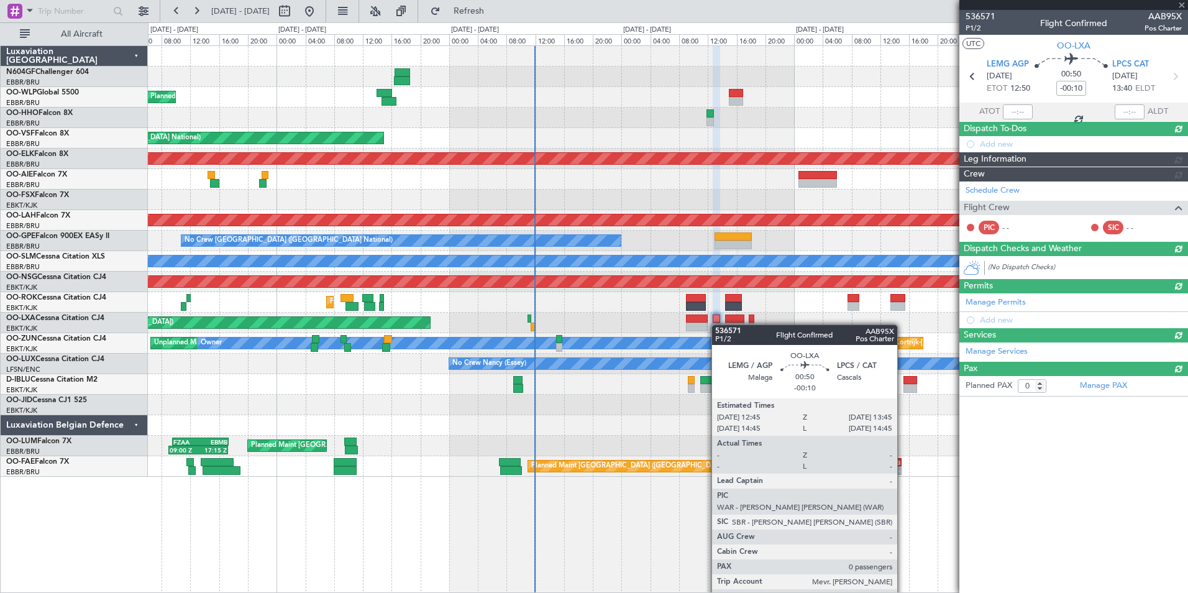
scroll to position [0, 0]
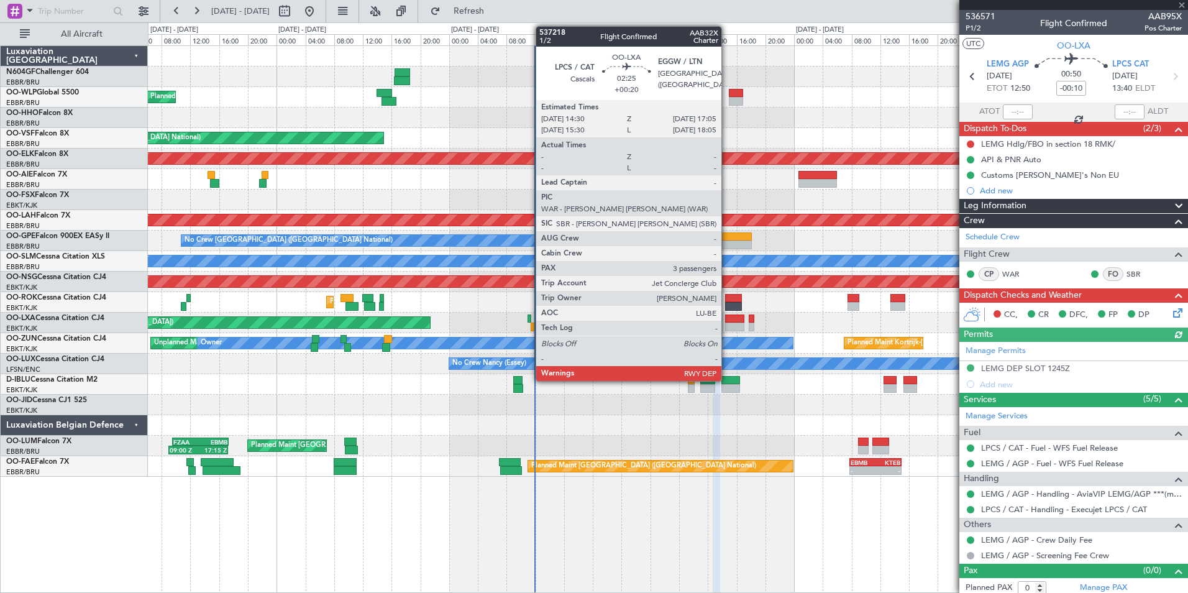
click at [727, 319] on div at bounding box center [734, 318] width 19 height 9
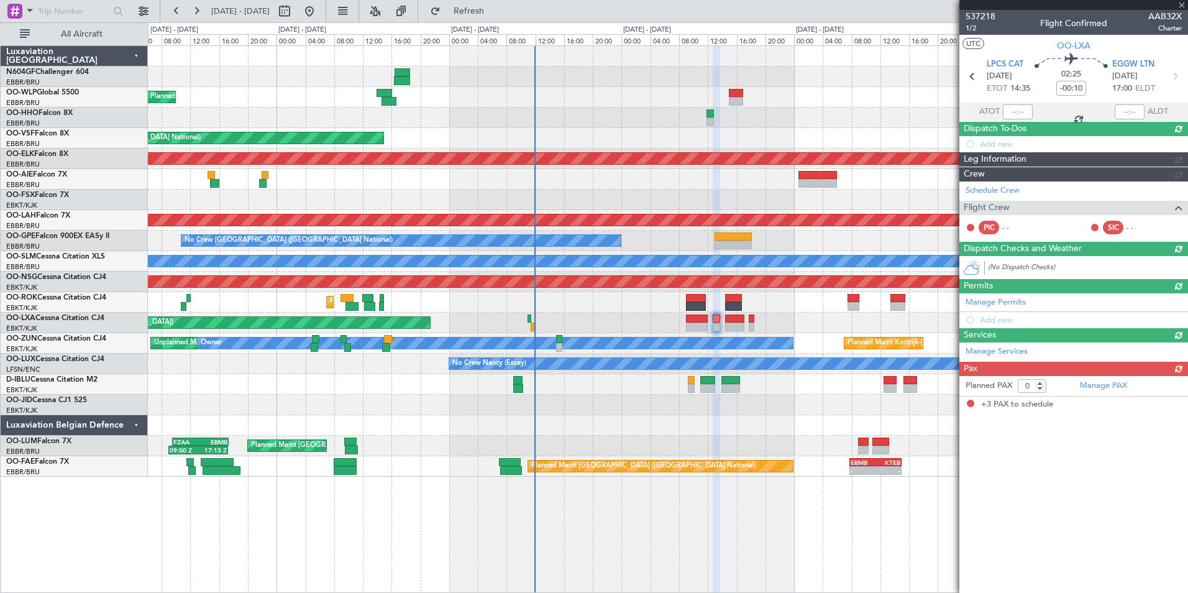
type input "+00:20"
type input "3"
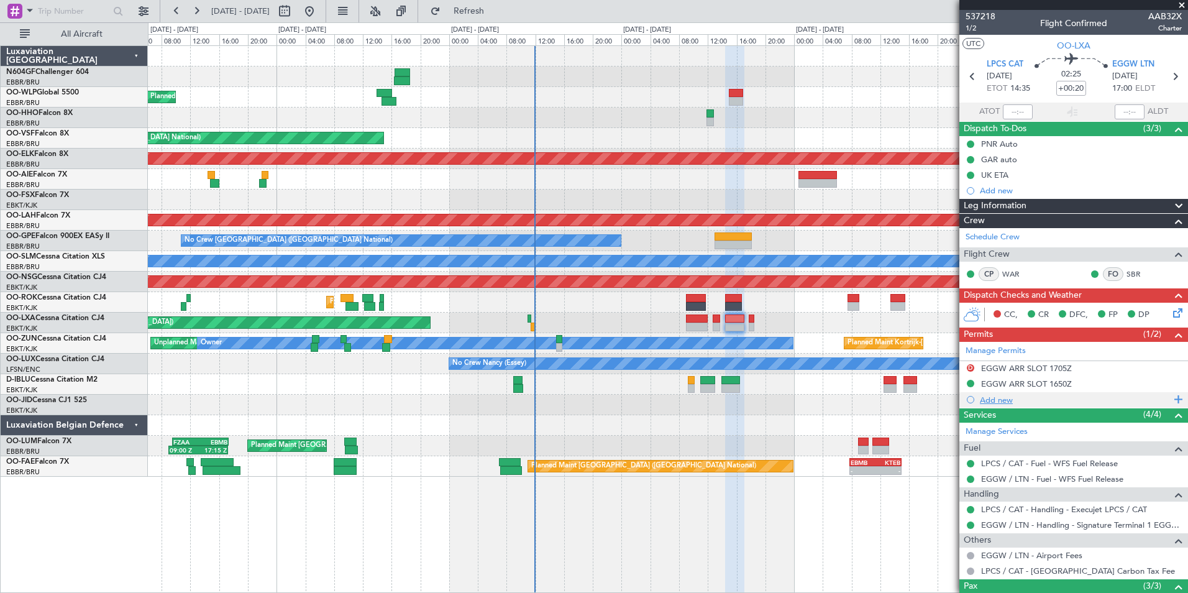
scroll to position [104, 0]
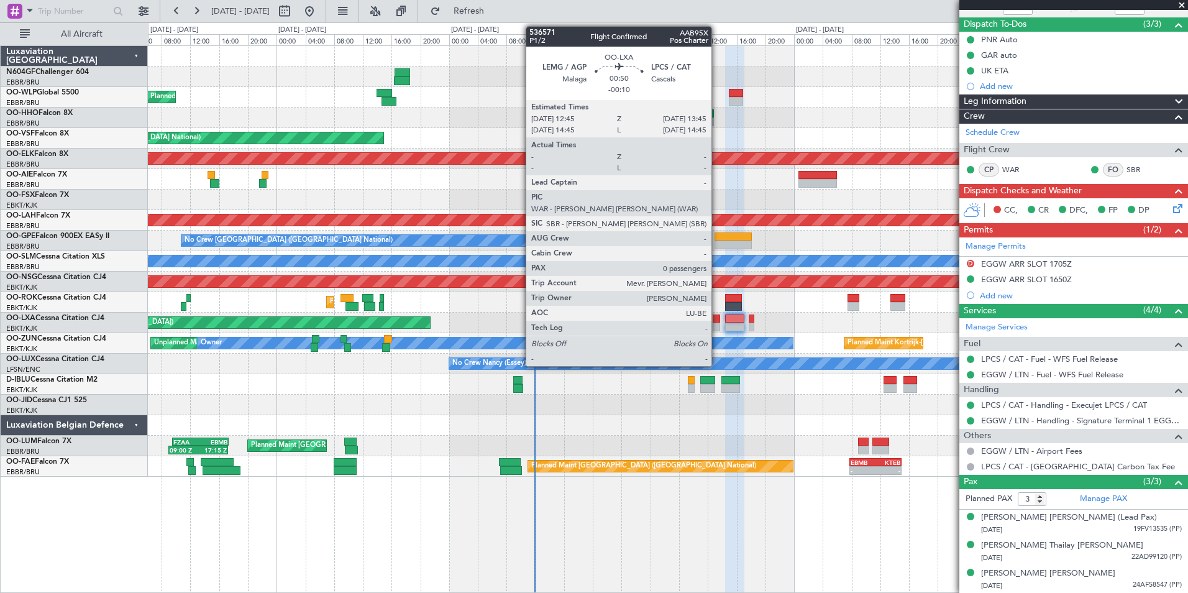
click at [717, 323] on div at bounding box center [716, 326] width 7 height 9
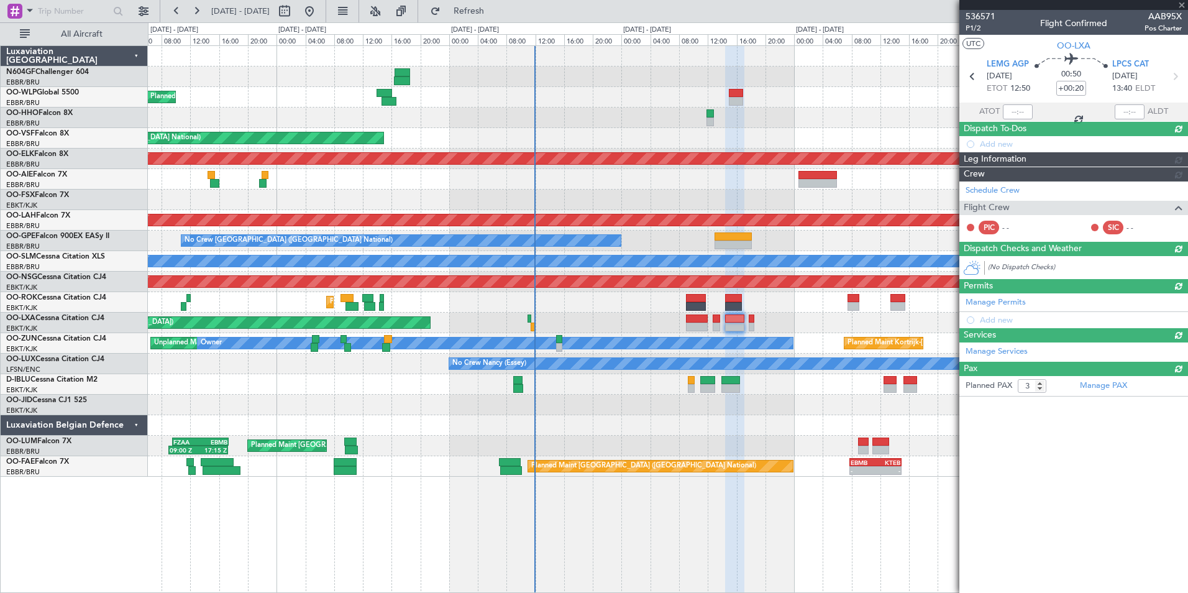
type input "-00:10"
type input "0"
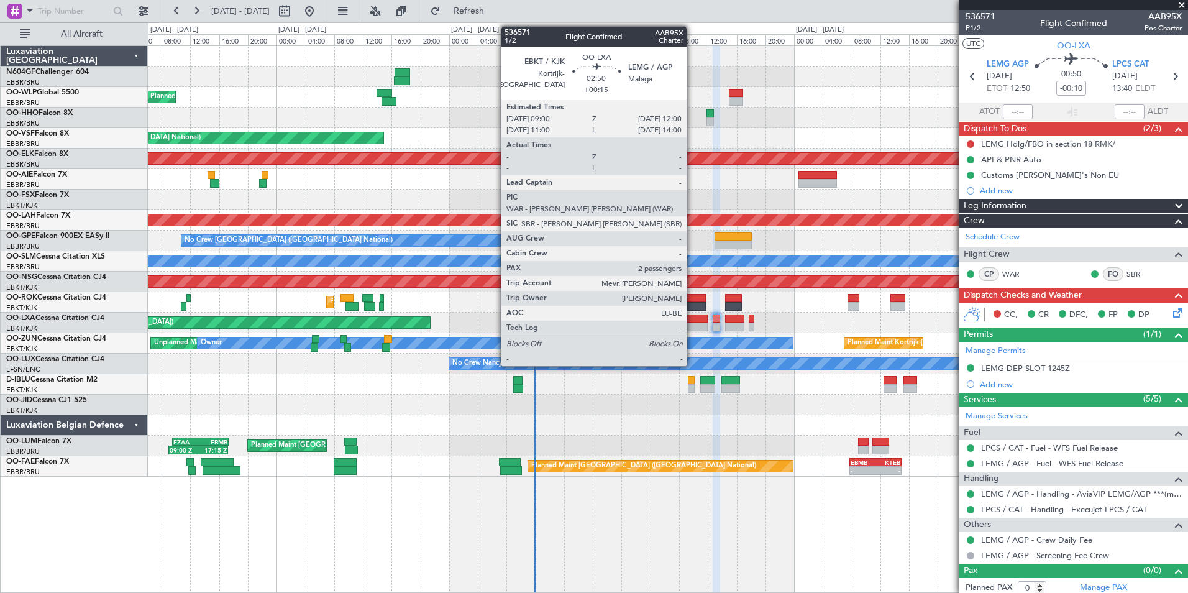
click at [692, 317] on div at bounding box center [697, 318] width 22 height 9
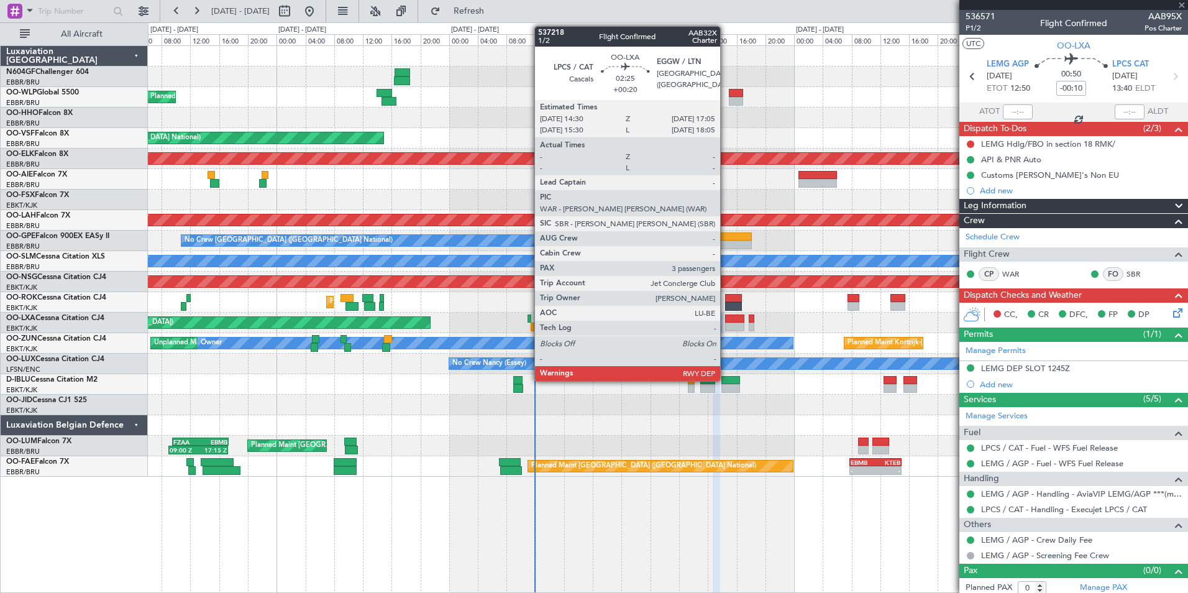
type input "+00:15"
type input "2"
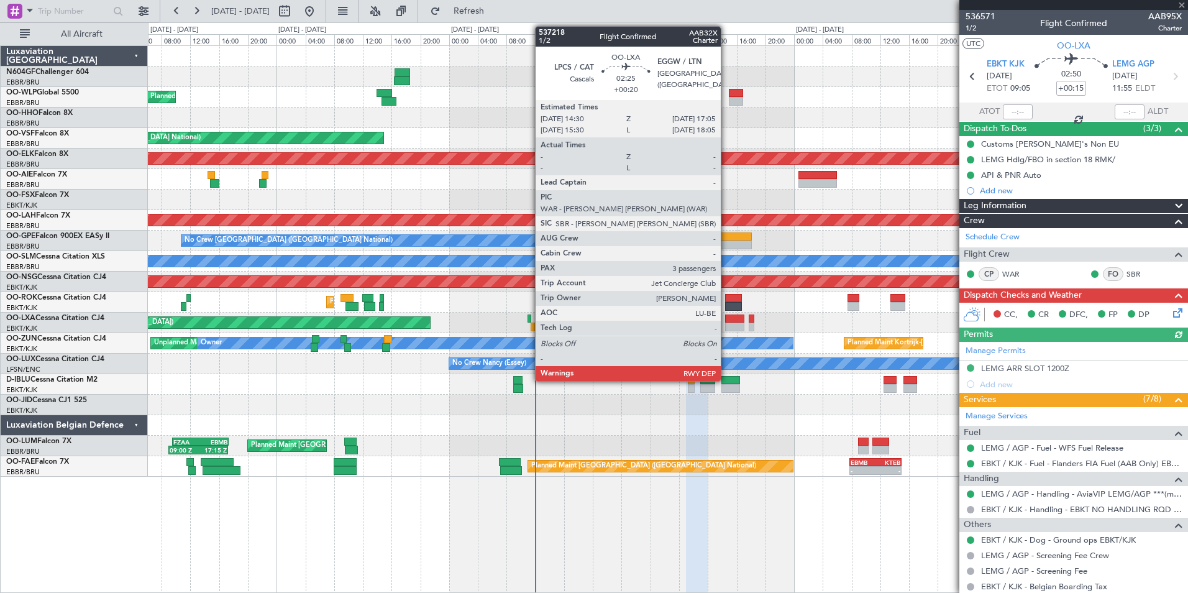
click at [726, 324] on div at bounding box center [734, 326] width 19 height 9
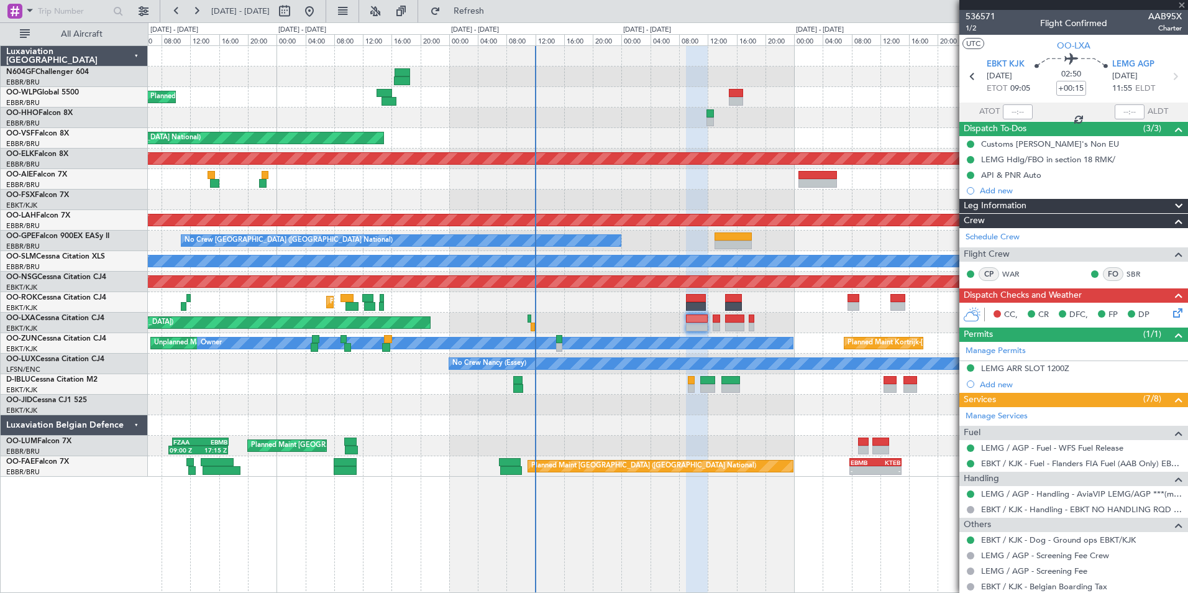
type input "+00:20"
type input "3"
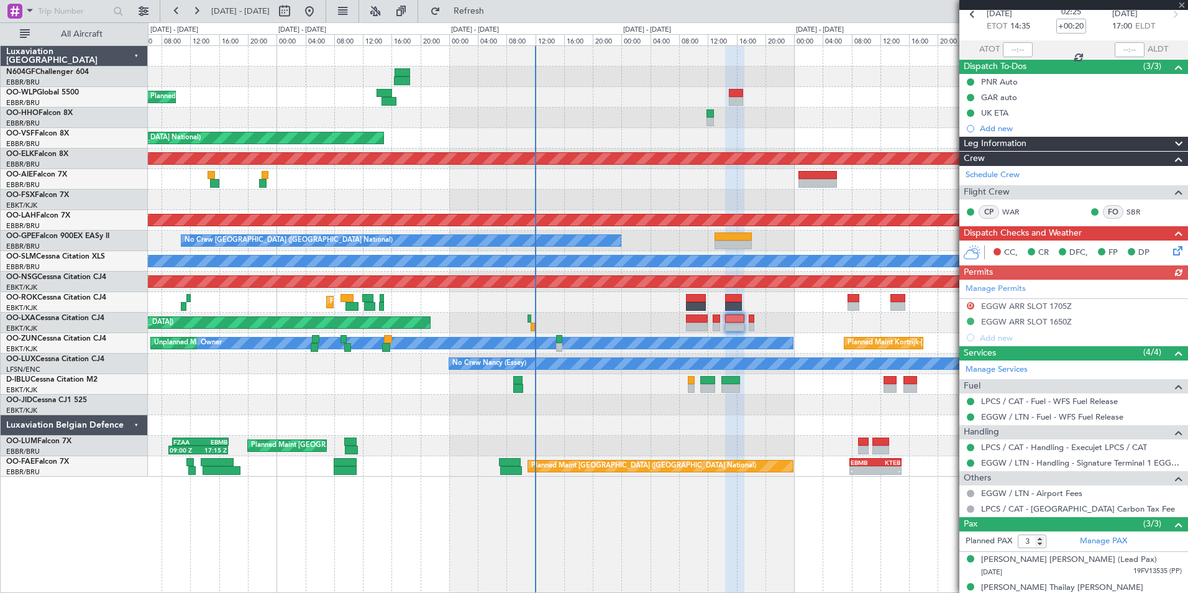
scroll to position [104, 0]
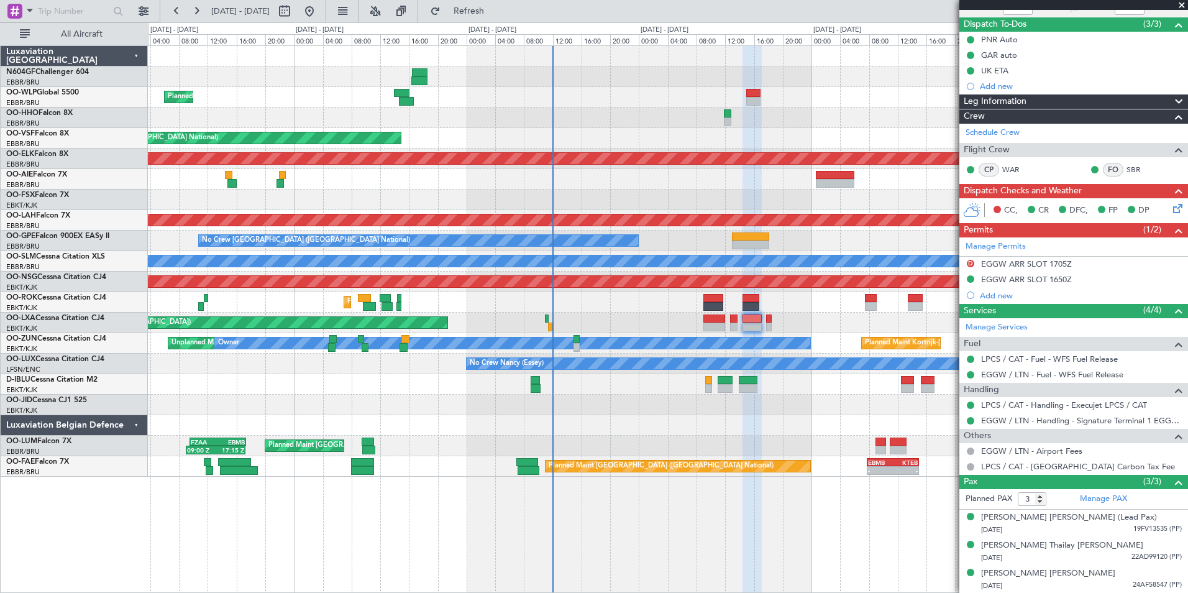
click at [855, 372] on div "No Crew Nancy (Essey)" at bounding box center [667, 363] width 1039 height 21
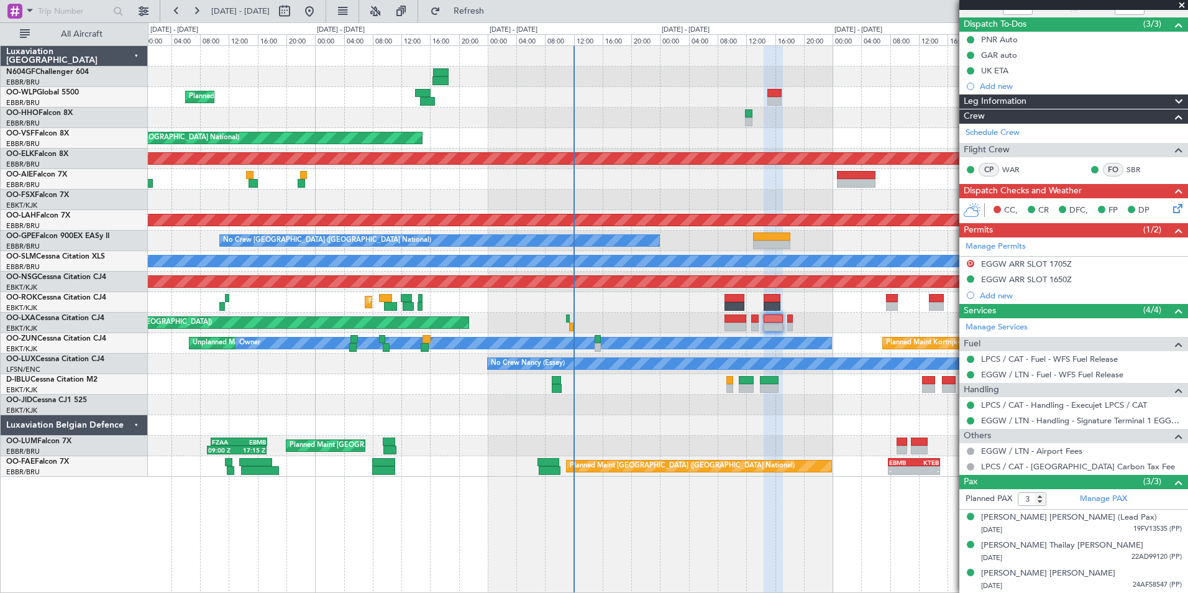
click at [825, 392] on div at bounding box center [667, 384] width 1039 height 21
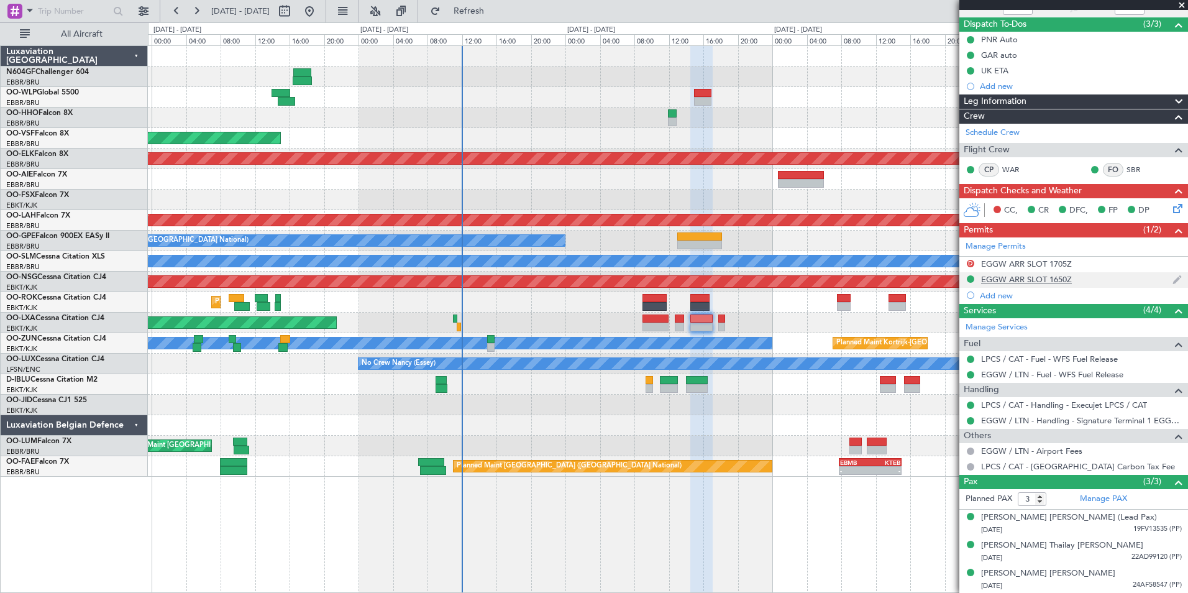
click at [864, 244] on div "No Crew Brussels (Brussels National) No Crew Brussels (Brussels National)" at bounding box center [667, 240] width 1039 height 21
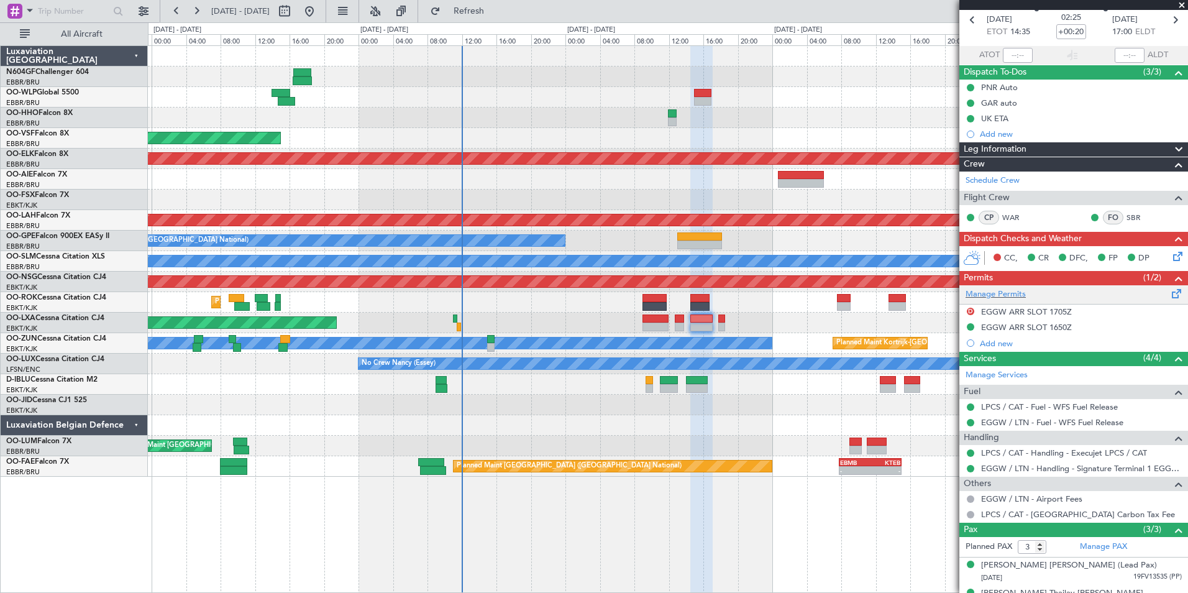
scroll to position [0, 0]
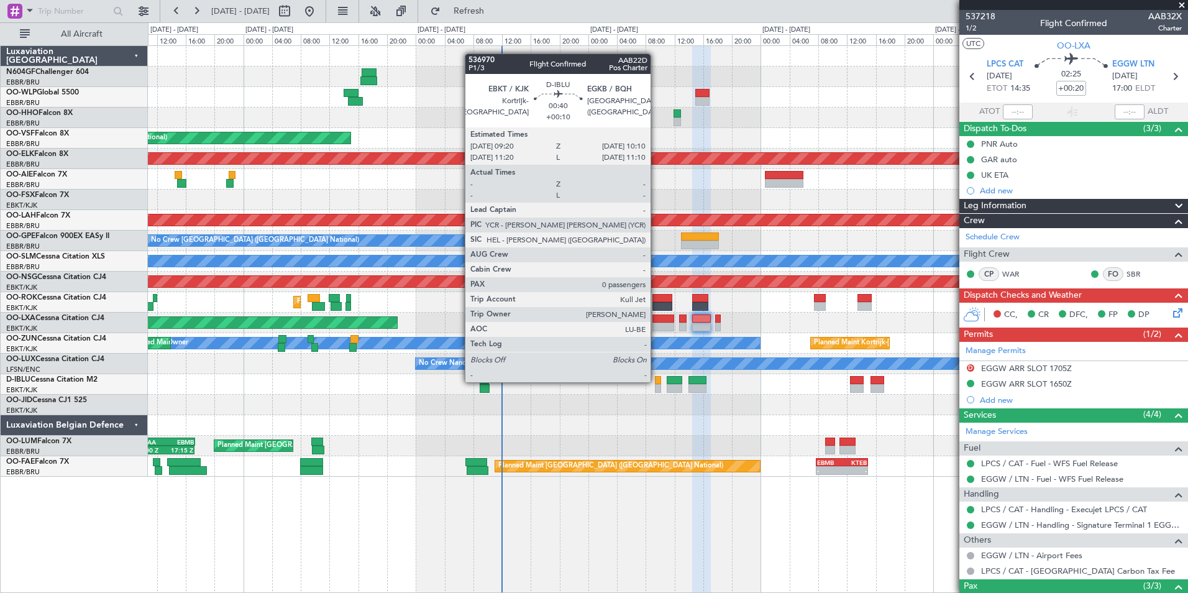
click at [656, 381] on div at bounding box center [658, 380] width 6 height 9
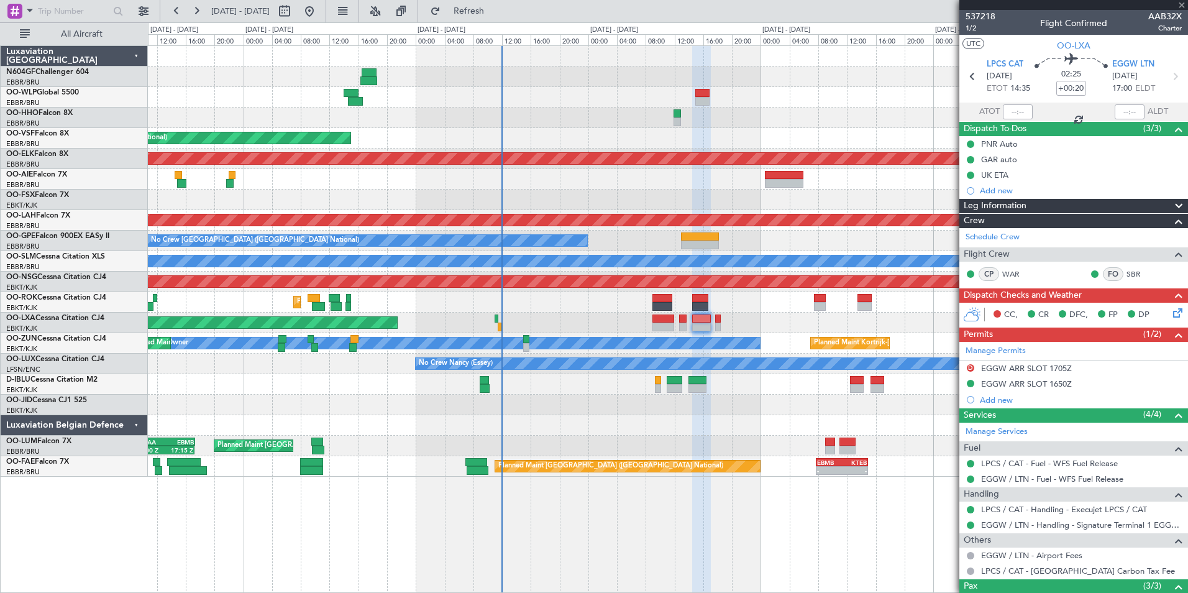
type input "+00:10"
type input "0"
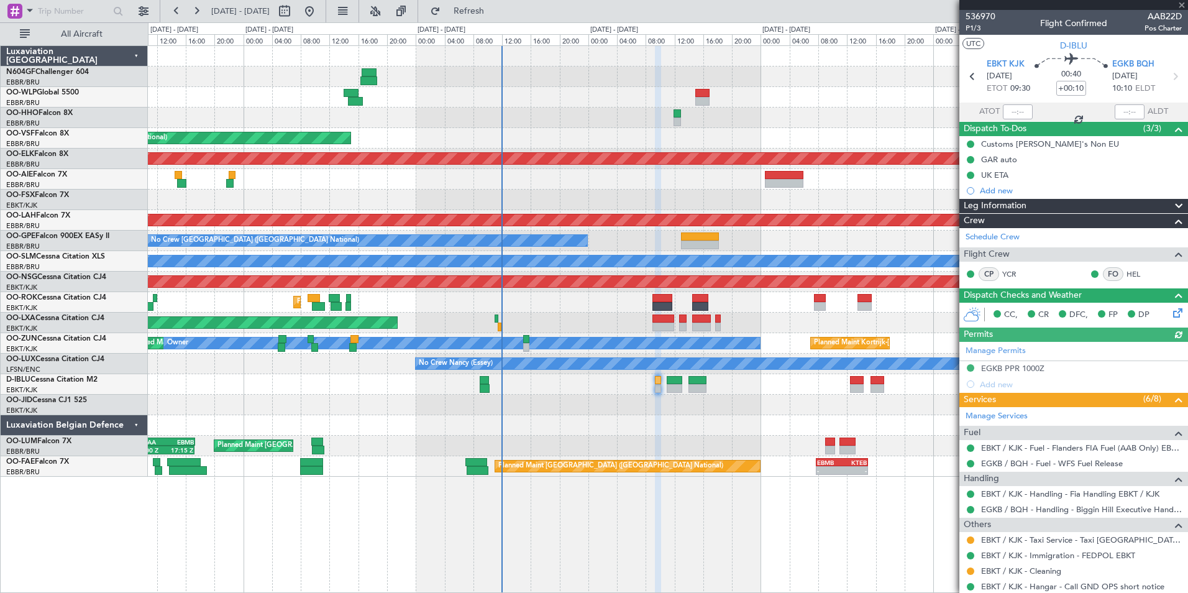
scroll to position [36, 0]
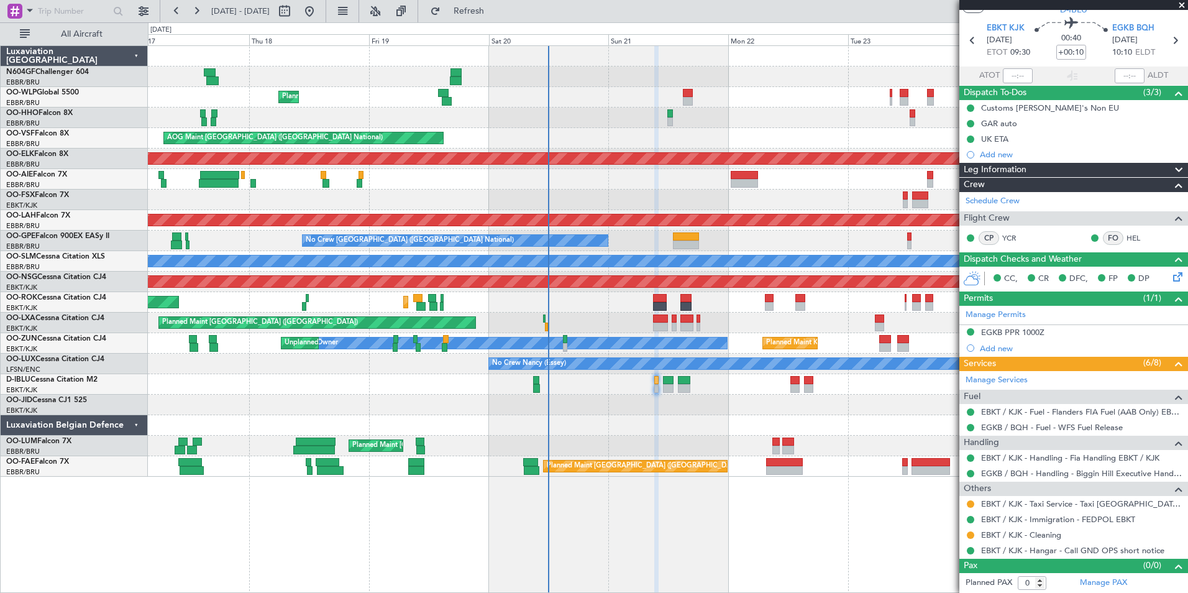
click at [613, 302] on div "Planned Maint Kortrijk-Wevelgem Planned Maint Paris (Le Bourget) Owner Kortrijk…" at bounding box center [667, 302] width 1039 height 21
click at [611, 304] on div "Planned Maint Kortrijk-Wevelgem Planned Maint Paris (Le Bourget) Owner Kortrijk…" at bounding box center [667, 302] width 1039 height 21
click at [603, 311] on div "Planned Maint Kortrijk-Wevelgem Planned Maint Paris (Le Bourget) Owner Kortrijk…" at bounding box center [667, 302] width 1039 height 21
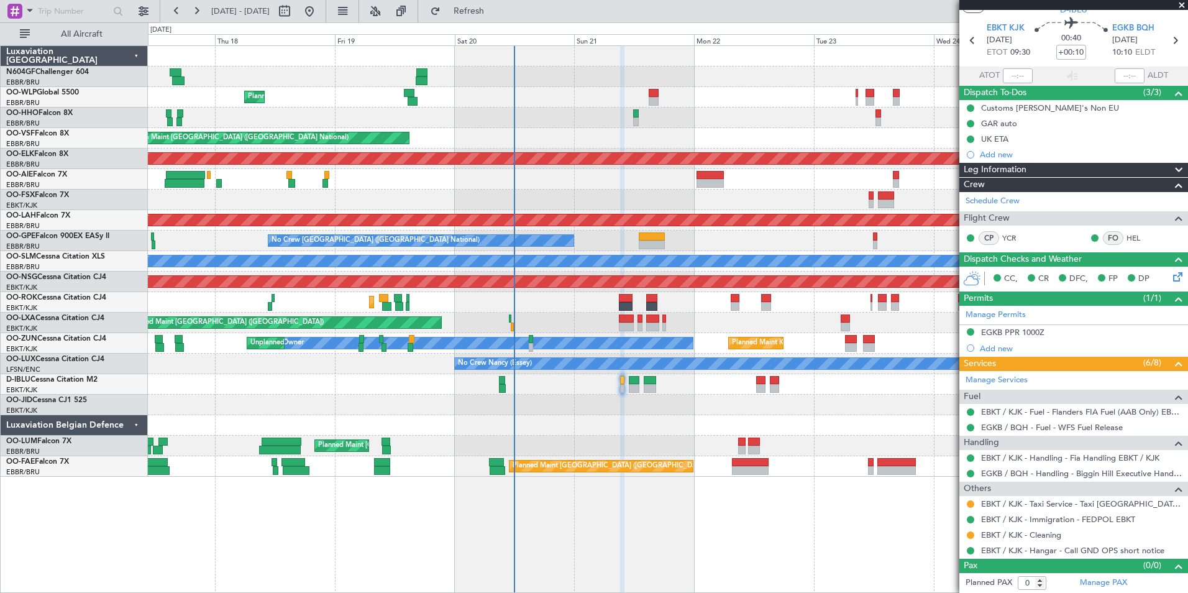
click at [649, 194] on div "AOG Maint Kortrijk-[GEOGRAPHIC_DATA]" at bounding box center [667, 199] width 1039 height 21
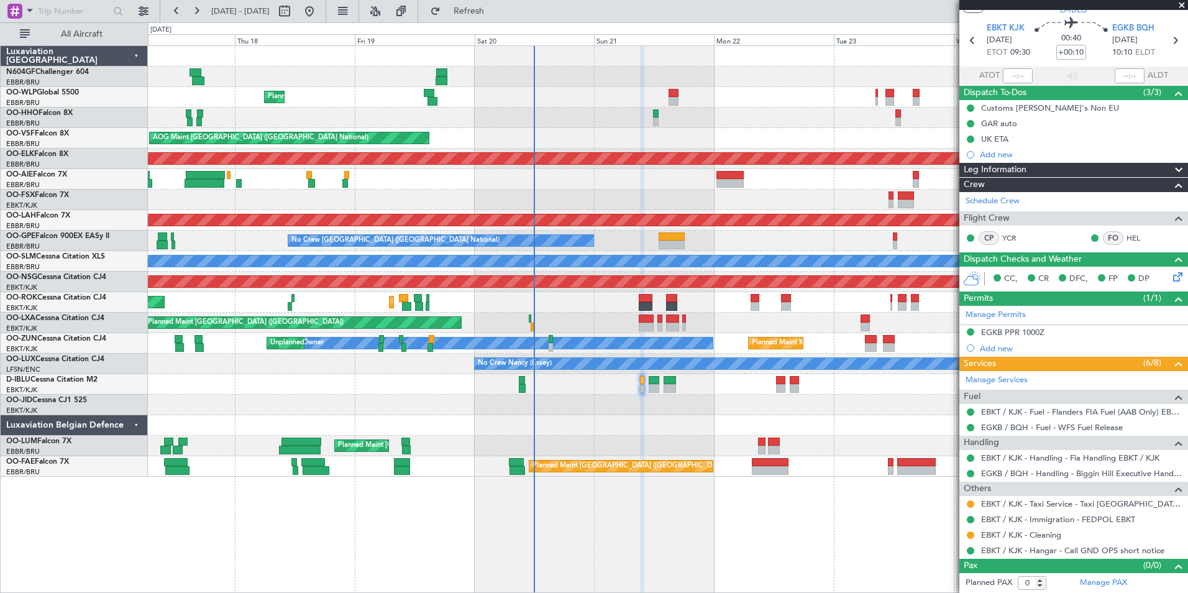
click at [668, 191] on div "AOG Maint Kortrijk-[GEOGRAPHIC_DATA]" at bounding box center [667, 199] width 1039 height 21
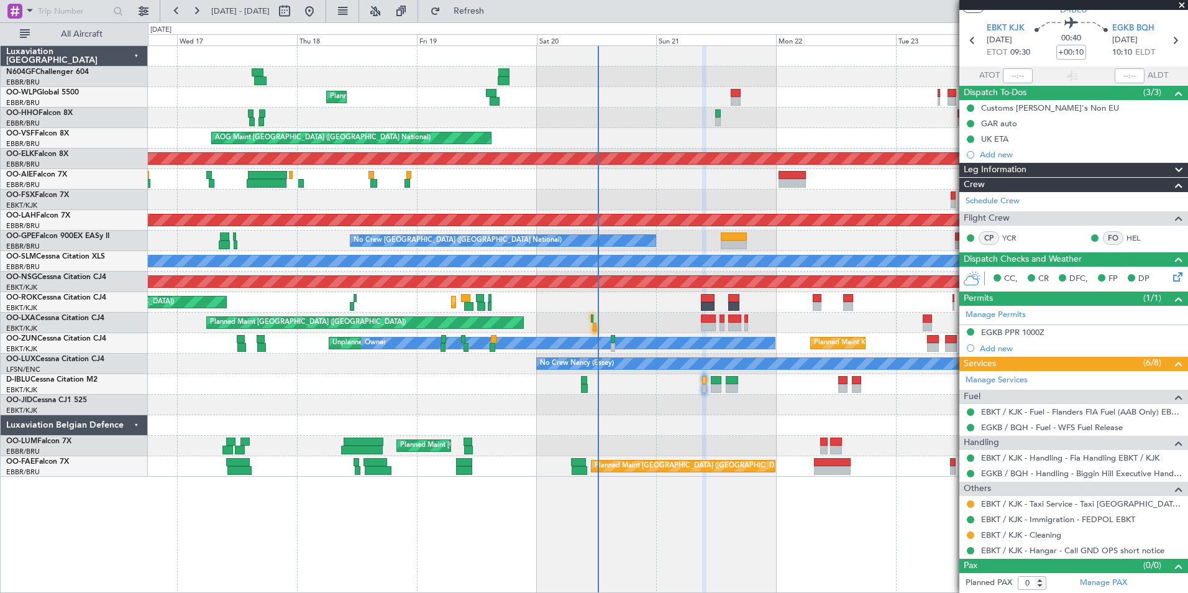
click at [663, 421] on div "Planned Maint Liege RJAA 02:30 Z UBBB 13:50 Z 02:30 Z 13:45 Z AOG Maint Brussel…" at bounding box center [667, 261] width 1039 height 431
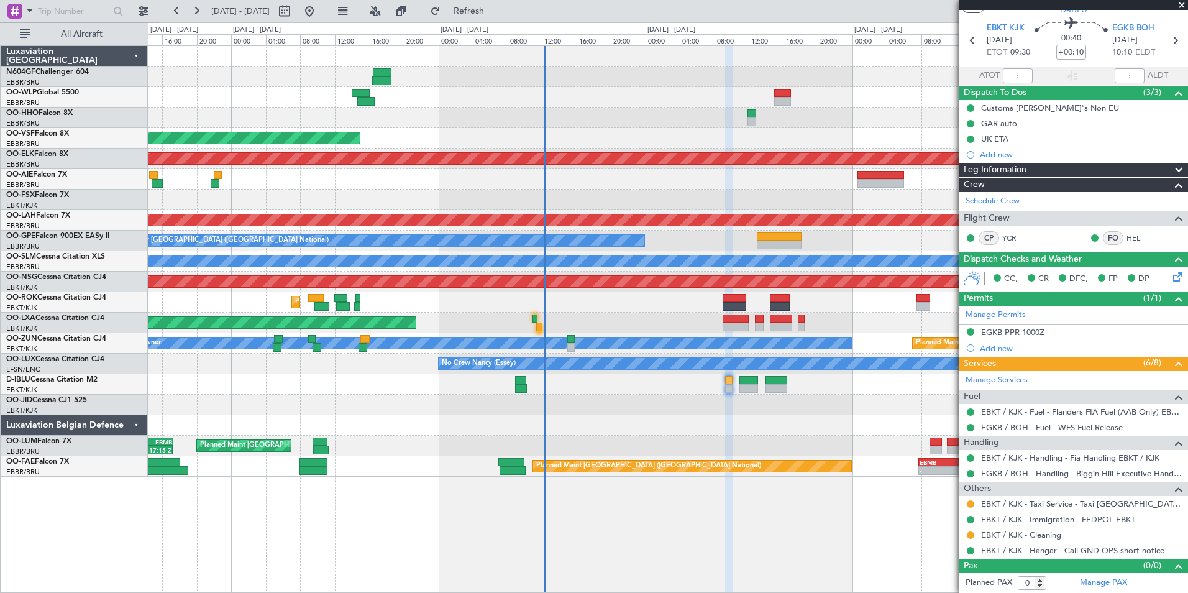
click at [694, 406] on div at bounding box center [667, 404] width 1039 height 21
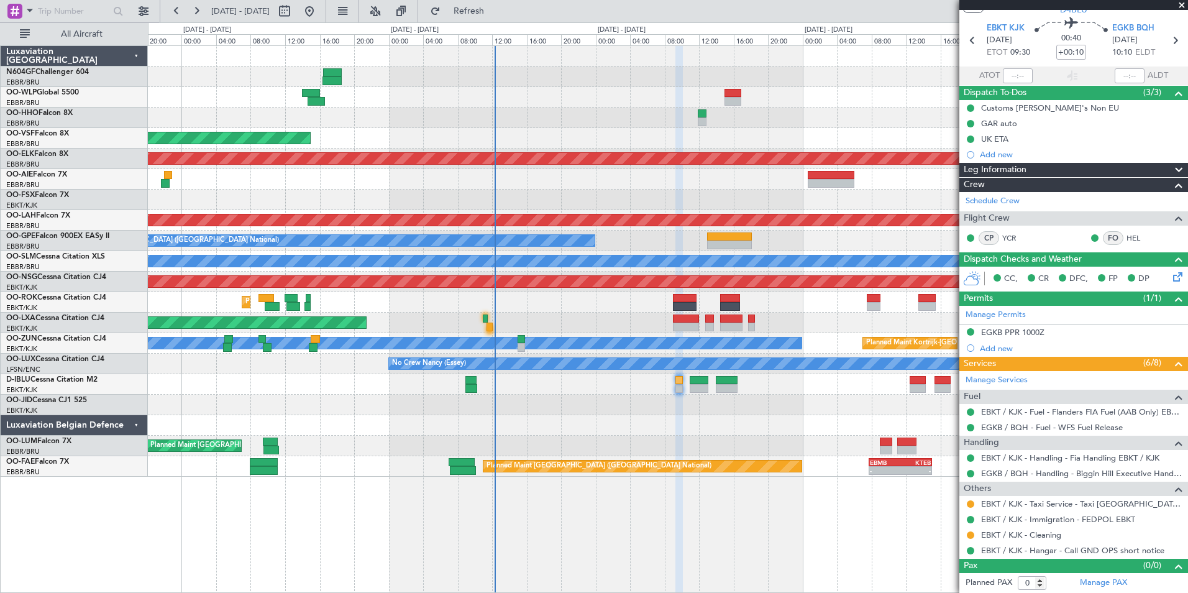
click at [485, 322] on div "Planned Maint [GEOGRAPHIC_DATA] ([GEOGRAPHIC_DATA])" at bounding box center [667, 322] width 1039 height 21
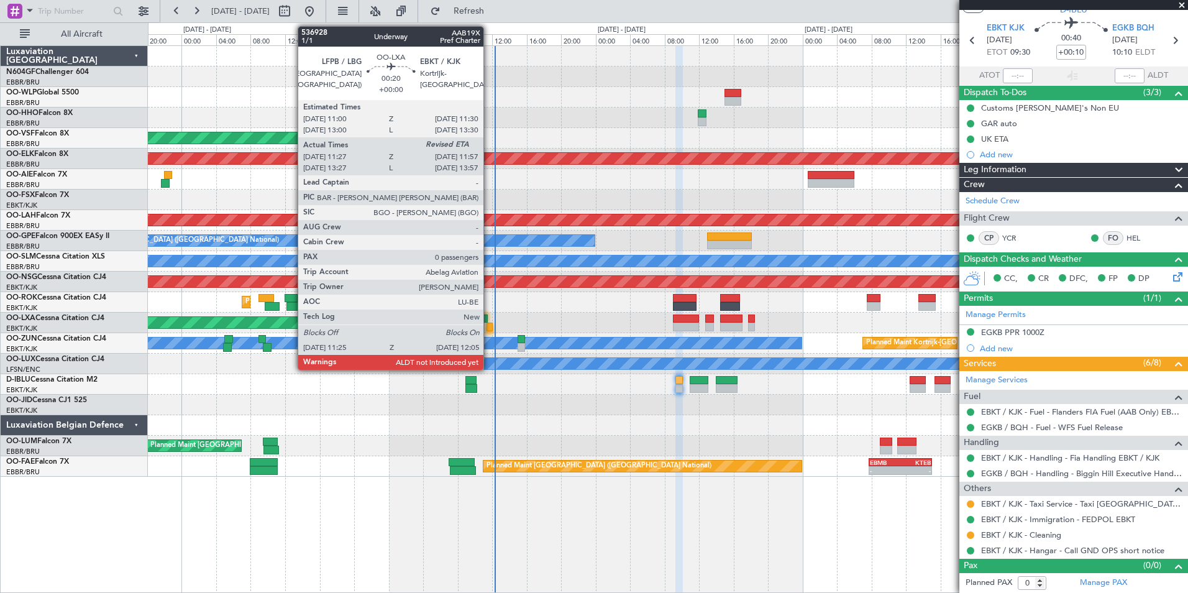
click at [489, 323] on div at bounding box center [489, 326] width 6 height 9
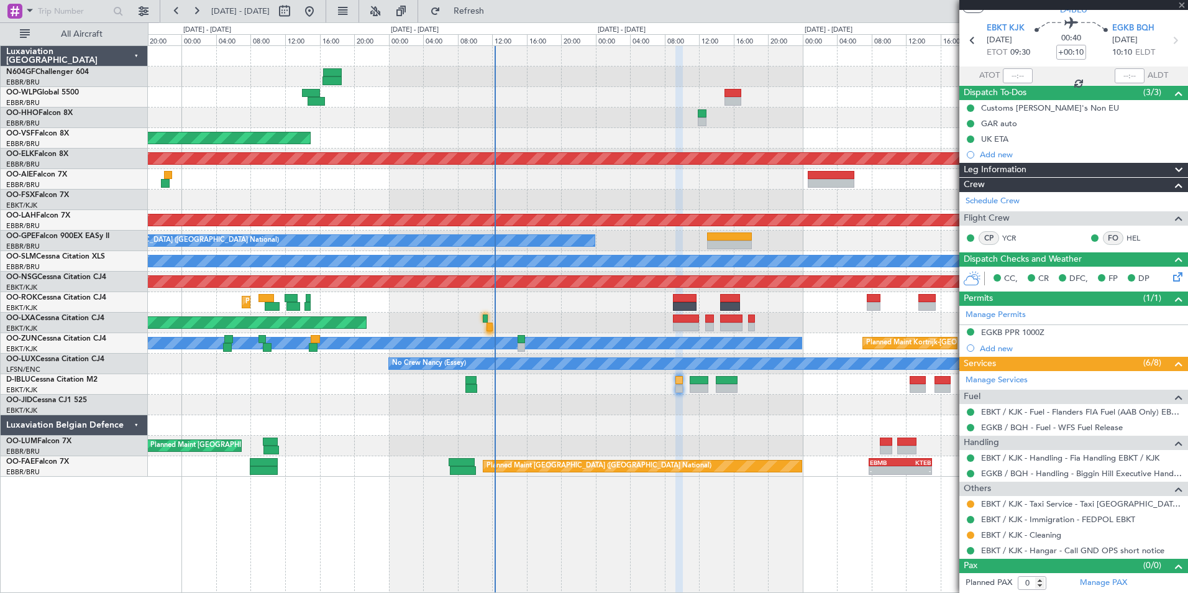
type input "11:32"
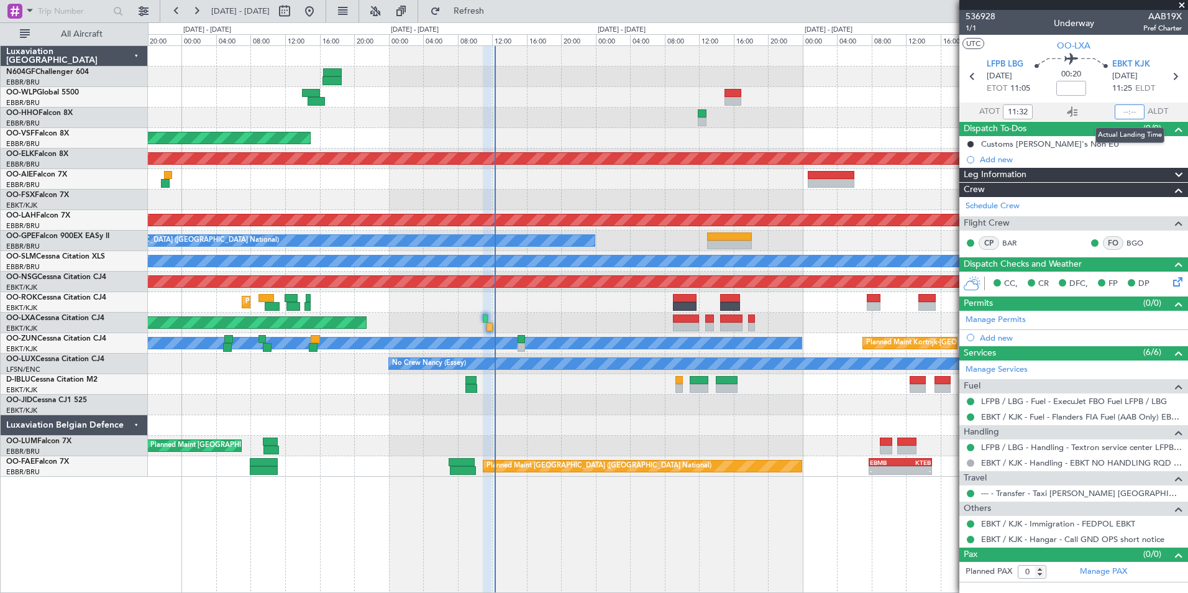
click at [1132, 108] on input "text" at bounding box center [1130, 111] width 30 height 15
click at [1129, 43] on section "UTC OO-LXA" at bounding box center [1073, 44] width 229 height 19
type input "12:03"
click at [1182, 2] on span at bounding box center [1181, 5] width 12 height 11
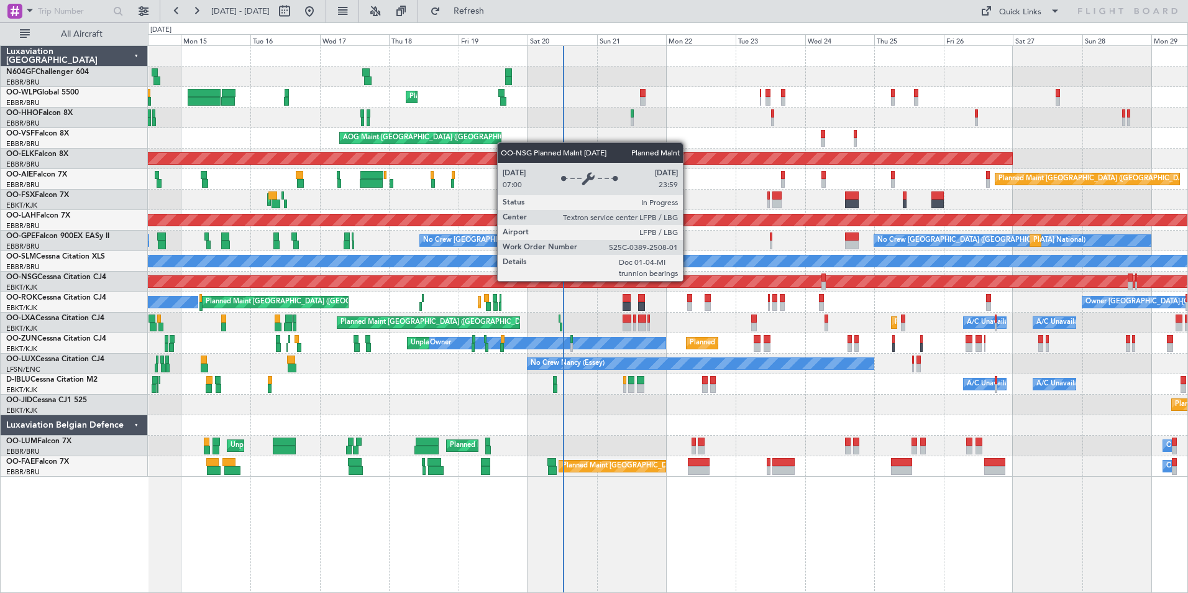
click at [634, 280] on div "Planned Maint [GEOGRAPHIC_DATA] ([GEOGRAPHIC_DATA])" at bounding box center [199, 281] width 2180 height 11
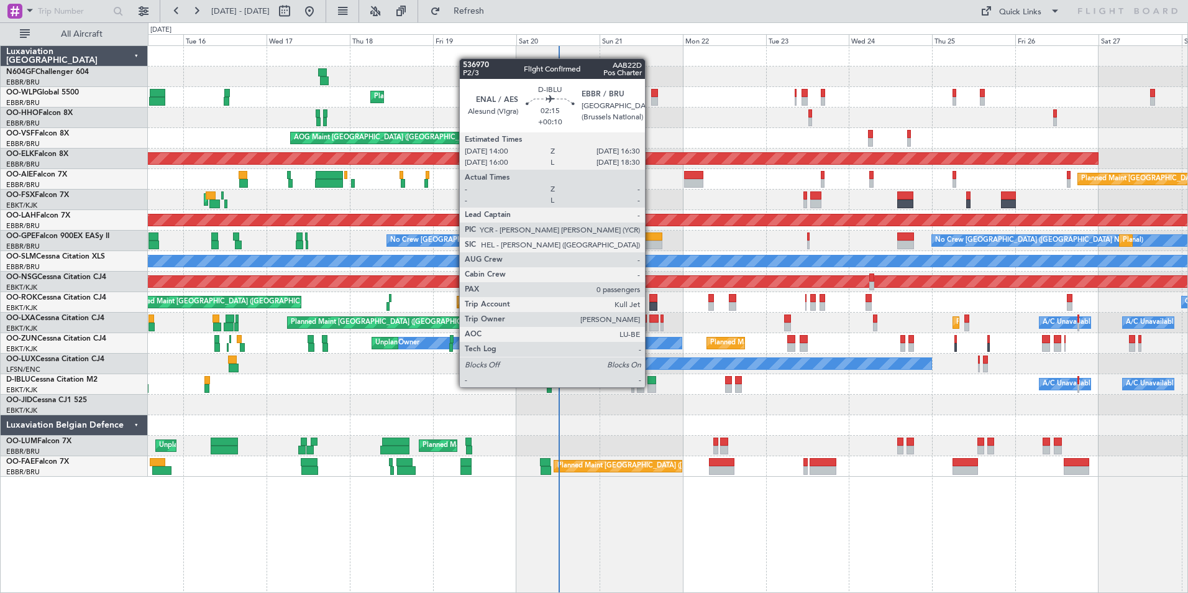
click at [650, 387] on div at bounding box center [651, 388] width 9 height 9
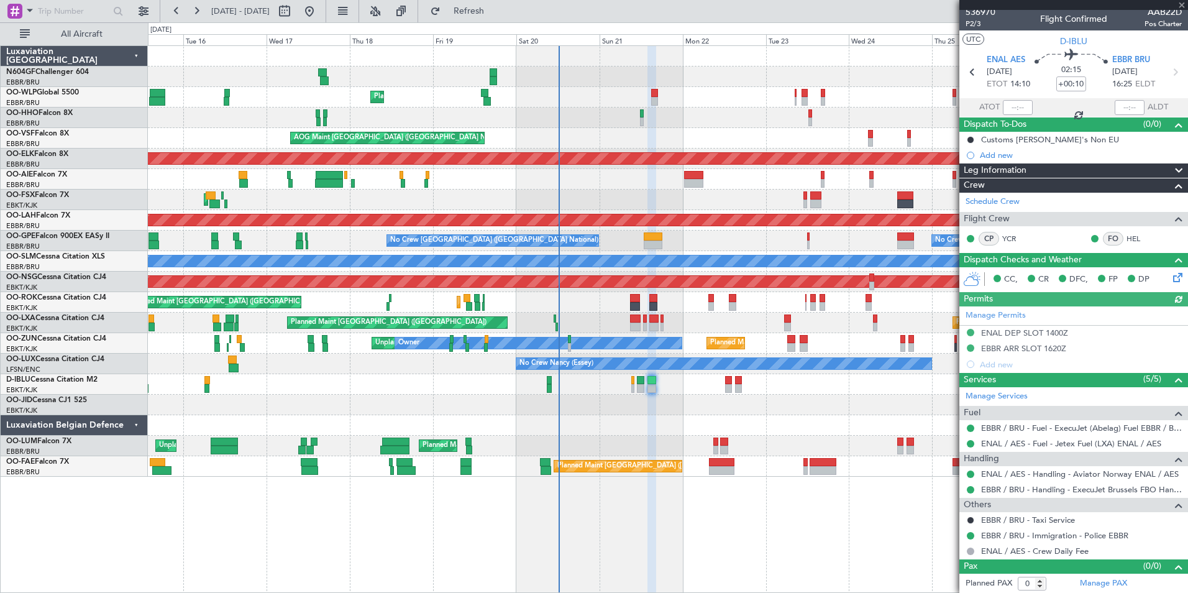
scroll to position [5, 0]
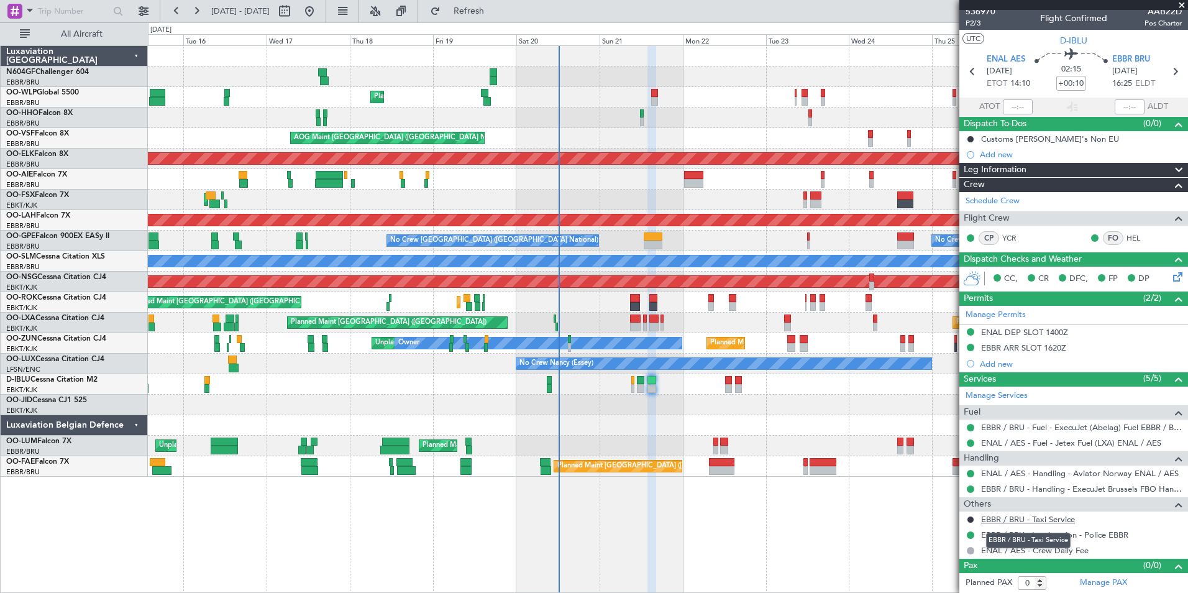
click at [999, 517] on link "EBBR / BRU - Taxi Service" at bounding box center [1028, 519] width 94 height 11
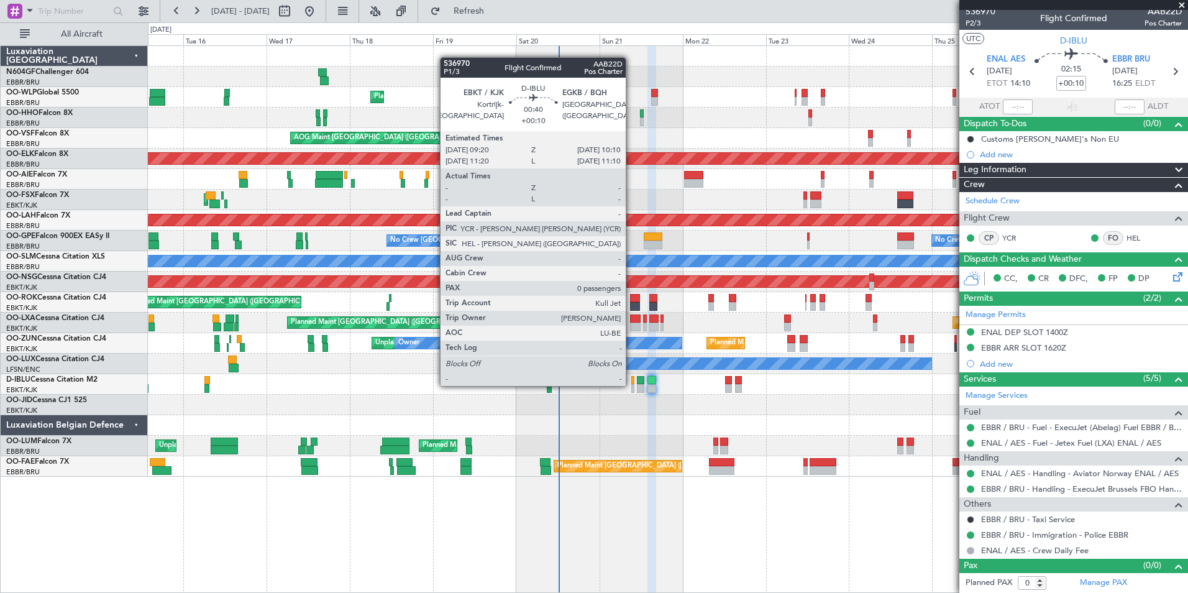
click at [631, 385] on div at bounding box center [632, 388] width 3 height 9
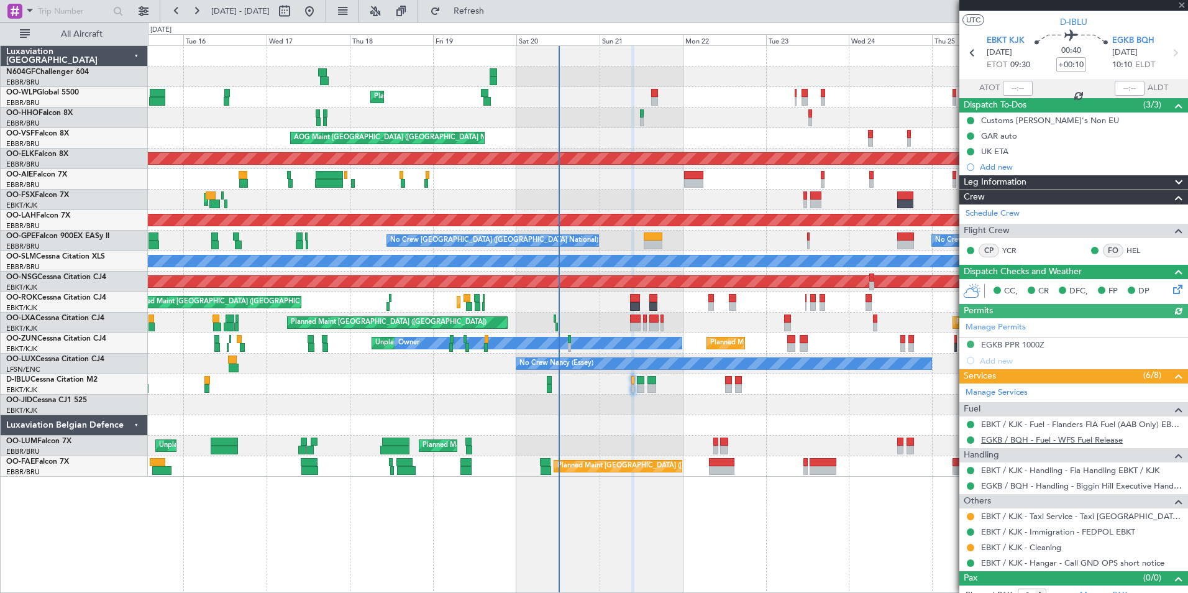
scroll to position [36, 0]
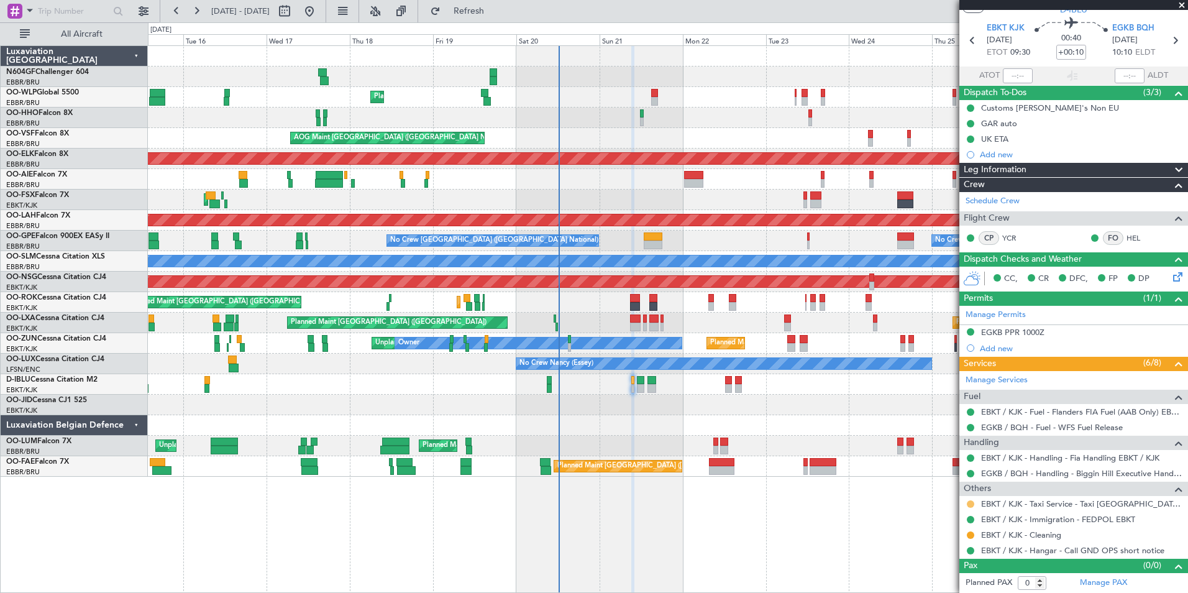
click at [971, 504] on button at bounding box center [970, 503] width 7 height 7
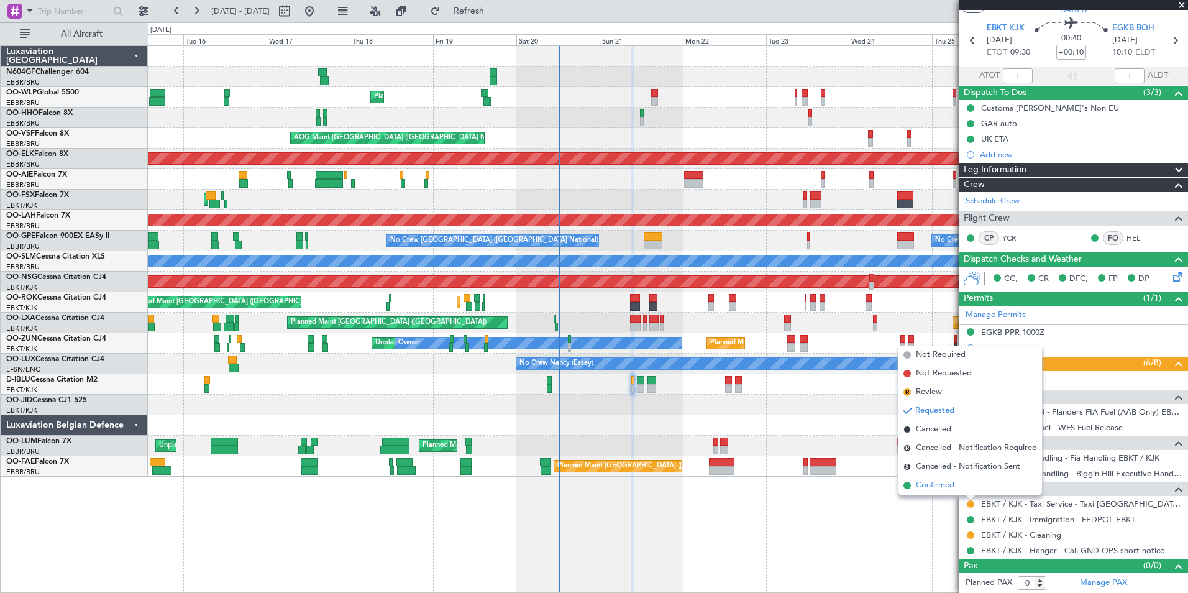
click at [923, 488] on span "Confirmed" at bounding box center [935, 485] width 39 height 12
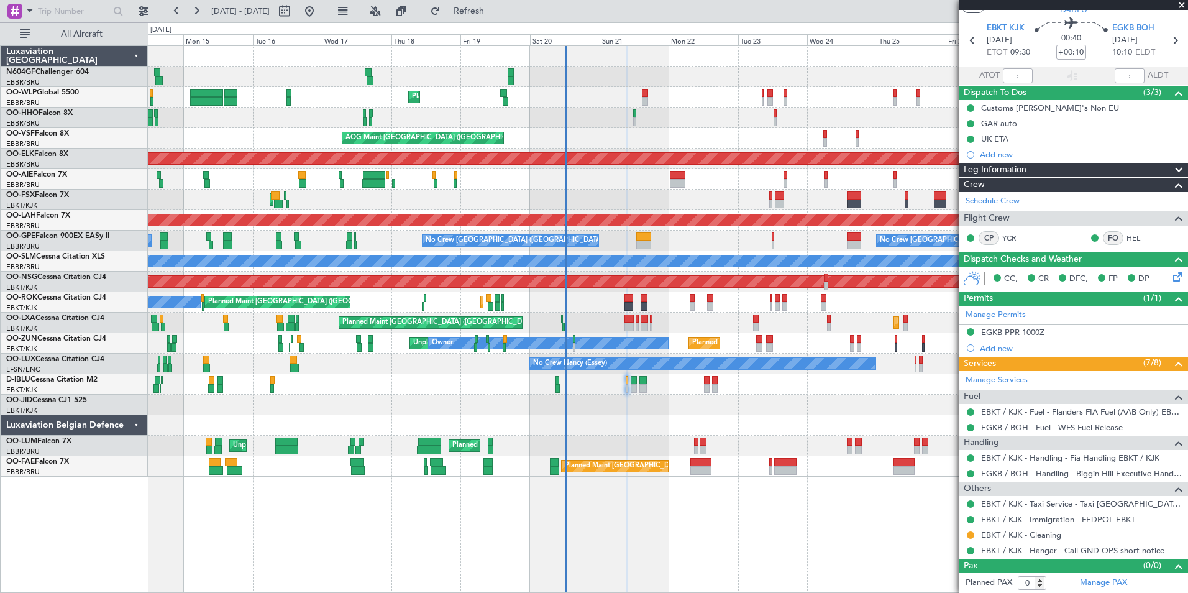
click at [595, 388] on div "Planned Maint Liege Planned Maint Geneva (Cointrin) AOG Maint Brussels (Brussel…" at bounding box center [667, 261] width 1039 height 431
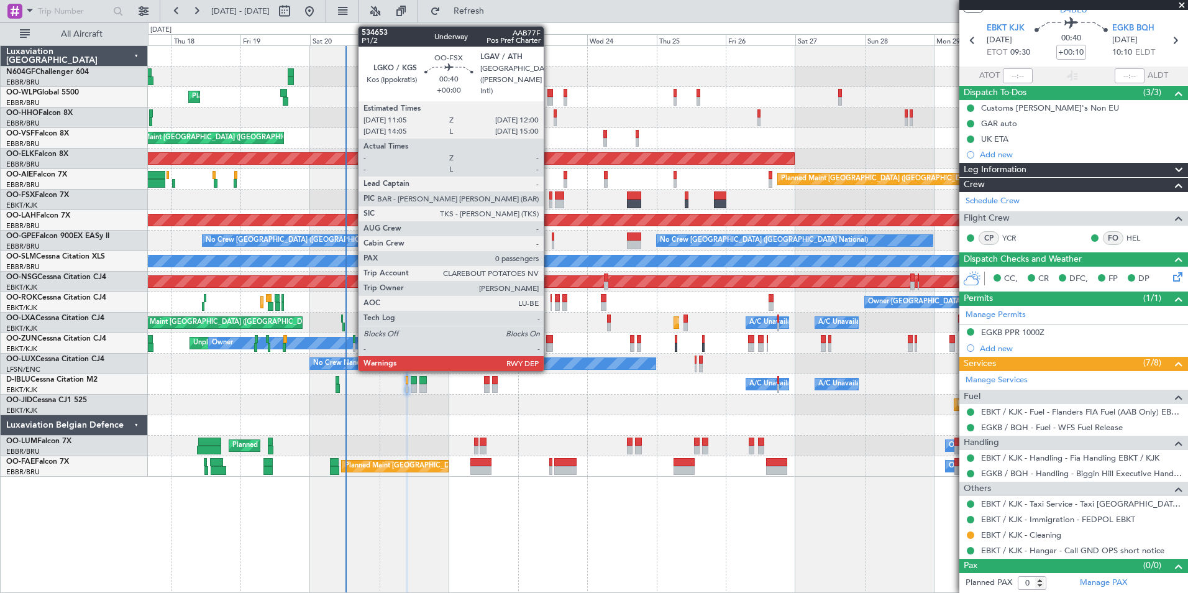
click at [549, 201] on div at bounding box center [550, 203] width 3 height 9
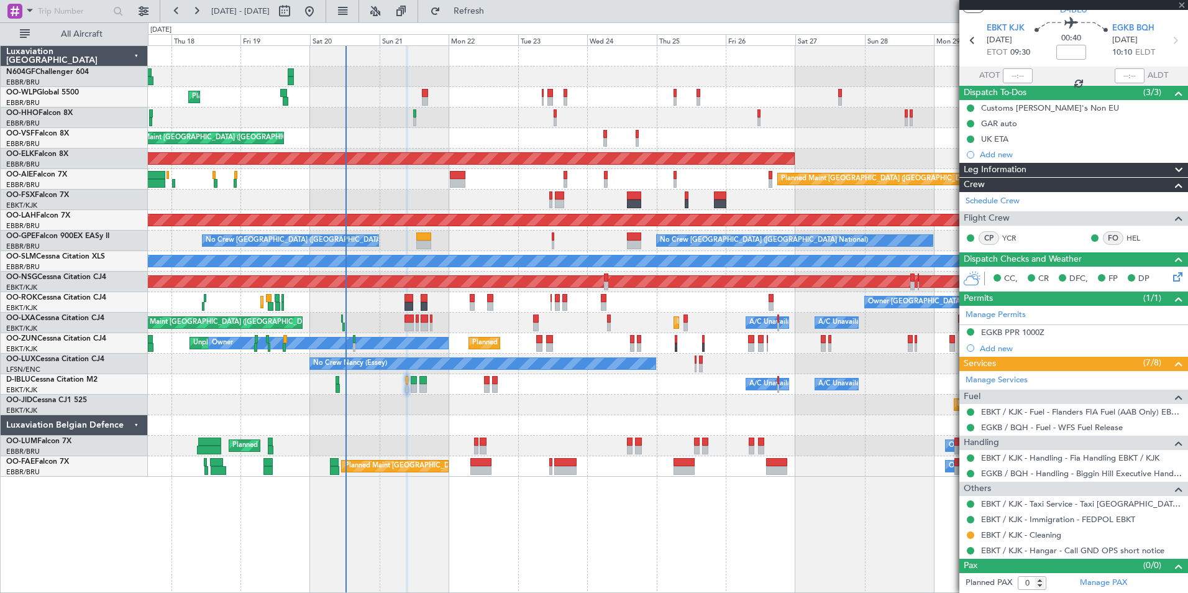
scroll to position [0, 0]
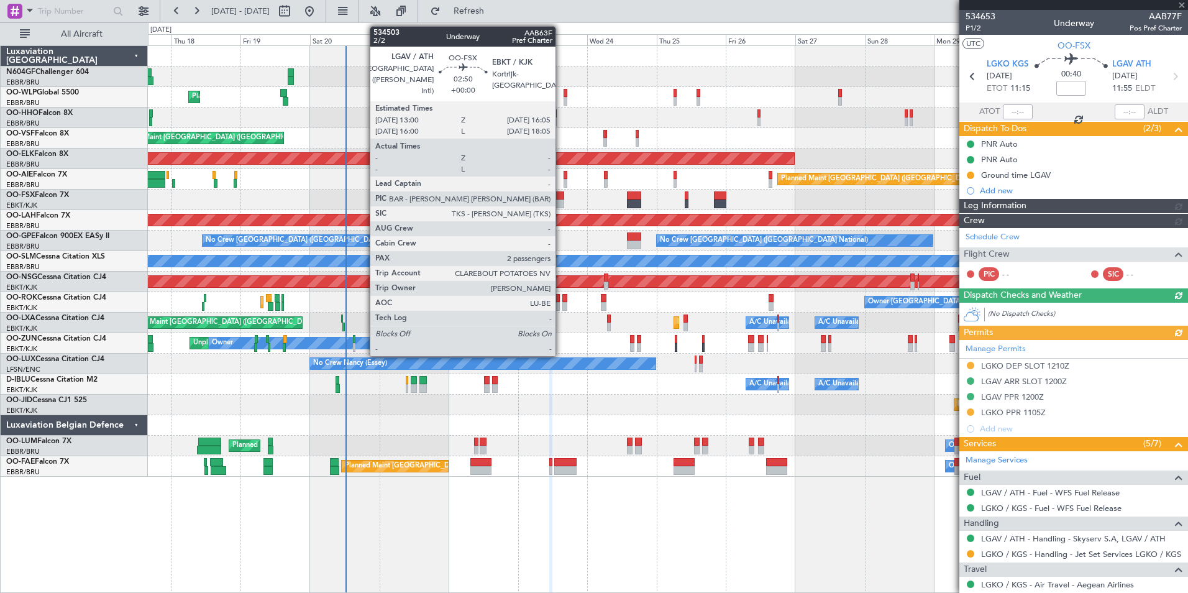
click at [561, 202] on div at bounding box center [559, 203] width 9 height 9
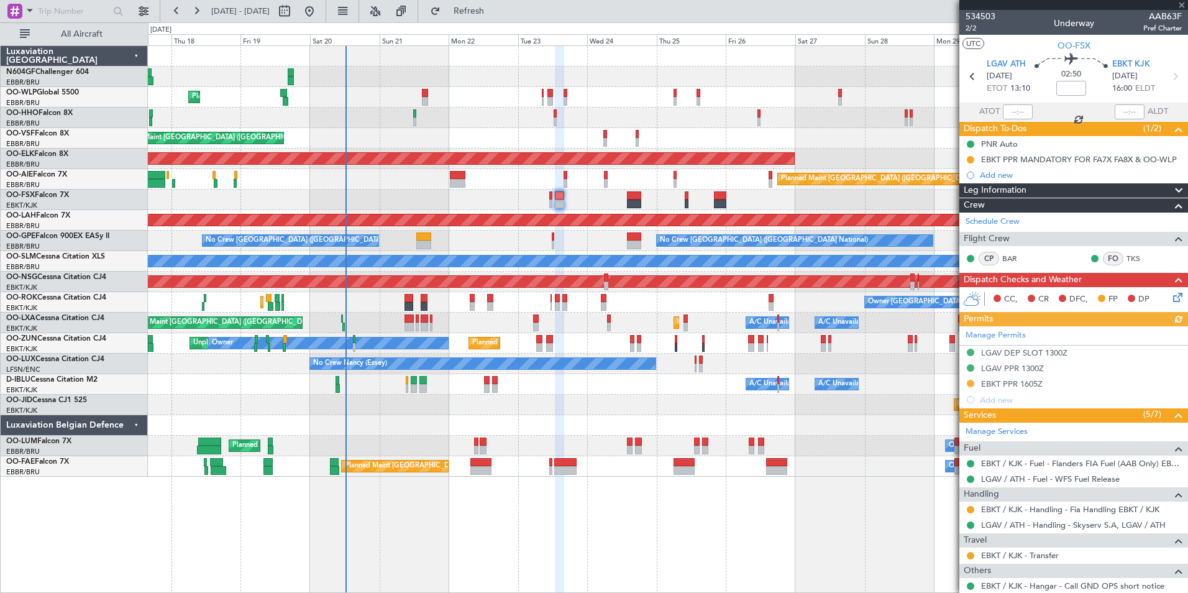
scroll to position [107, 0]
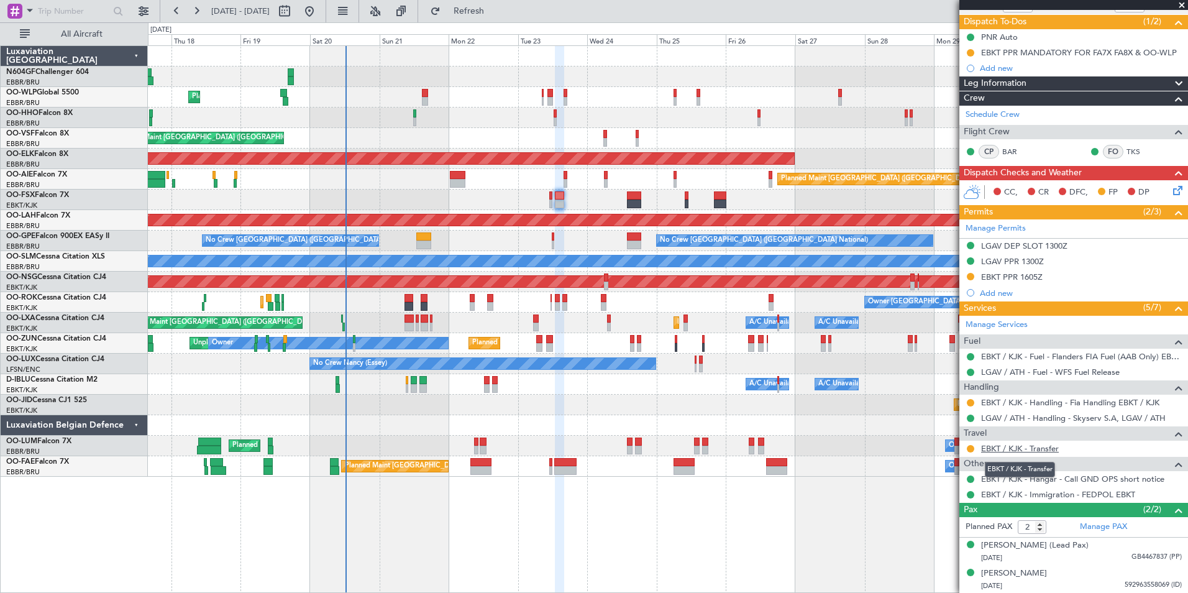
click at [1009, 451] on link "EBKT / KJK - Transfer" at bounding box center [1020, 448] width 78 height 11
click at [968, 447] on button at bounding box center [970, 448] width 7 height 7
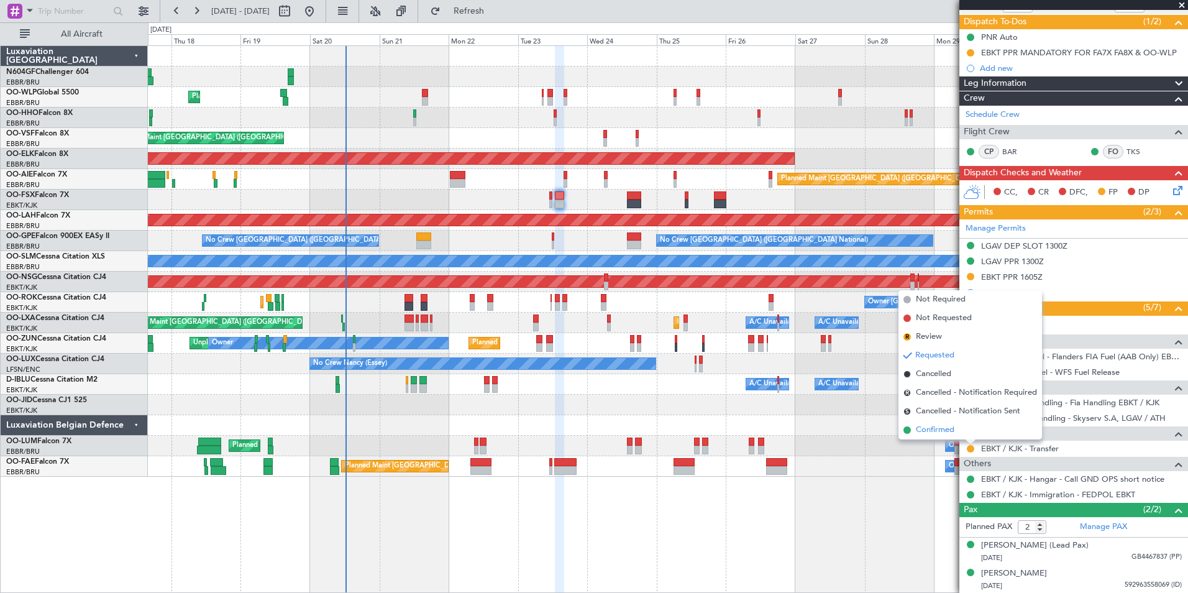
click at [944, 436] on span "Confirmed" at bounding box center [935, 430] width 39 height 12
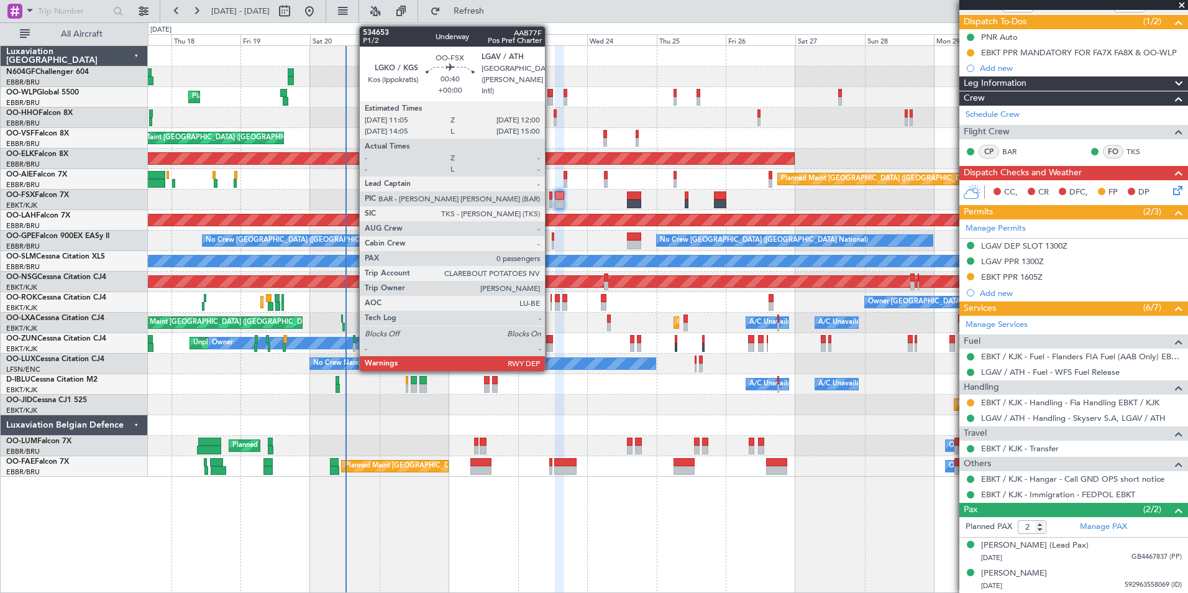
click at [550, 203] on div at bounding box center [550, 203] width 3 height 9
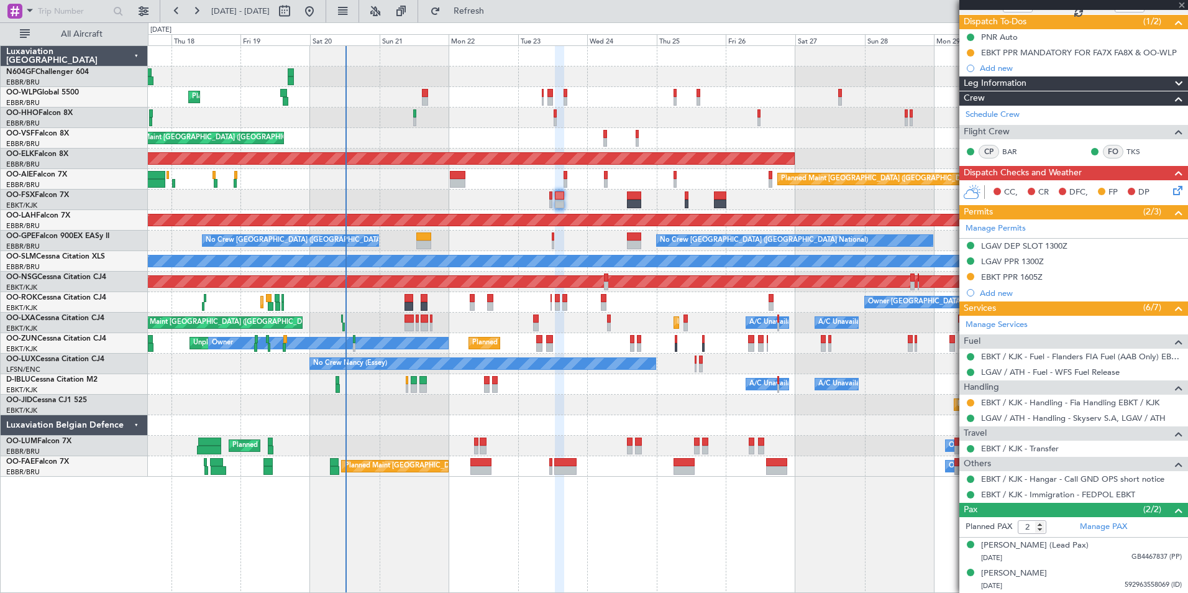
type input "0"
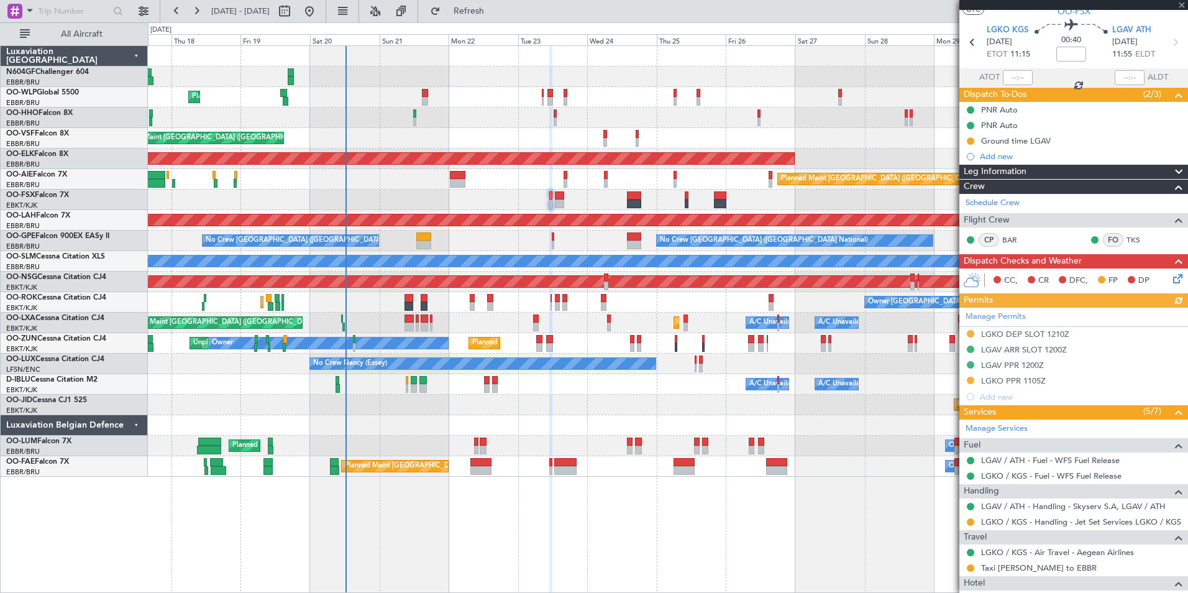
scroll to position [82, 0]
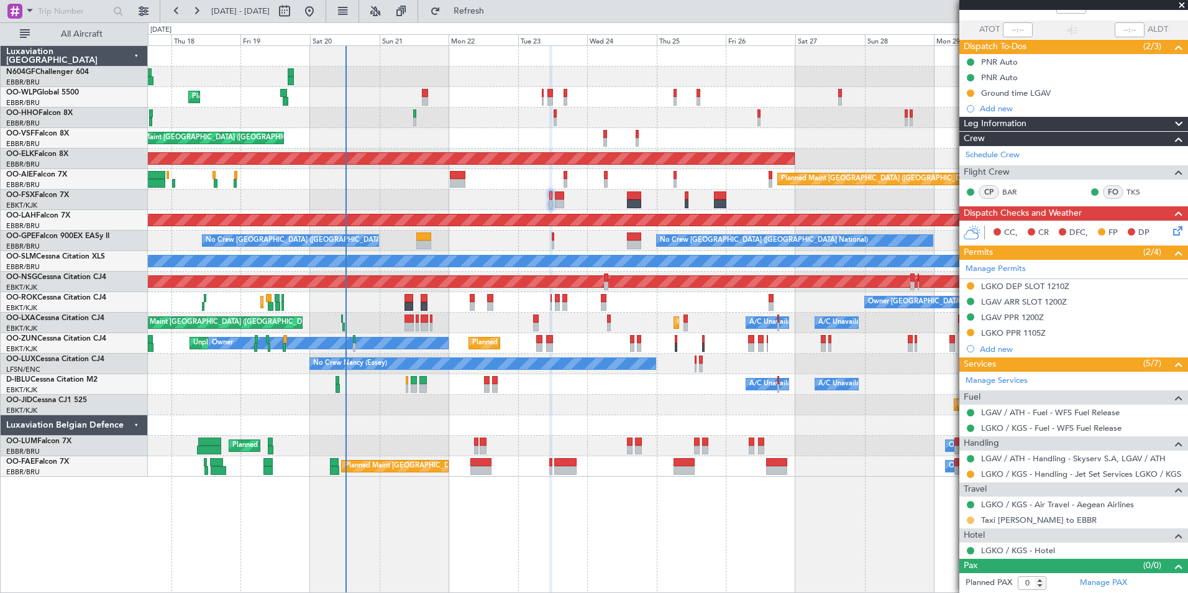
click at [972, 521] on button at bounding box center [970, 519] width 7 height 7
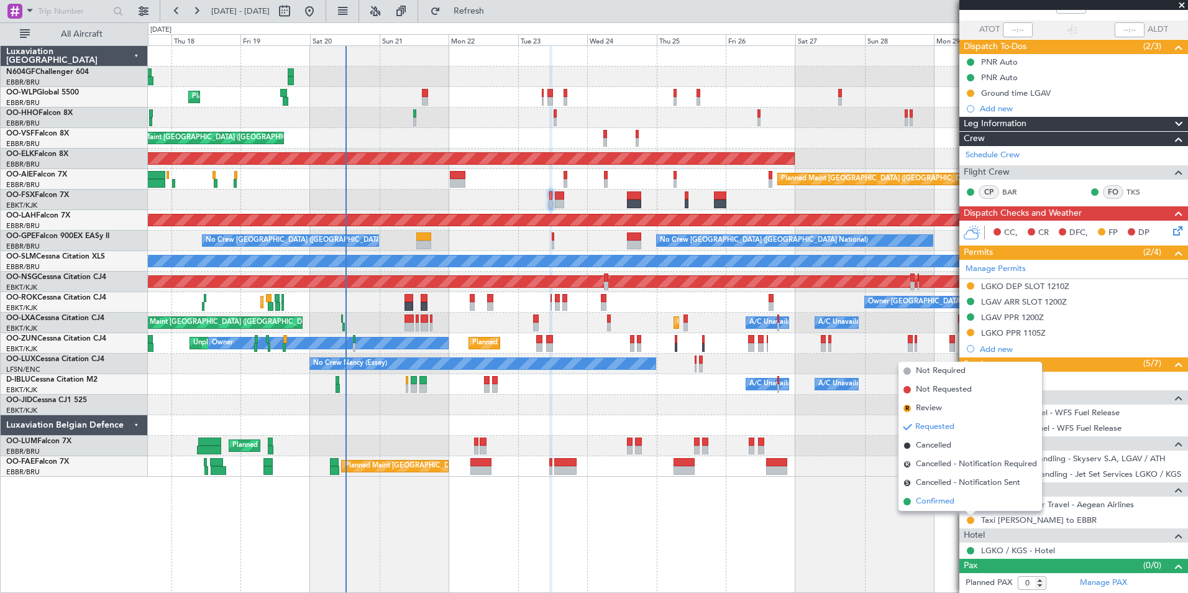
click at [941, 507] on span "Confirmed" at bounding box center [935, 501] width 39 height 12
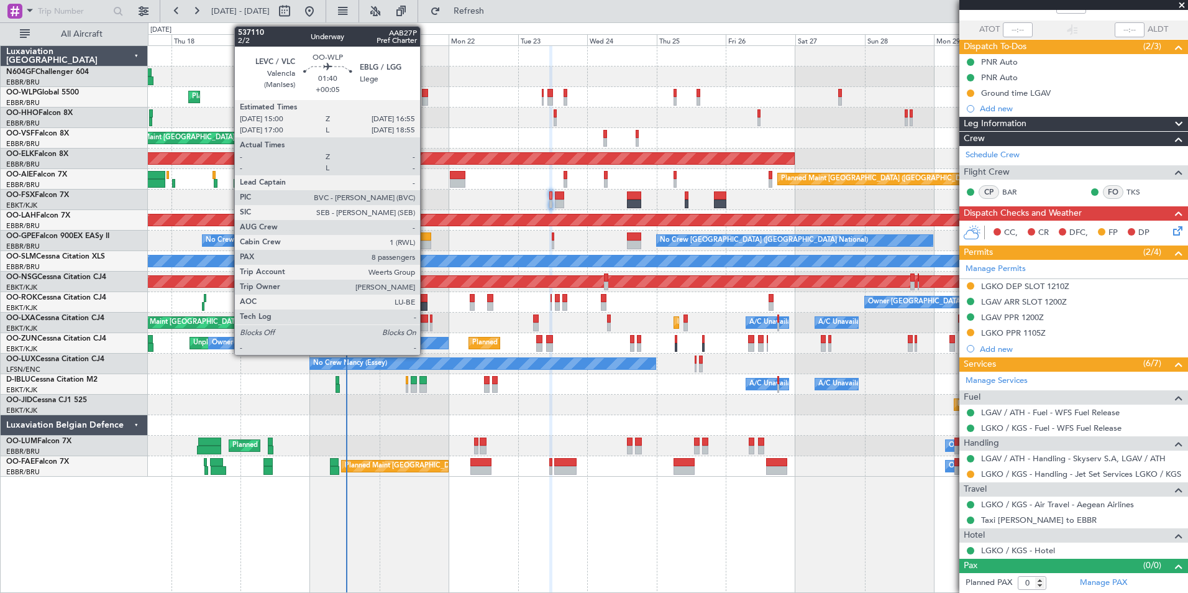
click at [426, 96] on div at bounding box center [425, 93] width 6 height 9
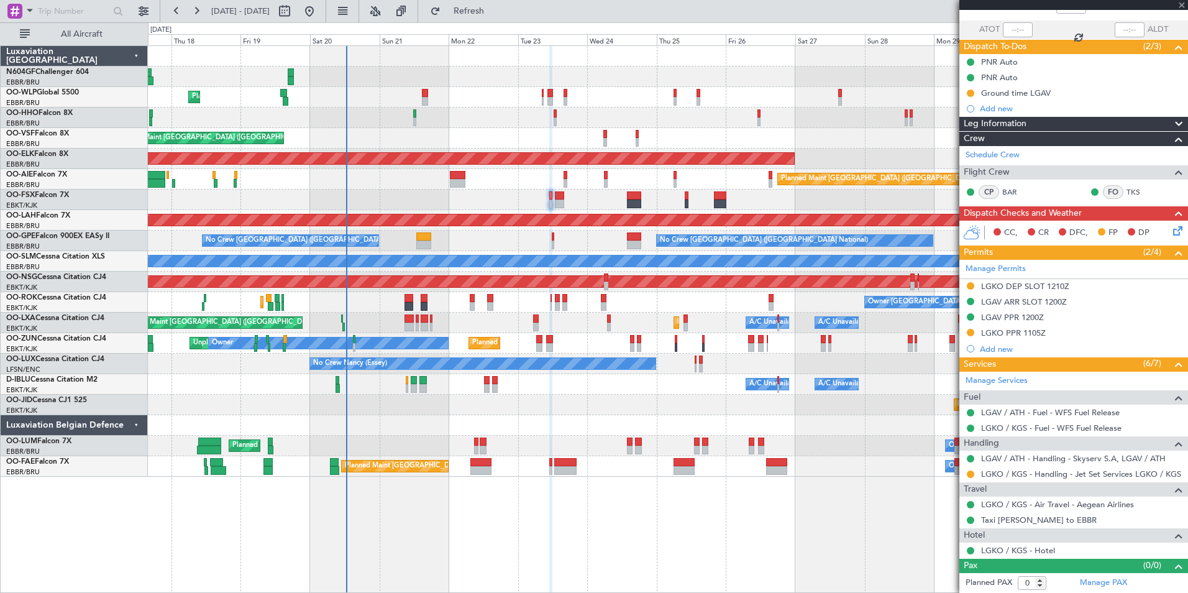
type input "+00:05"
type input "8"
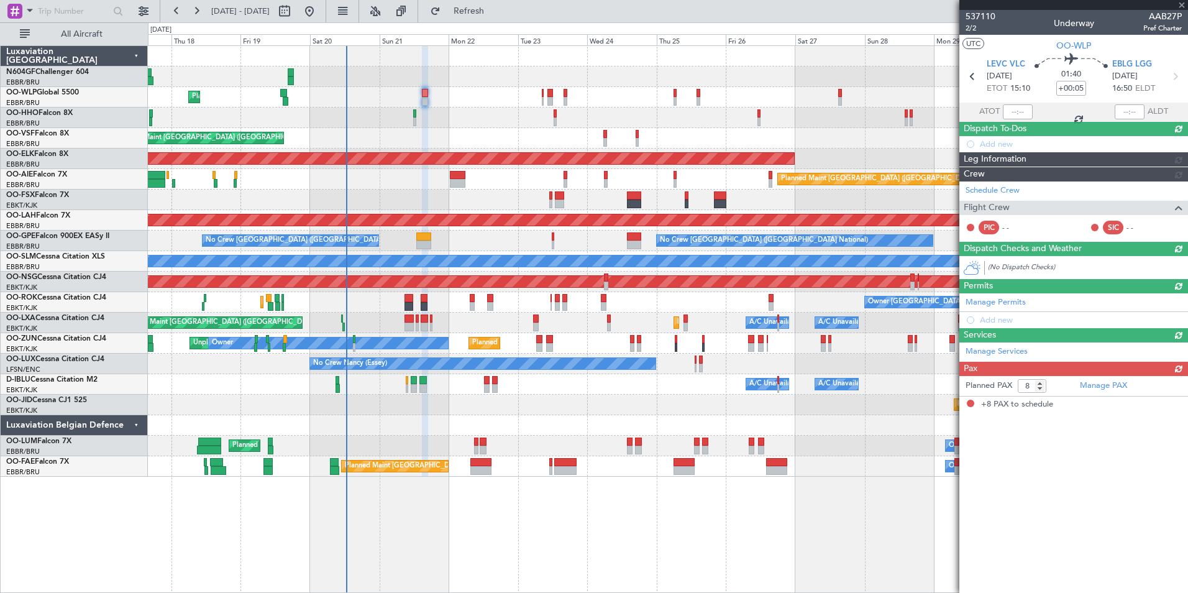
scroll to position [0, 0]
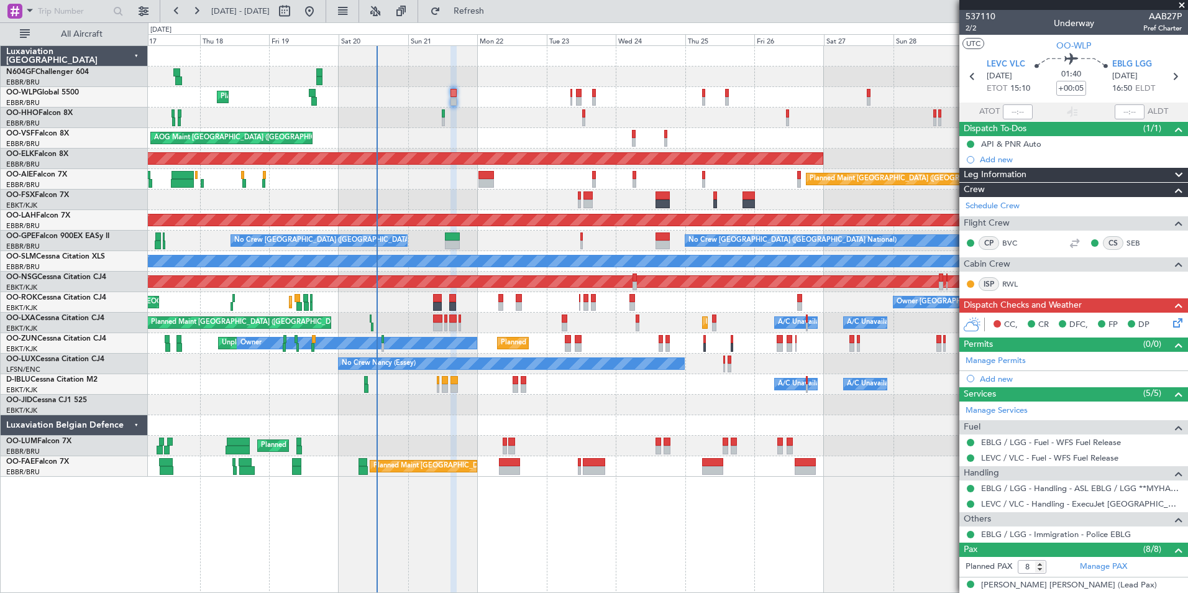
click at [475, 238] on div "No Crew [GEOGRAPHIC_DATA] ([GEOGRAPHIC_DATA] National) No Crew [GEOGRAPHIC_DATA…" at bounding box center [667, 240] width 1039 height 21
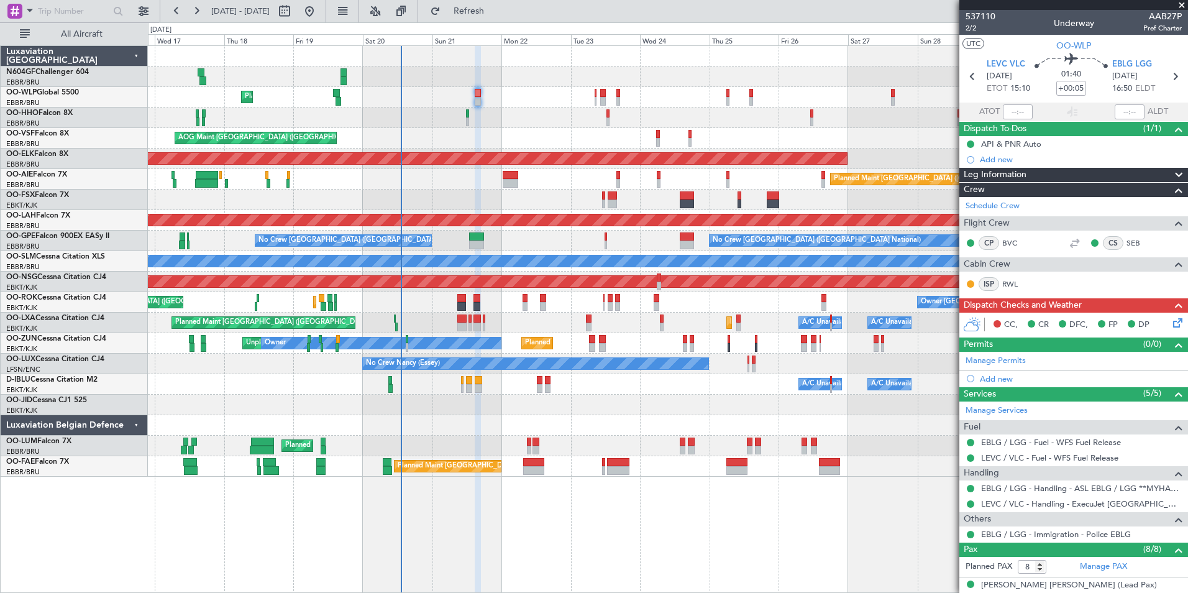
click at [452, 238] on div "No Crew [GEOGRAPHIC_DATA] ([GEOGRAPHIC_DATA] National) Planned Maint [GEOGRAPHI…" at bounding box center [667, 240] width 1039 height 21
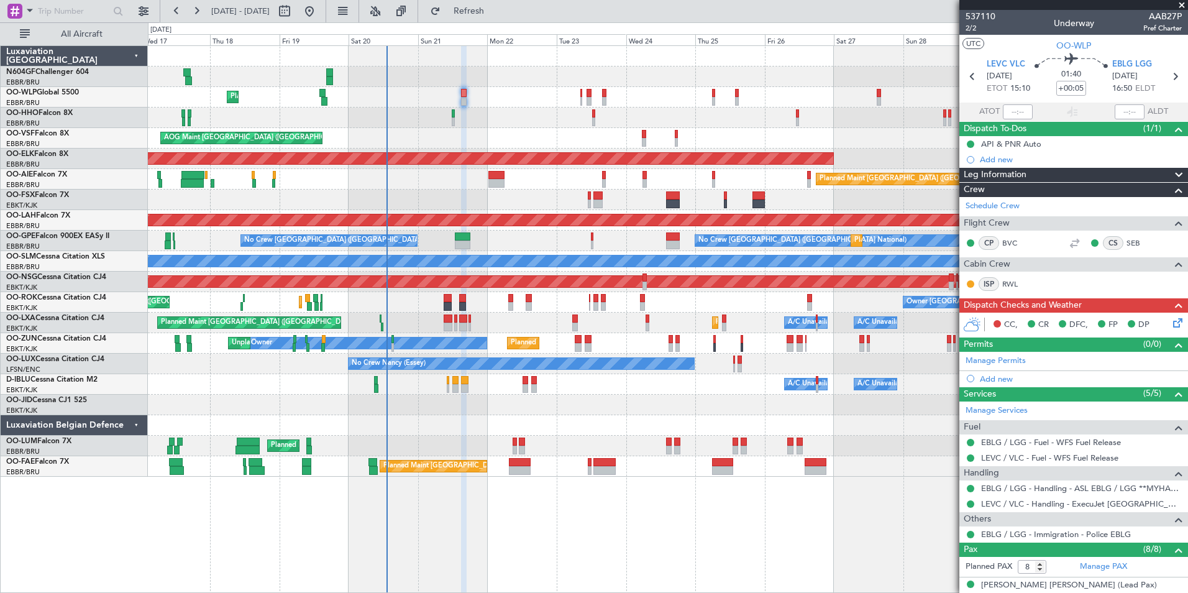
click at [489, 231] on div "No Crew [GEOGRAPHIC_DATA] ([GEOGRAPHIC_DATA] National) No Crew [GEOGRAPHIC_DATA…" at bounding box center [667, 240] width 1039 height 21
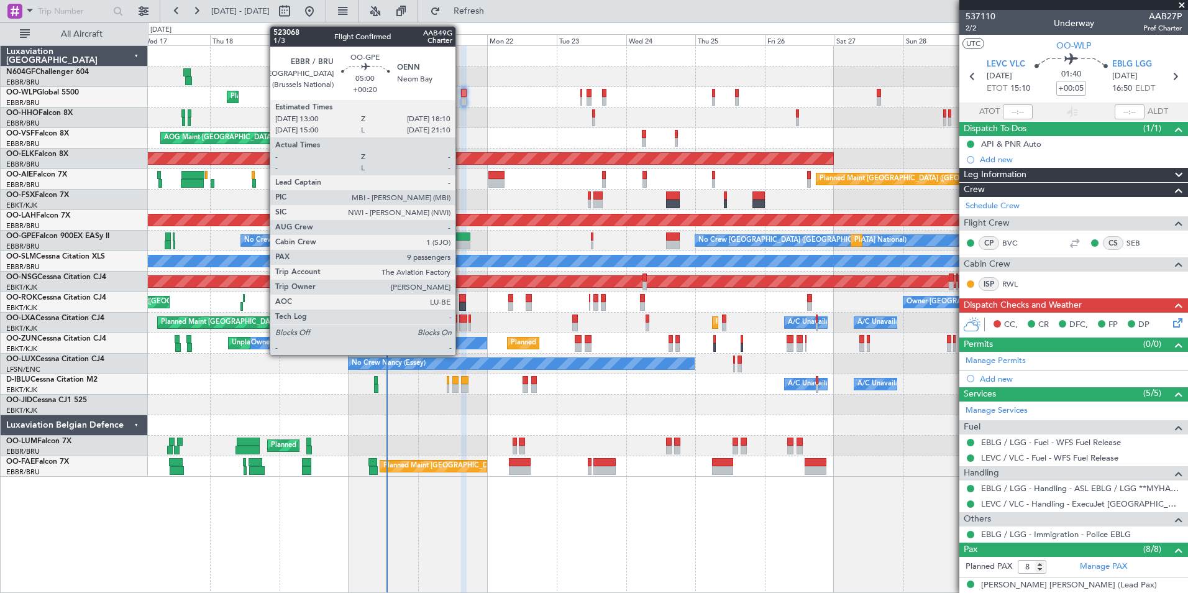
click at [461, 240] on div at bounding box center [463, 244] width 16 height 9
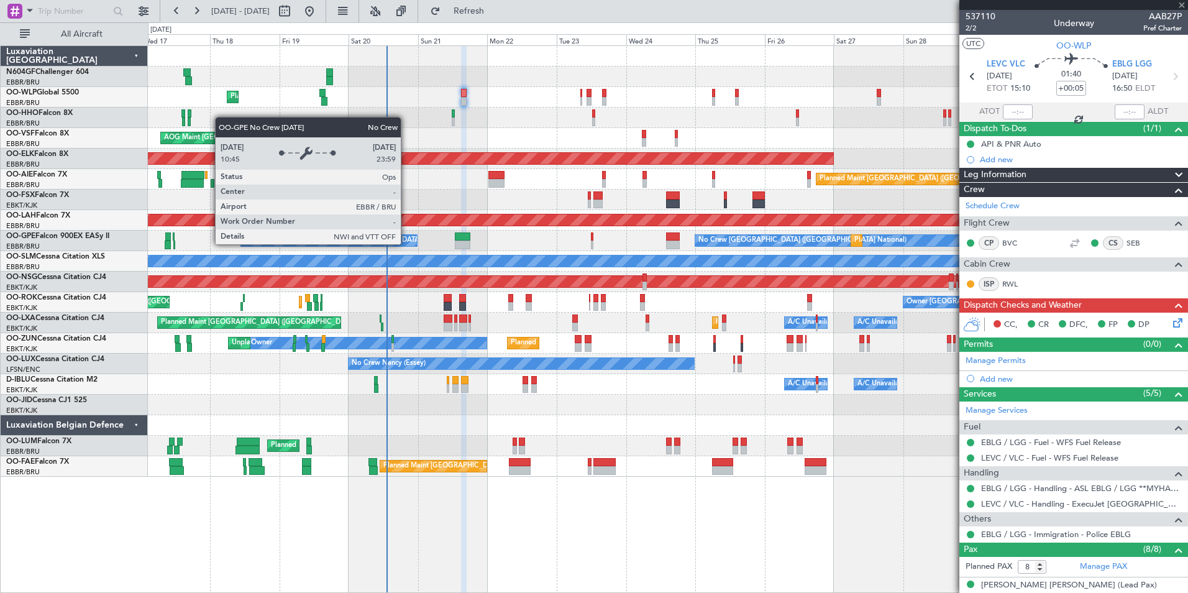
type input "+00:20"
type input "9"
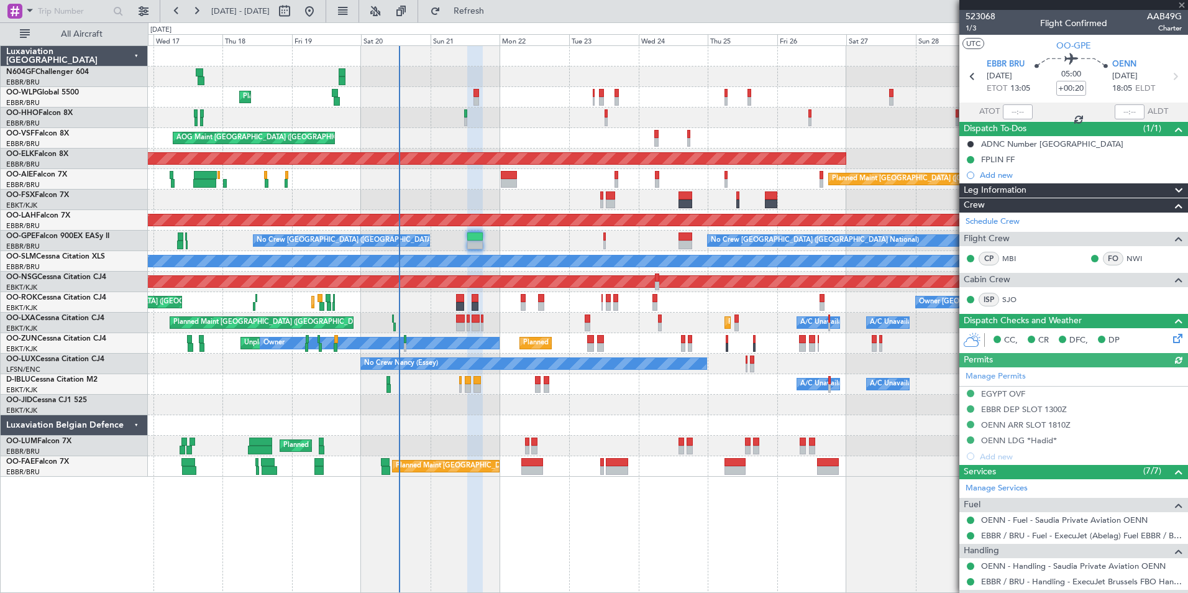
click at [445, 232] on div "No Crew [GEOGRAPHIC_DATA] ([GEOGRAPHIC_DATA] National) Planned Maint [GEOGRAPHI…" at bounding box center [667, 240] width 1039 height 21
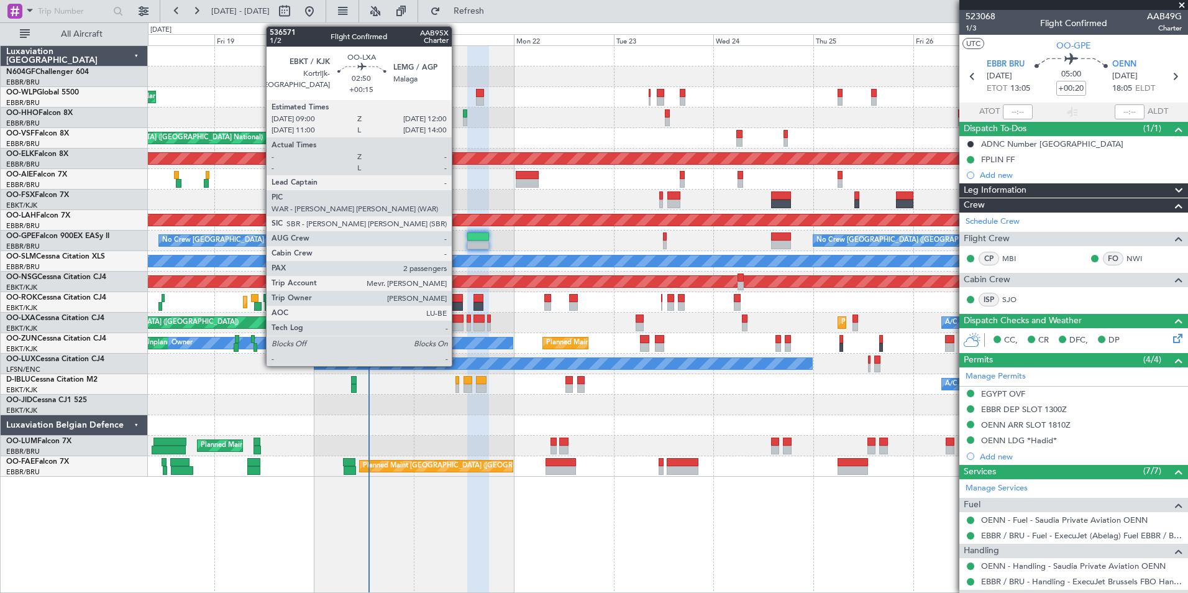
click at [457, 323] on div at bounding box center [457, 326] width 13 height 9
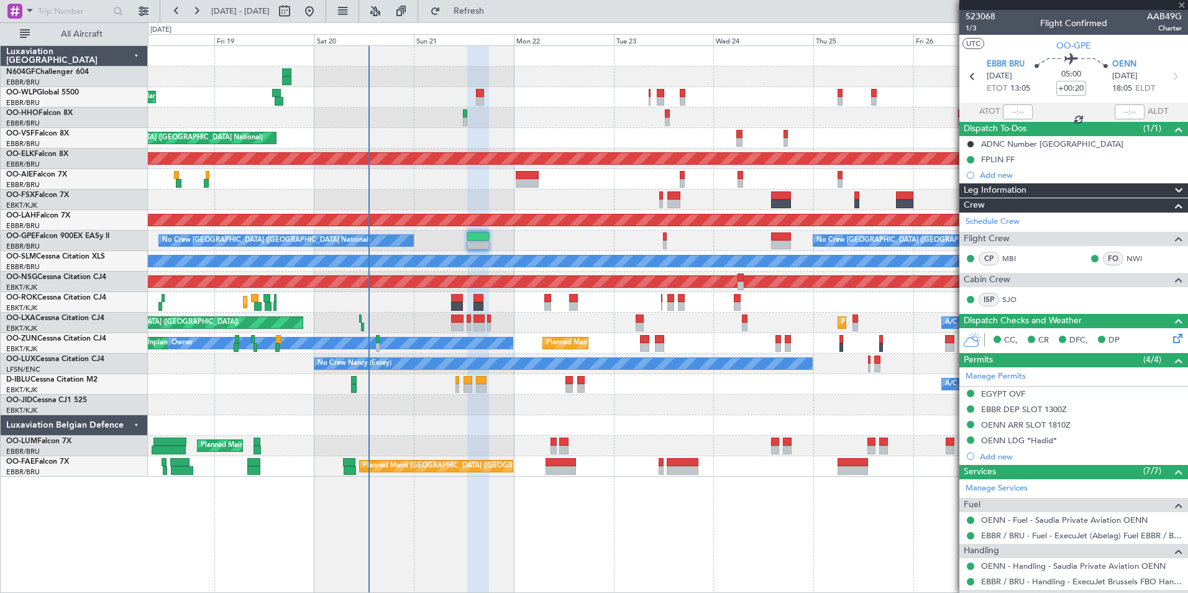
type input "+00:15"
type input "2"
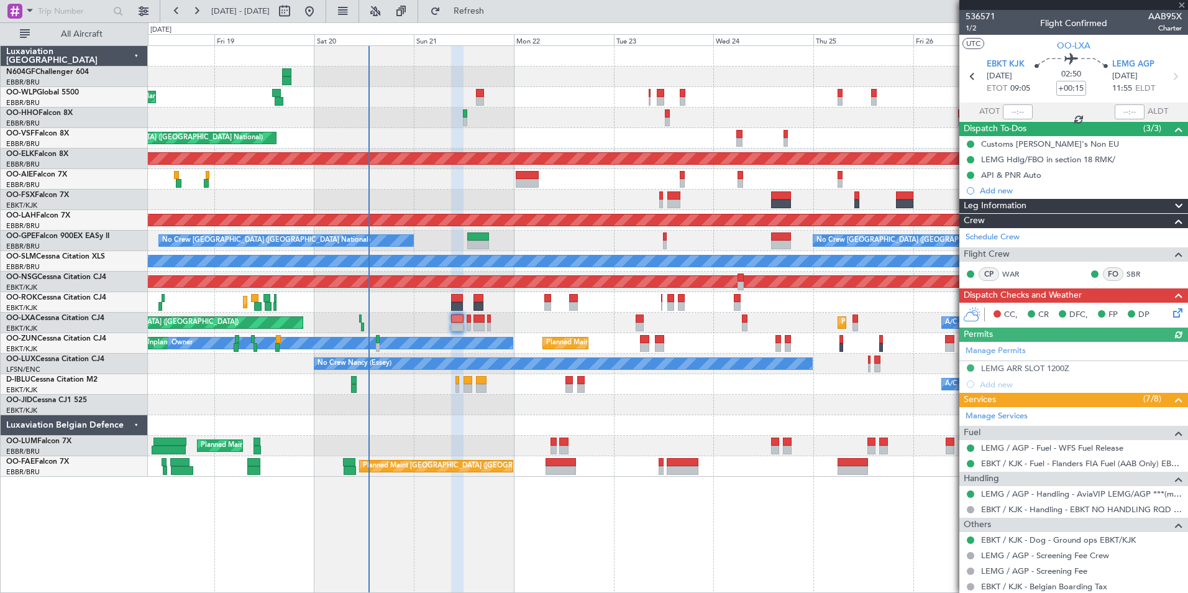
click at [1174, 310] on icon at bounding box center [1175, 311] width 10 height 10
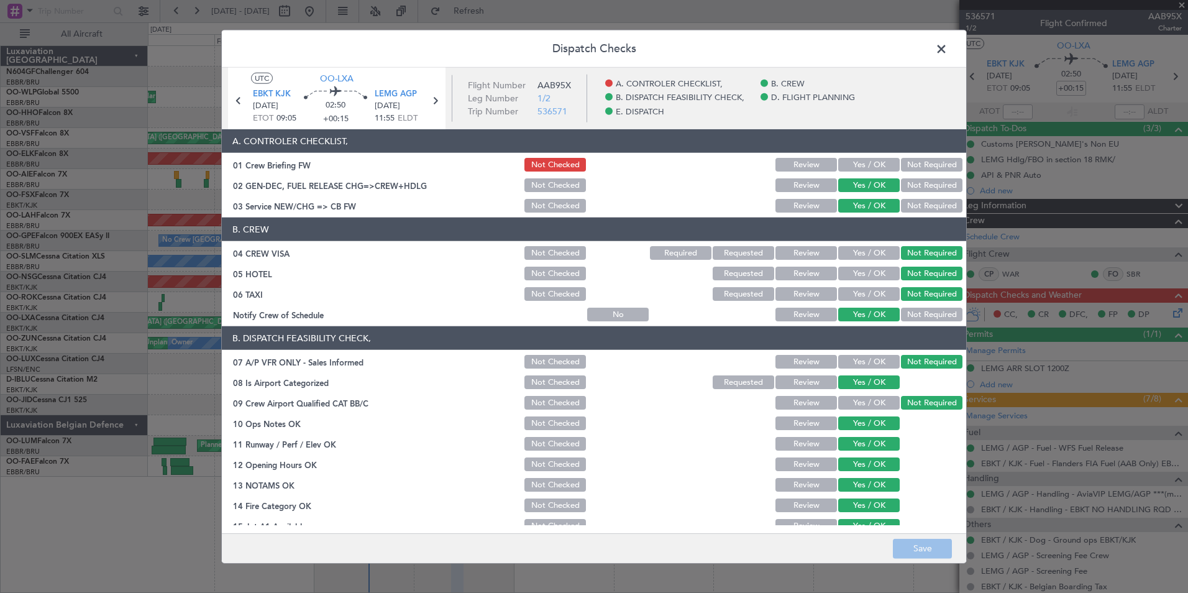
click at [947, 54] on span at bounding box center [947, 52] width 0 height 25
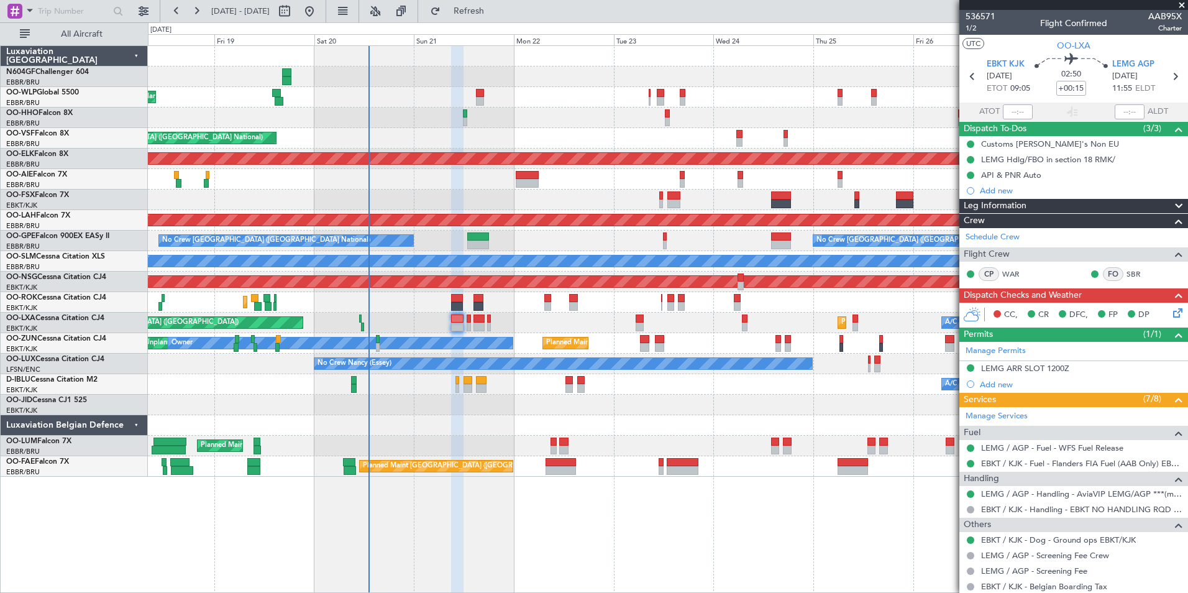
scroll to position [154, 0]
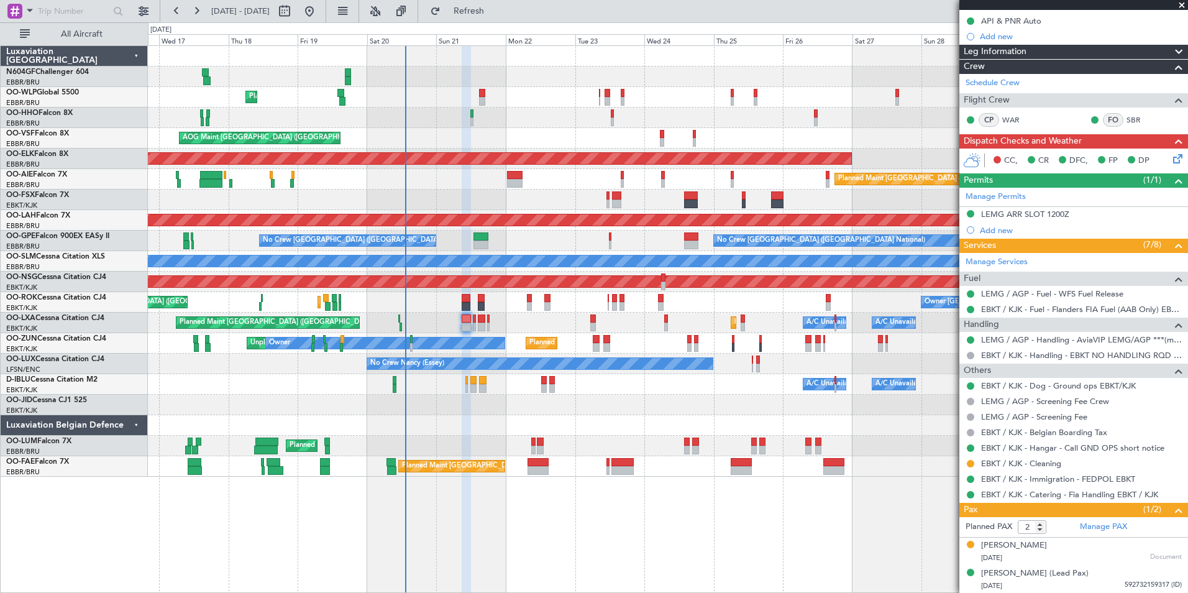
click at [598, 243] on div "Planned Maint [GEOGRAPHIC_DATA] ([GEOGRAPHIC_DATA] National) No Crew [GEOGRAPHI…" at bounding box center [667, 240] width 1039 height 21
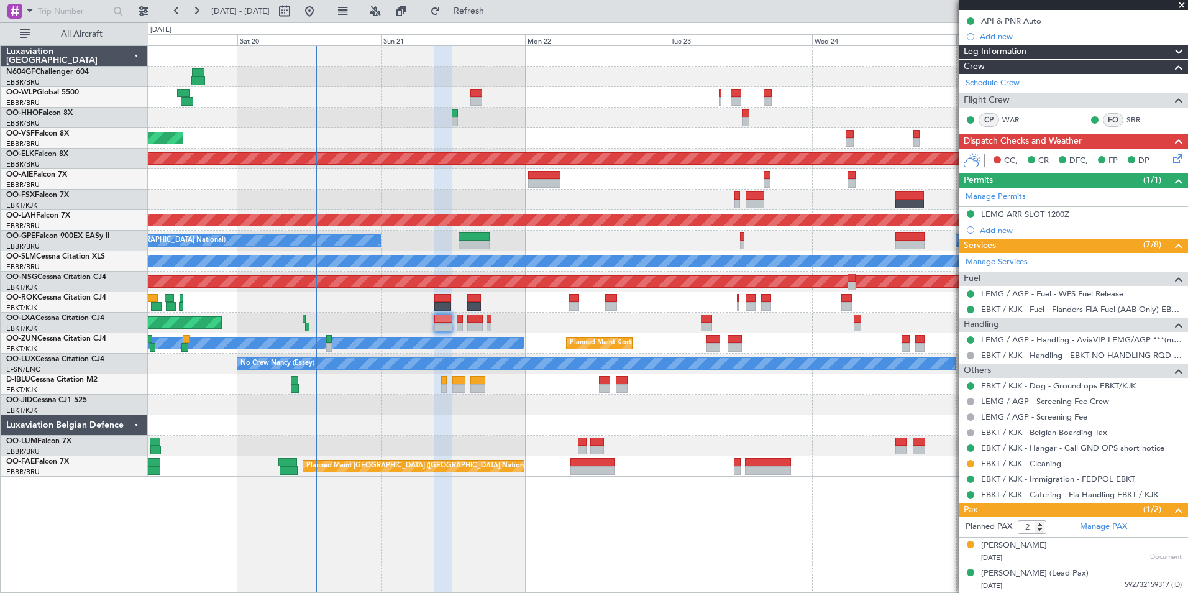
click at [416, 324] on div "Planned Maint [GEOGRAPHIC_DATA] ([GEOGRAPHIC_DATA]) Planned Maint [GEOGRAPHIC_D…" at bounding box center [667, 322] width 1039 height 21
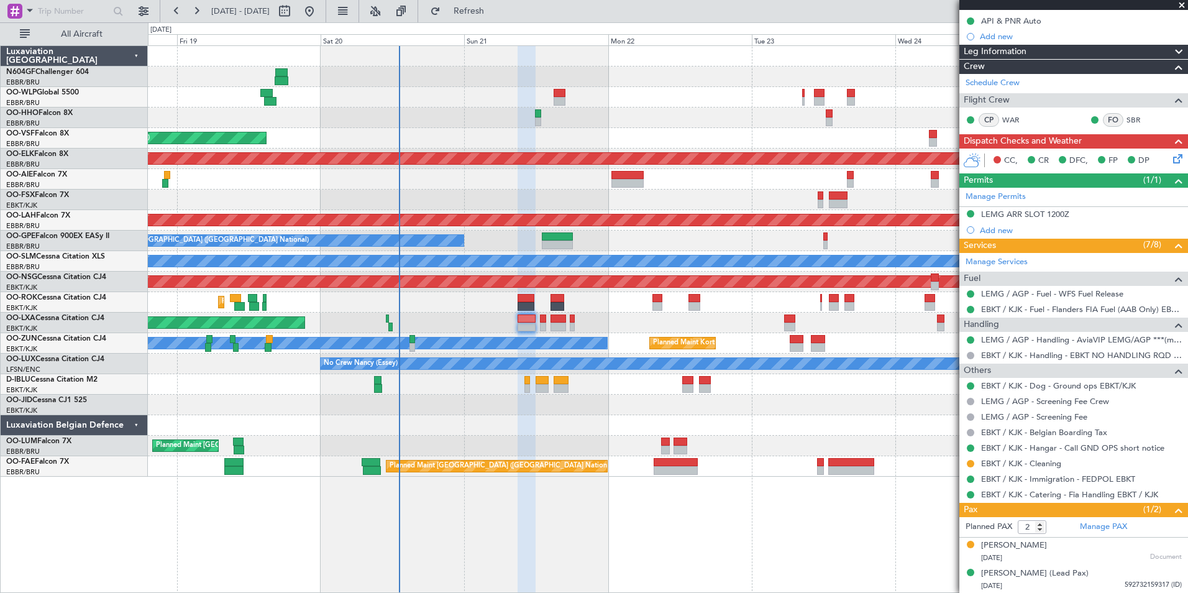
click at [585, 393] on div "Planned Maint Liege AOG Maint [GEOGRAPHIC_DATA] ([GEOGRAPHIC_DATA]) Planned Mai…" at bounding box center [667, 261] width 1039 height 431
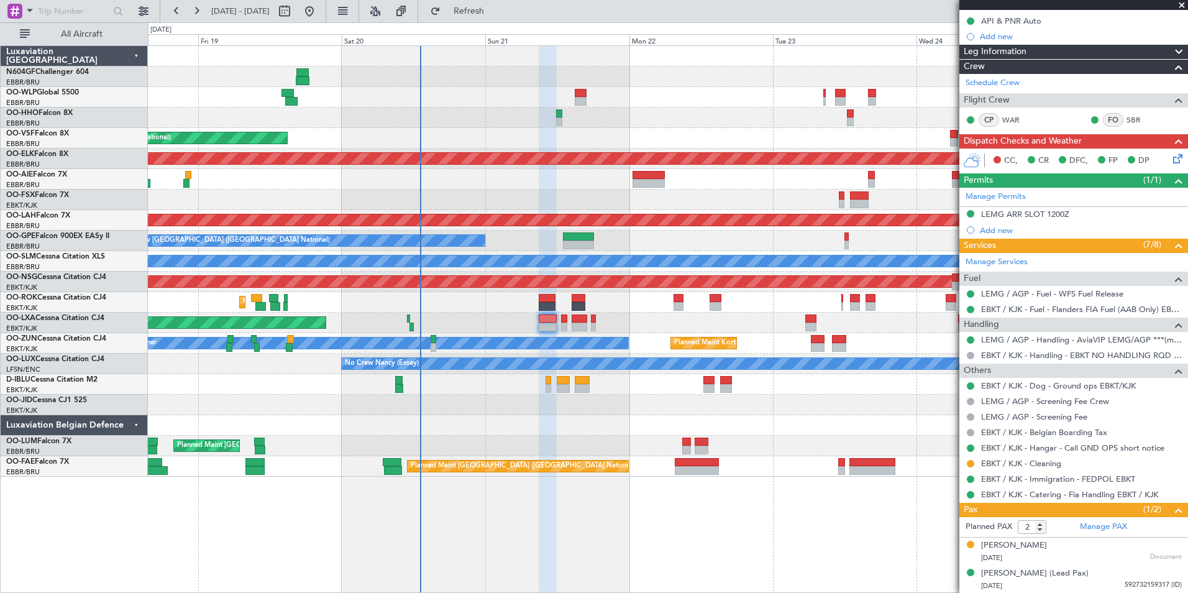
click at [602, 324] on div "Planned Maint [GEOGRAPHIC_DATA] ([GEOGRAPHIC_DATA]) Planned Maint [GEOGRAPHIC_D…" at bounding box center [667, 322] width 1039 height 21
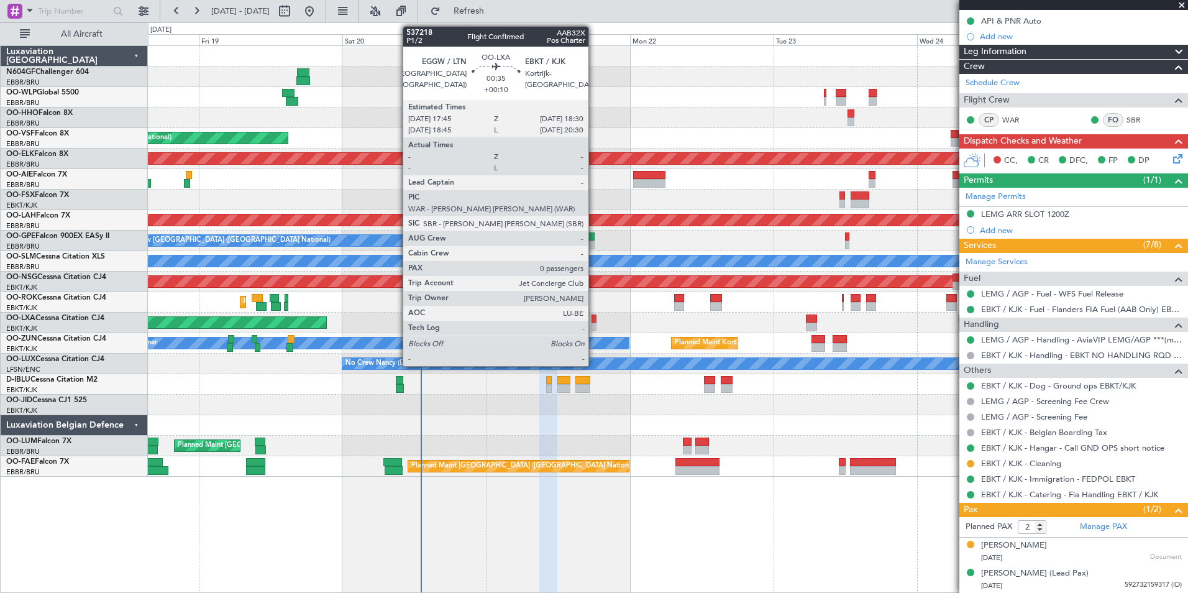
click at [594, 321] on div at bounding box center [593, 318] width 5 height 9
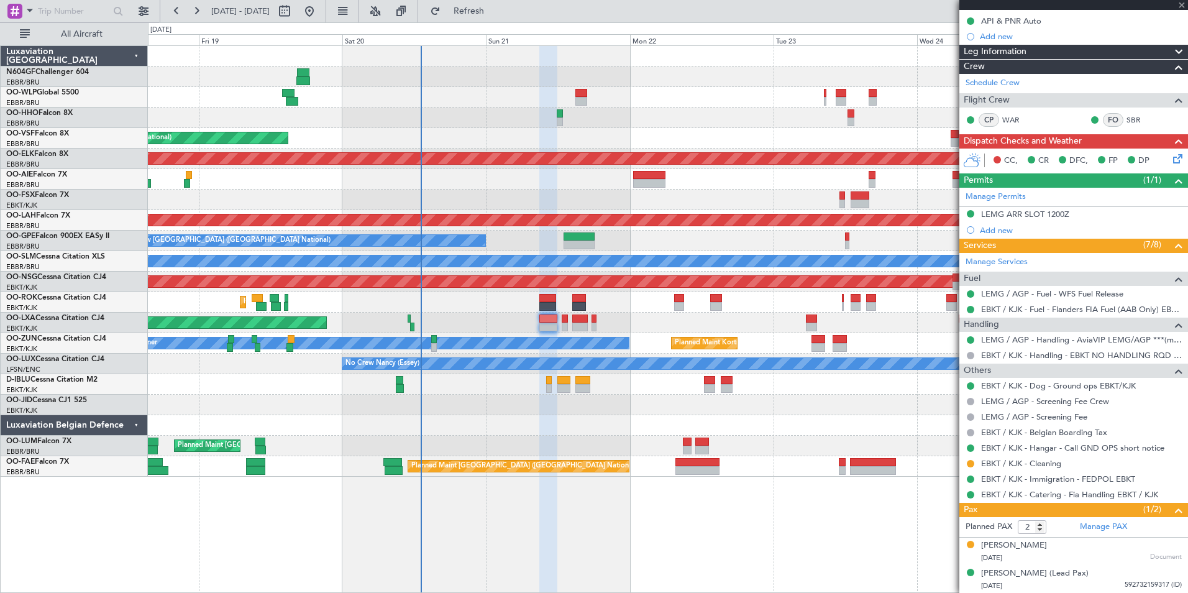
type input "+00:10"
type input "0"
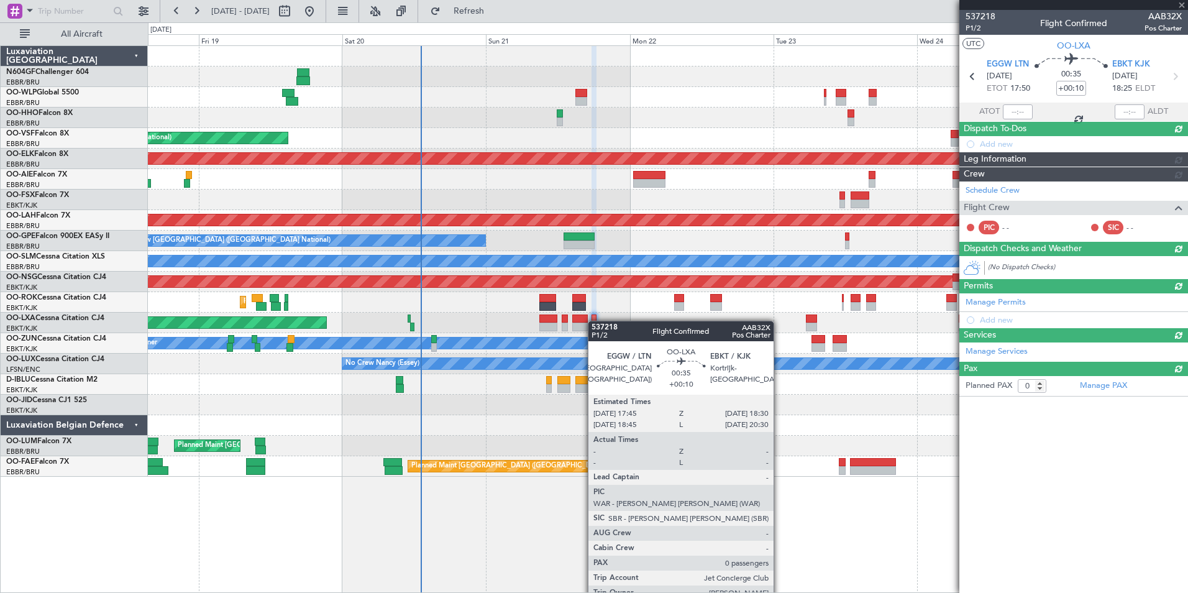
scroll to position [0, 0]
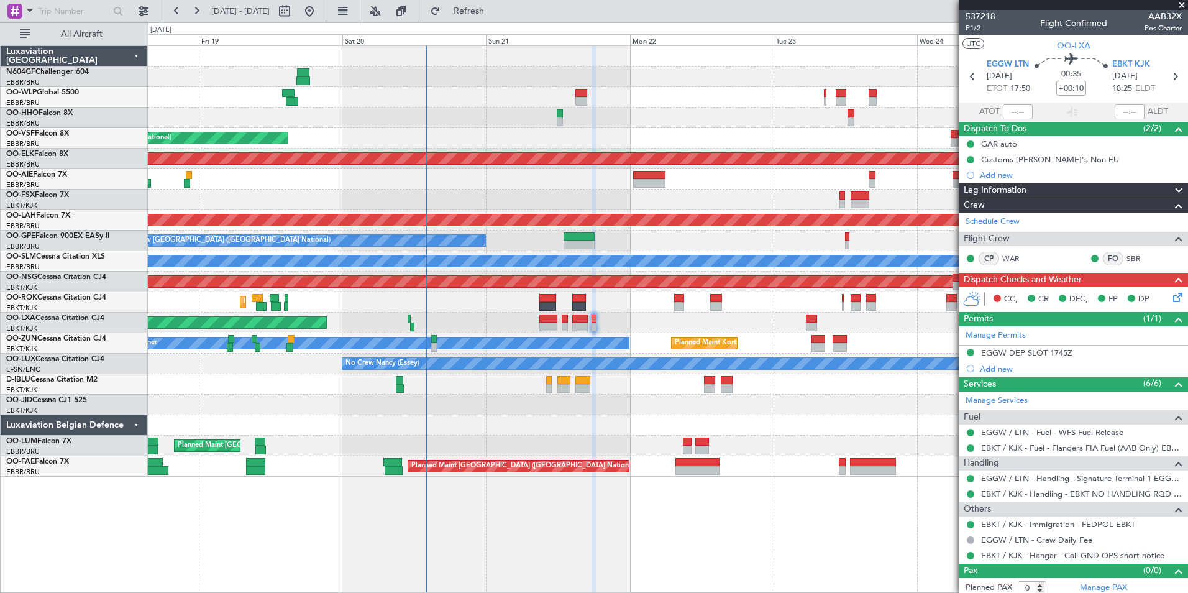
click at [497, 413] on div at bounding box center [667, 404] width 1039 height 21
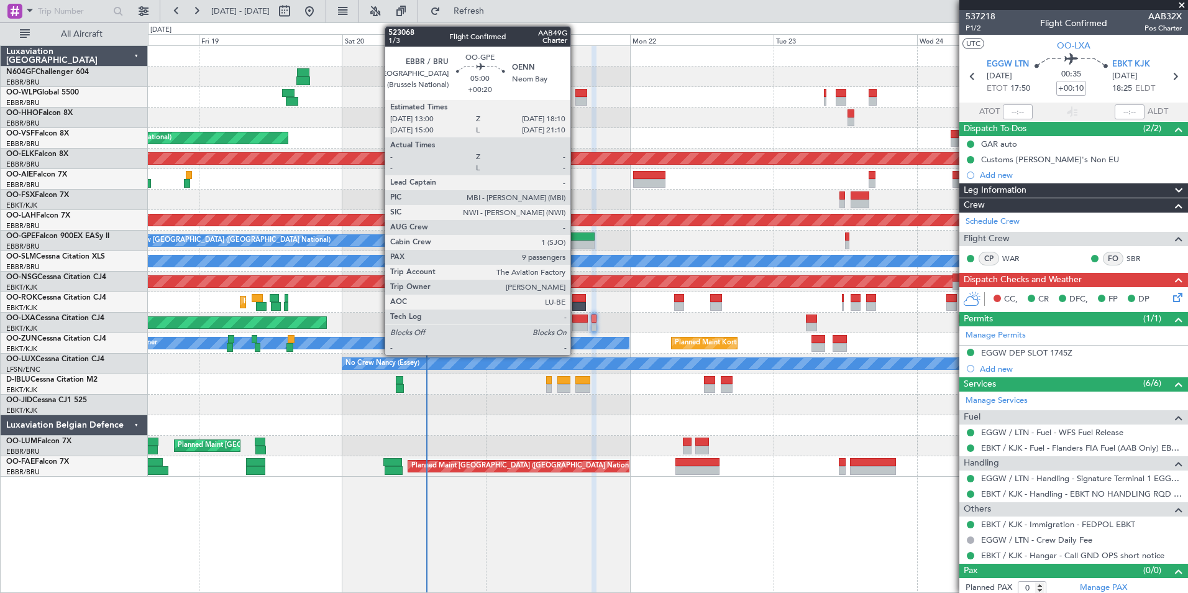
click at [576, 242] on div at bounding box center [578, 244] width 31 height 9
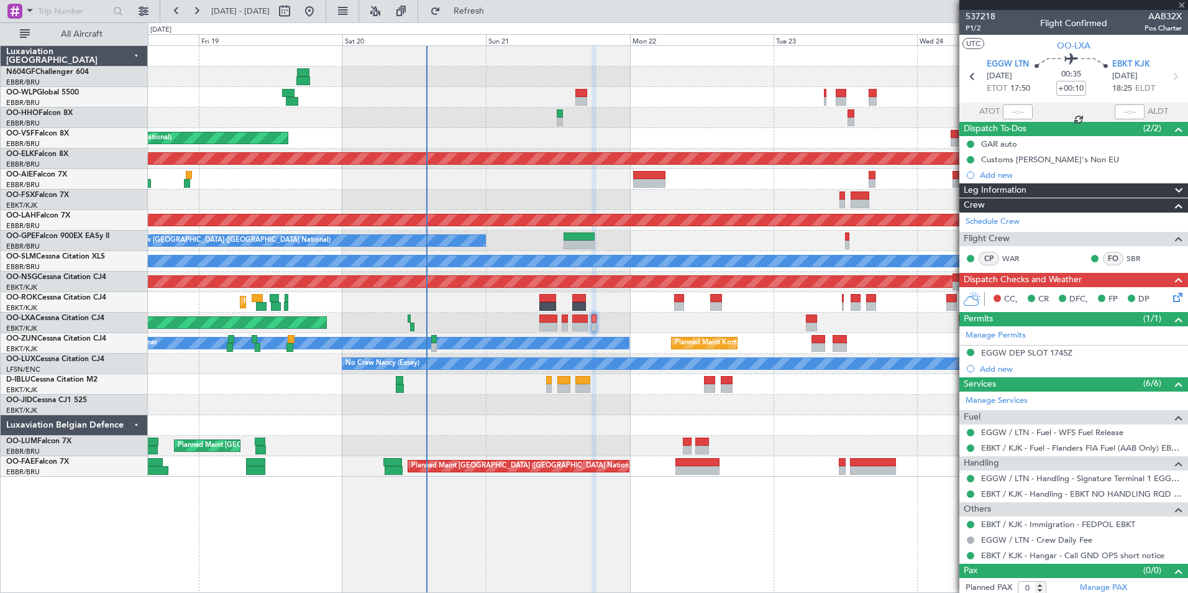
type input "+00:20"
type input "9"
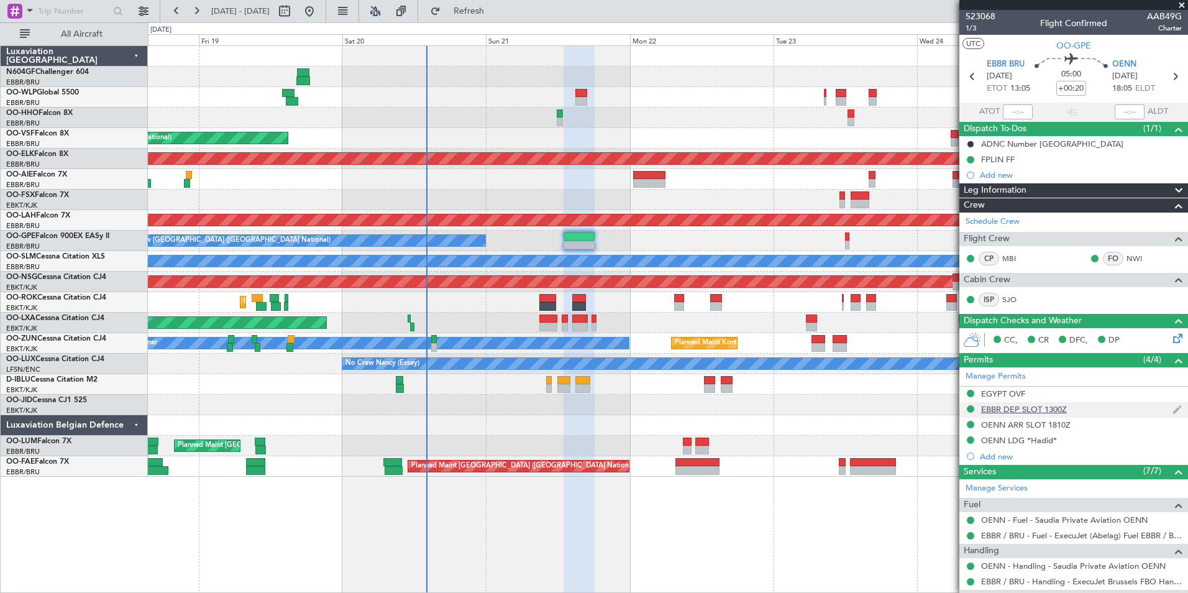
click at [991, 414] on div "EBBR DEP SLOT 1300Z" at bounding box center [1073, 410] width 229 height 16
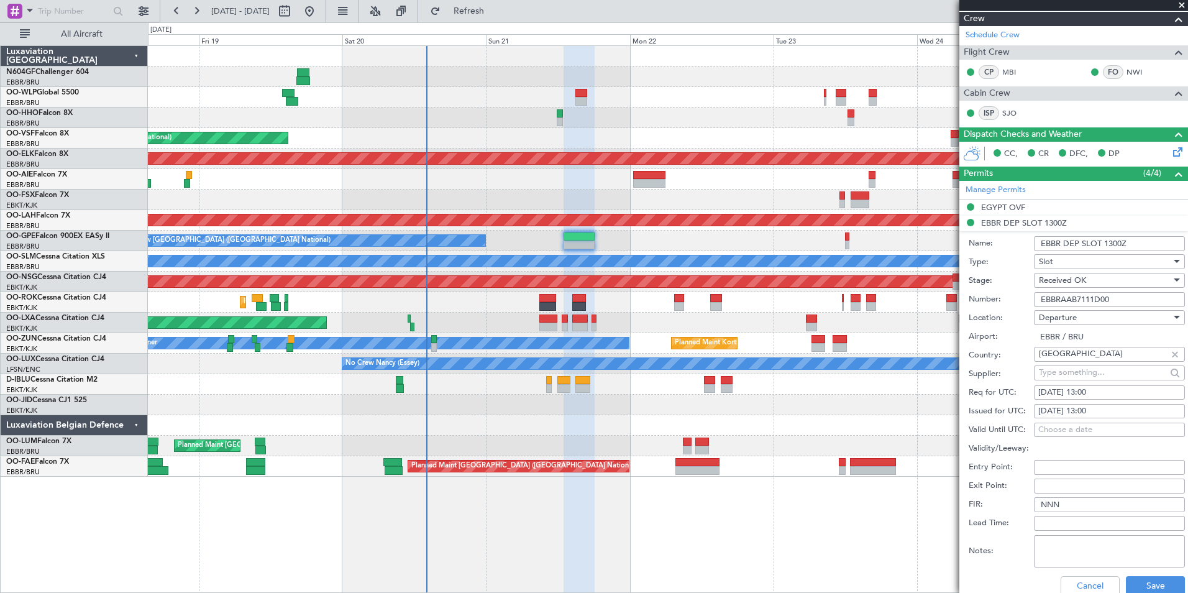
scroll to position [311, 0]
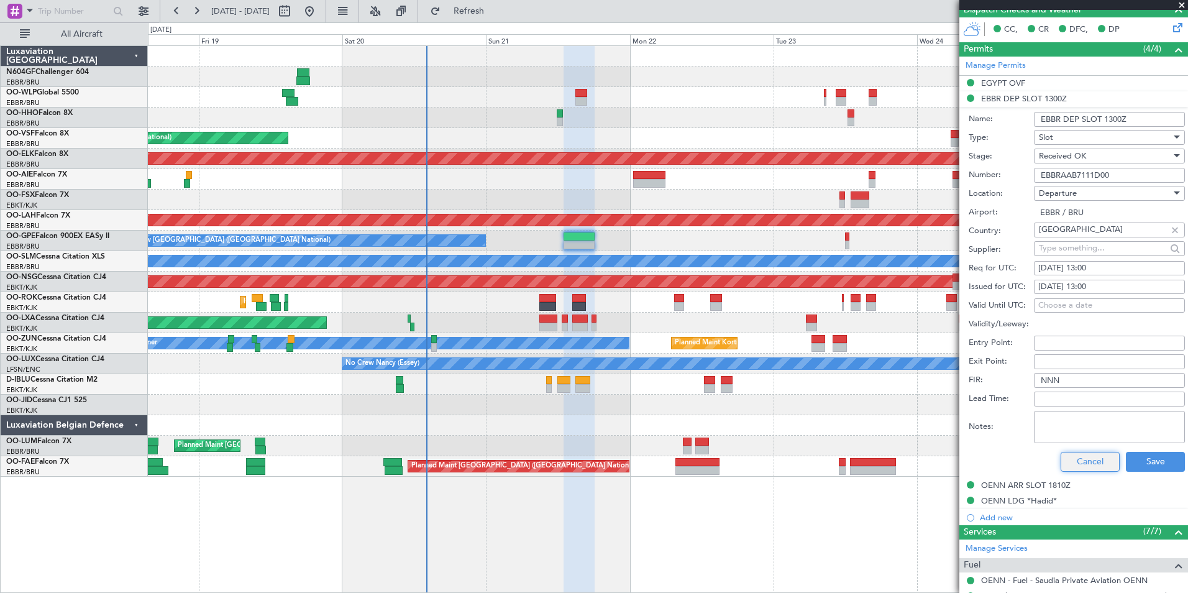
click at [1082, 464] on button "Cancel" at bounding box center [1089, 462] width 59 height 20
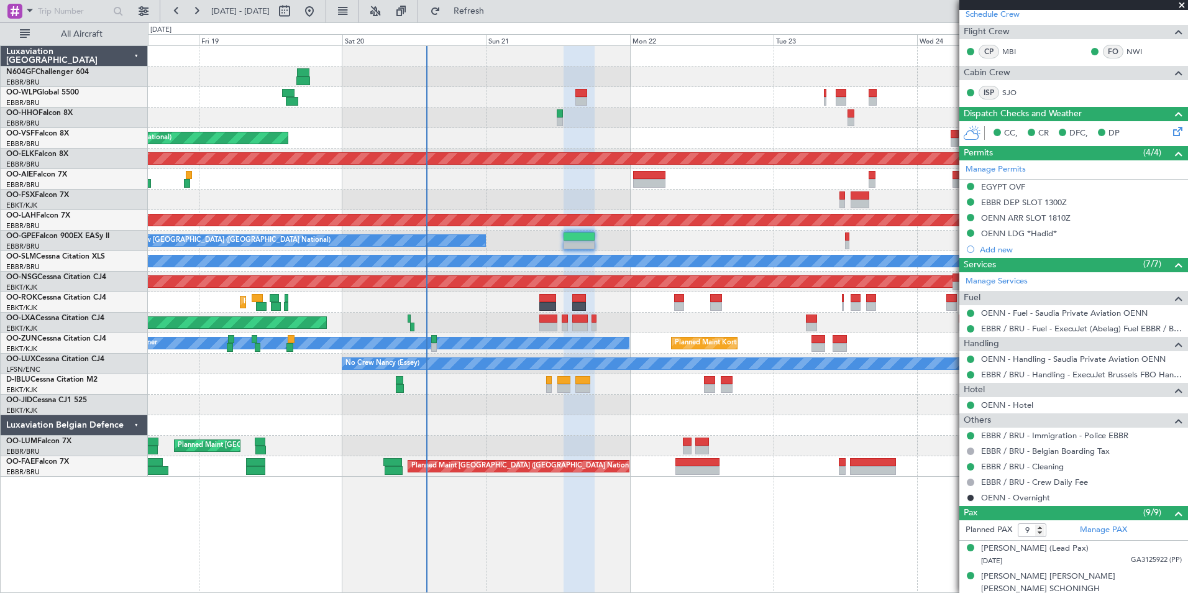
scroll to position [124, 0]
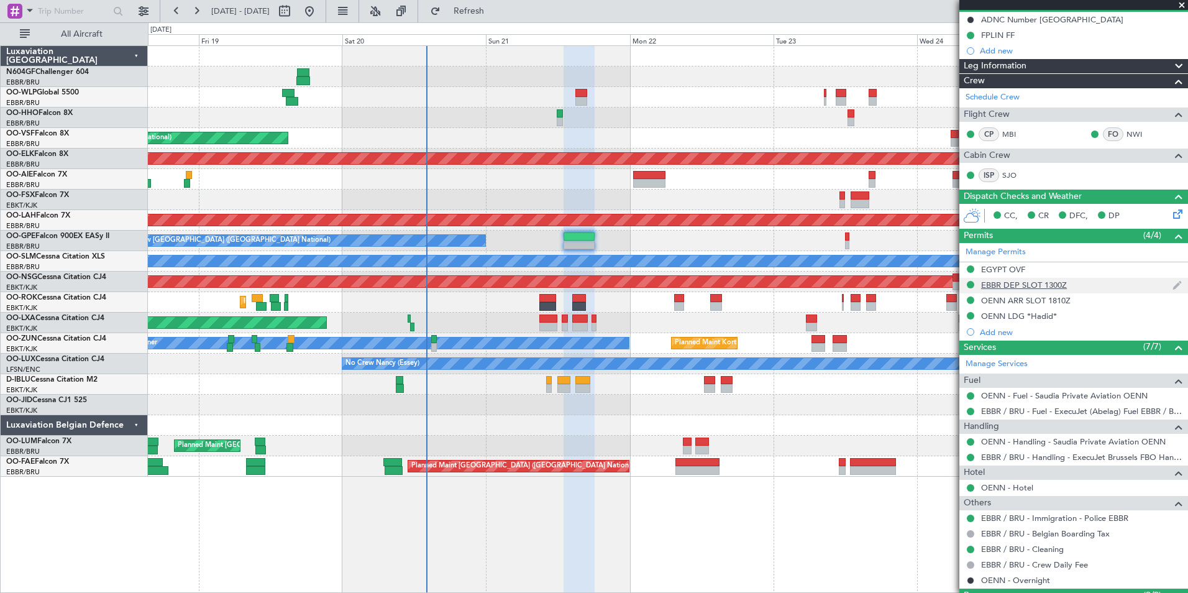
click at [1040, 287] on div "EBBR DEP SLOT 1300Z" at bounding box center [1024, 285] width 86 height 11
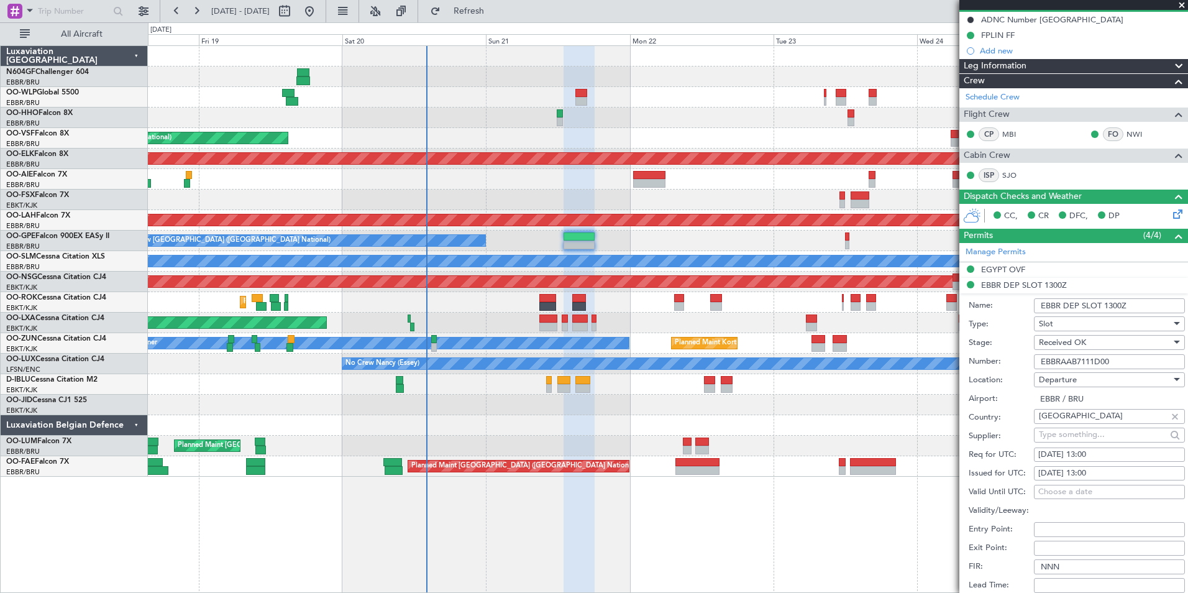
click at [1113, 468] on div "[DATE] 13:00" at bounding box center [1109, 473] width 142 height 12
select select "9"
select select "2025"
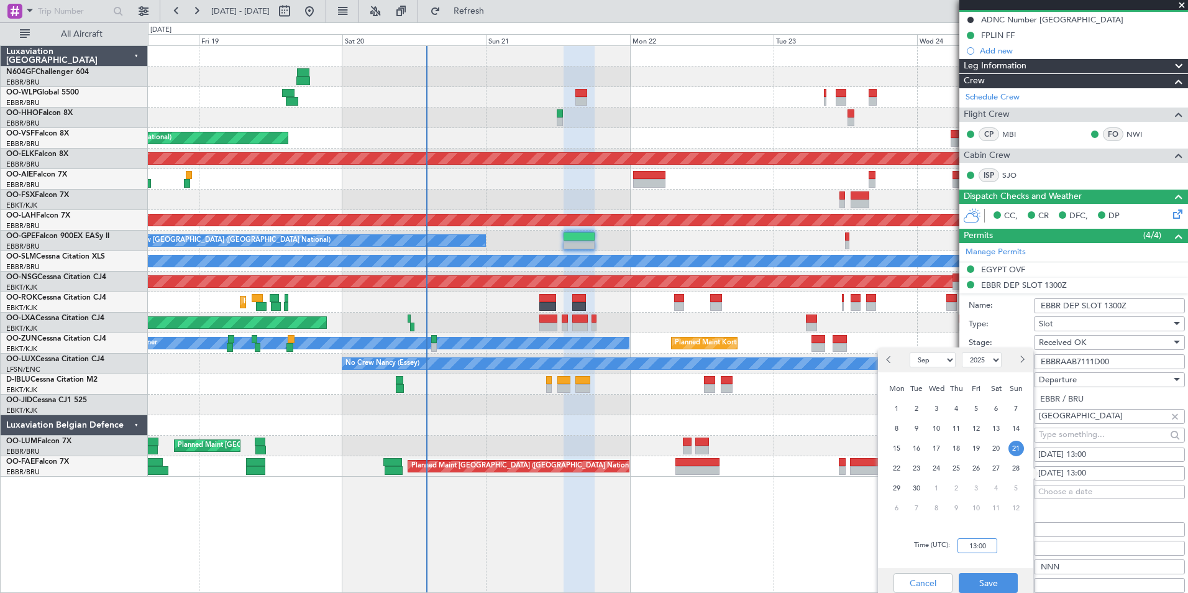
click at [973, 552] on input "13:00" at bounding box center [977, 545] width 40 height 15
type input "12:55"
click at [1010, 539] on div "Time (UTC): 12:55" at bounding box center [955, 545] width 155 height 45
click at [1001, 579] on button "Save" at bounding box center [988, 583] width 59 height 20
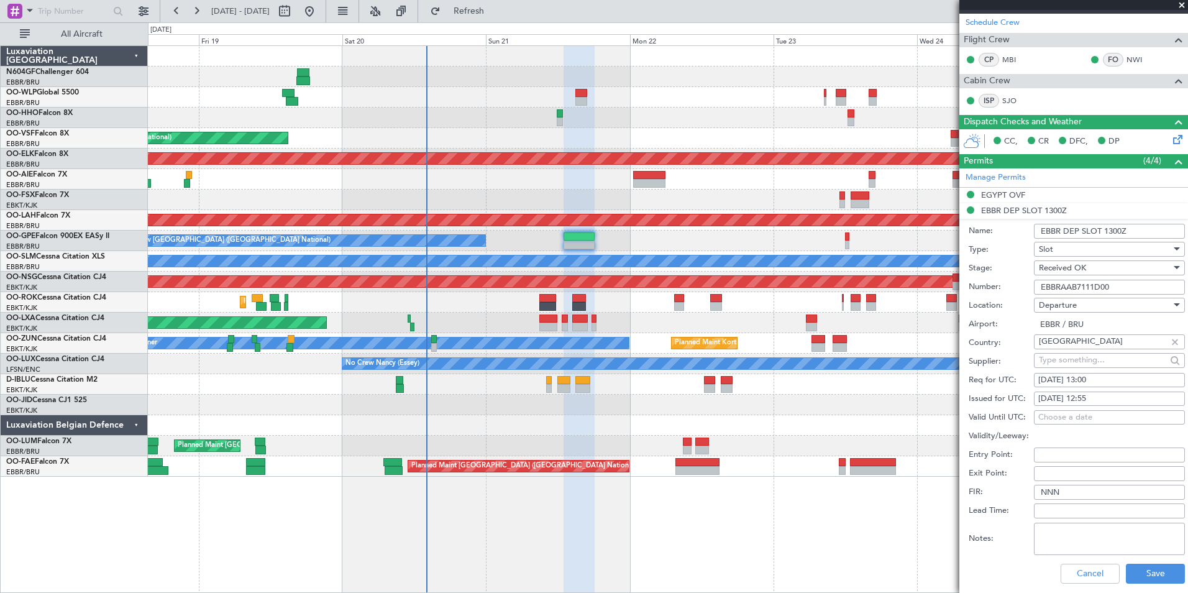
scroll to position [311, 0]
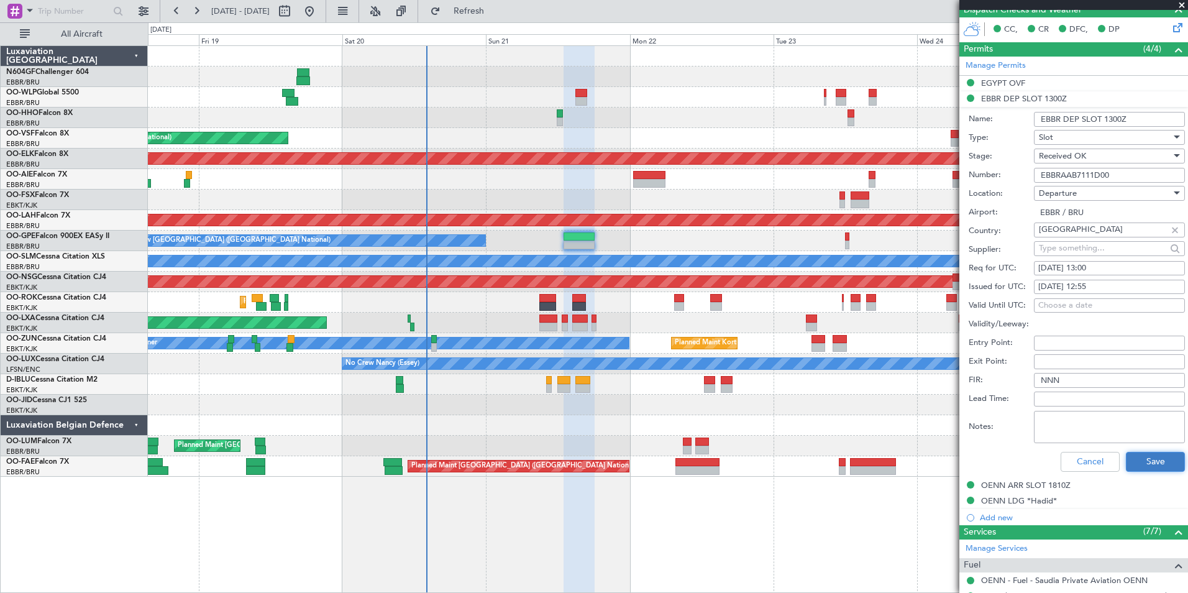
click at [1142, 459] on button "Save" at bounding box center [1155, 462] width 59 height 20
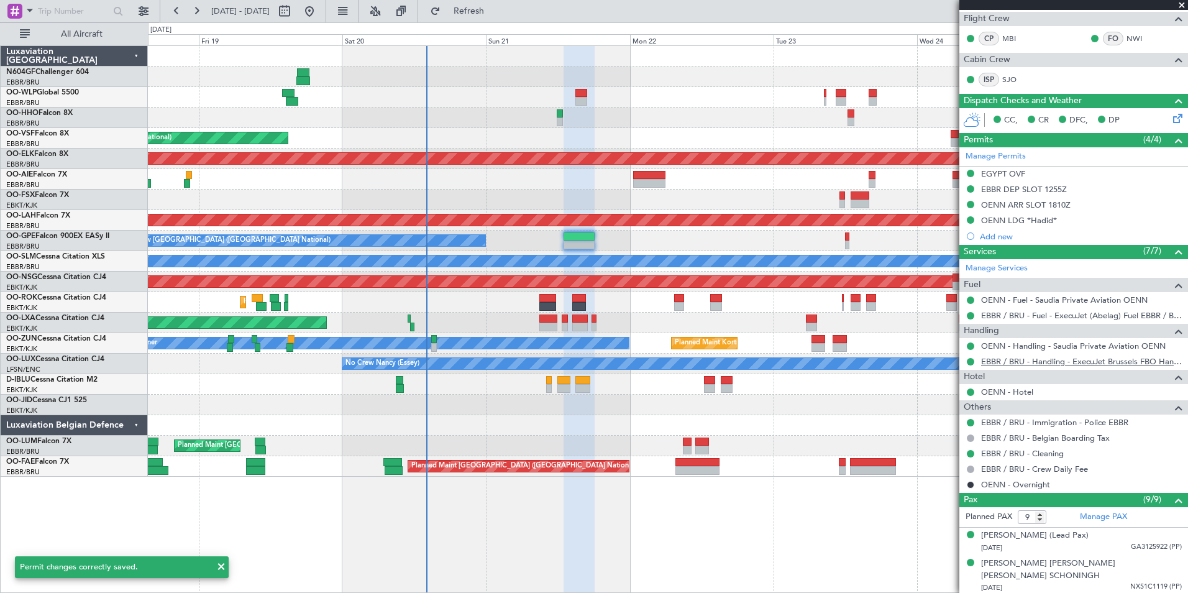
scroll to position [124, 0]
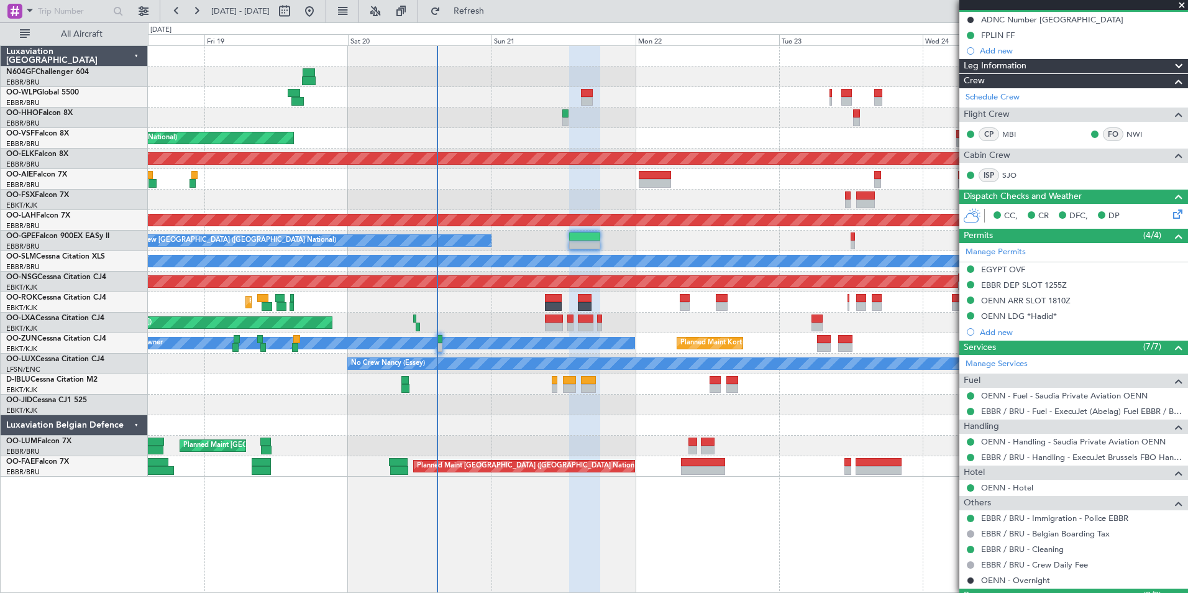
click at [821, 406] on div at bounding box center [667, 404] width 1039 height 21
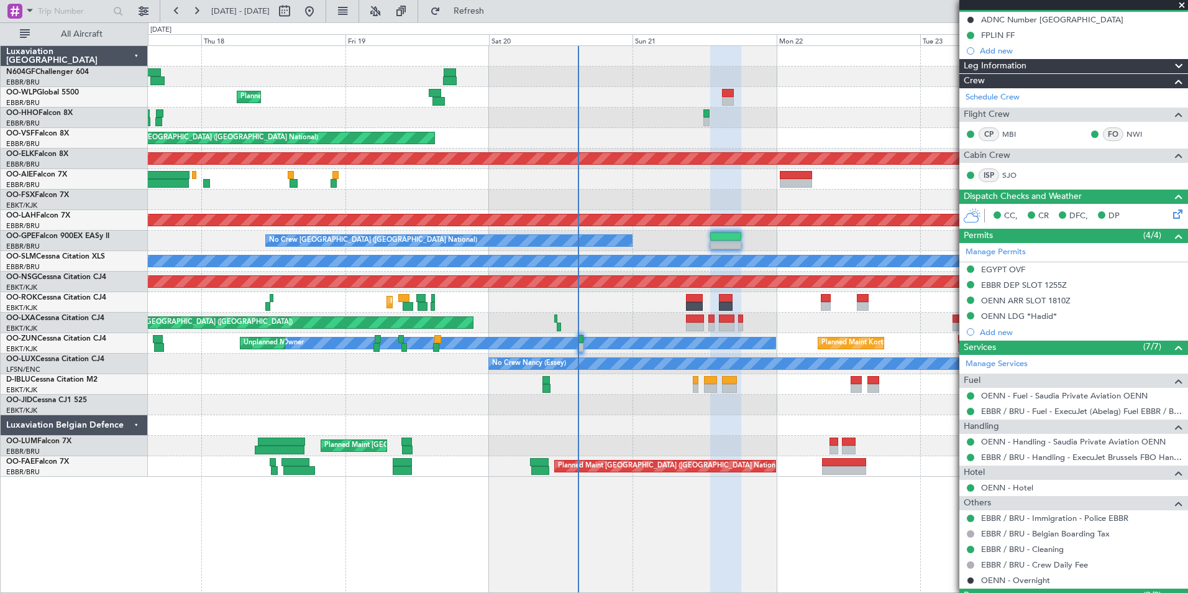
click at [527, 124] on div at bounding box center [667, 117] width 1039 height 21
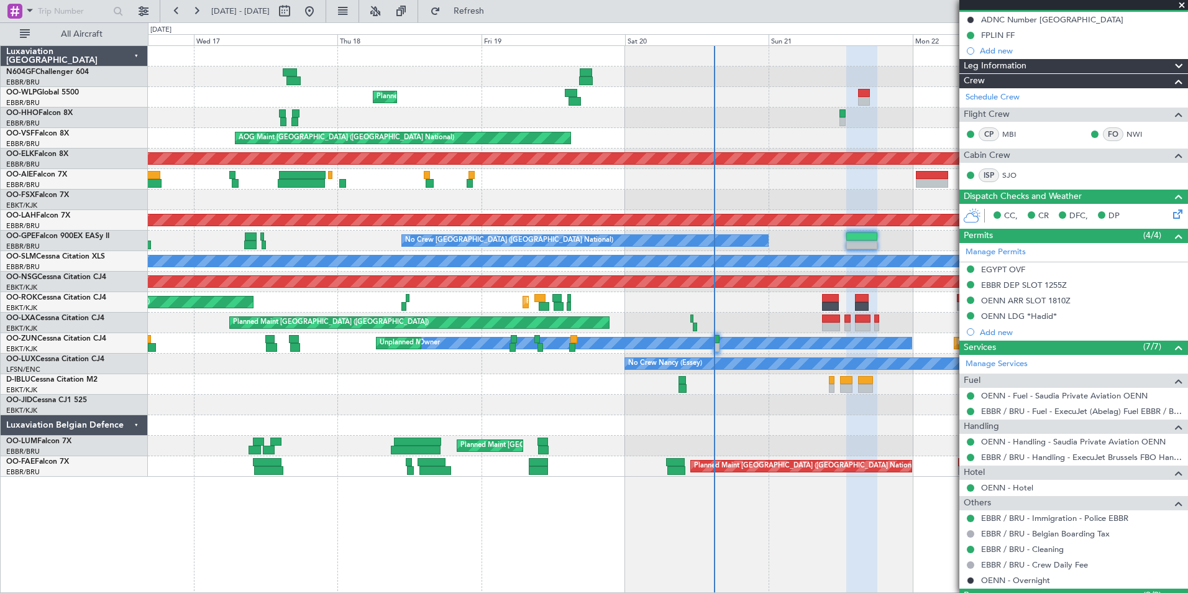
click at [544, 107] on div at bounding box center [667, 117] width 1039 height 21
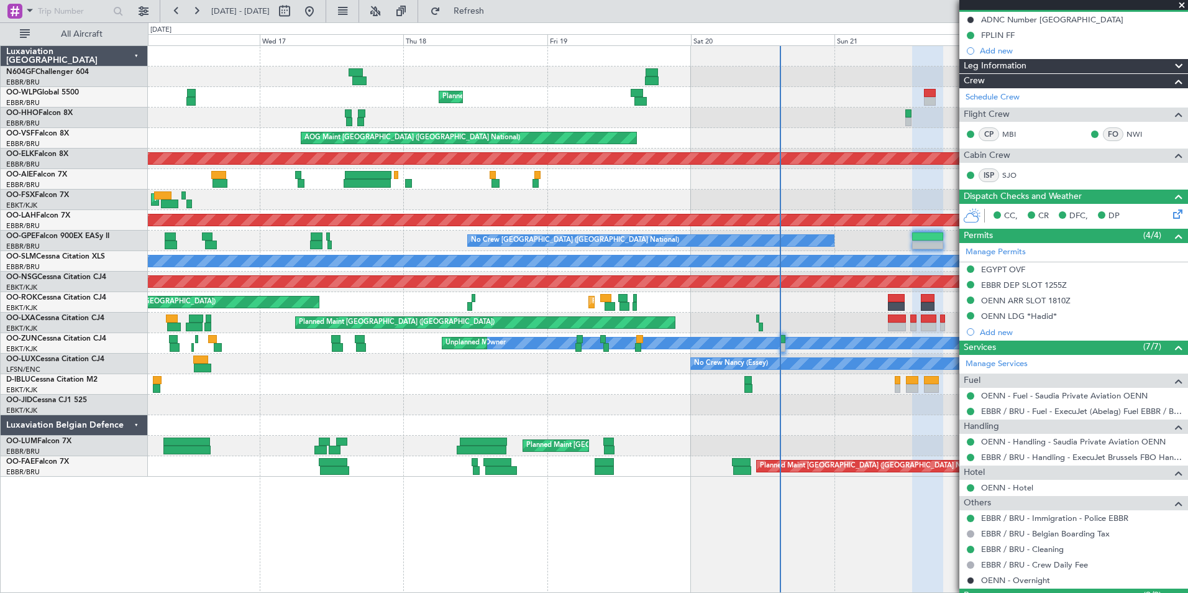
click at [375, 104] on div "Planned Maint Liege RJAA 02:30 Z UBBB 13:50 Z 02:30 Z 13:45 Z" at bounding box center [667, 97] width 1039 height 21
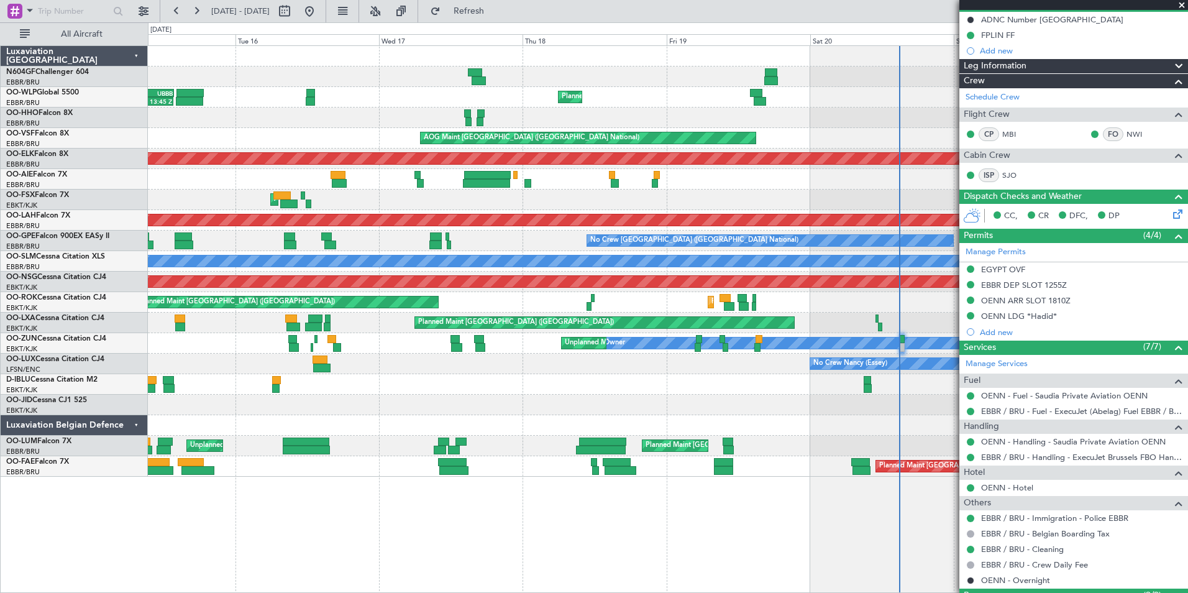
click at [432, 81] on div at bounding box center [667, 76] width 1039 height 21
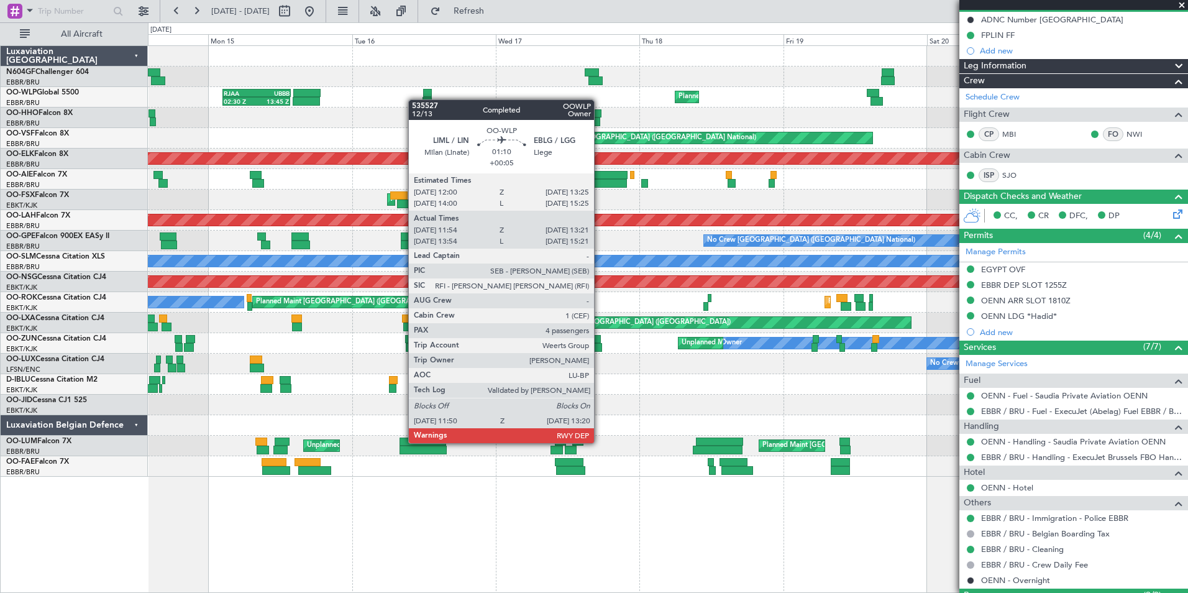
click at [427, 98] on div "Planned Maint Liege RJAA 02:30 Z UBBB 13:50 Z 02:30 Z 13:45 Z" at bounding box center [667, 97] width 1039 height 21
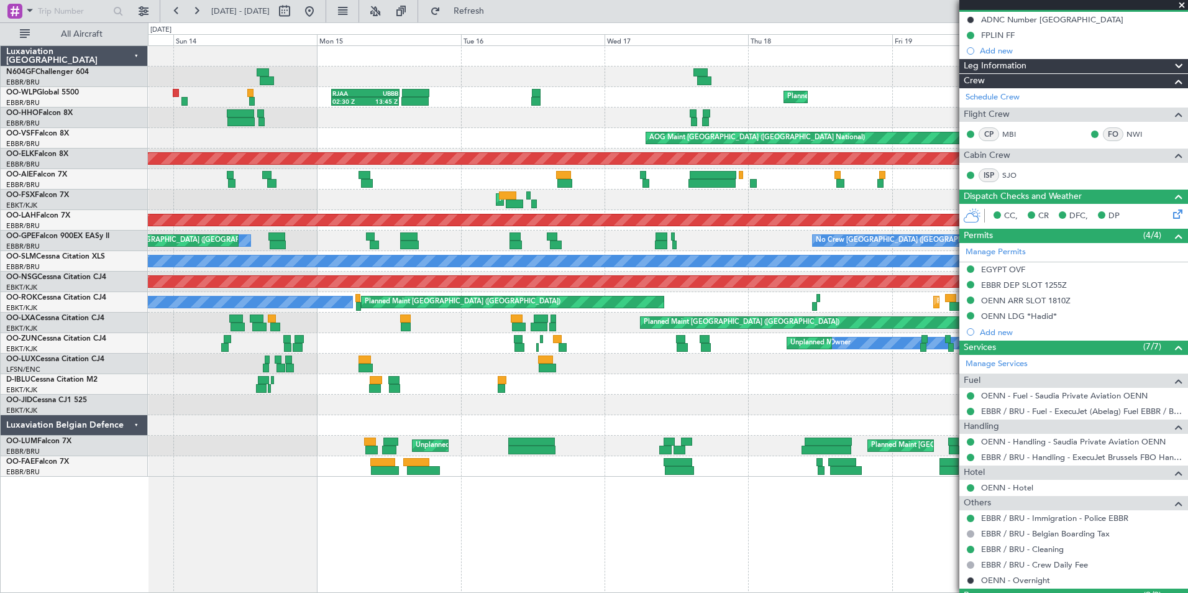
click at [434, 117] on div "Planned Maint Geneva (Cointrin)" at bounding box center [667, 117] width 1039 height 21
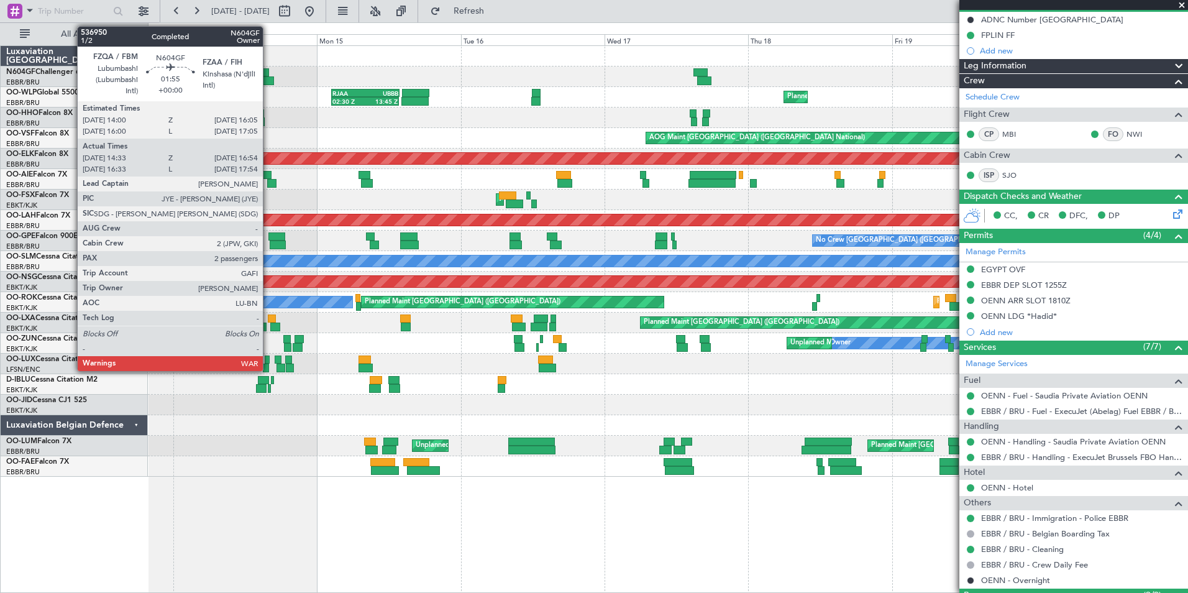
click at [268, 74] on div at bounding box center [263, 72] width 13 height 9
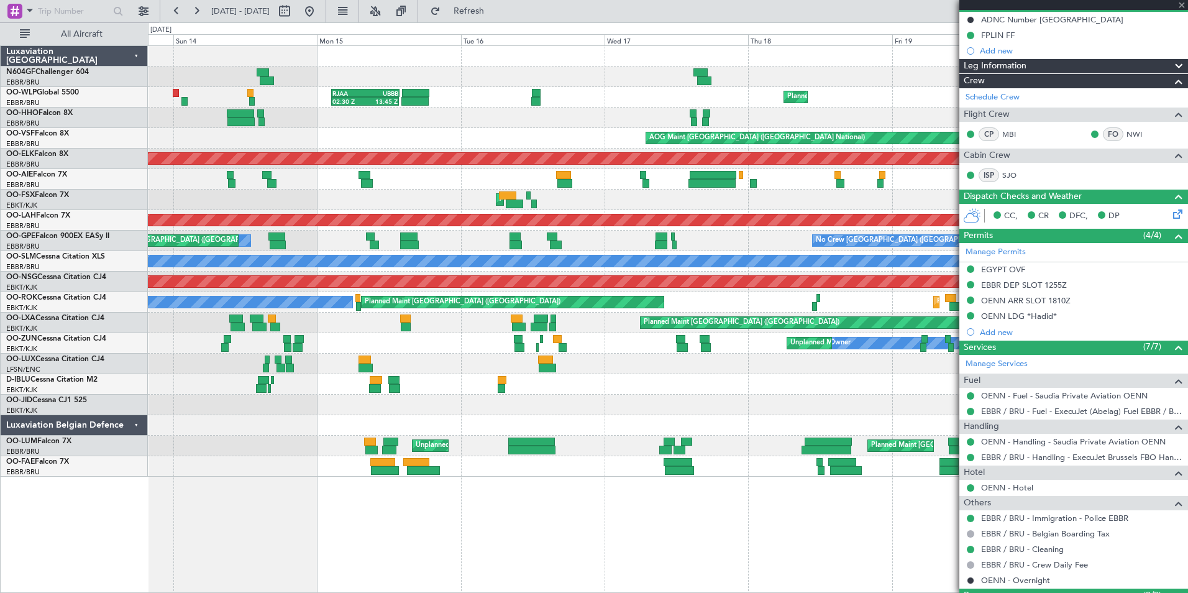
type input "14:38"
type input "16:49"
type input "2"
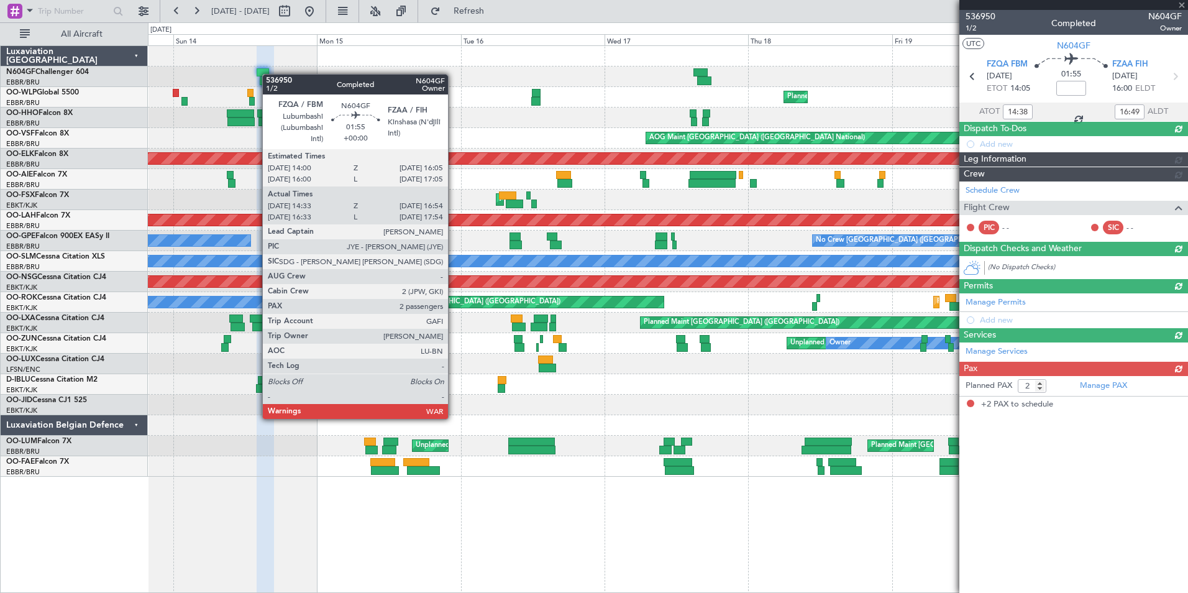
scroll to position [0, 0]
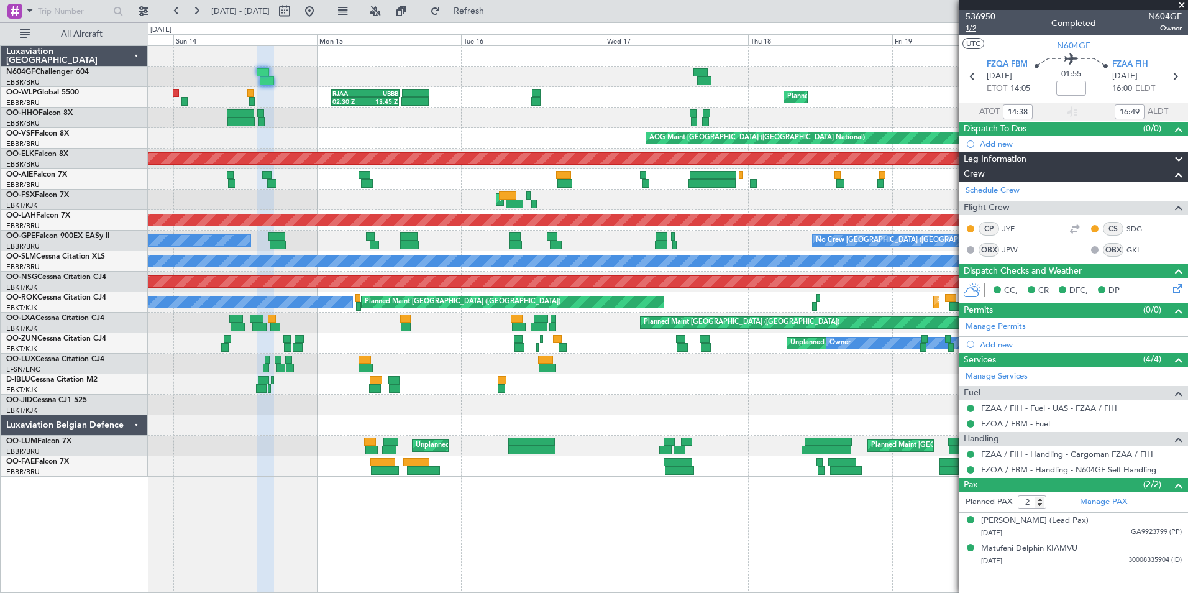
click at [975, 33] on span "1/2" at bounding box center [980, 28] width 30 height 11
click at [493, 129] on div "AOG Maint [GEOGRAPHIC_DATA] ([GEOGRAPHIC_DATA] National)" at bounding box center [667, 138] width 1039 height 21
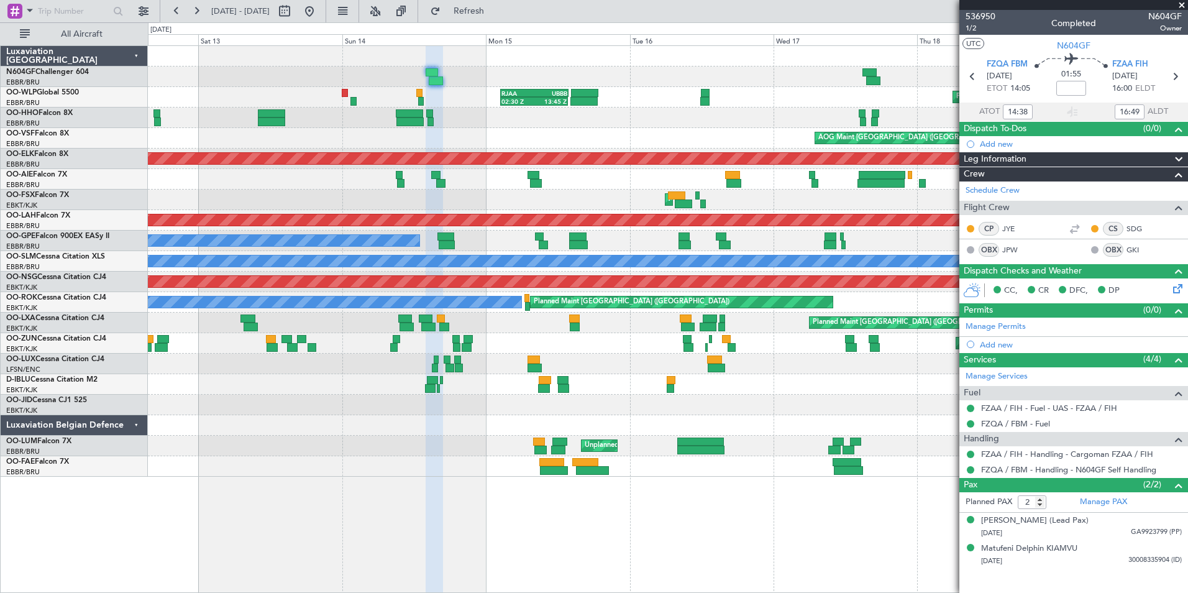
click at [458, 107] on div "Planned Maint Liege 02:30 Z 13:45 Z RJAA 02:30 Z UBBB 13:50 Z LTCG 22:35 Z RJAA…" at bounding box center [667, 97] width 1039 height 21
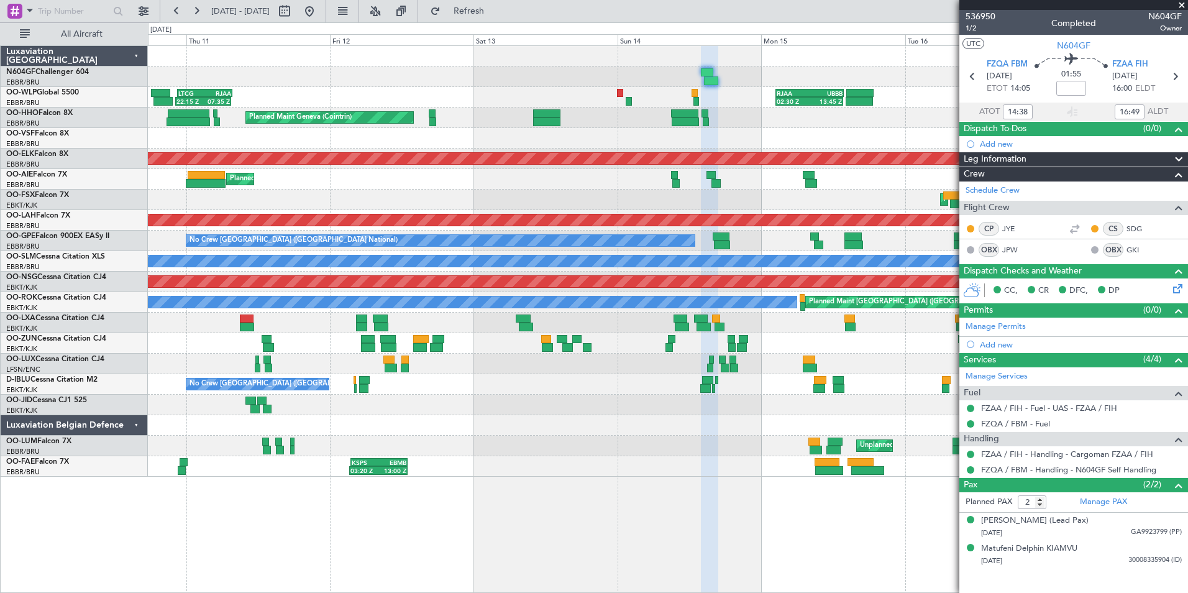
click at [568, 135] on div "AOG Maint [GEOGRAPHIC_DATA] ([GEOGRAPHIC_DATA] National)" at bounding box center [667, 138] width 1039 height 21
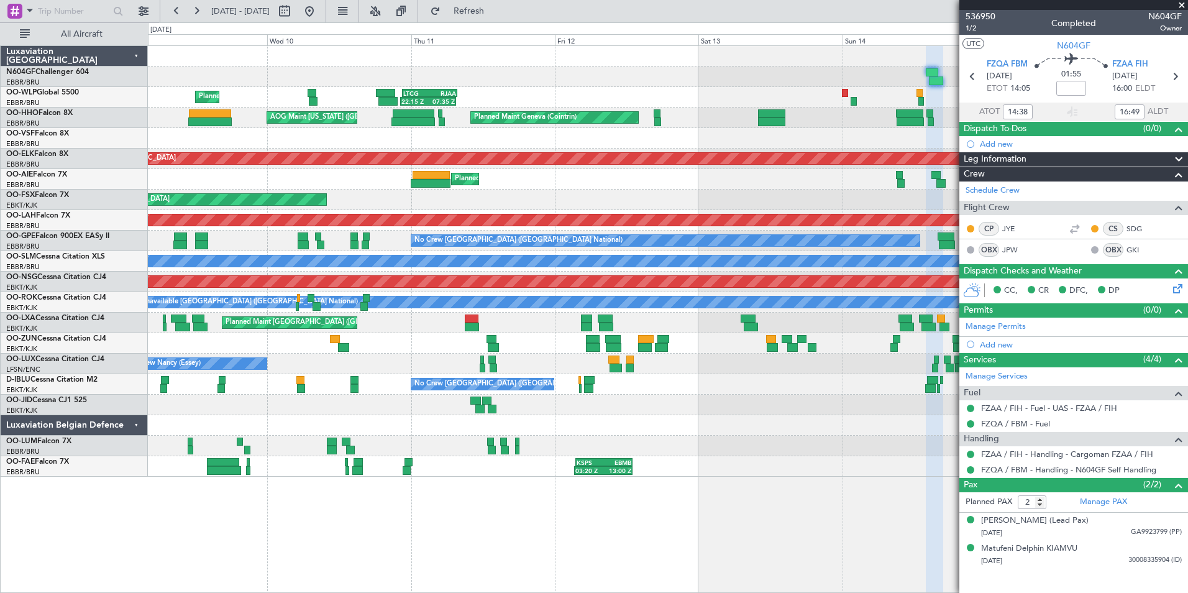
click at [660, 132] on div "02:30 Z 13:45 Z RJAA 02:30 Z UBBB 13:50 Z LTCG 22:35 Z RJAA 07:45 Z 22:15 Z 07:…" at bounding box center [667, 261] width 1039 height 431
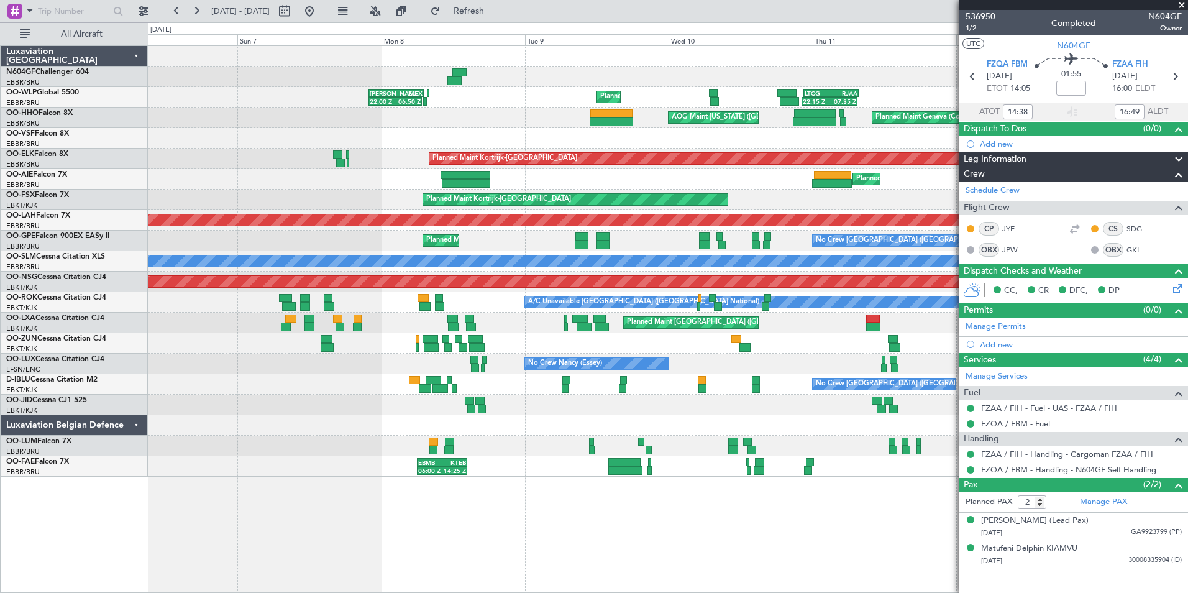
click at [632, 93] on div "LTCG 22:35 Z RJAA 07:45 Z 22:15 Z 07:35 Z Planned Maint Liege [PERSON_NAME] 22:…" at bounding box center [667, 261] width 1039 height 431
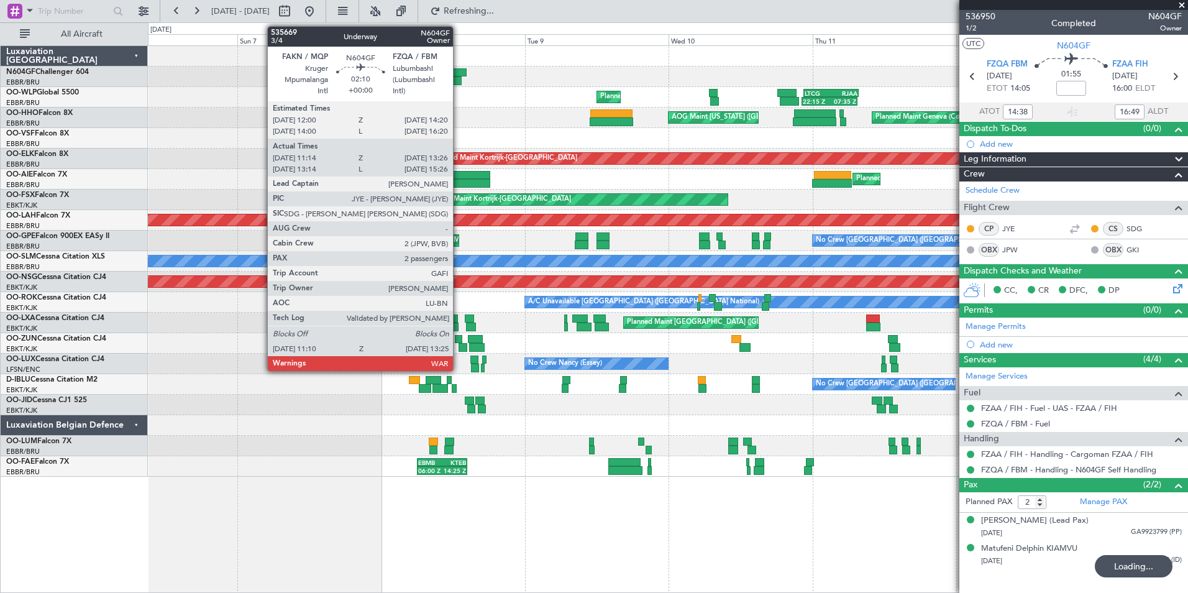
click at [458, 76] on div at bounding box center [459, 72] width 14 height 9
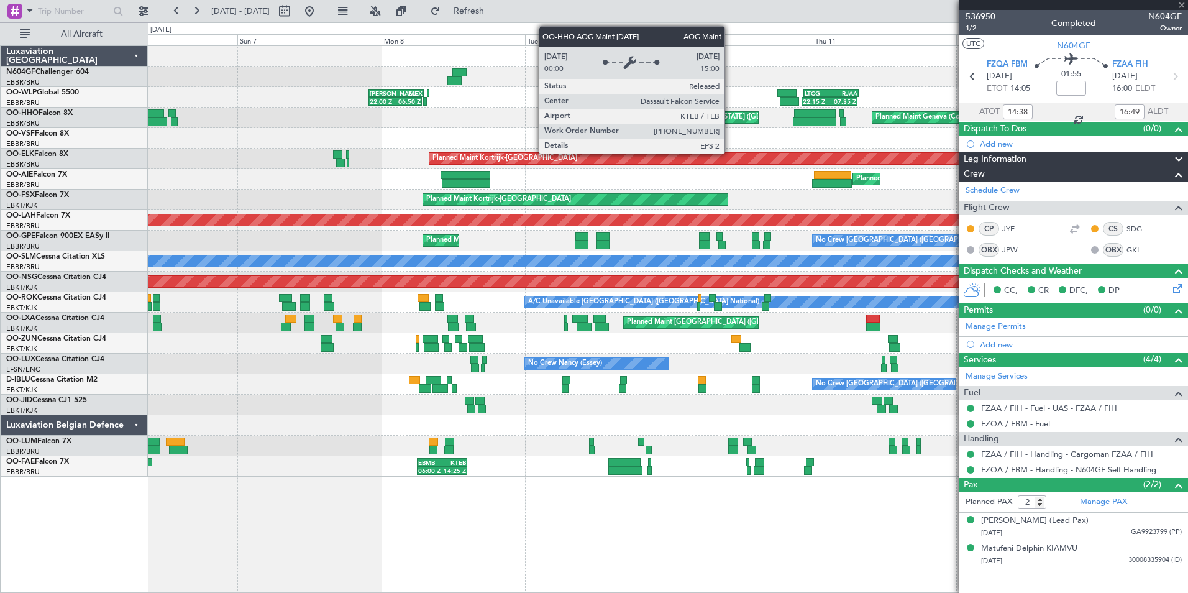
type input "11:19"
type input "13:21"
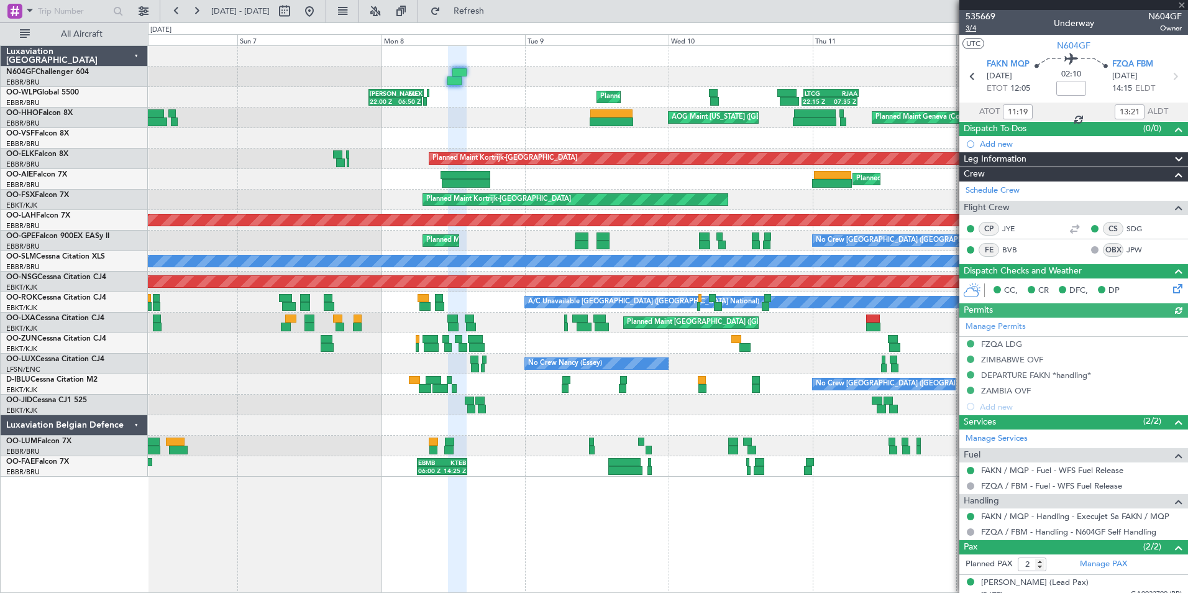
click at [977, 33] on span "3/4" at bounding box center [980, 28] width 30 height 11
click at [319, 11] on button at bounding box center [309, 11] width 20 height 20
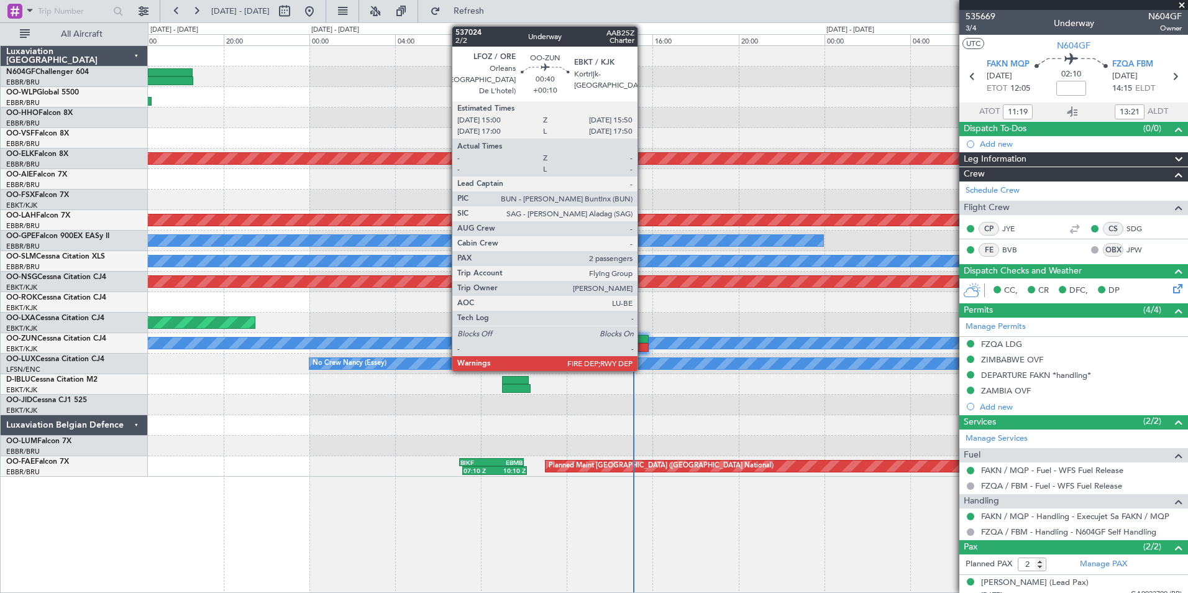
click at [642, 349] on div at bounding box center [640, 347] width 18 height 9
click at [643, 348] on div at bounding box center [640, 347] width 18 height 9
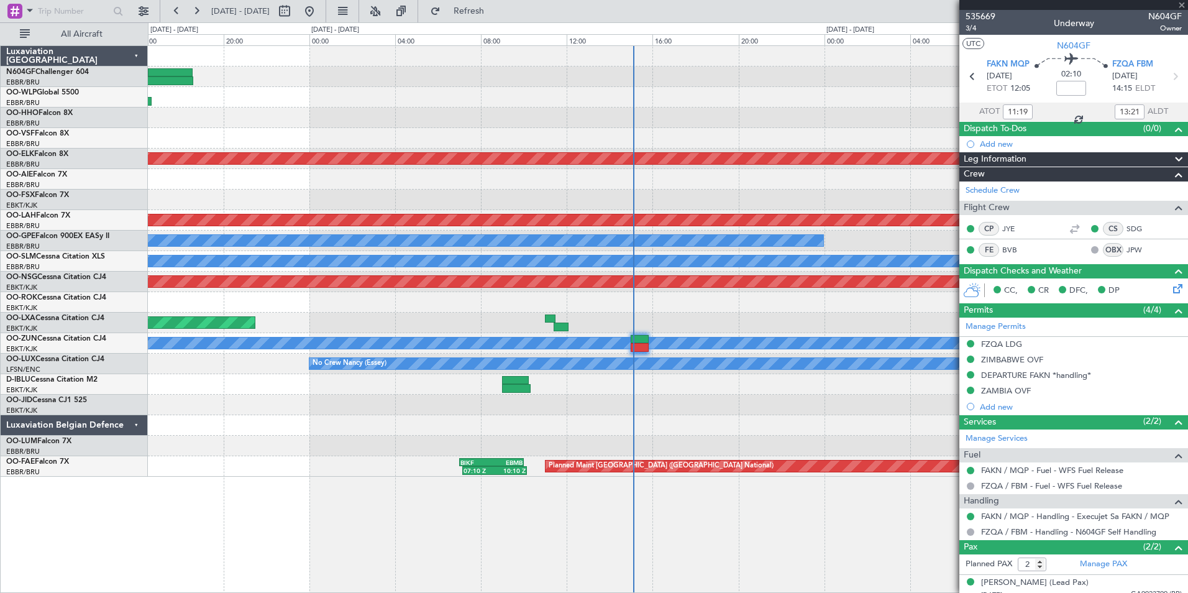
type input "+00:10"
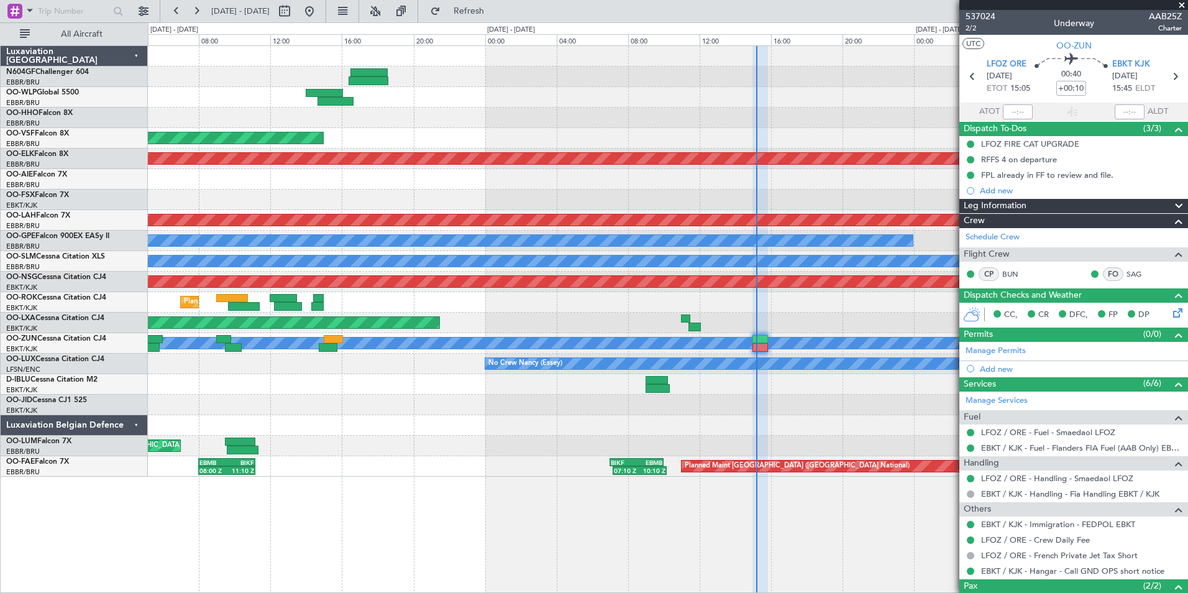
click at [829, 398] on div at bounding box center [667, 404] width 1039 height 21
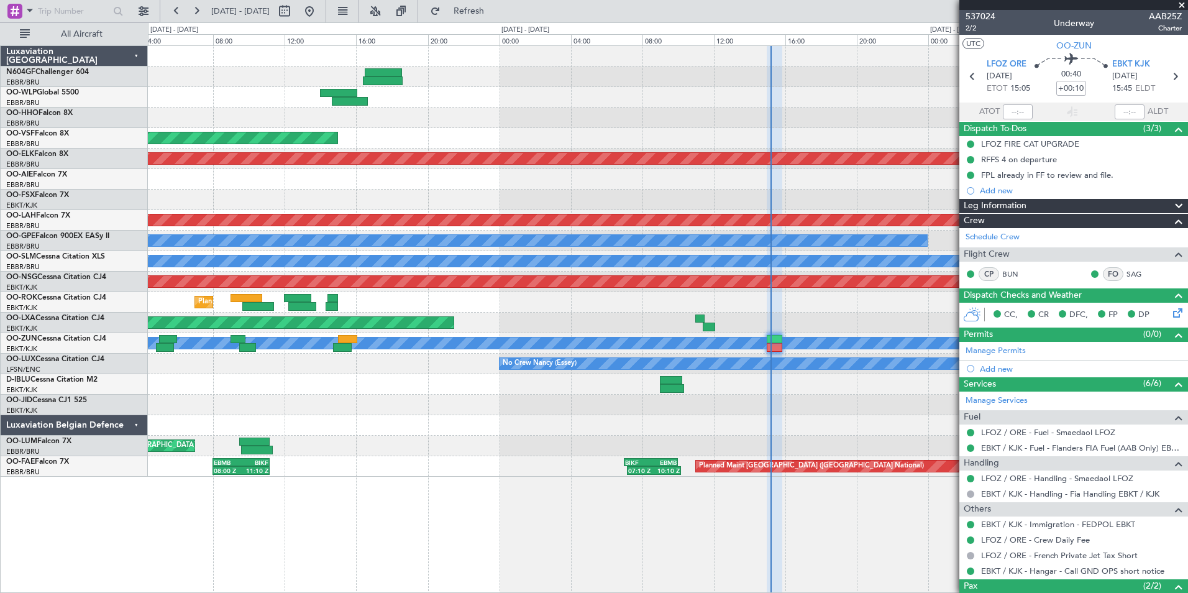
click at [772, 409] on div at bounding box center [667, 404] width 1039 height 21
